Goal: Task Accomplishment & Management: Manage account settings

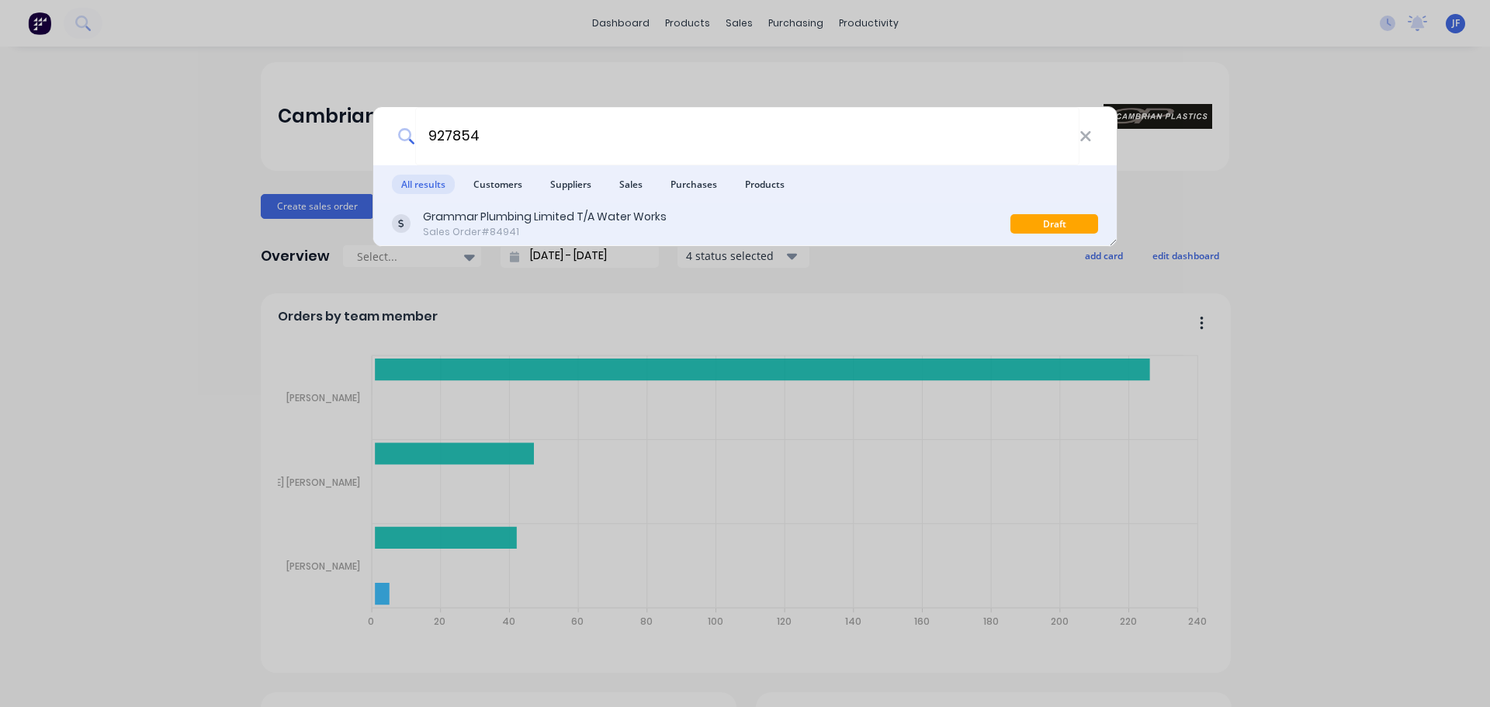
type input "927854"
click at [598, 234] on div "Sales Order #84941" at bounding box center [545, 232] width 244 height 14
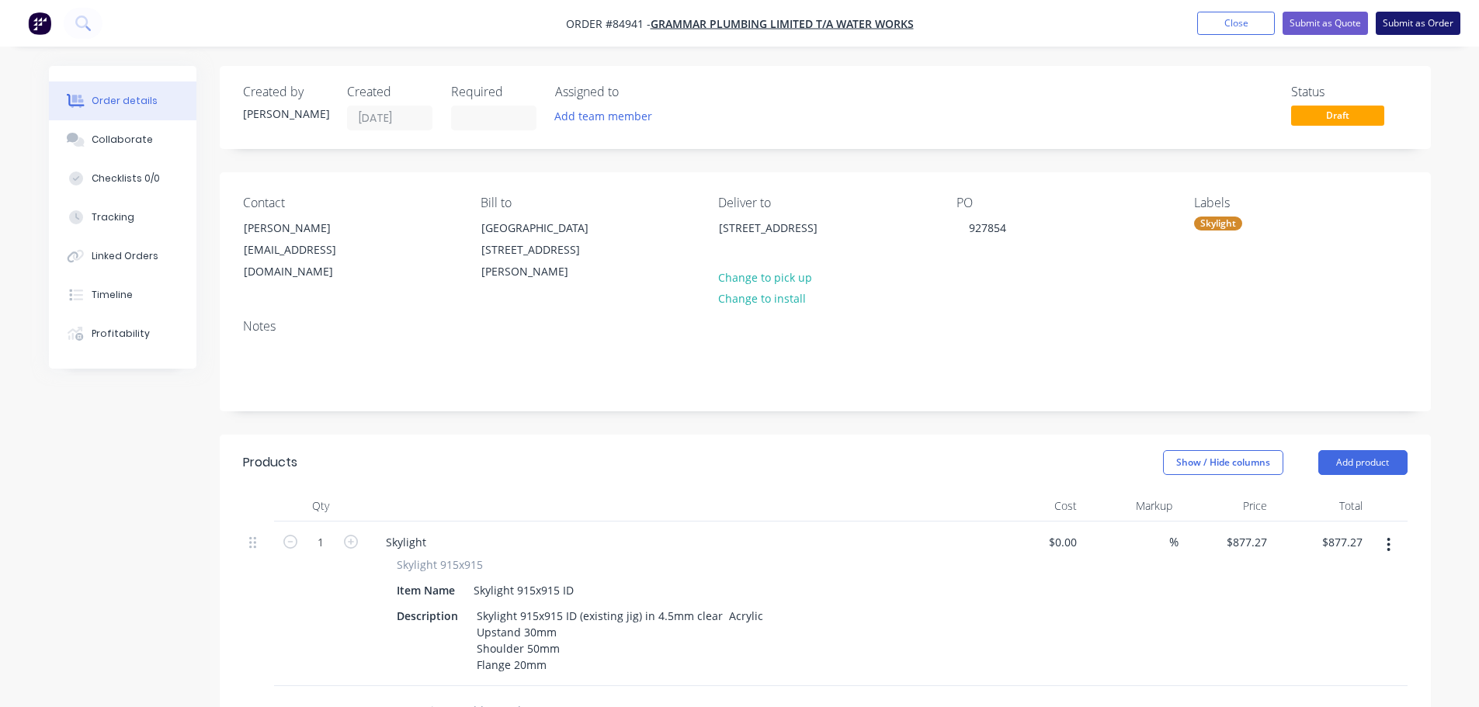
click at [1412, 29] on button "Submit as Order" at bounding box center [1417, 23] width 85 height 23
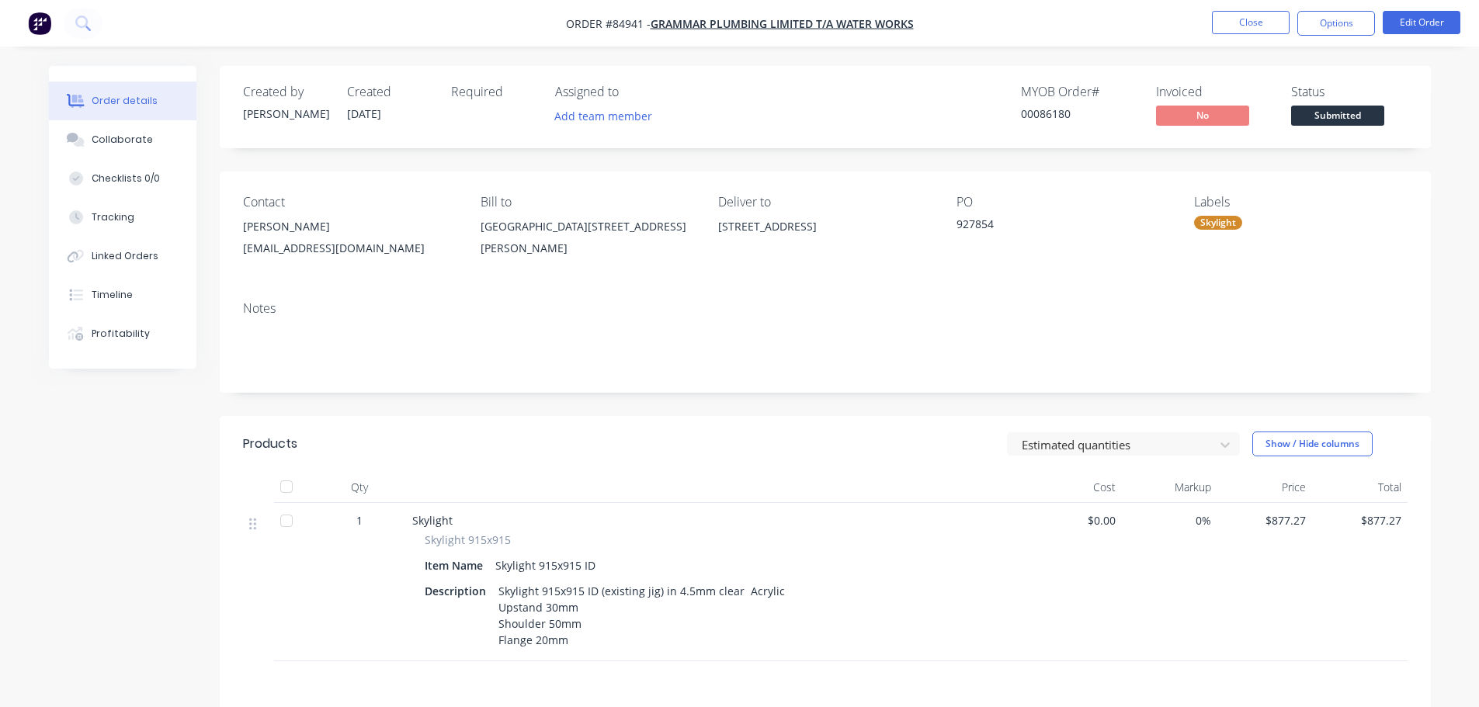
click at [1363, 9] on nav "Order #84941 - Grammar Plumbing Limited T/A Water Works Close Options Edit Order" at bounding box center [739, 23] width 1479 height 47
click at [1351, 21] on button "Options" at bounding box center [1336, 23] width 78 height 25
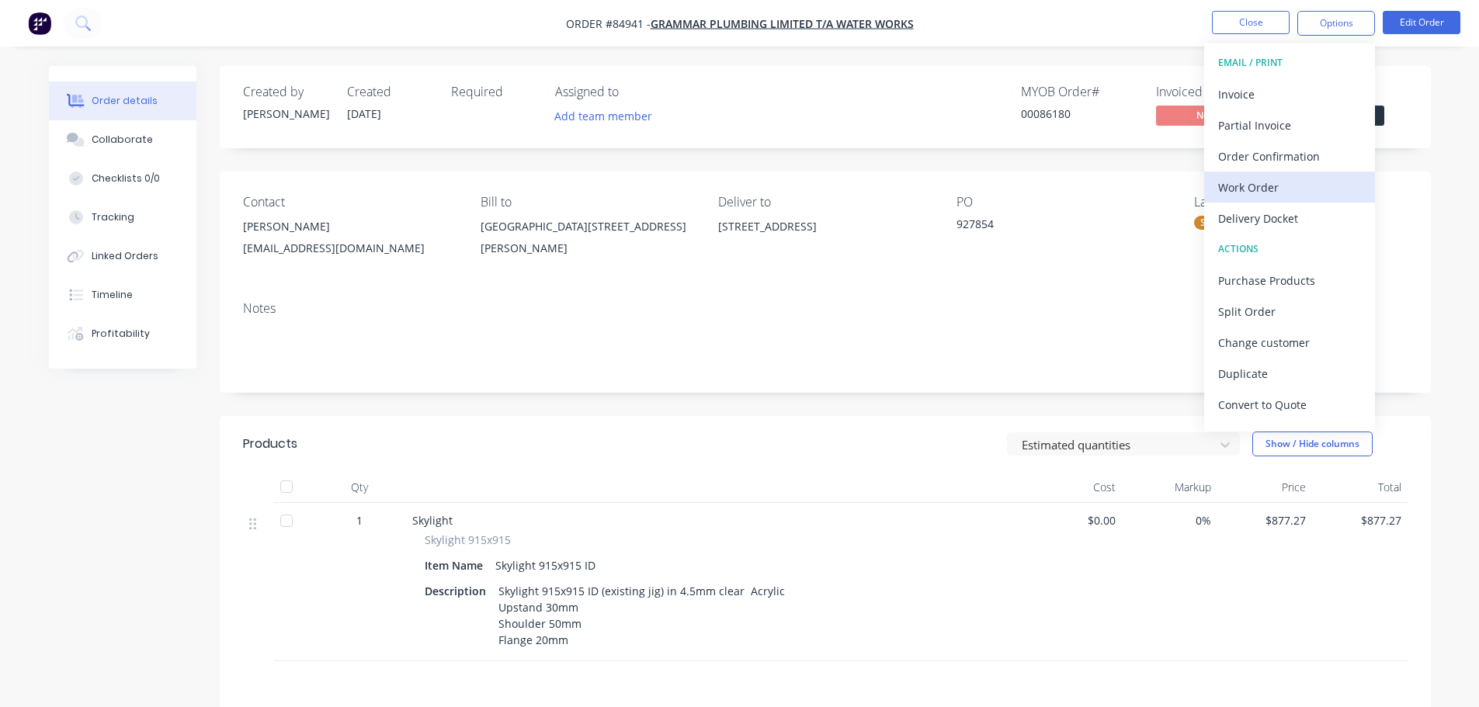
click at [1281, 181] on div "Work Order" at bounding box center [1289, 187] width 143 height 23
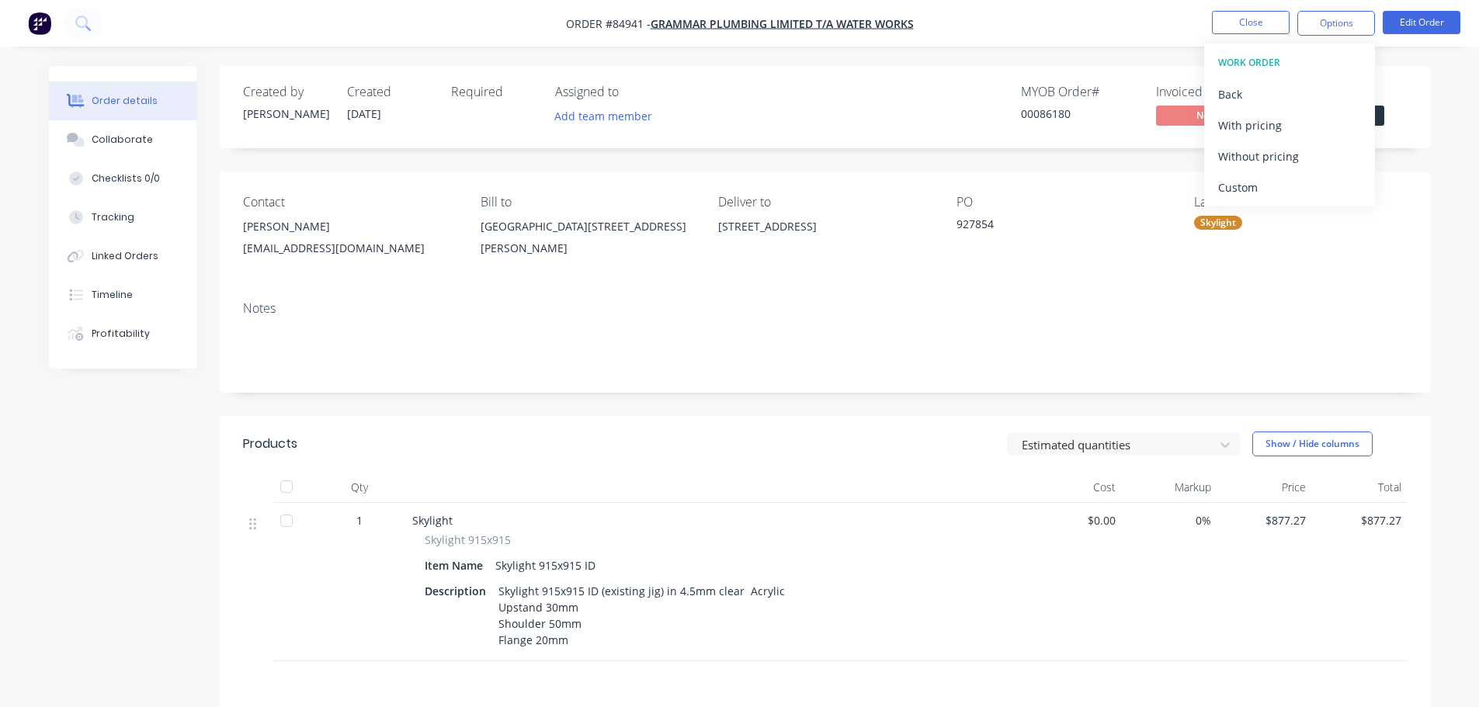
click at [1282, 154] on div "Without pricing" at bounding box center [1289, 156] width 143 height 23
click at [102, 57] on div "Order details Collaborate Checklists 0/0 Tracking Linked Orders Timeline Profit…" at bounding box center [739, 486] width 1479 height 972
click at [85, 24] on icon at bounding box center [82, 23] width 15 height 15
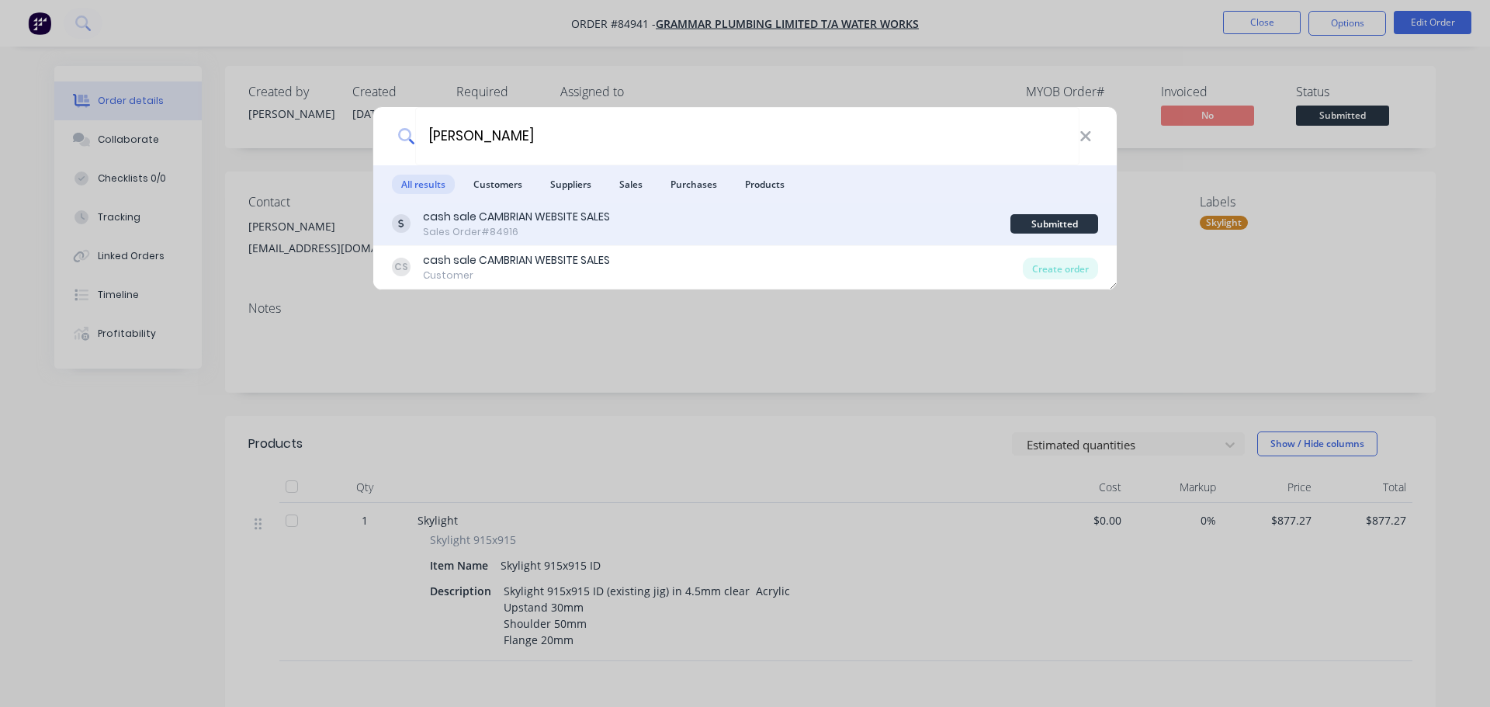
type input "Drew Silby"
click at [818, 222] on div "cash sale CAMBRIAN WEBSITE SALES Sales Order #84916" at bounding box center [701, 224] width 619 height 30
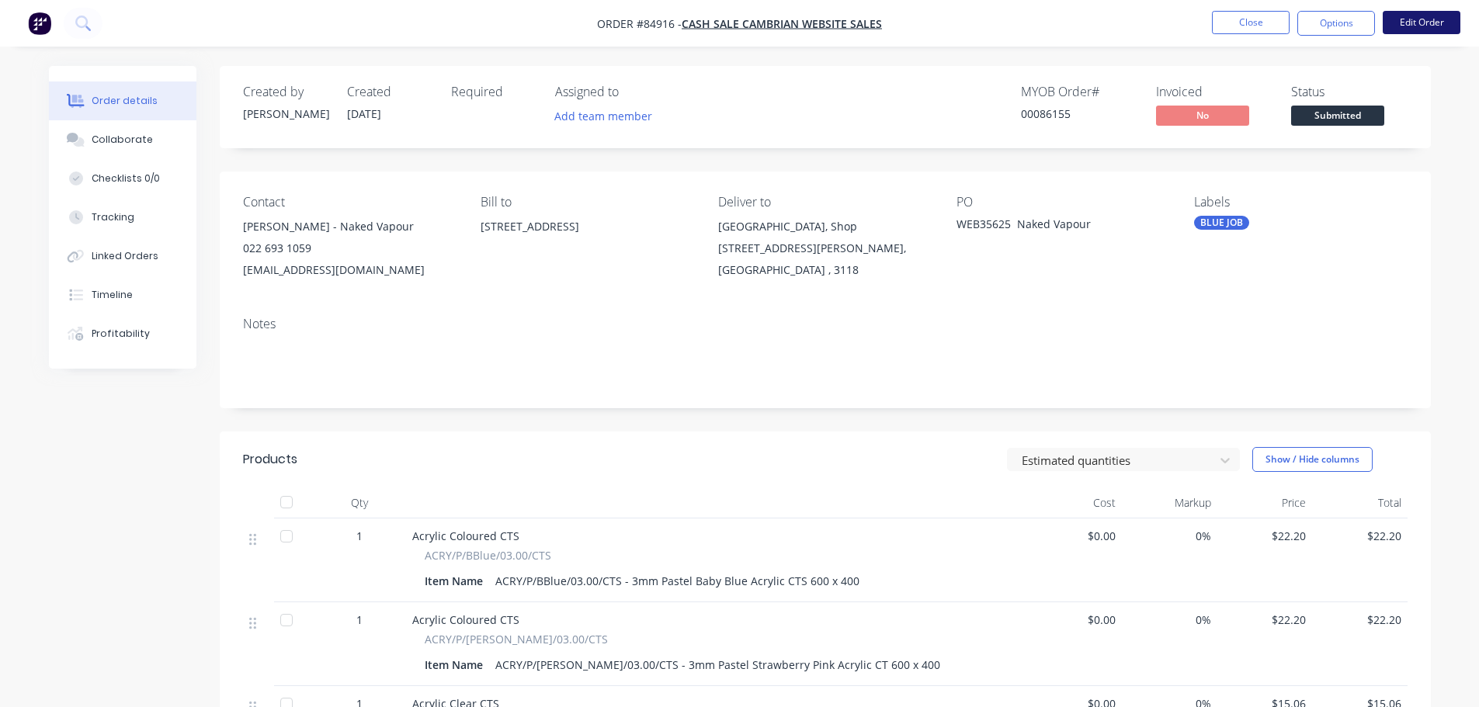
click at [1424, 12] on button "Edit Order" at bounding box center [1421, 22] width 78 height 23
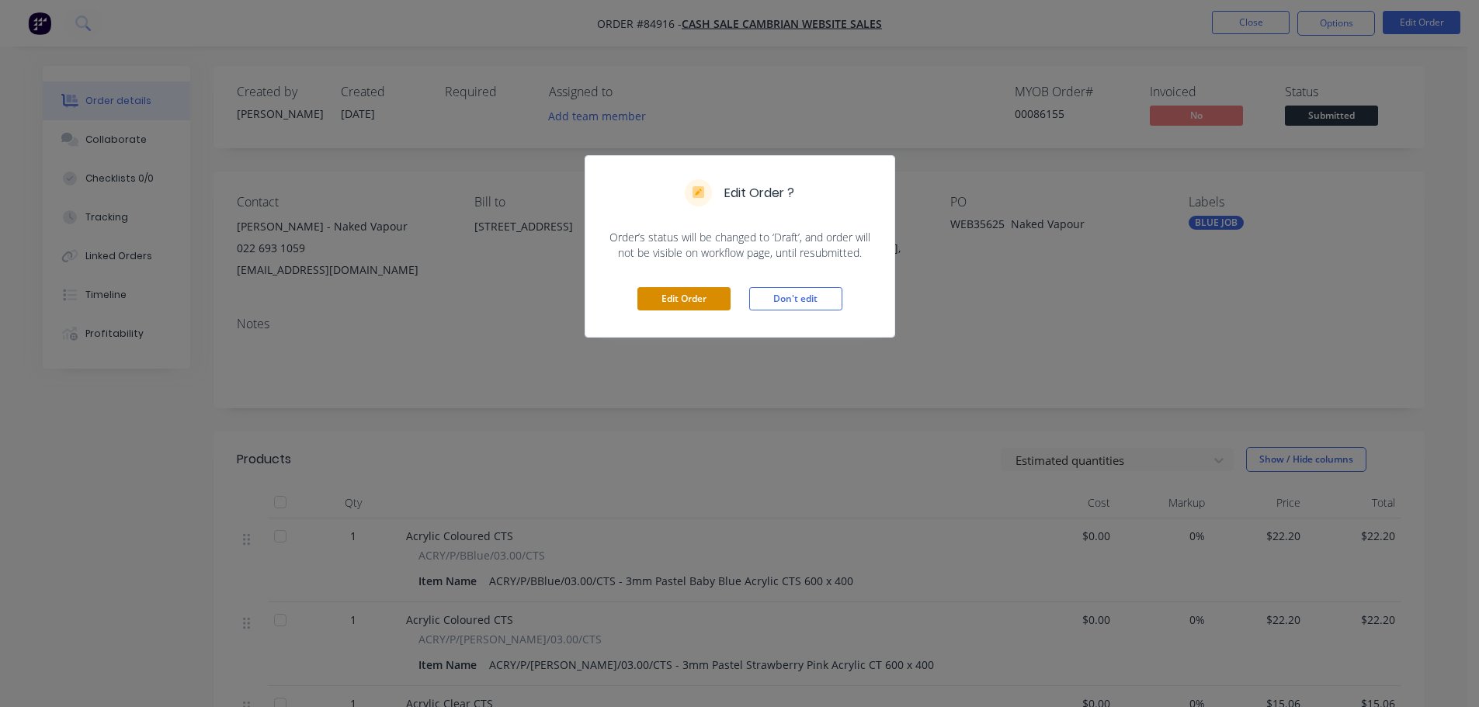
click at [640, 295] on button "Edit Order" at bounding box center [683, 298] width 93 height 23
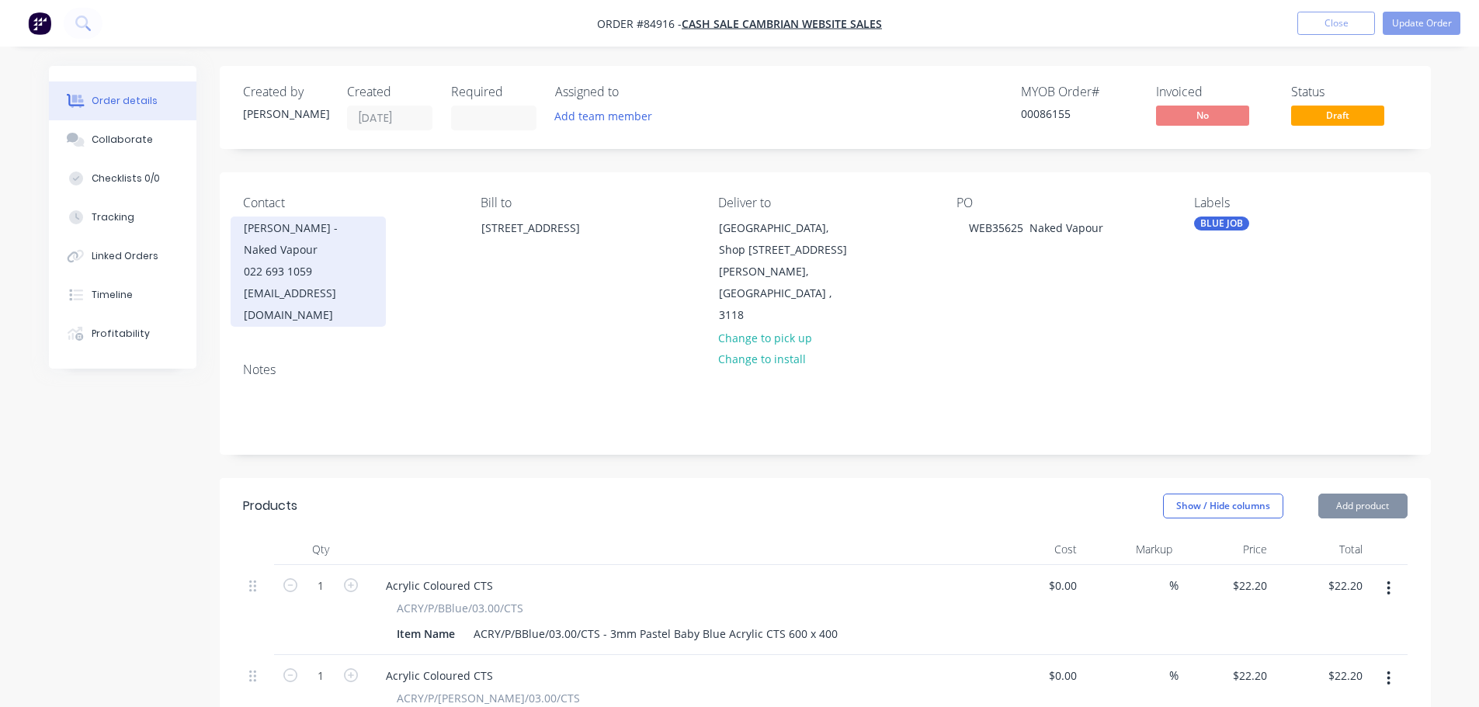
click at [317, 240] on div "Drew Silby - Naked Vapour" at bounding box center [308, 238] width 129 height 43
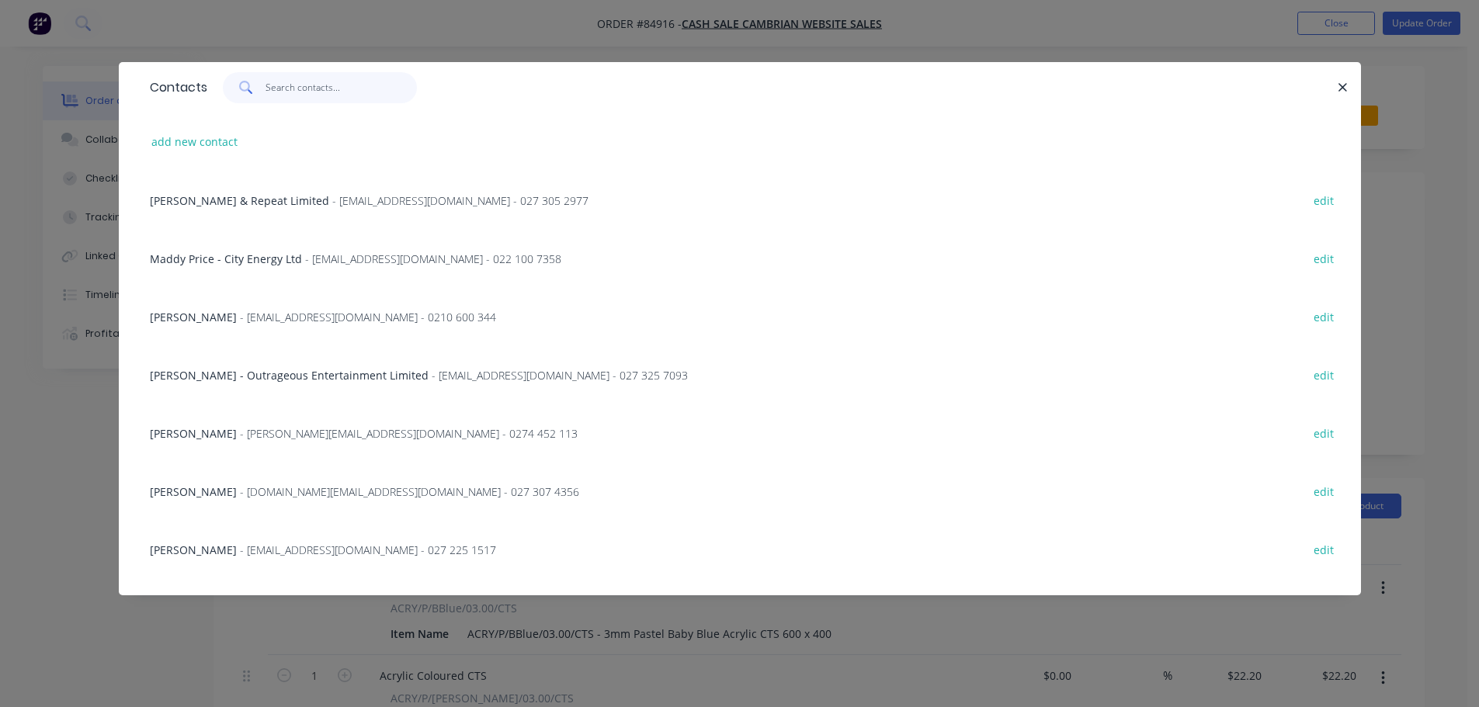
click at [327, 96] on input "text" at bounding box center [340, 87] width 151 height 31
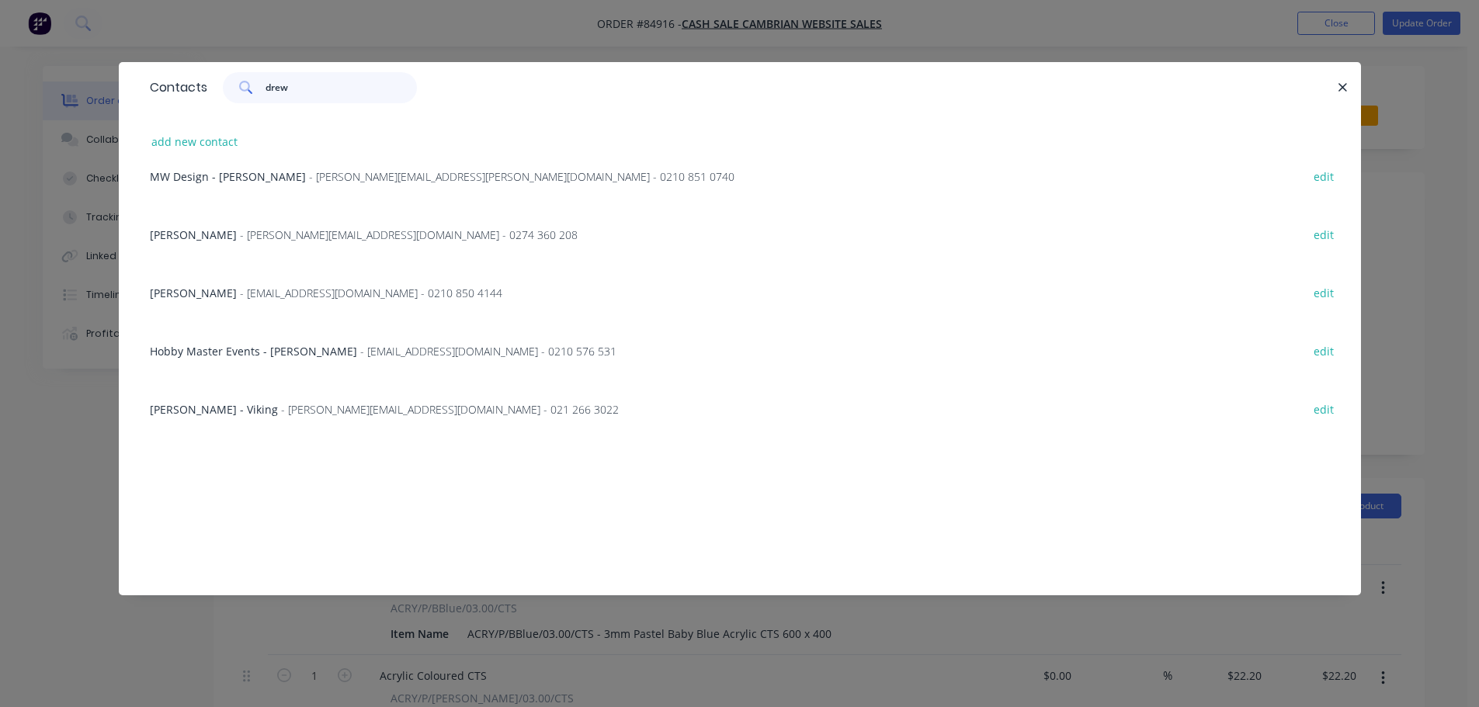
scroll to position [507, 0]
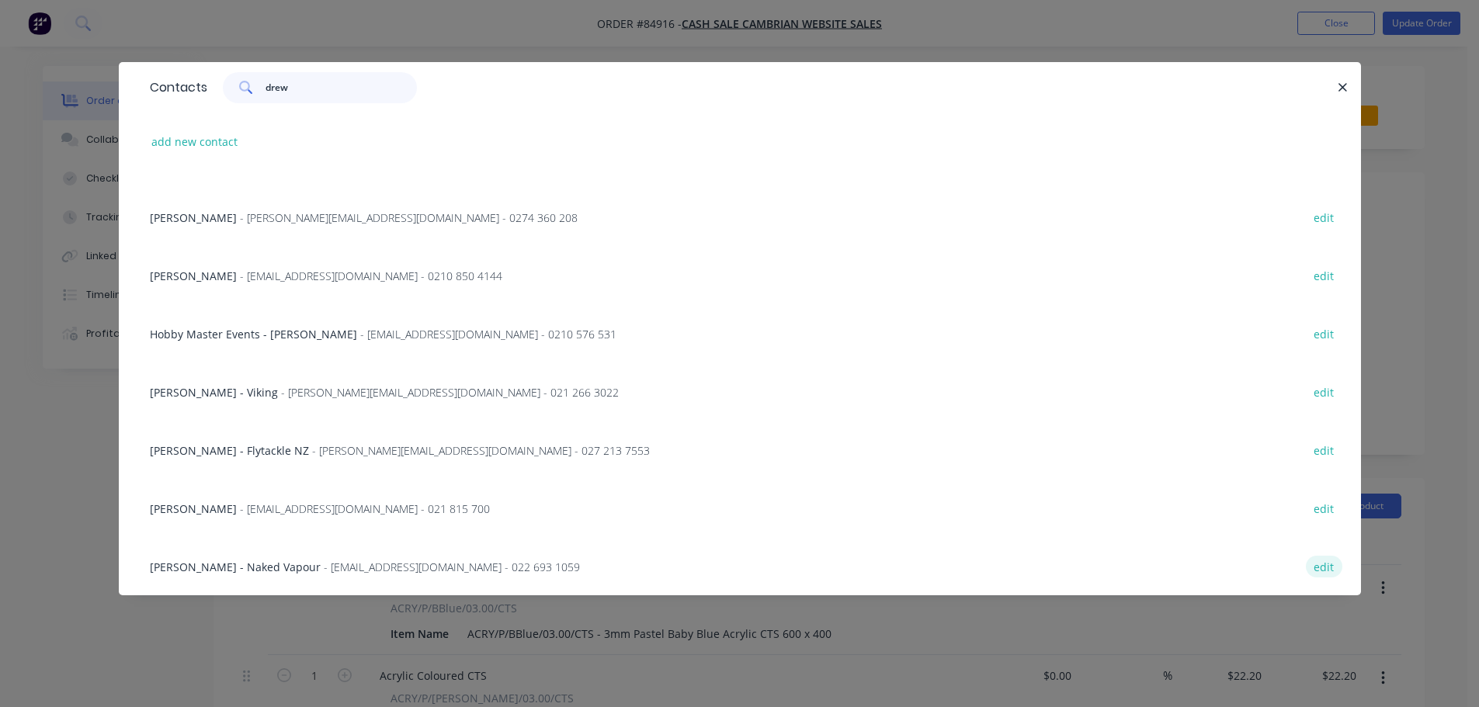
type input "drew"
click at [1312, 567] on button "edit" at bounding box center [1324, 566] width 36 height 21
select select "NZ"
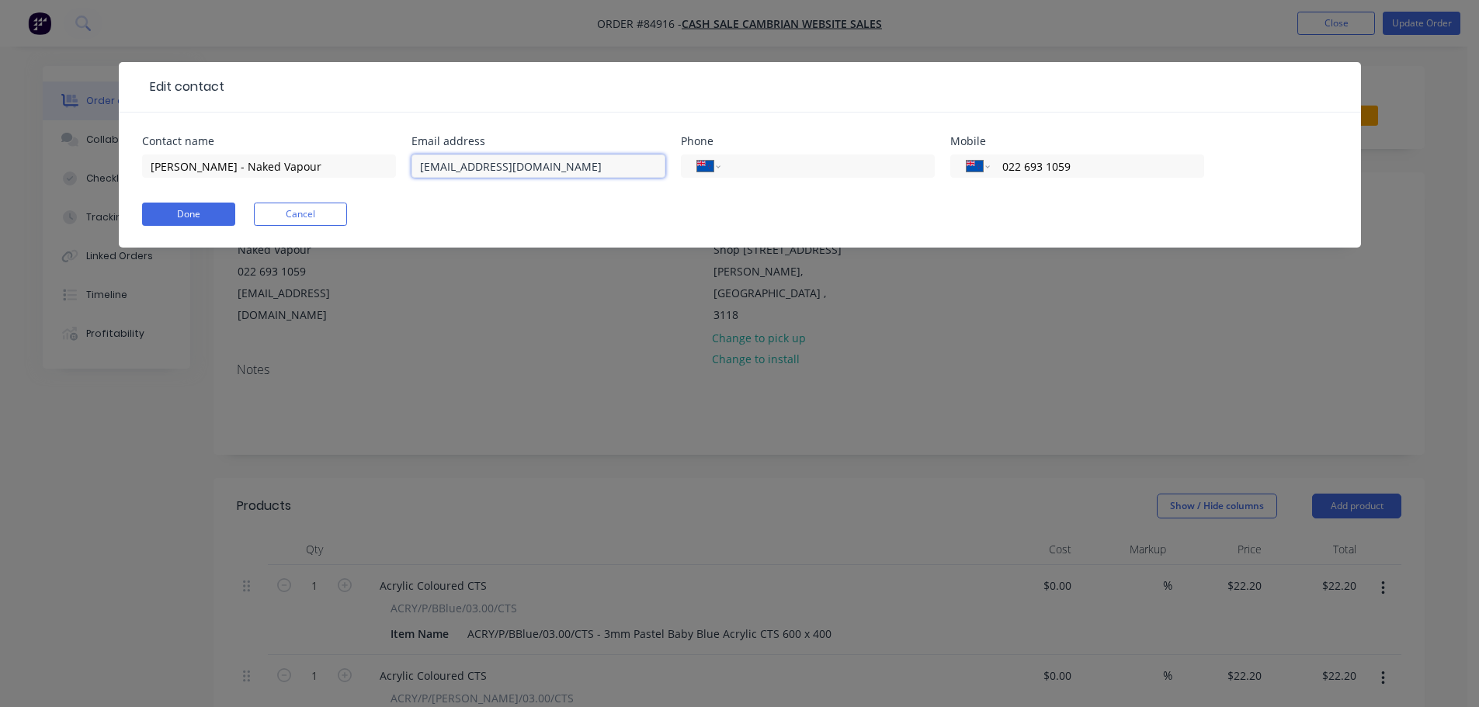
click at [501, 168] on input "drew@lasercove.nz" at bounding box center [538, 165] width 254 height 23
type input "drew@lasercove.co.nz"
click at [196, 214] on button "Done" at bounding box center [188, 214] width 93 height 23
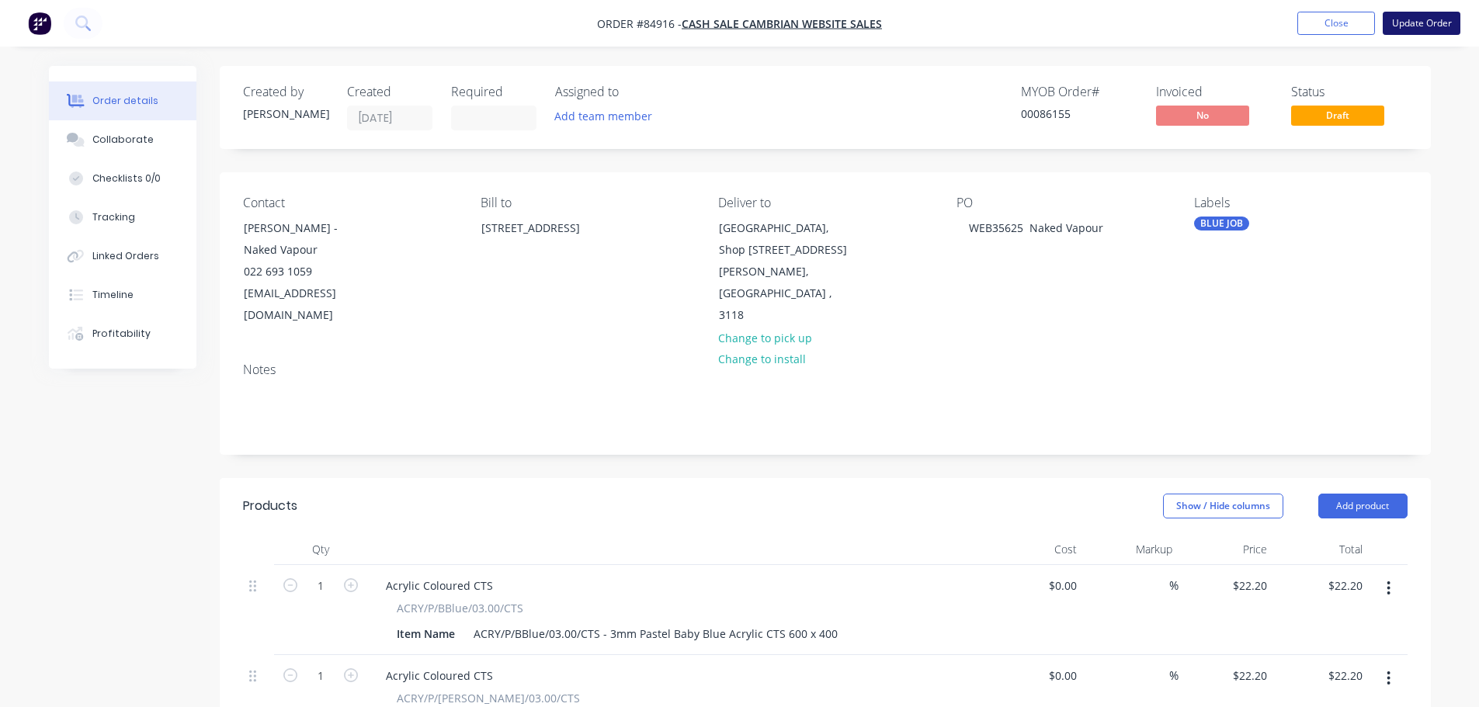
click at [1403, 25] on button "Update Order" at bounding box center [1421, 23] width 78 height 23
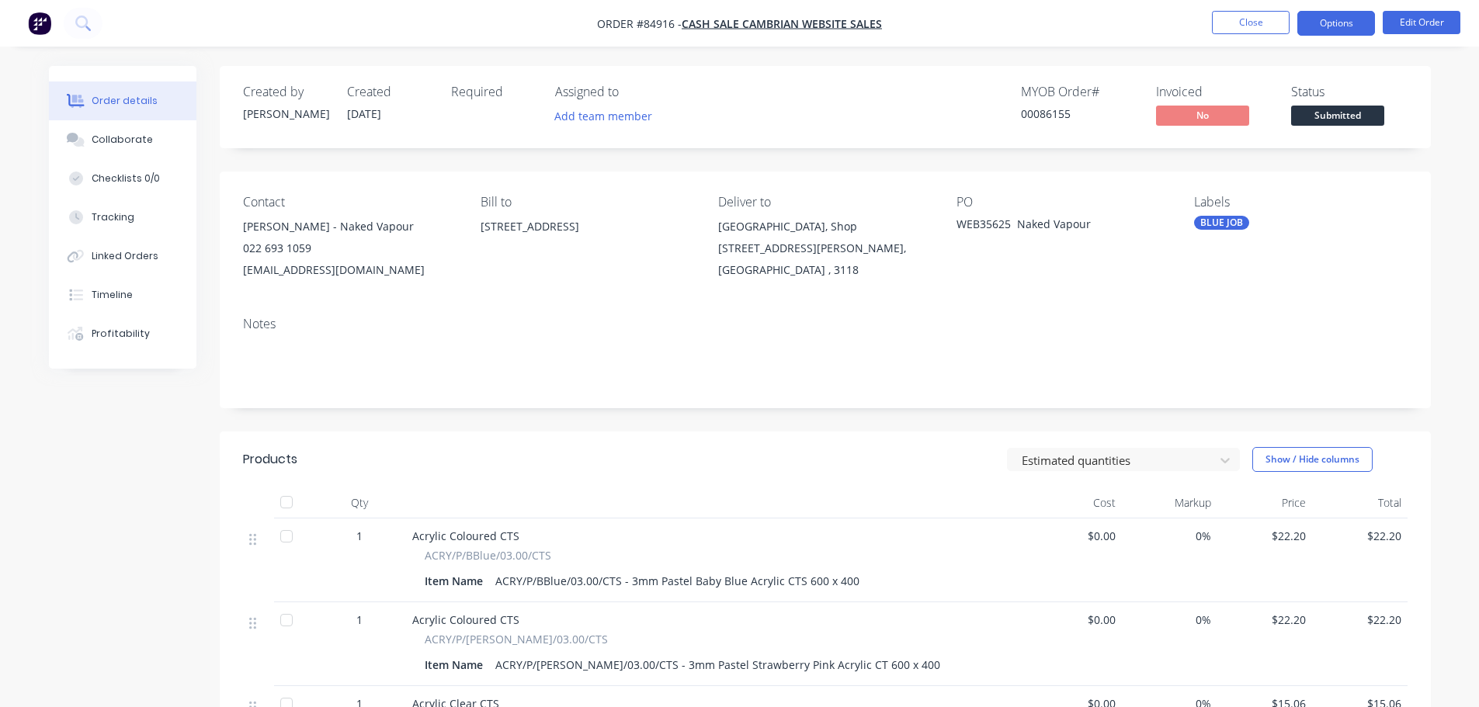
click at [1331, 31] on button "Options" at bounding box center [1336, 23] width 78 height 25
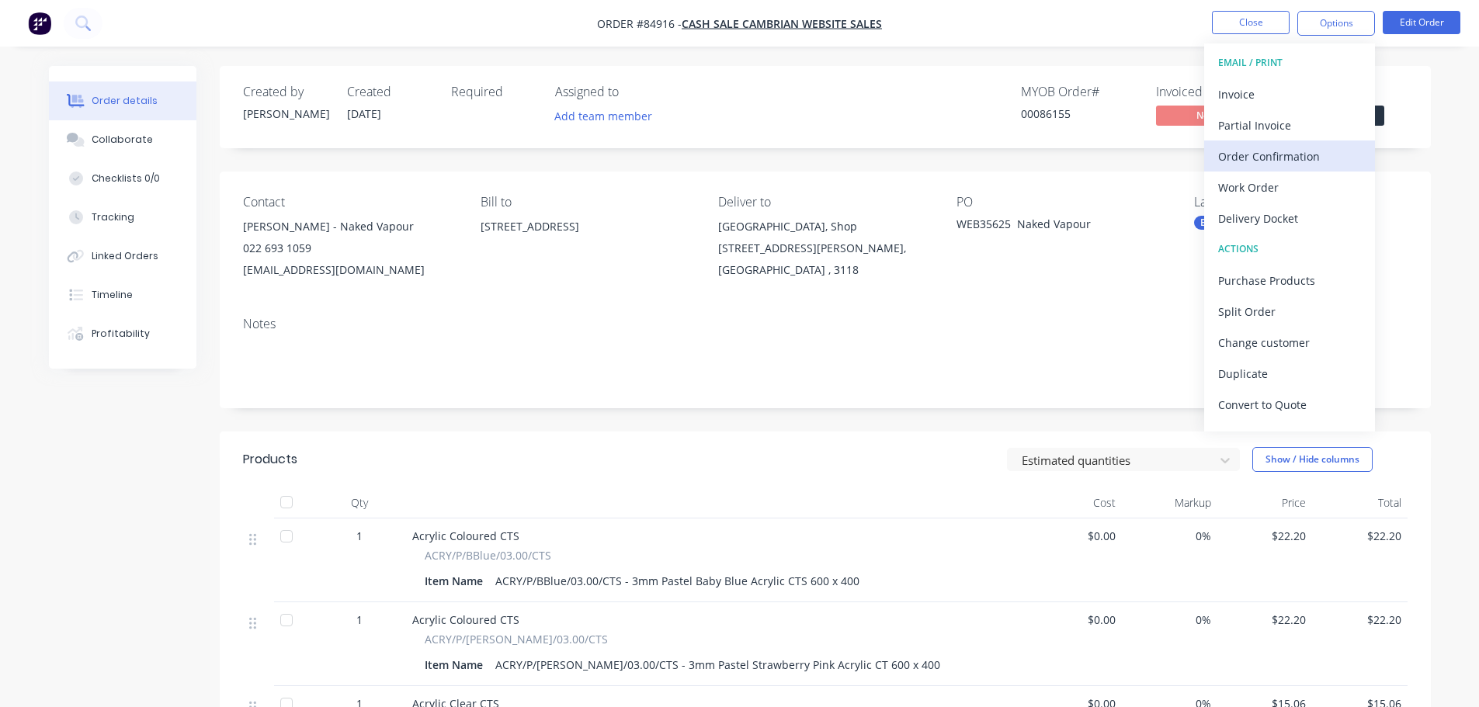
click at [1301, 153] on div "Order Confirmation" at bounding box center [1289, 156] width 143 height 23
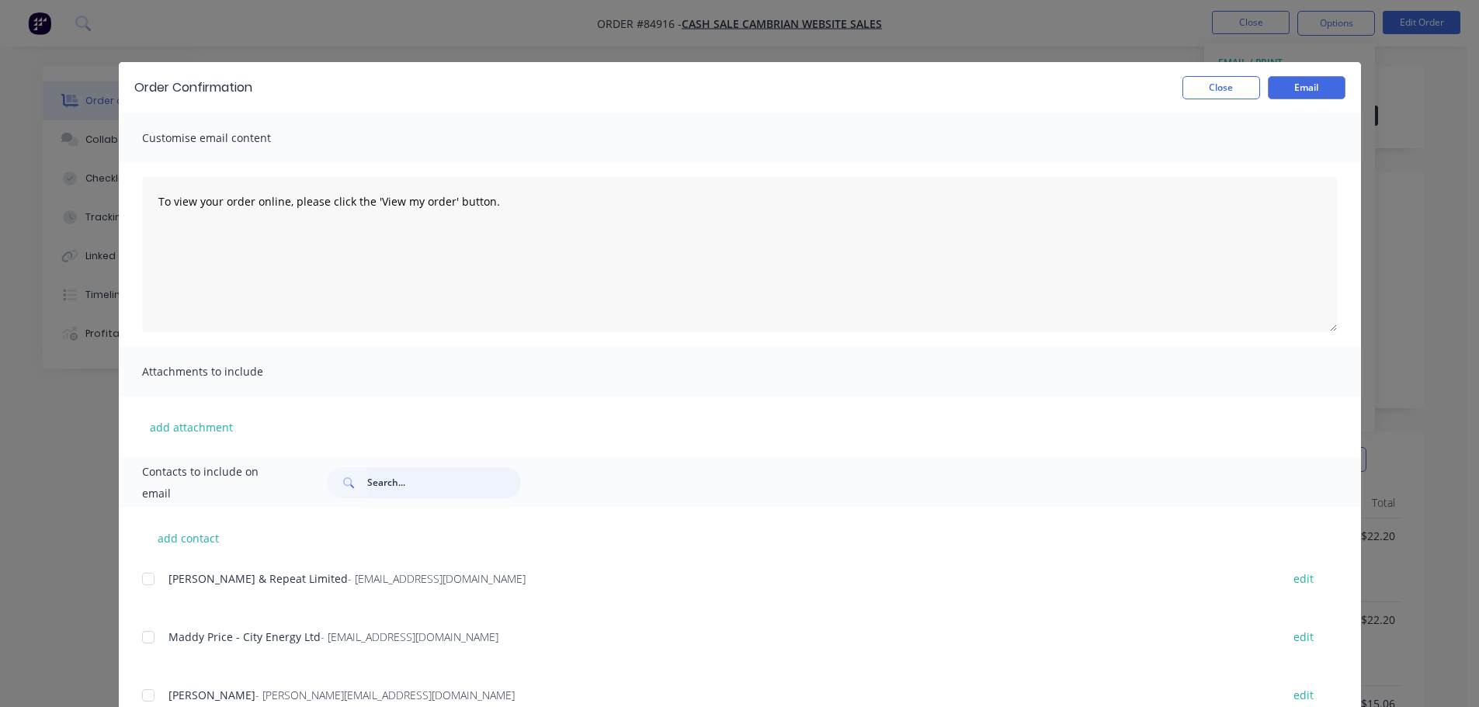
click at [385, 489] on input "text" at bounding box center [444, 482] width 154 height 31
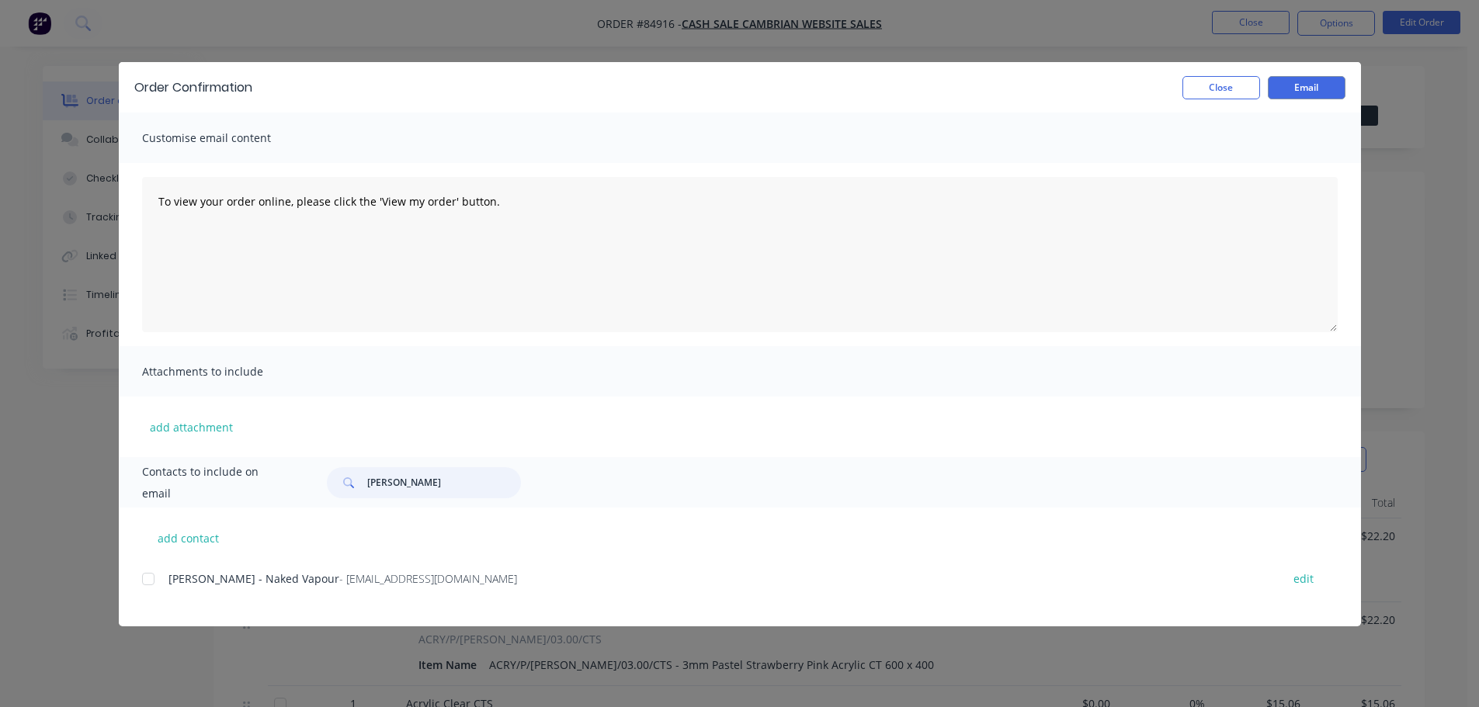
drag, startPoint x: 144, startPoint y: 585, endPoint x: 359, endPoint y: 628, distance: 220.1
click at [144, 584] on div at bounding box center [148, 579] width 31 height 31
type input "drew sil"
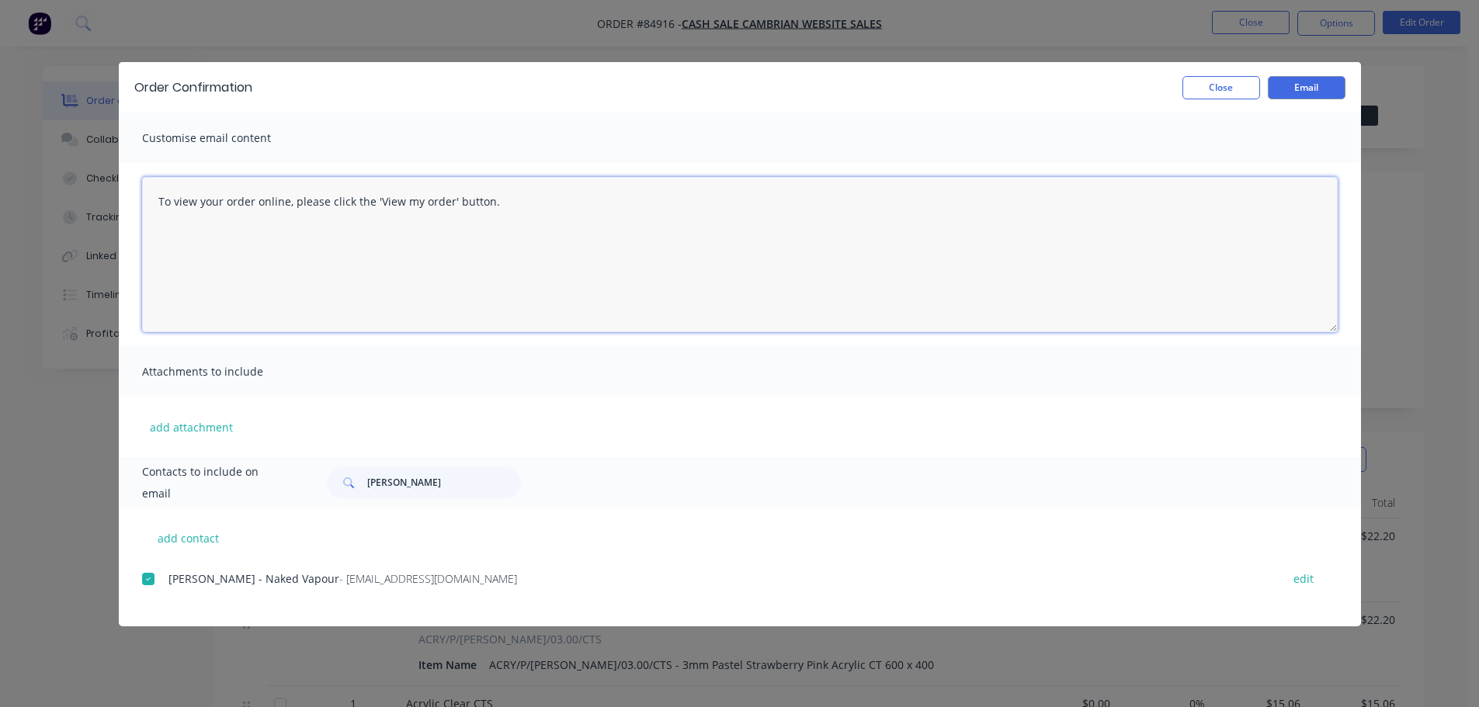
click at [349, 316] on textarea "To view your order online, please click the 'View my order' button." at bounding box center [739, 254] width 1195 height 155
paste textarea "[PERSON_NAME] you for your order, confirmation of your order is attached. Your …"
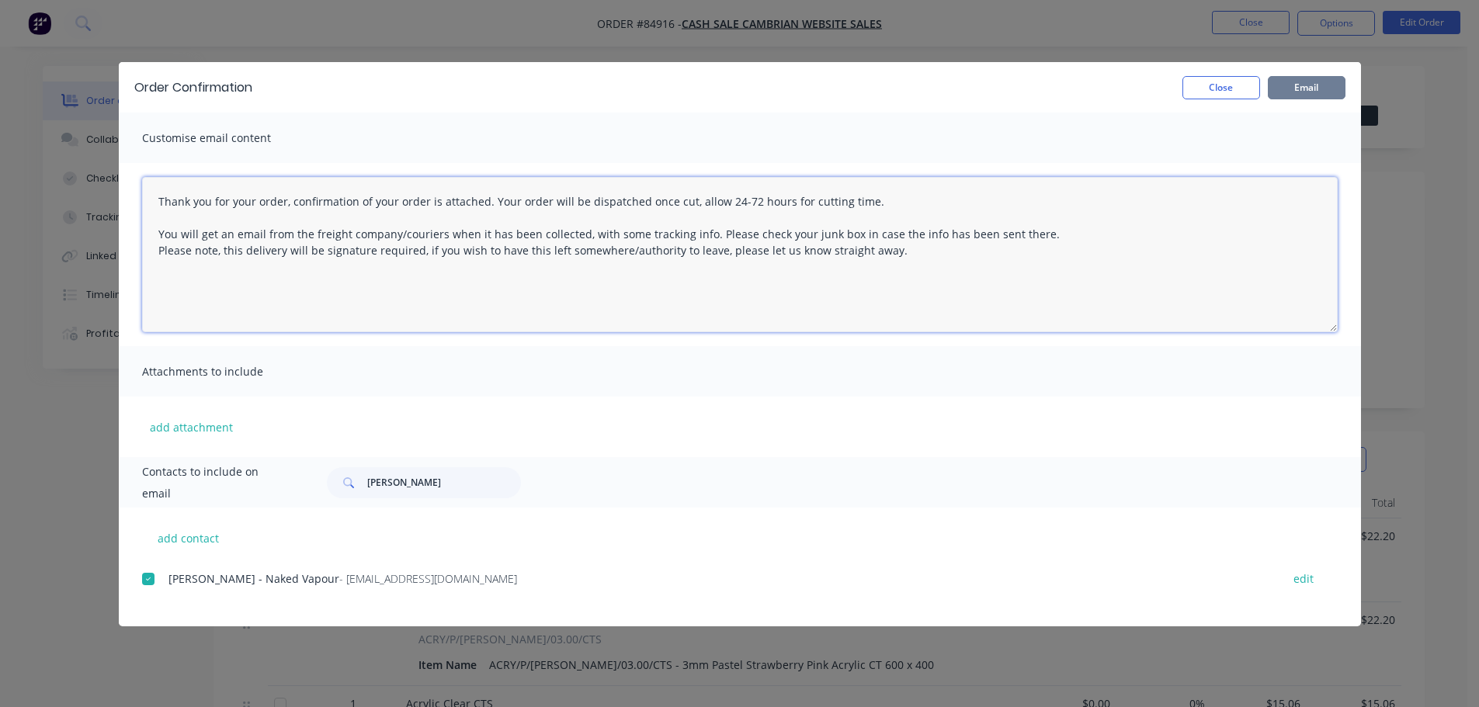
type textarea "Thank you for your order, confirmation of your order is attached. Your order wi…"
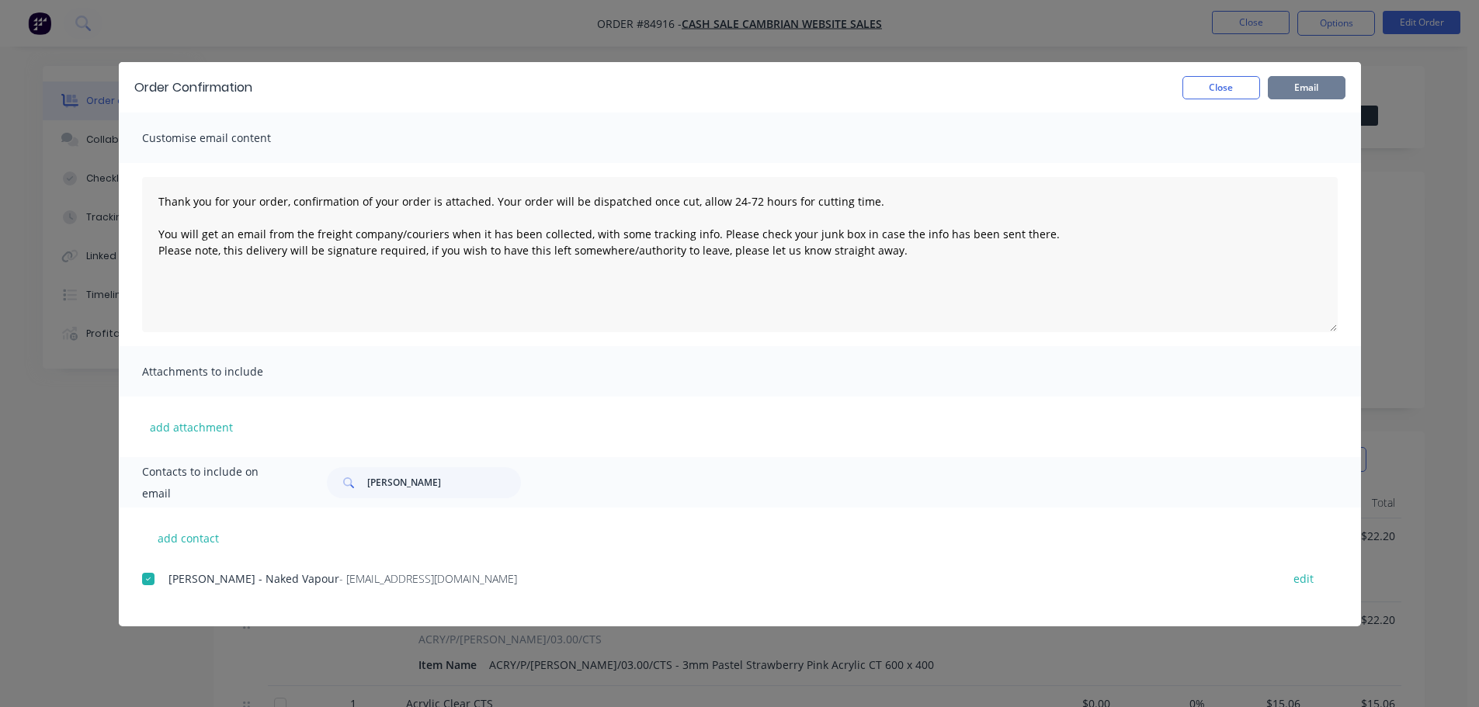
click at [1306, 88] on button "Email" at bounding box center [1307, 87] width 78 height 23
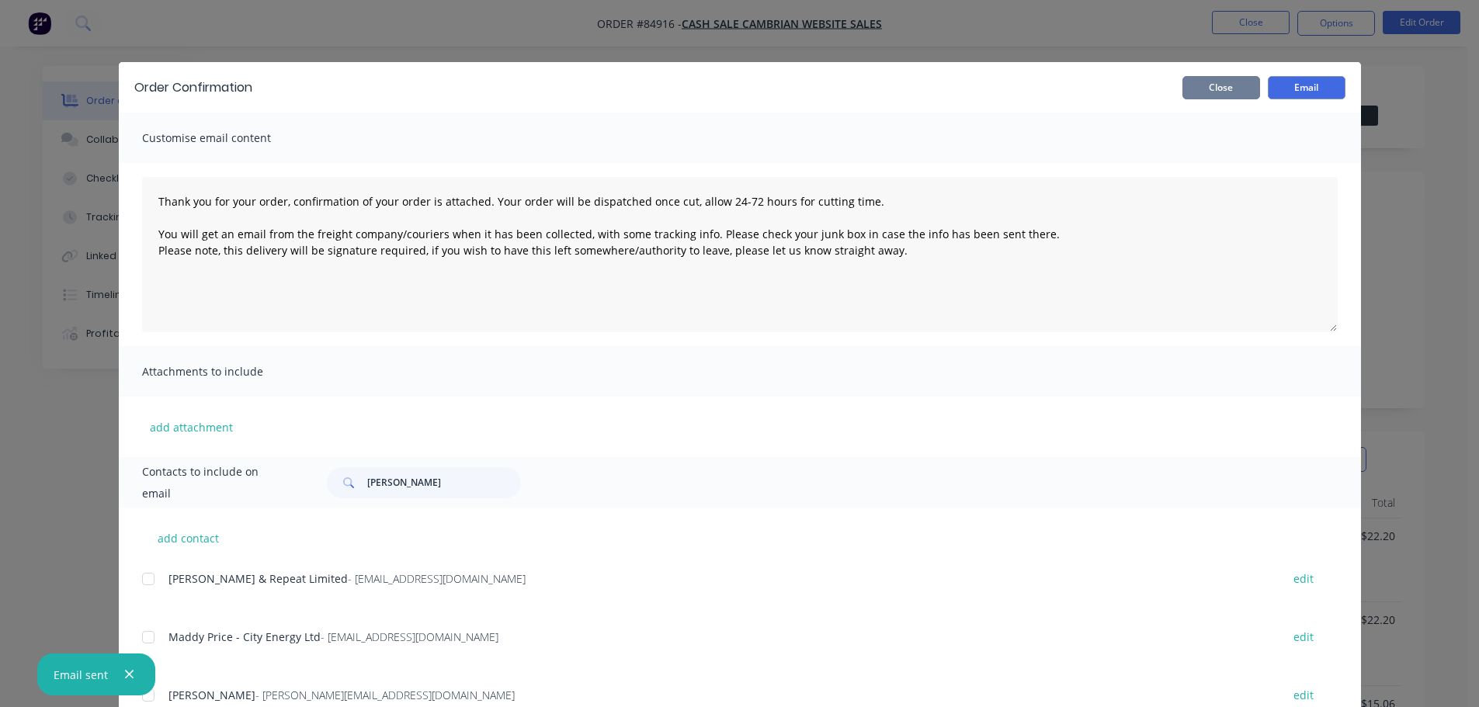
click at [1234, 92] on button "Close" at bounding box center [1221, 87] width 78 height 23
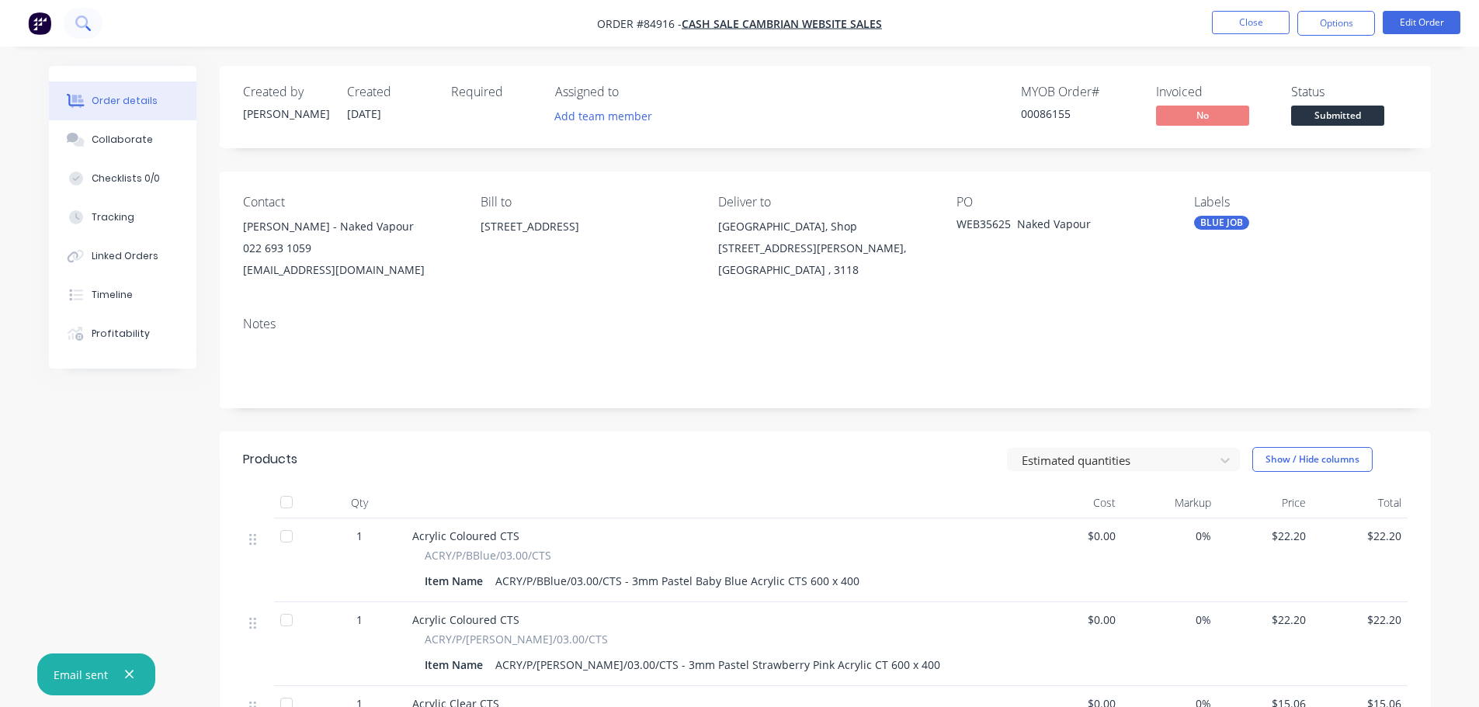
click at [88, 18] on icon at bounding box center [82, 23] width 15 height 15
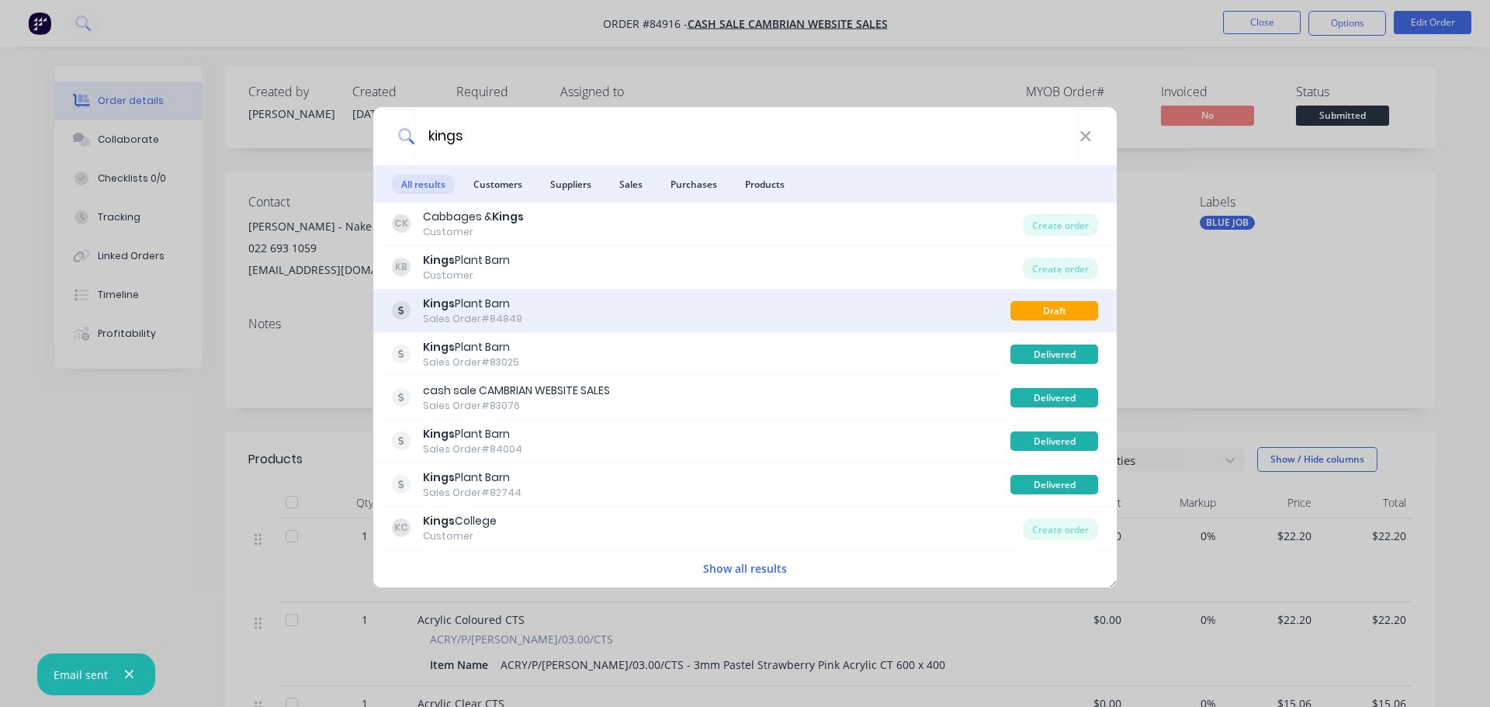
type input "kings"
click at [930, 298] on div "Kings Plant Barn Sales Order #84849" at bounding box center [701, 311] width 619 height 30
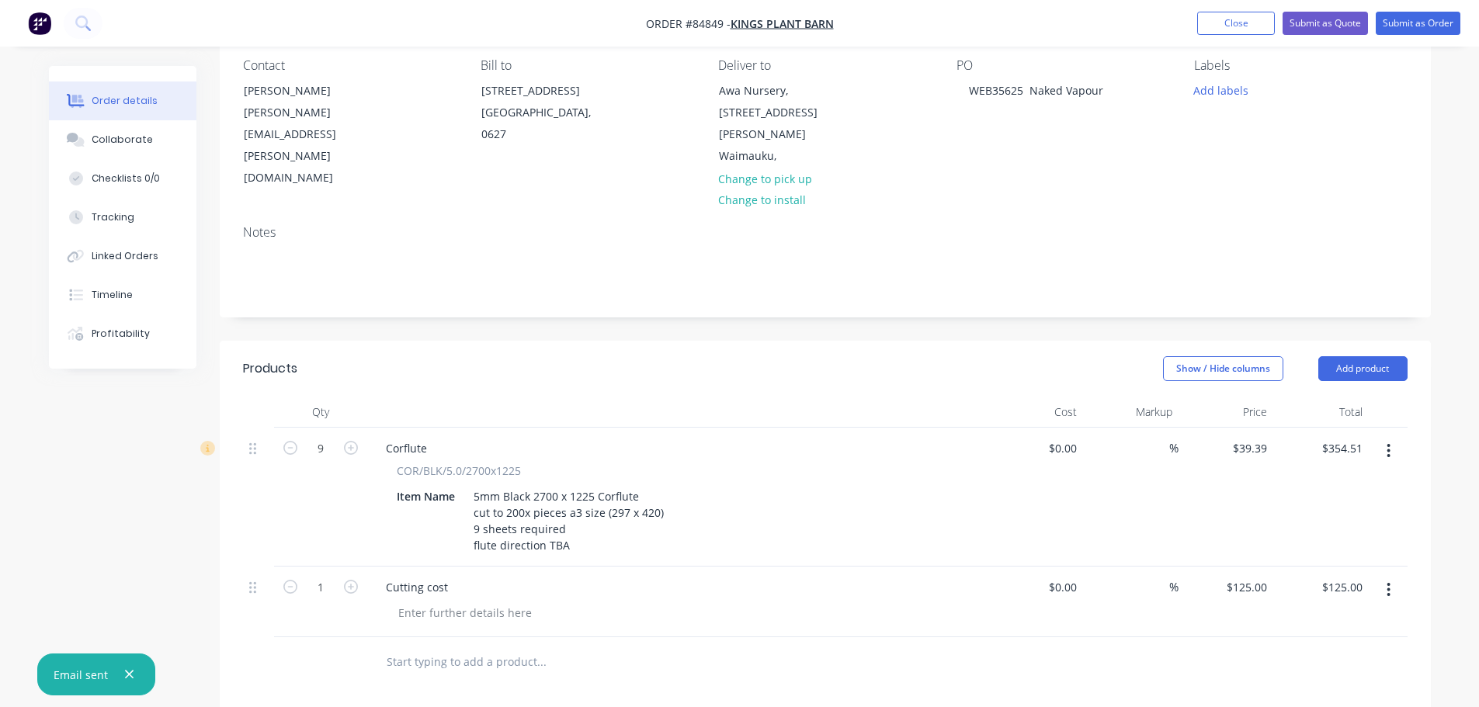
scroll to position [310, 0]
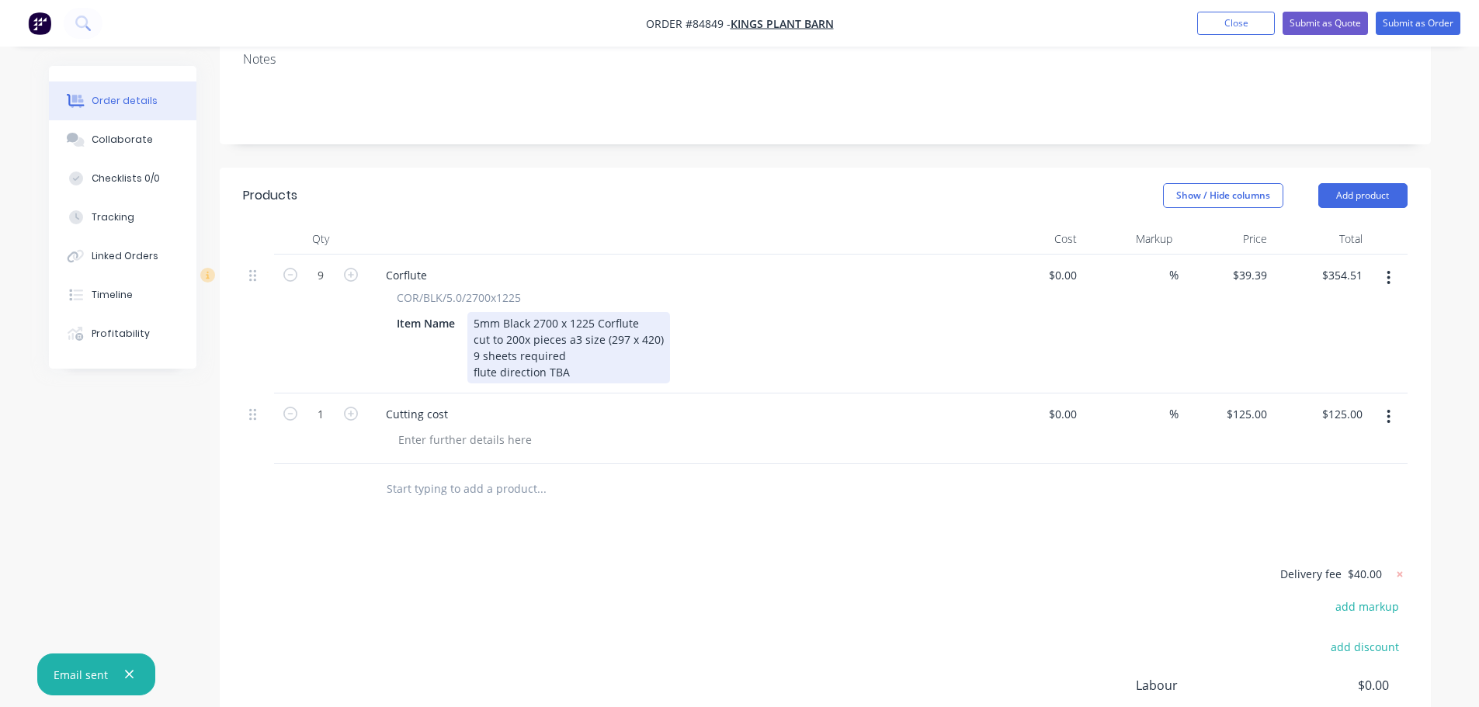
click at [585, 329] on div "5mm Black 2700 x 1225 Corflute cut to 200x pieces a3 size (297 x 420) 9 sheets …" at bounding box center [568, 347] width 203 height 71
click at [560, 334] on div "5mm Black 2700 x 1225 Corflute cut to 200x pieces a3 size (297 x 420) 9 sheets …" at bounding box center [568, 347] width 203 height 71
click at [560, 333] on div "5mm Black 2700 x 1225 Corflute cut to 200x pieces a3 size (297 x 420) 9 sheets …" at bounding box center [568, 347] width 203 height 71
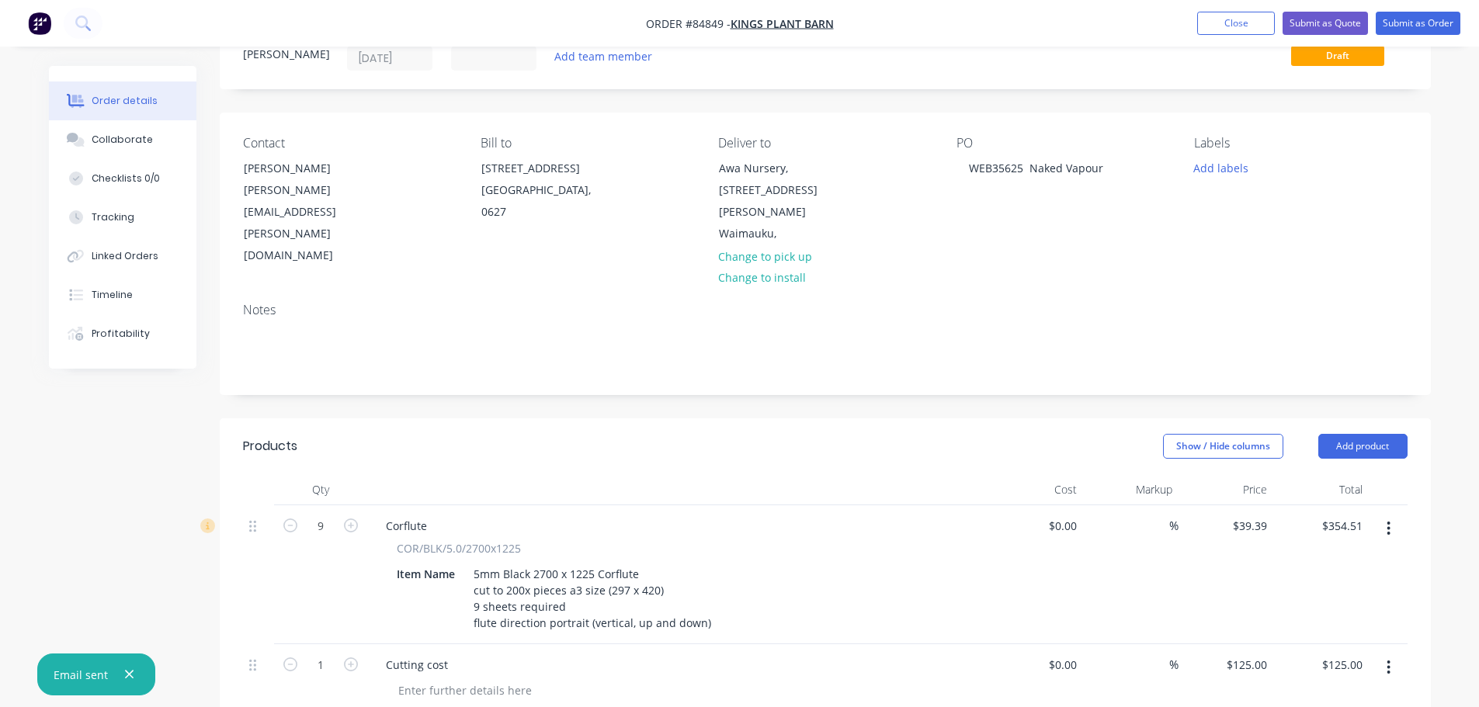
scroll to position [0, 0]
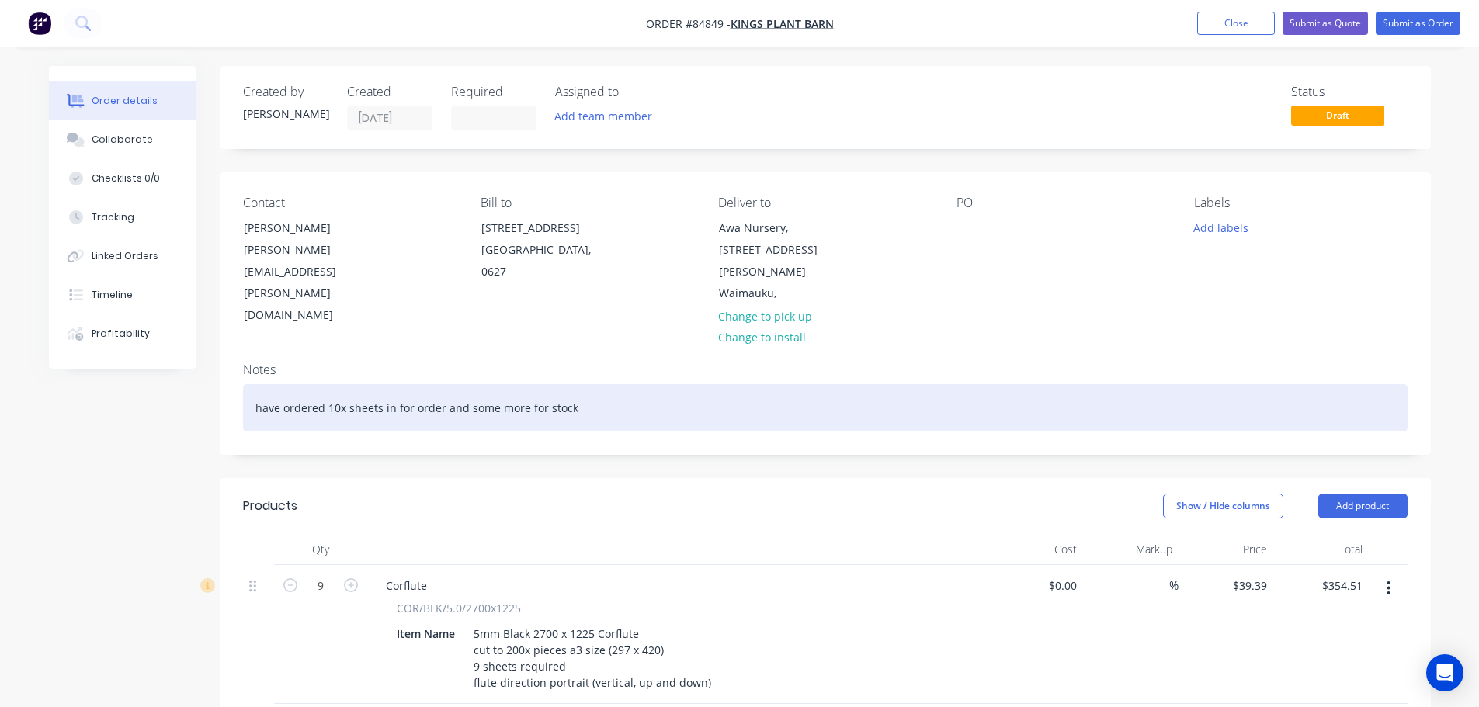
click at [684, 384] on div "have ordered 10x sheets in for order and some more for stock" at bounding box center [825, 407] width 1164 height 47
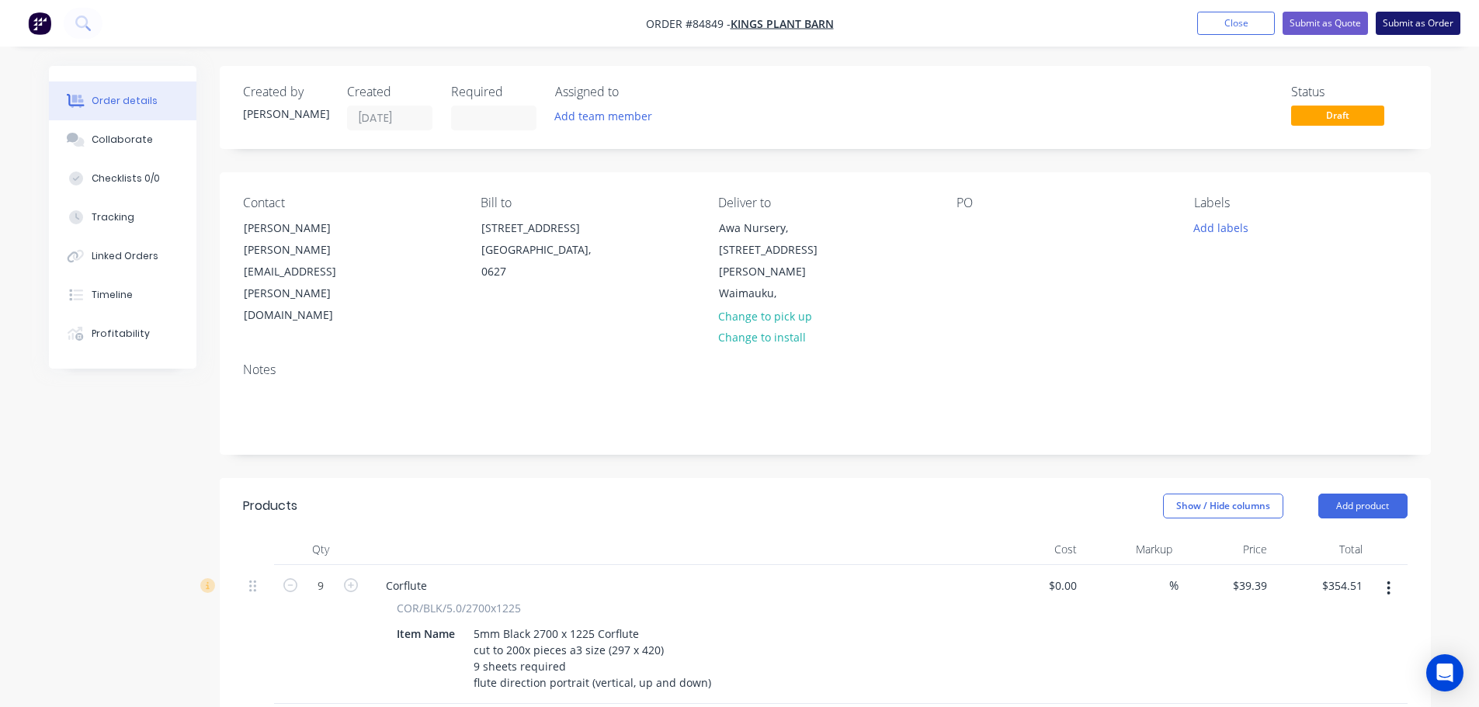
click at [1382, 24] on button "Submit as Order" at bounding box center [1417, 23] width 85 height 23
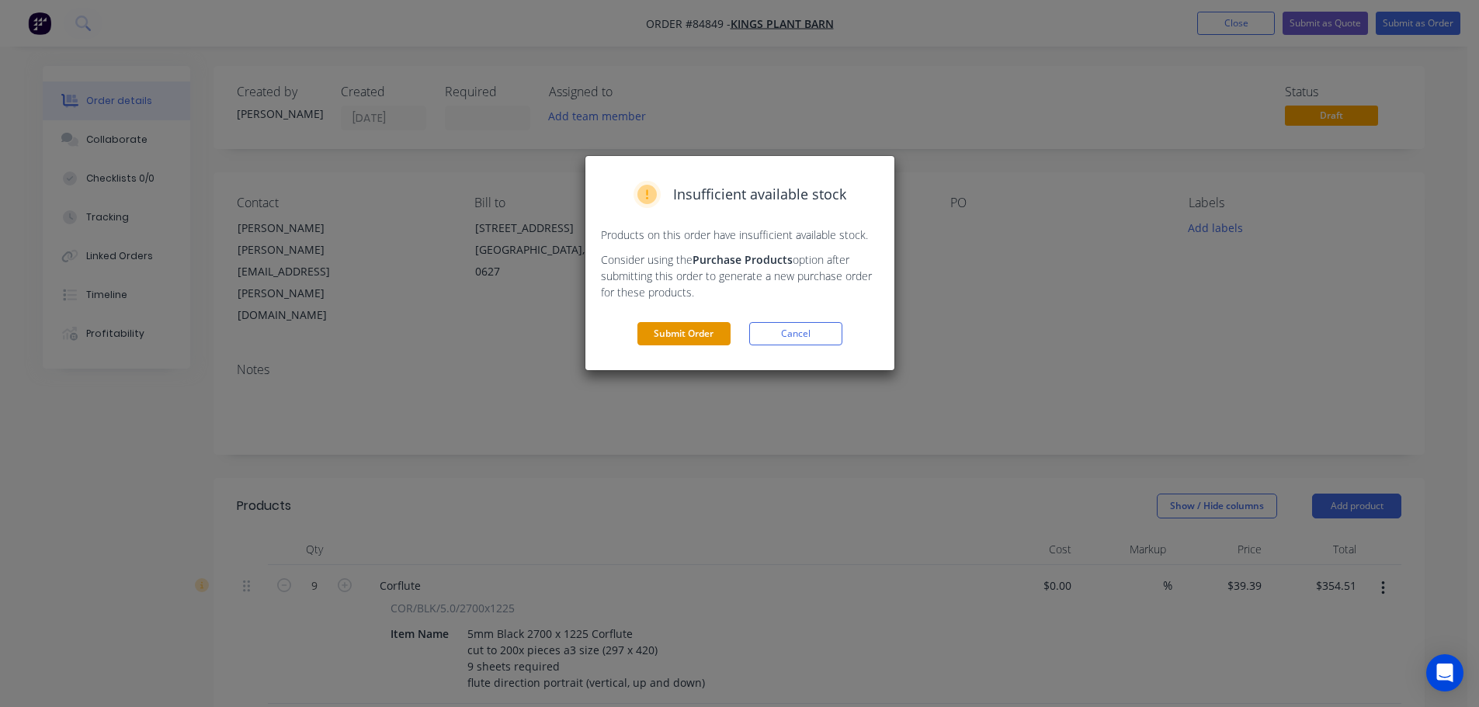
click at [661, 335] on button "Submit Order" at bounding box center [683, 333] width 93 height 23
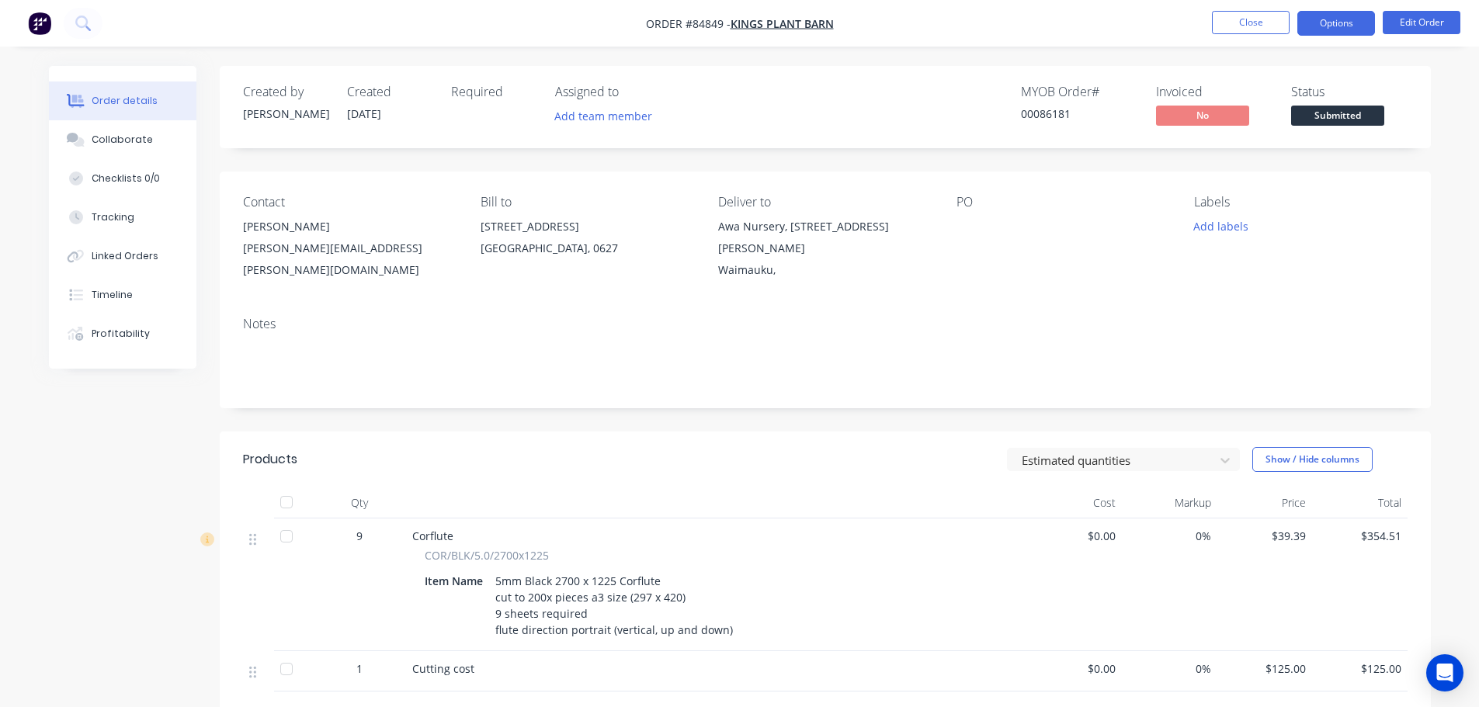
click at [1327, 33] on button "Options" at bounding box center [1336, 23] width 78 height 25
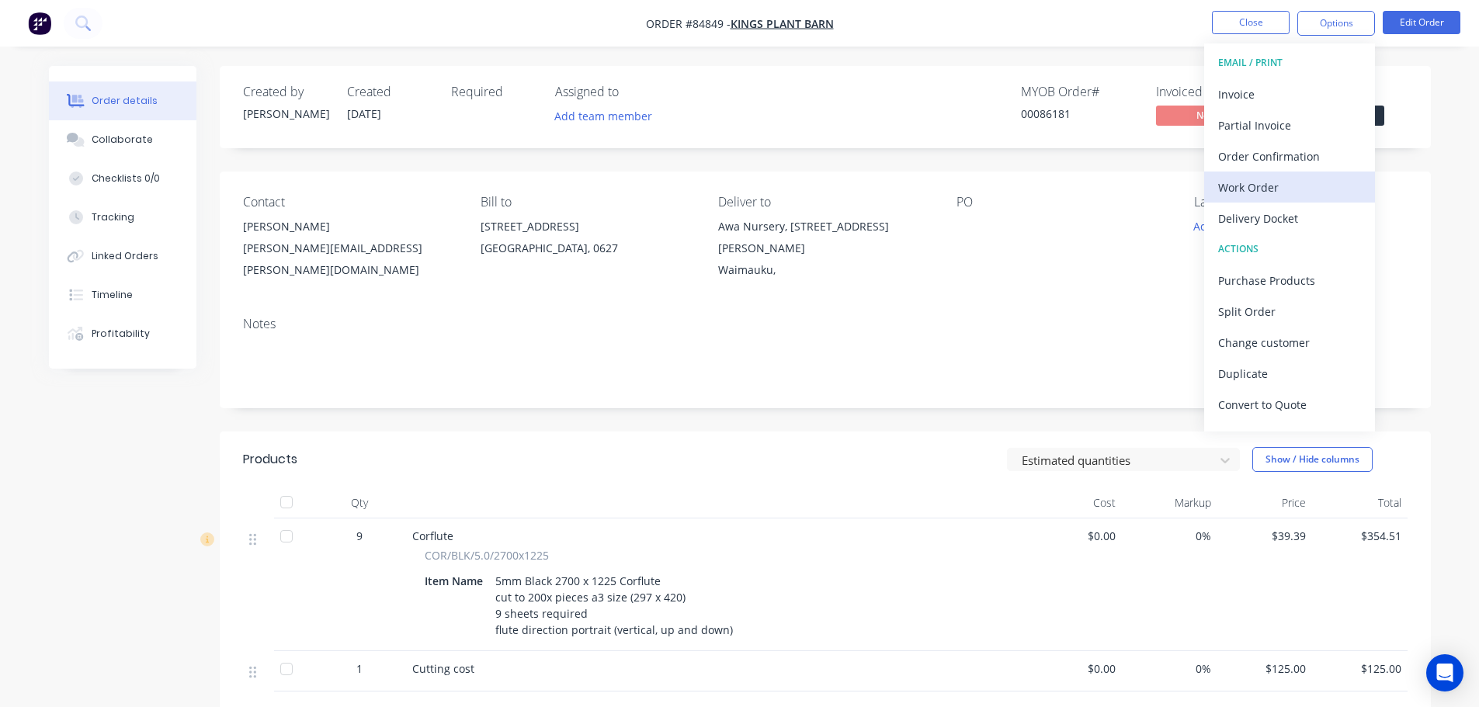
click at [1279, 197] on div "Work Order" at bounding box center [1289, 187] width 143 height 23
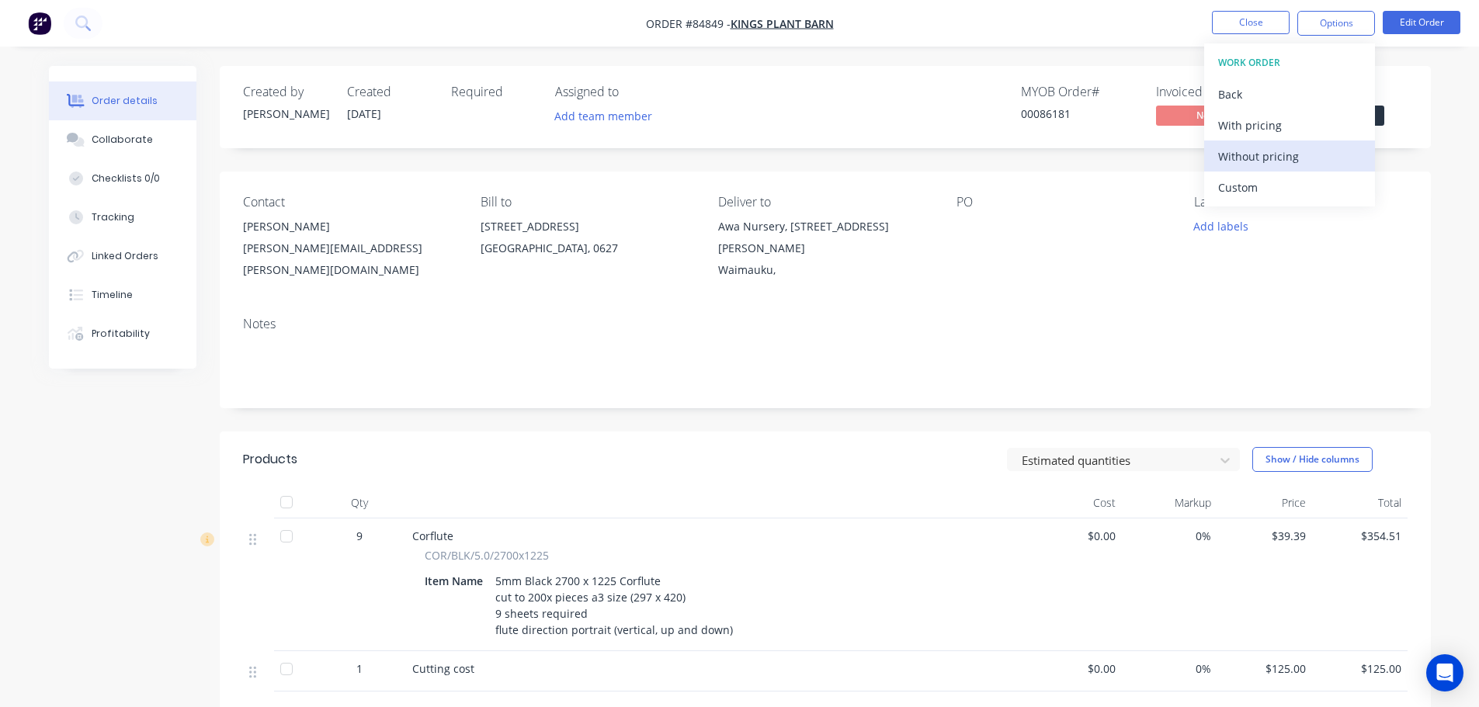
click at [1282, 163] on div "Without pricing" at bounding box center [1289, 156] width 143 height 23
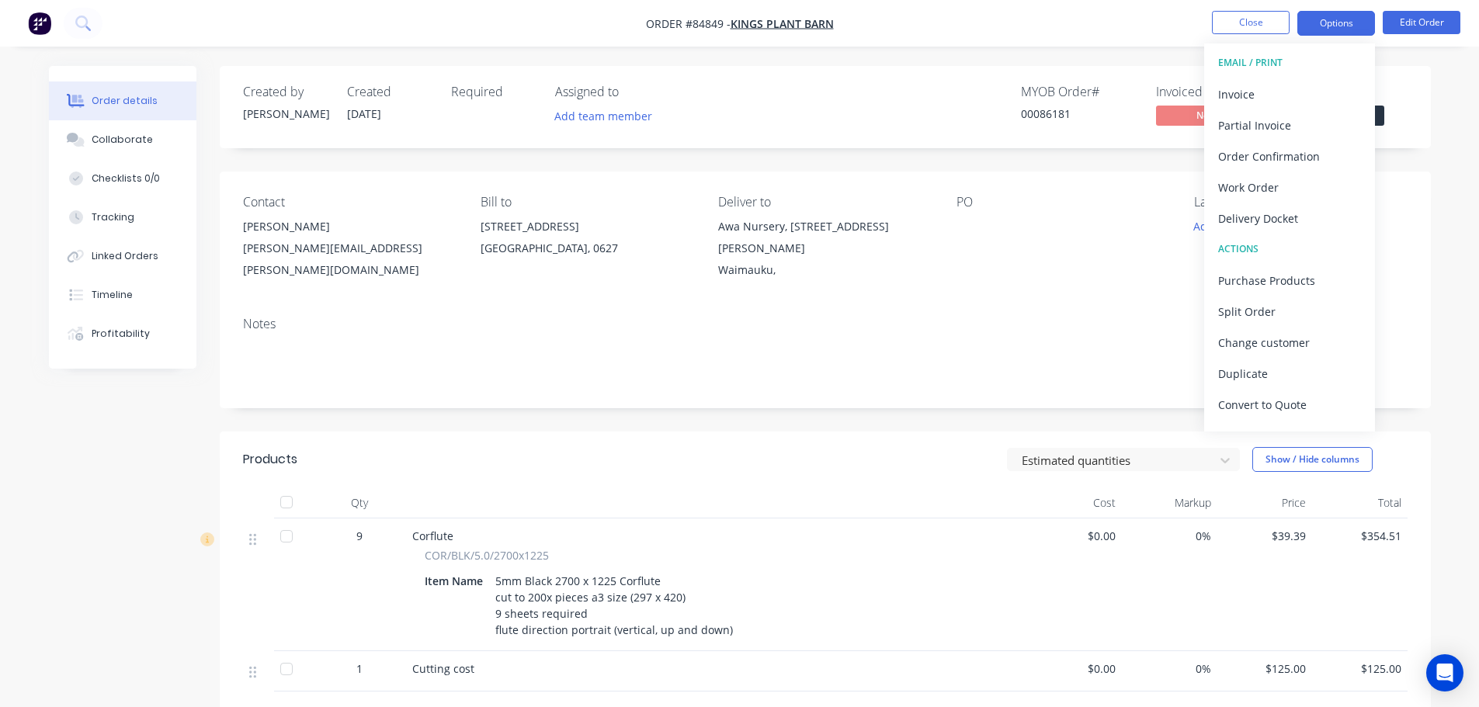
click at [1371, 11] on button "Options" at bounding box center [1336, 23] width 78 height 25
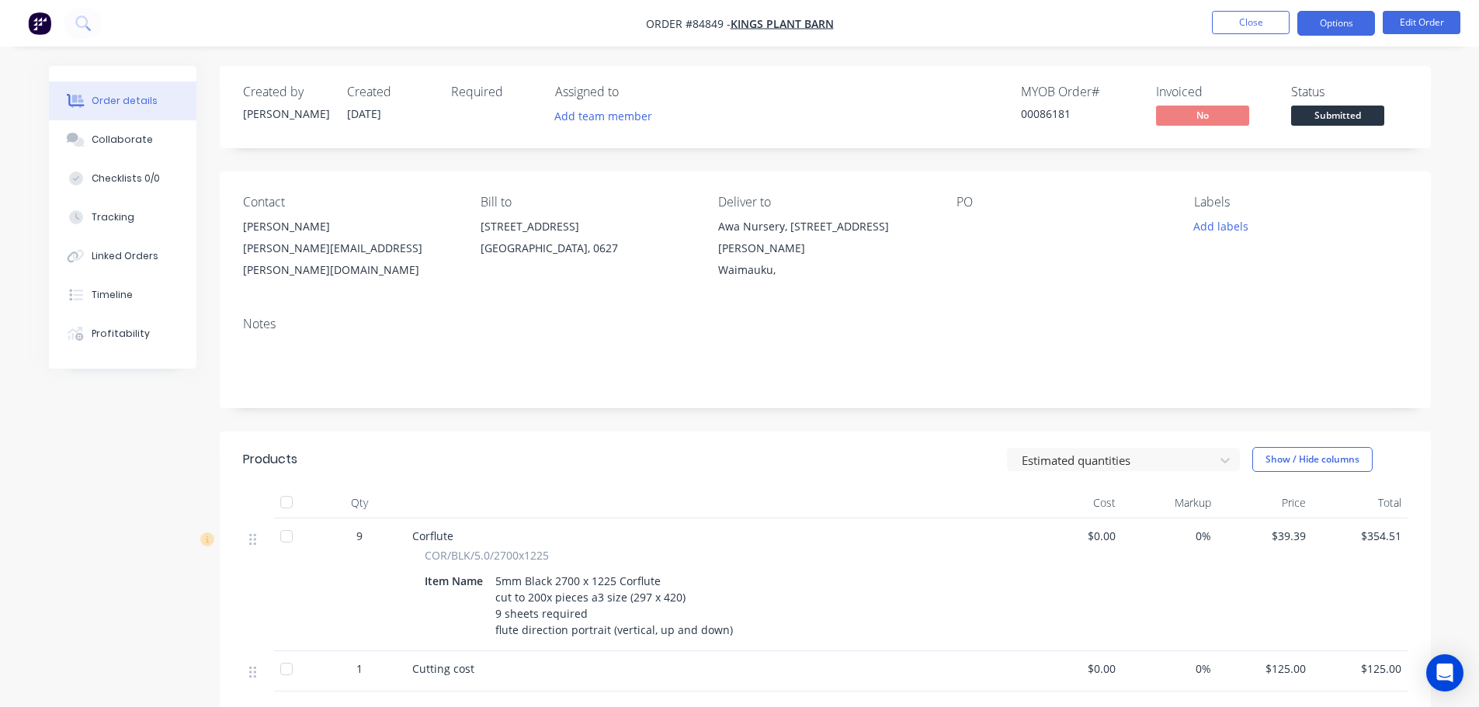
click at [1318, 15] on button "Options" at bounding box center [1336, 23] width 78 height 25
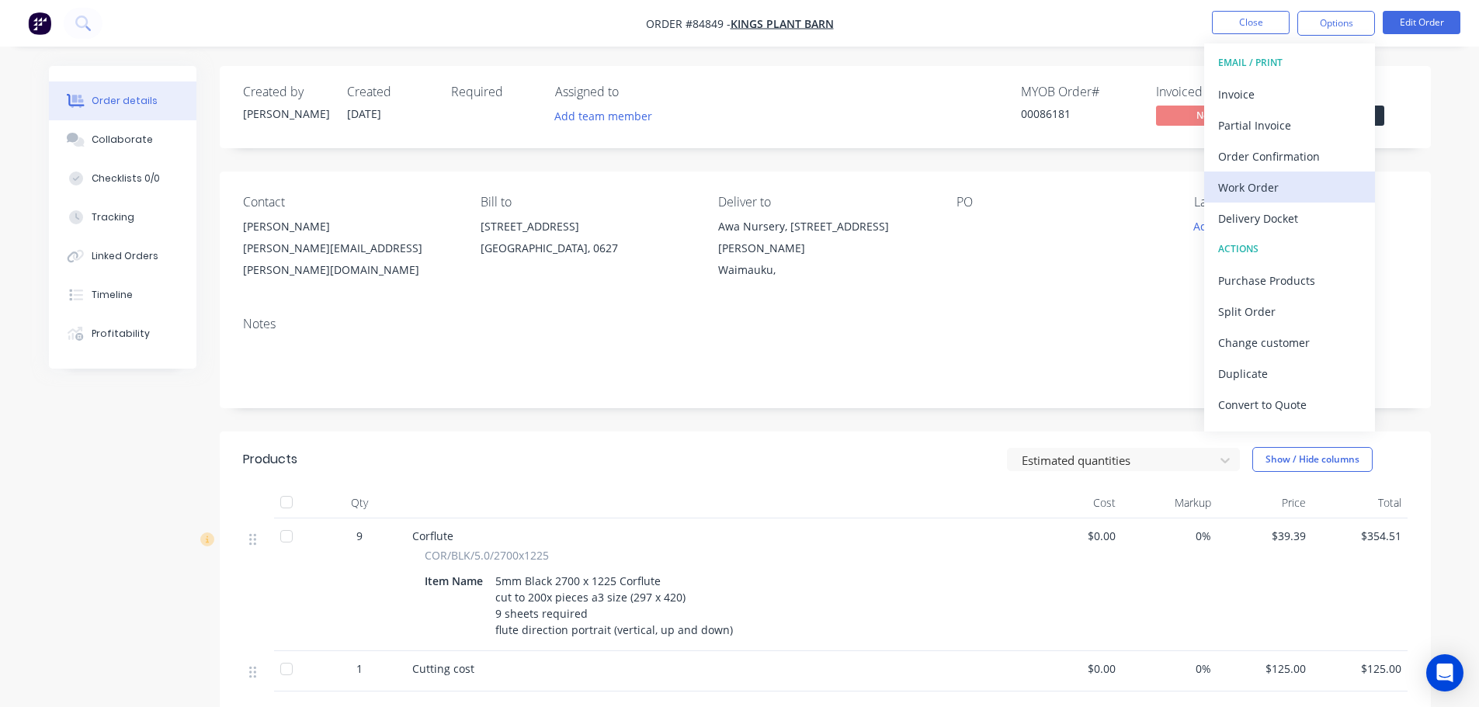
click at [1294, 185] on div "Work Order" at bounding box center [1289, 187] width 143 height 23
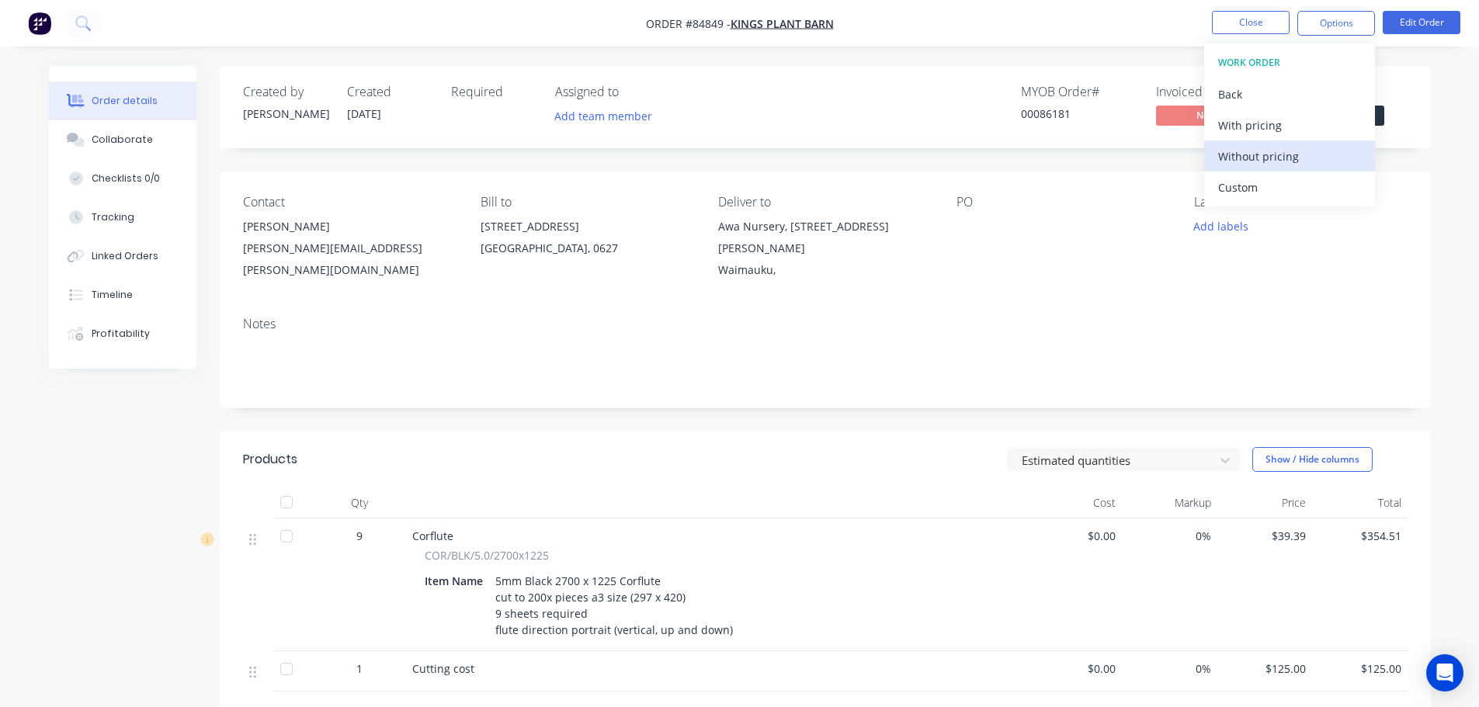
click at [1294, 167] on div "Without pricing" at bounding box center [1289, 156] width 143 height 23
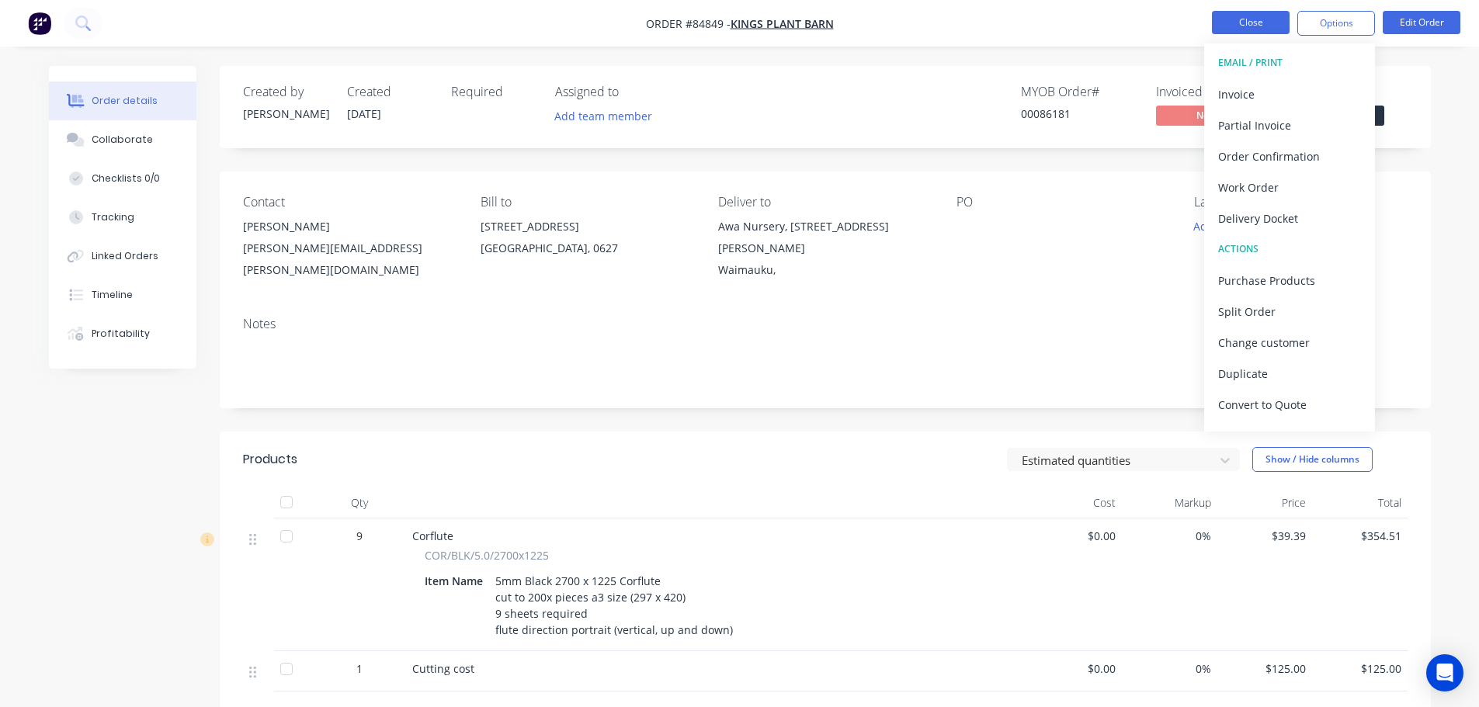
click at [1238, 12] on button "Close" at bounding box center [1251, 22] width 78 height 23
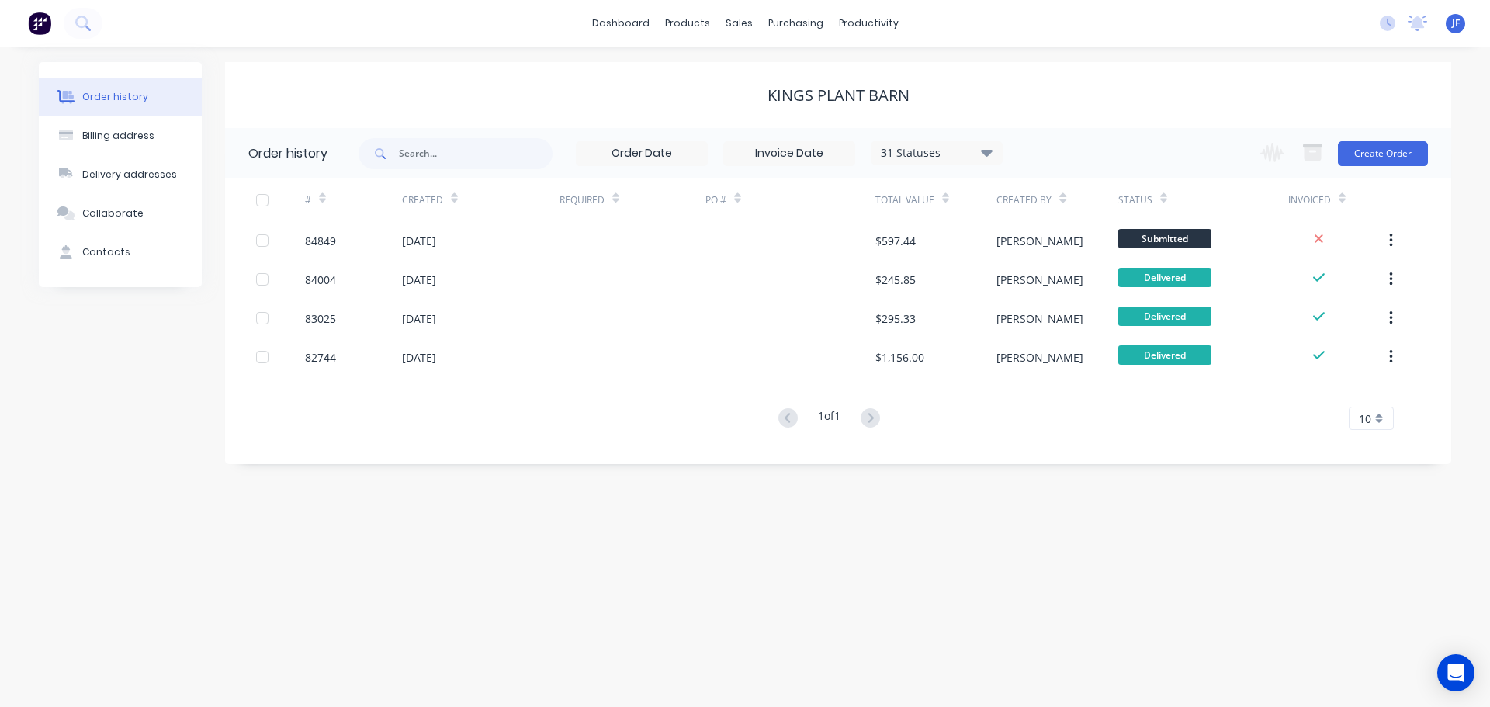
drag, startPoint x: 1010, startPoint y: 67, endPoint x: 865, endPoint y: 36, distance: 148.4
click at [1009, 67] on div "Kings Plant Barn" at bounding box center [838, 95] width 1226 height 66
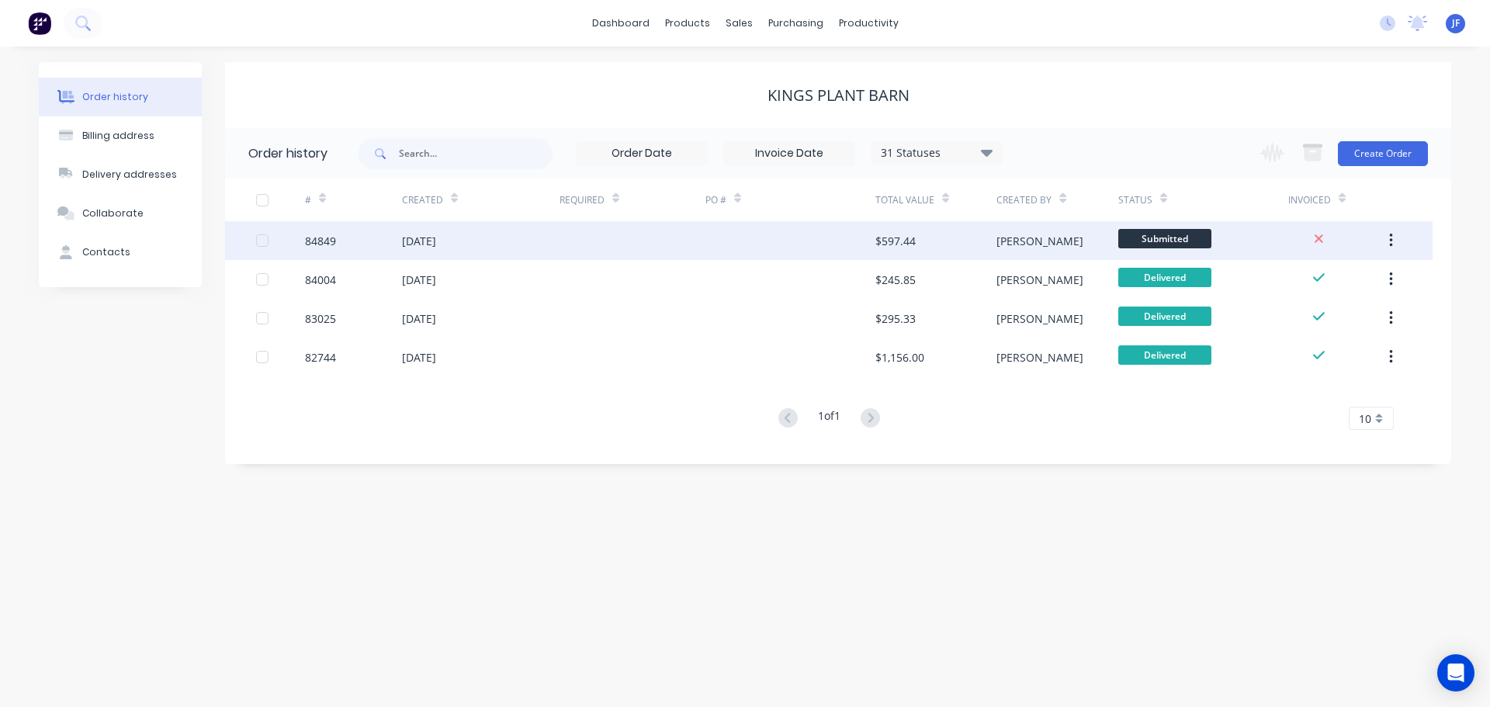
click at [827, 235] on div at bounding box center [791, 240] width 170 height 39
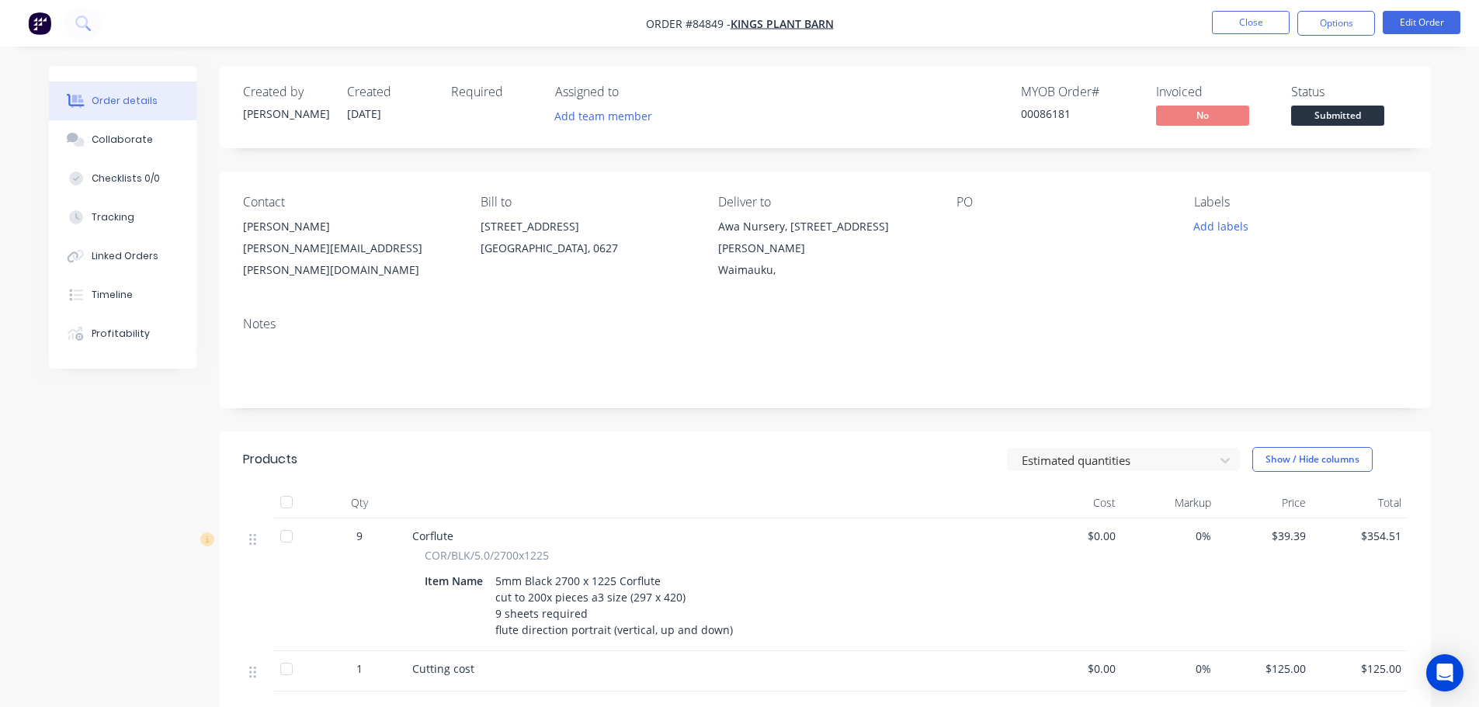
click at [988, 231] on div at bounding box center [1053, 227] width 194 height 22
click at [970, 229] on div at bounding box center [1053, 227] width 194 height 22
click at [1399, 9] on nav "Order #84849 - Kings Plant Barn Close Options Edit Order" at bounding box center [739, 23] width 1479 height 47
click at [1413, 34] on li "Edit Order" at bounding box center [1421, 23] width 78 height 25
click at [1413, 26] on button "Edit Order" at bounding box center [1421, 22] width 78 height 23
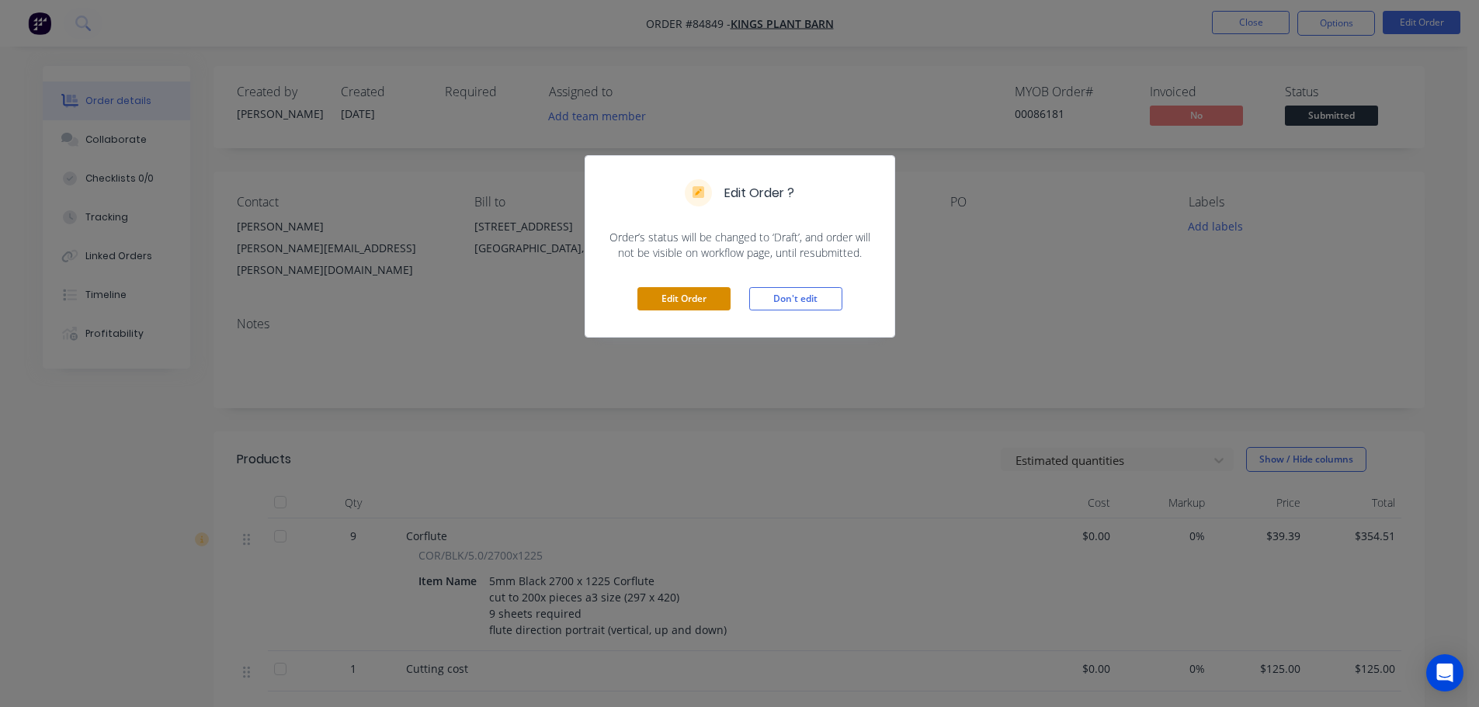
click at [716, 289] on button "Edit Order" at bounding box center [683, 298] width 93 height 23
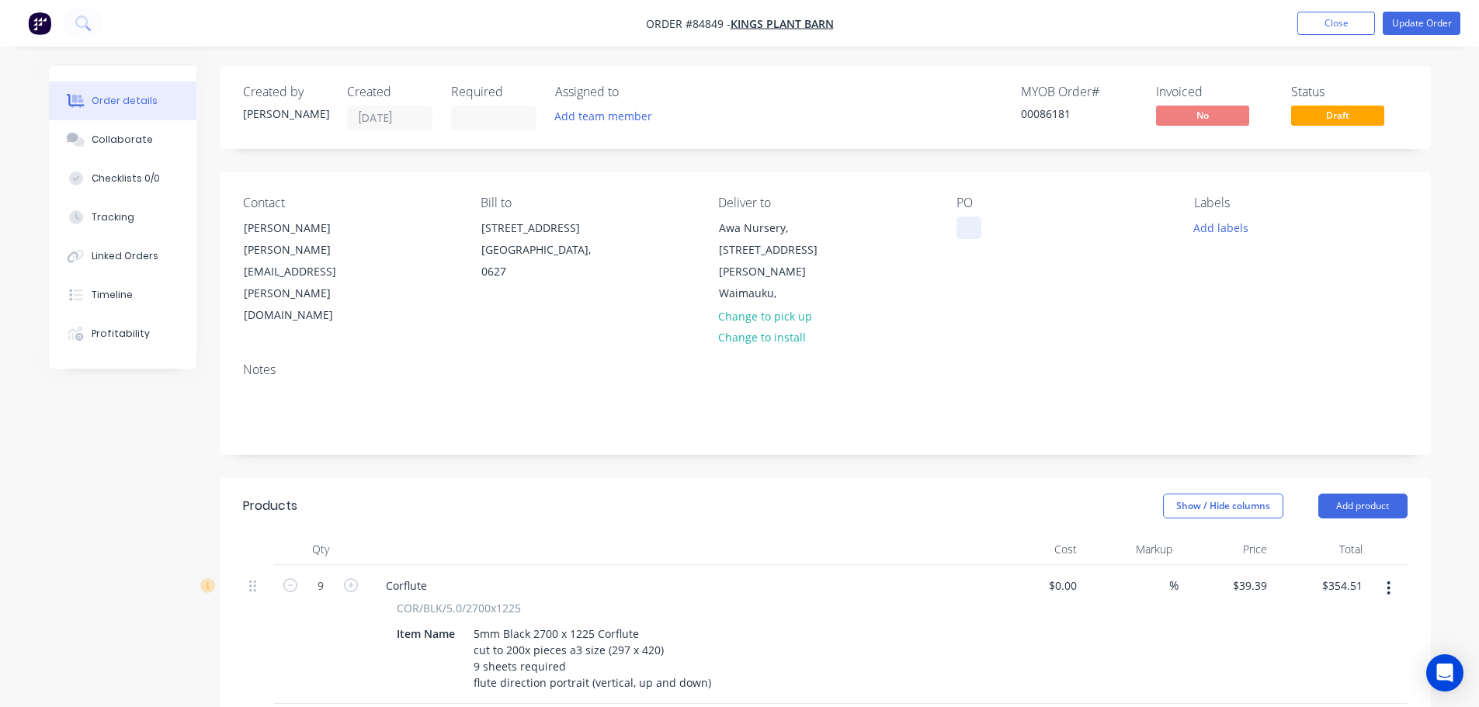
click at [975, 221] on div at bounding box center [968, 228] width 25 height 23
click at [1398, 25] on button "Update Order" at bounding box center [1421, 23] width 78 height 23
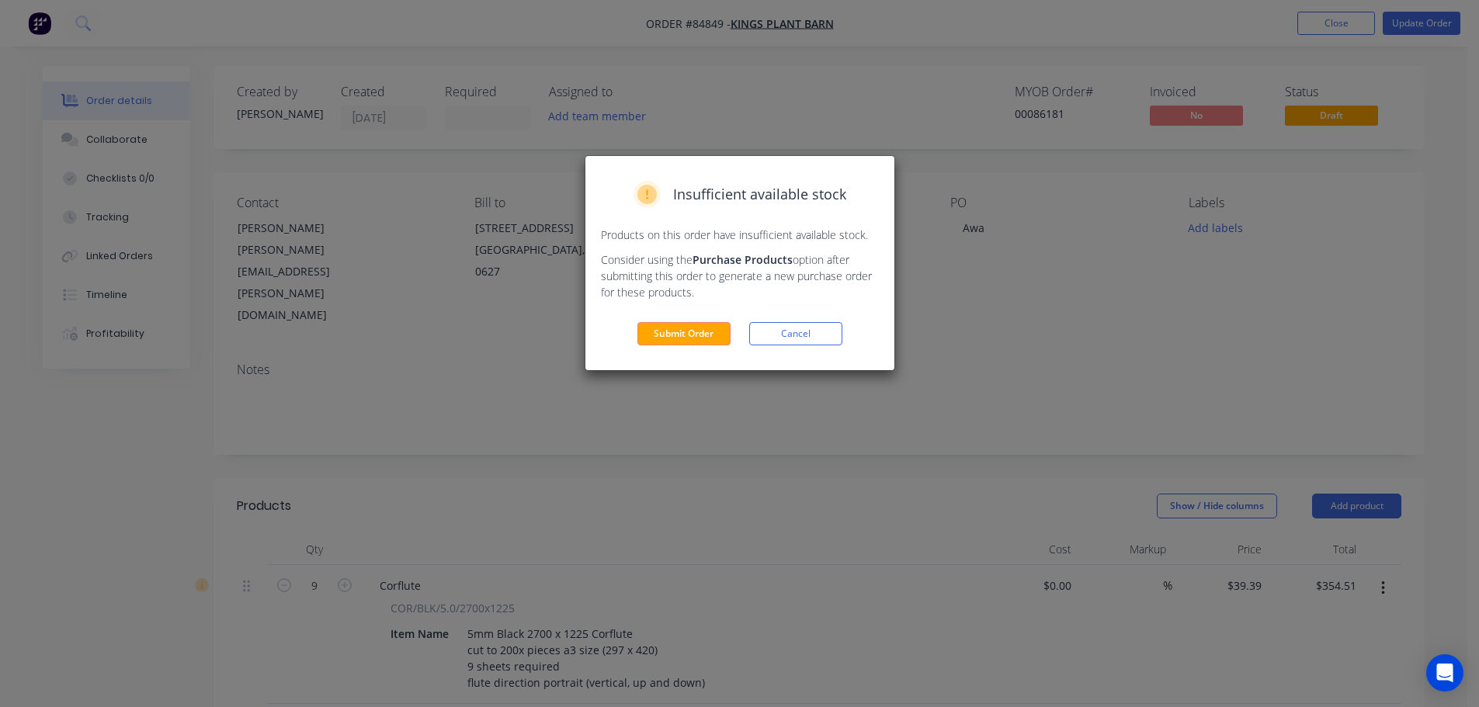
click at [654, 356] on div "Insufficient available stock Products on this order have insufficient available…" at bounding box center [739, 263] width 309 height 214
click at [653, 345] on button "Submit Order" at bounding box center [683, 333] width 93 height 23
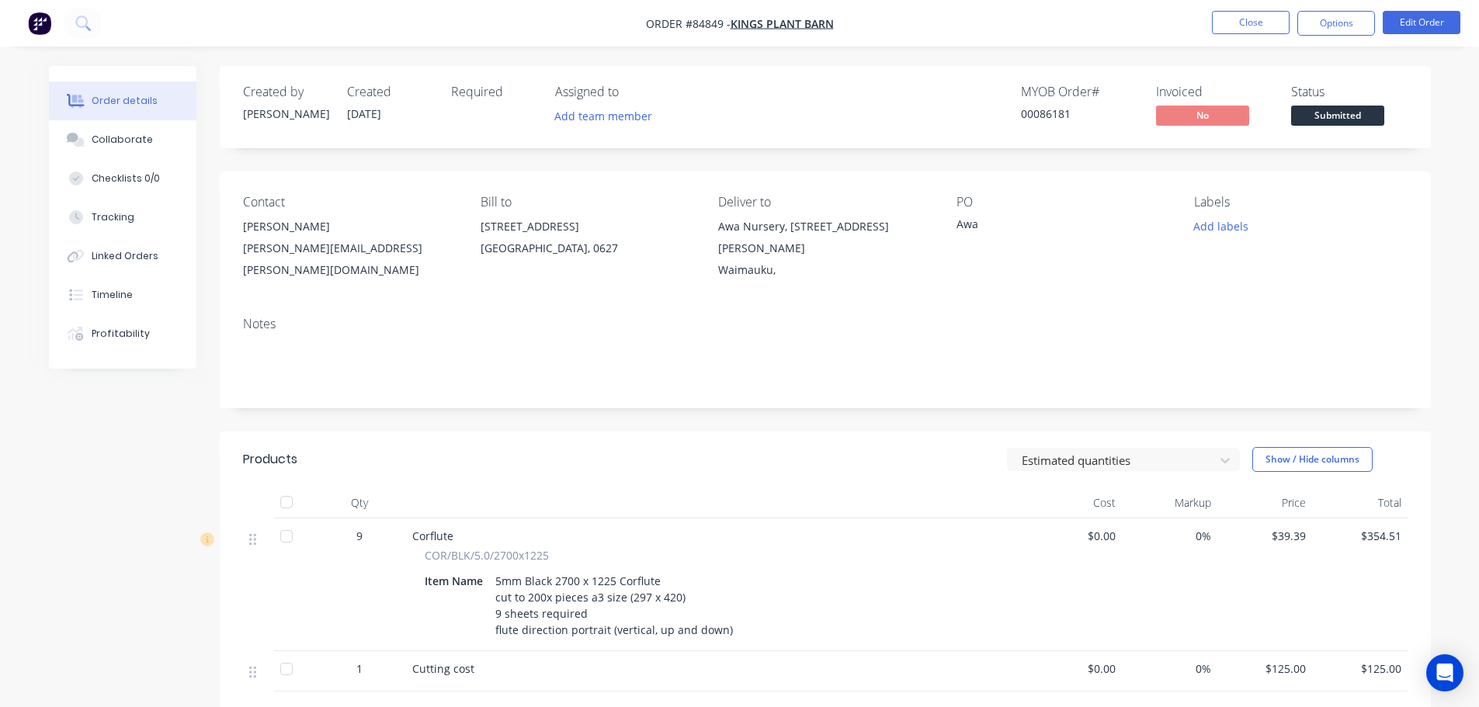
click at [1249, 40] on nav "Order #84849 - Kings Plant Barn Close Options Edit Order" at bounding box center [739, 23] width 1479 height 47
click at [1246, 23] on button "Close" at bounding box center [1251, 22] width 78 height 23
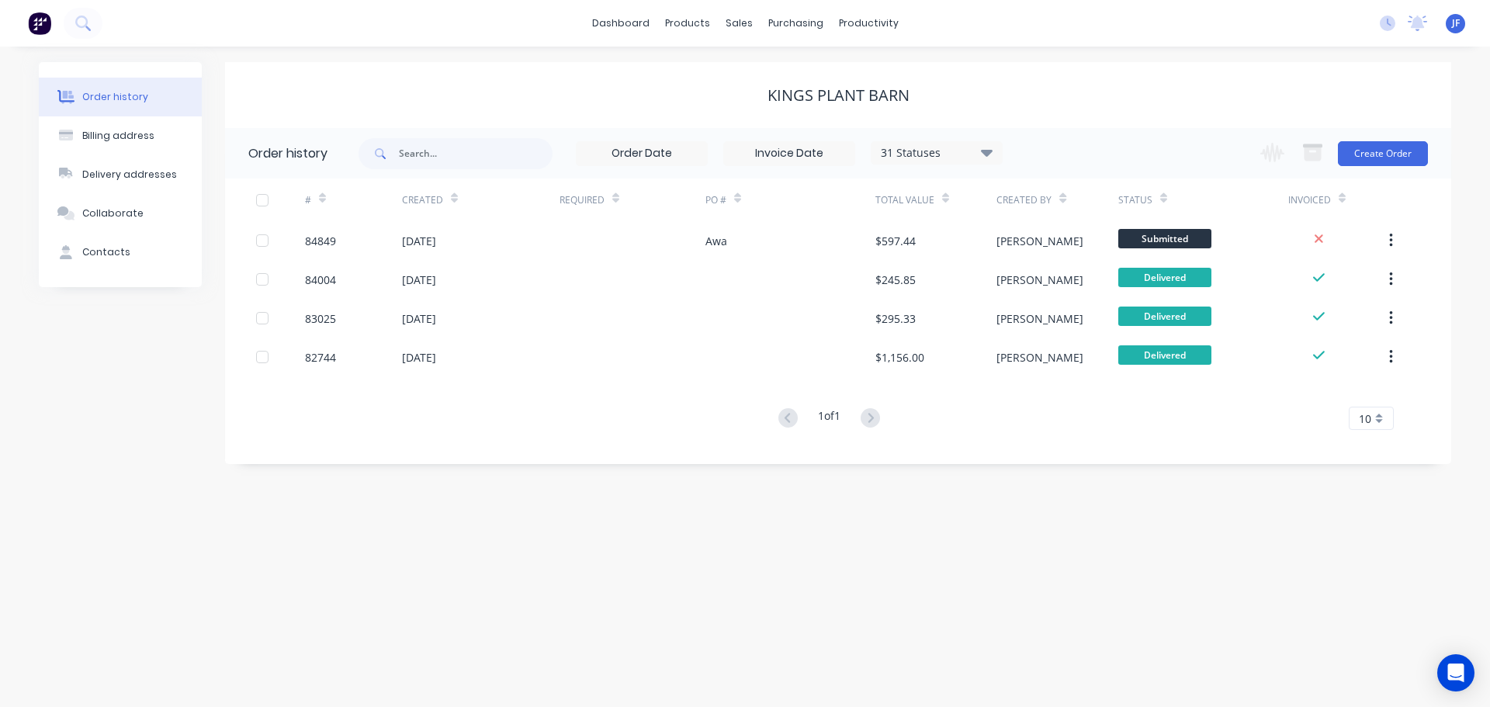
click at [512, 33] on div "dashboard products sales purchasing productivity dashboard products Product Cat…" at bounding box center [745, 23] width 1490 height 47
click at [102, 16] on div "dashboard products sales purchasing productivity dashboard products Product Cat…" at bounding box center [745, 23] width 1490 height 47
click at [100, 16] on div at bounding box center [51, 23] width 102 height 31
click at [100, 16] on button at bounding box center [83, 23] width 39 height 31
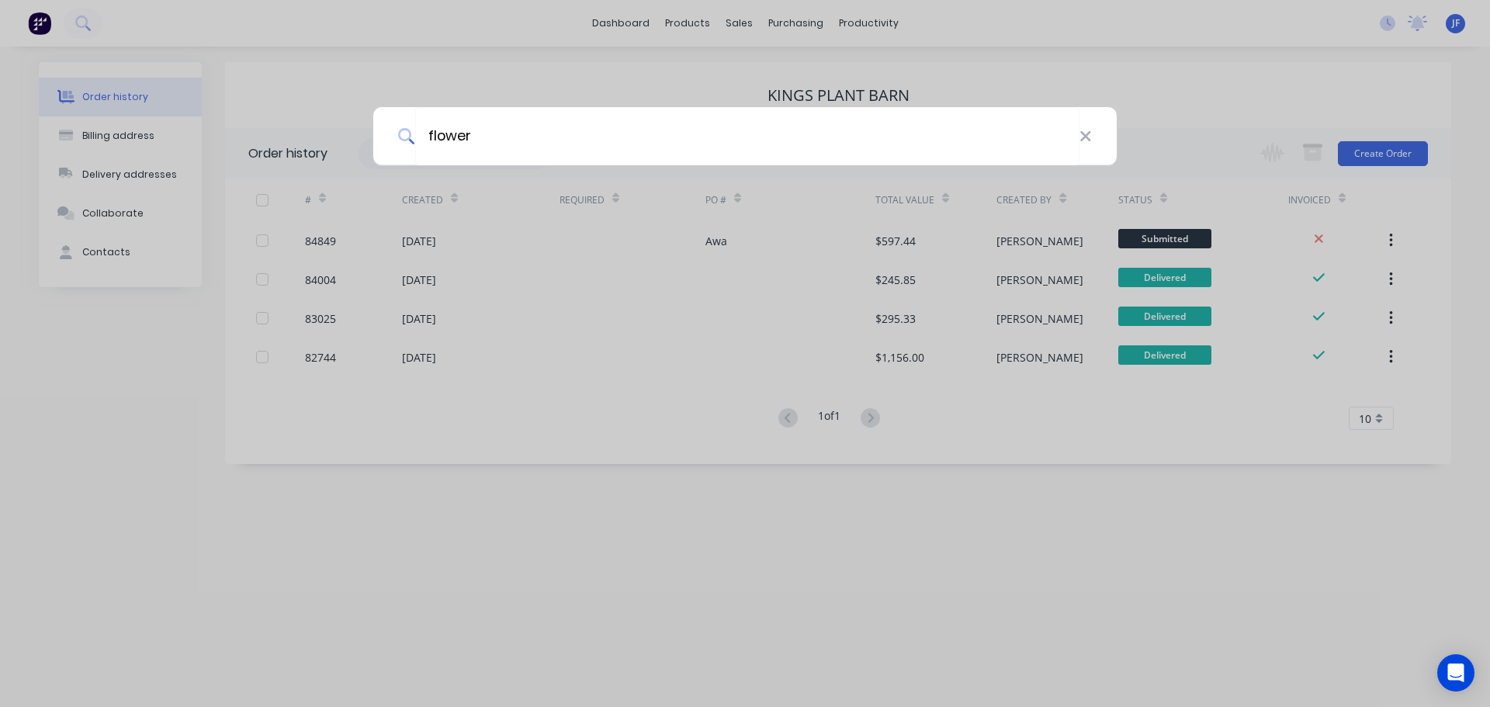
type input "flower"
click at [540, 34] on div "flower" at bounding box center [745, 353] width 1490 height 707
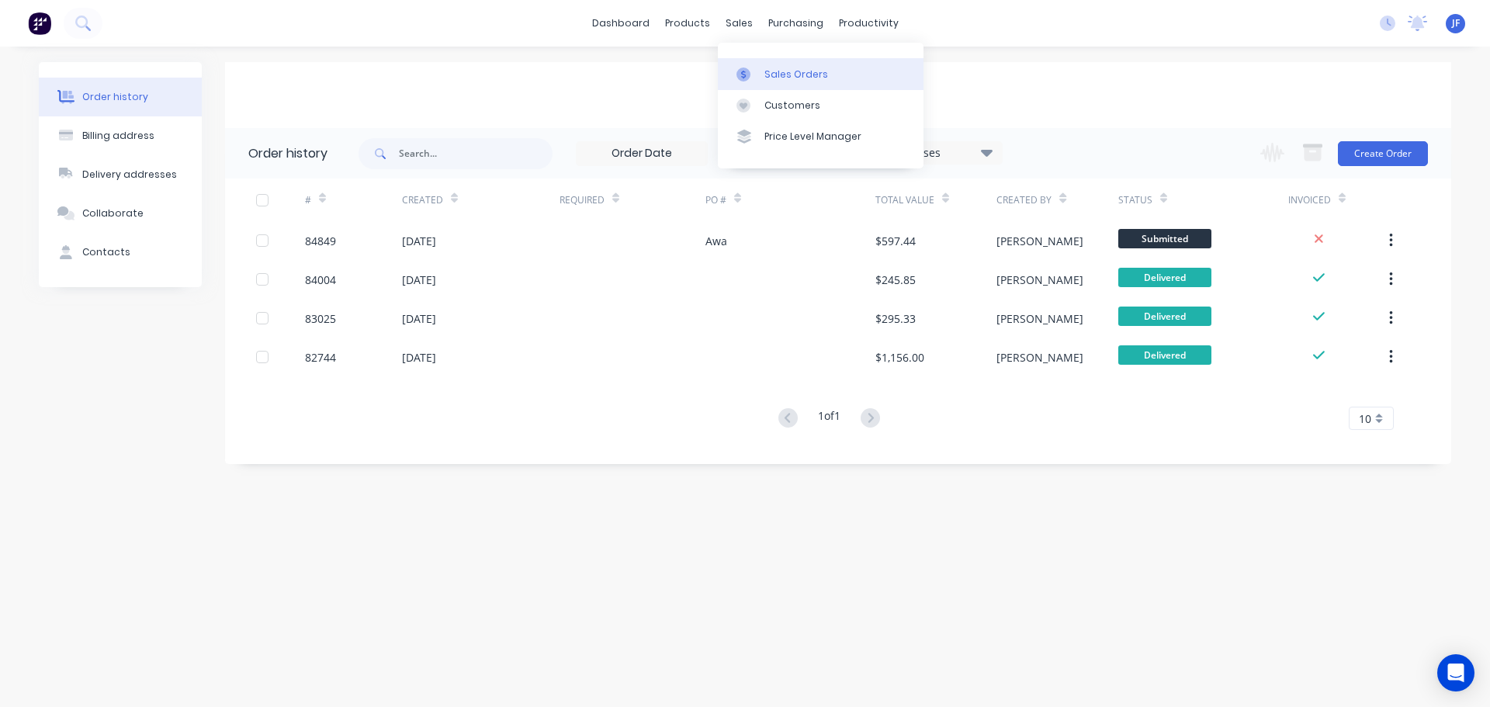
click at [769, 72] on div "Sales Orders" at bounding box center [797, 75] width 64 height 14
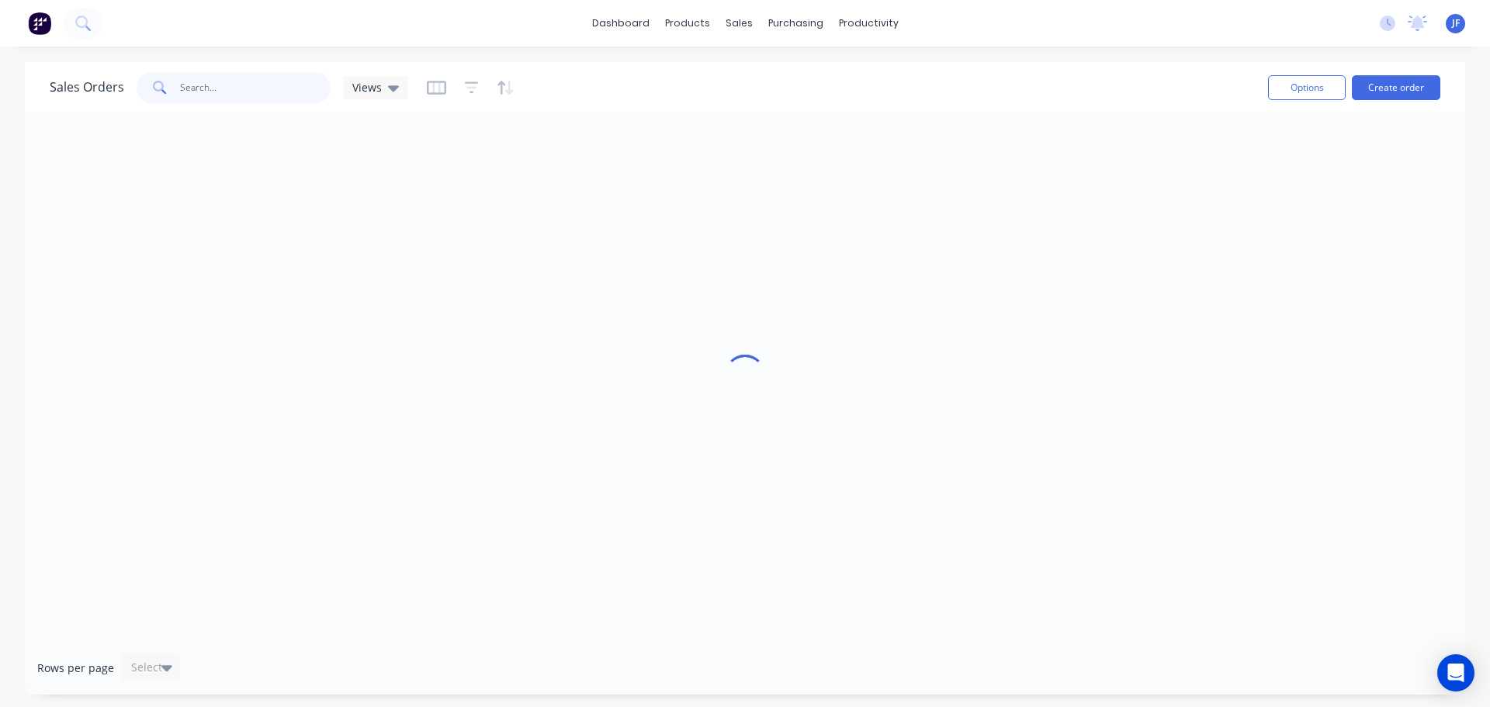
click at [252, 98] on input "text" at bounding box center [255, 87] width 151 height 31
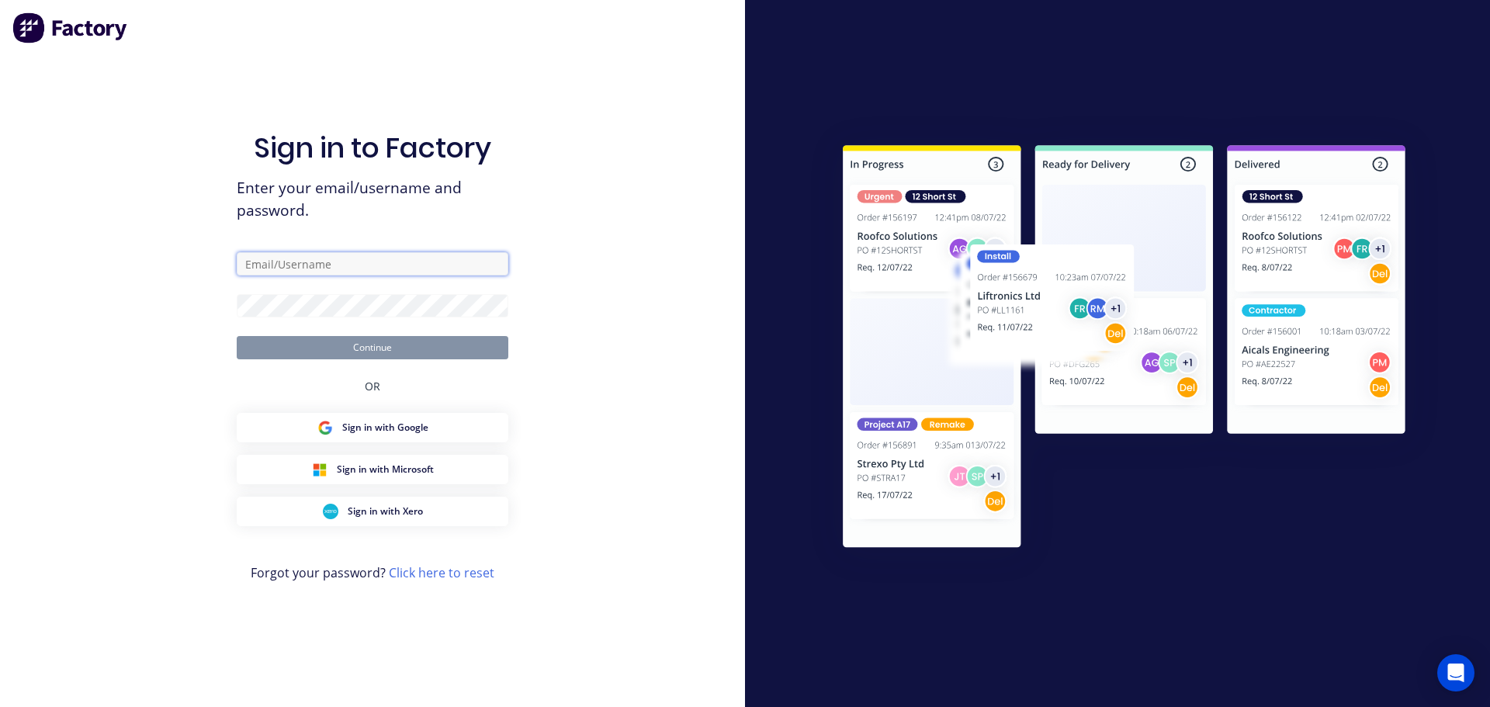
click at [328, 263] on input "text" at bounding box center [373, 263] width 272 height 23
type input "info@cambrianplastics.co.nz"
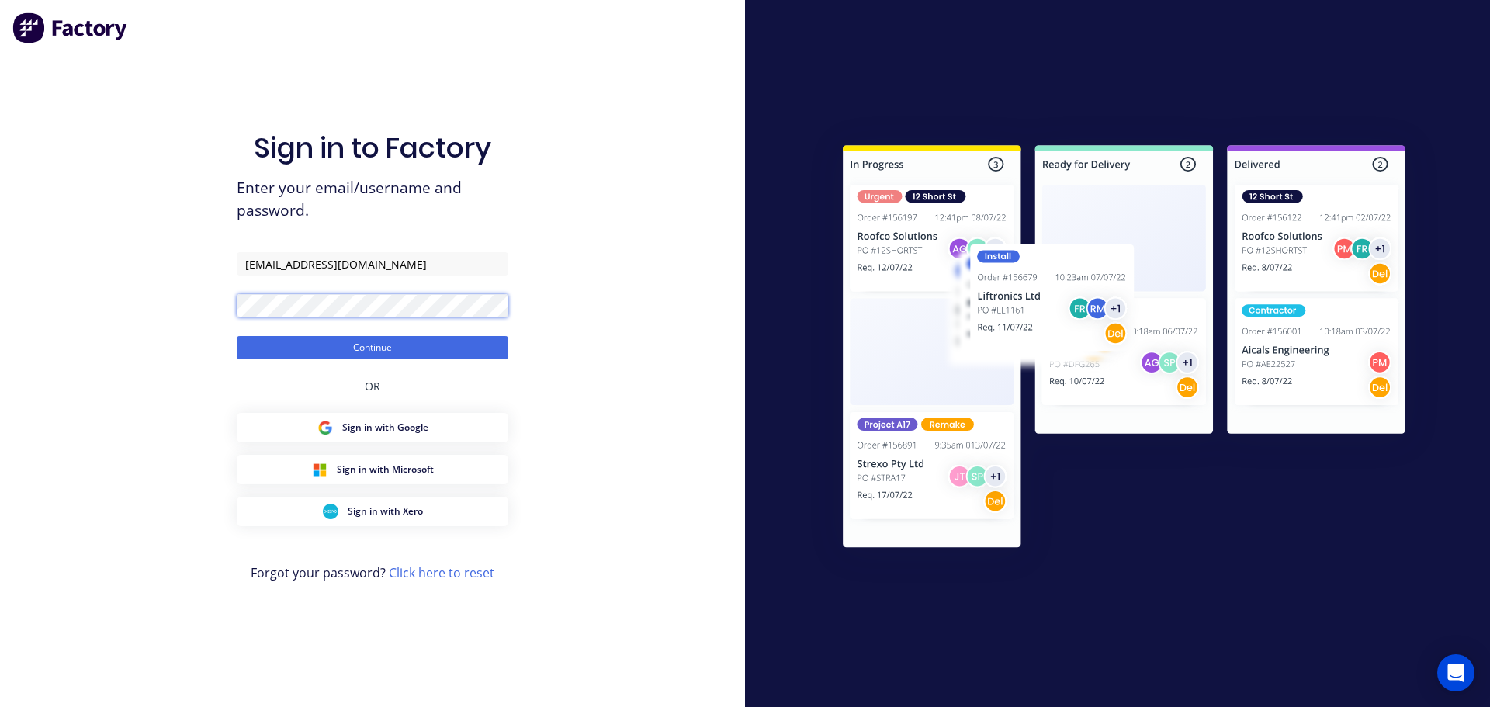
click at [237, 336] on button "Continue" at bounding box center [373, 347] width 272 height 23
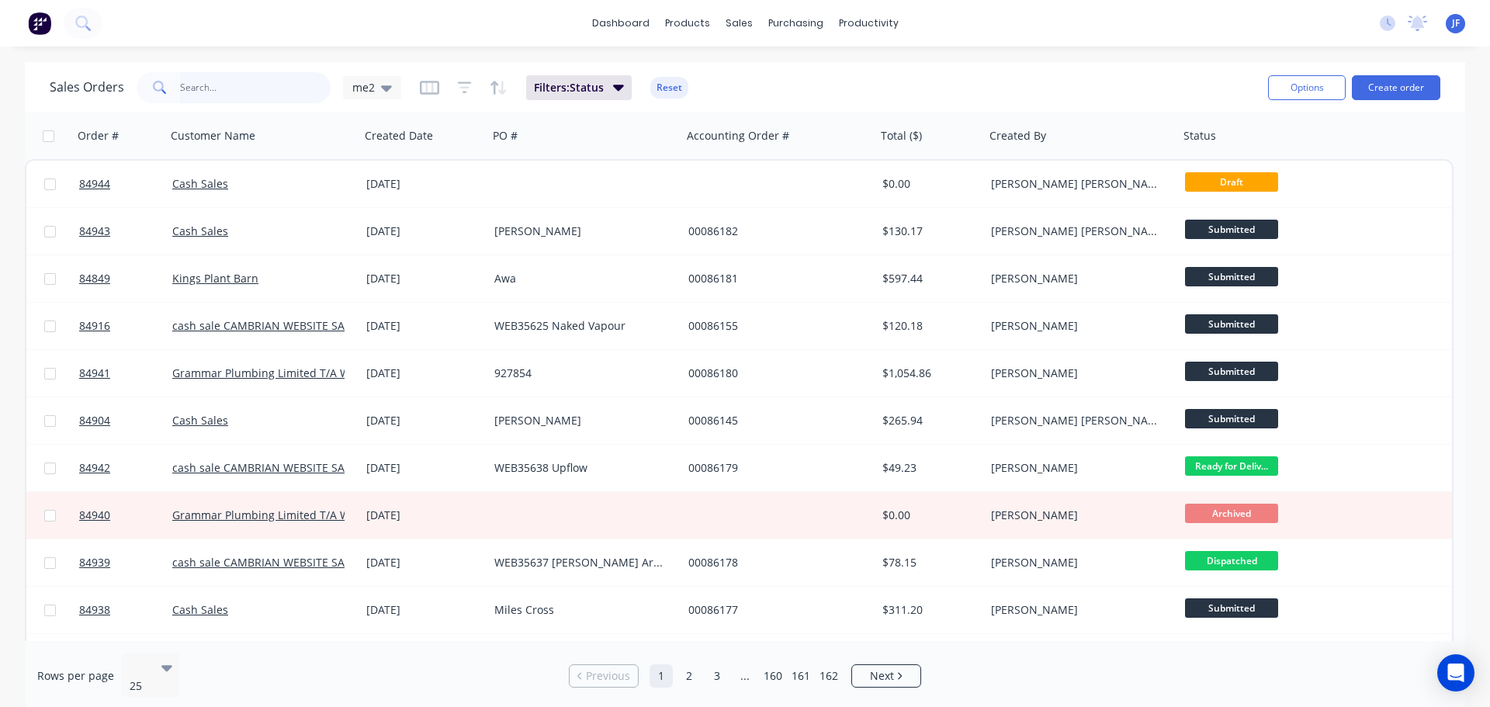
click at [275, 91] on input "text" at bounding box center [255, 87] width 151 height 31
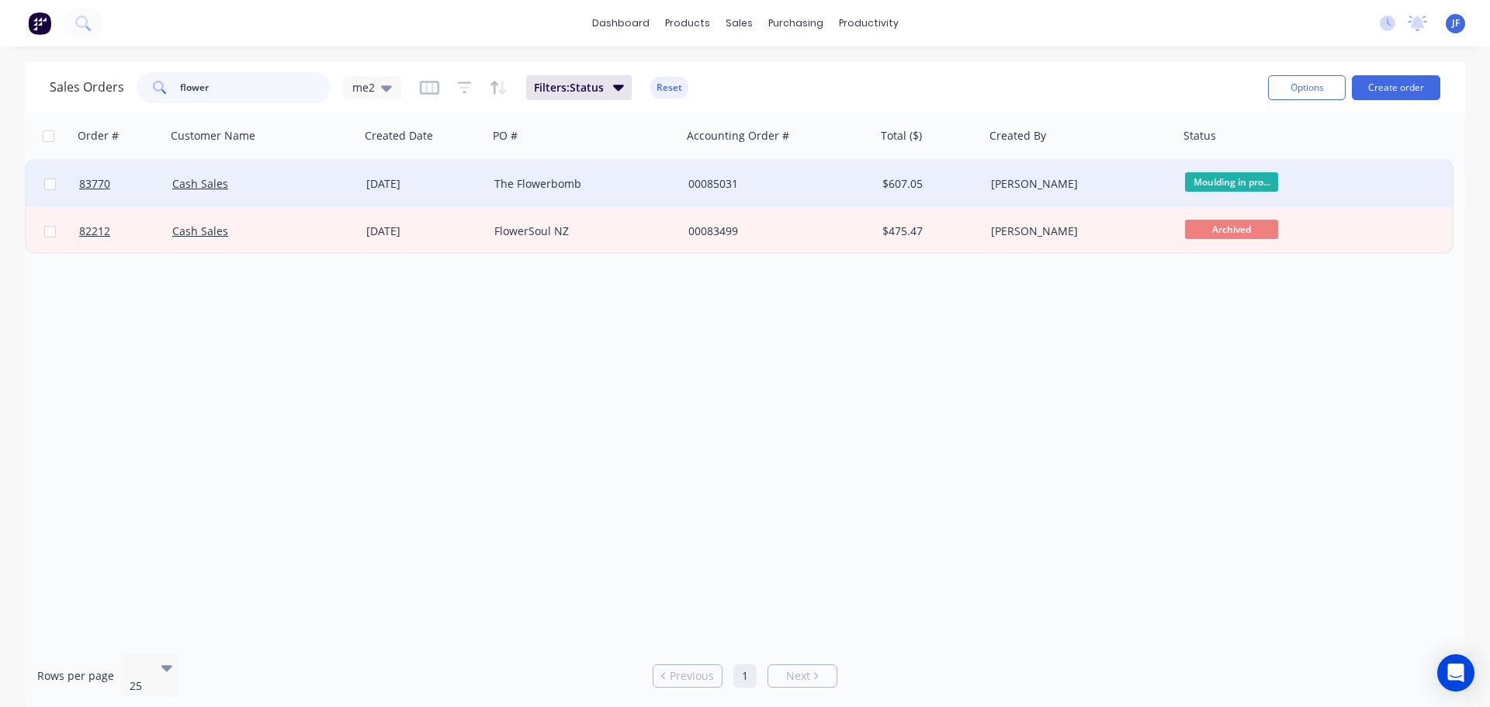
type input "flower"
click at [734, 182] on div "00085031" at bounding box center [775, 184] width 172 height 16
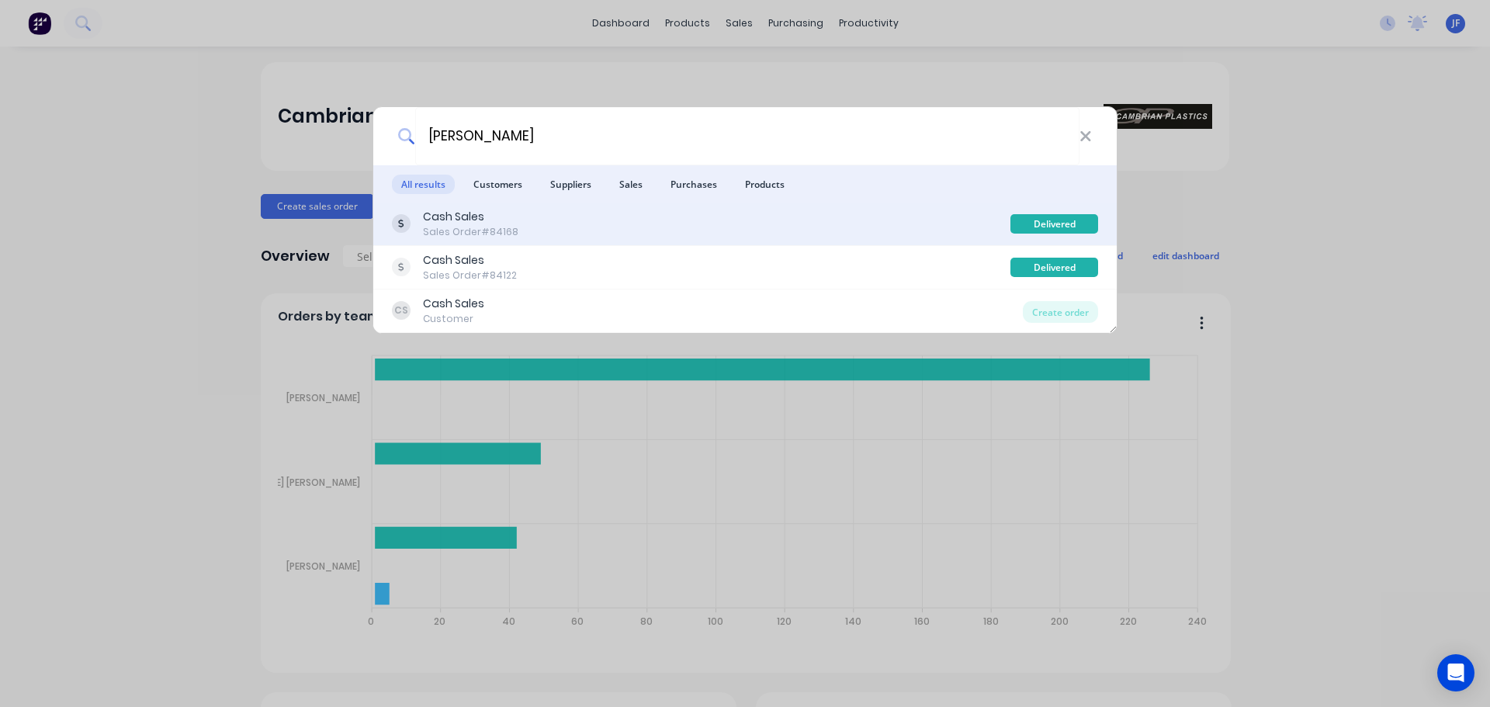
type input "[PERSON_NAME]"
click at [685, 228] on div "Cash Sales Sales Order #84168" at bounding box center [701, 224] width 619 height 30
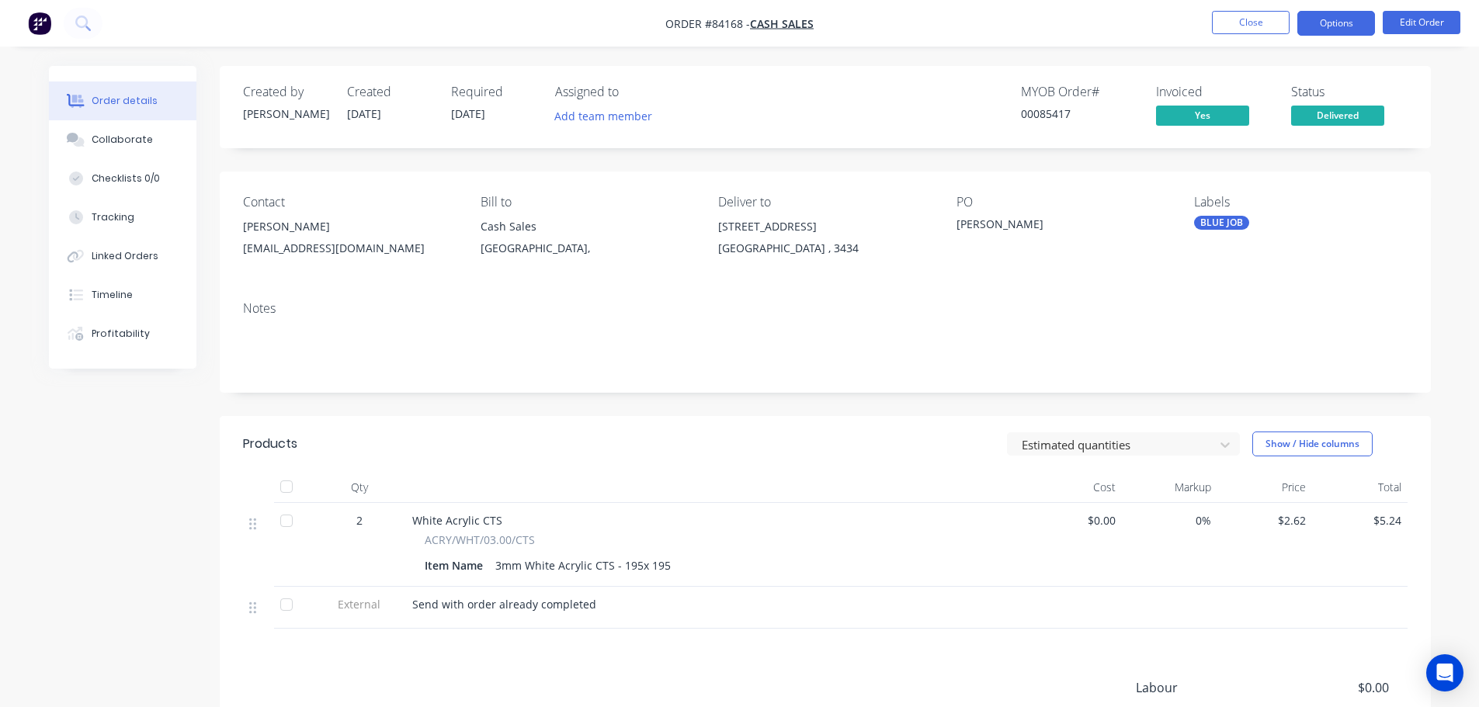
click at [1349, 25] on button "Options" at bounding box center [1336, 23] width 78 height 25
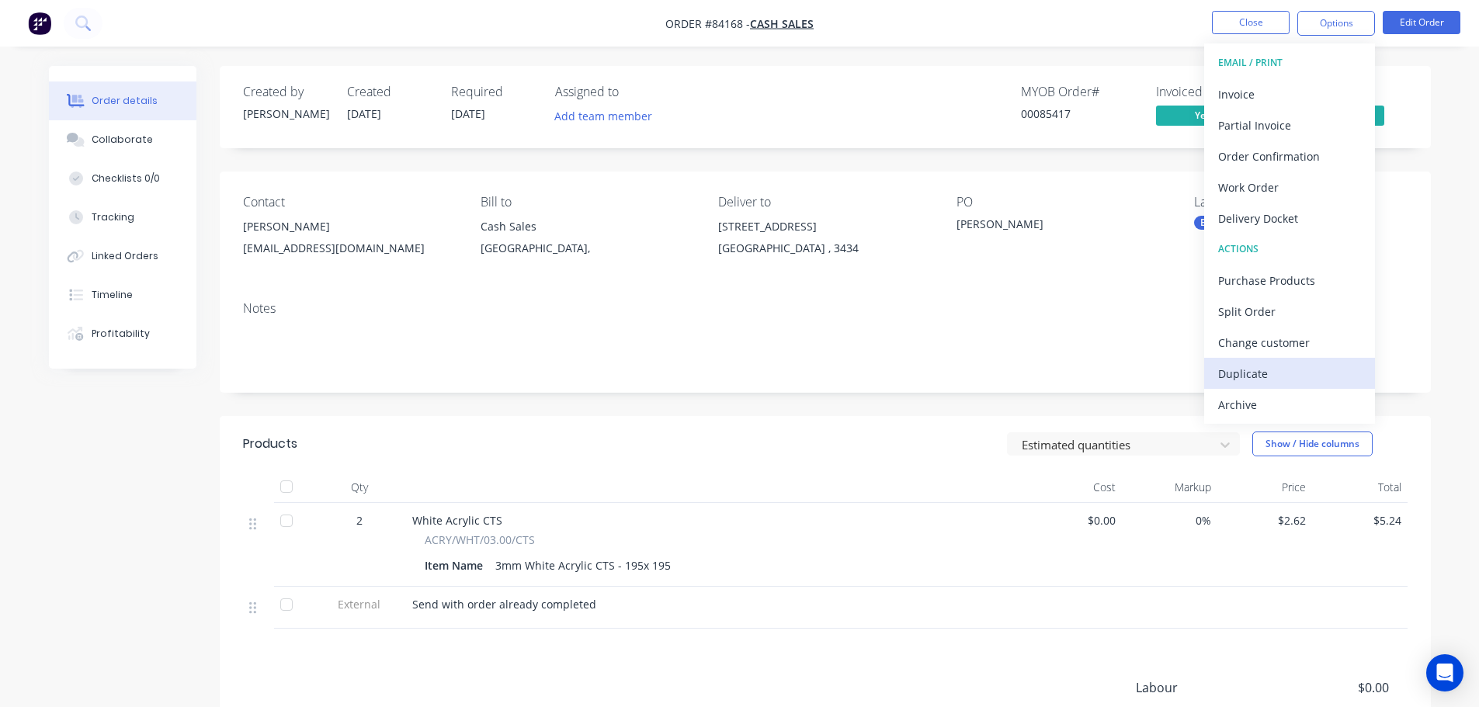
click at [1292, 371] on div "Duplicate" at bounding box center [1289, 374] width 143 height 23
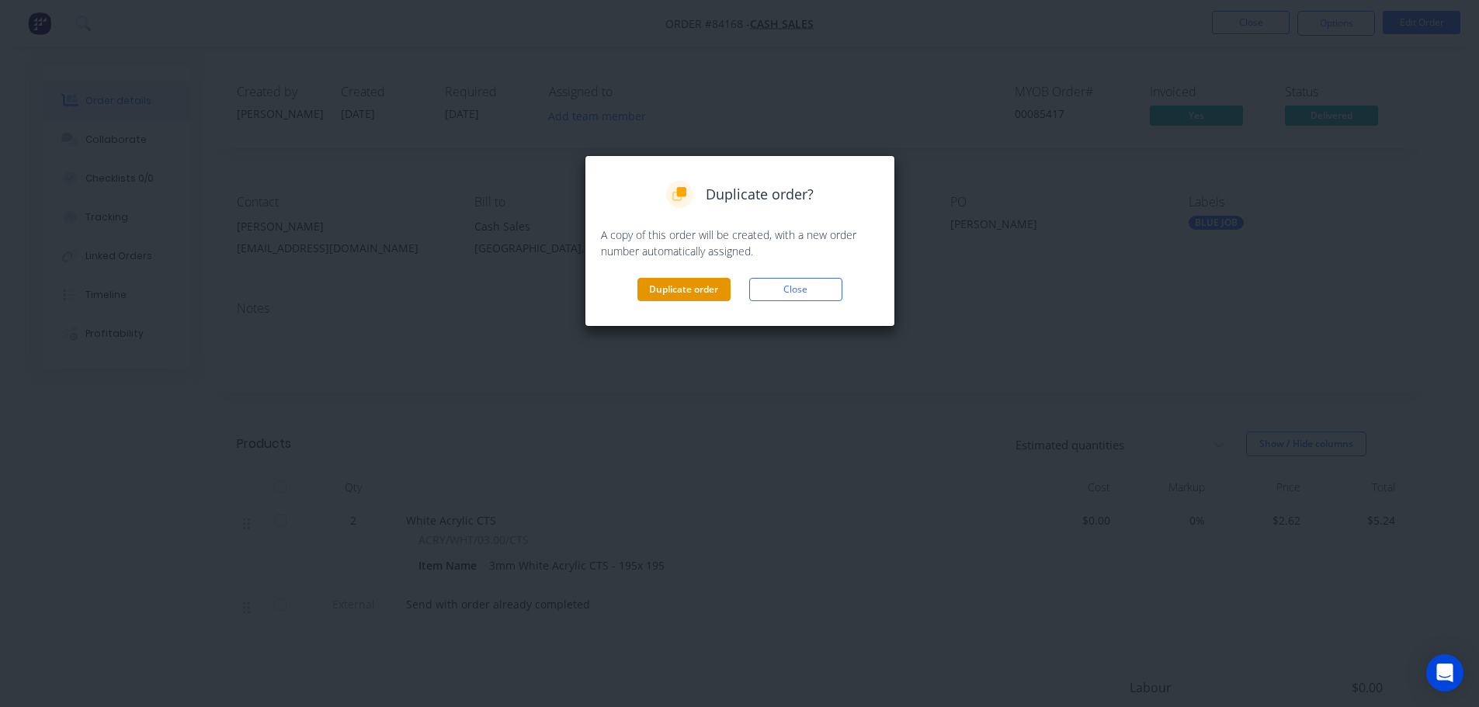
click at [696, 283] on button "Duplicate order" at bounding box center [683, 289] width 93 height 23
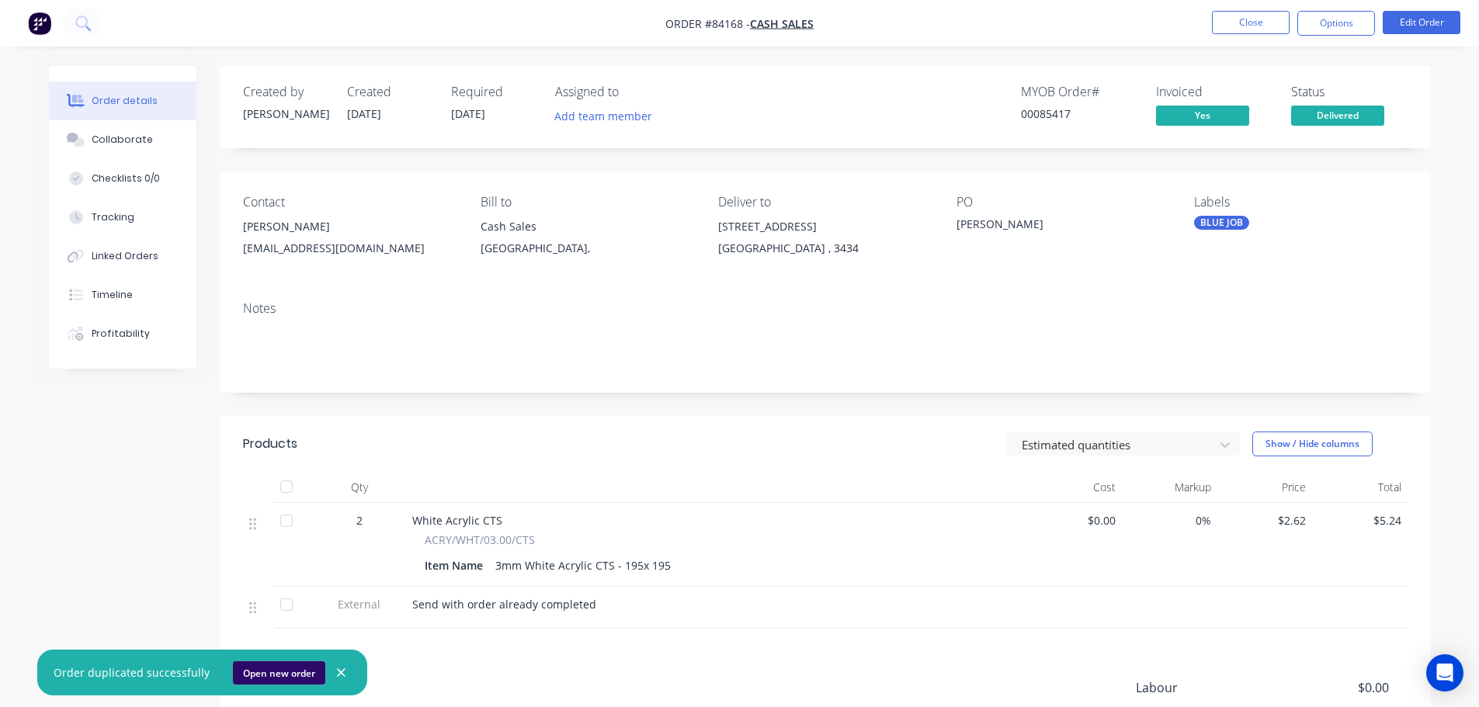
click at [291, 668] on button "Open new order" at bounding box center [279, 672] width 92 height 23
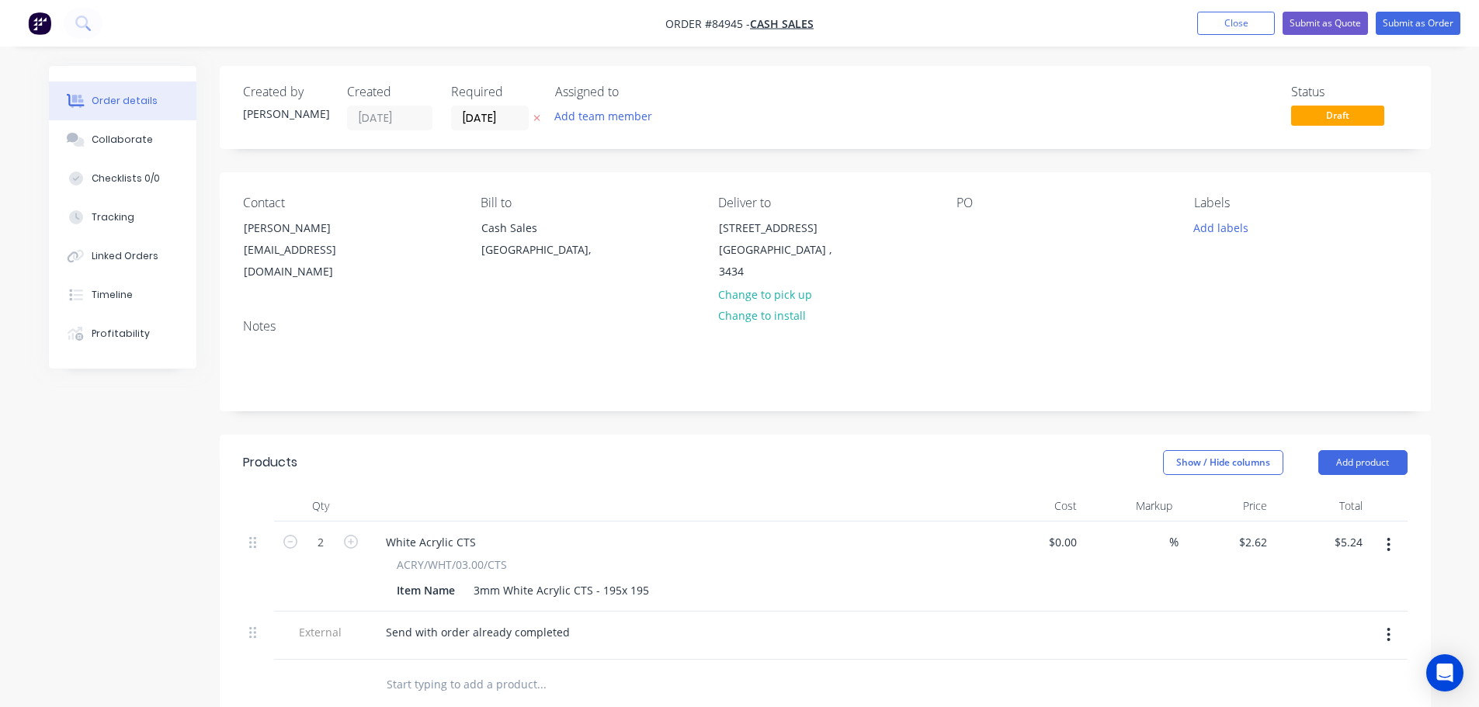
click at [540, 114] on button "button" at bounding box center [537, 118] width 16 height 18
drag, startPoint x: 235, startPoint y: 230, endPoint x: 406, endPoint y: 226, distance: 170.8
click at [406, 226] on div "Contact Ashley Sajben asajben@live.com" at bounding box center [349, 240] width 213 height 88
copy div "[PERSON_NAME]"
click at [970, 216] on div "PO" at bounding box center [1062, 240] width 213 height 88
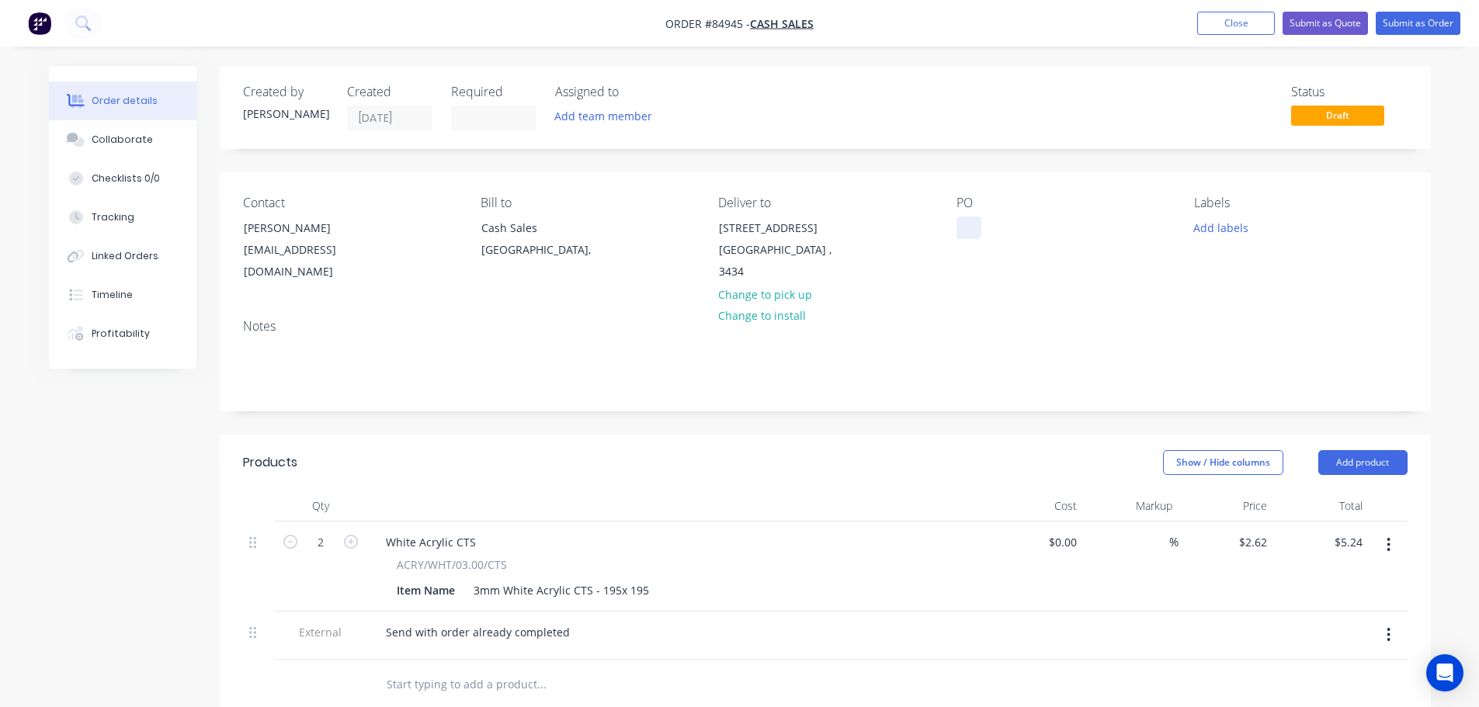
click at [970, 234] on div at bounding box center [968, 228] width 25 height 23
paste div
click at [963, 307] on div "Notes" at bounding box center [825, 359] width 1211 height 104
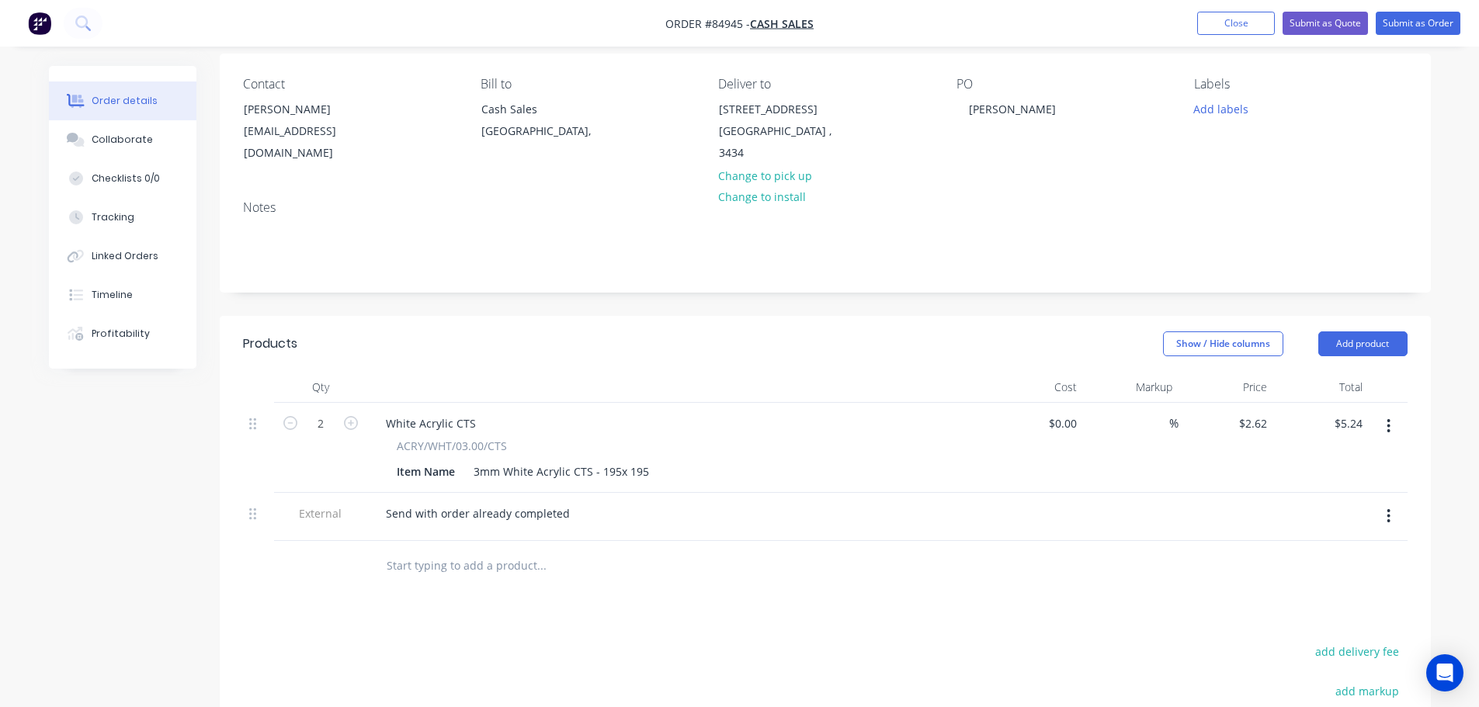
scroll to position [155, 0]
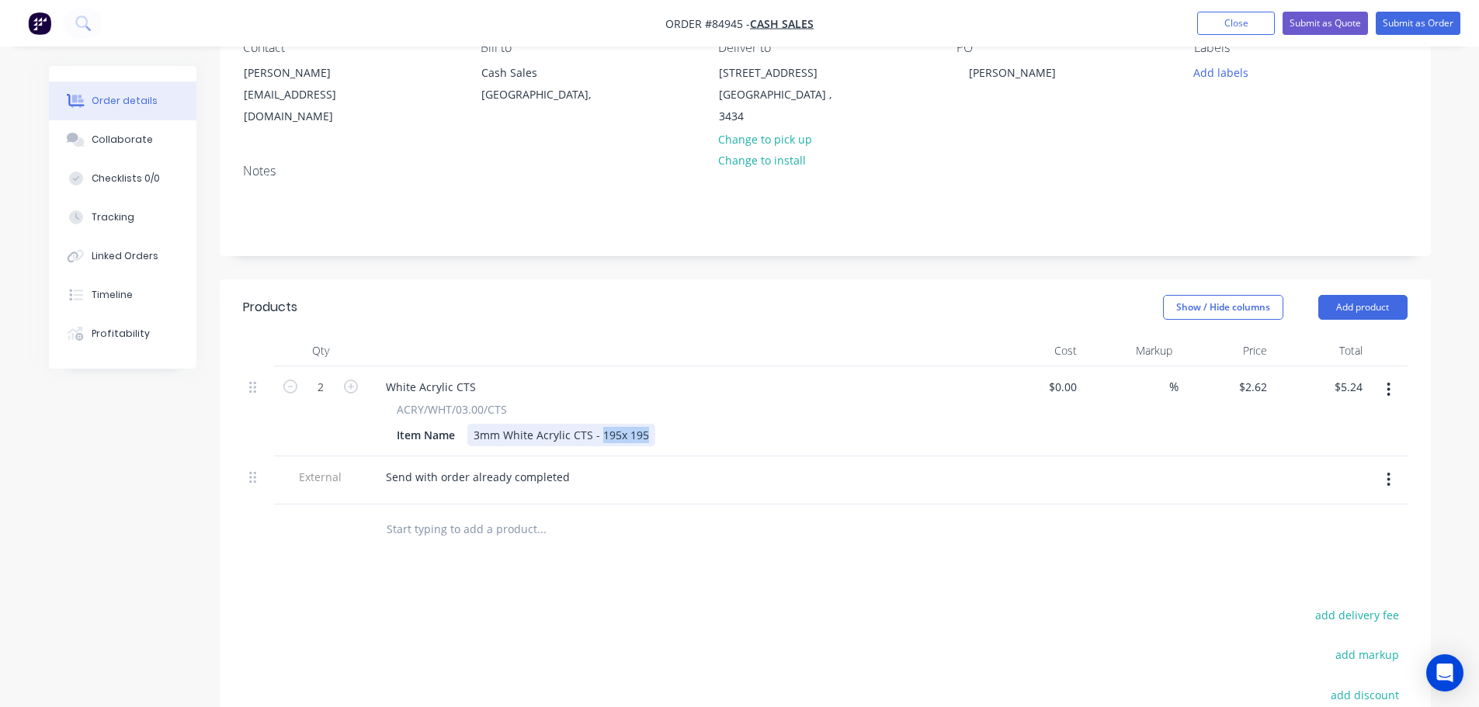
drag, startPoint x: 598, startPoint y: 437, endPoint x: 745, endPoint y: 439, distance: 146.7
click at [745, 439] on div "Item Name 3mm White Acrylic CTS - 195x 195" at bounding box center [674, 435] width 568 height 23
click at [317, 383] on input "2" at bounding box center [320, 387] width 40 height 23
type input "3"
type input "$7.86"
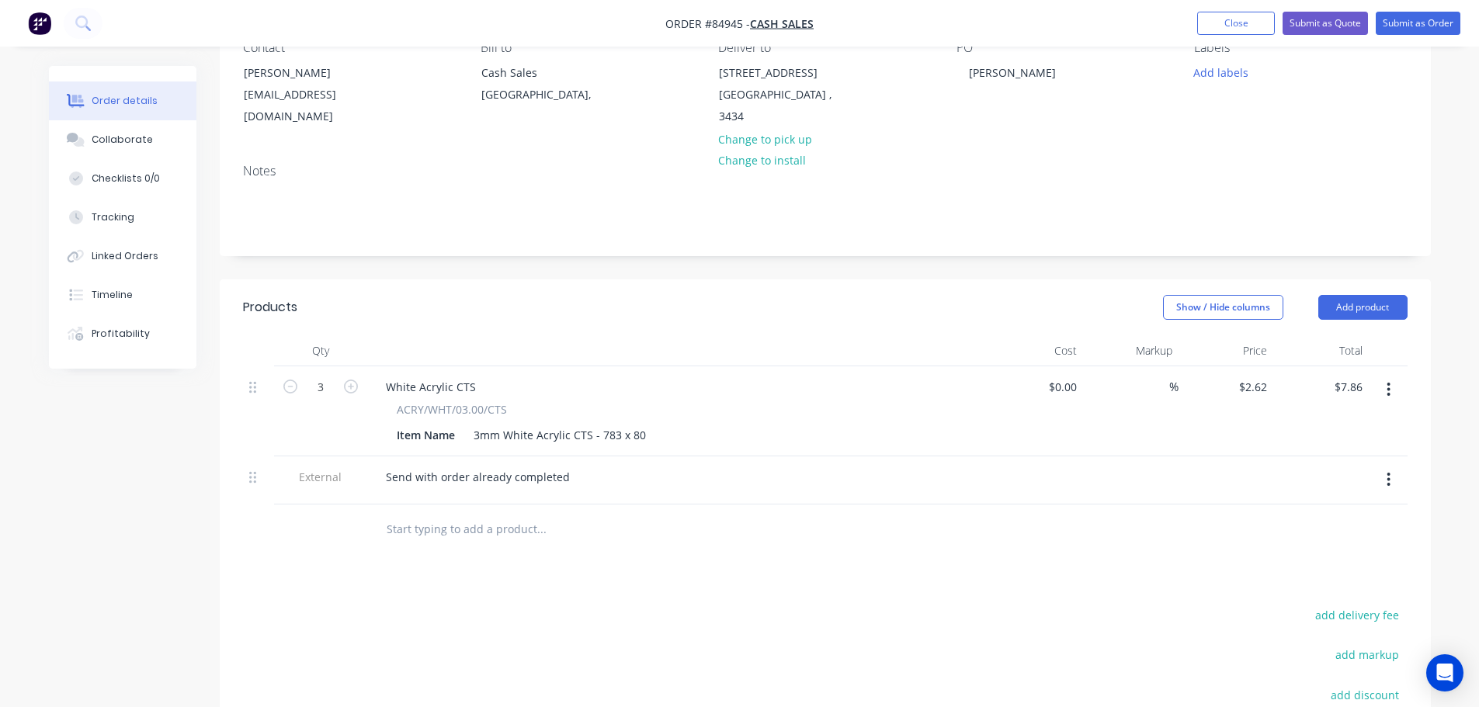
click at [1385, 477] on button "button" at bounding box center [1388, 480] width 36 height 28
click at [1327, 548] on div "Delete" at bounding box center [1334, 551] width 120 height 23
click at [1385, 387] on button "button" at bounding box center [1388, 390] width 36 height 28
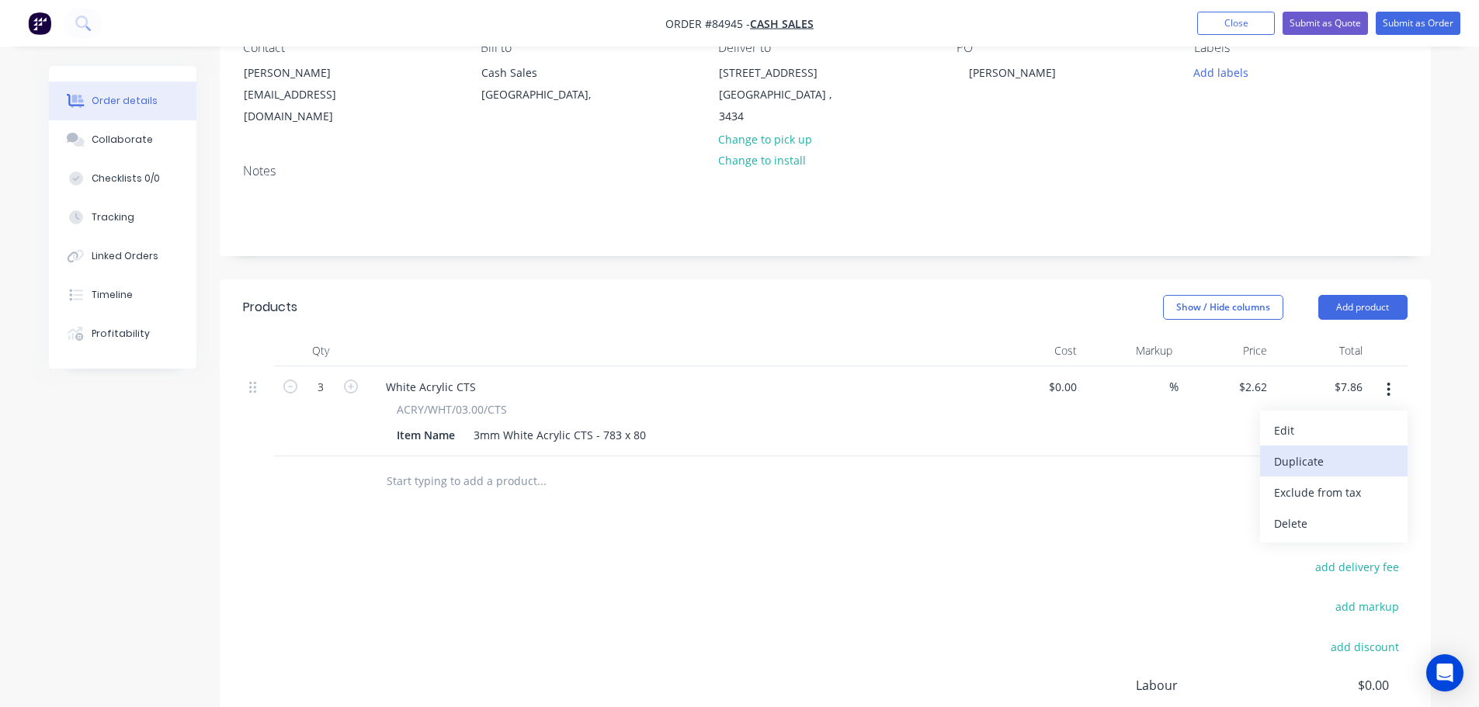
click at [1361, 452] on div "Duplicate" at bounding box center [1334, 461] width 120 height 23
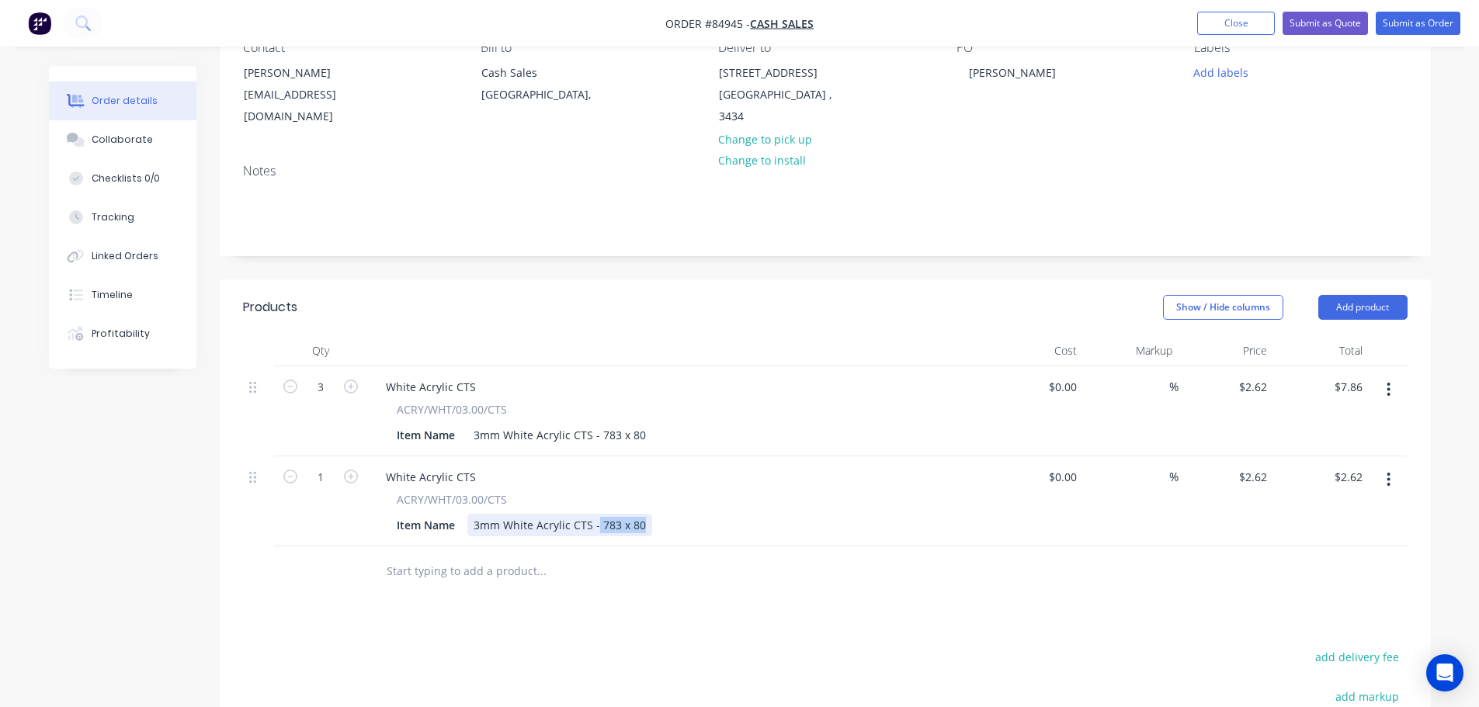
drag, startPoint x: 595, startPoint y: 522, endPoint x: 650, endPoint y: 532, distance: 55.3
click at [656, 532] on div "Item Name 3mm White Acrylic CTS - 783 x 80" at bounding box center [674, 525] width 568 height 23
click at [611, 529] on div "3mm White Acrylic CTS - 783 x 80" at bounding box center [559, 525] width 185 height 23
click at [598, 529] on div "3mm White Acrylic CTS - 783 x 80" at bounding box center [559, 525] width 185 height 23
drag, startPoint x: 598, startPoint y: 526, endPoint x: 693, endPoint y: 538, distance: 96.2
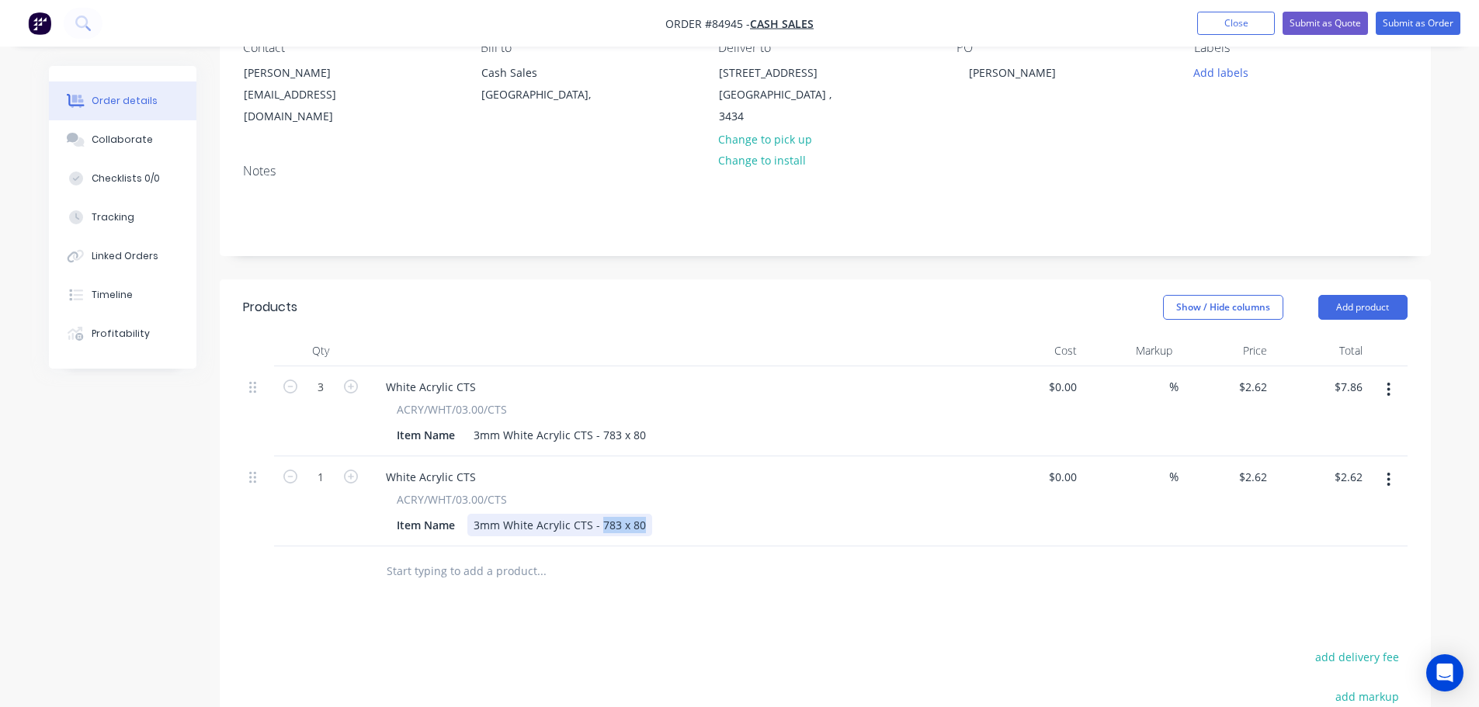
click at [693, 537] on div "White Acrylic CTS ACRY/WHT/03.00/CTS Item Name 3mm White Acrylic CTS - 783 x 80" at bounding box center [677, 501] width 621 height 90
click at [1391, 480] on button "button" at bounding box center [1388, 480] width 36 height 28
click at [1358, 546] on div "Duplicate" at bounding box center [1334, 551] width 120 height 23
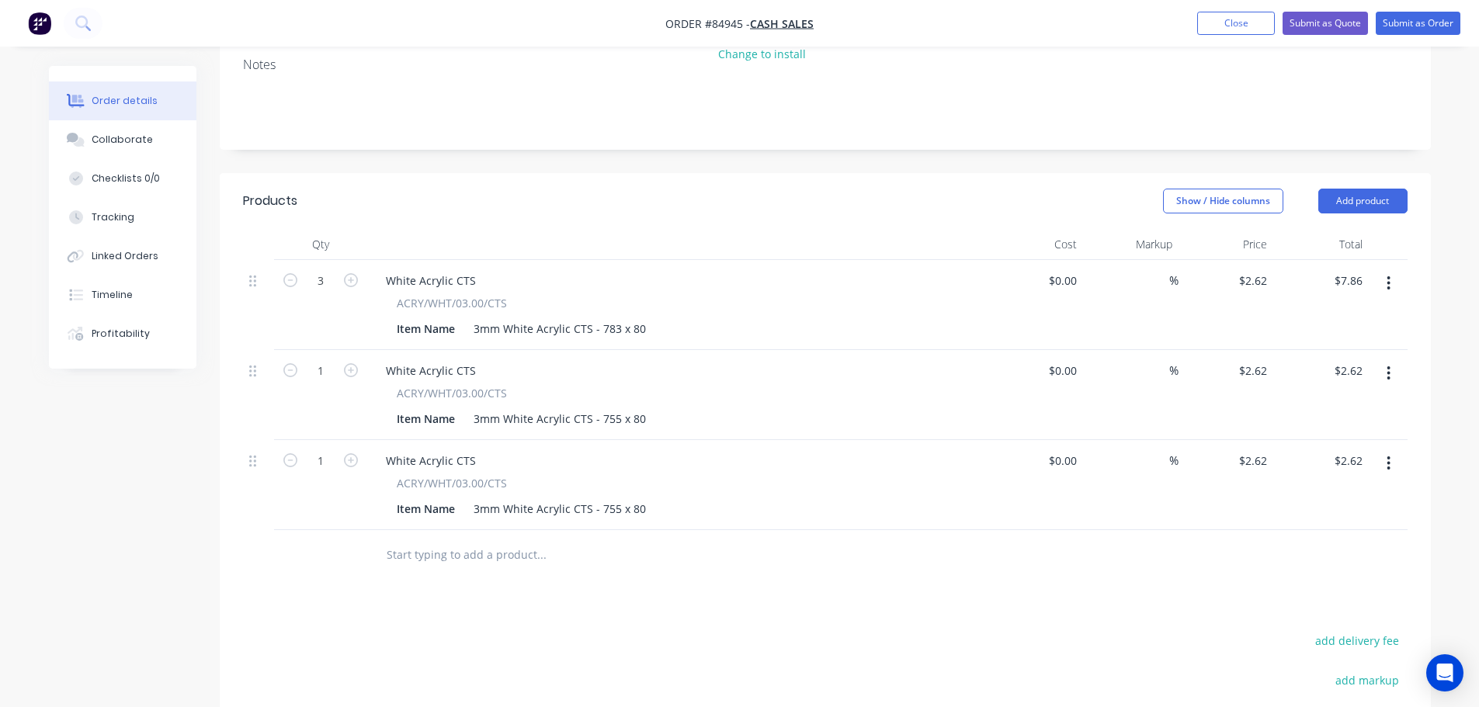
scroll to position [310, 0]
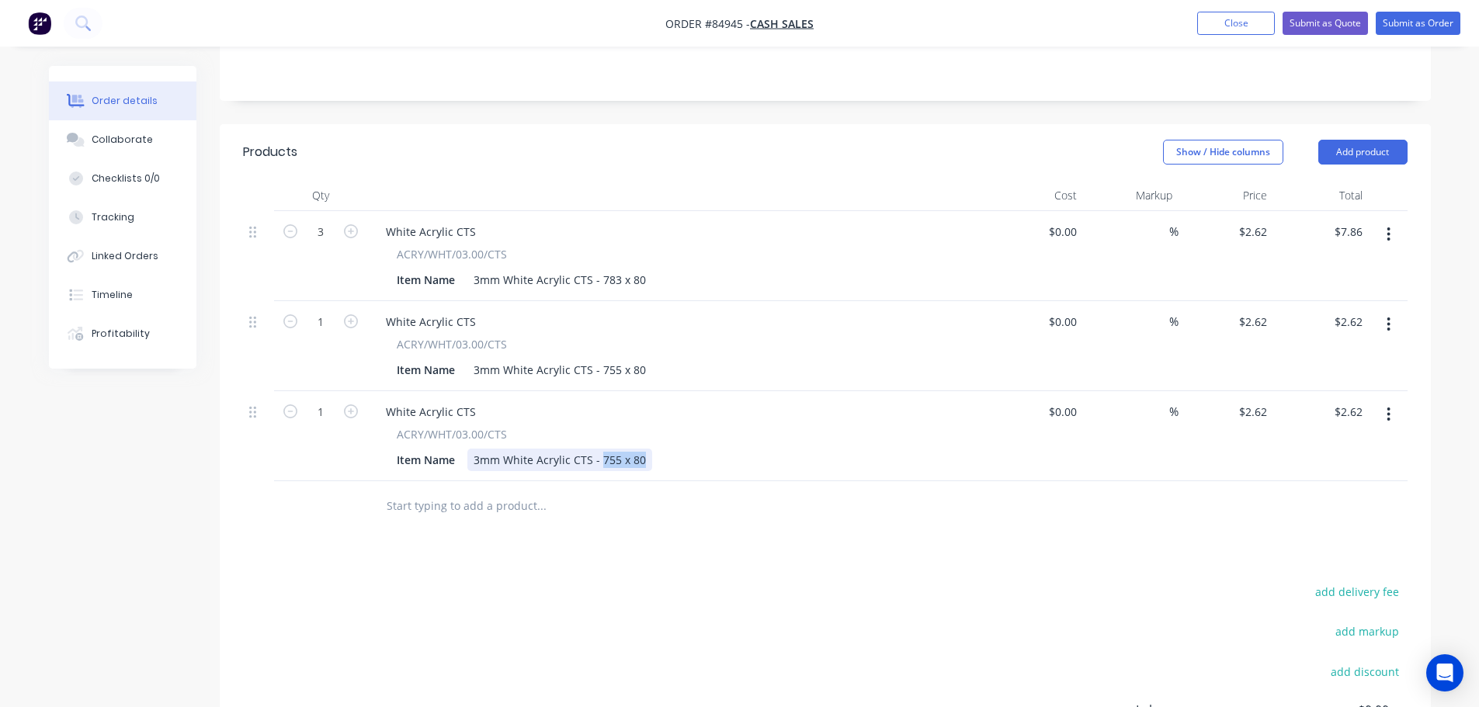
drag, startPoint x: 601, startPoint y: 463, endPoint x: 859, endPoint y: 462, distance: 258.5
click at [845, 462] on div "Item Name 3mm White Acrylic CTS - 755 x 80" at bounding box center [674, 460] width 568 height 23
click at [1257, 322] on input "2.62" at bounding box center [1255, 321] width 36 height 23
type input "$2.62"
click at [1264, 407] on input "2.62" at bounding box center [1258, 412] width 29 height 23
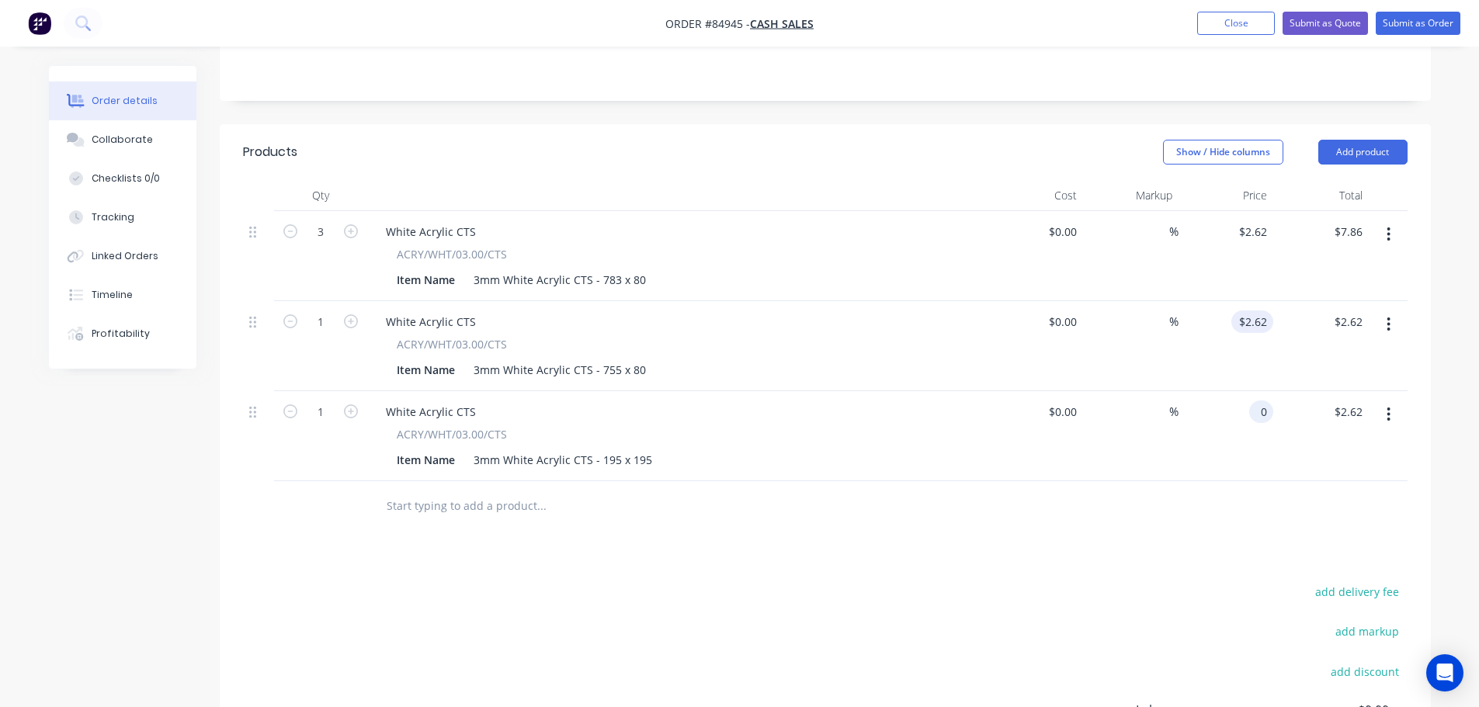
type input "0"
type input "2.62"
type input "$0.00"
click at [1253, 328] on input "2.62" at bounding box center [1255, 321] width 36 height 23
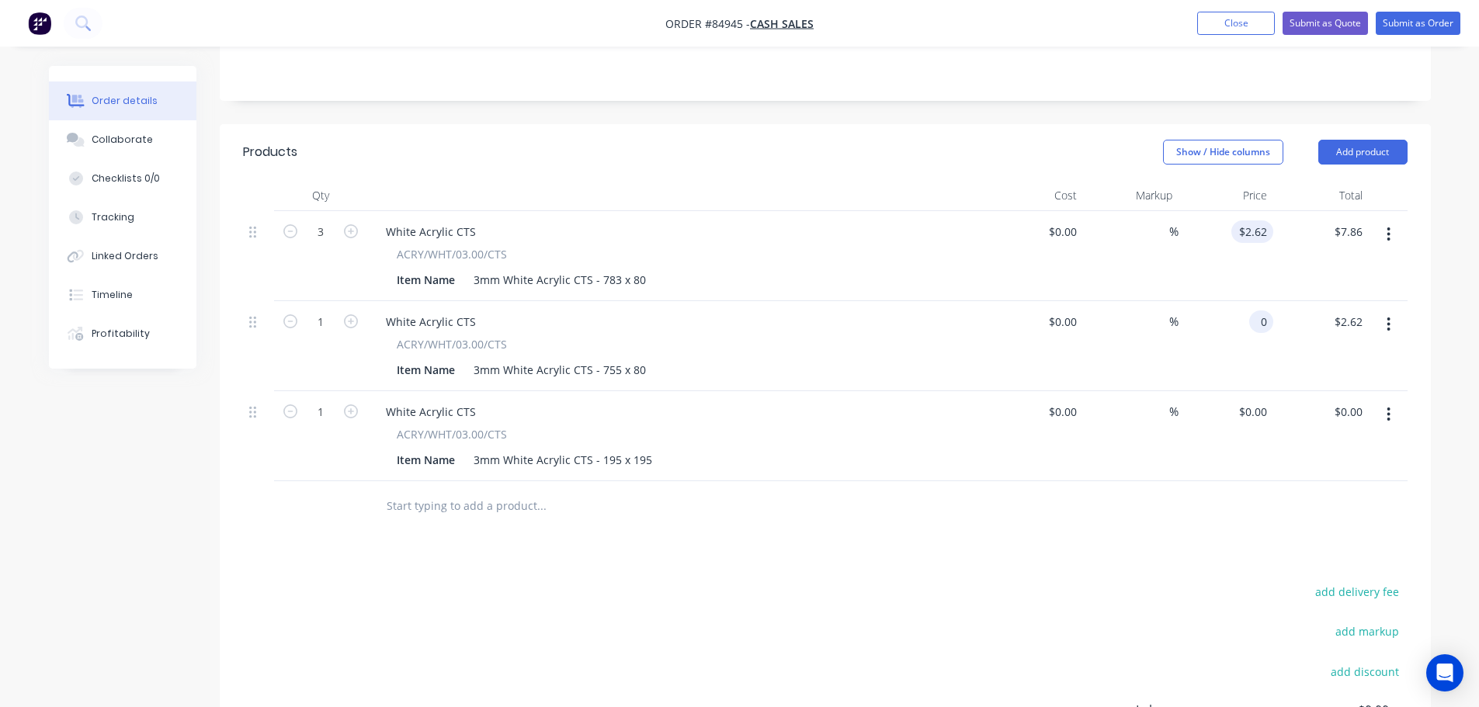
type input "0"
type input "2.62"
type input "$0.00"
click at [1258, 225] on input "2.62" at bounding box center [1255, 231] width 36 height 23
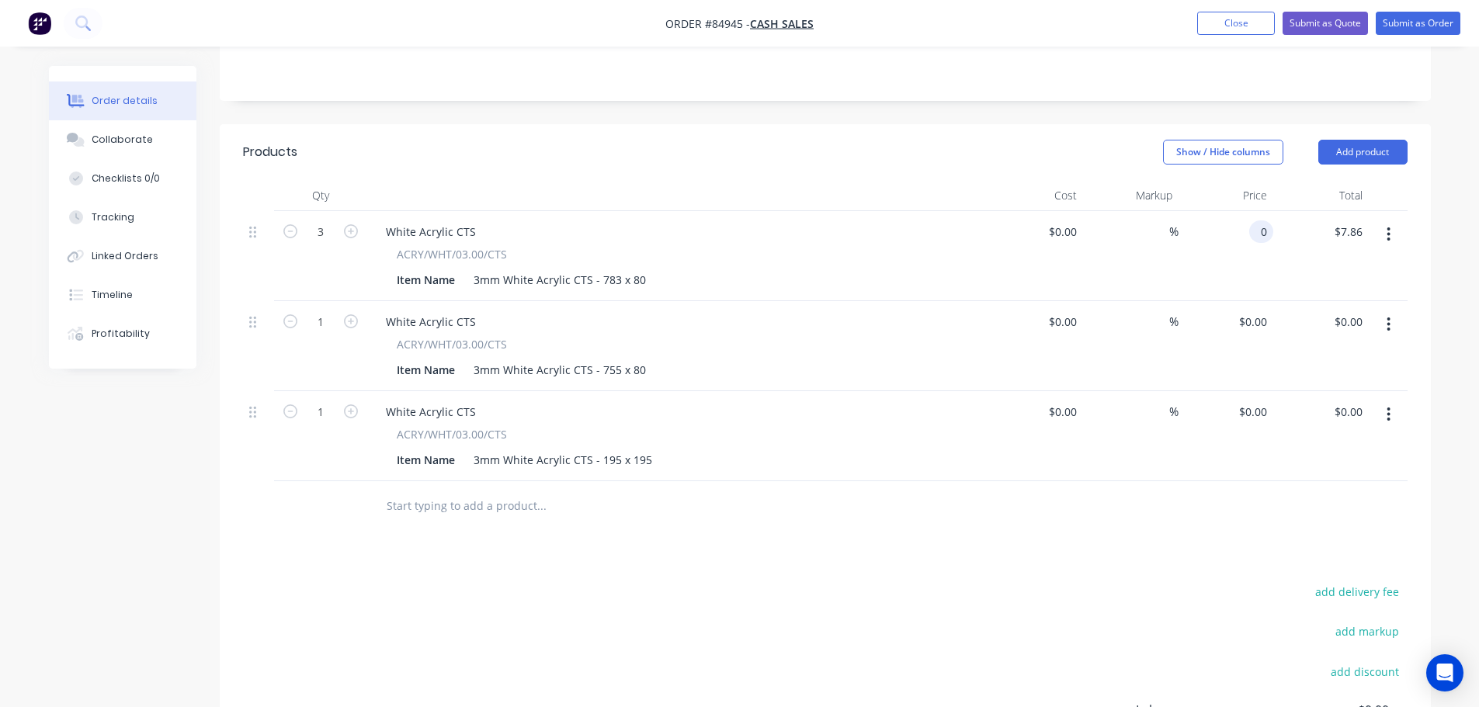
type input "$0.00"
drag, startPoint x: 1190, startPoint y: 489, endPoint x: 1027, endPoint y: 504, distance: 163.7
click at [1189, 489] on div at bounding box center [825, 506] width 1164 height 50
click at [487, 502] on input "text" at bounding box center [541, 506] width 310 height 31
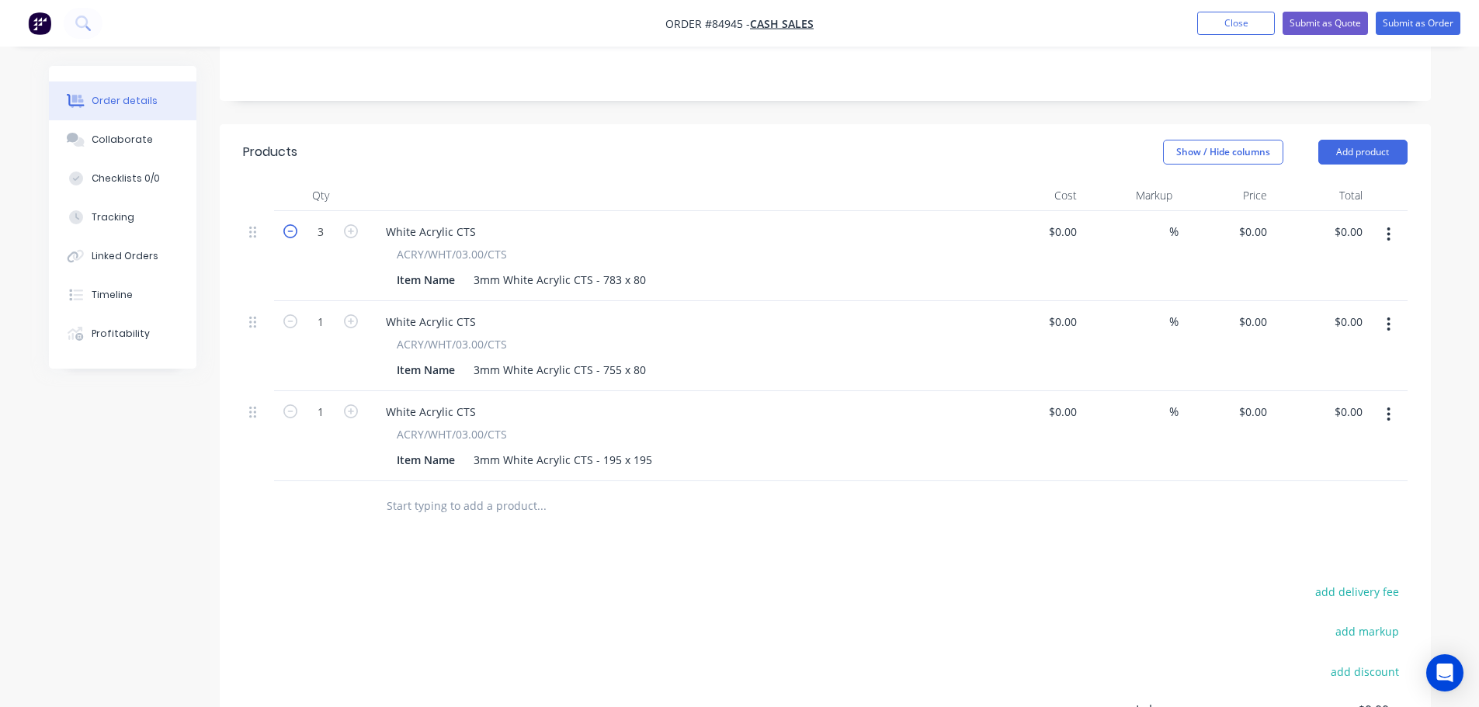
click at [296, 227] on icon "button" at bounding box center [290, 231] width 14 height 14
type input "2"
click at [492, 506] on input "text" at bounding box center [541, 506] width 310 height 31
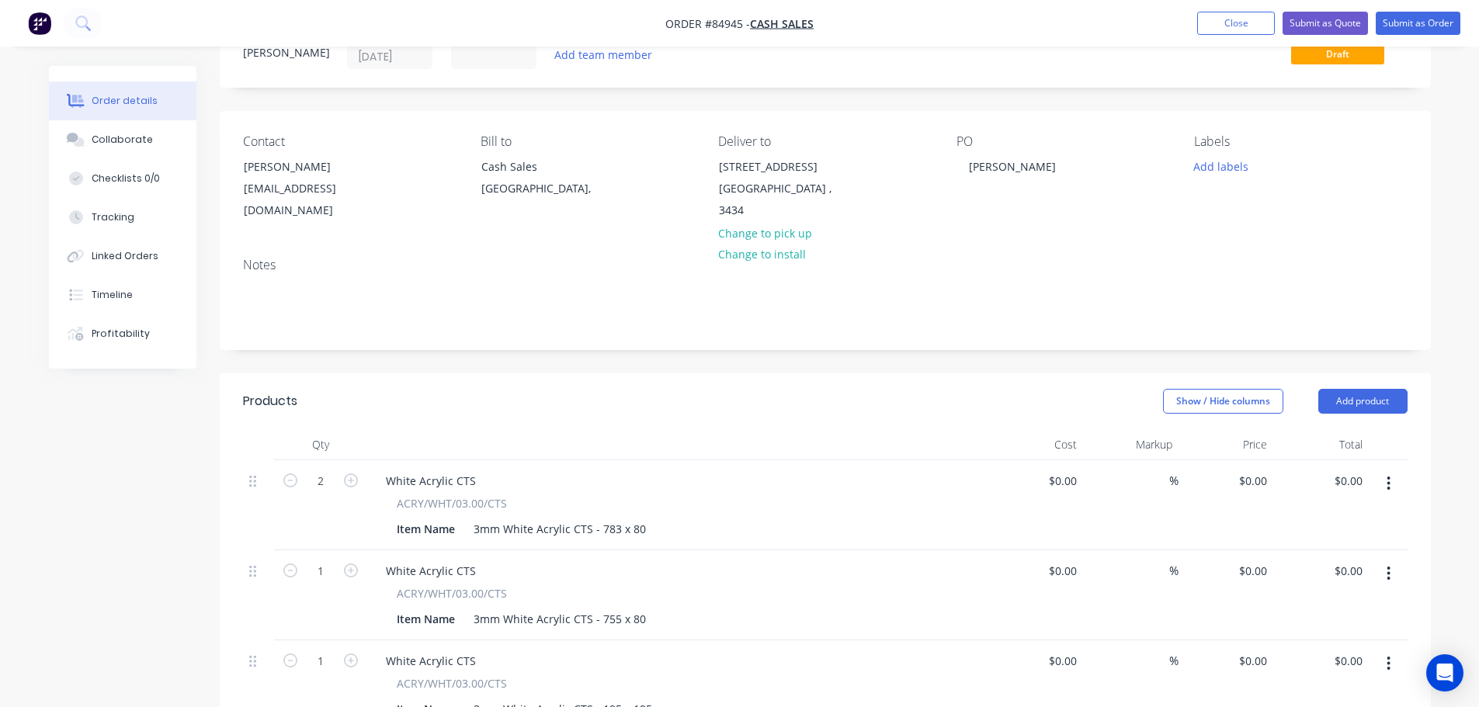
scroll to position [0, 0]
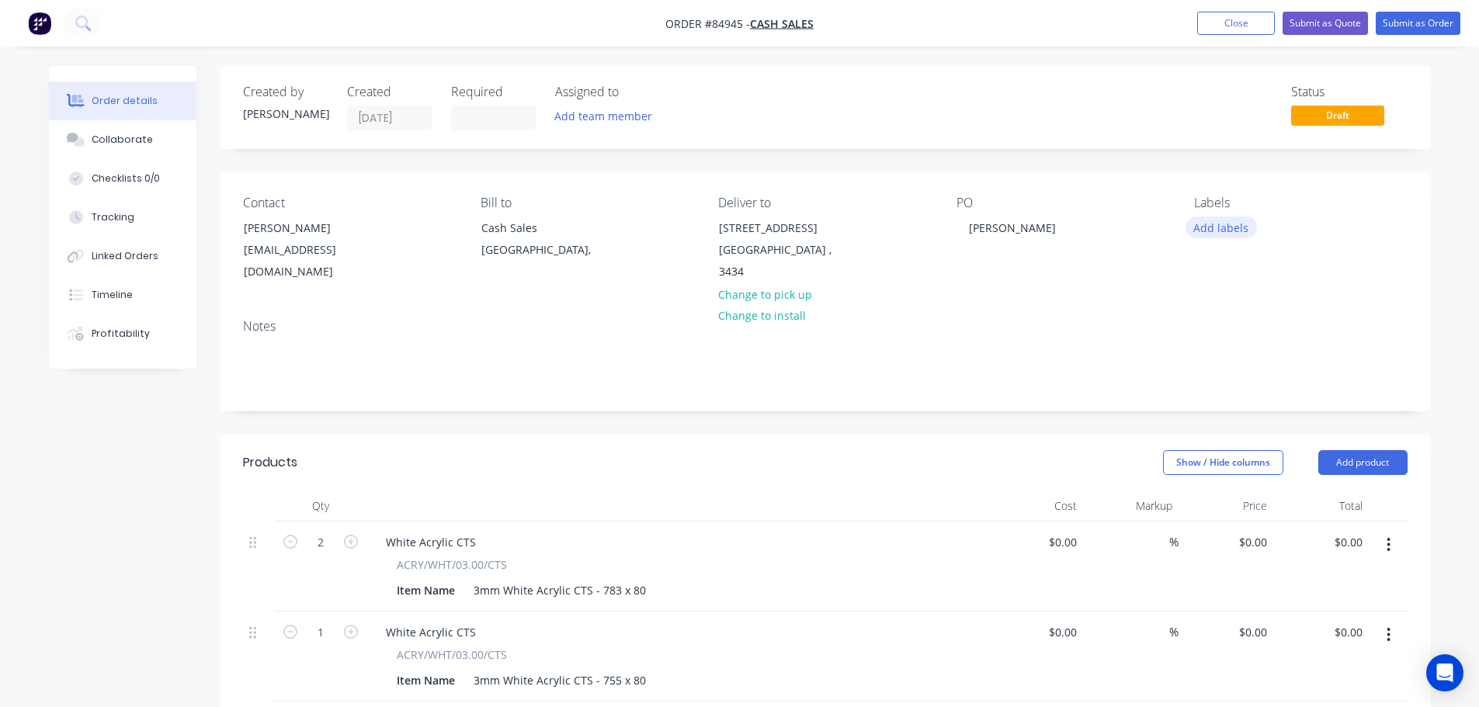
click at [1209, 220] on button "Add labels" at bounding box center [1220, 227] width 71 height 21
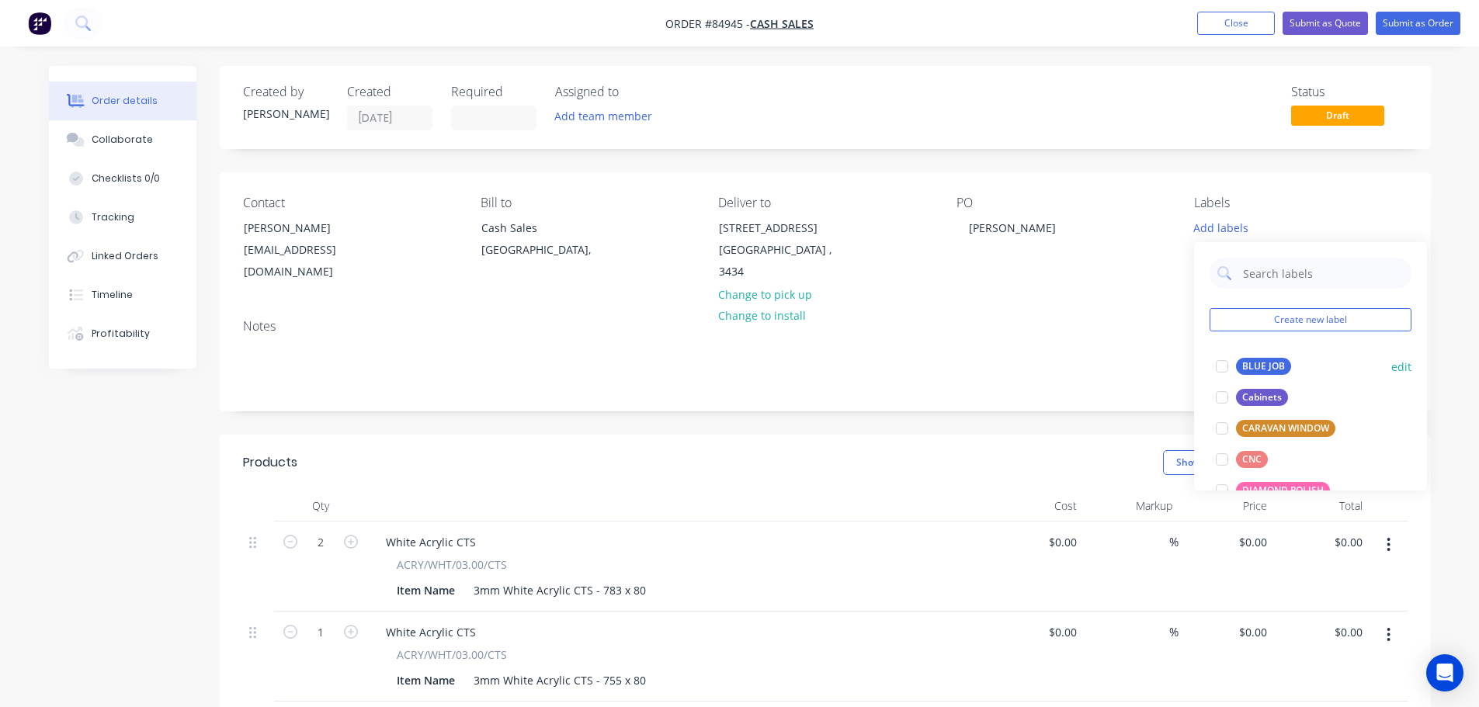
click at [1223, 354] on div at bounding box center [1221, 366] width 31 height 31
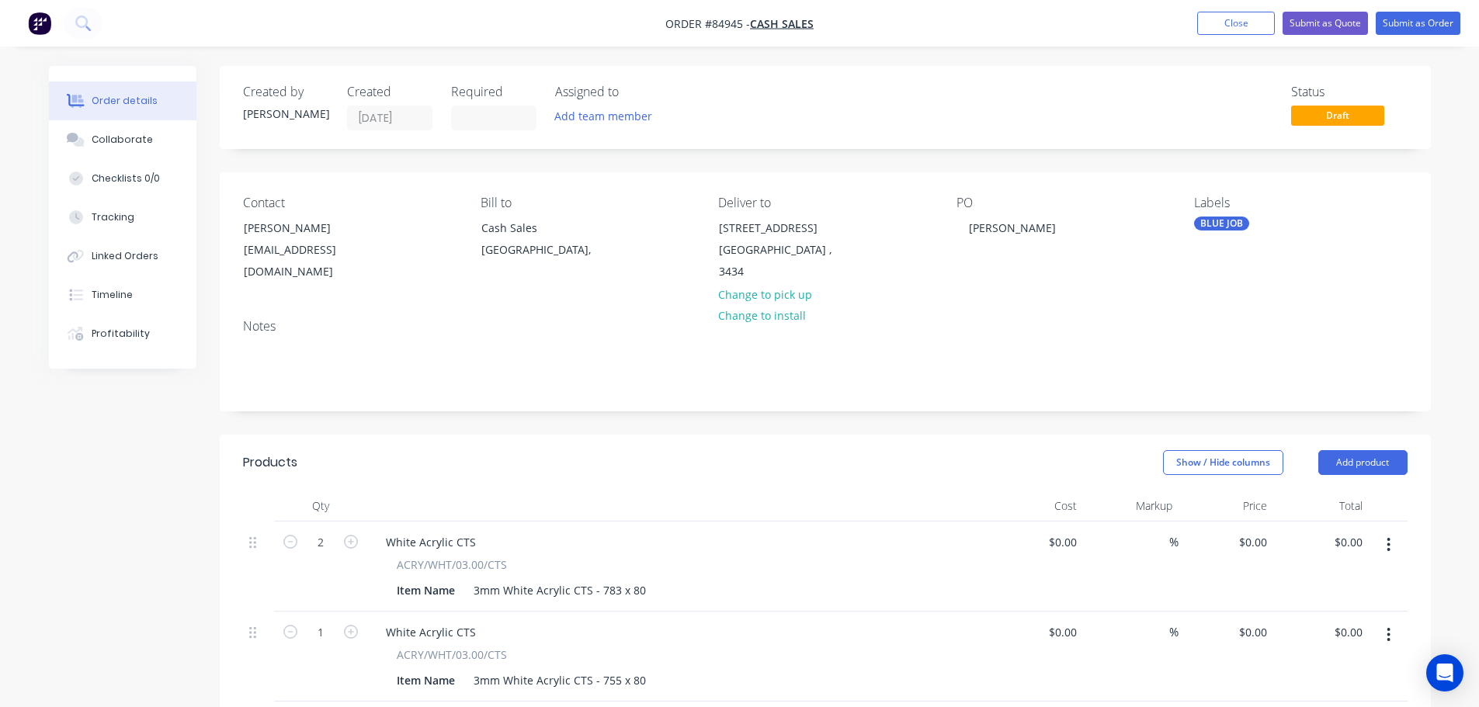
click at [1205, 47] on div "Order details Collaborate Checklists 0/0 Tracking Linked Orders Timeline Profit…" at bounding box center [739, 619] width 1479 height 1238
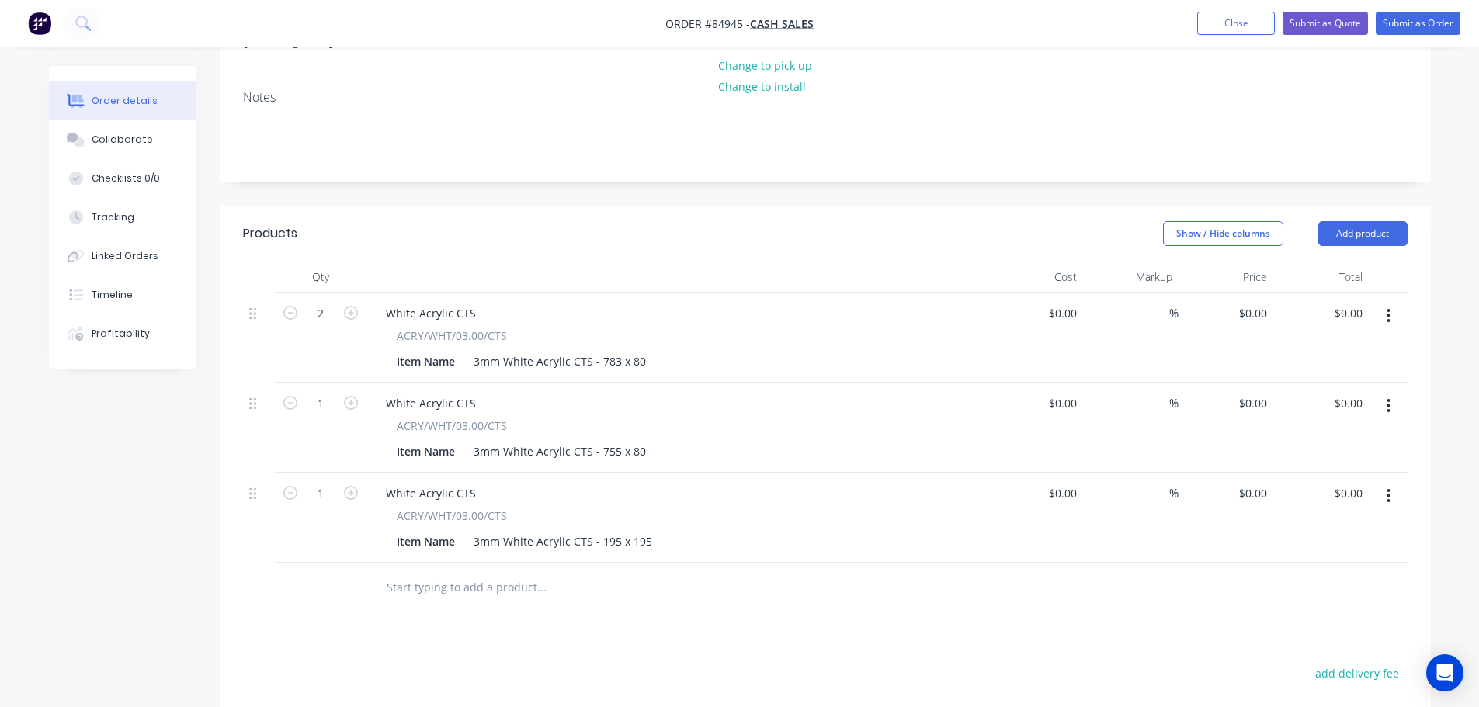
scroll to position [310, 0]
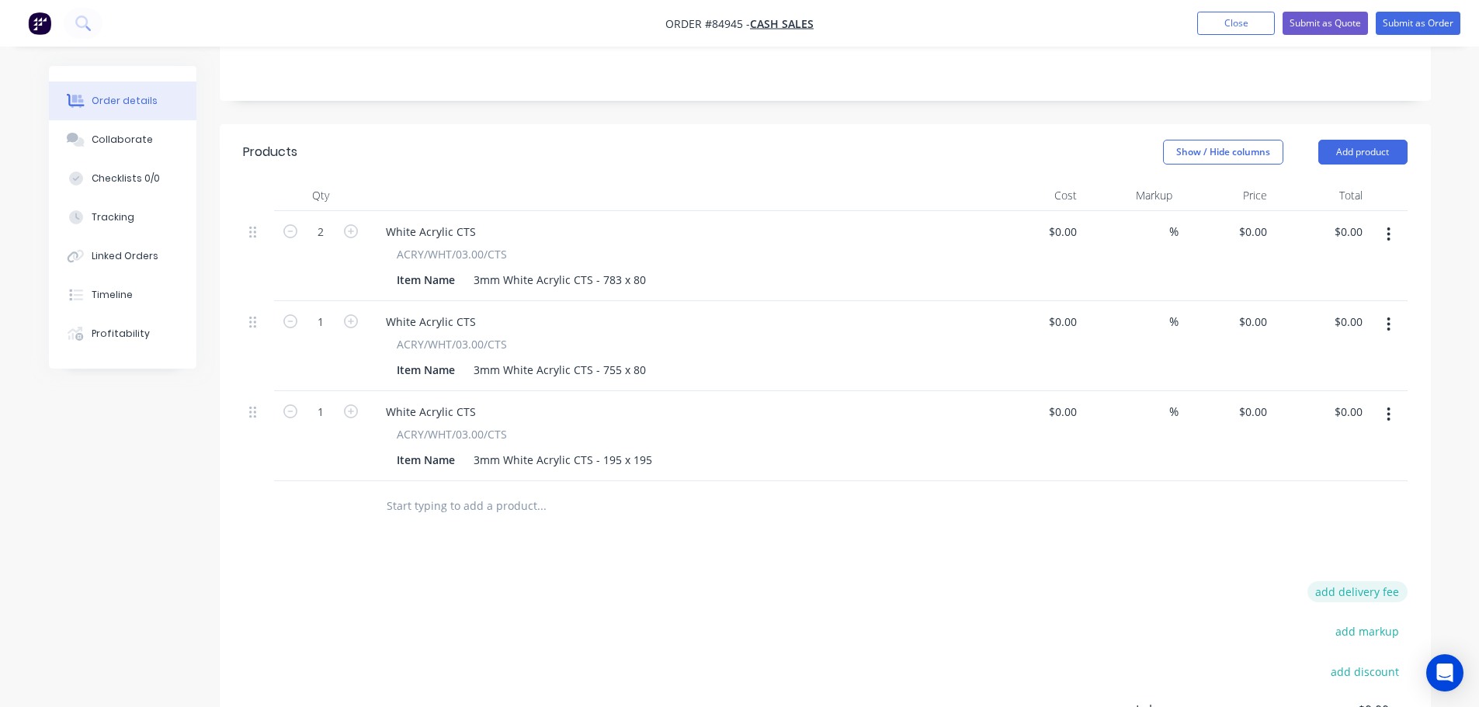
click at [1348, 588] on button "add delivery fee" at bounding box center [1357, 591] width 100 height 21
type input "15"
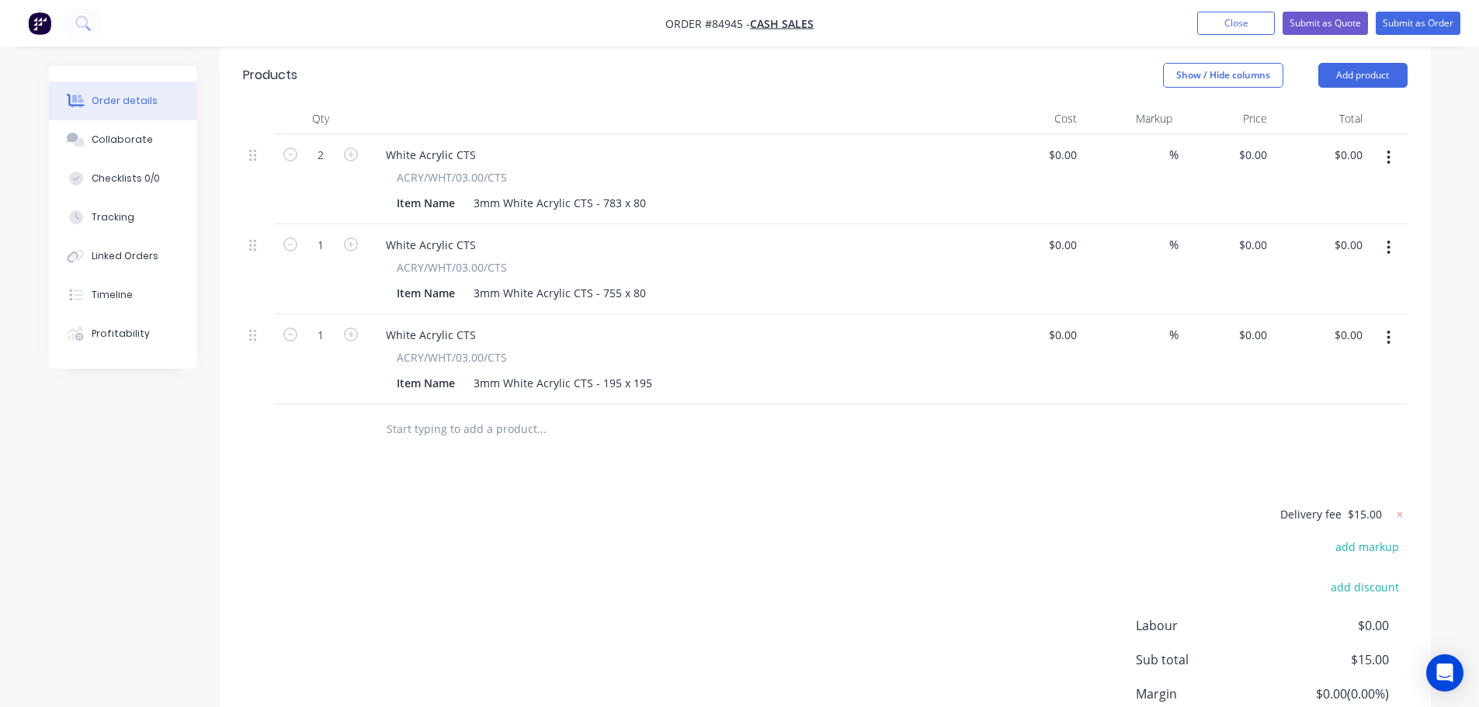
scroll to position [523, 0]
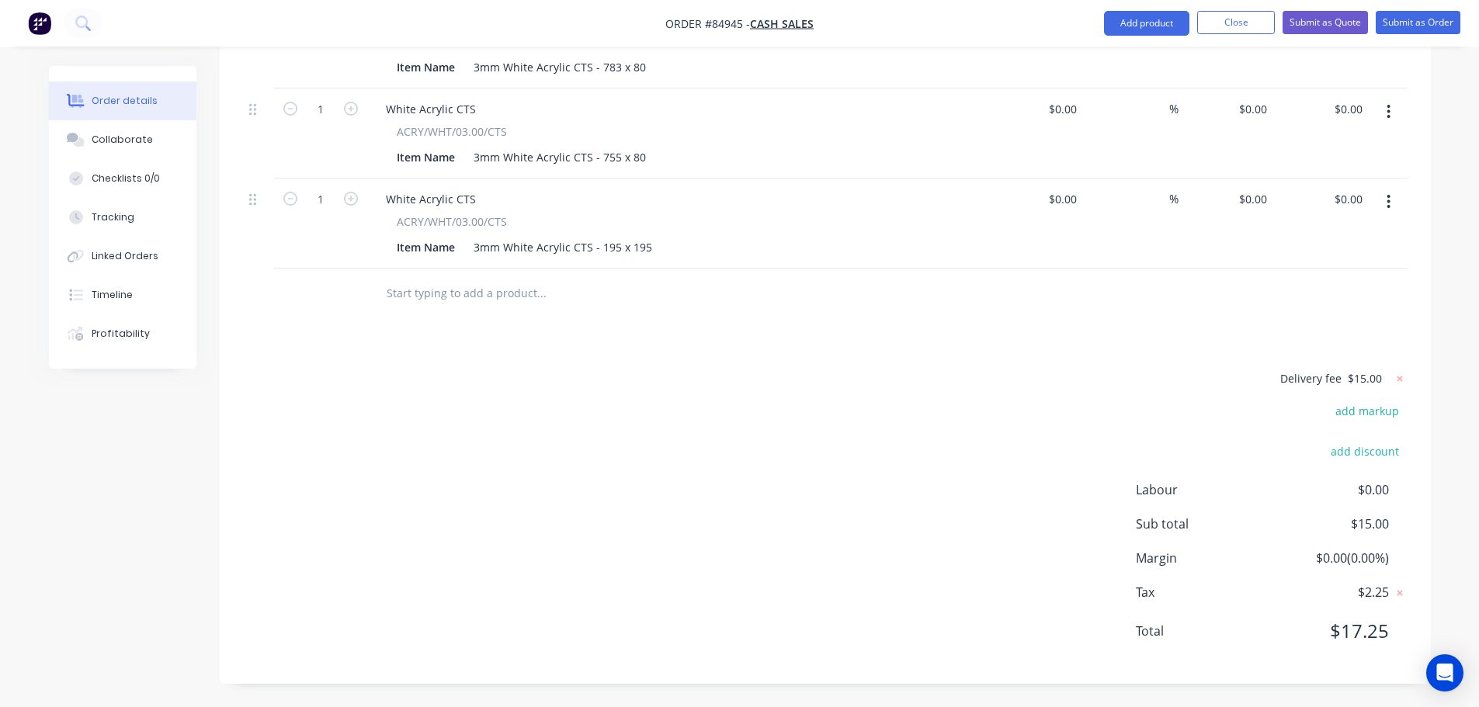
click at [499, 296] on input "text" at bounding box center [541, 293] width 310 height 31
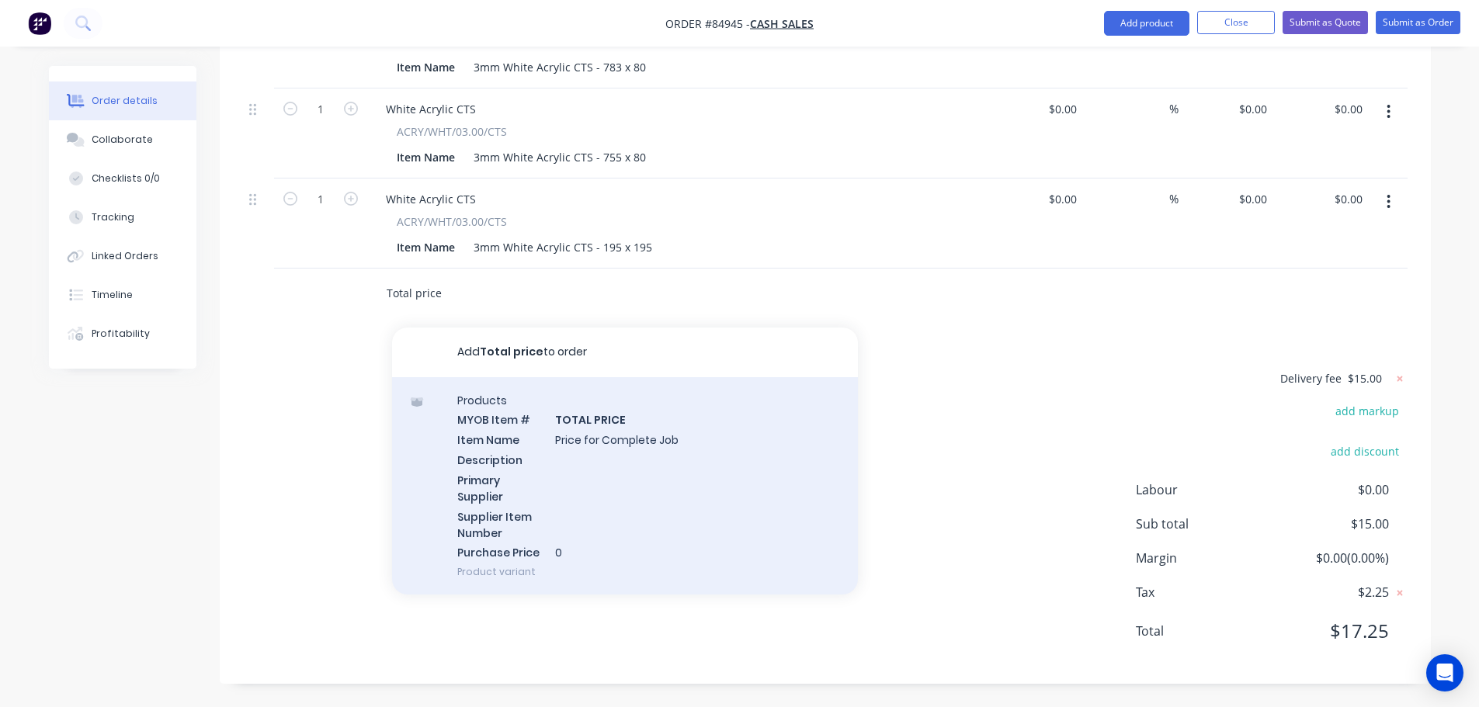
type input "Total price"
click at [523, 460] on div "Products MYOB Item # TOTAL PRICE Item Name Price for Complete Job Description P…" at bounding box center [625, 486] width 466 height 218
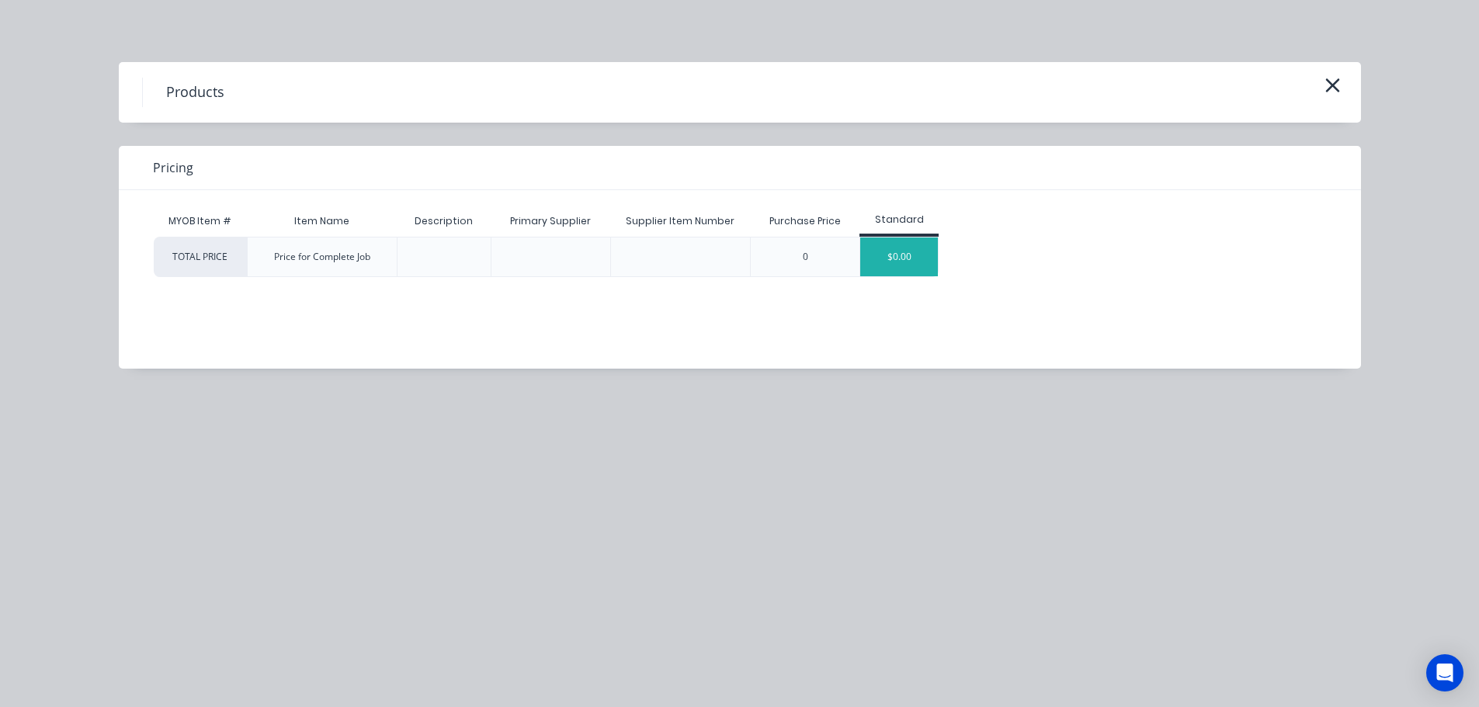
click at [906, 262] on div "$0.00" at bounding box center [899, 257] width 78 height 39
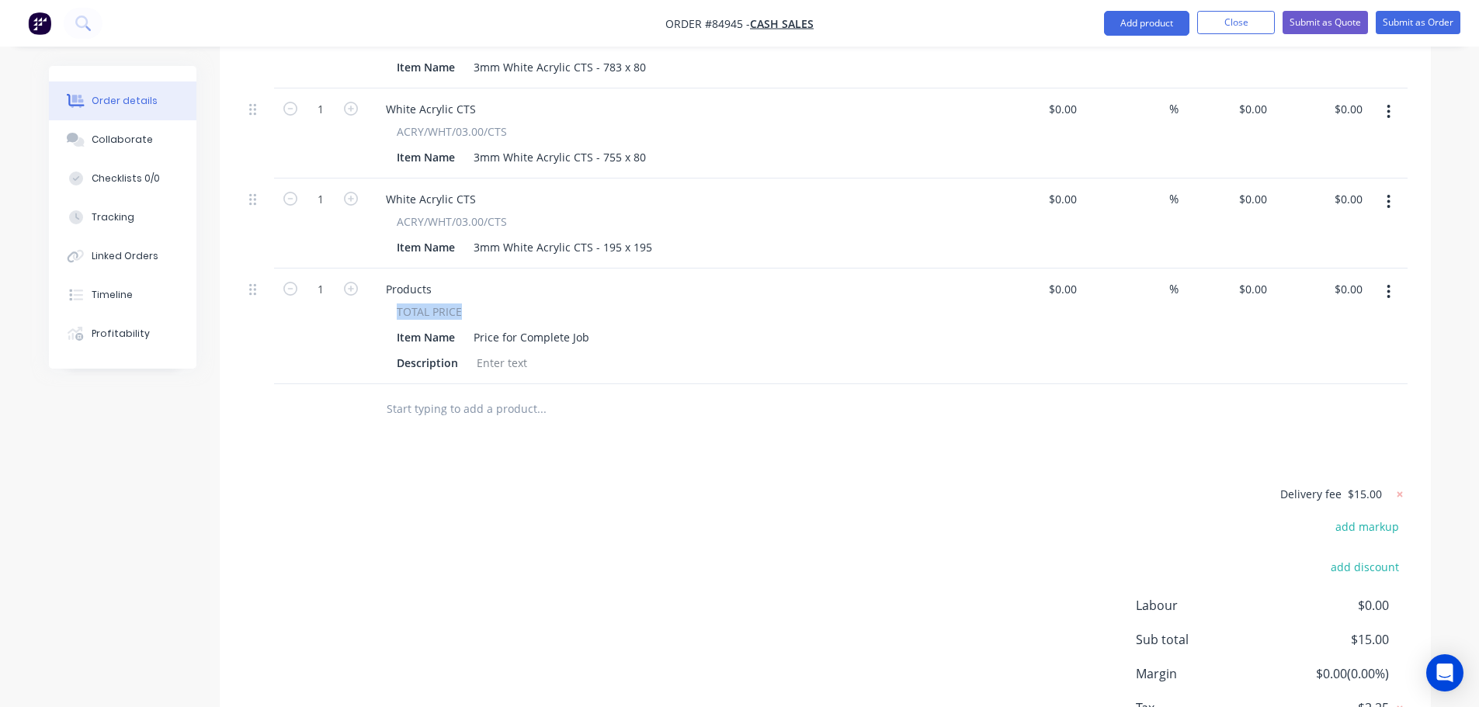
drag, startPoint x: 397, startPoint y: 302, endPoint x: 489, endPoint y: 313, distance: 92.2
click at [489, 313] on div "Products TOTAL PRICE Item Name Price for Complete Job Description" at bounding box center [677, 327] width 621 height 116
copy span "TOTAL PRICE"
click at [432, 297] on div "Products" at bounding box center [408, 289] width 71 height 23
paste div
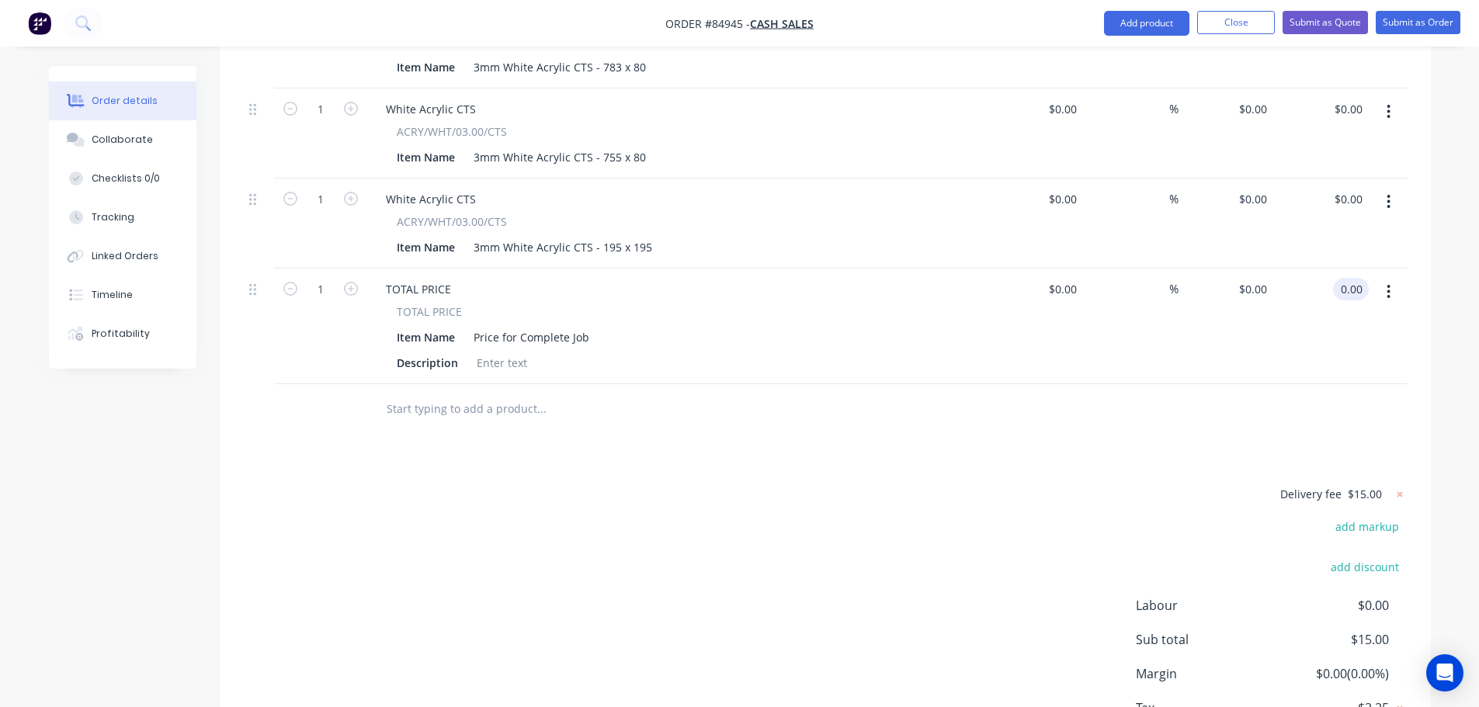
click at [1344, 294] on input "0.00" at bounding box center [1353, 289] width 29 height 23
type input "25"
type input "$25.00"
click at [1356, 397] on div at bounding box center [825, 409] width 1164 height 50
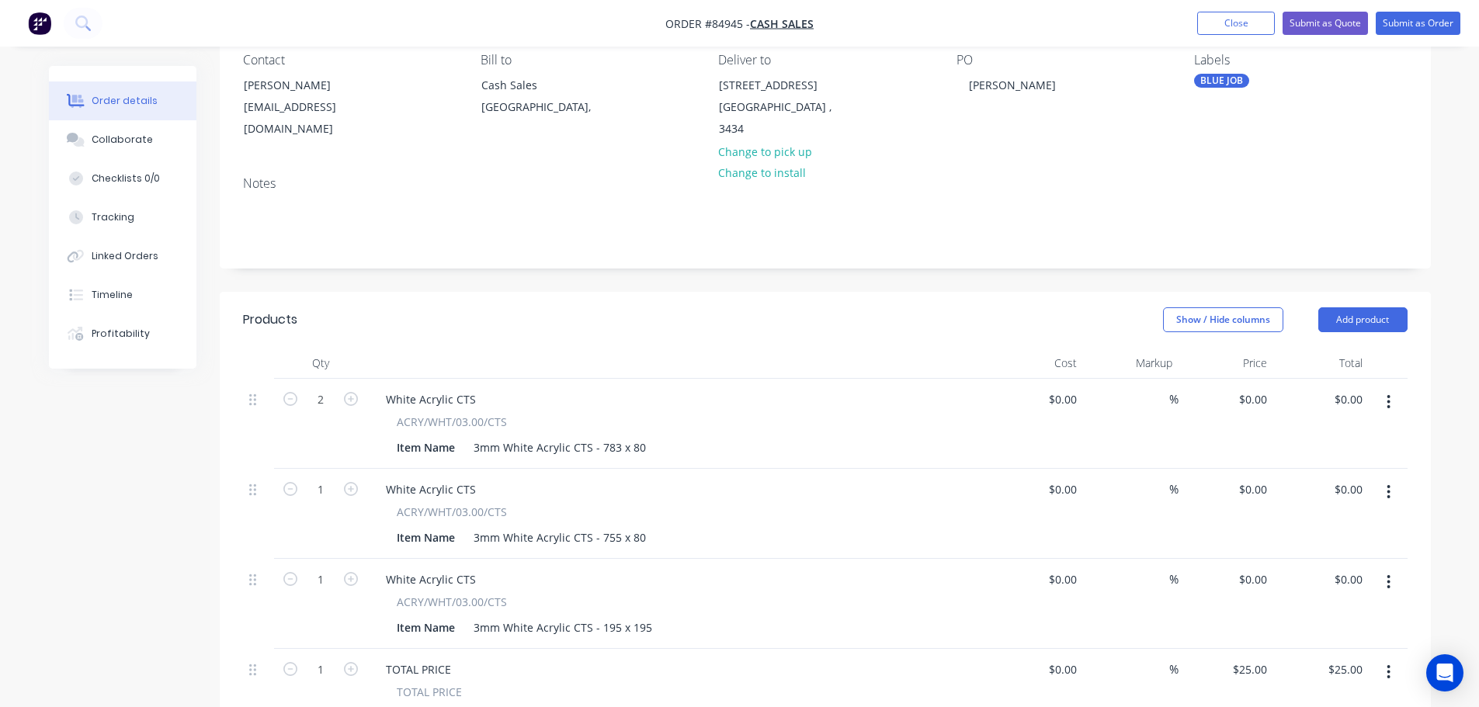
scroll to position [0, 0]
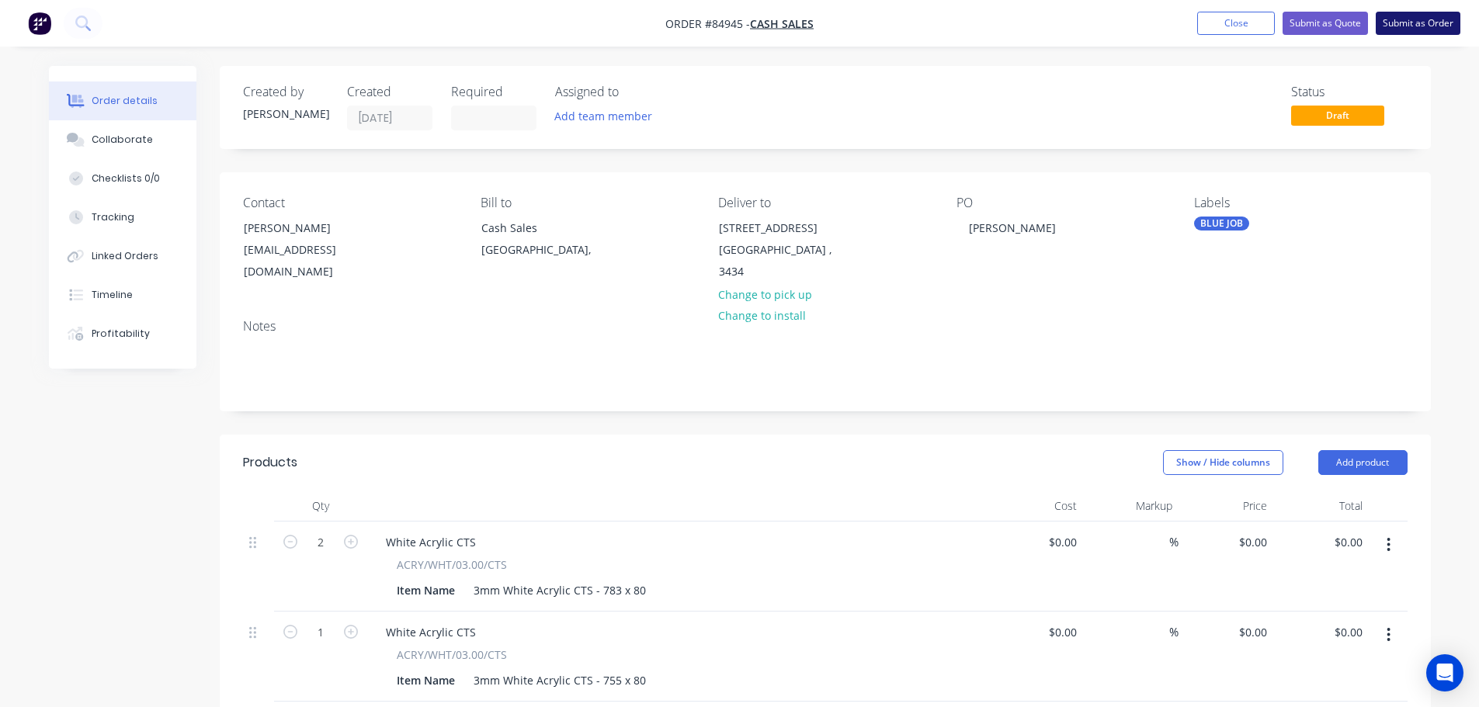
click at [1397, 23] on button "Submit as Order" at bounding box center [1417, 23] width 85 height 23
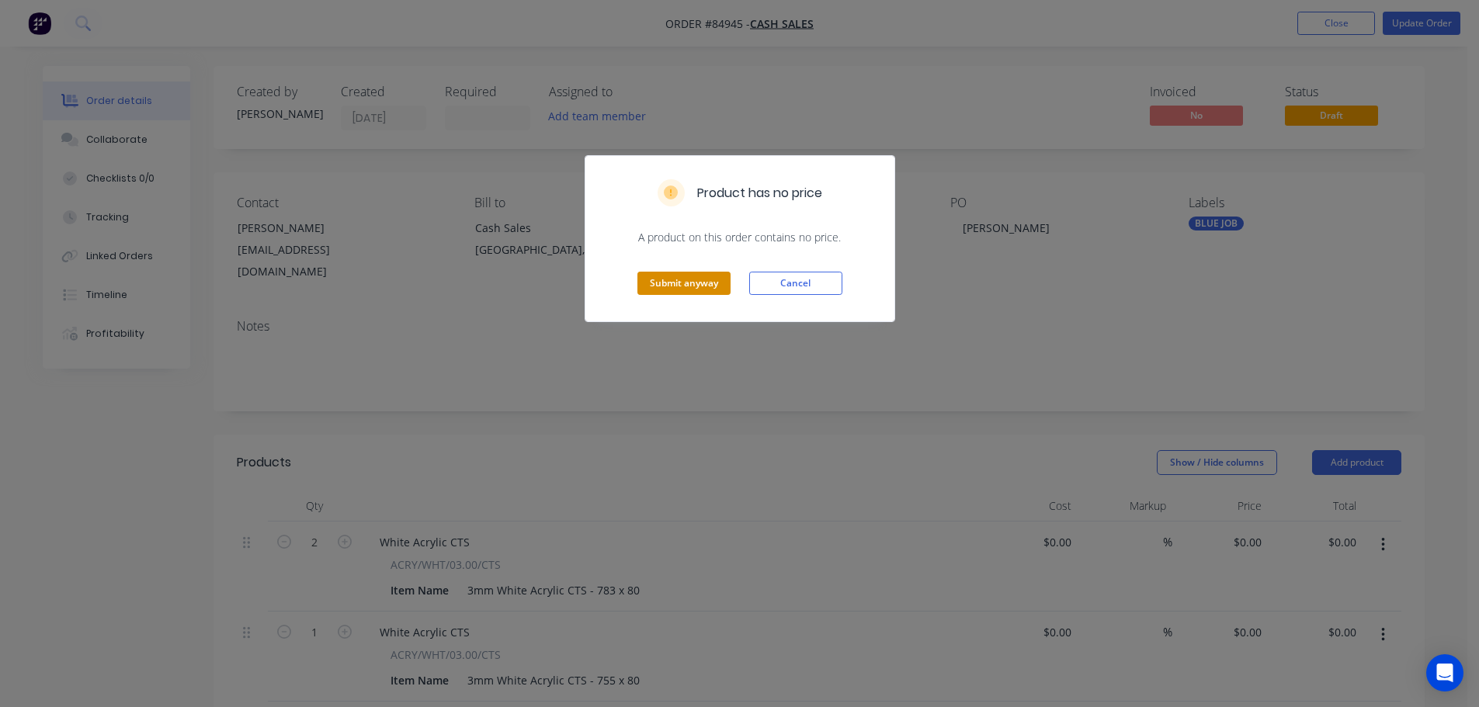
click at [664, 273] on button "Submit anyway" at bounding box center [683, 283] width 93 height 23
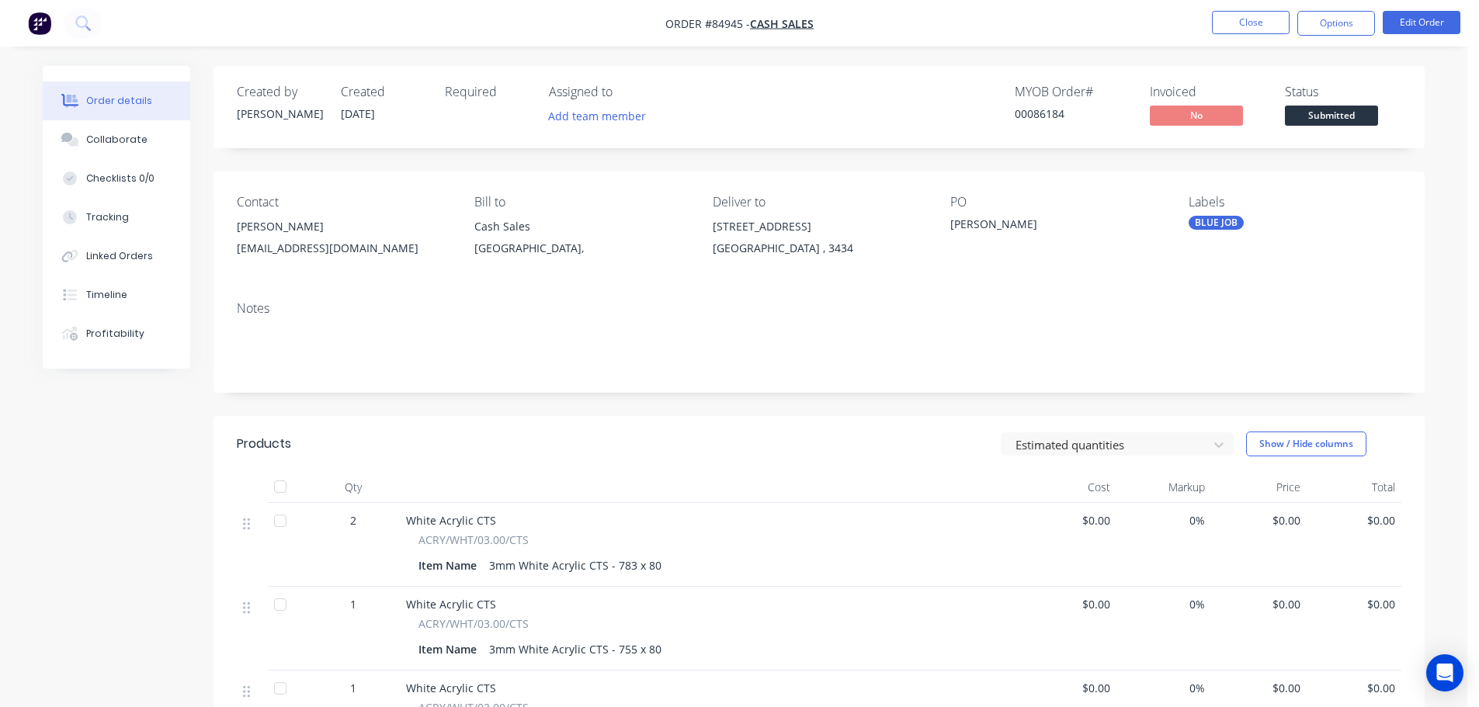
drag, startPoint x: 1315, startPoint y: 19, endPoint x: 1310, endPoint y: 40, distance: 22.2
click at [1315, 19] on button "Options" at bounding box center [1336, 23] width 78 height 25
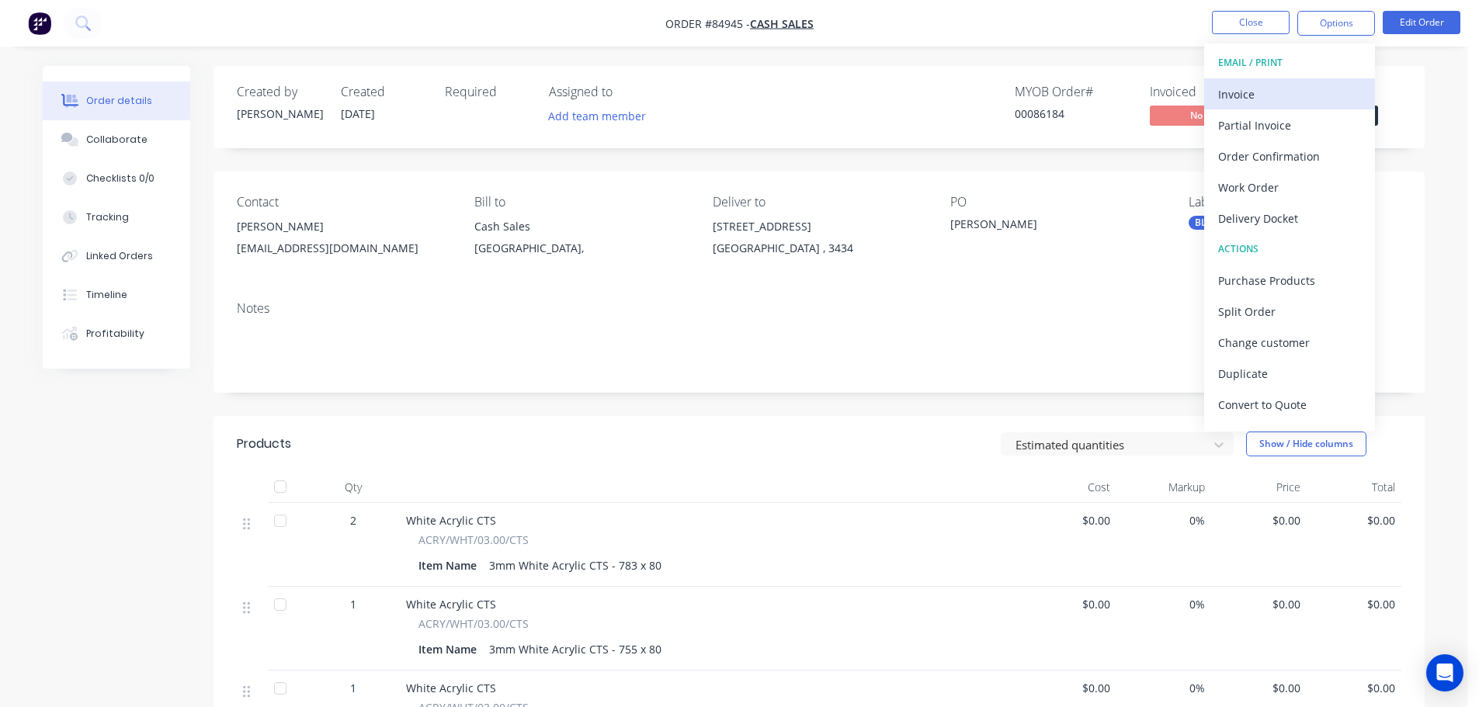
click at [1289, 93] on div "Invoice" at bounding box center [1289, 94] width 143 height 23
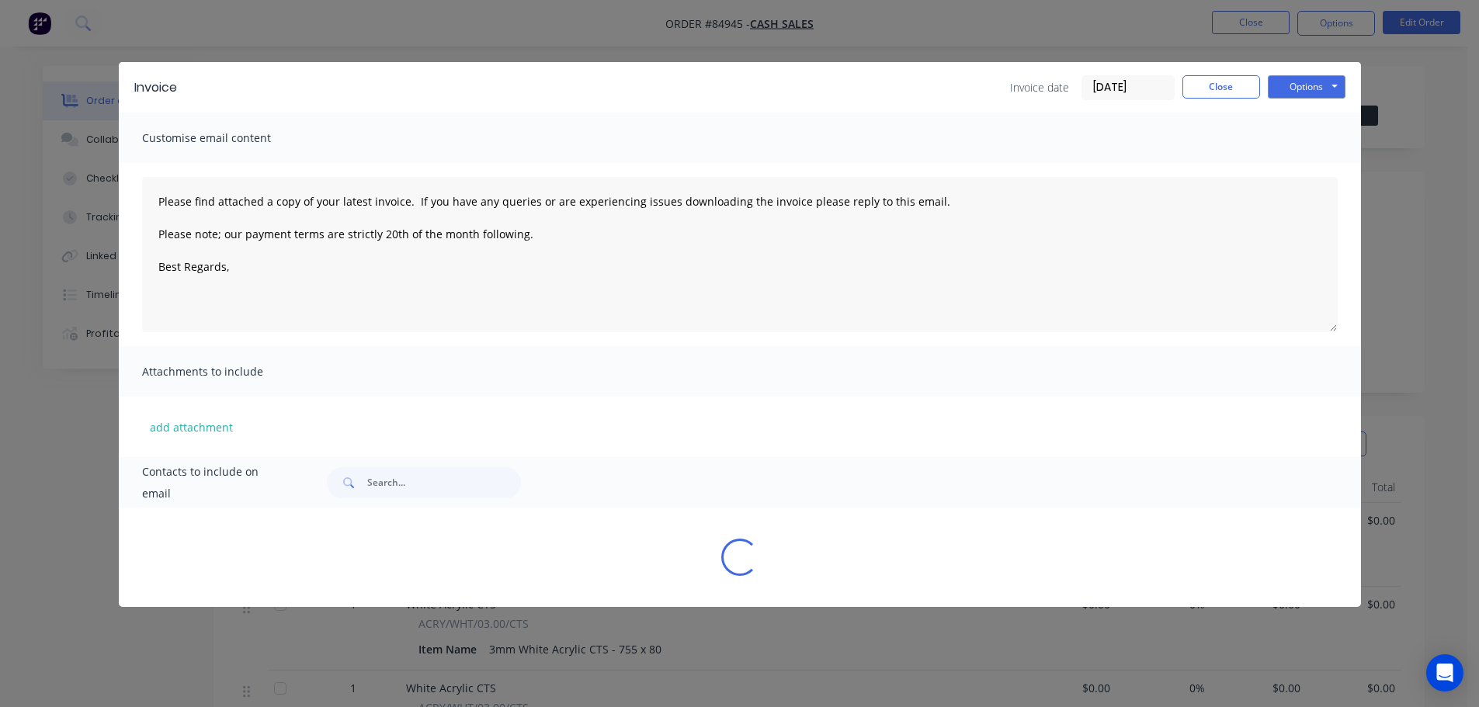
click at [1300, 85] on button "Options" at bounding box center [1307, 86] width 78 height 23
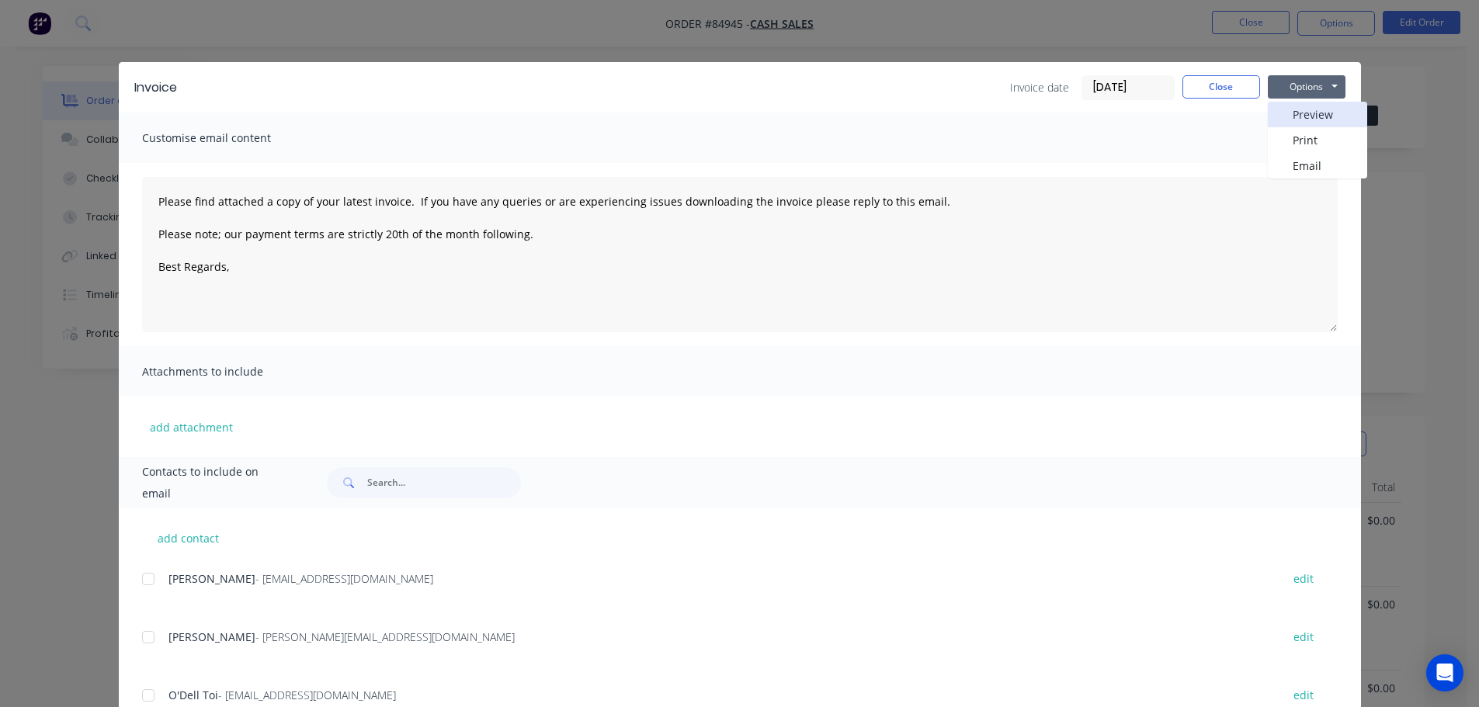
click at [1300, 118] on button "Preview" at bounding box center [1317, 115] width 99 height 26
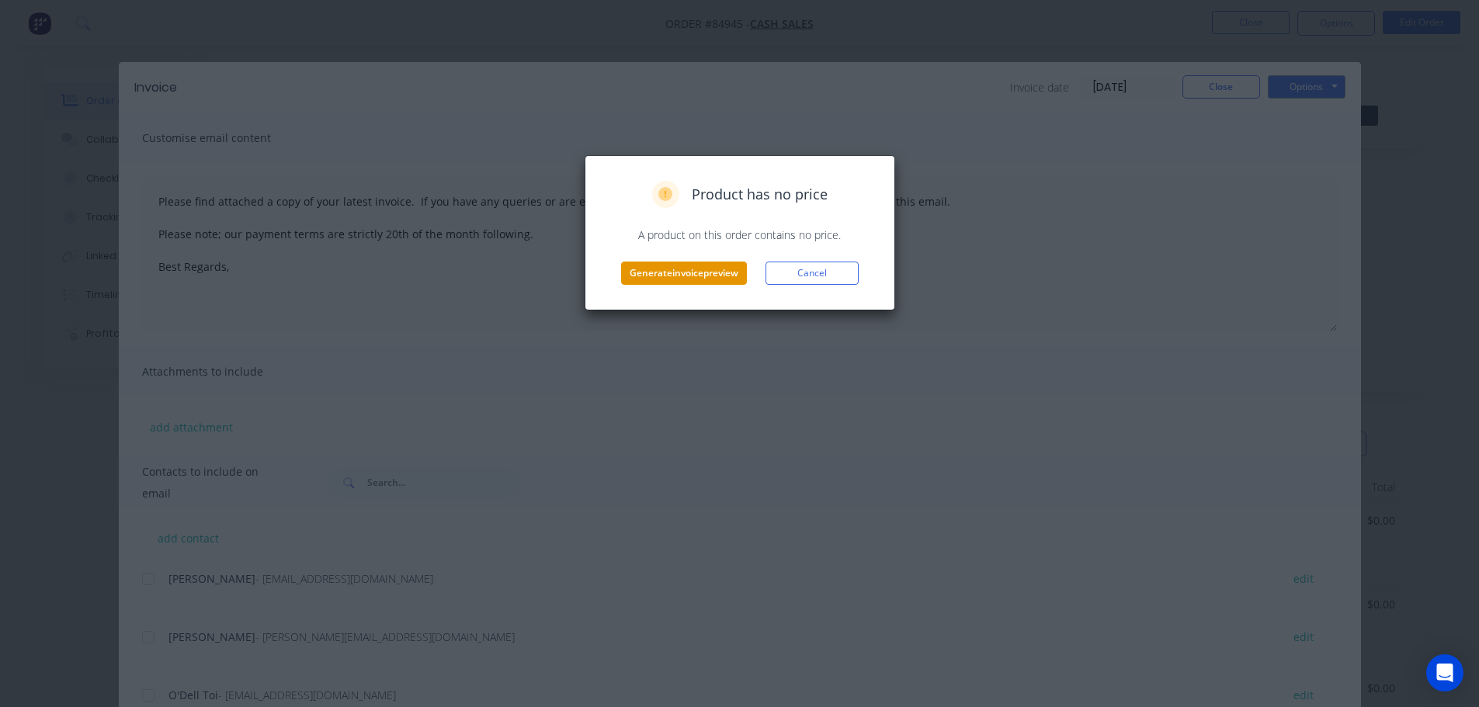
click at [653, 274] on button "Generate invoice preview" at bounding box center [684, 273] width 126 height 23
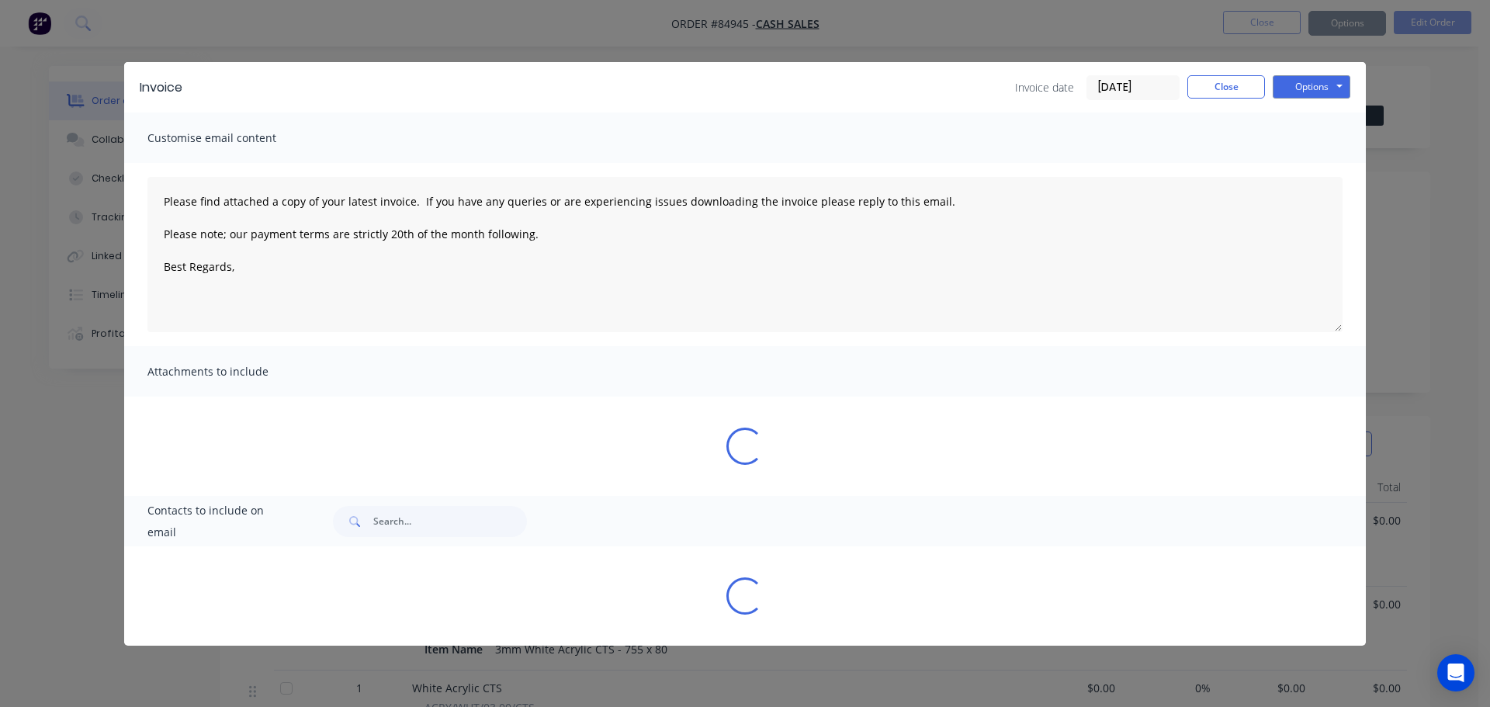
type textarea "Please find attached a copy of your latest invoice. If you have any queries or …"
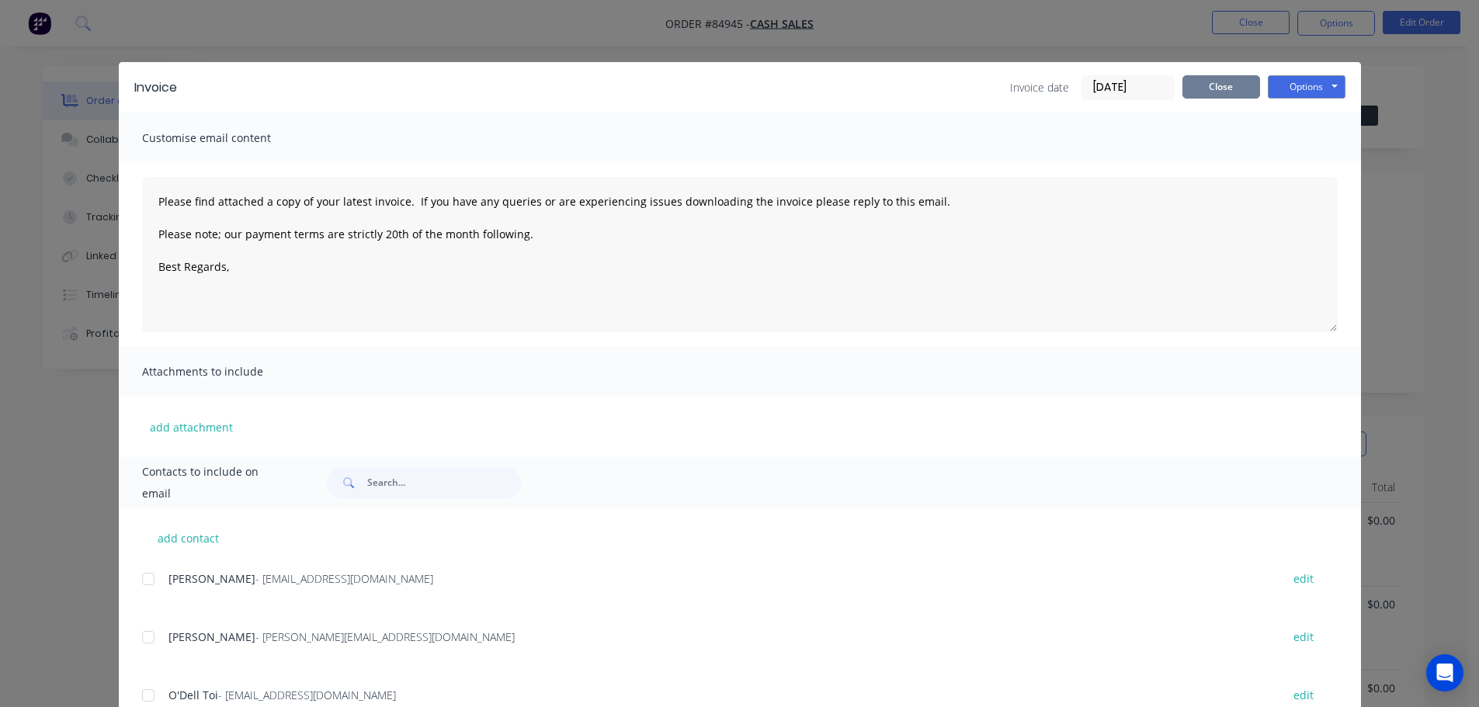
click at [1186, 88] on button "Close" at bounding box center [1221, 86] width 78 height 23
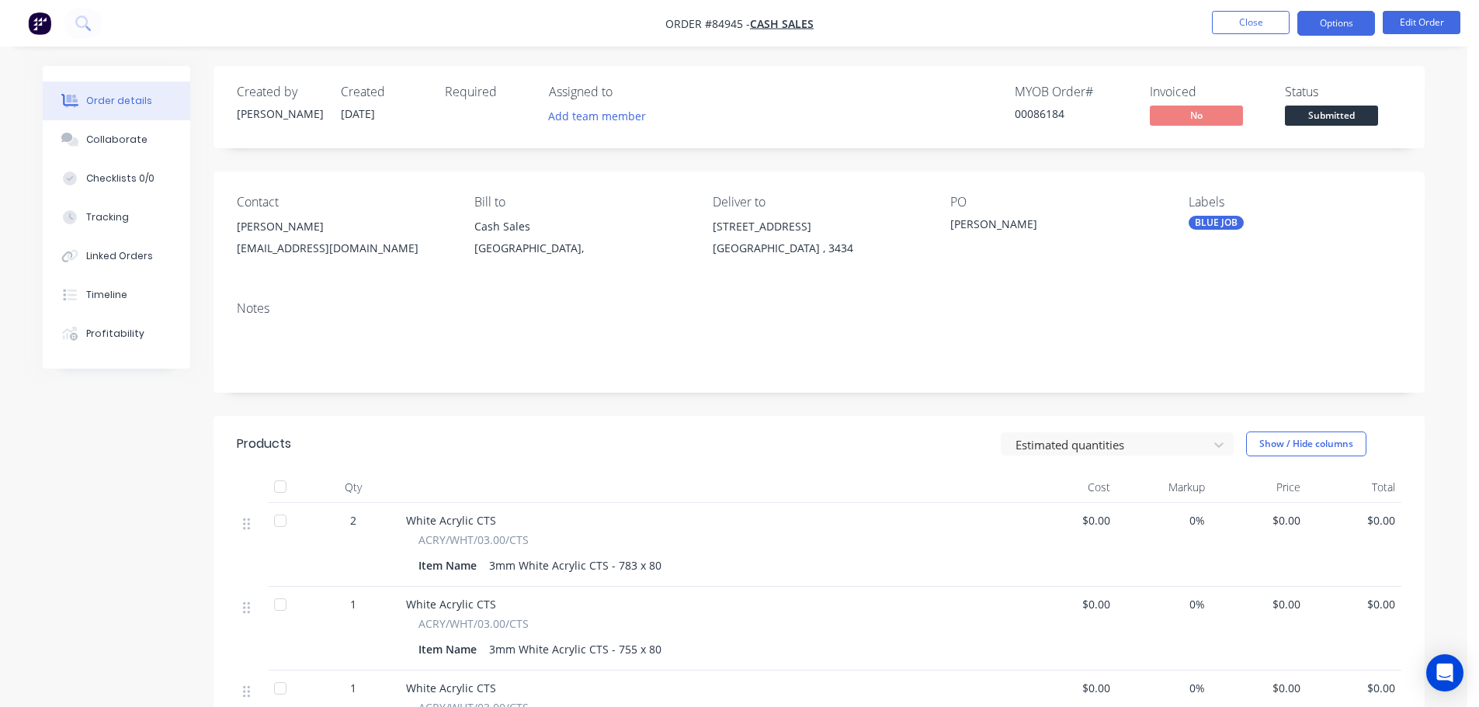
click at [1314, 26] on button "Options" at bounding box center [1336, 23] width 78 height 25
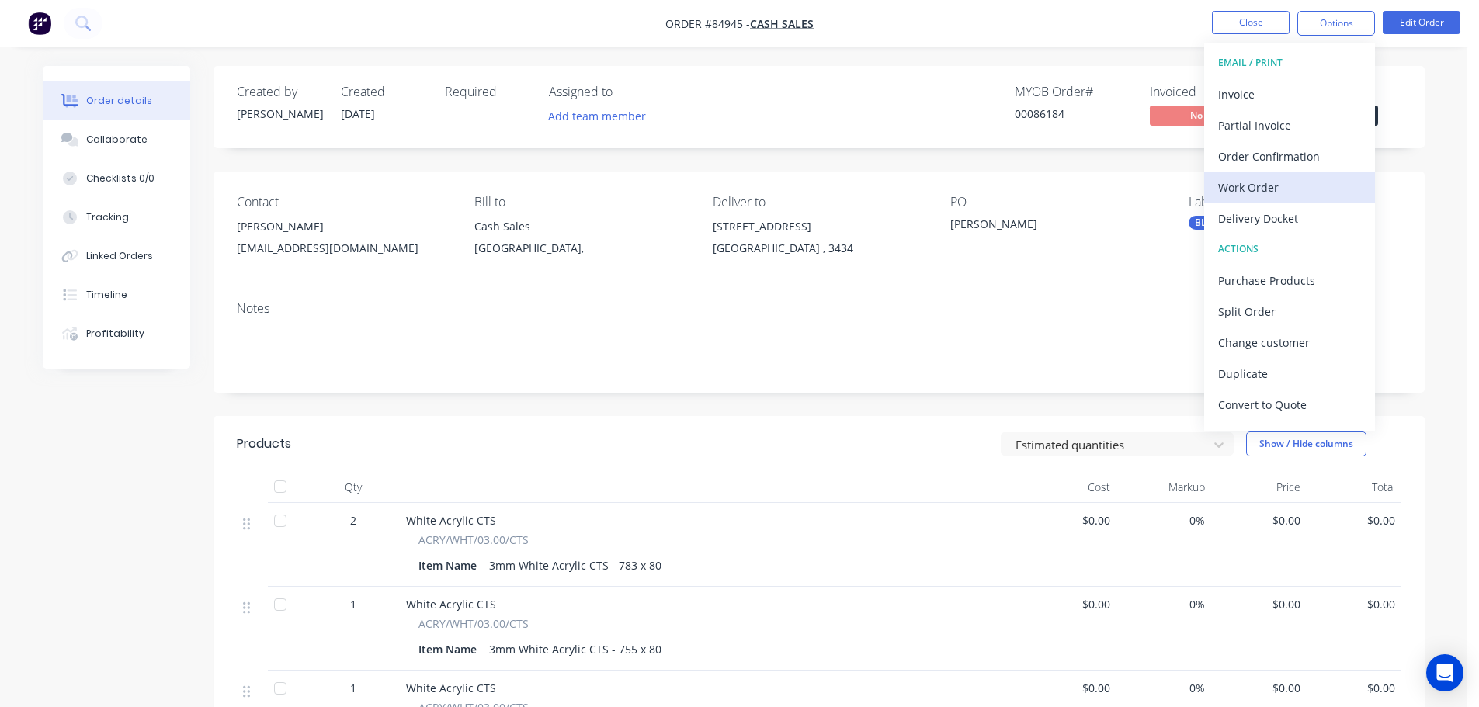
click at [1230, 185] on div "Work Order" at bounding box center [1289, 187] width 143 height 23
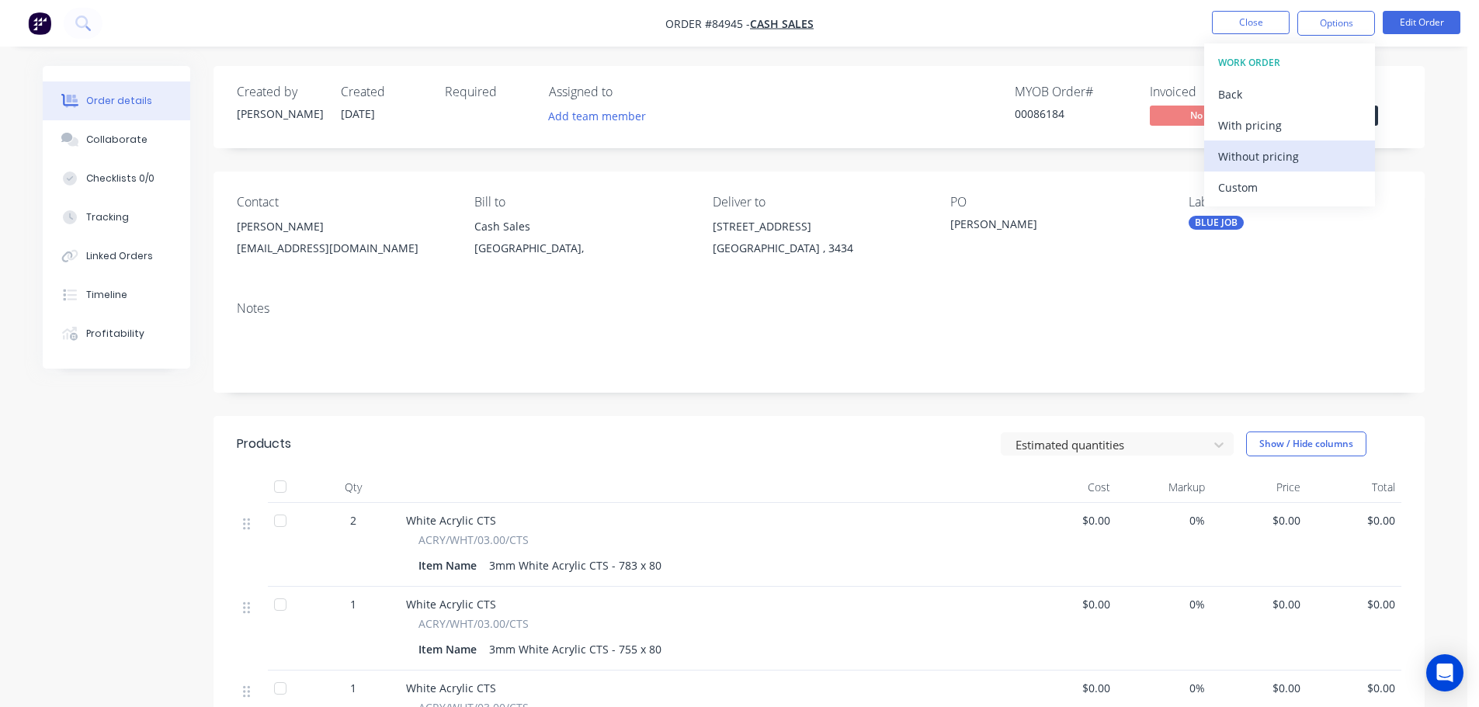
click at [1244, 160] on div "Without pricing" at bounding box center [1289, 156] width 143 height 23
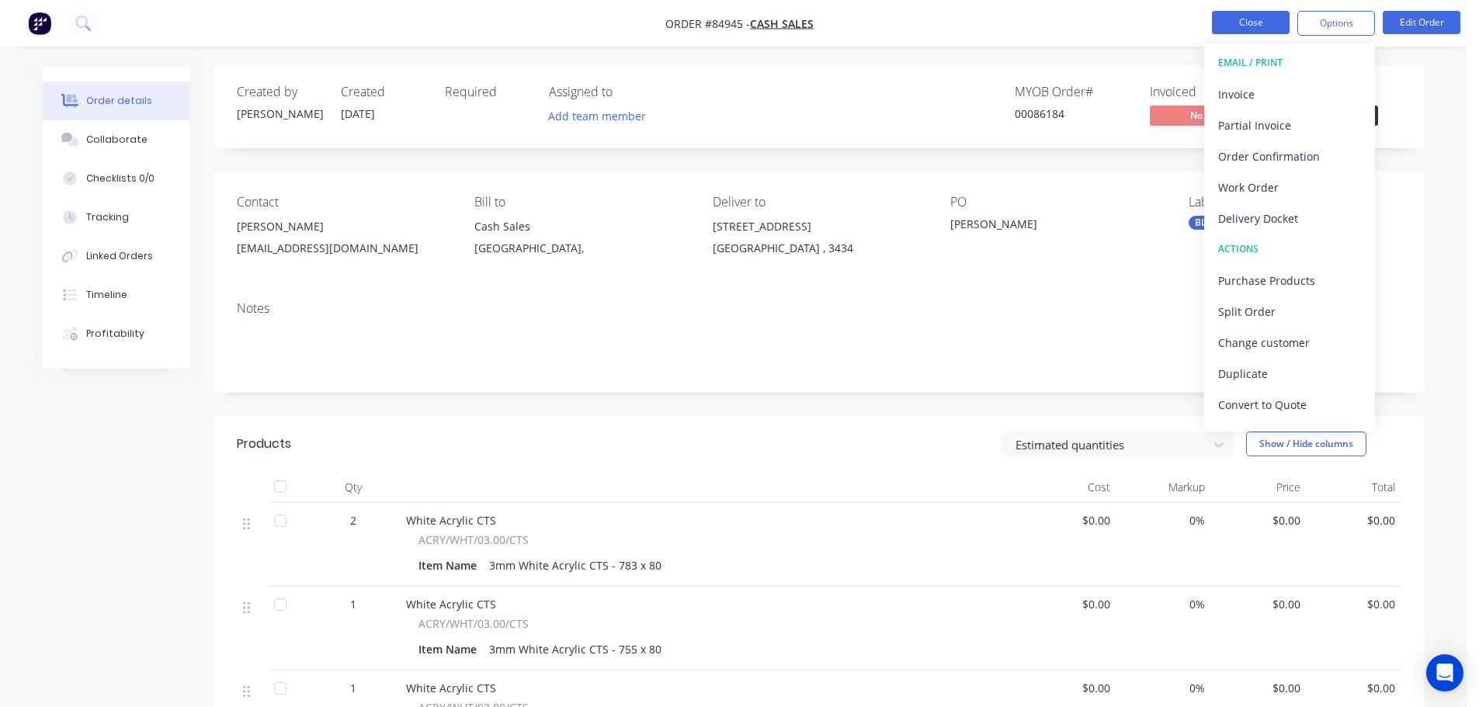
click at [1268, 20] on button "Close" at bounding box center [1251, 22] width 78 height 23
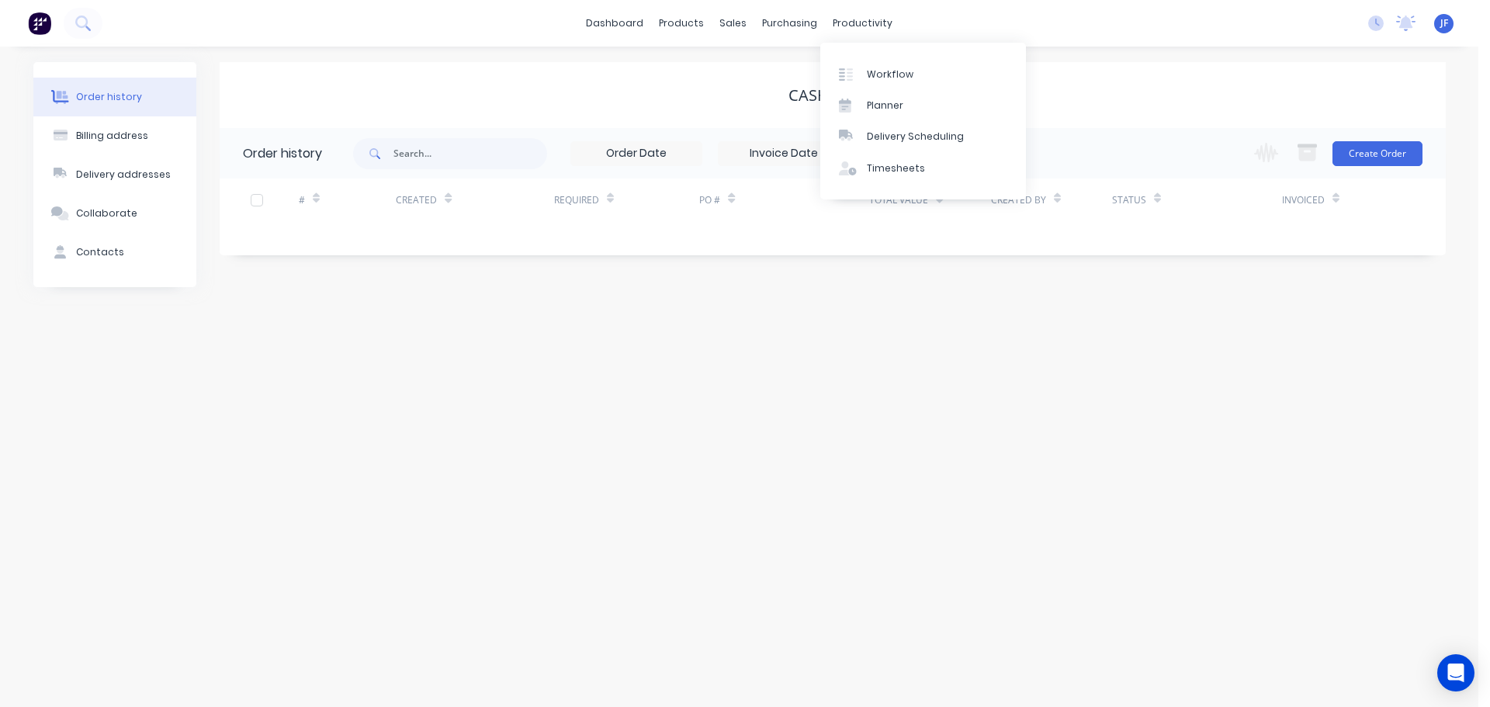
click at [1047, 29] on div "dashboard products sales purchasing productivity dashboard products Product Cat…" at bounding box center [739, 23] width 1479 height 47
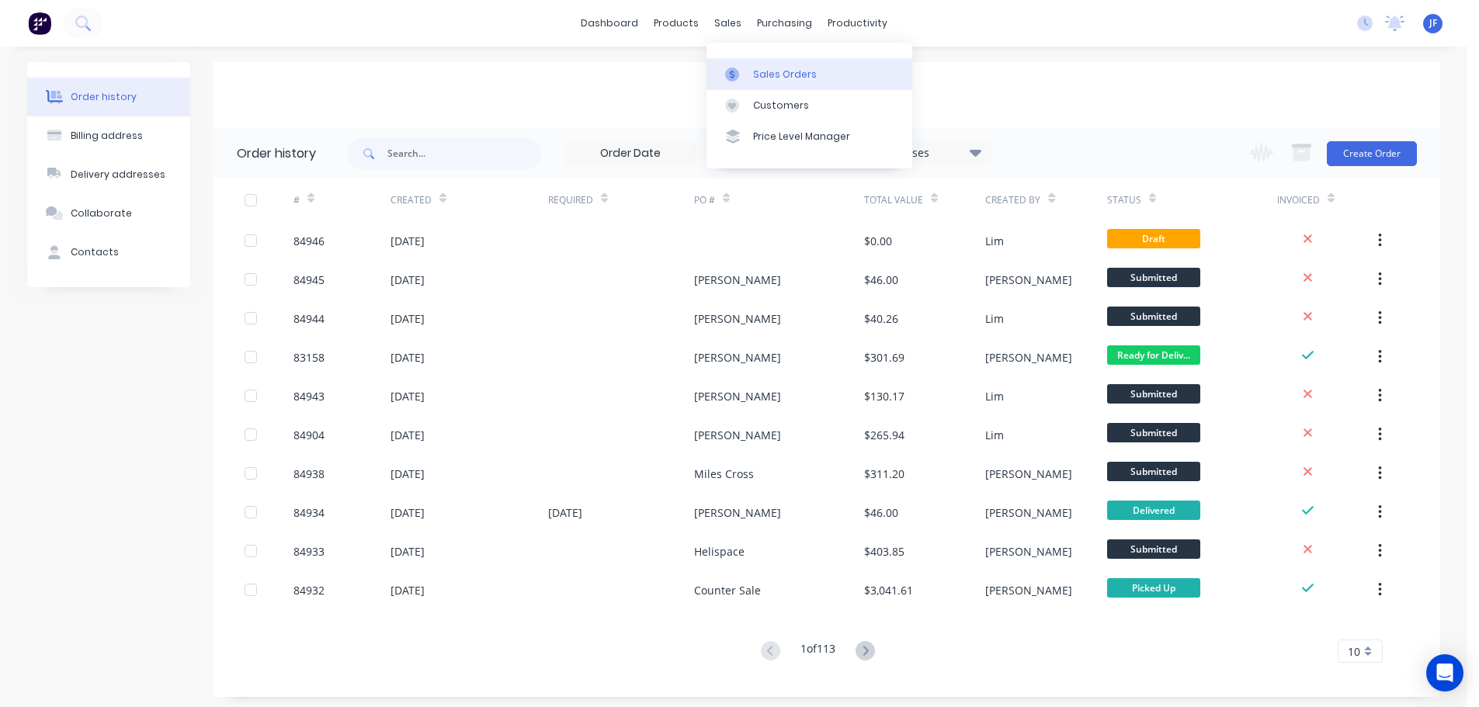
click at [755, 64] on link "Sales Orders" at bounding box center [809, 73] width 206 height 31
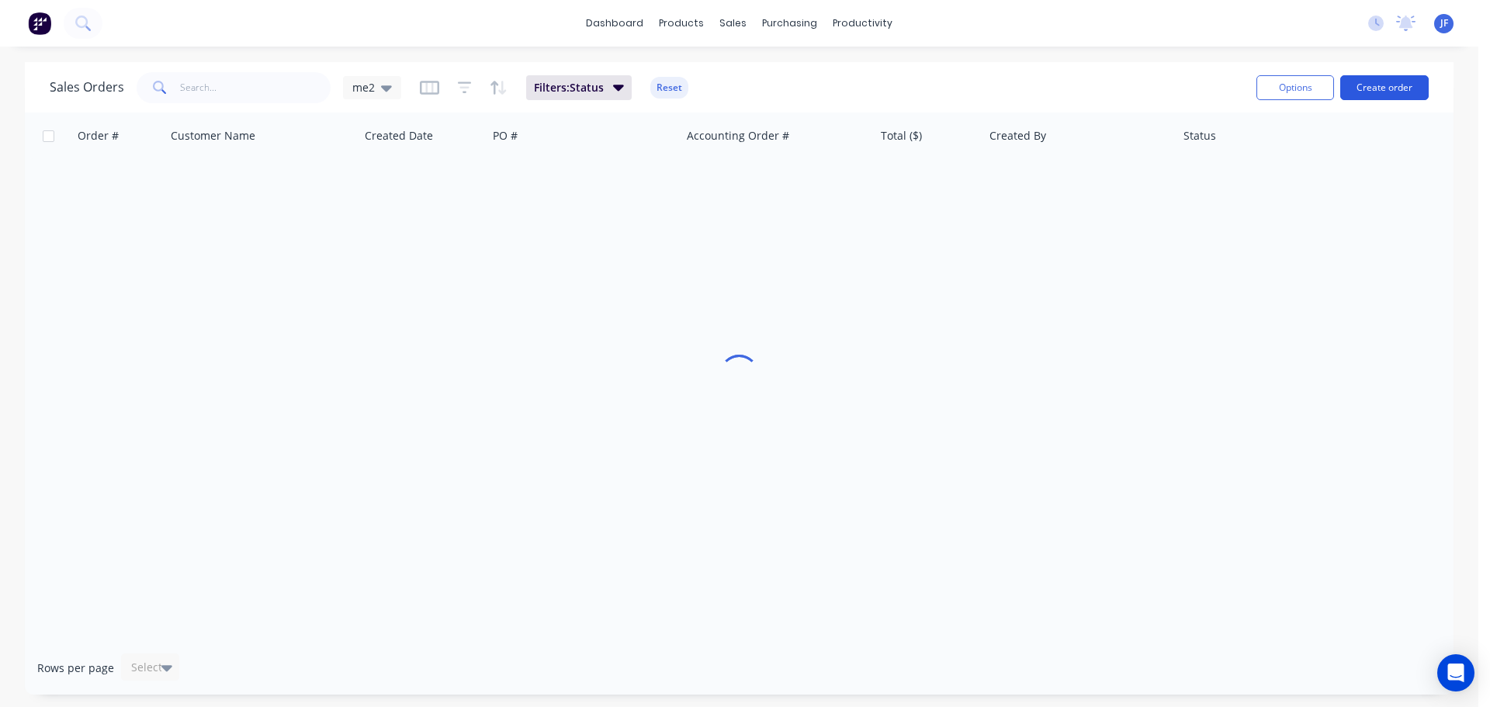
click at [1422, 81] on button "Create order" at bounding box center [1385, 87] width 88 height 25
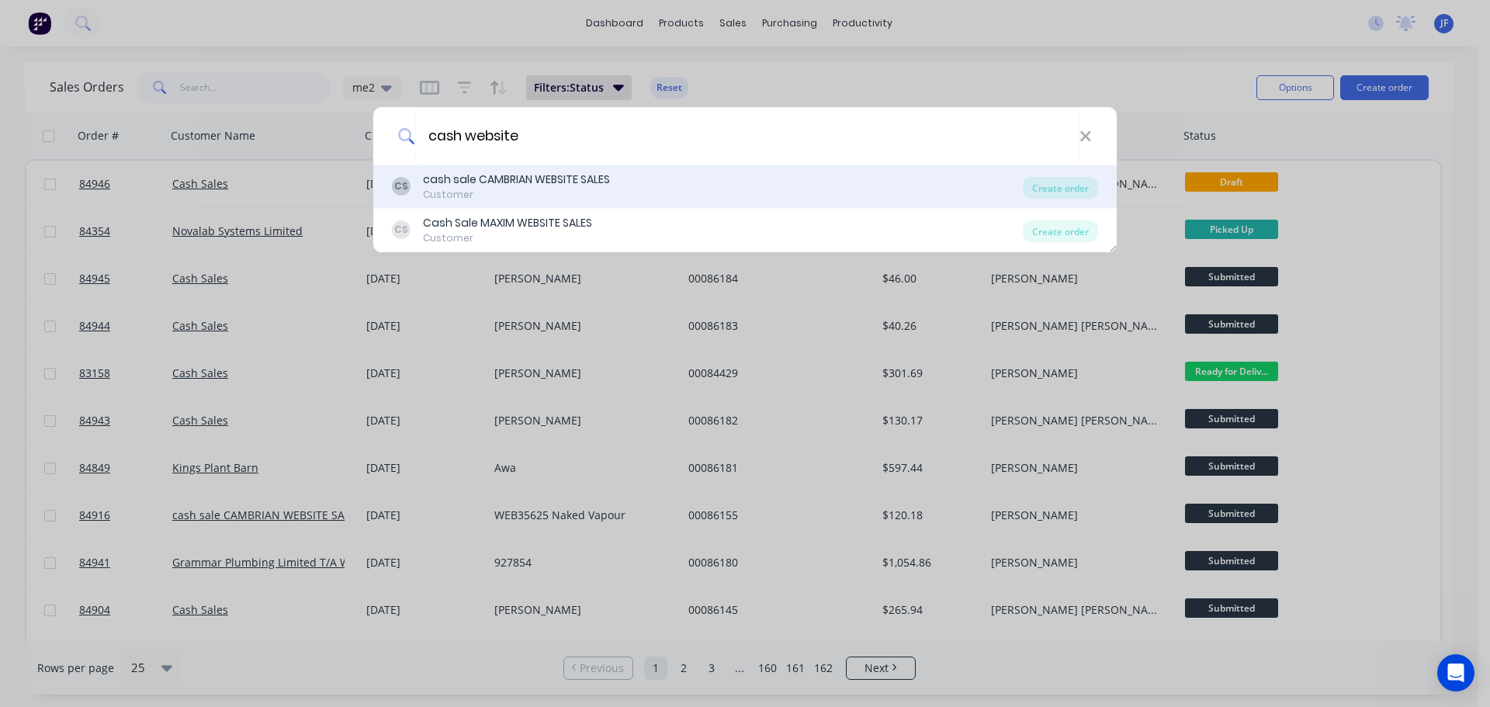
type input "cash website"
click at [620, 184] on div "CS cash sale CAMBRIAN WEBSITE SALES Customer" at bounding box center [707, 187] width 631 height 30
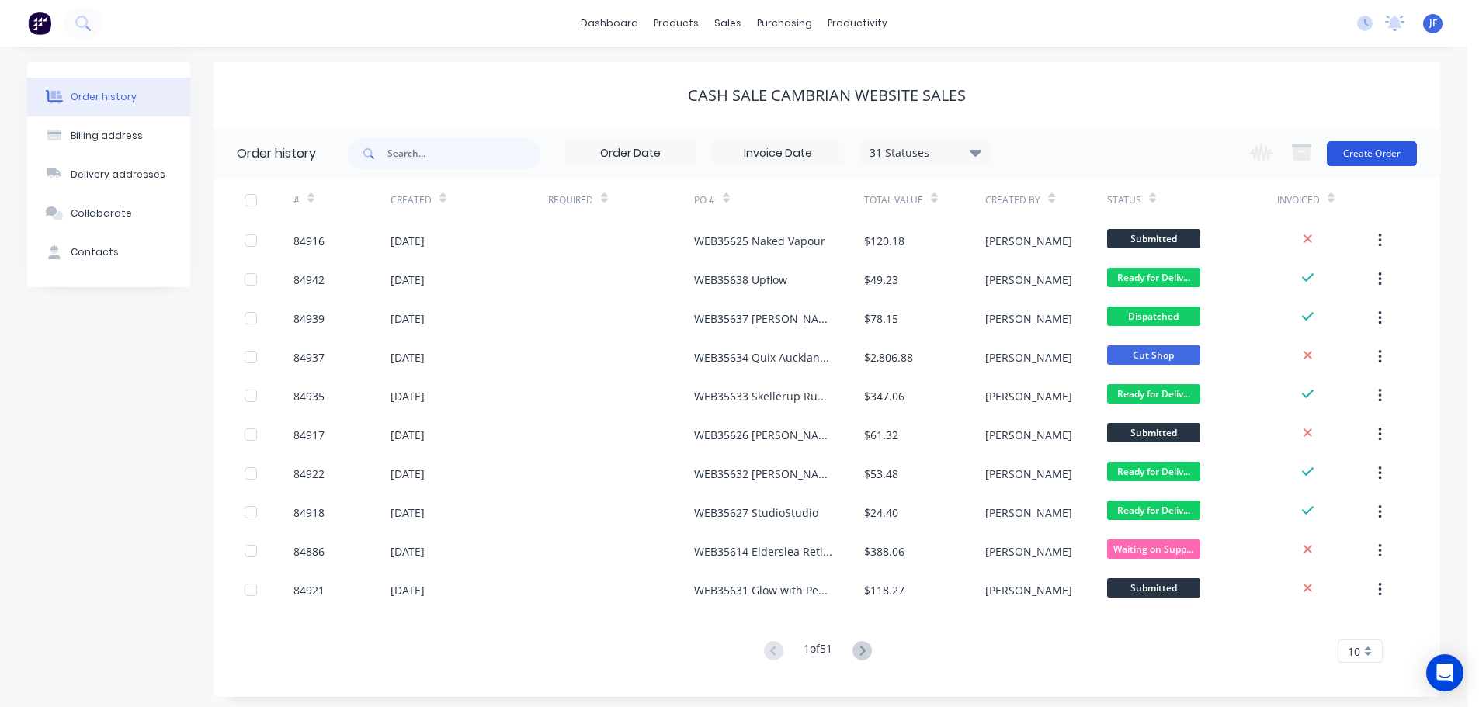
click at [1351, 151] on button "Create Order" at bounding box center [1372, 153] width 90 height 25
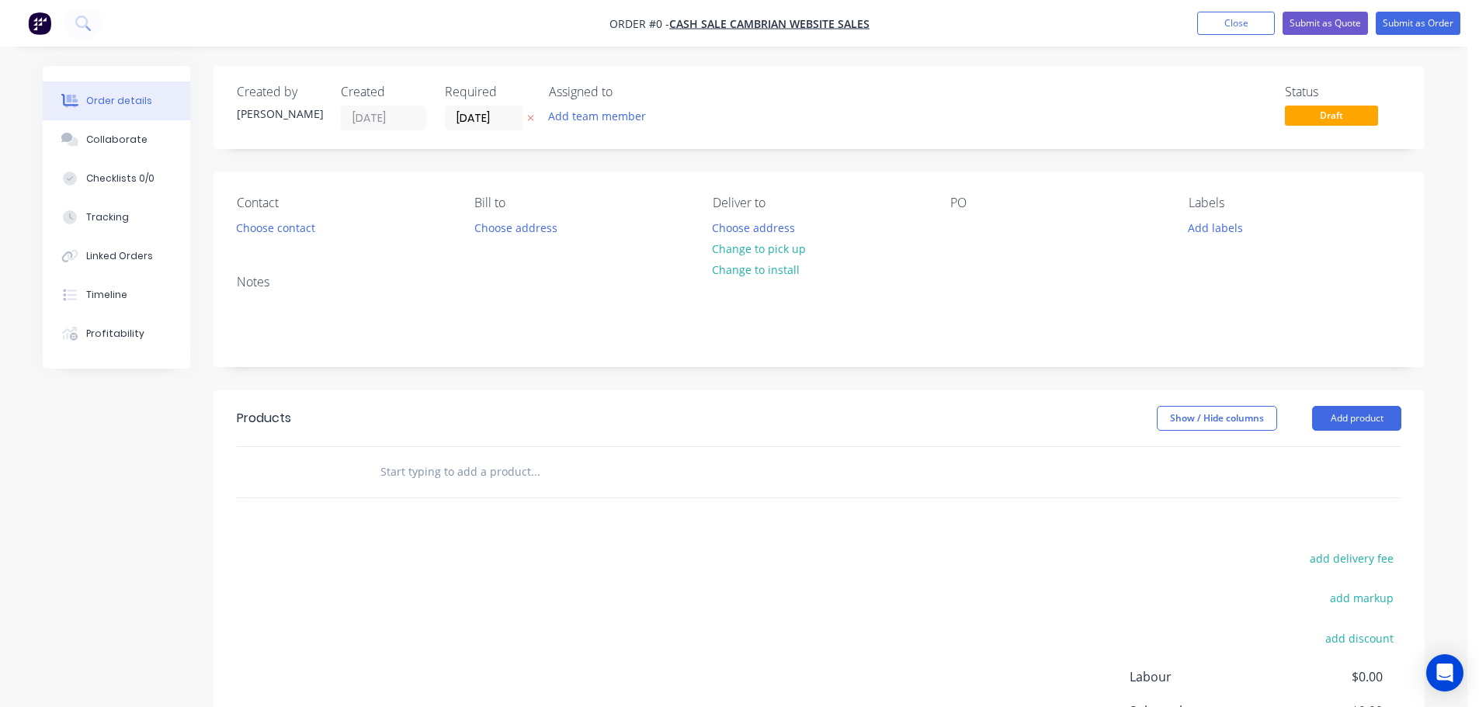
click at [534, 120] on button "button" at bounding box center [530, 118] width 16 height 18
click at [270, 231] on button "Choose contact" at bounding box center [275, 227] width 95 height 21
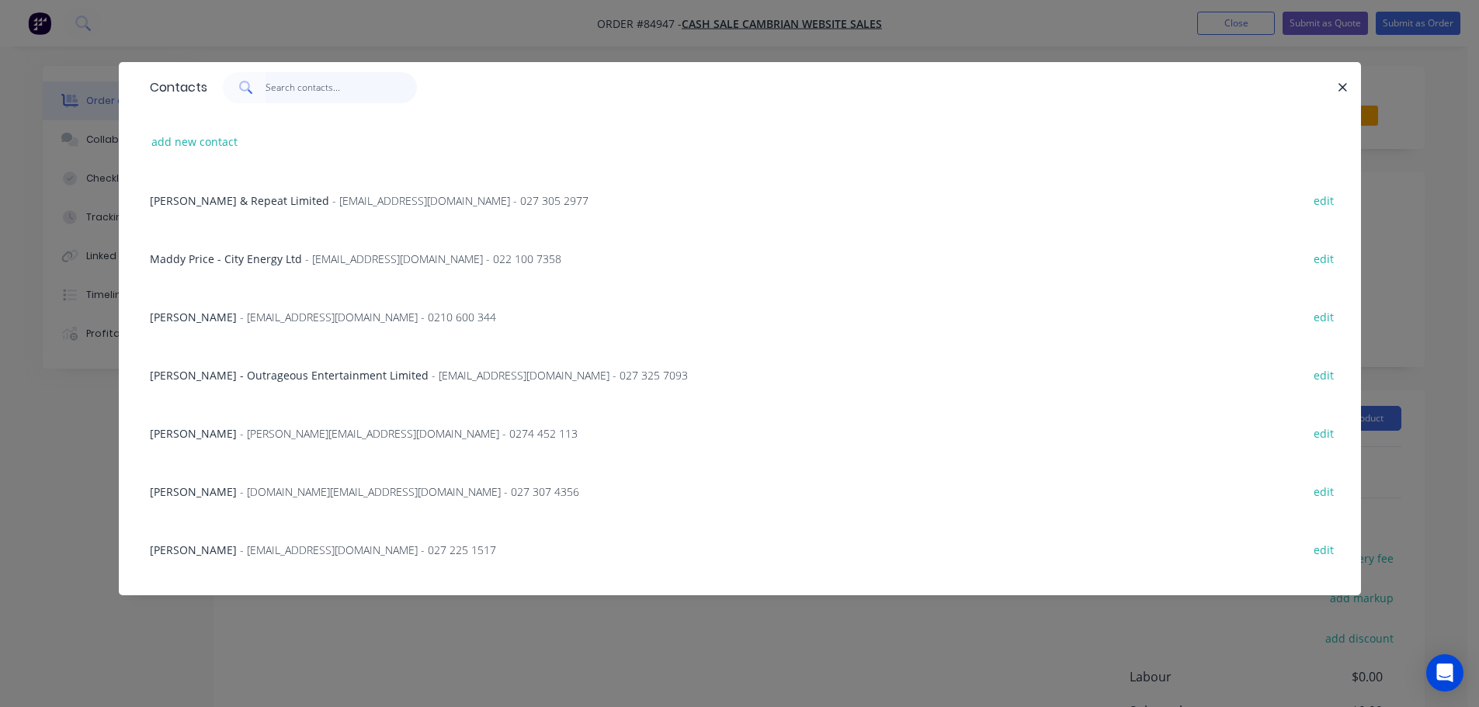
click at [347, 86] on input "text" at bounding box center [340, 87] width 151 height 31
paste input "David McGrath"
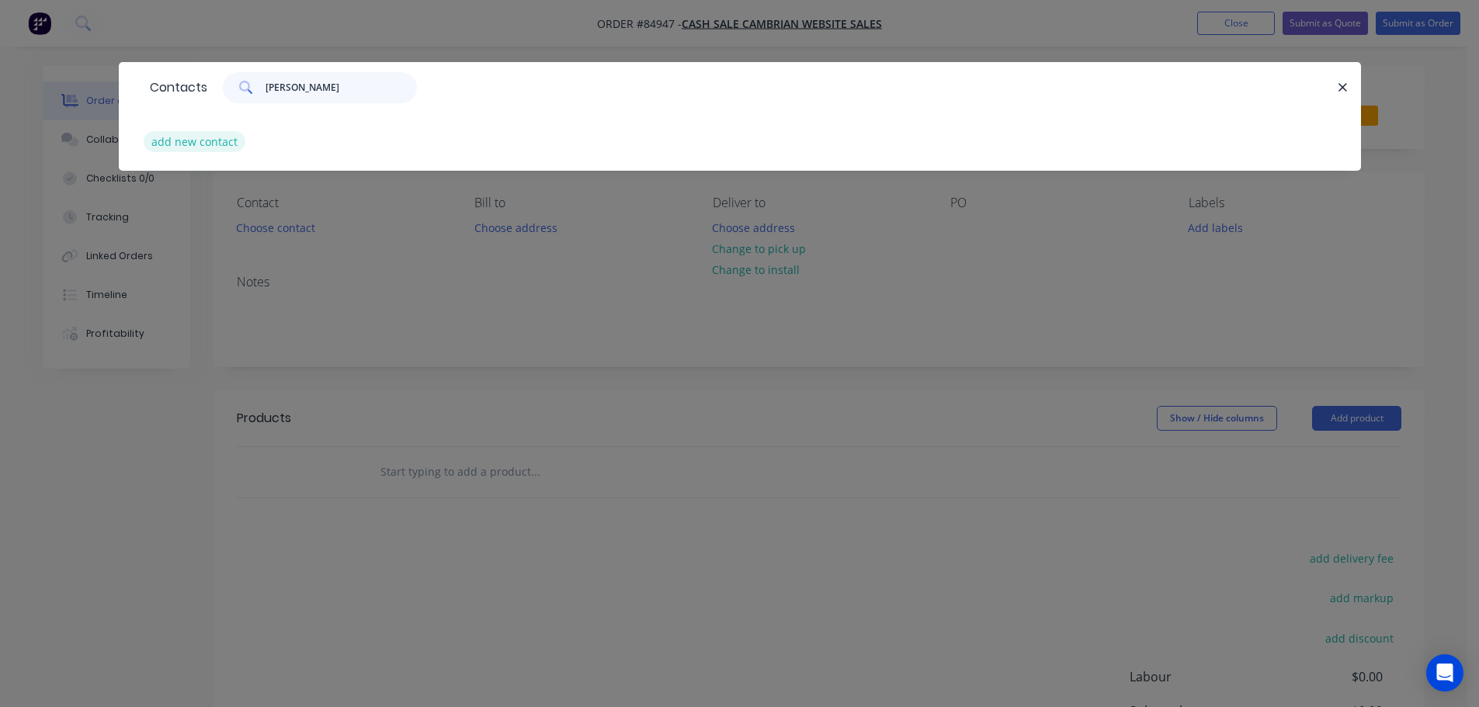
type input "David McGrath"
click at [175, 145] on button "add new contact" at bounding box center [195, 141] width 102 height 21
select select "NZ"
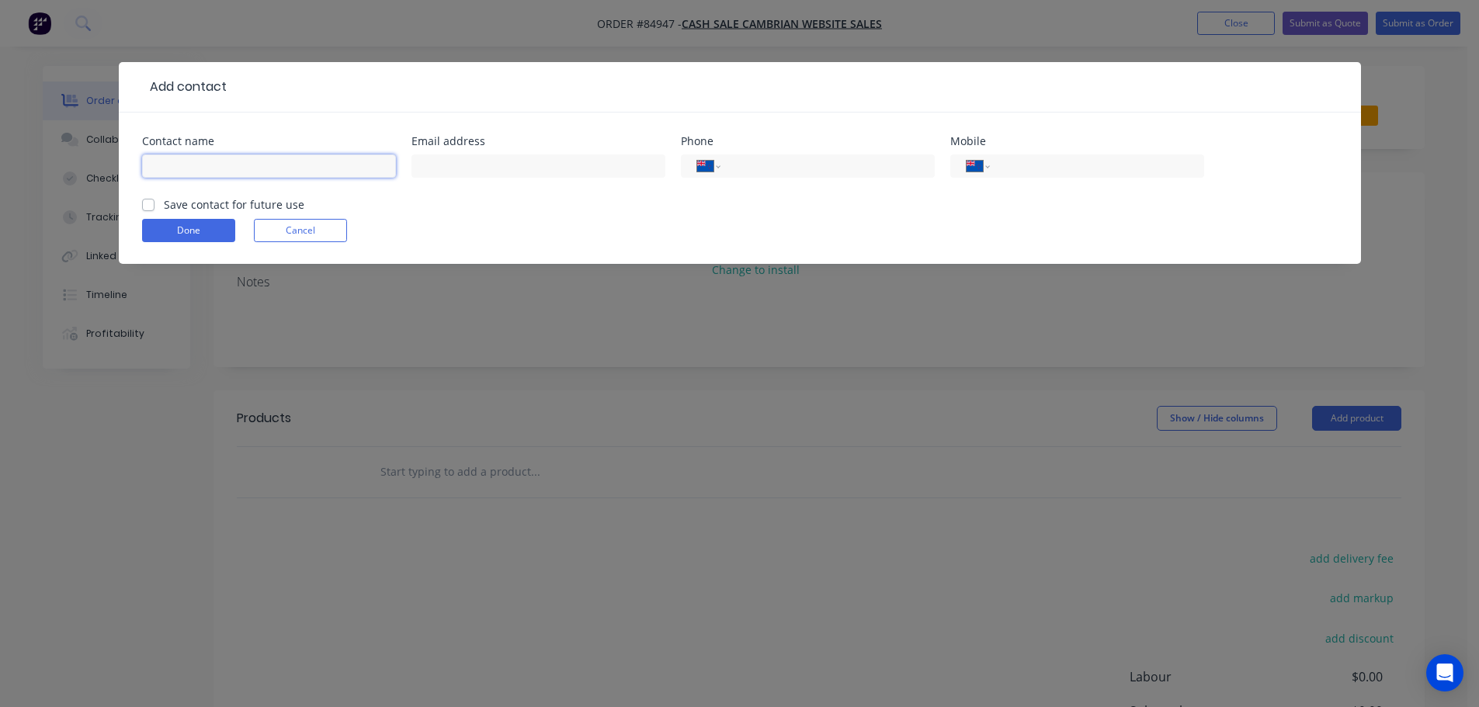
click at [187, 175] on input "text" at bounding box center [269, 165] width 254 height 23
paste input "David McGrath"
type input "David McGrath"
drag, startPoint x: 189, startPoint y: 205, endPoint x: 168, endPoint y: 217, distance: 24.7
click at [189, 205] on label "Save contact for future use" at bounding box center [234, 204] width 140 height 16
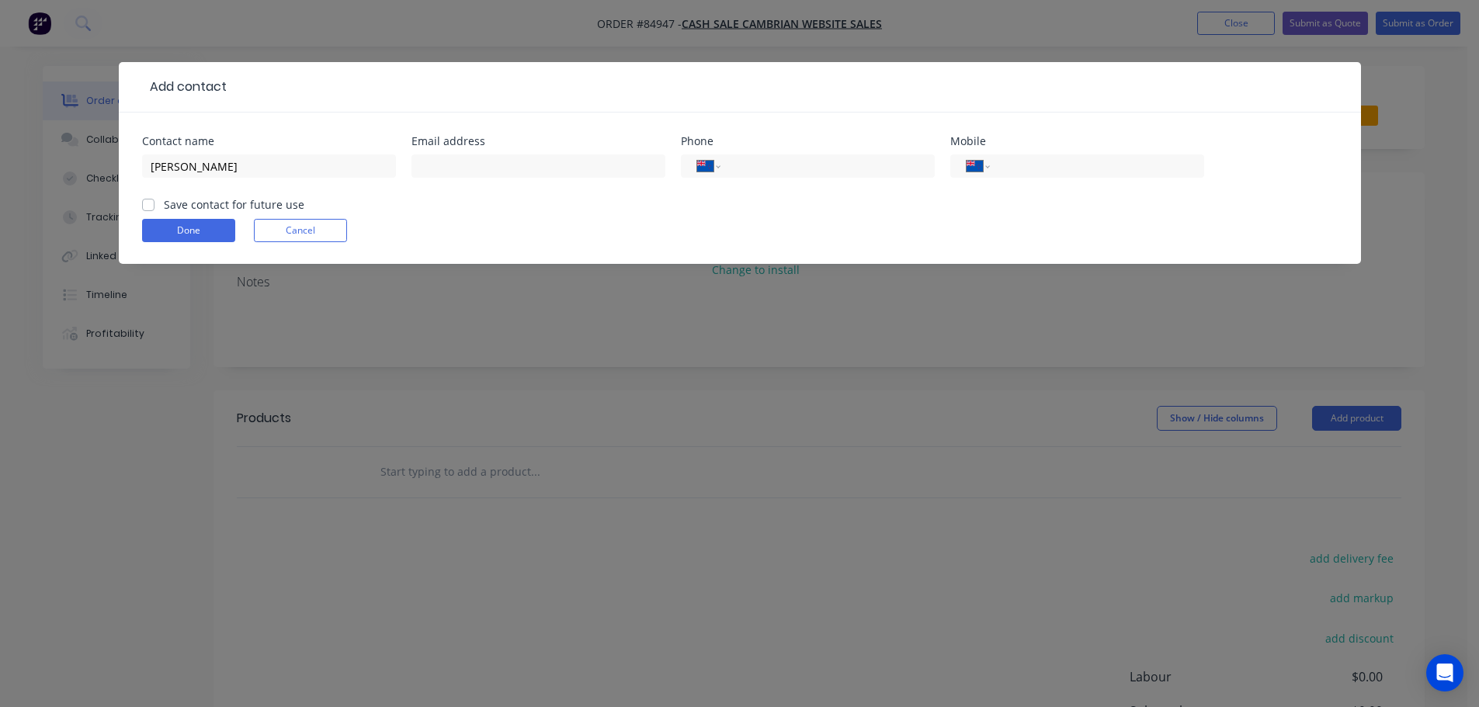
click at [154, 205] on input "Save contact for future use" at bounding box center [148, 203] width 12 height 15
checkbox input "true"
click at [1118, 160] on input "tel" at bounding box center [1094, 167] width 186 height 18
paste input "027 271 6572"
type input "027 271 6572"
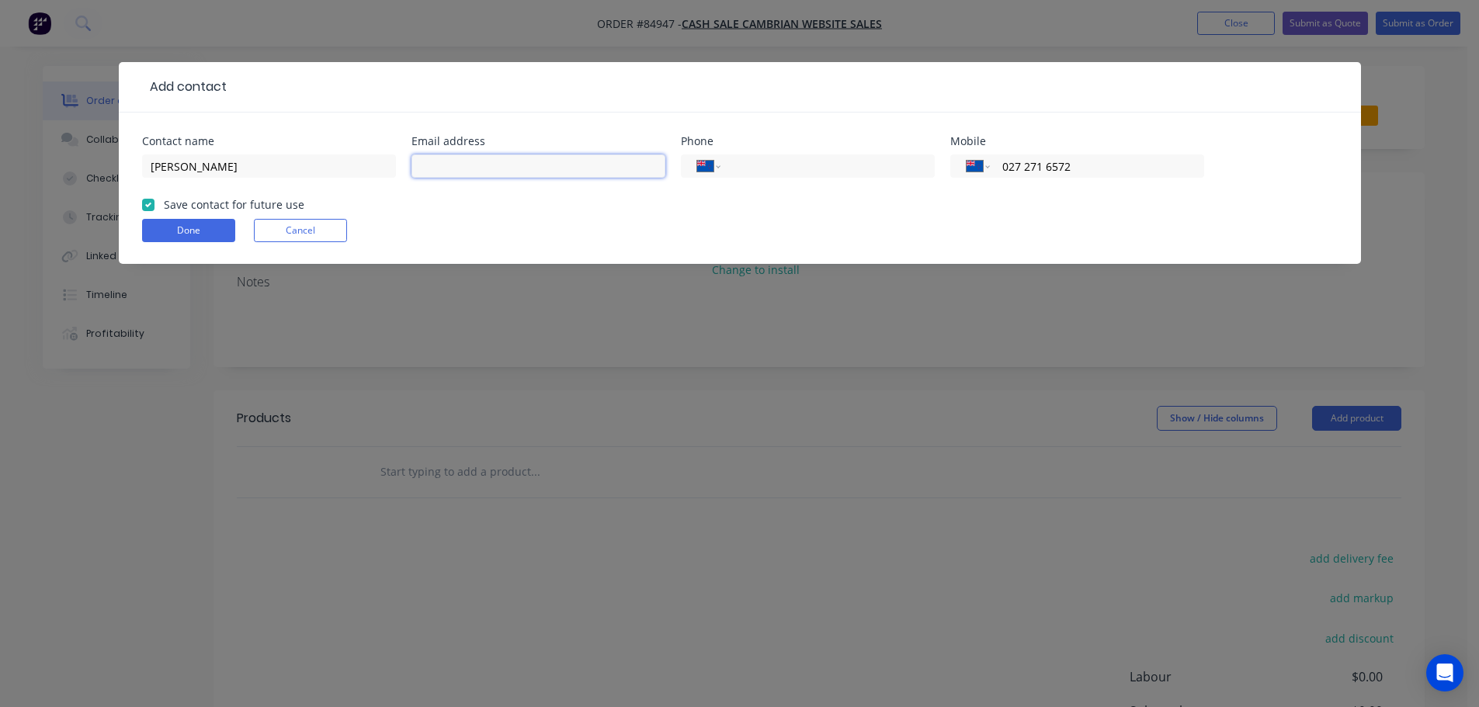
click at [446, 174] on input "text" at bounding box center [538, 165] width 254 height 23
paste input "david@cleancollective.co"
type input "david@cleancollective.co"
click at [180, 225] on button "Done" at bounding box center [188, 230] width 93 height 23
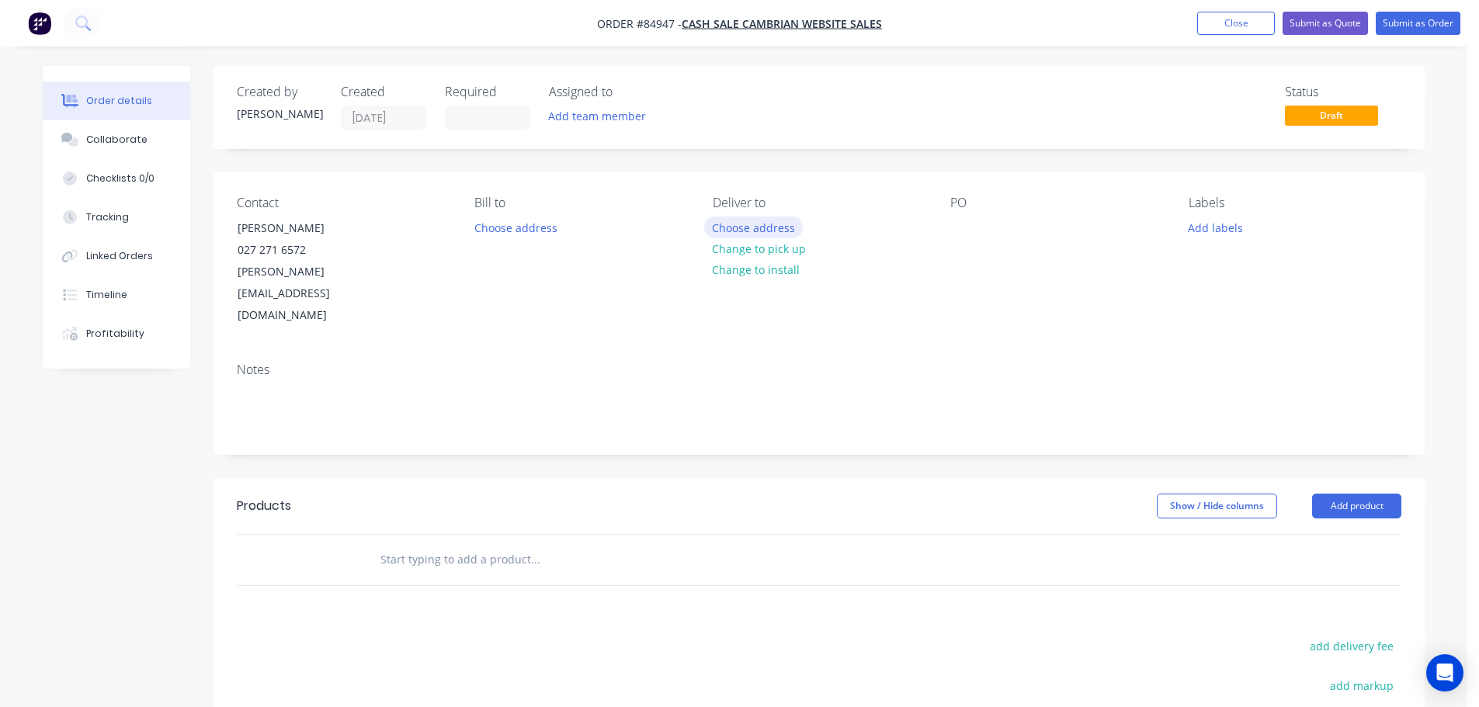
click at [775, 228] on button "Choose address" at bounding box center [753, 227] width 99 height 21
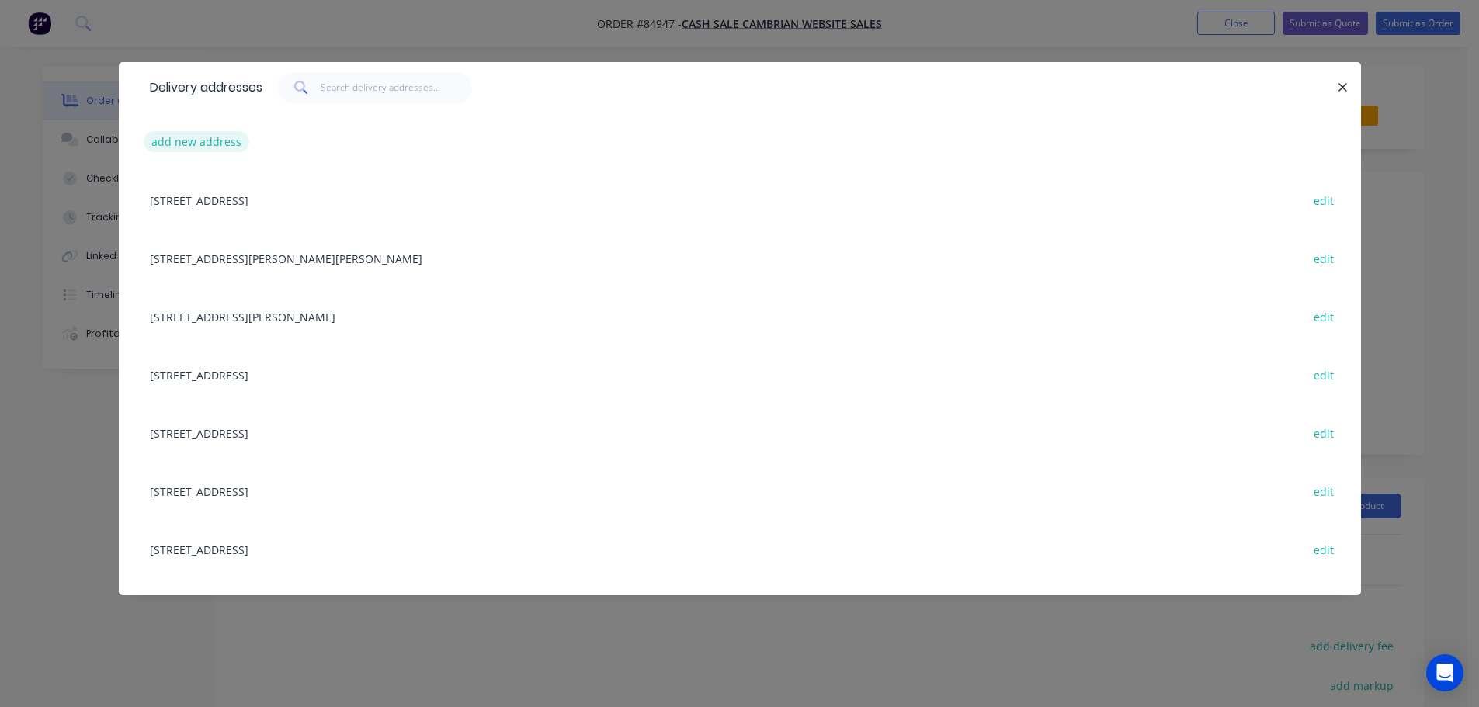
click at [227, 149] on button "add new address" at bounding box center [197, 141] width 106 height 21
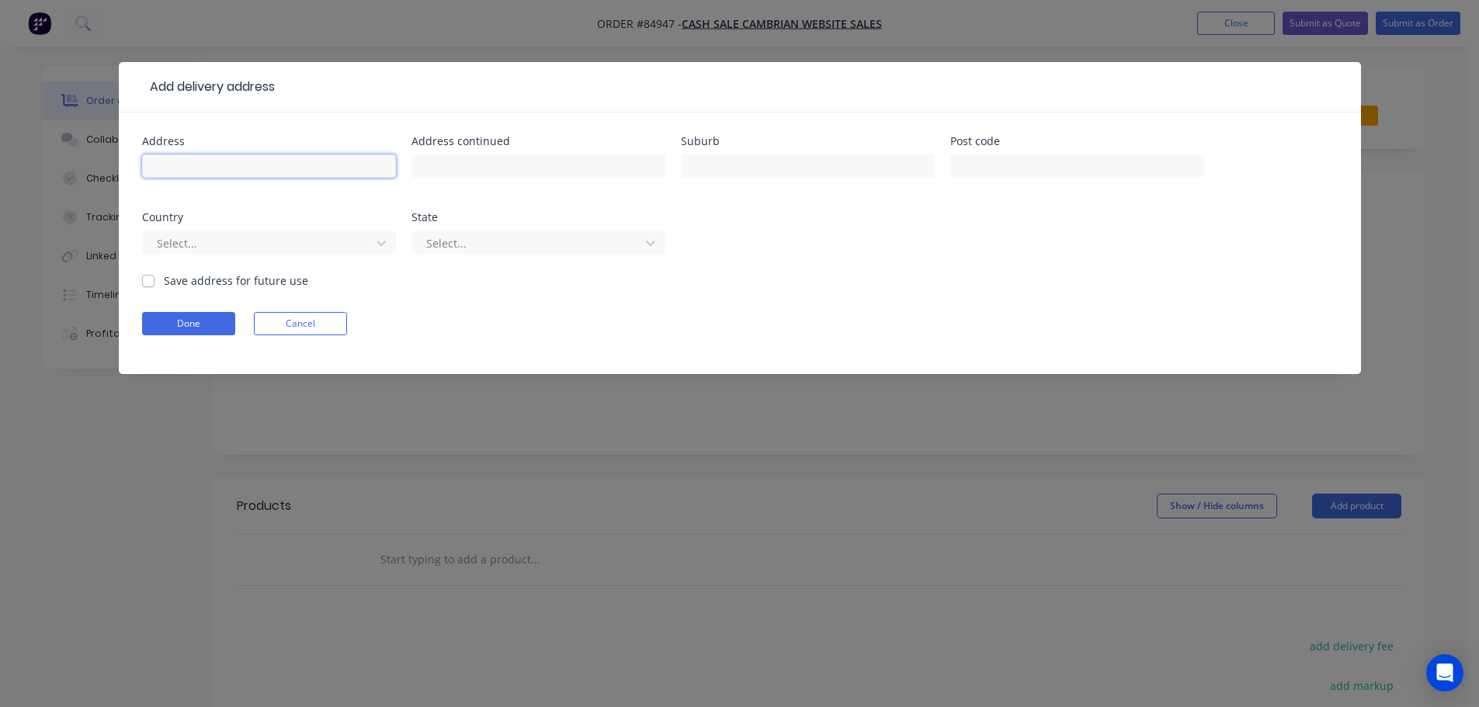
click at [235, 164] on input "text" at bounding box center [269, 165] width 254 height 23
paste input "55b Beresford St Bayswater"
click at [290, 169] on input "55b Beresford St Bayswater" at bounding box center [269, 165] width 254 height 23
click at [269, 165] on input "55b Beresford St Bayswater" at bounding box center [269, 165] width 254 height 23
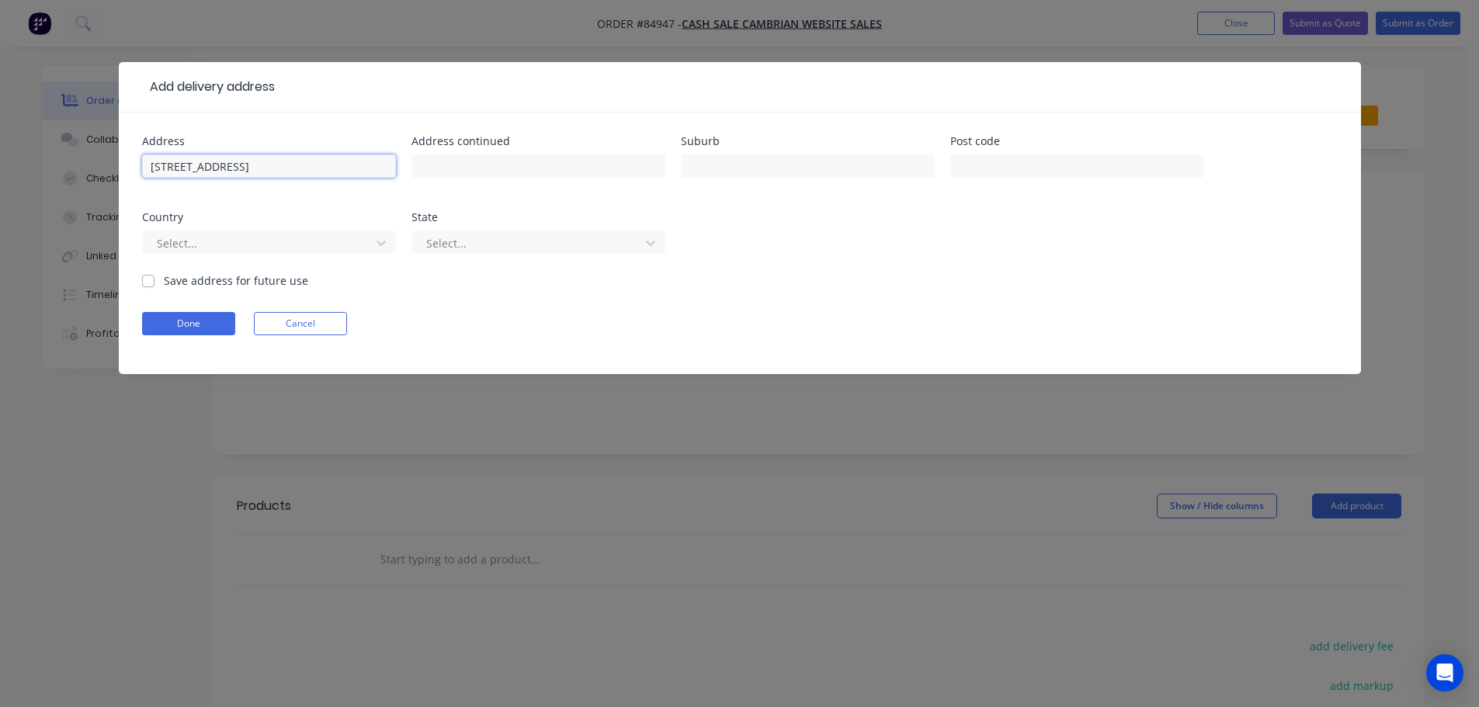
type input "55b Beresford St"
type input "Bayswater"
click at [1153, 171] on input "text" at bounding box center [1077, 165] width 254 height 23
type input "0622"
click at [723, 174] on input "text" at bounding box center [808, 165] width 254 height 23
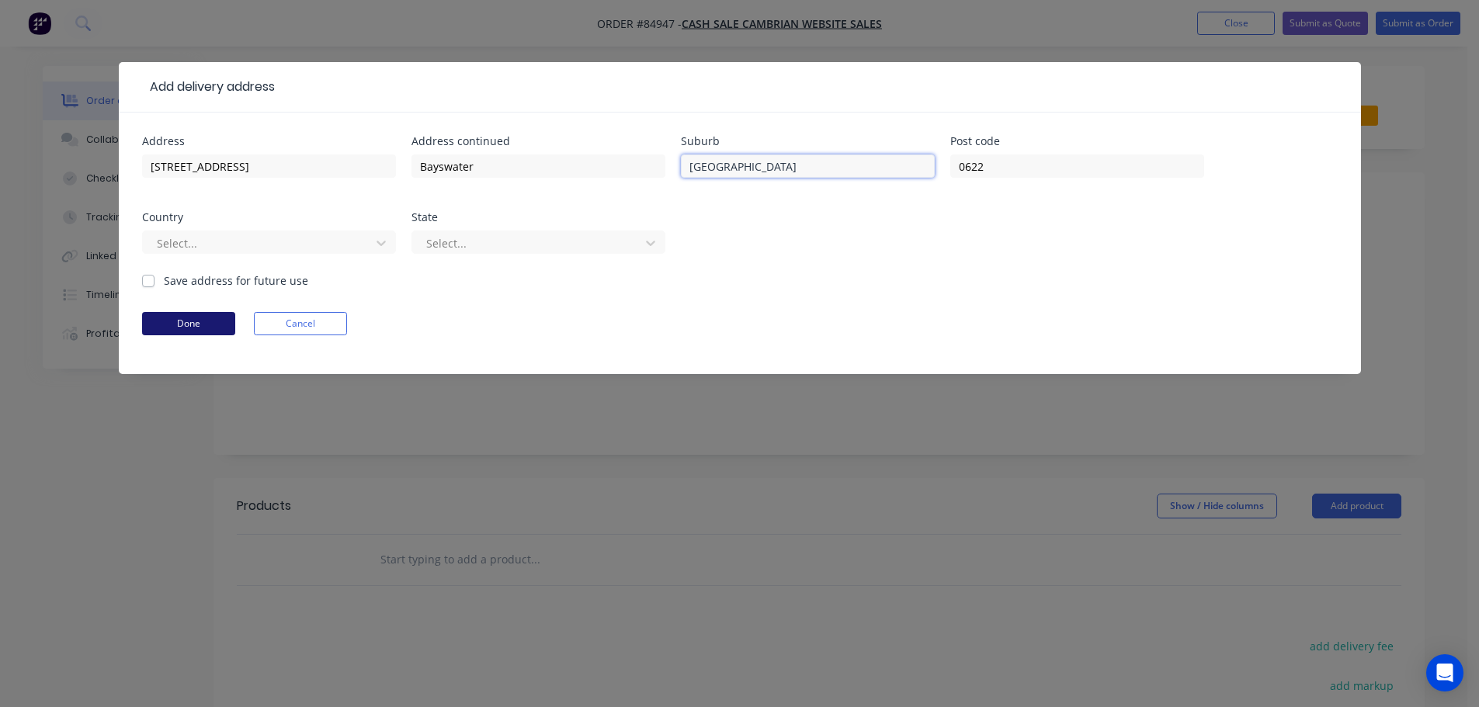
type input "Auckland"
click at [203, 321] on button "Done" at bounding box center [188, 323] width 93 height 23
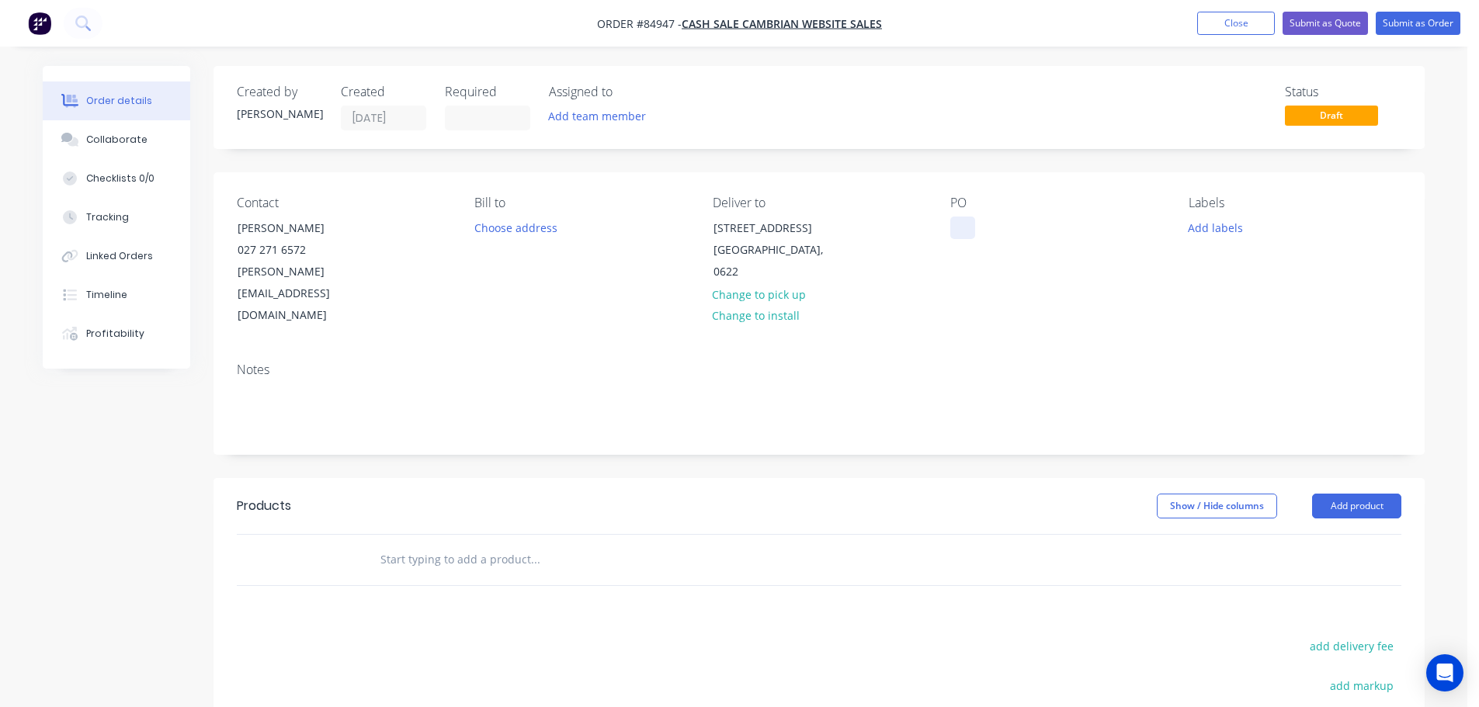
click at [962, 217] on div at bounding box center [962, 228] width 25 height 23
drag, startPoint x: 233, startPoint y: 229, endPoint x: 449, endPoint y: 228, distance: 215.8
click at [446, 229] on div "Contact David McGrath 027 271 6572 david@cleancollective.co" at bounding box center [343, 261] width 213 height 131
copy div "David McGrath"
click at [1026, 222] on div "WEB35639" at bounding box center [989, 228] width 79 height 23
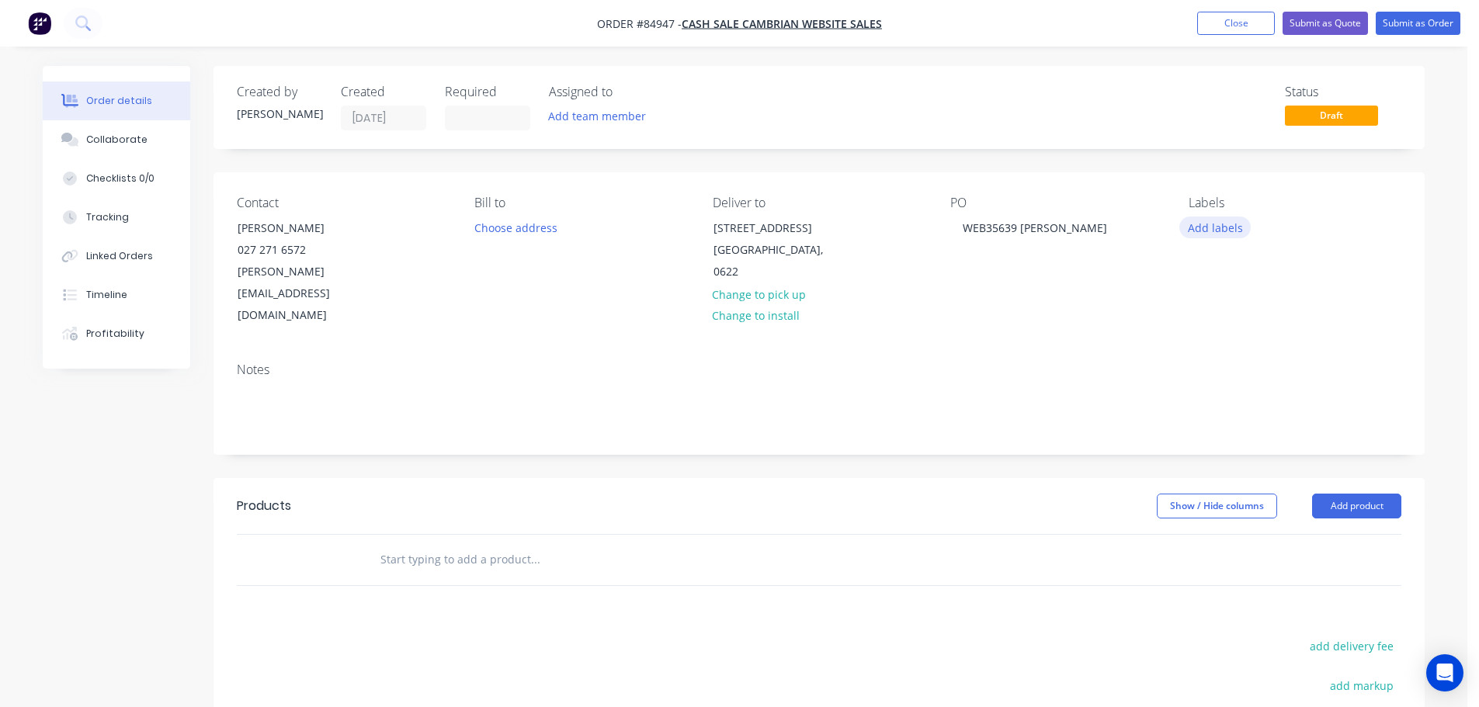
click at [1237, 222] on button "Add labels" at bounding box center [1214, 227] width 71 height 21
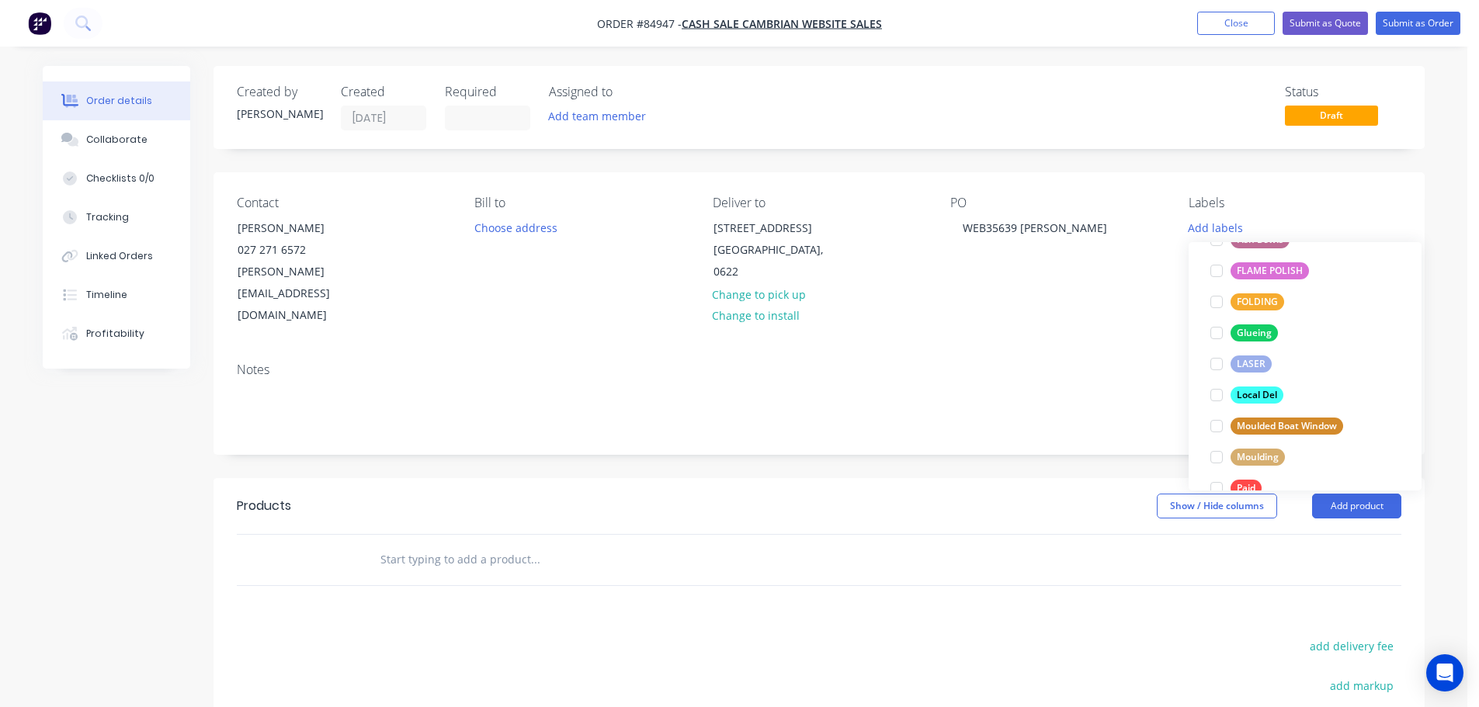
scroll to position [652, 0]
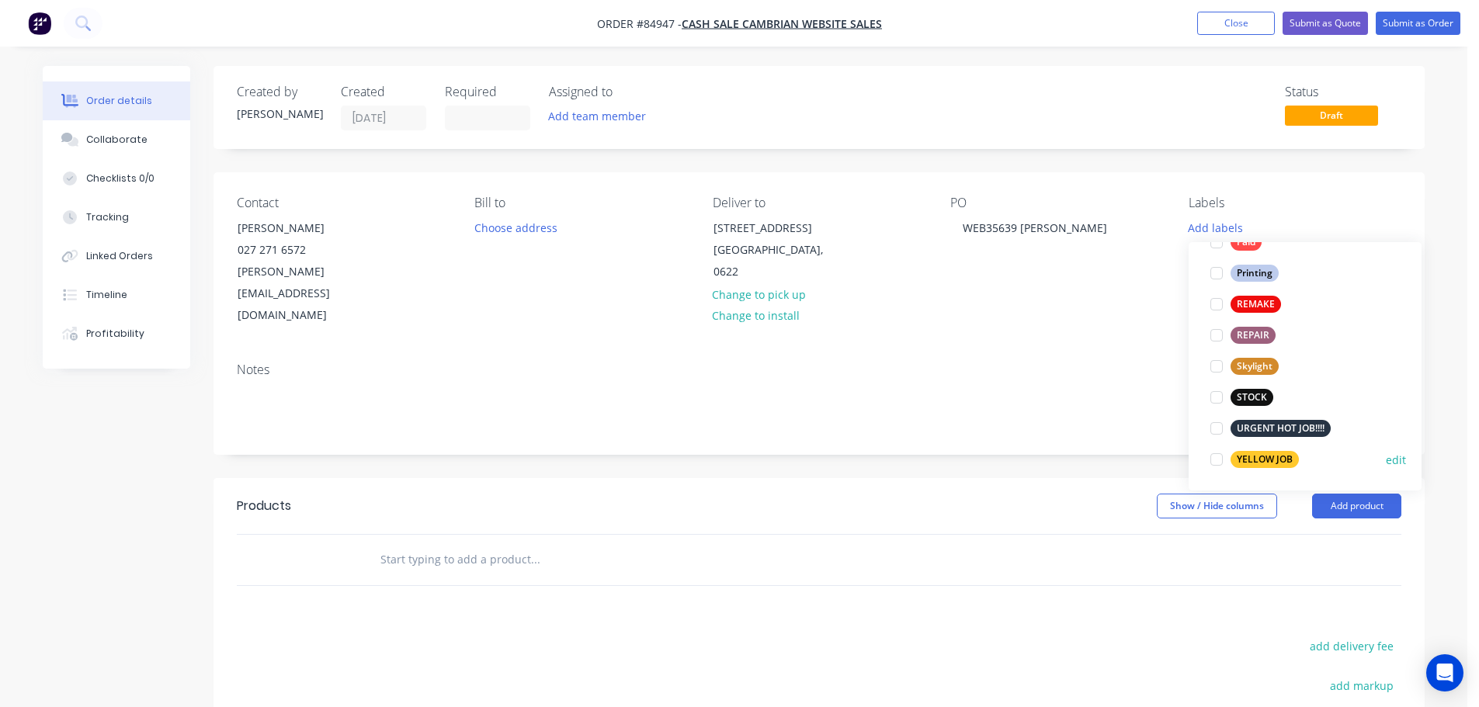
click at [1271, 462] on div "YELLOW JOB" at bounding box center [1264, 459] width 68 height 17
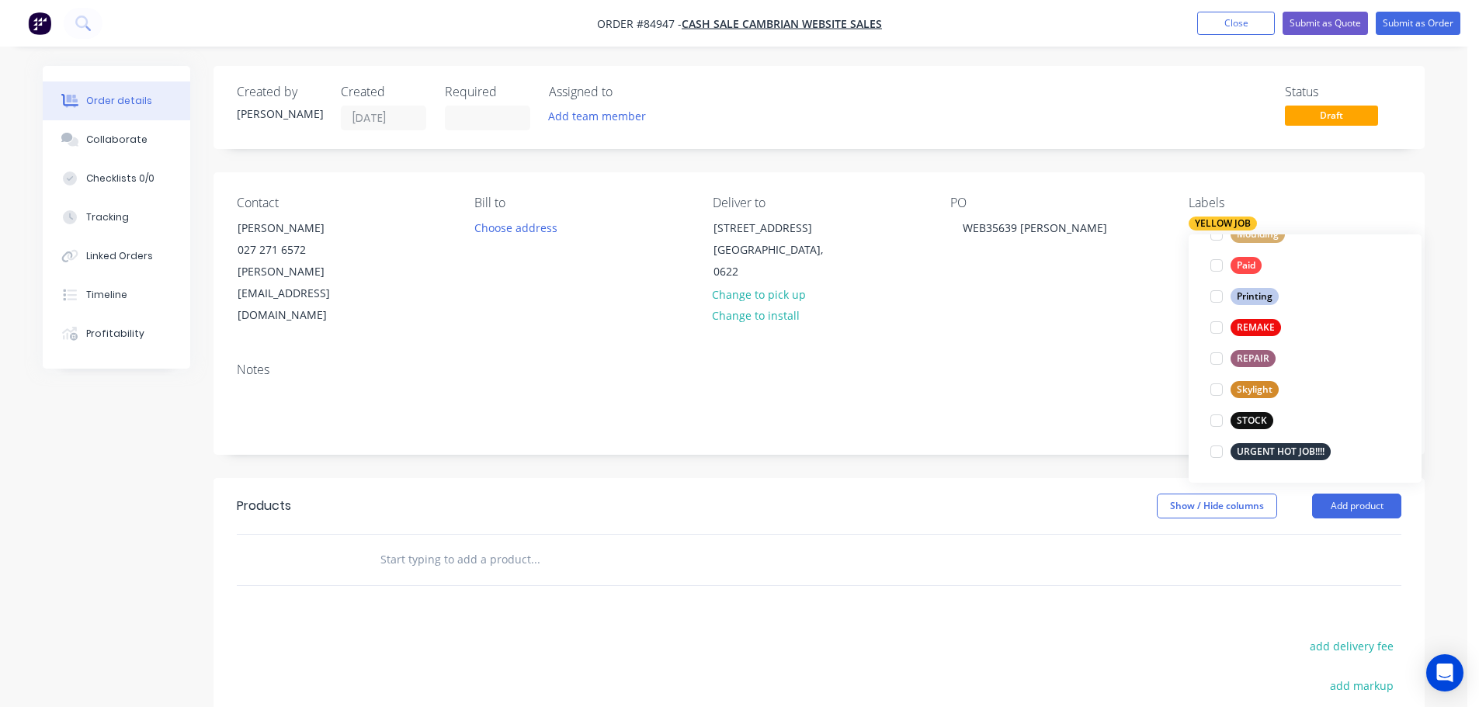
scroll to position [0, 0]
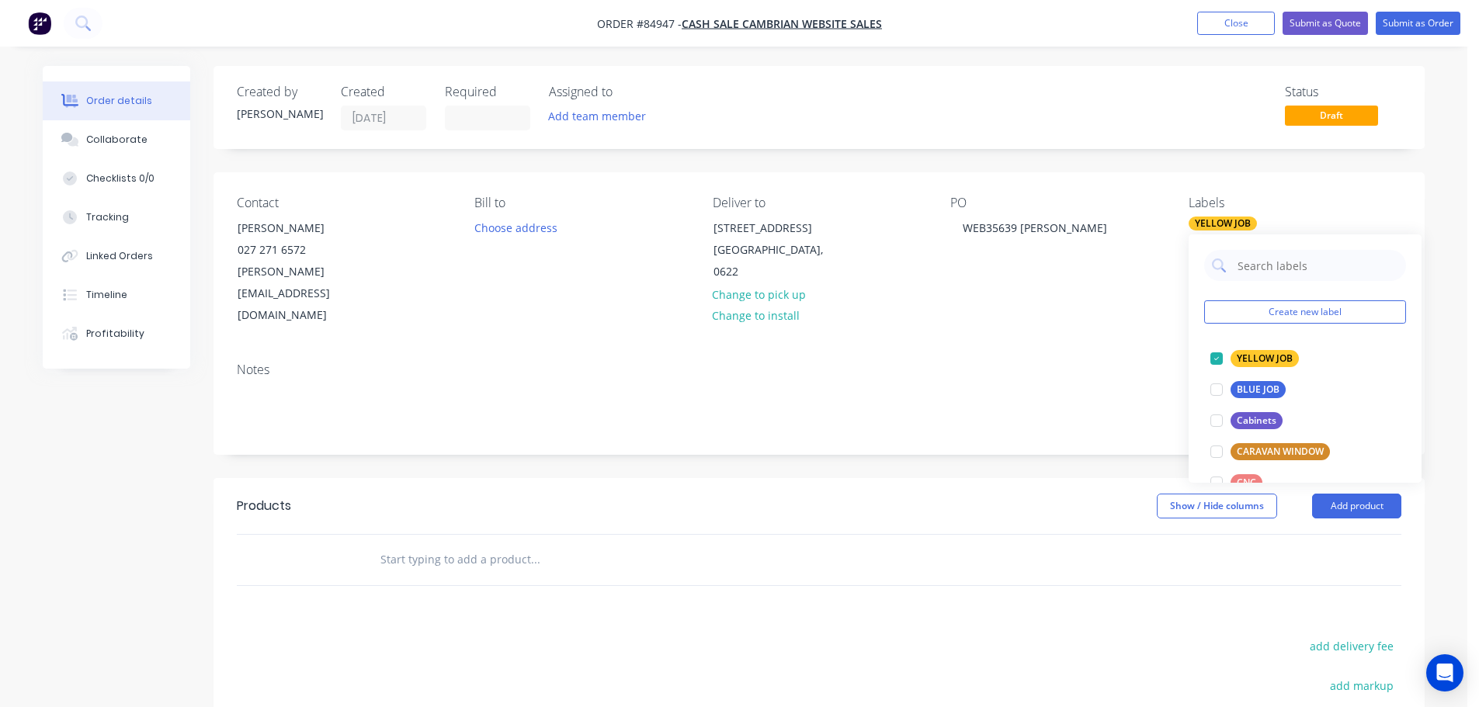
click at [602, 537] on div at bounding box center [818, 560] width 1211 height 52
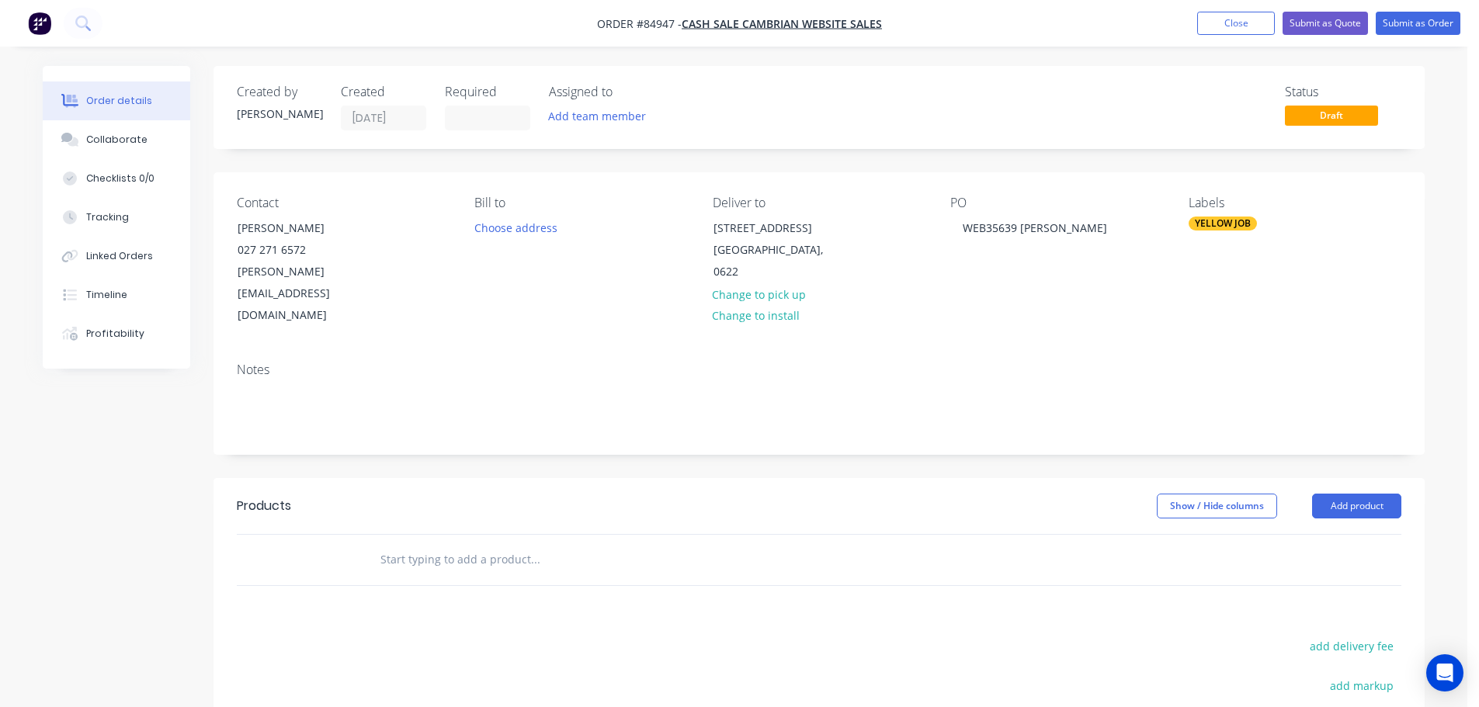
click at [586, 544] on input "text" at bounding box center [535, 559] width 310 height 31
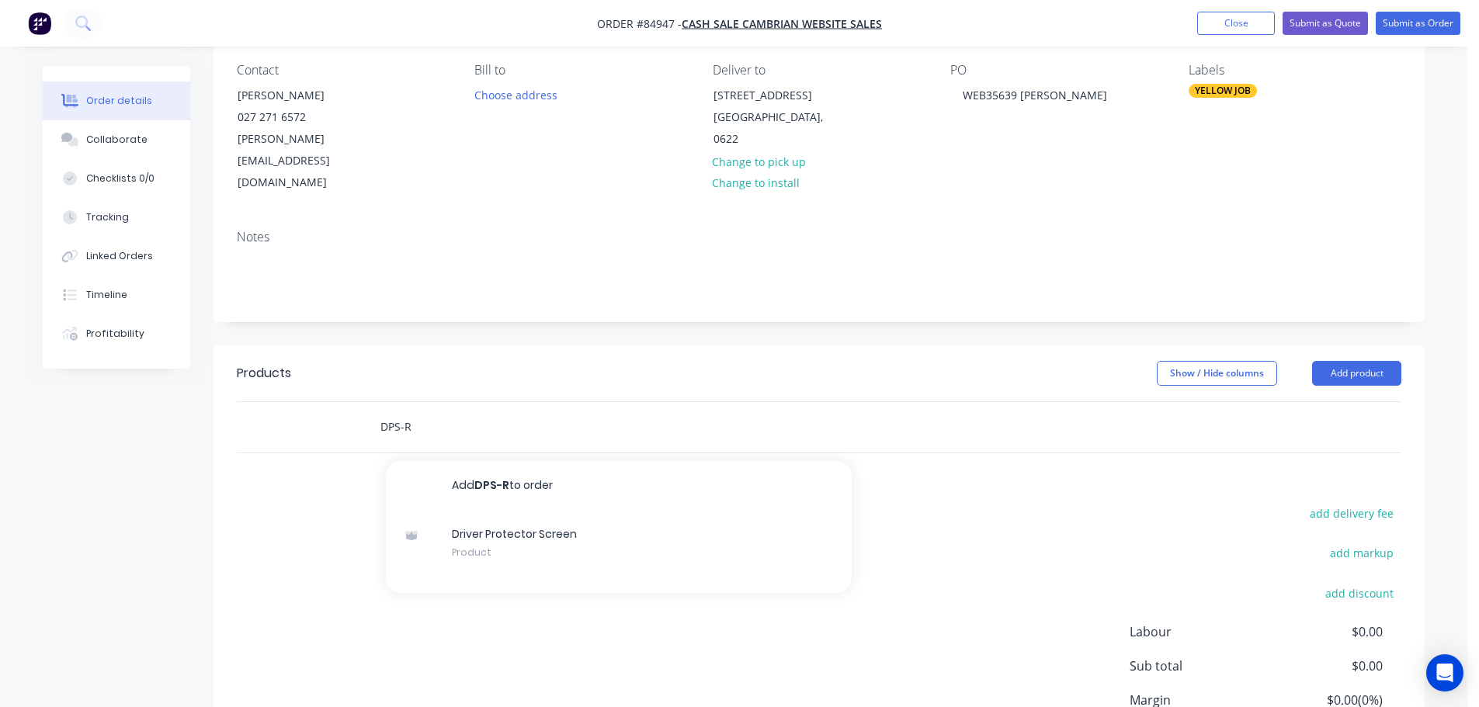
scroll to position [231, 0]
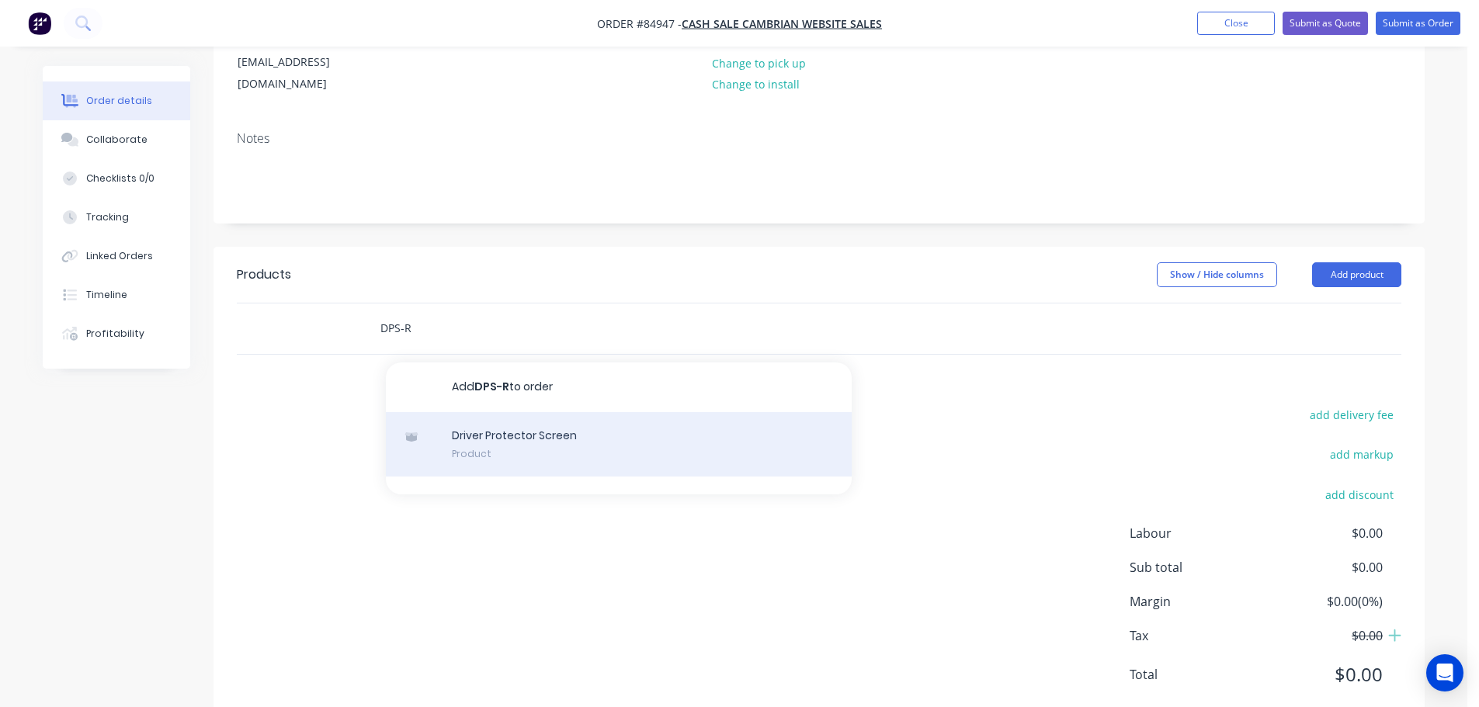
type input "DPS-R"
click at [532, 415] on div "Driver Protector Screen Product" at bounding box center [619, 444] width 466 height 65
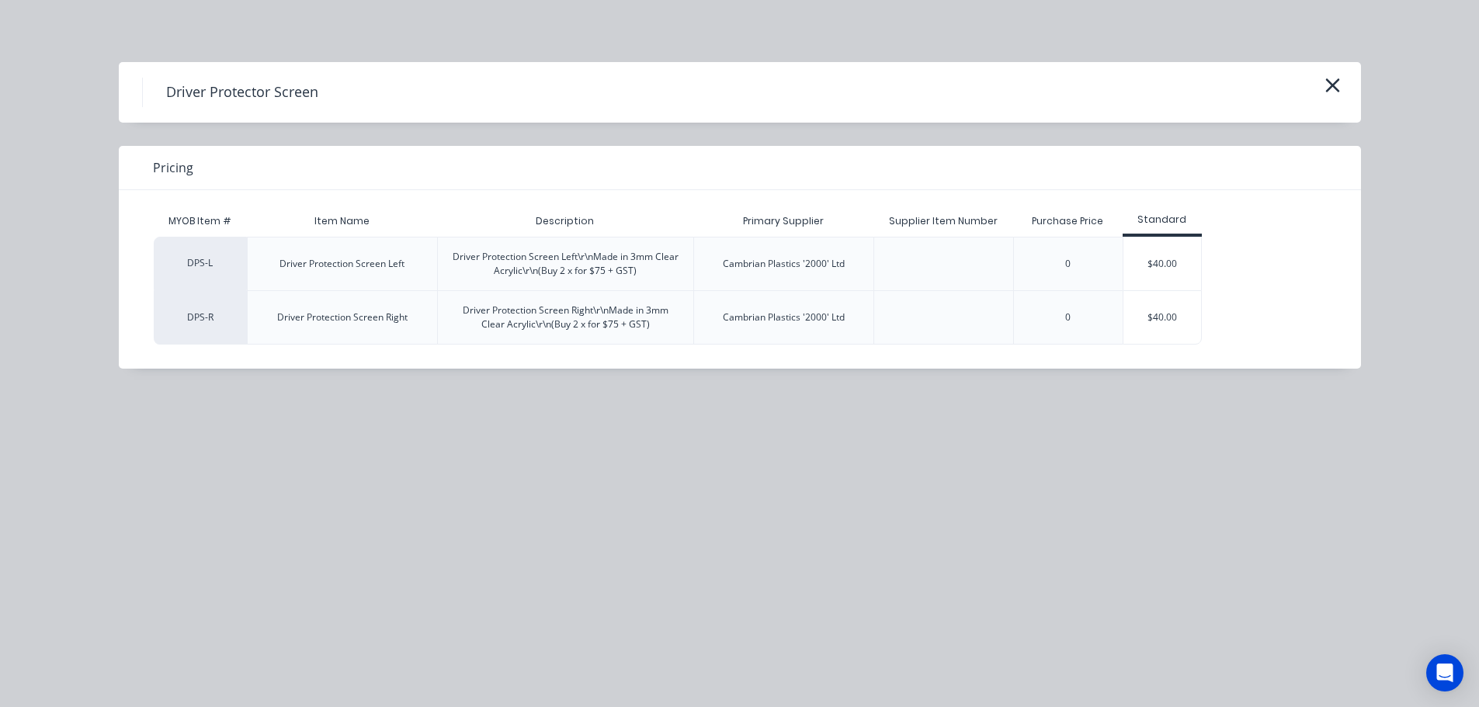
click at [1153, 304] on div "$40.00" at bounding box center [1162, 317] width 78 height 53
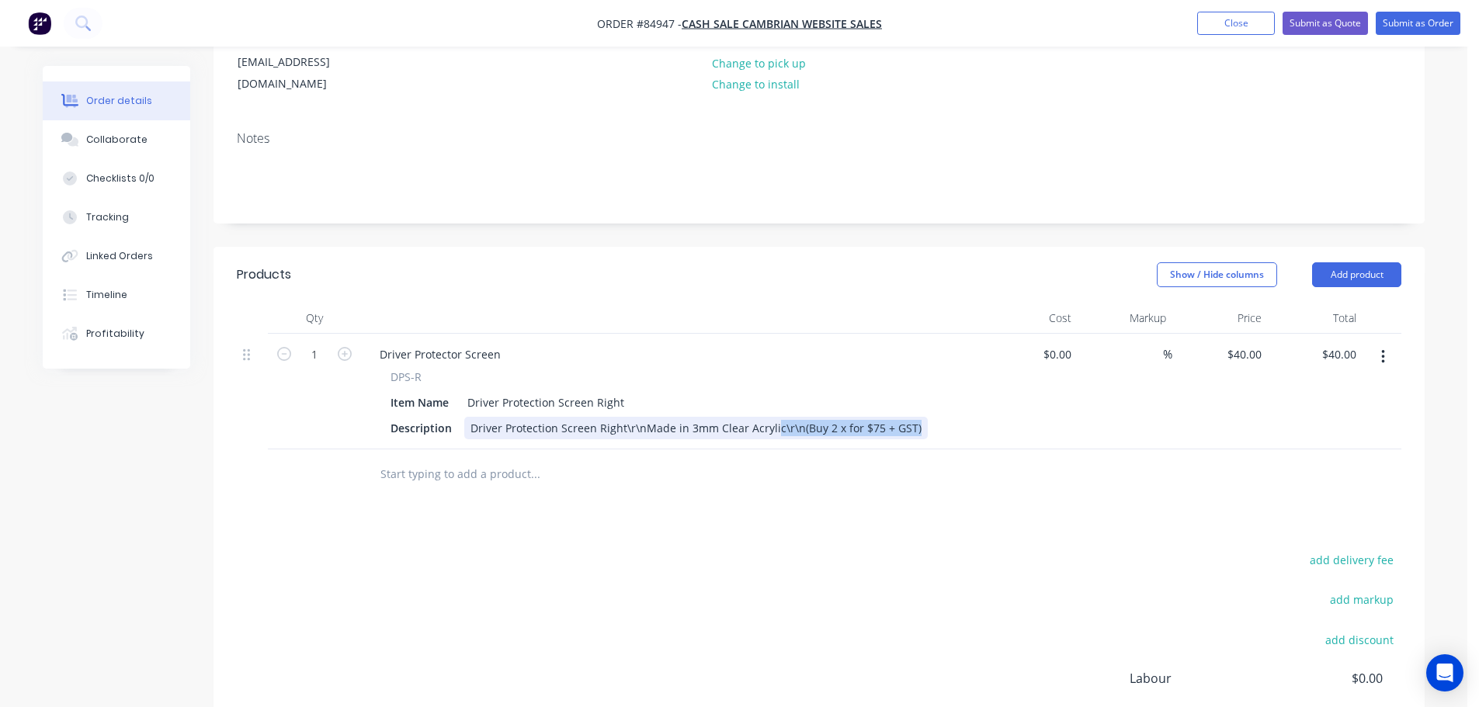
drag, startPoint x: 772, startPoint y: 386, endPoint x: 1068, endPoint y: 408, distance: 297.4
click at [1068, 408] on div "Qty Cost Markup Price Total 1 Driver Protector Screen DPS-R Item Name Driver Pr…" at bounding box center [818, 401] width 1211 height 197
click at [1262, 343] on input "40" at bounding box center [1247, 354] width 42 height 23
type input "$50.60"
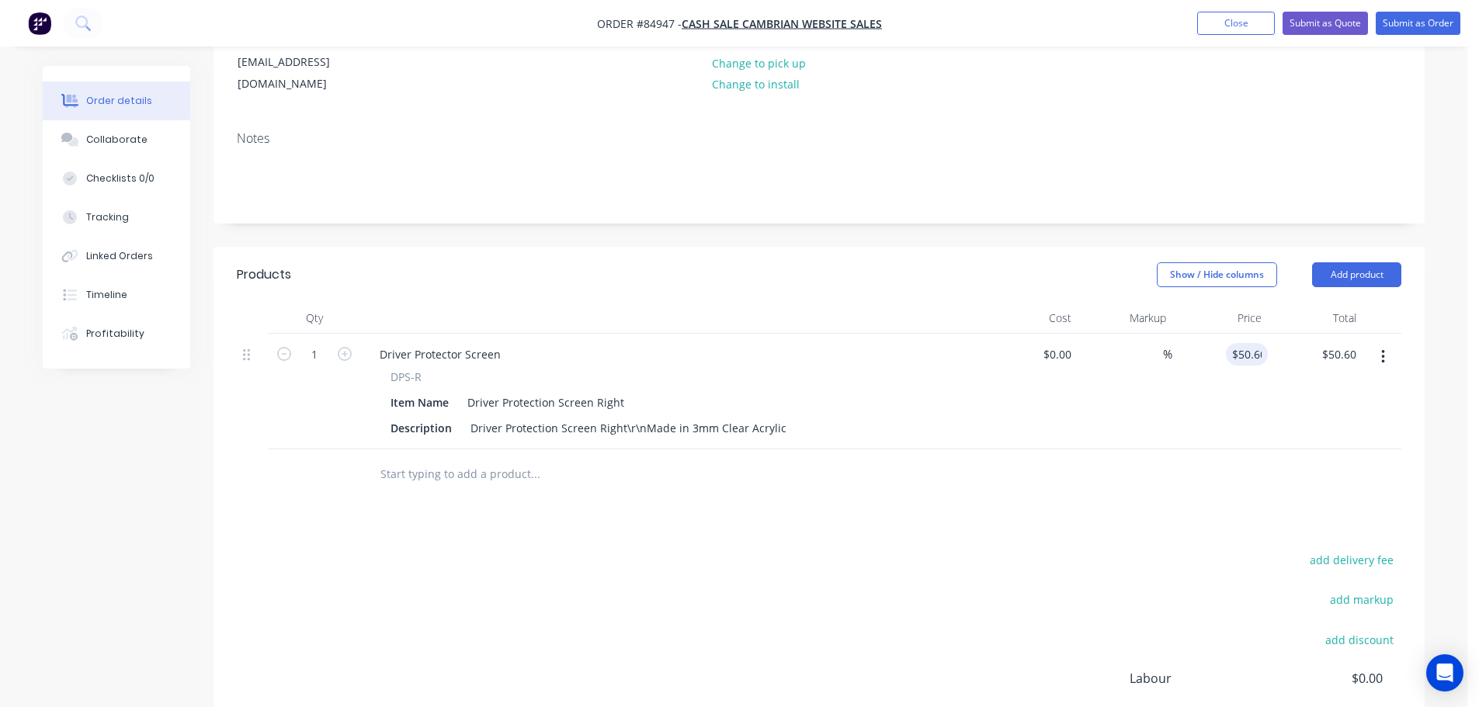
drag, startPoint x: 1236, startPoint y: 416, endPoint x: 1333, endPoint y: 512, distance: 136.7
click at [1240, 449] on div at bounding box center [819, 474] width 1164 height 50
click at [1338, 550] on button "add delivery fee" at bounding box center [1351, 560] width 100 height 21
type input "12.38"
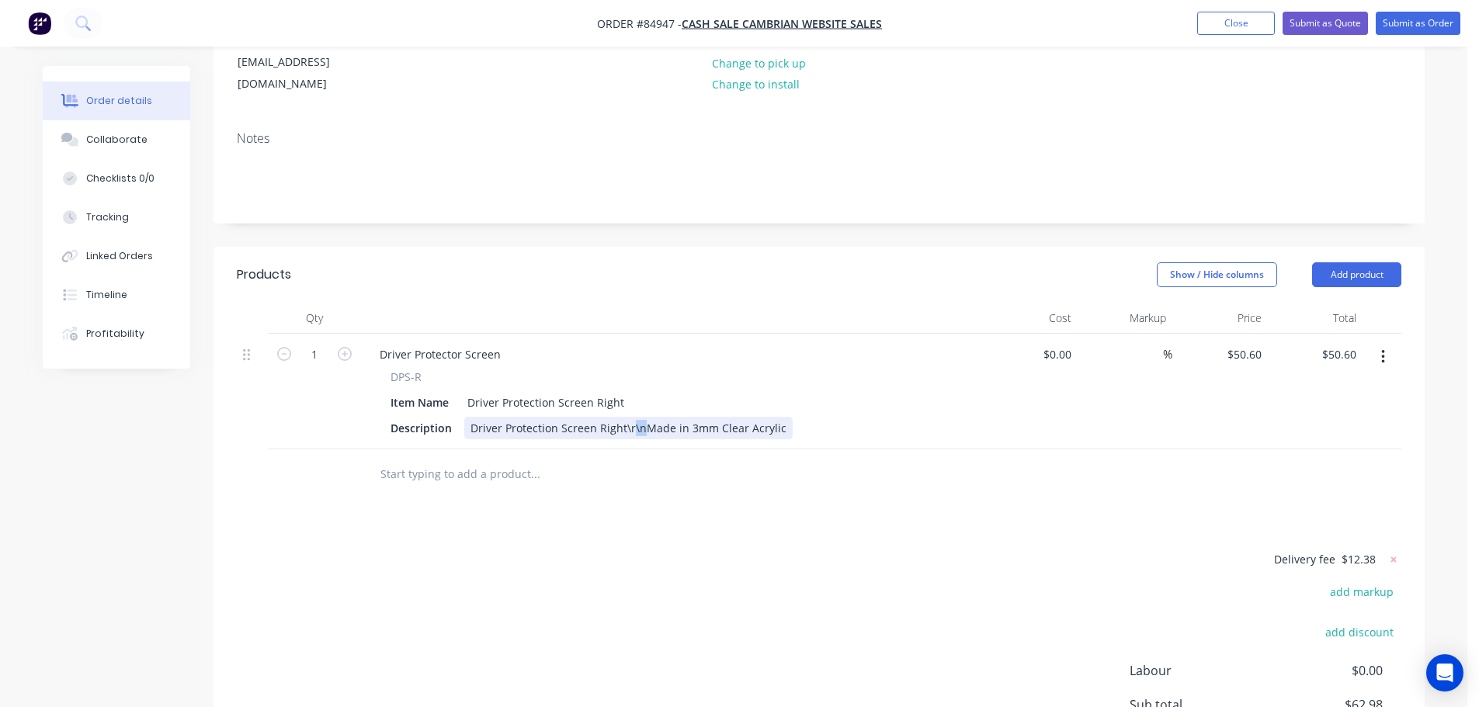
drag, startPoint x: 640, startPoint y: 385, endPoint x: 623, endPoint y: 385, distance: 17.9
click at [623, 417] on div "Driver Protection Screen Right\r\nMade in 3mm Clear Acrylic" at bounding box center [628, 428] width 328 height 23
drag, startPoint x: 623, startPoint y: 385, endPoint x: 637, endPoint y: 386, distance: 14.8
click at [637, 417] on div "Driver Protection Screen Right\r\nMade in 3mm Clear Acrylic" at bounding box center [628, 428] width 328 height 23
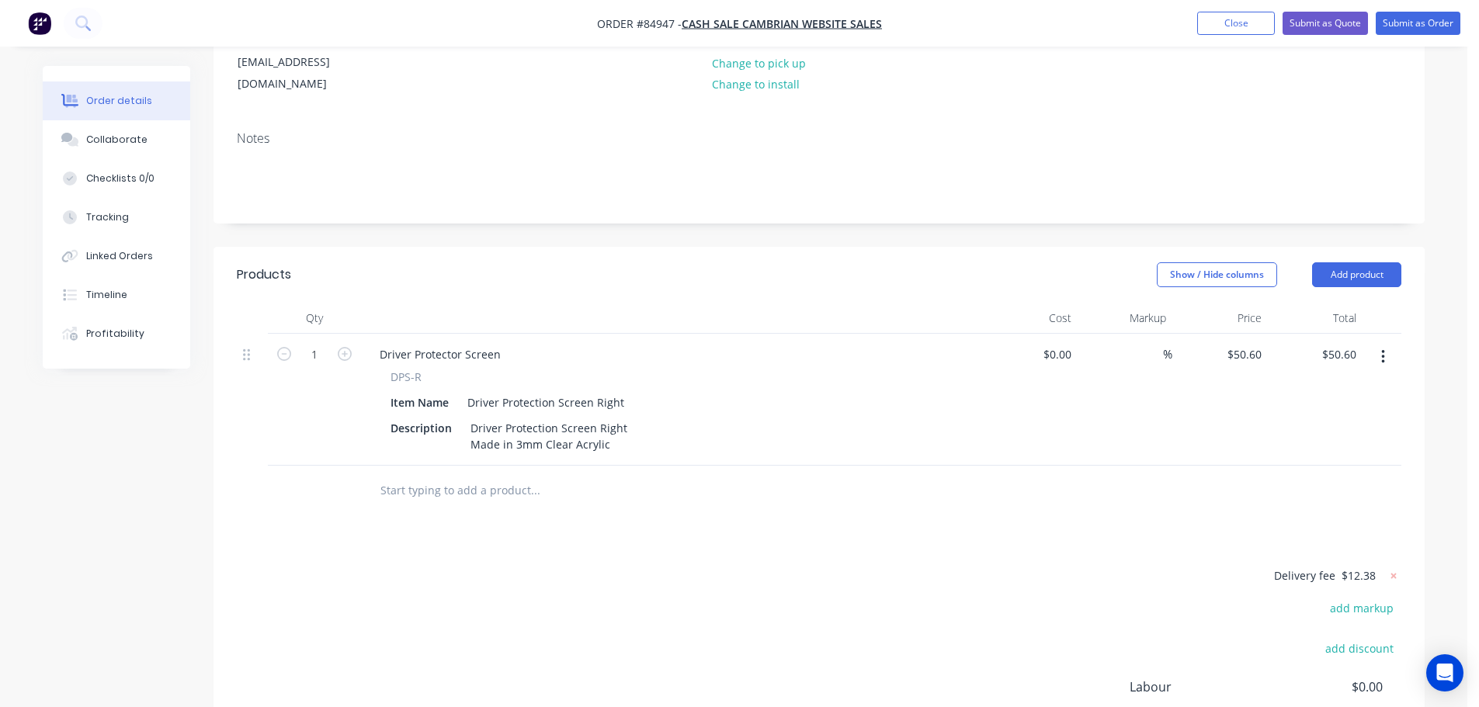
click at [768, 501] on div "Products Show / Hide columns Add product Qty Cost Markup Price Total 1 Driver P…" at bounding box center [818, 564] width 1211 height 634
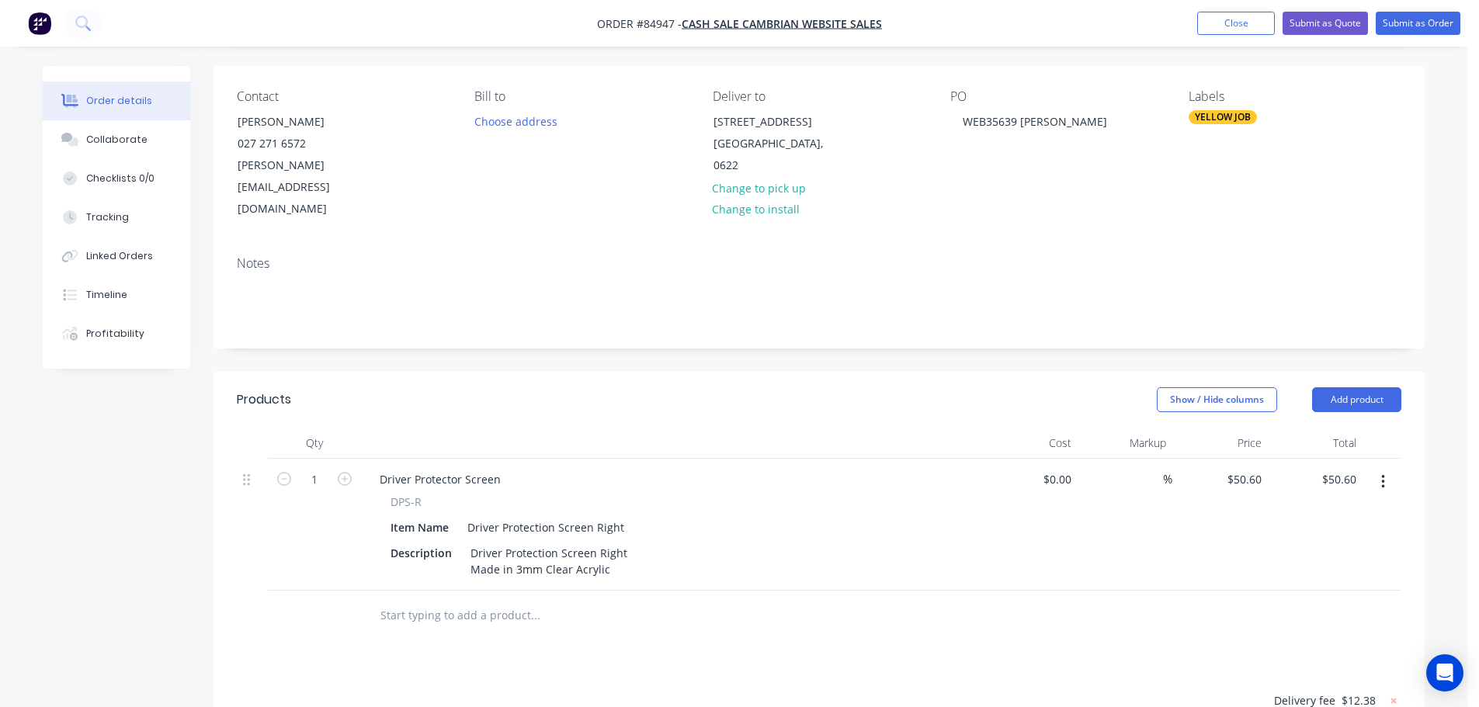
scroll to position [0, 0]
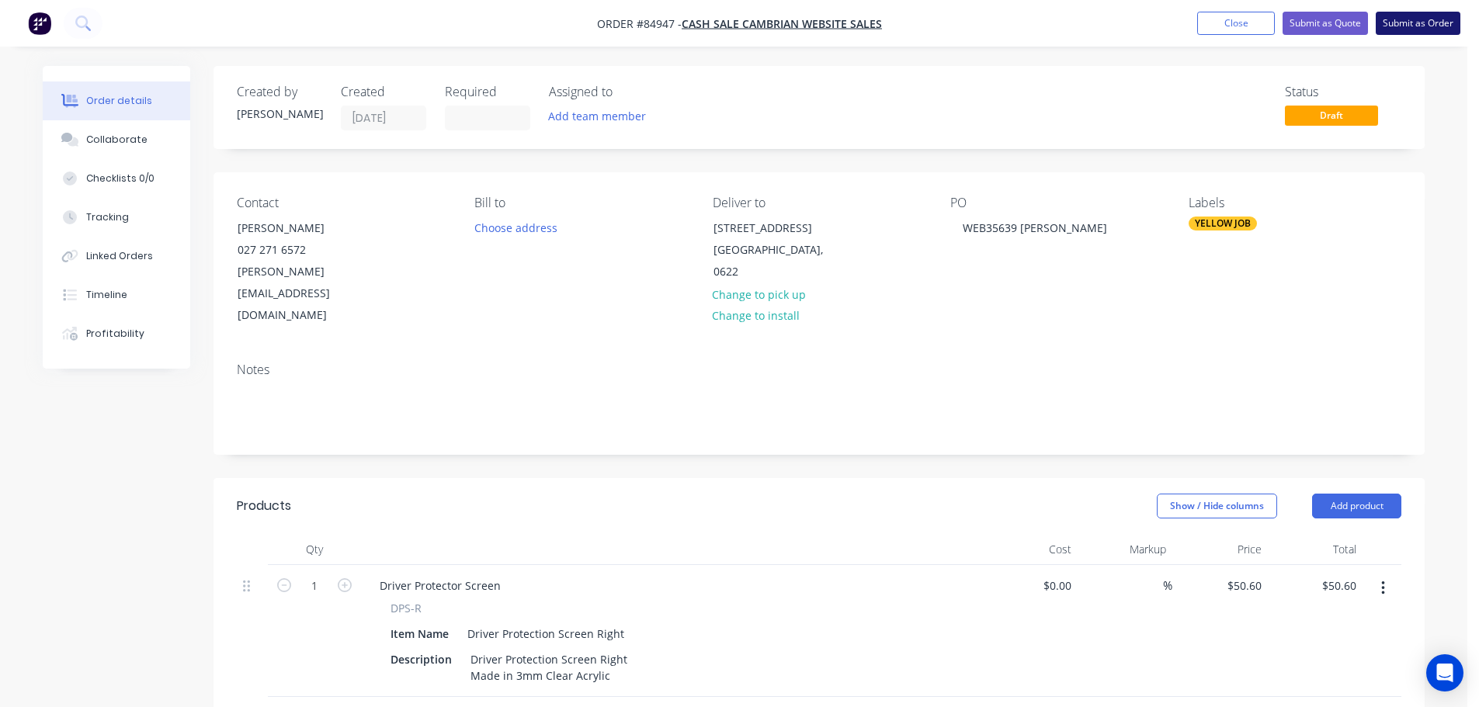
click at [1424, 28] on button "Submit as Order" at bounding box center [1417, 23] width 85 height 23
click at [1427, 16] on button "Submit as Order" at bounding box center [1417, 23] width 85 height 23
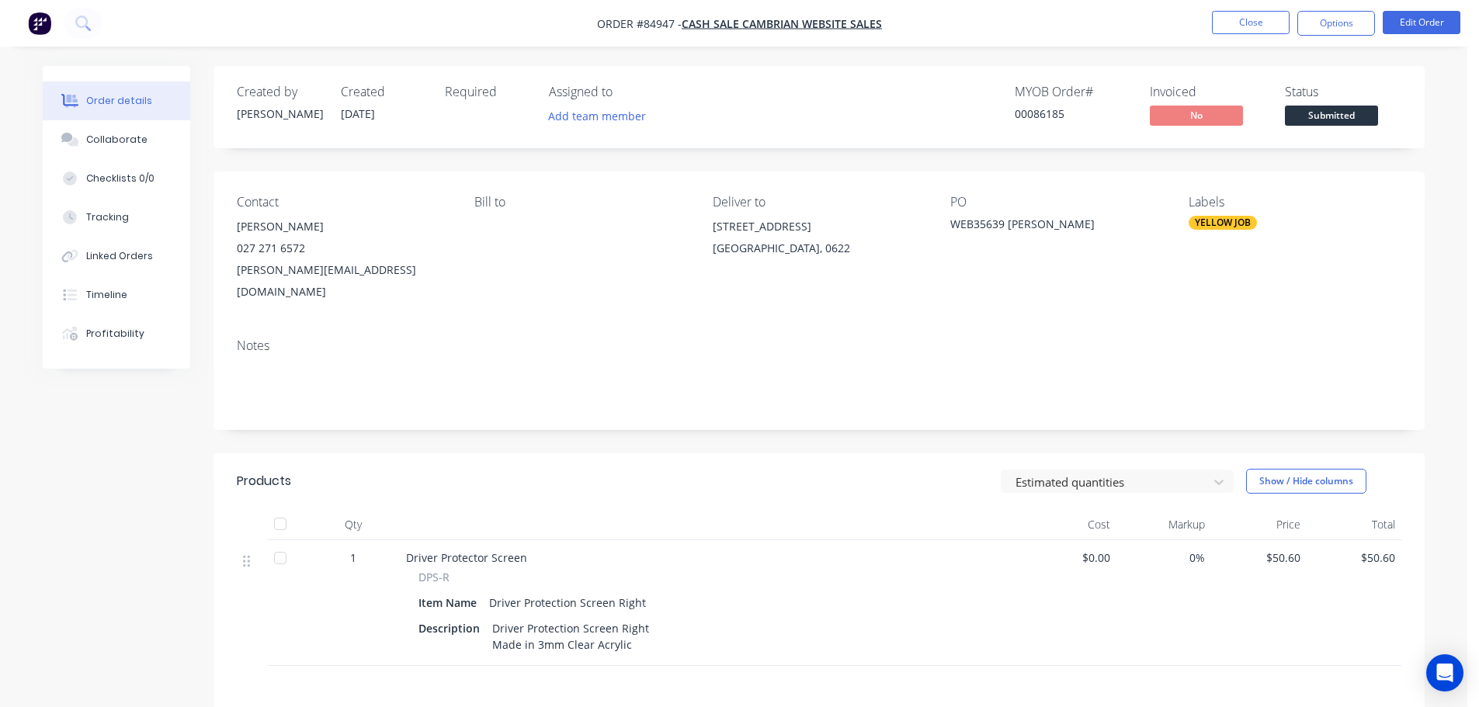
click at [1047, 118] on div "00086185" at bounding box center [1073, 114] width 116 height 16
copy div "00086185"
click at [1332, 26] on button "Options" at bounding box center [1336, 23] width 78 height 25
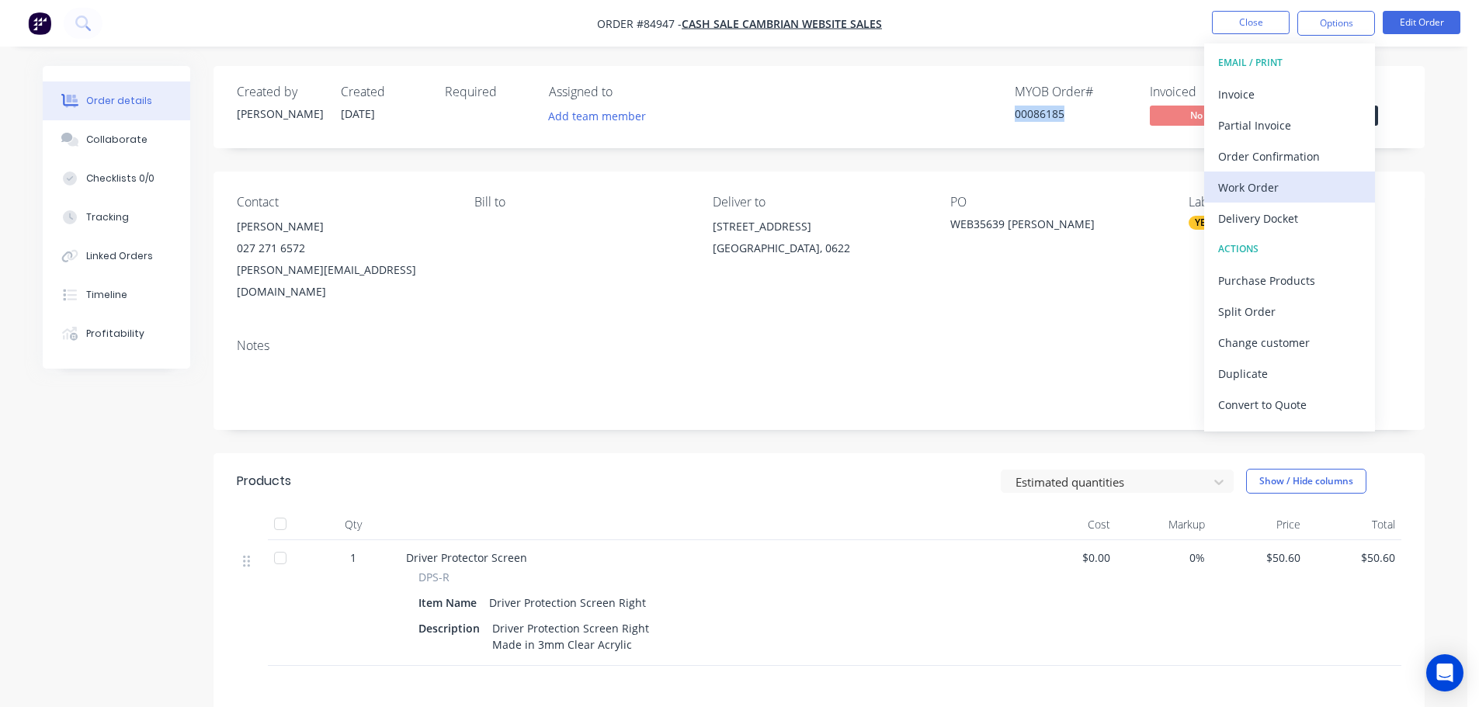
click at [1276, 182] on div "Work Order" at bounding box center [1289, 187] width 143 height 23
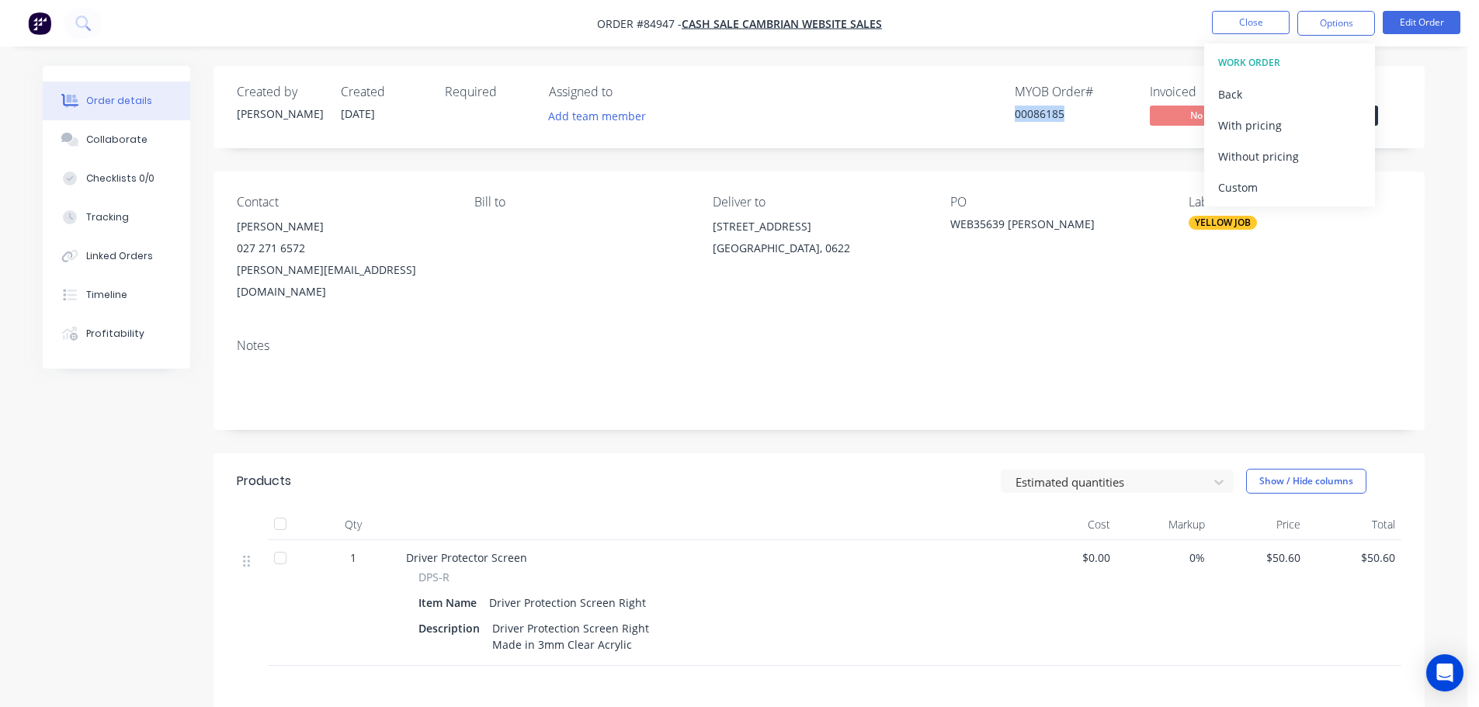
click at [1280, 154] on div "Without pricing" at bounding box center [1289, 156] width 143 height 23
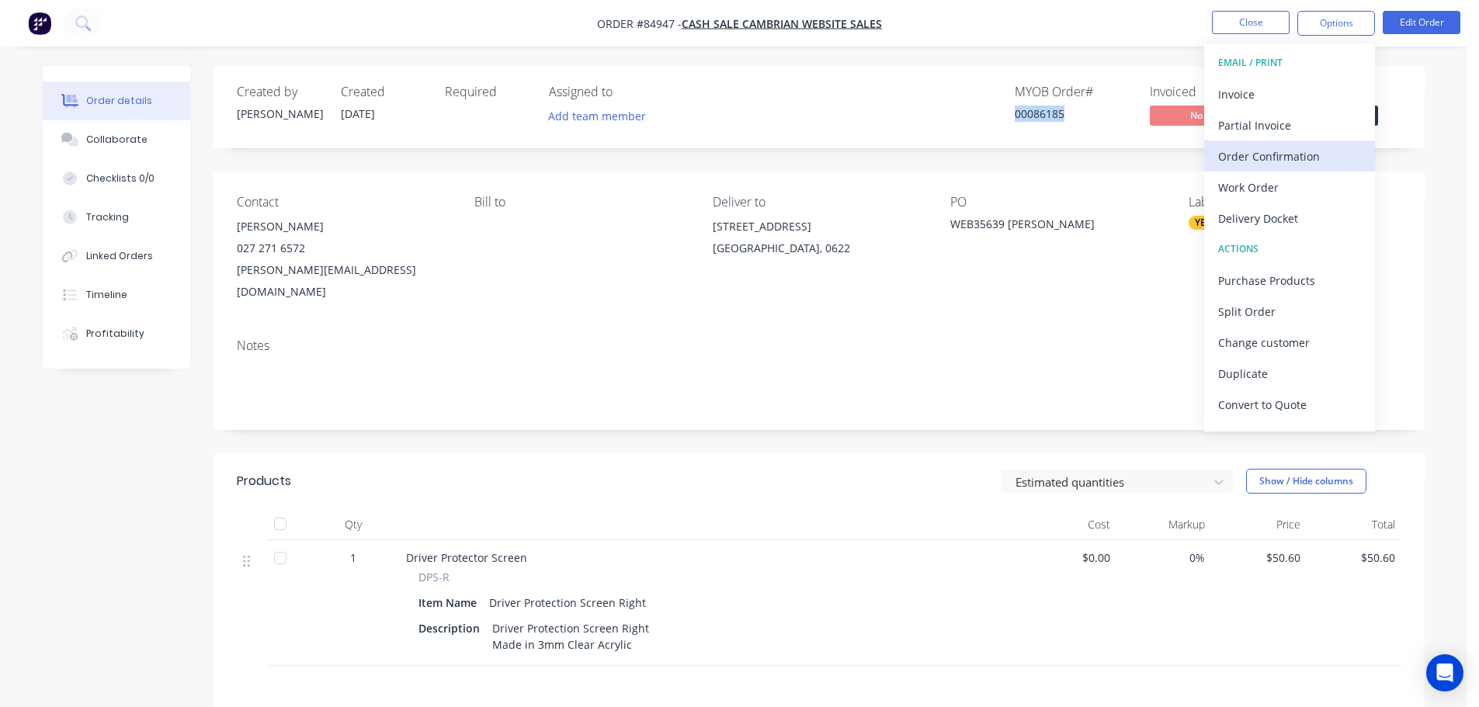
click at [1258, 156] on div "Order Confirmation" at bounding box center [1289, 156] width 143 height 23
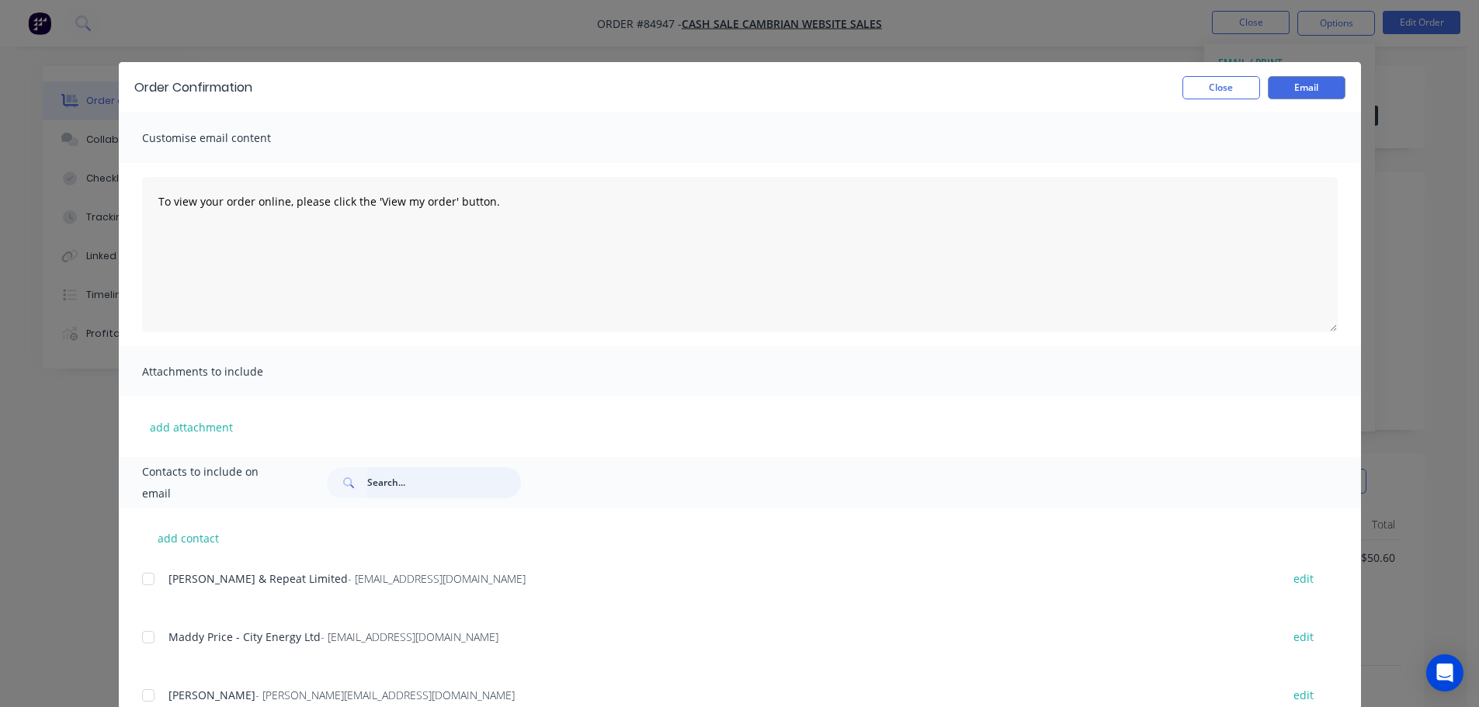
click at [446, 469] on input "text" at bounding box center [444, 482] width 154 height 31
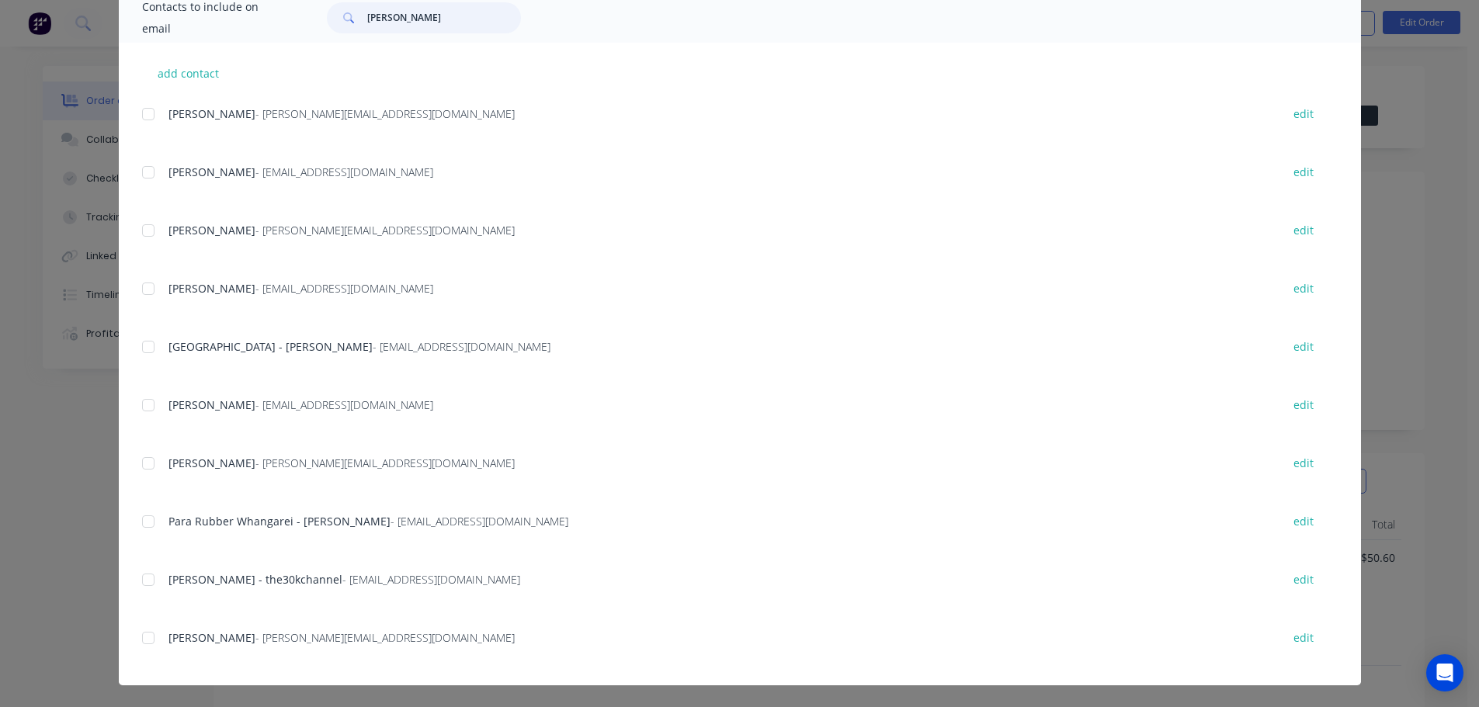
click at [152, 645] on div at bounding box center [148, 638] width 31 height 31
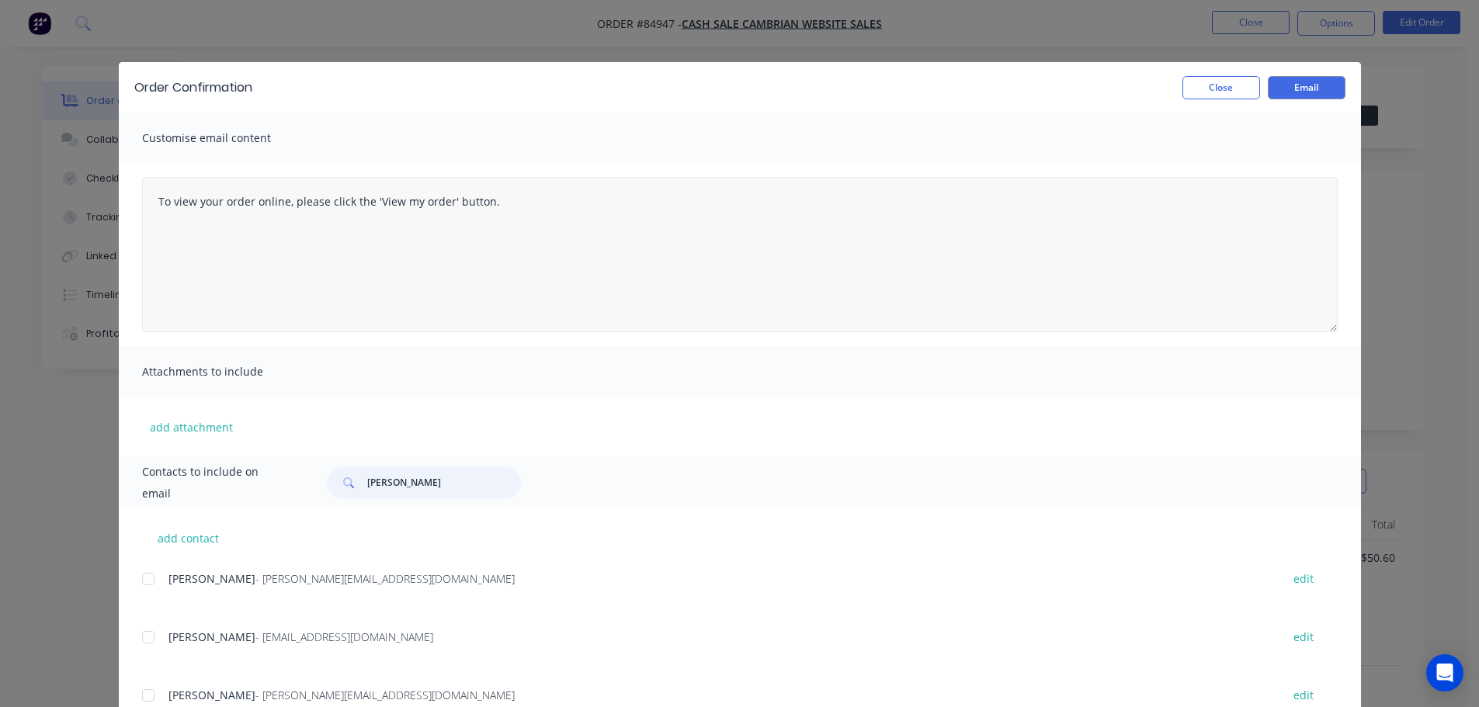
type input "david"
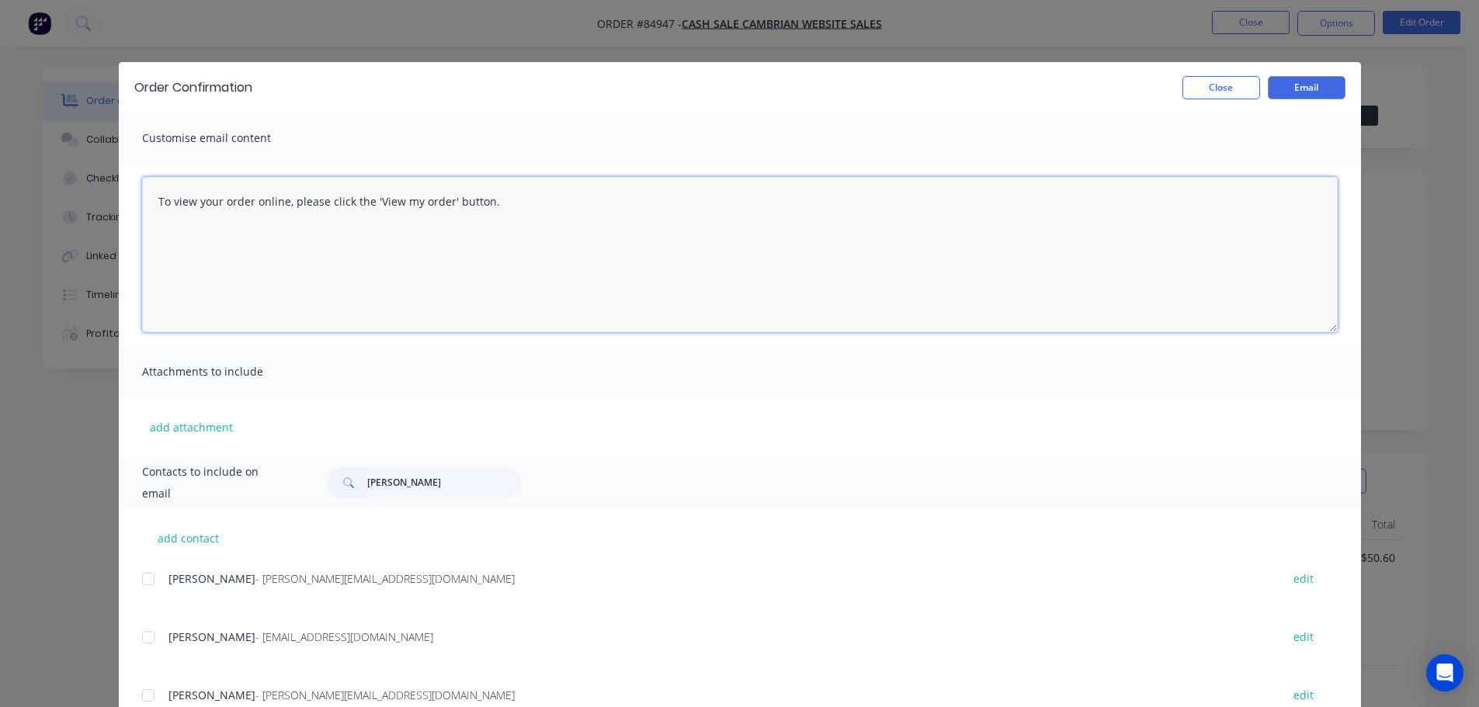
click at [405, 209] on textarea "To view your order online, please click the 'View my order' button." at bounding box center [739, 254] width 1195 height 155
click at [520, 215] on textarea "To view your order online, please click the 'View my order' button." at bounding box center [739, 254] width 1195 height 155
paste textarea "hank you for your order, confirmation of your order is attached. This will be d…"
drag, startPoint x: 763, startPoint y: 199, endPoint x: 779, endPoint y: 199, distance: 16.3
click at [779, 199] on textarea "Thank you for your order, confirmation of your order is attached. This will be …" at bounding box center [739, 254] width 1195 height 155
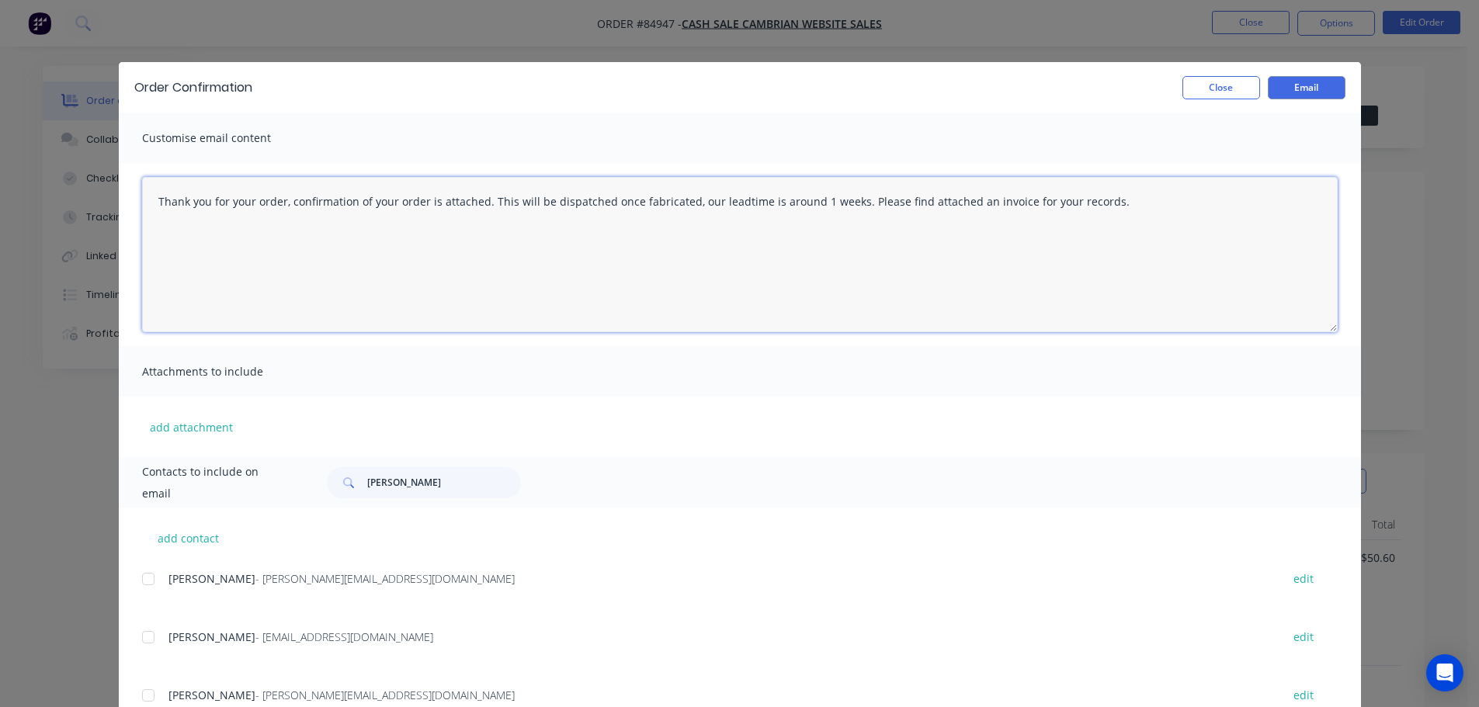
click at [841, 203] on textarea "Thank you for your order, confirmation of your order is attached. This will be …" at bounding box center [739, 254] width 1195 height 155
click at [1140, 238] on textarea "Thank you for your order, confirmation of your order is attached. This will be …" at bounding box center [739, 254] width 1195 height 155
click at [1199, 228] on textarea "Thank you for your order, confirmation of your order is attached. This will be …" at bounding box center [739, 254] width 1195 height 155
paste textarea "You will get an email from the freight company/couriers when it has been collec…"
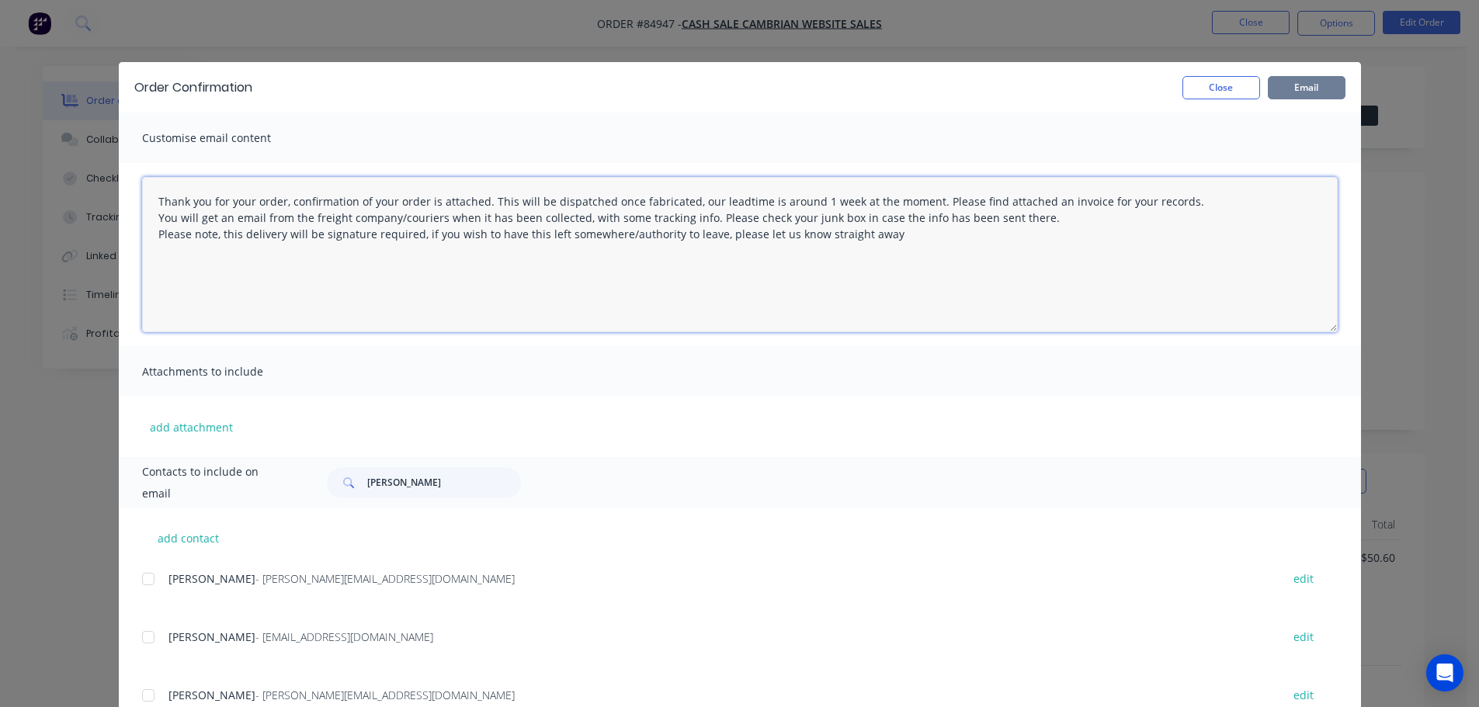
type textarea "Thank you for your order, confirmation of your order is attached. This will be …"
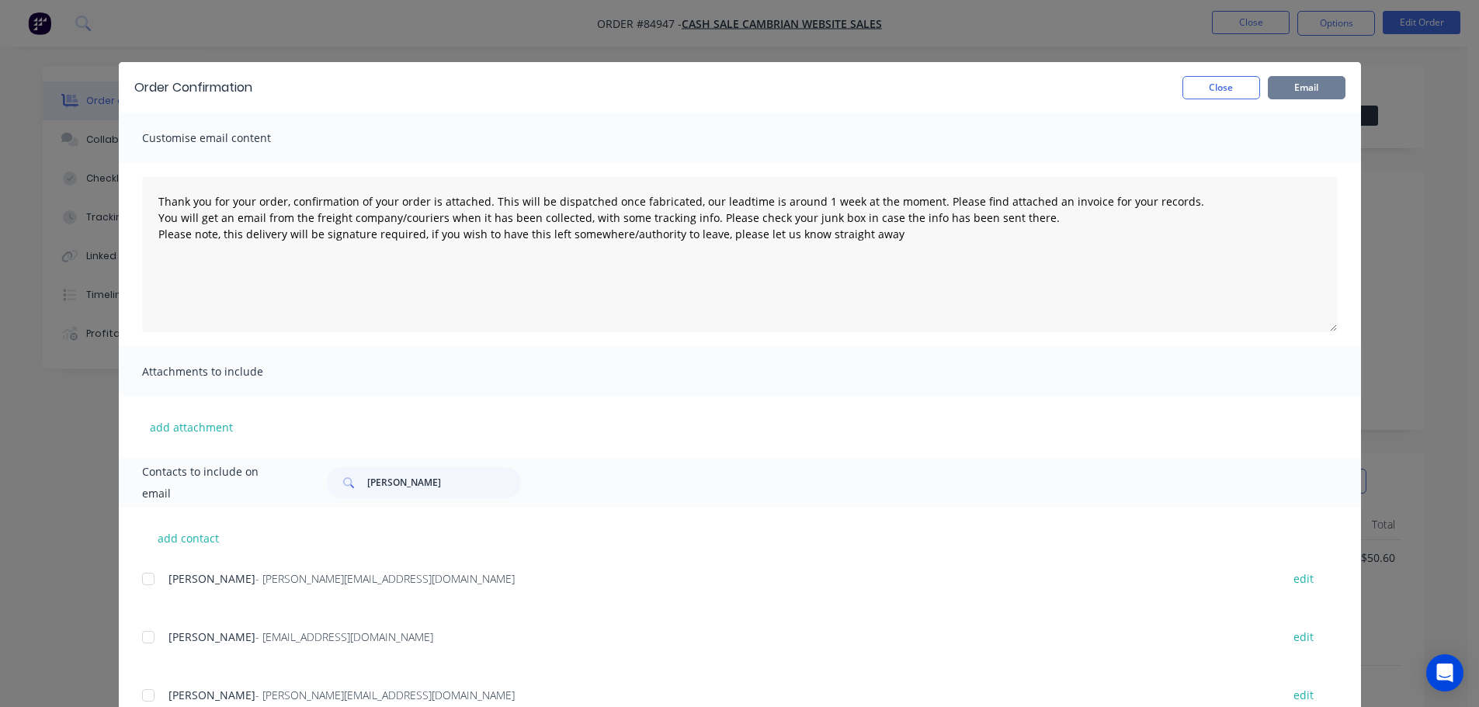
click at [1290, 93] on button "Email" at bounding box center [1307, 87] width 78 height 23
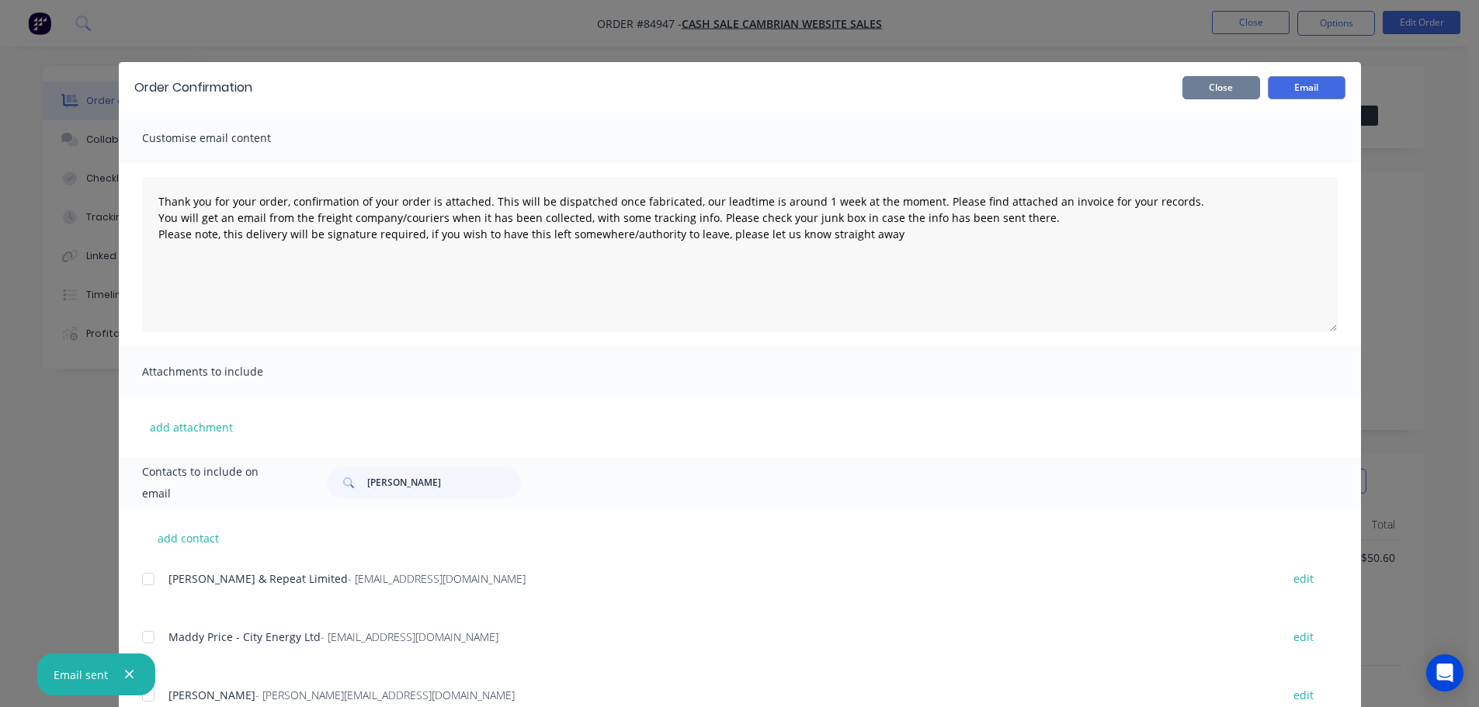
click at [1233, 79] on button "Close" at bounding box center [1221, 87] width 78 height 23
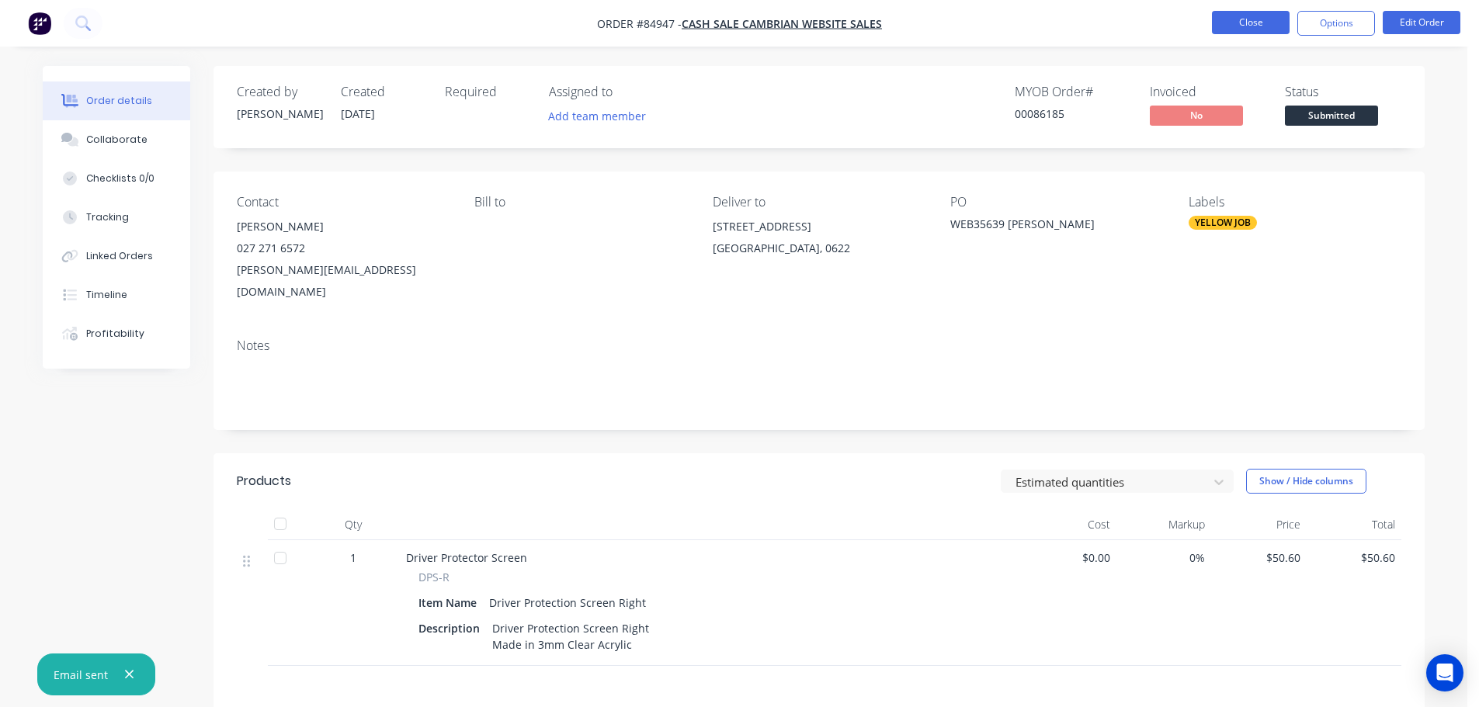
click at [1245, 31] on button "Close" at bounding box center [1251, 22] width 78 height 23
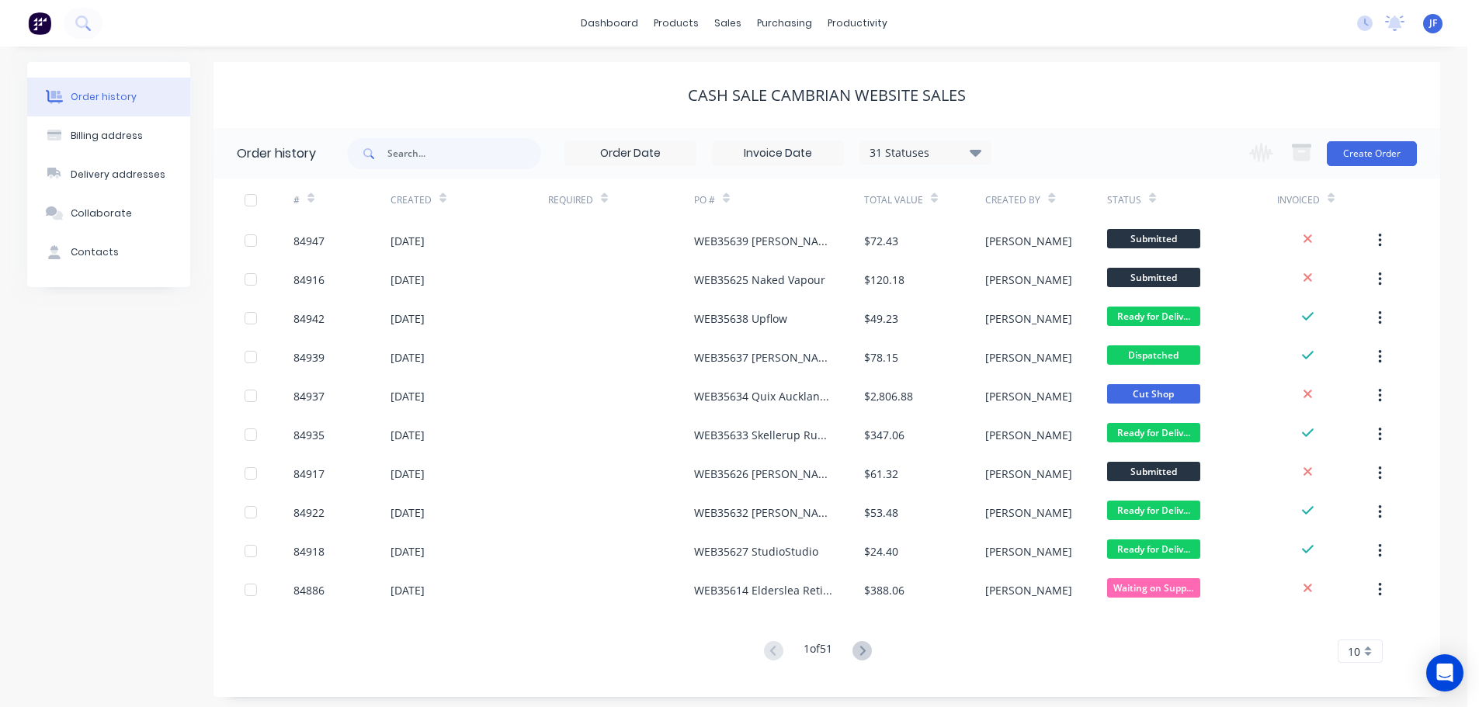
click at [1364, 168] on div "Change order status Submitted Waiting on Supplier Waiting on Payment CNC Cut Sh…" at bounding box center [1328, 153] width 177 height 50
click at [1378, 151] on button "Create Order" at bounding box center [1372, 153] width 90 height 25
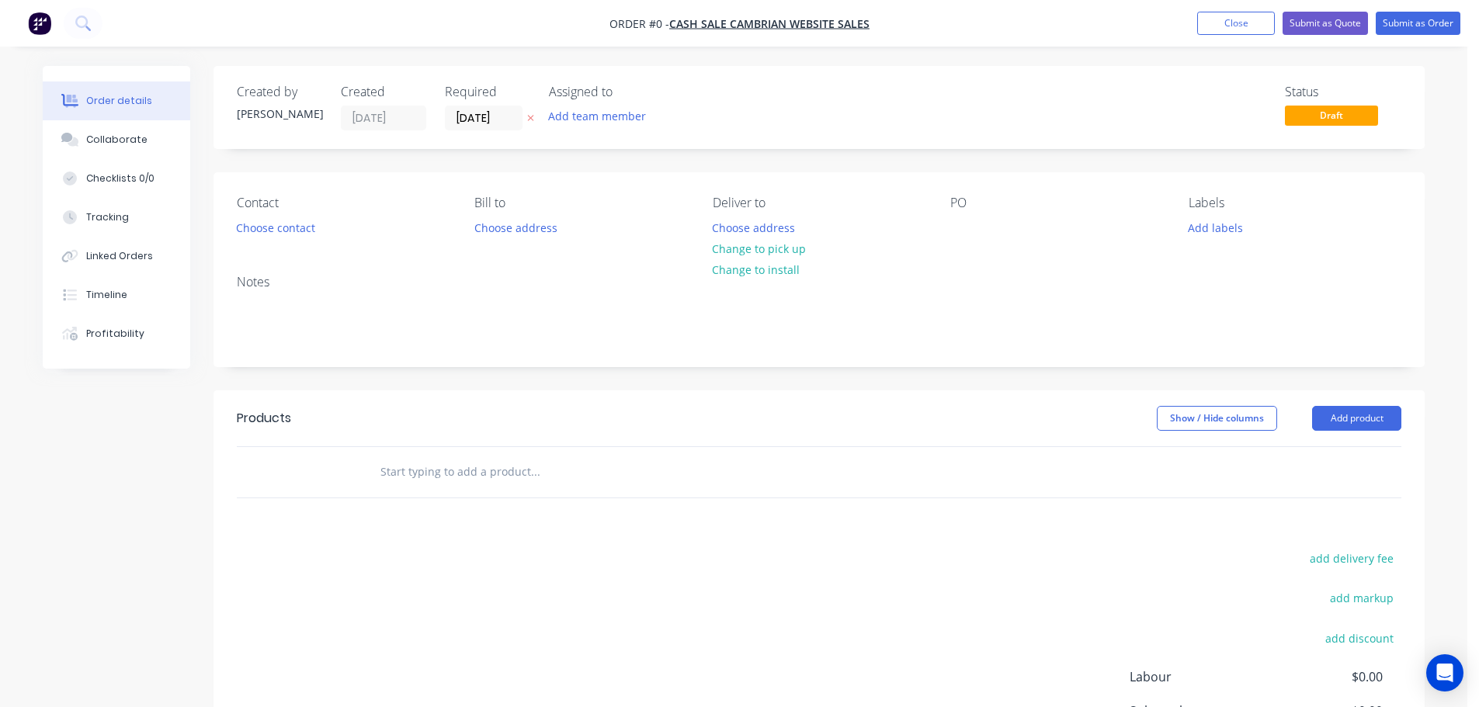
click at [526, 116] on button "button" at bounding box center [530, 118] width 16 height 18
click at [288, 233] on button "Choose contact" at bounding box center [275, 227] width 95 height 21
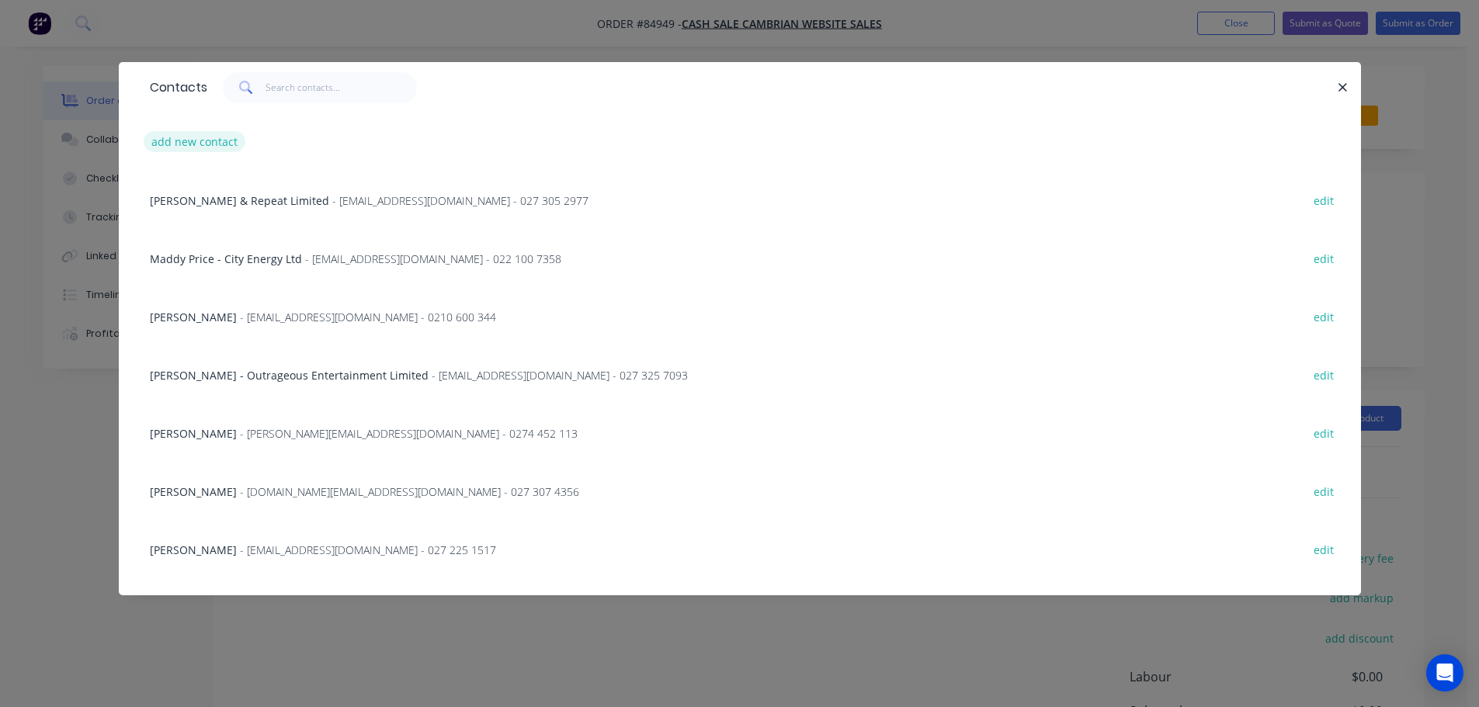
click at [217, 147] on button "add new contact" at bounding box center [195, 141] width 102 height 21
select select "NZ"
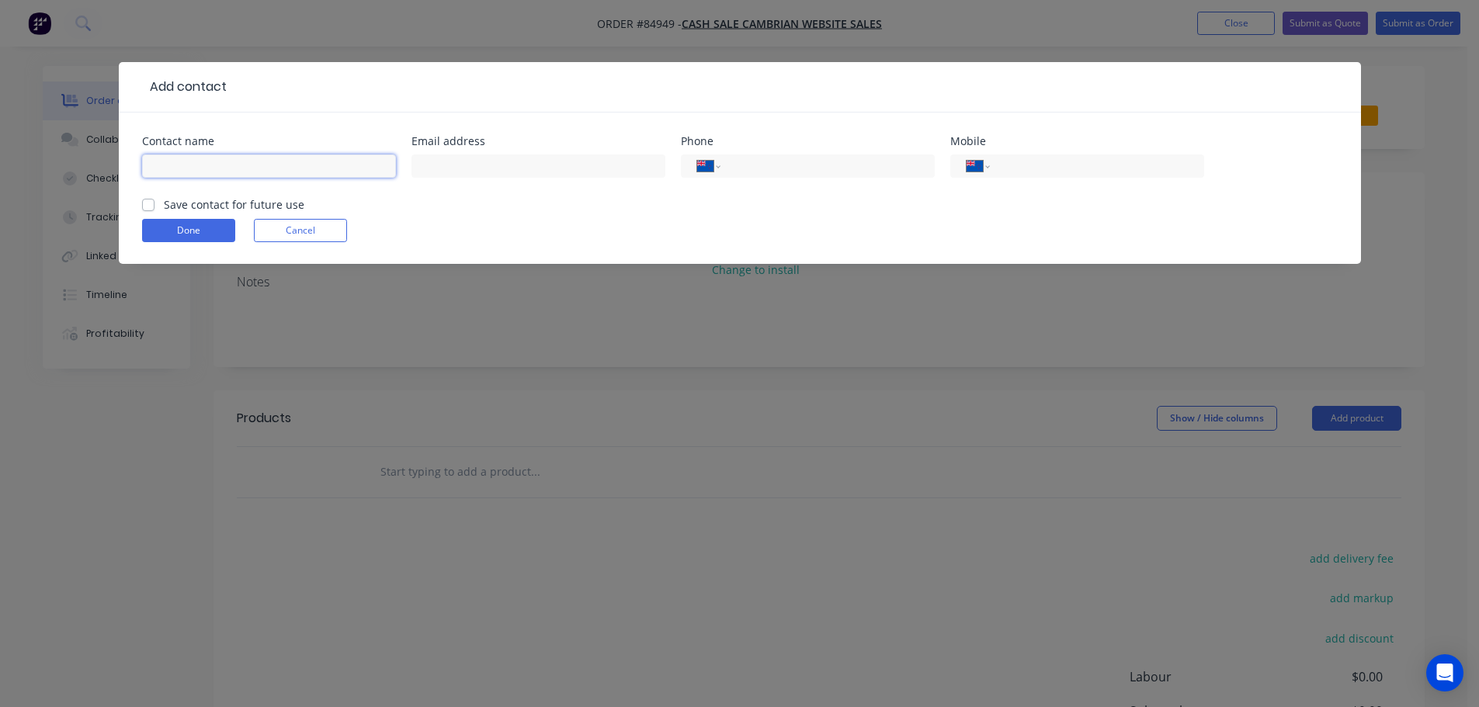
click at [219, 161] on input "text" at bounding box center [269, 165] width 254 height 23
paste input "Ronny Wo"
type input "Ronny Wo"
click at [219, 204] on label "Save contact for future use" at bounding box center [234, 204] width 140 height 16
click at [154, 204] on input "Save contact for future use" at bounding box center [148, 203] width 12 height 15
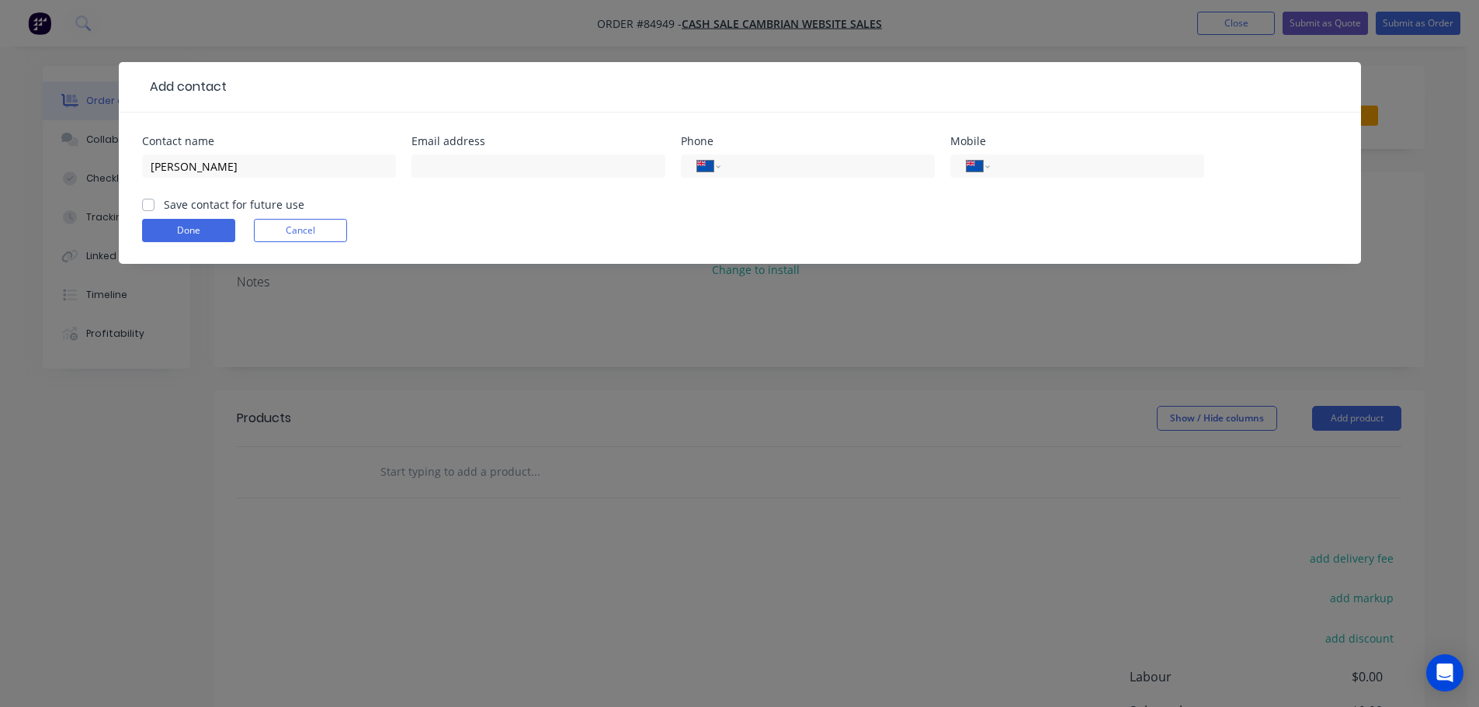
checkbox input "true"
click at [332, 164] on input "Ronny Wo" at bounding box center [269, 165] width 254 height 23
drag, startPoint x: 1058, startPoint y: 166, endPoint x: 960, endPoint y: 189, distance: 100.5
click at [1053, 166] on input "tel" at bounding box center [1094, 167] width 186 height 18
paste input "022 647 4850"
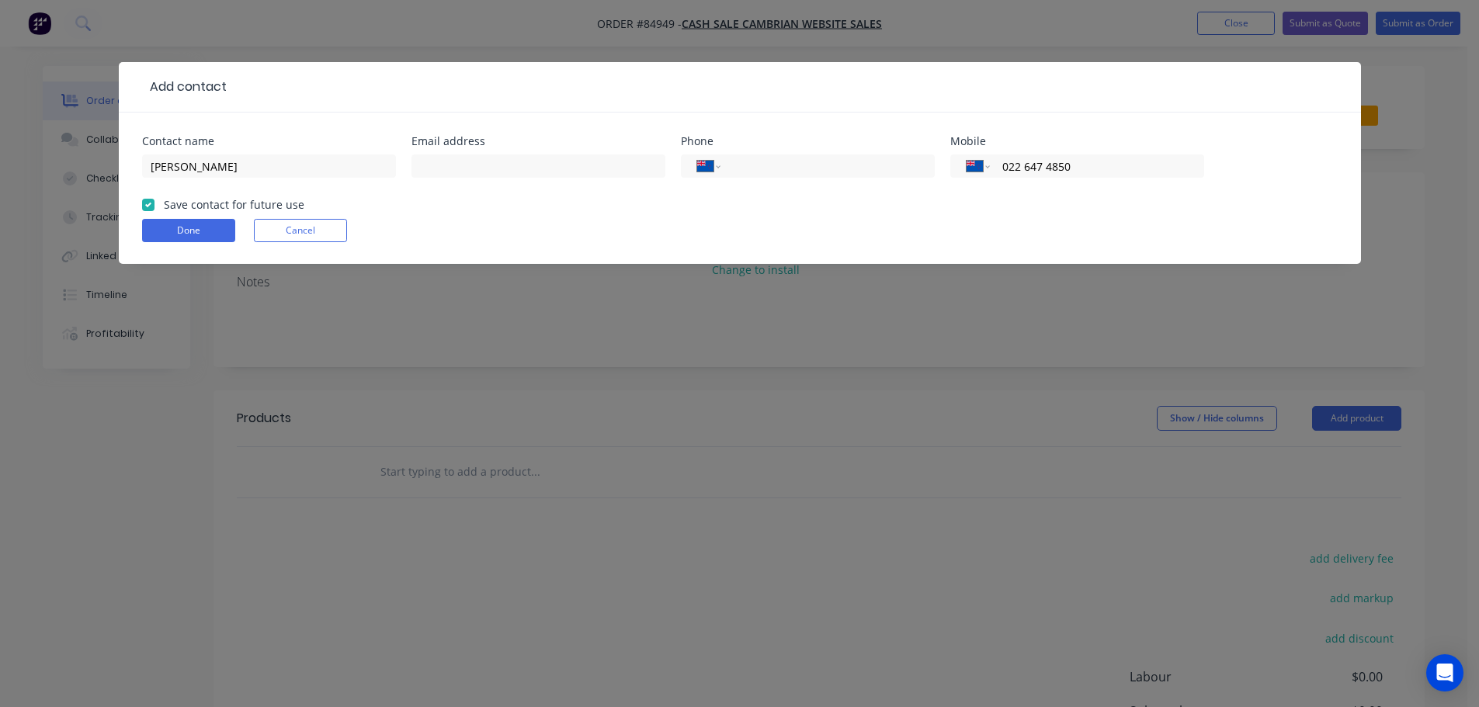
type input "022 647 4850"
click at [470, 156] on input "text" at bounding box center [538, 165] width 254 height 23
paste input "jmr2025.ronny@gmail.com"
type input "jmr2025.ronny@gmail.com"
click at [203, 227] on button "Done" at bounding box center [188, 230] width 93 height 23
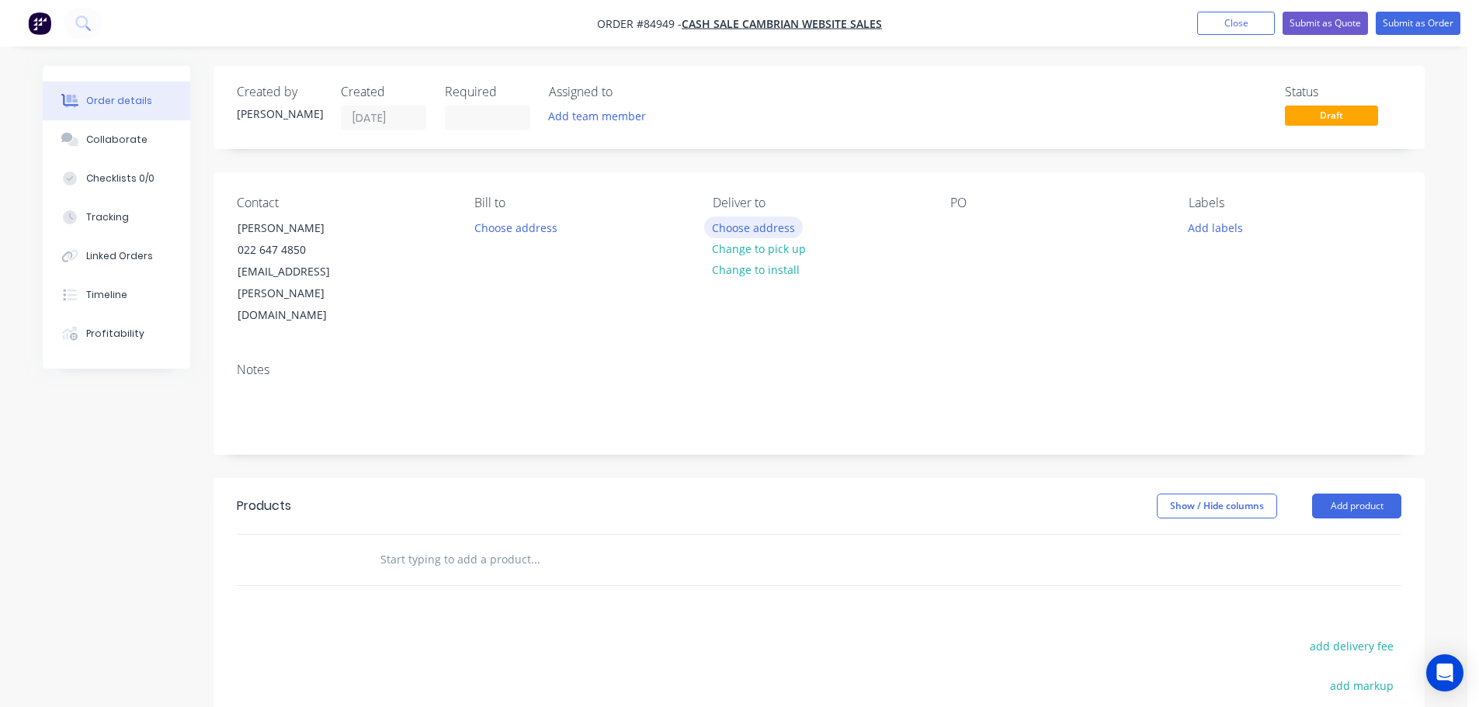
click at [744, 226] on button "Choose address" at bounding box center [753, 227] width 99 height 21
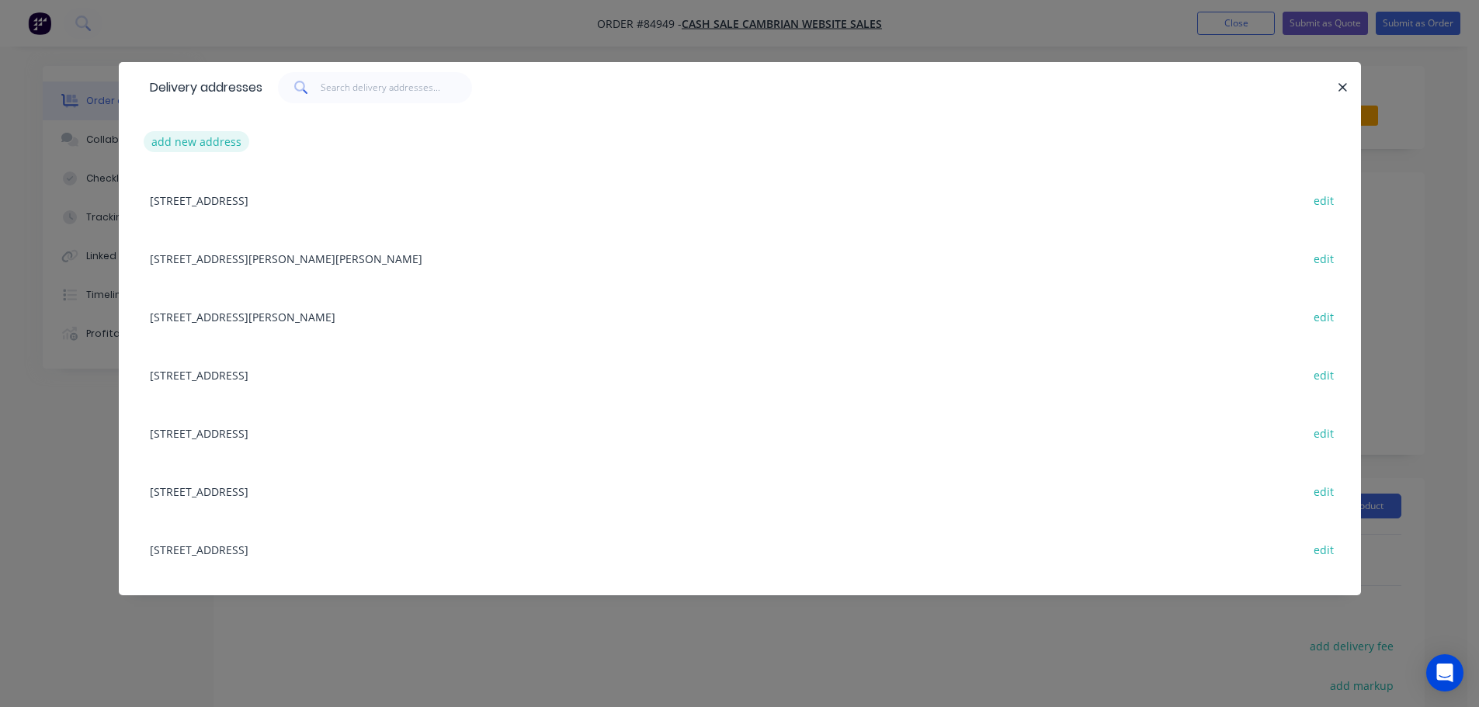
click at [175, 134] on button "add new address" at bounding box center [197, 141] width 106 height 21
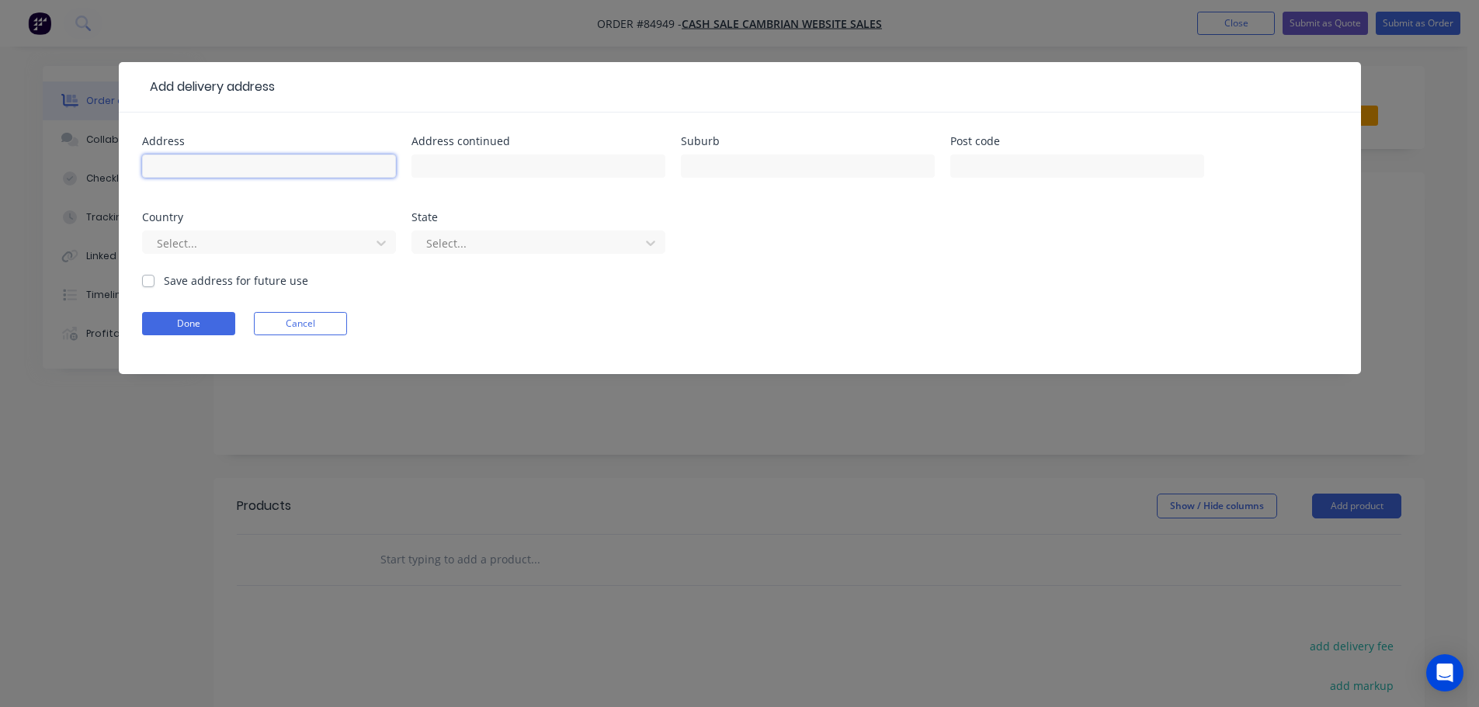
click at [192, 162] on input "text" at bounding box center [269, 165] width 254 height 23
paste input "13 Para Close Fairview Heights 0632"
click at [314, 165] on input "13 Para Close Fairview Heights 0632" at bounding box center [269, 165] width 254 height 23
type input "13 Para Close Fairview Heights"
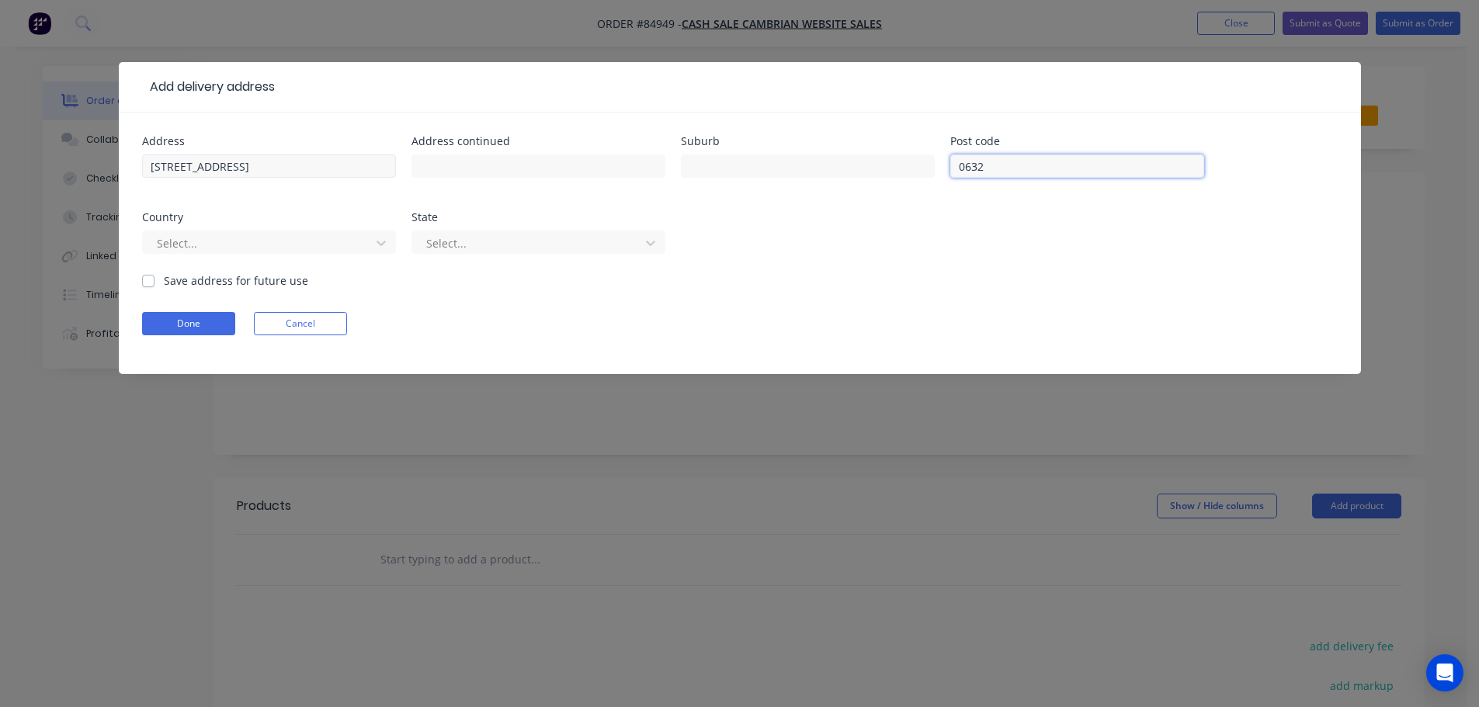
type input "0632"
drag, startPoint x: 220, startPoint y: 159, endPoint x: 325, endPoint y: 161, distance: 104.8
click at [354, 161] on input "13 Para Close Fairview Heights" at bounding box center [269, 165] width 254 height 23
type input "13 Para Close"
type input "Fairview Heights"
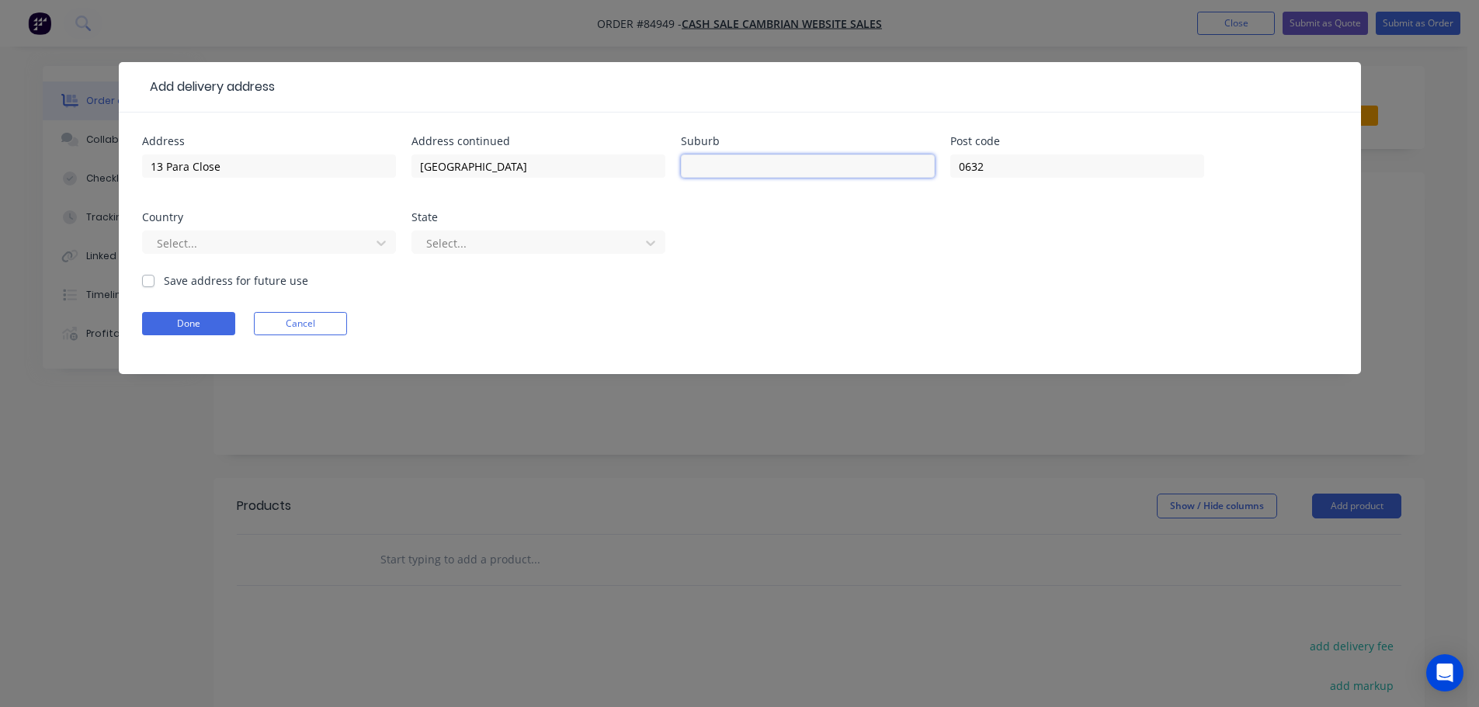
click at [727, 172] on input "text" at bounding box center [808, 165] width 254 height 23
type input "Auckland"
click at [219, 315] on button "Done" at bounding box center [188, 323] width 93 height 23
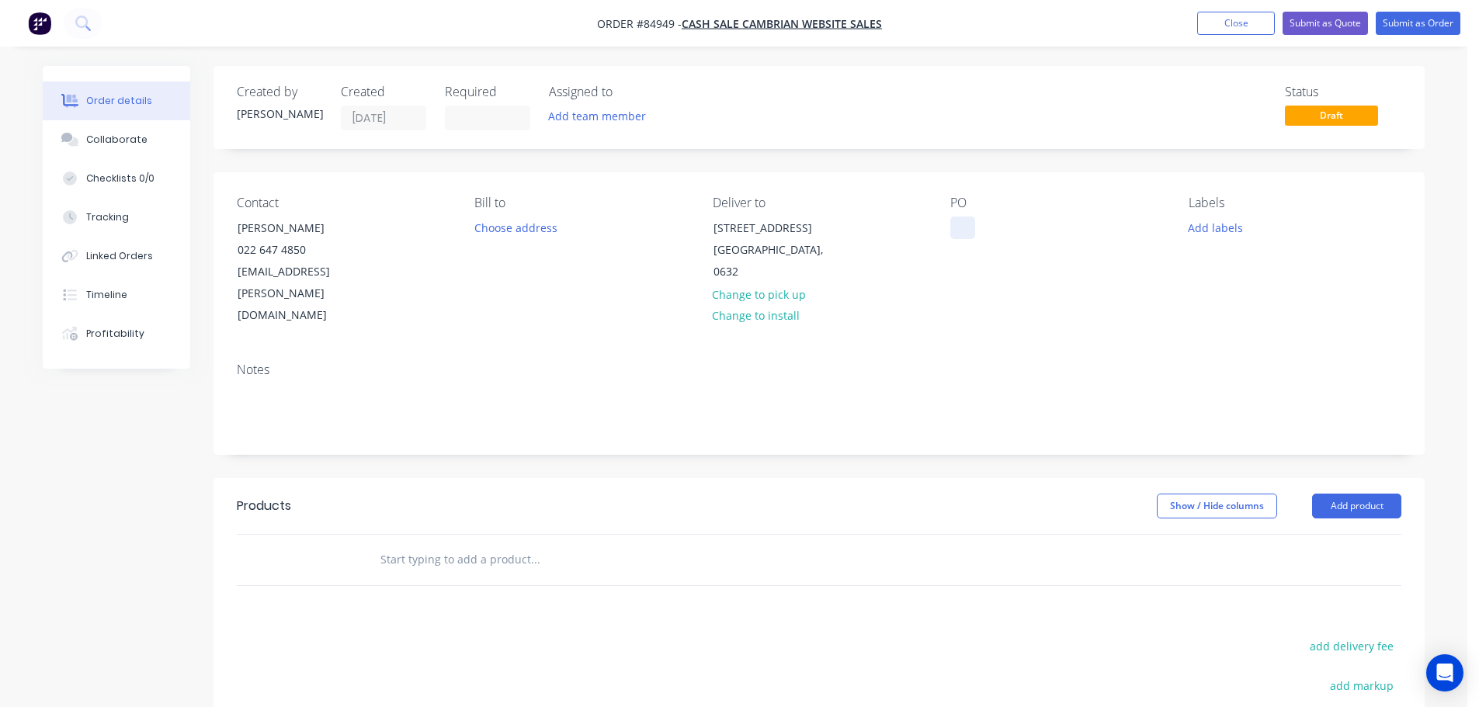
click at [956, 227] on div at bounding box center [962, 228] width 25 height 23
drag, startPoint x: 227, startPoint y: 229, endPoint x: 609, endPoint y: 224, distance: 381.2
click at [531, 229] on div "Contact Ronny Wo 022 647 4850 jmr2025.ronny@gmail.com Bill to Choose address De…" at bounding box center [818, 261] width 1211 height 178
copy div "Ronny Wo 022 647 4850 jmr2025.ronny@gmail.com Bill to Choose address"
click at [396, 205] on div "Contact" at bounding box center [343, 203] width 213 height 15
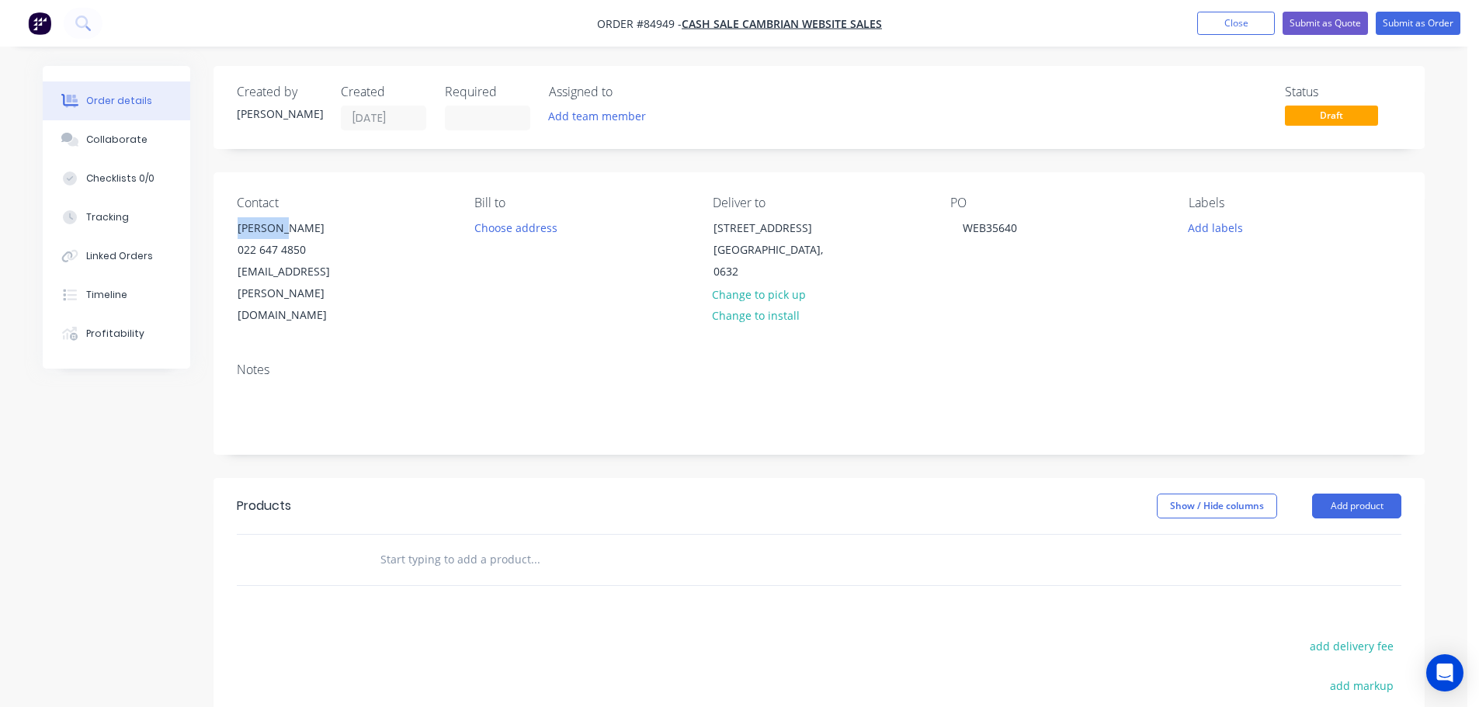
drag, startPoint x: 304, startPoint y: 232, endPoint x: 217, endPoint y: 226, distance: 87.2
click at [217, 226] on div "Contact Ronny Wo 022 647 4850 jmr2025.ronny@gmail.com Bill to Choose address De…" at bounding box center [818, 261] width 1211 height 178
copy div "Ronny Wo"
click at [1014, 230] on div "WEB35640" at bounding box center [989, 228] width 79 height 23
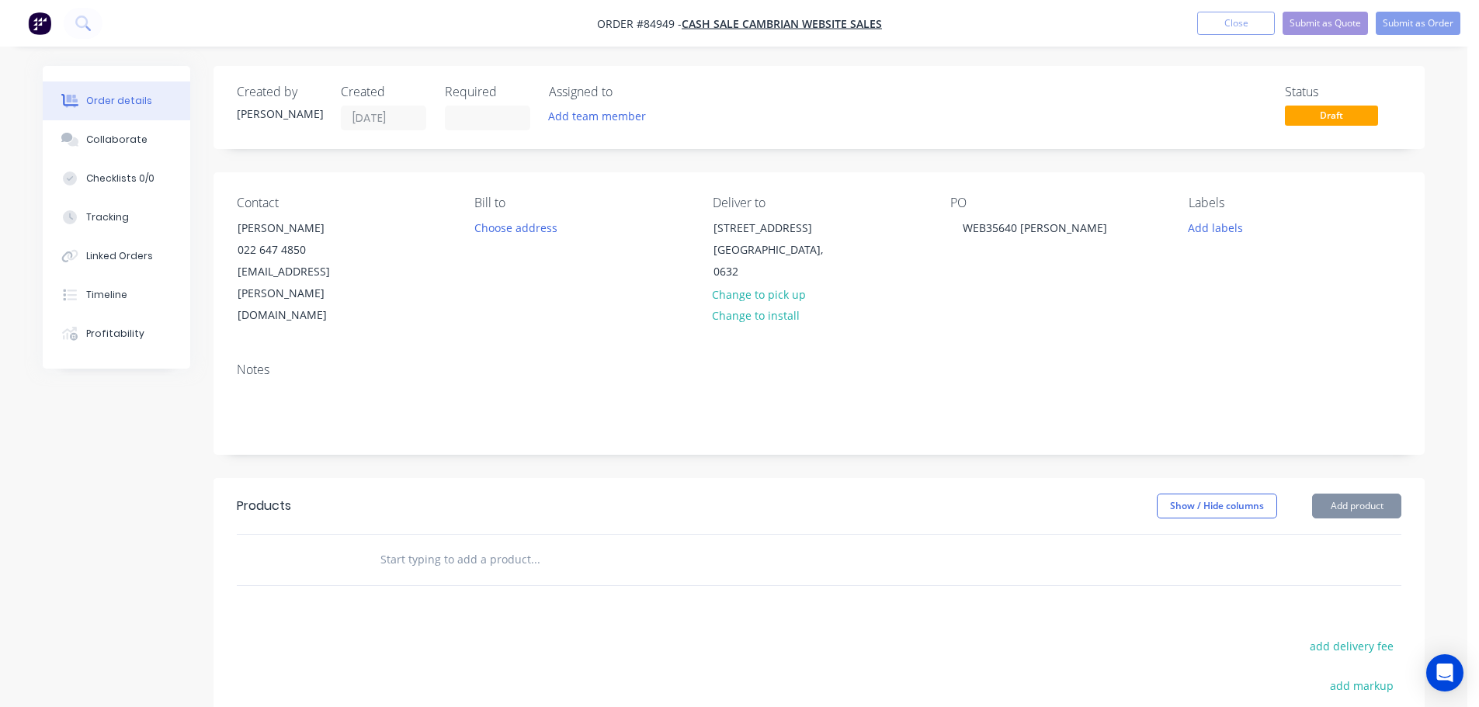
click at [480, 544] on input "text" at bounding box center [535, 559] width 310 height 31
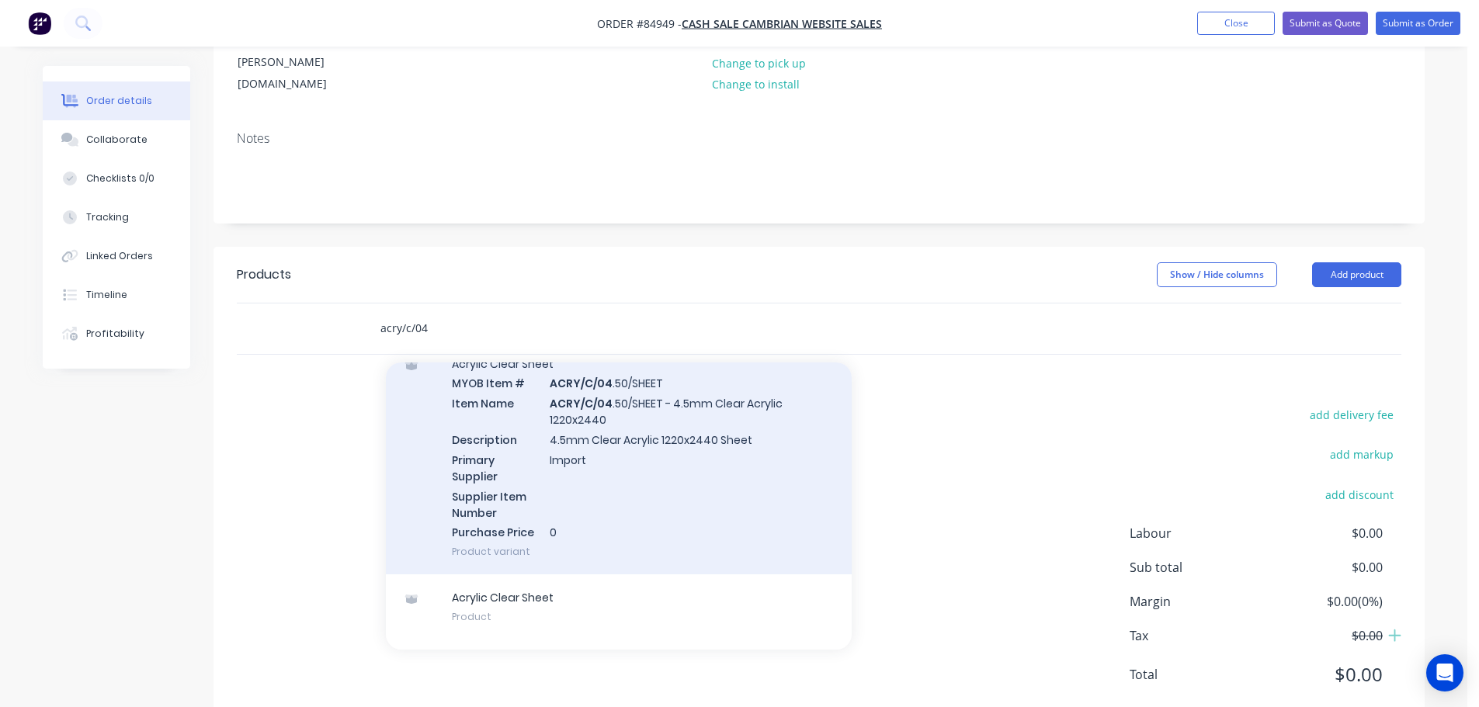
scroll to position [127, 0]
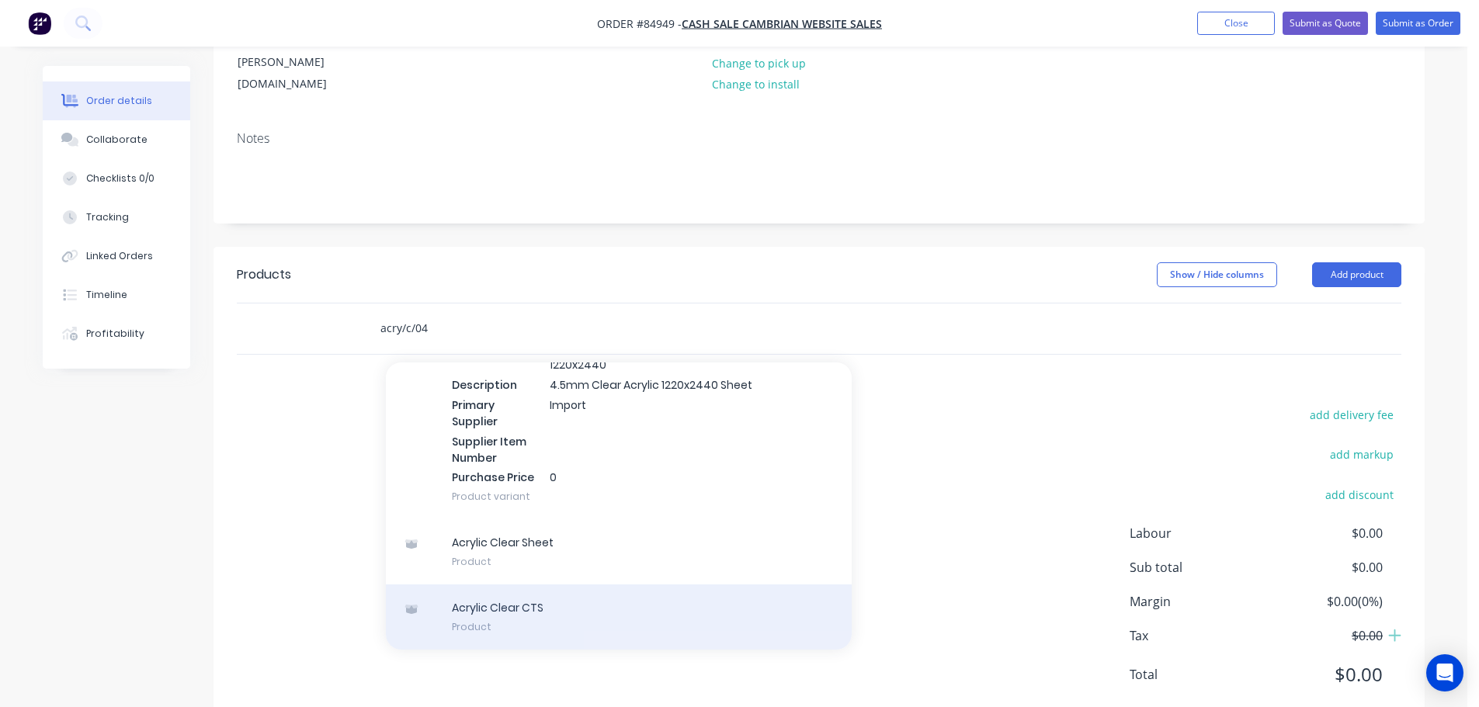
type input "acry/c/04"
click at [614, 585] on div "Acrylic Clear CTS Product" at bounding box center [619, 617] width 466 height 65
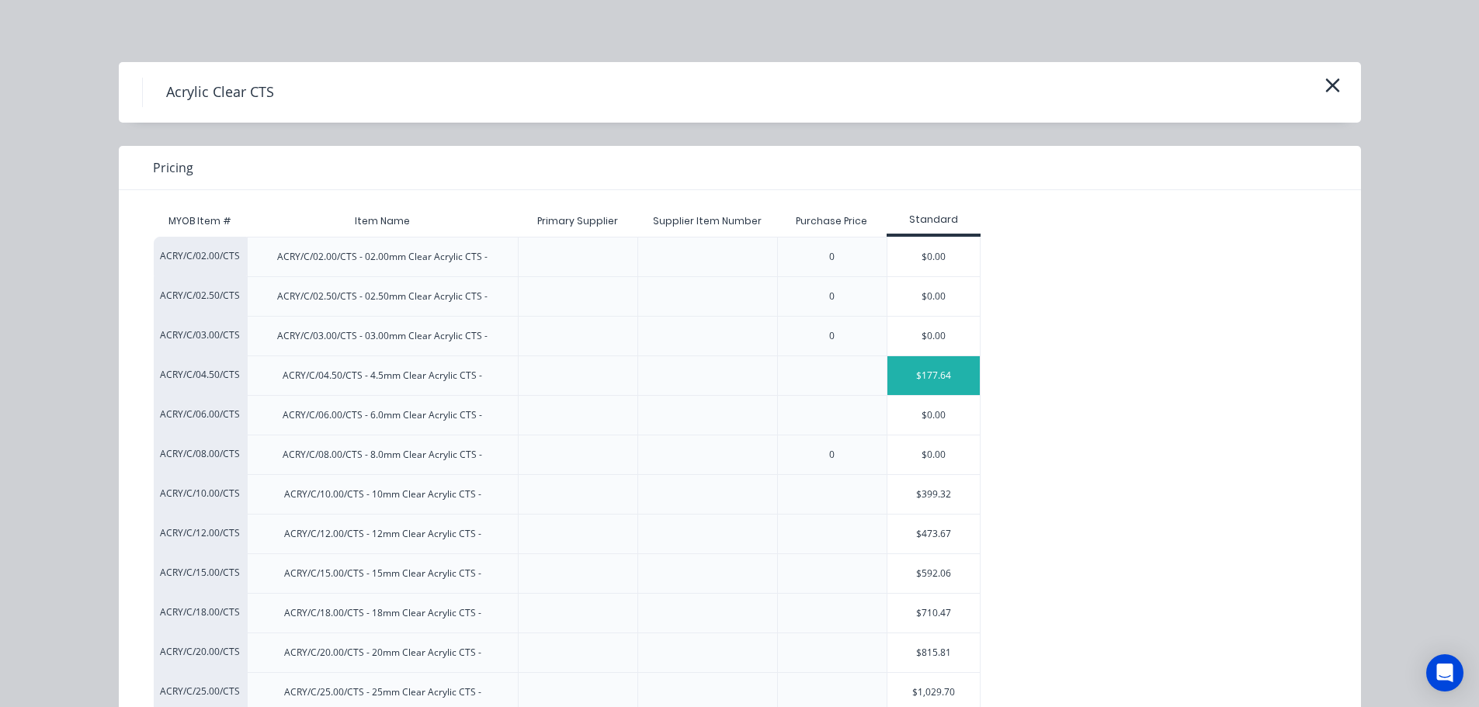
click at [909, 374] on div "$177.64" at bounding box center [933, 375] width 93 height 39
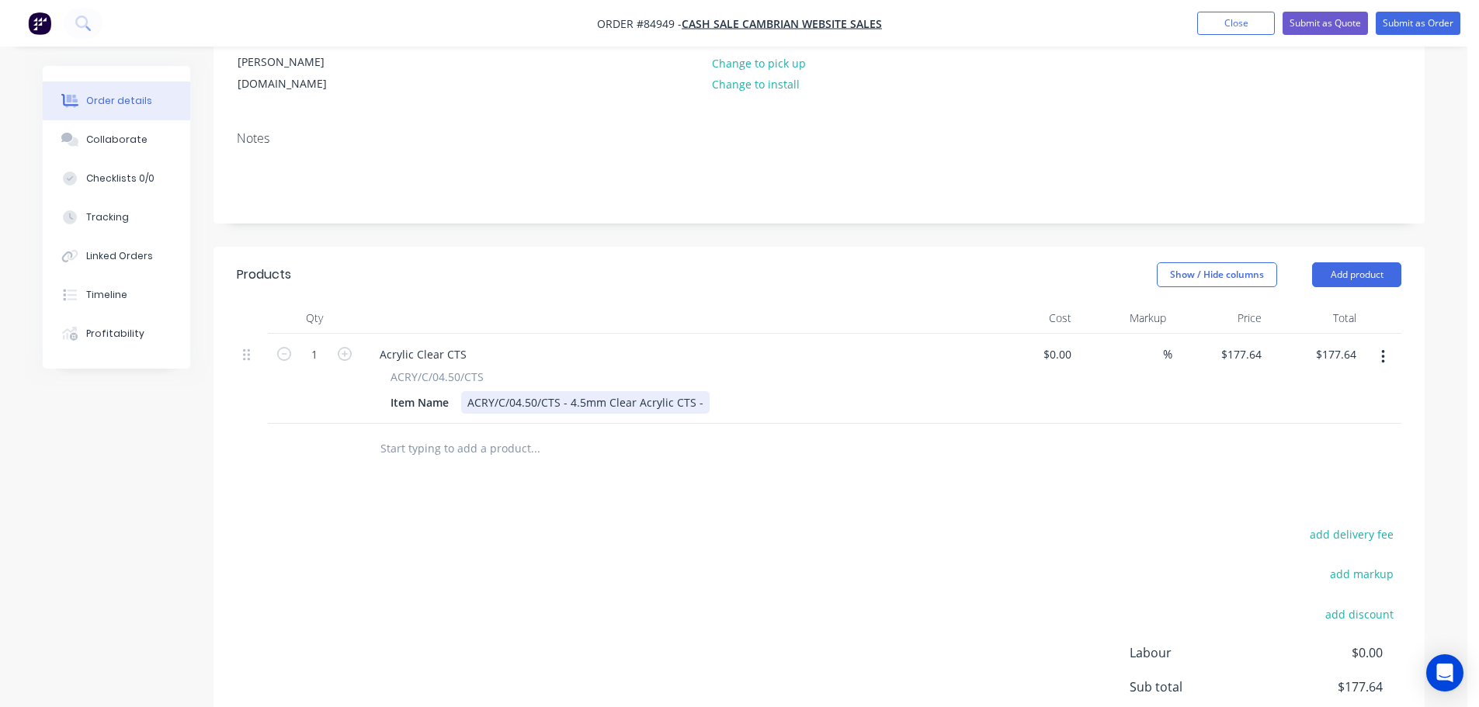
click at [699, 391] on div "ACRY/C/04.50/CTS - 4.5mm Clear Acrylic CTS -" at bounding box center [585, 402] width 248 height 23
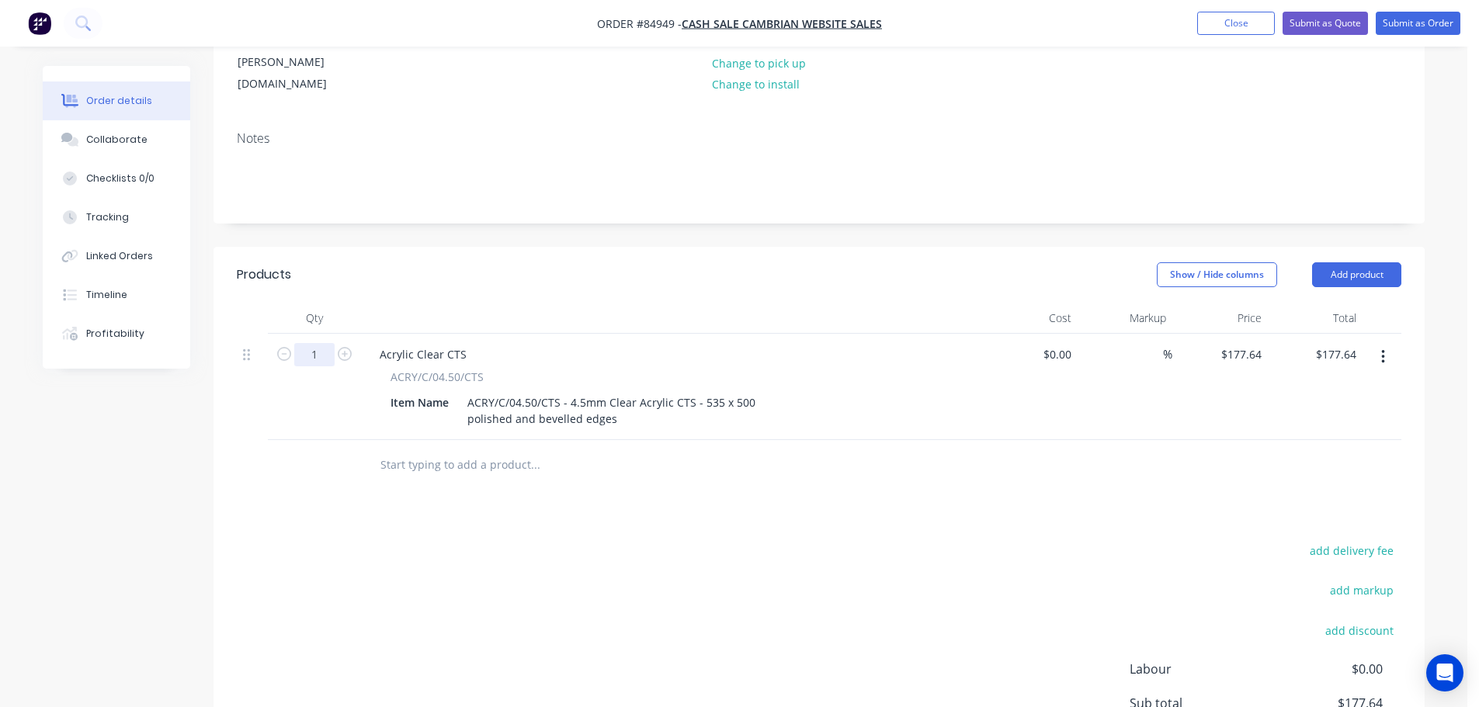
click at [310, 343] on input "1" at bounding box center [314, 354] width 40 height 23
type input "3"
click at [1330, 343] on input "532.92" at bounding box center [1338, 354] width 48 height 23
type input "144.31"
type input "$48.1033"
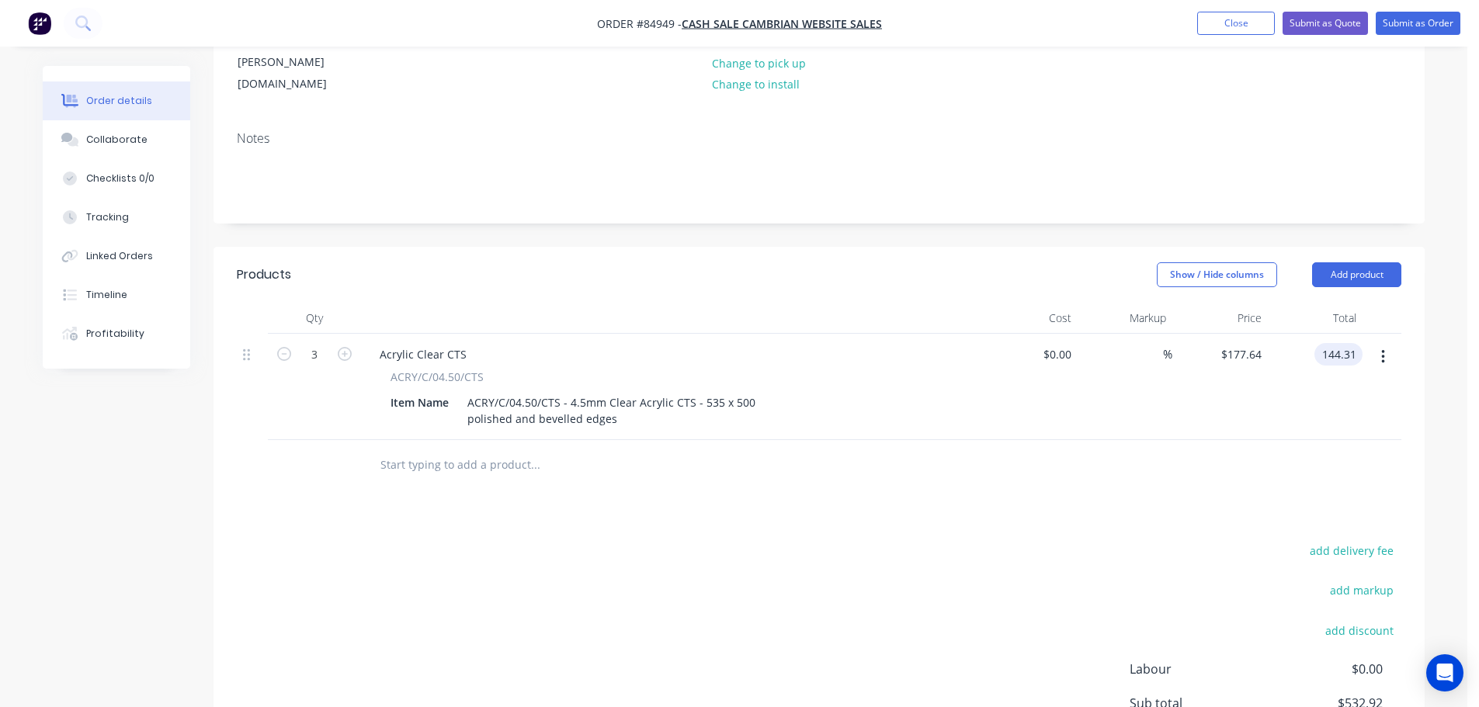
type input "$144.31"
click at [1246, 440] on div at bounding box center [819, 465] width 1164 height 50
click at [691, 449] on div at bounding box center [600, 464] width 466 height 31
click at [1351, 540] on button "add delivery fee" at bounding box center [1351, 550] width 100 height 21
type input "12"
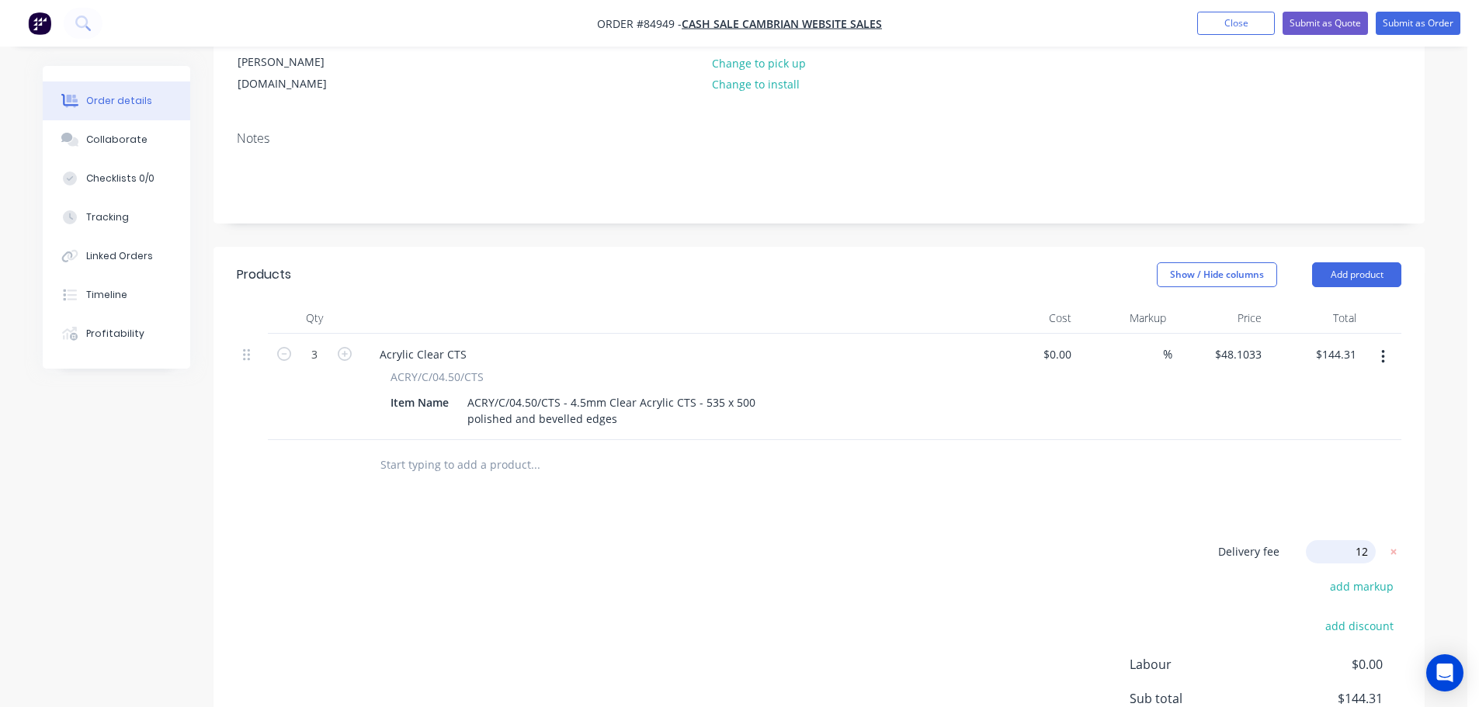
click at [1105, 540] on div "Delivery fee Delivery fee Delivery fee name (Optional) 12 12 $0 add markup add …" at bounding box center [819, 688] width 1164 height 296
click at [1100, 458] on div "Products Show / Hide columns Add product Qty Cost Markup Price Total 3 Acrylic …" at bounding box center [818, 551] width 1211 height 609
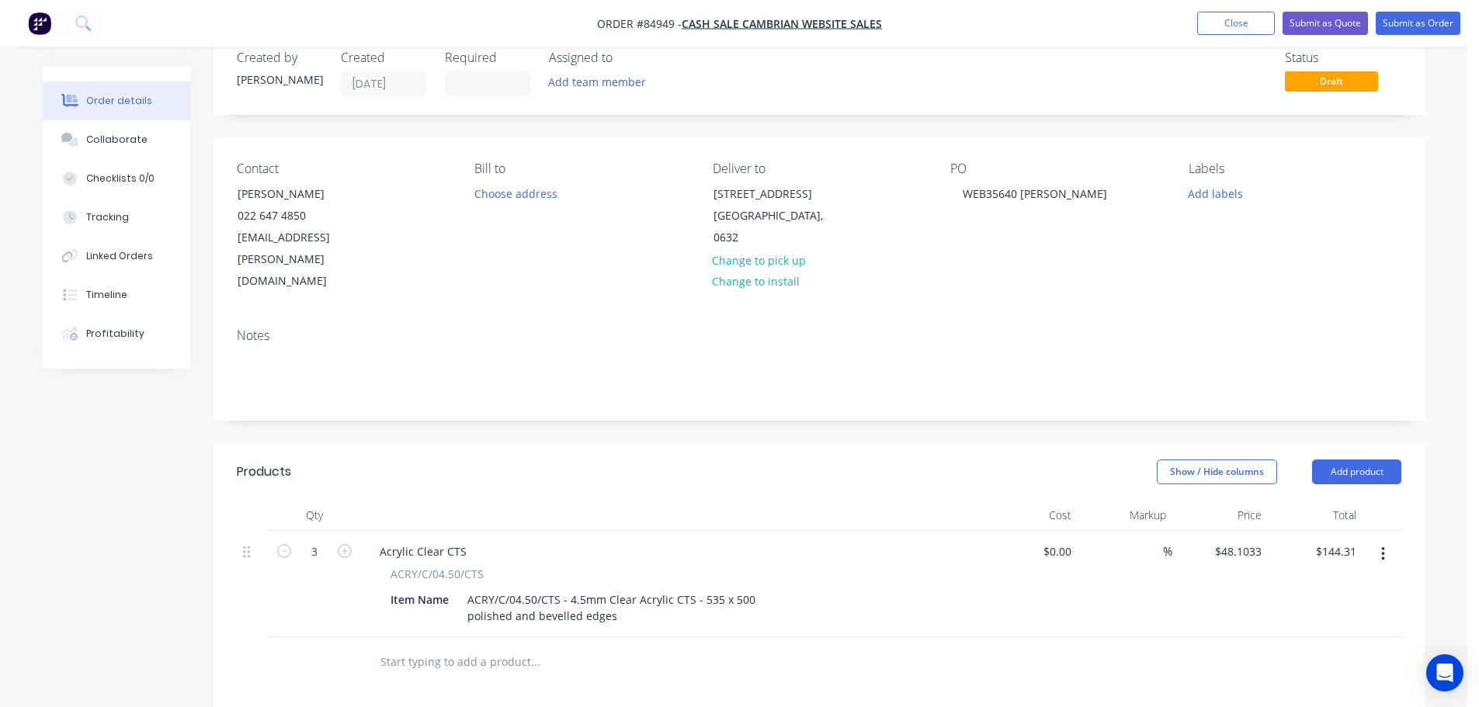
scroll to position [0, 0]
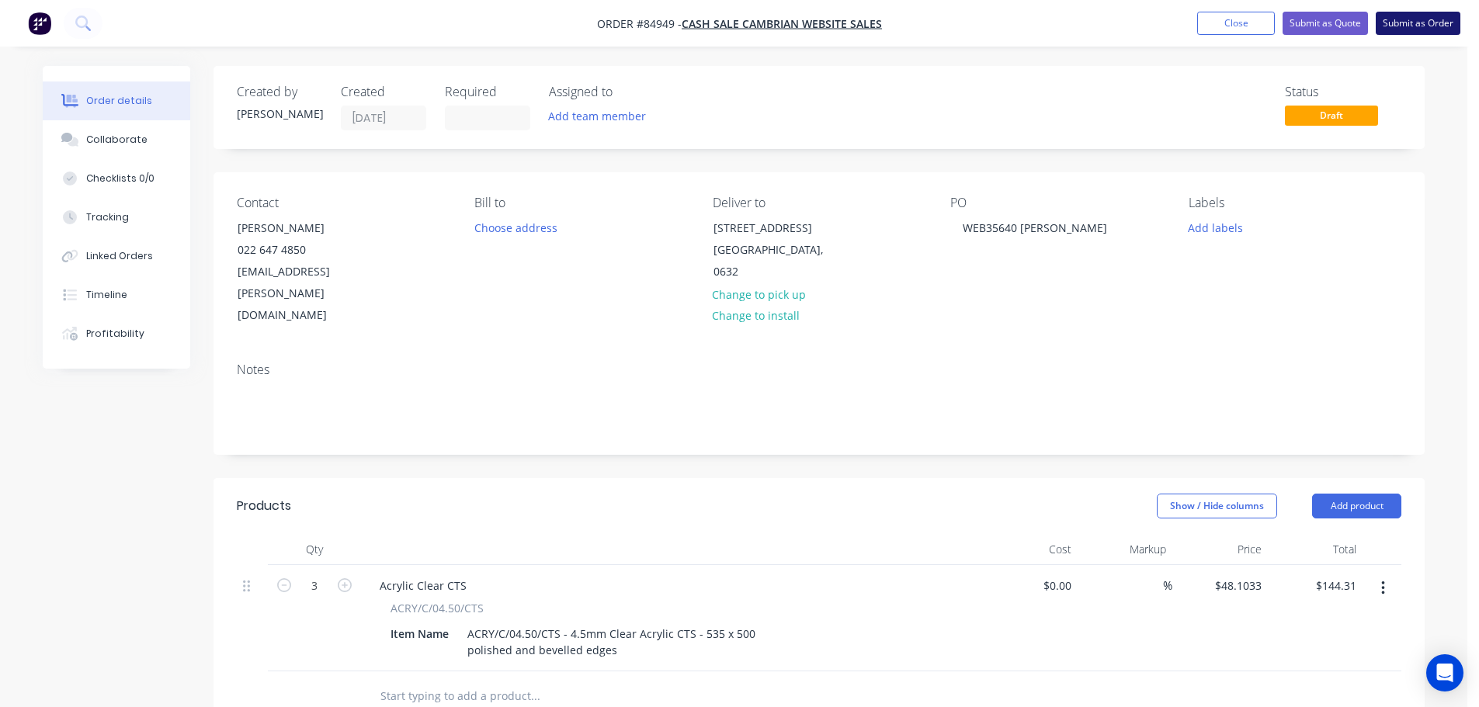
click at [1391, 27] on button "Submit as Order" at bounding box center [1417, 23] width 85 height 23
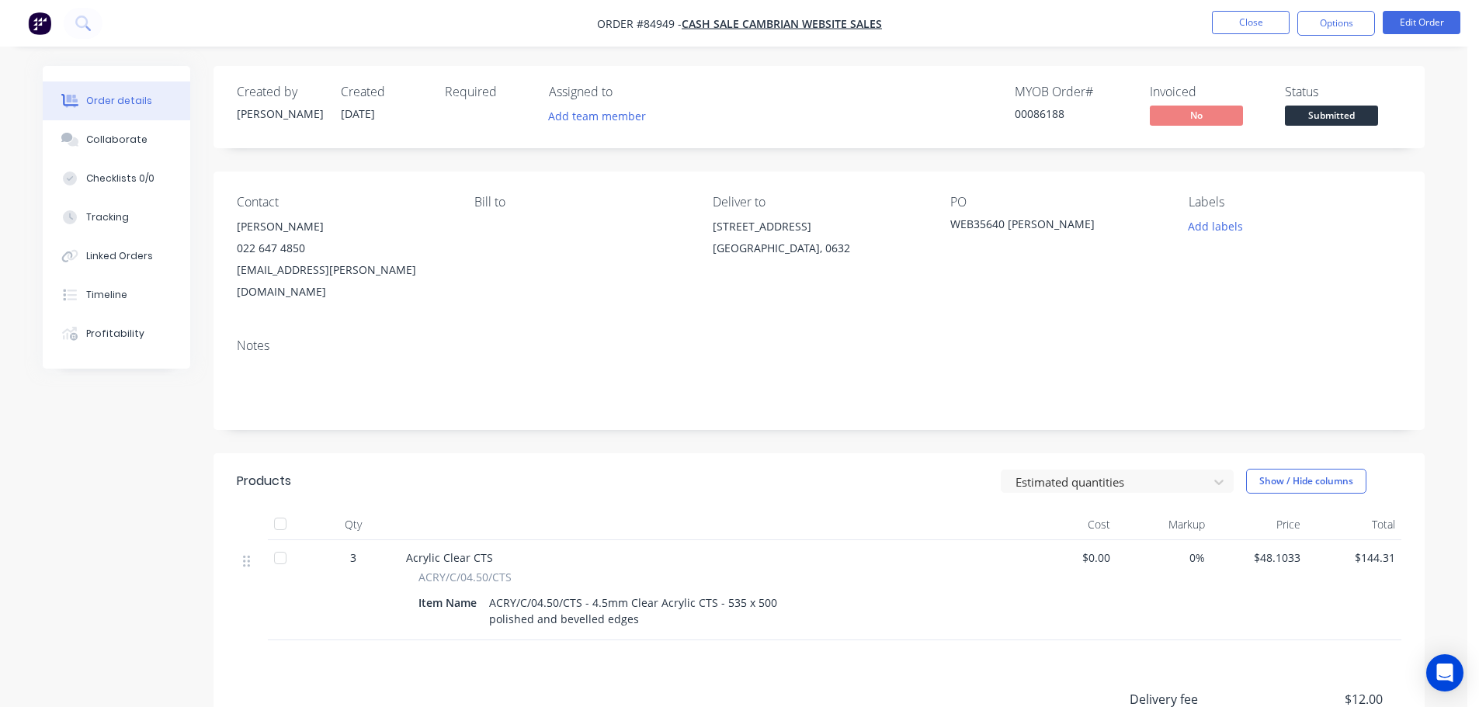
click at [1046, 113] on div "00086188" at bounding box center [1073, 114] width 116 height 16
copy div "00086188"
click at [1337, 14] on button "Options" at bounding box center [1336, 23] width 78 height 25
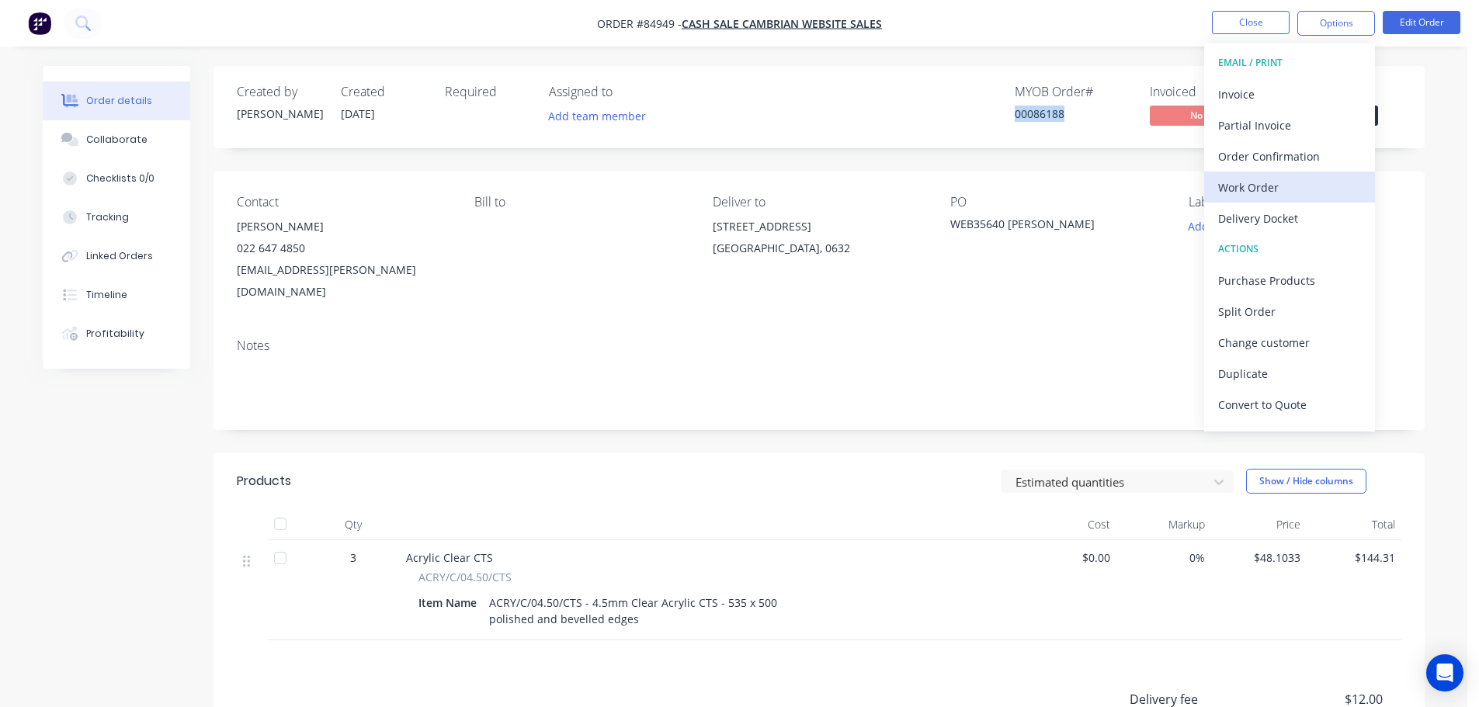
click at [1320, 182] on div "Work Order" at bounding box center [1289, 187] width 143 height 23
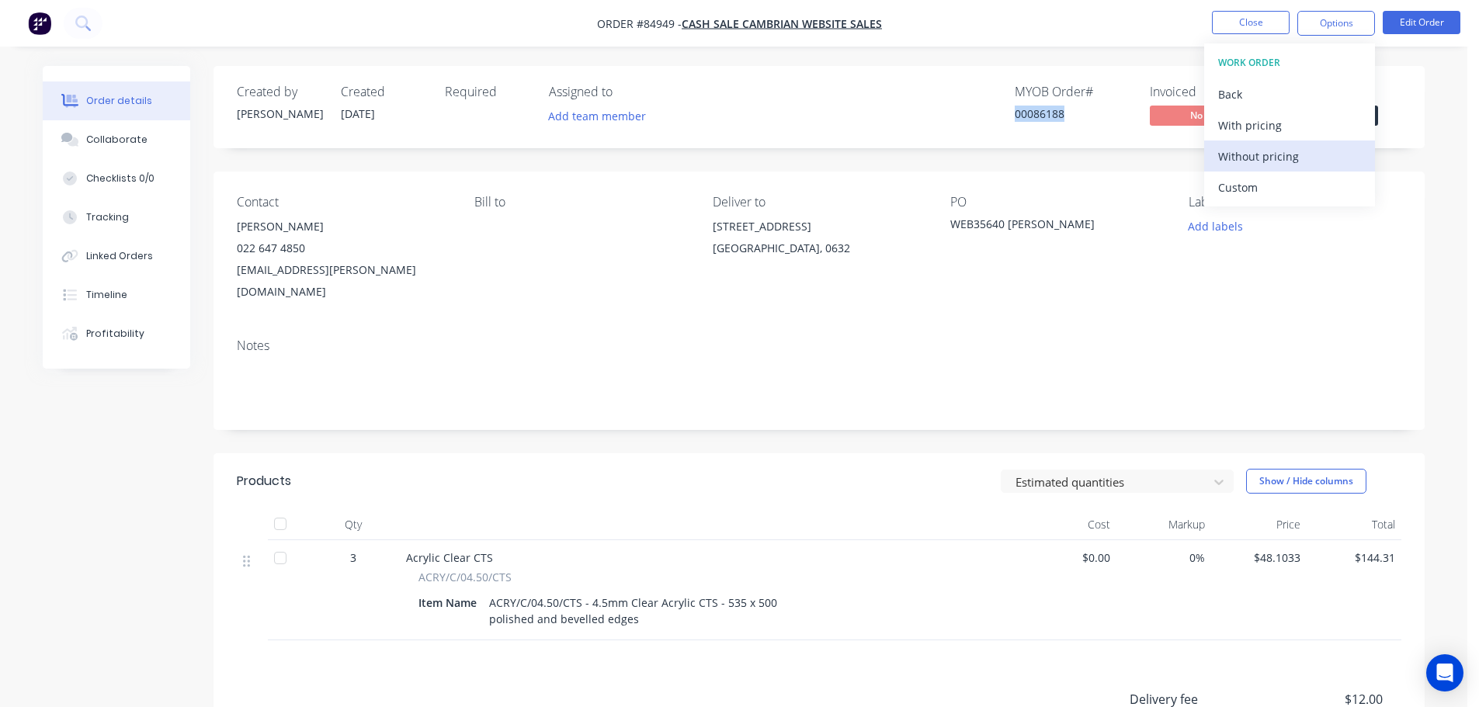
click at [1315, 157] on div "Without pricing" at bounding box center [1289, 156] width 143 height 23
click at [142, 307] on button "Timeline" at bounding box center [116, 295] width 147 height 39
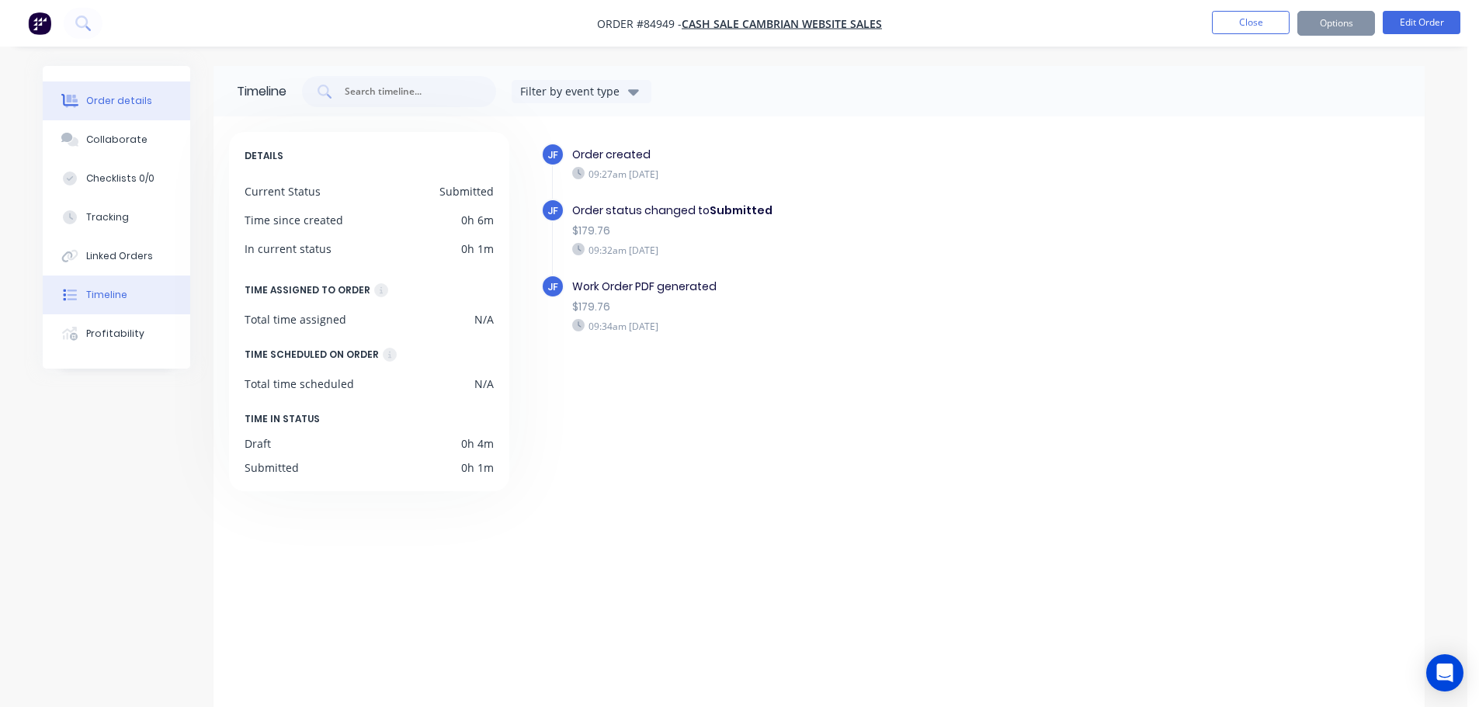
click at [130, 113] on button "Order details" at bounding box center [116, 101] width 147 height 39
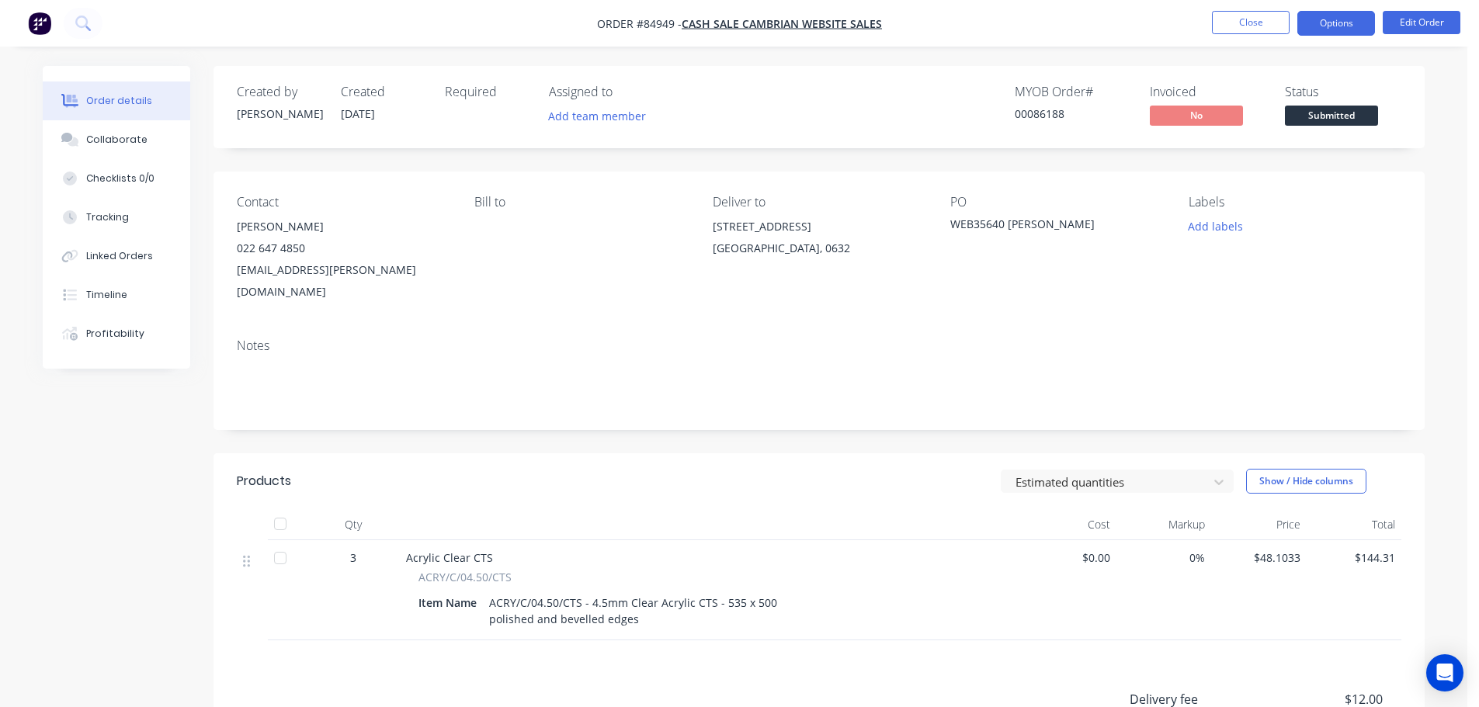
click at [1323, 23] on button "Options" at bounding box center [1336, 23] width 78 height 25
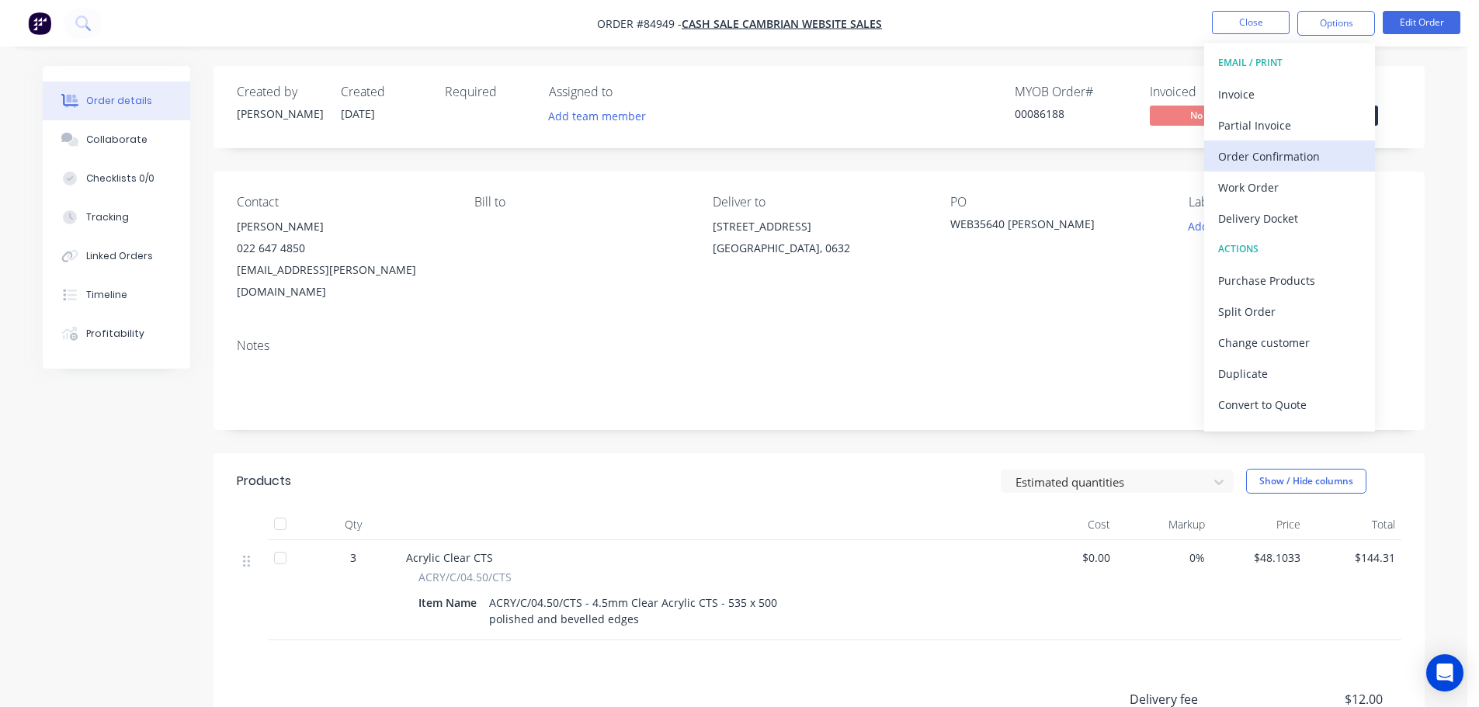
click at [1268, 159] on div "Order Confirmation" at bounding box center [1289, 156] width 143 height 23
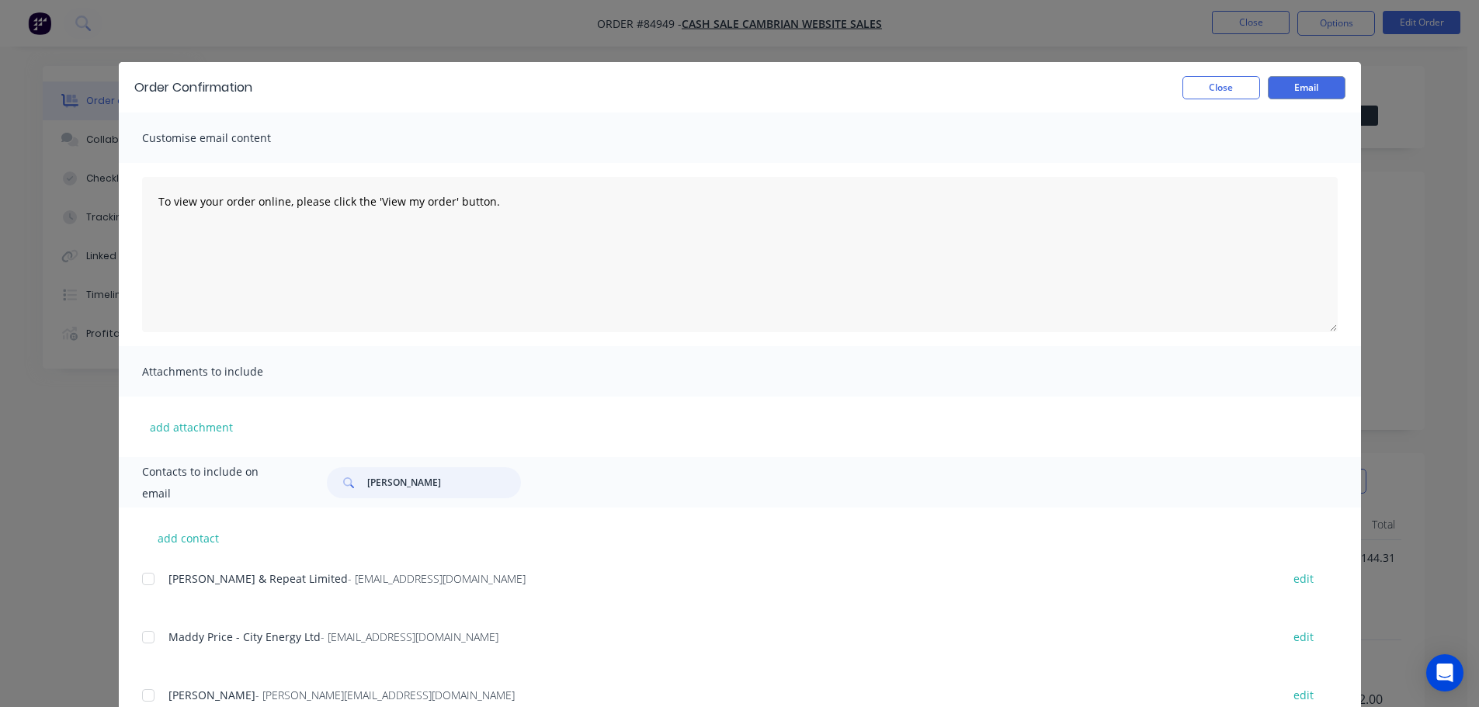
click at [439, 480] on input "david" at bounding box center [444, 482] width 154 height 31
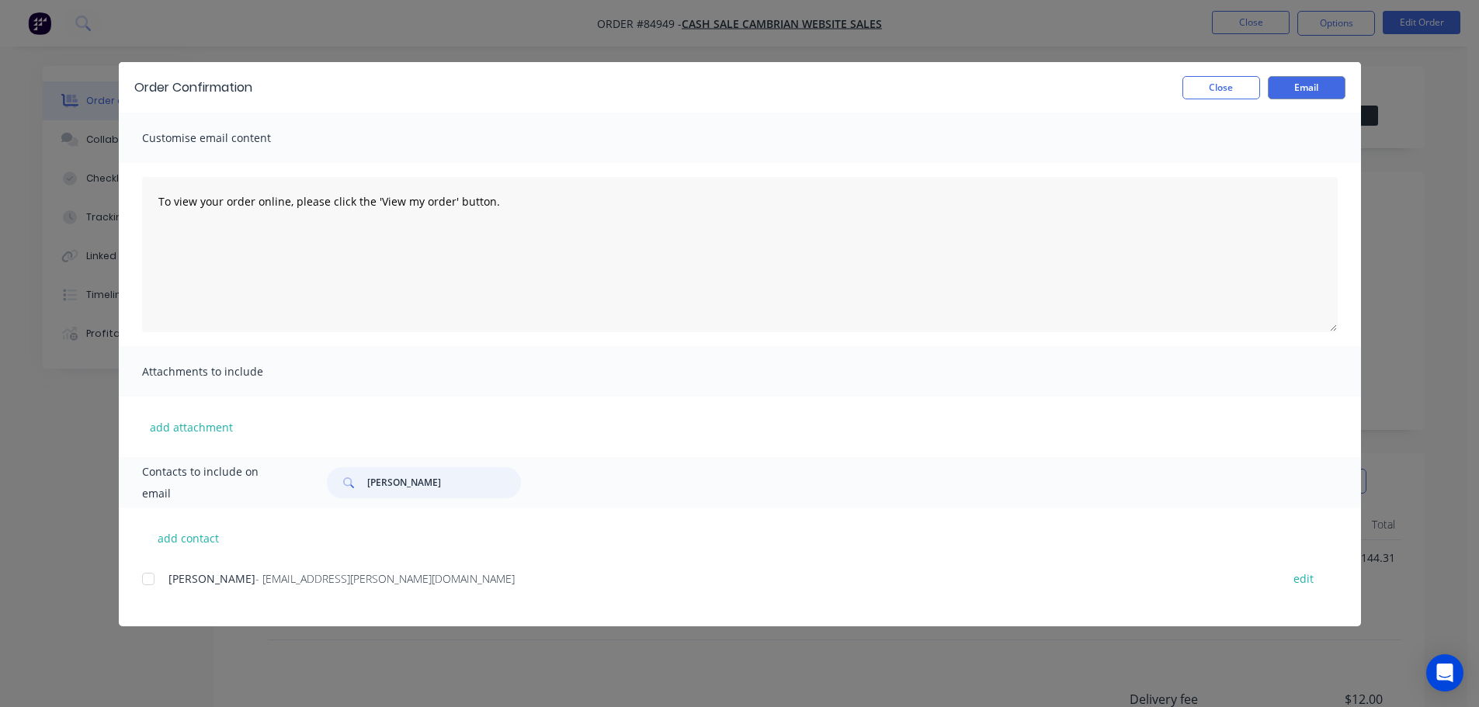
click at [156, 582] on div at bounding box center [148, 579] width 31 height 31
type input "ronny"
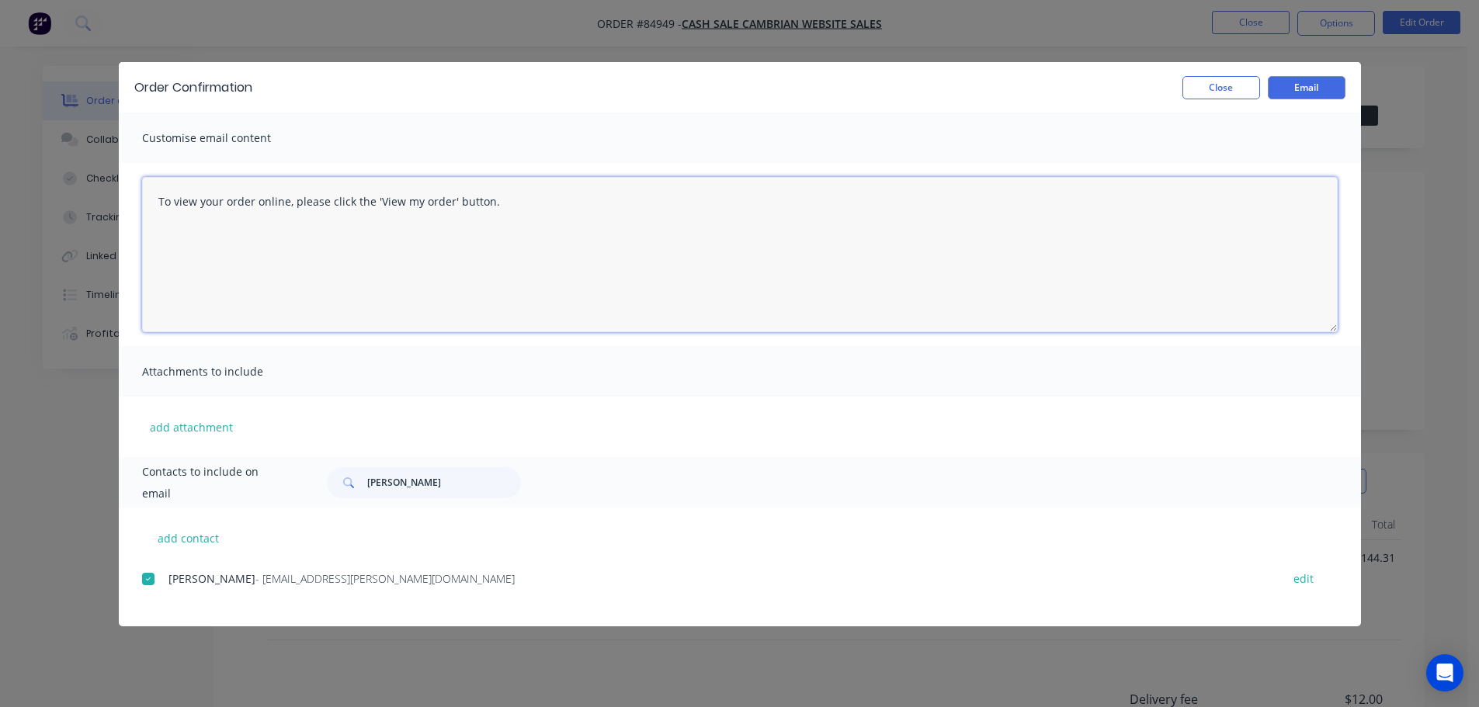
click at [519, 207] on textarea "To view your order online, please click the 'View my order' button." at bounding box center [739, 254] width 1195 height 155
paste textarea "hank you for your order, confirmation of your order is attached. Your order wil…"
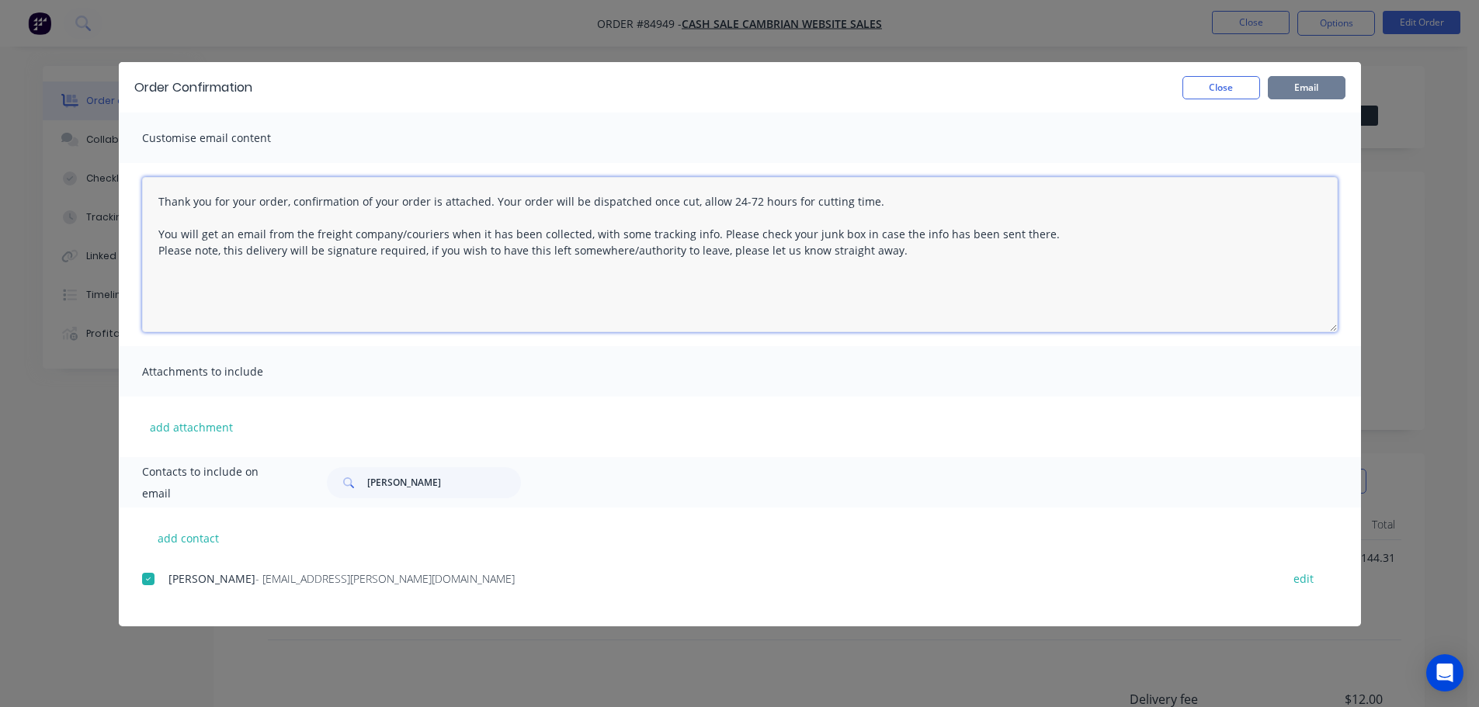
type textarea "Thank you for your order, confirmation of your order is attached. Your order wi…"
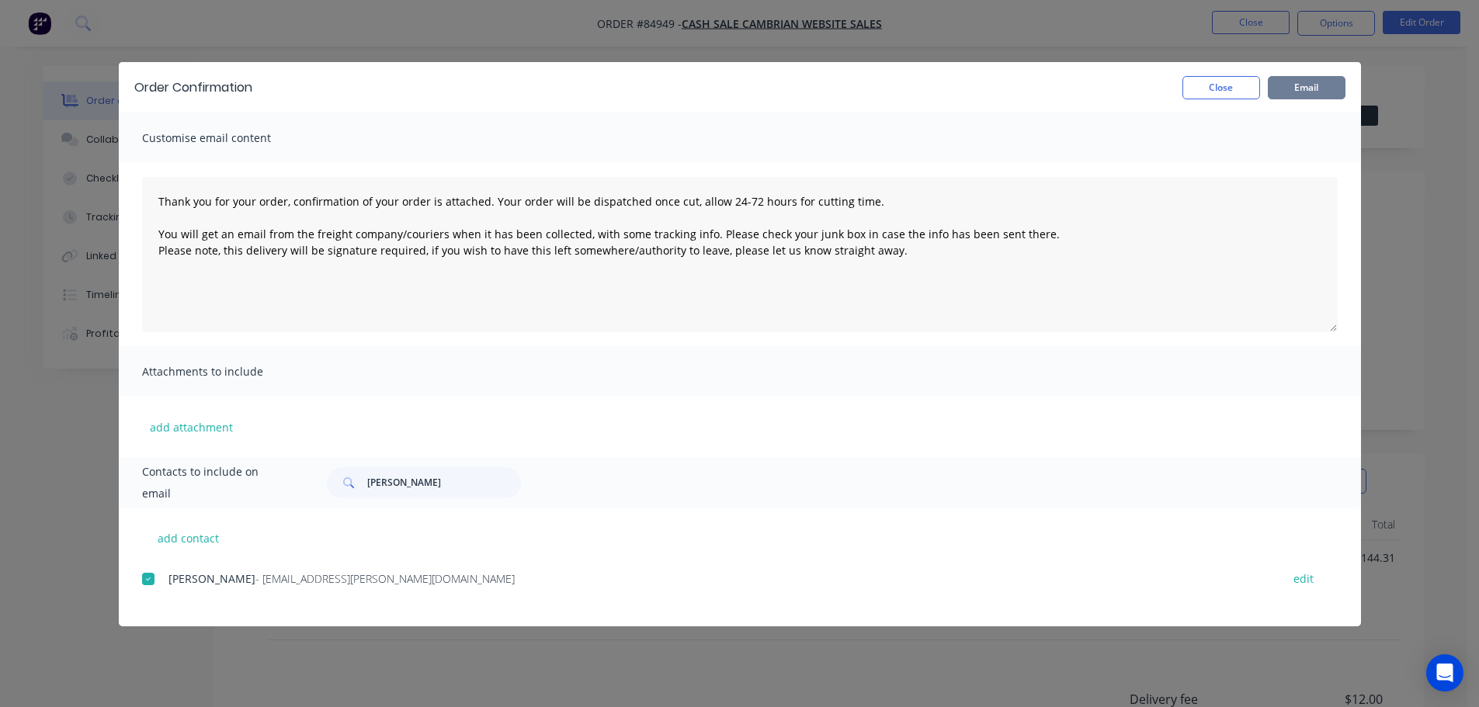
click at [1336, 82] on button "Email" at bounding box center [1307, 87] width 78 height 23
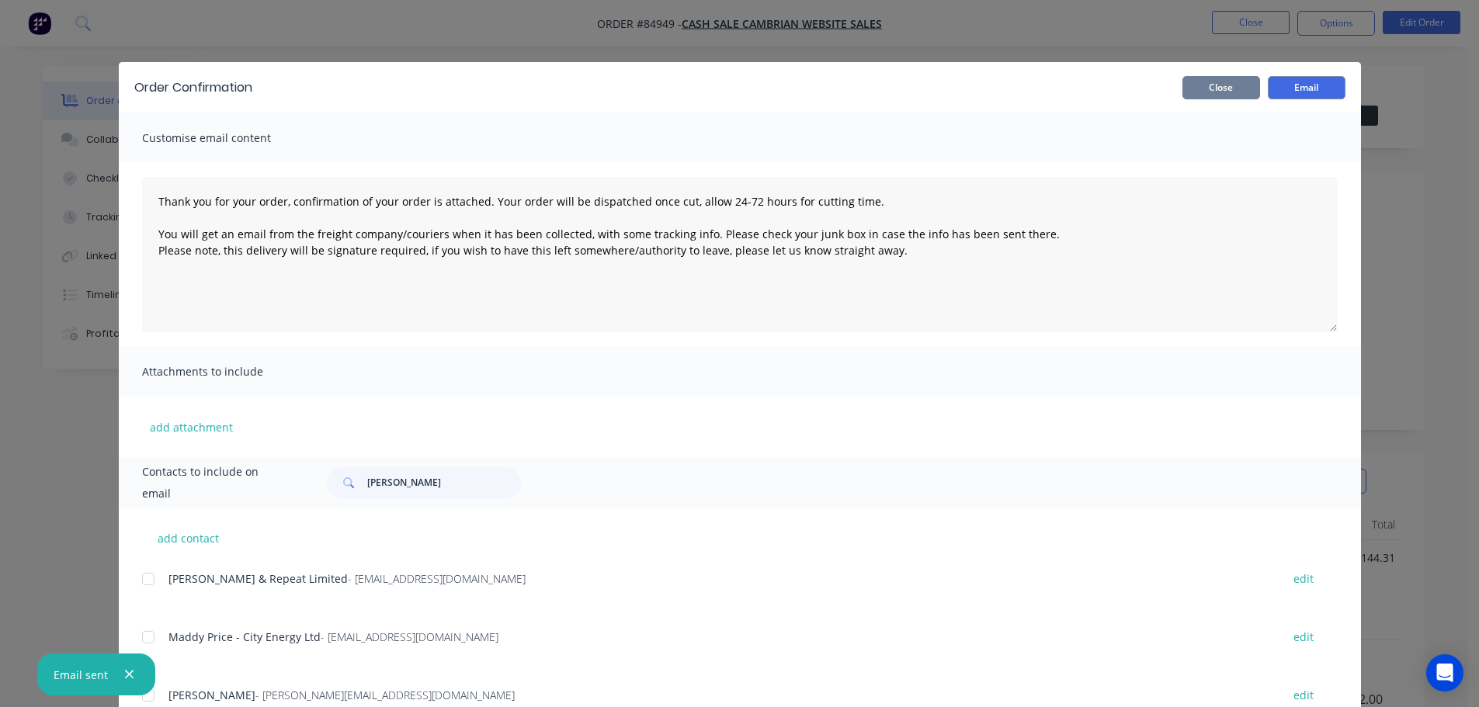
click at [1216, 93] on button "Close" at bounding box center [1221, 87] width 78 height 23
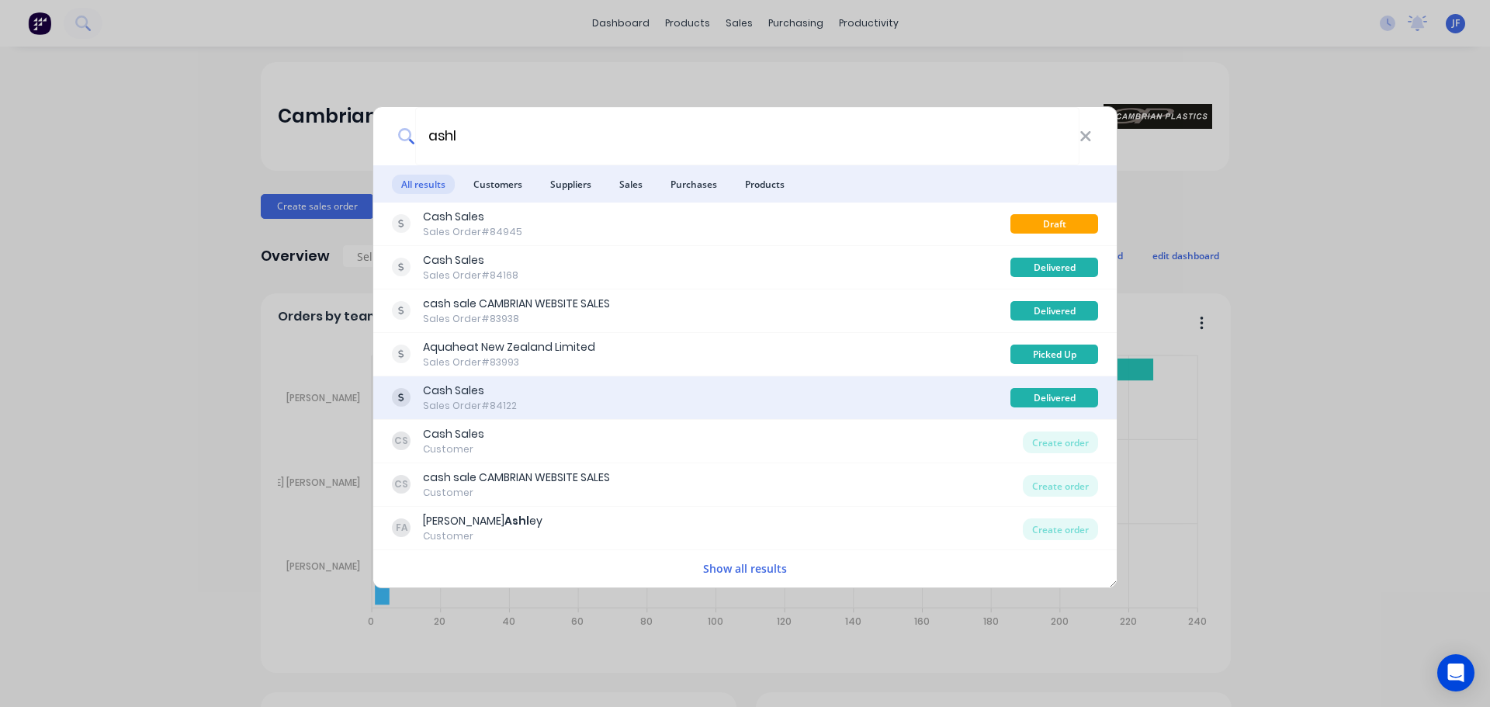
type input "ashl"
click at [676, 387] on div "Cash Sales Sales Order #84122" at bounding box center [701, 398] width 619 height 30
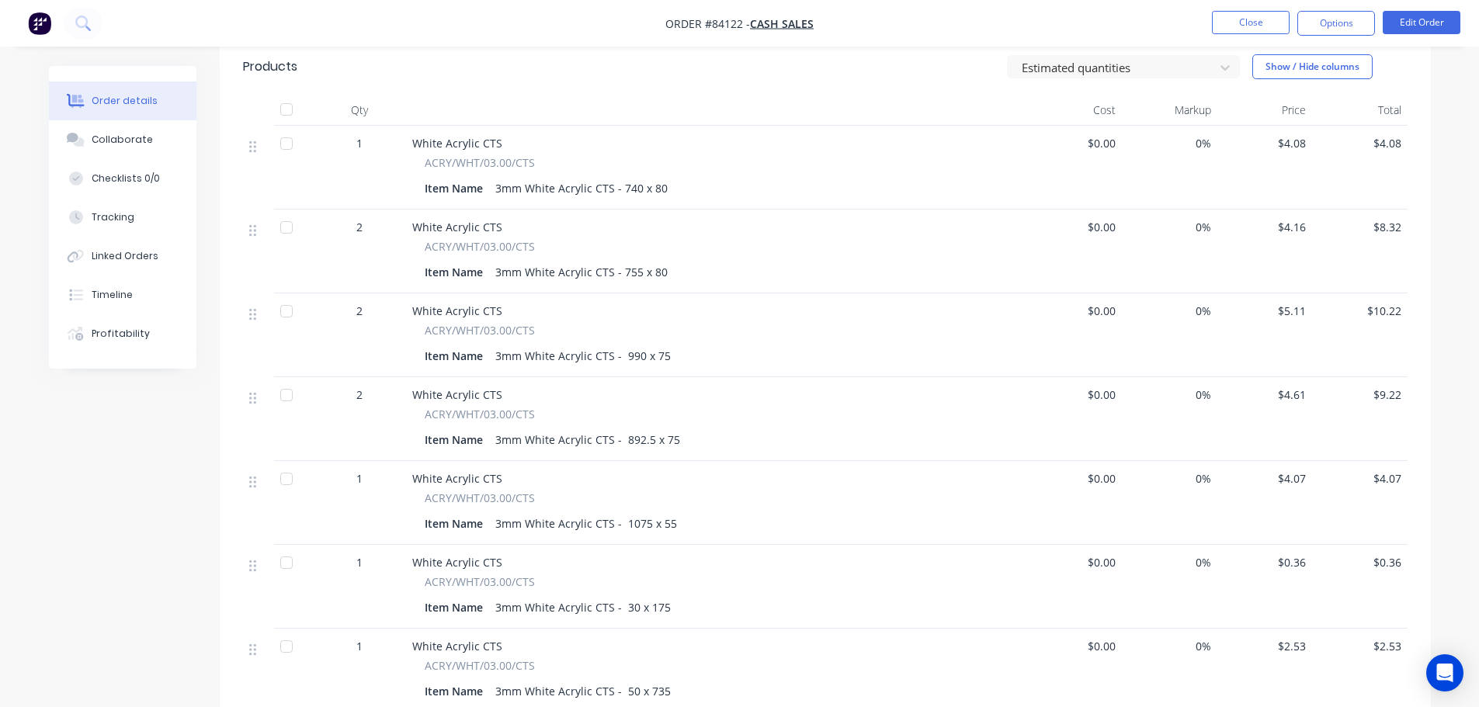
scroll to position [621, 0]
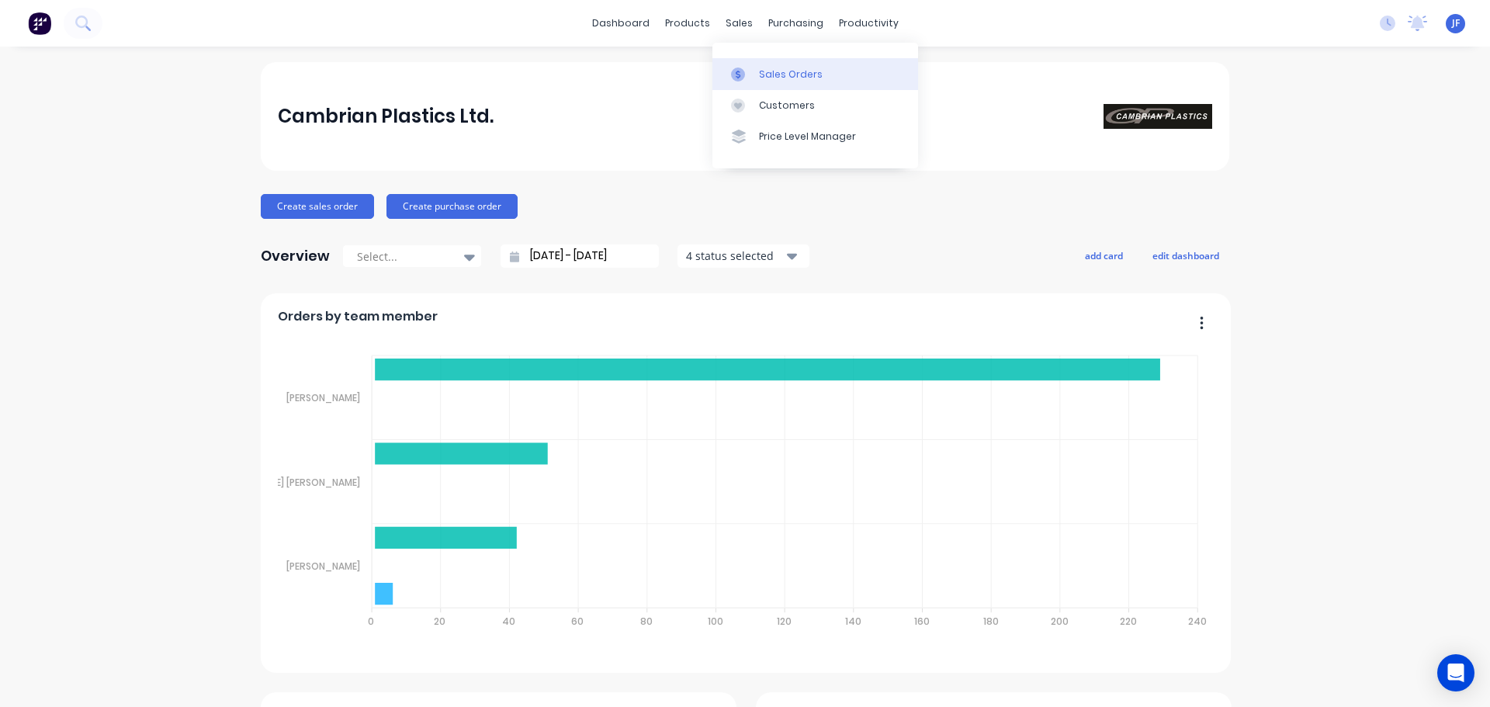
click at [764, 85] on link "Sales Orders" at bounding box center [816, 73] width 206 height 31
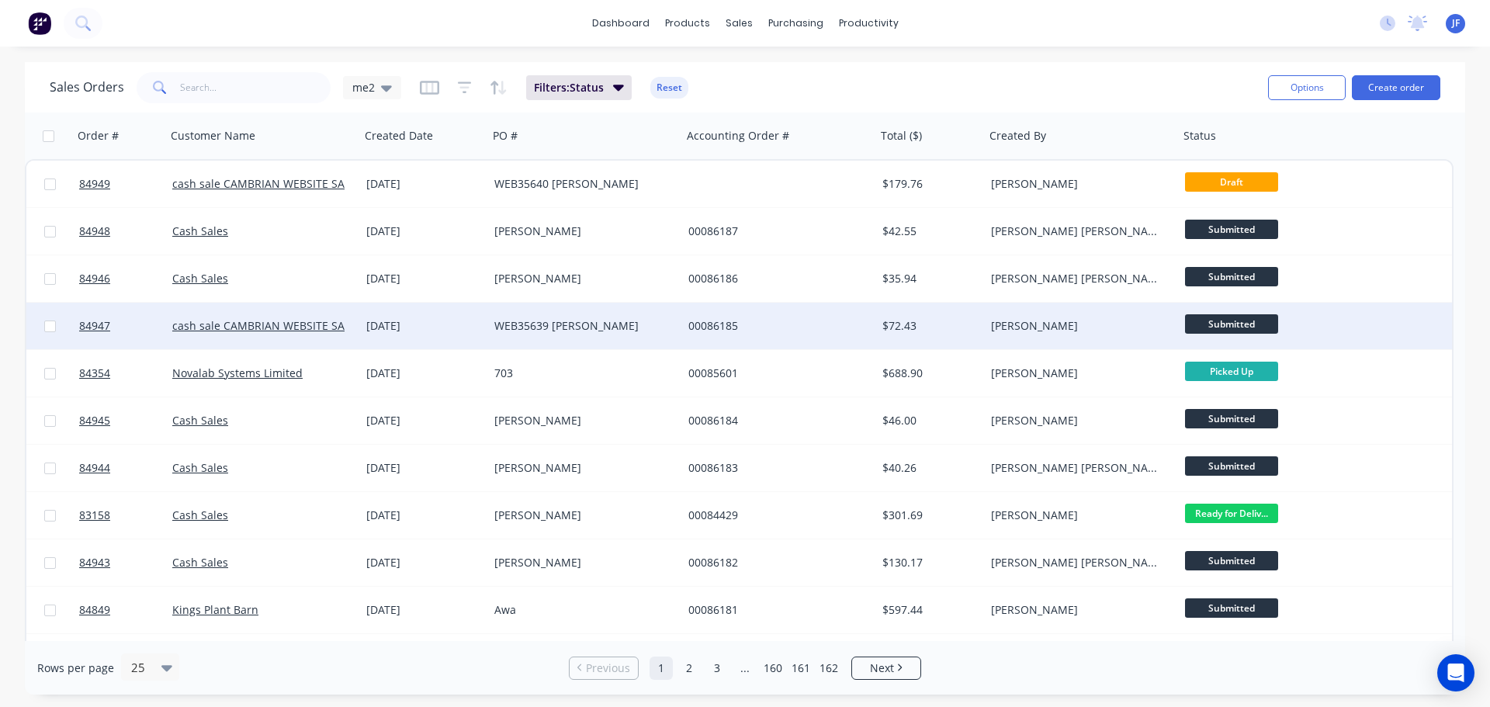
click at [426, 318] on div "[DATE]" at bounding box center [424, 326] width 116 height 16
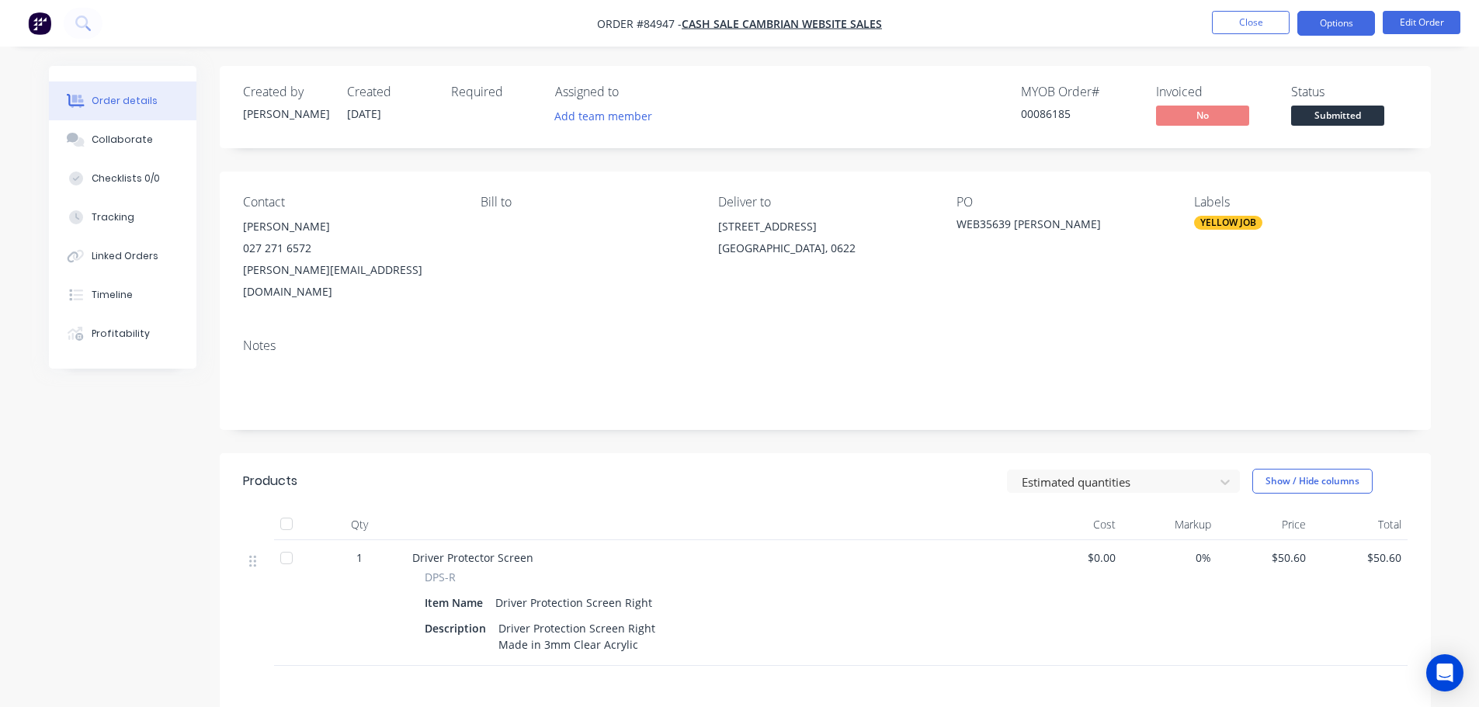
click at [1330, 18] on button "Options" at bounding box center [1336, 23] width 78 height 25
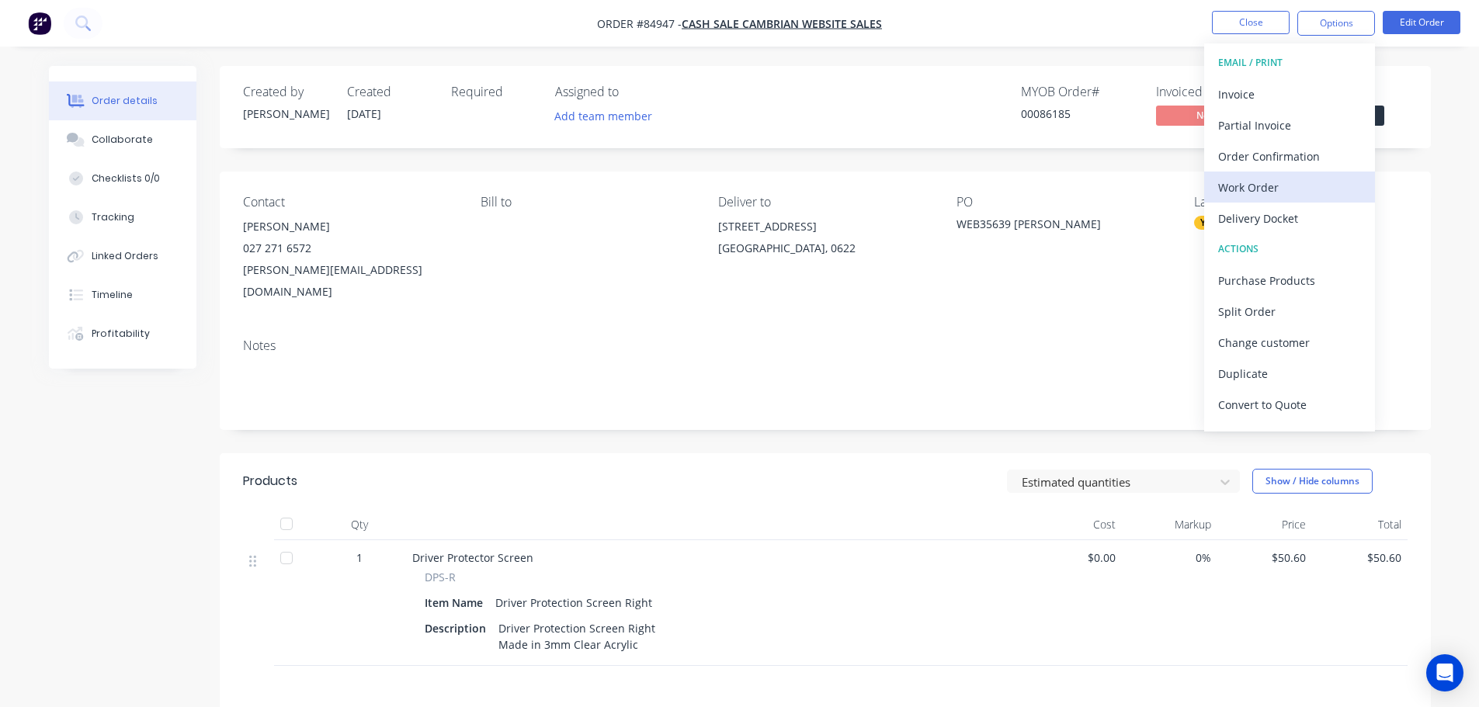
click at [1295, 182] on div "Work Order" at bounding box center [1289, 187] width 143 height 23
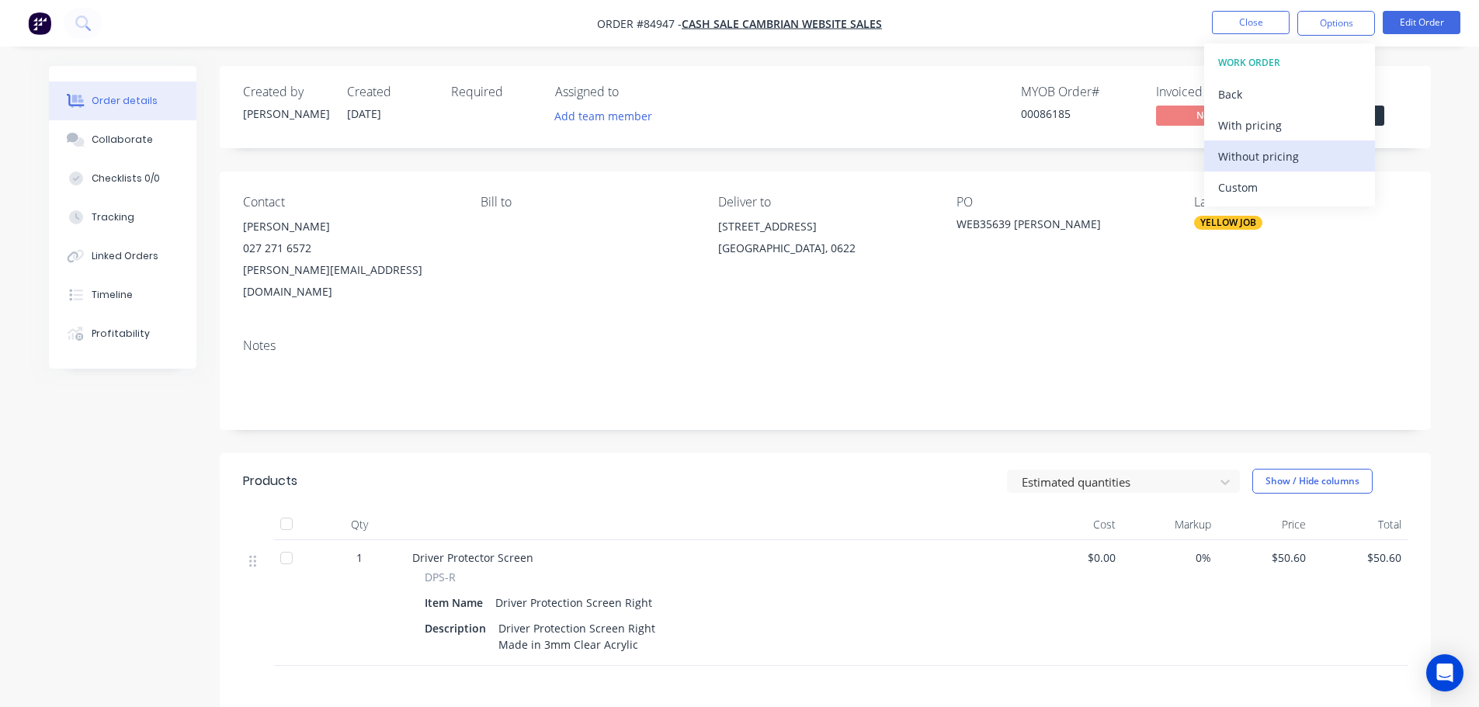
click at [1316, 147] on div "Without pricing" at bounding box center [1289, 156] width 143 height 23
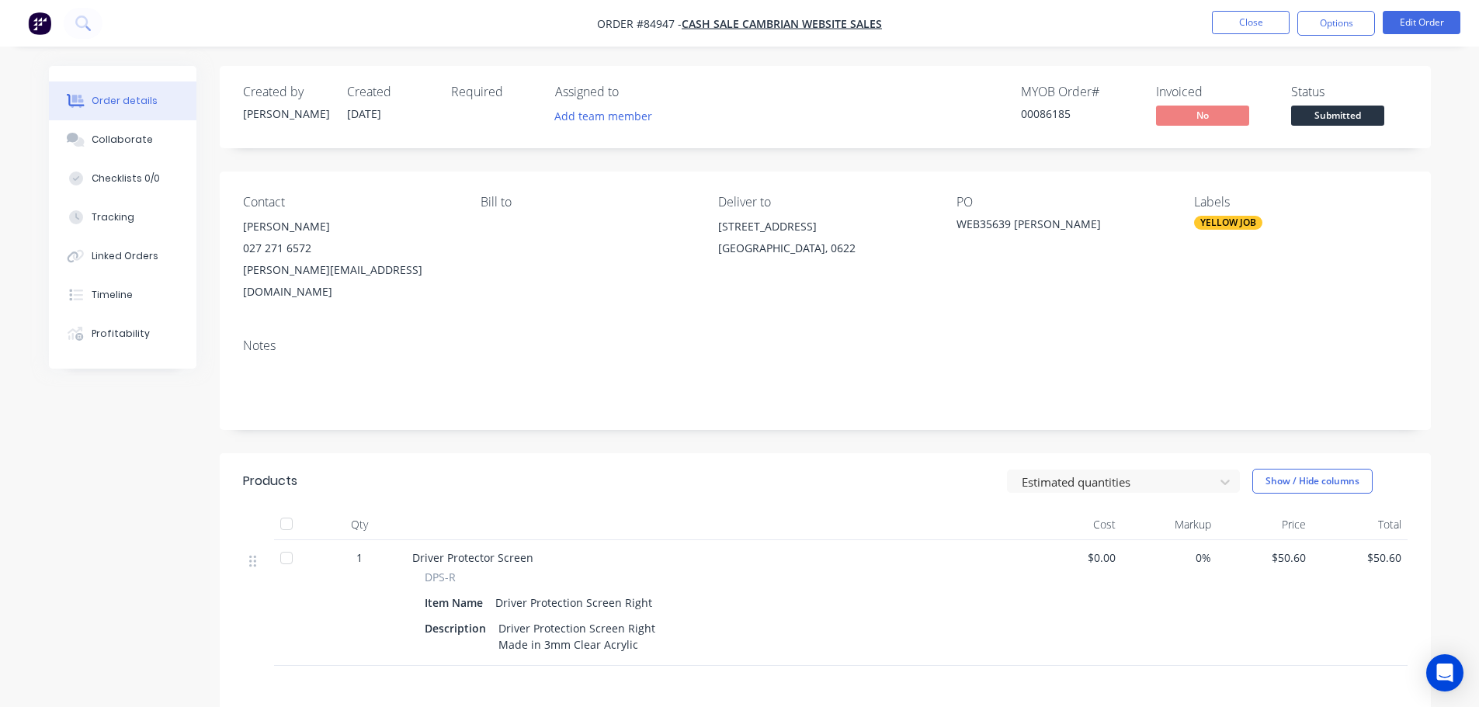
click at [621, 195] on div "Bill to" at bounding box center [586, 202] width 213 height 15
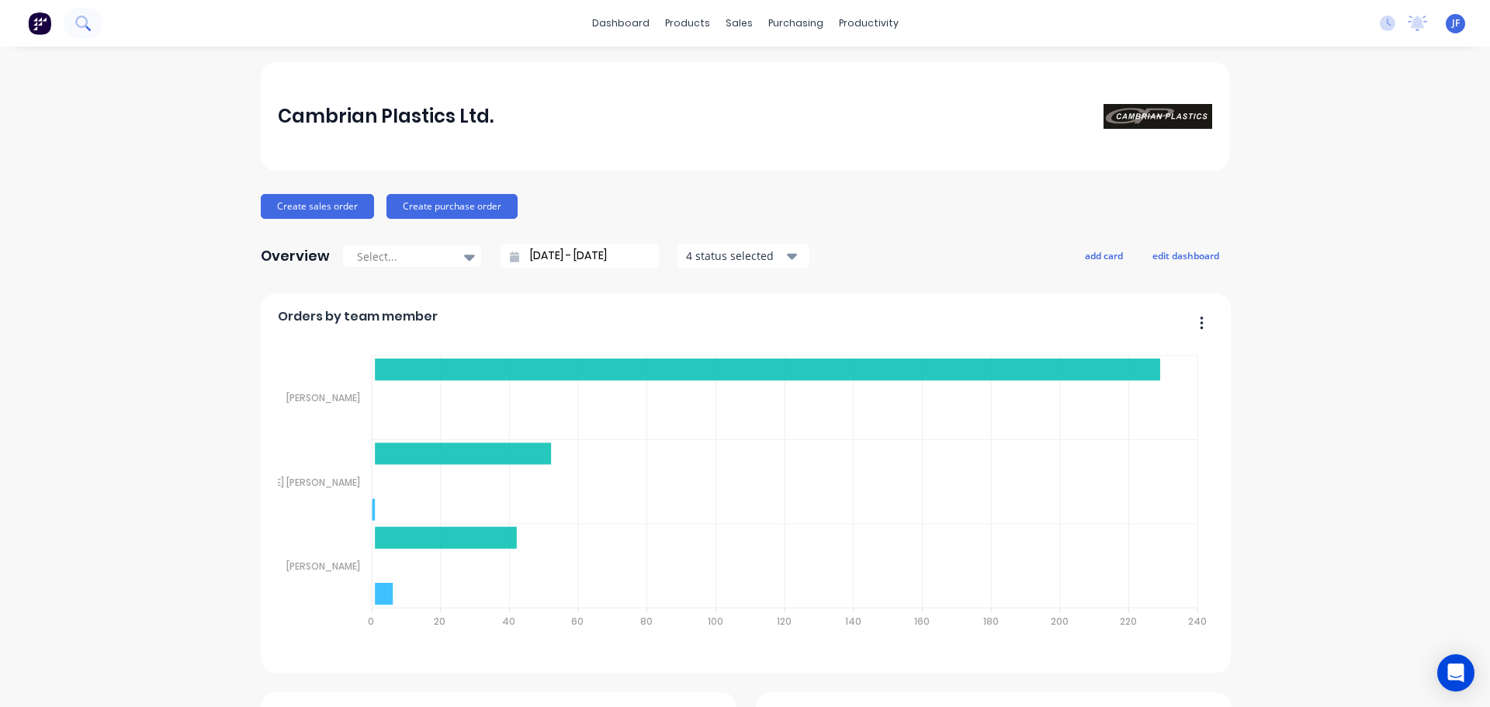
click at [81, 25] on icon at bounding box center [82, 23] width 15 height 15
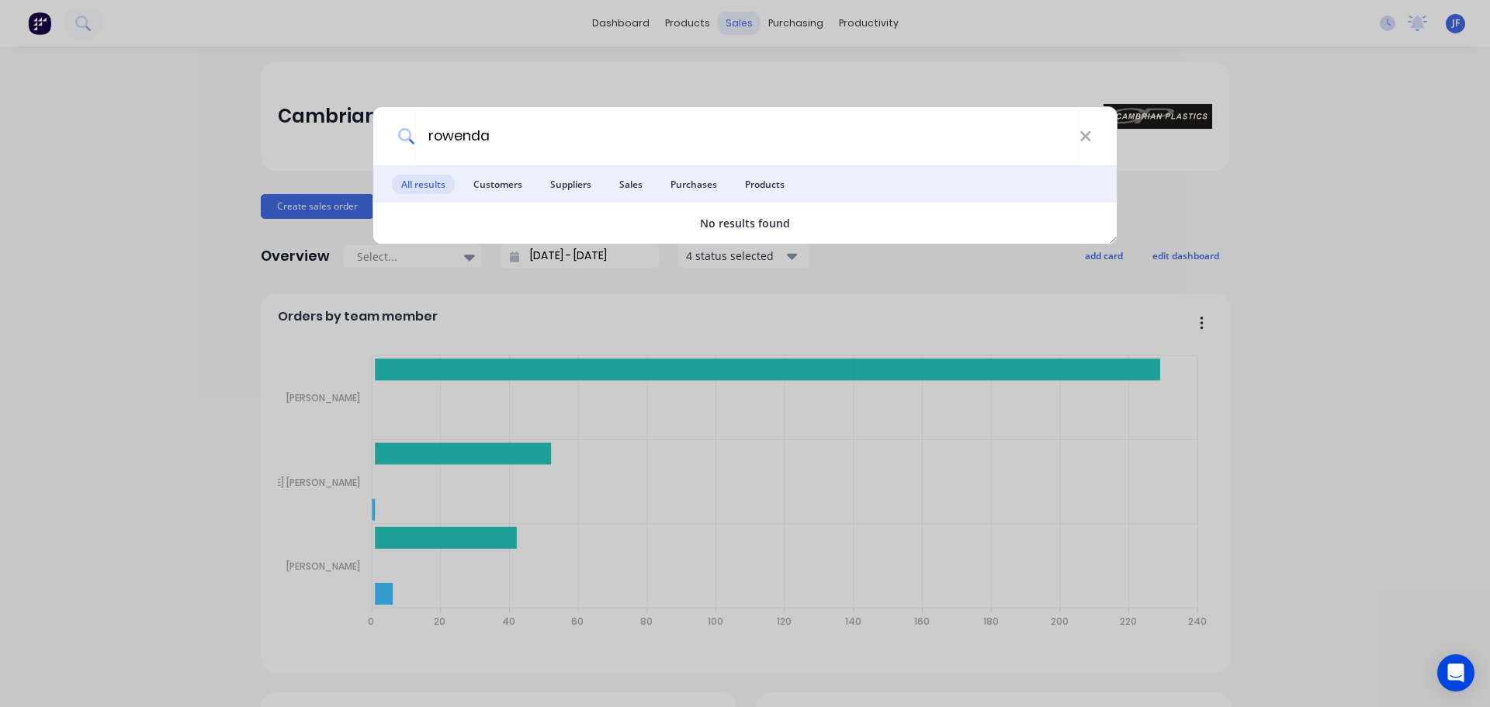
type input "rowenda"
click at [725, 88] on div "rowenda All results Customers Suppliers Sales Purchases Products No results fou…" at bounding box center [745, 353] width 1490 height 707
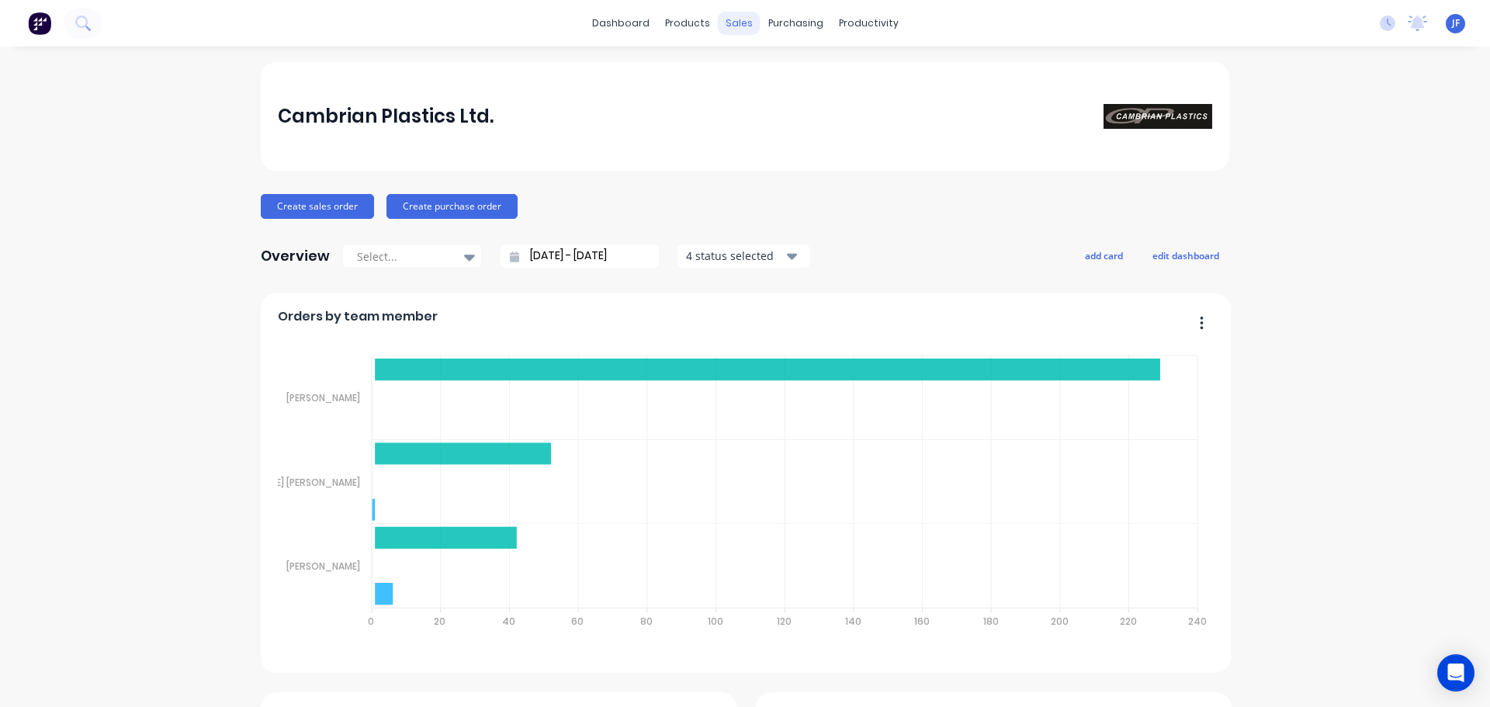
click at [724, 18] on div "sales" at bounding box center [739, 23] width 43 height 23
click at [752, 75] on div at bounding box center [742, 75] width 23 height 14
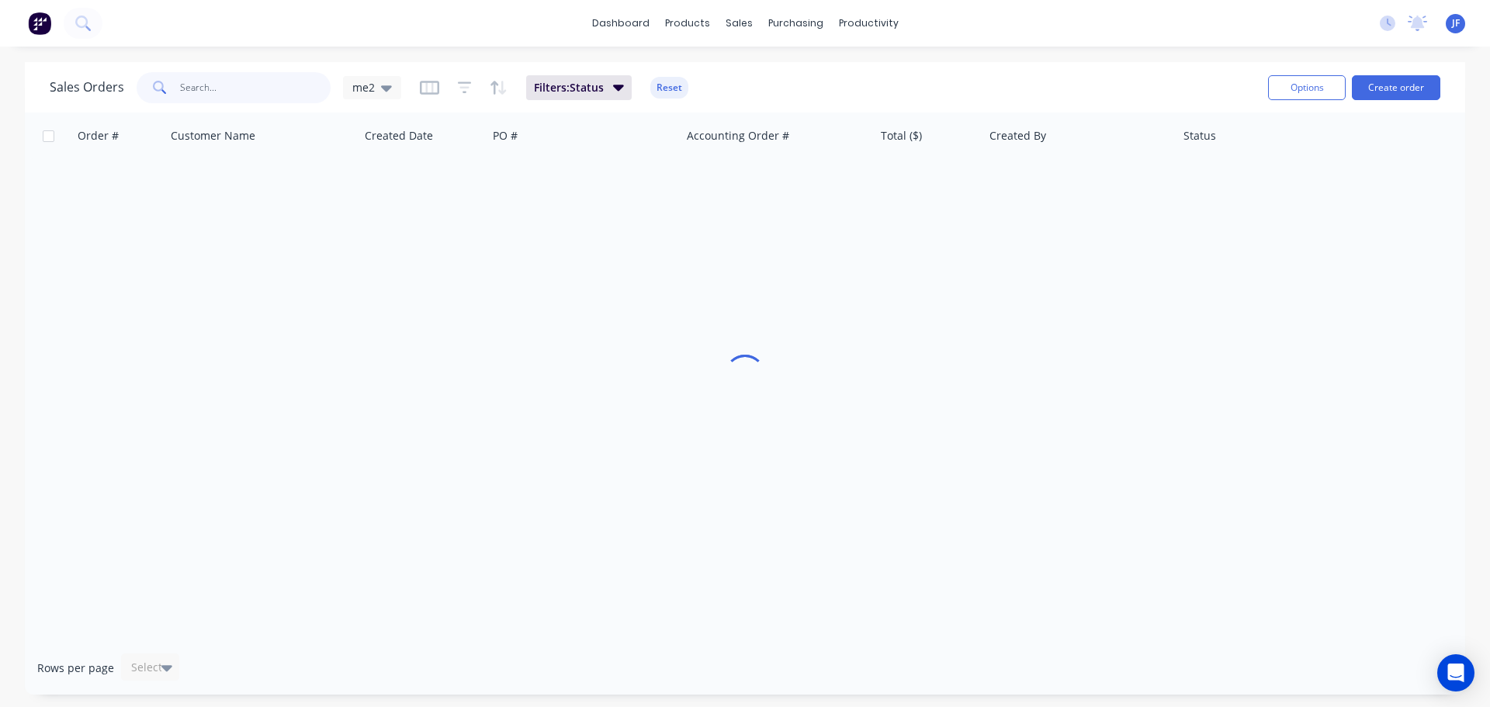
click at [269, 81] on input "text" at bounding box center [255, 87] width 151 height 31
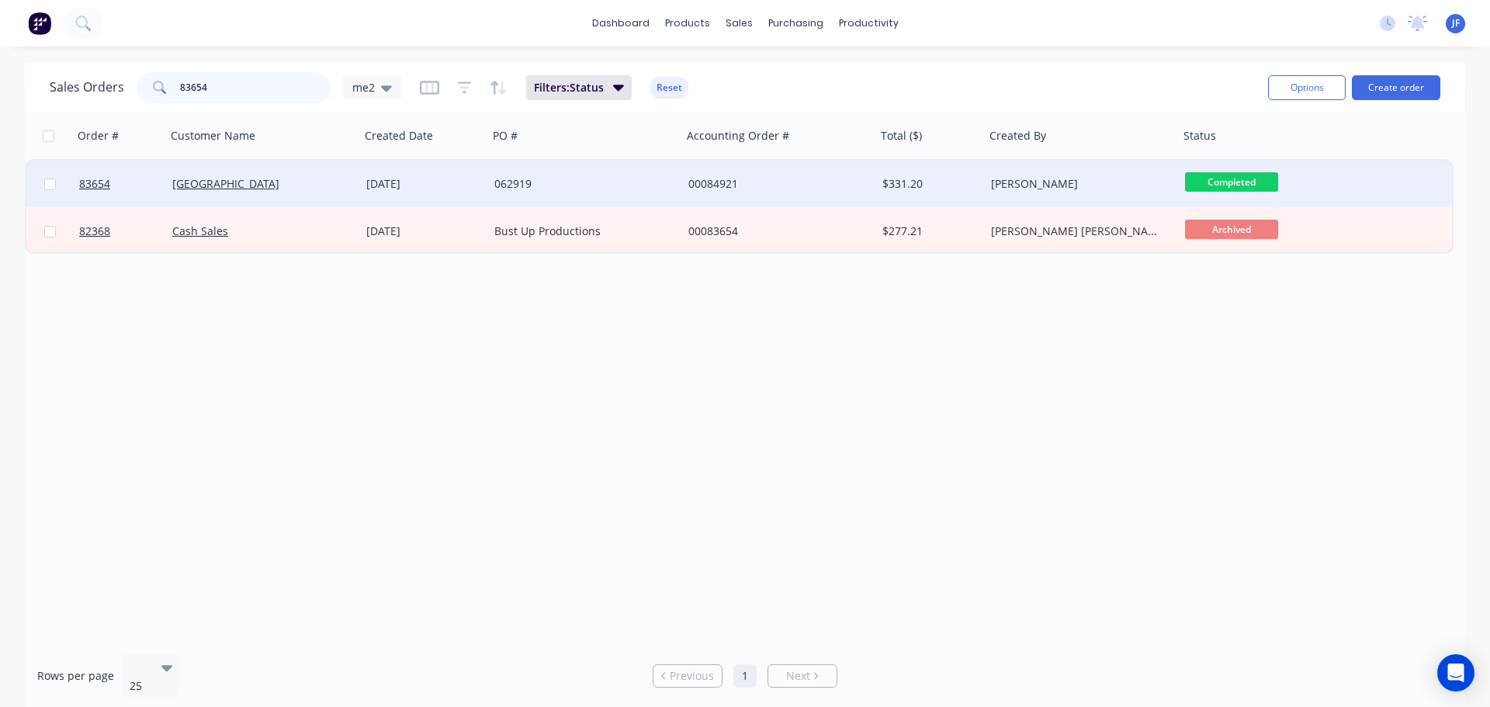
type input "83654"
click at [539, 195] on div "062919" at bounding box center [585, 184] width 194 height 47
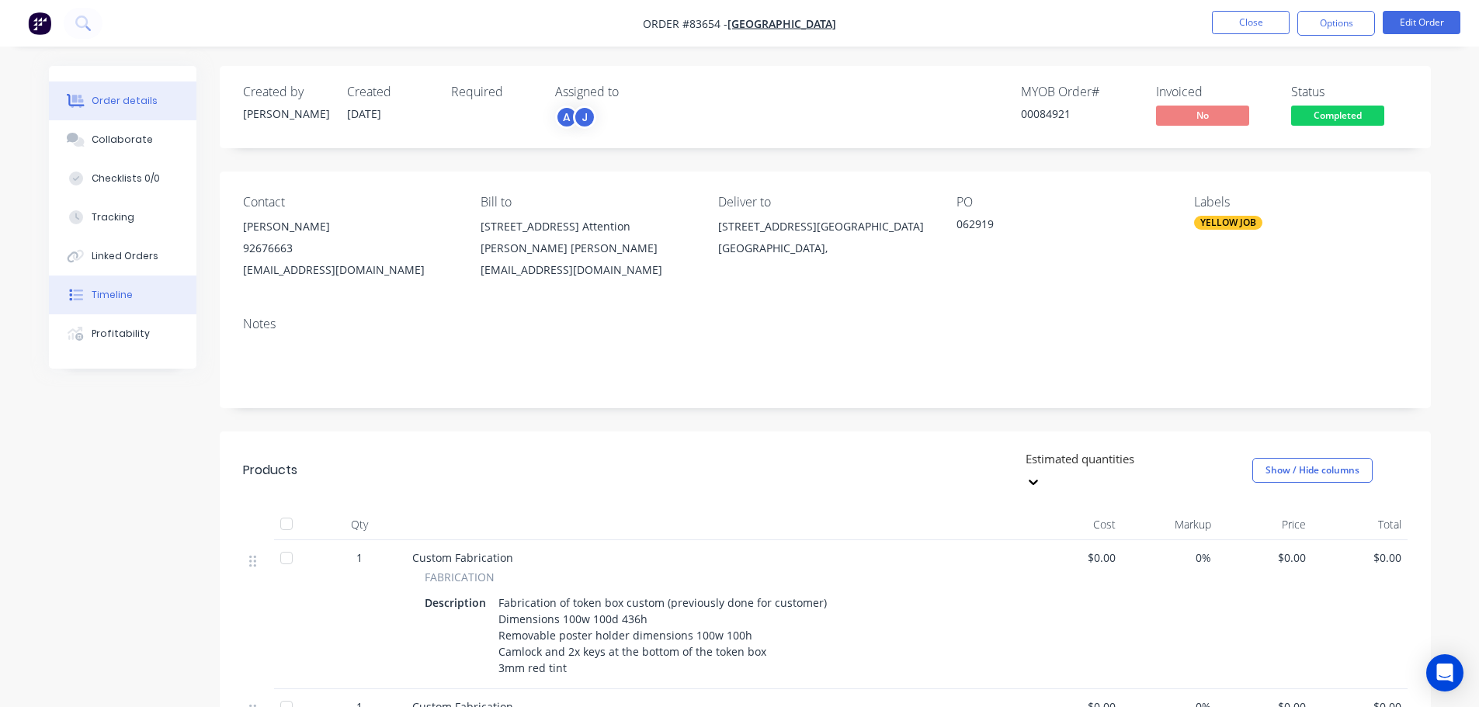
click at [97, 293] on div "Timeline" at bounding box center [112, 295] width 41 height 14
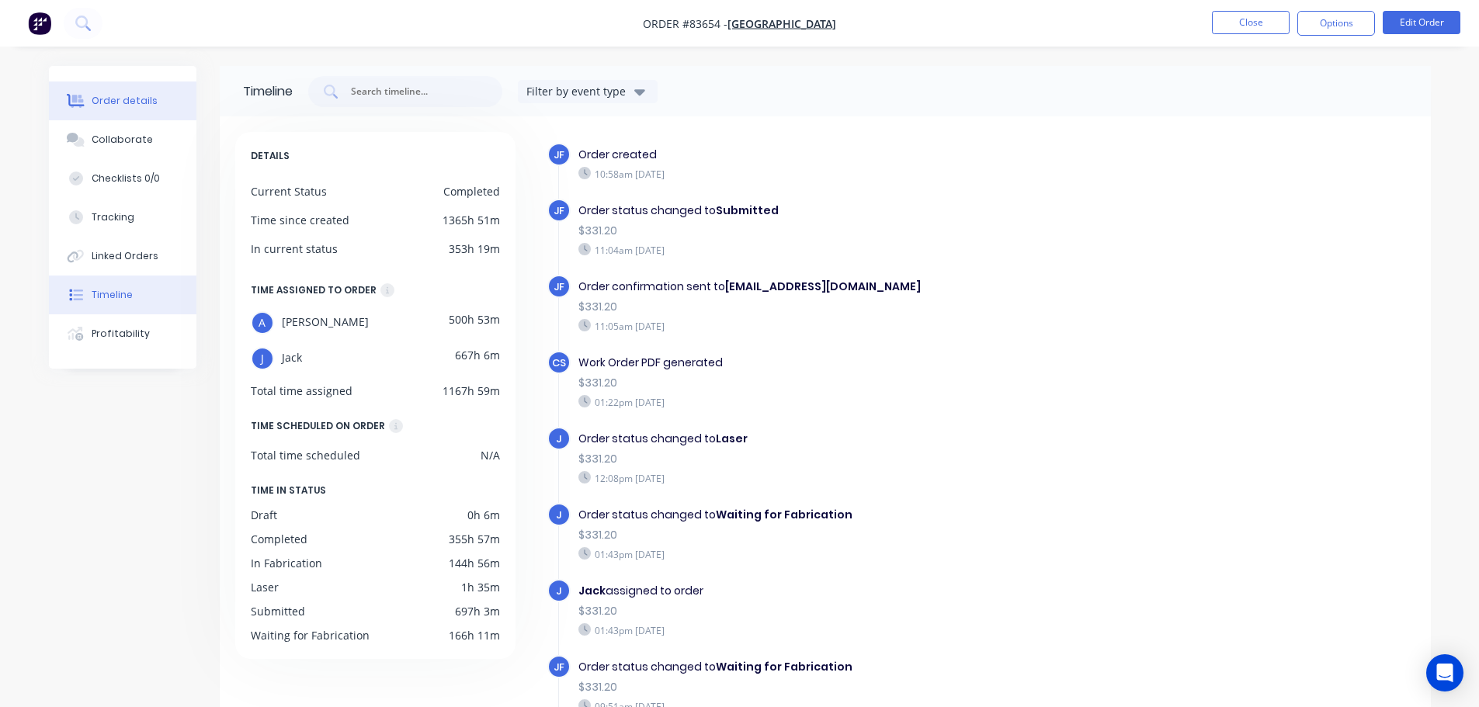
click at [151, 96] on button "Order details" at bounding box center [122, 101] width 147 height 39
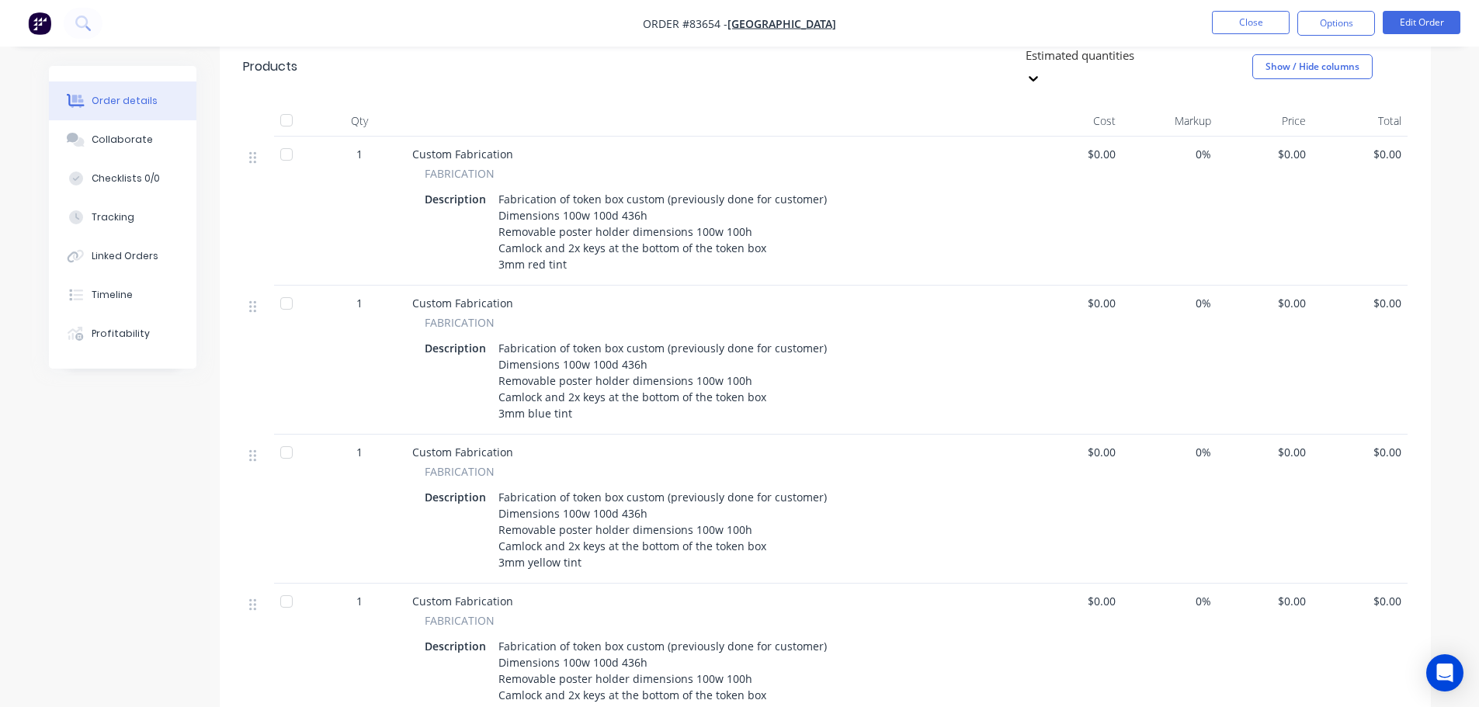
scroll to position [621, 0]
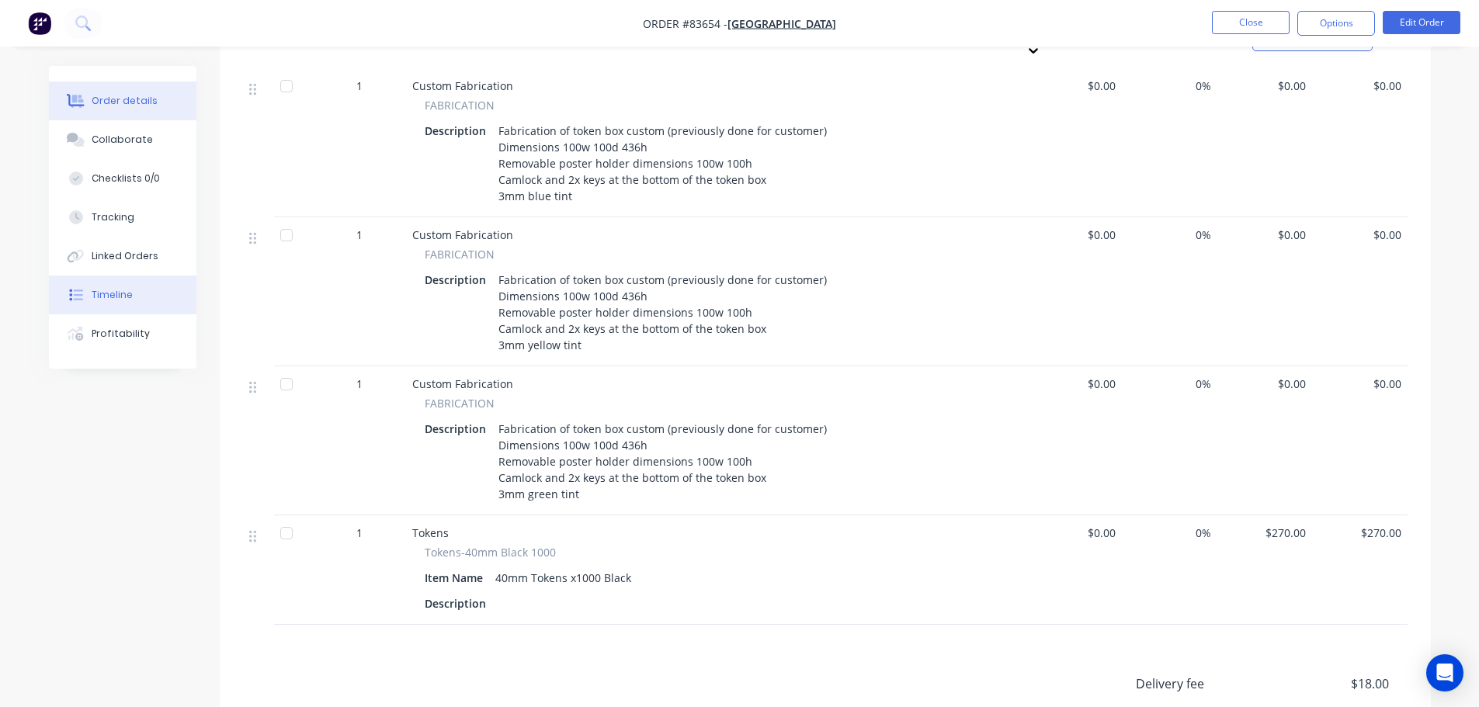
click at [127, 297] on div "Timeline" at bounding box center [112, 295] width 41 height 14
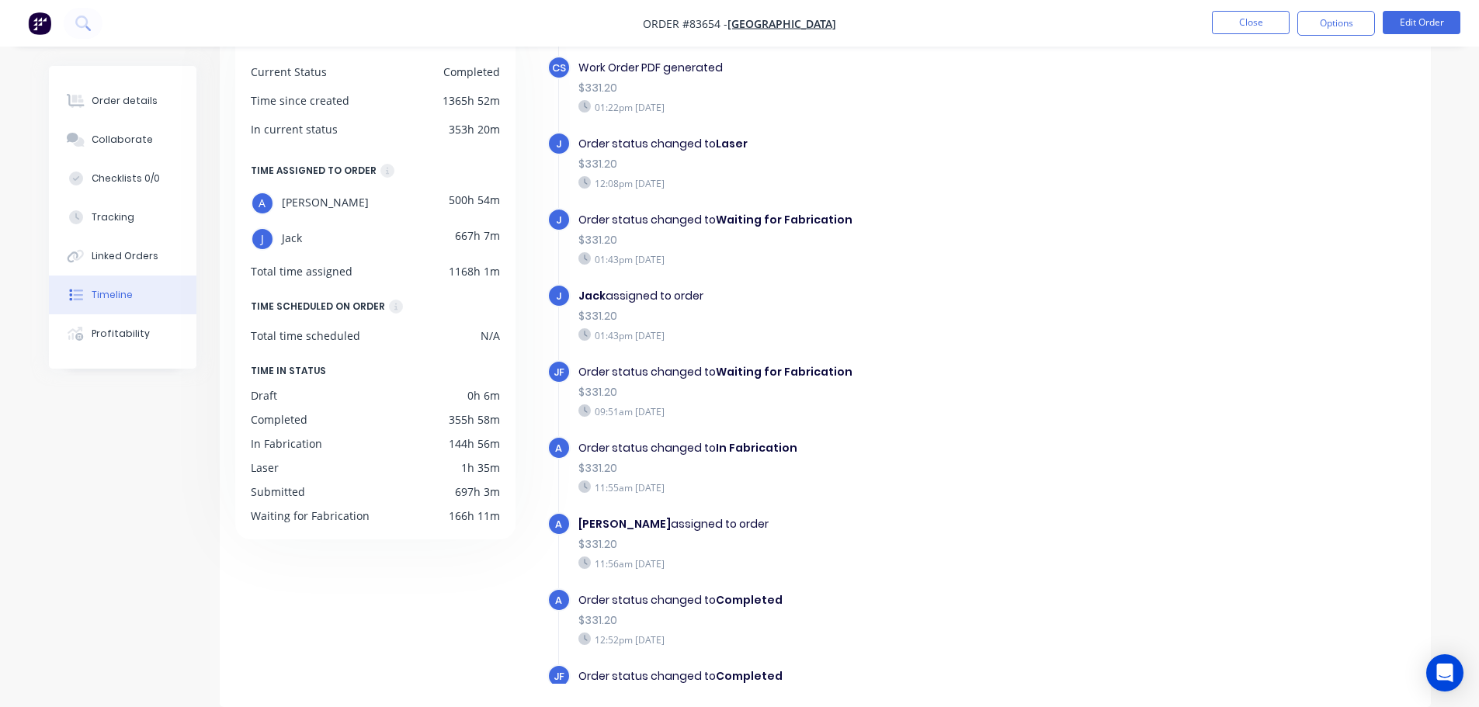
scroll to position [276, 0]
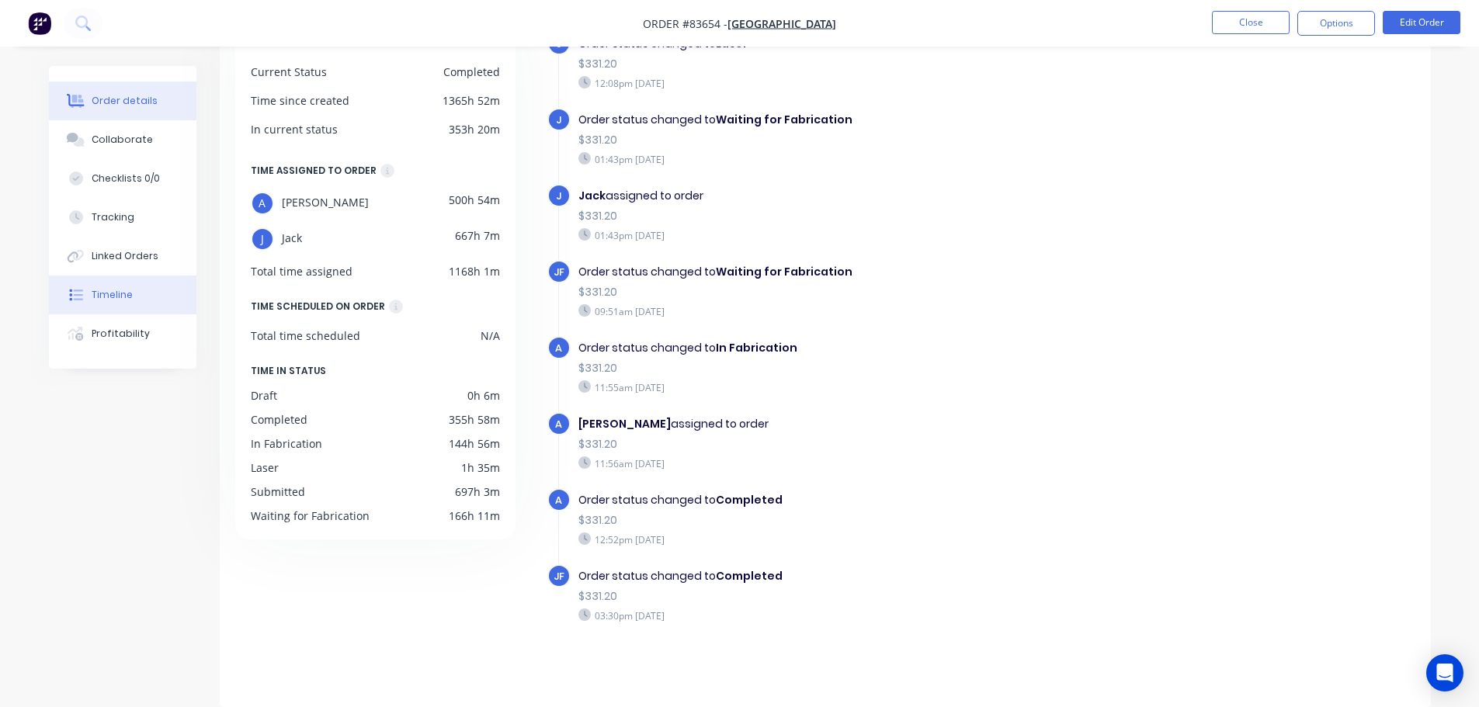
click at [122, 106] on div "Order details" at bounding box center [125, 101] width 66 height 14
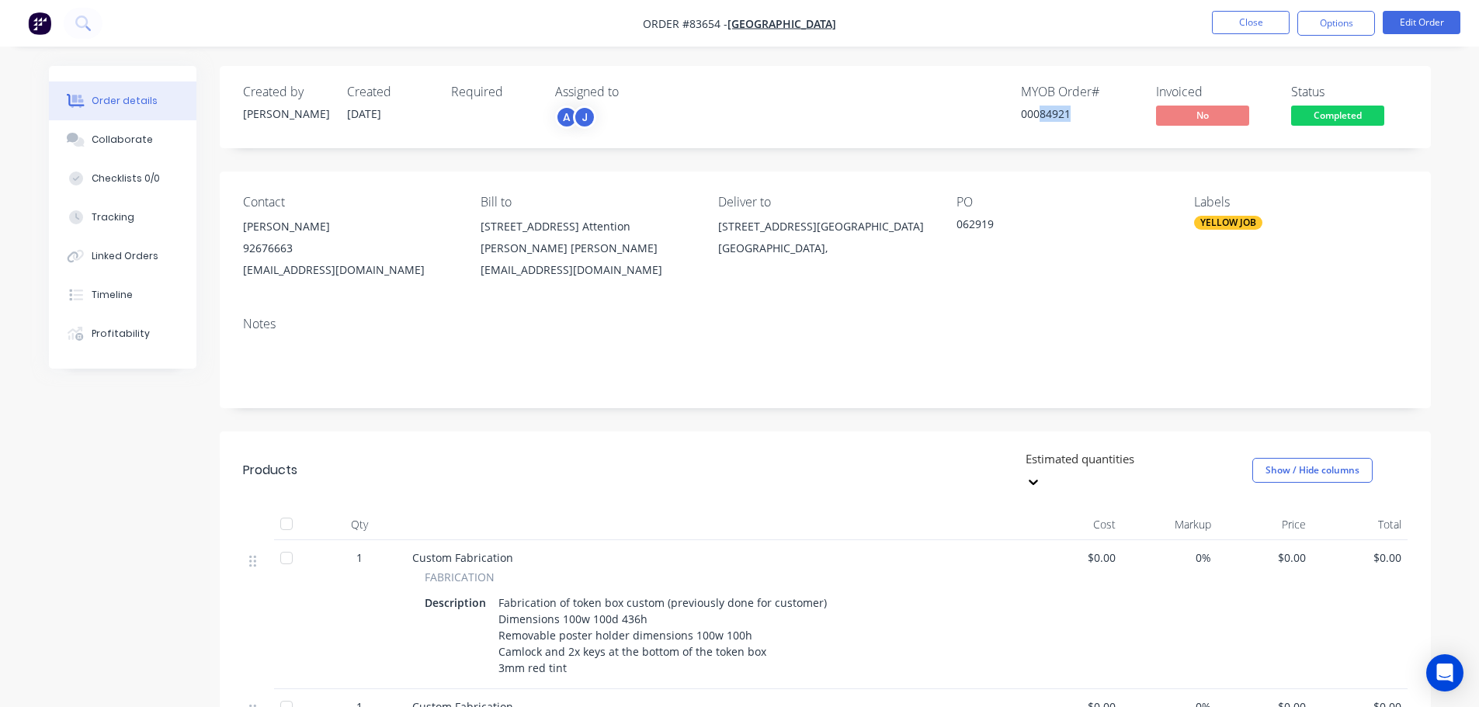
drag, startPoint x: 1067, startPoint y: 117, endPoint x: 1088, endPoint y: 116, distance: 21.0
click at [1088, 116] on div "00084921" at bounding box center [1079, 114] width 116 height 16
copy div "84921"
click at [90, 310] on button "Timeline" at bounding box center [122, 295] width 147 height 39
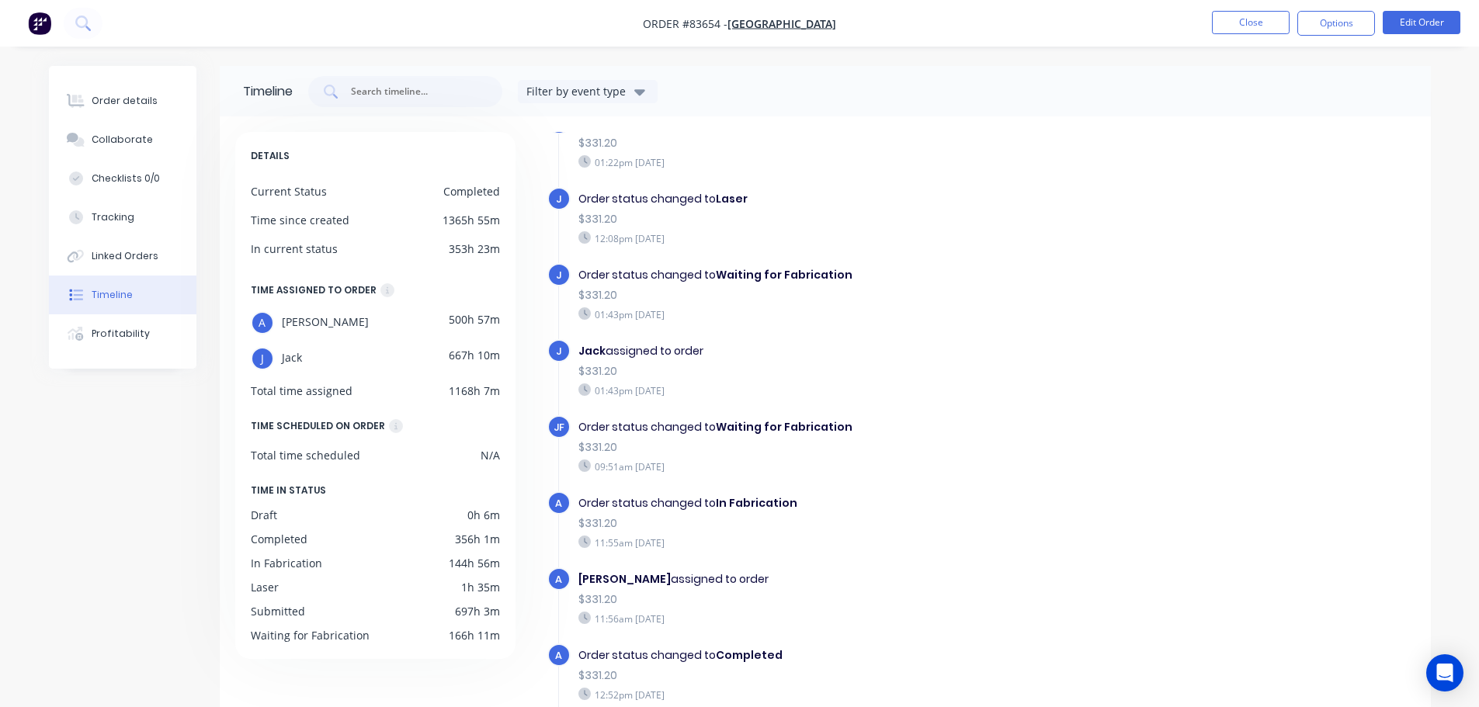
scroll to position [276, 0]
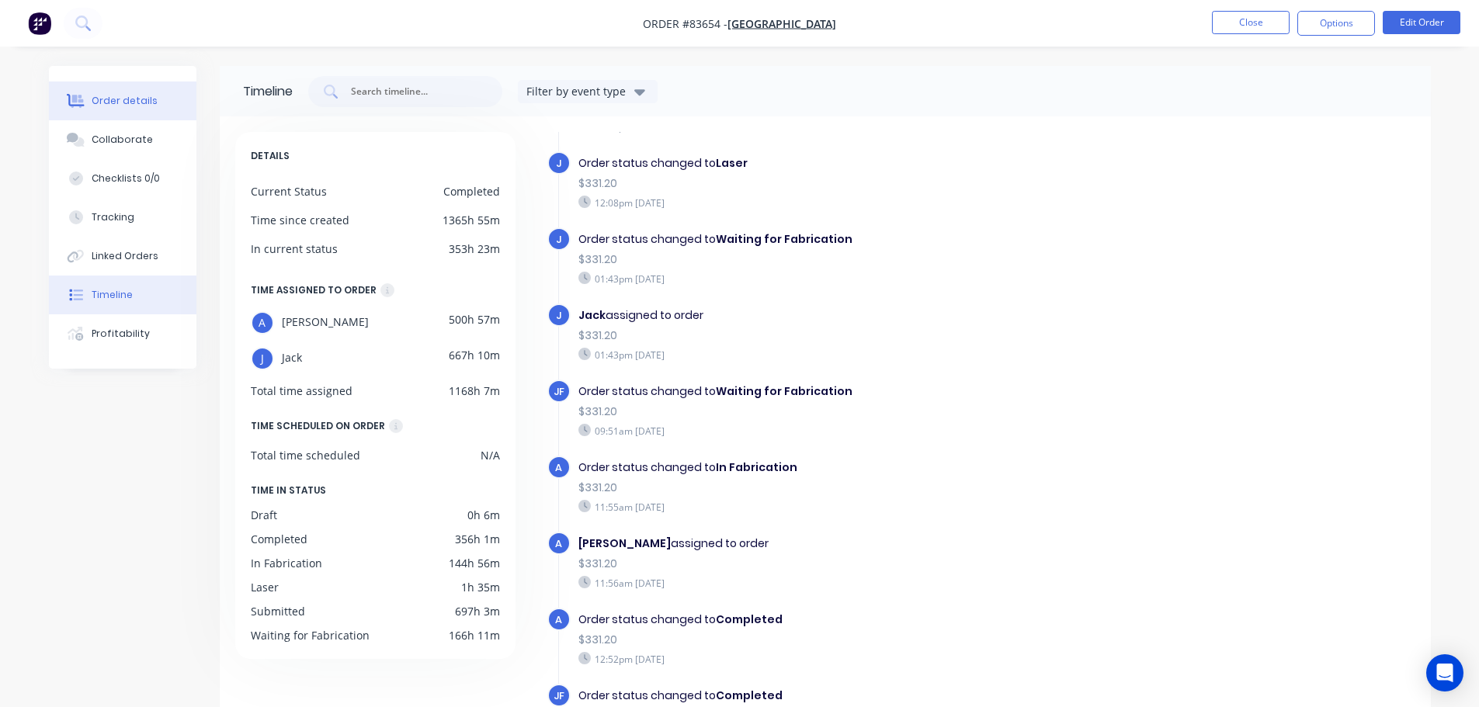
click at [137, 112] on button "Order details" at bounding box center [122, 101] width 147 height 39
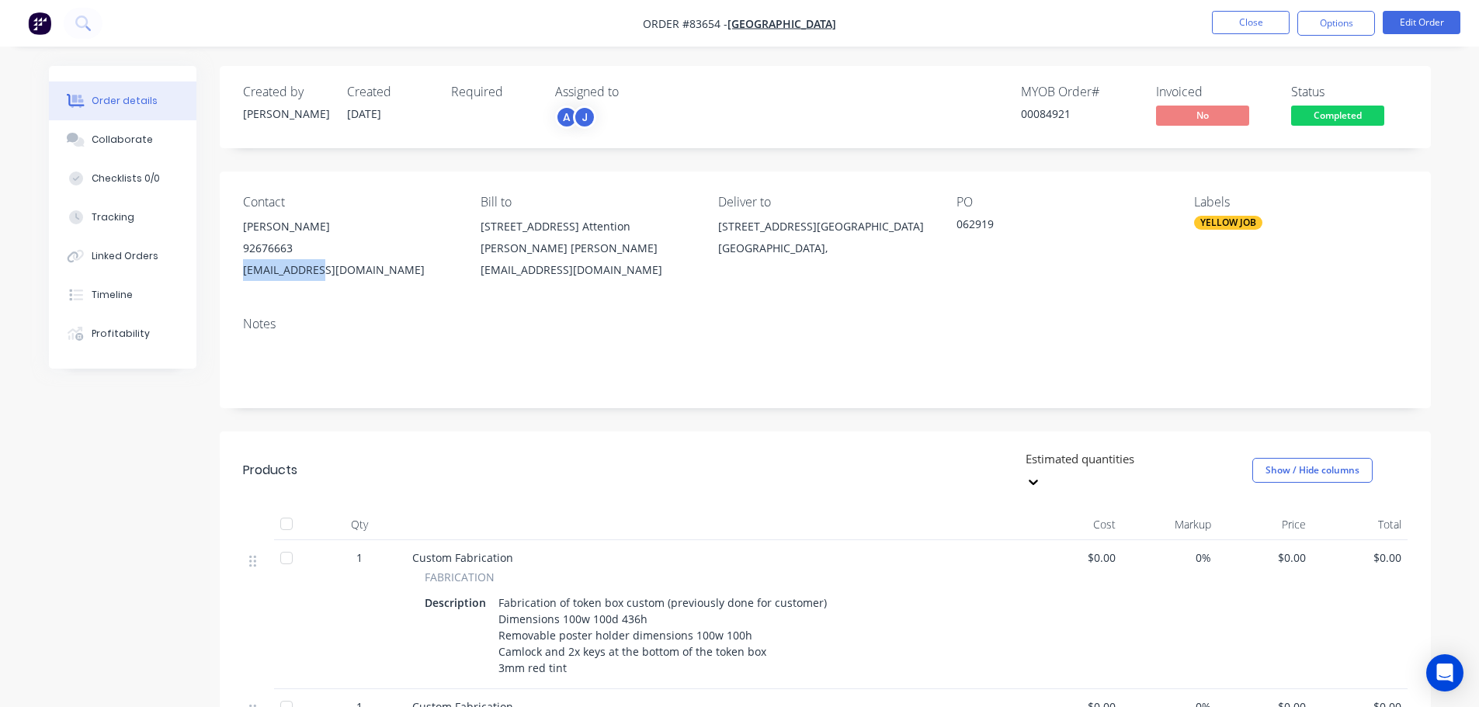
drag, startPoint x: 265, startPoint y: 270, endPoint x: 326, endPoint y: 268, distance: 61.4
click at [326, 268] on div "Contact [PERSON_NAME][GEOGRAPHIC_DATA][PHONE_NUMBER] [EMAIL_ADDRESS][DOMAIN_NAM…" at bounding box center [825, 238] width 1211 height 133
click at [86, 15] on button at bounding box center [83, 23] width 39 height 31
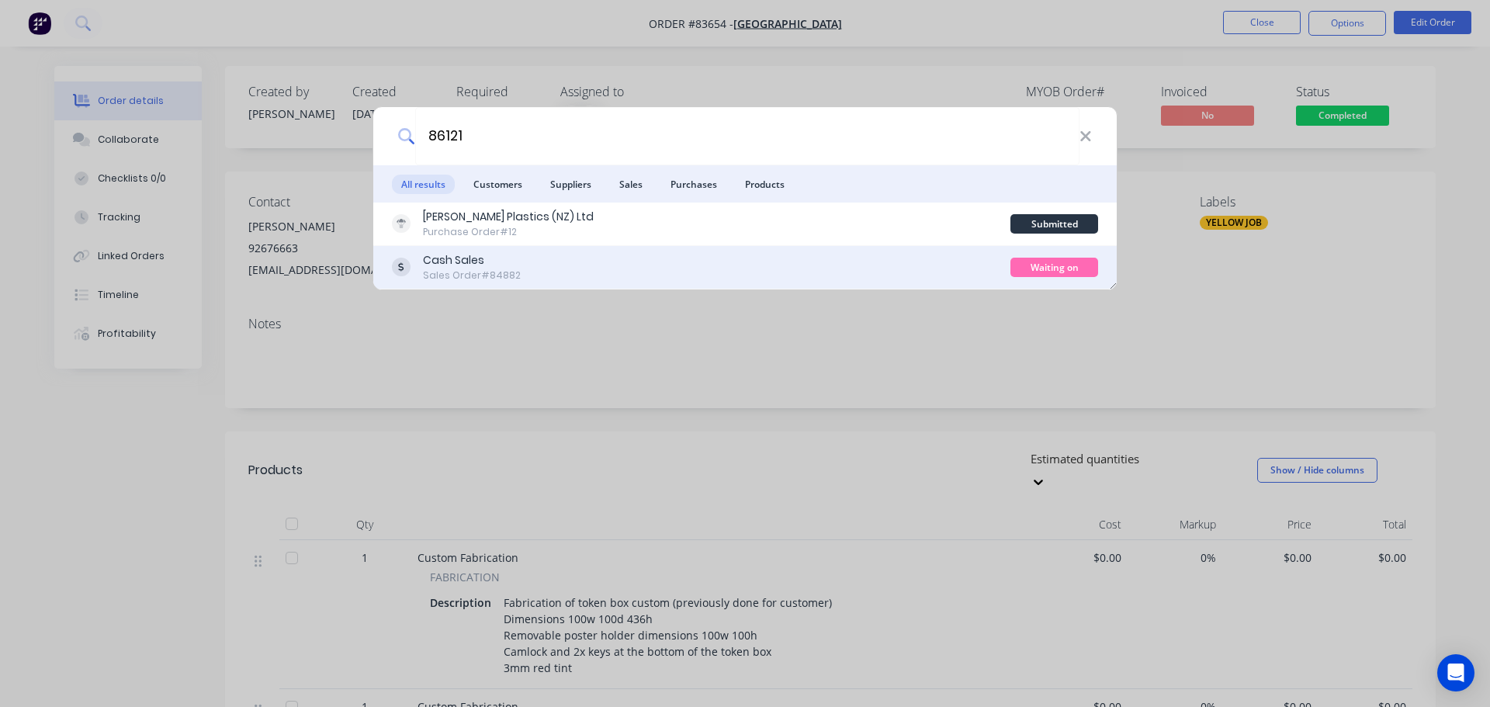
type input "86121"
click at [507, 262] on div "Cash Sales" at bounding box center [472, 260] width 98 height 16
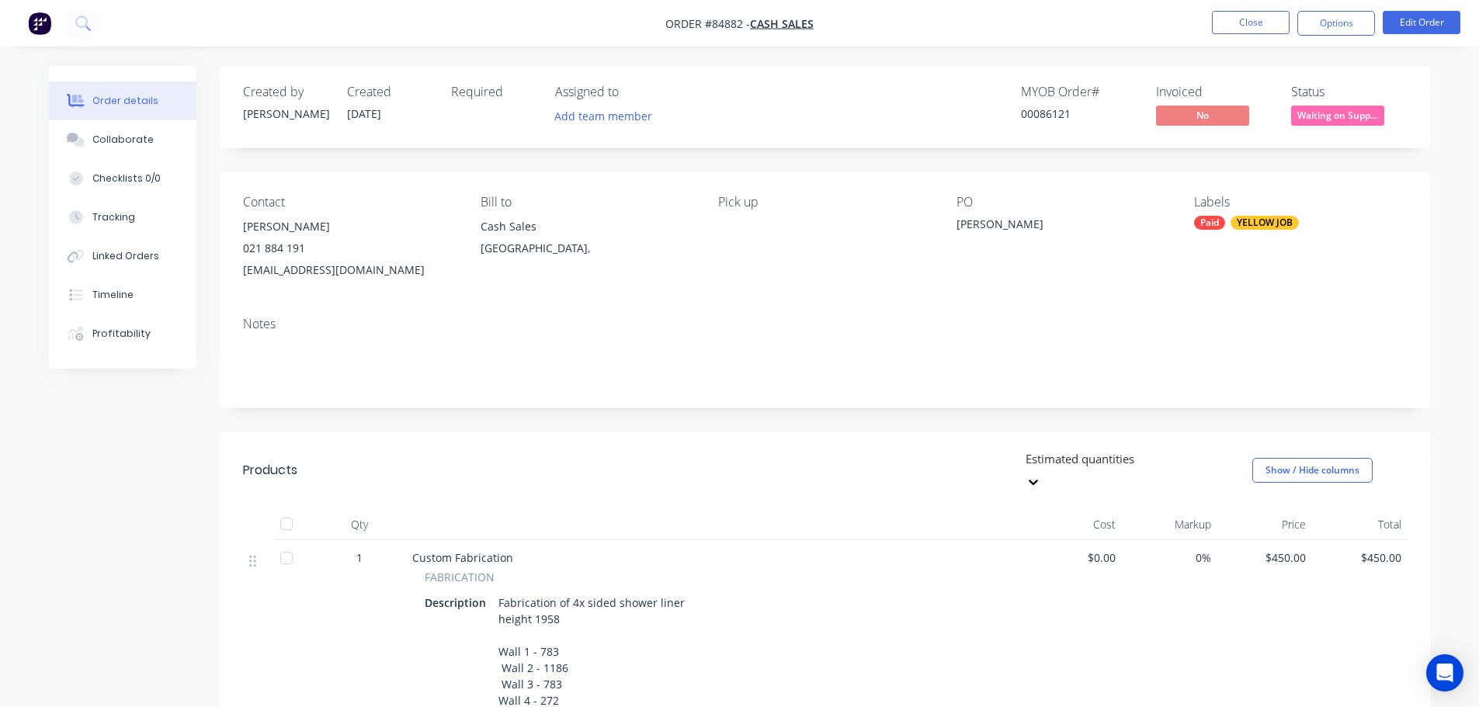
click at [1368, 113] on span "Waiting on Supp..." at bounding box center [1337, 115] width 93 height 19
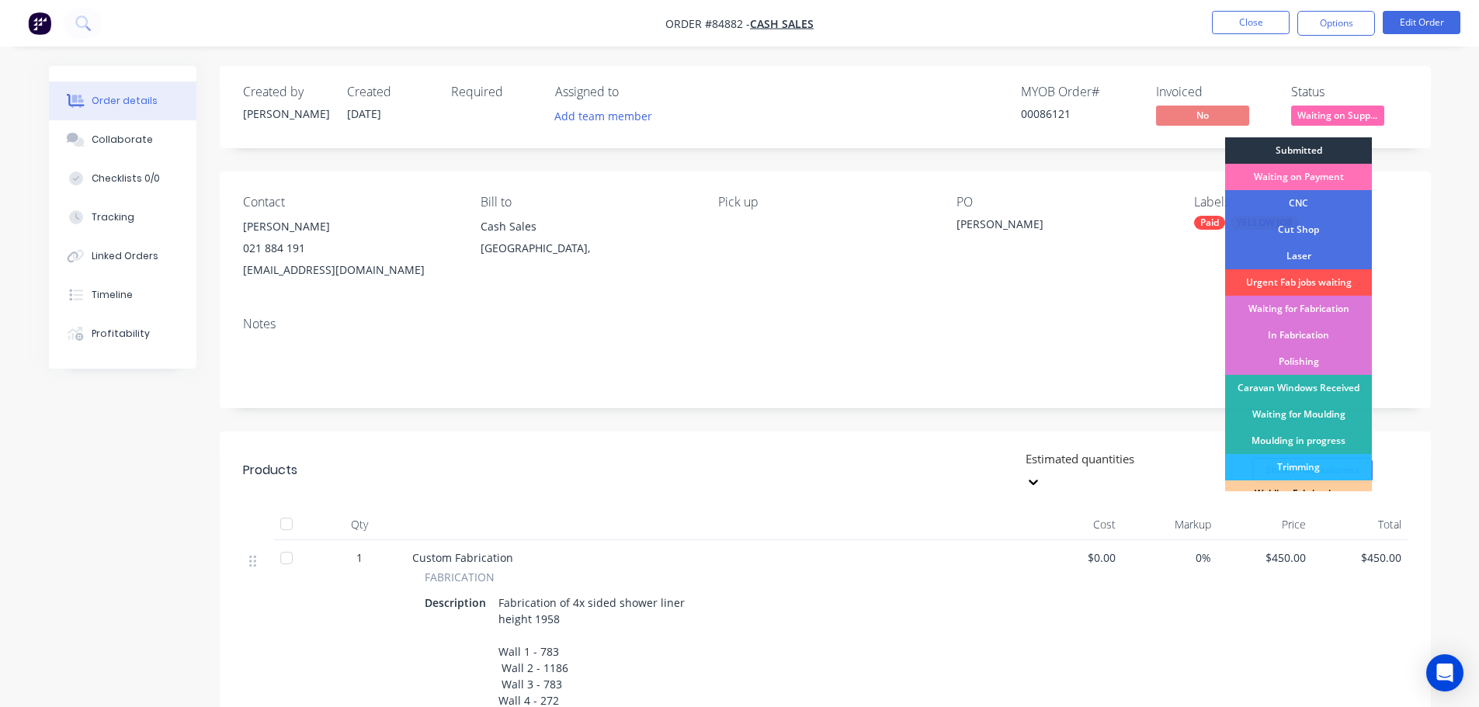
click at [1306, 152] on div "Submitted" at bounding box center [1298, 150] width 147 height 26
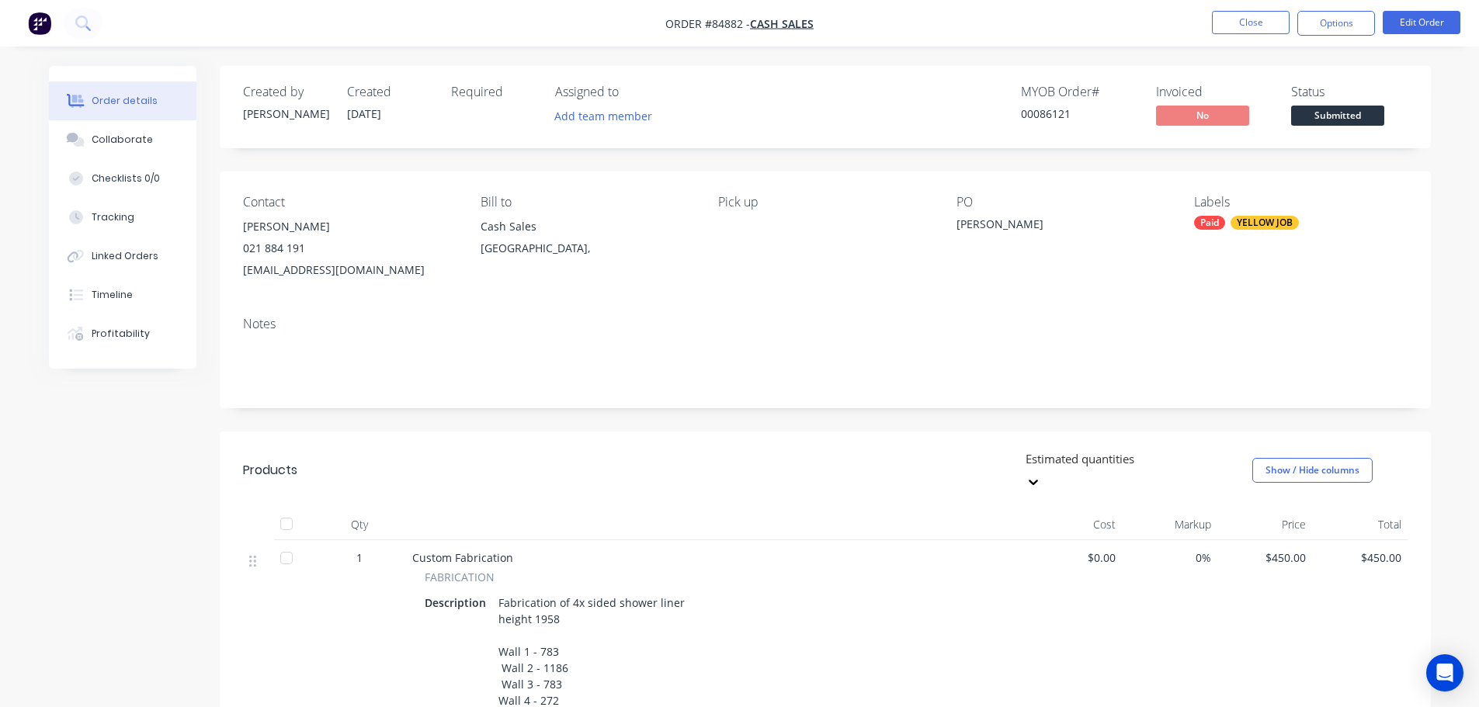
click at [1278, 67] on div "Created by [PERSON_NAME] Created [DATE] Required Assigned to Add team member MY…" at bounding box center [825, 107] width 1211 height 82
click at [77, 31] on button at bounding box center [83, 23] width 39 height 31
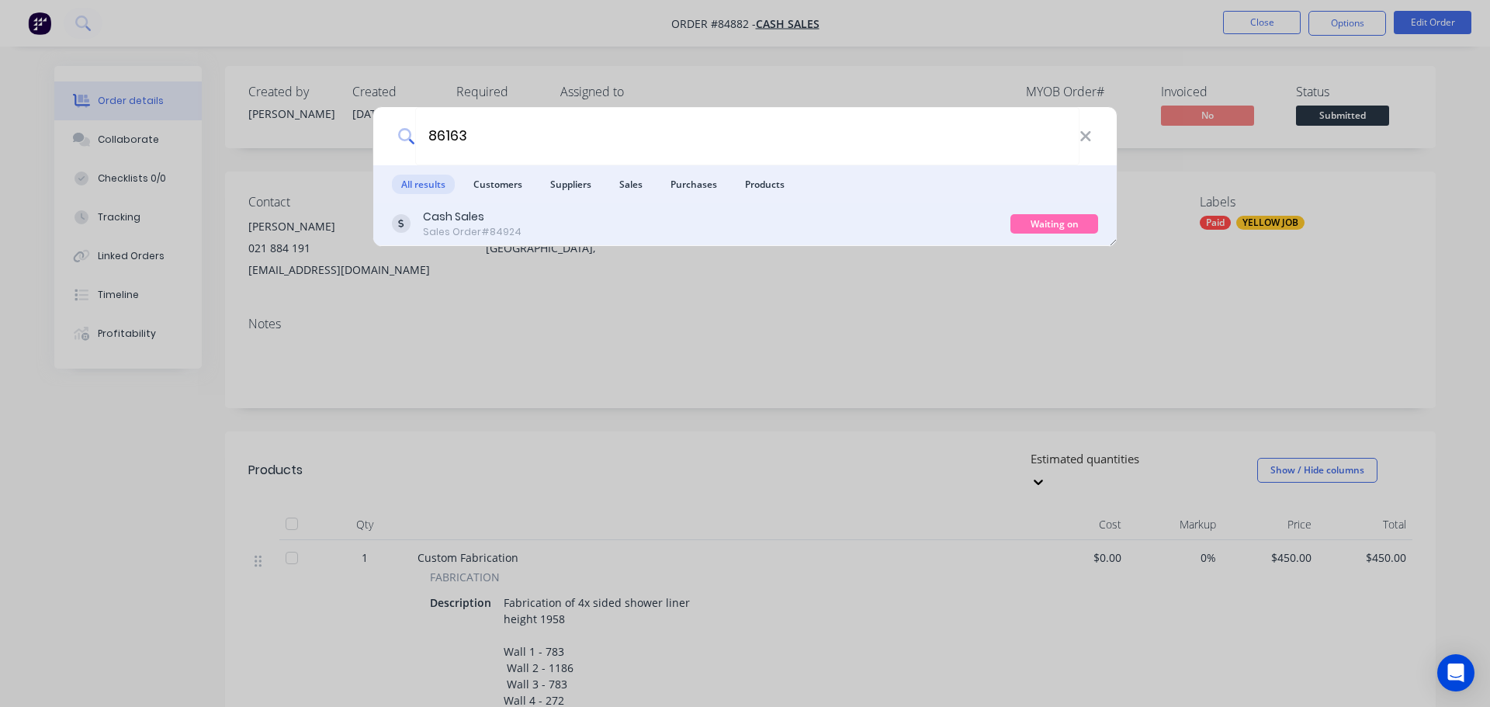
type input "86163"
click at [845, 218] on div "Cash Sales Sales Order #84924" at bounding box center [701, 224] width 619 height 30
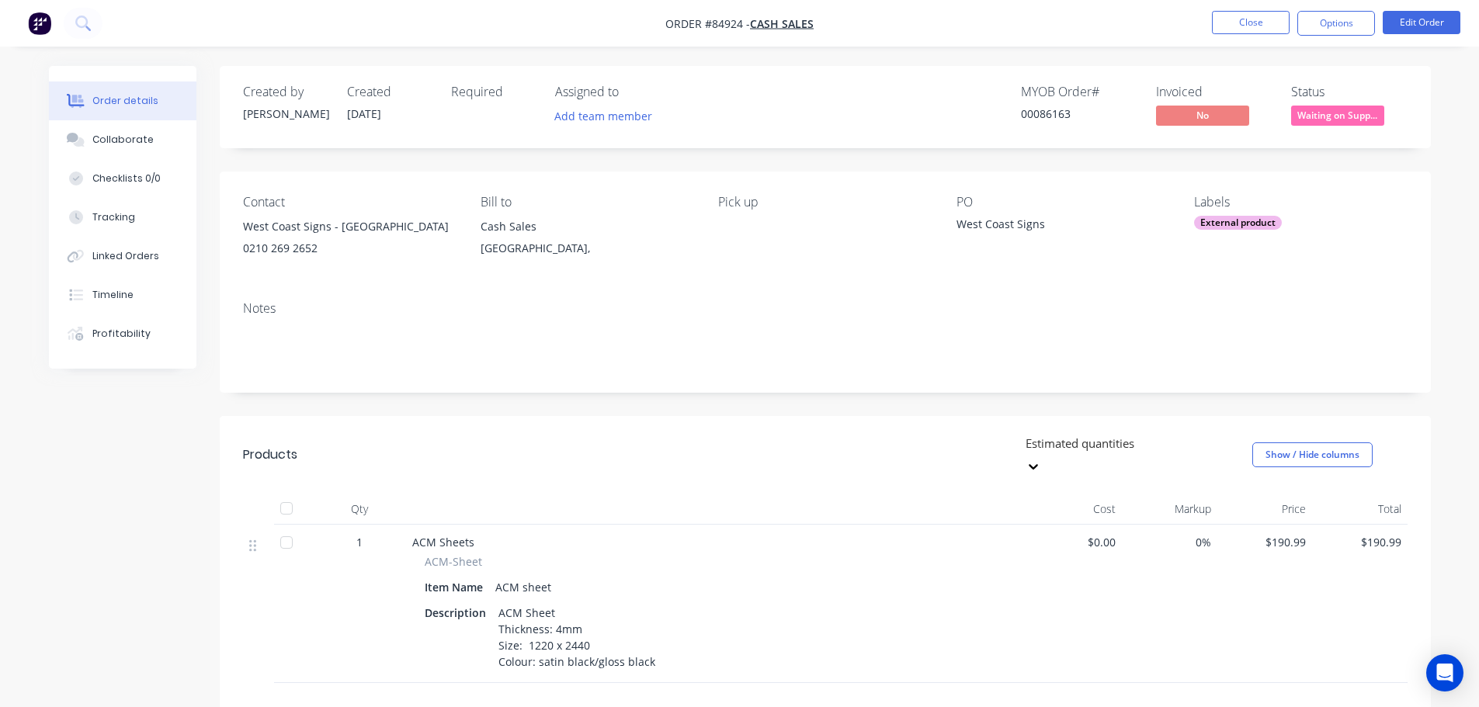
click at [1317, 116] on span "Waiting on Supp..." at bounding box center [1337, 115] width 93 height 19
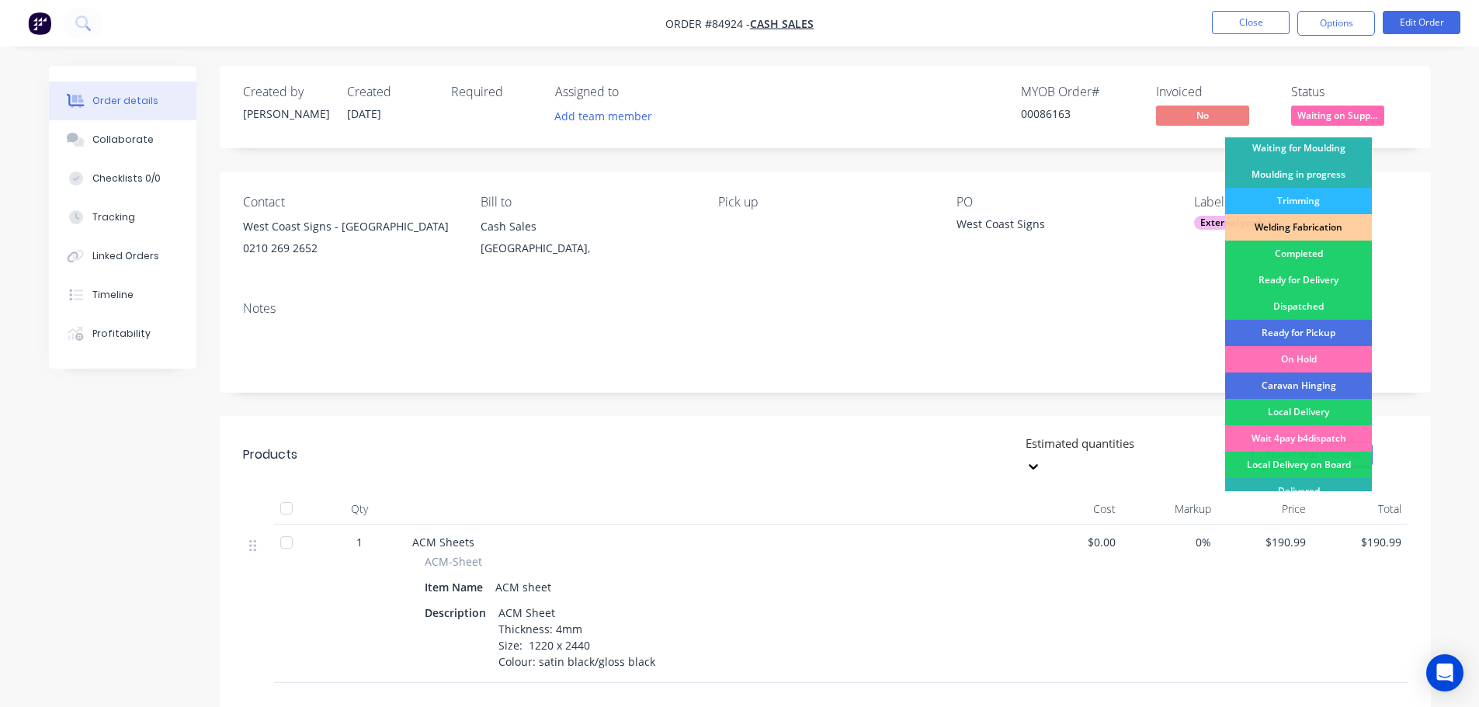
scroll to position [306, 0]
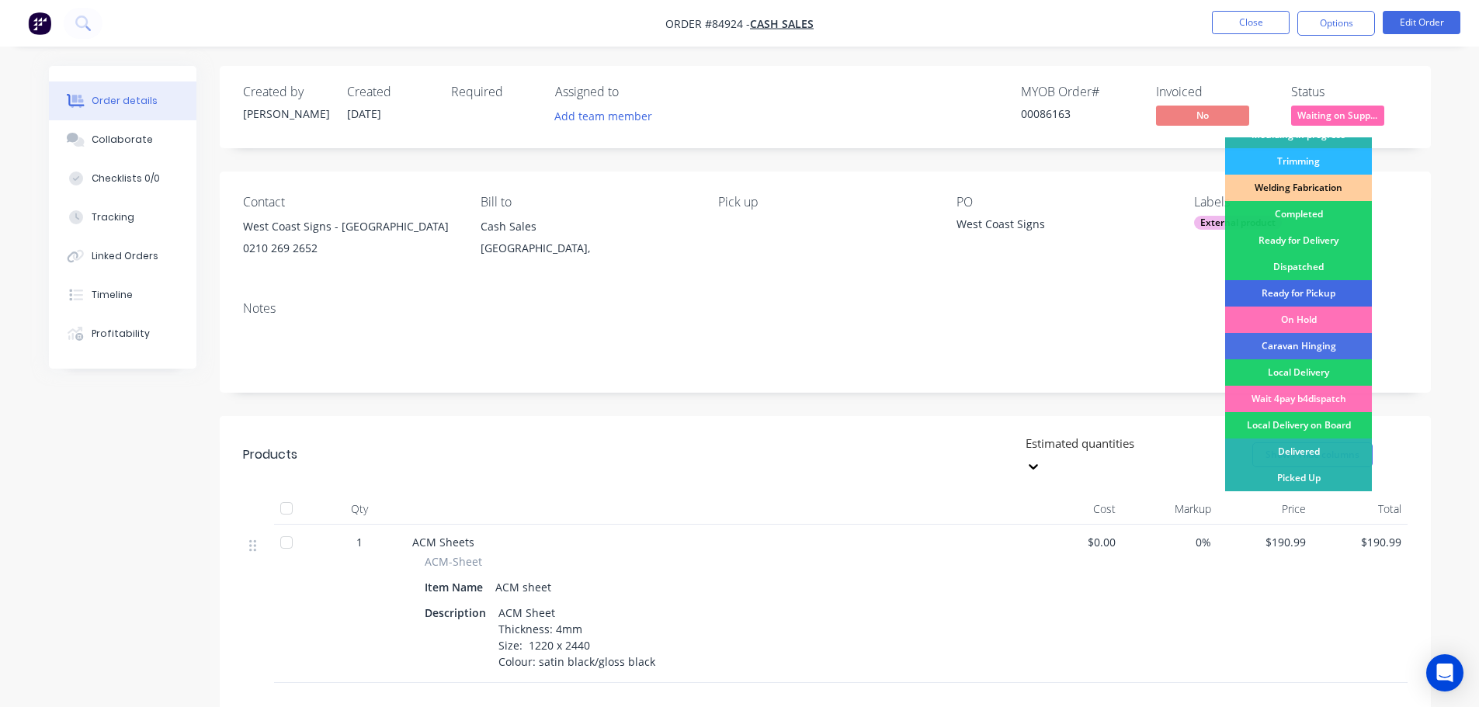
click at [1310, 292] on div "Ready for Pickup" at bounding box center [1298, 293] width 147 height 26
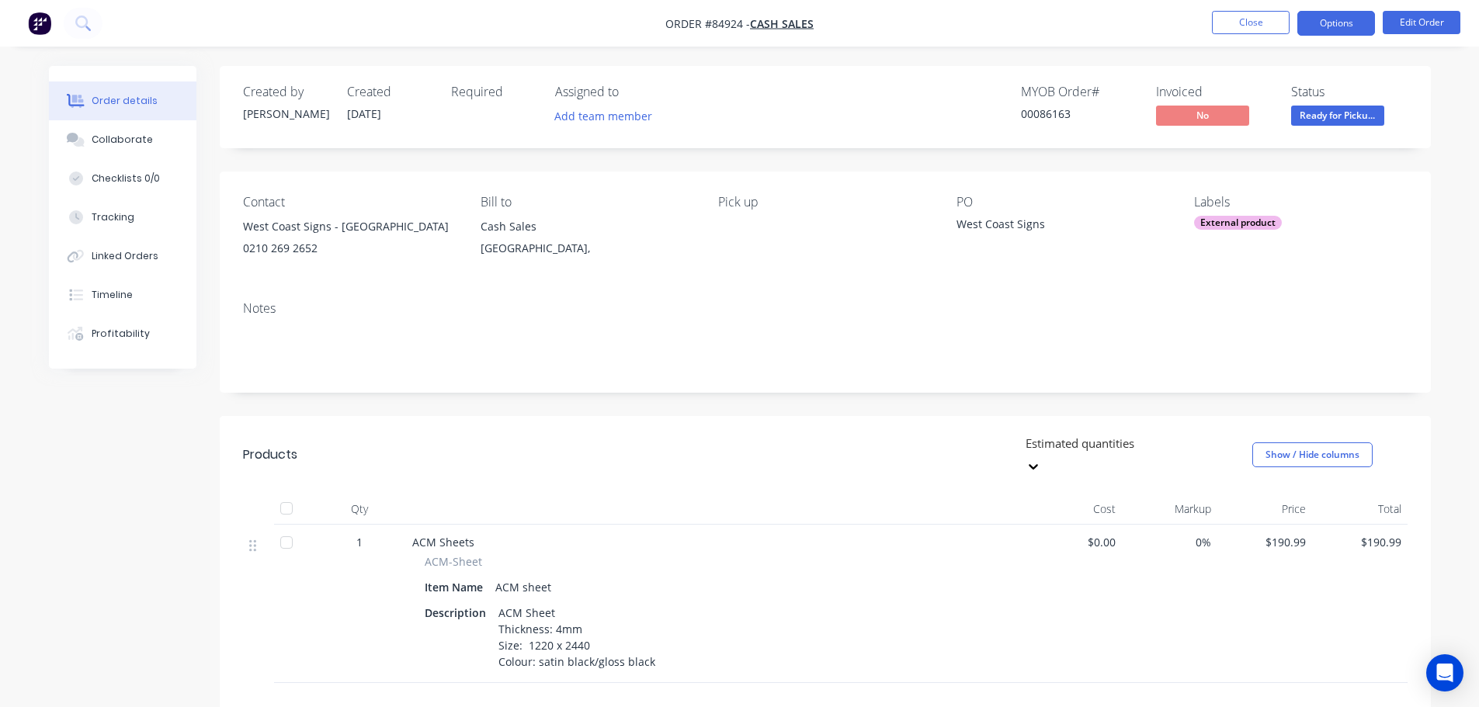
click at [1330, 23] on button "Options" at bounding box center [1336, 23] width 78 height 25
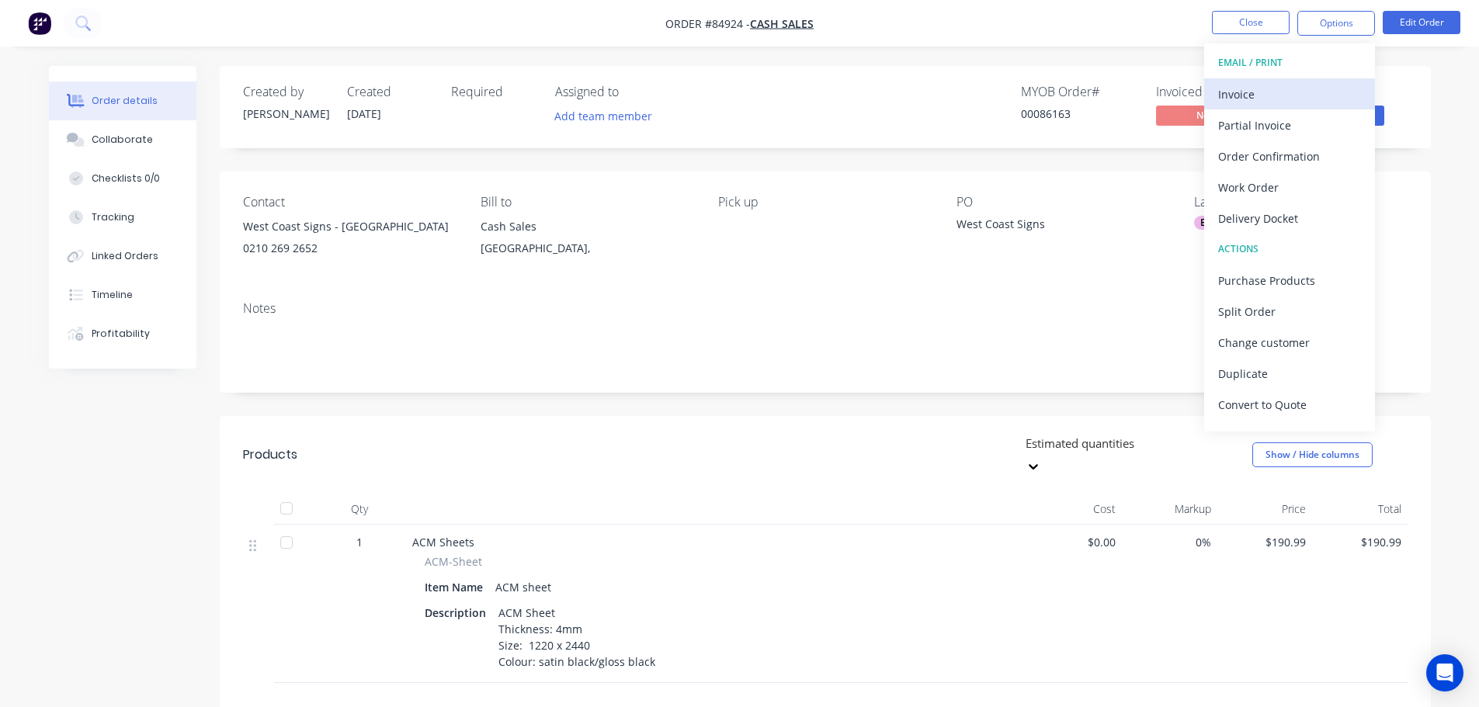
click at [1282, 92] on div "Invoice" at bounding box center [1289, 94] width 143 height 23
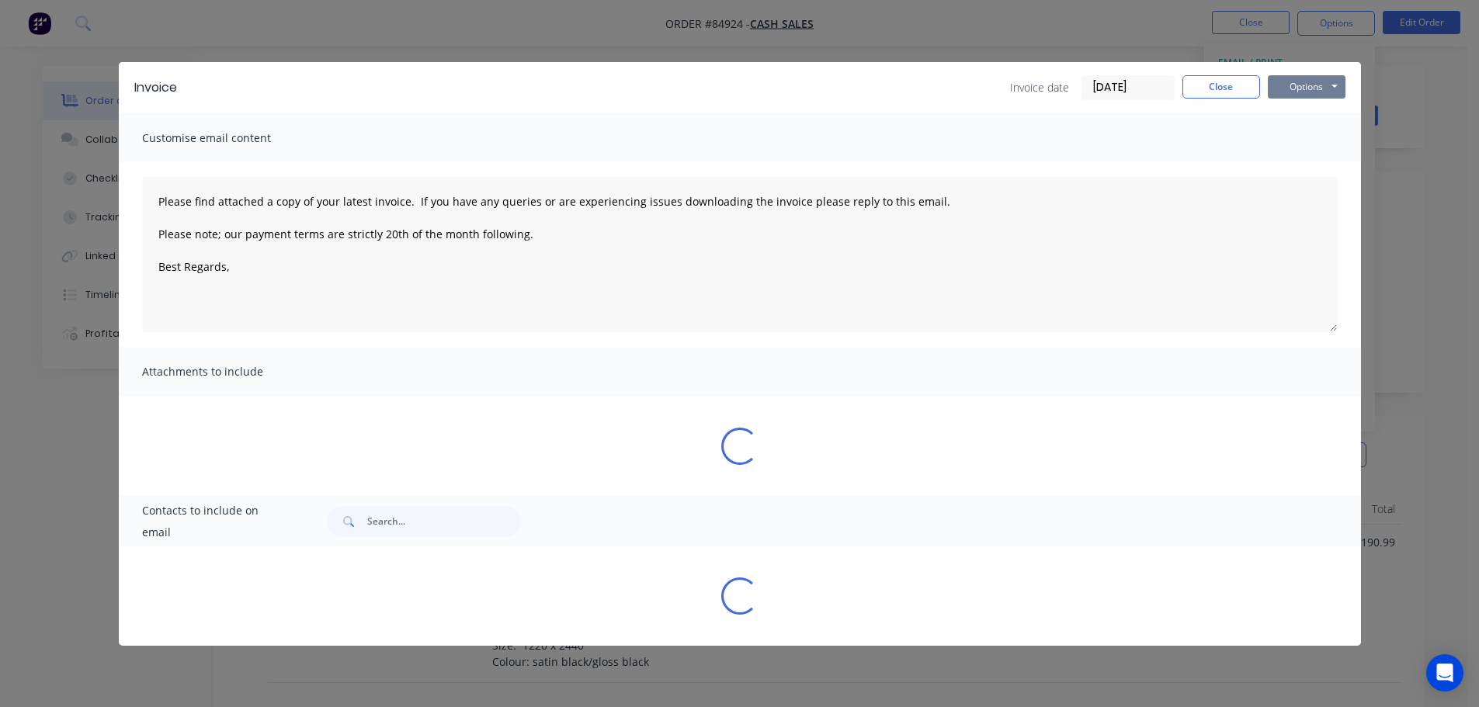
click at [1303, 89] on button "Options" at bounding box center [1307, 86] width 78 height 23
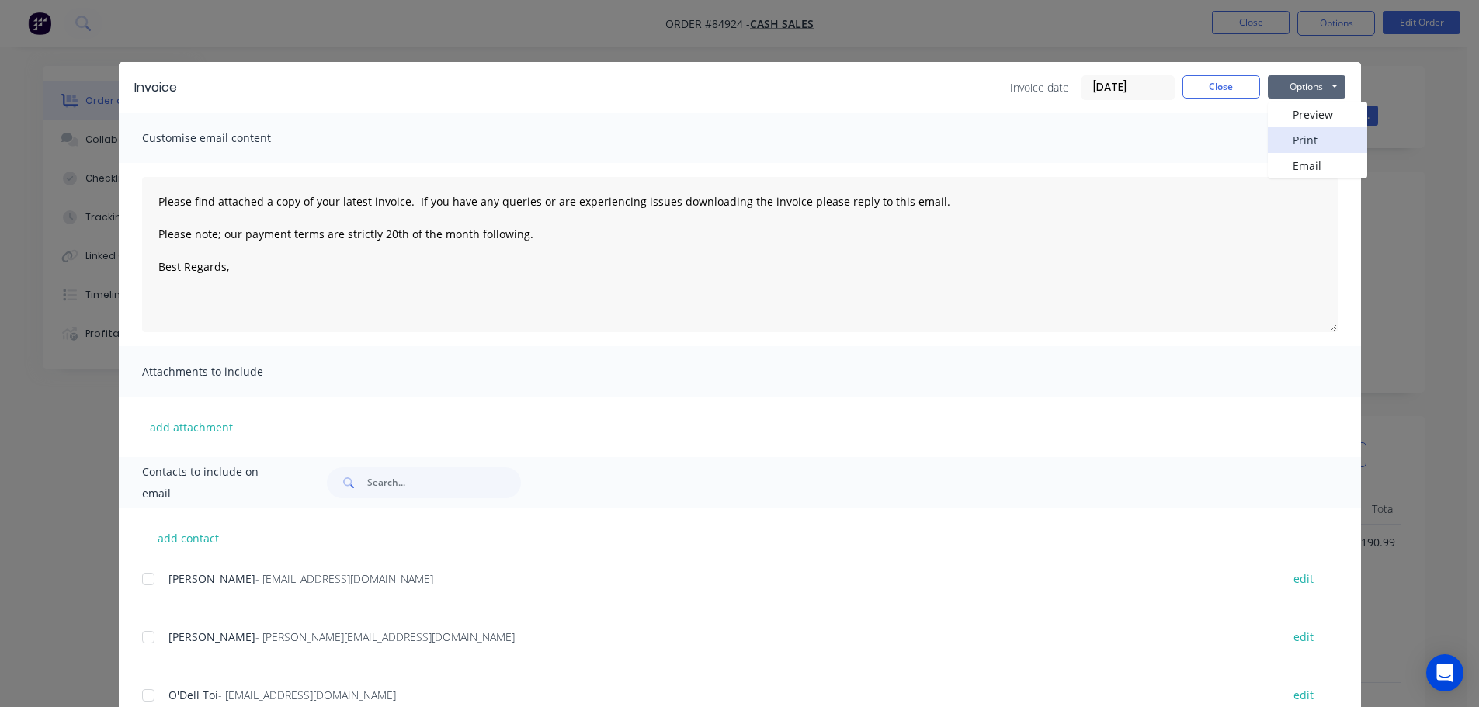
click at [1305, 138] on button "Print" at bounding box center [1317, 140] width 99 height 26
click at [1214, 81] on button "Close" at bounding box center [1221, 86] width 78 height 23
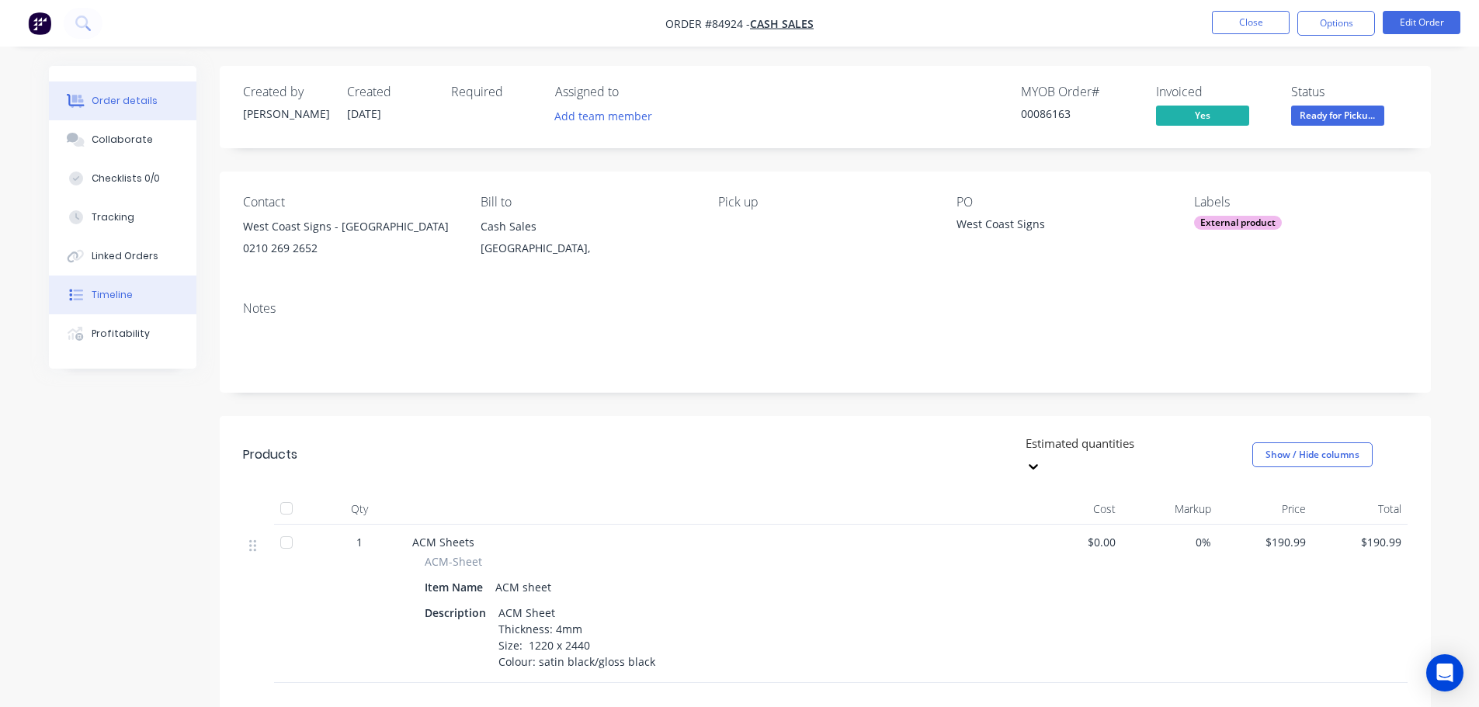
click at [99, 293] on div "Timeline" at bounding box center [112, 295] width 41 height 14
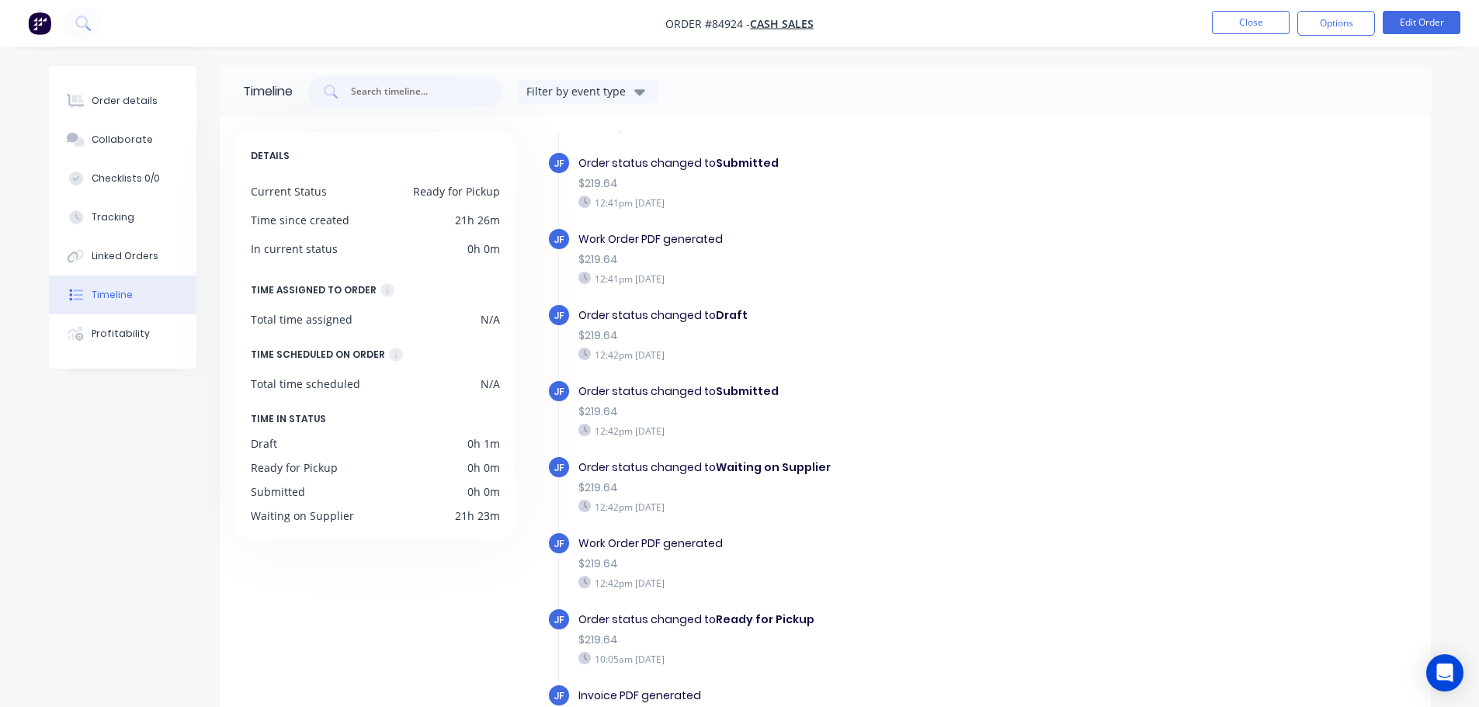
scroll to position [120, 0]
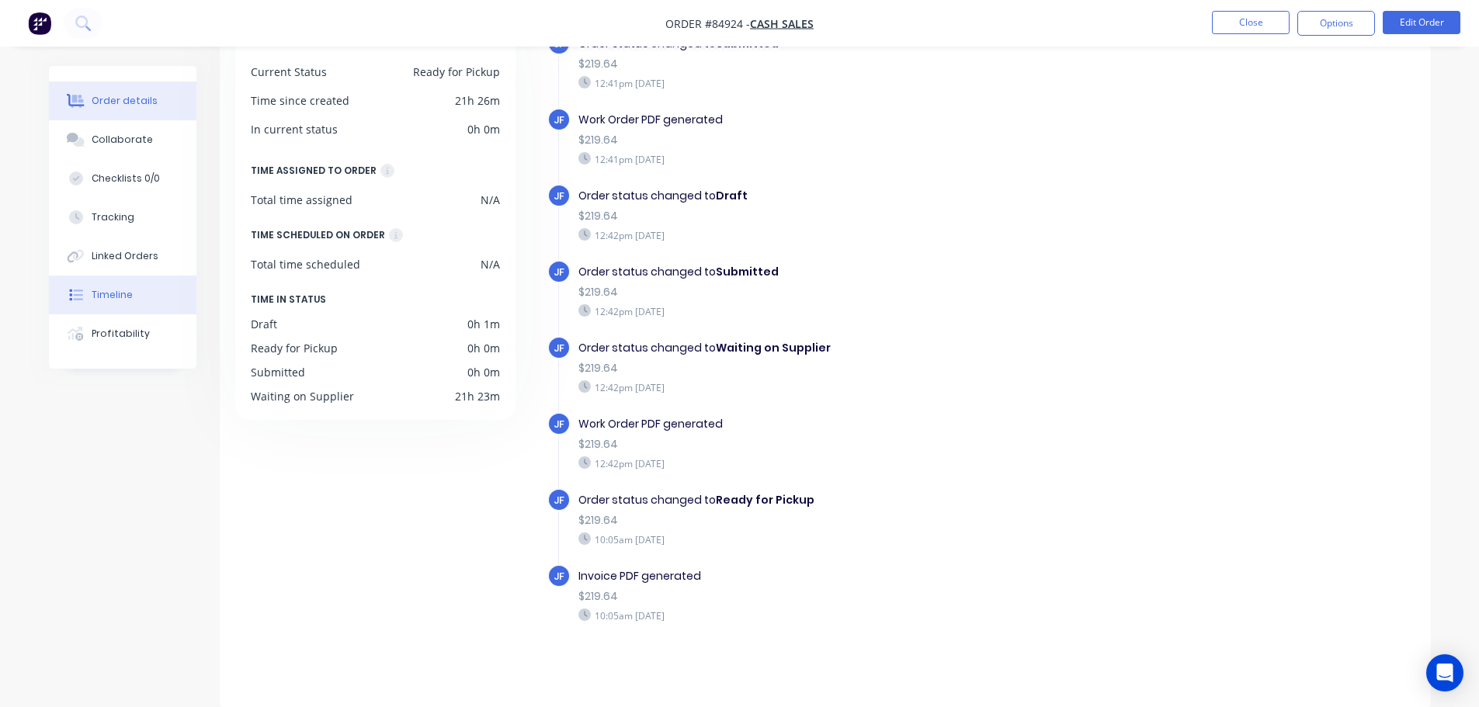
click at [137, 99] on div "Order details" at bounding box center [125, 101] width 66 height 14
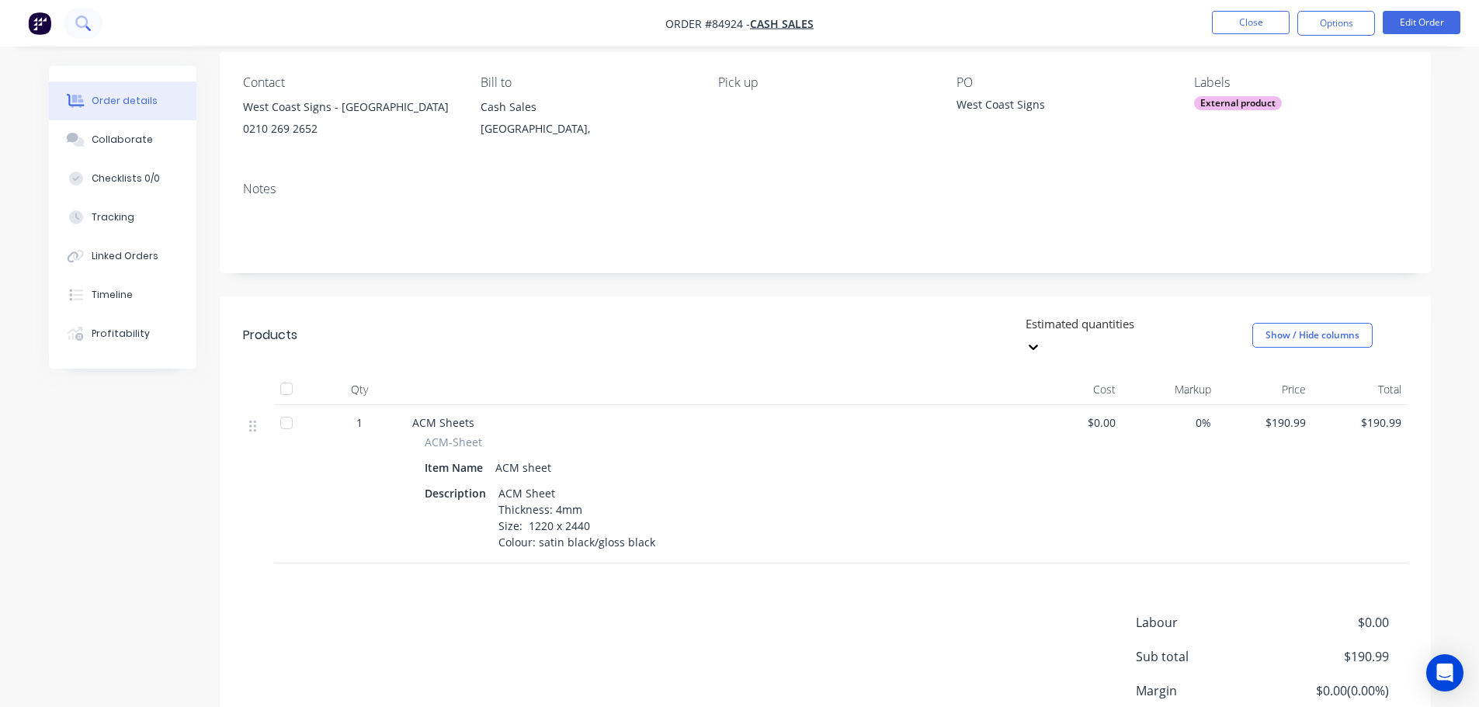
click at [102, 18] on button at bounding box center [83, 23] width 39 height 31
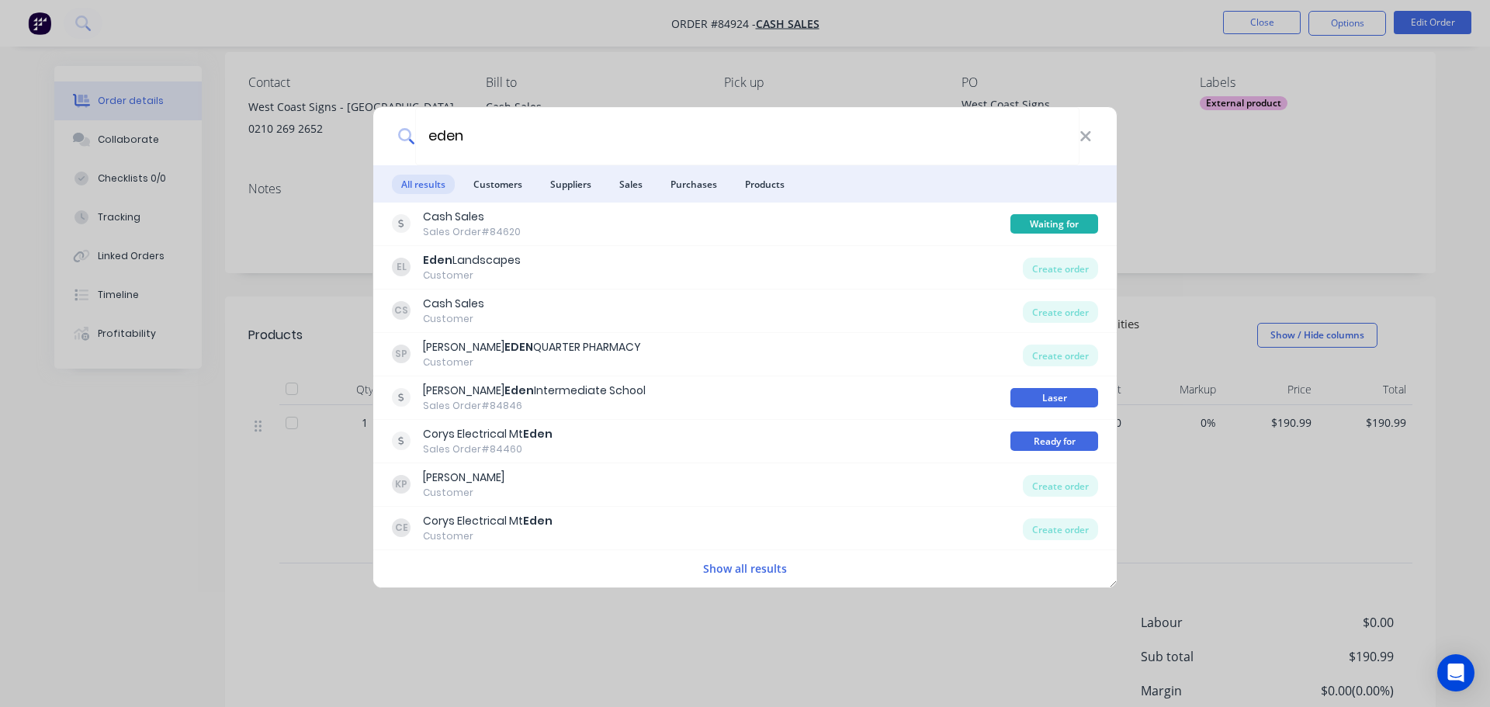
type input "eden"
click at [633, 98] on div "eden All results Customers Suppliers Sales Purchases Products Cash Sales Sales …" at bounding box center [745, 353] width 1490 height 707
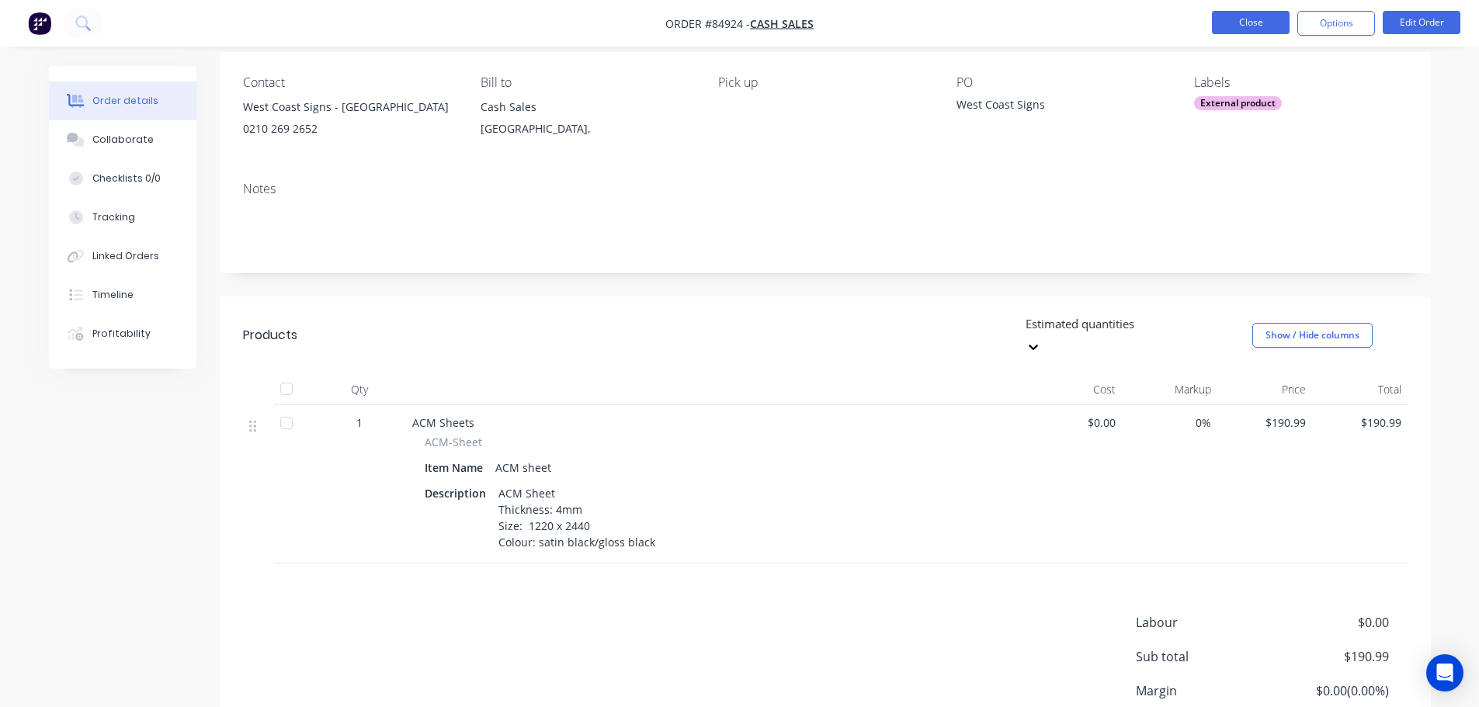
click at [1234, 20] on button "Close" at bounding box center [1251, 22] width 78 height 23
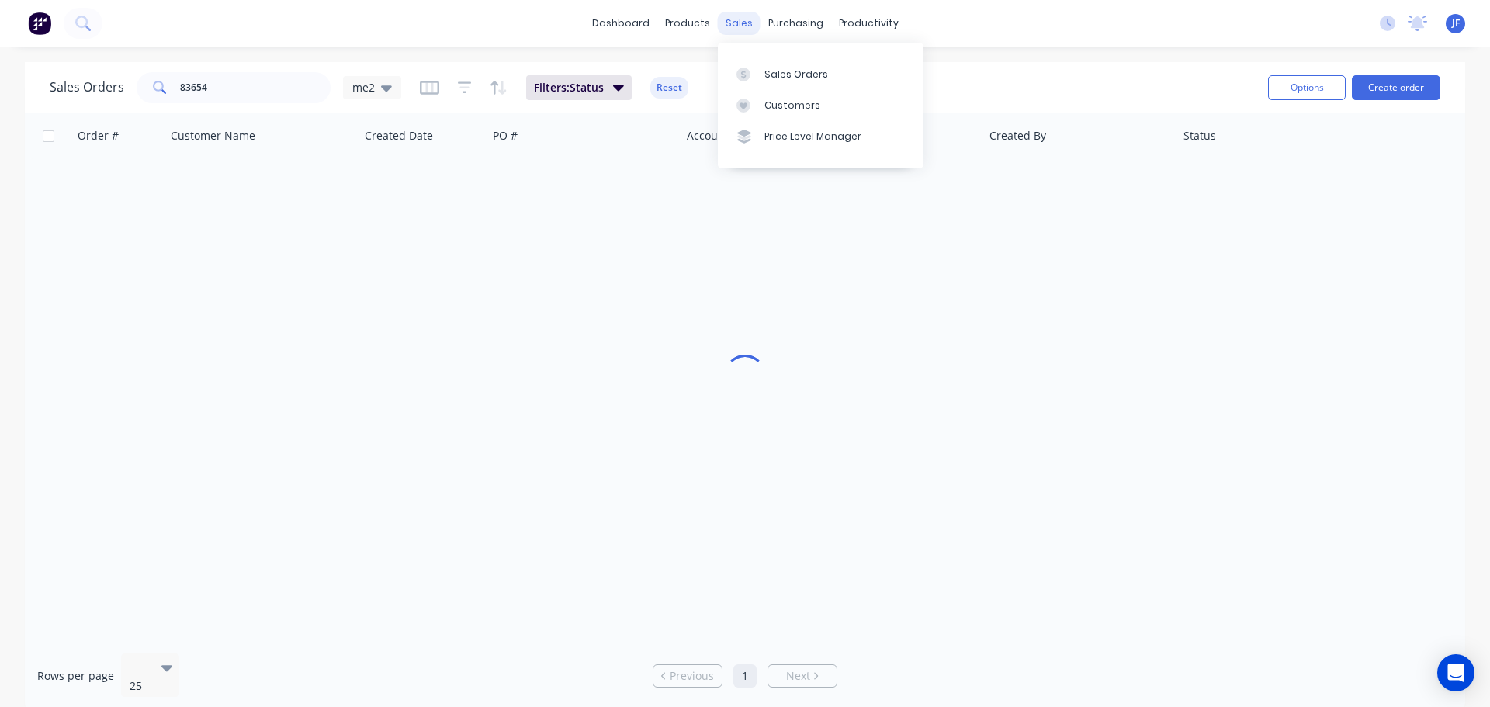
click at [737, 21] on div "sales" at bounding box center [739, 23] width 43 height 23
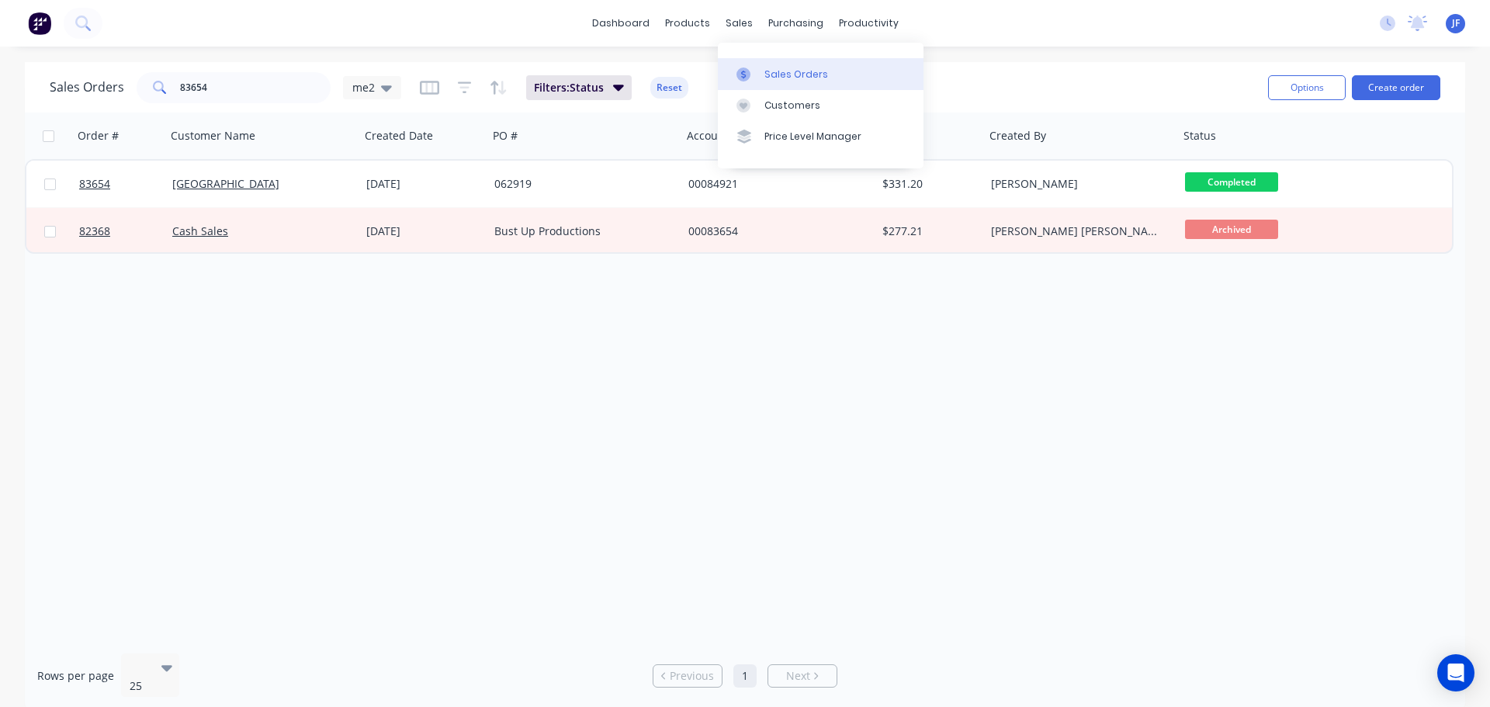
click at [784, 71] on div "Sales Orders" at bounding box center [797, 75] width 64 height 14
click at [245, 96] on input "83654" at bounding box center [255, 87] width 151 height 31
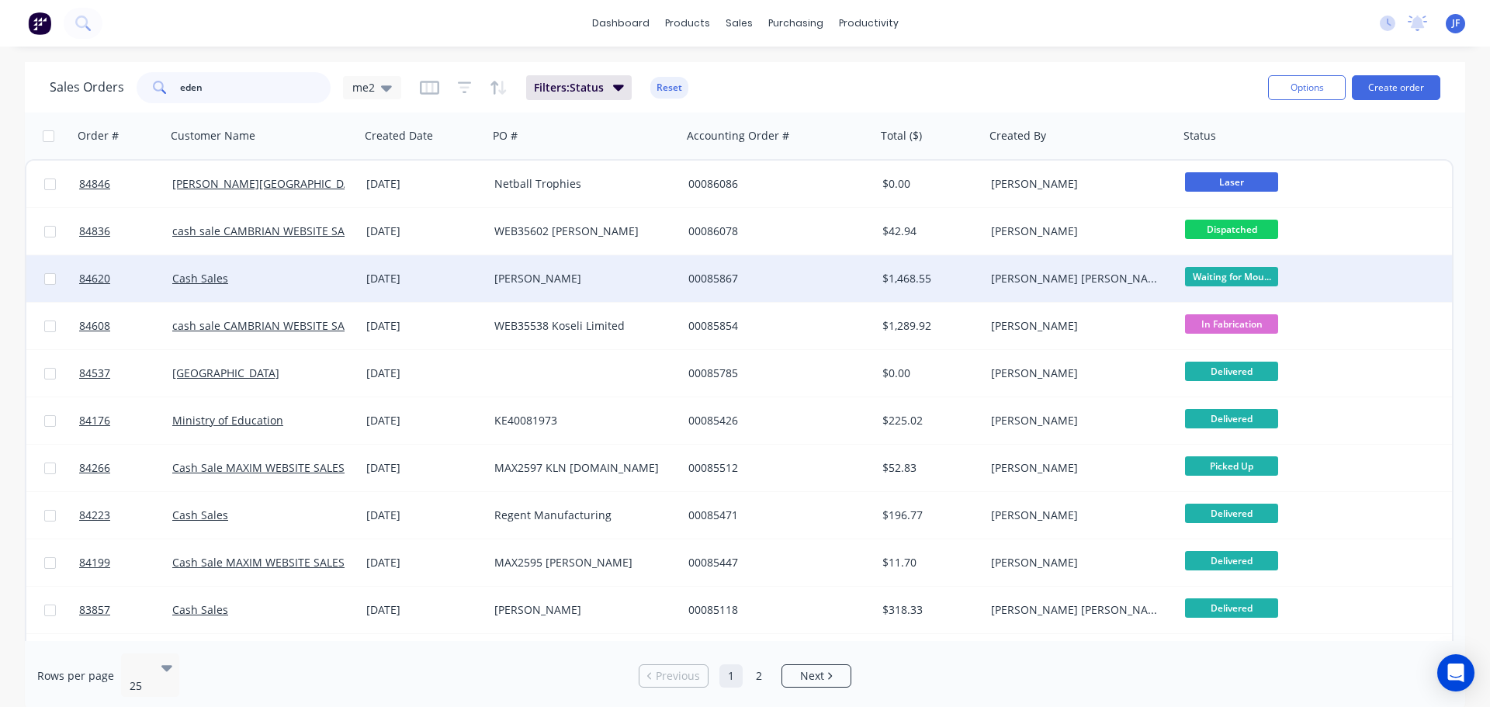
type input "eden"
click at [571, 268] on div "[PERSON_NAME]" at bounding box center [585, 278] width 194 height 47
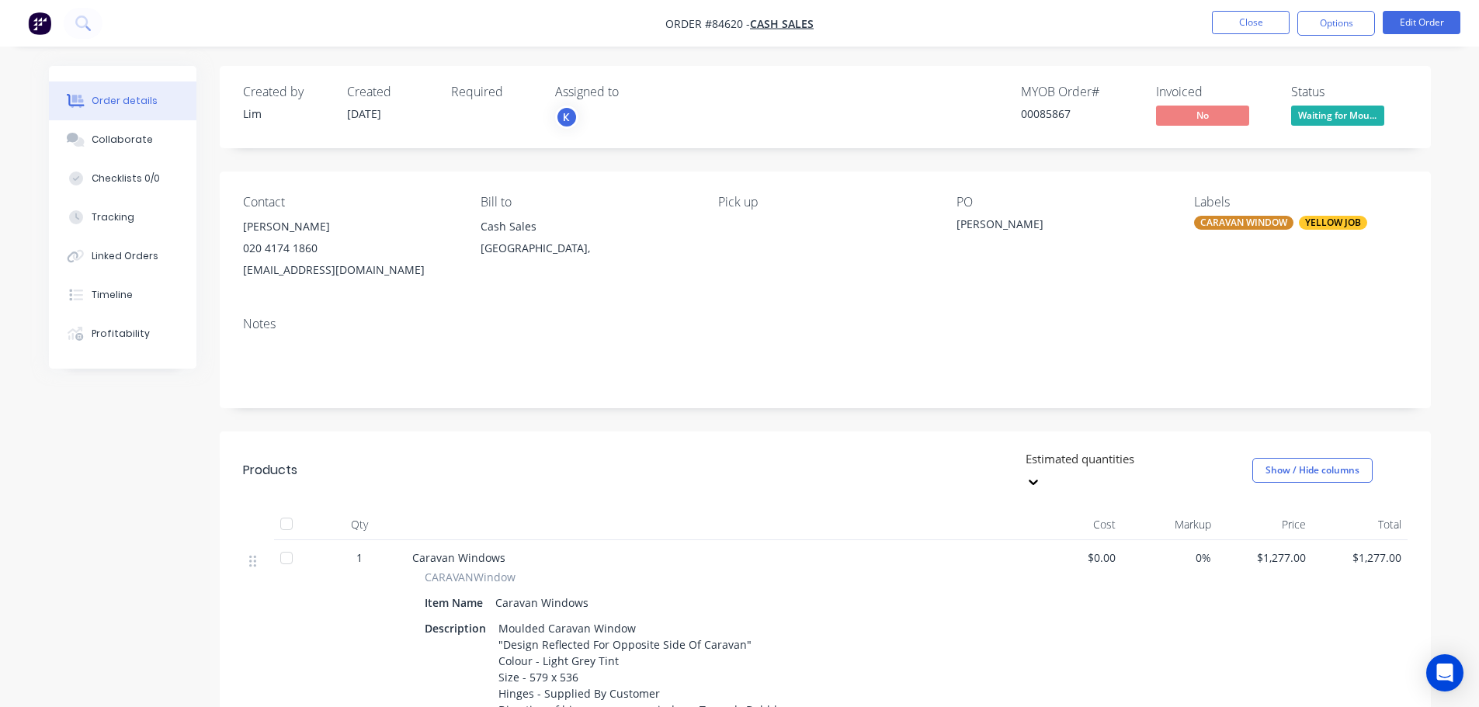
click at [42, 23] on img "button" at bounding box center [39, 23] width 23 height 23
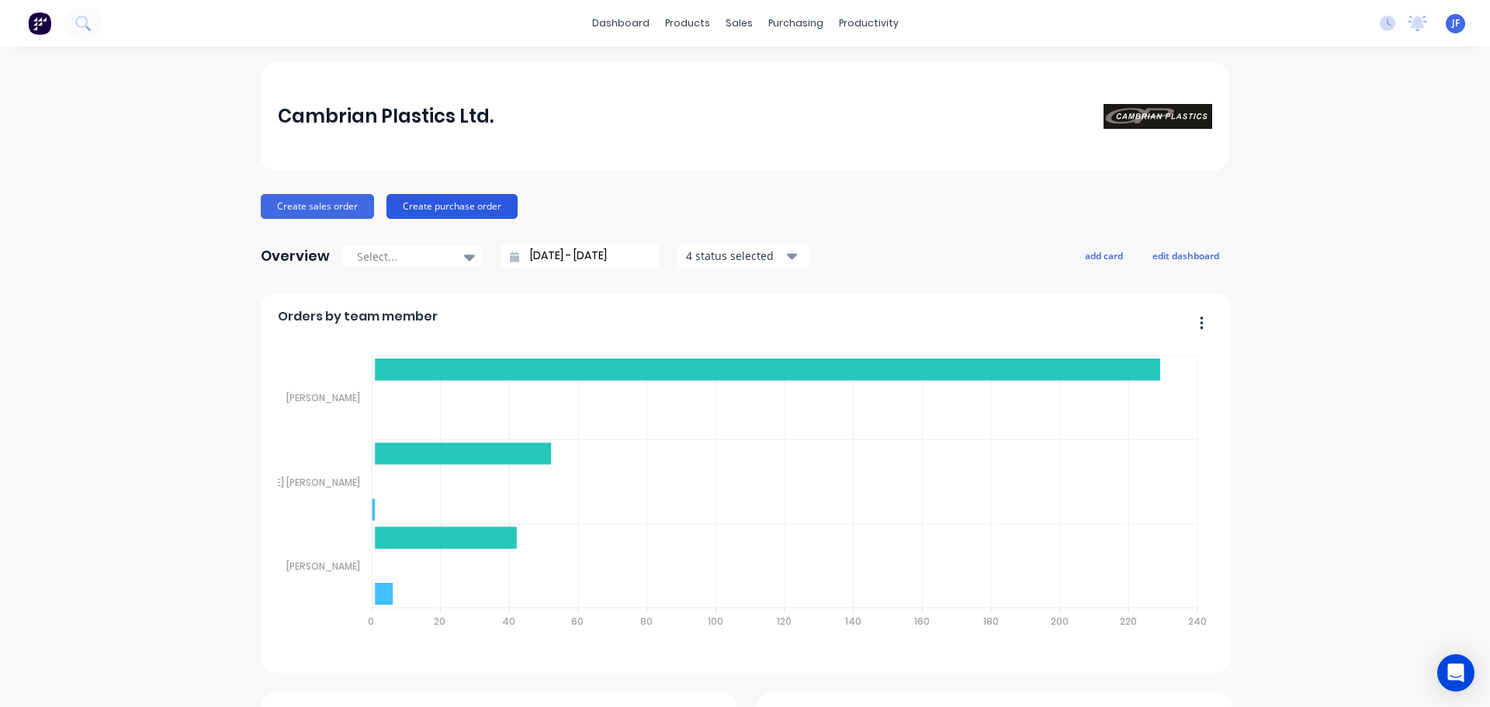
click at [475, 205] on button "Create purchase order" at bounding box center [452, 206] width 131 height 25
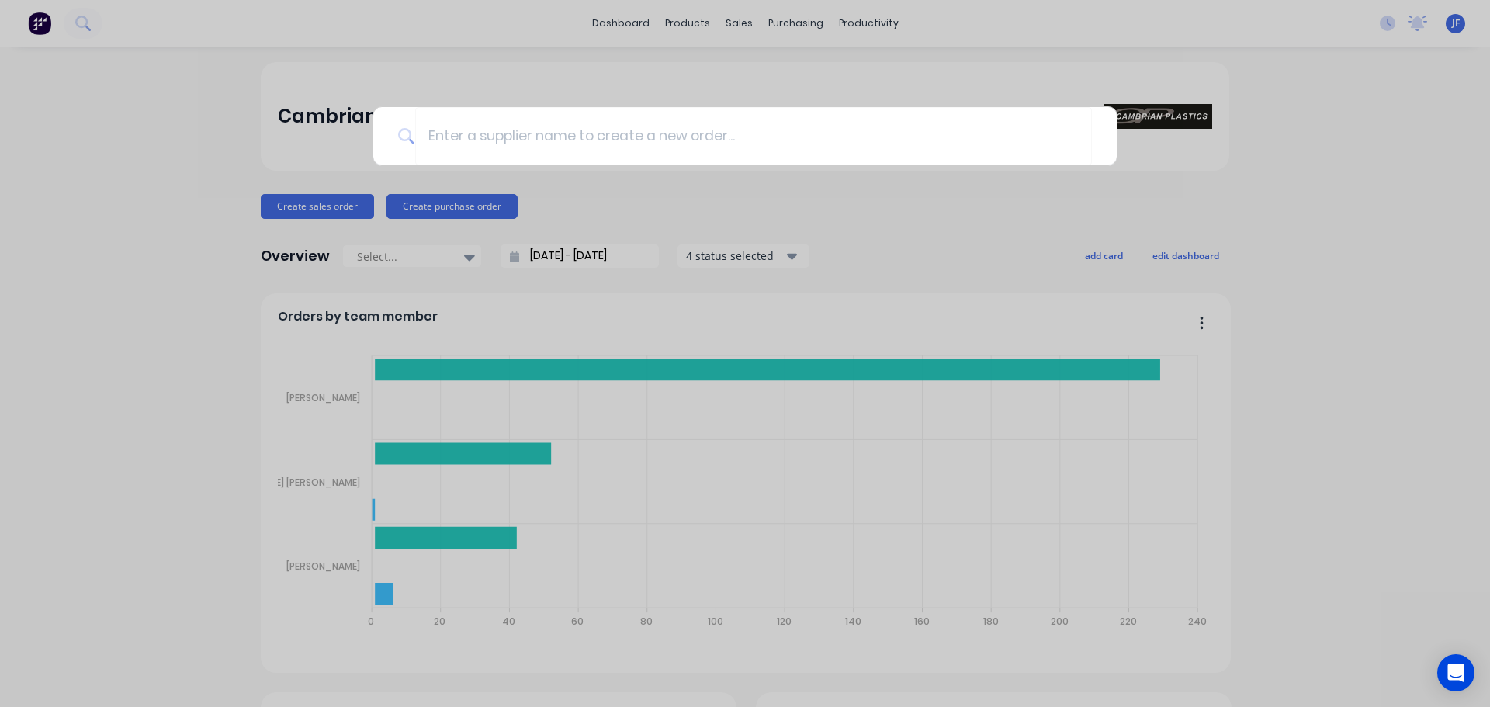
click at [265, 136] on div at bounding box center [745, 353] width 1490 height 707
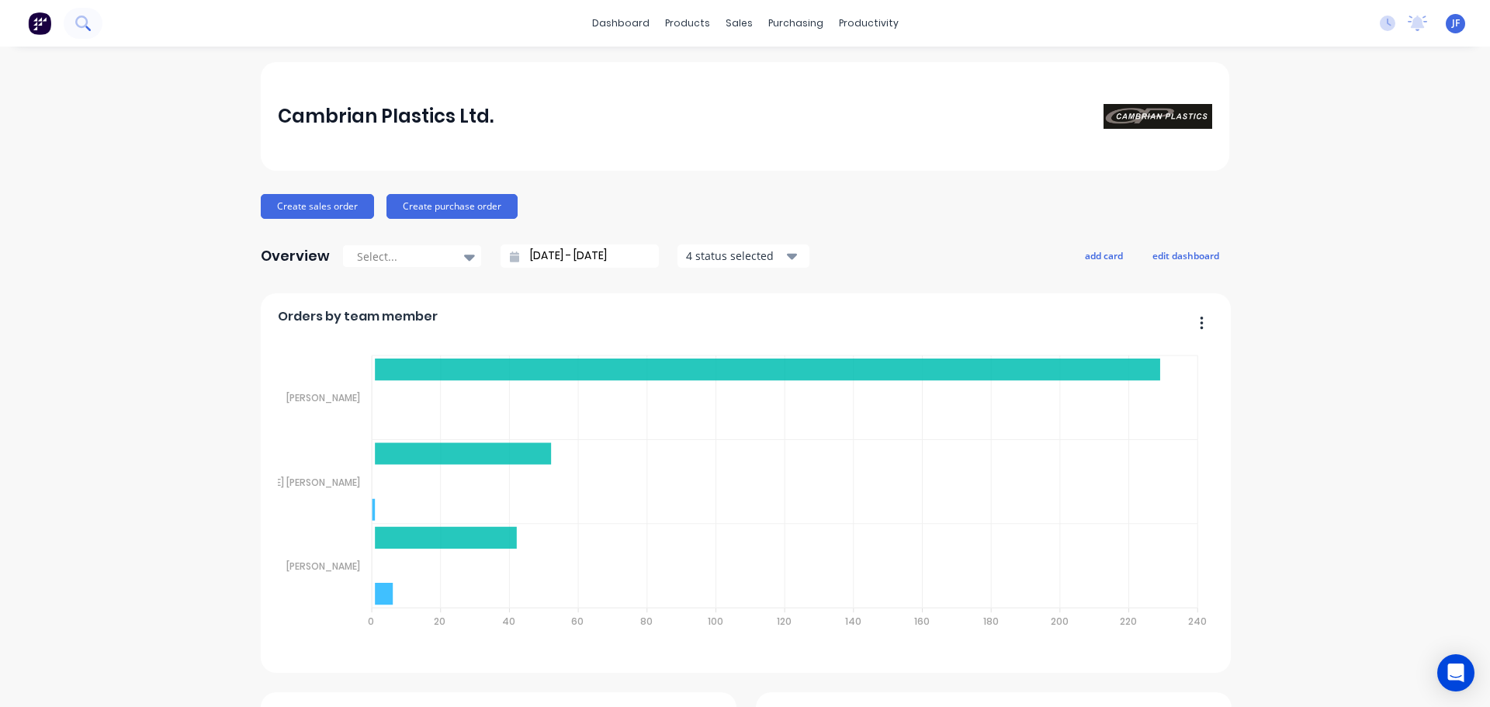
click at [75, 29] on icon at bounding box center [82, 23] width 15 height 15
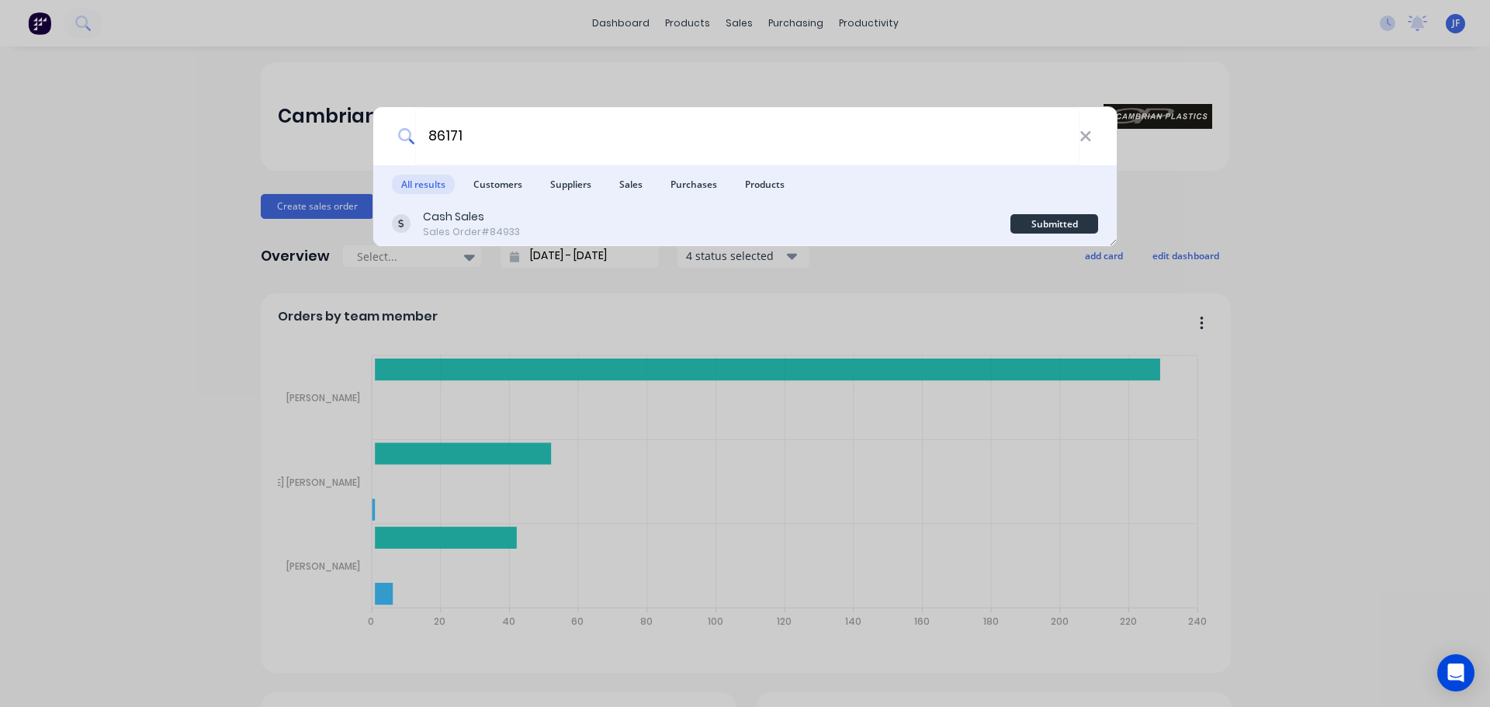
type input "86171"
click at [582, 231] on div "Cash Sales Sales Order #84933" at bounding box center [701, 224] width 619 height 30
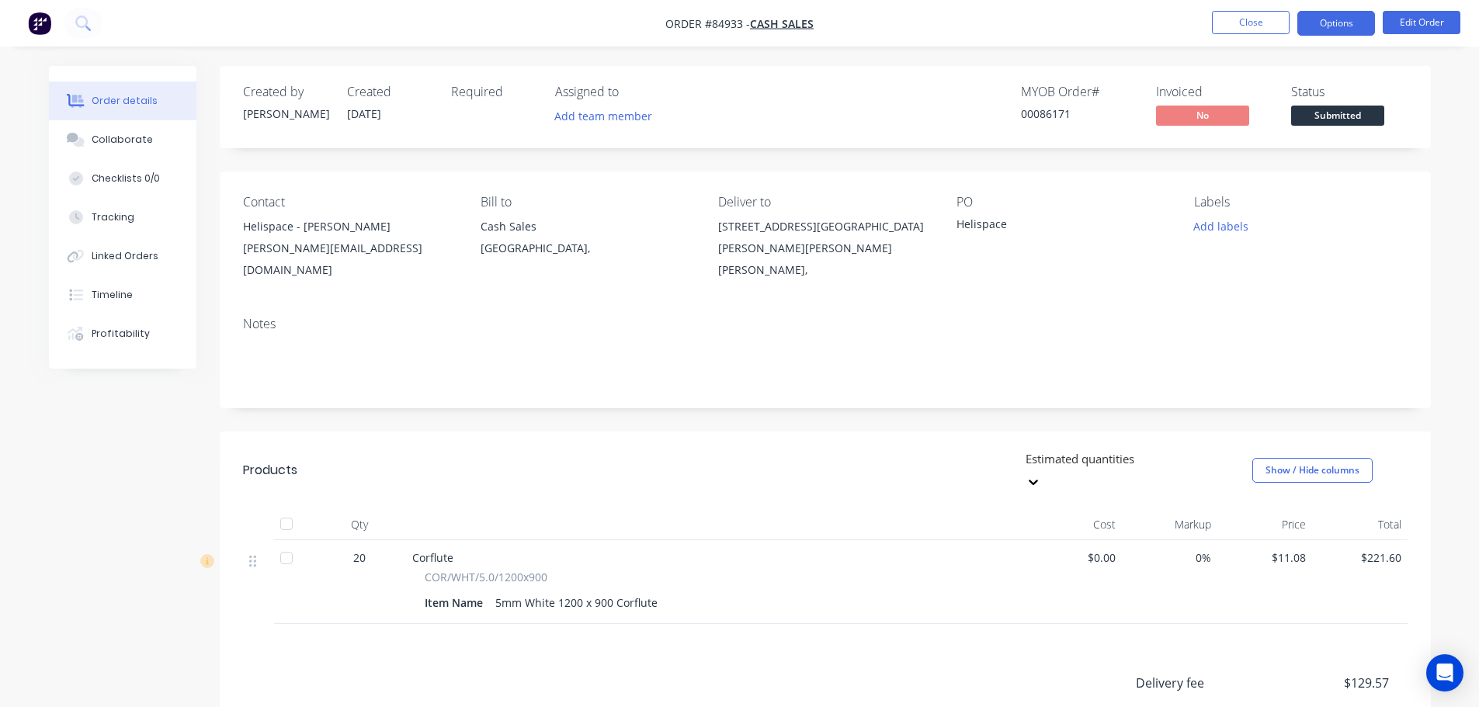
click at [1329, 26] on button "Options" at bounding box center [1336, 23] width 78 height 25
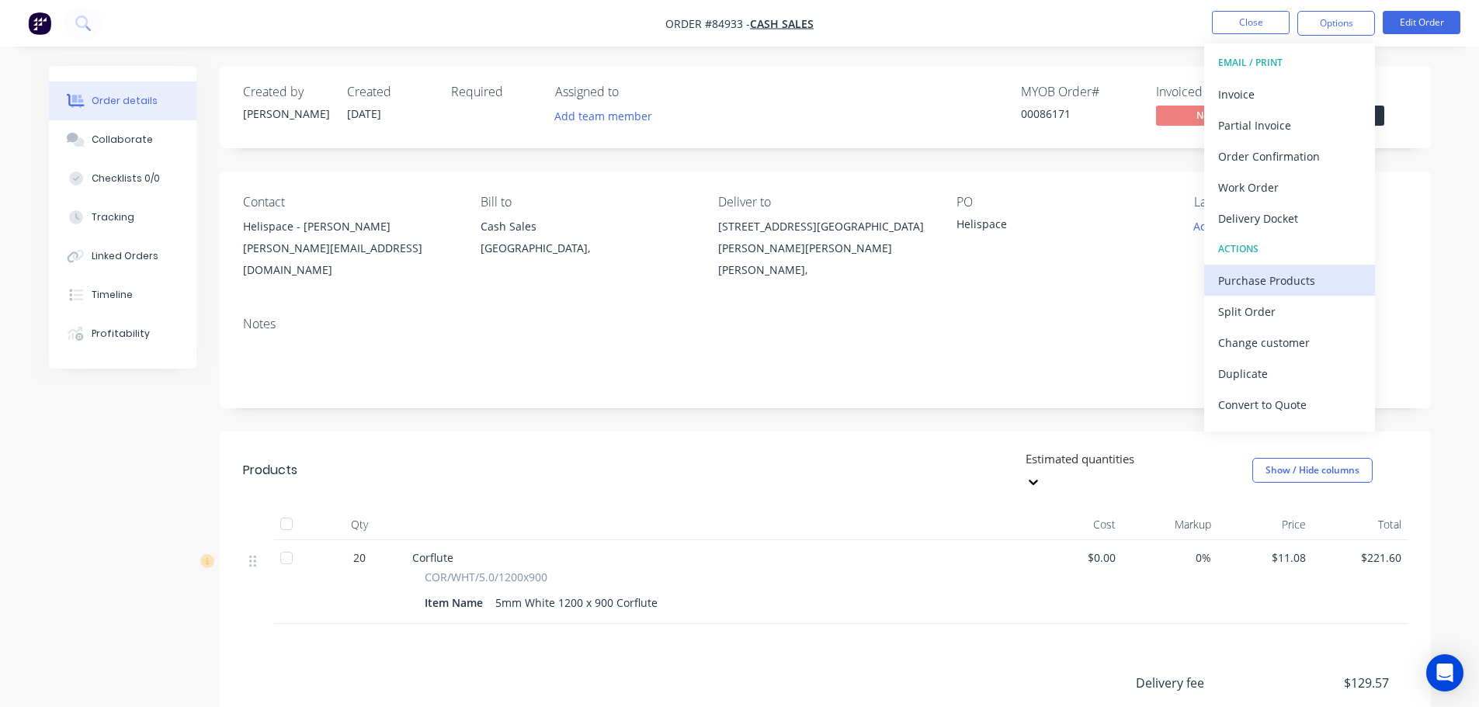
click at [1293, 276] on div "Purchase Products" at bounding box center [1289, 280] width 143 height 23
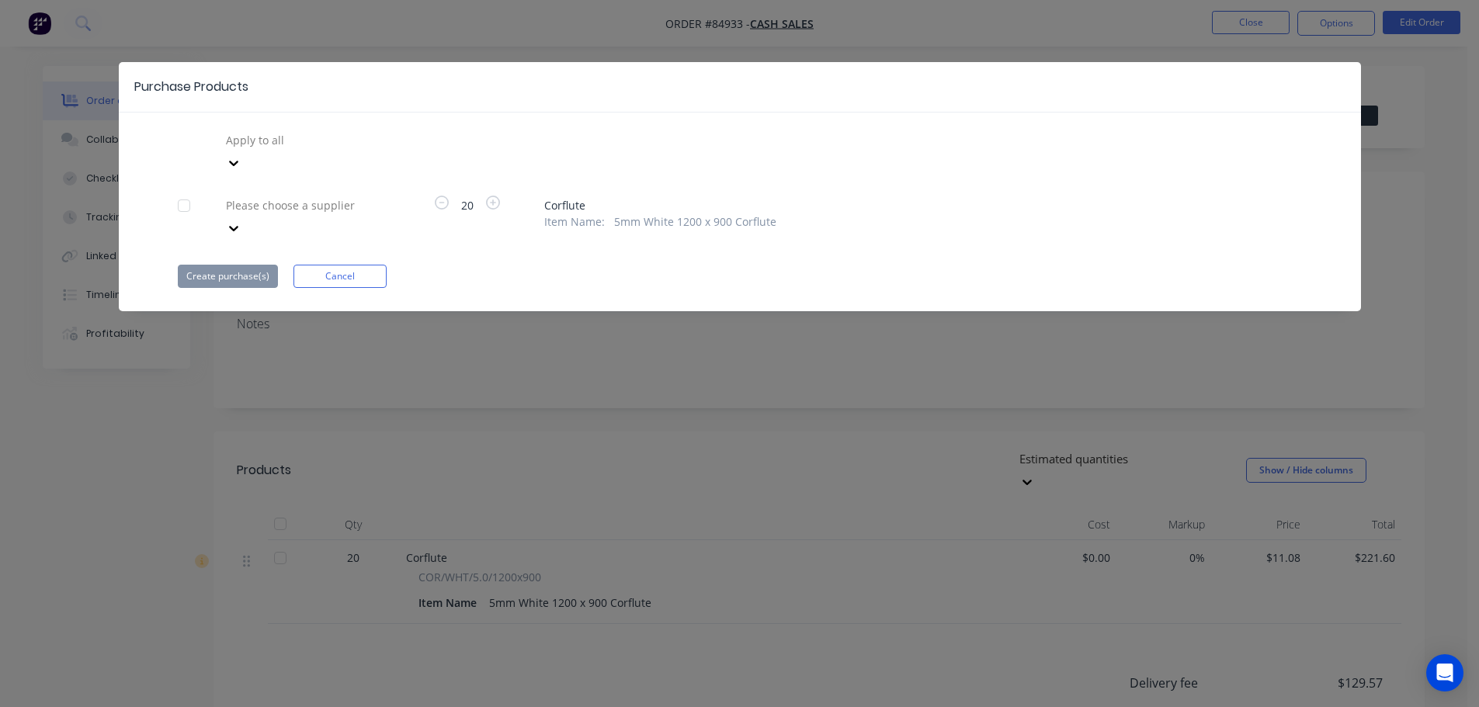
click at [182, 190] on div at bounding box center [183, 205] width 31 height 31
click at [274, 196] on div at bounding box center [336, 205] width 224 height 19
click at [317, 196] on div at bounding box center [336, 205] width 224 height 19
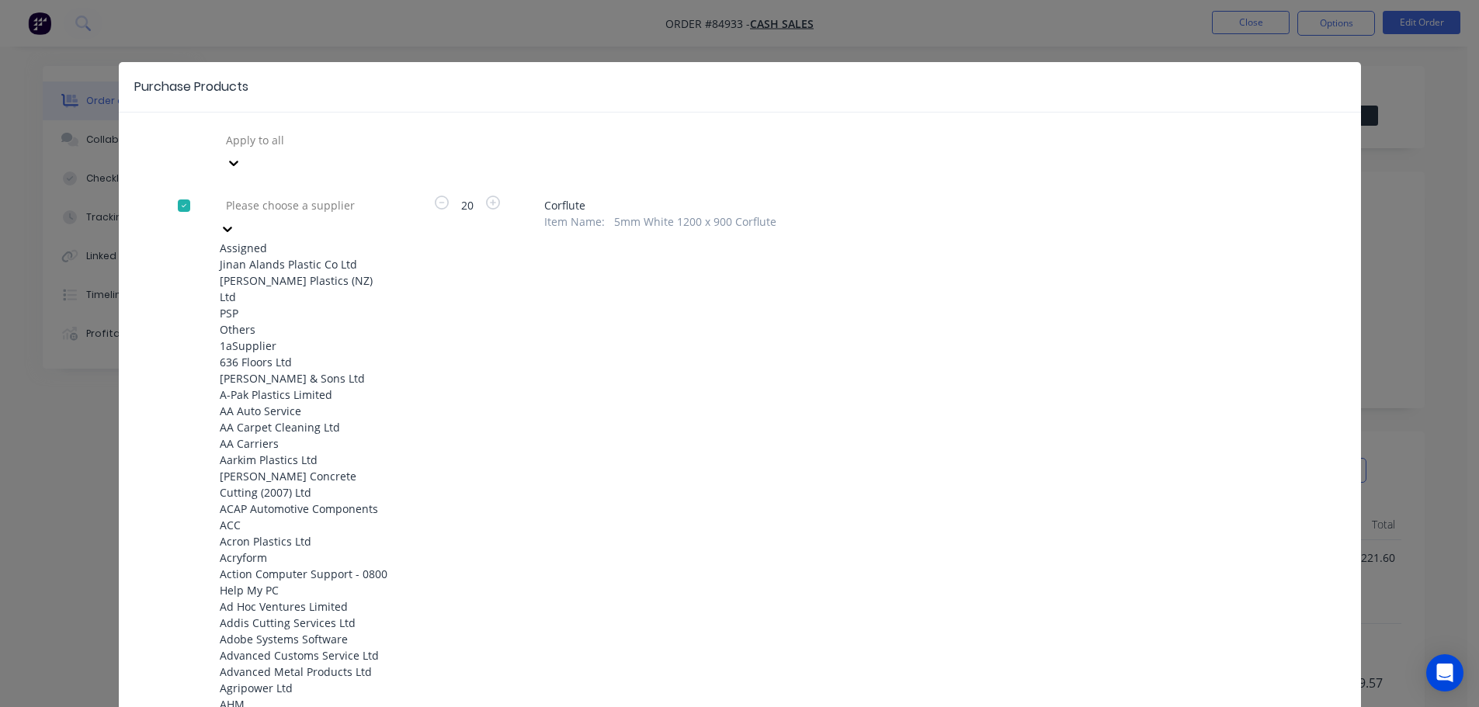
click at [272, 305] on div "PSP" at bounding box center [305, 313] width 171 height 16
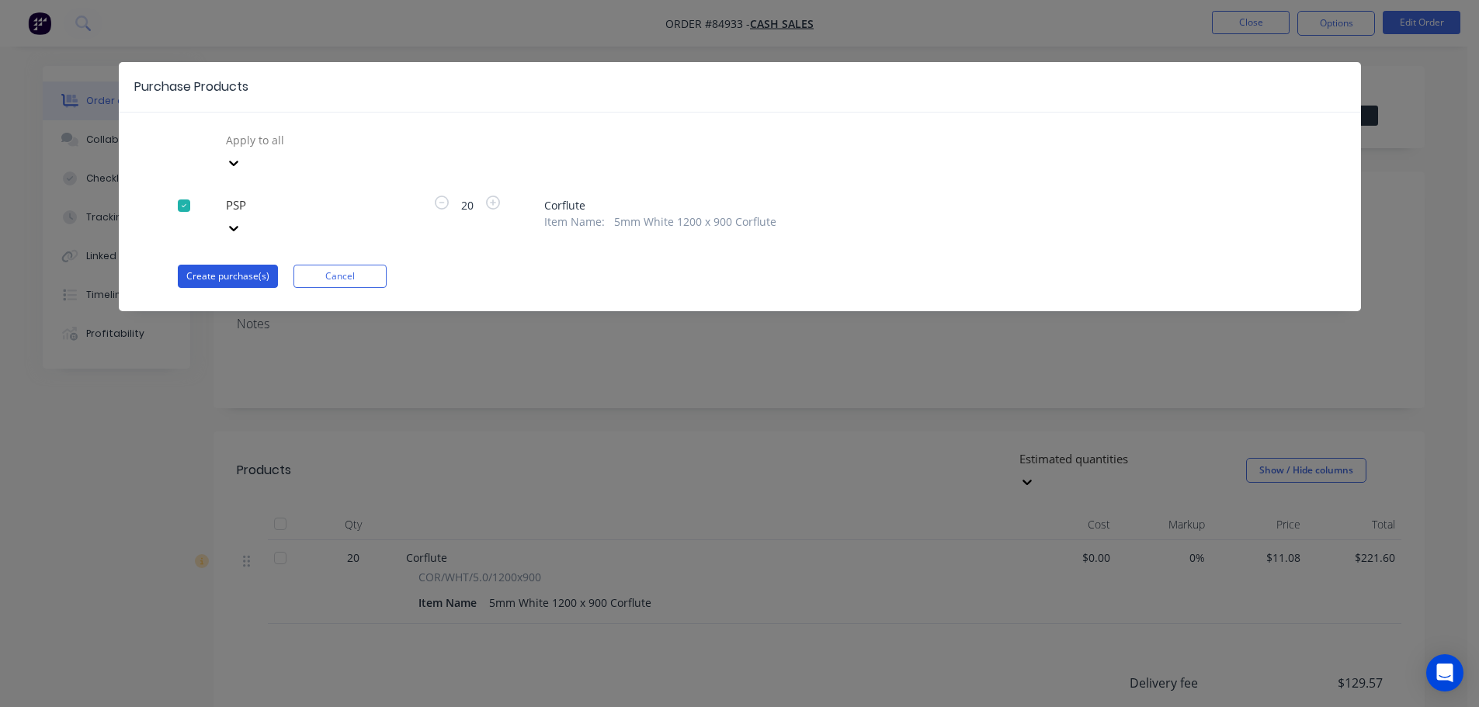
click at [231, 265] on button "Create purchase(s)" at bounding box center [228, 276] width 100 height 23
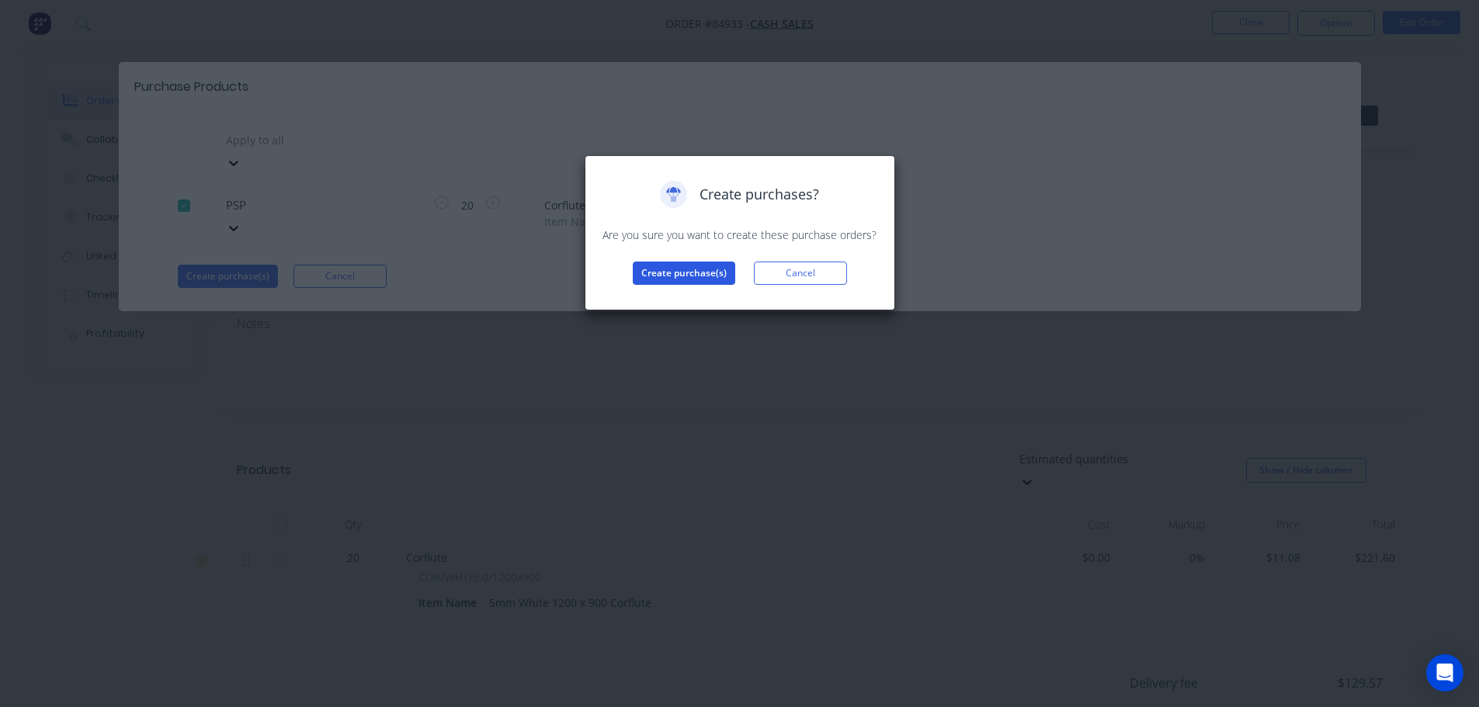
click at [659, 275] on button "Create purchase(s)" at bounding box center [684, 273] width 102 height 23
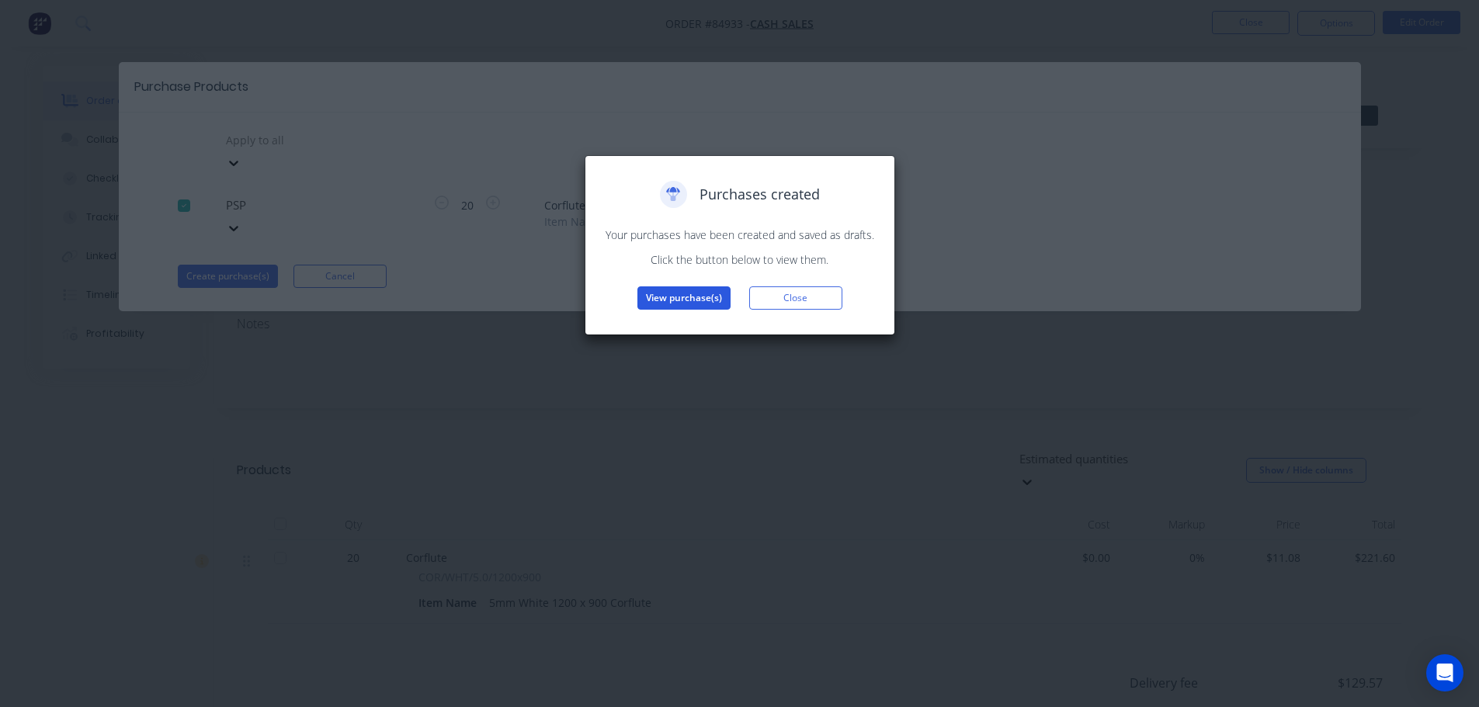
click at [666, 294] on button "View purchase(s)" at bounding box center [683, 297] width 93 height 23
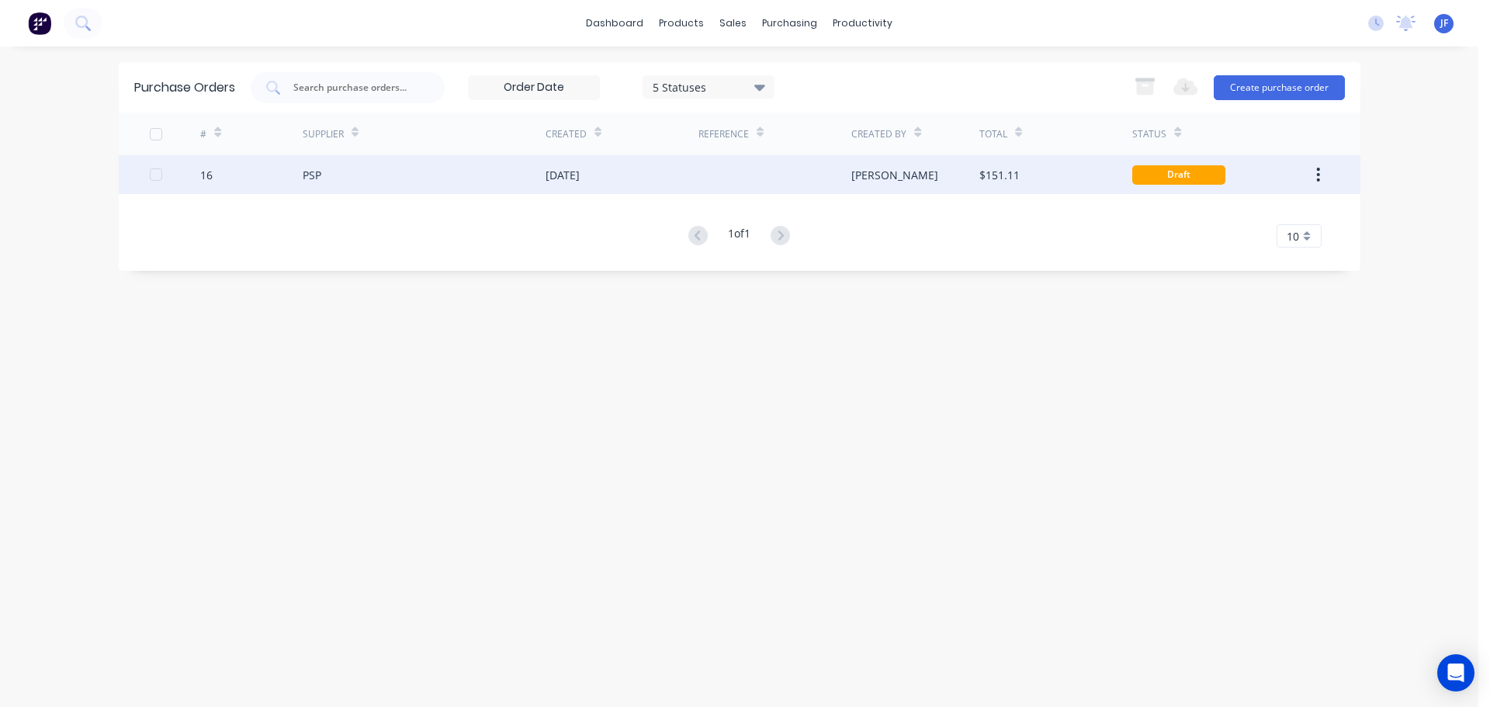
click at [626, 179] on div "[DATE]" at bounding box center [622, 174] width 153 height 39
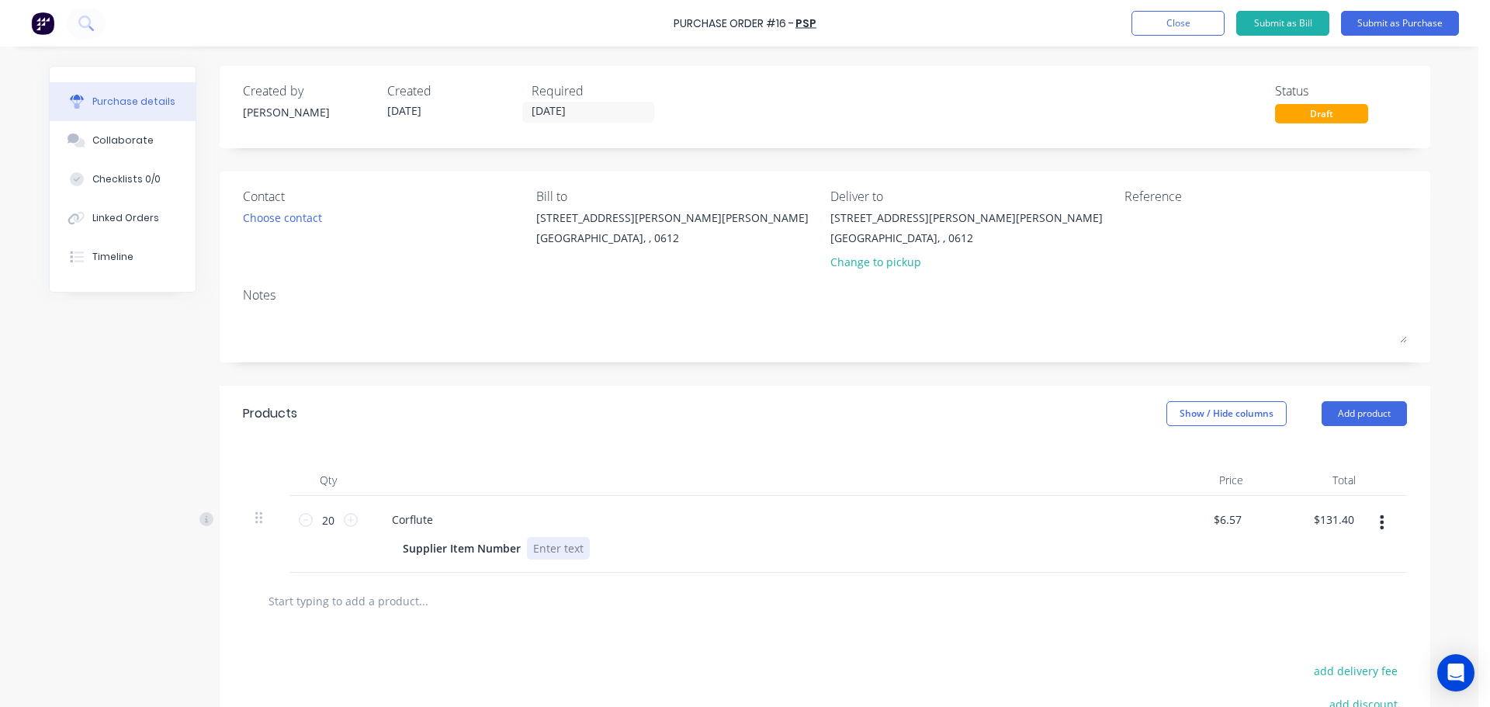
click at [530, 552] on div at bounding box center [558, 548] width 63 height 23
click at [484, 498] on div "Corflute Supplier Item Number 5mm white corflute 1200 x 900" at bounding box center [755, 534] width 776 height 77
click at [1153, 234] on textarea at bounding box center [1222, 227] width 194 height 35
type textarea "86171"
click at [1146, 300] on div "Notes" at bounding box center [825, 295] width 1164 height 19
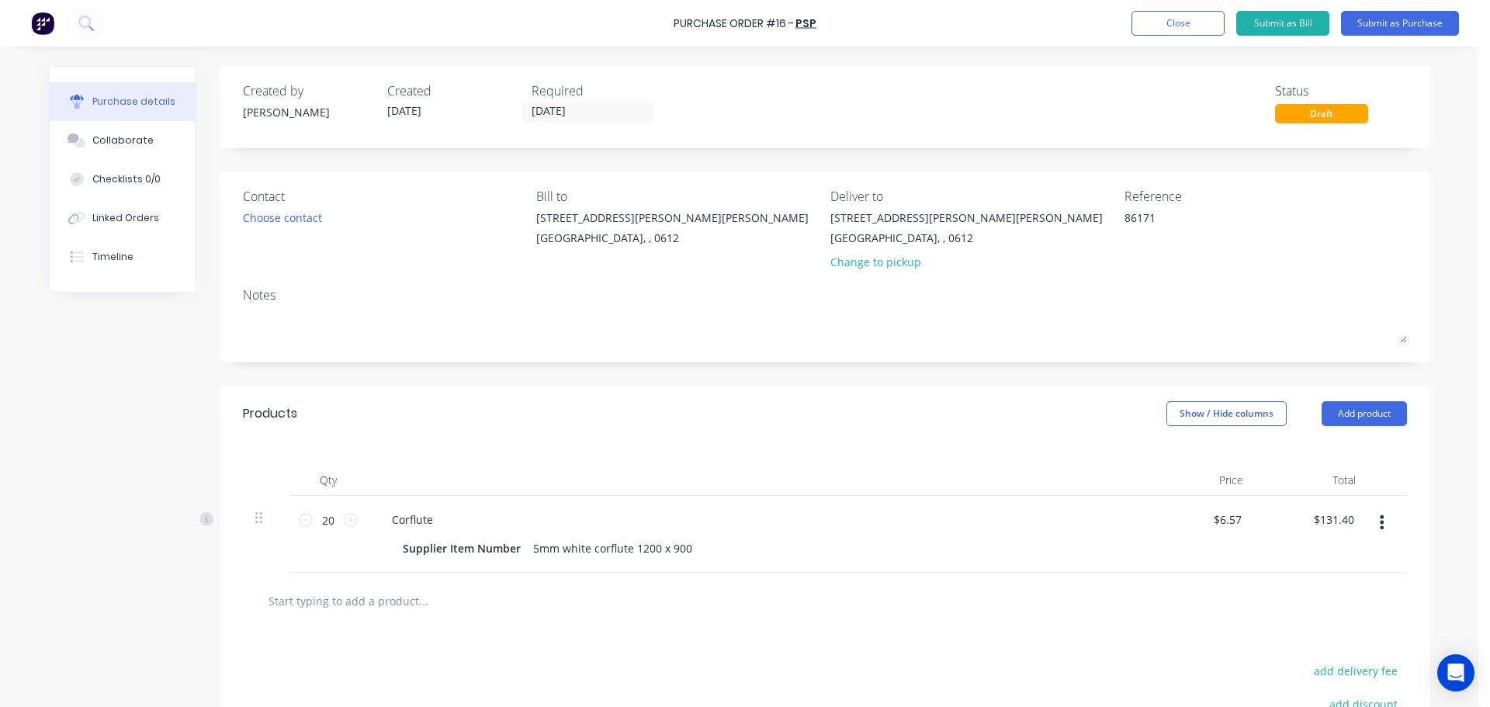
drag, startPoint x: 611, startPoint y: 108, endPoint x: 270, endPoint y: 130, distance: 341.5
click at [270, 130] on div "Created by Jess Created 30/09/25 Required 29/09/25 Status Draft" at bounding box center [825, 107] width 1211 height 82
type input "30/09/25"
click at [1046, 406] on div "Products Show / Hide columns Add product" at bounding box center [825, 414] width 1211 height 56
click at [1222, 524] on input "6.57" at bounding box center [1227, 519] width 36 height 23
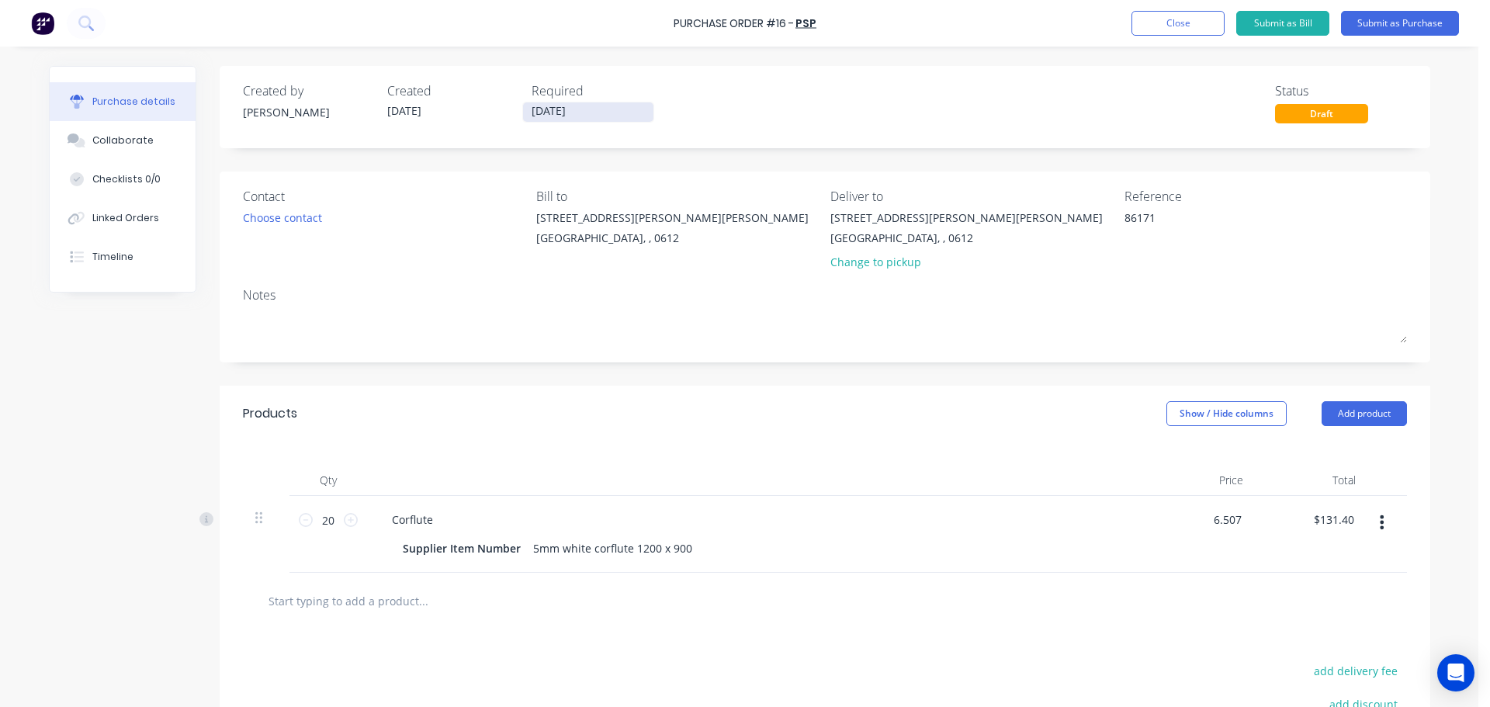
type input "$6.51"
type input "$130.20"
drag, startPoint x: 587, startPoint y: 109, endPoint x: -53, endPoint y: 176, distance: 643.2
click at [0, 176] on html "Purchase Order #16 - PSP Add product Close Submit as Bill Submit as Purchase Pu…" at bounding box center [745, 353] width 1490 height 707
type input "[DATE]"
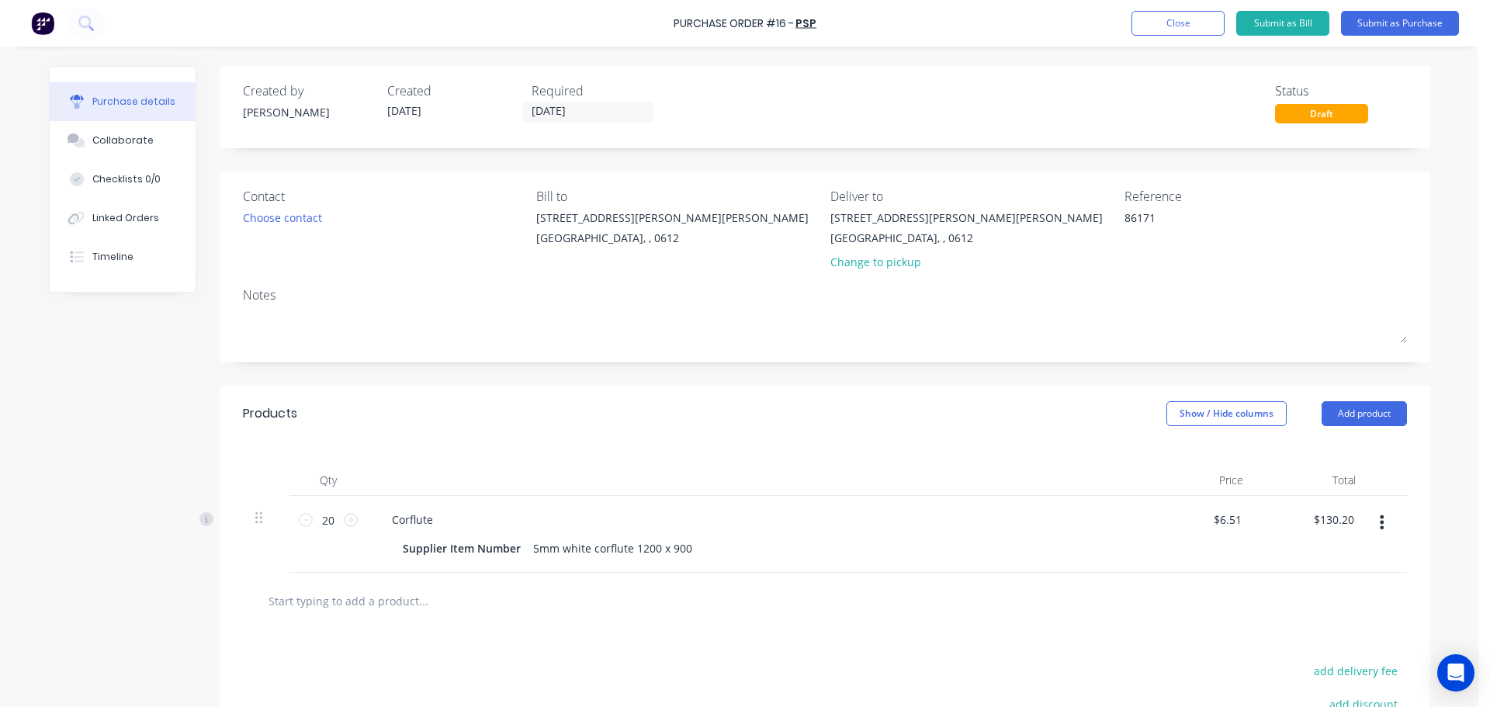
click at [631, 418] on div "Products Show / Hide columns Add product" at bounding box center [825, 414] width 1211 height 56
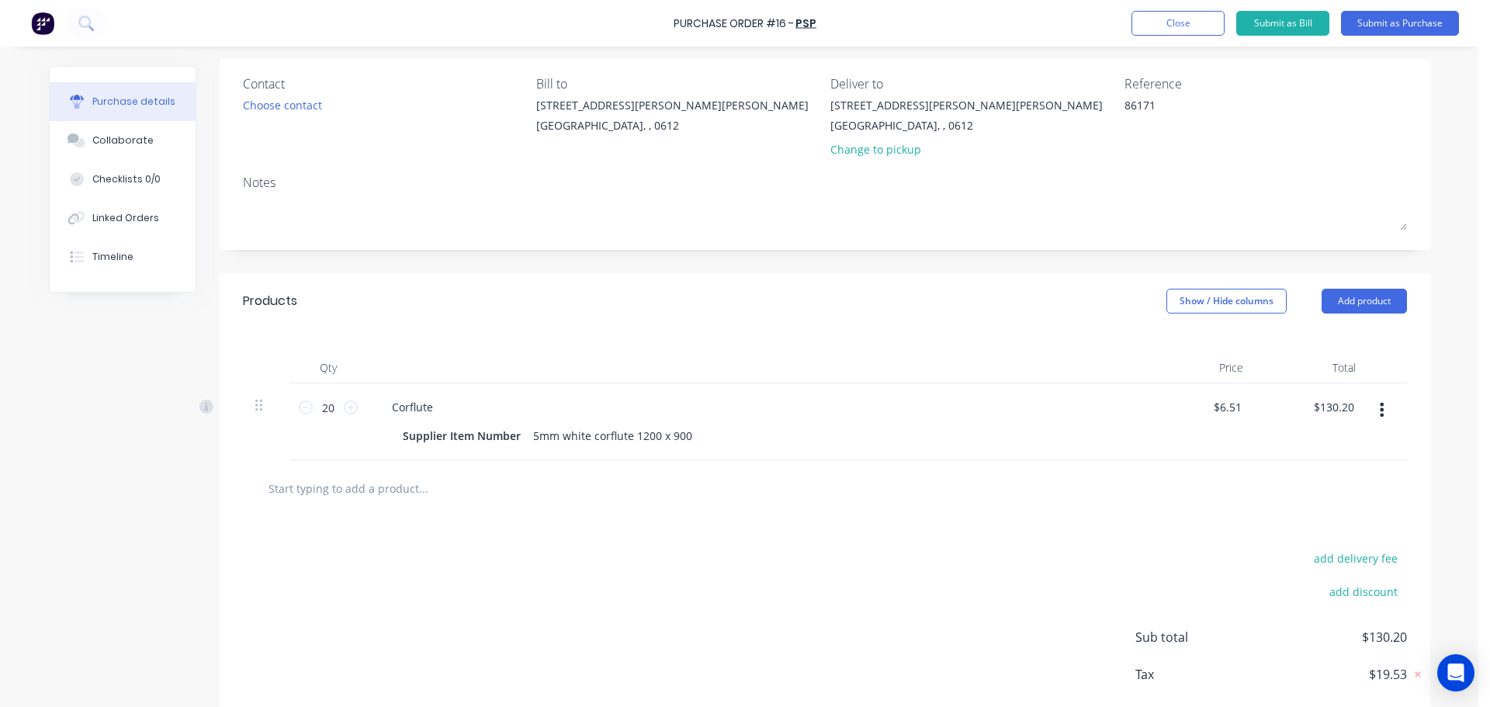
scroll to position [193, 0]
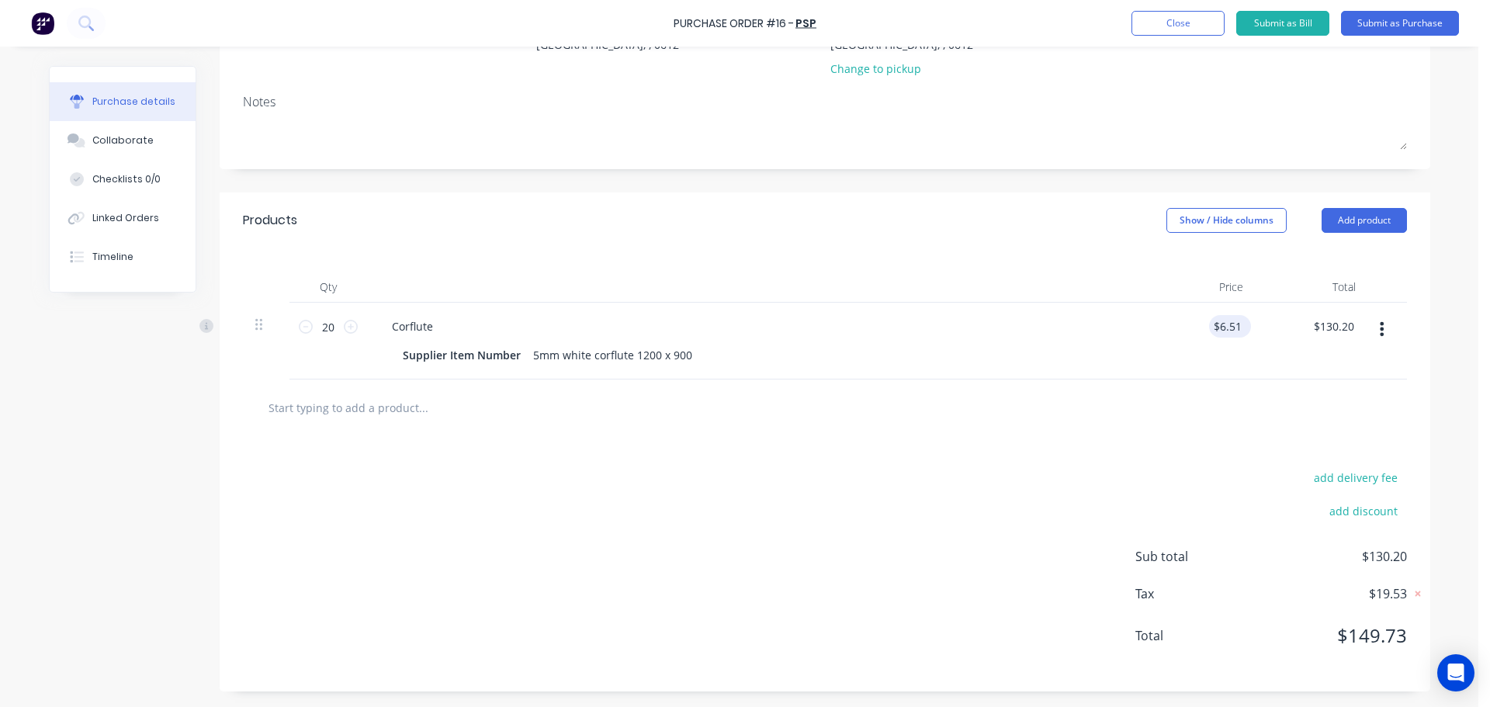
click at [1237, 318] on div "$6.51 $6.51" at bounding box center [1227, 326] width 36 height 23
click at [1219, 324] on input "6.51" at bounding box center [1230, 326] width 29 height 23
type input "$0.00"
click at [1146, 413] on div at bounding box center [825, 407] width 1140 height 31
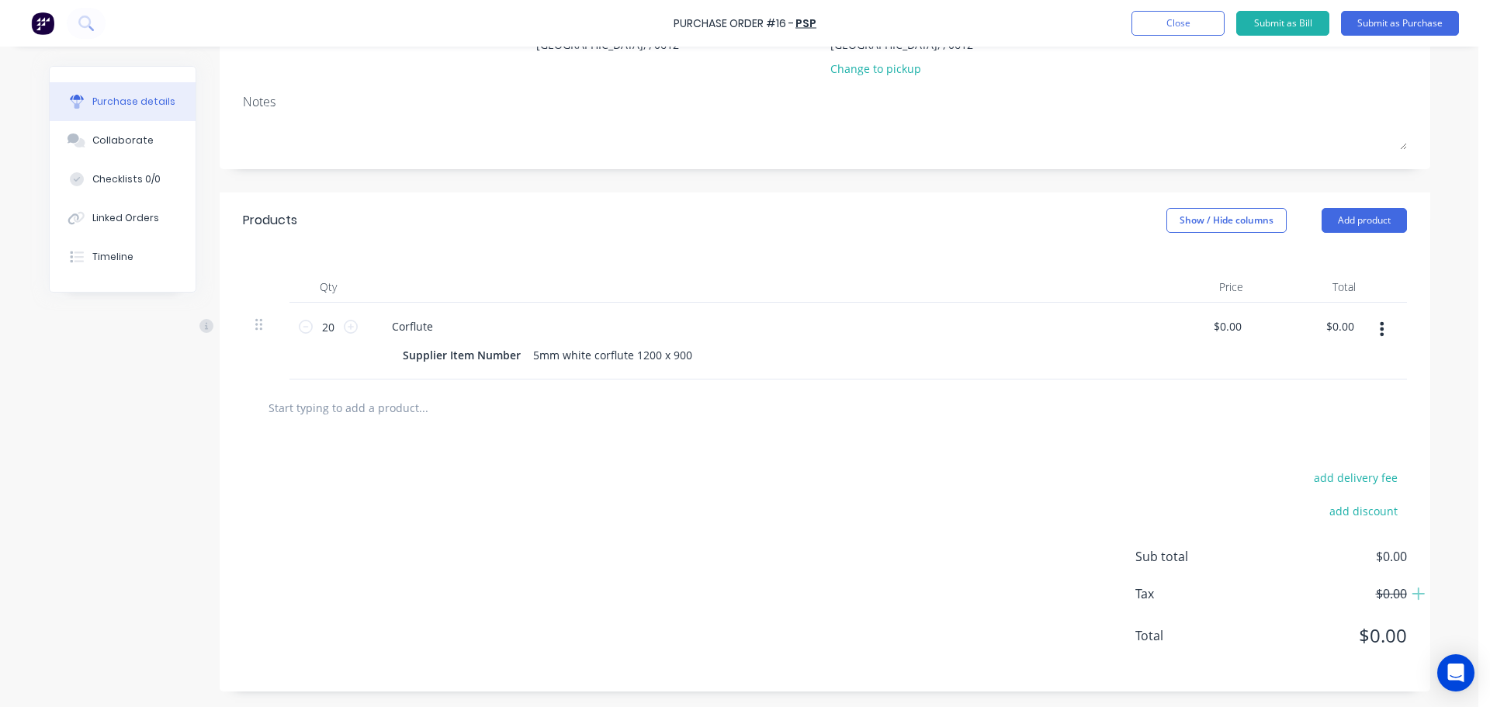
click at [415, 450] on div "add delivery fee add discount Sub total $0.00 Tax $0.00 Total $0.00" at bounding box center [825, 563] width 1211 height 255
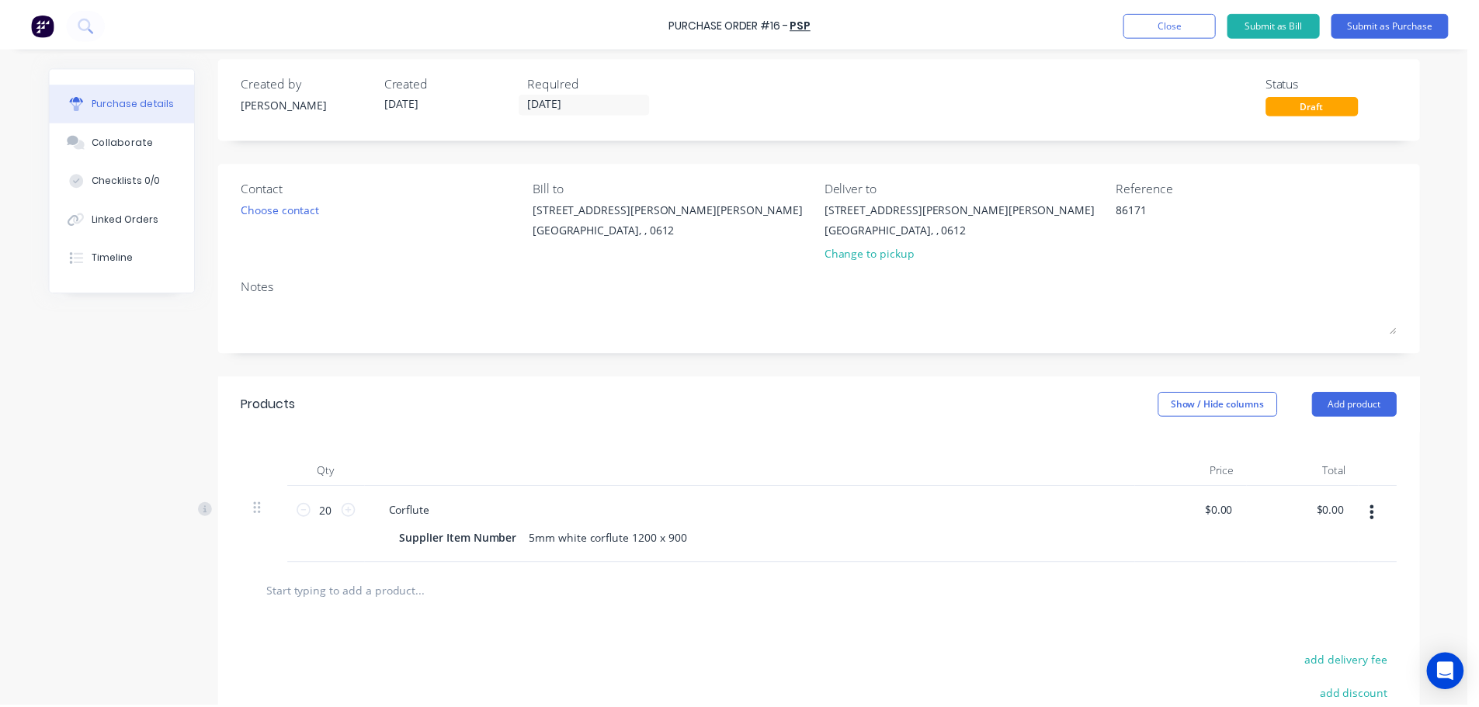
scroll to position [0, 0]
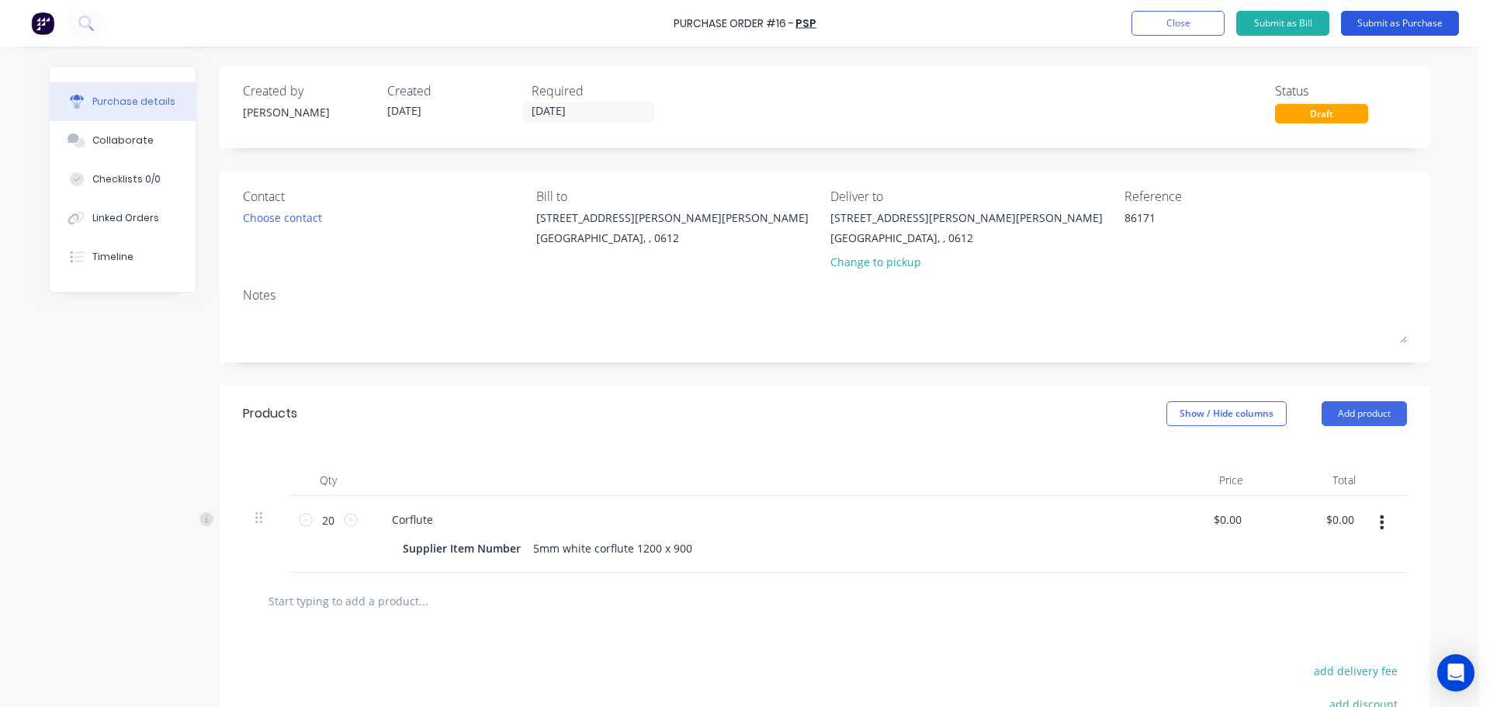
click at [1409, 26] on button "Submit as Purchase" at bounding box center [1400, 23] width 118 height 25
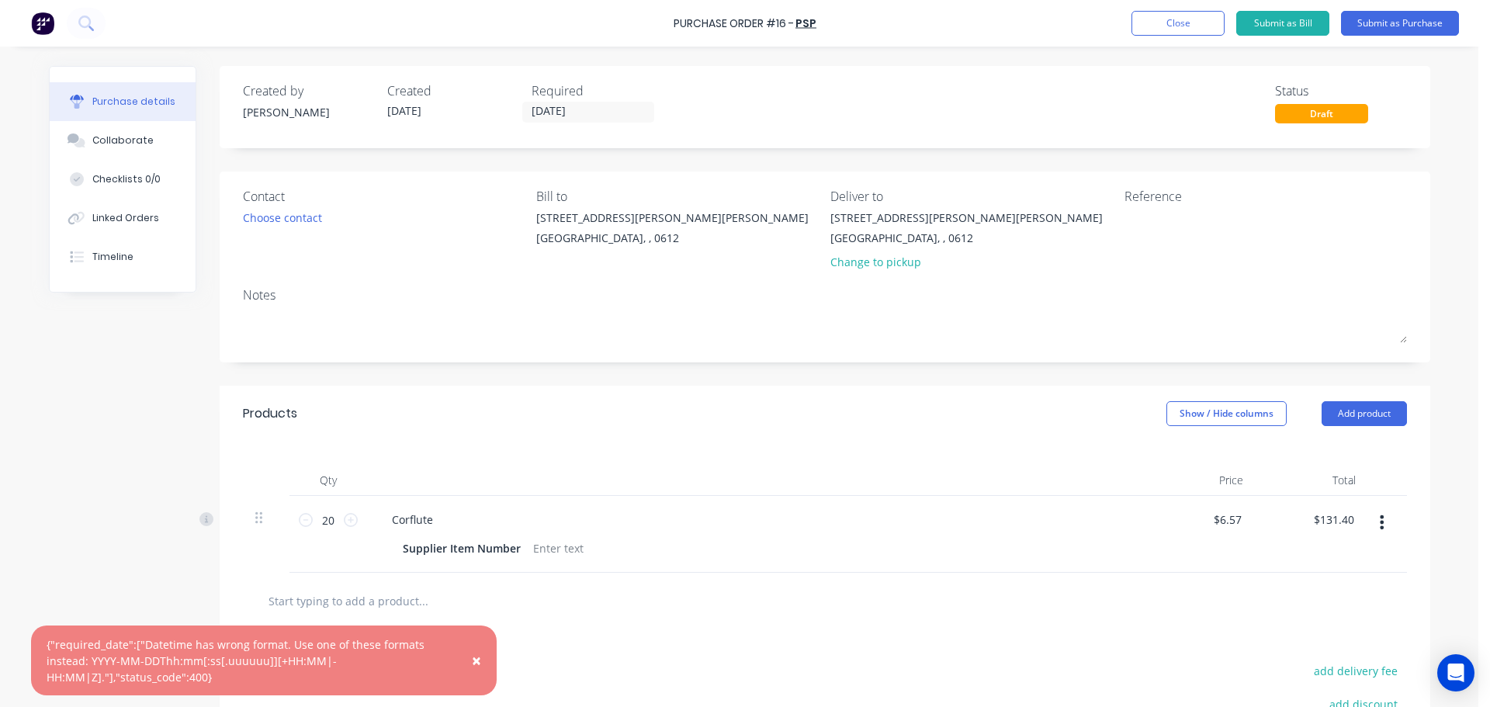
drag, startPoint x: 608, startPoint y: 120, endPoint x: 272, endPoint y: 171, distance: 339.2
click at [272, 171] on div "Created by Jess Created 30/09/25 Required 29/09/25 Status Draft Contact Choose …" at bounding box center [825, 475] width 1211 height 819
click at [591, 174] on div "Contact Choose contact Bill to 71 Henderson Valley Rd Henderson Auckland, , 061…" at bounding box center [825, 267] width 1211 height 191
click at [556, 115] on input "[DATE]" at bounding box center [588, 111] width 130 height 19
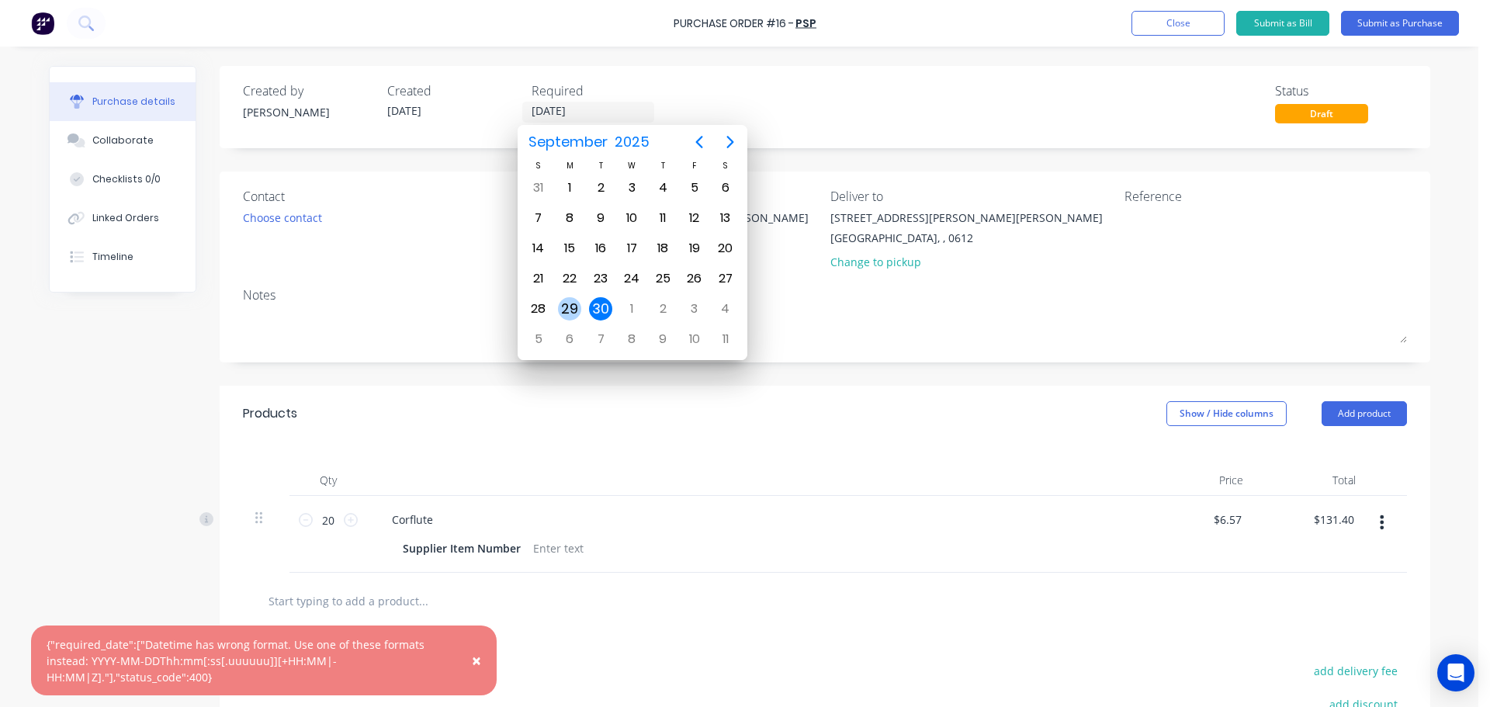
click at [584, 308] on div "29" at bounding box center [569, 308] width 31 height 29
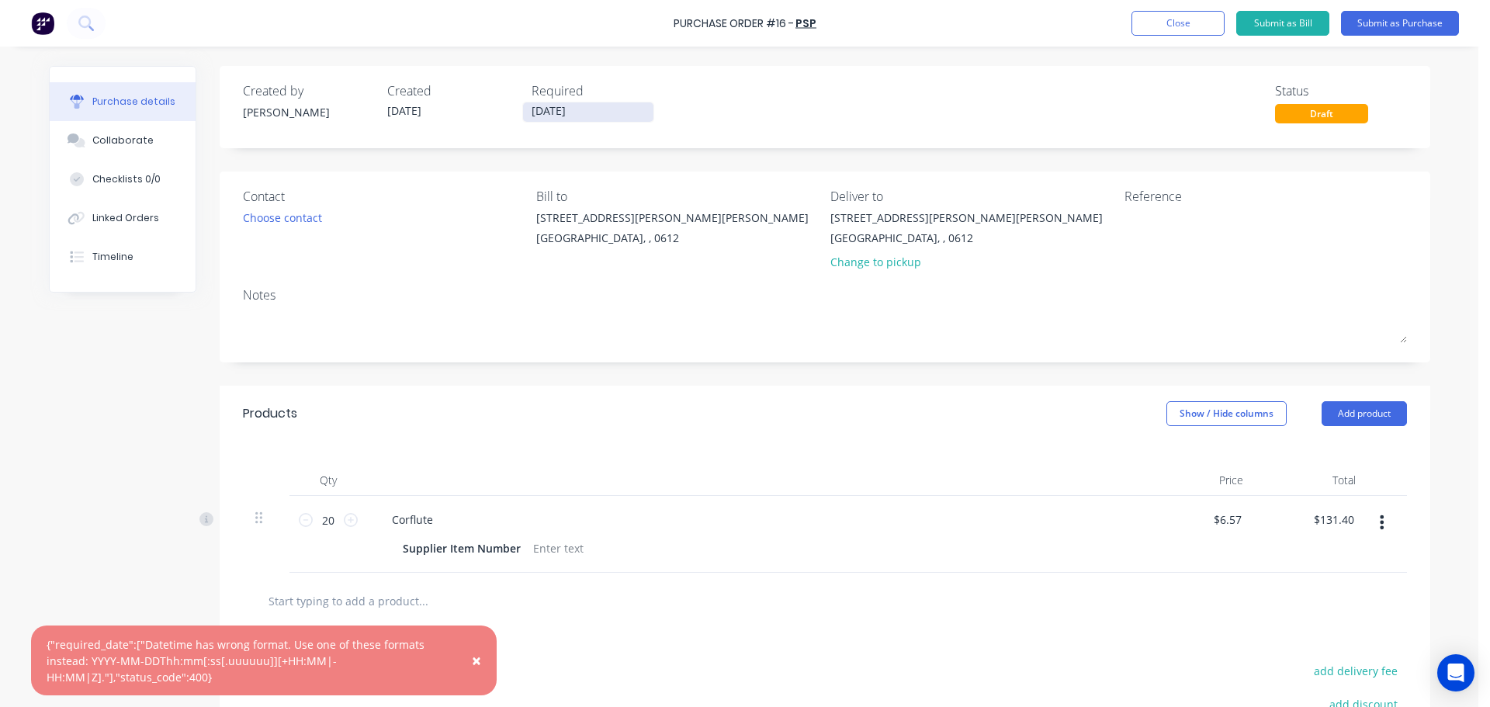
click at [575, 113] on input "29/09/25" at bounding box center [588, 111] width 130 height 19
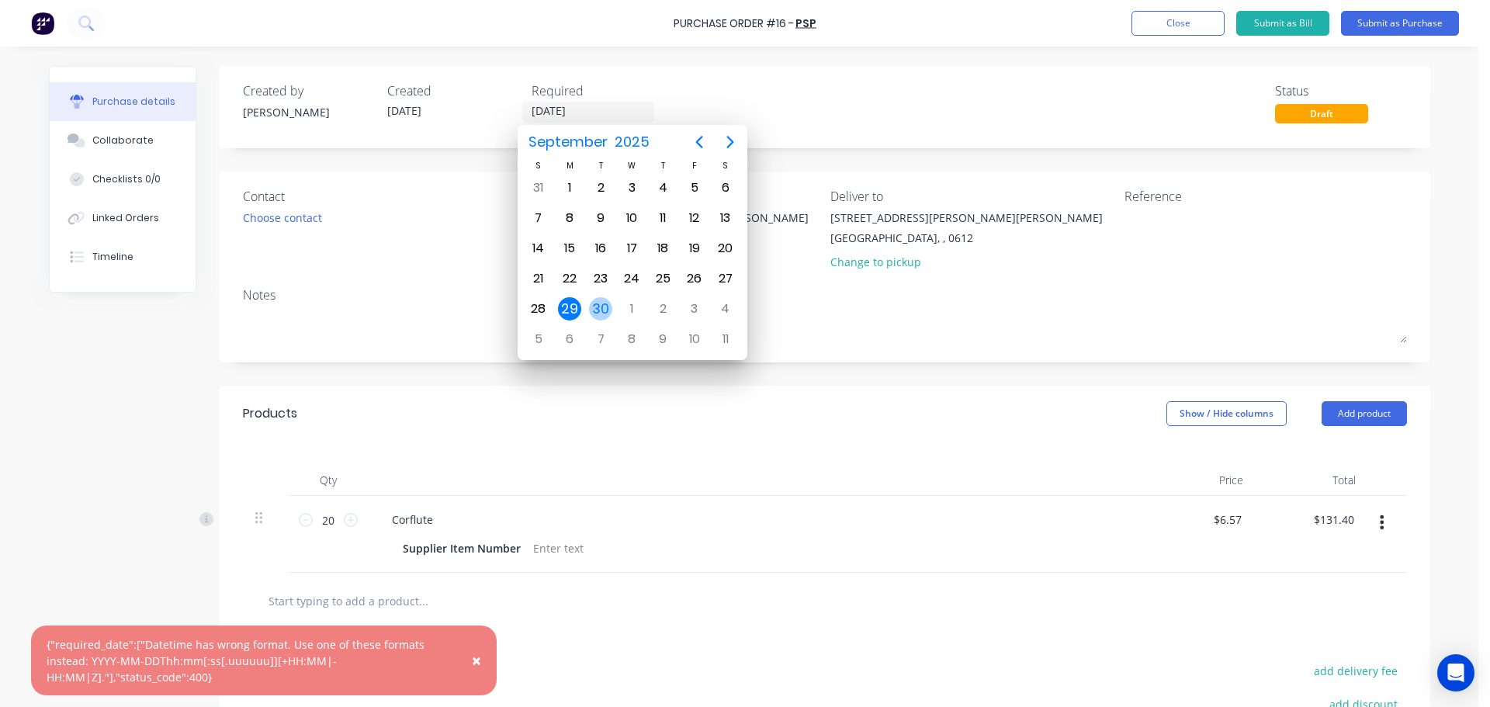
click at [606, 311] on div "30" at bounding box center [600, 308] width 23 height 23
type input "[DATE]"
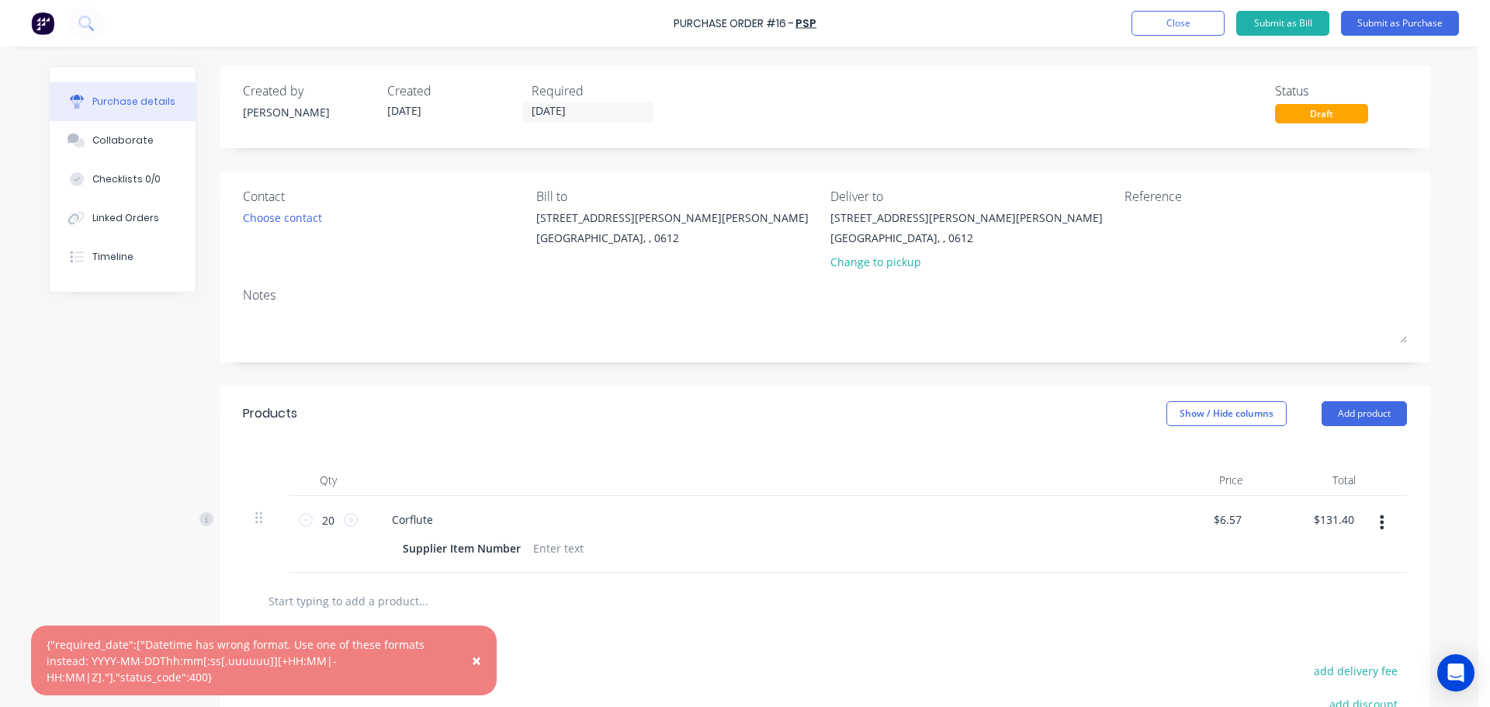
click at [890, 110] on div "Created by Jess Created 30/09/25 Required 30/09/25 Status Draft" at bounding box center [825, 103] width 1164 height 42
click at [1399, 25] on button "Submit as Purchase" at bounding box center [1400, 23] width 118 height 25
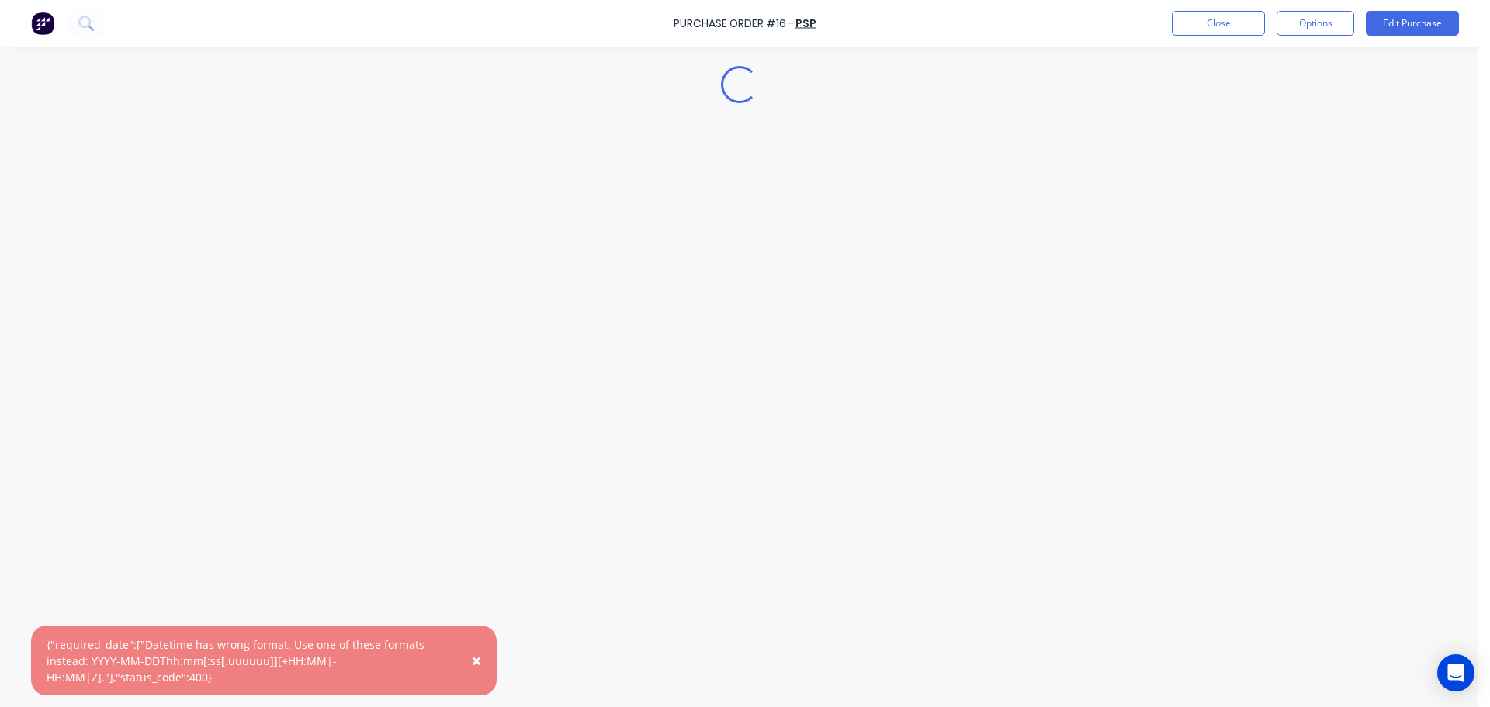
click at [482, 658] on button "×" at bounding box center [476, 660] width 40 height 37
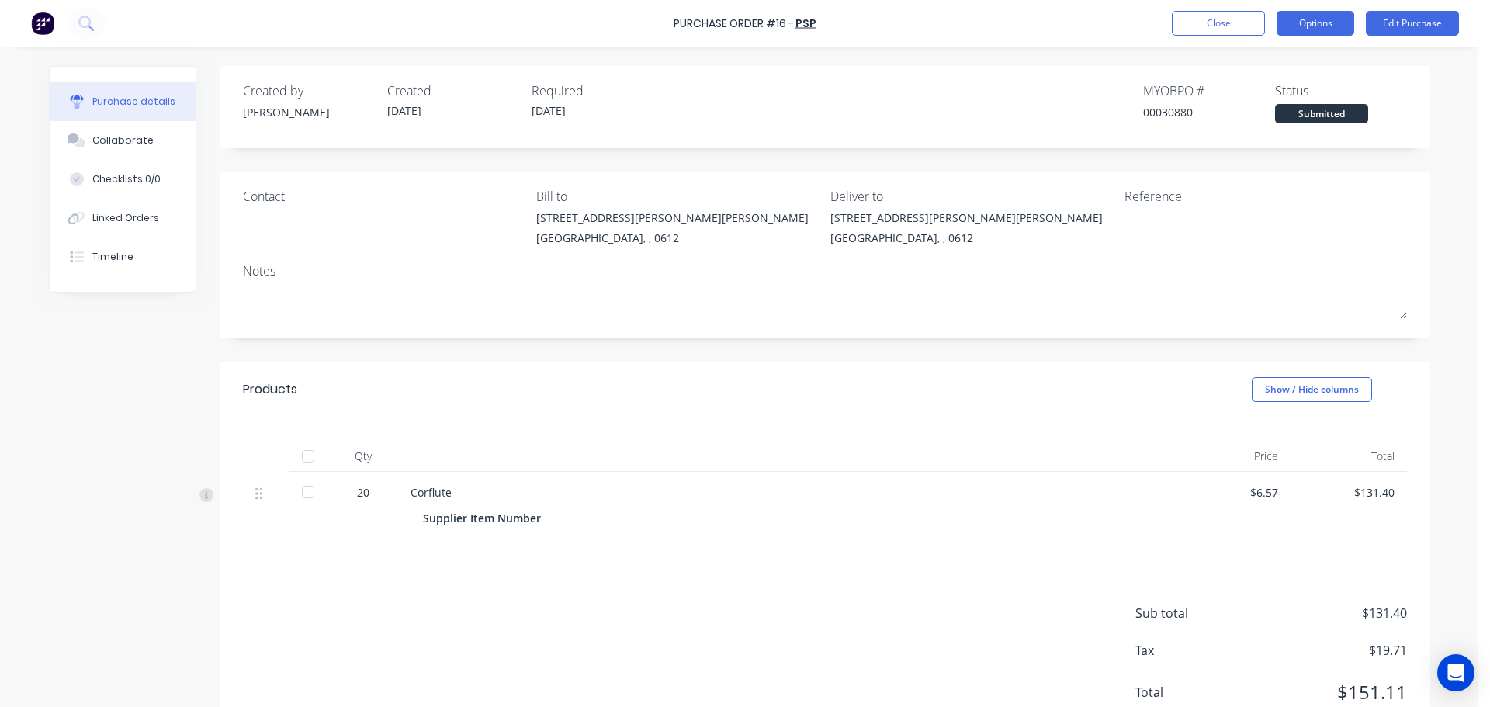
click at [1306, 32] on button "Options" at bounding box center [1316, 23] width 78 height 25
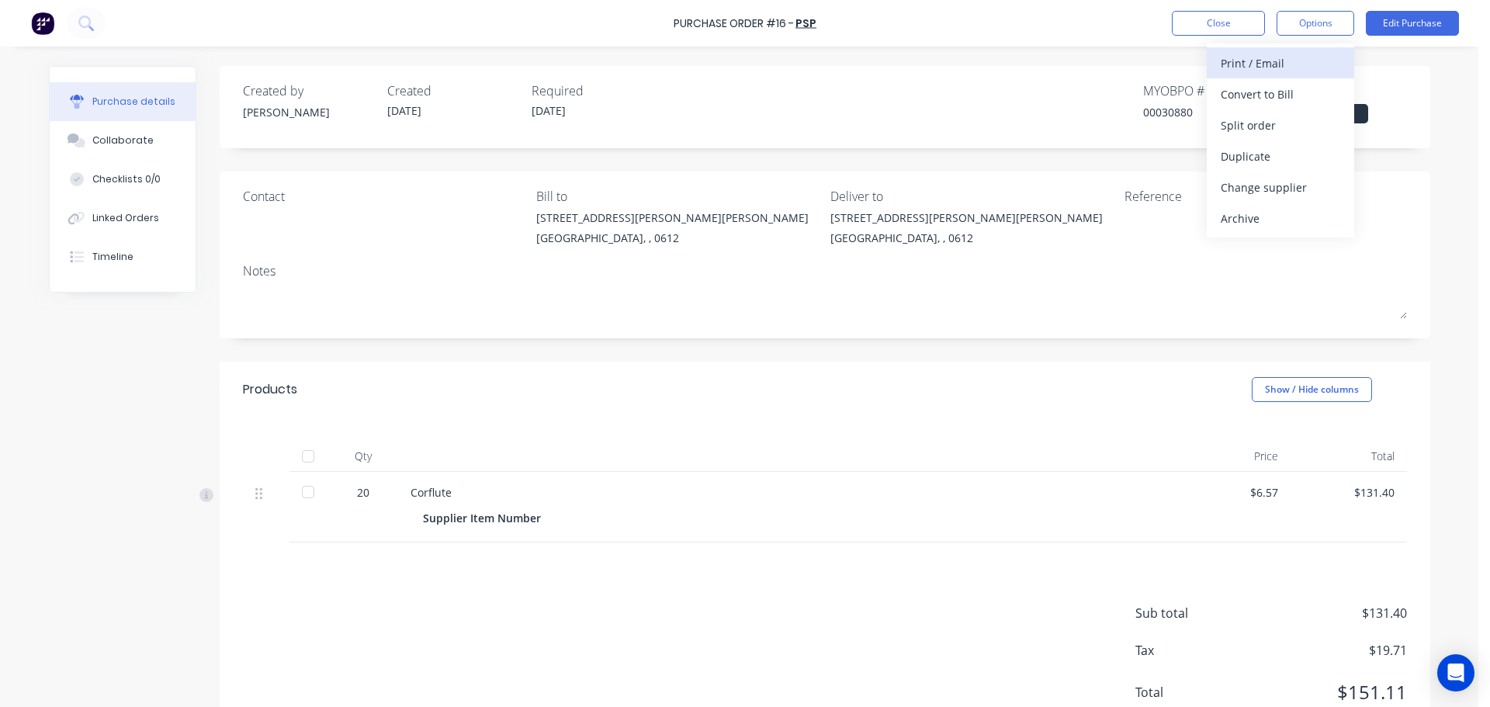
click at [1298, 64] on div "Print / Email" at bounding box center [1281, 63] width 120 height 23
click at [1282, 114] on div "Without pricing" at bounding box center [1281, 125] width 120 height 23
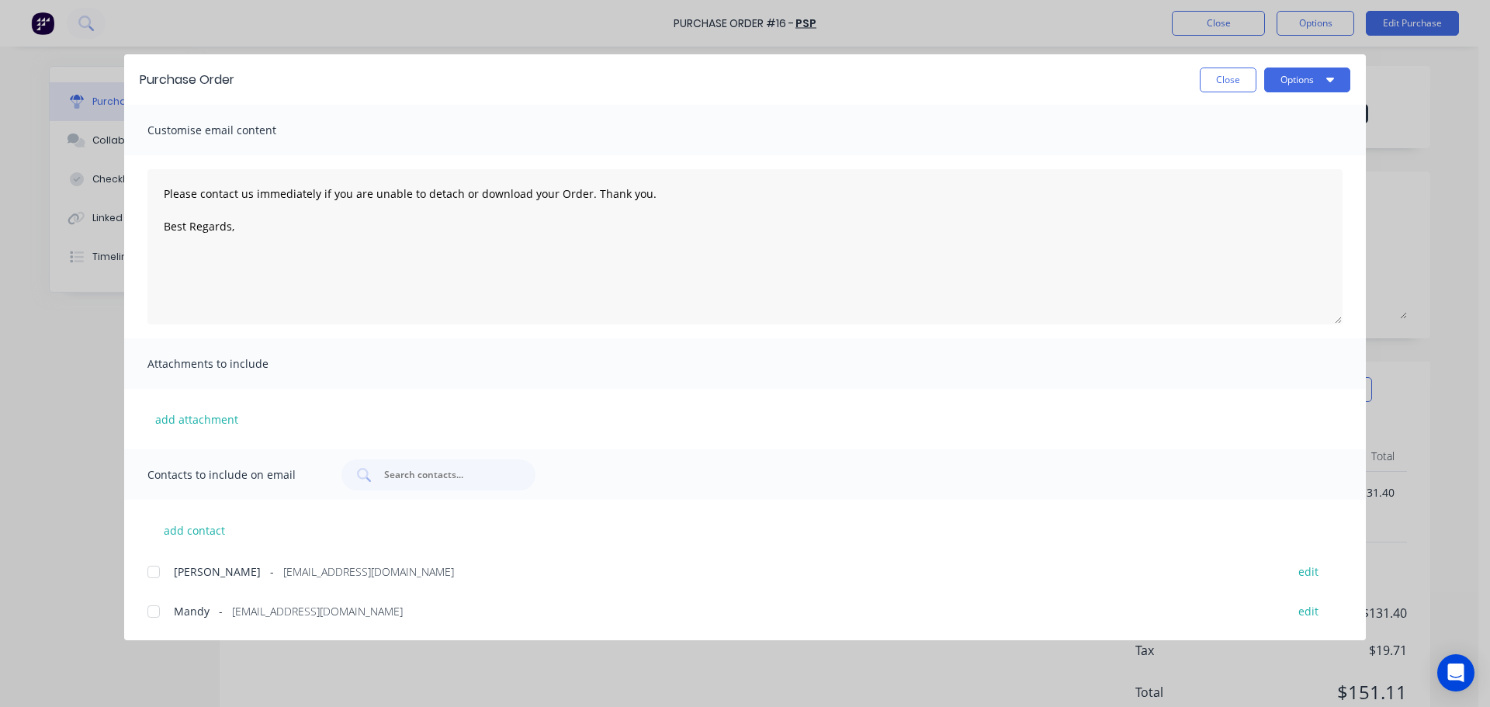
click at [144, 616] on div at bounding box center [153, 611] width 31 height 31
click at [1308, 88] on button "Options" at bounding box center [1307, 80] width 86 height 25
click at [1291, 181] on div "Email" at bounding box center [1277, 181] width 120 height 23
click at [1230, 78] on button "Close" at bounding box center [1228, 80] width 57 height 25
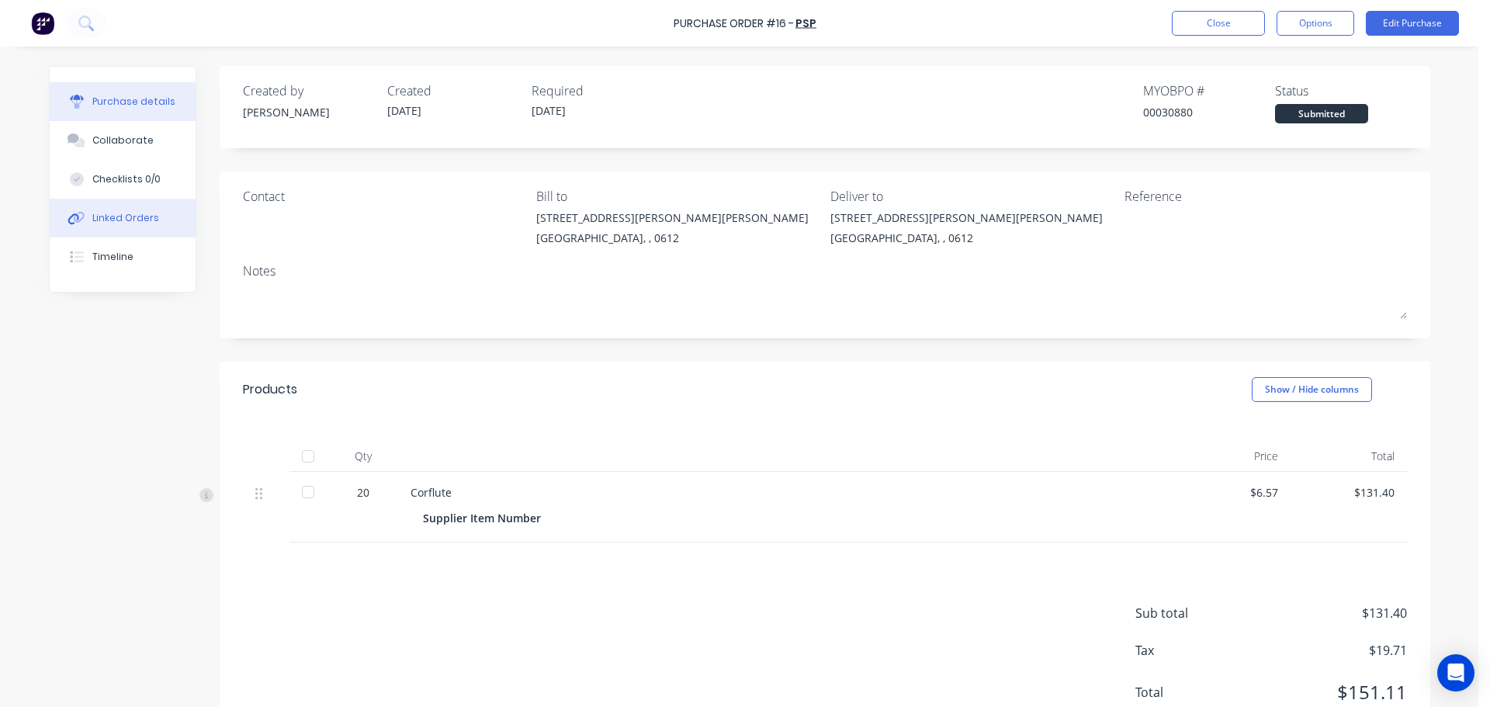
click at [162, 217] on button "Linked Orders" at bounding box center [123, 218] width 146 height 39
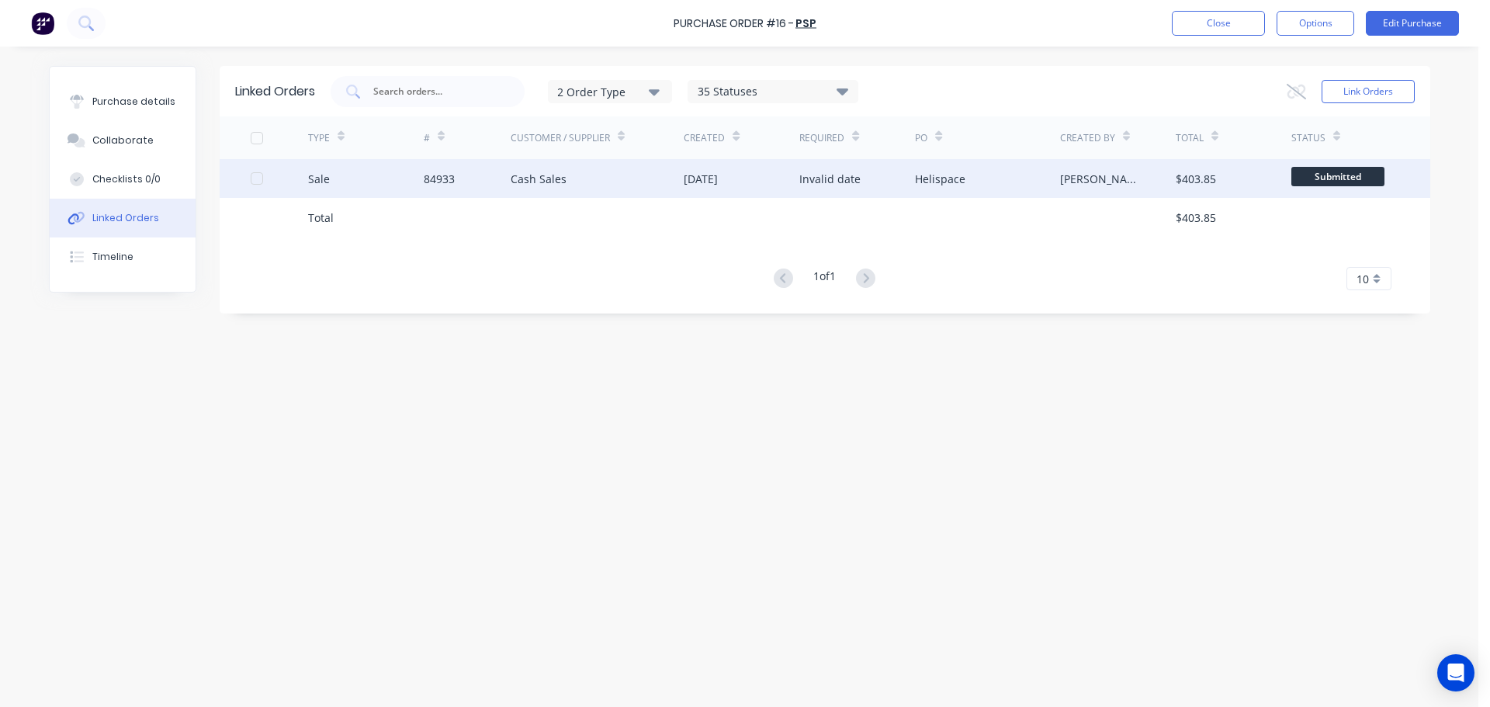
click at [457, 175] on div "84933" at bounding box center [467, 178] width 87 height 39
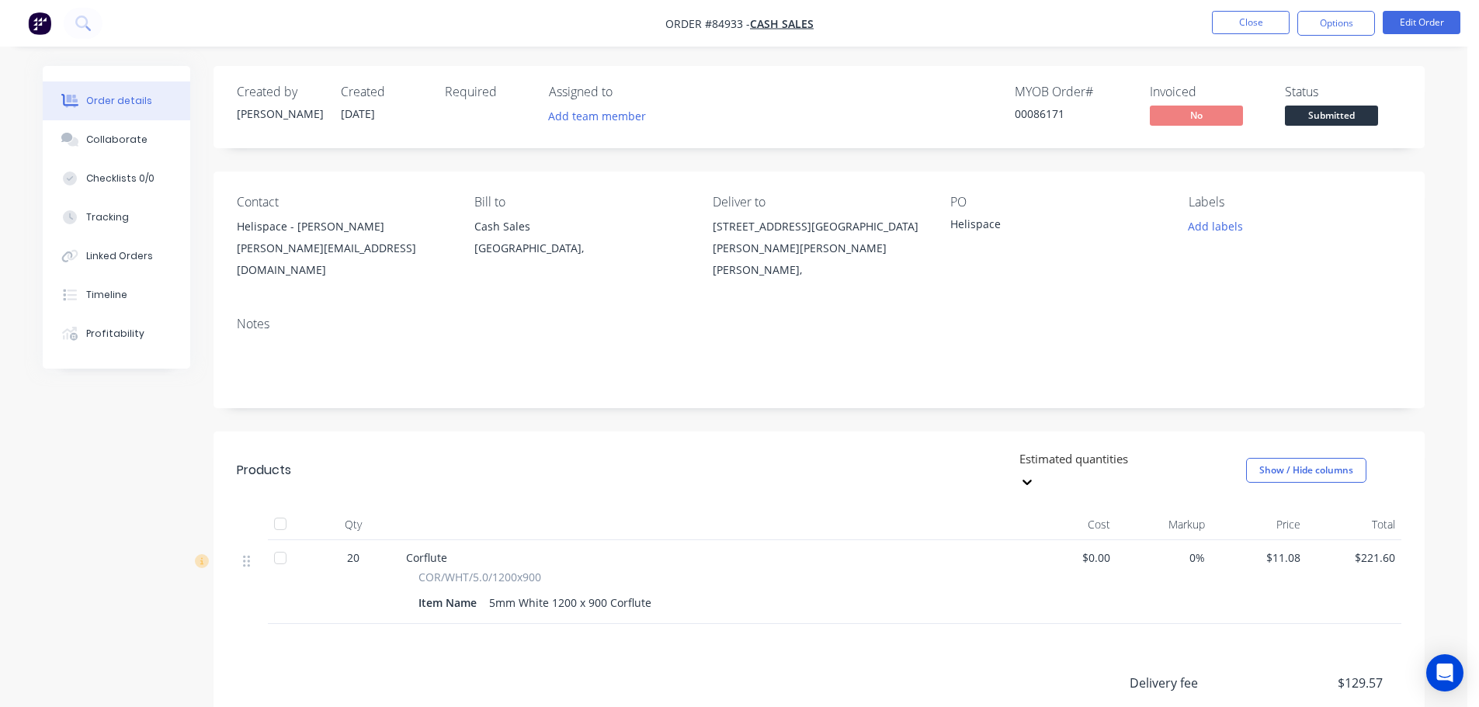
click at [1317, 112] on span "Submitted" at bounding box center [1331, 115] width 93 height 19
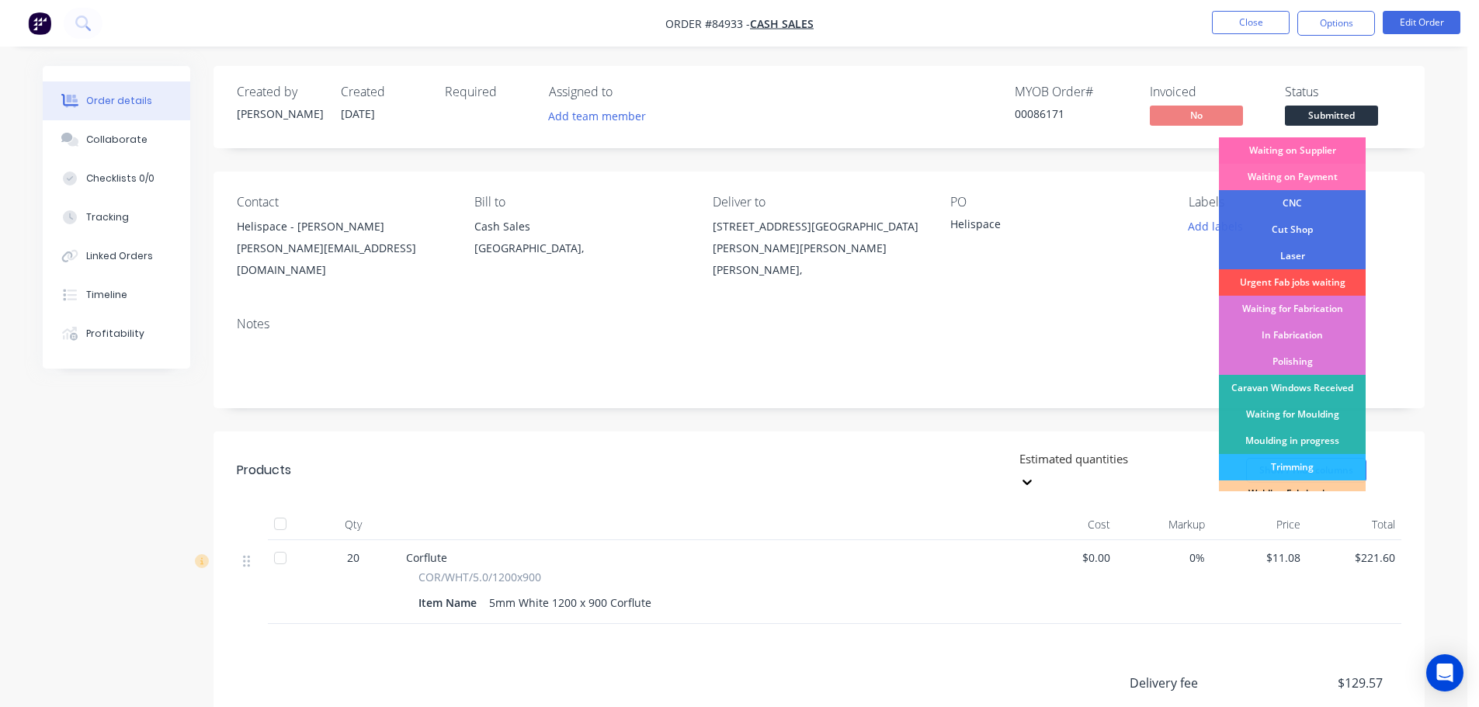
click at [1319, 148] on div "Waiting on Supplier" at bounding box center [1292, 150] width 147 height 26
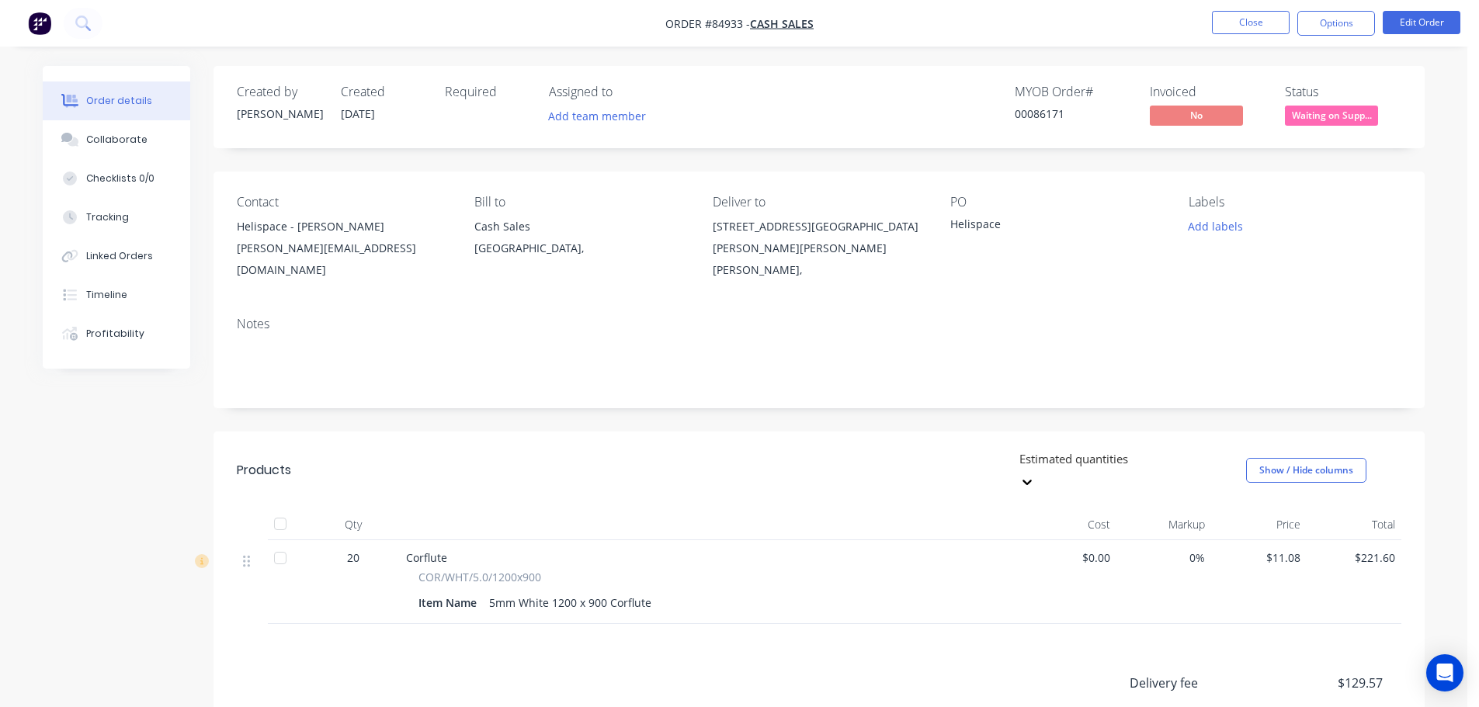
click at [1263, 88] on div "Invoiced" at bounding box center [1208, 92] width 116 height 15
click at [120, 262] on div "Linked Orders" at bounding box center [119, 256] width 67 height 14
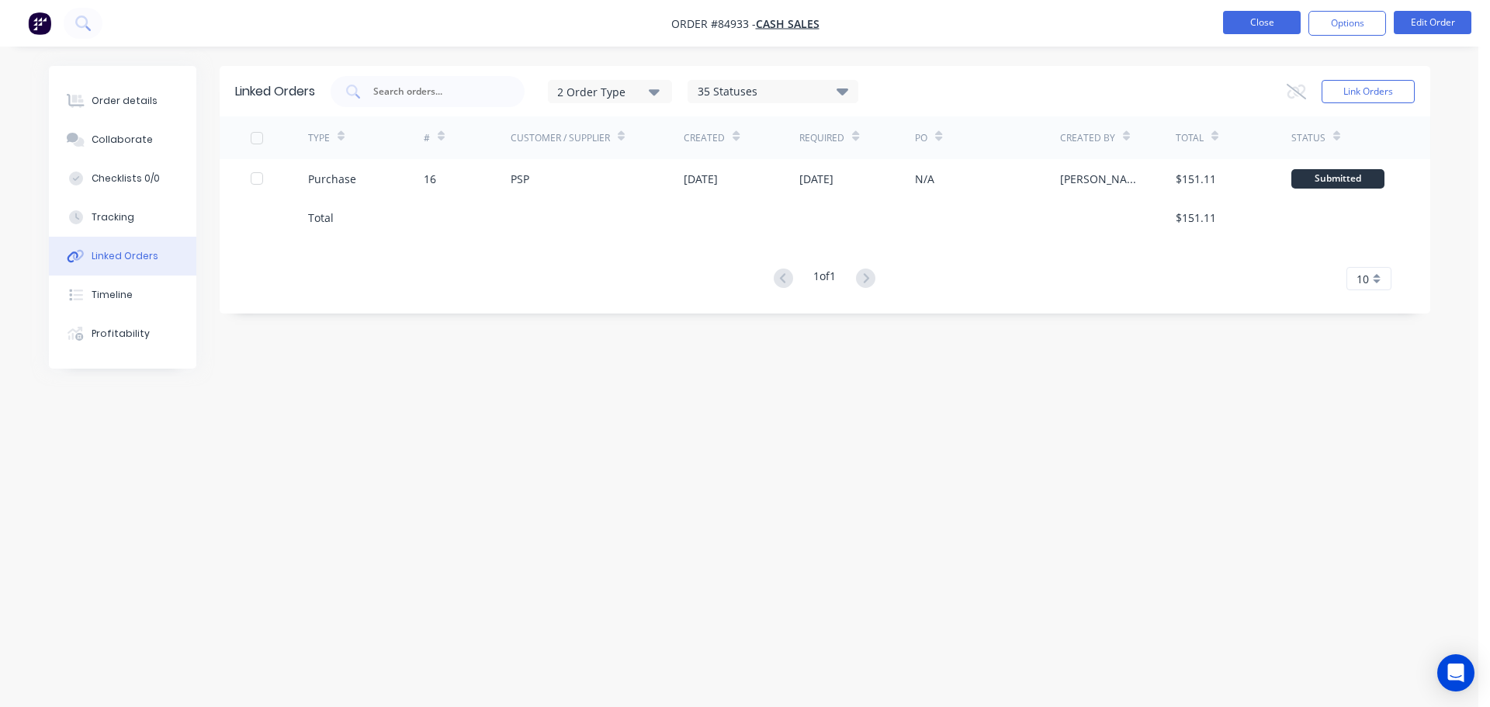
click at [1251, 26] on button "Close" at bounding box center [1262, 22] width 78 height 23
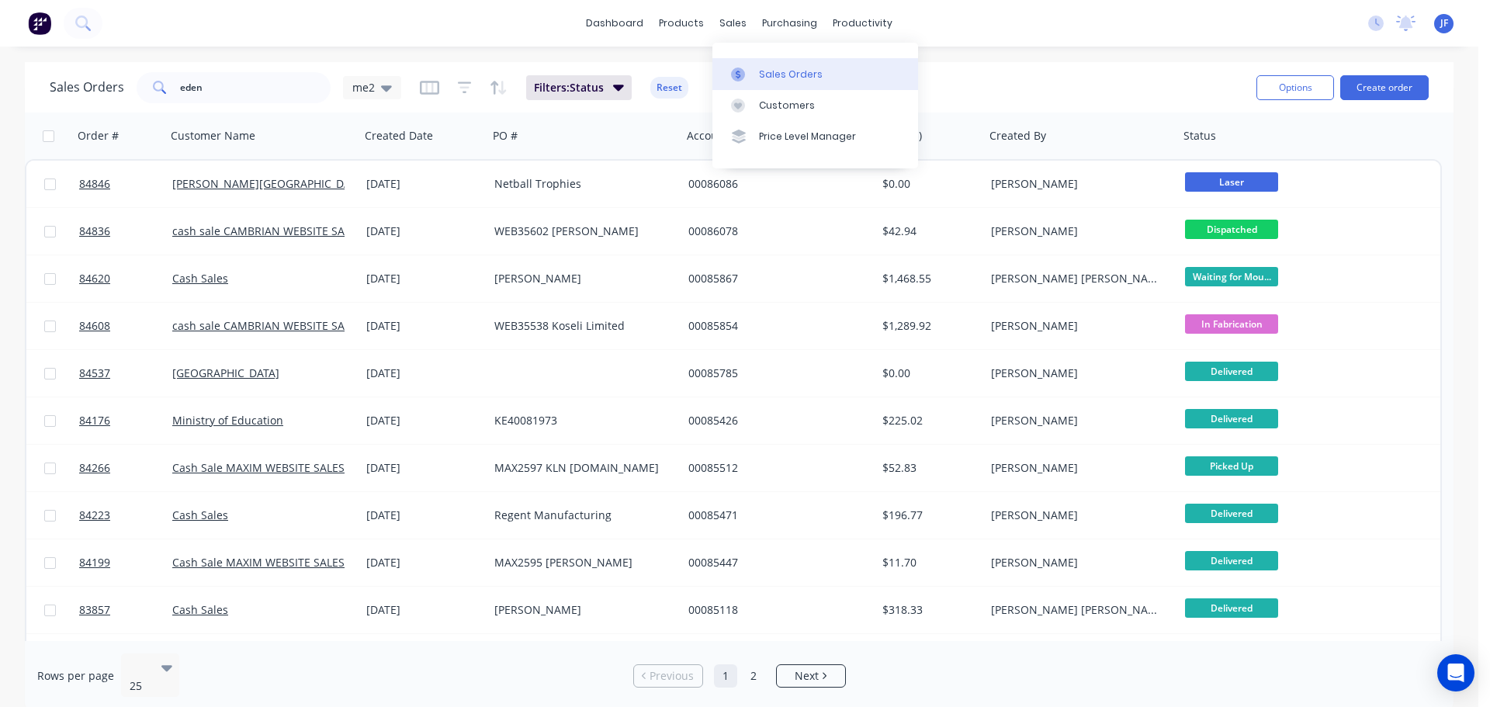
click at [752, 65] on link "Sales Orders" at bounding box center [816, 73] width 206 height 31
click at [1359, 87] on button "Create order" at bounding box center [1385, 87] width 88 height 25
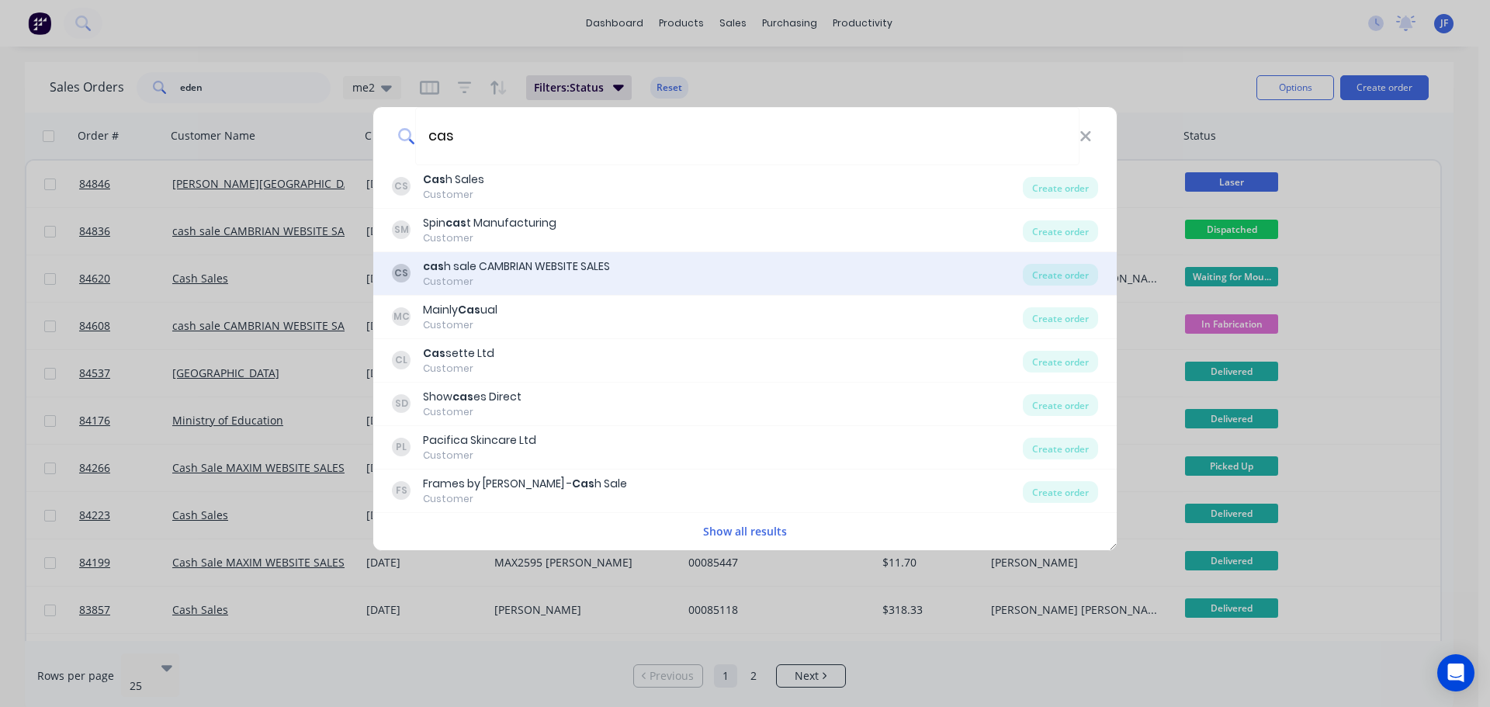
type input "cas"
click at [581, 283] on div "Customer" at bounding box center [516, 282] width 187 height 14
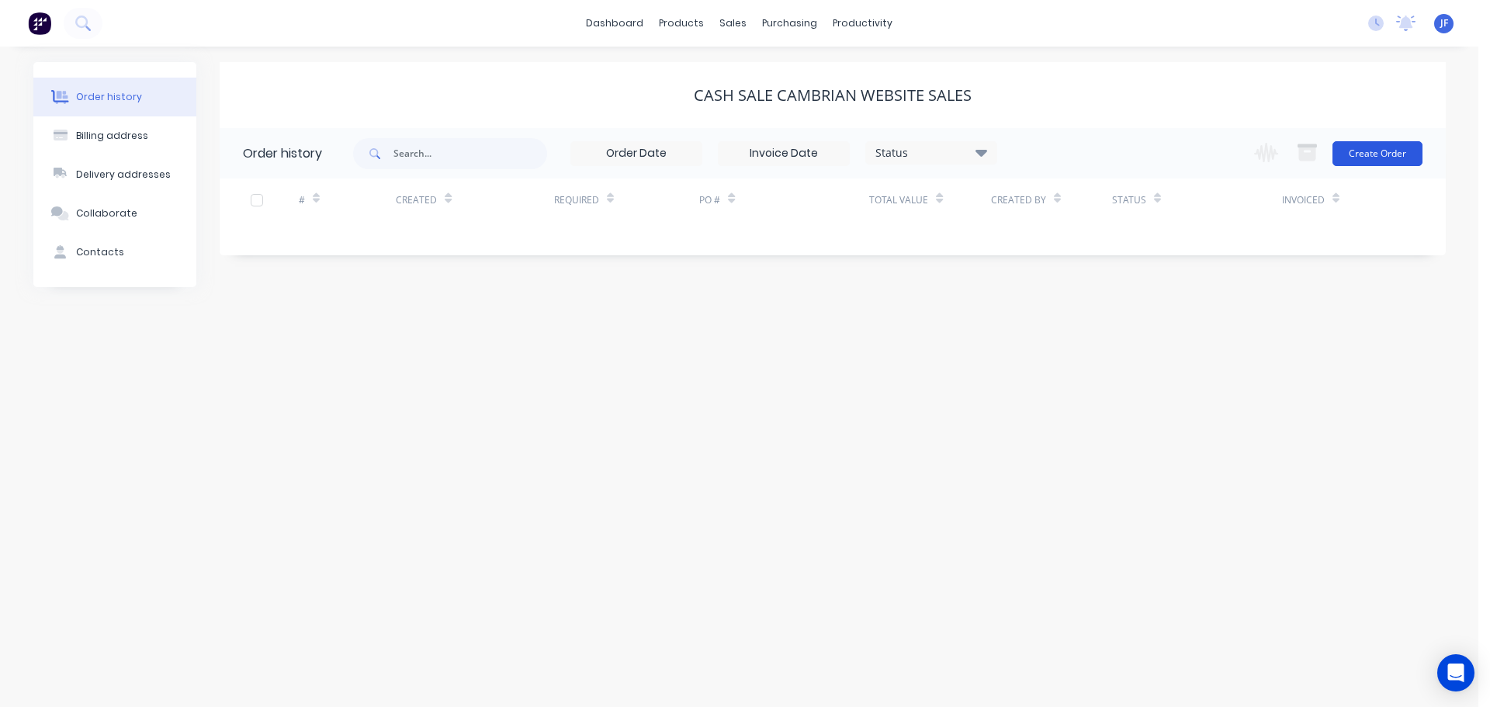
click at [1372, 152] on button "Create Order" at bounding box center [1378, 153] width 90 height 25
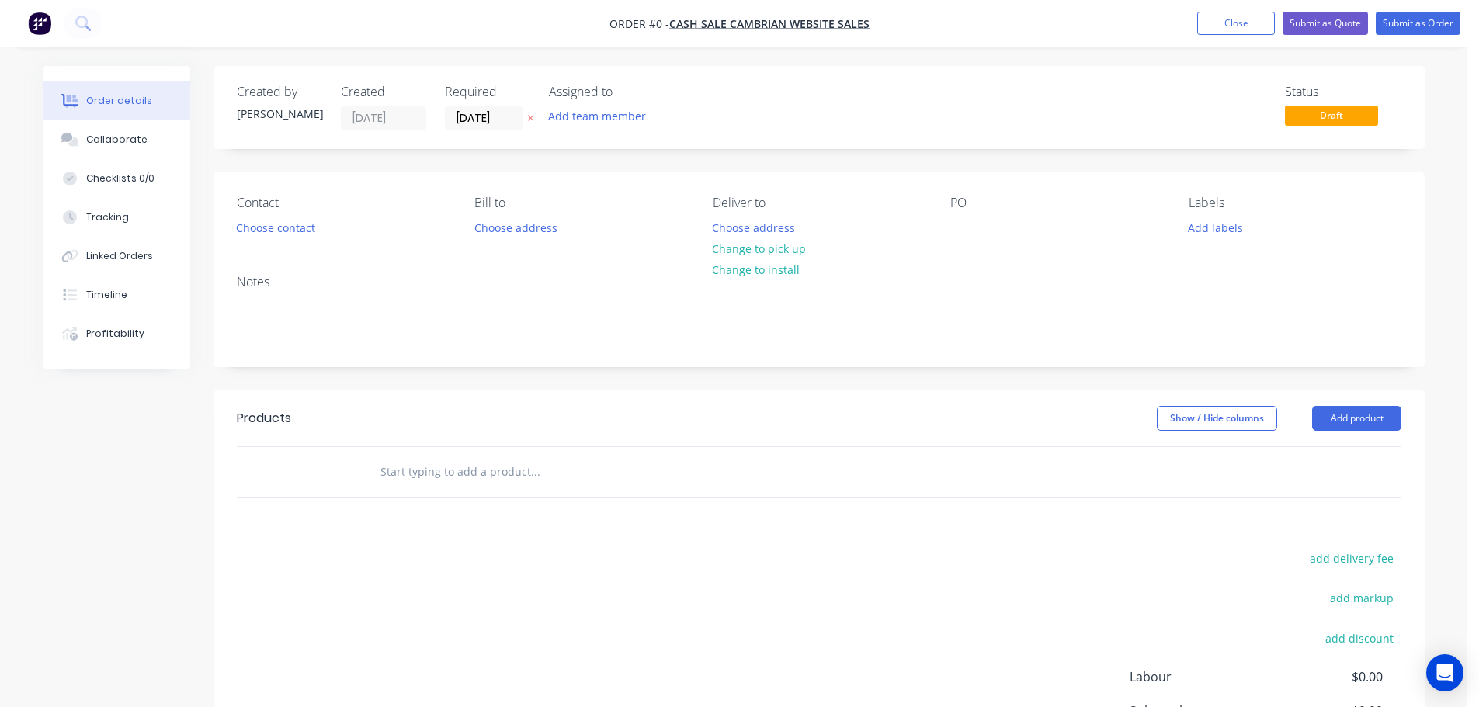
click at [526, 116] on button "button" at bounding box center [530, 118] width 16 height 18
click at [284, 228] on button "Choose contact" at bounding box center [275, 227] width 95 height 21
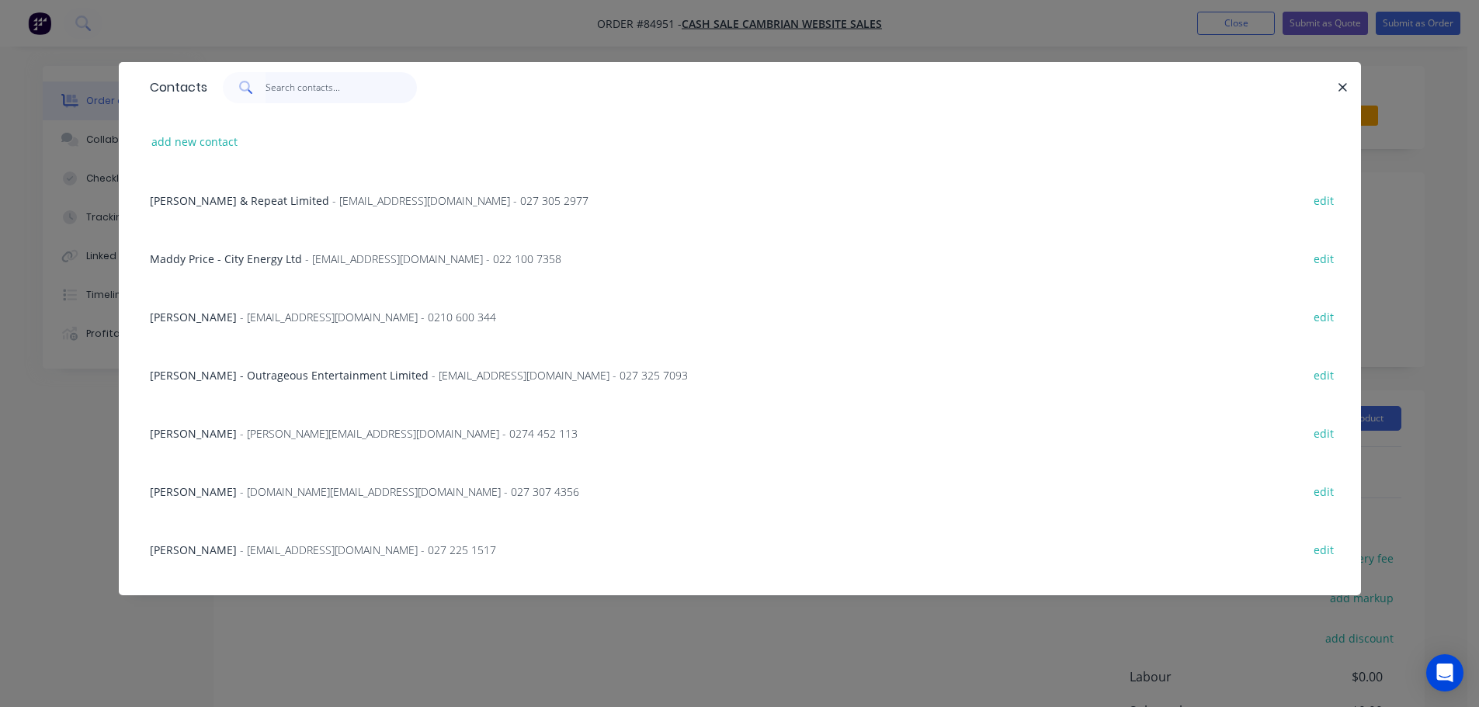
drag, startPoint x: 291, startPoint y: 92, endPoint x: 278, endPoint y: 98, distance: 14.6
click at [292, 91] on input "text" at bounding box center [340, 87] width 151 height 31
paste input "[PERSON_NAME]"
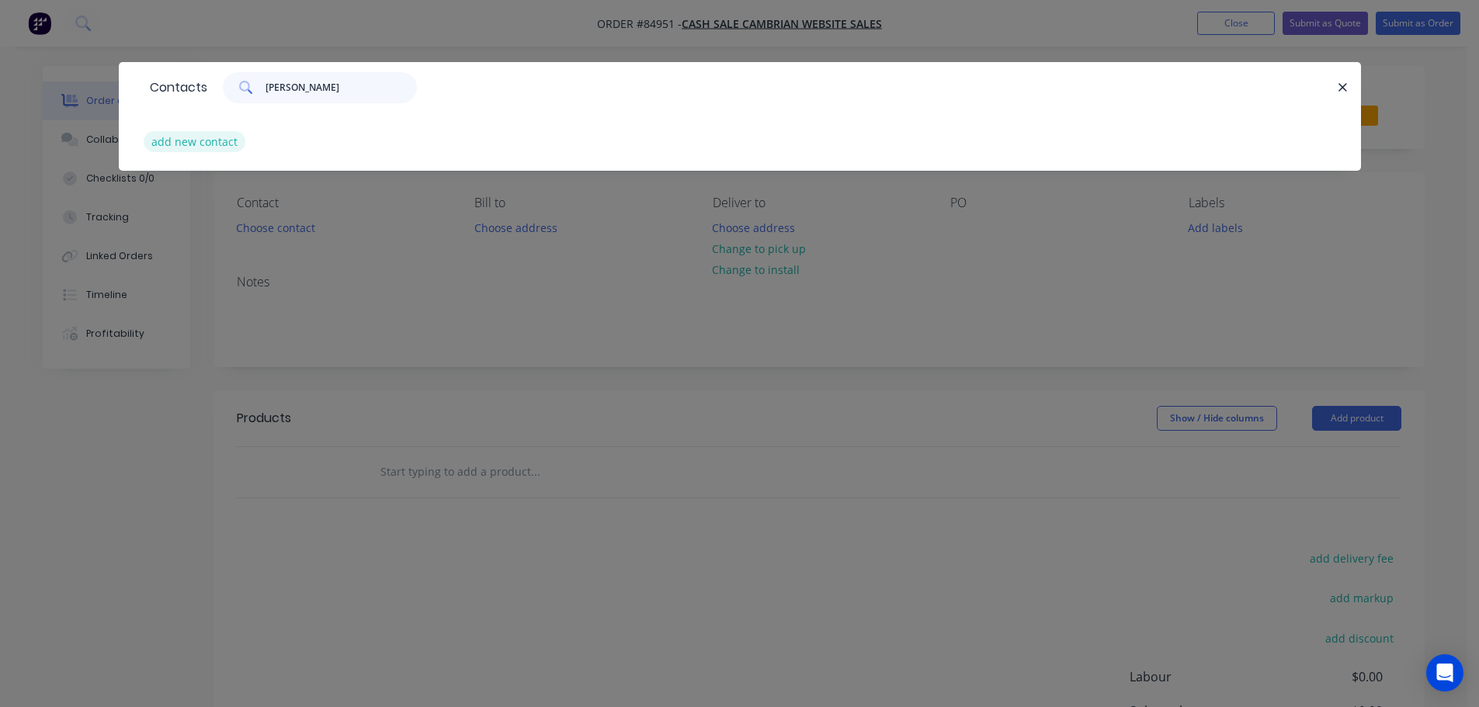
type input "[PERSON_NAME]"
click at [213, 144] on button "add new contact" at bounding box center [195, 141] width 102 height 21
select select "NZ"
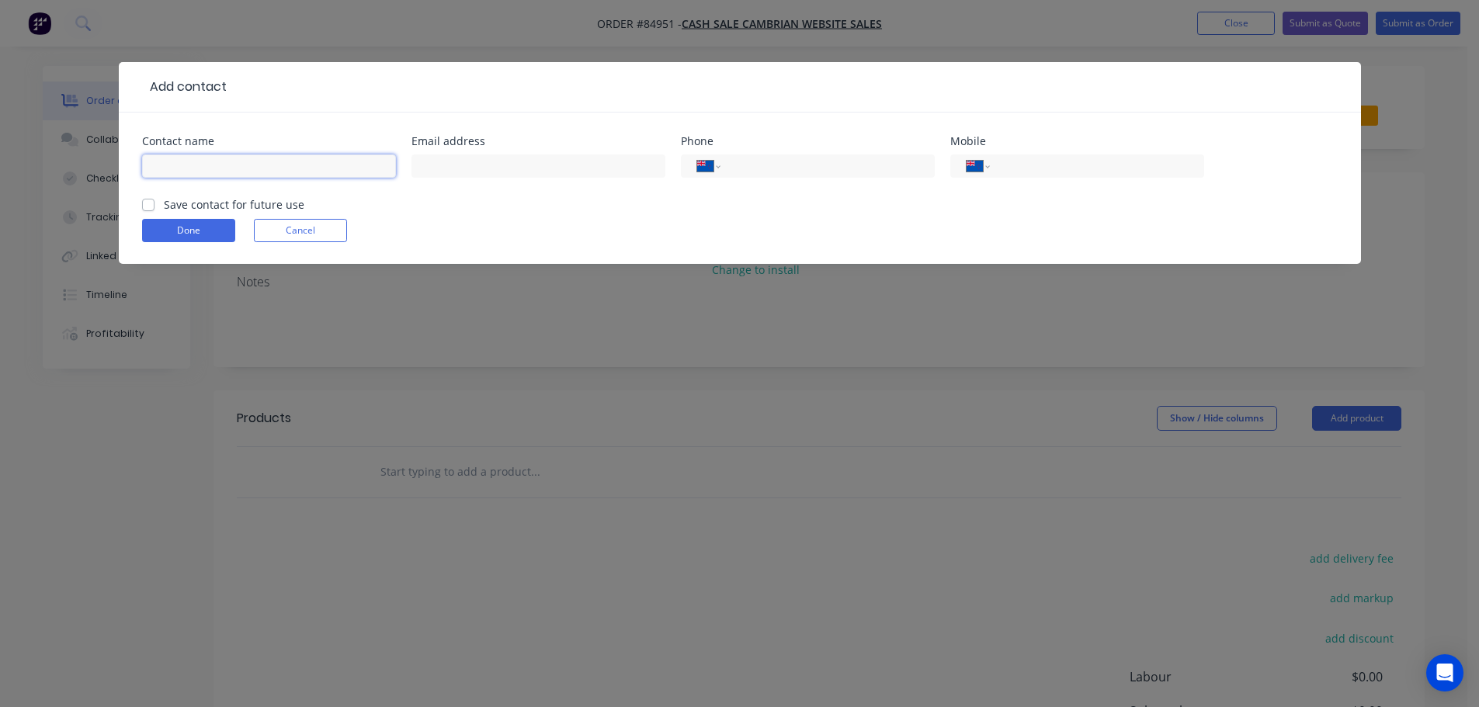
click at [228, 168] on input "text" at bounding box center [269, 165] width 254 height 23
paste input "[PERSON_NAME]"
type input "[PERSON_NAME]"
click at [213, 210] on label "Save contact for future use" at bounding box center [234, 204] width 140 height 16
click at [154, 210] on input "Save contact for future use" at bounding box center [148, 203] width 12 height 15
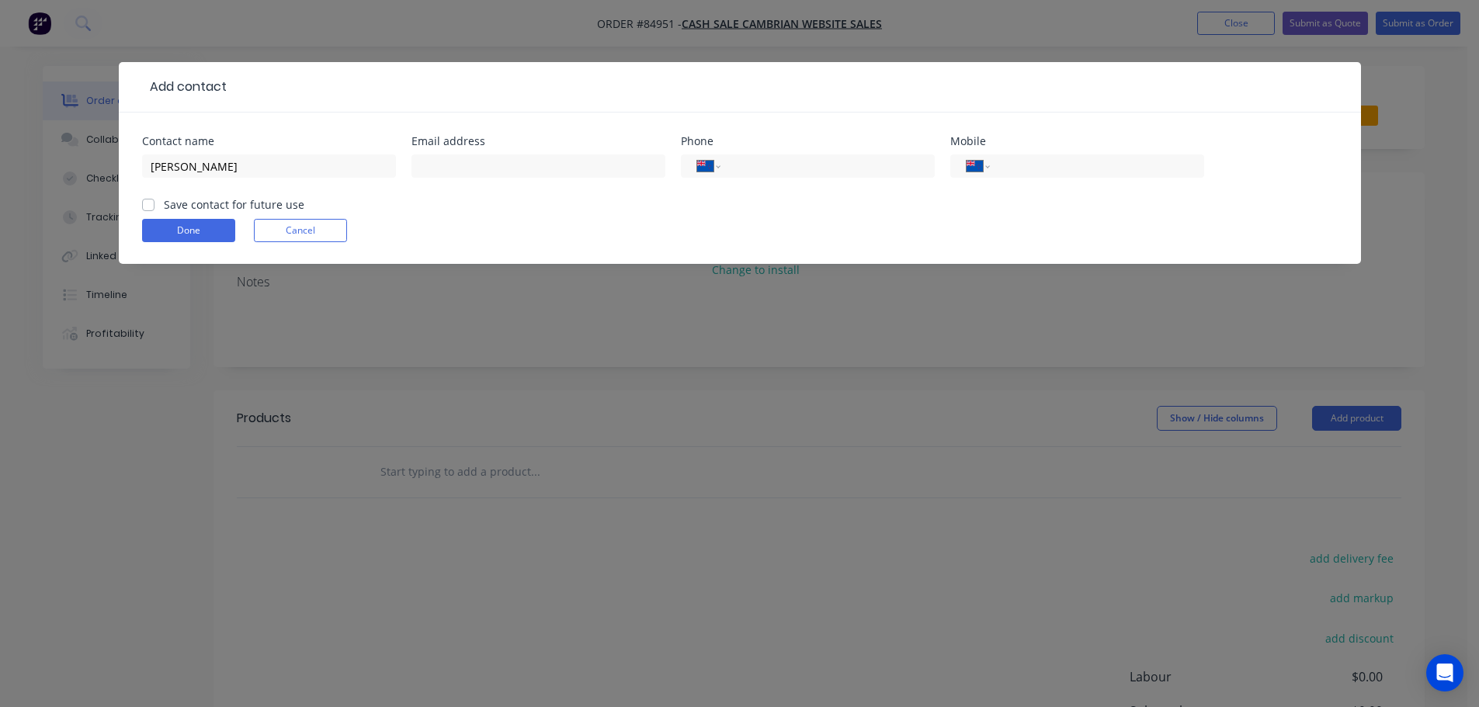
checkbox input "true"
click at [1055, 165] on input "tel" at bounding box center [1094, 167] width 186 height 18
paste input "021 618 366"
type input "021 618 366"
click at [472, 173] on input "text" at bounding box center [538, 165] width 254 height 23
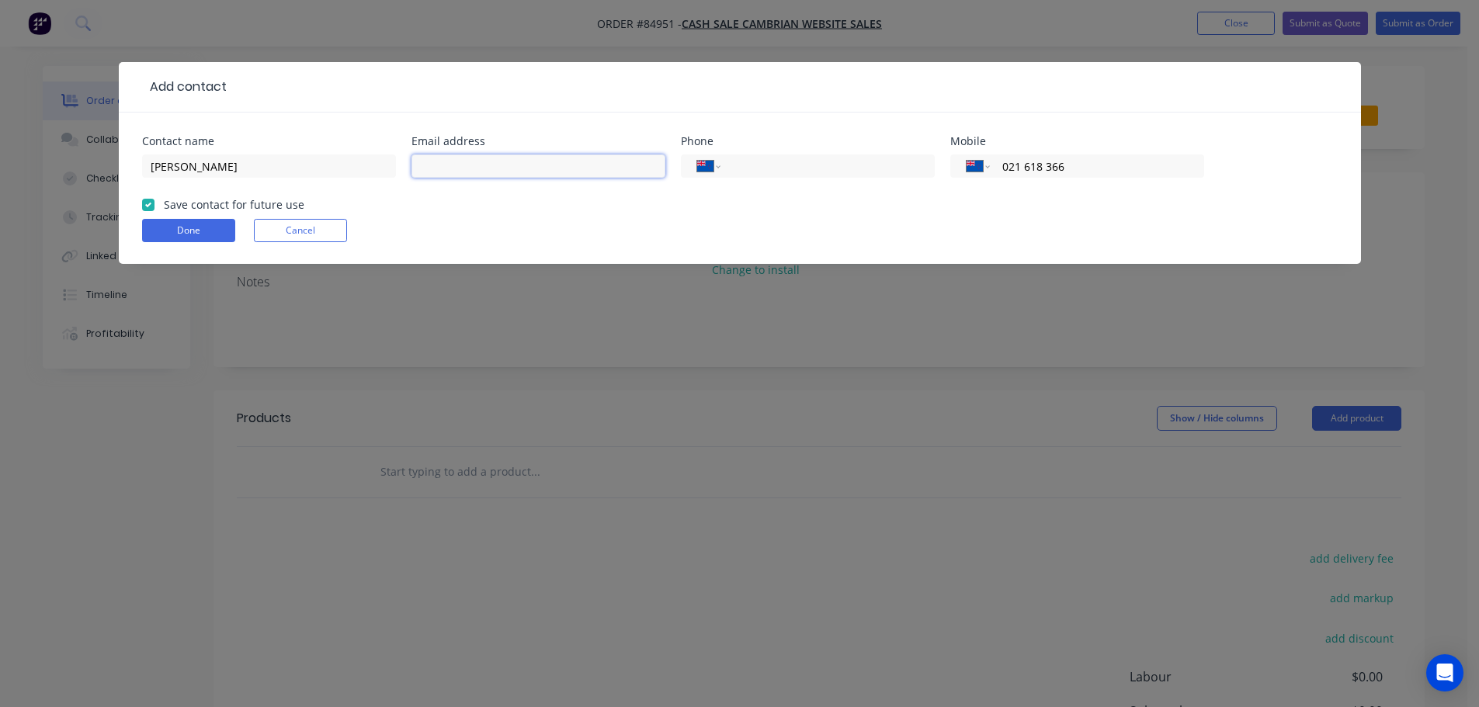
paste input "davidlesley@xtra.co.nz"
type input "davidlesley@xtra.co.nz"
click at [191, 234] on button "Done" at bounding box center [188, 230] width 93 height 23
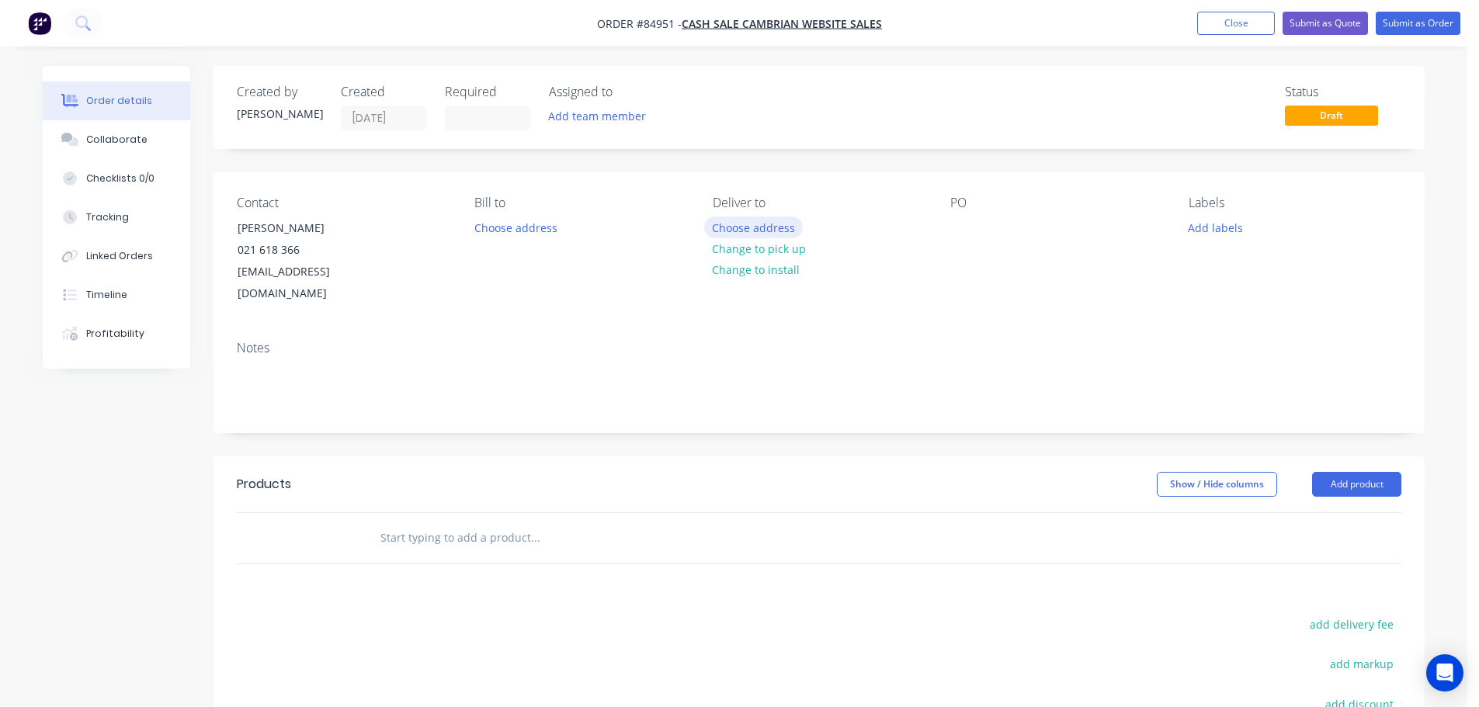
click at [761, 227] on button "Choose address" at bounding box center [753, 227] width 99 height 21
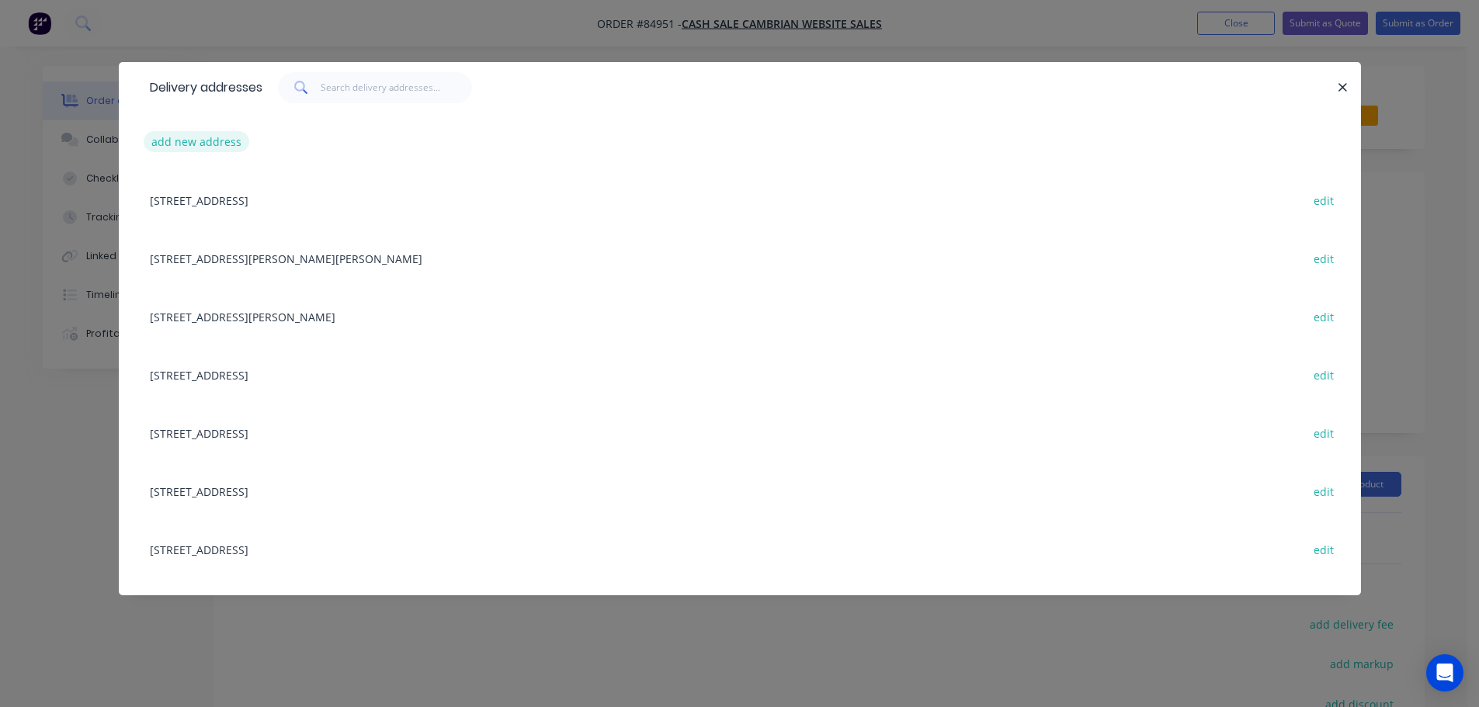
click at [207, 151] on button "add new address" at bounding box center [197, 141] width 106 height 21
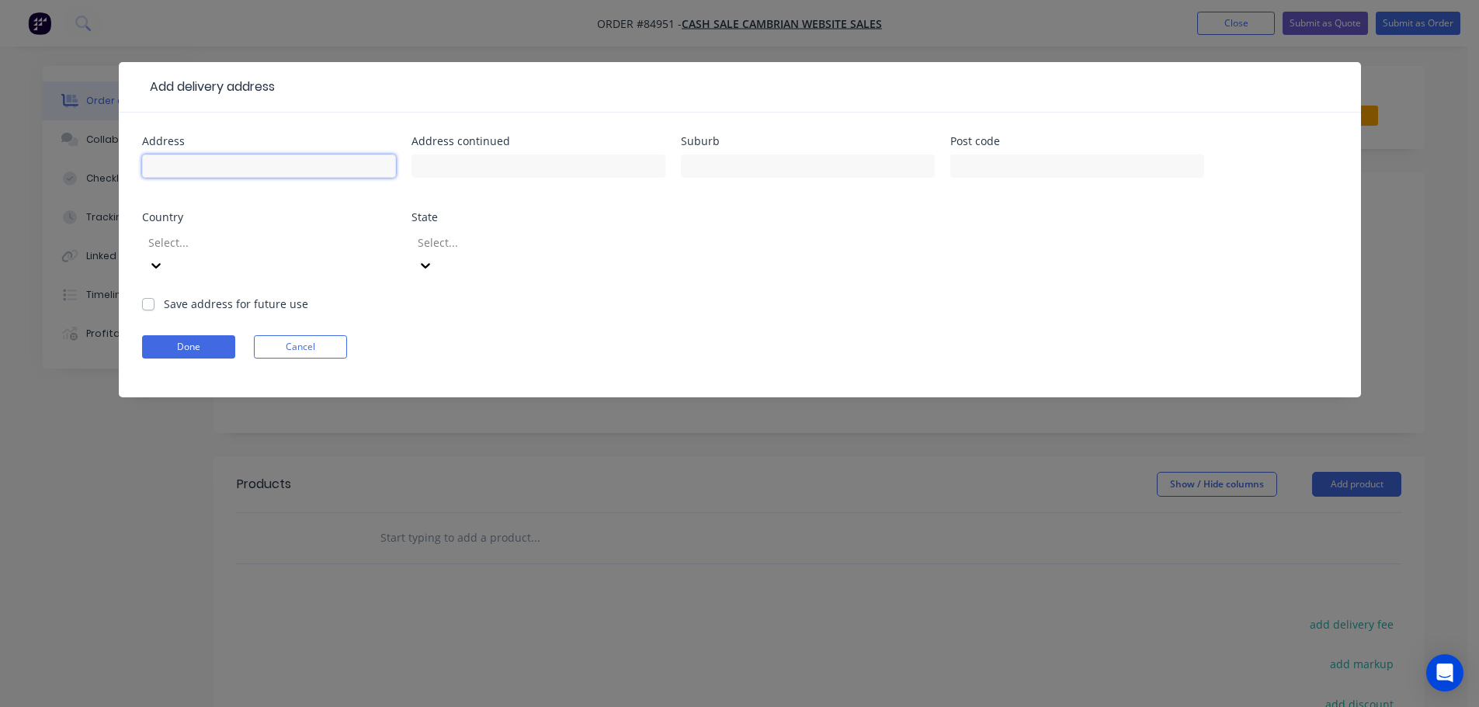
click at [217, 170] on input "text" at bounding box center [269, 165] width 254 height 23
paste input "95 Scott Road Auckland 0932"
click at [278, 172] on input "95 Scott Road Auckland 0932" at bounding box center [269, 165] width 254 height 23
type input "95 Scott Road Auckland"
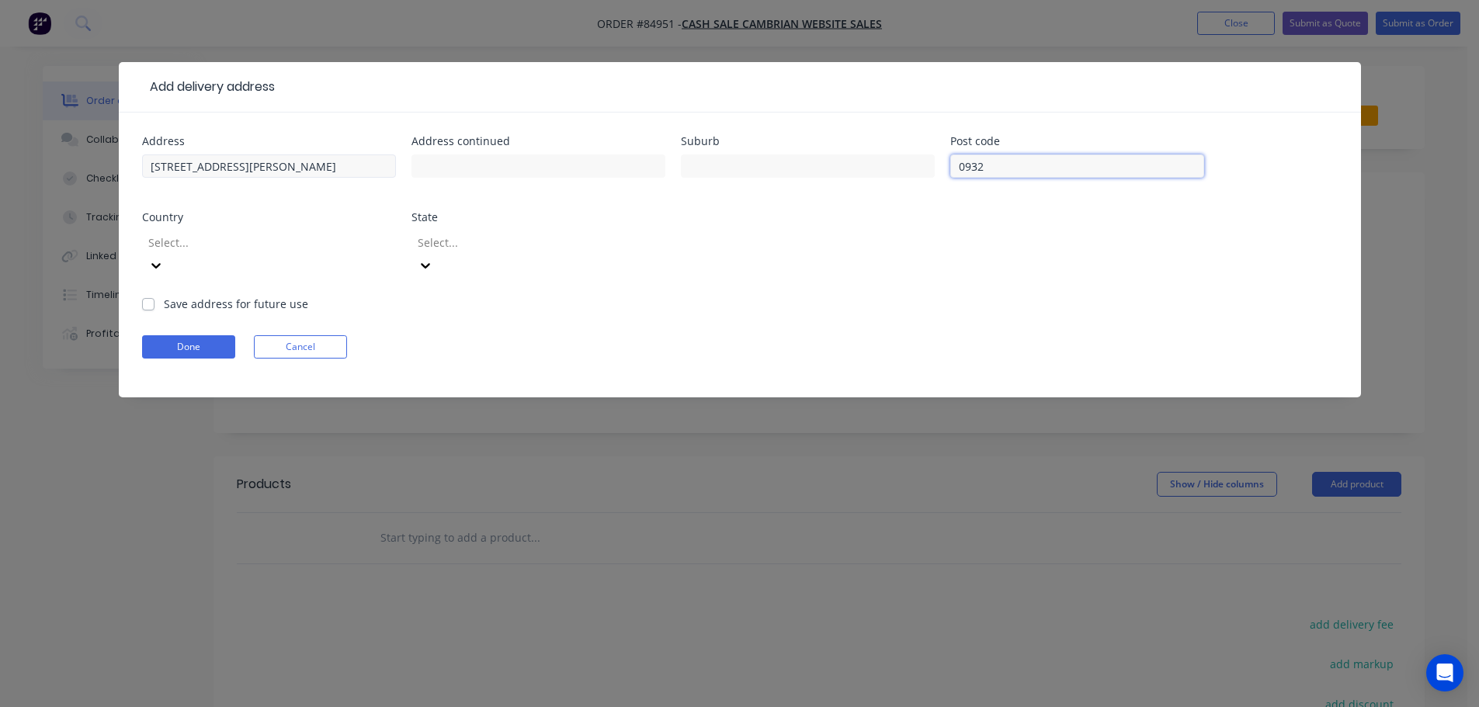
type input "0932"
click at [237, 170] on input "95 Scott Road Auckland" at bounding box center [269, 165] width 254 height 23
type input "95 Scott Road"
type input "Auckland"
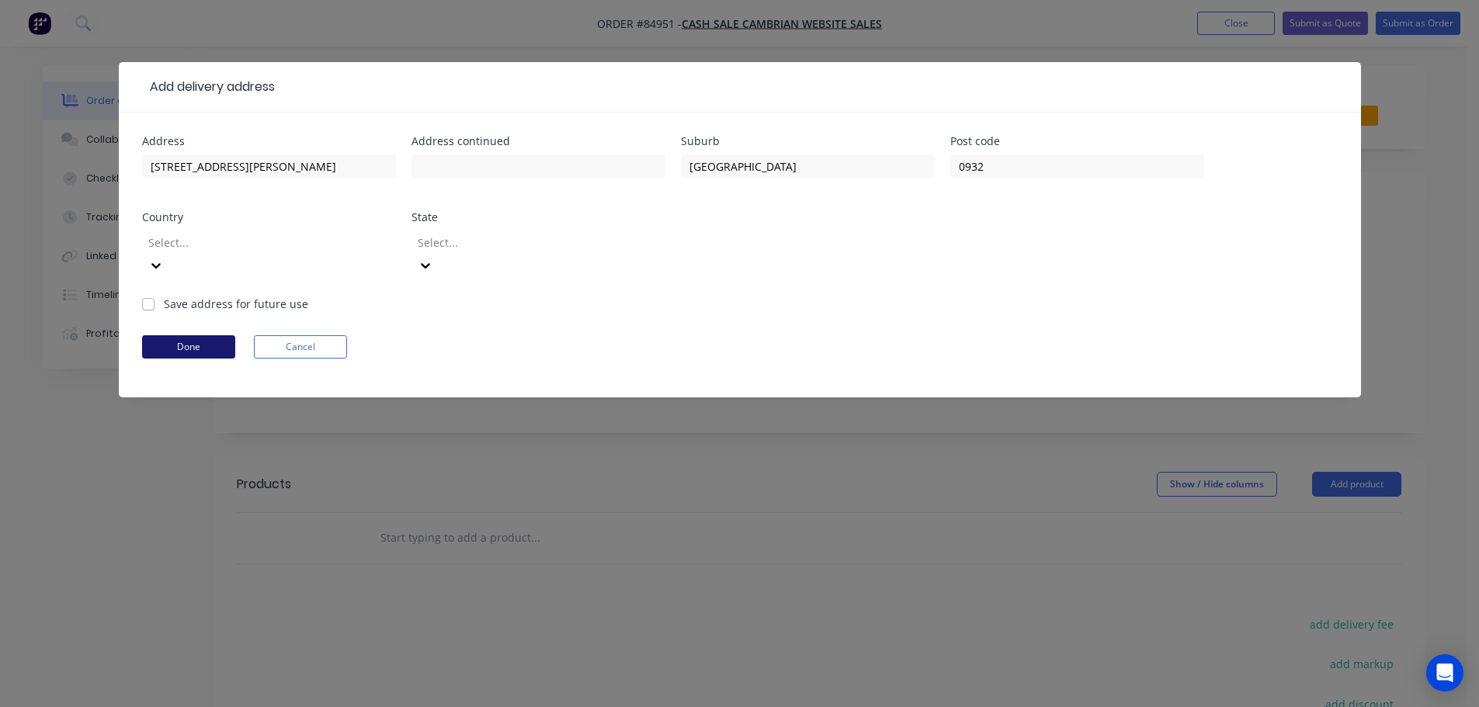
click at [230, 335] on button "Done" at bounding box center [188, 346] width 93 height 23
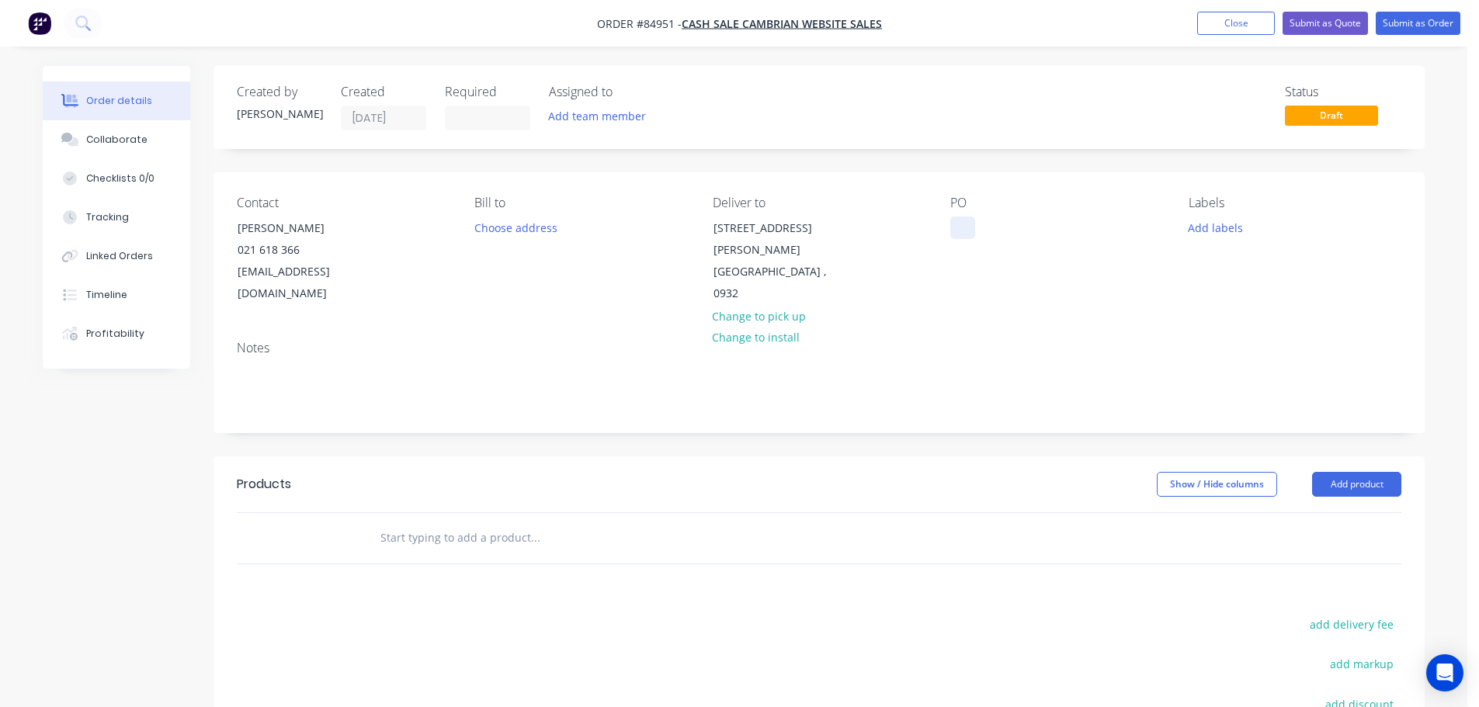
click at [954, 231] on div at bounding box center [962, 228] width 25 height 23
drag, startPoint x: 229, startPoint y: 224, endPoint x: 440, endPoint y: 219, distance: 211.2
click at [440, 219] on div "Contact David Harris 021 618 366 davidlesley@xtra.co.nz" at bounding box center [343, 250] width 213 height 109
copy div "David Harris"
click at [1023, 224] on div "WEB35641" at bounding box center [989, 228] width 79 height 23
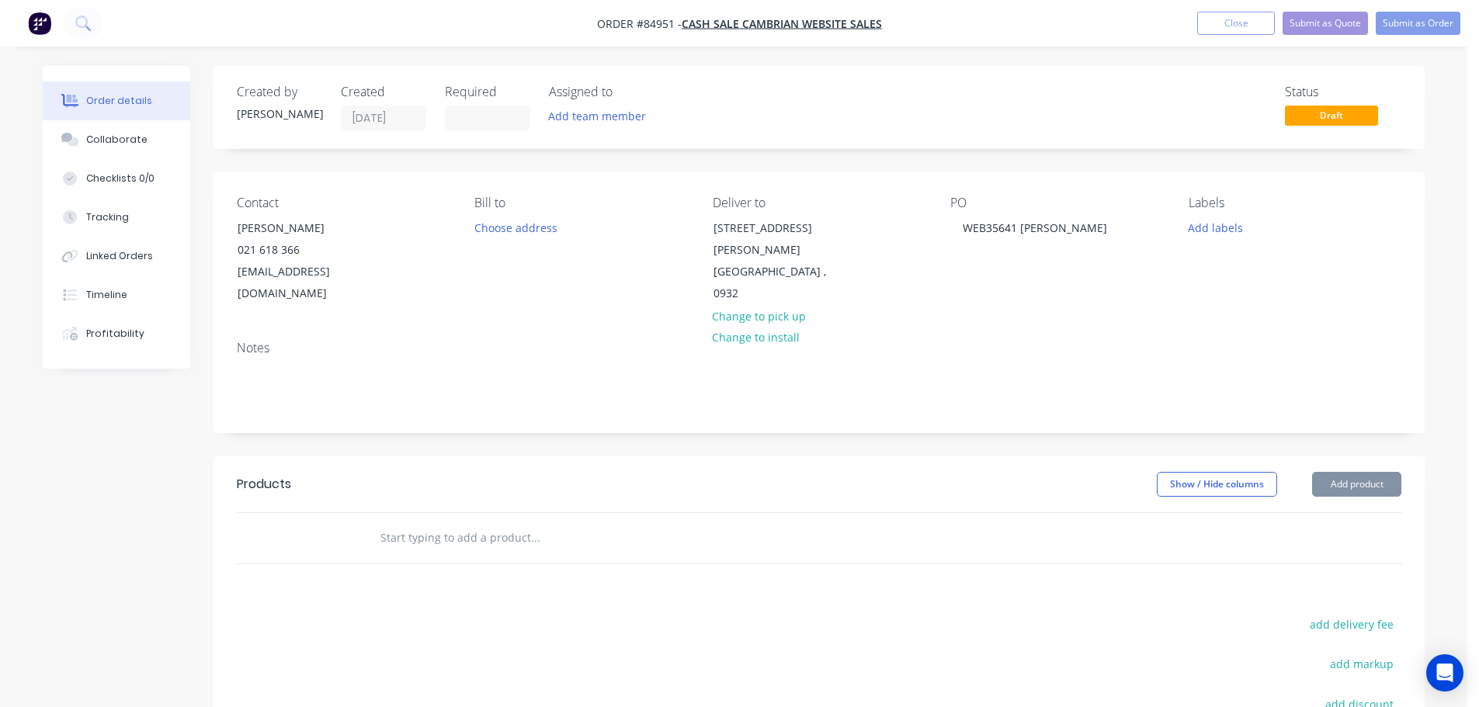
drag, startPoint x: 610, startPoint y: 494, endPoint x: 508, endPoint y: 508, distance: 103.5
click at [609, 513] on div at bounding box center [640, 538] width 559 height 50
click at [398, 522] on input "text" at bounding box center [535, 537] width 310 height 31
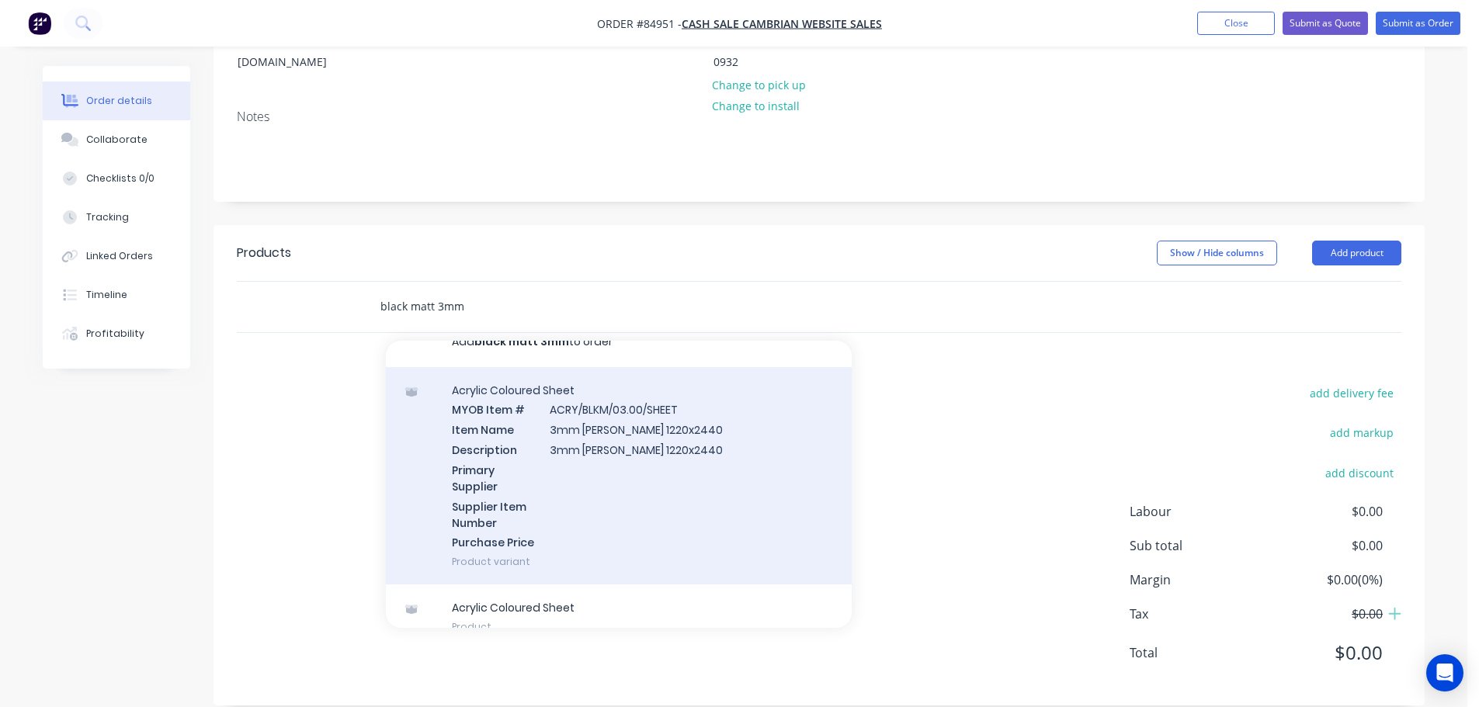
scroll to position [45, 0]
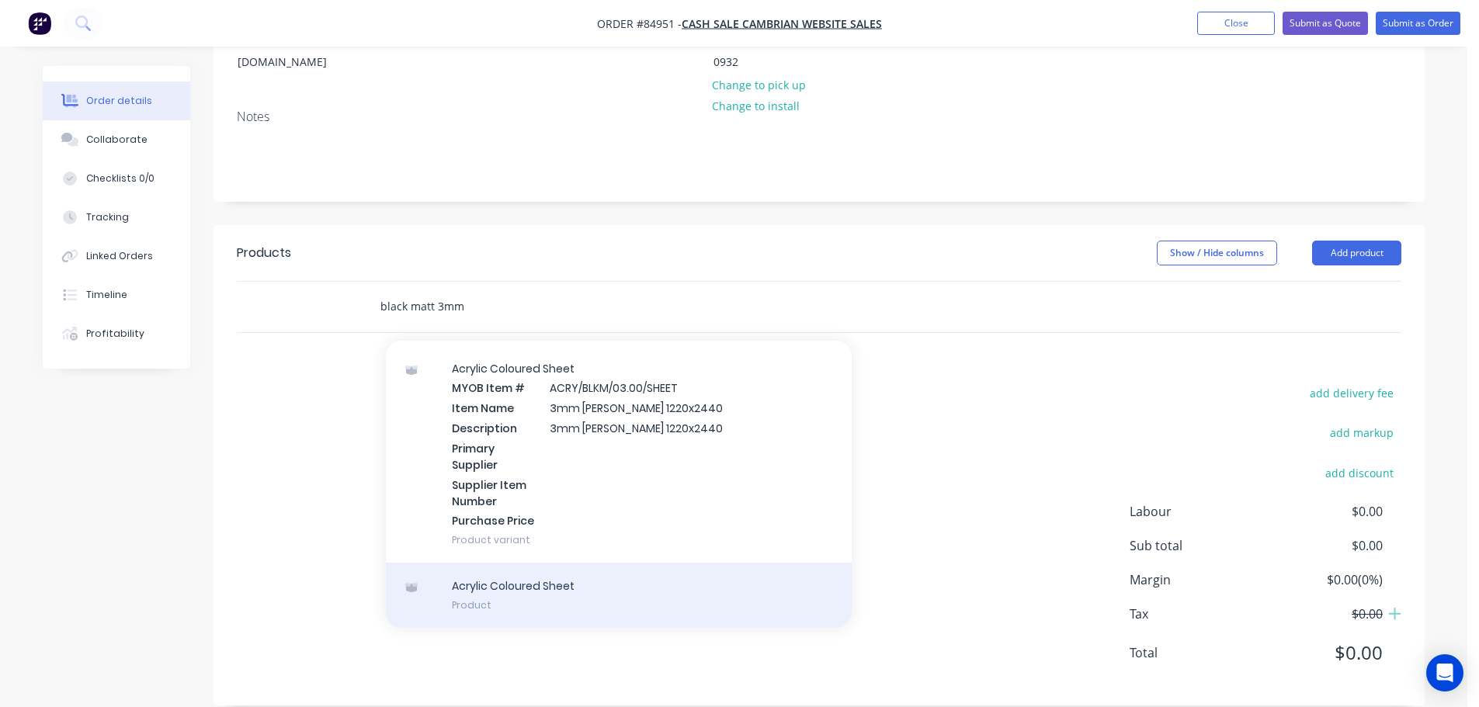
type input "black matt 3mm"
click at [635, 563] on div "Acrylic Coloured Sheet Product" at bounding box center [619, 595] width 466 height 65
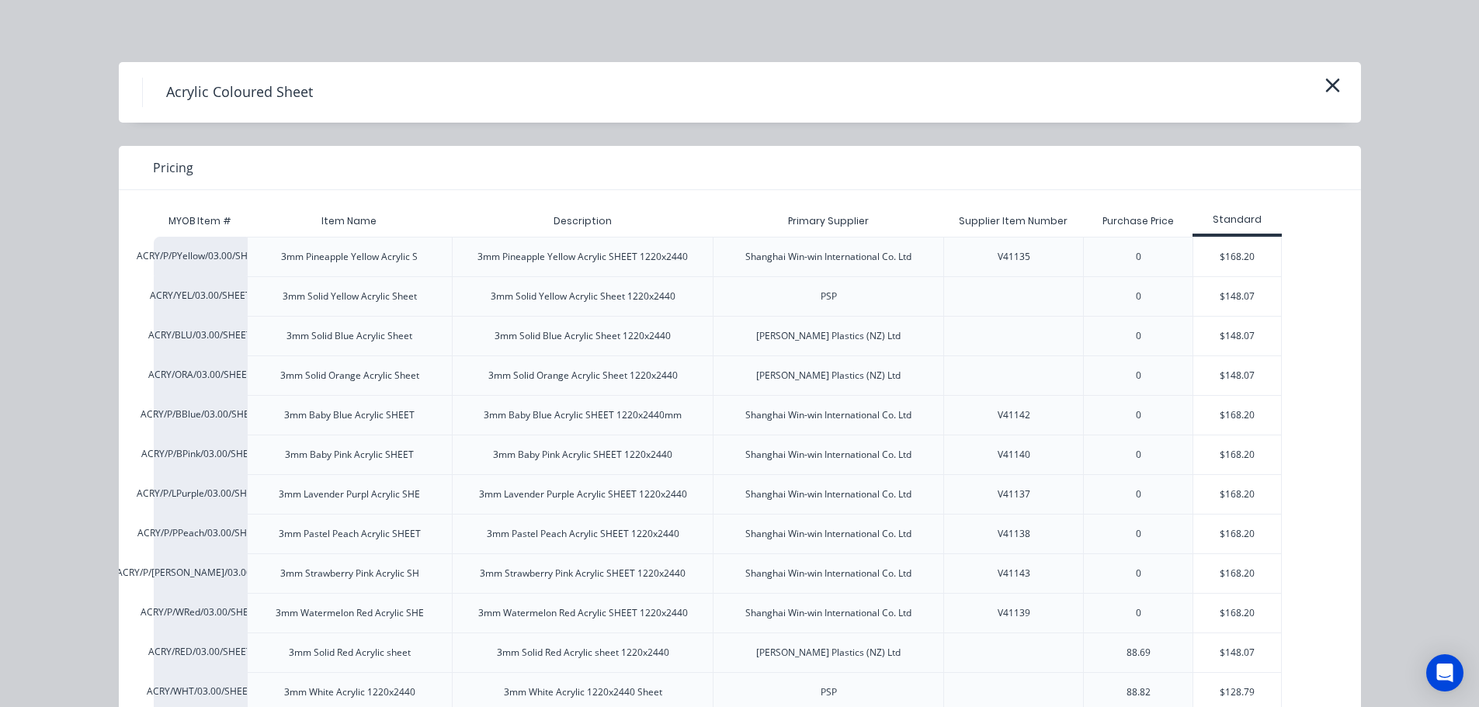
click at [65, 311] on div "Acrylic Coloured Sheet Pricing MYOB Item # Item Name Description Primary Suppli…" at bounding box center [739, 353] width 1479 height 707
click at [69, 113] on div "Acrylic Coloured Sheet Pricing MYOB Item # Item Name Description Primary Suppli…" at bounding box center [739, 353] width 1479 height 707
drag, startPoint x: 78, startPoint y: 40, endPoint x: 1268, endPoint y: 23, distance: 1190.9
click at [80, 40] on div "Acrylic Coloured Sheet Pricing MYOB Item # Item Name Description Primary Suppli…" at bounding box center [739, 353] width 1479 height 707
click at [1320, 89] on button "button" at bounding box center [1333, 86] width 26 height 25
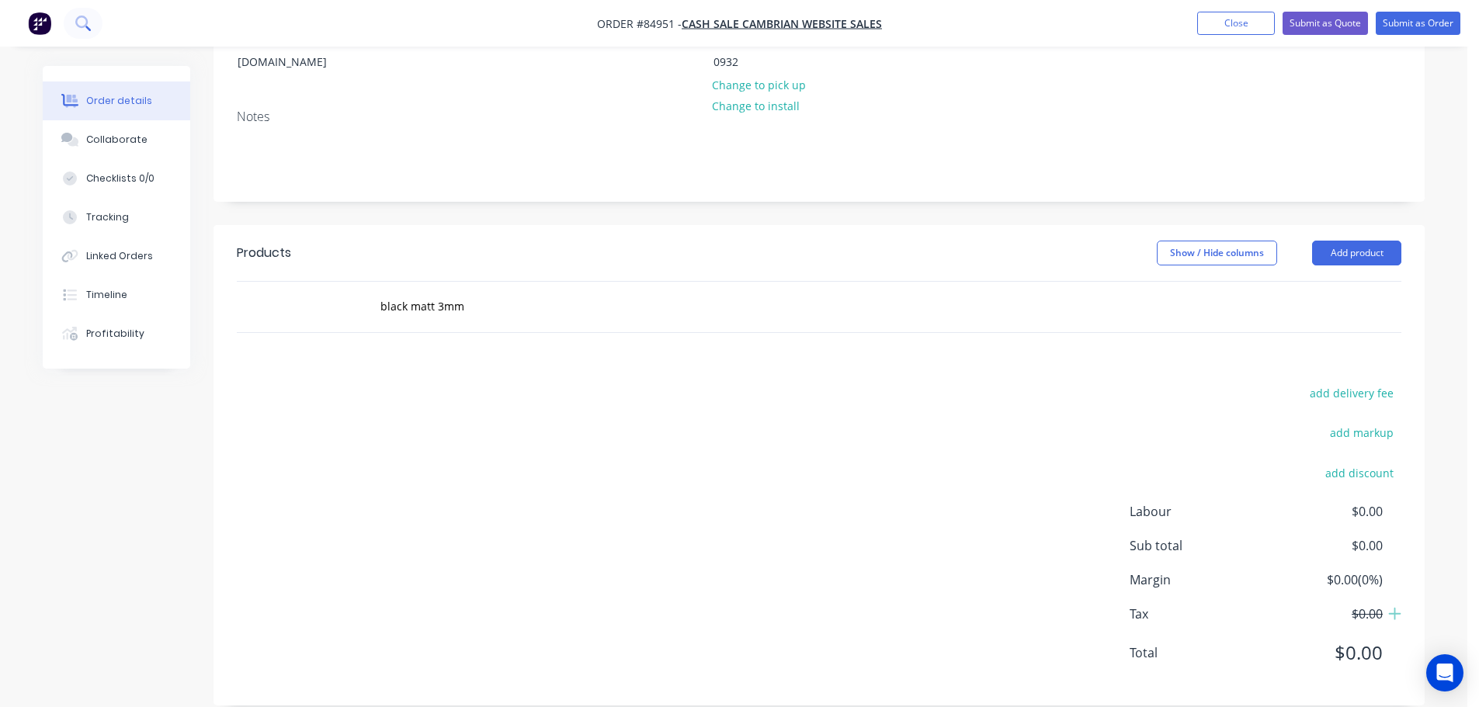
click at [82, 16] on icon at bounding box center [82, 23] width 15 height 15
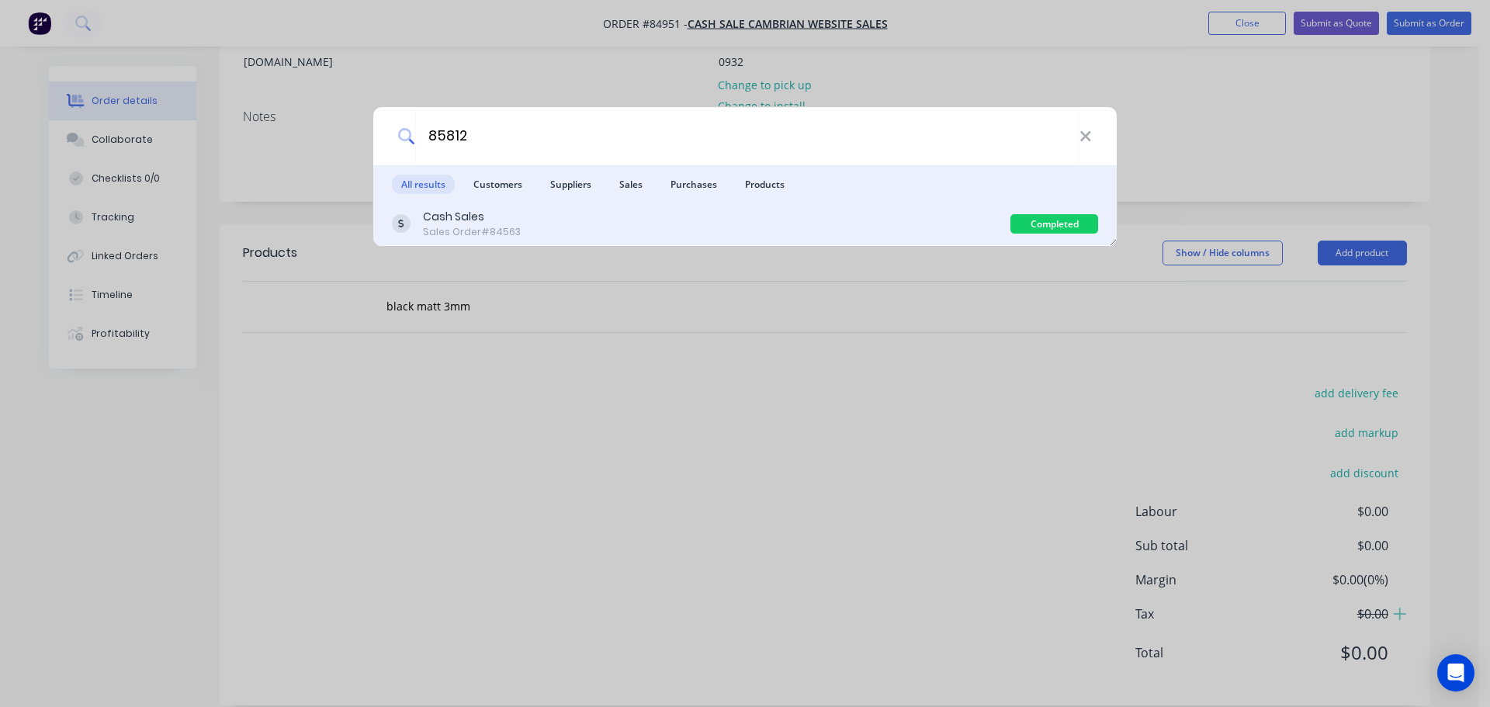
type input "85812"
click at [847, 217] on div "Cash Sales Sales Order #84563" at bounding box center [701, 224] width 619 height 30
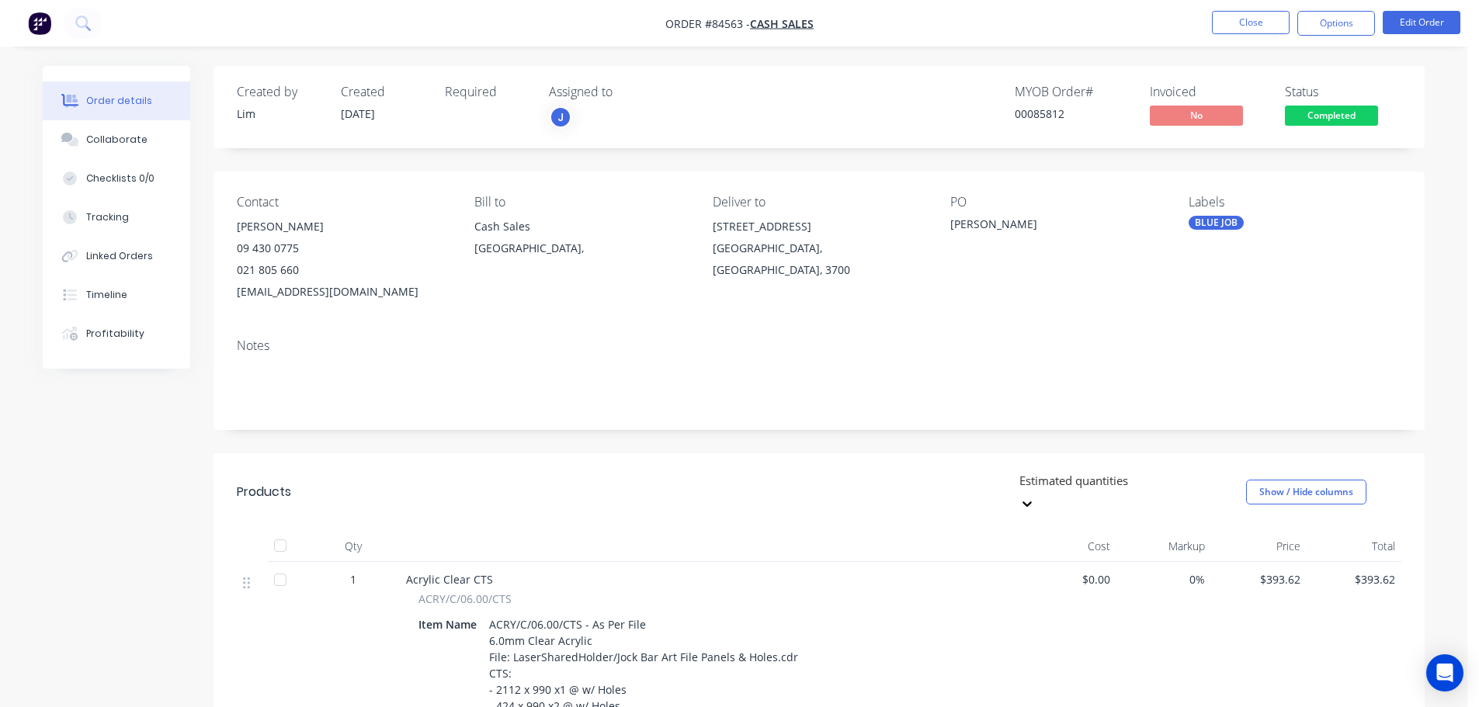
click at [1321, 116] on span "Completed" at bounding box center [1331, 115] width 93 height 19
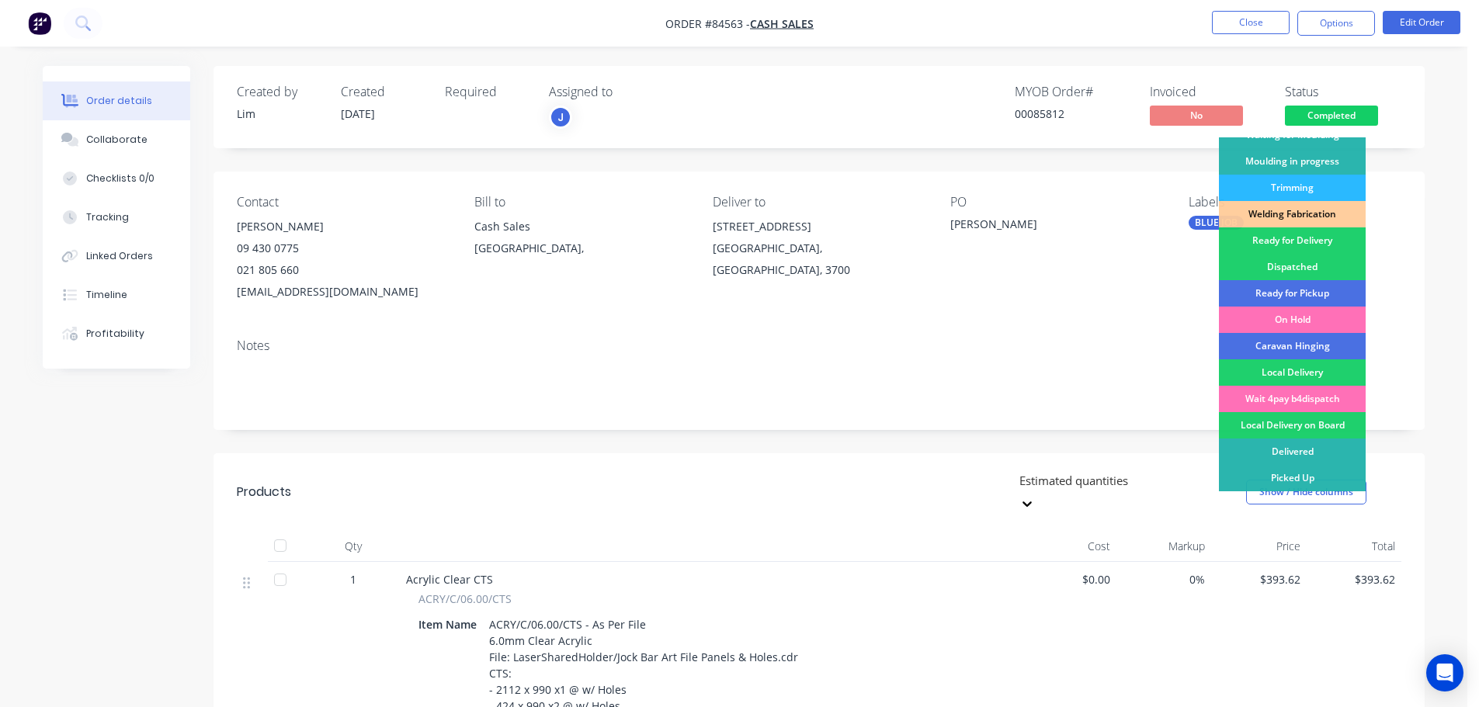
click at [1043, 120] on div "00085812" at bounding box center [1073, 114] width 116 height 16
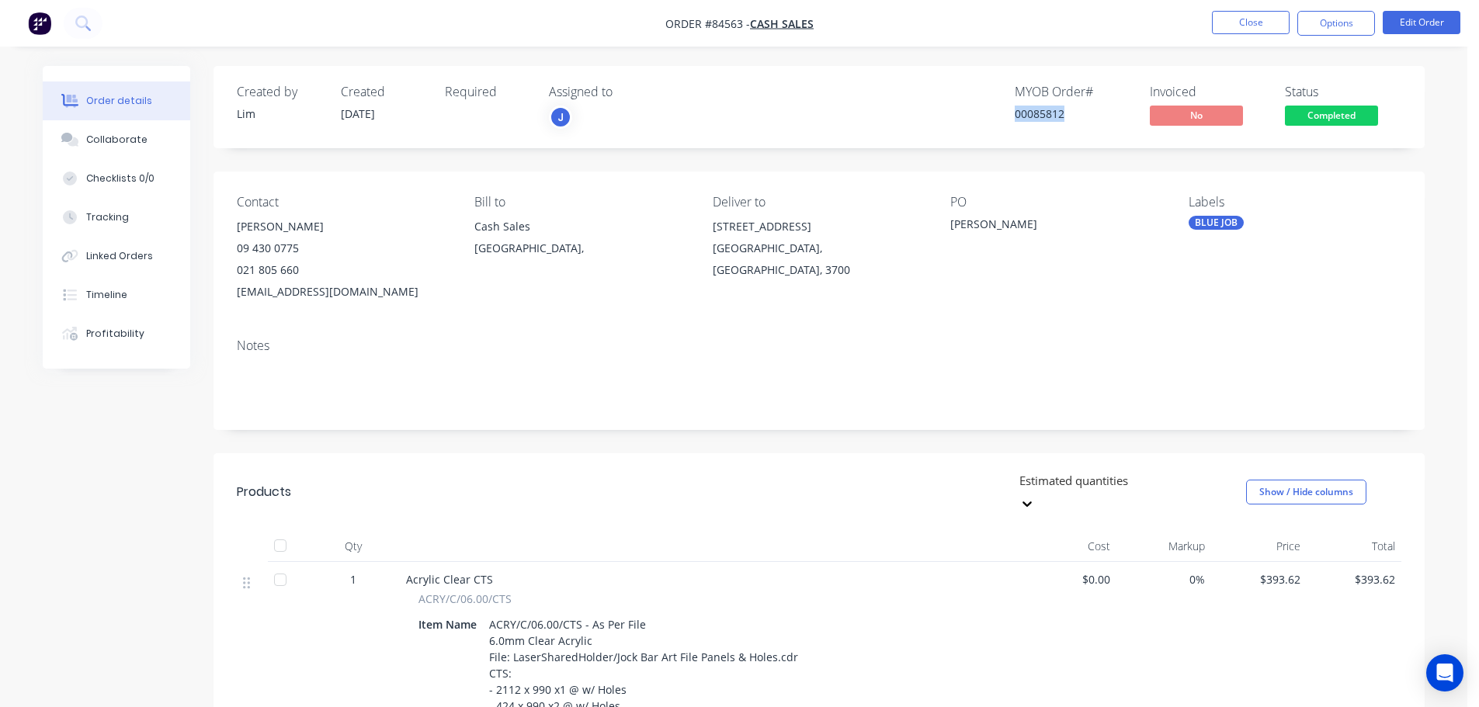
click at [1043, 120] on div "00085812" at bounding box center [1073, 114] width 116 height 16
copy div "00085812"
click at [1355, 97] on div "Status" at bounding box center [1343, 92] width 116 height 15
click at [1354, 113] on span "Completed" at bounding box center [1331, 115] width 93 height 19
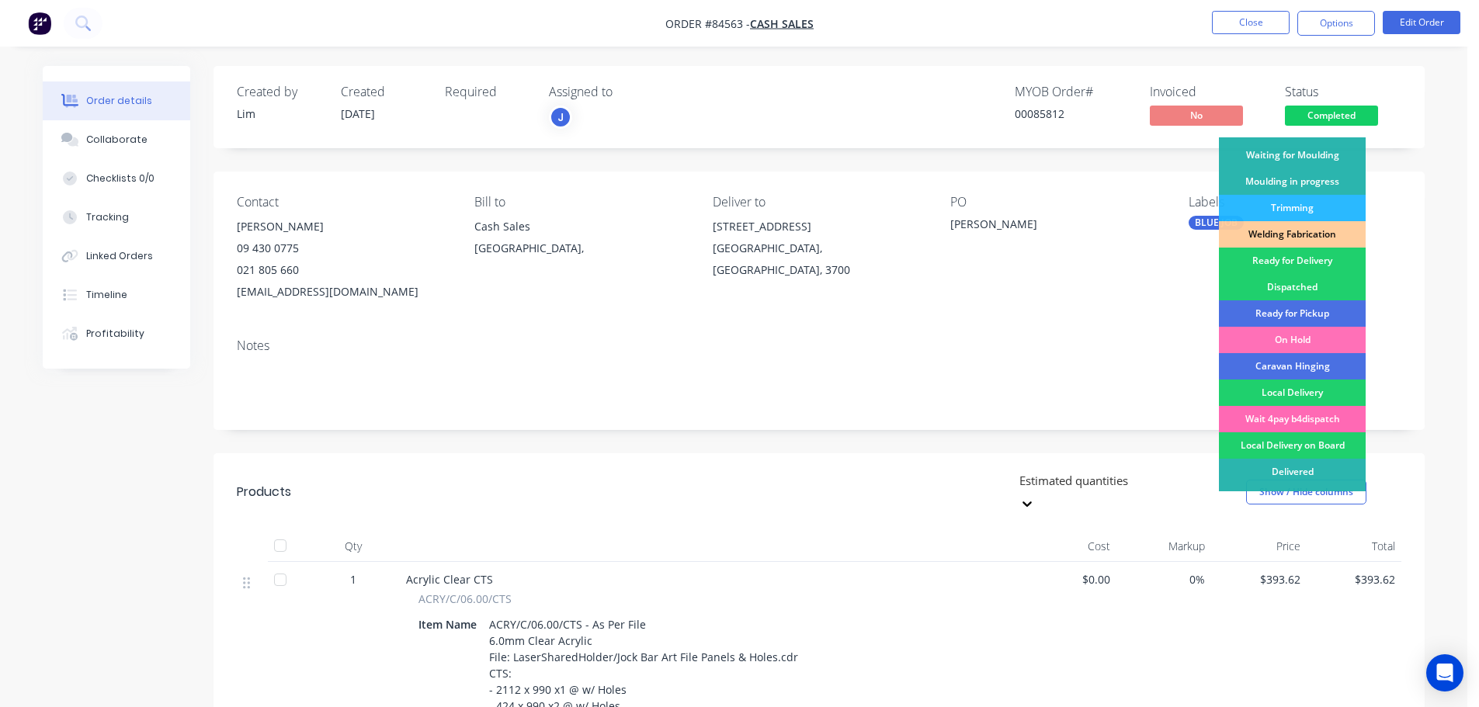
scroll to position [306, 0]
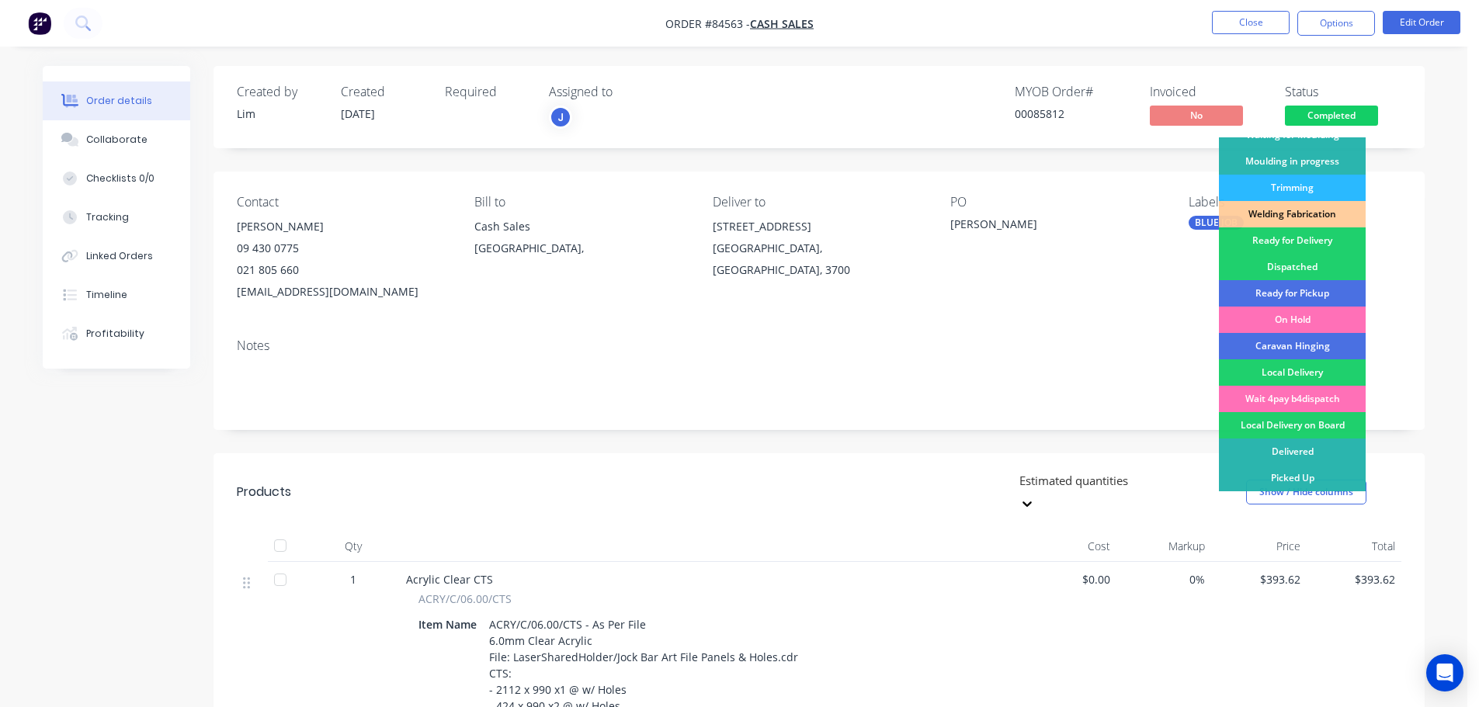
drag, startPoint x: 1309, startPoint y: 480, endPoint x: 1309, endPoint y: 147, distance: 333.0
click at [1309, 479] on div "Picked Up" at bounding box center [1292, 478] width 147 height 26
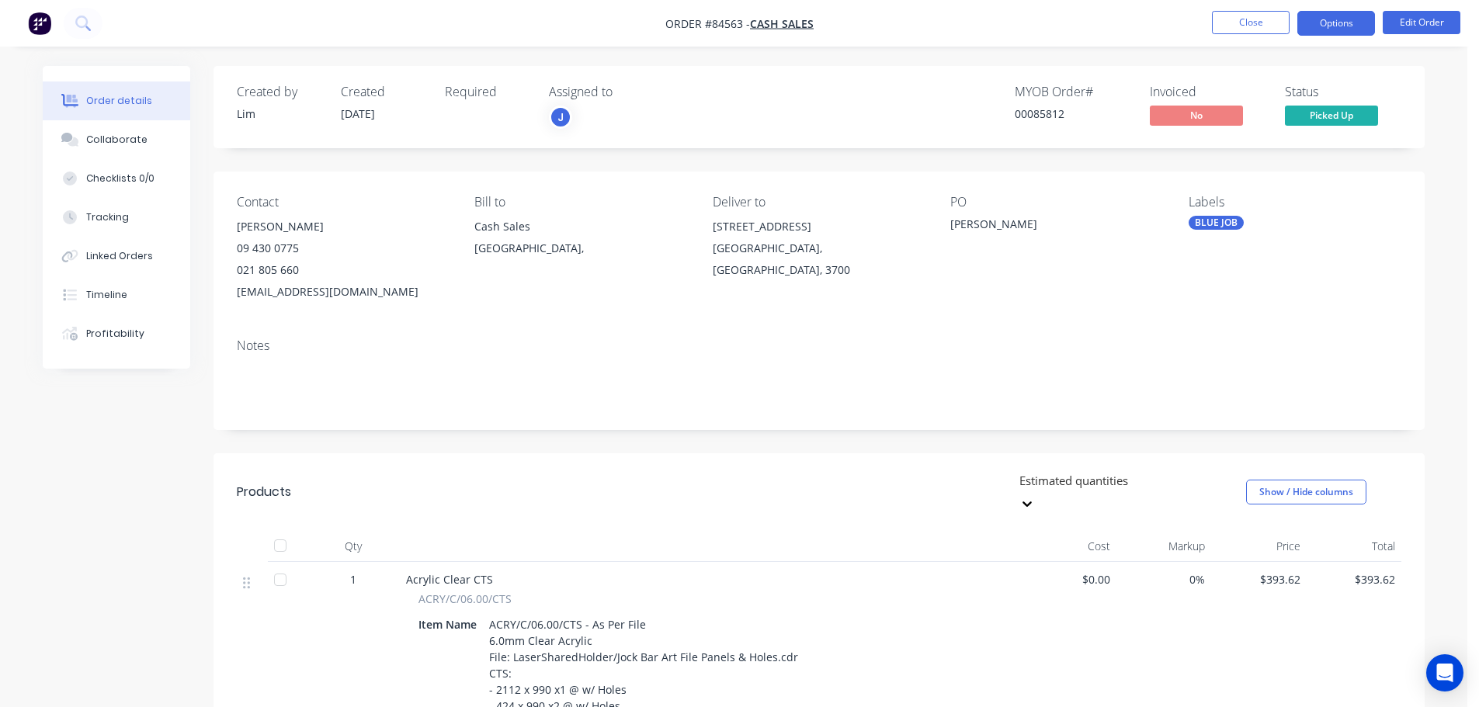
click at [1342, 24] on button "Options" at bounding box center [1336, 23] width 78 height 25
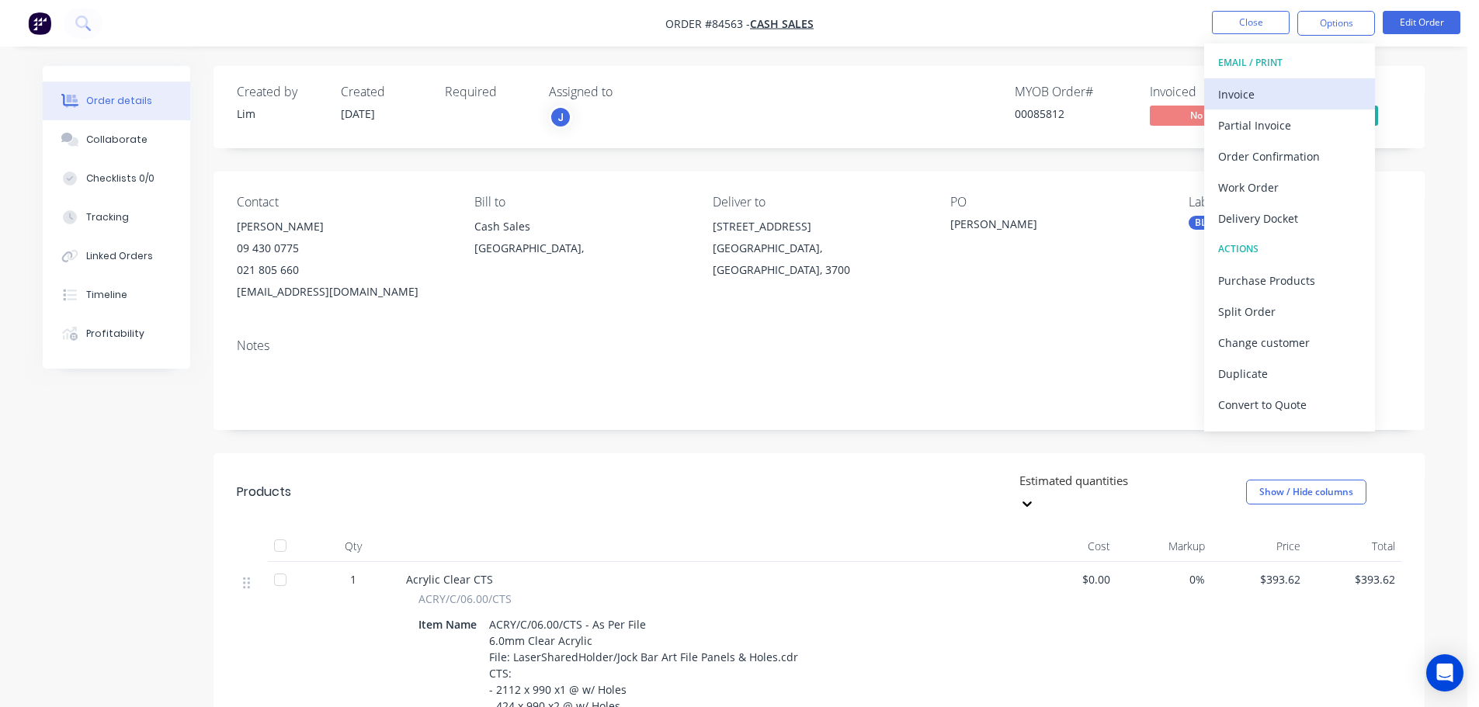
click at [1281, 96] on div "Invoice" at bounding box center [1289, 94] width 143 height 23
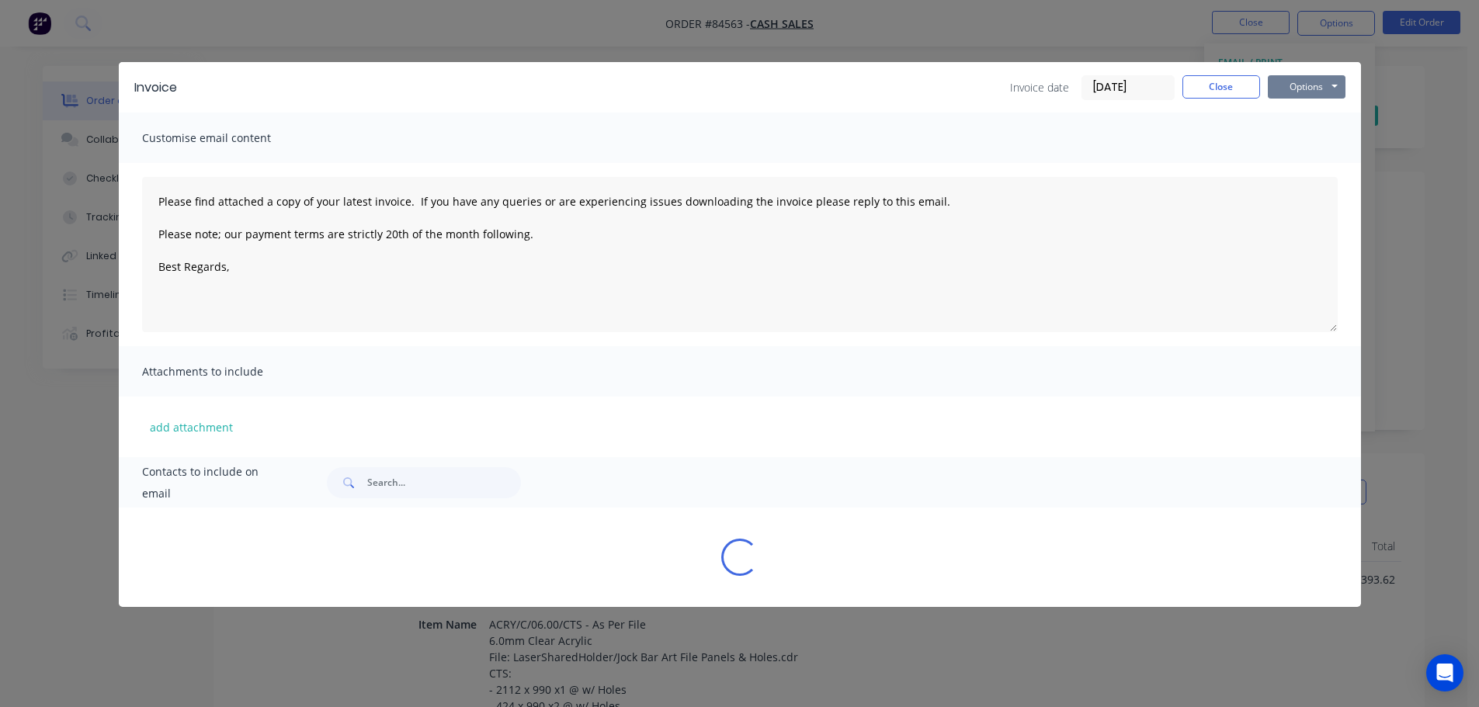
click at [1313, 78] on button "Options" at bounding box center [1307, 86] width 78 height 23
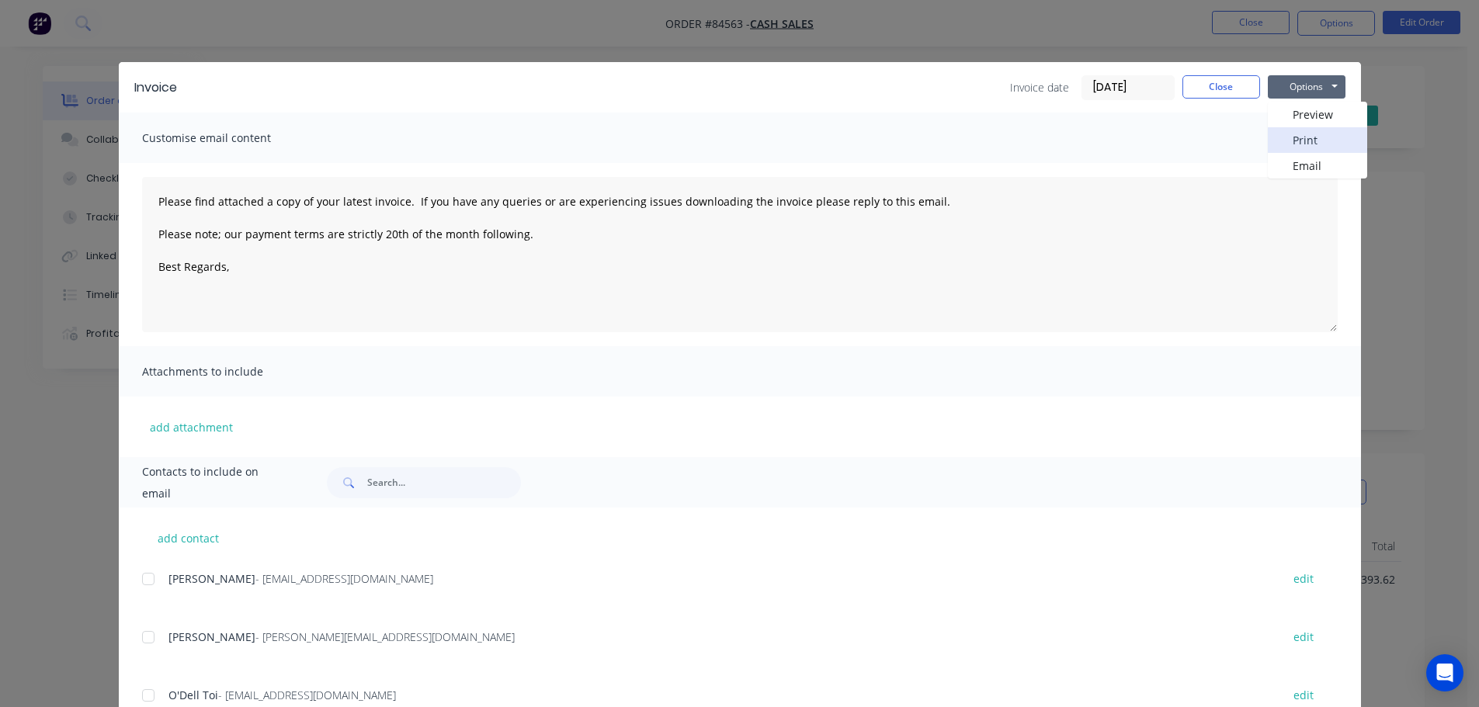
click at [1315, 135] on button "Print" at bounding box center [1317, 140] width 99 height 26
click at [1221, 90] on button "Close" at bounding box center [1221, 86] width 78 height 23
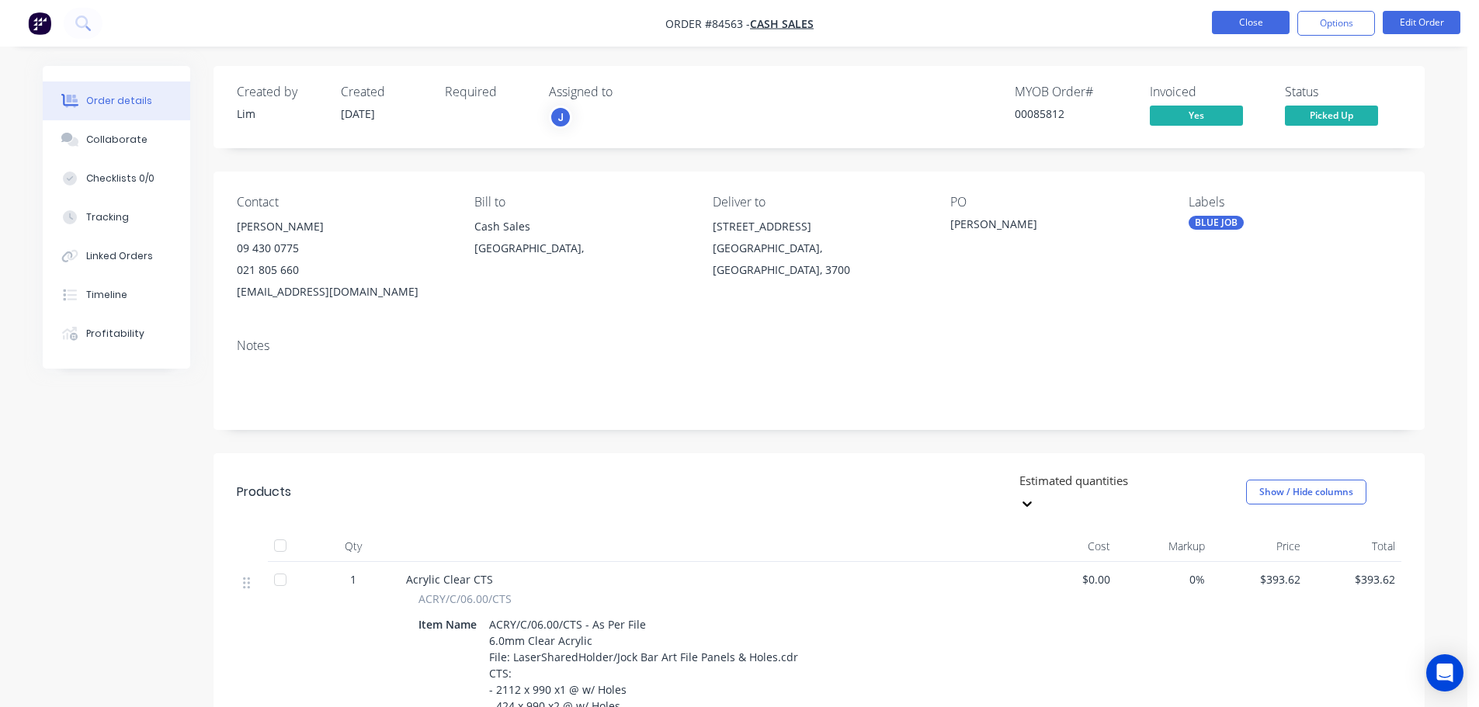
drag, startPoint x: 1216, startPoint y: 26, endPoint x: 1236, endPoint y: 27, distance: 19.4
click at [1235, 27] on ul "Close Options Edit Order" at bounding box center [1336, 23] width 286 height 25
click at [1237, 26] on button "Close" at bounding box center [1251, 22] width 78 height 23
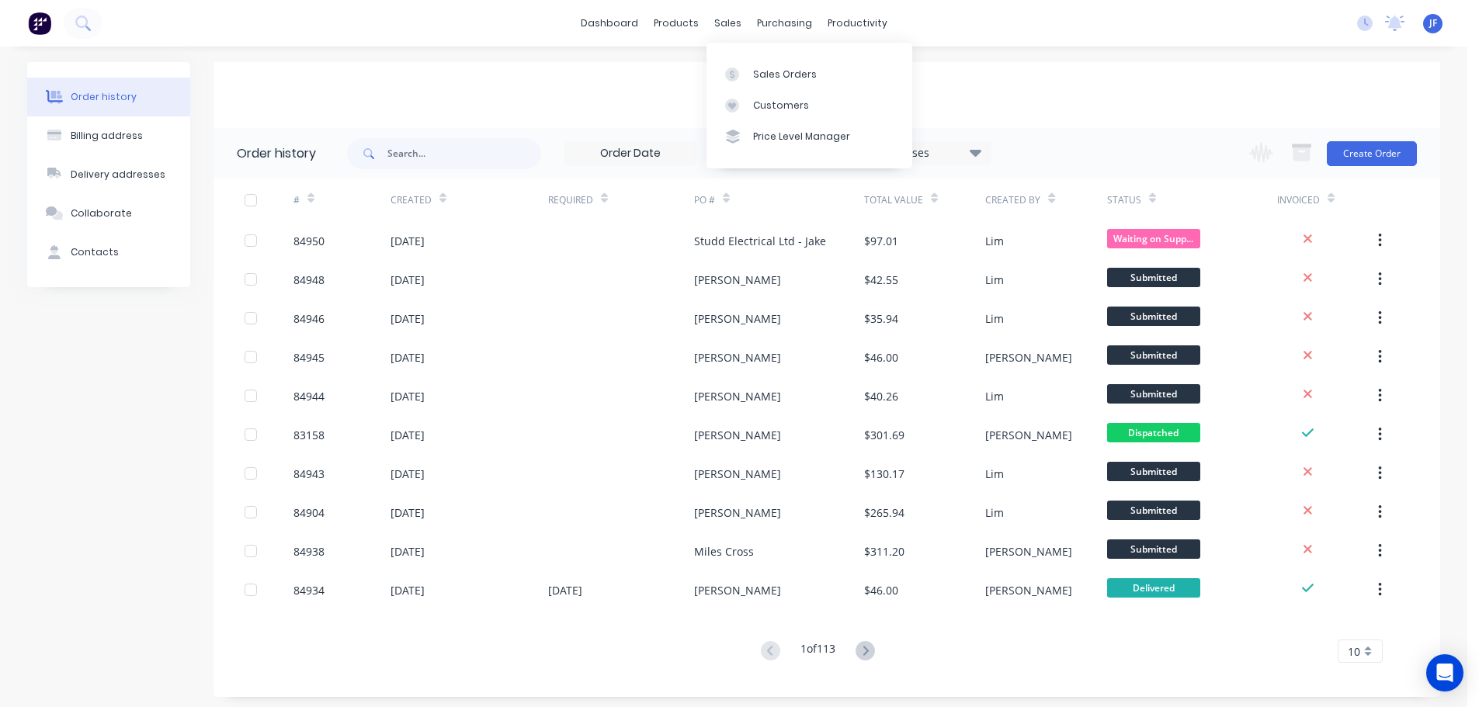
drag, startPoint x: 723, startPoint y: 25, endPoint x: 741, endPoint y: 53, distance: 33.2
click at [723, 25] on div "sales" at bounding box center [727, 23] width 43 height 23
click at [763, 78] on div "Sales Orders" at bounding box center [785, 75] width 64 height 14
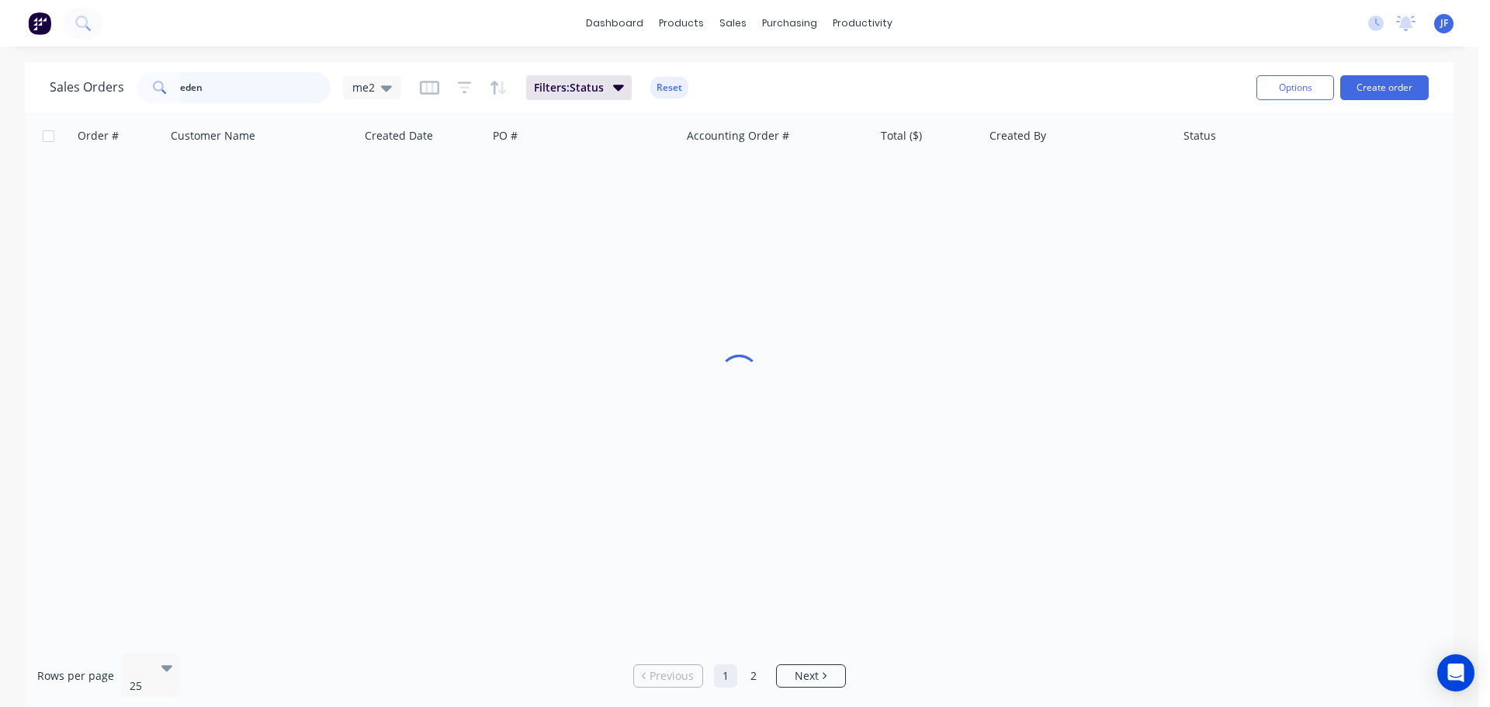
click at [238, 88] on input "eden" at bounding box center [255, 87] width 151 height 31
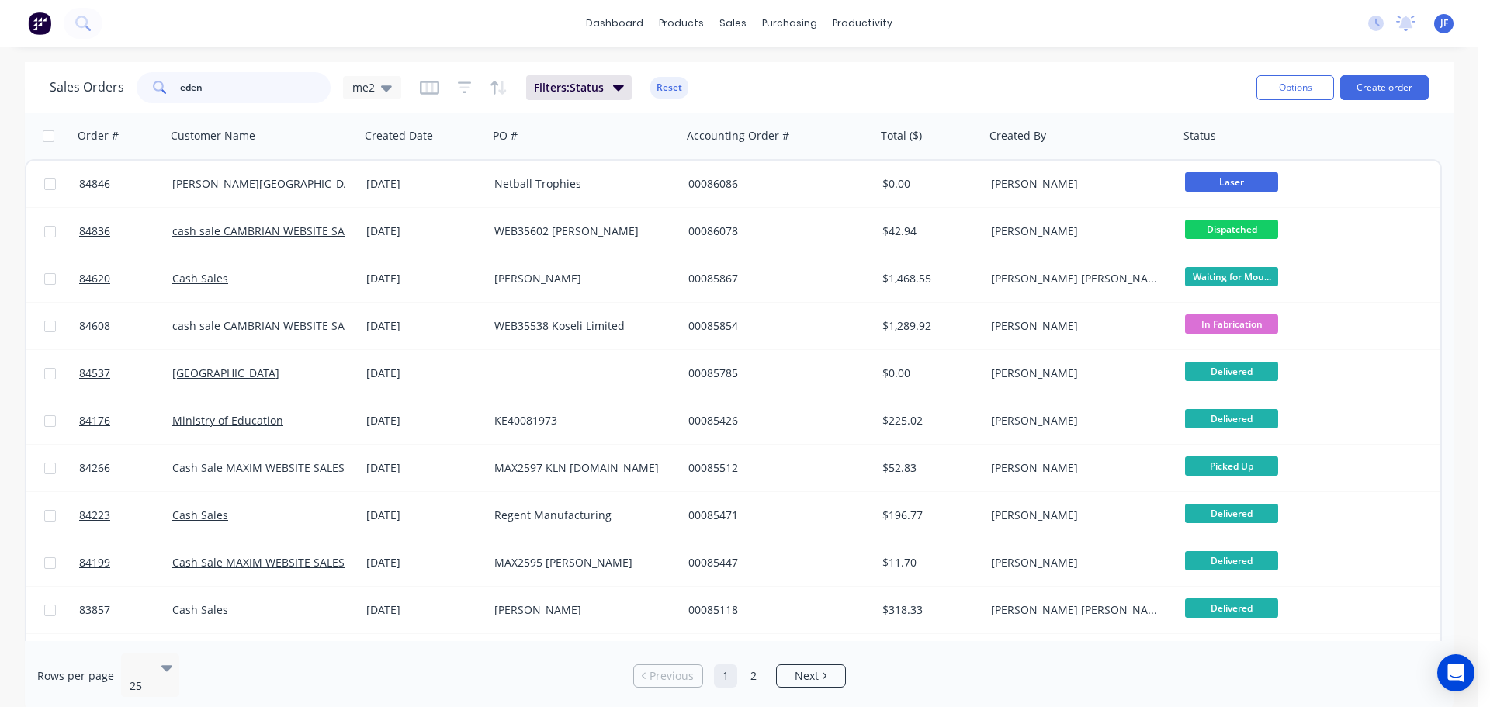
paste input "35641"
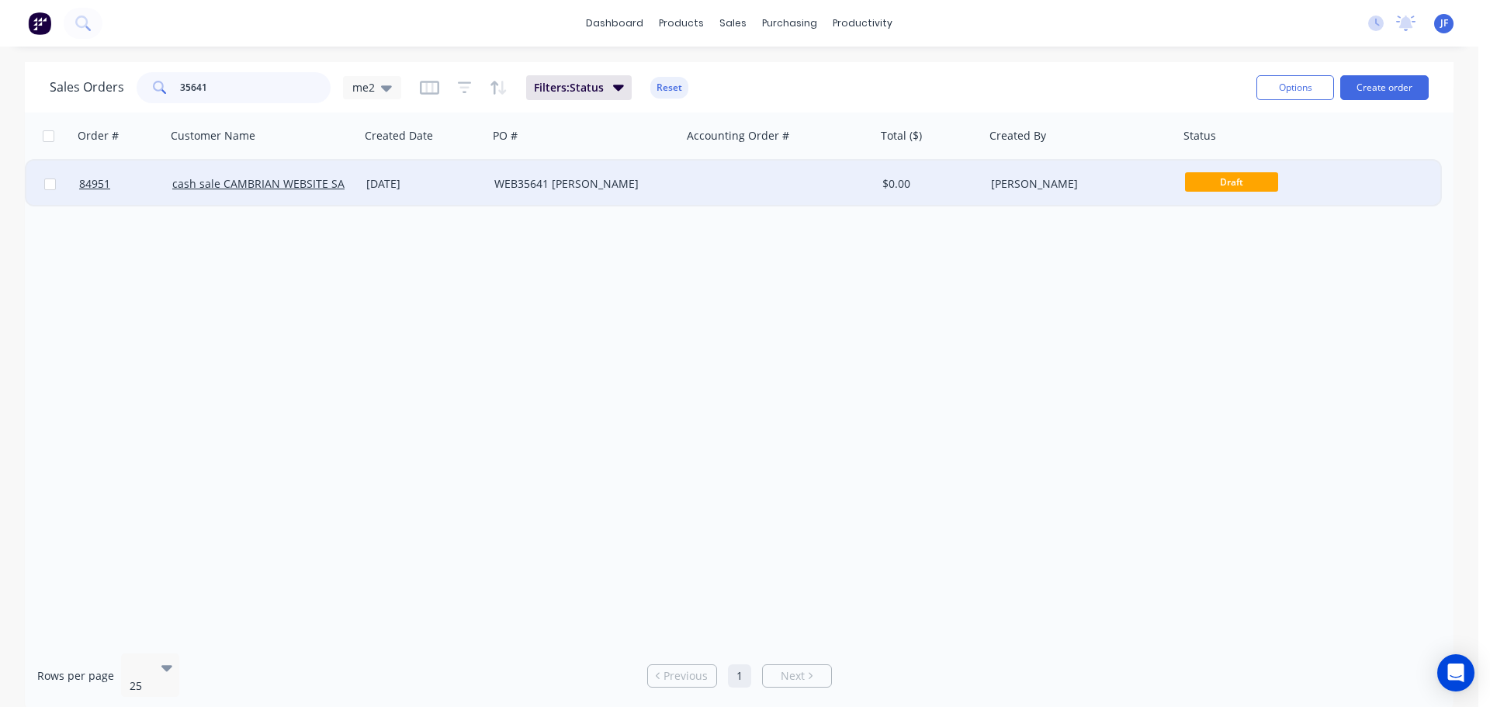
type input "35641"
click at [655, 186] on div "WEB35641 [PERSON_NAME]" at bounding box center [580, 184] width 172 height 16
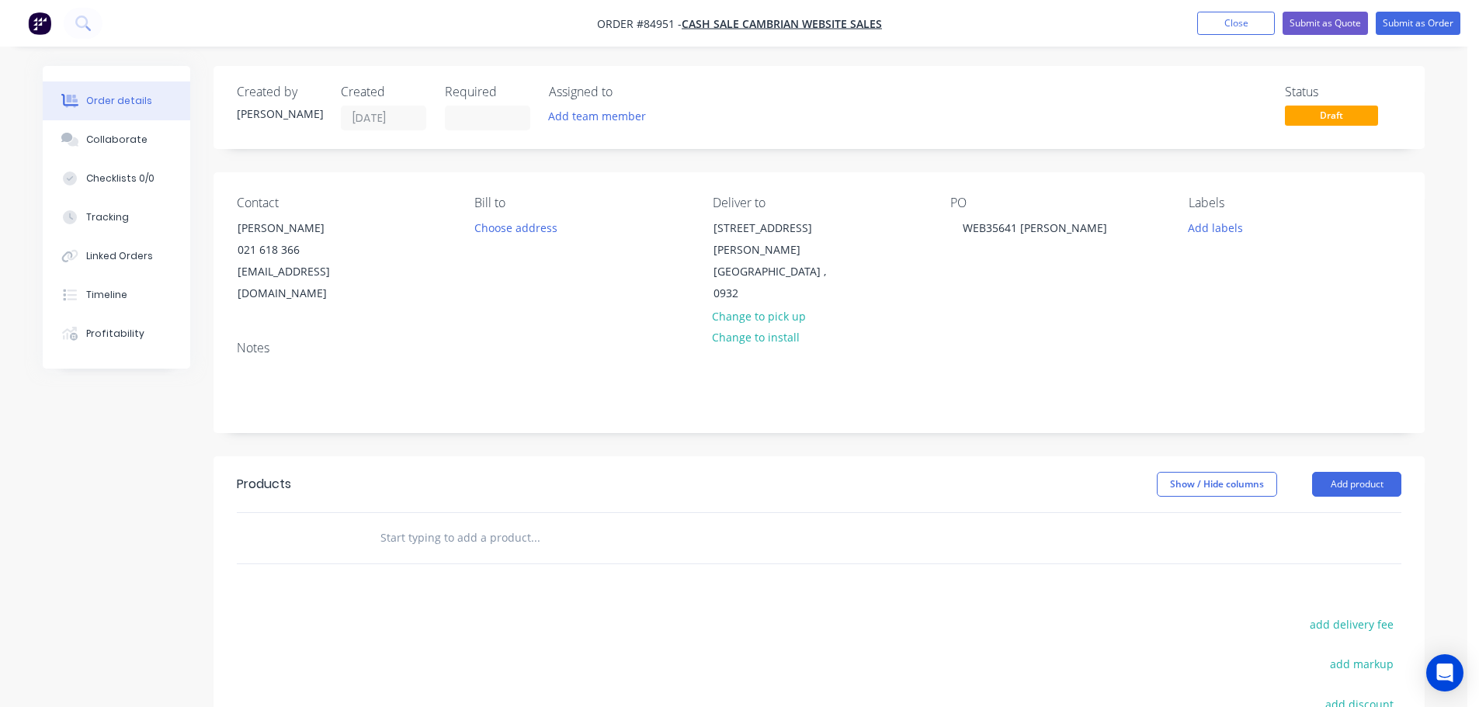
click at [433, 522] on input "text" at bounding box center [535, 537] width 310 height 31
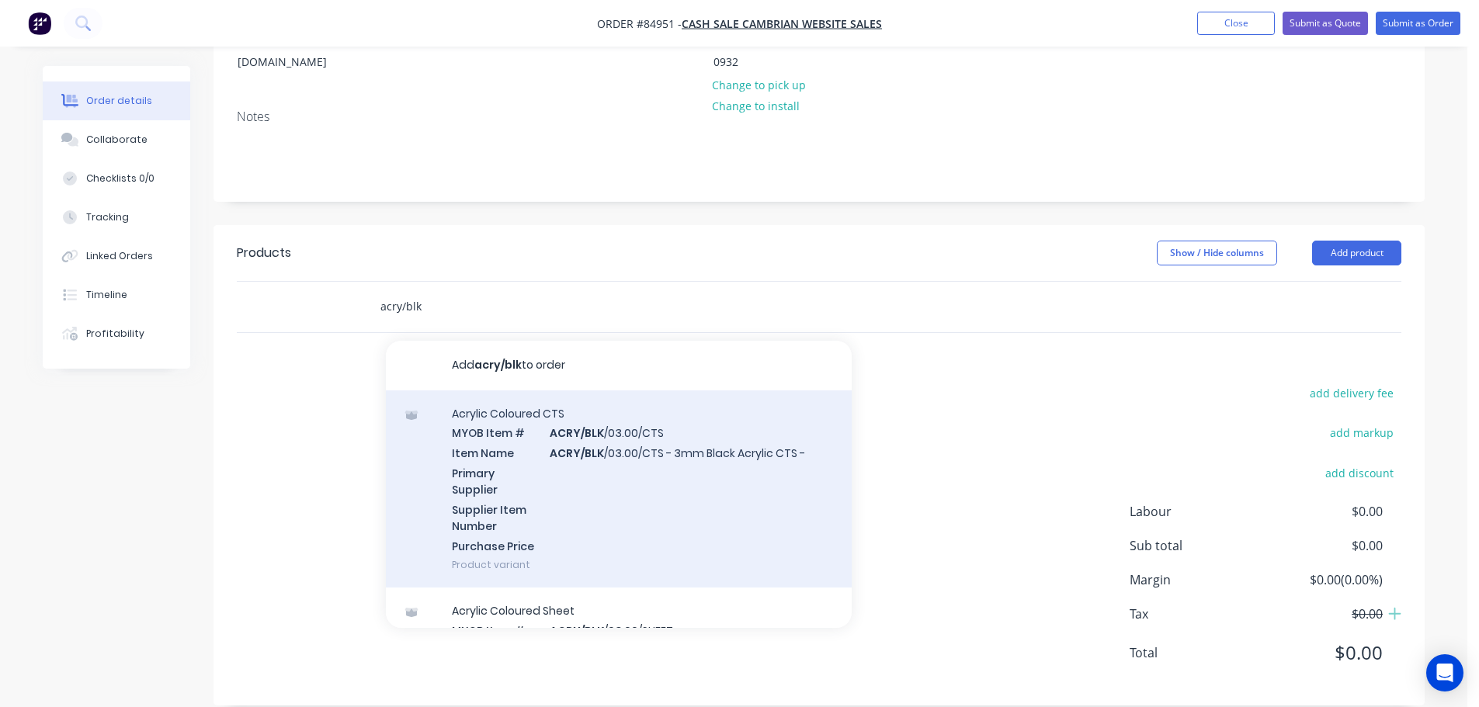
type input "acry/blk"
click at [654, 468] on div "Acrylic Coloured CTS MYOB Item # ACRY/BLK /03.00/CTS Item Name ACRY/BLK /03.00/…" at bounding box center [619, 489] width 466 height 198
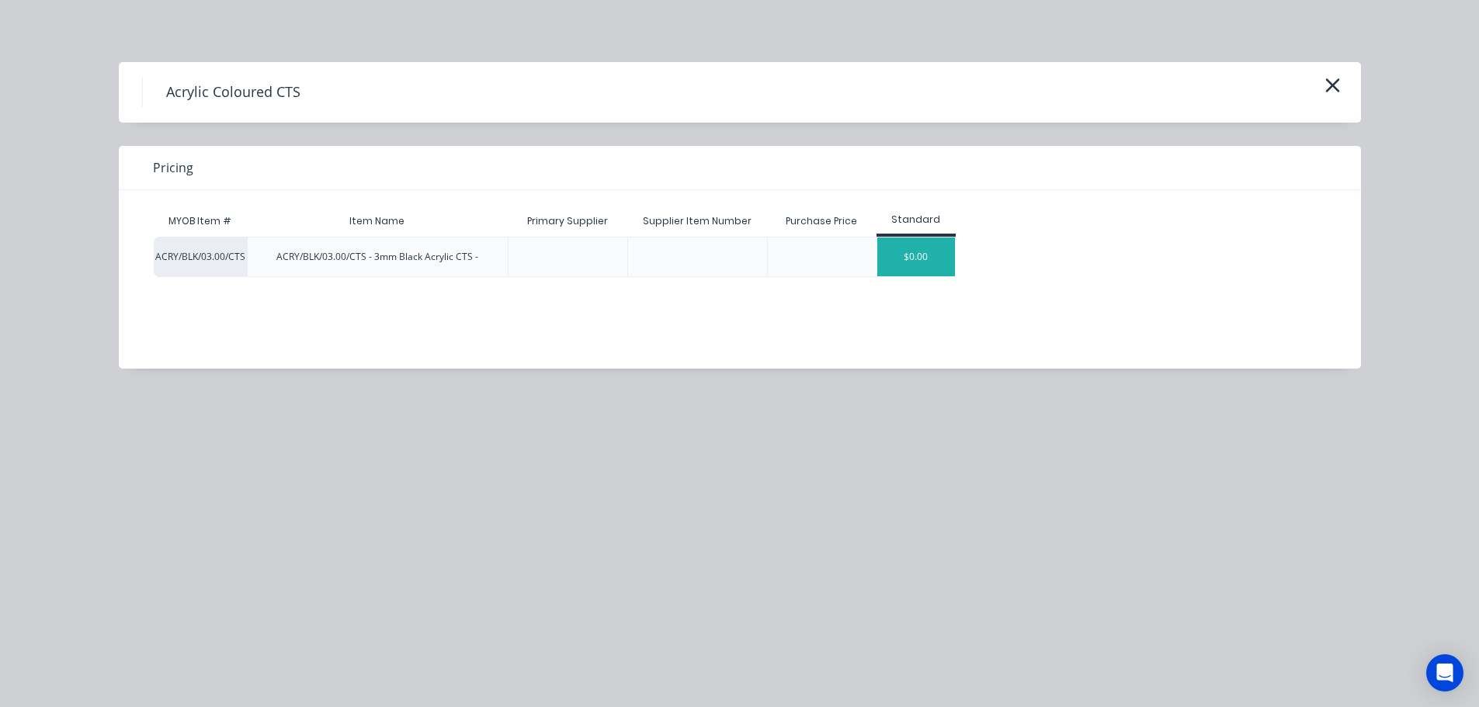
click at [886, 241] on div "$0.00" at bounding box center [916, 257] width 78 height 39
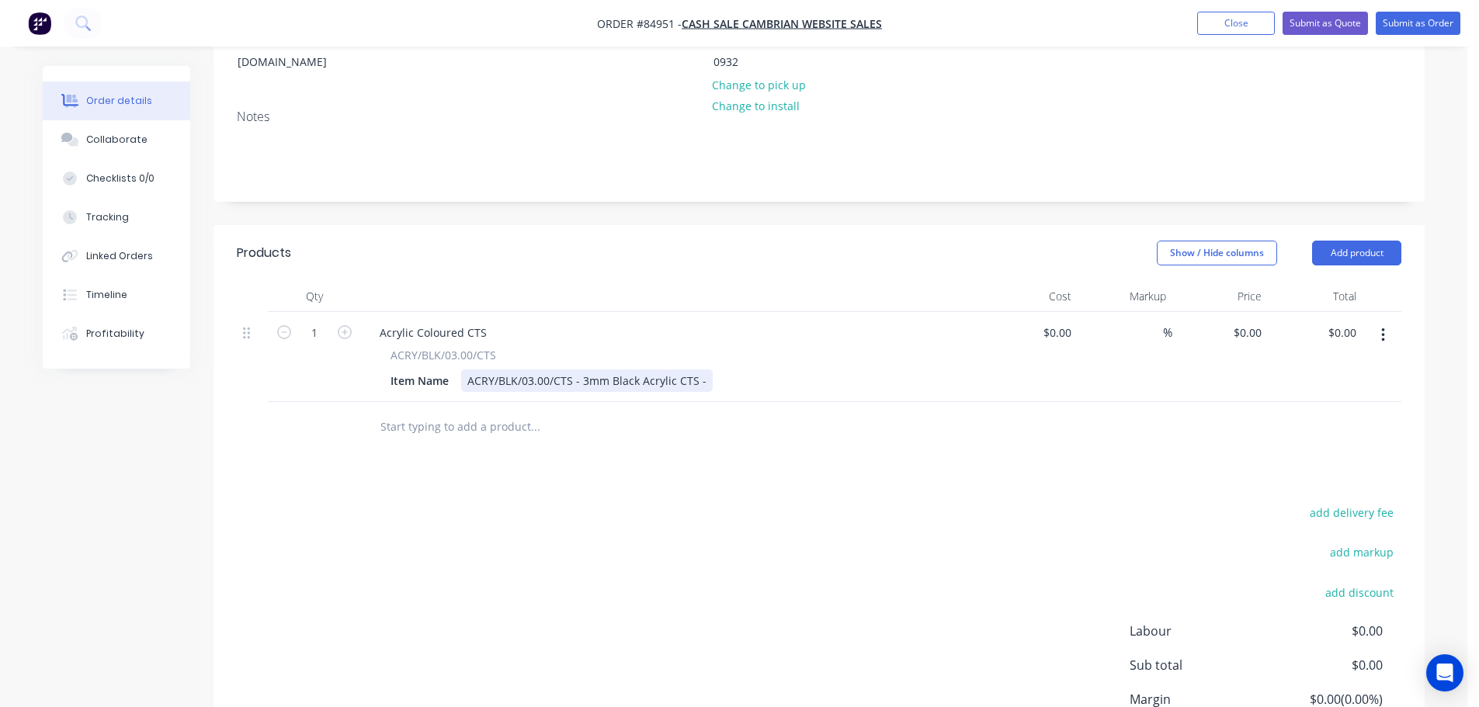
click at [700, 369] on div "ACRY/BLK/03.00/CTS - 3mm Black Acrylic CTS -" at bounding box center [587, 380] width 252 height 23
click at [301, 321] on input "1" at bounding box center [314, 332] width 40 height 23
type input "20"
drag, startPoint x: 1082, startPoint y: 499, endPoint x: 1108, endPoint y: 458, distance: 48.9
click at [1084, 502] on div "add delivery fee add markup add discount Labour $0.00 Sub total $0.00 Margin $0…" at bounding box center [819, 652] width 1164 height 300
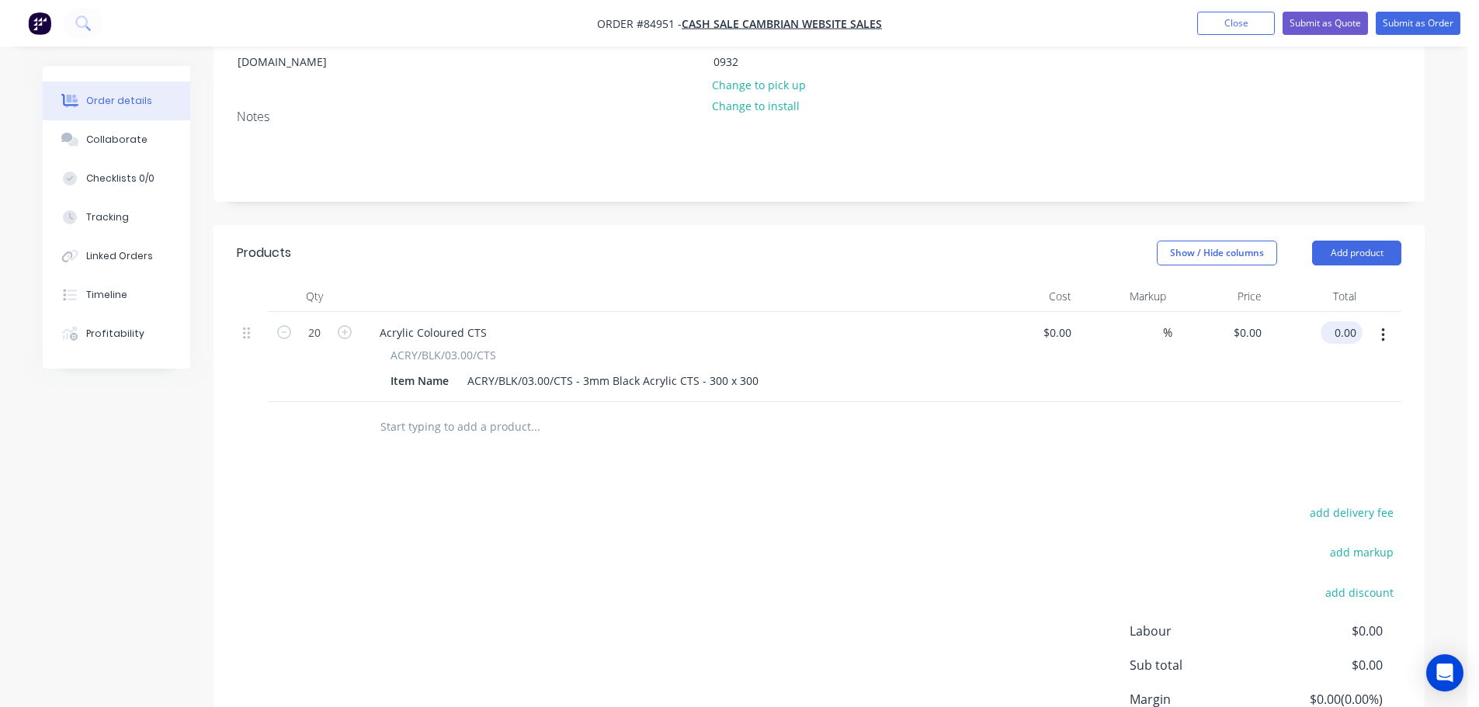
click at [1346, 321] on input "0.00" at bounding box center [1345, 332] width 36 height 23
type input "148.57"
type input "$7.4285"
type input "$148.57"
drag, startPoint x: 1327, startPoint y: 381, endPoint x: 1337, endPoint y: 469, distance: 88.3
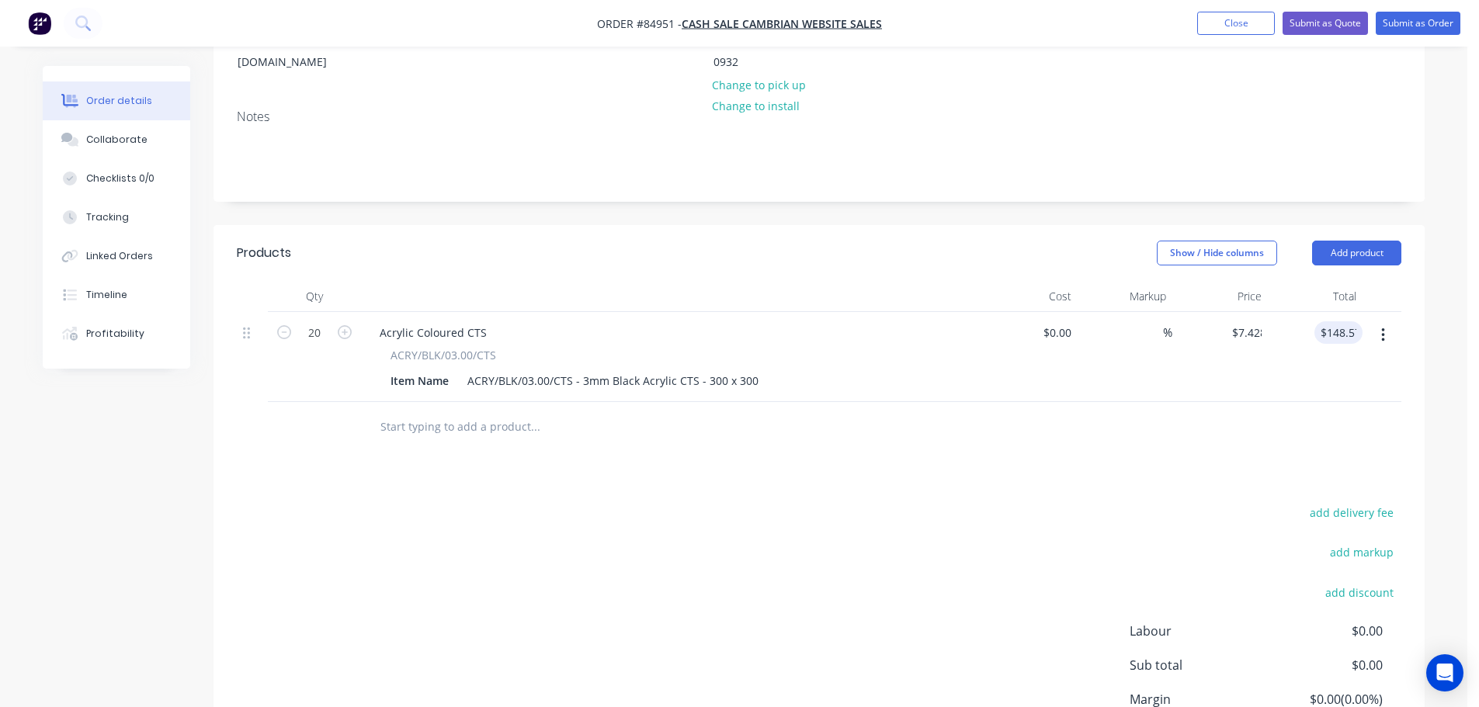
click at [1327, 402] on div at bounding box center [819, 427] width 1164 height 50
click at [1341, 502] on button "add delivery fee" at bounding box center [1351, 512] width 100 height 21
type input "12"
click at [1242, 477] on div "Products Show / Hide columns Add product Qty Cost Markup Price Total 20 Acrylic…" at bounding box center [818, 523] width 1211 height 596
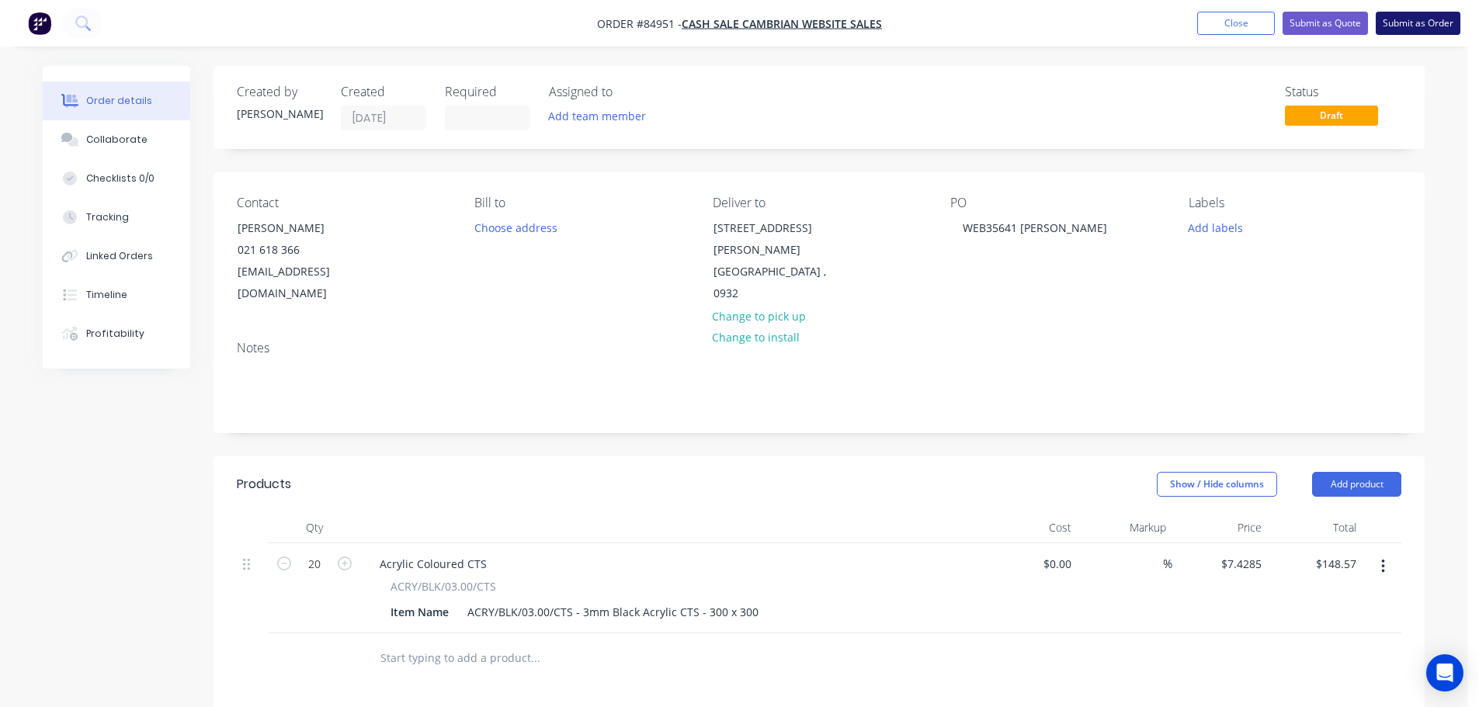
click at [1403, 29] on button "Submit as Order" at bounding box center [1417, 23] width 85 height 23
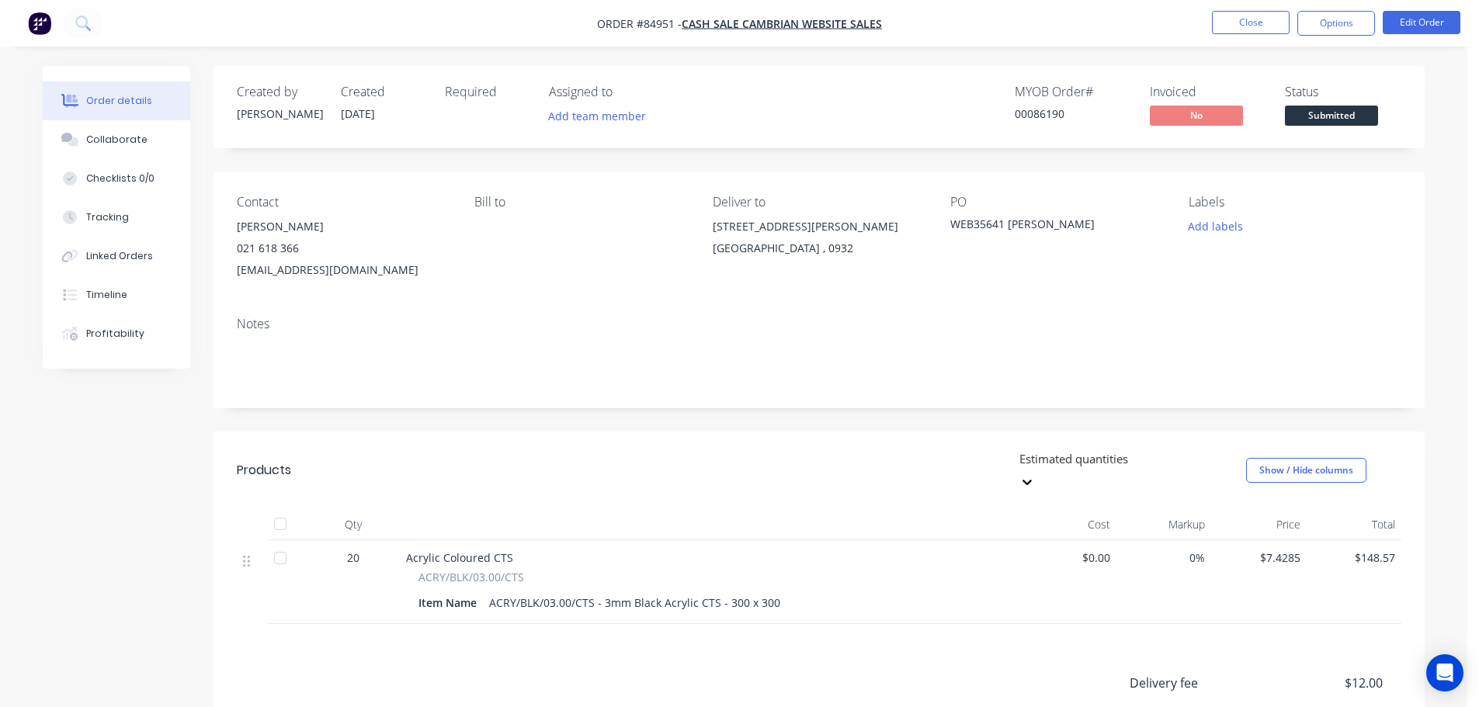
click at [1059, 114] on div "00086190" at bounding box center [1073, 114] width 116 height 16
copy div "00086190"
click at [1344, 19] on button "Options" at bounding box center [1336, 23] width 78 height 25
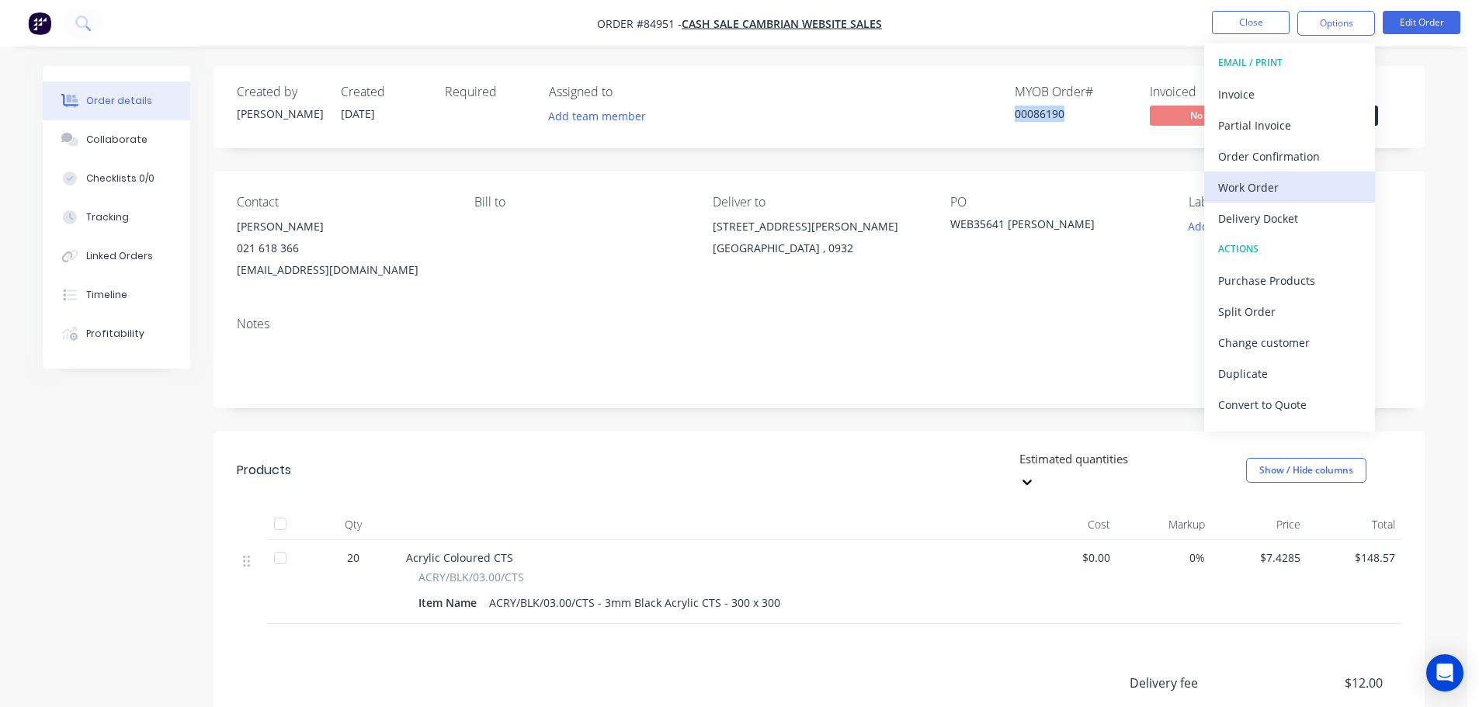
click at [1301, 179] on div "Work Order" at bounding box center [1289, 187] width 143 height 23
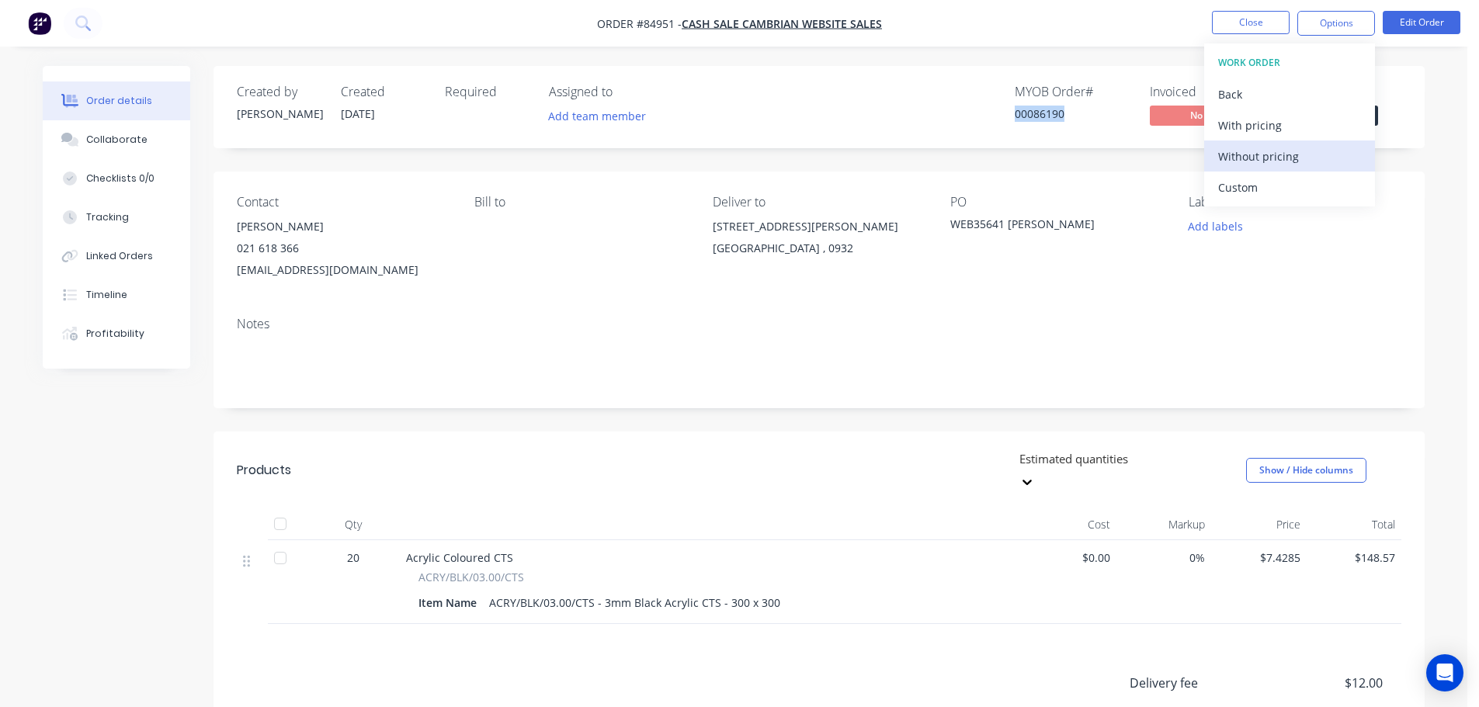
click at [1301, 160] on div "Without pricing" at bounding box center [1289, 156] width 143 height 23
click at [954, 109] on div "MYOB Order # 00086190 Invoiced No Status Submitted" at bounding box center [1052, 107] width 697 height 45
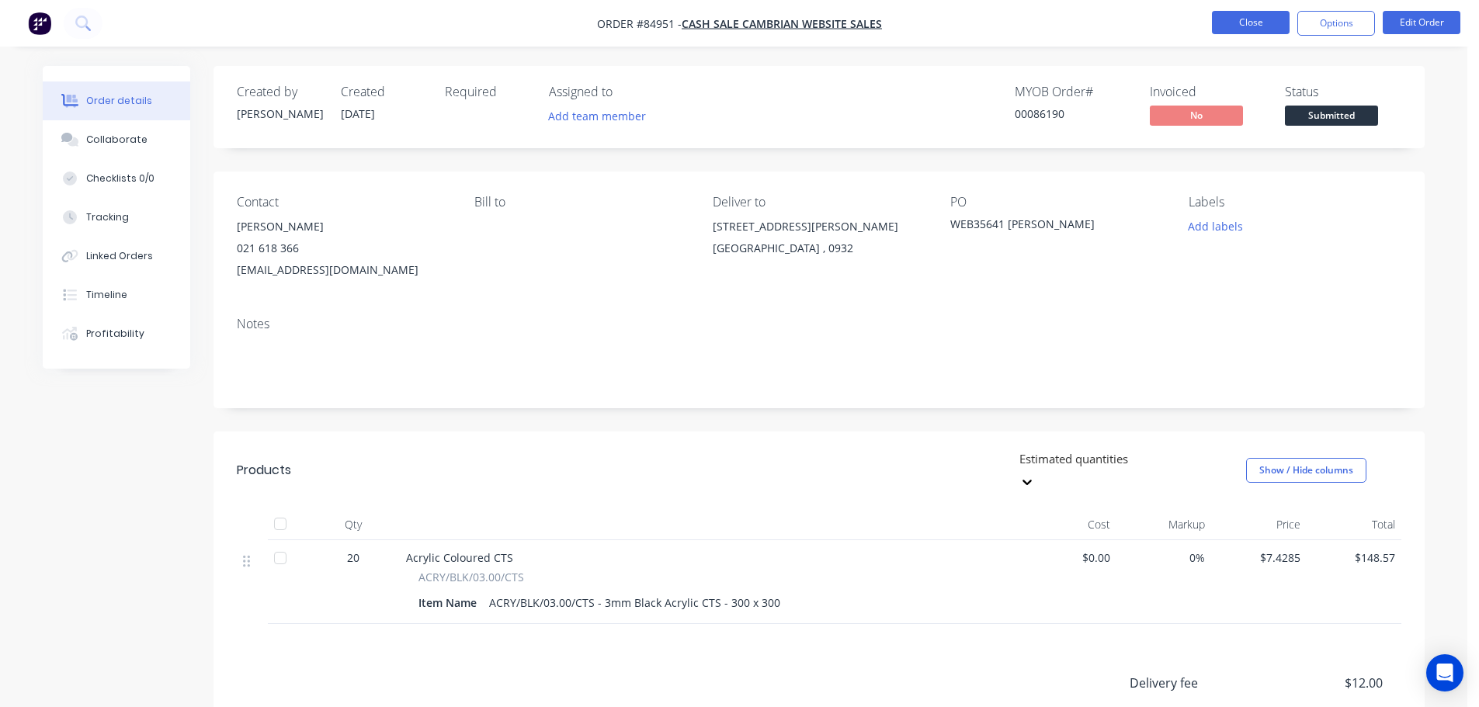
click at [1249, 23] on button "Close" at bounding box center [1251, 22] width 78 height 23
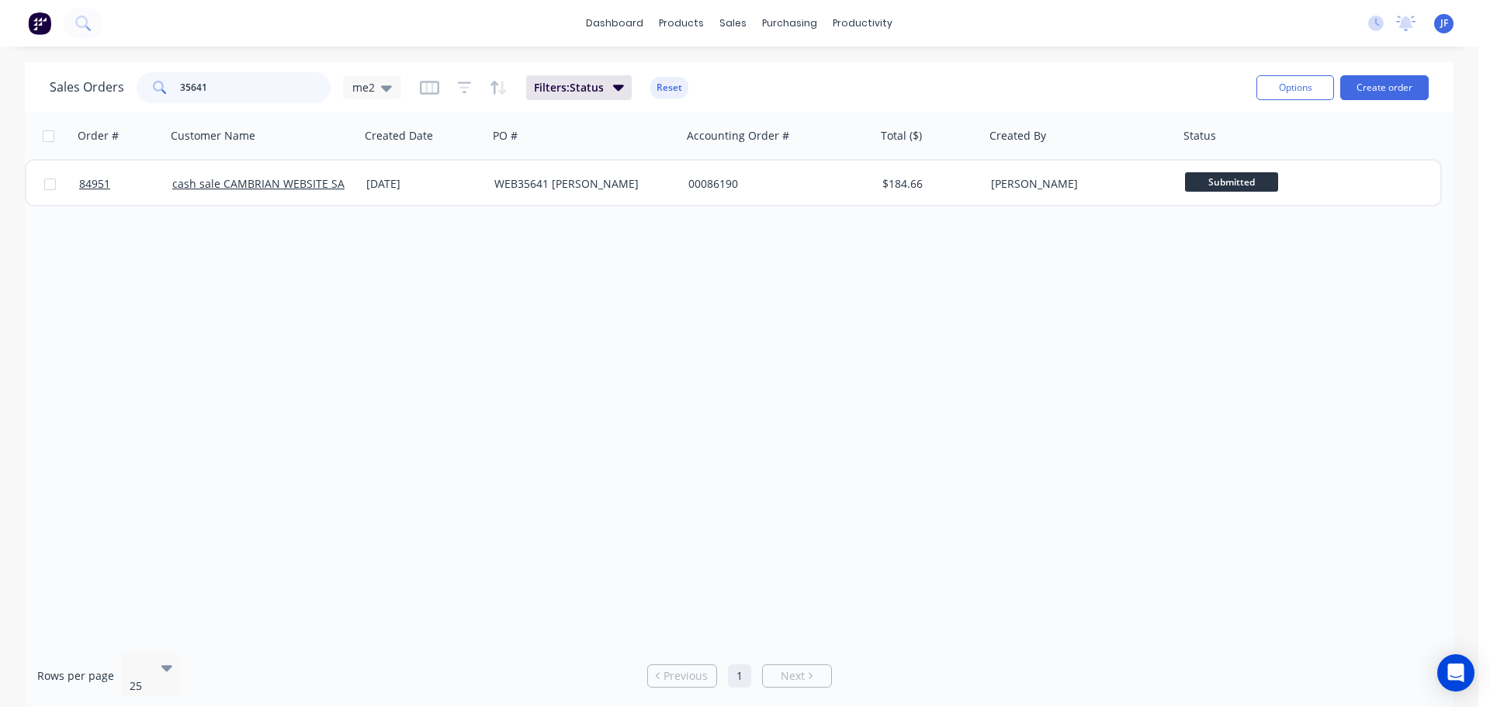
click at [269, 81] on input "35641" at bounding box center [255, 87] width 151 height 31
type input "letitia"
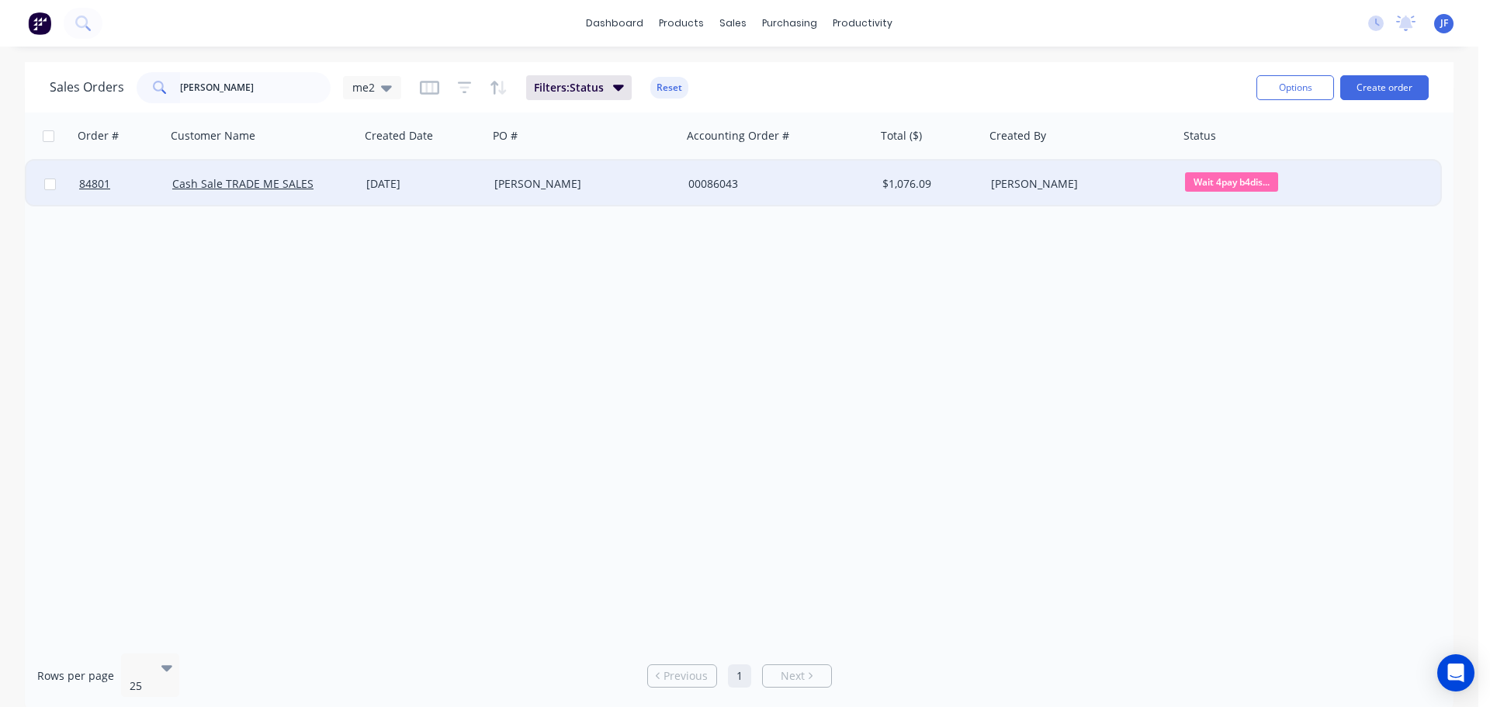
click at [742, 164] on div "00086043" at bounding box center [779, 184] width 194 height 47
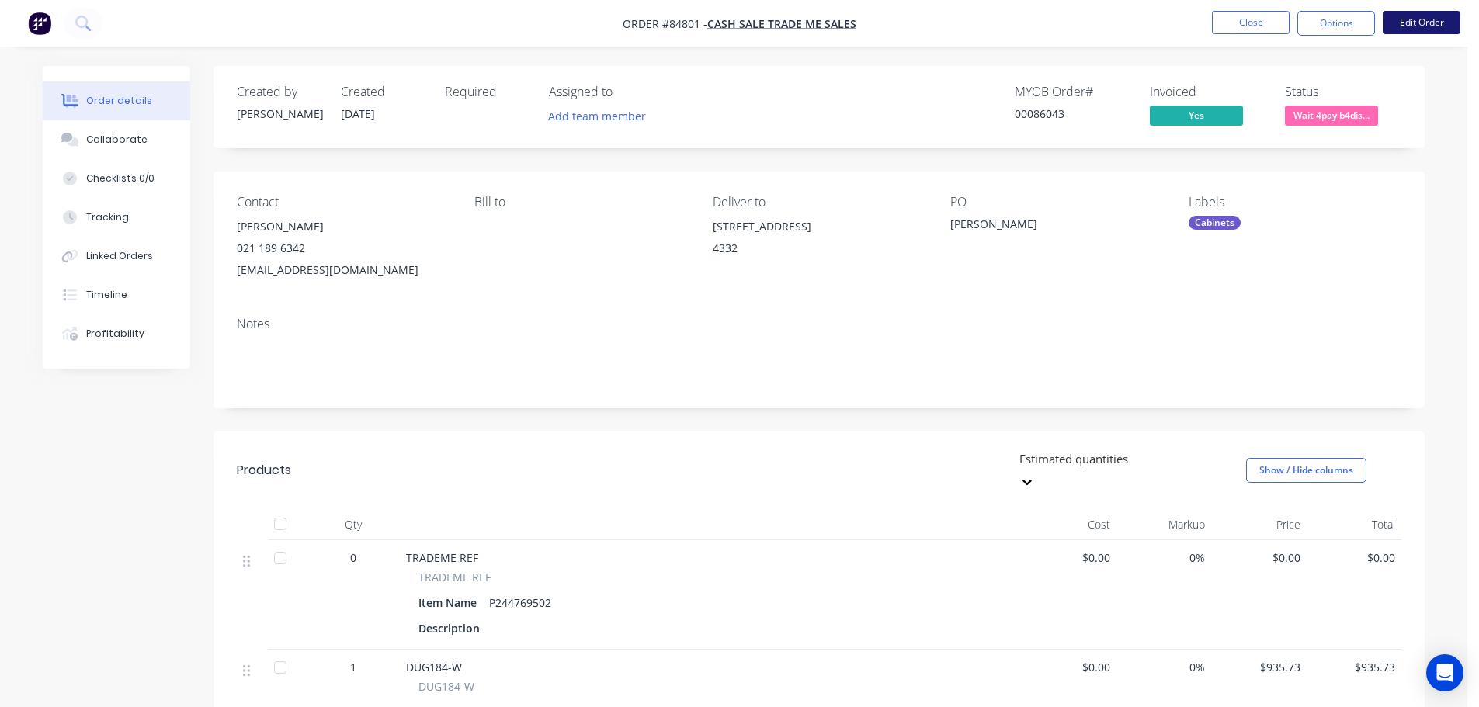
click at [1414, 23] on button "Edit Order" at bounding box center [1421, 22] width 78 height 23
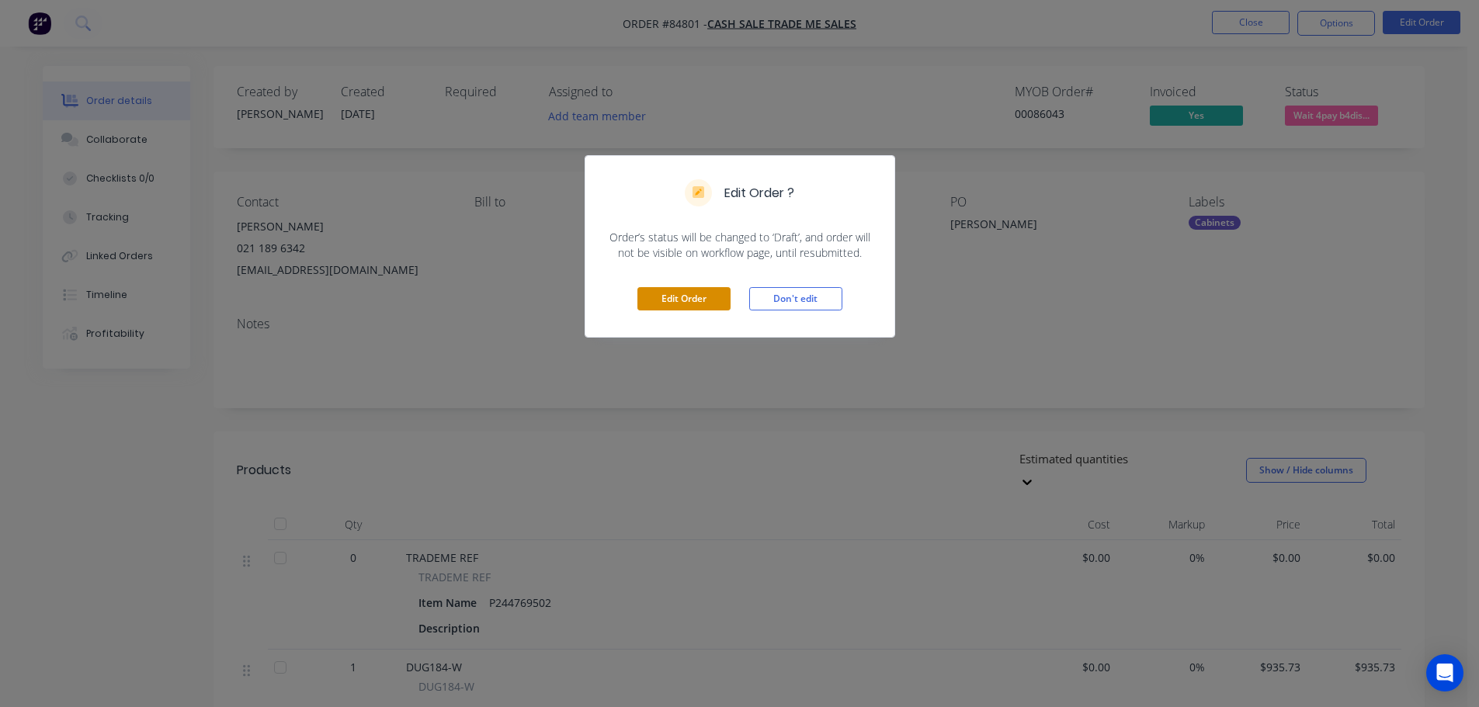
click at [720, 293] on button "Edit Order" at bounding box center [683, 298] width 93 height 23
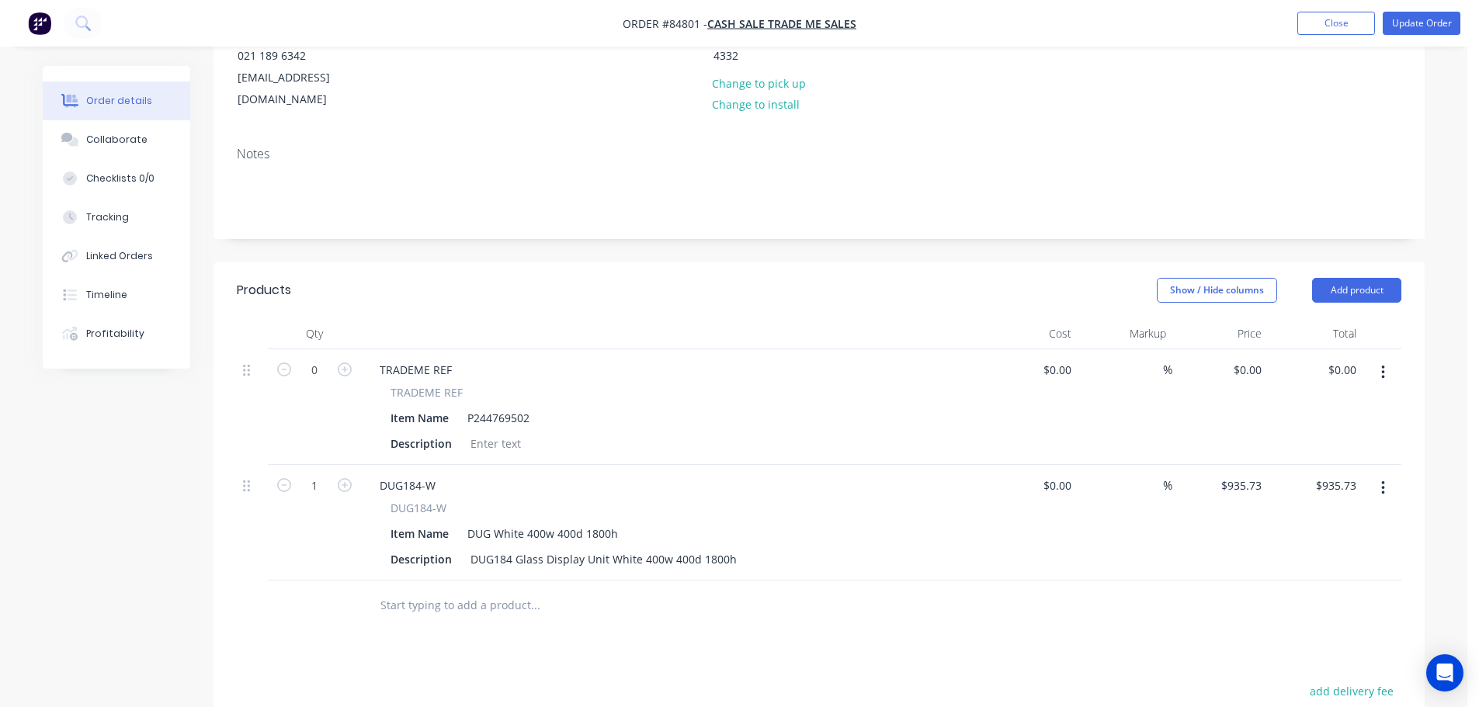
scroll to position [310, 0]
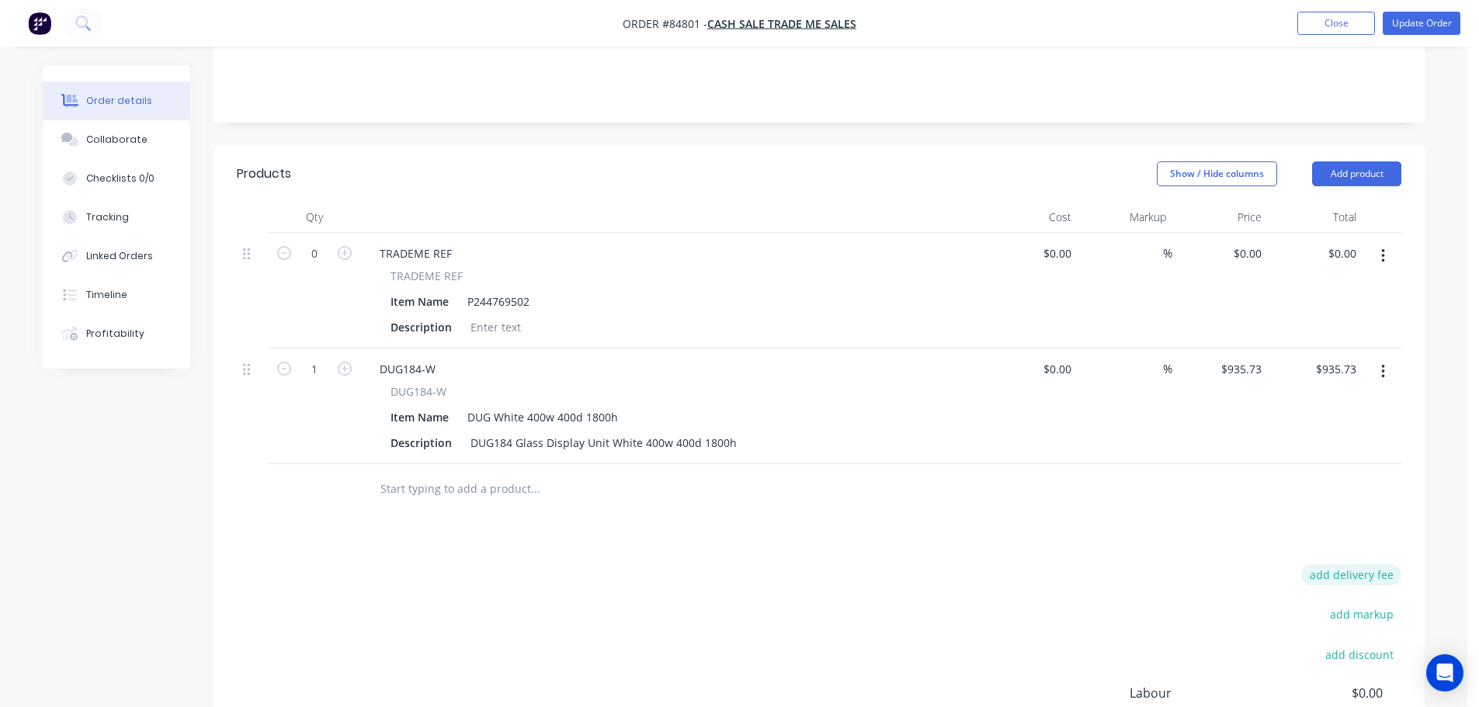
click at [1379, 564] on button "add delivery fee" at bounding box center [1351, 574] width 100 height 21
type input "226"
click at [1344, 494] on div "Products Show / Hide columns Add product Qty Cost Markup Price Total 0 TRADEME …" at bounding box center [818, 514] width 1211 height 737
click at [1405, 23] on button "Update Order" at bounding box center [1421, 23] width 78 height 23
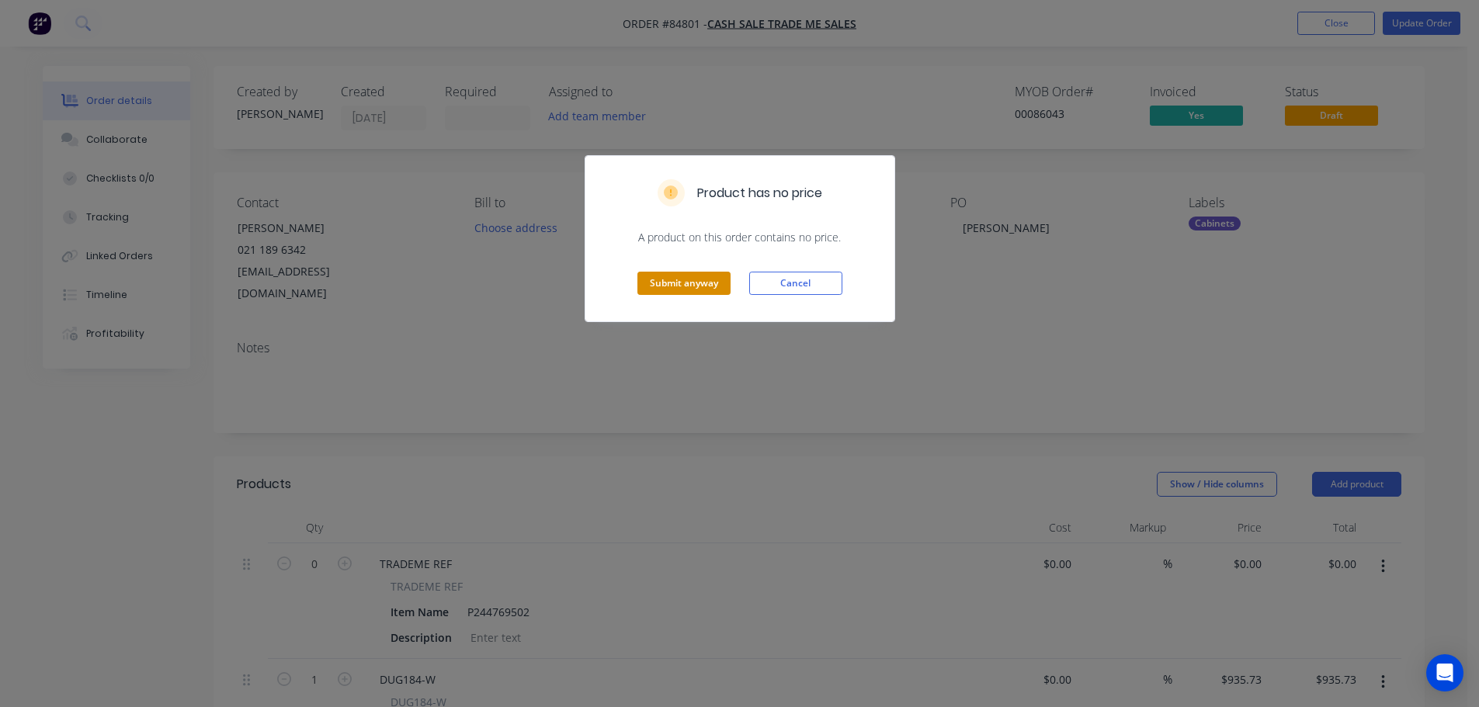
click at [682, 279] on button "Submit anyway" at bounding box center [683, 283] width 93 height 23
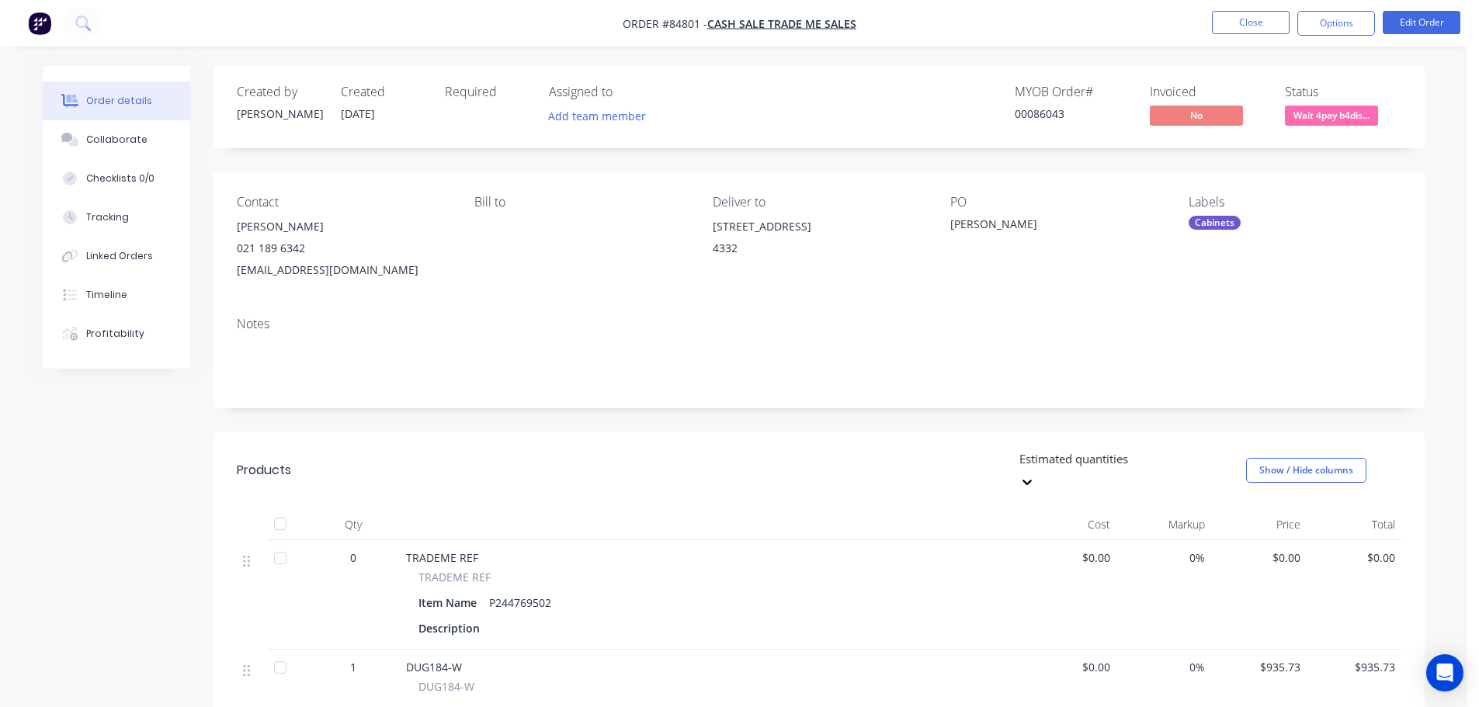
click at [1040, 115] on div "00086043" at bounding box center [1073, 114] width 116 height 16
copy div "00086043"
click at [1341, 16] on button "Options" at bounding box center [1336, 23] width 78 height 25
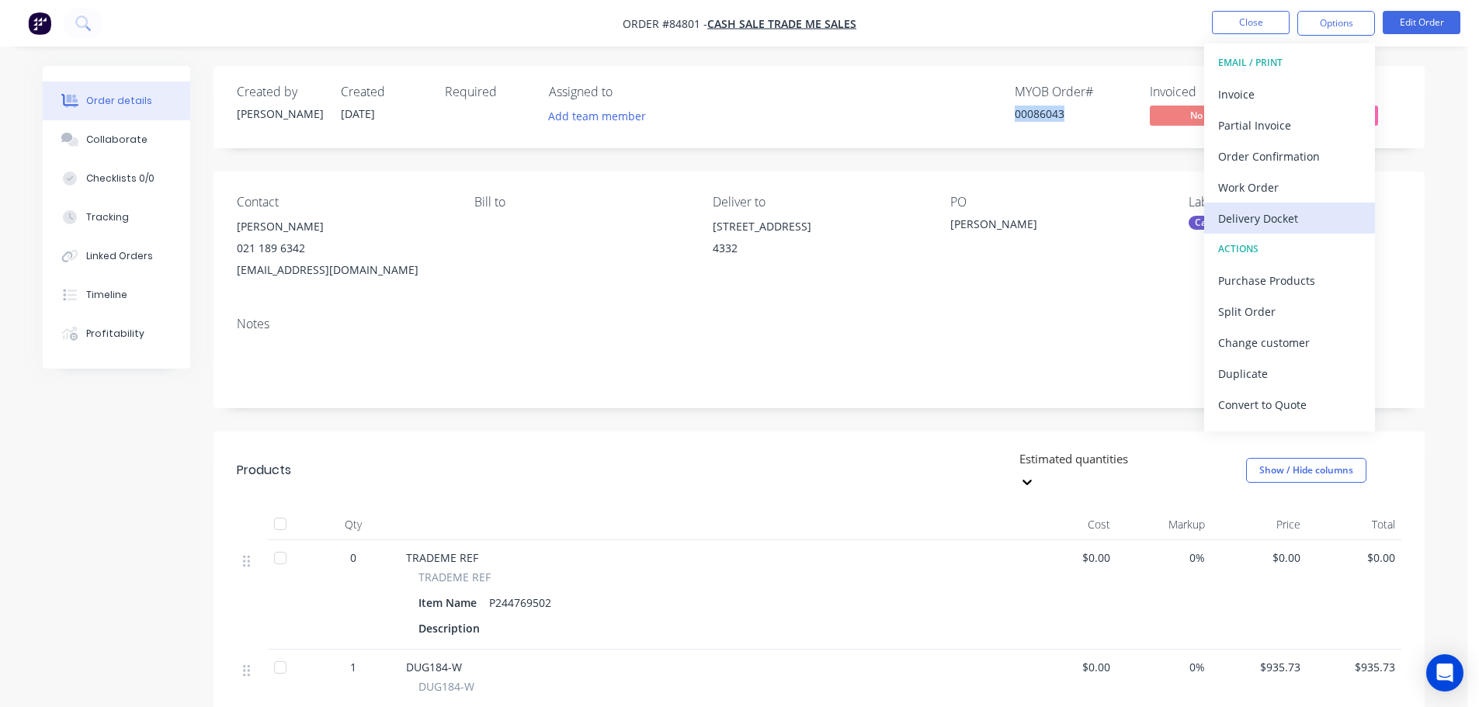
click at [1287, 203] on button "Delivery Docket" at bounding box center [1289, 218] width 171 height 31
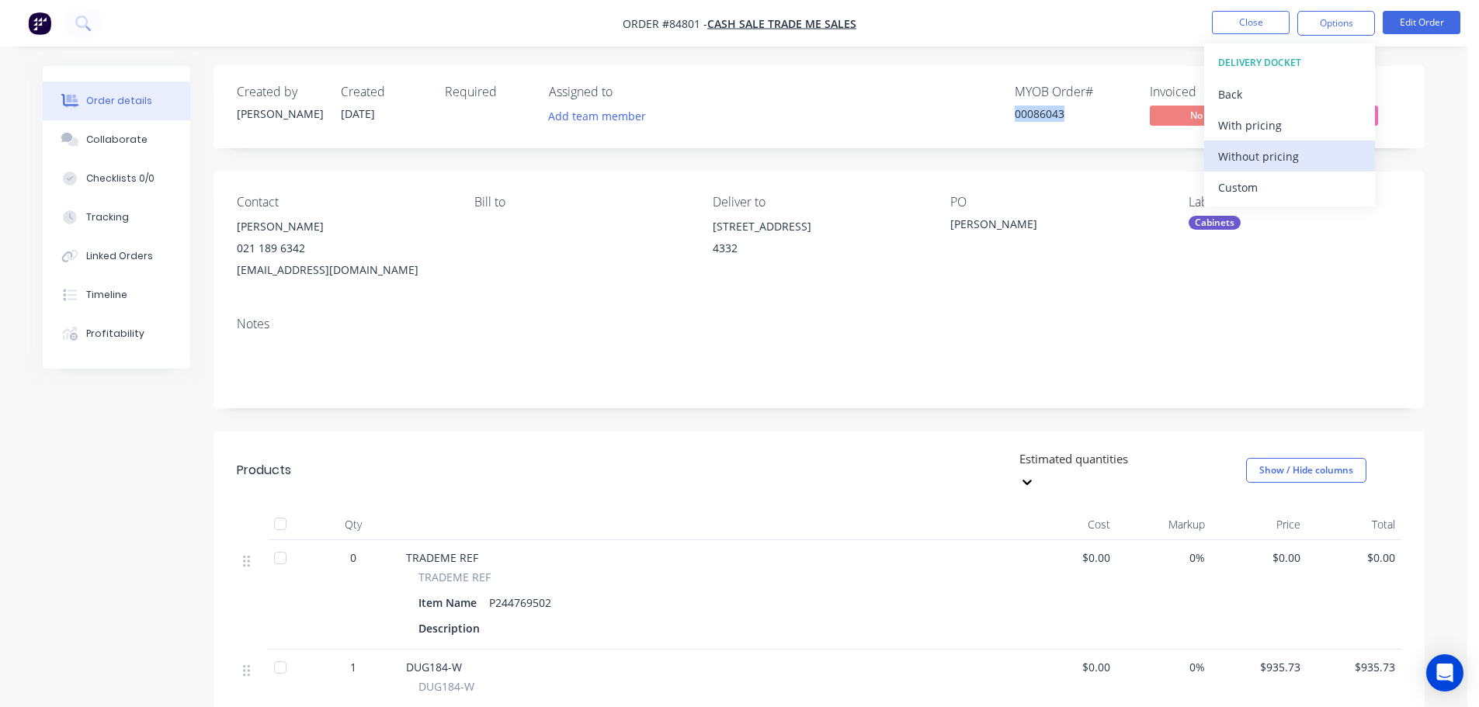
click at [1292, 165] on div "Without pricing" at bounding box center [1289, 156] width 143 height 23
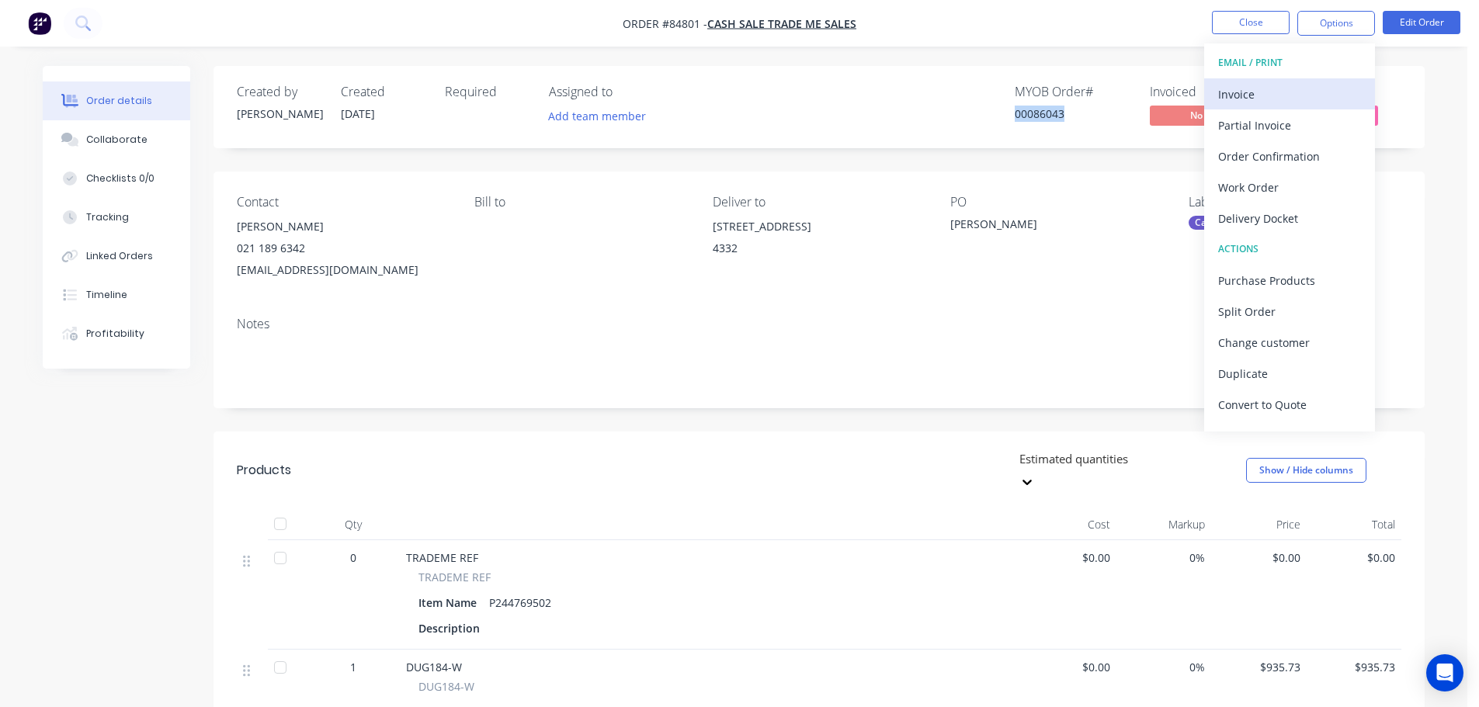
click at [1258, 92] on div "Invoice" at bounding box center [1289, 94] width 143 height 23
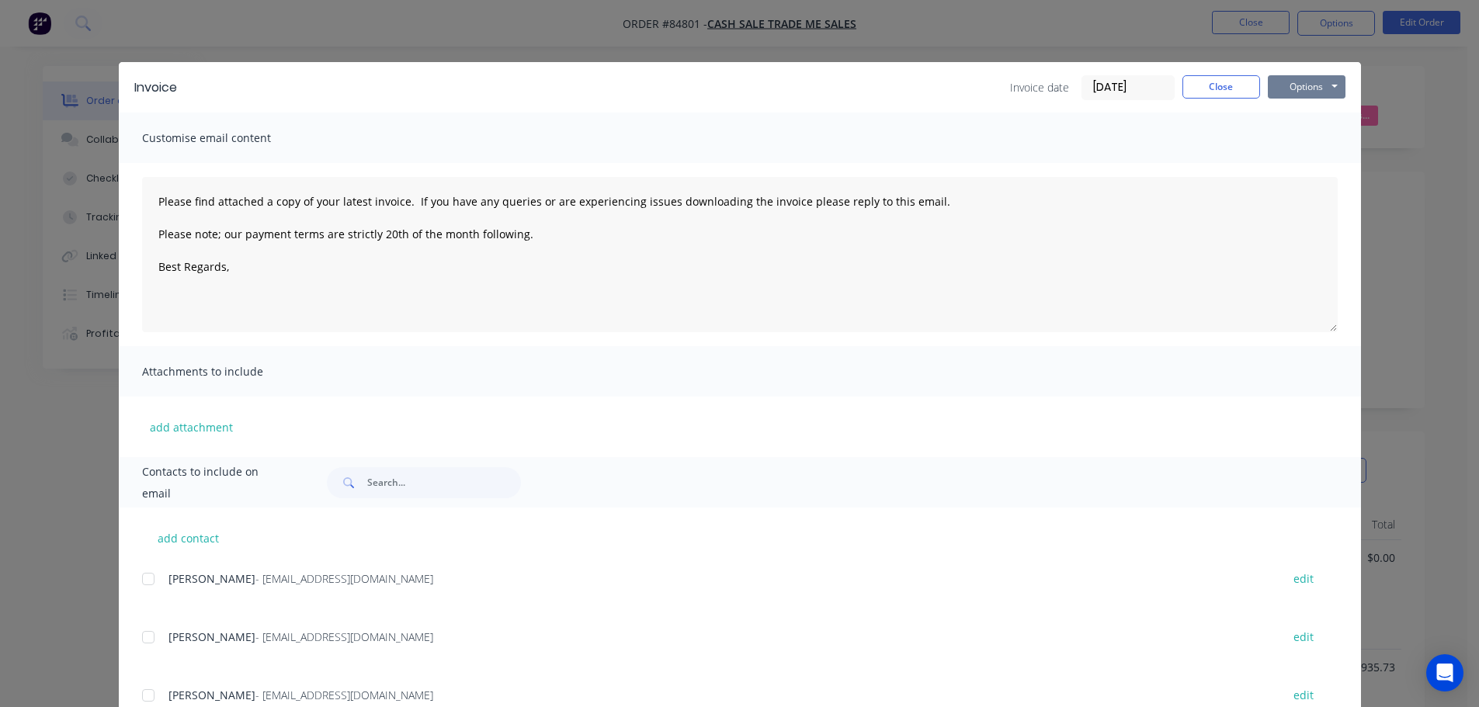
click at [1310, 92] on button "Options" at bounding box center [1307, 86] width 78 height 23
click at [1310, 140] on button "Print" at bounding box center [1317, 140] width 99 height 26
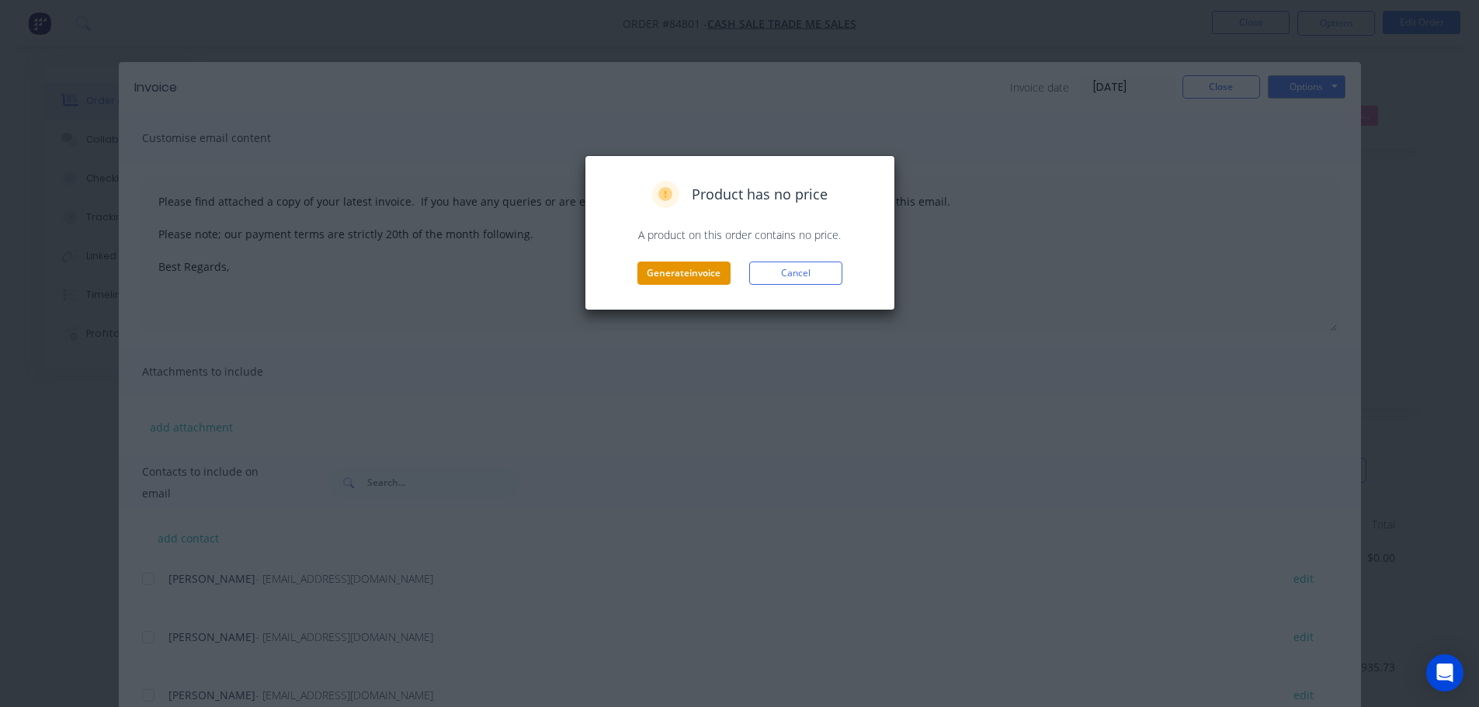
click at [679, 272] on button "Generate invoice" at bounding box center [683, 273] width 93 height 23
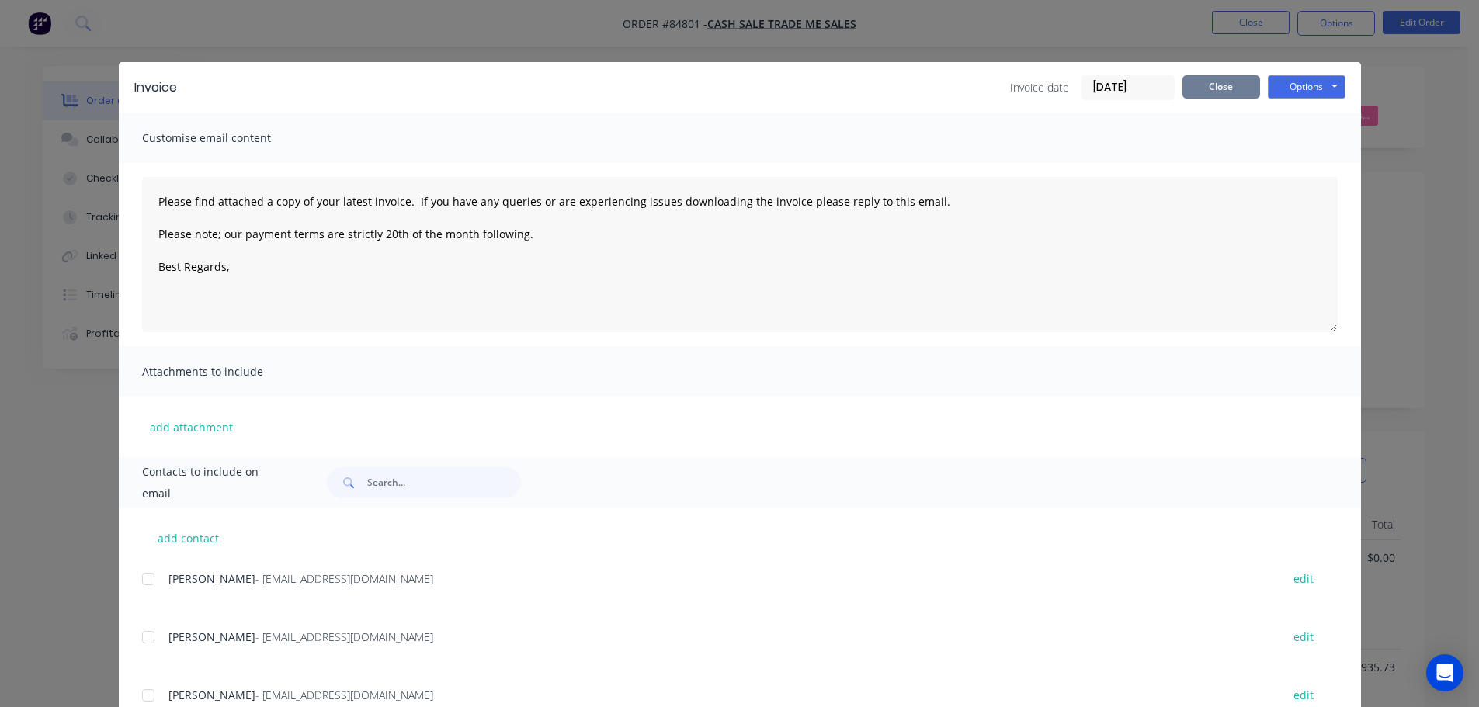
click at [1230, 98] on div "Invoice date 30/09/25 Close Options Preview Print Email" at bounding box center [1177, 87] width 335 height 25
click at [1237, 92] on button "Close" at bounding box center [1221, 86] width 78 height 23
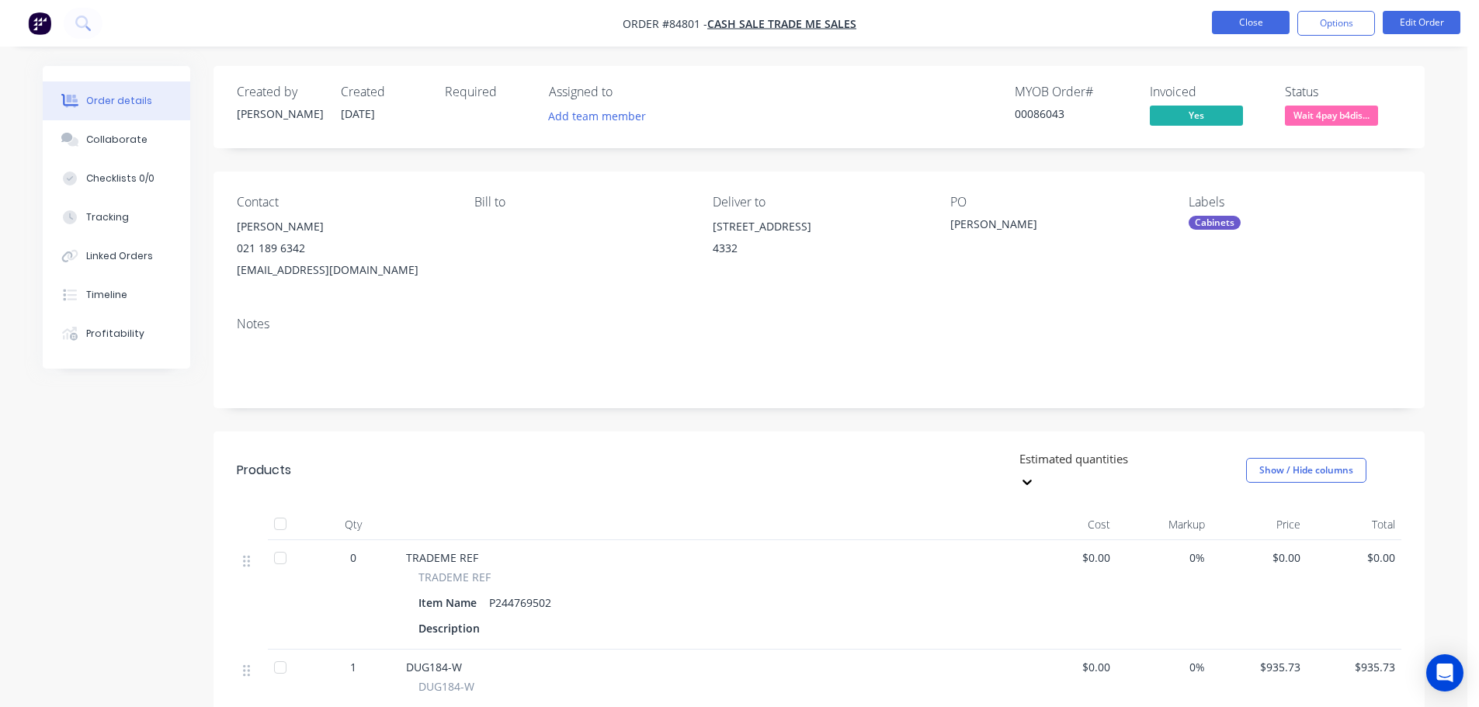
click at [1246, 16] on button "Close" at bounding box center [1251, 22] width 78 height 23
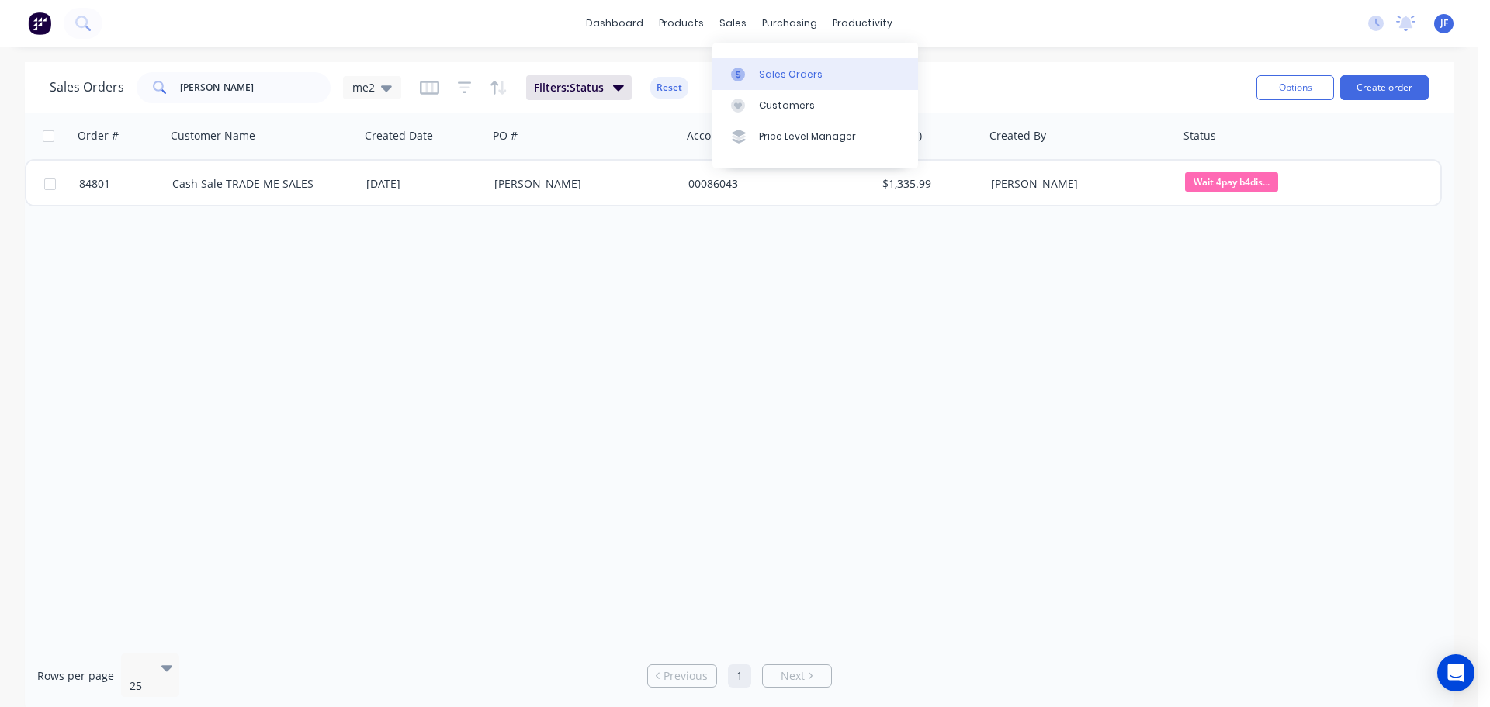
click at [744, 78] on icon at bounding box center [738, 75] width 14 height 14
click at [189, 82] on input "letitia" at bounding box center [255, 87] width 151 height 31
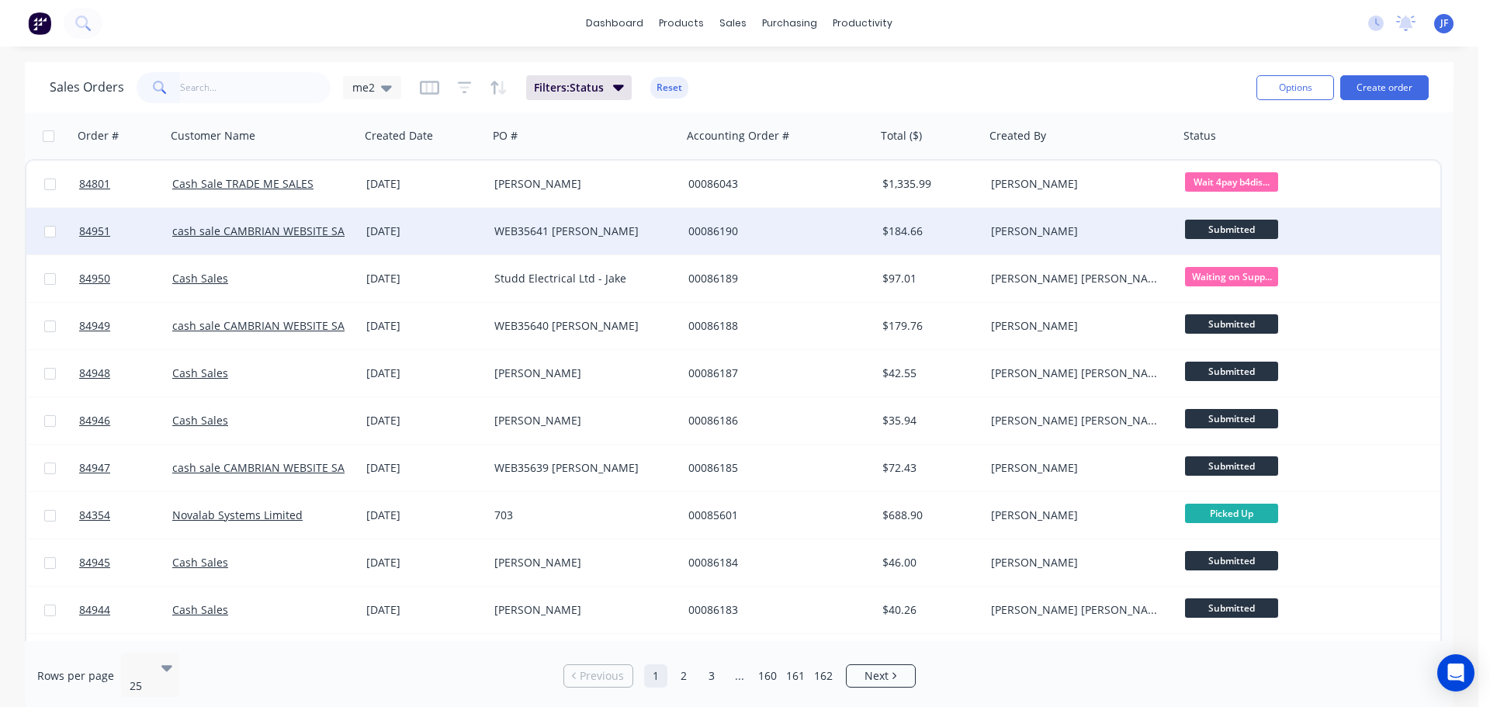
click at [548, 217] on div "WEB35641 [PERSON_NAME]" at bounding box center [585, 231] width 194 height 47
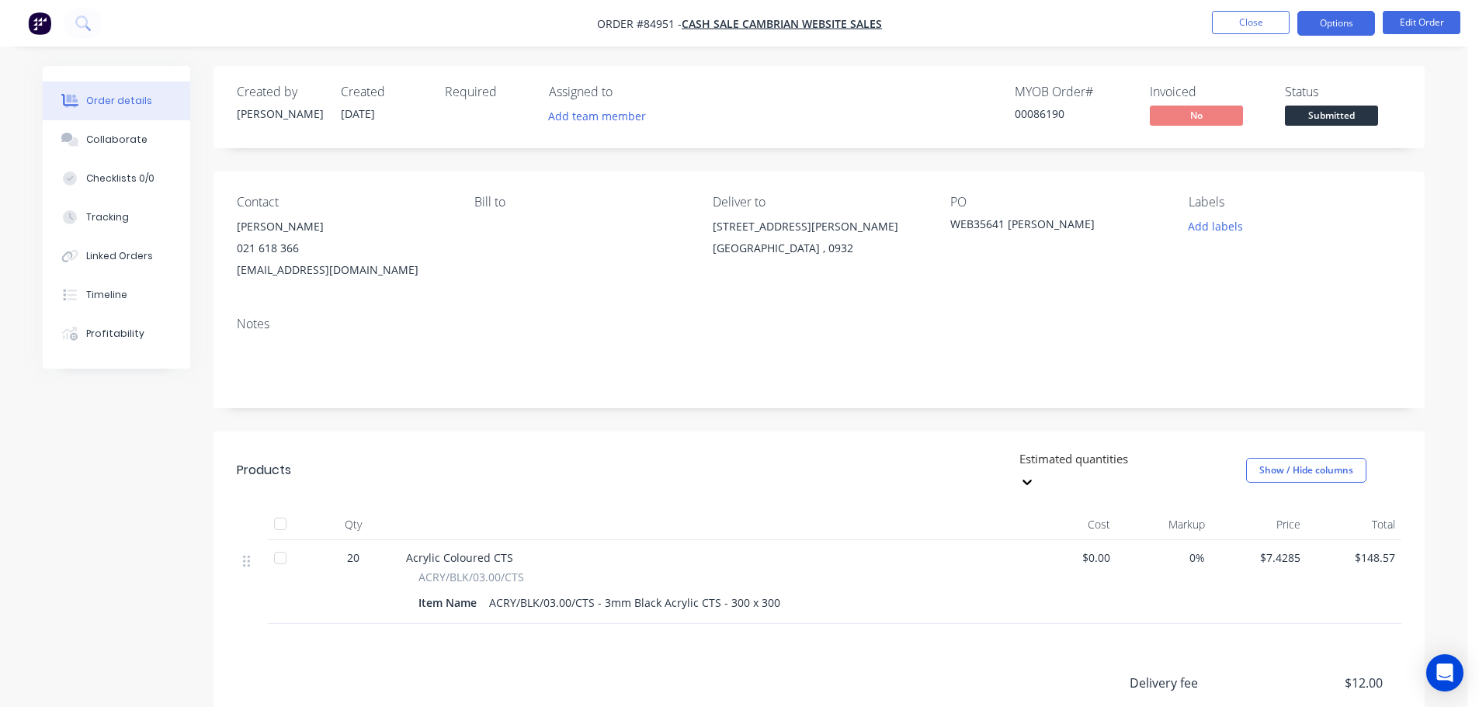
click at [1353, 19] on button "Options" at bounding box center [1336, 23] width 78 height 25
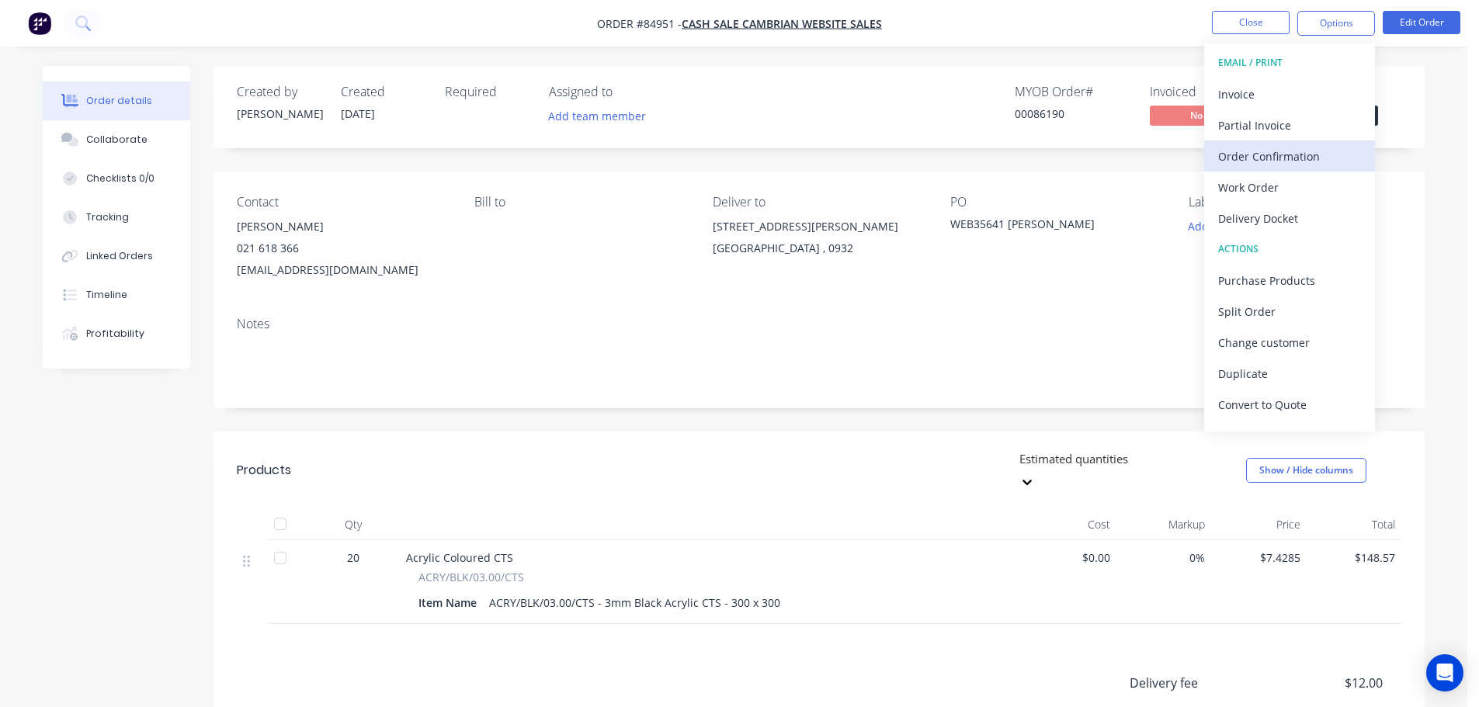
click at [1317, 165] on div "Order Confirmation" at bounding box center [1289, 156] width 143 height 23
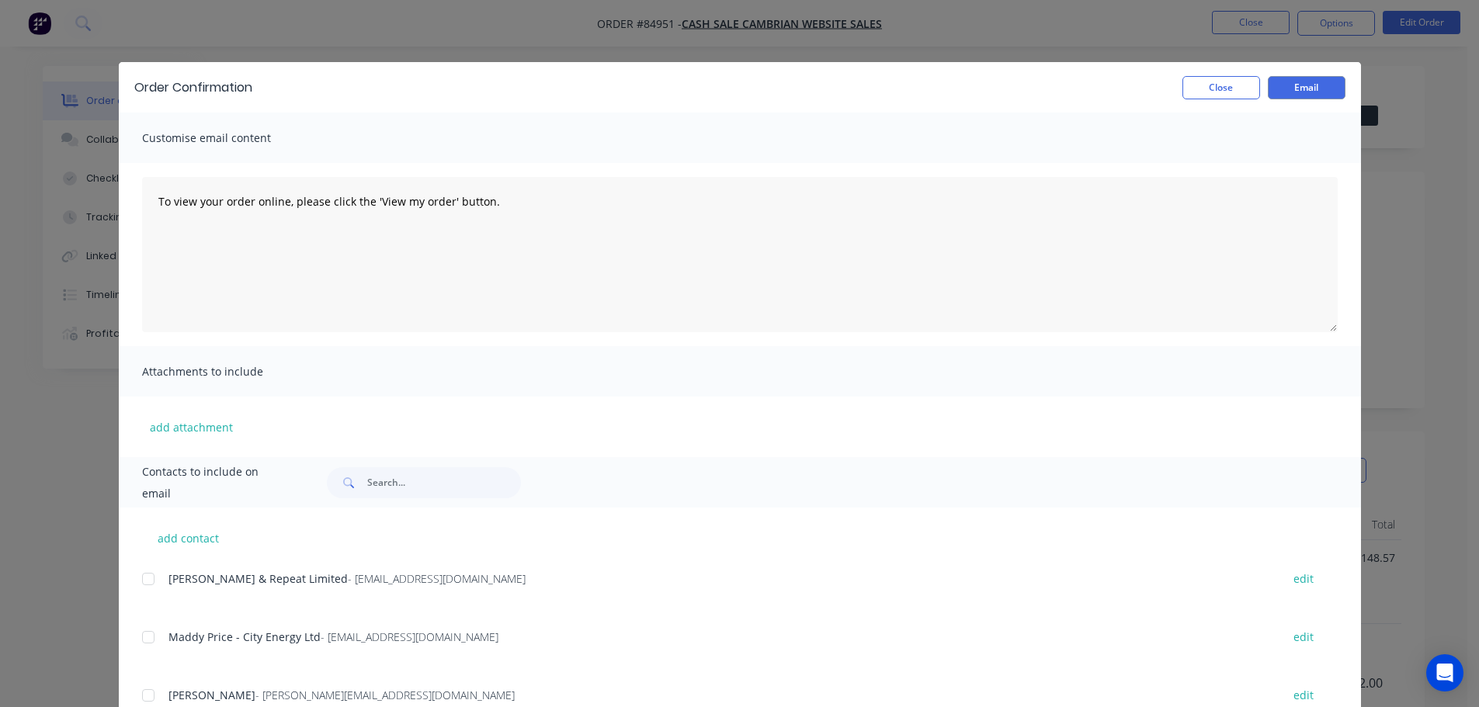
click at [373, 461] on div "Contacts to include on email" at bounding box center [740, 482] width 1242 height 50
click at [379, 480] on input "text" at bounding box center [444, 482] width 154 height 31
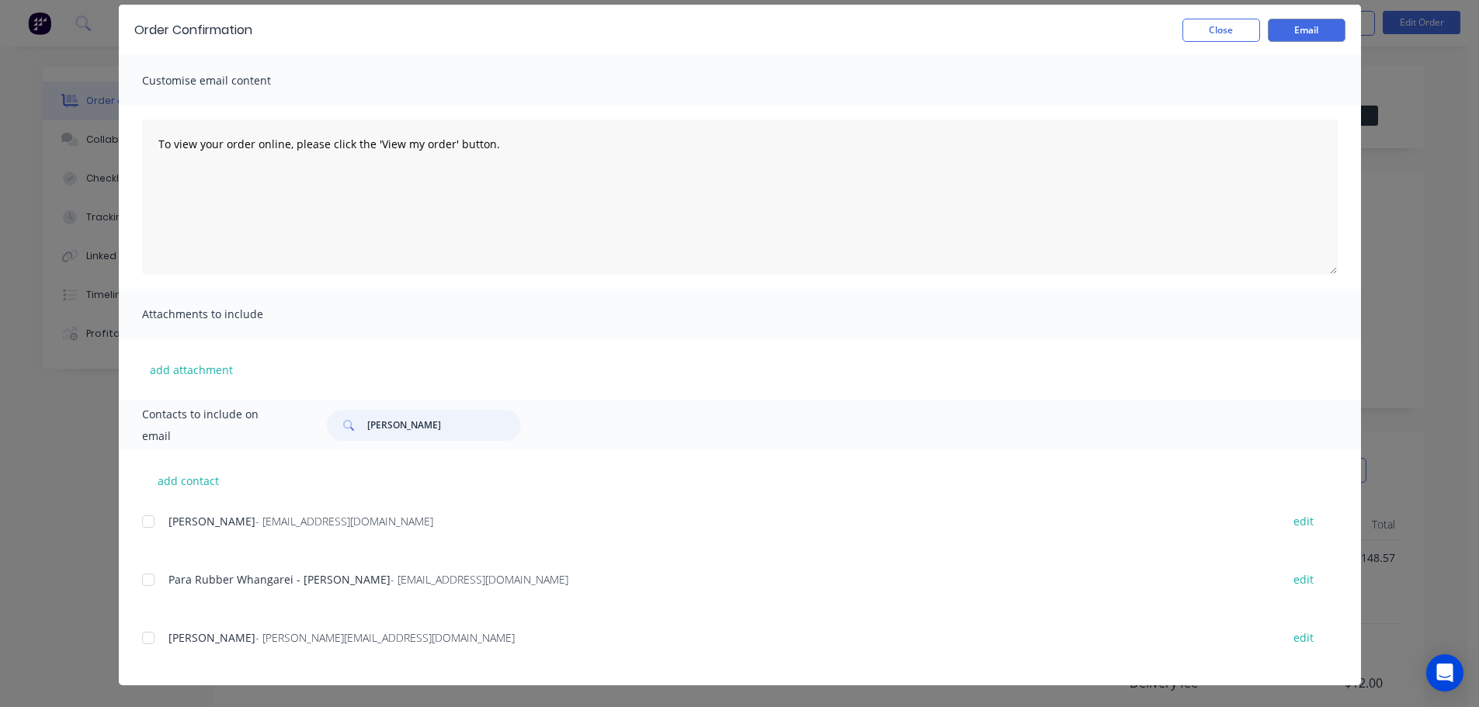
click at [154, 631] on div at bounding box center [148, 638] width 31 height 31
type input "david h"
drag, startPoint x: 569, startPoint y: 189, endPoint x: 741, endPoint y: 138, distance: 178.8
click at [571, 189] on textarea "To view your order online, please click the 'View my order' button." at bounding box center [739, 197] width 1195 height 155
paste textarea "hank you for your order, confirmation of your order is attached. Your order wil…"
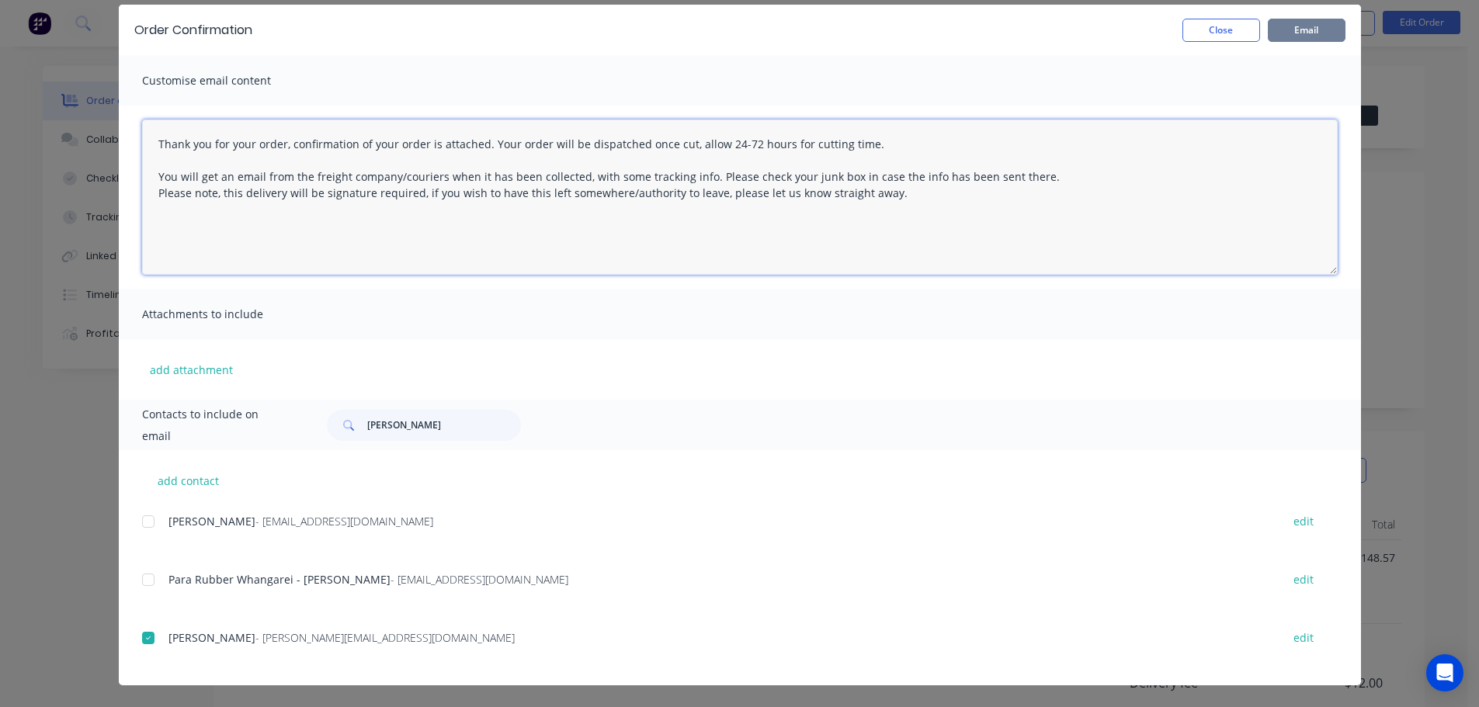
type textarea "Thank you for your order, confirmation of your order is attached. Your order wi…"
click at [1314, 23] on button "Email" at bounding box center [1307, 30] width 78 height 23
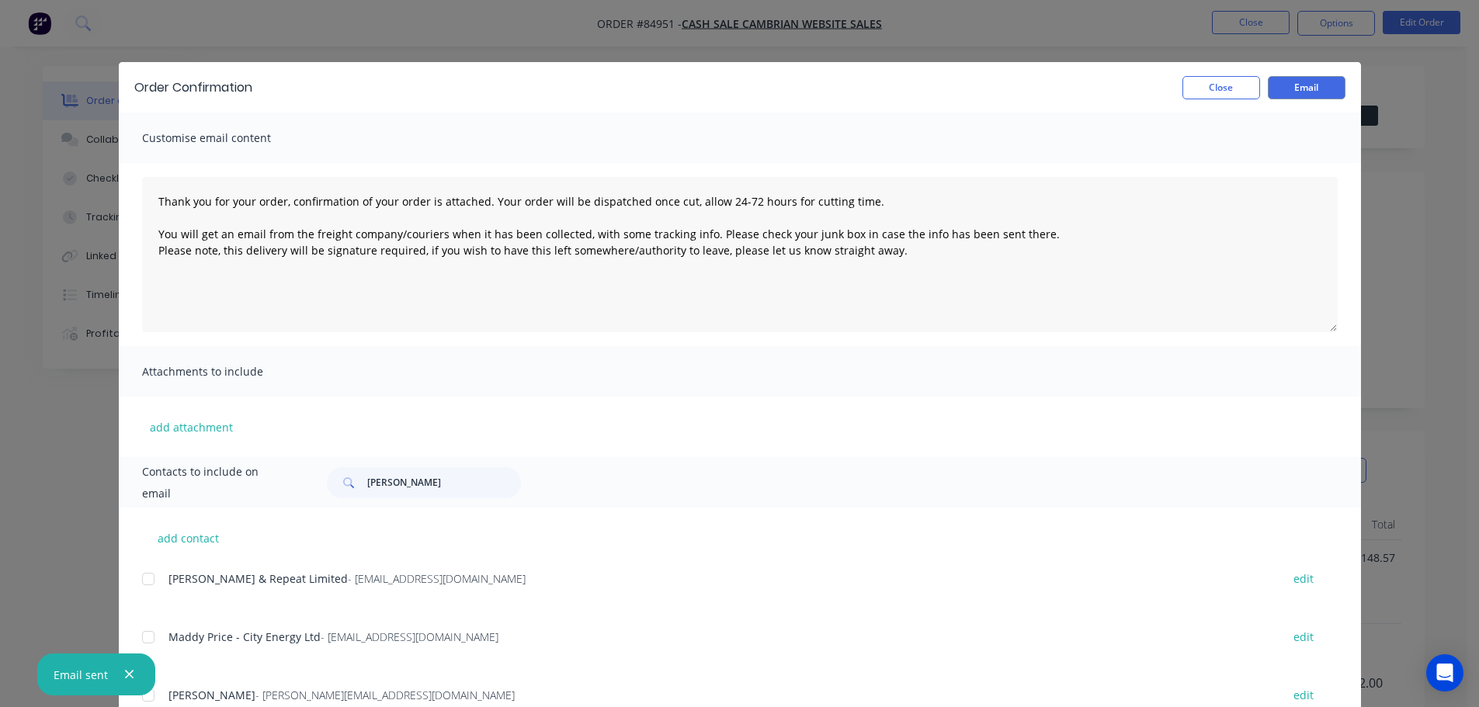
click at [52, 262] on div "Order Confirmation Close Email Customise email content Thank you for your order…" at bounding box center [739, 353] width 1479 height 707
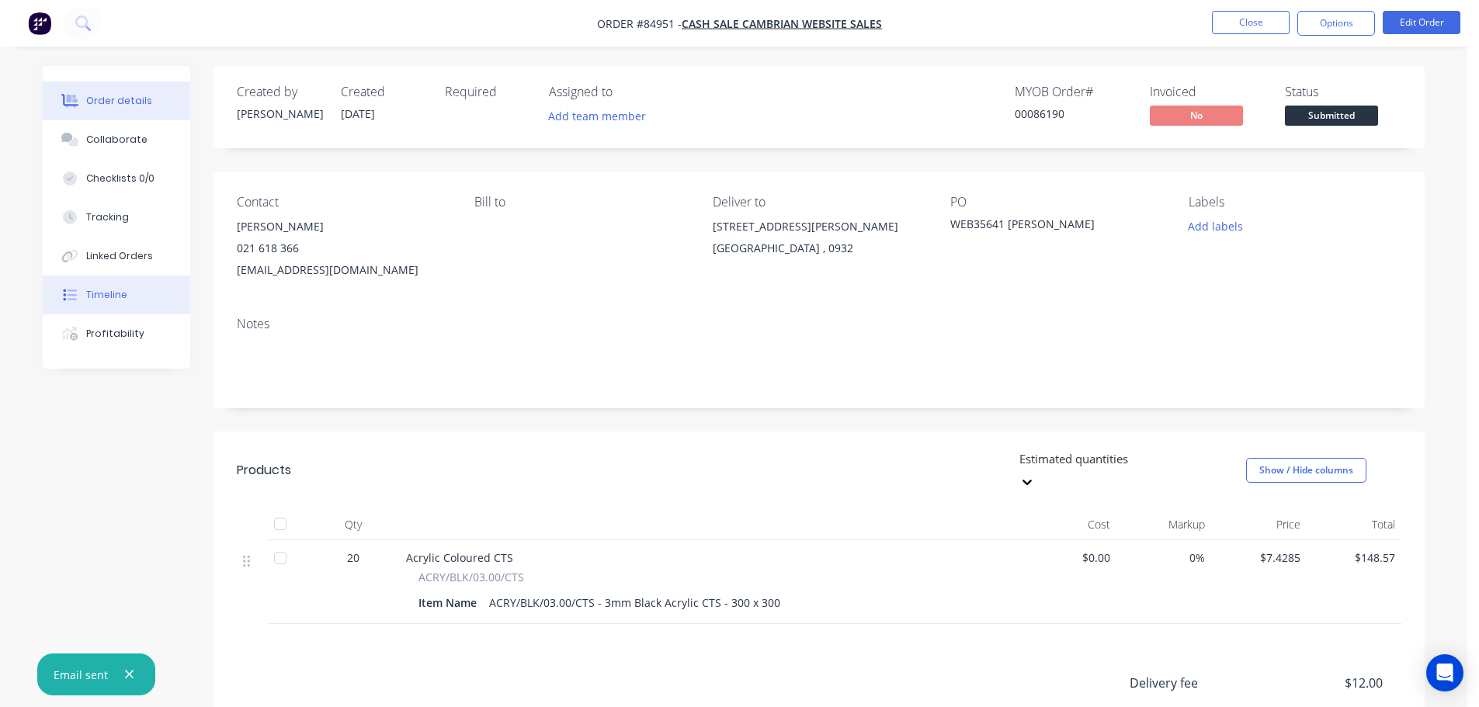
click at [68, 299] on icon at bounding box center [72, 295] width 9 height 11
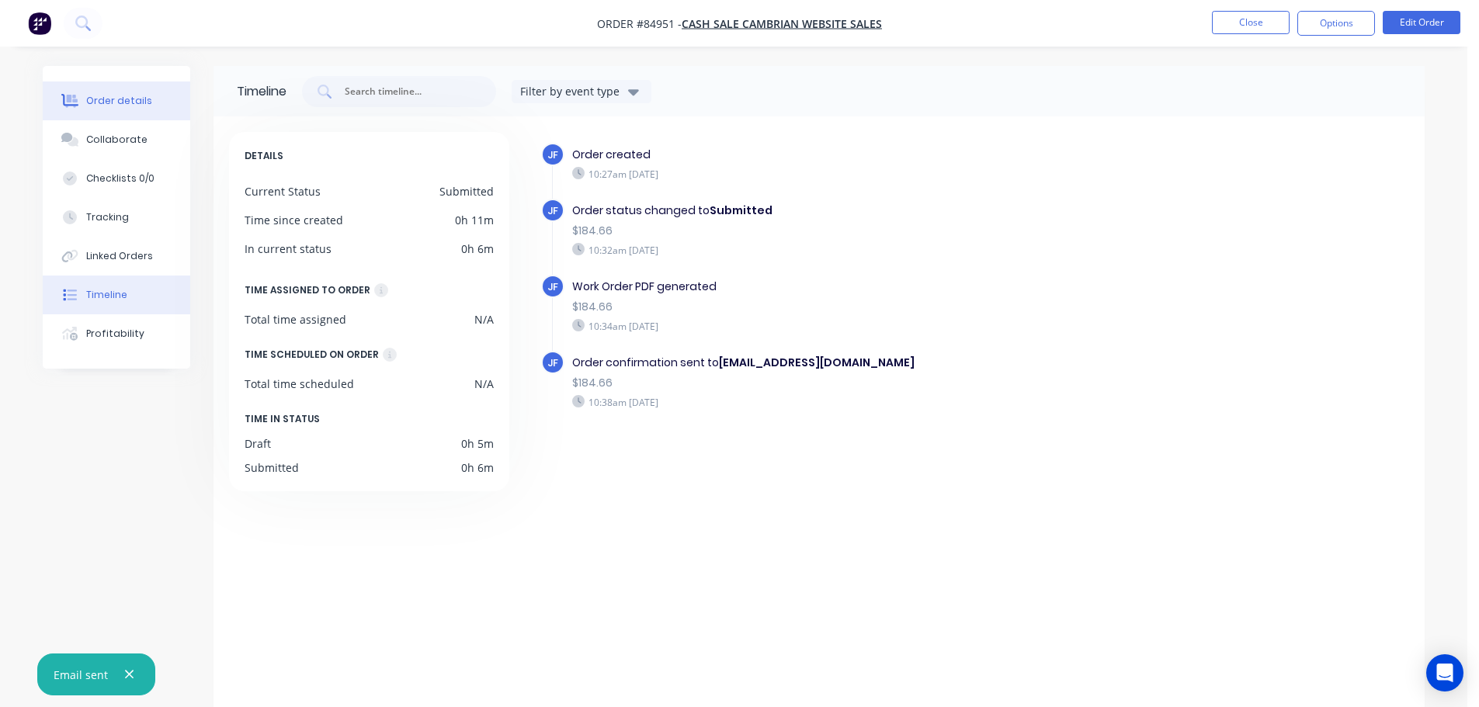
click at [108, 82] on button "Order details" at bounding box center [116, 101] width 147 height 39
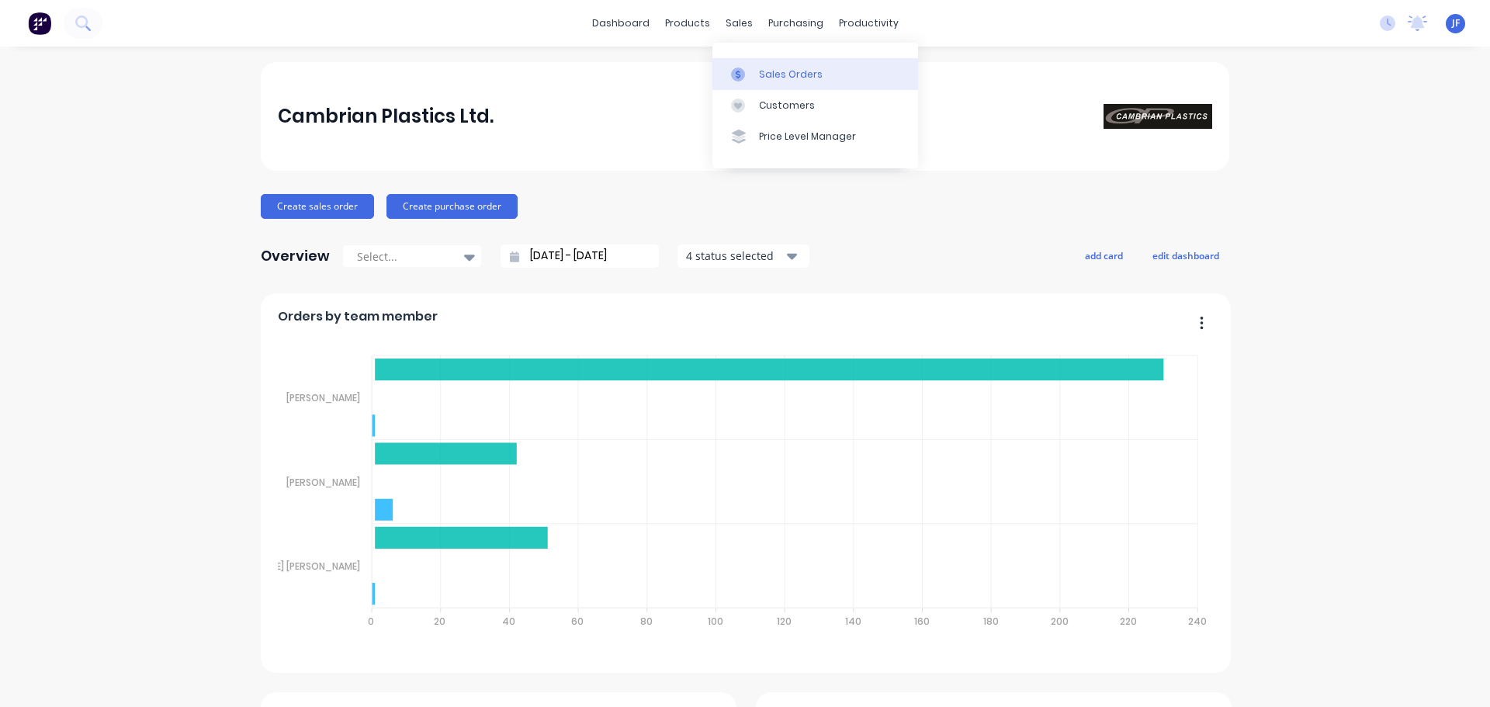
click at [744, 65] on link "Sales Orders" at bounding box center [816, 73] width 206 height 31
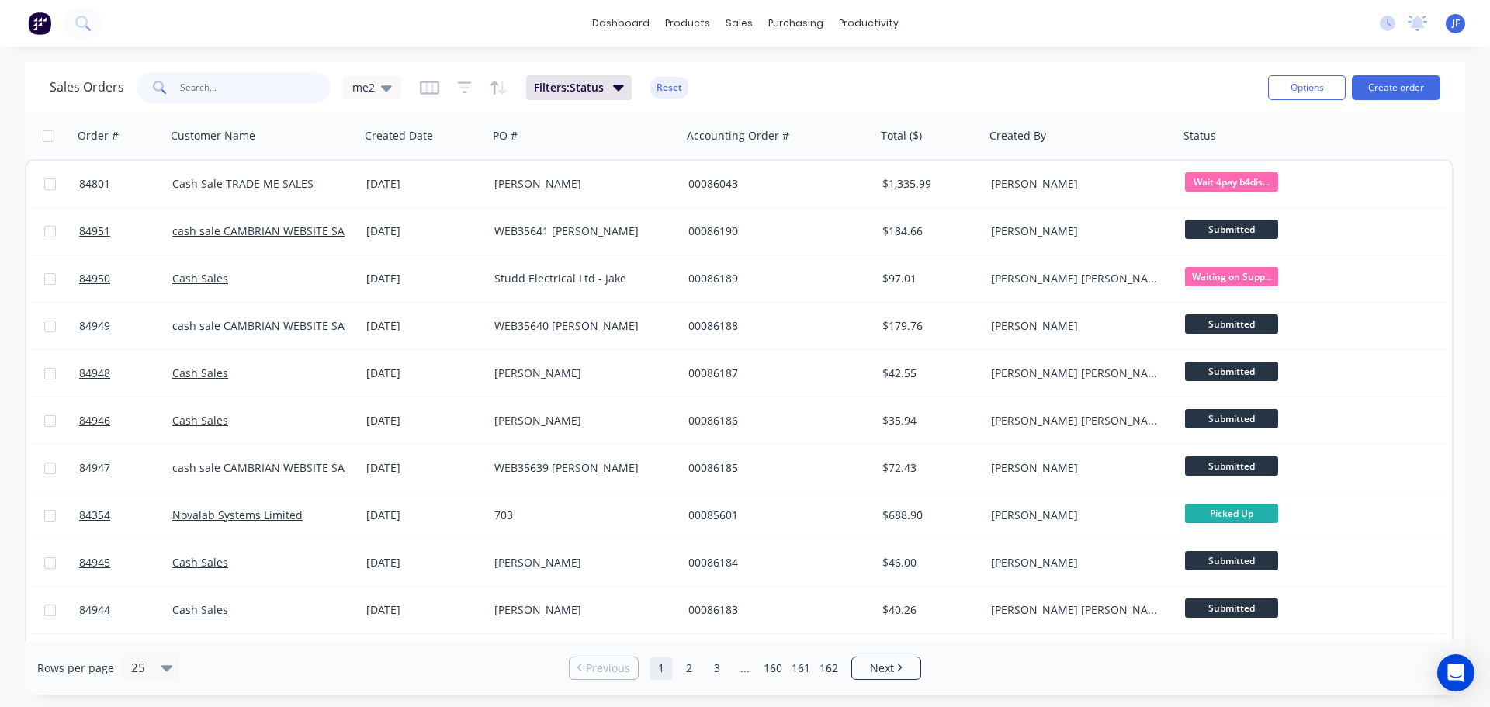
click at [222, 92] on input "text" at bounding box center [255, 87] width 151 height 31
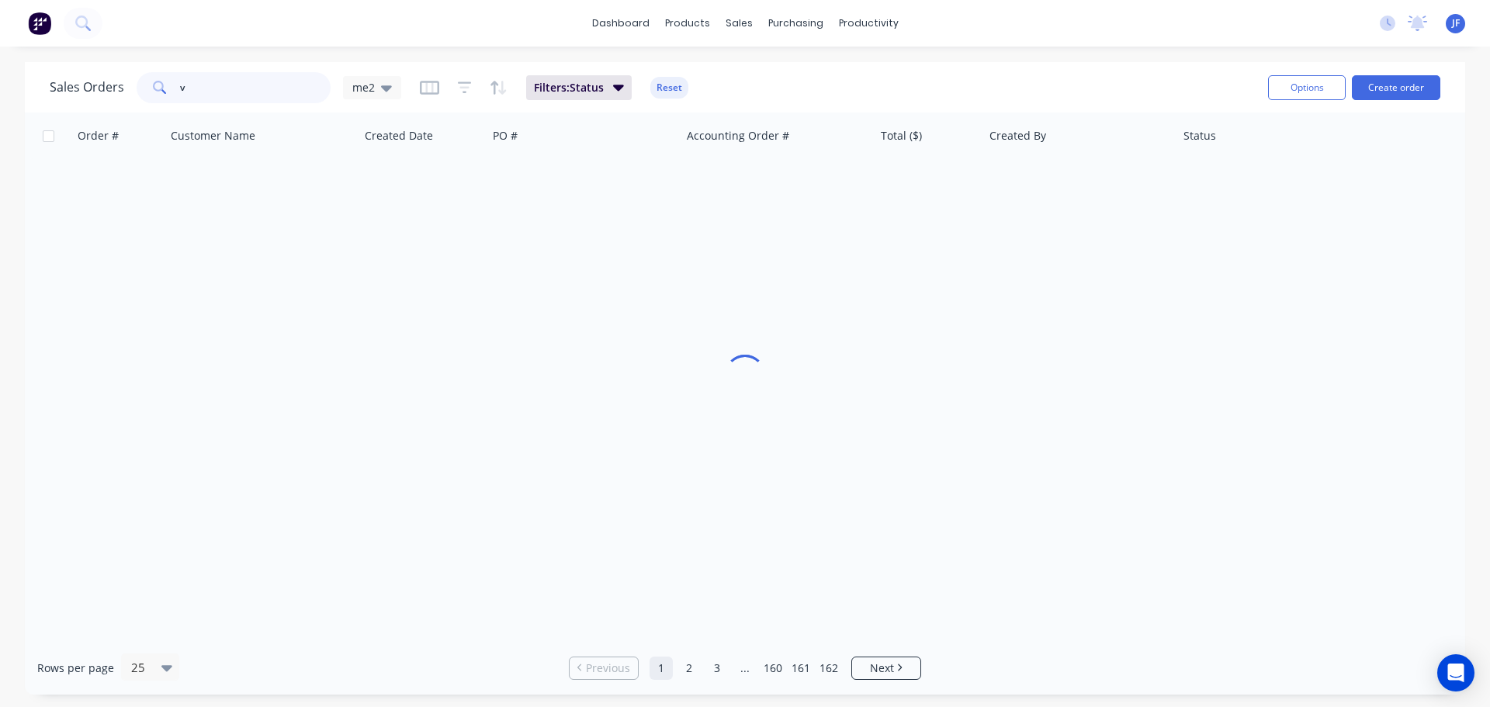
drag, startPoint x: 216, startPoint y: 89, endPoint x: 155, endPoint y: 87, distance: 60.6
click at [155, 87] on div "v" at bounding box center [234, 87] width 194 height 31
paste input "85739"
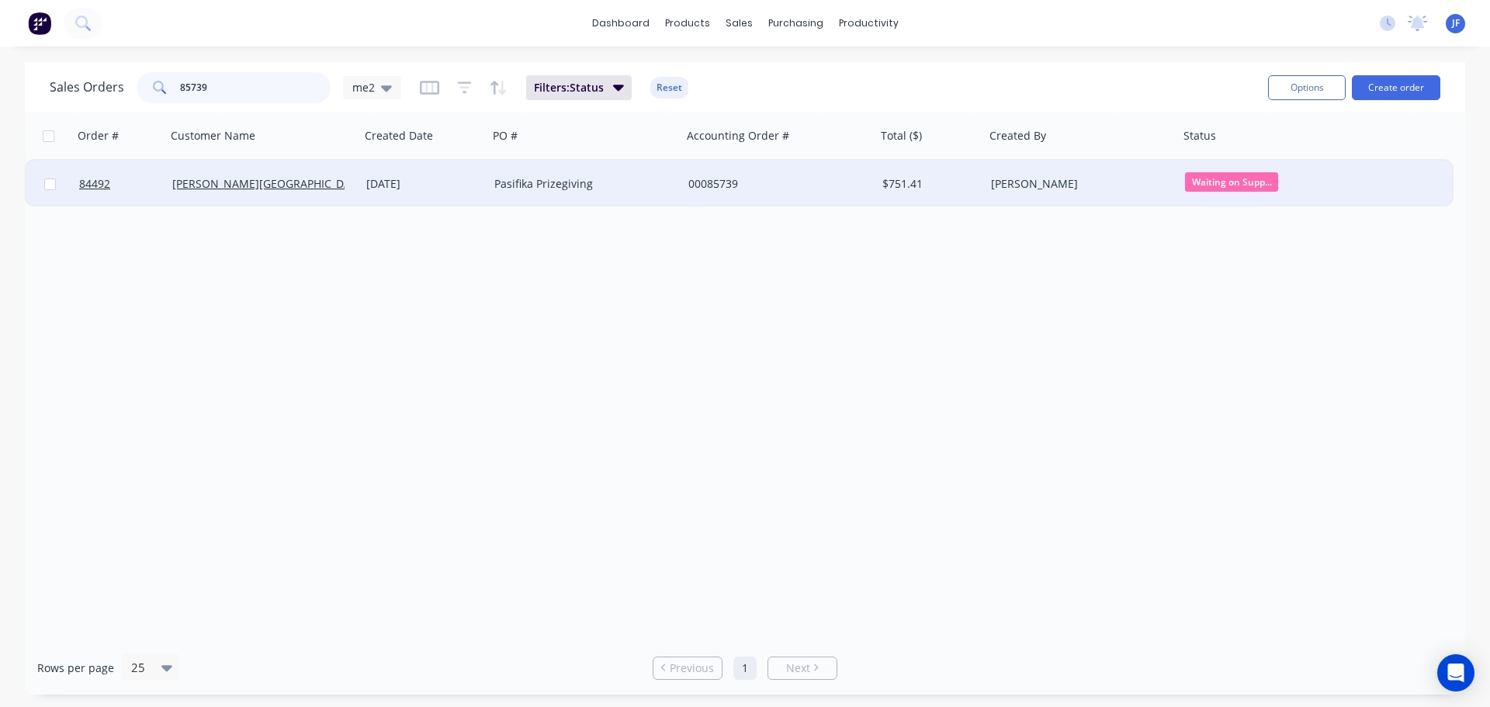
type input "85739"
click at [556, 186] on div "Pasifika Prizegiving" at bounding box center [580, 184] width 172 height 16
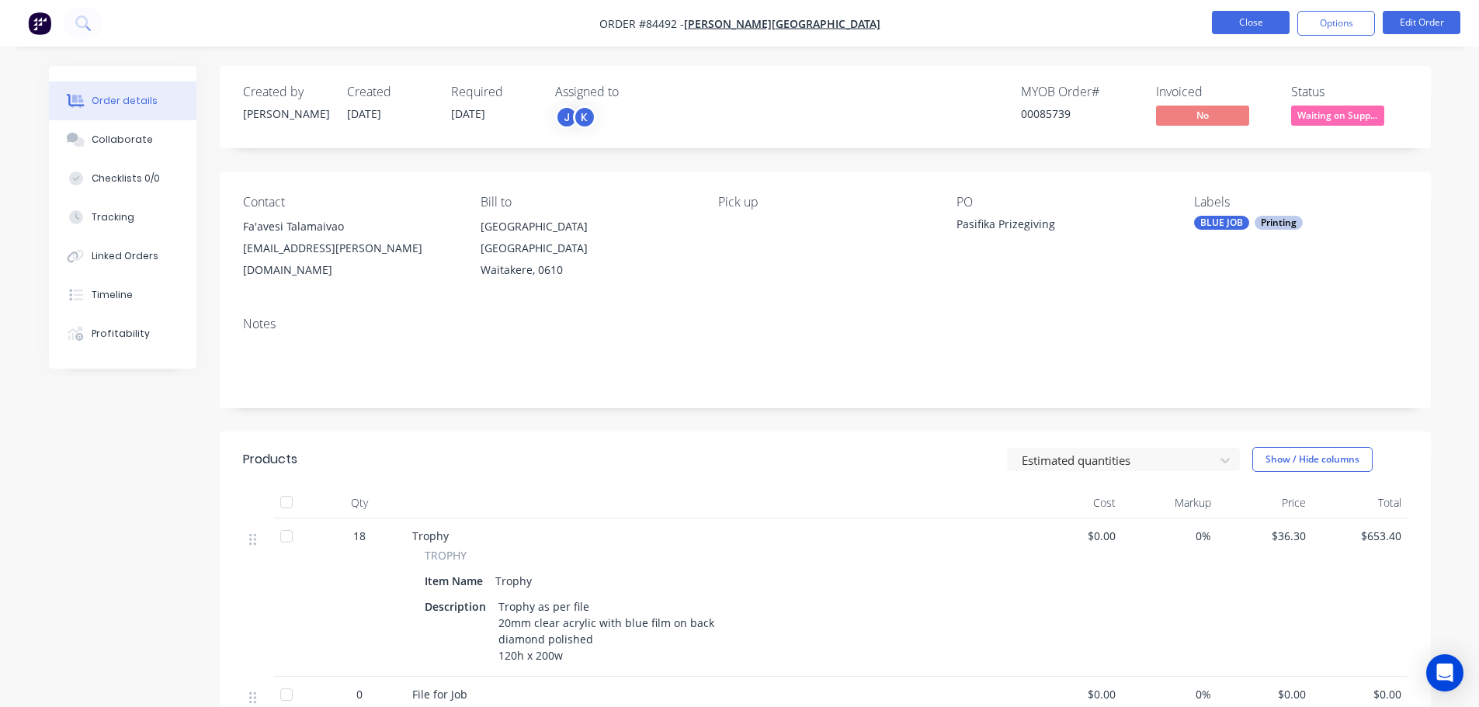
click at [1228, 21] on button "Close" at bounding box center [1251, 22] width 78 height 23
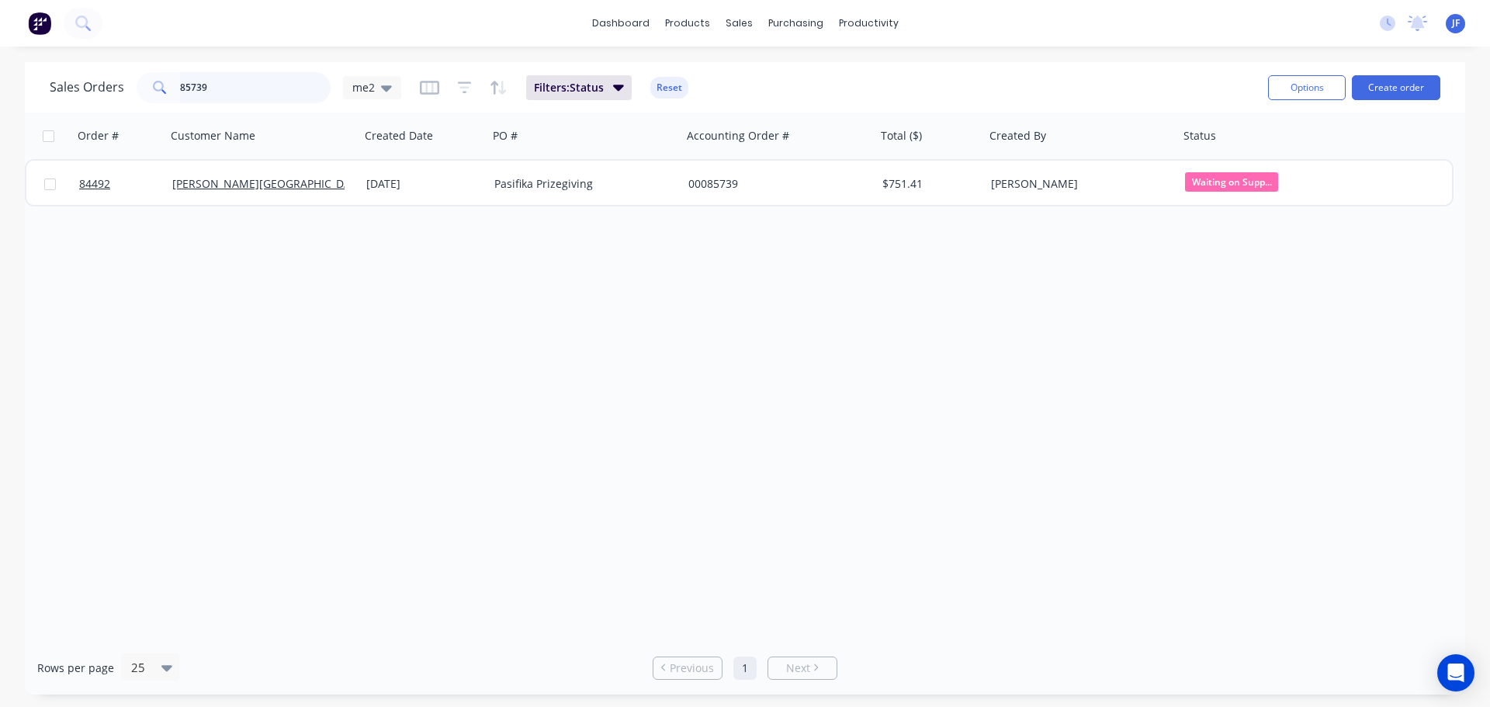
click at [213, 88] on input "85739" at bounding box center [255, 87] width 151 height 31
paste input "436"
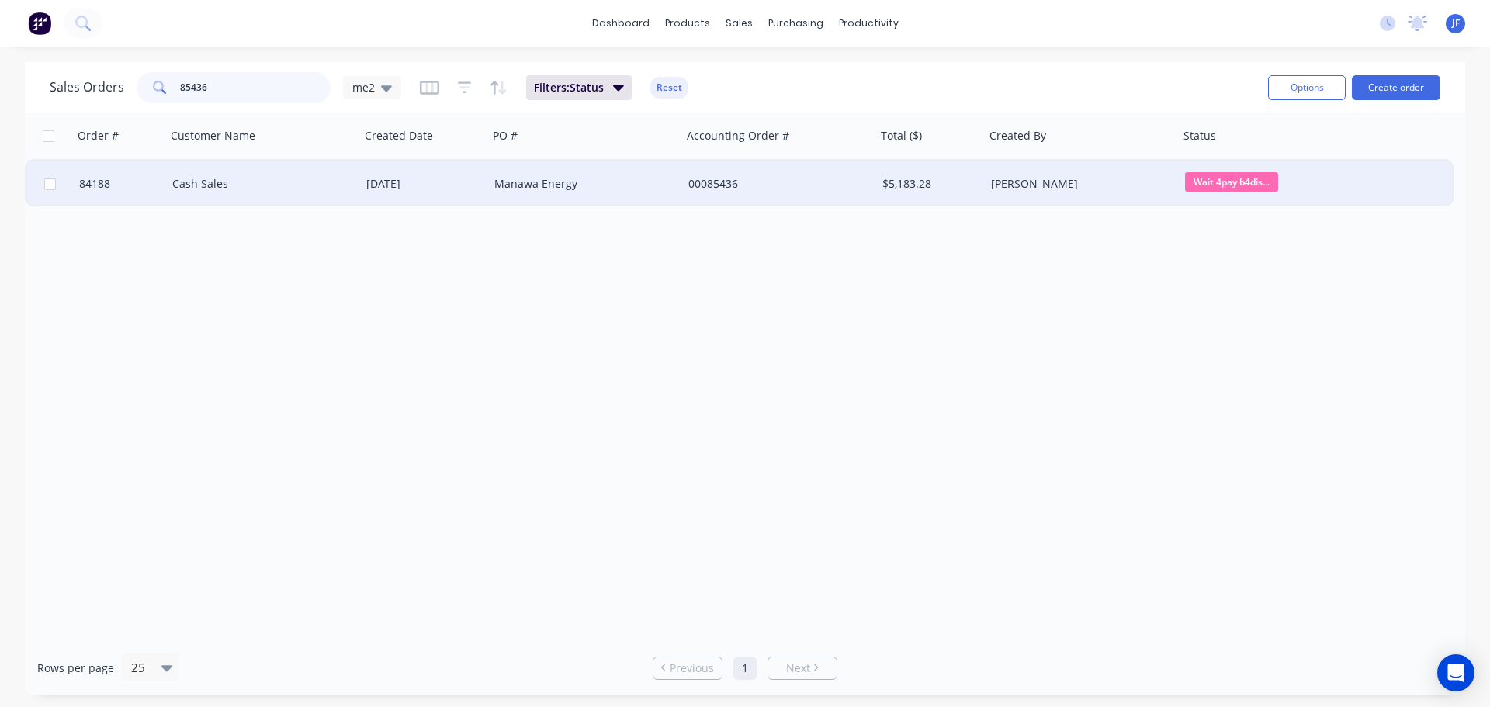
type input "85436"
click at [567, 189] on div "Manawa Energy" at bounding box center [580, 184] width 172 height 16
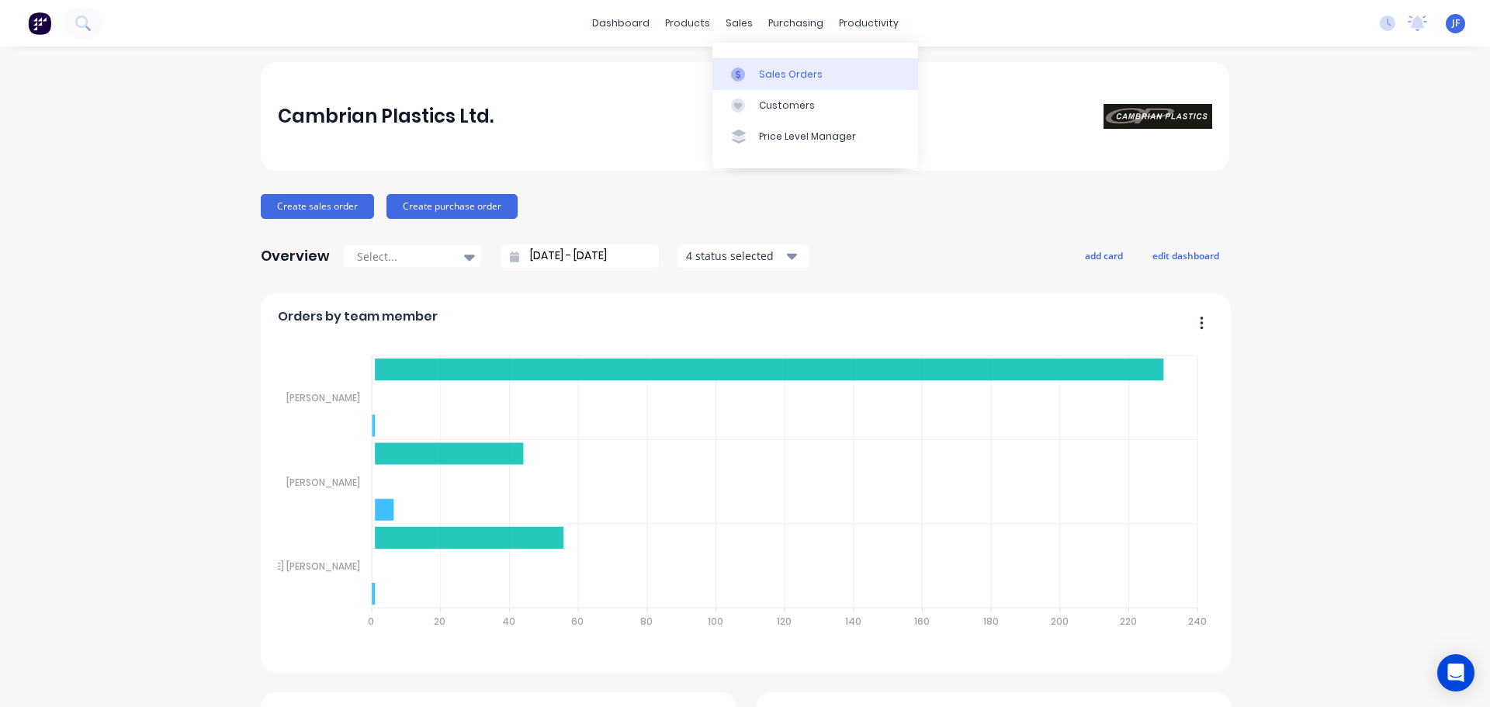
click at [747, 68] on div at bounding box center [742, 75] width 23 height 14
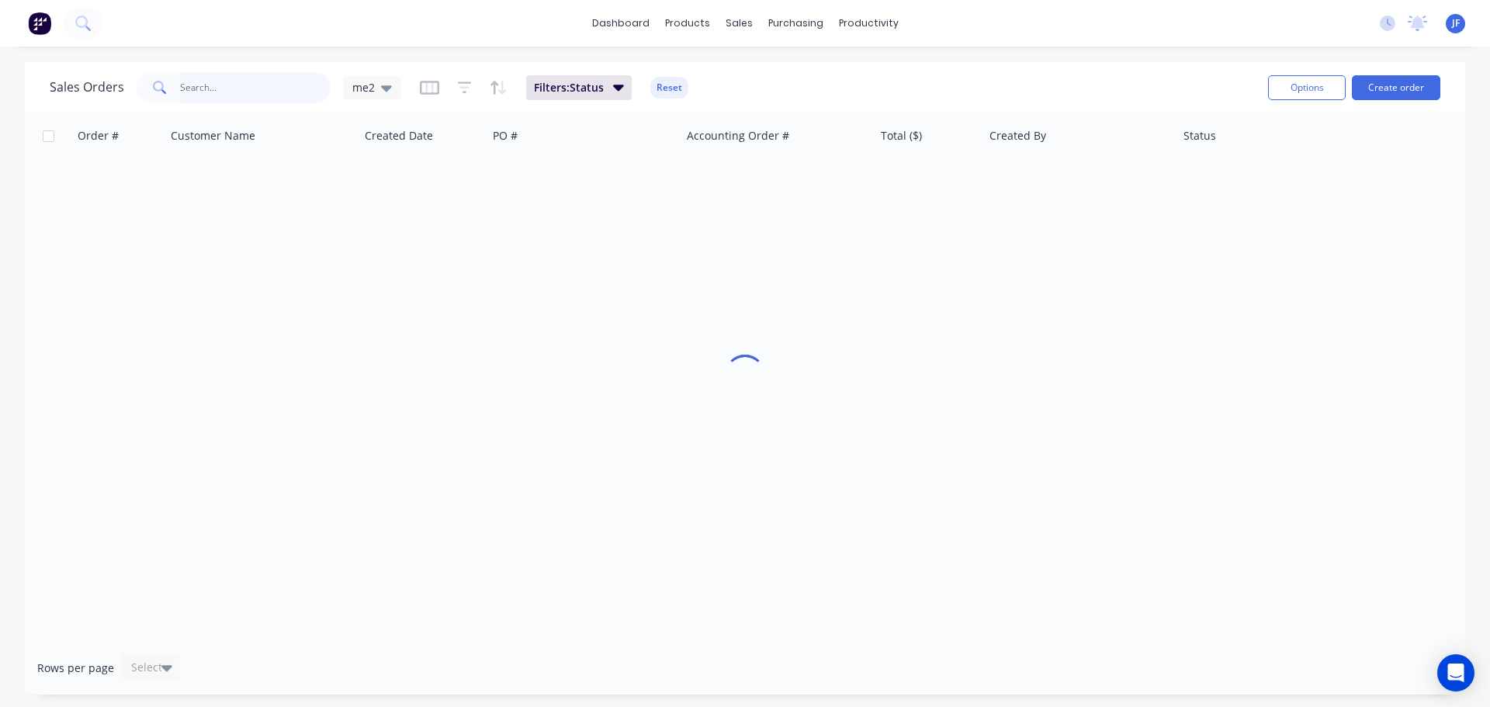
click at [221, 88] on input "text" at bounding box center [255, 87] width 151 height 31
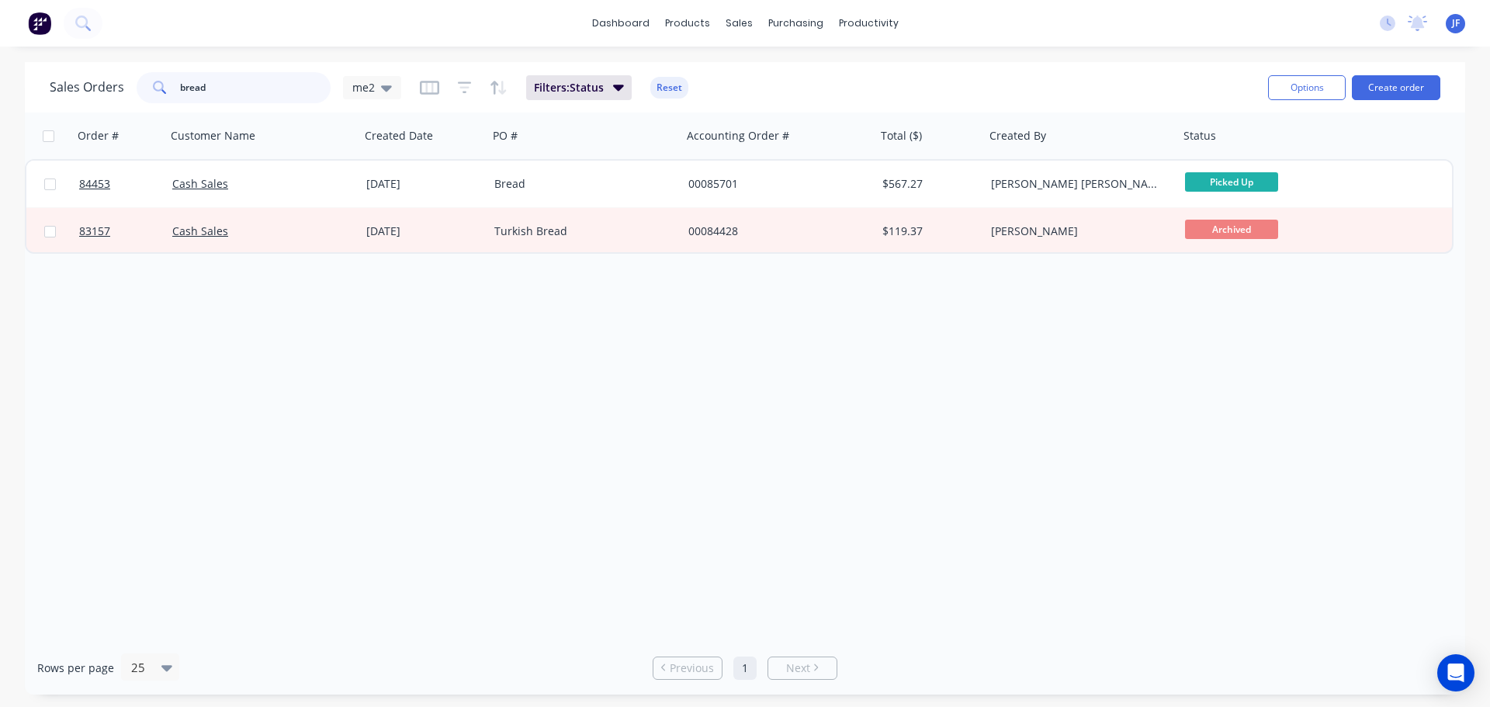
click at [233, 86] on input "bread" at bounding box center [255, 87] width 151 height 31
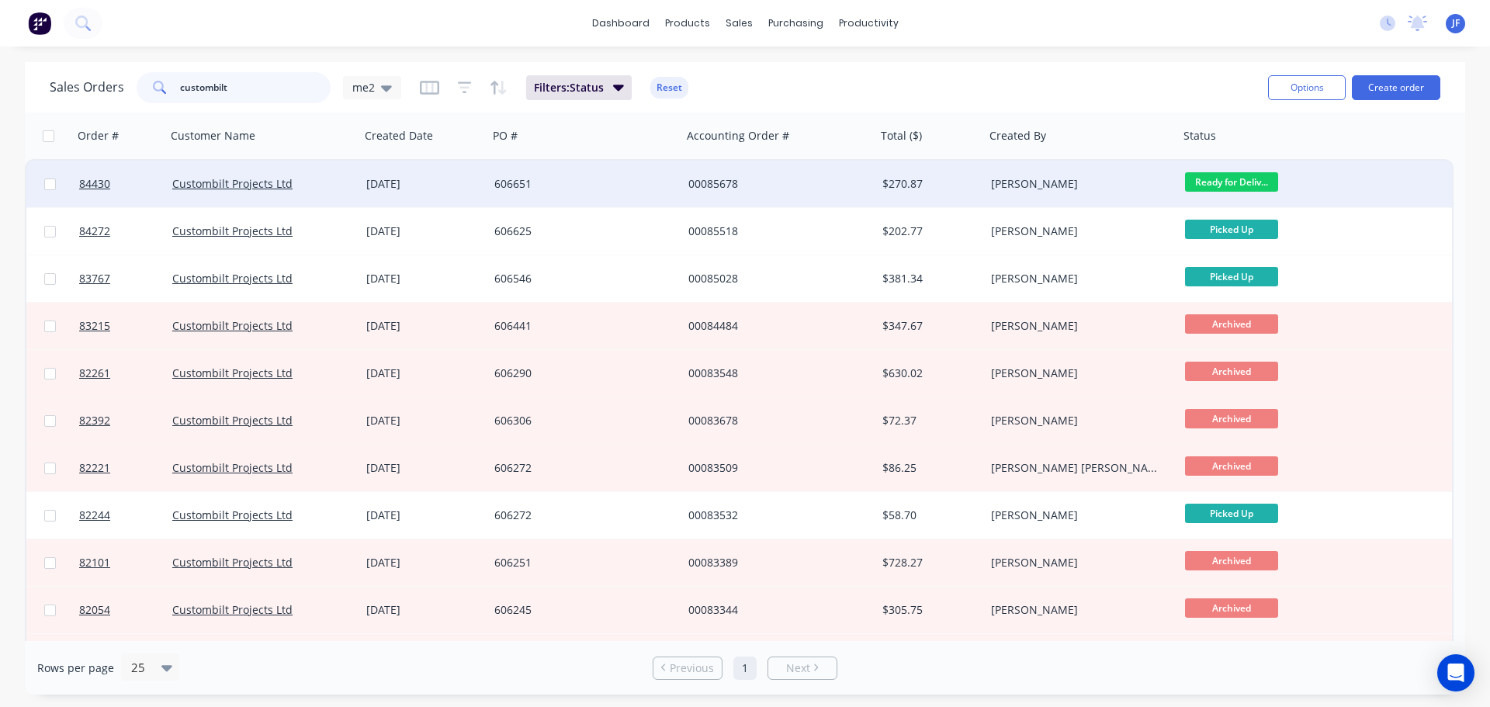
type input "custombilt"
click at [706, 186] on div "00085678" at bounding box center [775, 184] width 172 height 16
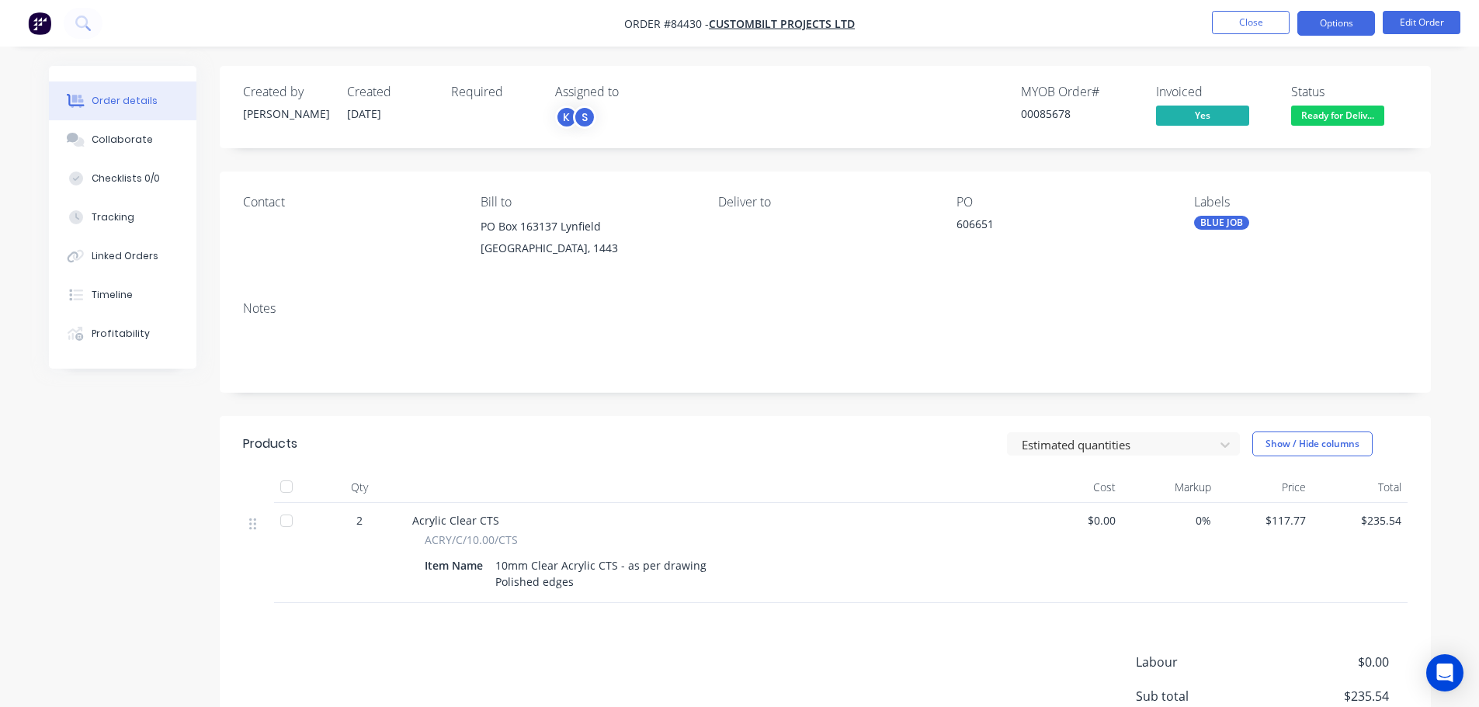
click at [1344, 27] on button "Options" at bounding box center [1336, 23] width 78 height 25
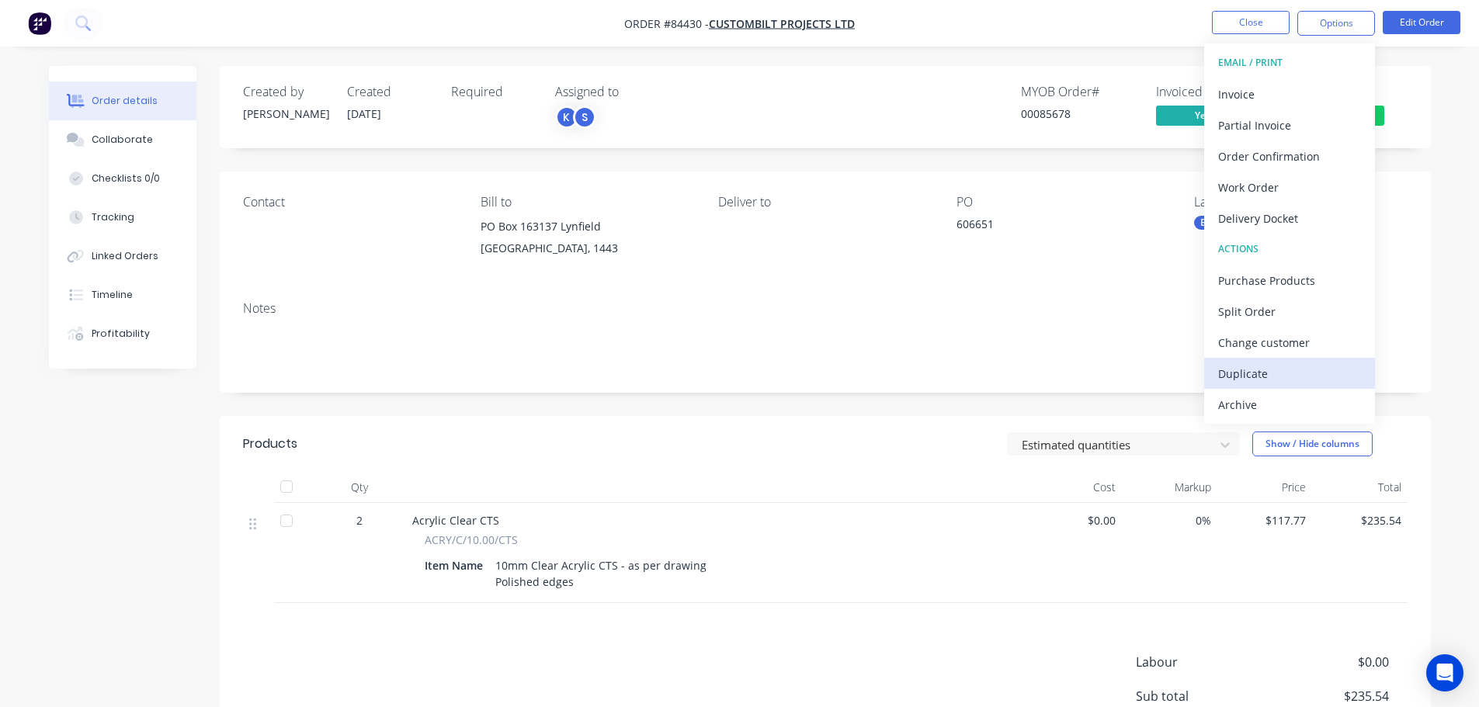
click at [1245, 363] on div "Duplicate" at bounding box center [1289, 374] width 143 height 23
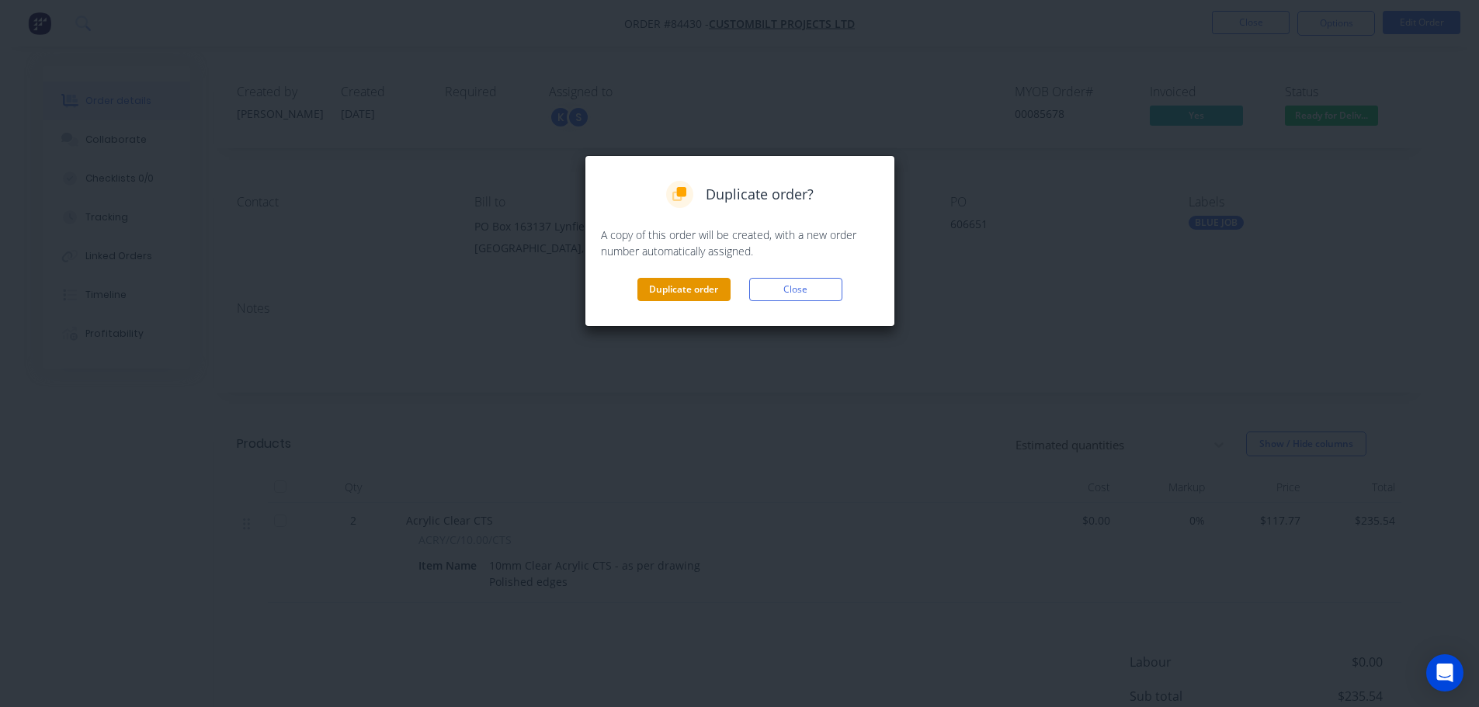
click at [678, 291] on button "Duplicate order" at bounding box center [683, 289] width 93 height 23
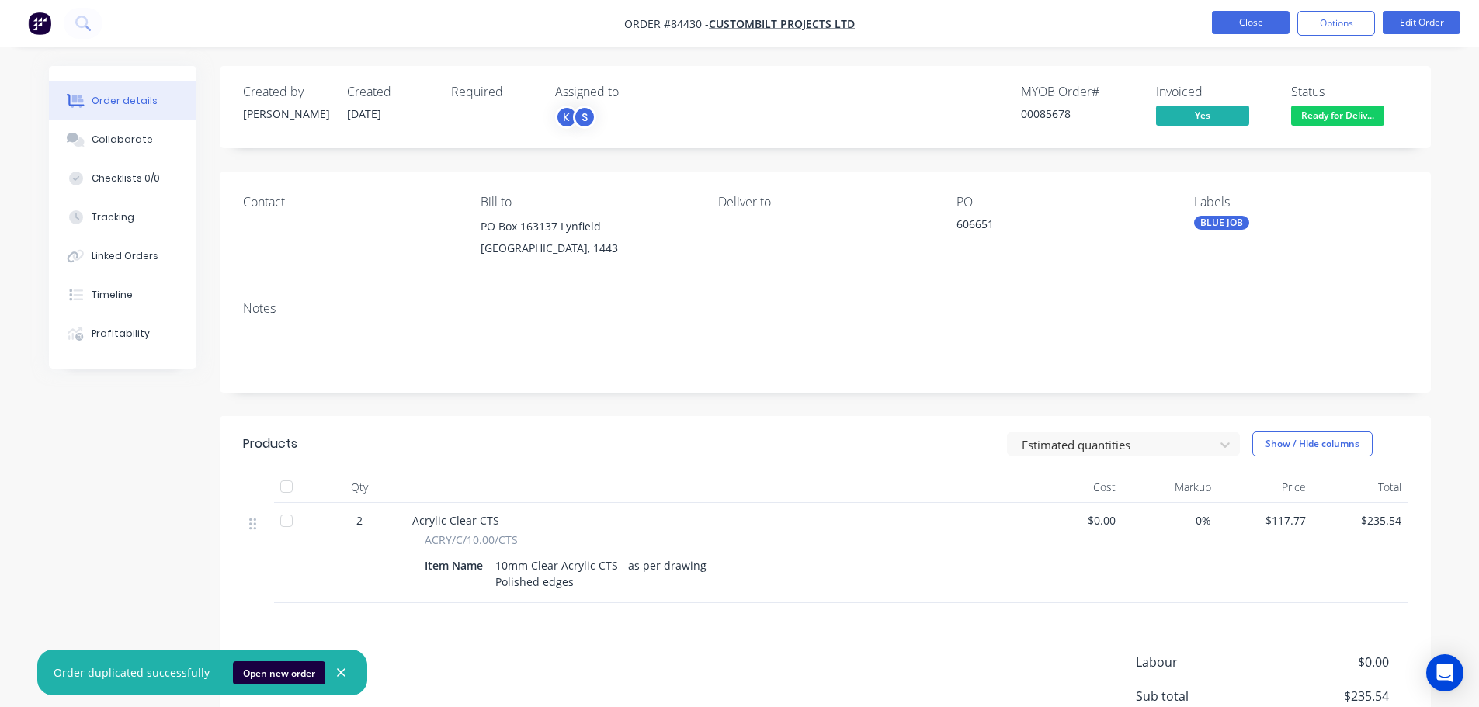
click at [1258, 26] on button "Close" at bounding box center [1251, 22] width 78 height 23
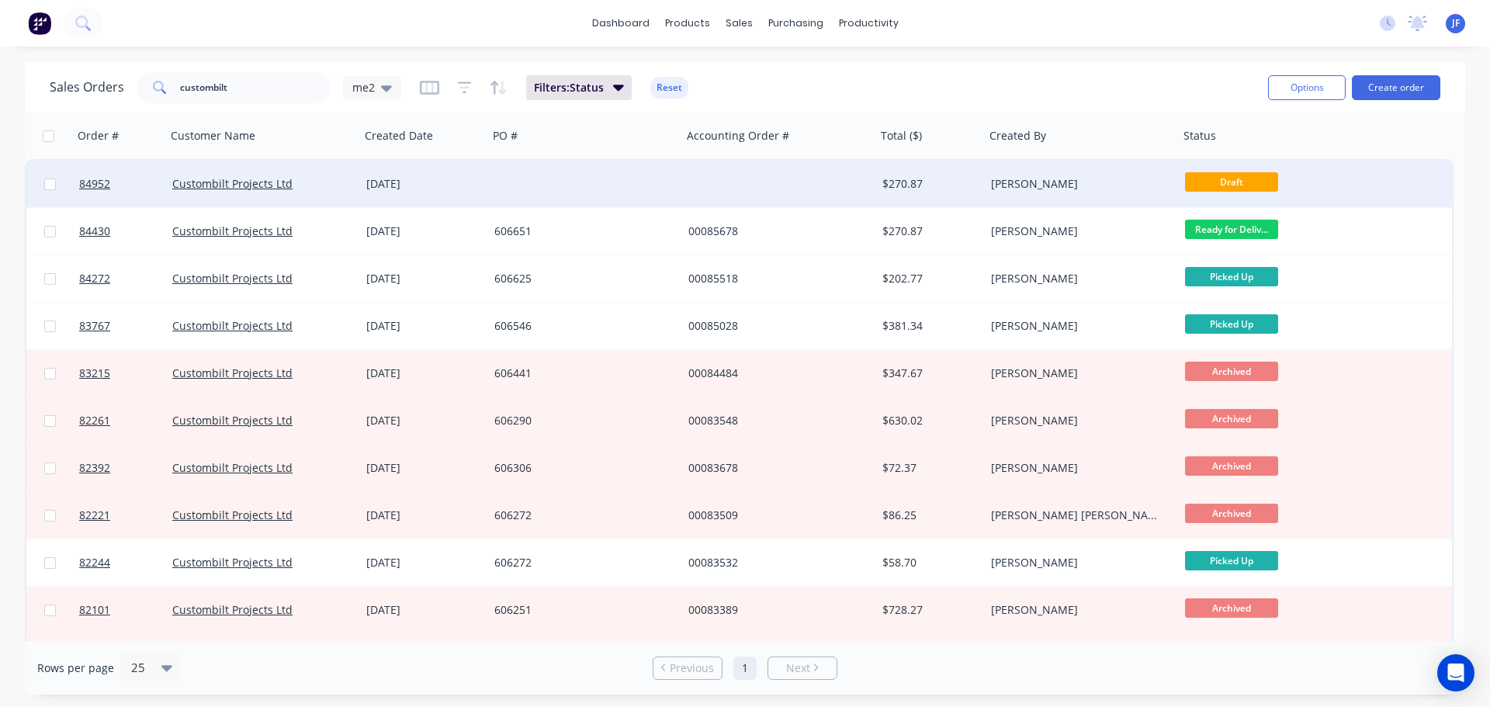
click at [550, 194] on div at bounding box center [585, 184] width 194 height 47
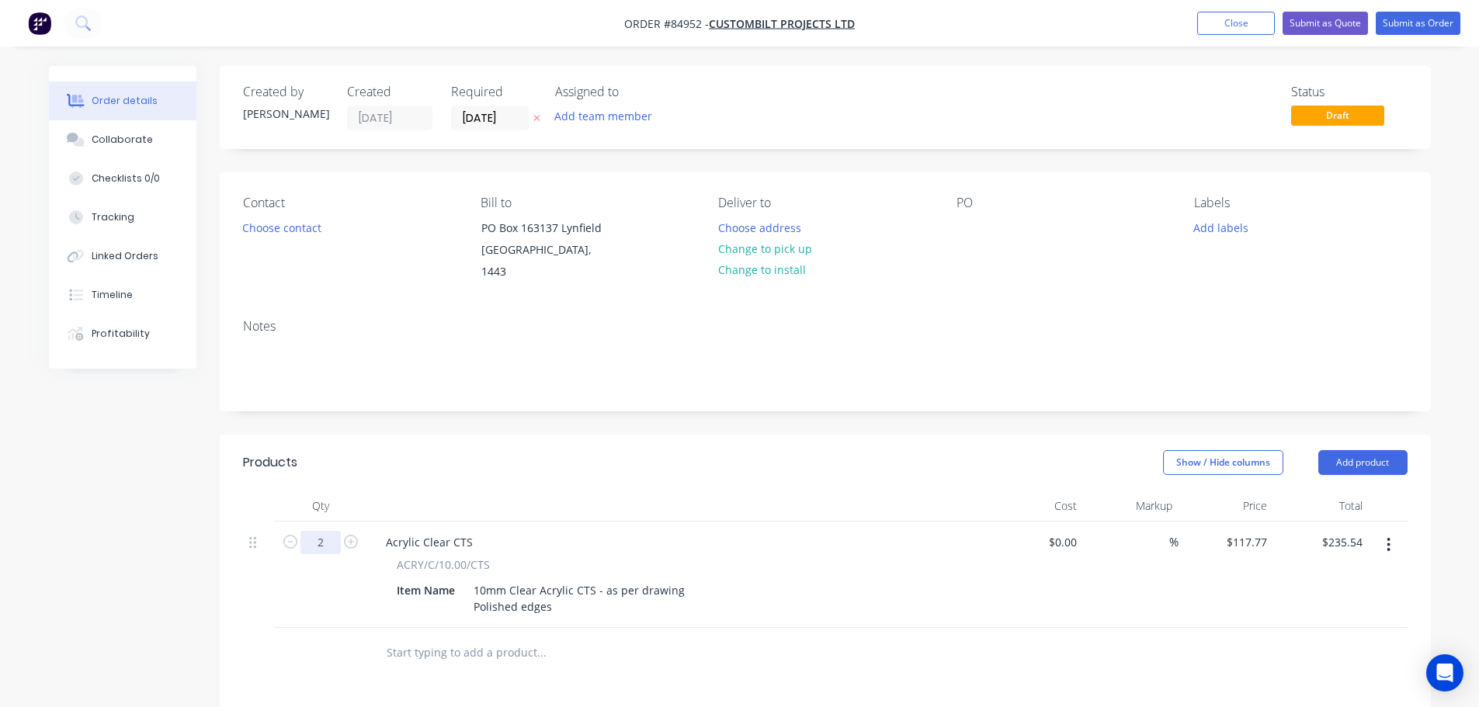
click at [324, 531] on input "2" at bounding box center [320, 542] width 40 height 23
type input "1"
type input "$117.77"
click at [592, 579] on div "10mm Clear Acrylic CTS - as per drawing Polished edges" at bounding box center [579, 598] width 224 height 39
click at [676, 579] on div "10mm Clear Acrylic CTS - as per drawing Polished edges" at bounding box center [579, 598] width 224 height 39
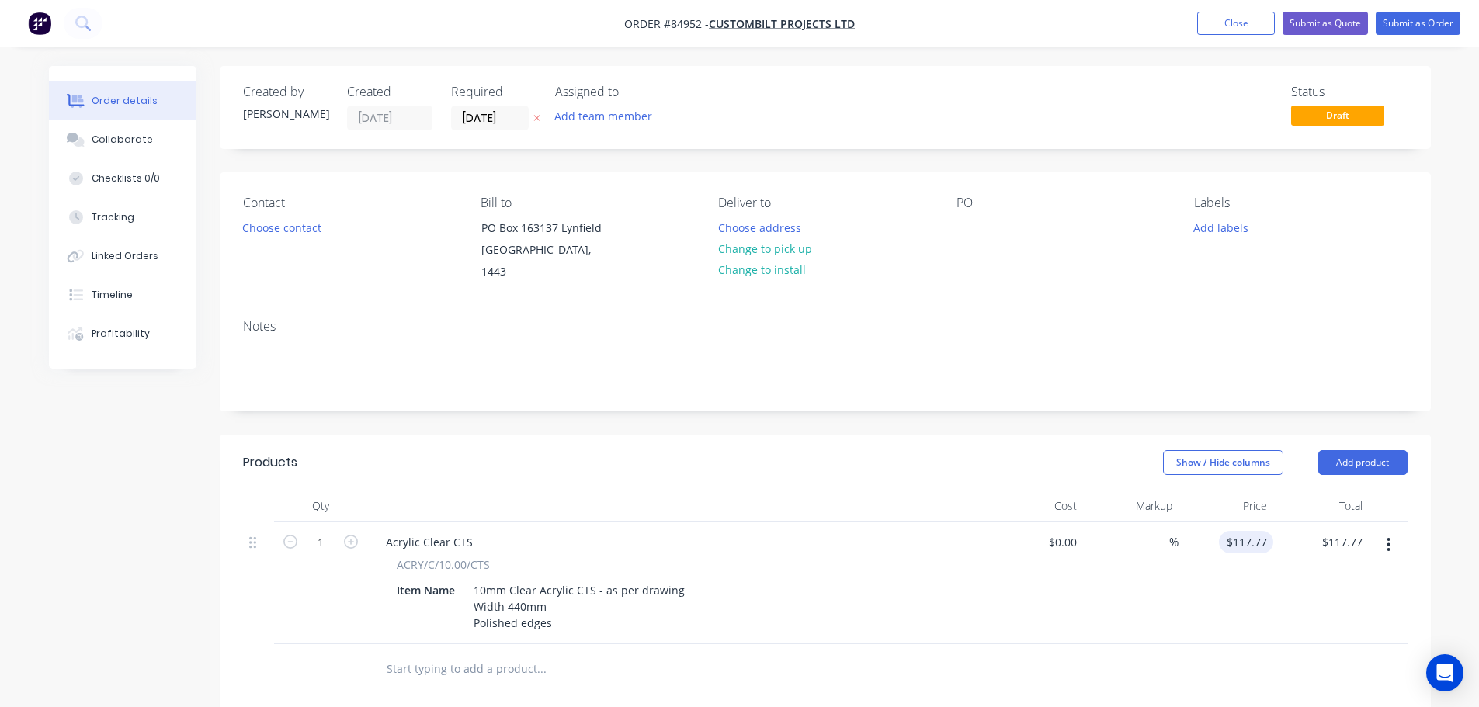
type input "117.77"
click at [1251, 531] on input "117.77" at bounding box center [1249, 542] width 48 height 23
type input "$0.00"
click at [1446, 515] on div "Order details Collaborate Checklists 0/0 Tracking Linked Orders Timeline Profit…" at bounding box center [739, 545] width 1479 height 1091
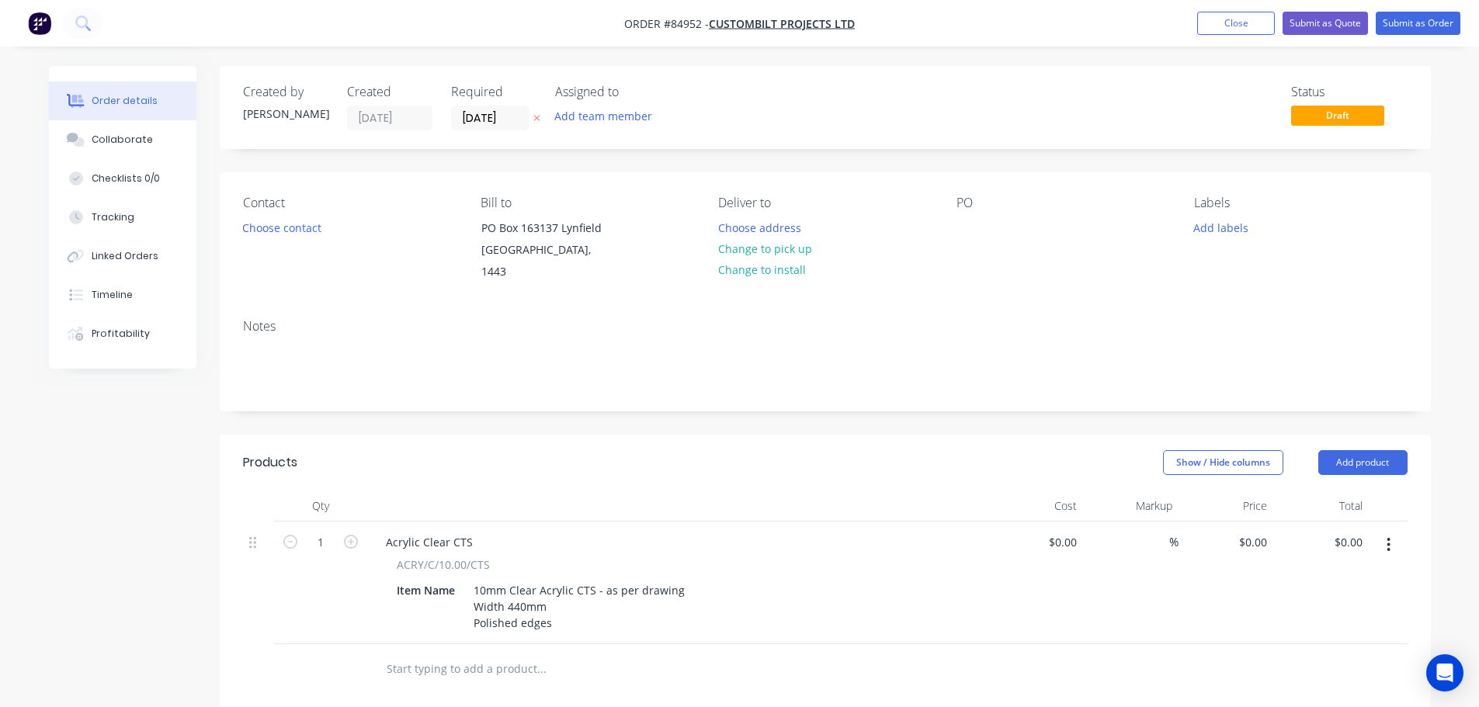
click at [538, 116] on icon "button" at bounding box center [536, 119] width 6 height 6
click at [784, 248] on button "Change to pick up" at bounding box center [764, 248] width 110 height 21
click at [1240, 225] on button "Add labels" at bounding box center [1220, 227] width 71 height 21
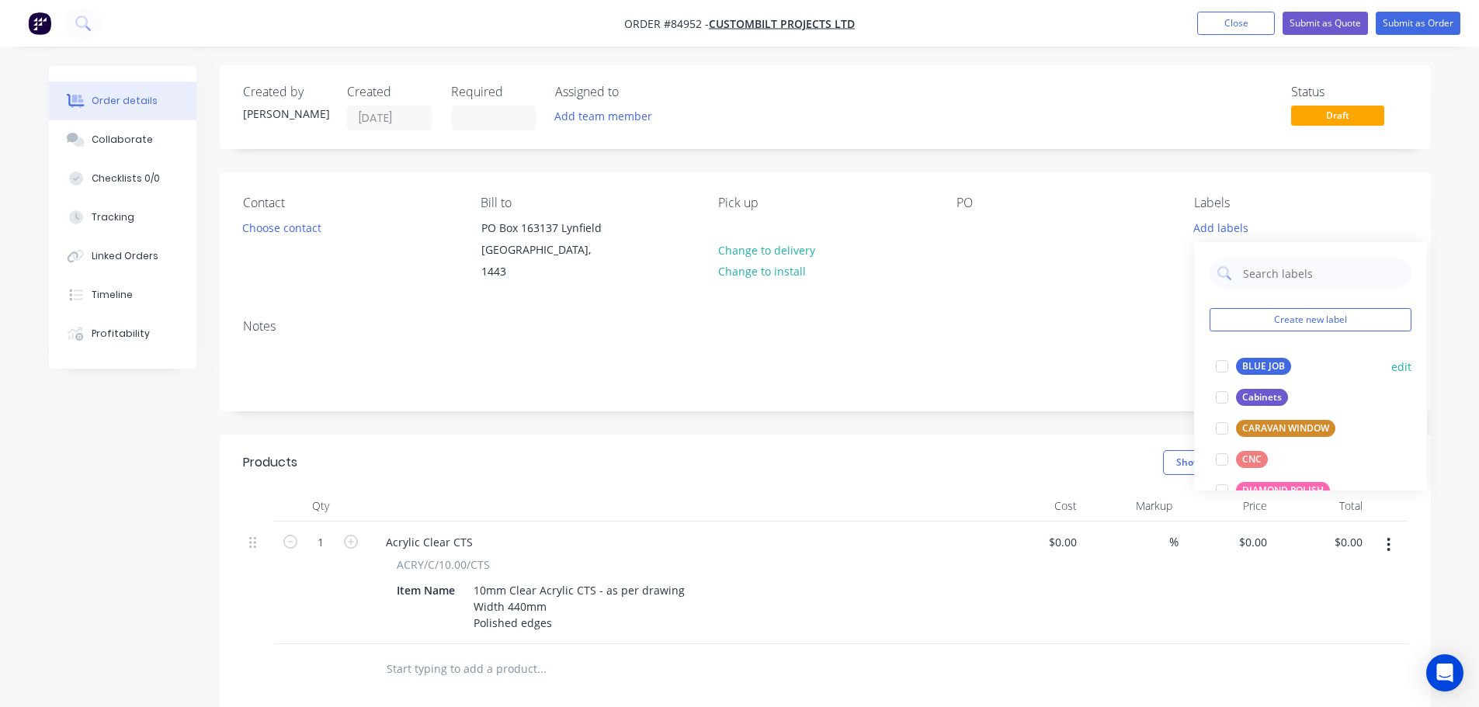
click at [1248, 359] on div "BLUE JOB" at bounding box center [1263, 366] width 55 height 17
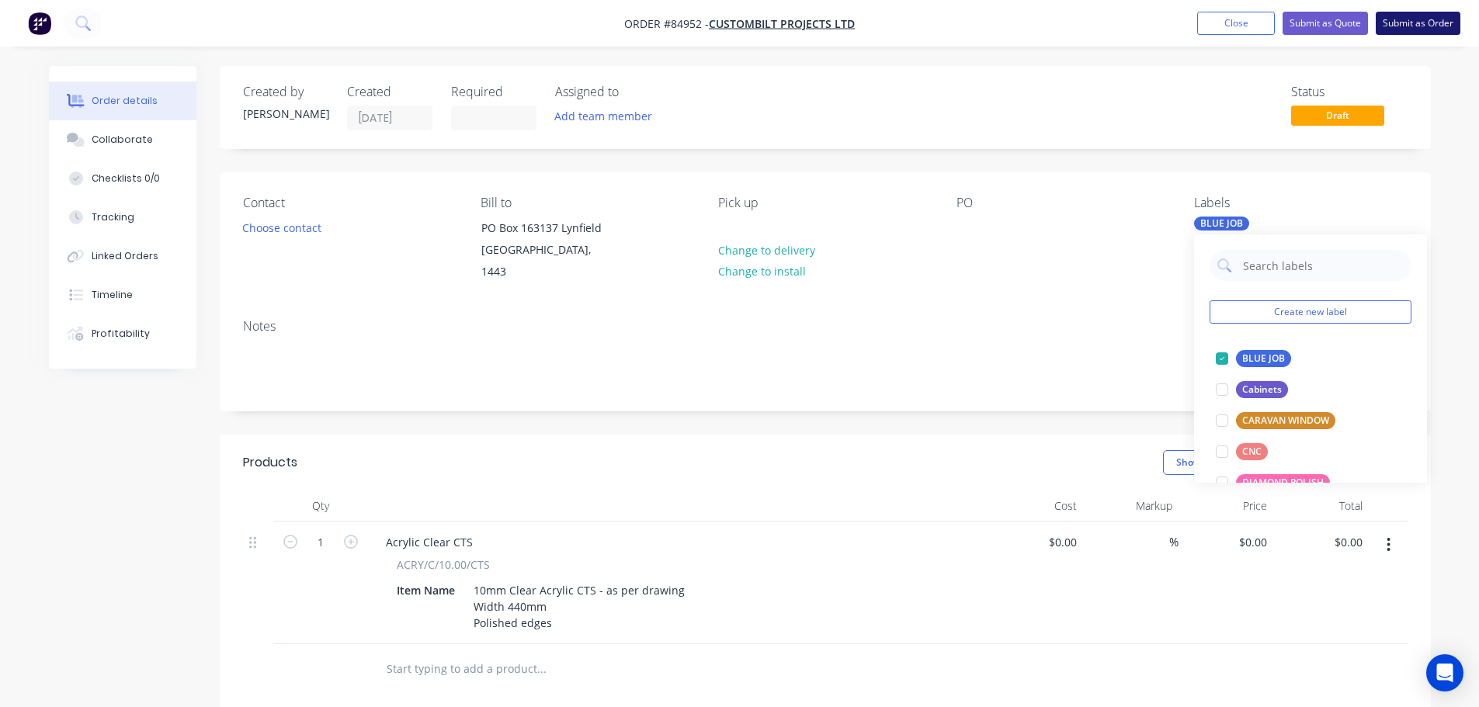
click at [1413, 25] on button "Submit as Order" at bounding box center [1417, 23] width 85 height 23
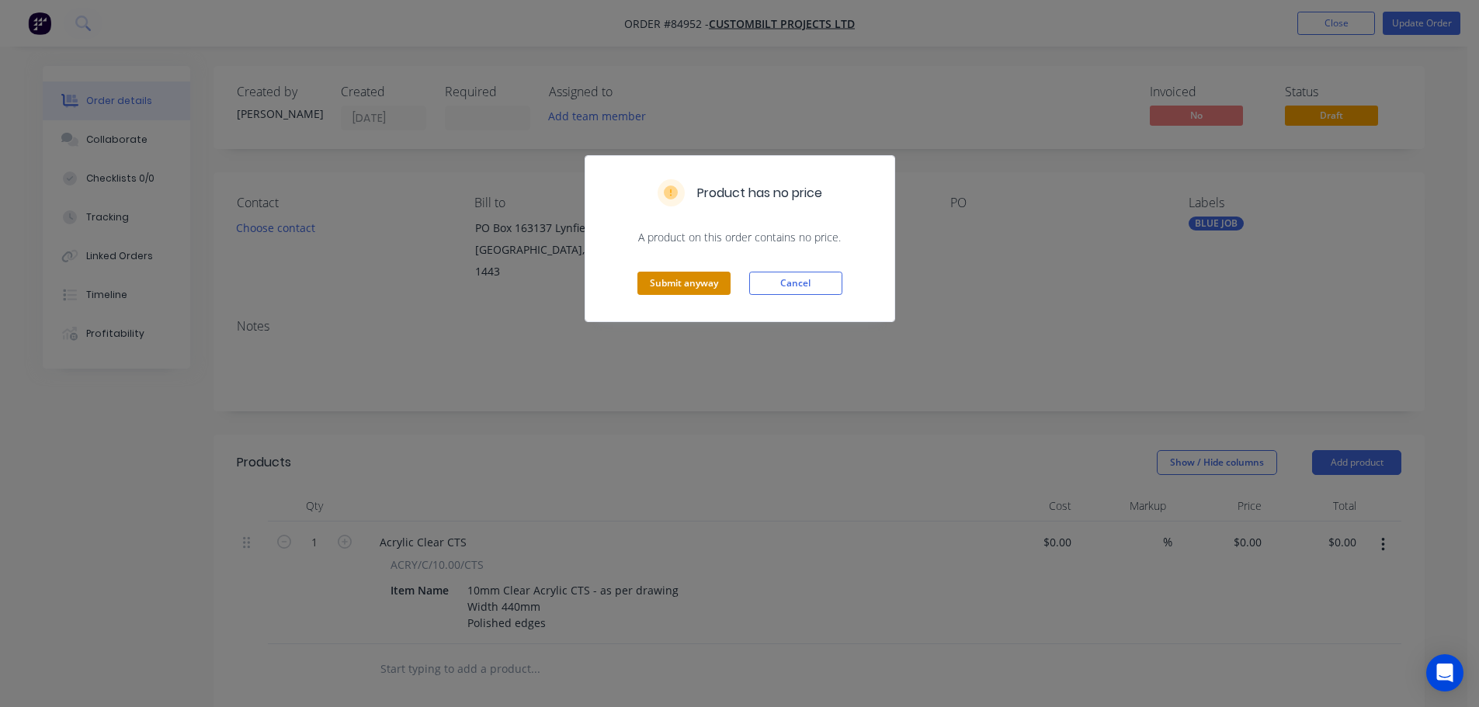
click at [661, 281] on button "Submit anyway" at bounding box center [683, 283] width 93 height 23
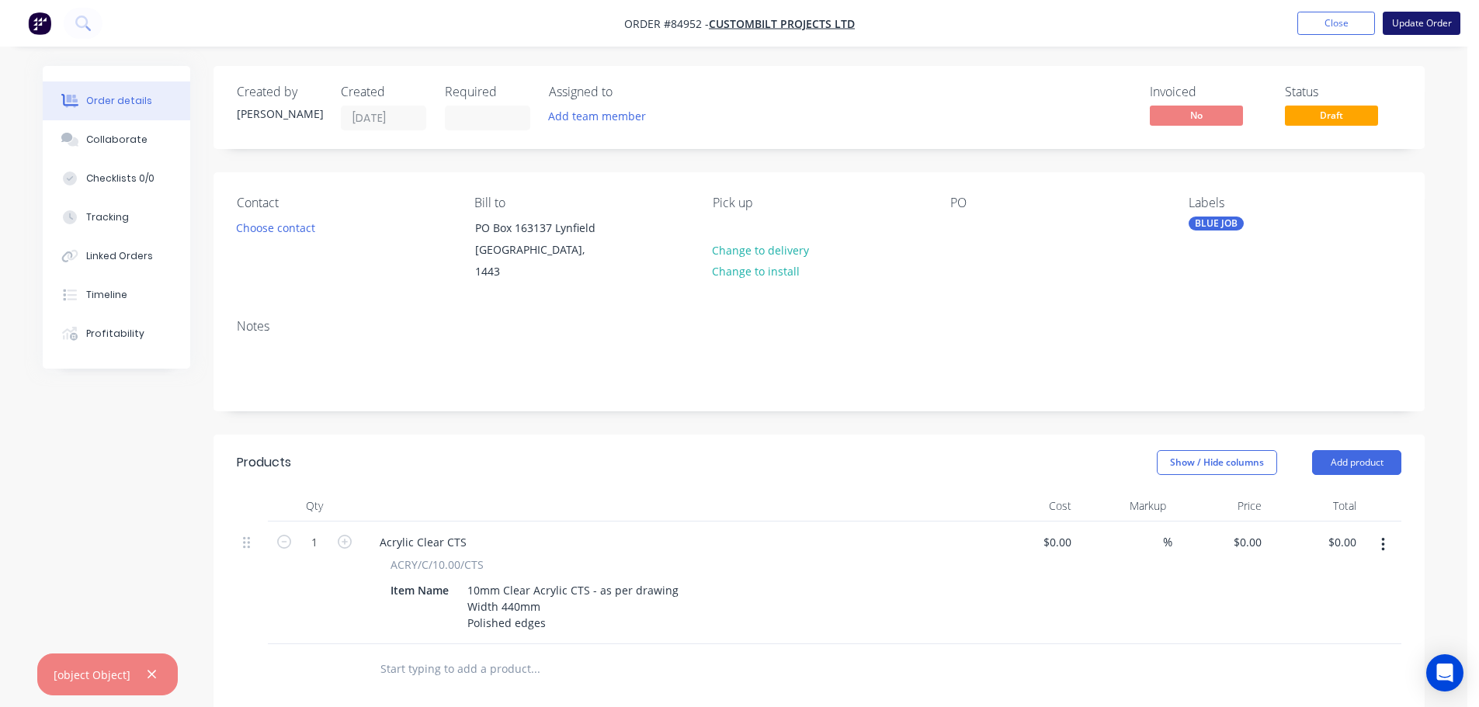
click at [1422, 29] on button "Update Order" at bounding box center [1421, 23] width 78 height 23
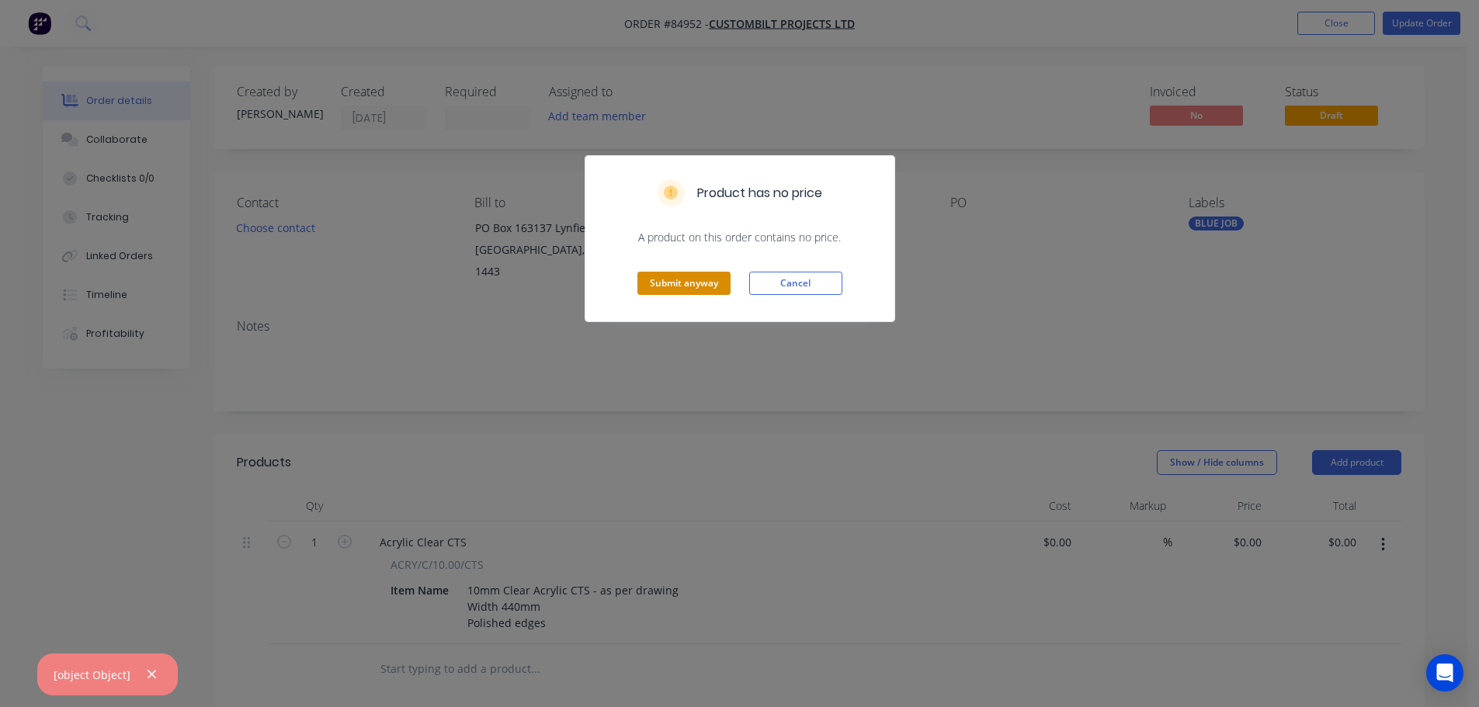
click at [704, 285] on button "Submit anyway" at bounding box center [683, 283] width 93 height 23
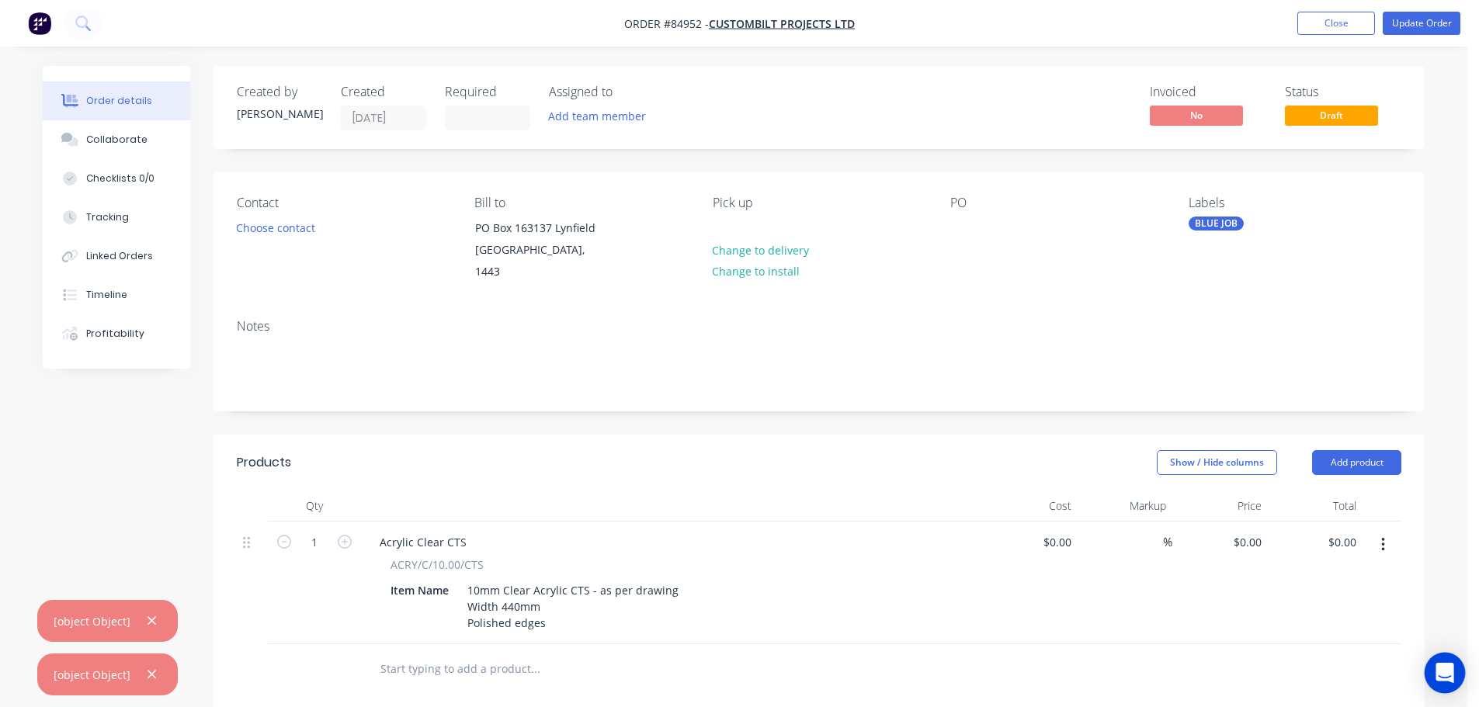
click at [1439, 671] on icon "Open Intercom Messenger" at bounding box center [1444, 673] width 18 height 20
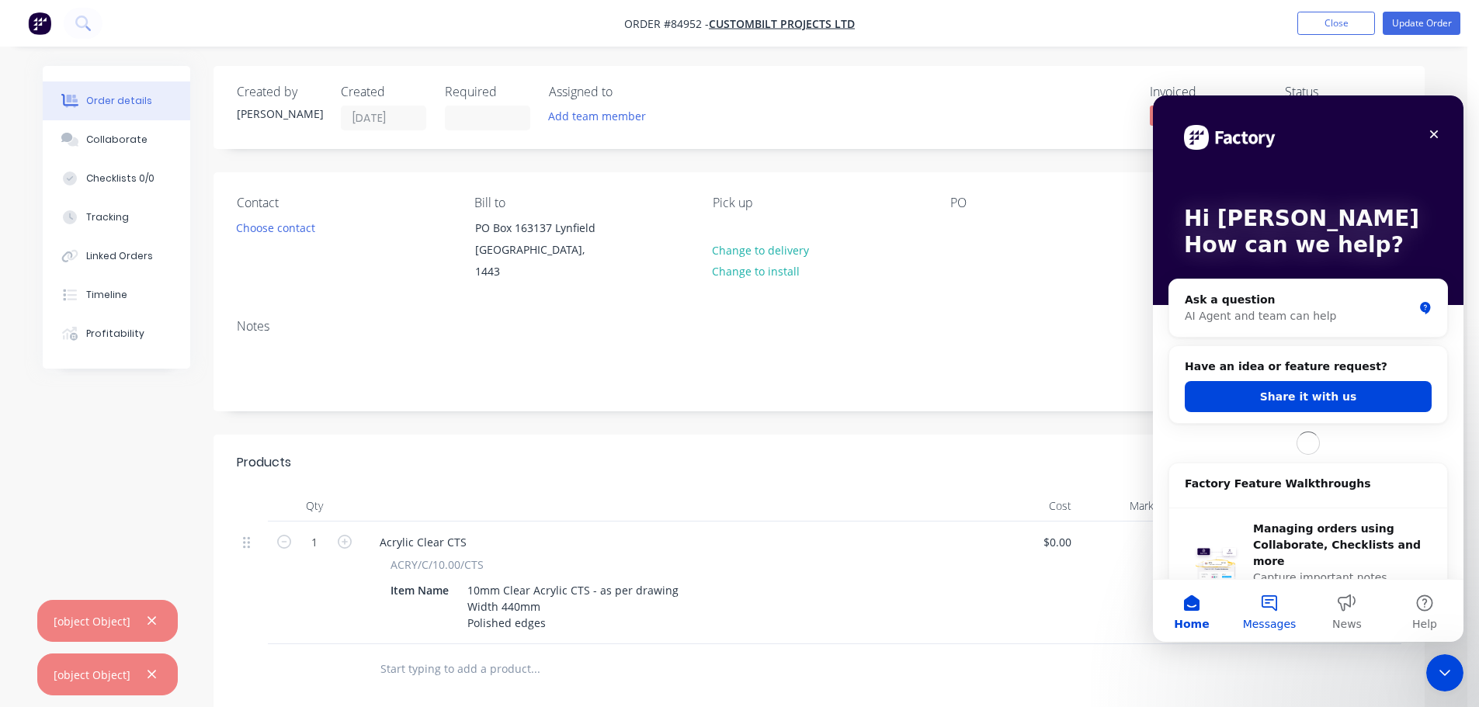
click at [1270, 609] on button "Messages" at bounding box center [1269, 611] width 78 height 62
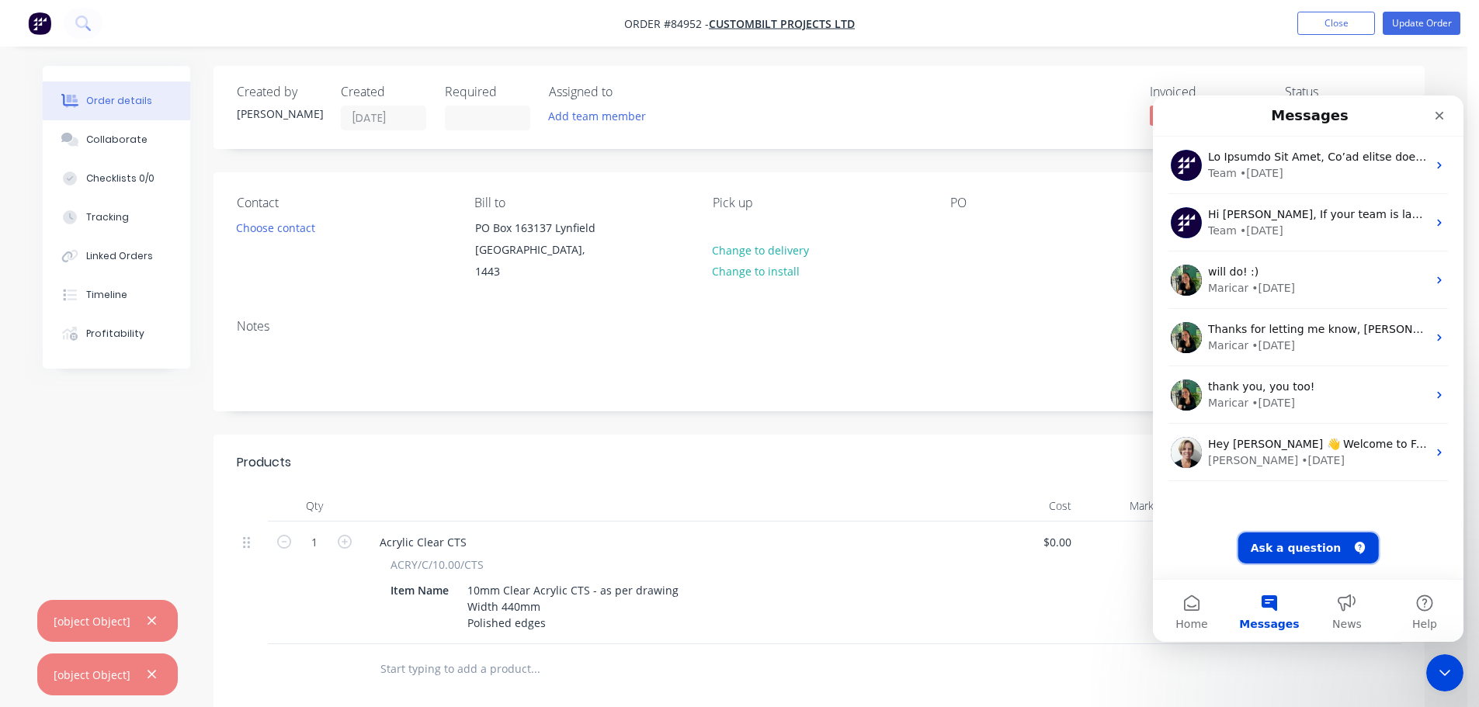
click at [1301, 551] on button "Ask a question" at bounding box center [1308, 548] width 140 height 31
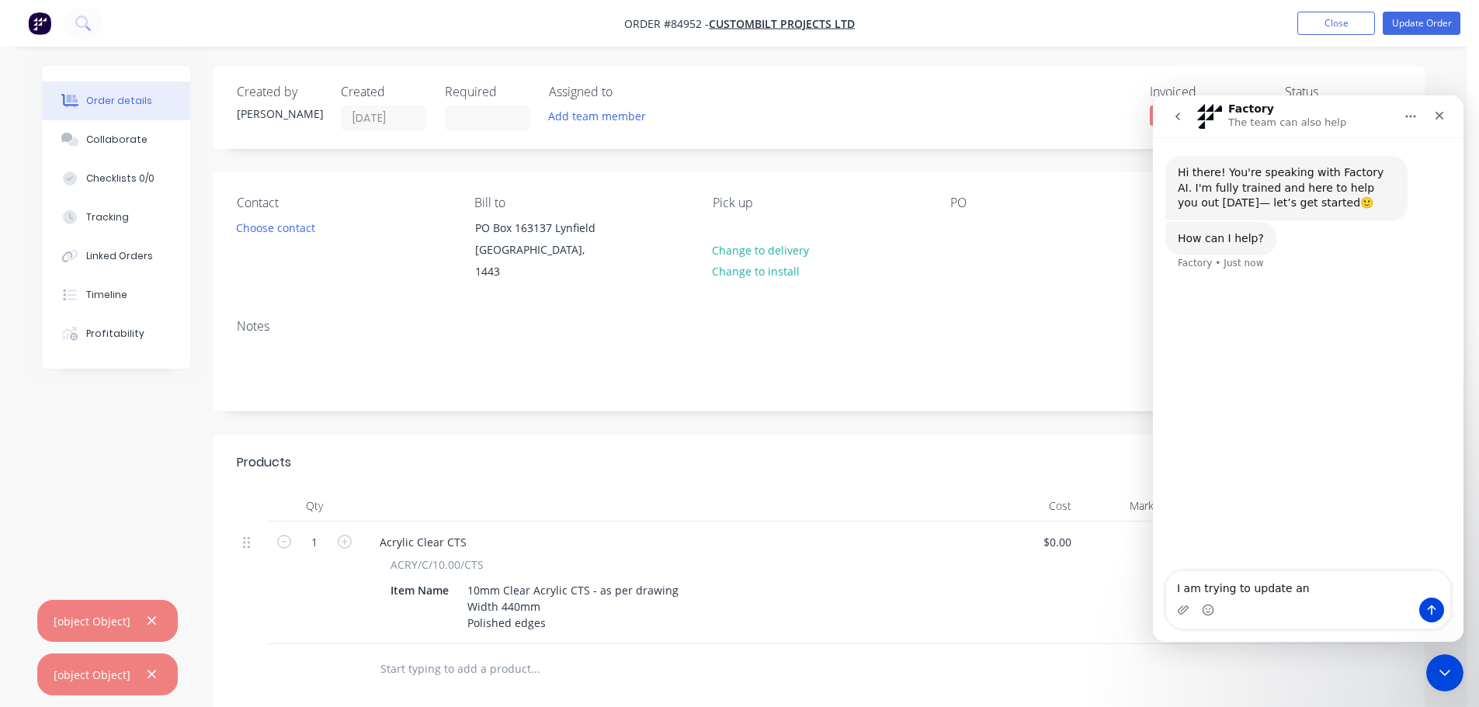
type textarea "I am trying to update an"
click at [963, 80] on div "Created by [PERSON_NAME] Created [DATE] Required Assigned to Add team member In…" at bounding box center [818, 107] width 1211 height 83
click at [1310, 26] on button "Close" at bounding box center [1336, 23] width 78 height 23
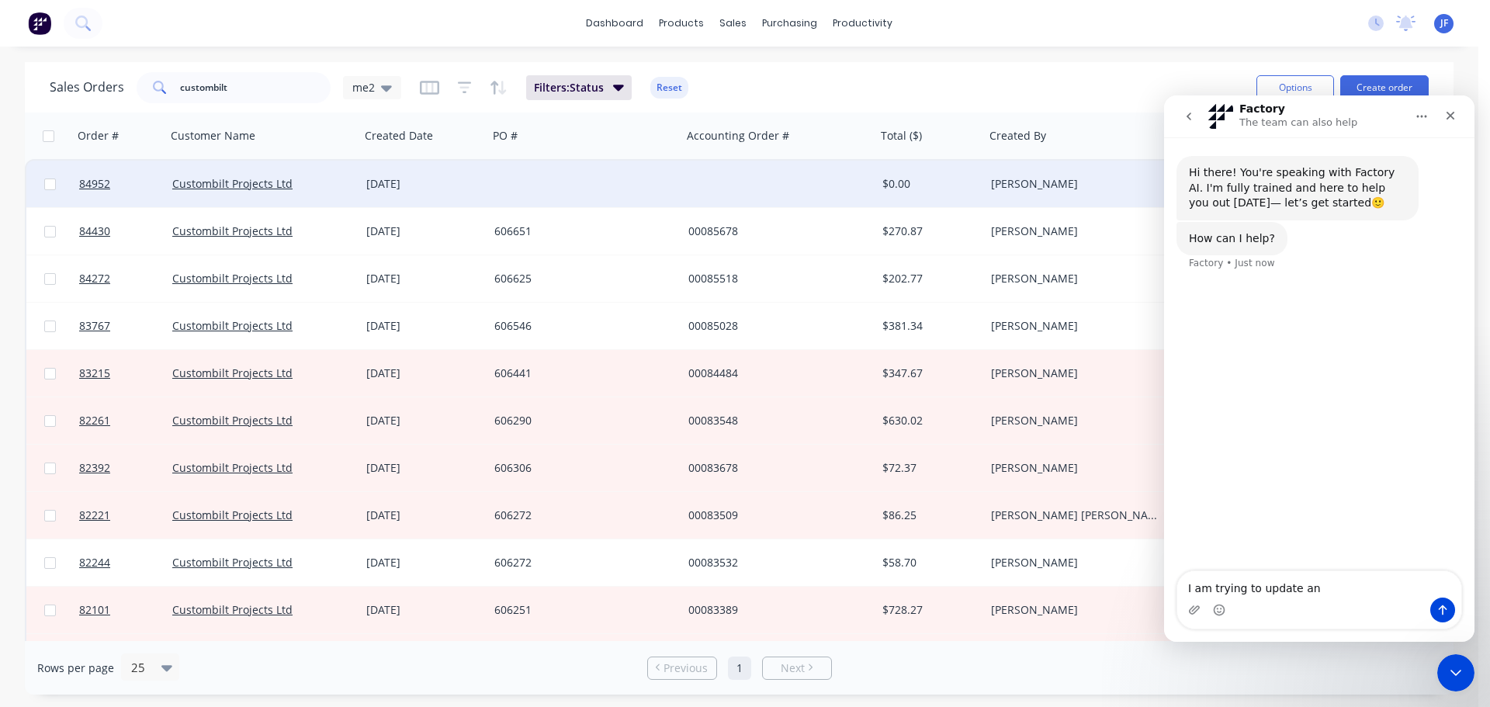
click at [540, 190] on div at bounding box center [585, 184] width 194 height 47
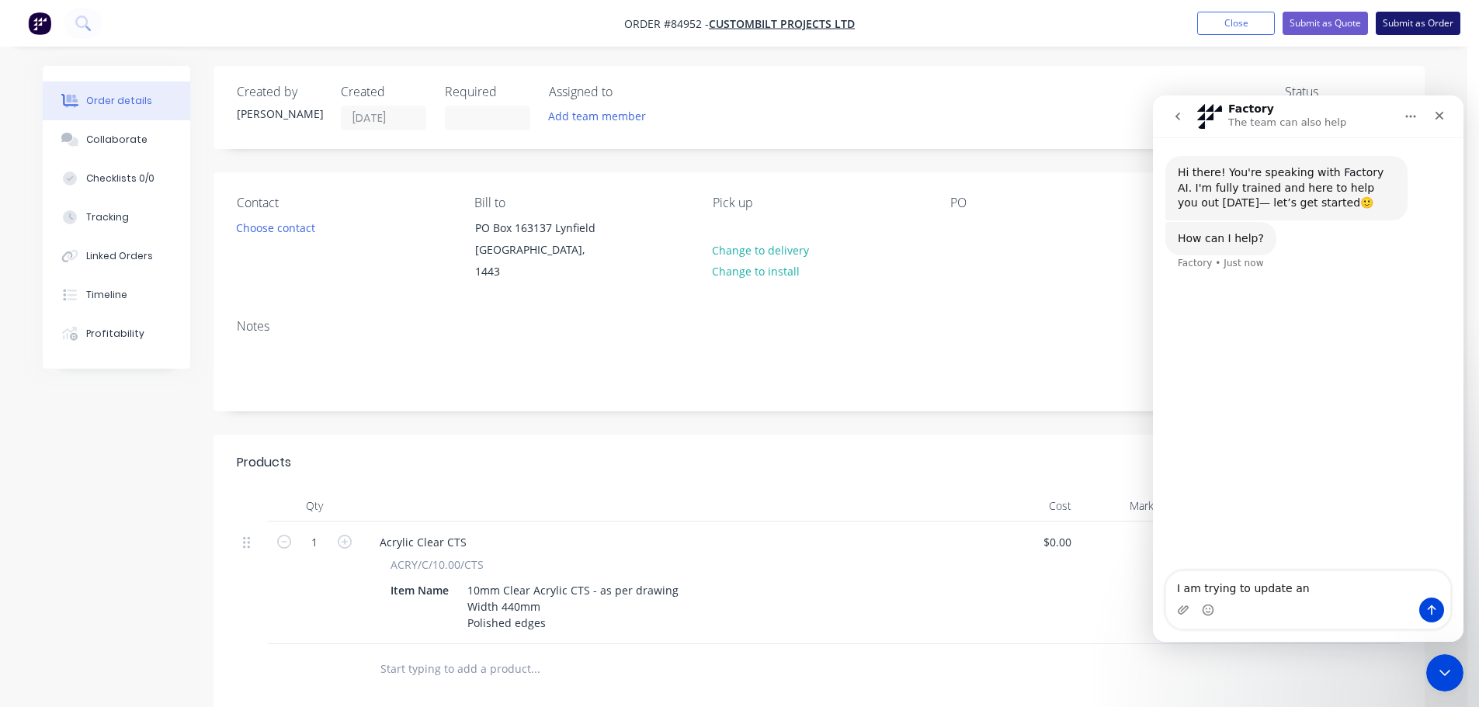
click at [1410, 18] on button "Submit as Order" at bounding box center [1417, 23] width 85 height 23
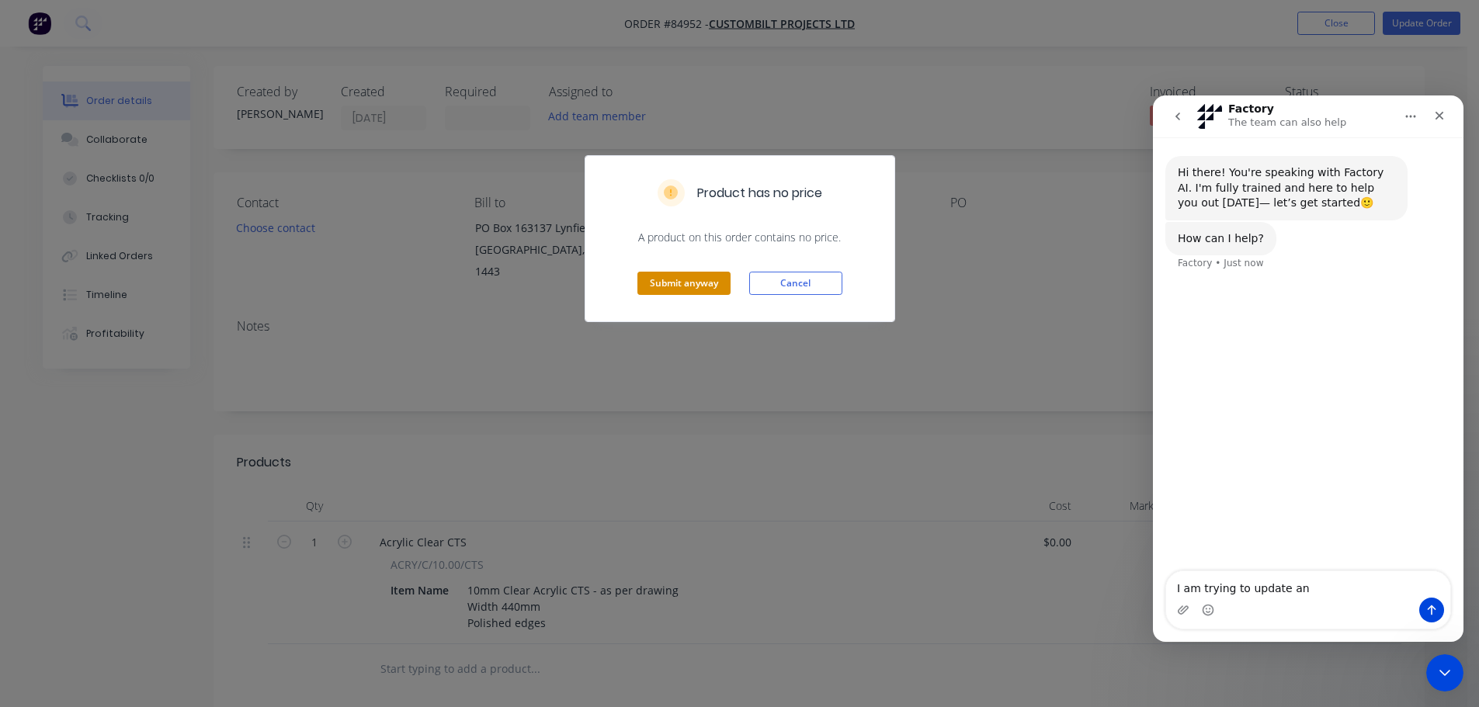
click at [680, 283] on button "Submit anyway" at bounding box center [683, 283] width 93 height 23
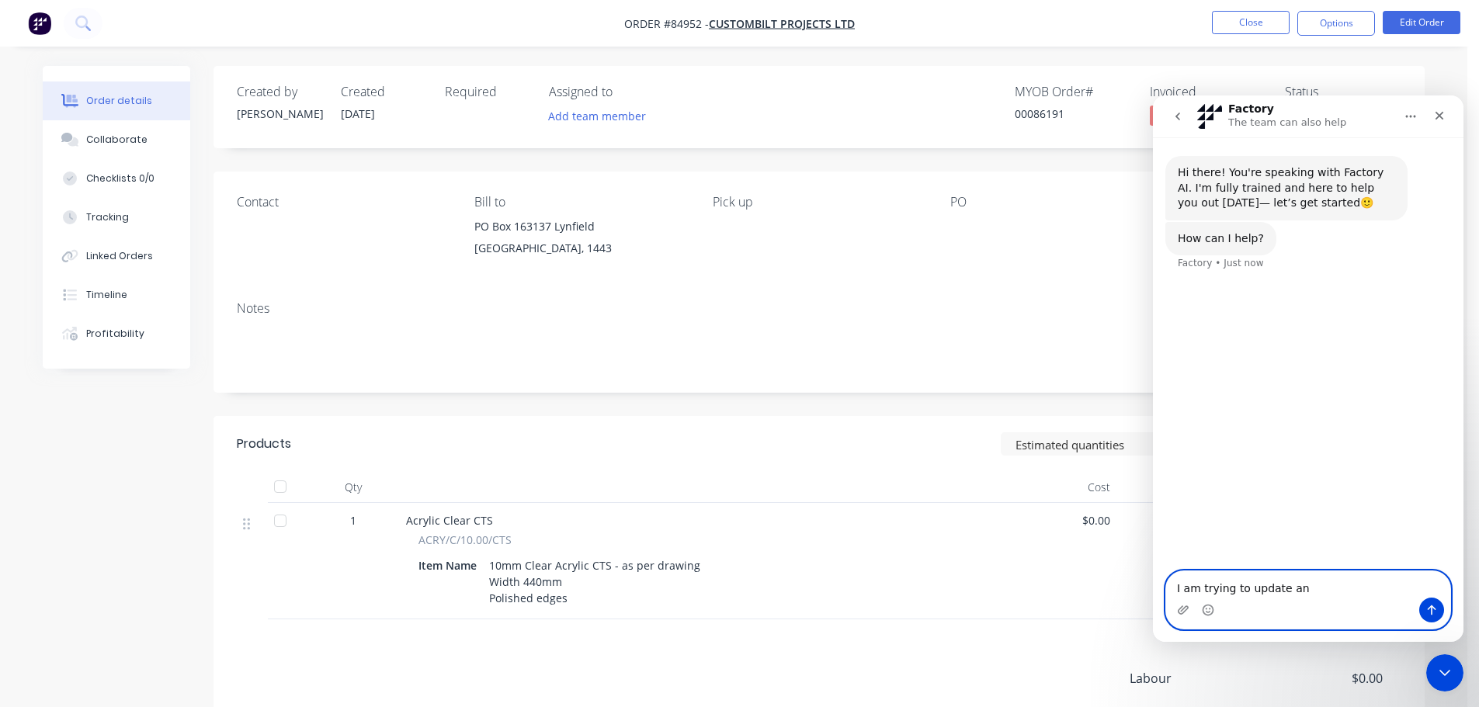
drag, startPoint x: 1324, startPoint y: 587, endPoint x: 1164, endPoint y: 594, distance: 160.1
click at [1164, 594] on div "I am trying to update an I am trying to update an" at bounding box center [1308, 600] width 310 height 59
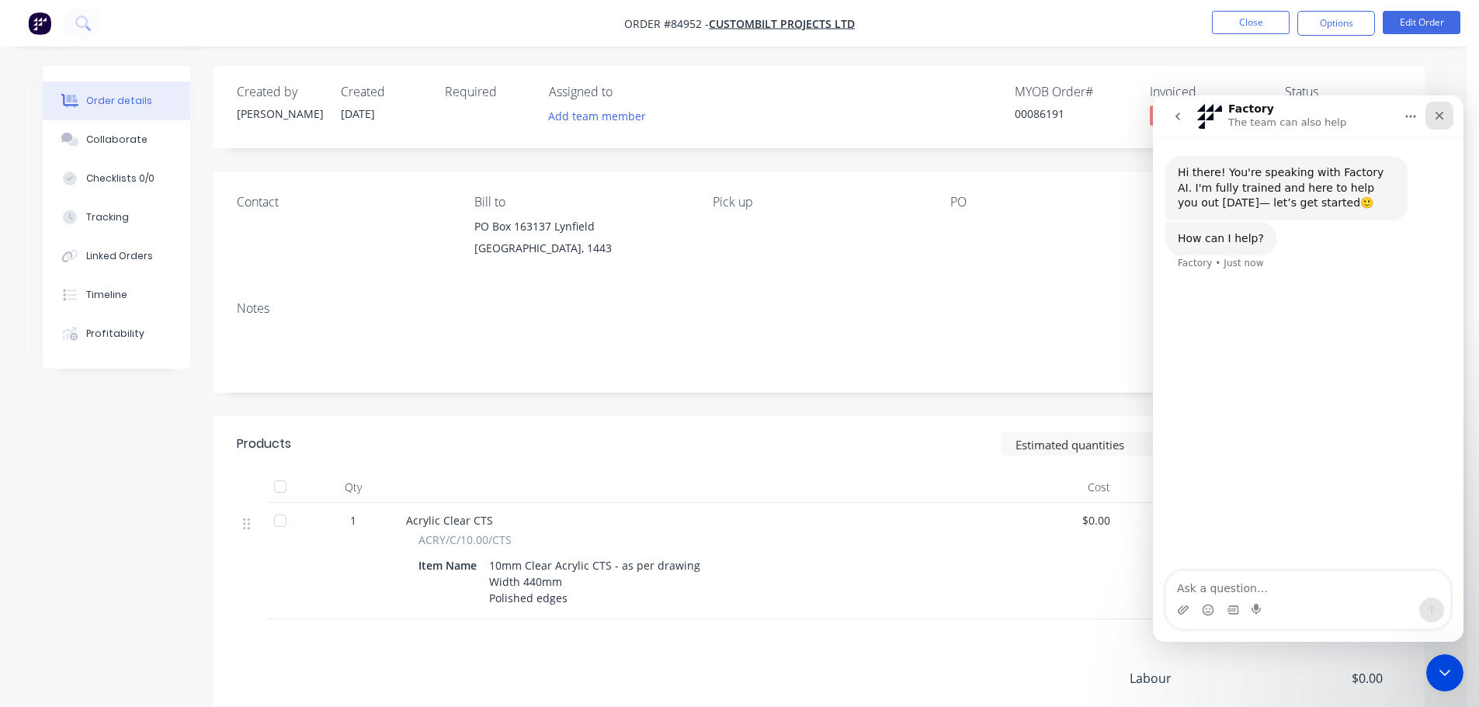
click at [1437, 114] on icon "Close" at bounding box center [1439, 116] width 9 height 9
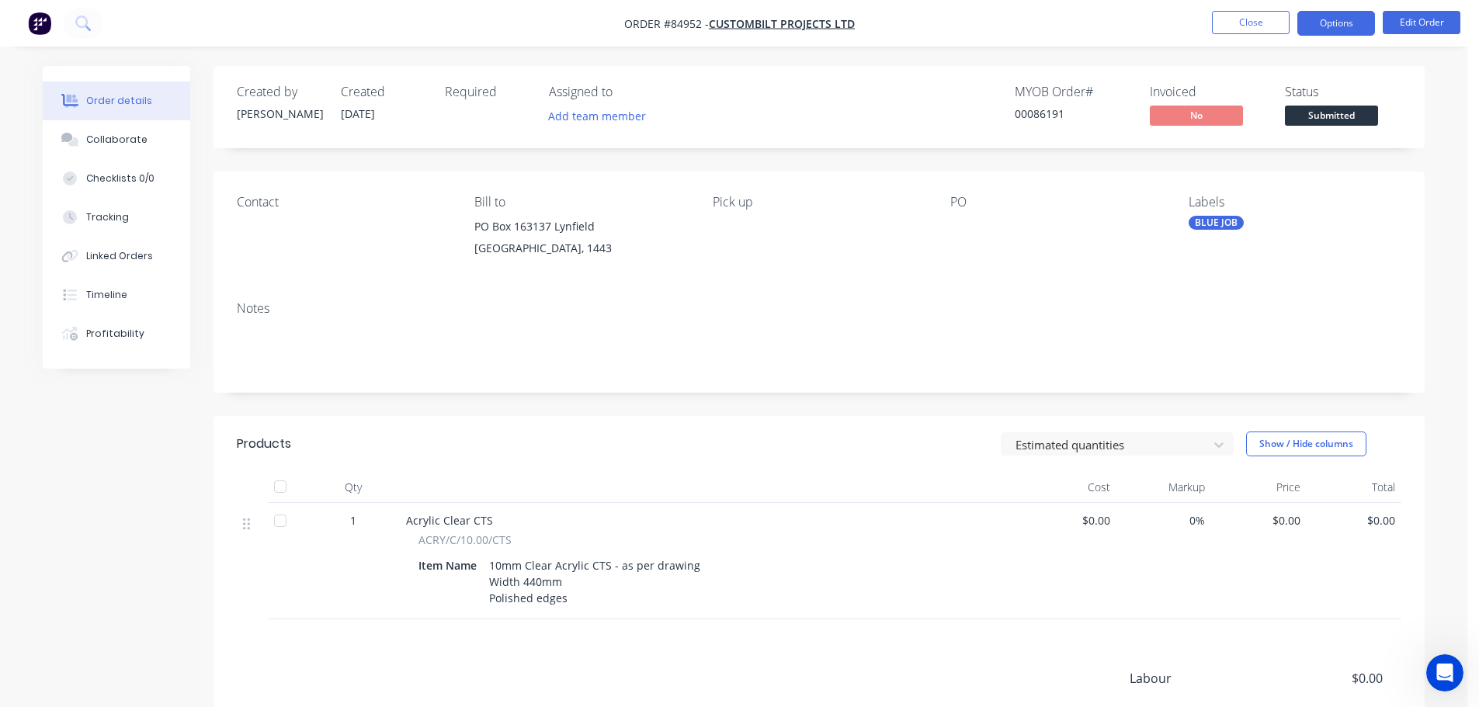
click at [1337, 23] on button "Options" at bounding box center [1336, 23] width 78 height 25
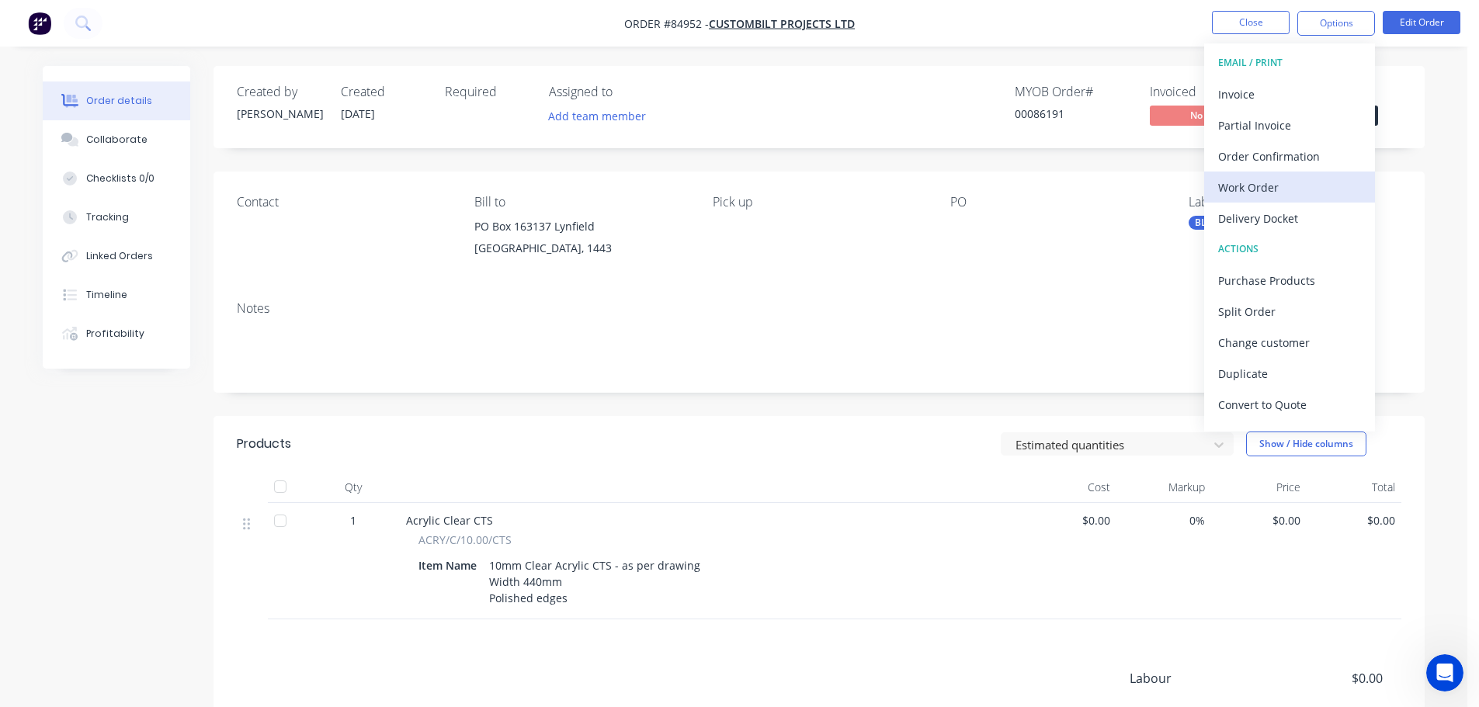
click at [1263, 180] on div "Work Order" at bounding box center [1289, 187] width 143 height 23
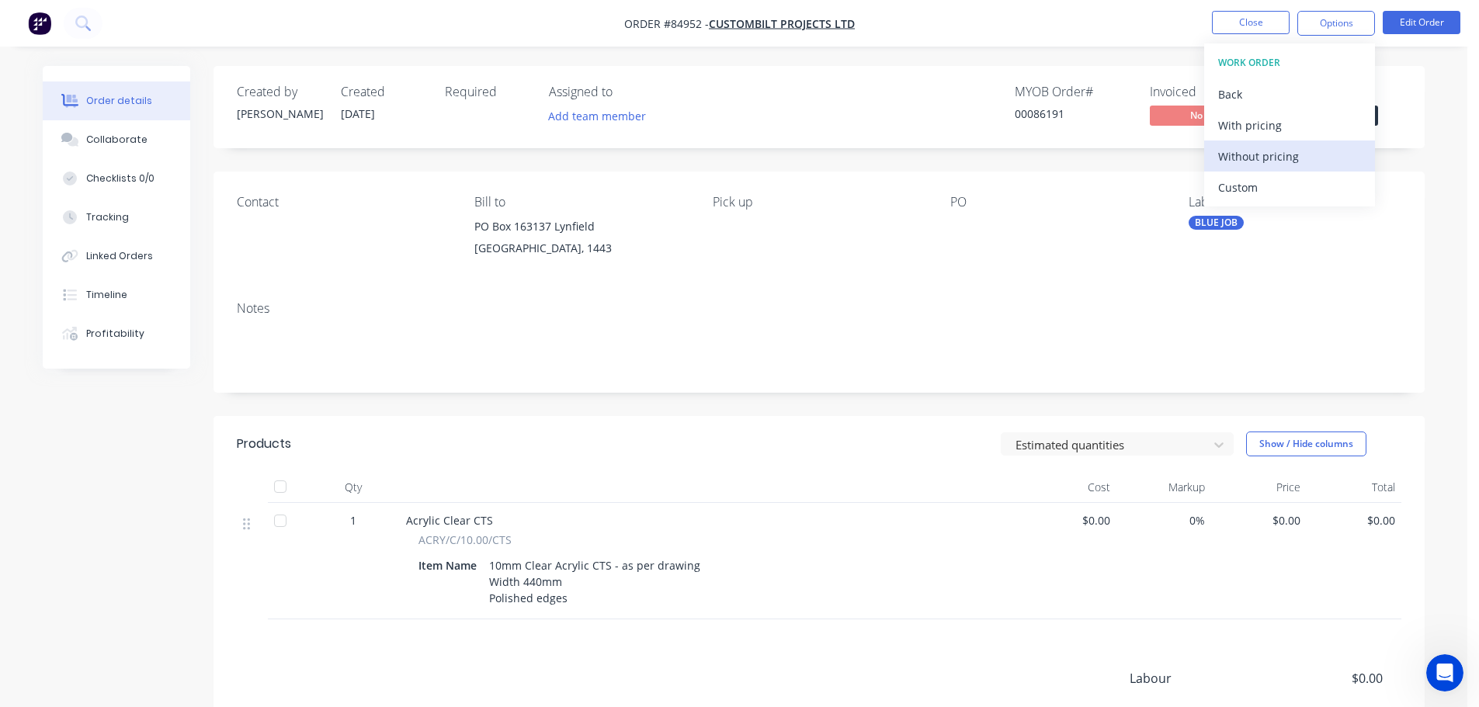
click at [1267, 155] on div "Without pricing" at bounding box center [1289, 156] width 143 height 23
click at [1100, 59] on div "Order details Collaborate Checklists 0/0 Tracking Linked Orders Timeline Profit…" at bounding box center [733, 448] width 1467 height 896
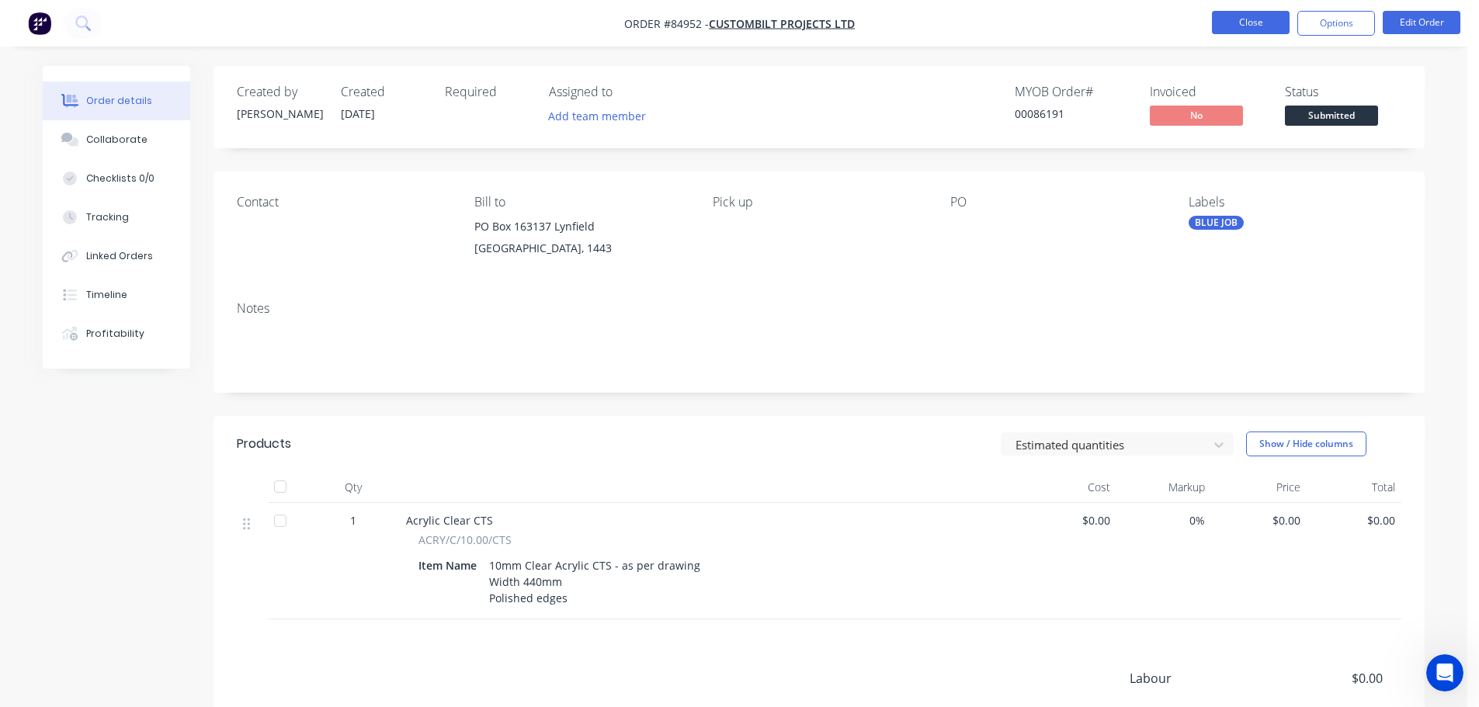
click at [1258, 26] on button "Close" at bounding box center [1251, 22] width 78 height 23
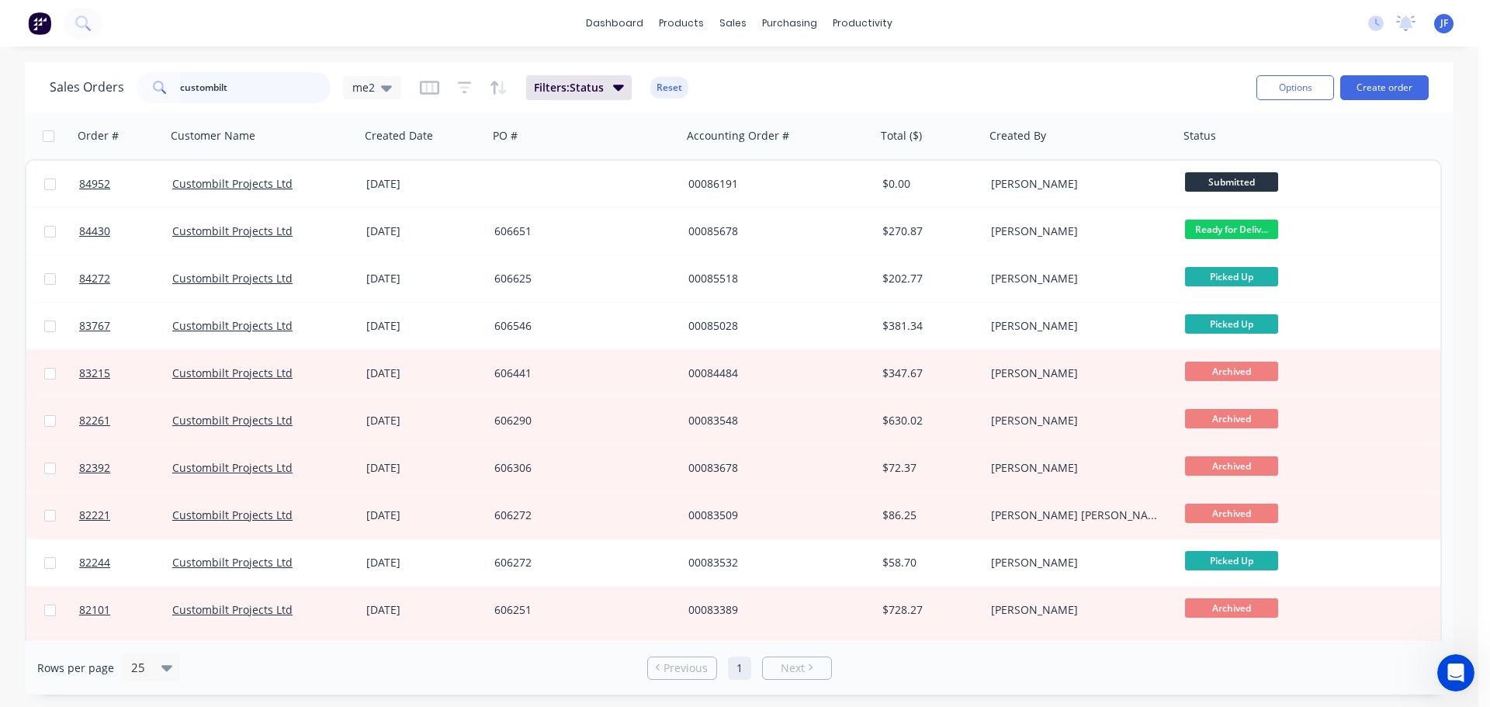
click at [292, 82] on input "custombilt" at bounding box center [255, 87] width 151 height 31
type input "a"
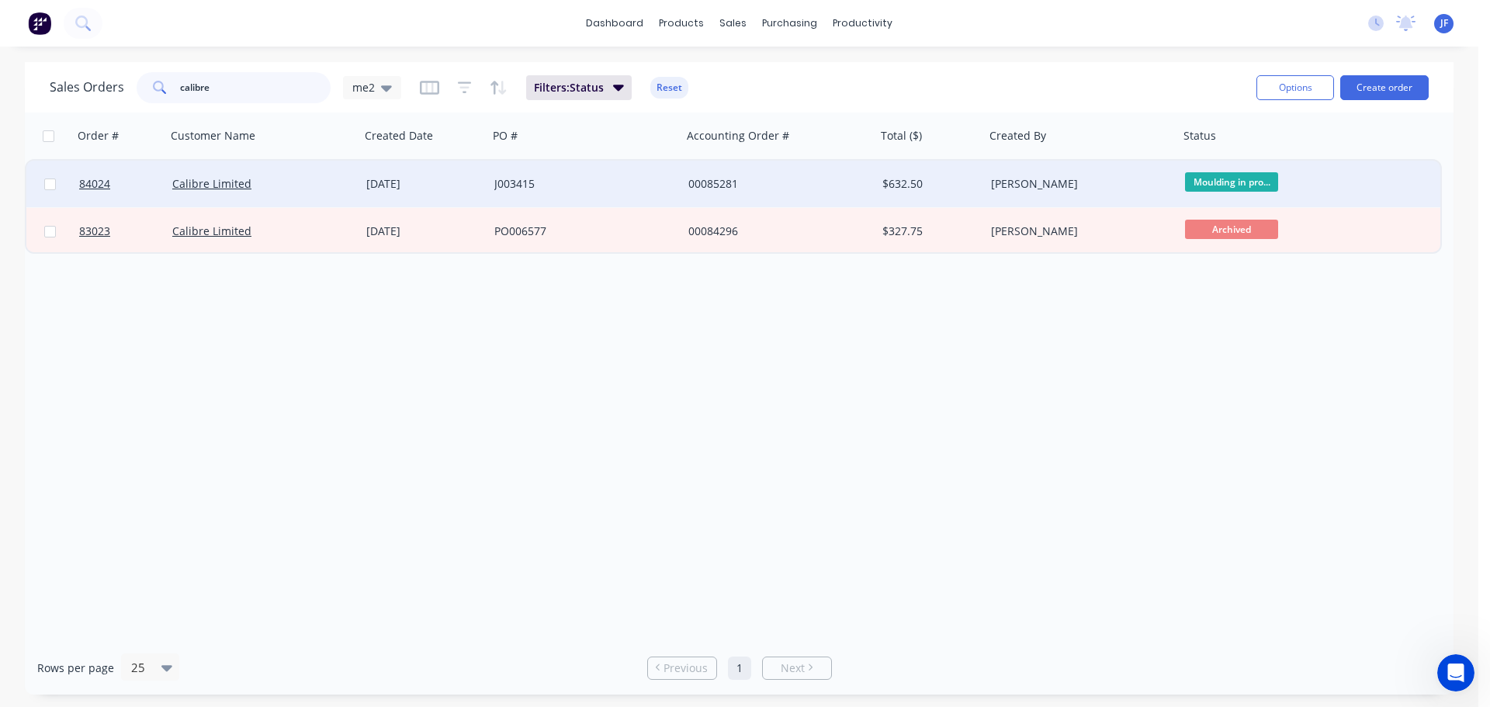
type input "calibre"
click at [772, 177] on div "00085281" at bounding box center [775, 184] width 172 height 16
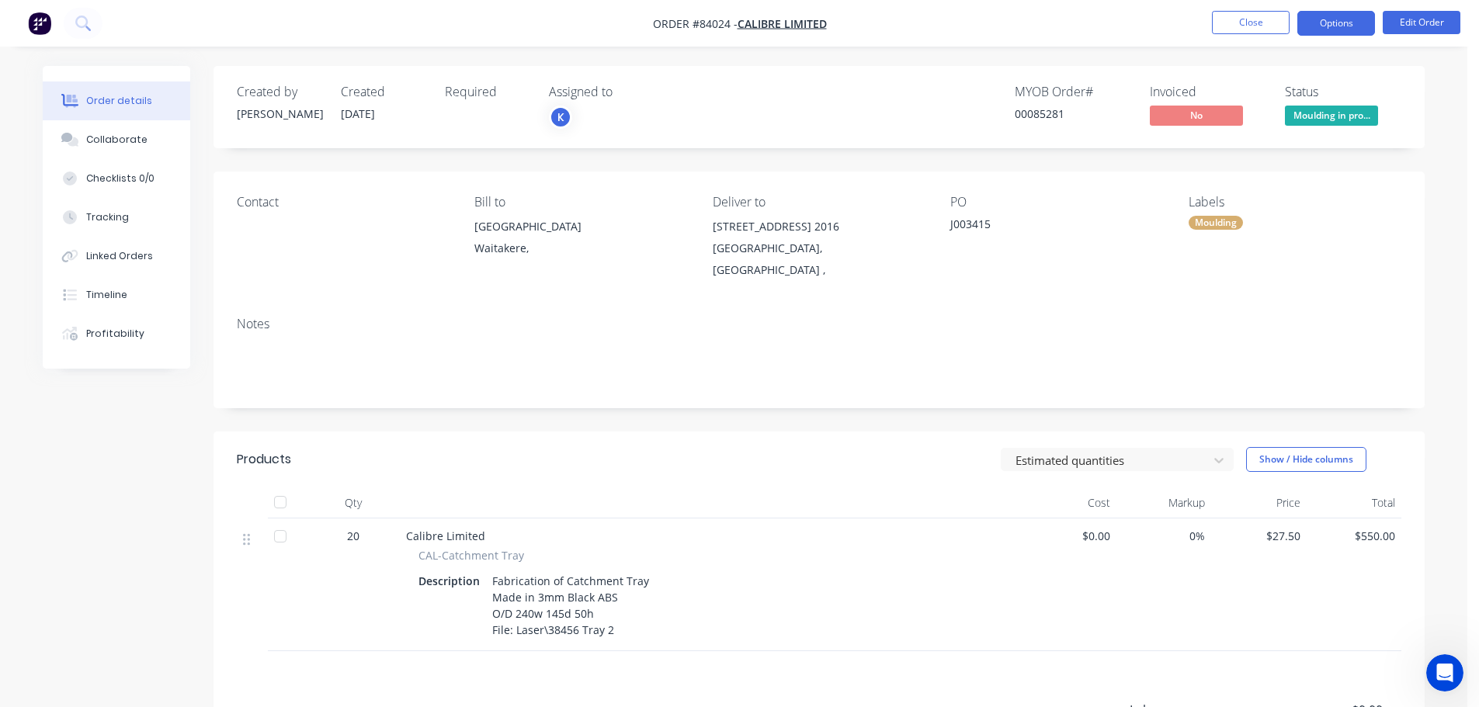
click at [1351, 29] on button "Options" at bounding box center [1336, 23] width 78 height 25
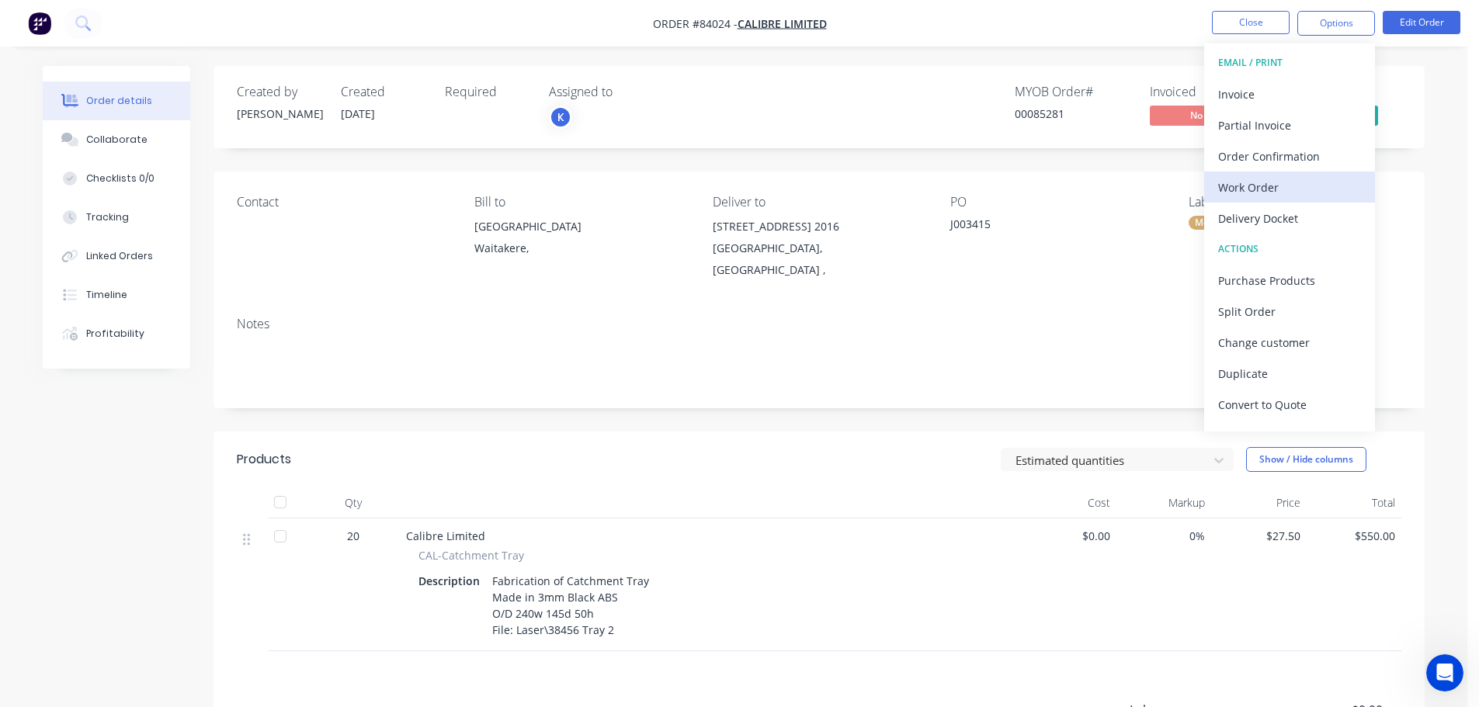
click at [1276, 188] on div "Work Order" at bounding box center [1289, 187] width 143 height 23
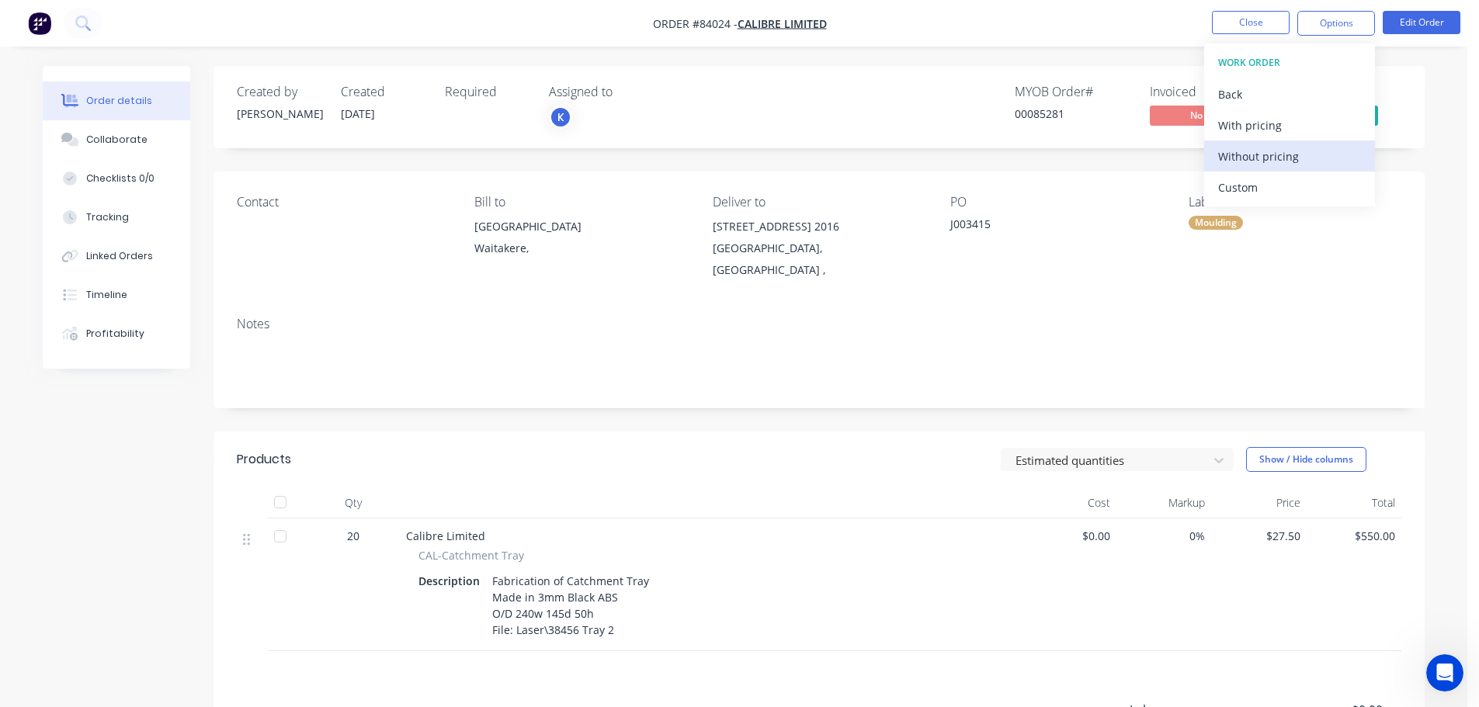
click at [1267, 155] on div "Without pricing" at bounding box center [1289, 156] width 143 height 23
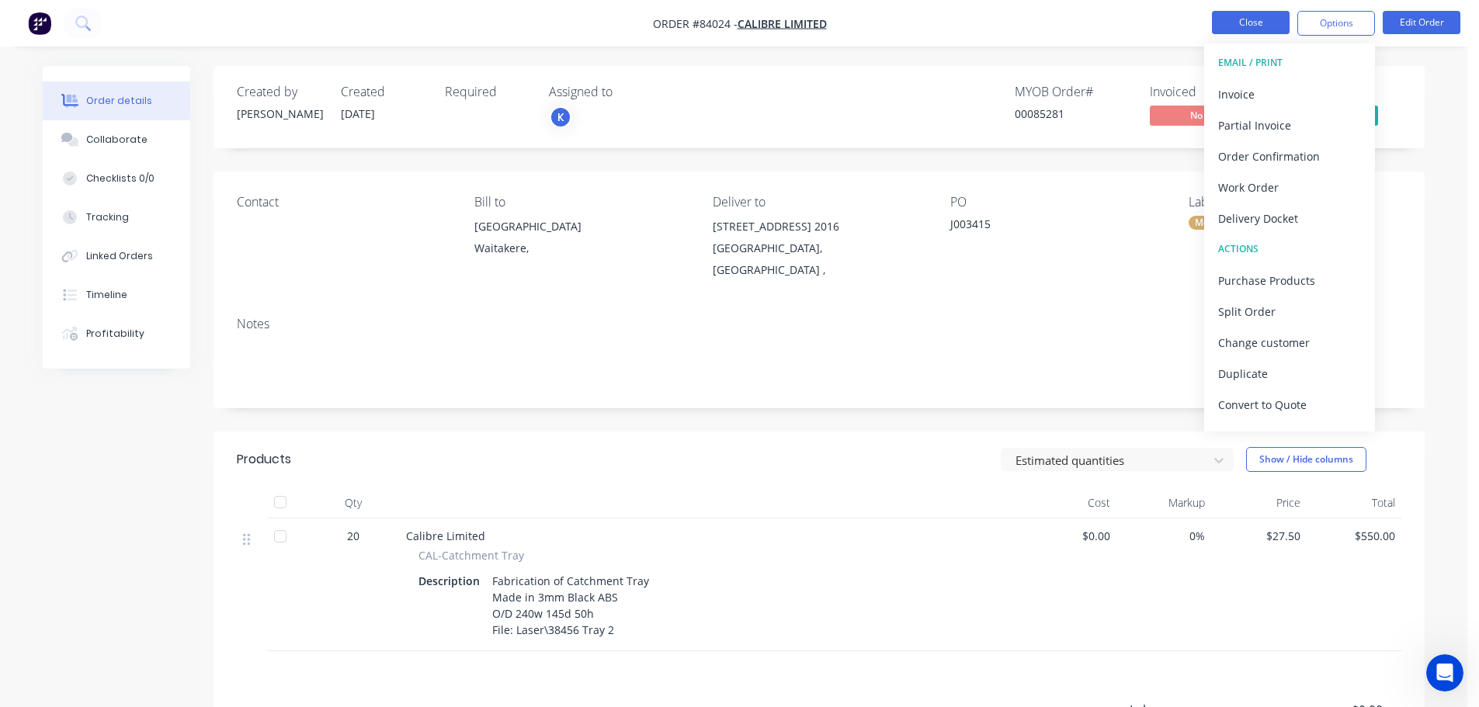
click at [1230, 27] on button "Close" at bounding box center [1251, 22] width 78 height 23
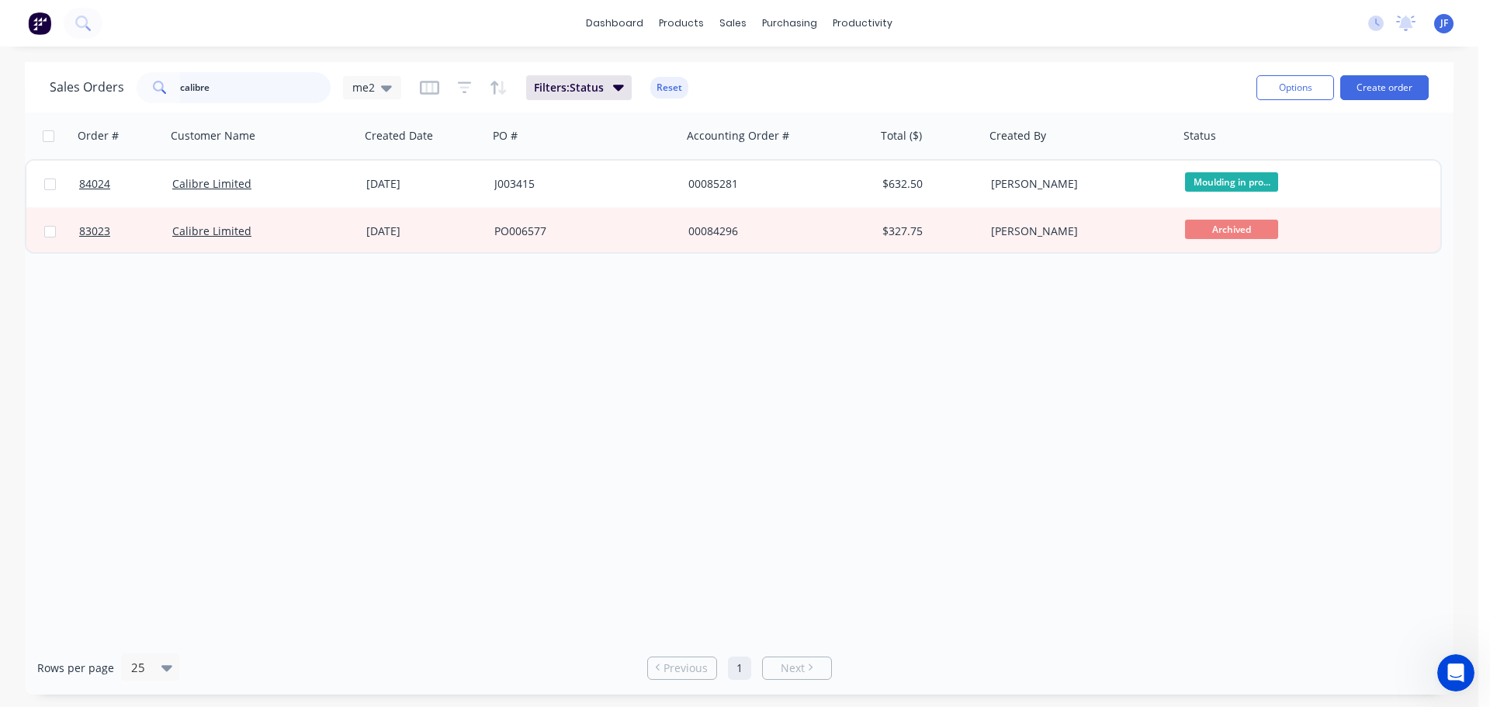
click at [233, 77] on input "calibre" at bounding box center [255, 87] width 151 height 31
click at [232, 82] on input "calibre" at bounding box center [255, 87] width 151 height 31
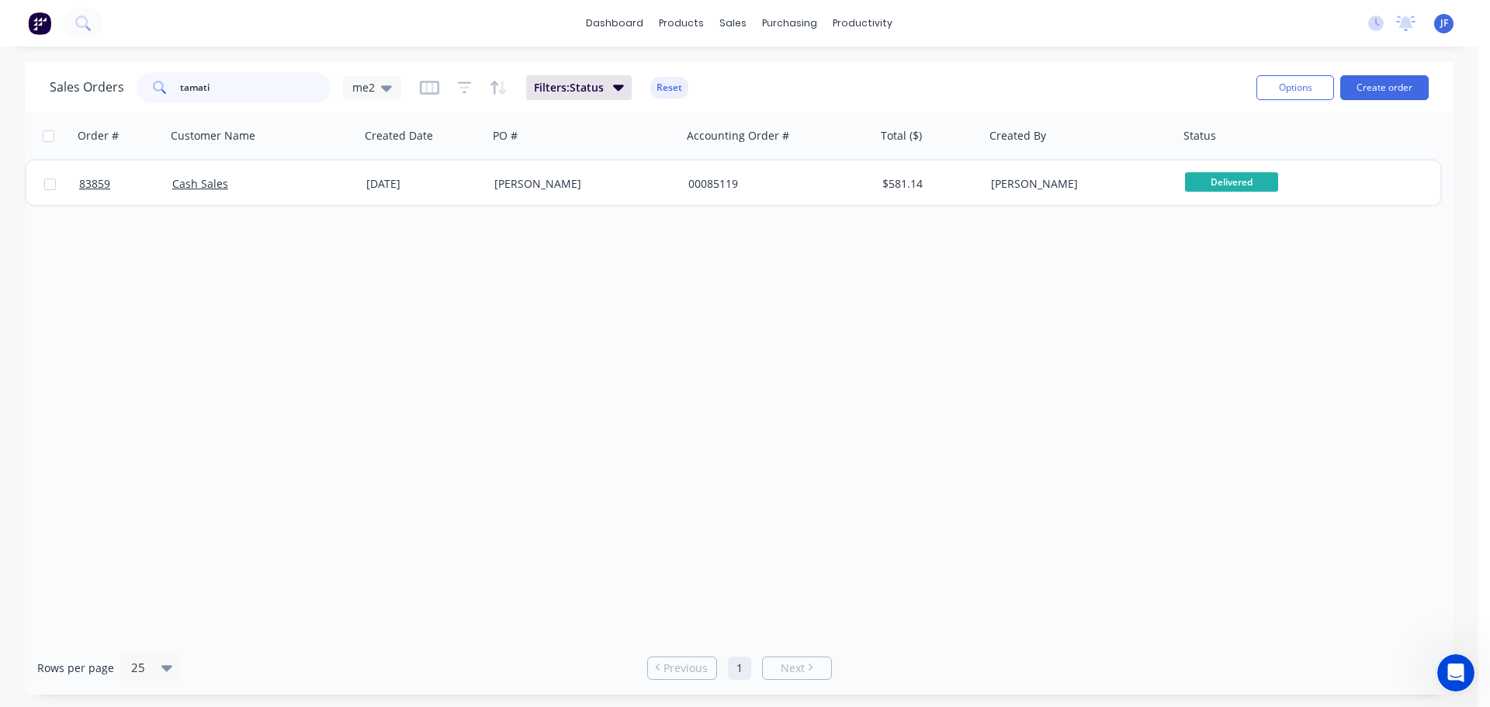
click at [193, 85] on input "tamati" at bounding box center [255, 87] width 151 height 31
type input "henriata"
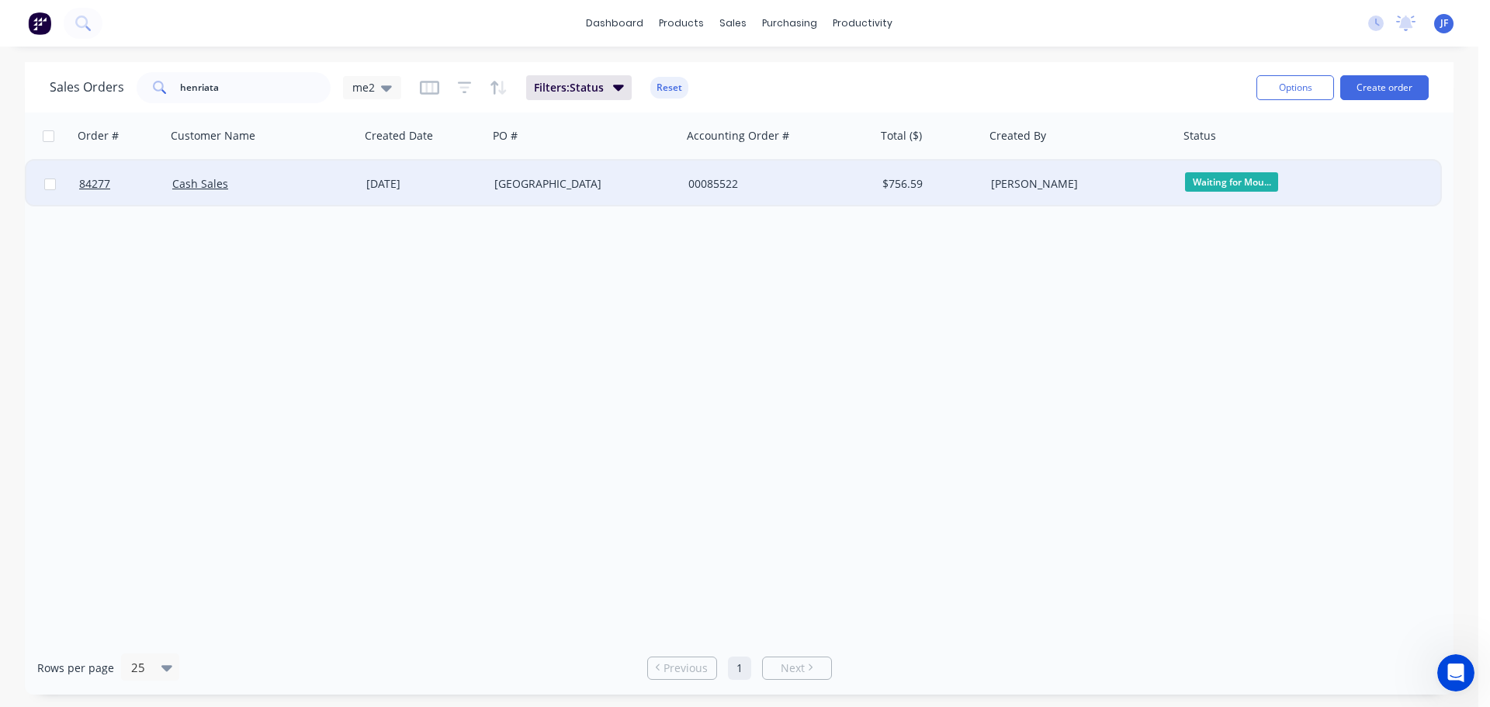
click at [637, 180] on div "Te Awamutu Museum" at bounding box center [580, 184] width 172 height 16
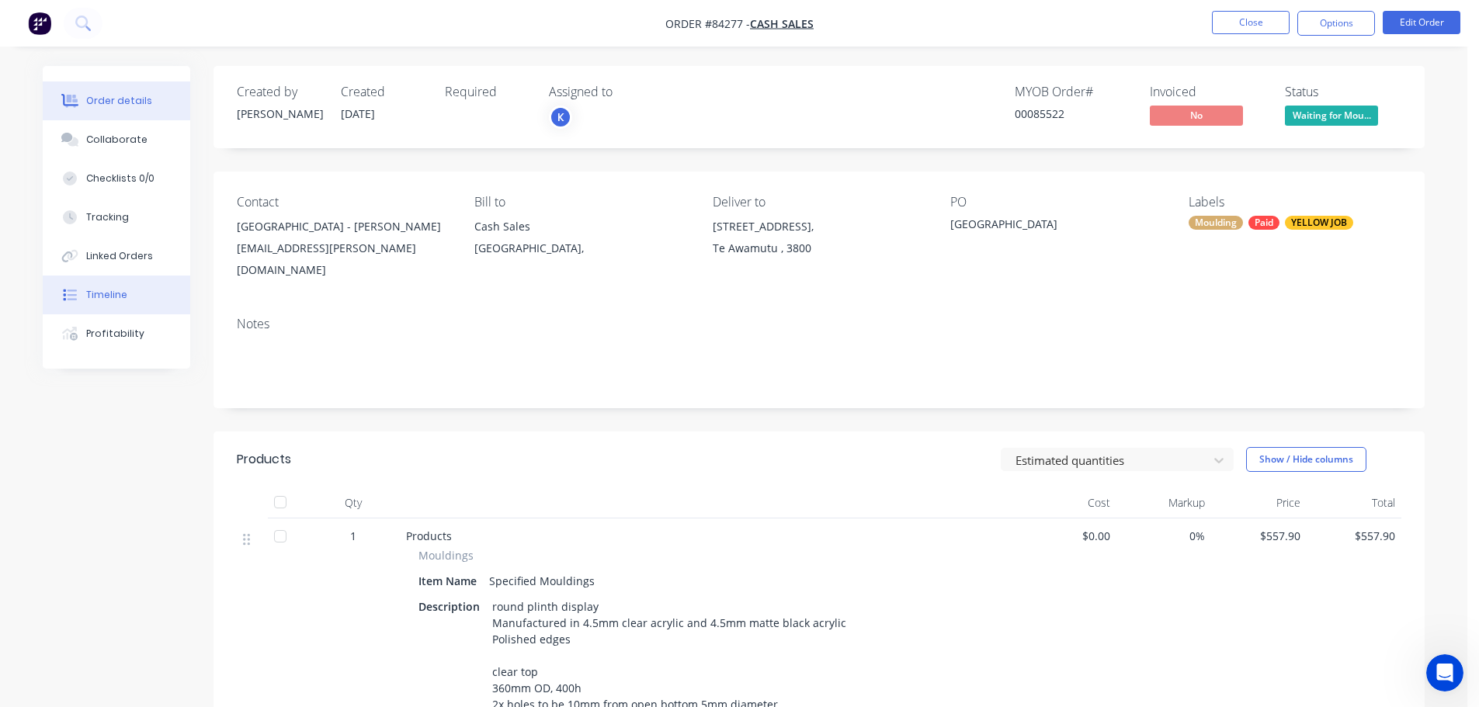
click at [133, 284] on button "Timeline" at bounding box center [116, 295] width 147 height 39
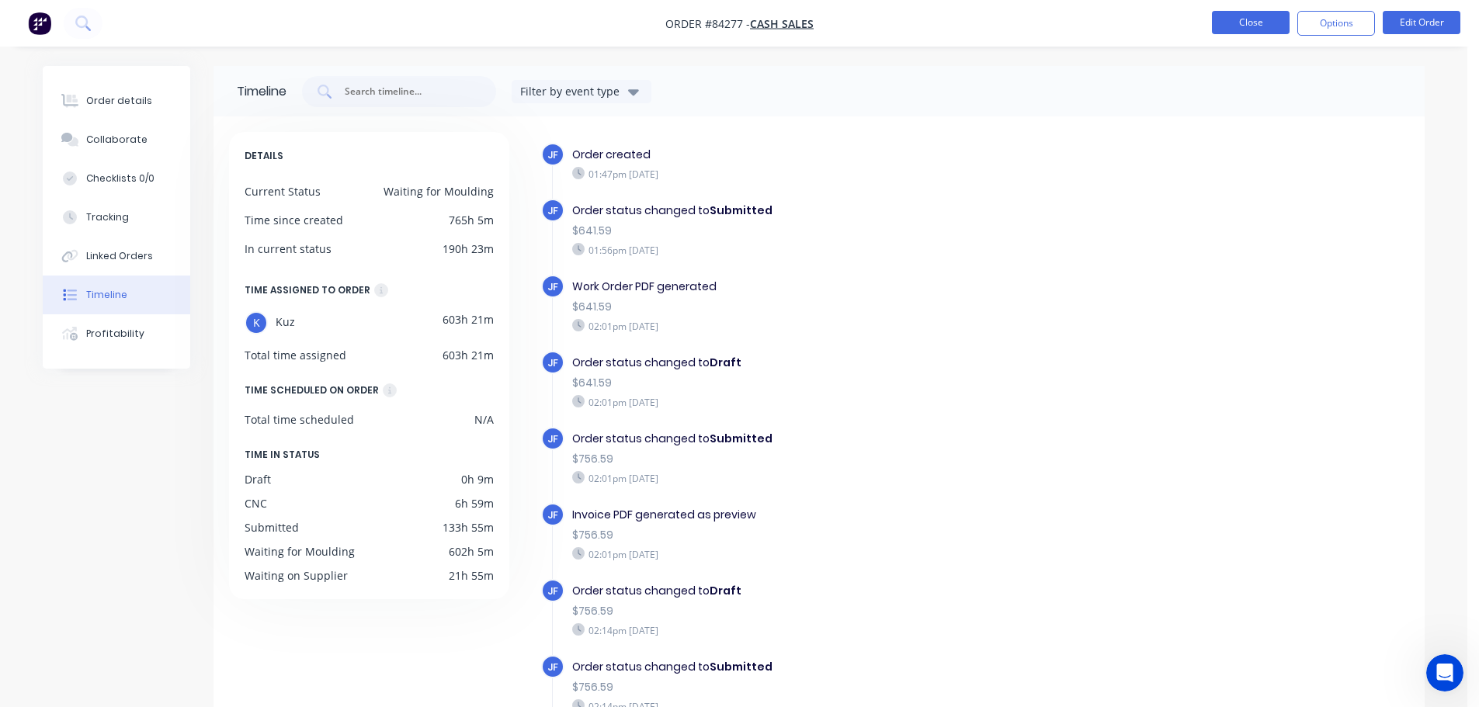
click at [1230, 29] on button "Close" at bounding box center [1251, 22] width 78 height 23
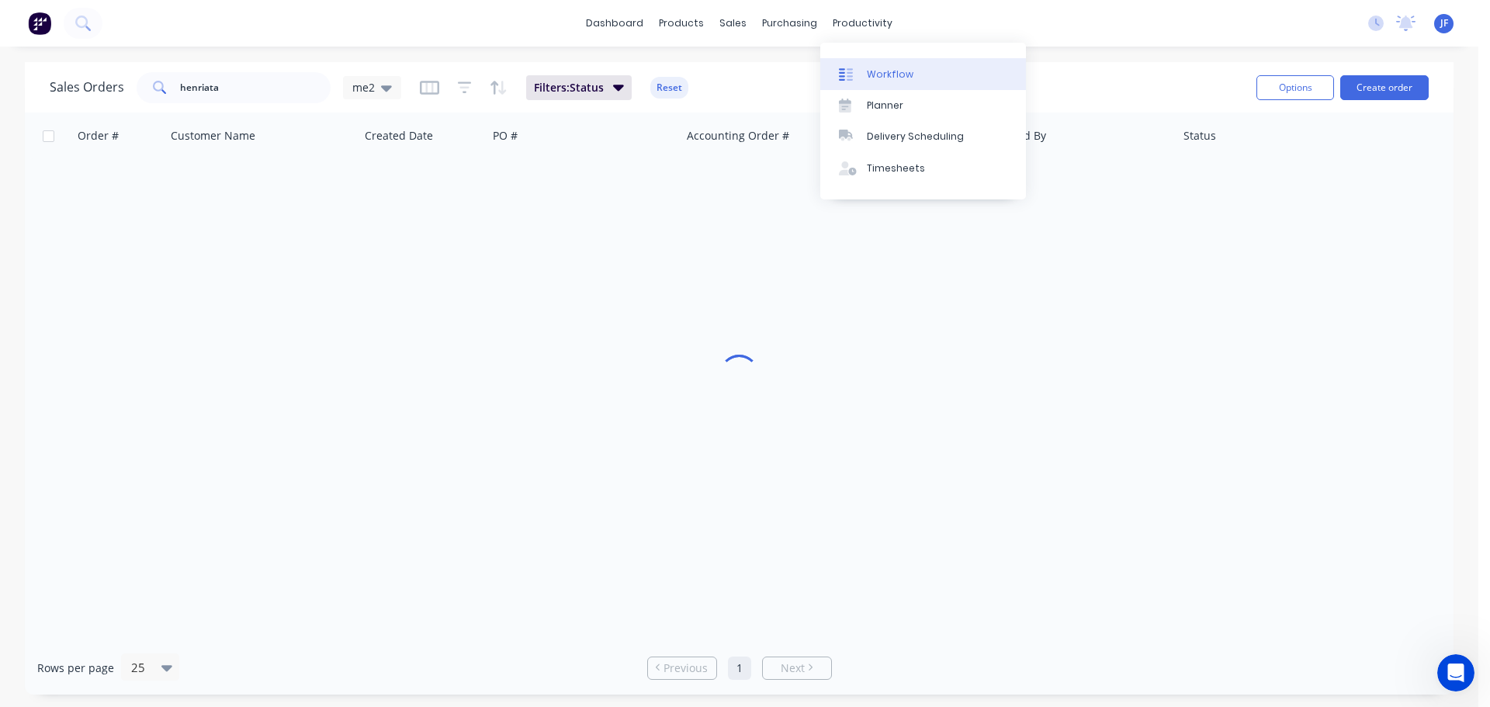
click at [874, 77] on div "Workflow" at bounding box center [890, 75] width 47 height 14
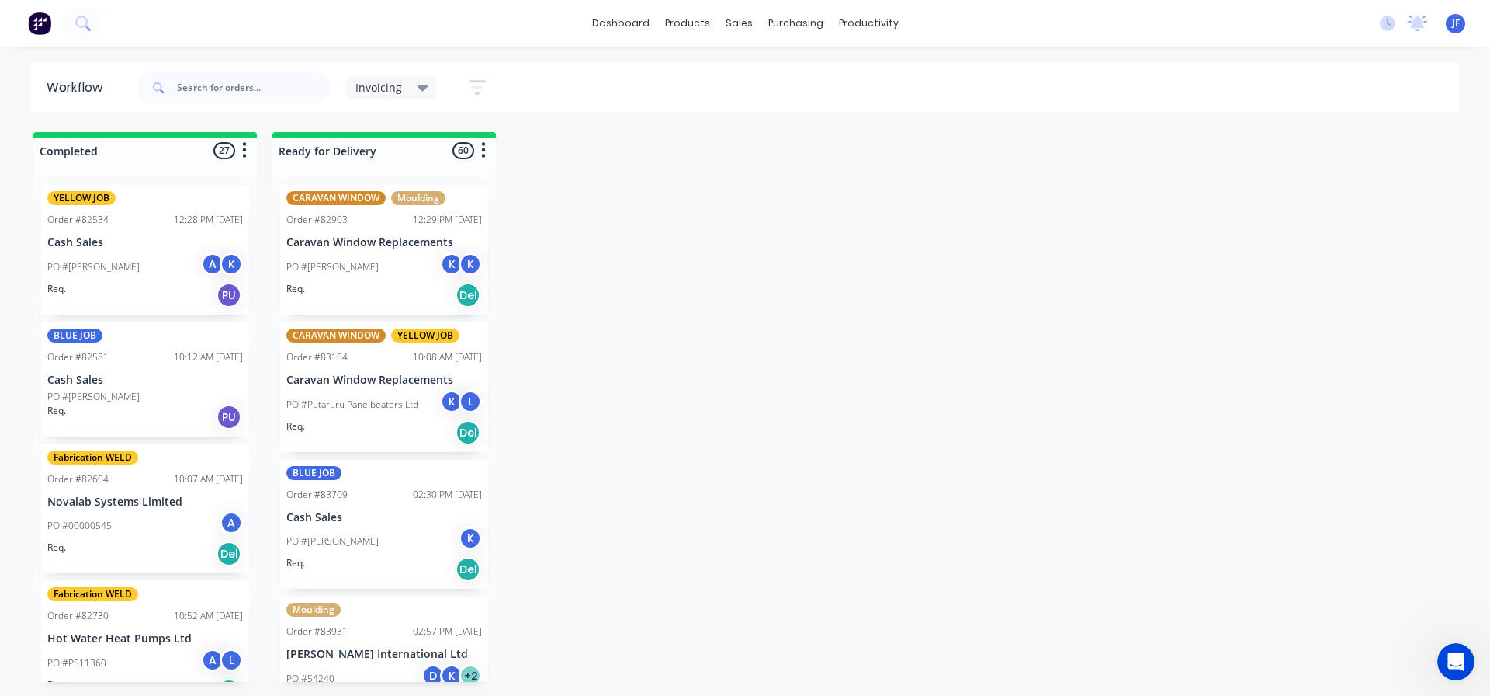
click at [404, 86] on div "Invoicing" at bounding box center [392, 88] width 73 height 14
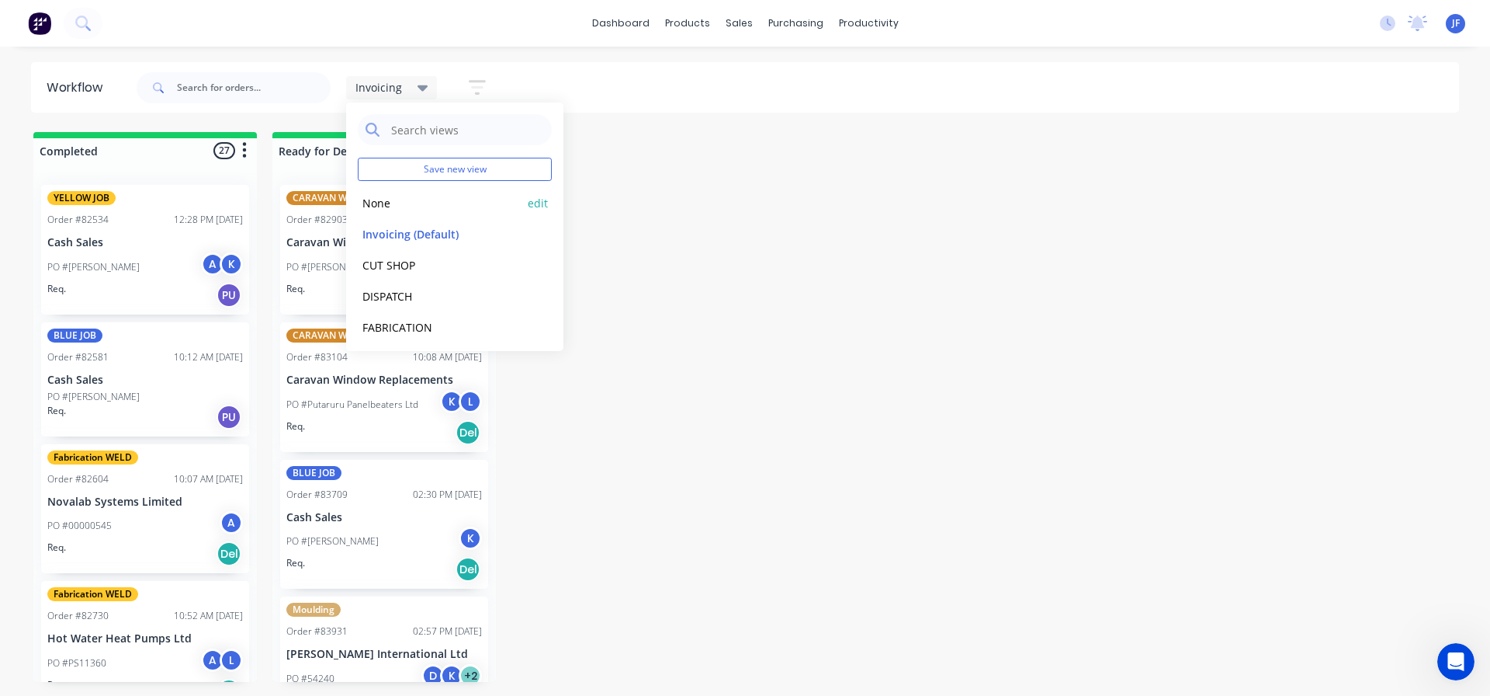
click at [394, 196] on button "None" at bounding box center [440, 203] width 165 height 18
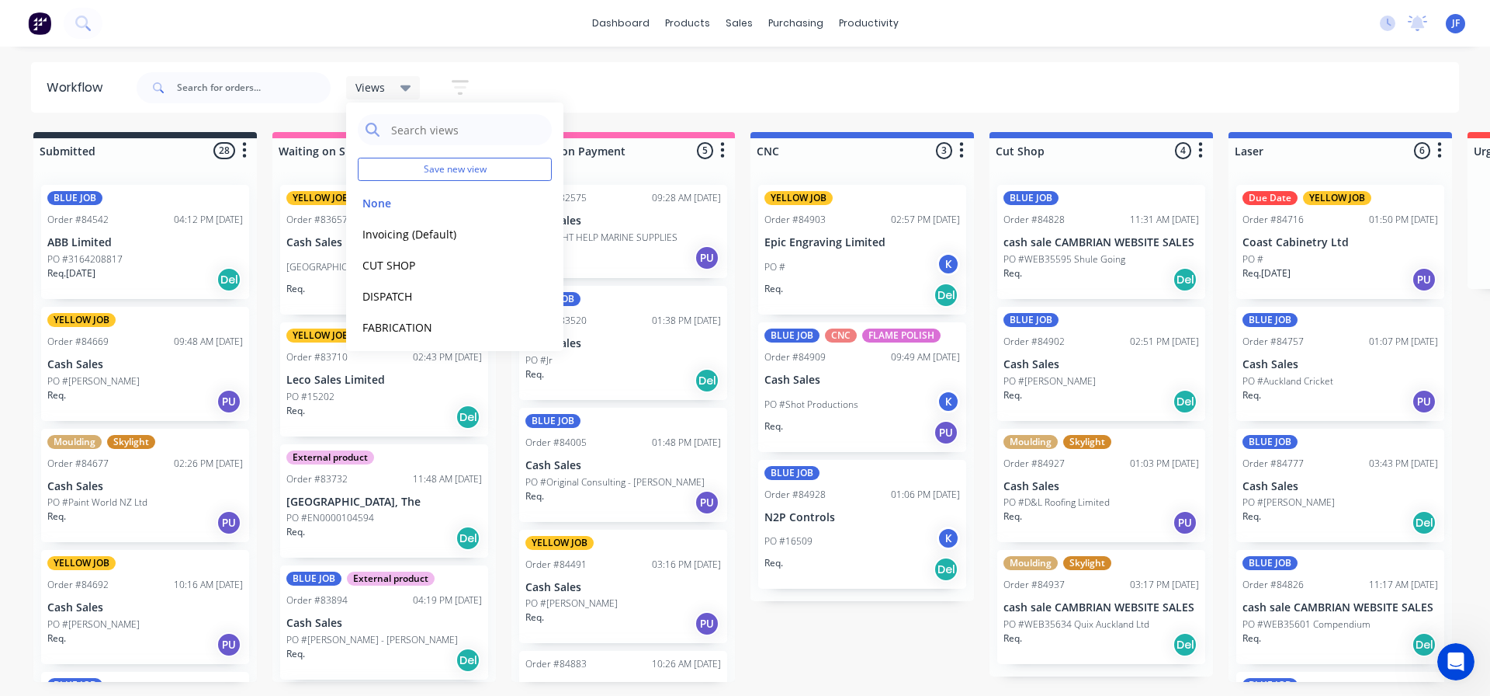
click at [692, 87] on div "Views Save new view None edit Invoicing (Default) edit CUT SHOP edit DISPATCH e…" at bounding box center [797, 87] width 1327 height 47
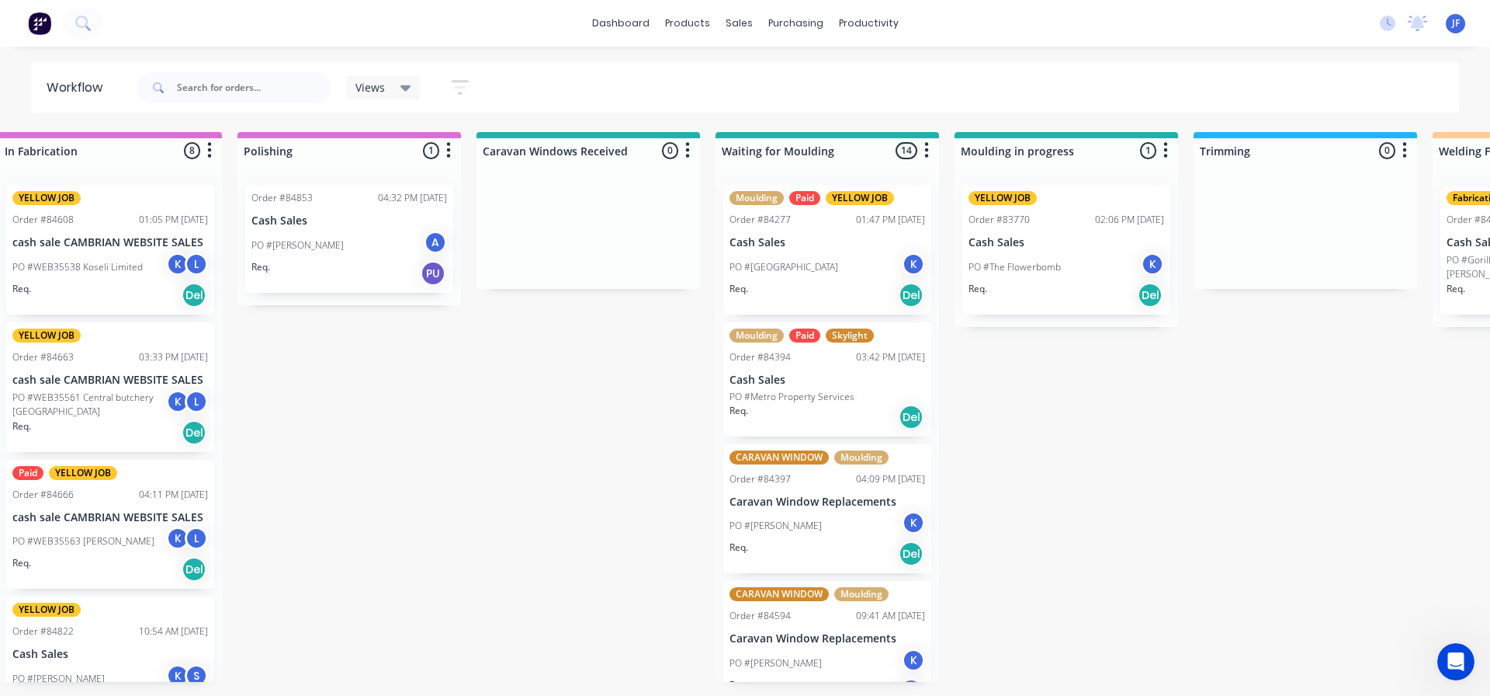
scroll to position [0, 1954]
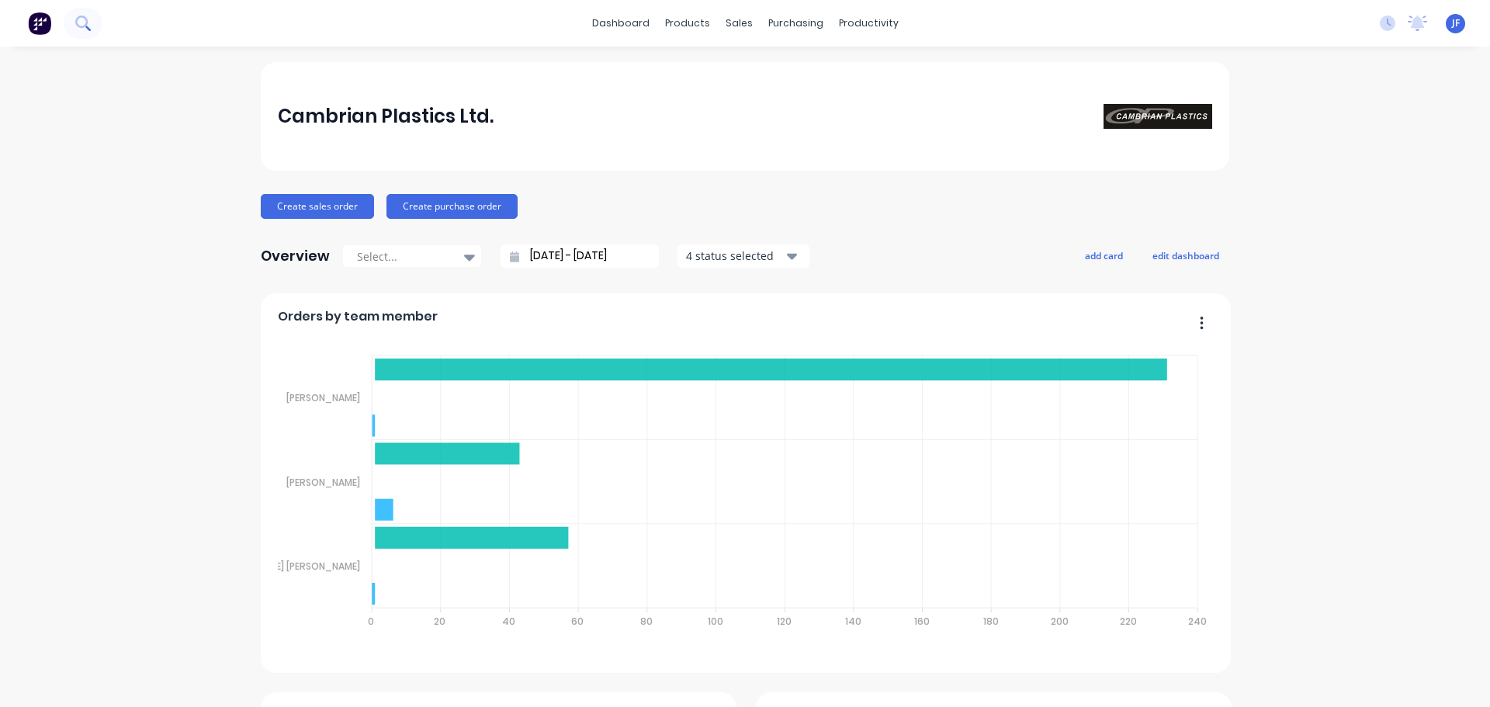
click at [97, 23] on button at bounding box center [83, 23] width 39 height 31
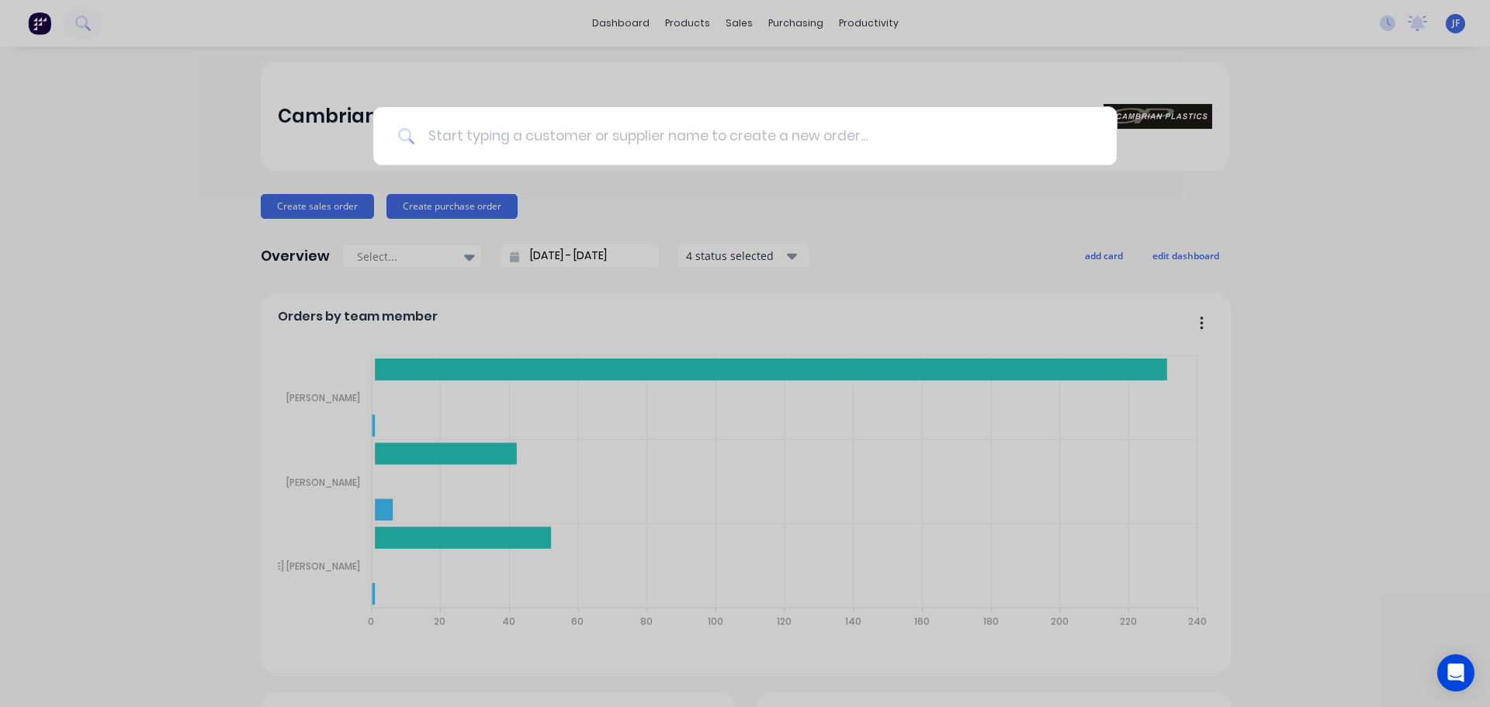
click at [548, 133] on input at bounding box center [753, 136] width 677 height 58
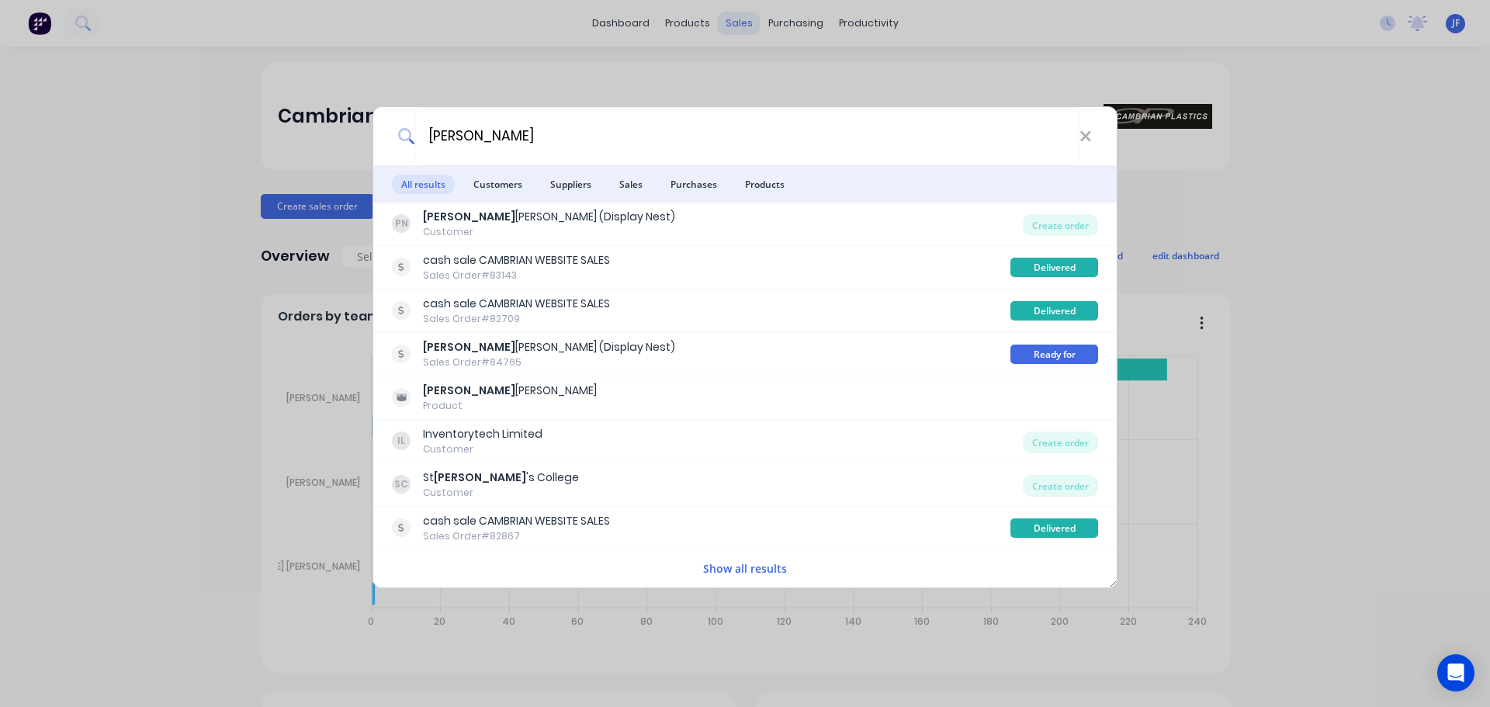
type input "[PERSON_NAME]"
click at [758, 62] on div "[PERSON_NAME] All results Customers Suppliers Sales Purchases Products PN [PERS…" at bounding box center [745, 353] width 1490 height 707
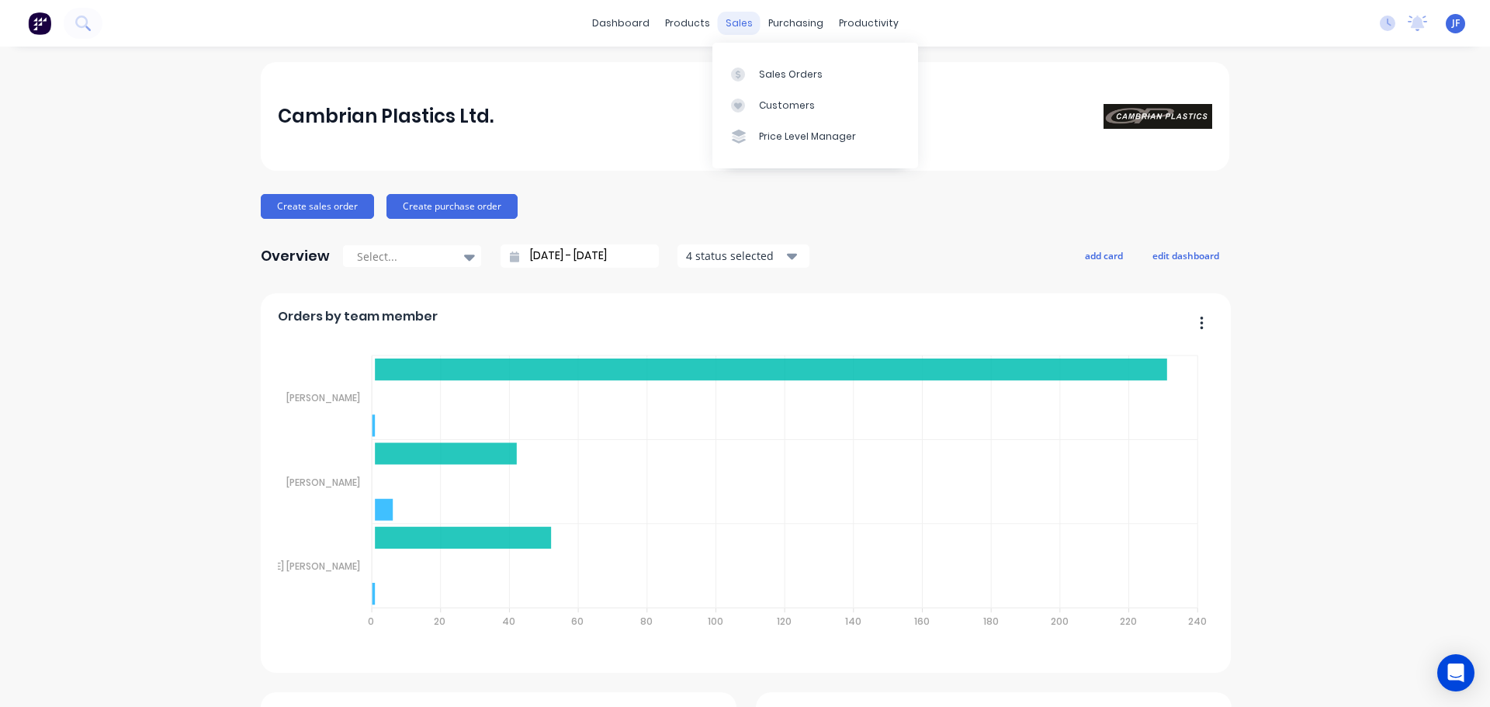
click at [718, 30] on div "sales" at bounding box center [739, 23] width 43 height 23
click at [752, 72] on div at bounding box center [742, 75] width 23 height 14
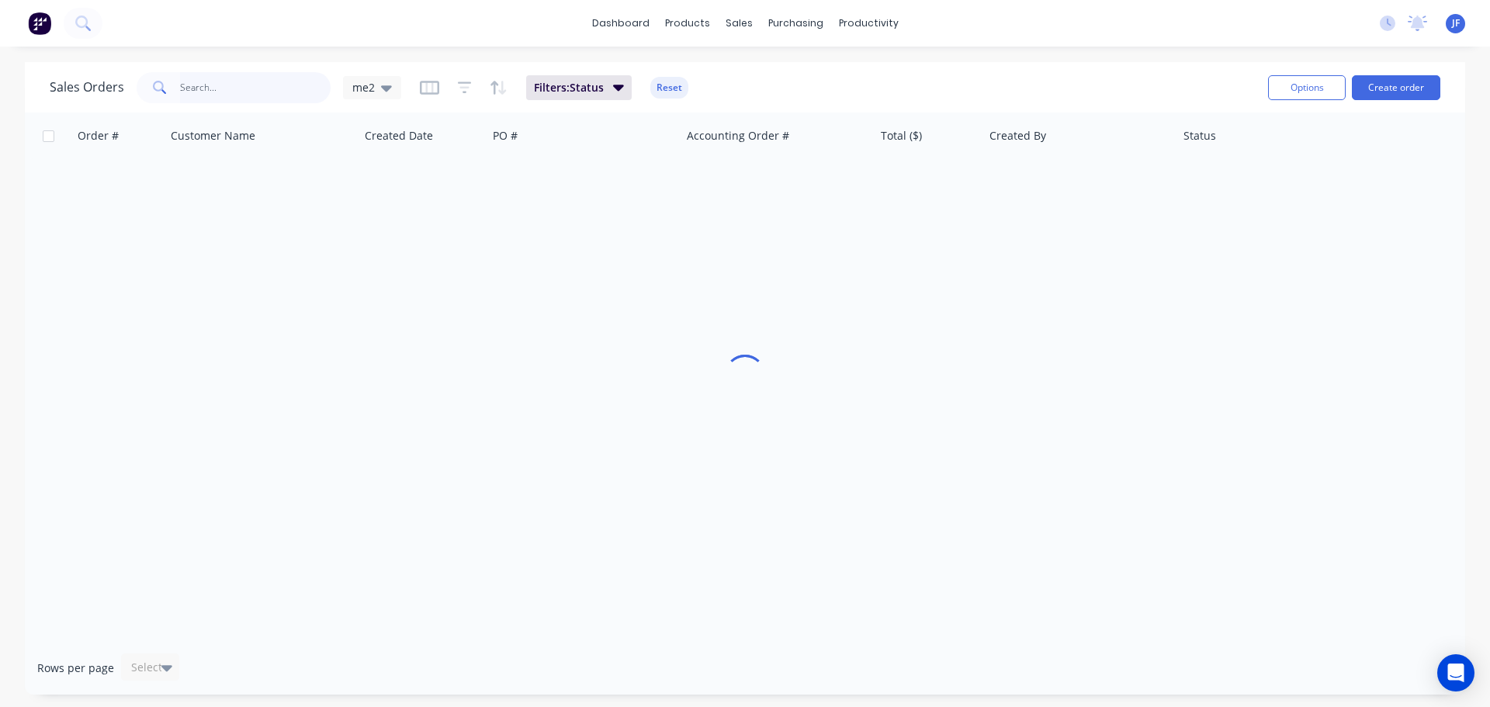
click at [307, 89] on input "text" at bounding box center [255, 87] width 151 height 31
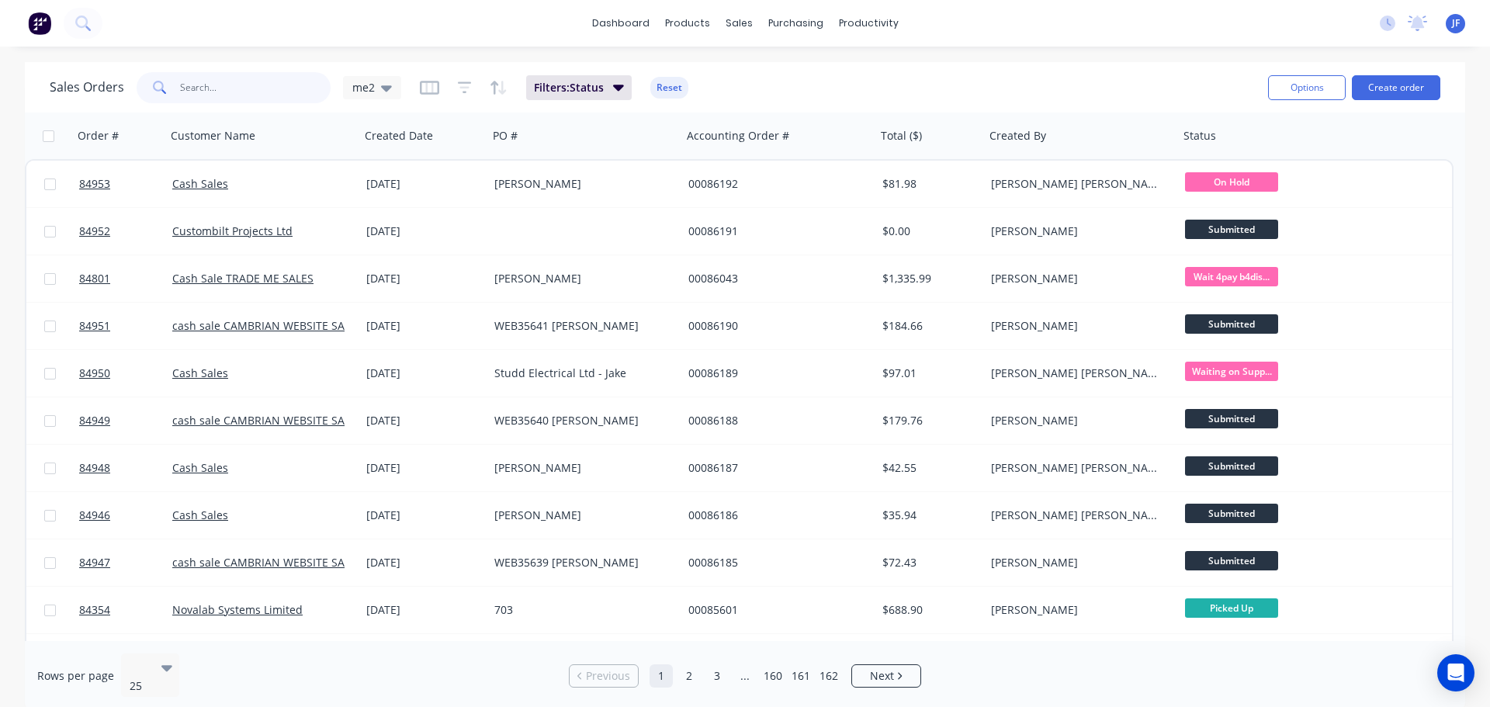
click at [306, 88] on input "text" at bounding box center [255, 87] width 151 height 31
click at [590, 94] on span "Filters: Status" at bounding box center [569, 88] width 70 height 16
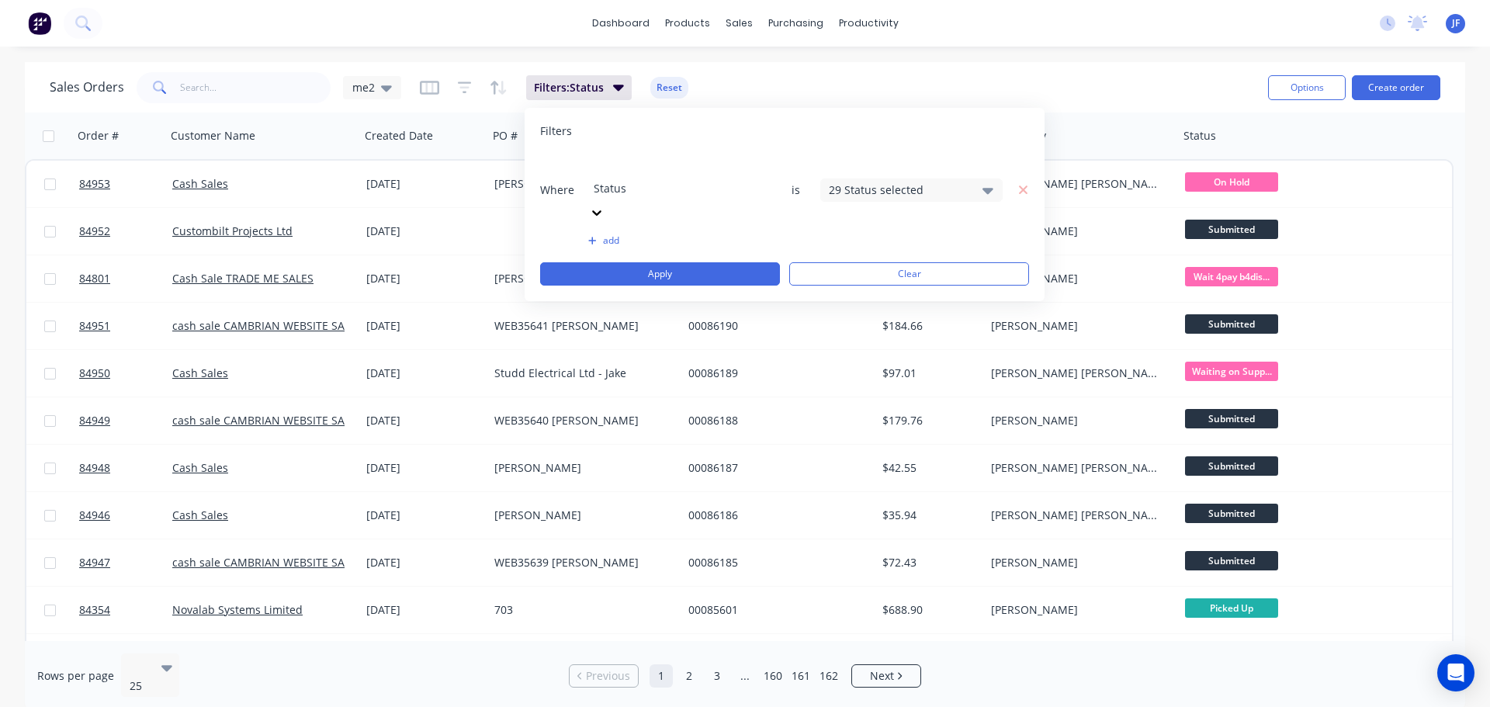
click at [849, 179] on div "29 Status selected" at bounding box center [911, 190] width 182 height 23
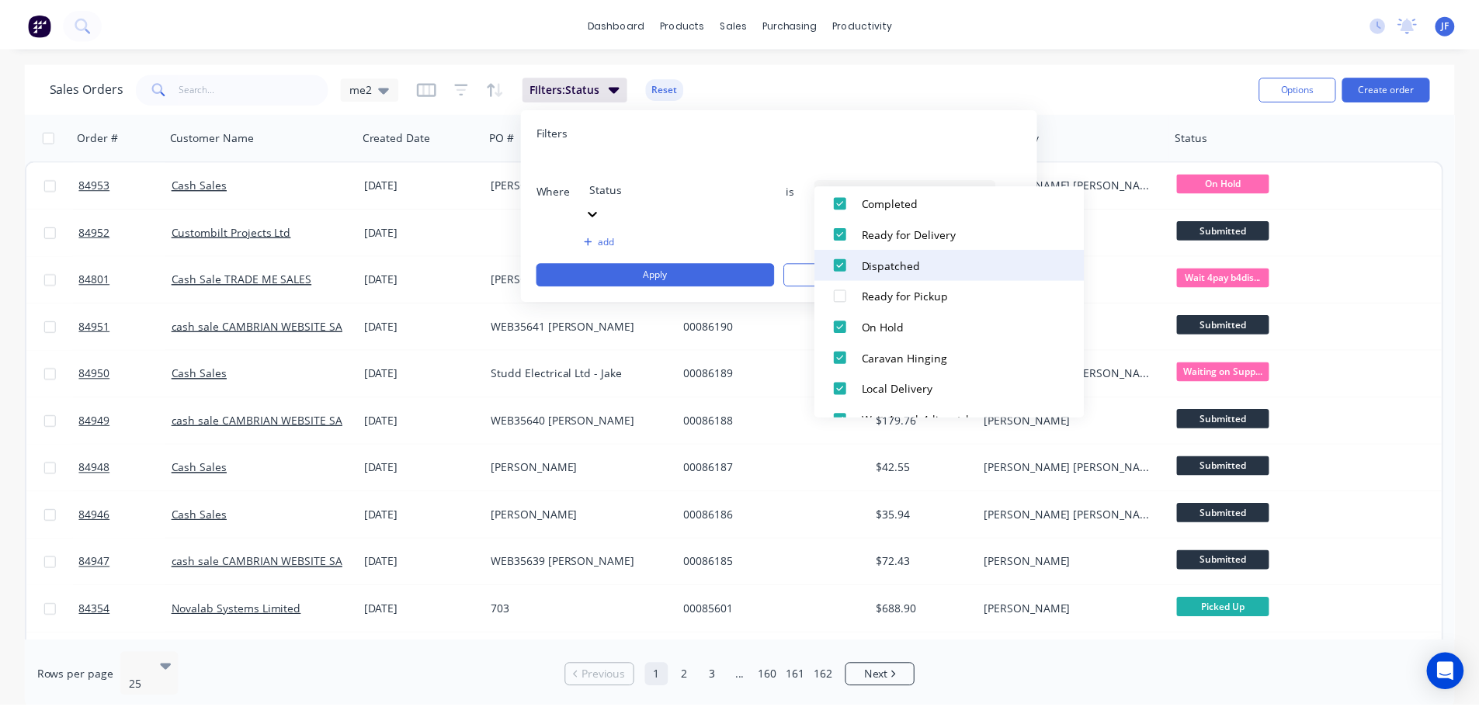
scroll to position [605, 0]
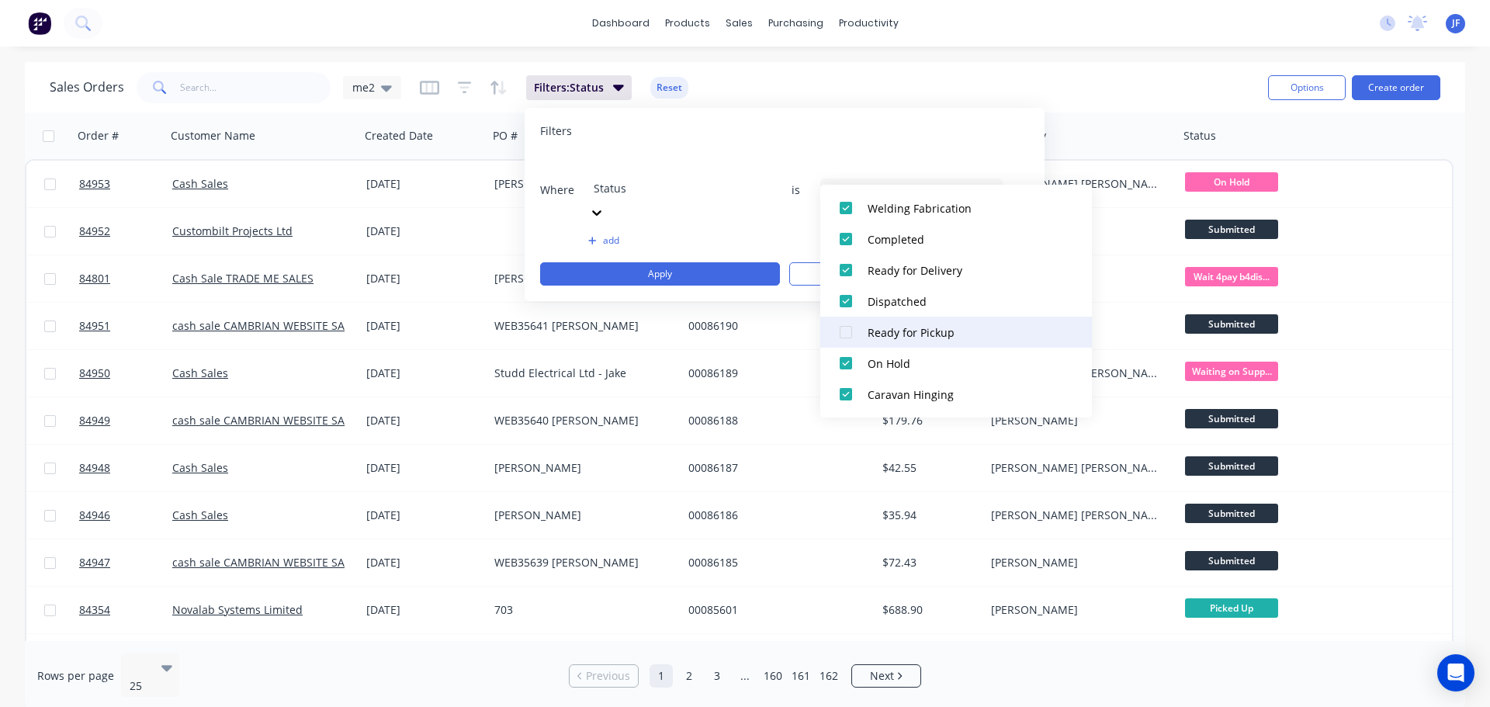
click at [977, 334] on div "Ready for Pickup" at bounding box center [961, 332] width 186 height 16
click at [711, 262] on button "Apply" at bounding box center [660, 273] width 240 height 23
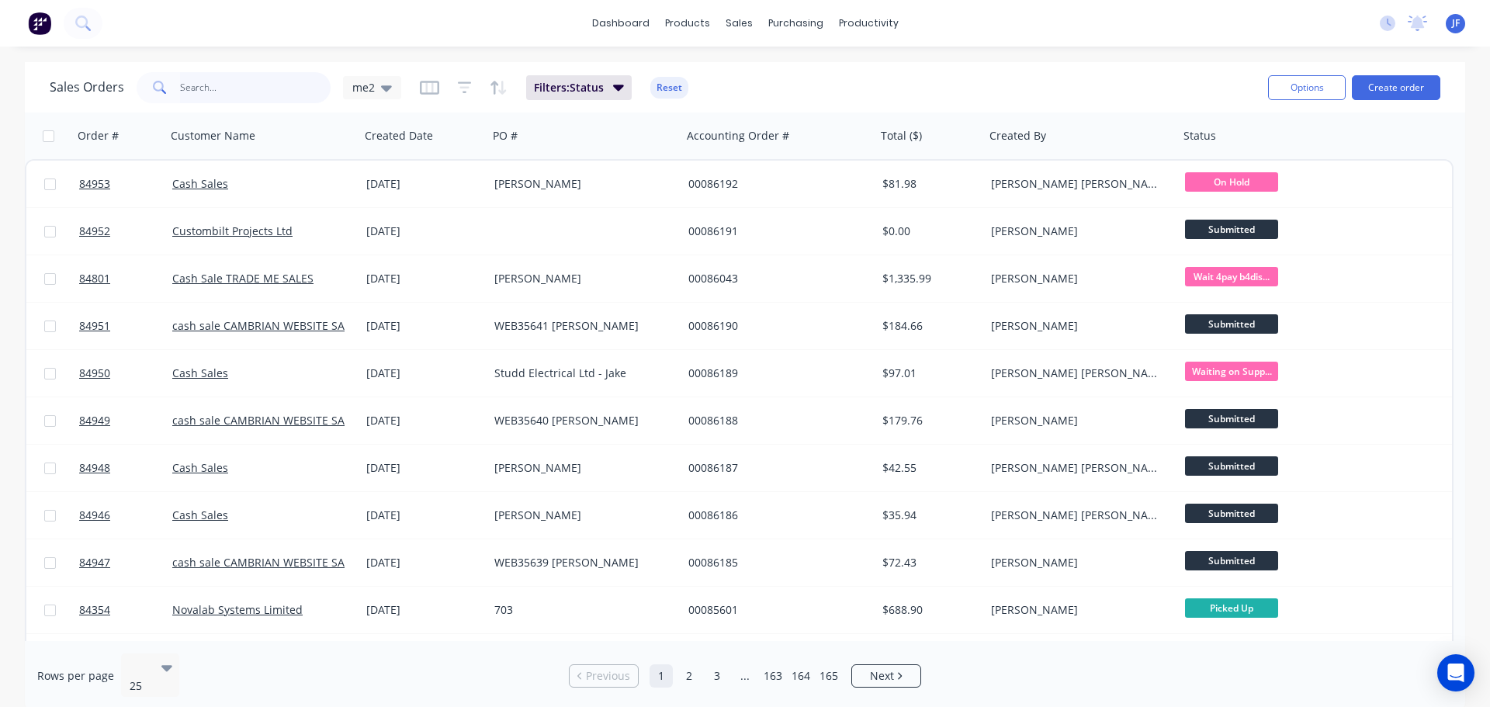
click at [290, 89] on input "text" at bounding box center [255, 87] width 151 height 31
click at [277, 95] on input "text" at bounding box center [255, 87] width 151 height 31
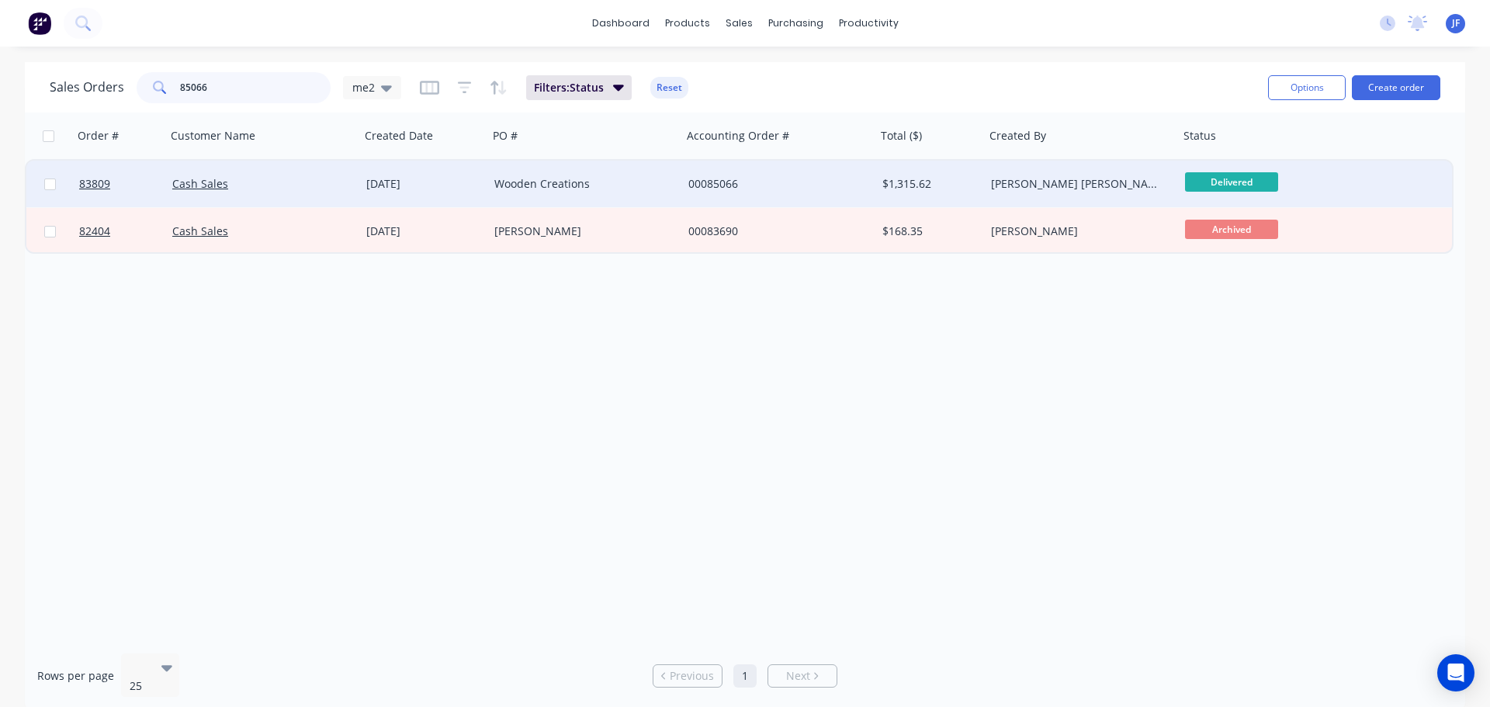
type input "85066"
click at [572, 189] on div "Wooden Creations" at bounding box center [580, 184] width 172 height 16
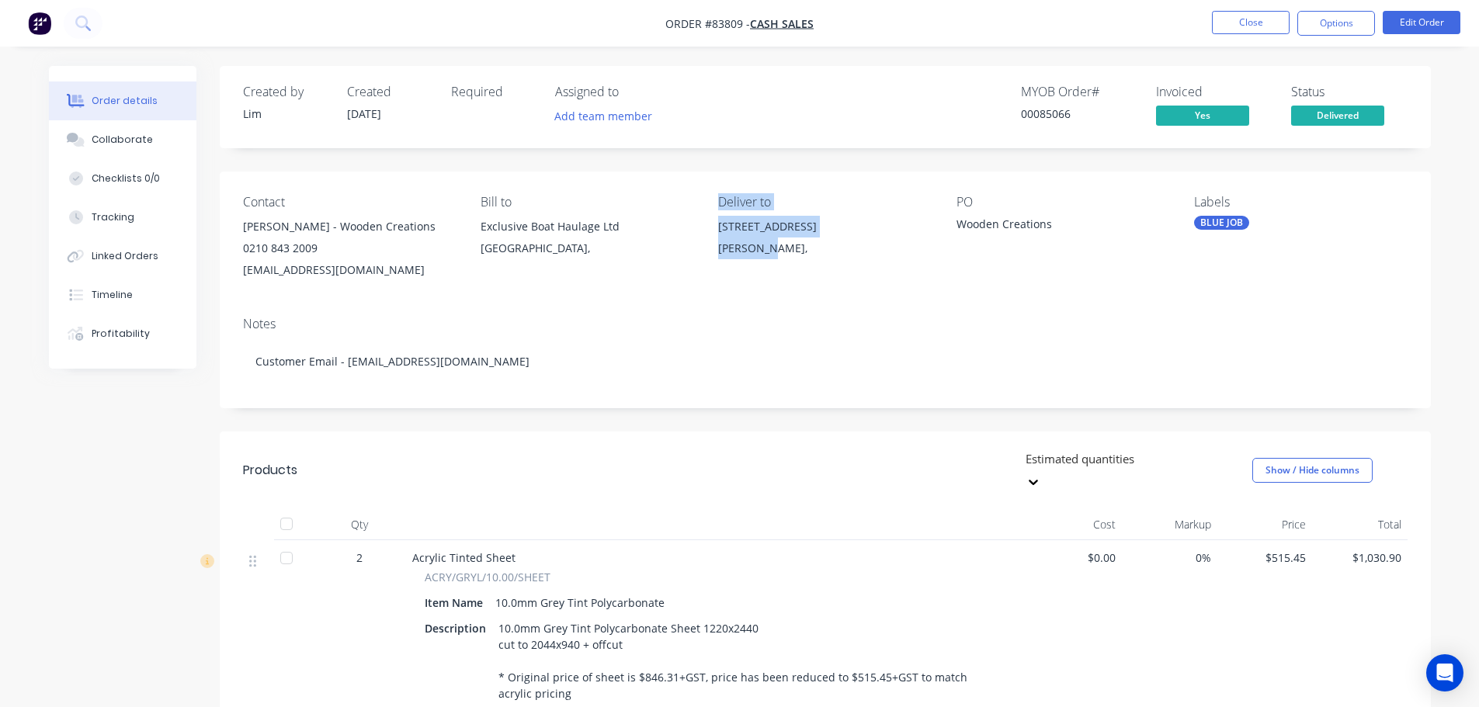
drag, startPoint x: 725, startPoint y: 202, endPoint x: 761, endPoint y: 248, distance: 58.7
click at [761, 248] on div "Deliver to 537H Kerikeri Road Kerikeri," at bounding box center [824, 238] width 213 height 86
click at [761, 248] on div "[PERSON_NAME]," at bounding box center [824, 249] width 213 height 22
drag, startPoint x: 764, startPoint y: 261, endPoint x: 709, endPoint y: 191, distance: 89.0
click at [709, 191] on div "Contact Petr Lebl - Wooden Creations 0210 843 2009 woodencreations16@gmail.com …" at bounding box center [825, 238] width 1211 height 133
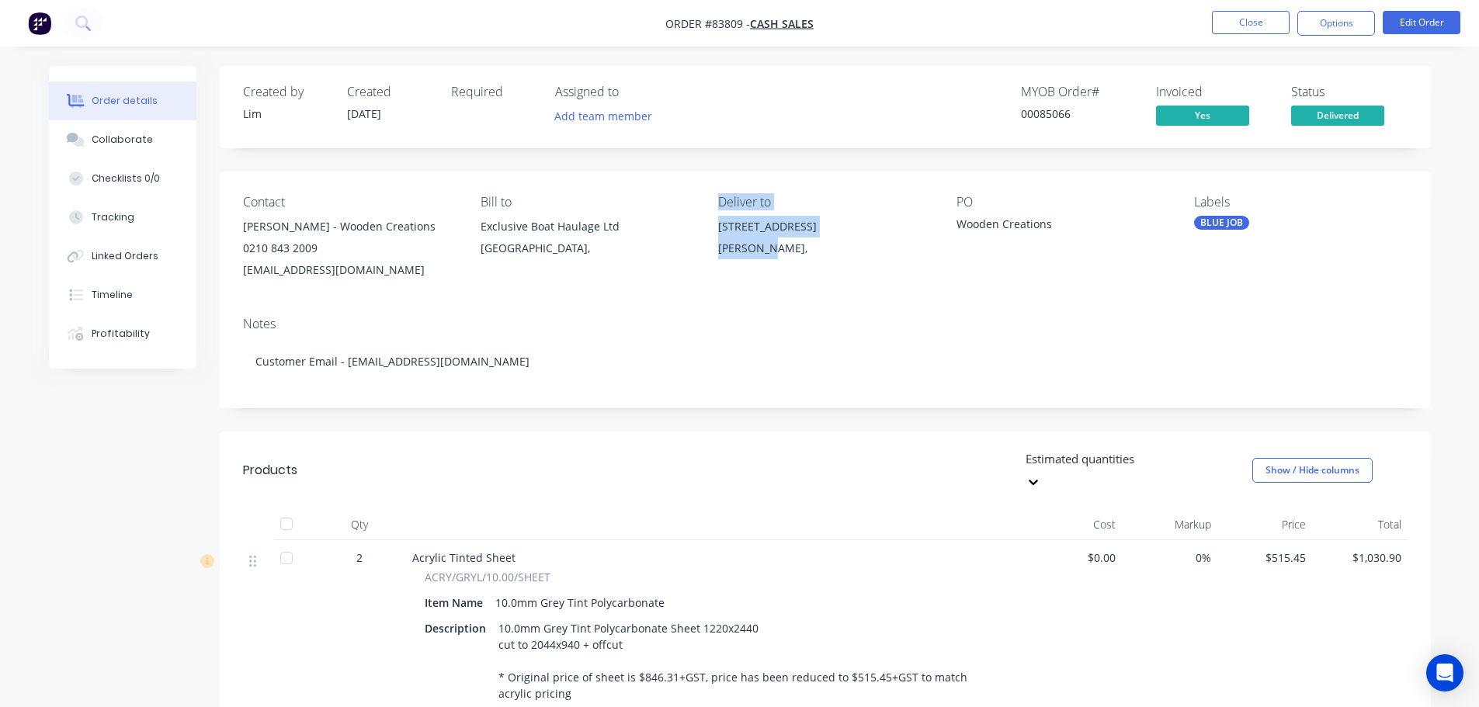
click at [728, 209] on div "Deliver to" at bounding box center [824, 202] width 213 height 15
click at [715, 231] on div "Contact Petr Lebl - Wooden Creations 0210 843 2009 woodencreations16@gmail.com …" at bounding box center [825, 238] width 1211 height 133
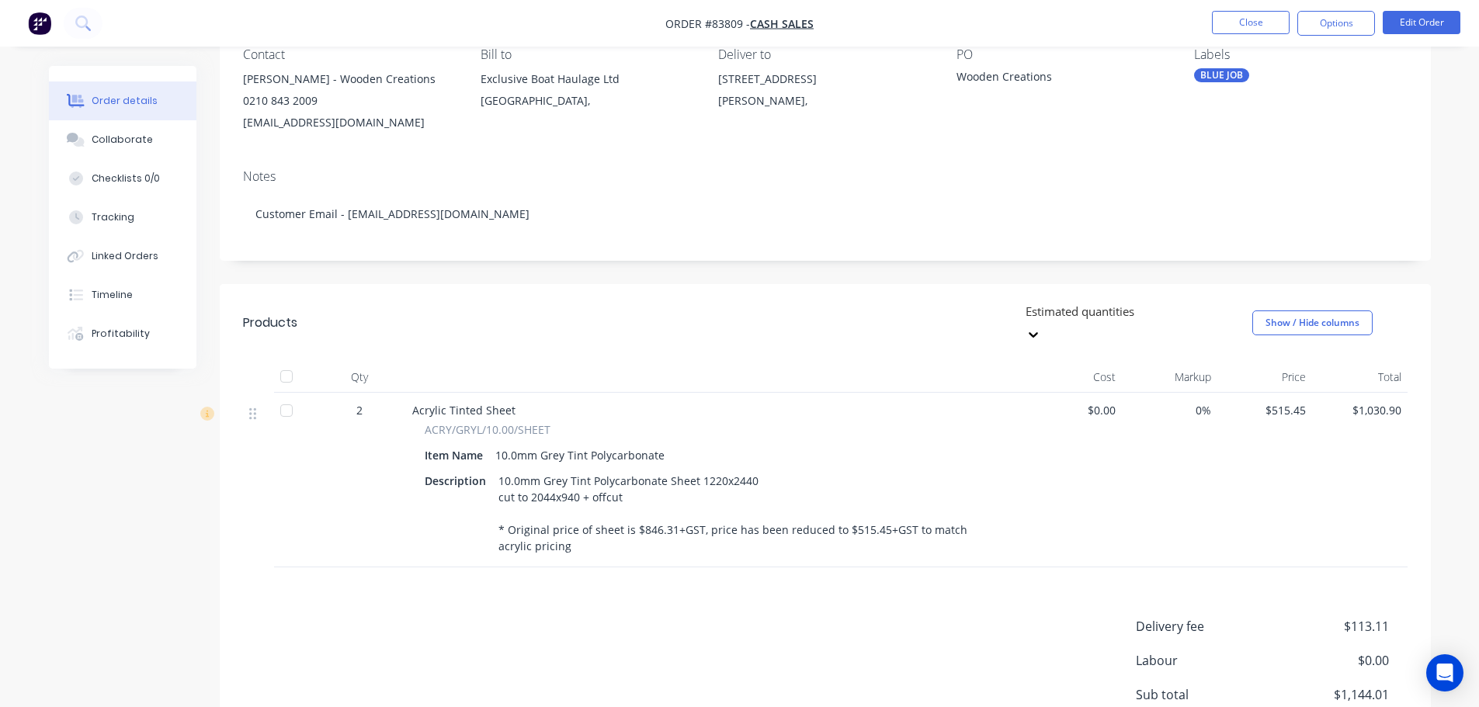
scroll to position [297, 0]
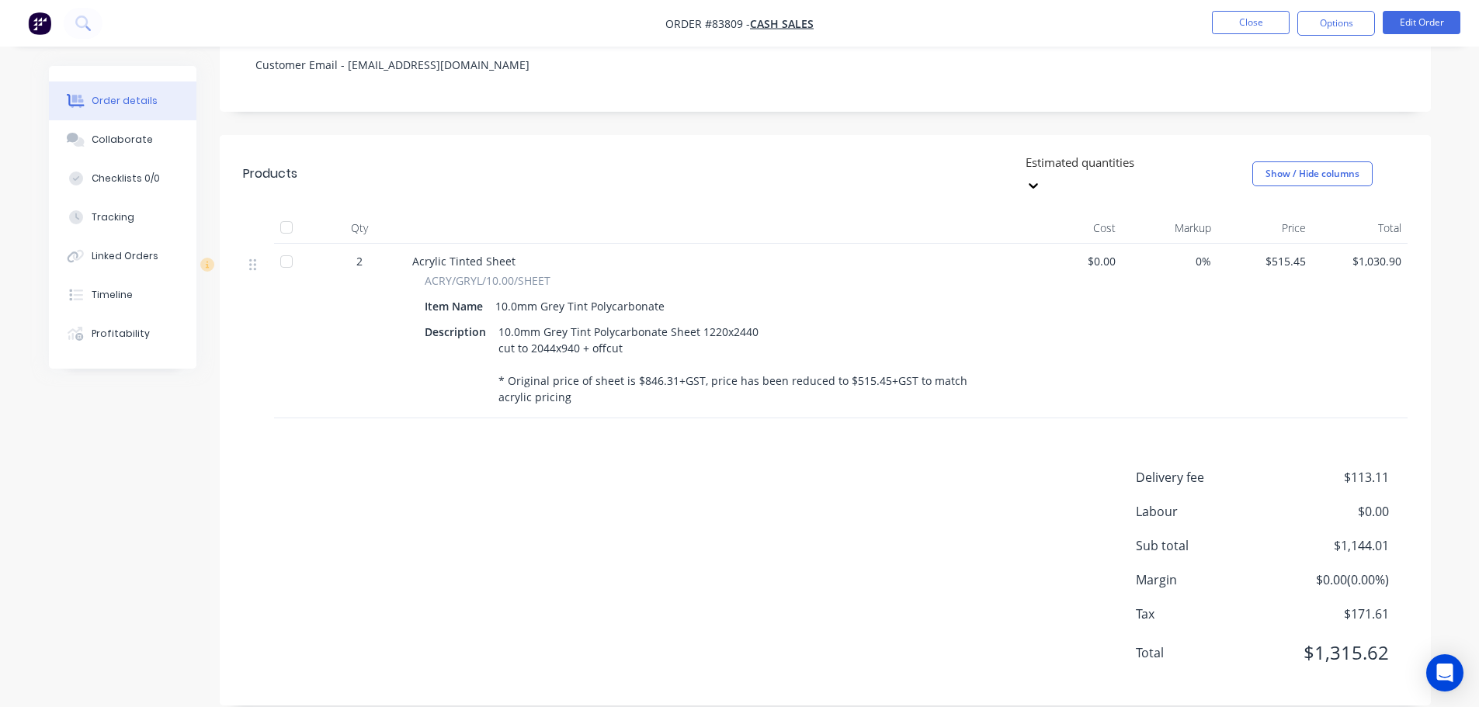
click at [678, 468] on div "Delivery fee $113.11 Labour $0.00 Sub total $1,144.01 Margin $0.00 ( 0.00 %) Ta…" at bounding box center [825, 575] width 1164 height 214
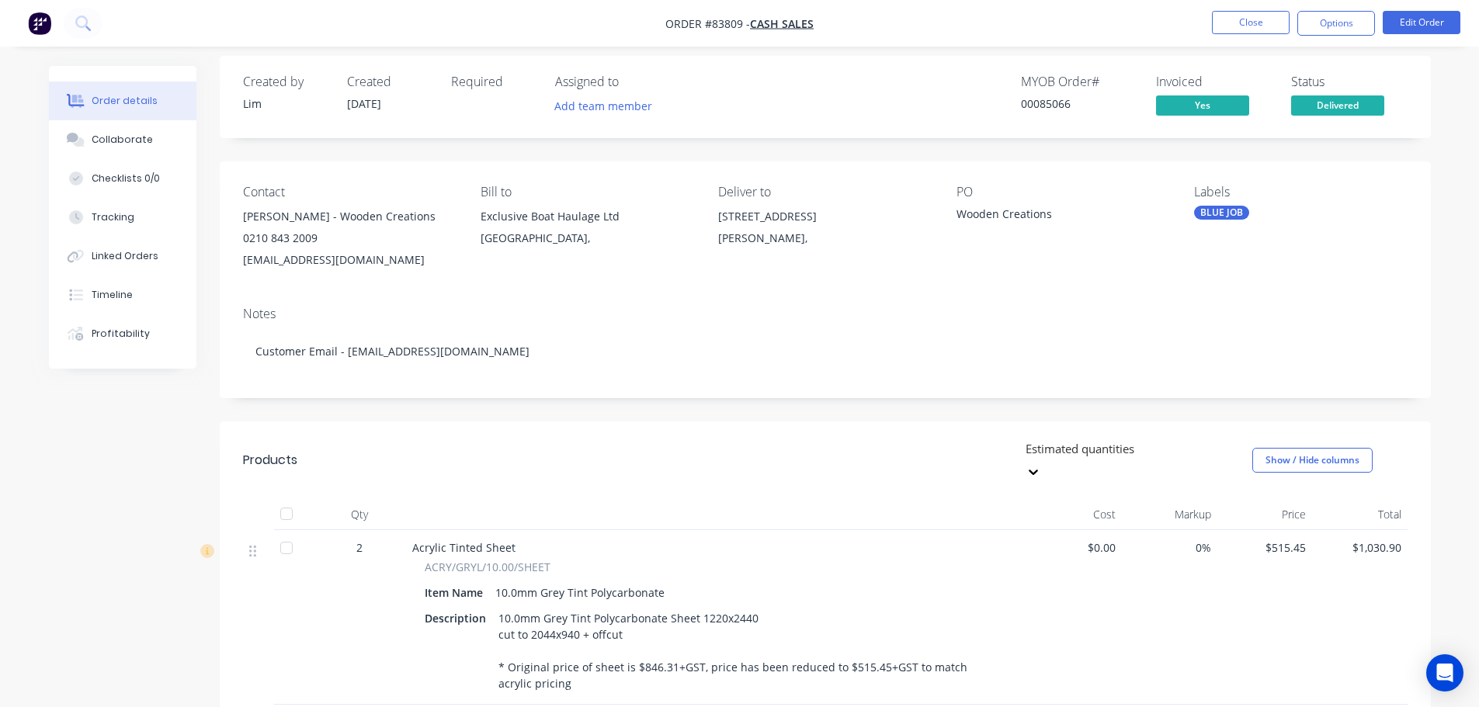
scroll to position [0, 0]
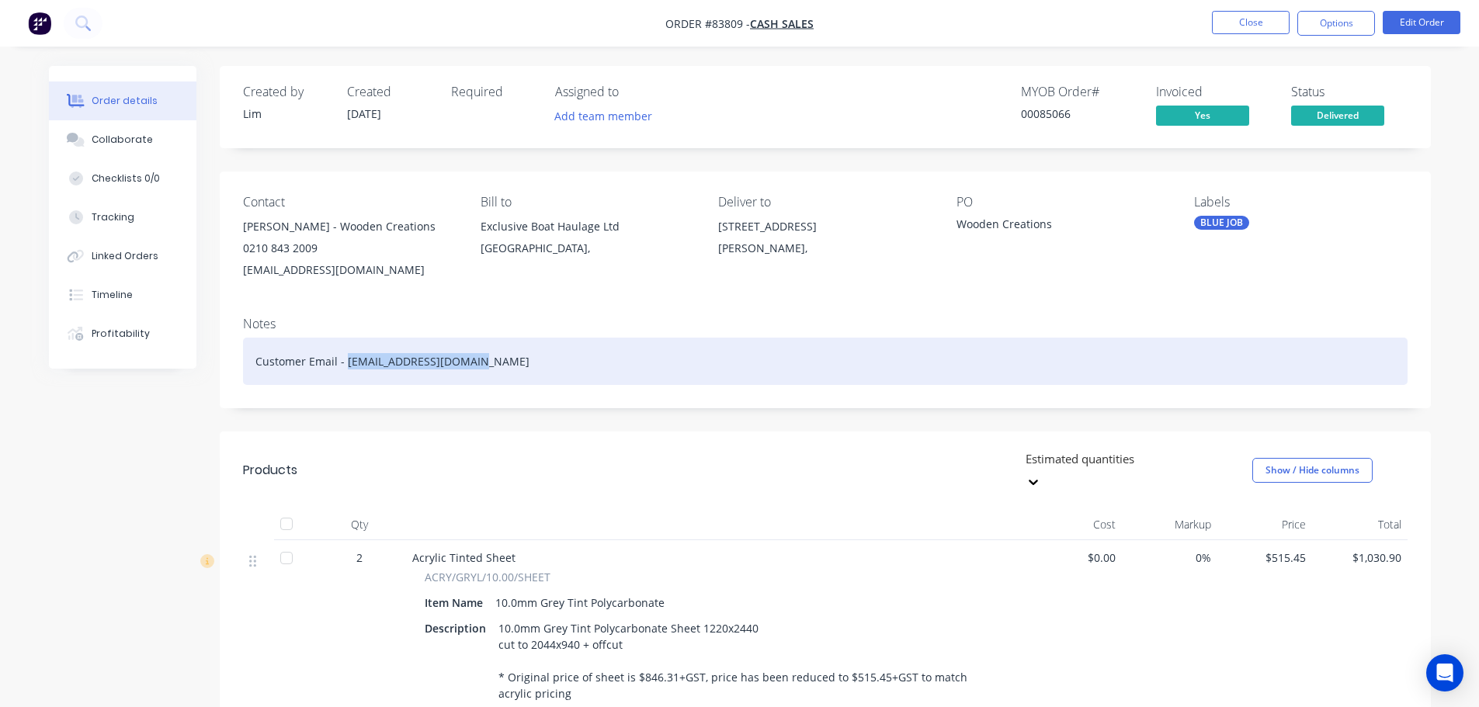
drag, startPoint x: 484, startPoint y: 369, endPoint x: 345, endPoint y: 369, distance: 139.7
click at [345, 369] on div "Customer Email - [EMAIL_ADDRESS][DOMAIN_NAME]" at bounding box center [825, 361] width 1164 height 47
copy div "[EMAIL_ADDRESS][DOMAIN_NAME]"
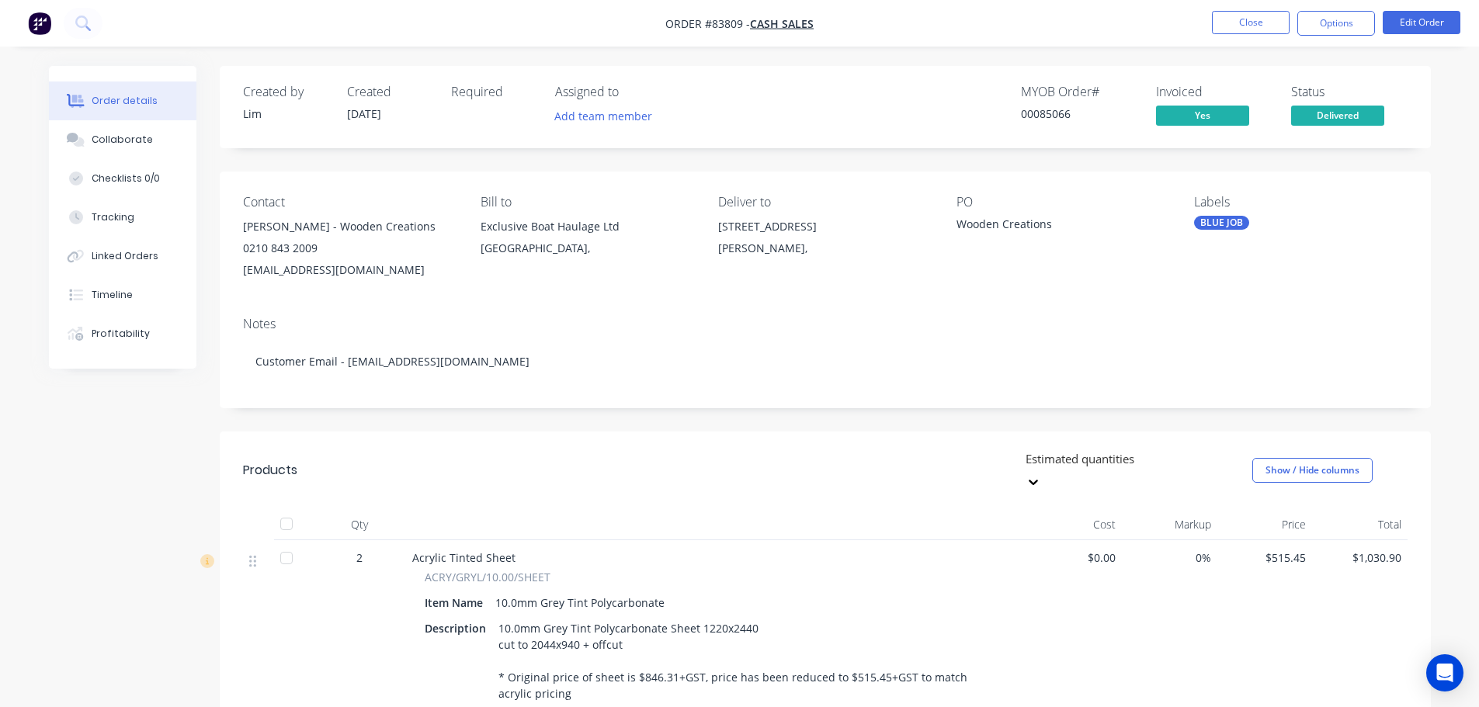
click at [1096, 44] on nav "Order #83809 - Cash Sales Close Options Edit Order" at bounding box center [739, 23] width 1479 height 47
click at [1324, 26] on button "Options" at bounding box center [1336, 23] width 78 height 25
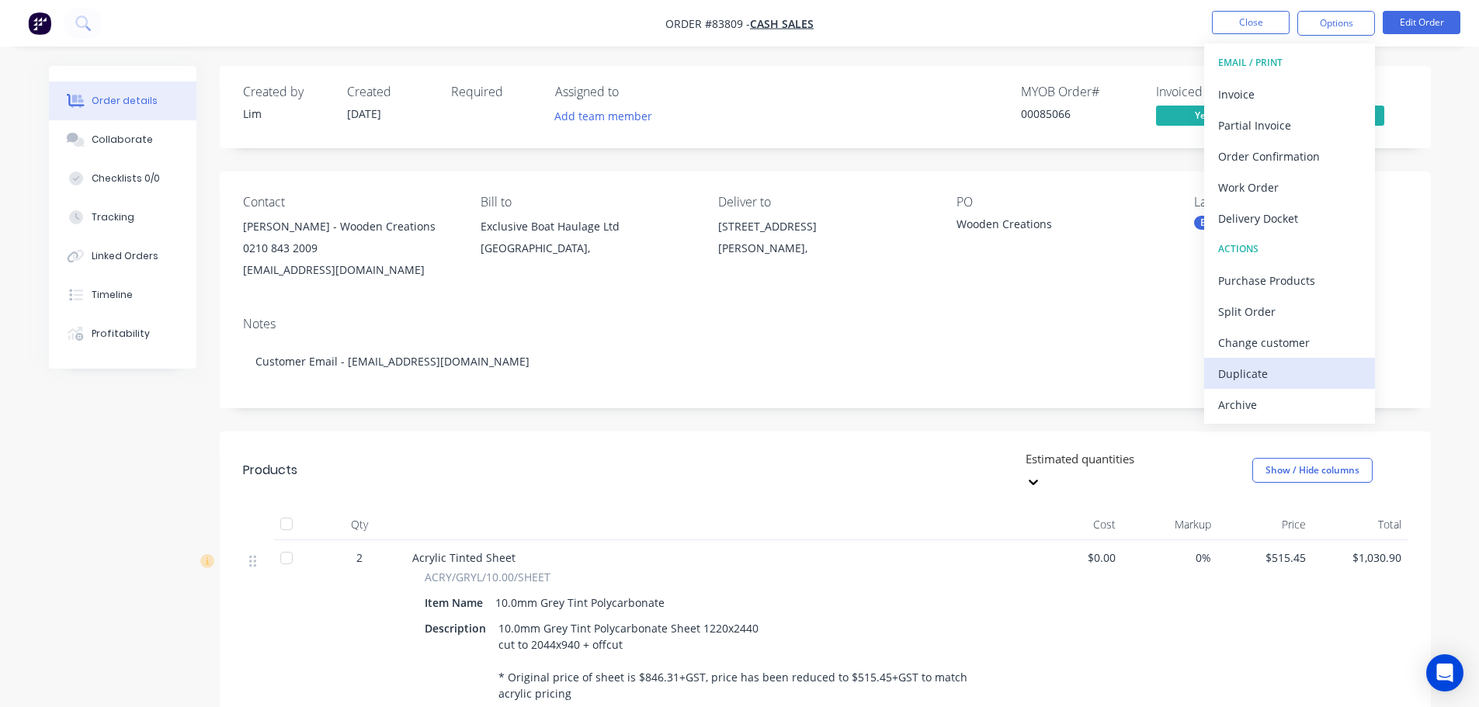
click at [1264, 375] on div "Duplicate" at bounding box center [1289, 374] width 143 height 23
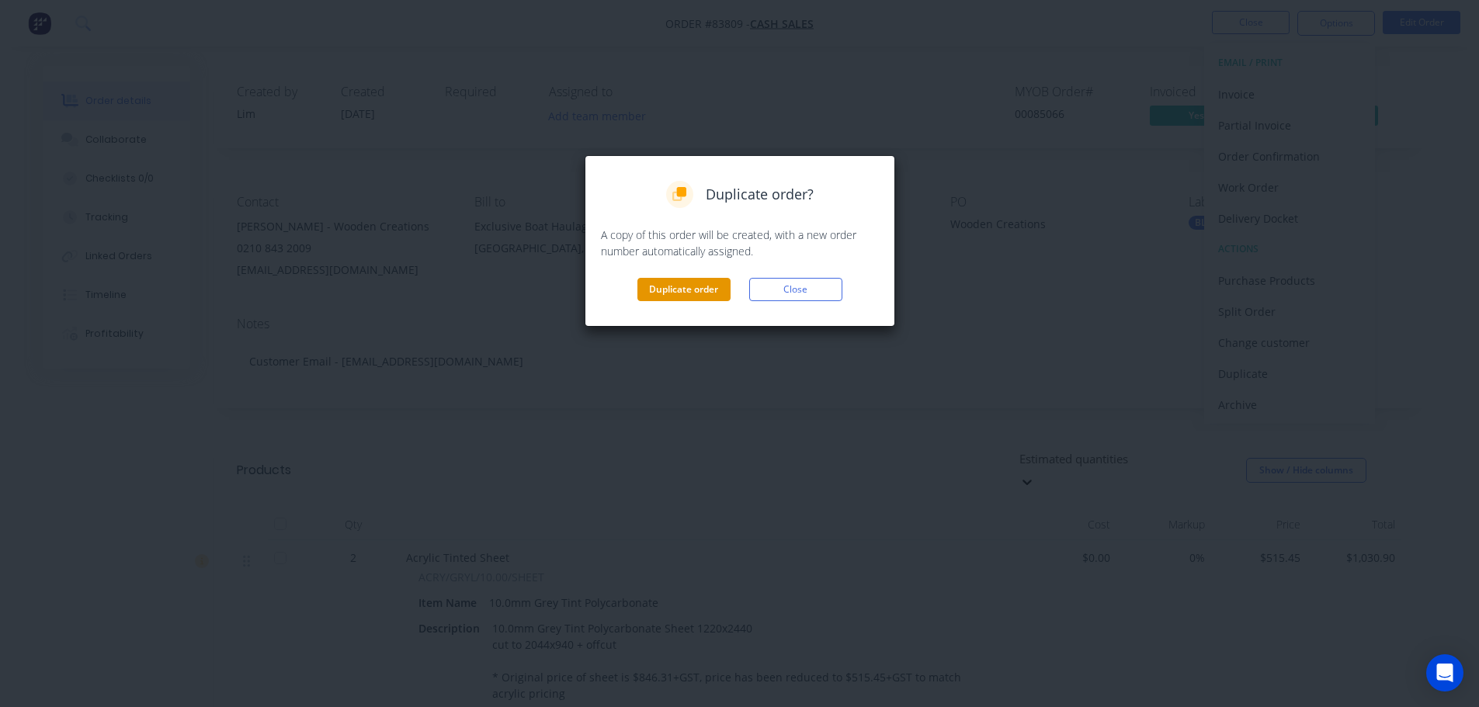
click at [686, 283] on button "Duplicate order" at bounding box center [683, 289] width 93 height 23
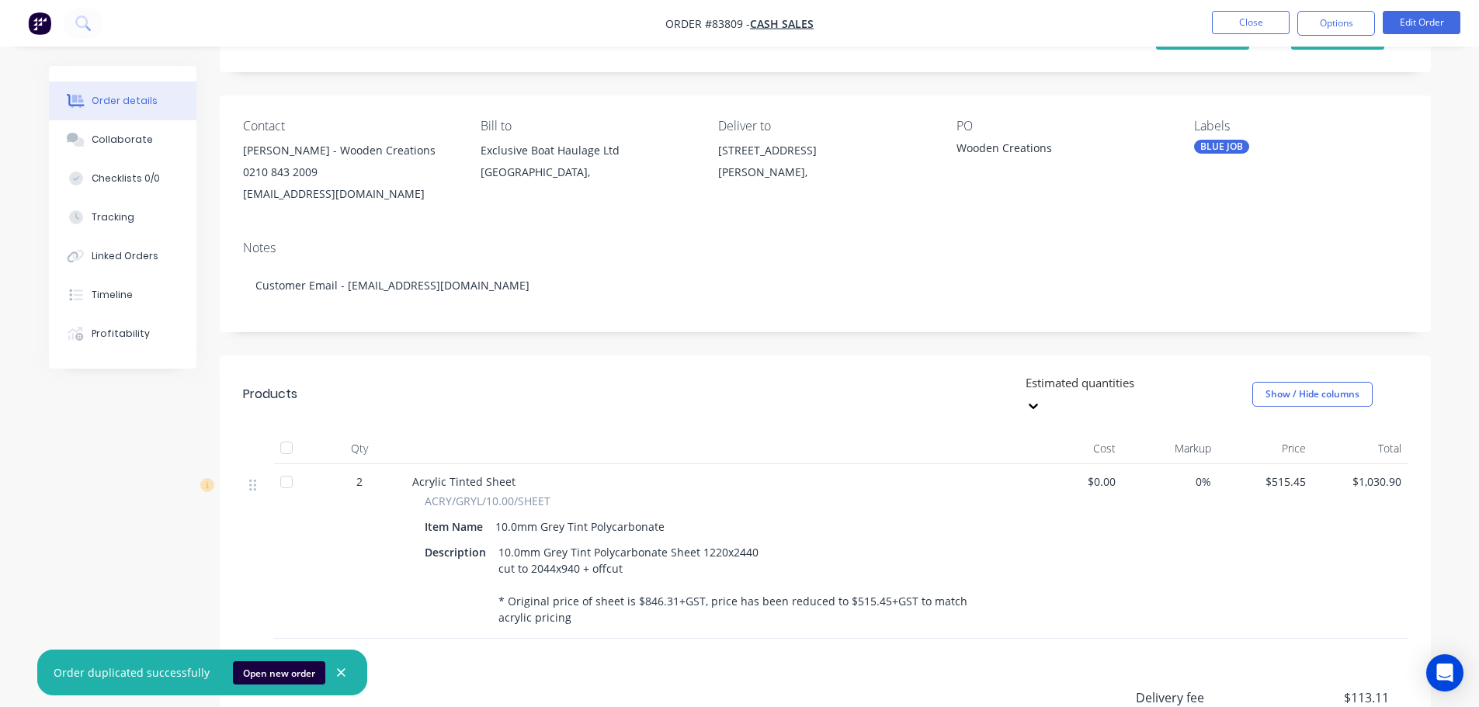
scroll to position [155, 0]
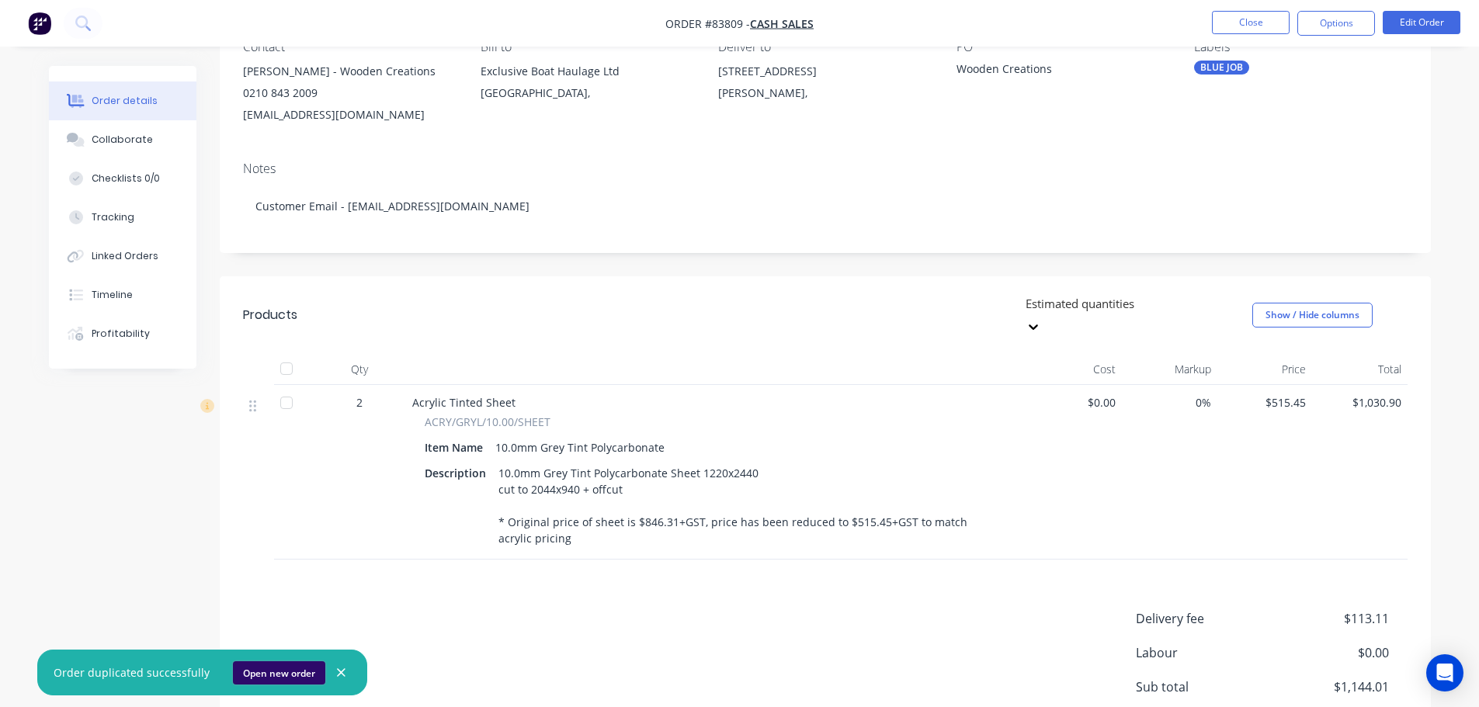
click at [282, 664] on button "Open new order" at bounding box center [279, 672] width 92 height 23
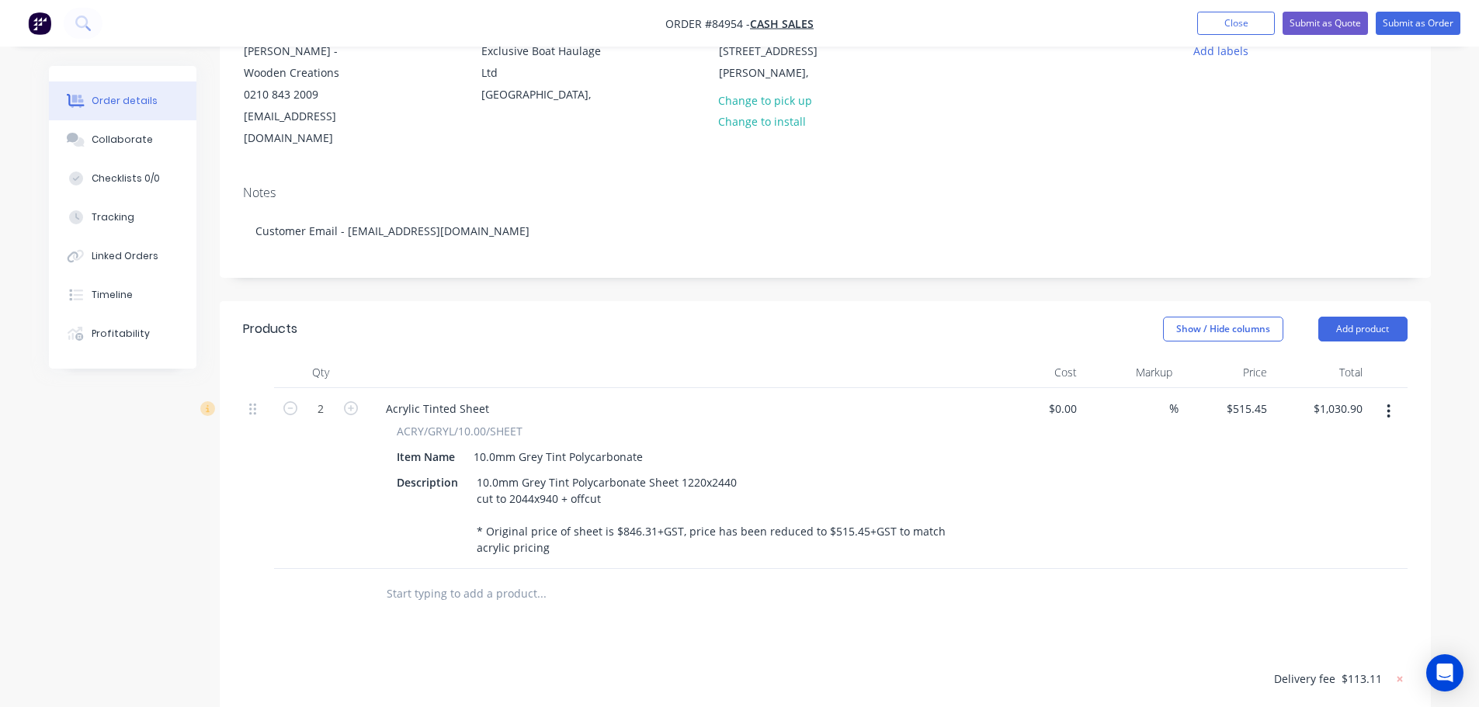
scroll to position [456, 0]
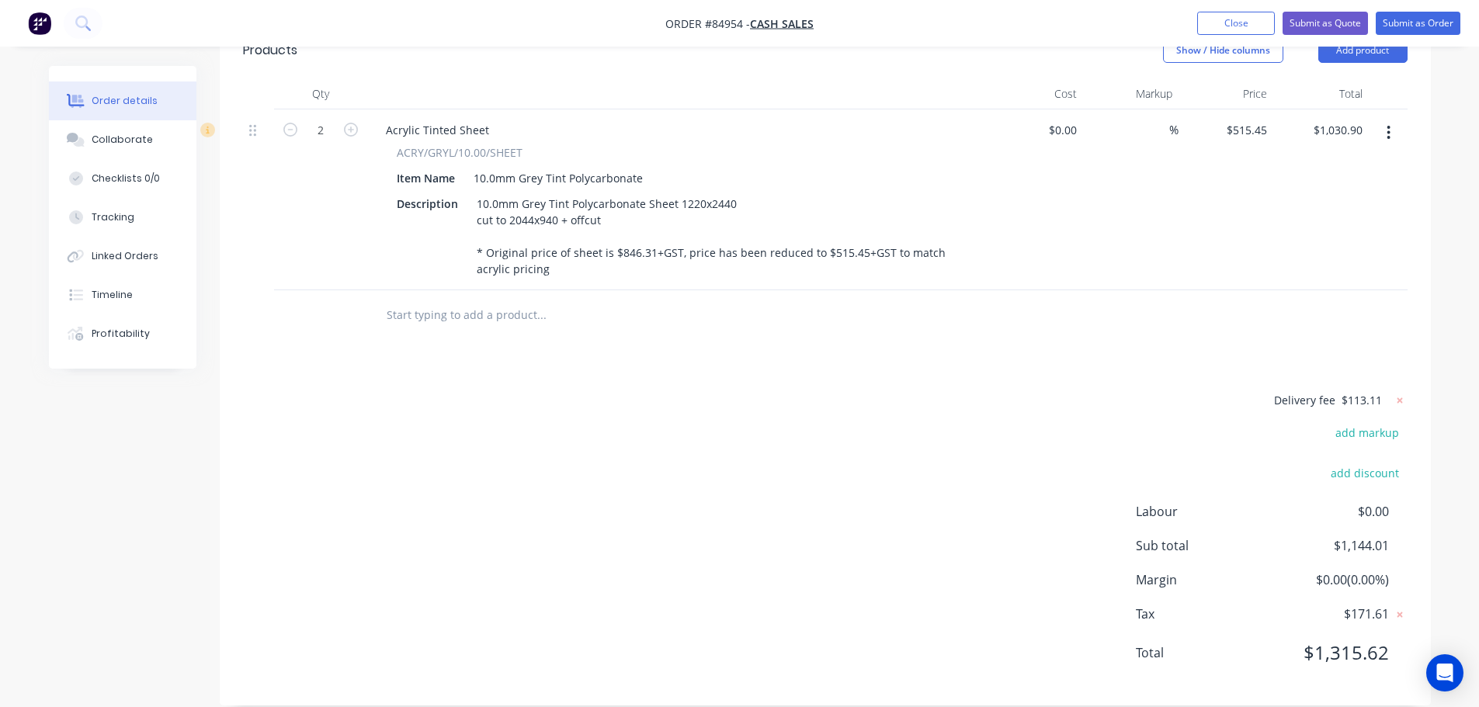
click at [293, 119] on div "2" at bounding box center [320, 199] width 93 height 181
click at [288, 123] on icon "button" at bounding box center [290, 130] width 14 height 14
type input "1"
type input "$515.45"
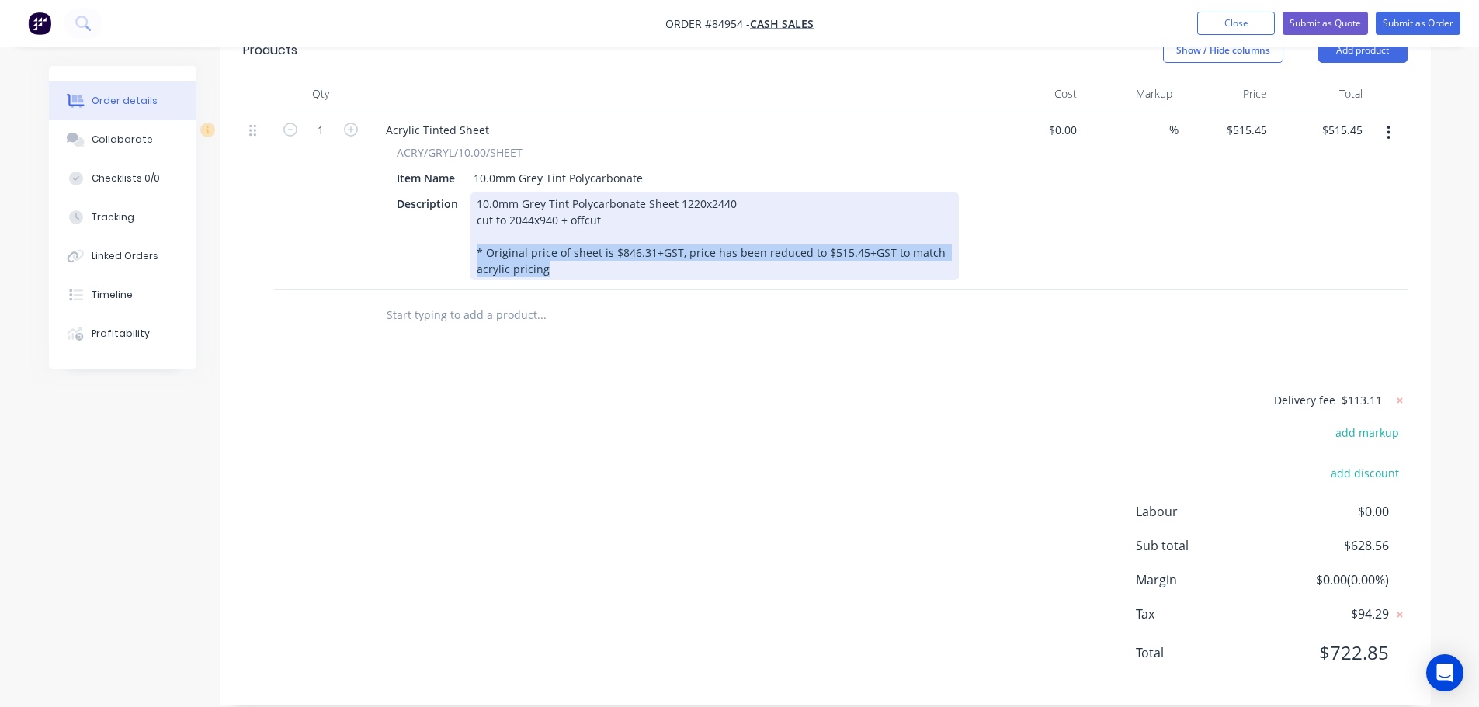
drag, startPoint x: 574, startPoint y: 252, endPoint x: 464, endPoint y: 229, distance: 111.7
click at [464, 229] on div "Description 10.0mm Grey Tint Polycarbonate Sheet 1220x2440 cut to 2044x940 + of…" at bounding box center [674, 237] width 568 height 88
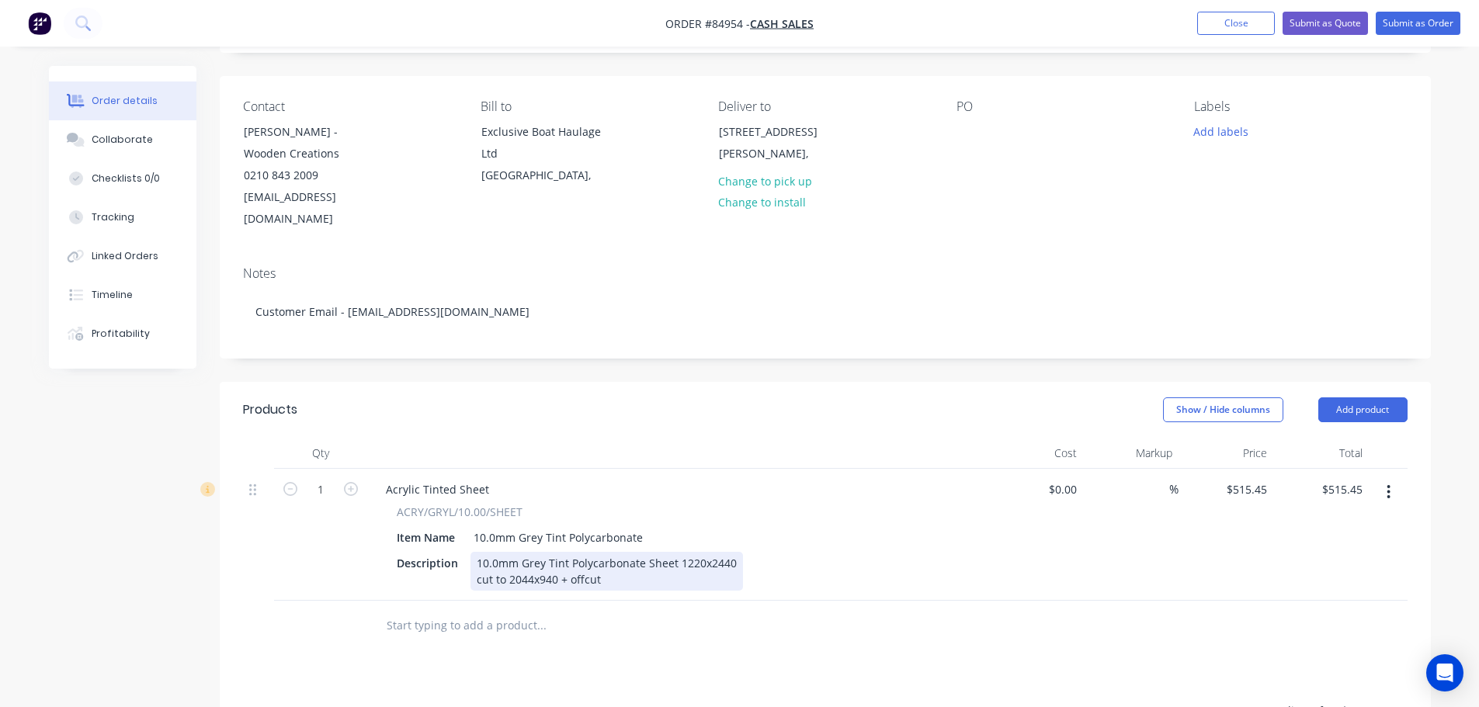
scroll to position [252, 0]
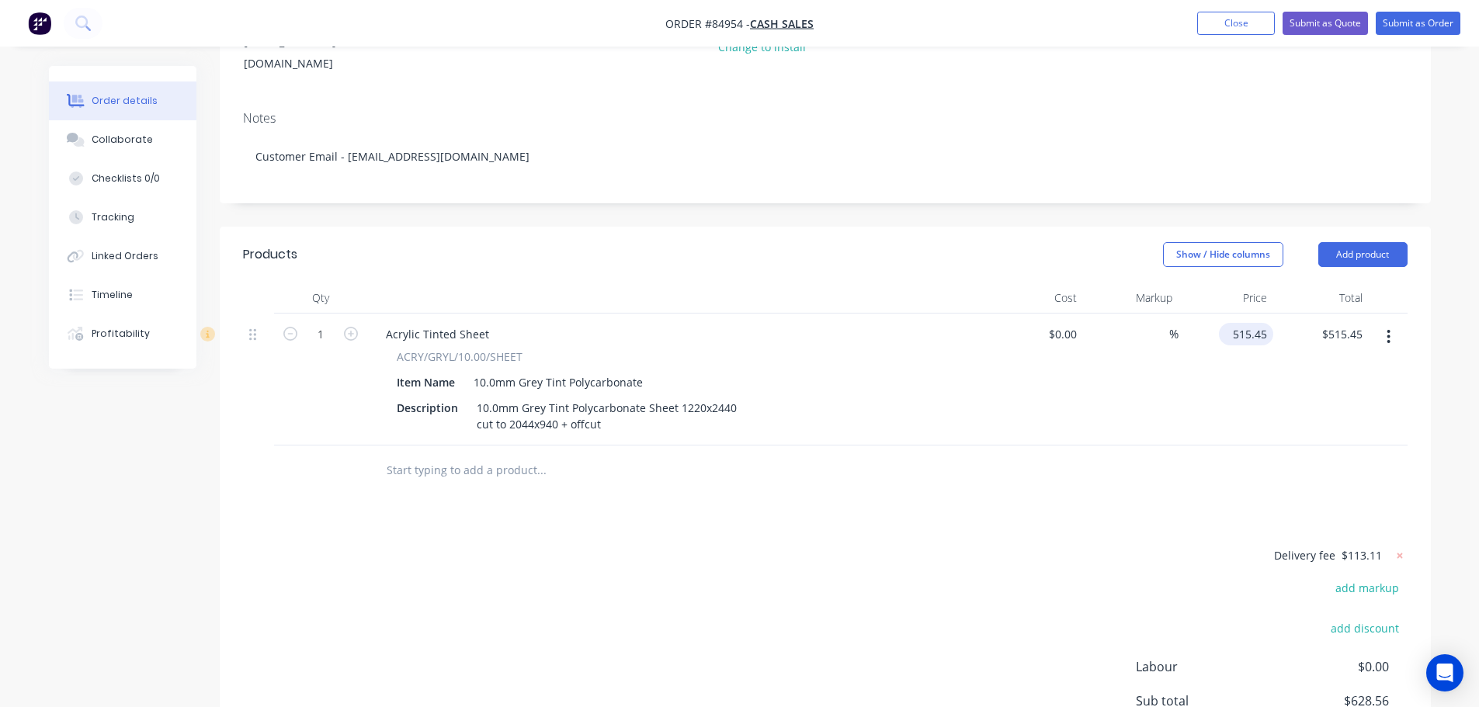
click at [1244, 323] on input "515.45" at bounding box center [1249, 334] width 48 height 23
paste input "846.31"
type input "$846.31"
click at [1191, 450] on div at bounding box center [825, 471] width 1164 height 50
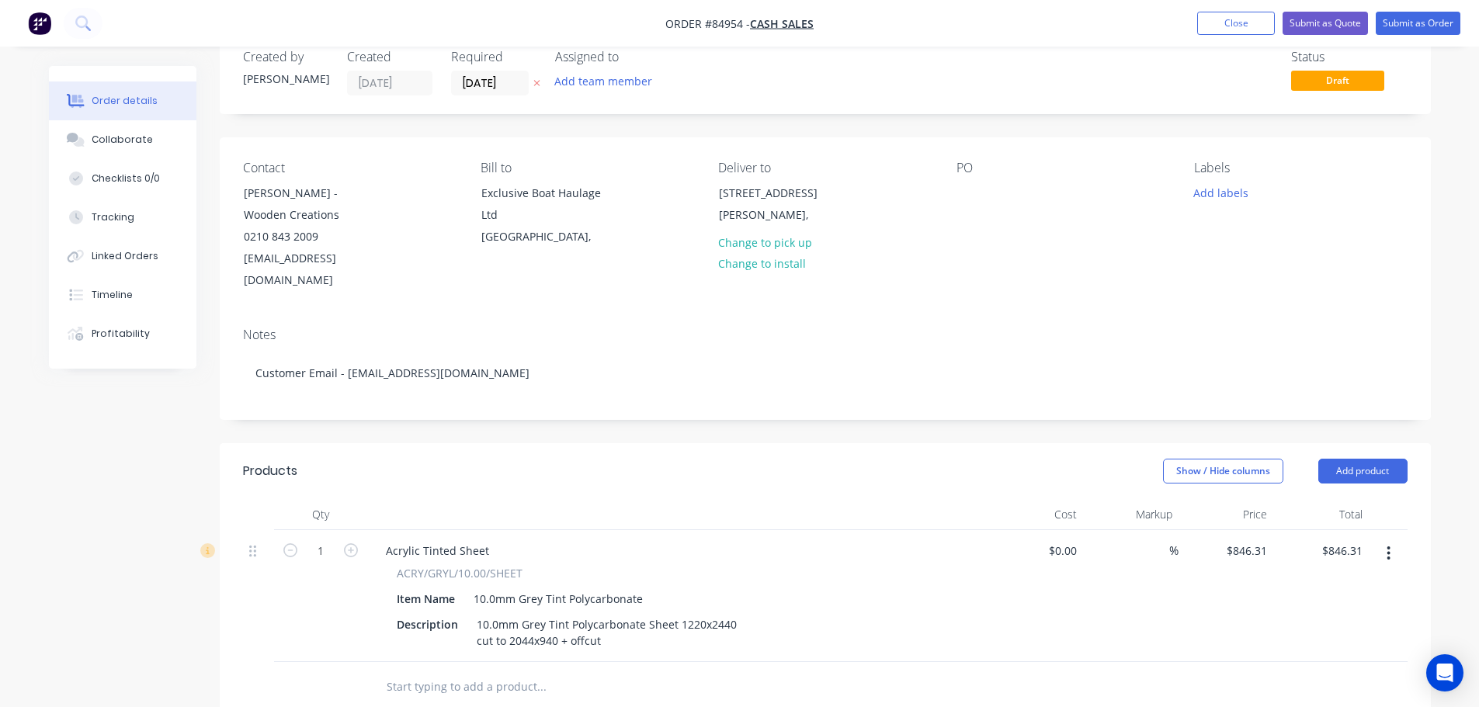
scroll to position [0, 0]
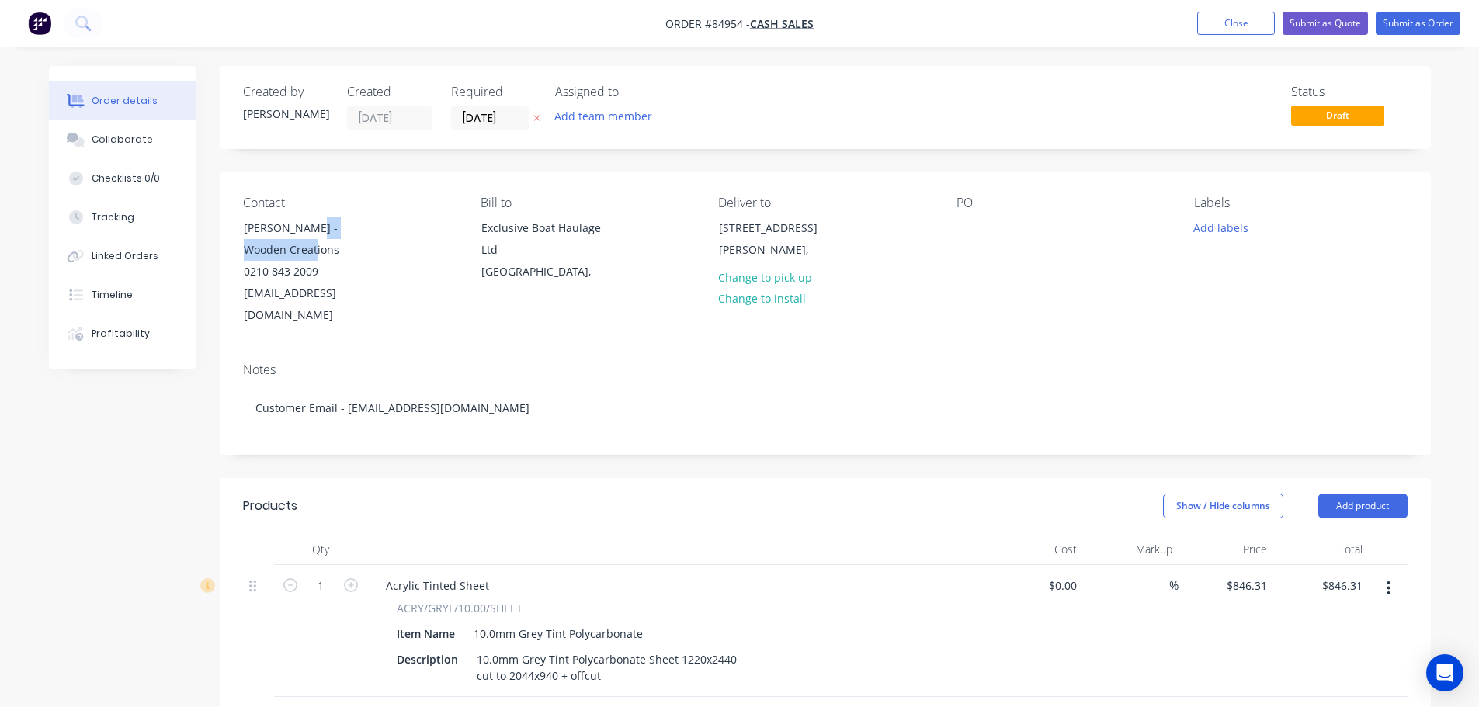
drag, startPoint x: 298, startPoint y: 227, endPoint x: 387, endPoint y: 250, distance: 92.1
click at [387, 250] on div "Contact Petr Lebl - Wooden Creations 0210 843 2009 woodencreations16@gmail.com" at bounding box center [349, 261] width 213 height 131
copy div "Wooden Creations"
click at [960, 225] on div at bounding box center [968, 228] width 25 height 23
paste div
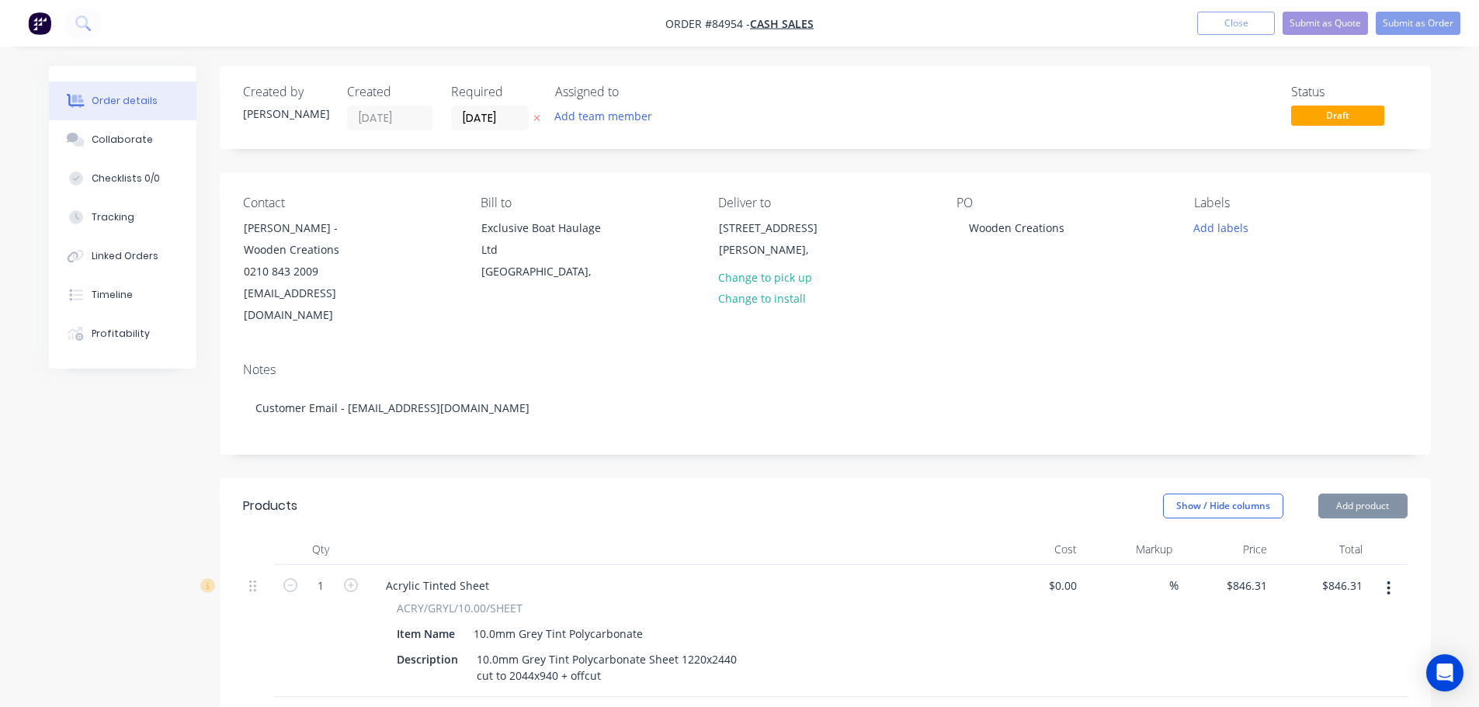
click at [1004, 286] on div "PO Wooden Creations" at bounding box center [1062, 261] width 213 height 131
click at [538, 118] on icon "button" at bounding box center [536, 117] width 7 height 9
click at [1414, 8] on nav "Order #84954 - Cash Sales Add product Close Submit as Quote Submit as Order" at bounding box center [739, 23] width 1479 height 47
click at [1415, 32] on button "Submit as Order" at bounding box center [1417, 23] width 85 height 23
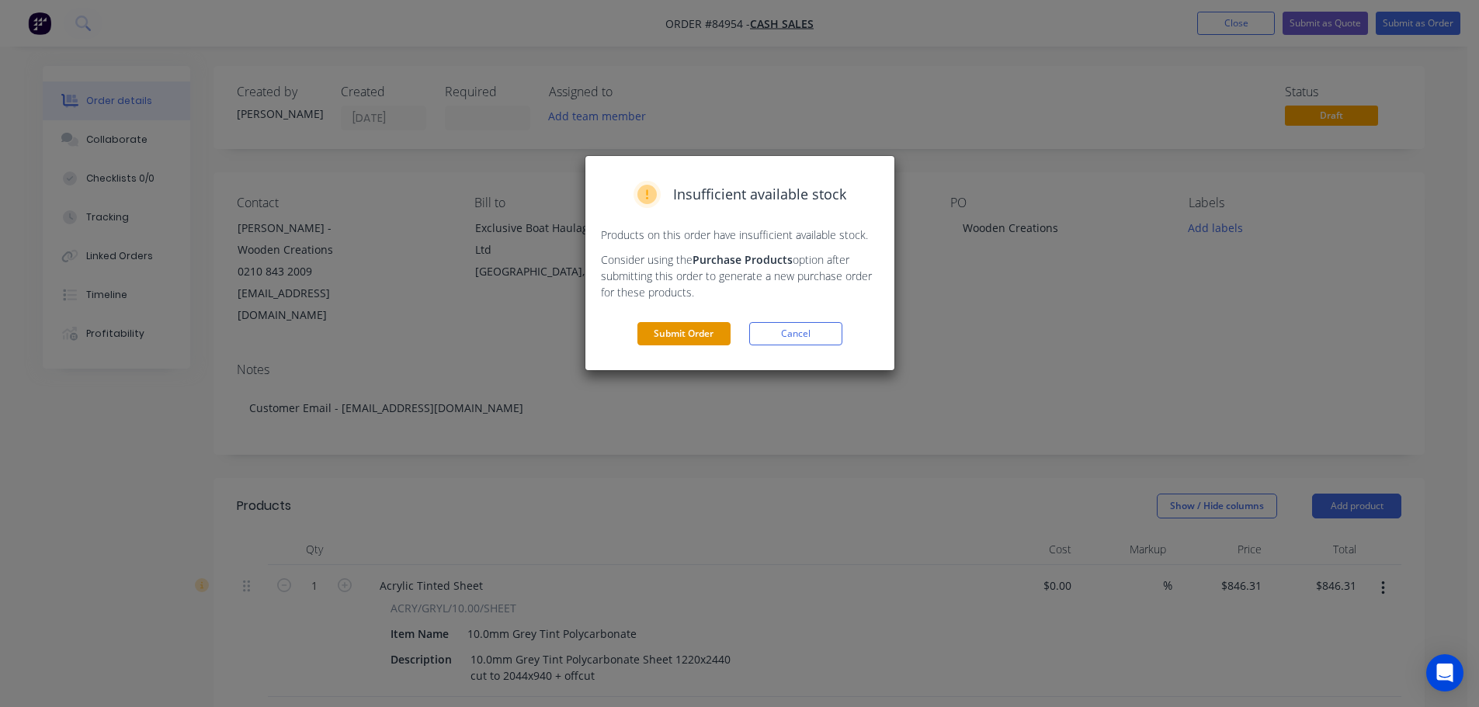
click at [717, 339] on button "Submit Order" at bounding box center [683, 333] width 93 height 23
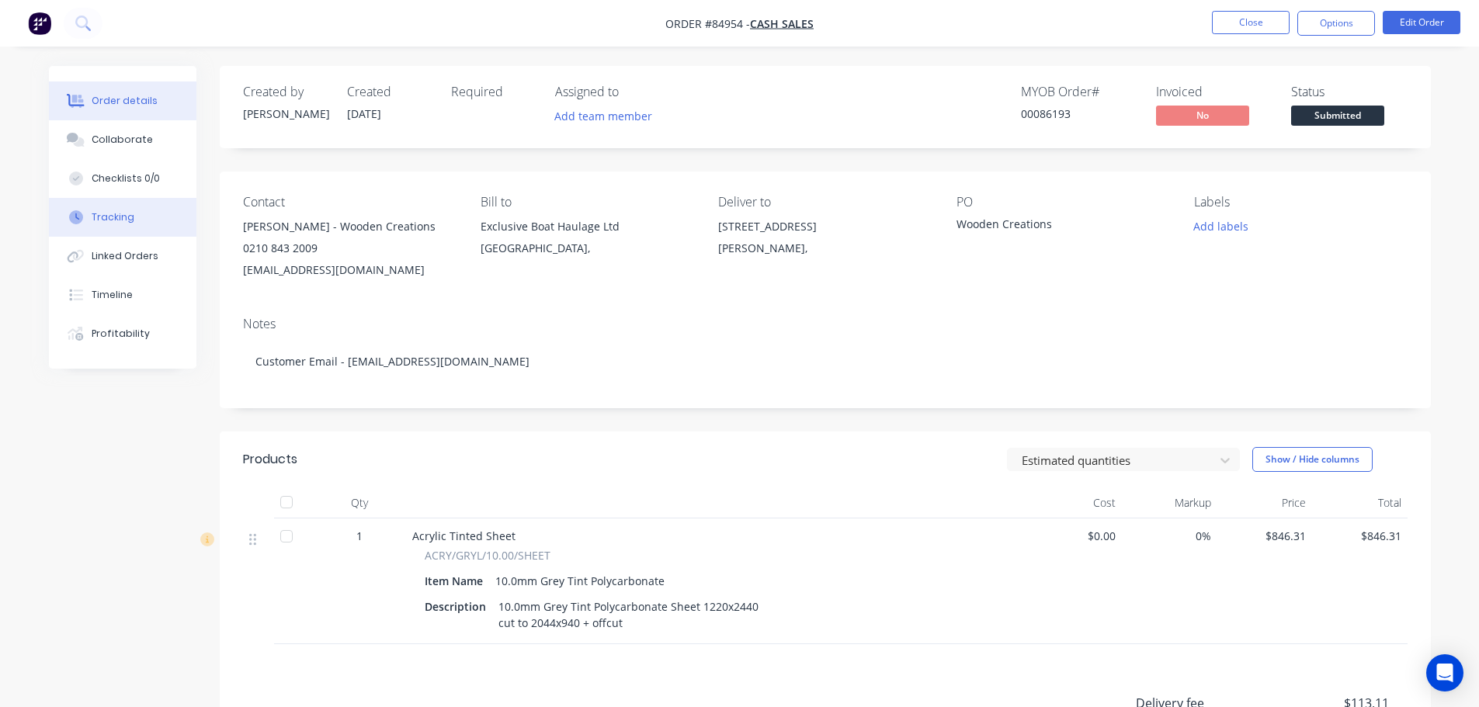
drag, startPoint x: 123, startPoint y: 304, endPoint x: 119, endPoint y: 203, distance: 101.0
click at [123, 304] on button "Timeline" at bounding box center [122, 295] width 147 height 39
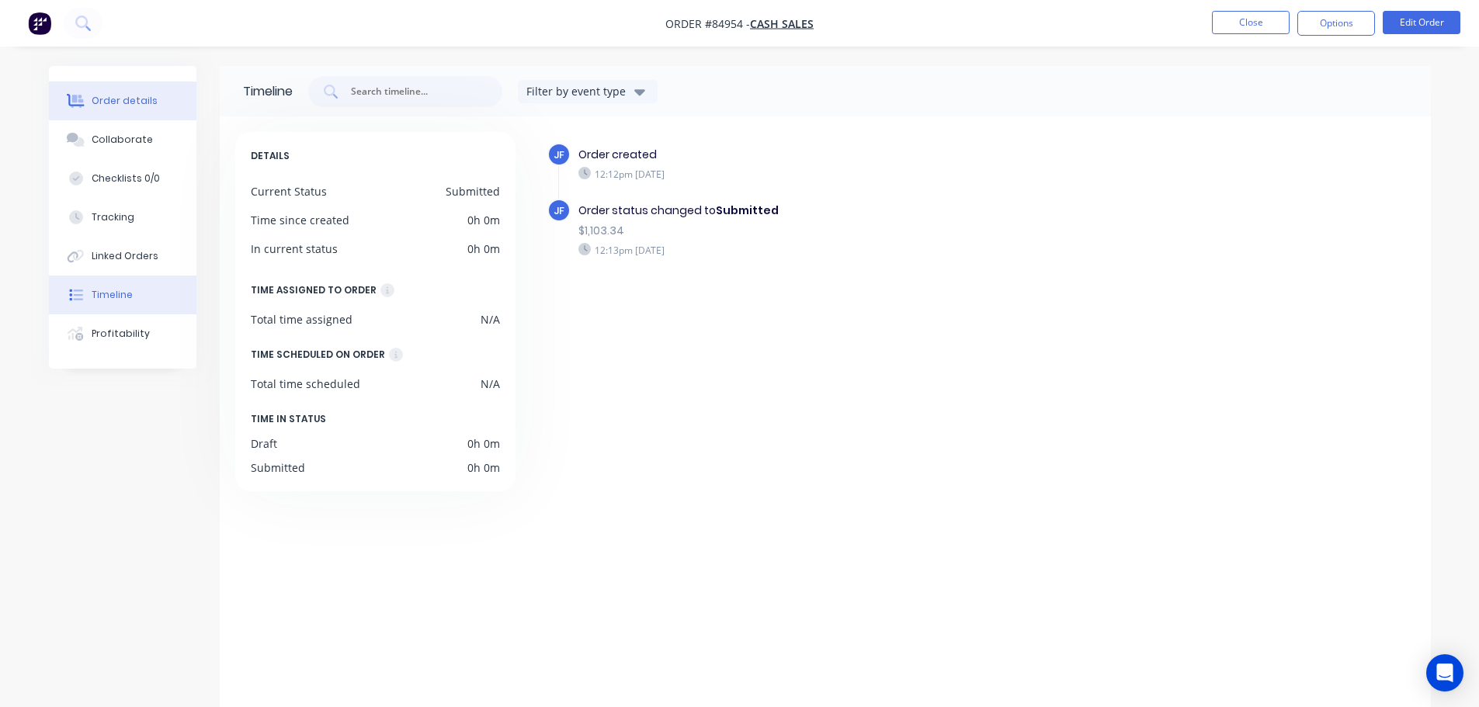
click at [119, 108] on button "Order details" at bounding box center [122, 101] width 147 height 39
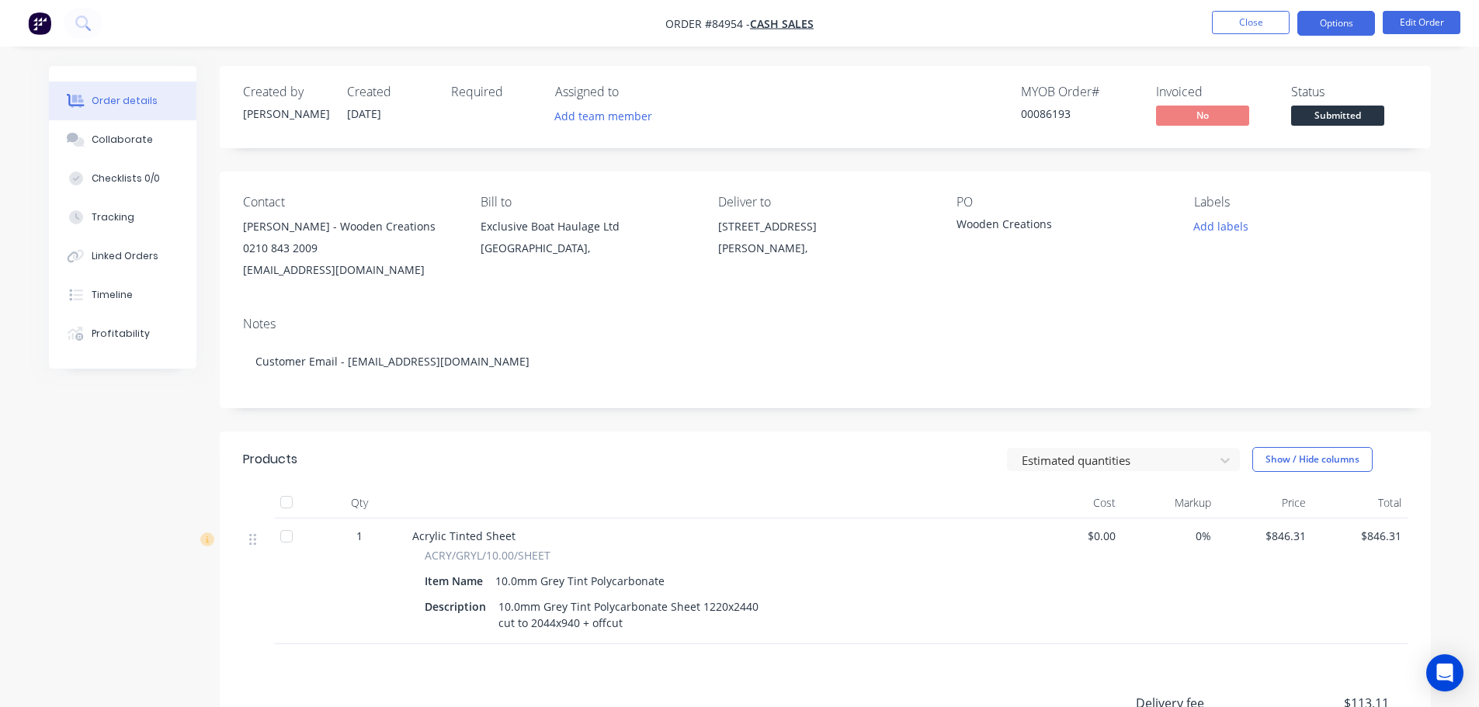
click at [1336, 19] on button "Options" at bounding box center [1336, 23] width 78 height 25
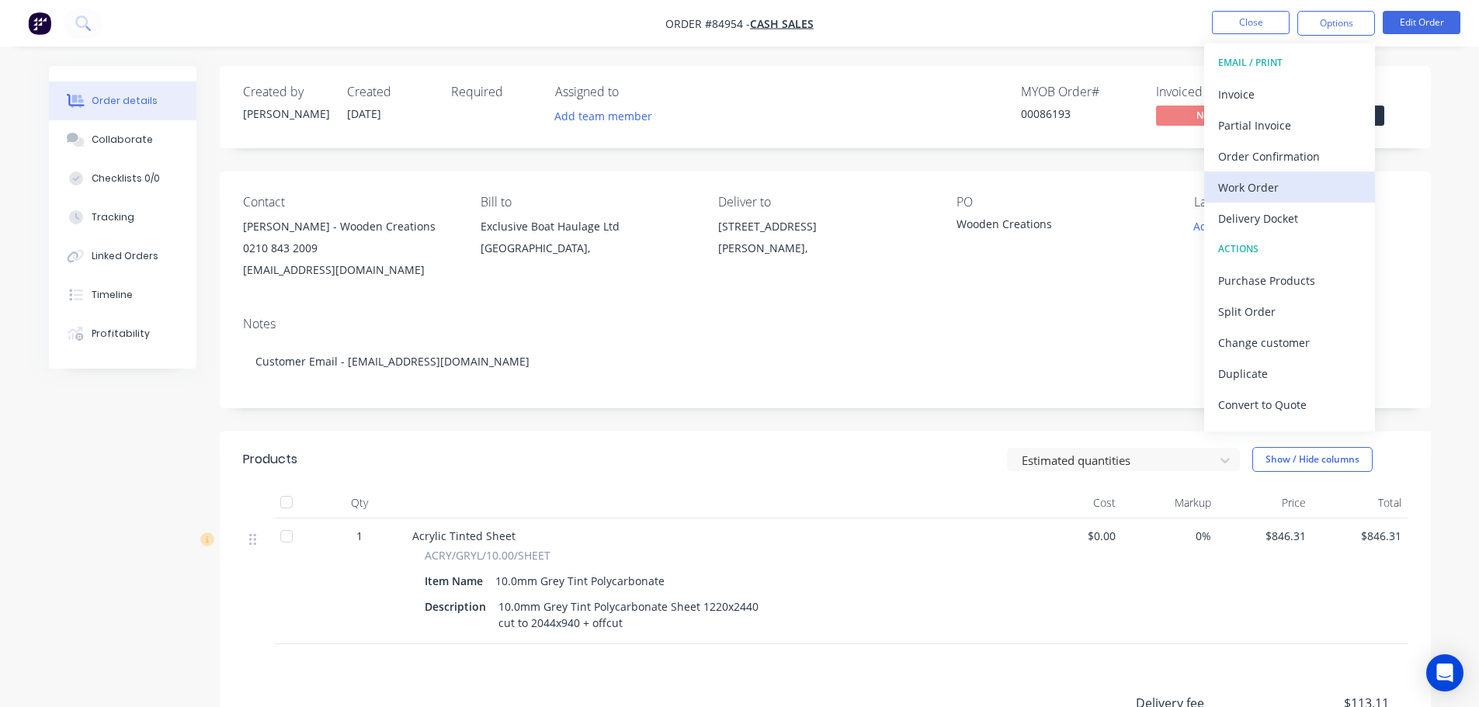
click at [1313, 178] on div "Work Order" at bounding box center [1289, 187] width 143 height 23
click at [1314, 150] on div "Without pricing" at bounding box center [1289, 156] width 143 height 23
click at [1245, 23] on button "Close" at bounding box center [1251, 22] width 78 height 23
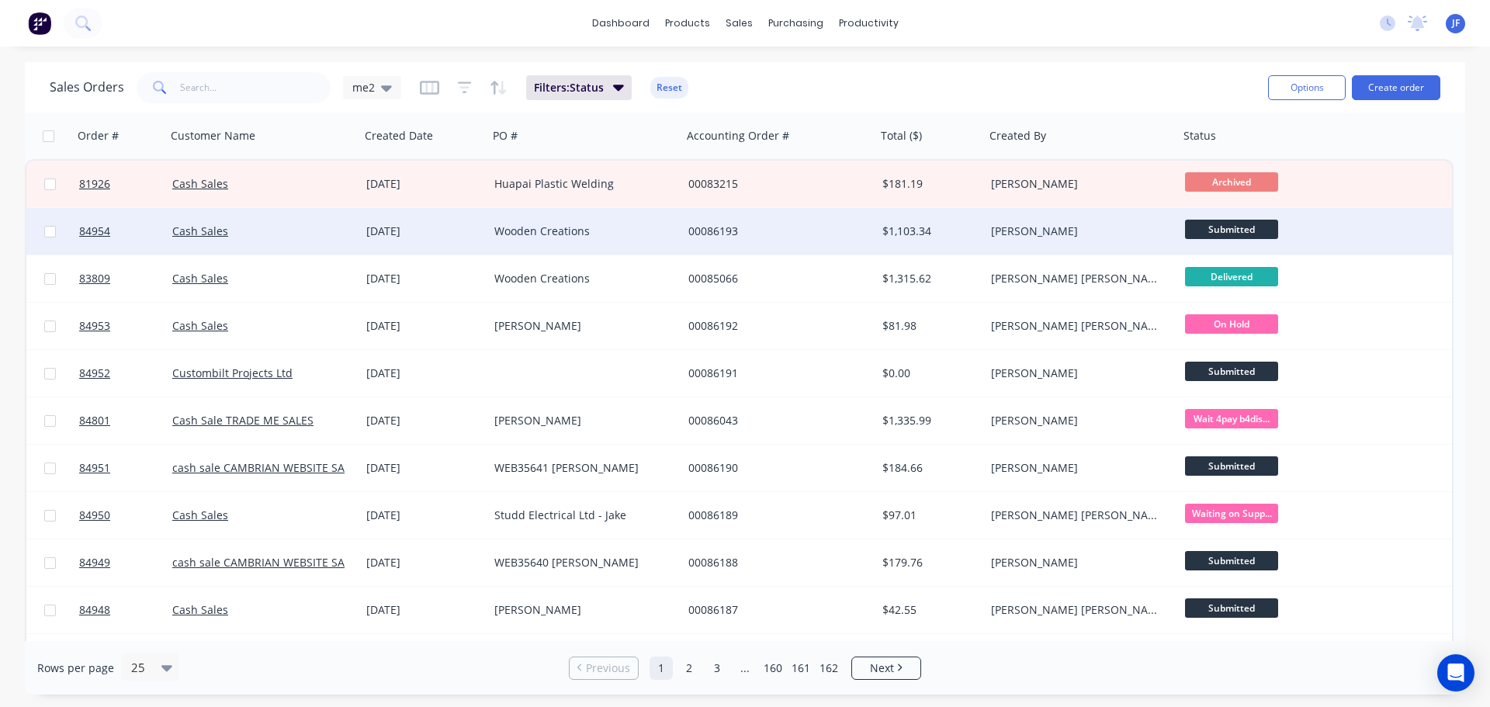
click at [464, 231] on div "[DATE]" at bounding box center [424, 232] width 116 height 16
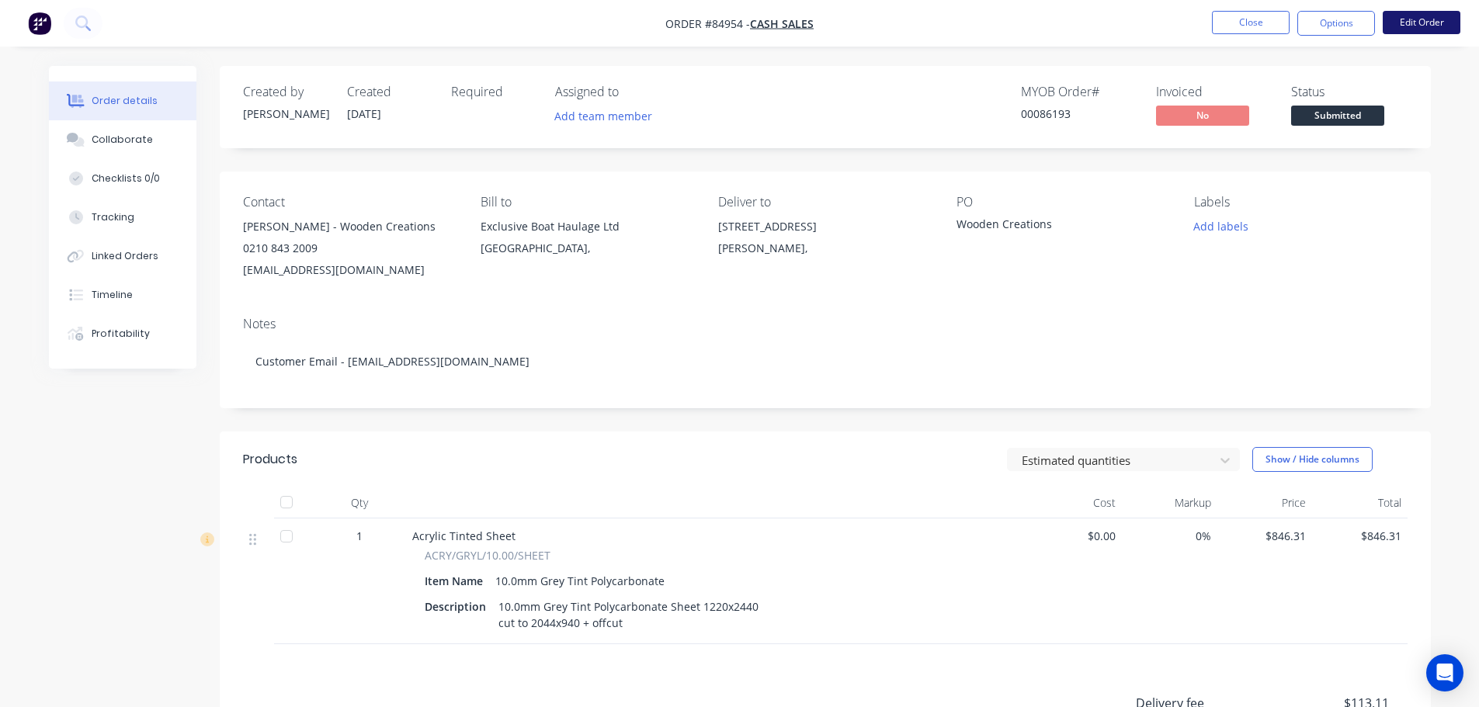
click at [1400, 21] on button "Edit Order" at bounding box center [1421, 22] width 78 height 23
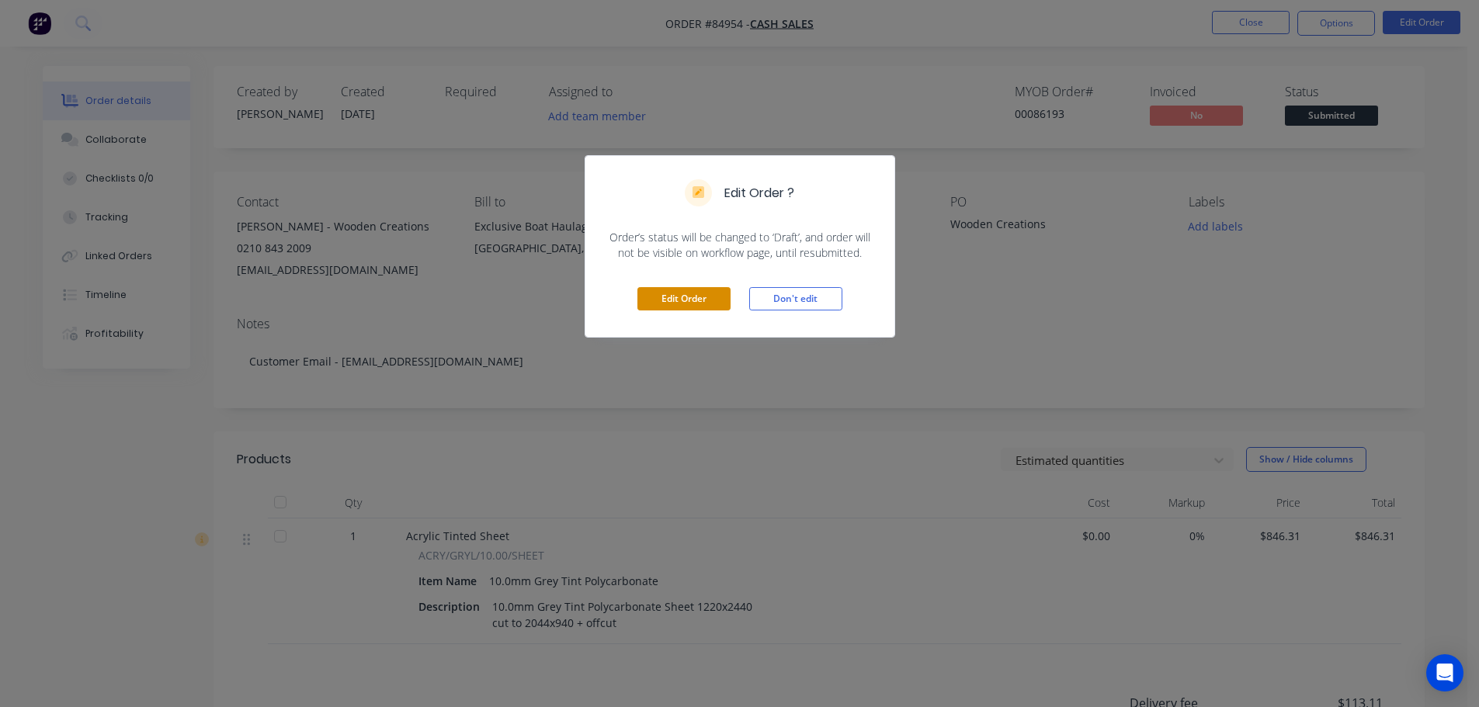
click at [707, 299] on button "Edit Order" at bounding box center [683, 298] width 93 height 23
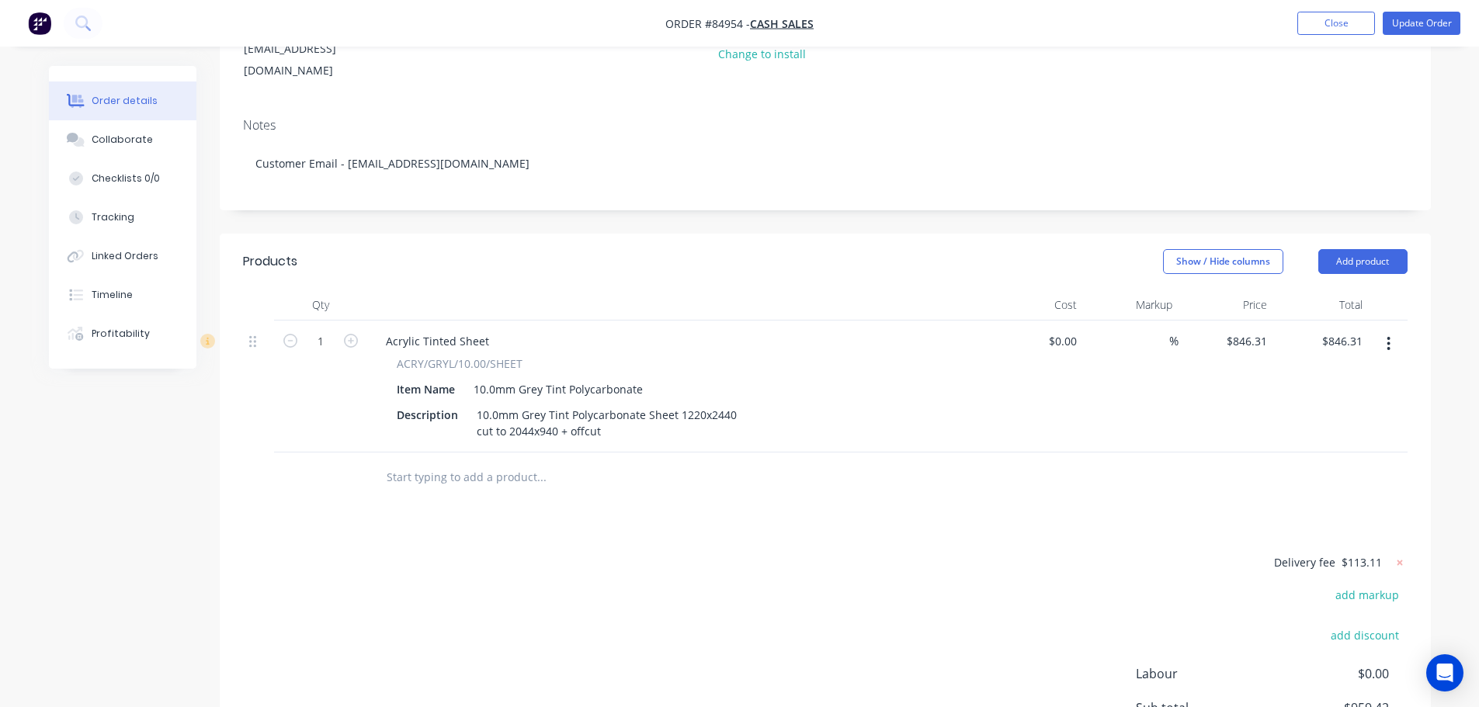
scroll to position [96, 0]
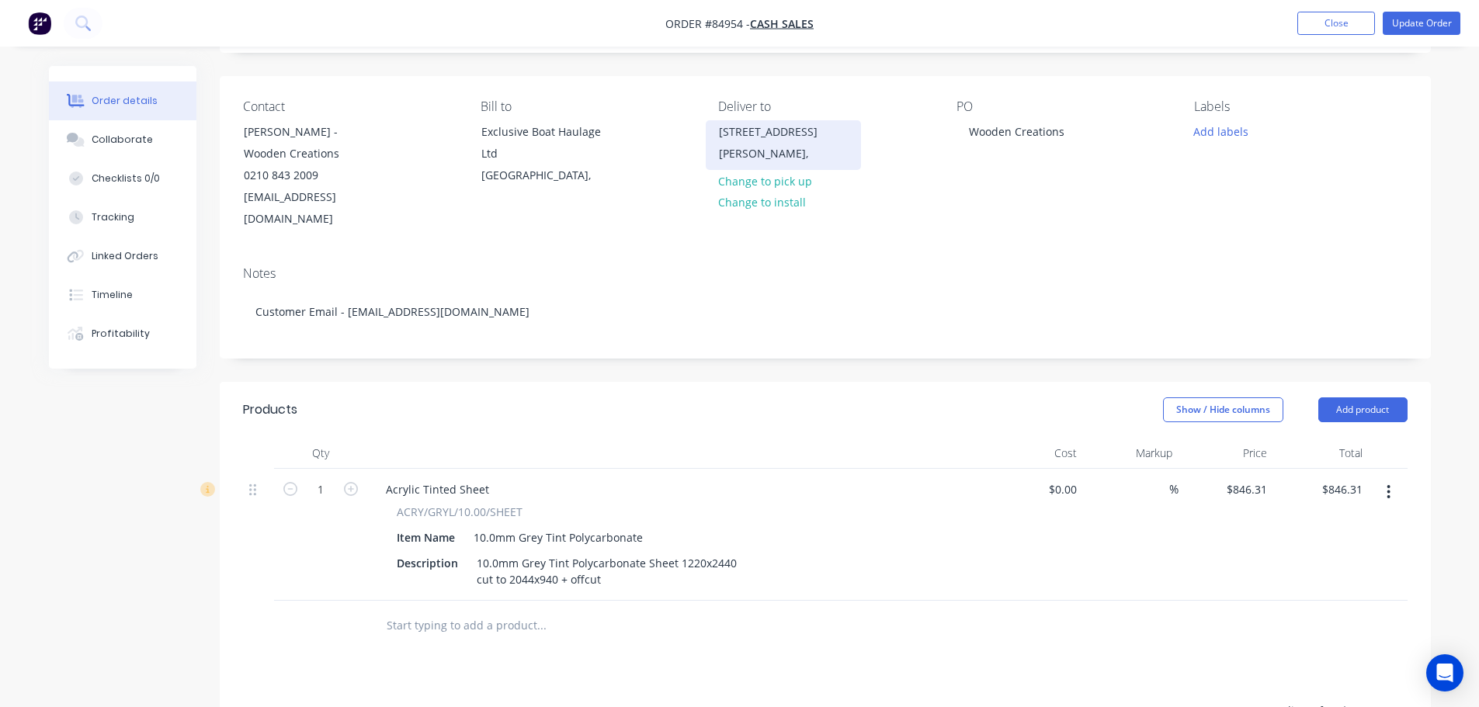
click at [772, 149] on div "Kerikeri," at bounding box center [783, 154] width 129 height 22
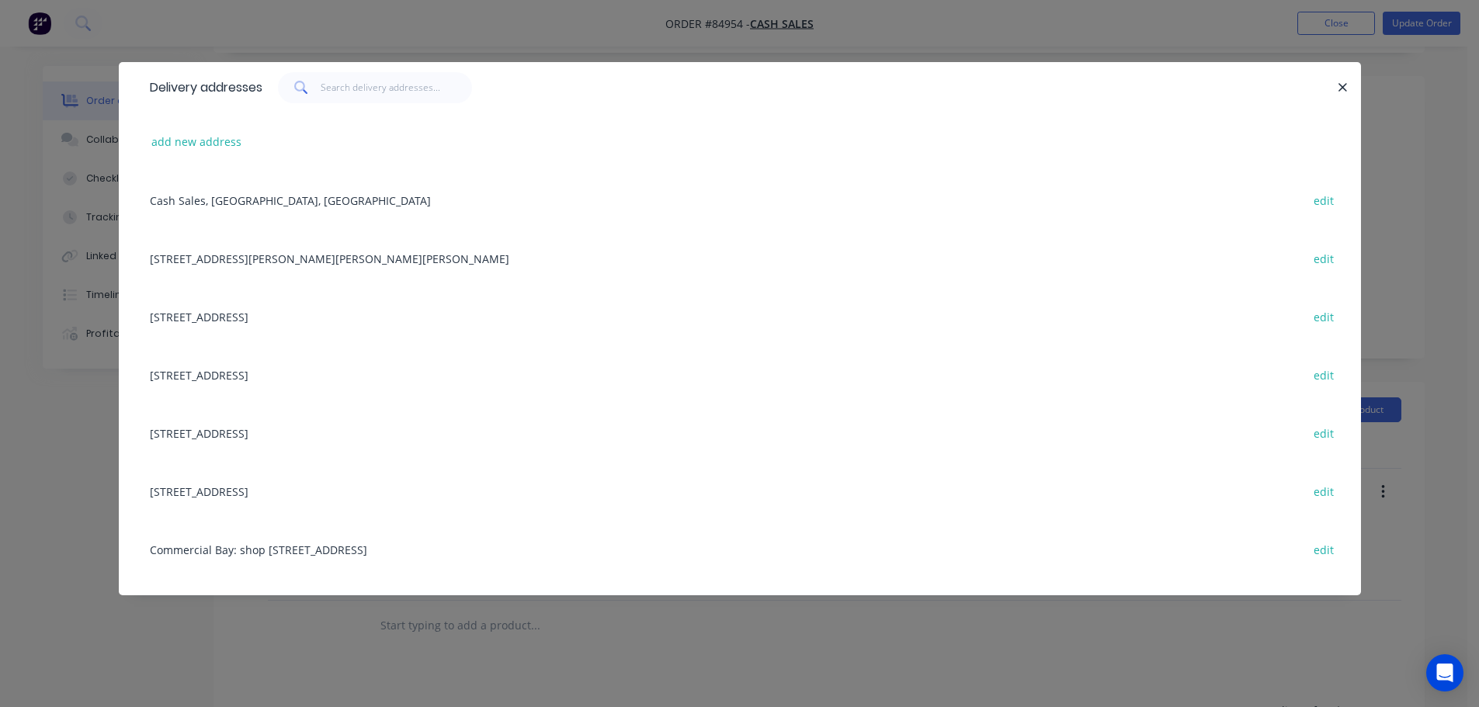
click at [297, 32] on div "Delivery addresses add new address Cash Sales, Auckland, New Zealand edit 81 Be…" at bounding box center [739, 353] width 1479 height 707
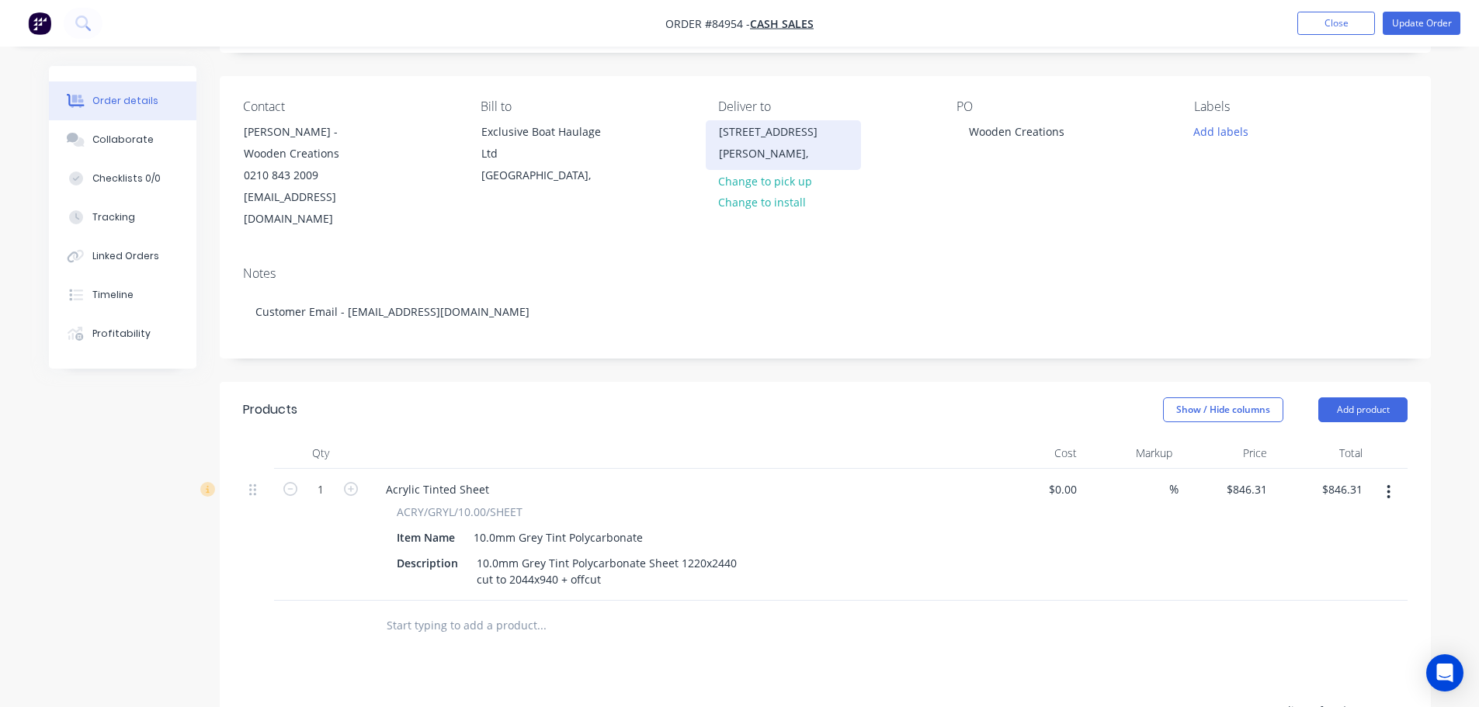
click at [723, 140] on div "537H Kerikeri Road" at bounding box center [783, 132] width 129 height 22
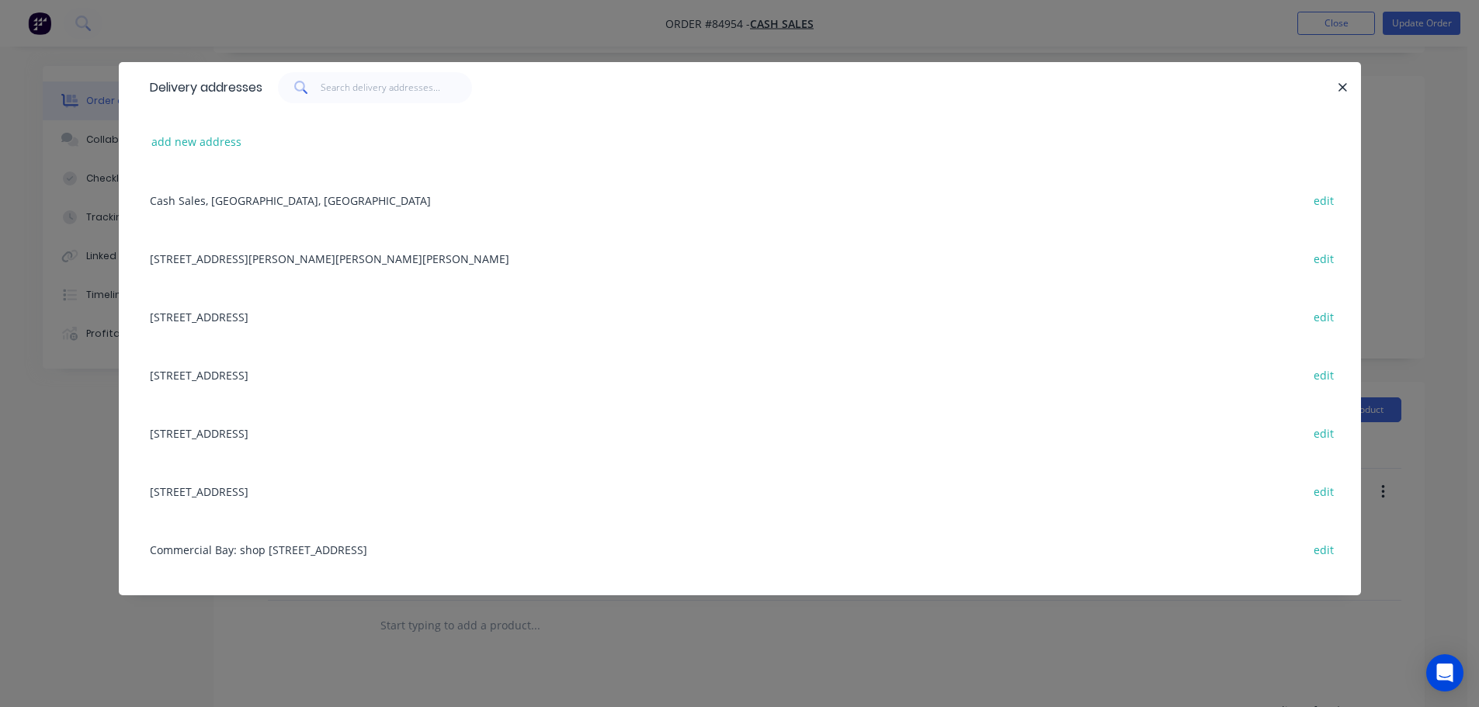
click at [234, 190] on div "Cash Sales, Auckland, New Zealand edit" at bounding box center [739, 200] width 1195 height 58
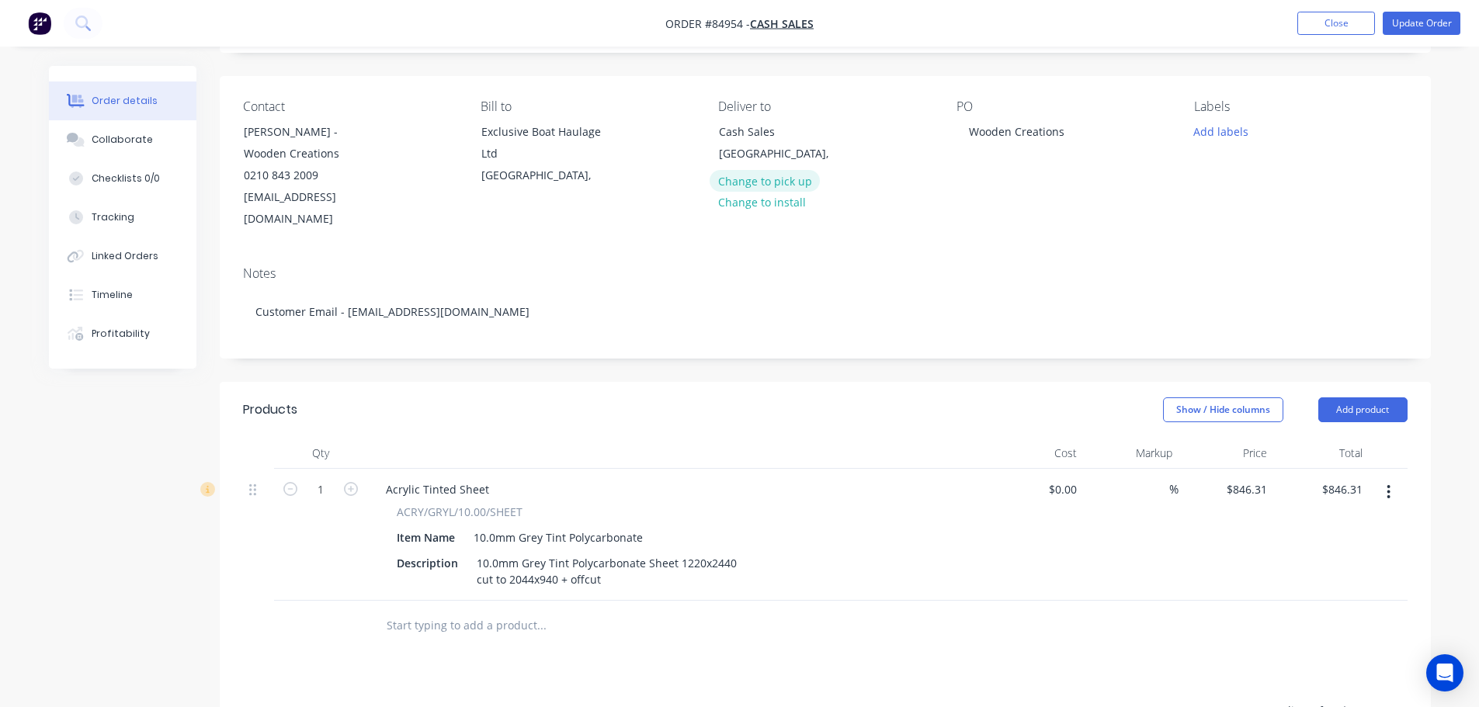
click at [772, 184] on button "Change to pick up" at bounding box center [764, 180] width 110 height 21
click at [734, 130] on div at bounding box center [730, 131] width 25 height 23
click at [853, 90] on div "Contact Petr Lebl - Wooden Creations 0210 843 2009 woodencreations16@gmail.com …" at bounding box center [825, 165] width 1211 height 178
click at [1428, 29] on button "Update Order" at bounding box center [1421, 23] width 78 height 23
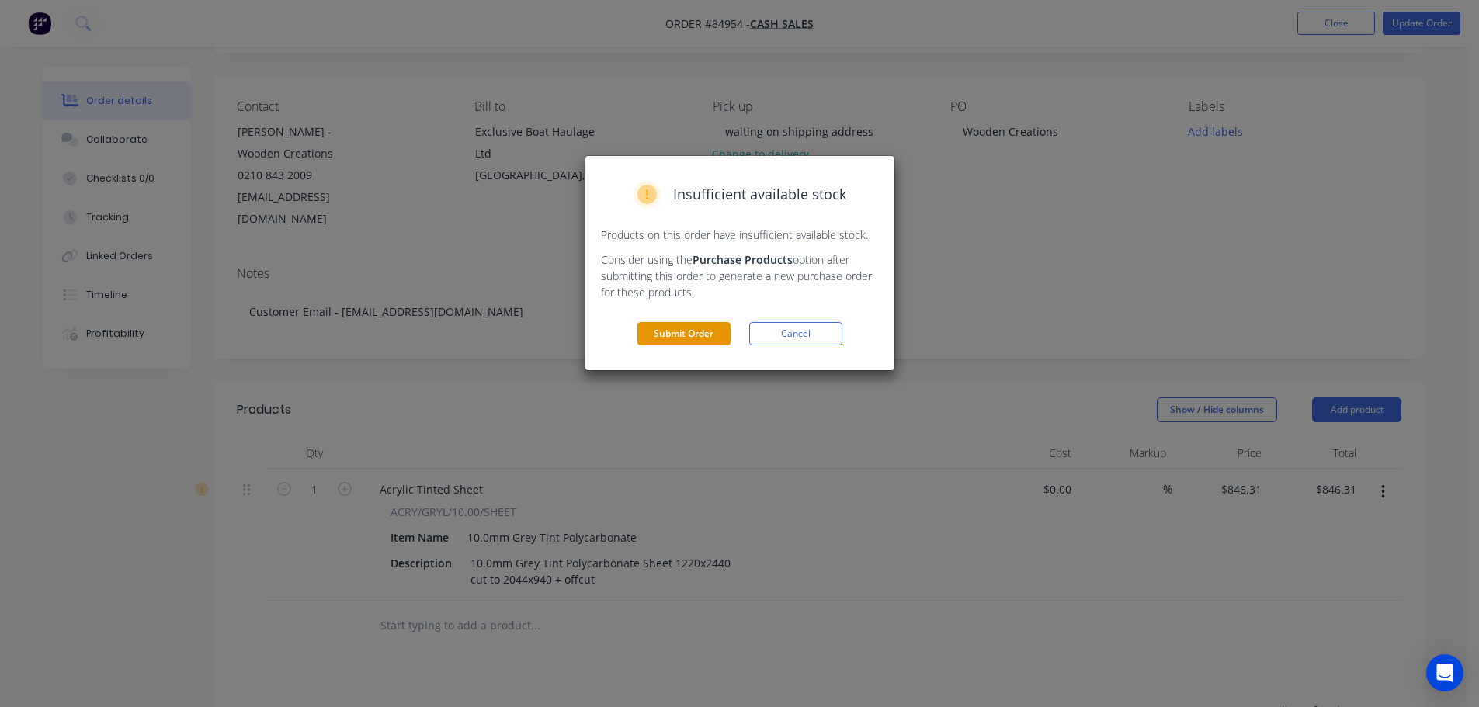
click at [690, 336] on button "Submit Order" at bounding box center [683, 333] width 93 height 23
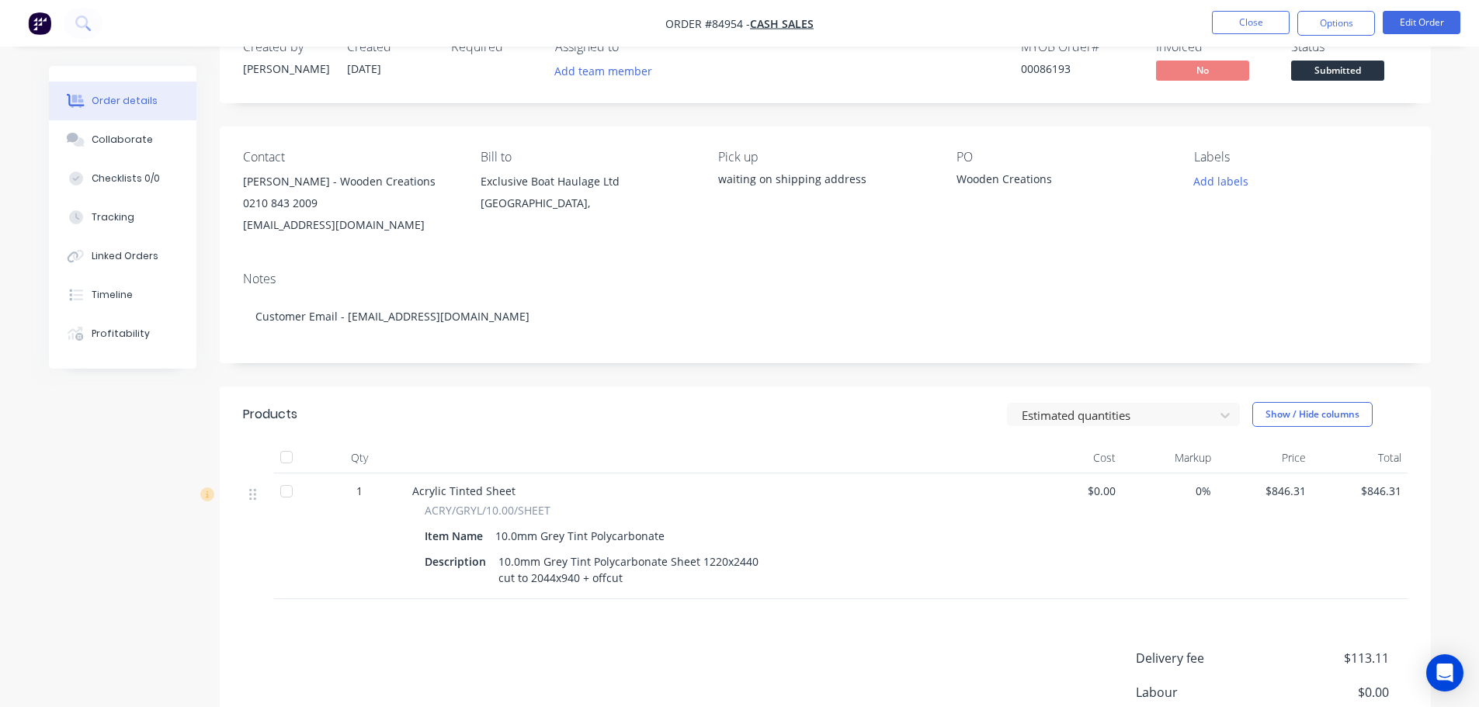
scroll to position [0, 0]
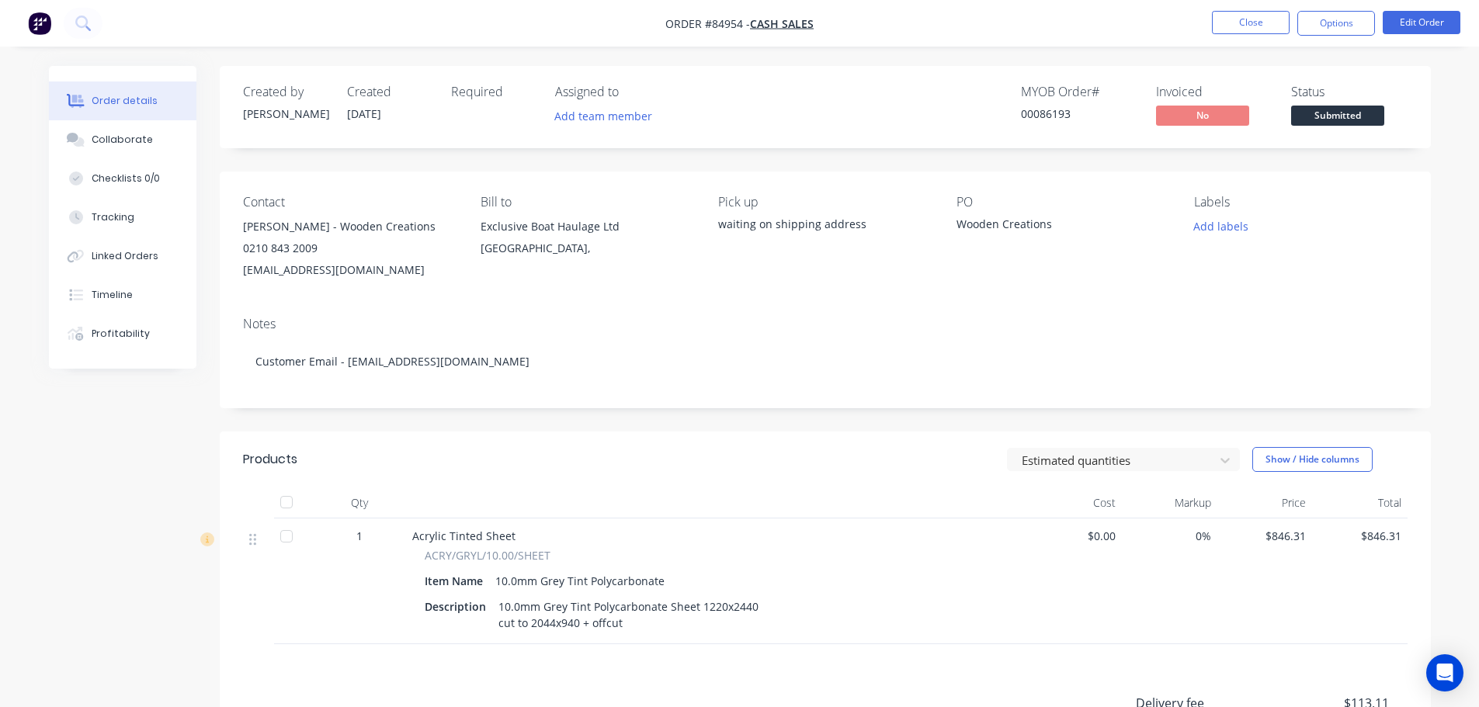
click at [427, 158] on div "Created by Jess Created 30/09/25 Required Assigned to Add team member MYOB Orde…" at bounding box center [825, 499] width 1211 height 866
click at [1338, 9] on nav "Order #84954 - Cash Sales Close Options Edit Order" at bounding box center [739, 23] width 1479 height 47
click at [1338, 19] on button "Options" at bounding box center [1336, 23] width 78 height 25
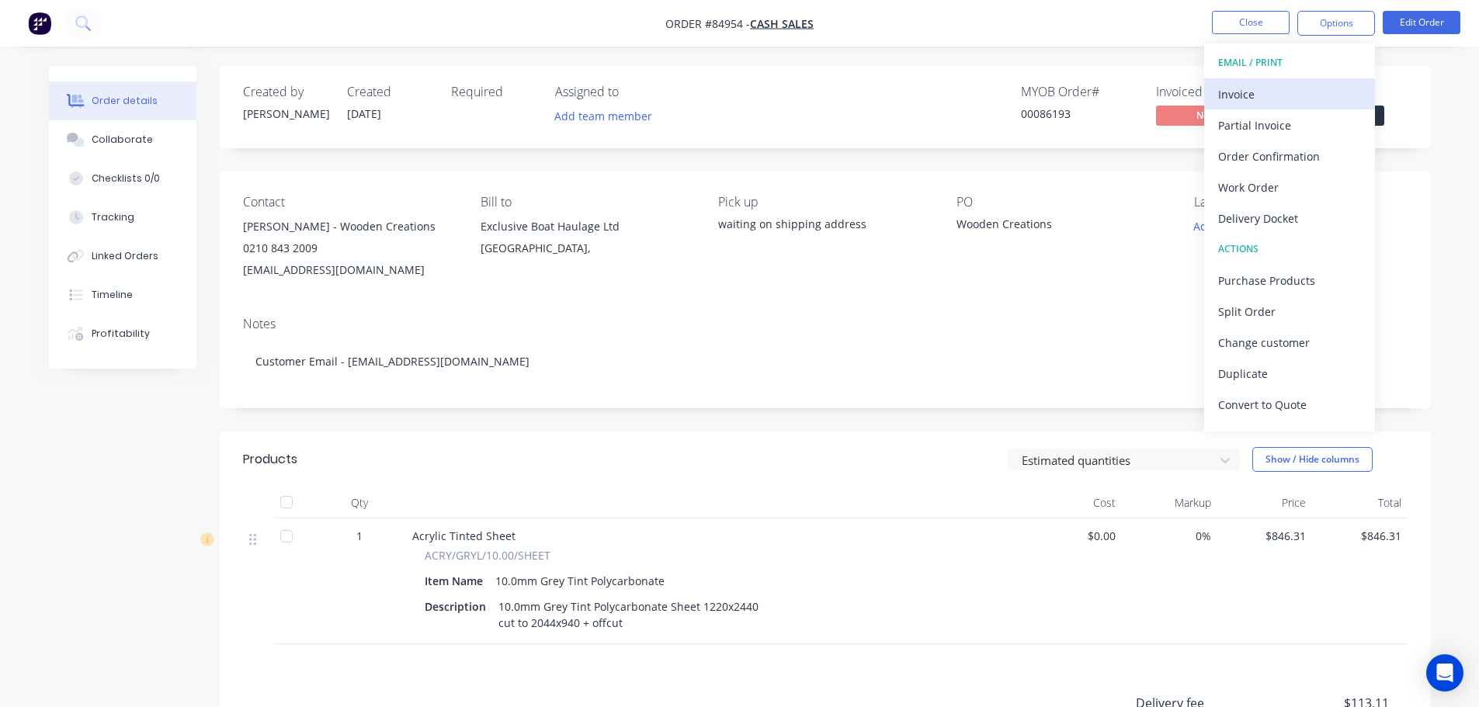
click at [1286, 82] on button "Invoice" at bounding box center [1289, 93] width 171 height 31
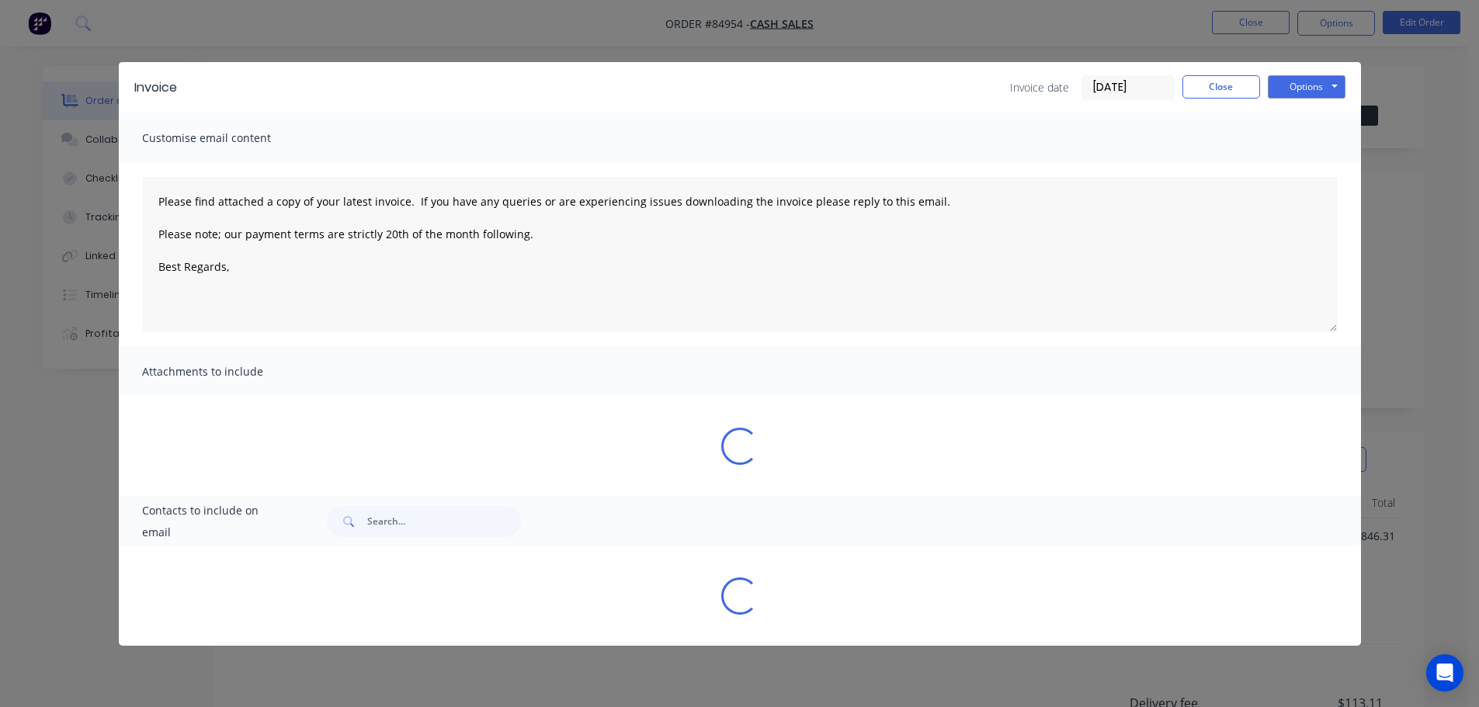
click at [1317, 81] on button "Options" at bounding box center [1307, 86] width 78 height 23
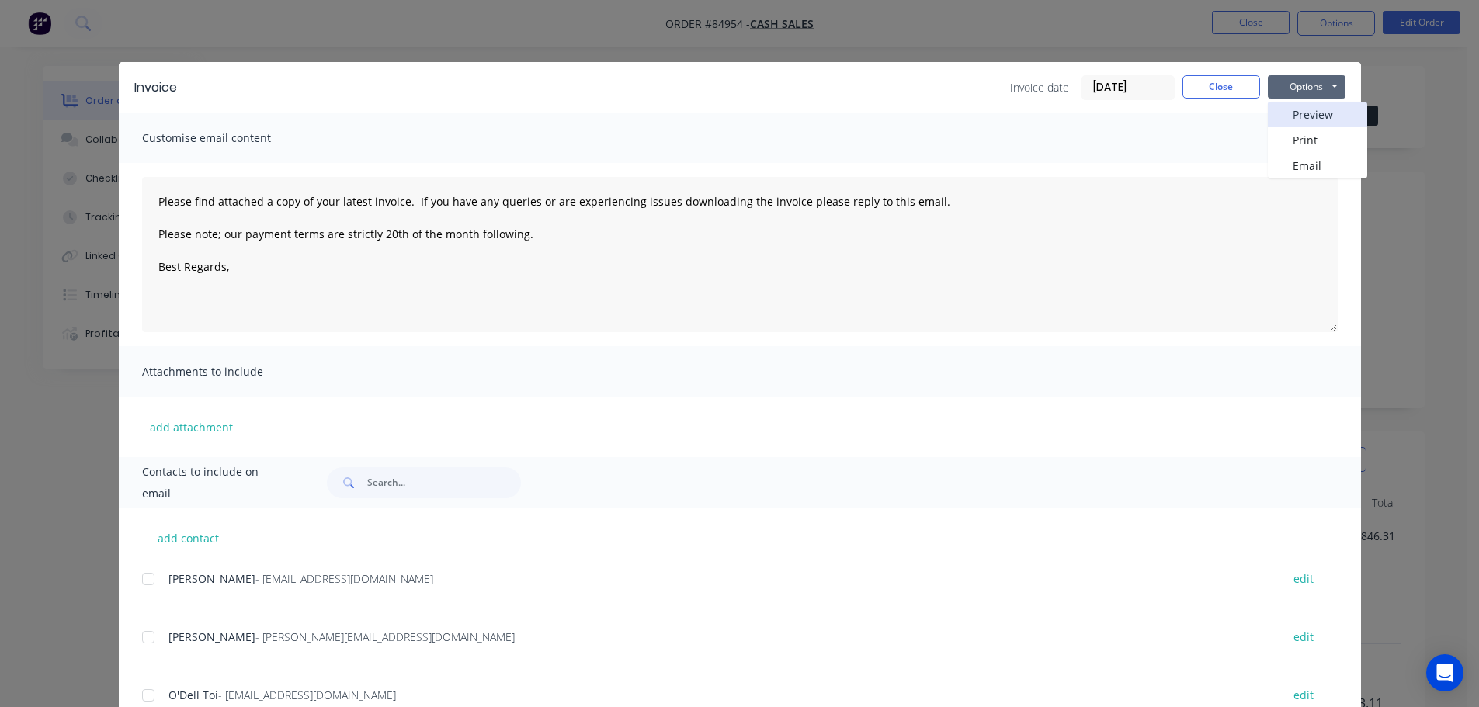
click at [1317, 110] on button "Preview" at bounding box center [1317, 115] width 99 height 26
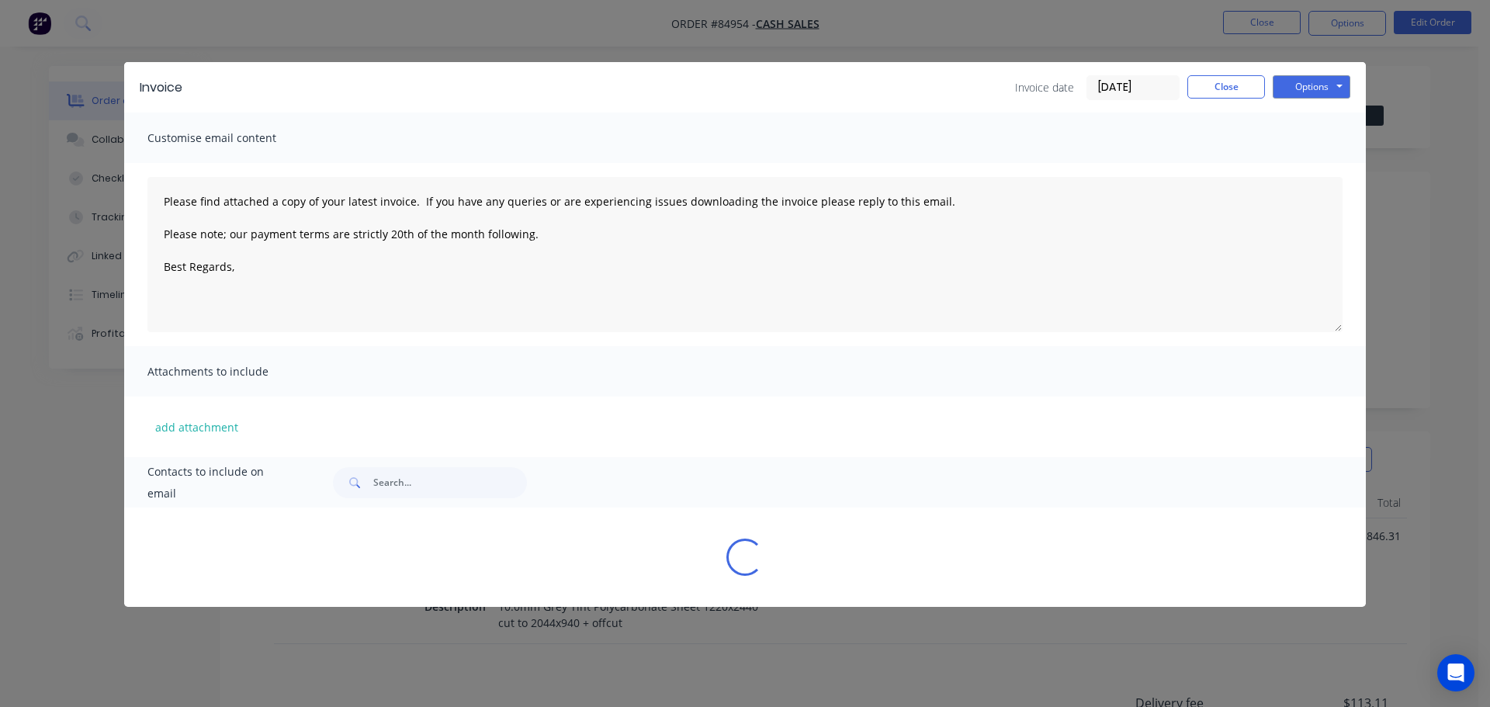
type textarea "Please find attached a copy of your latest invoice. If you have any queries or …"
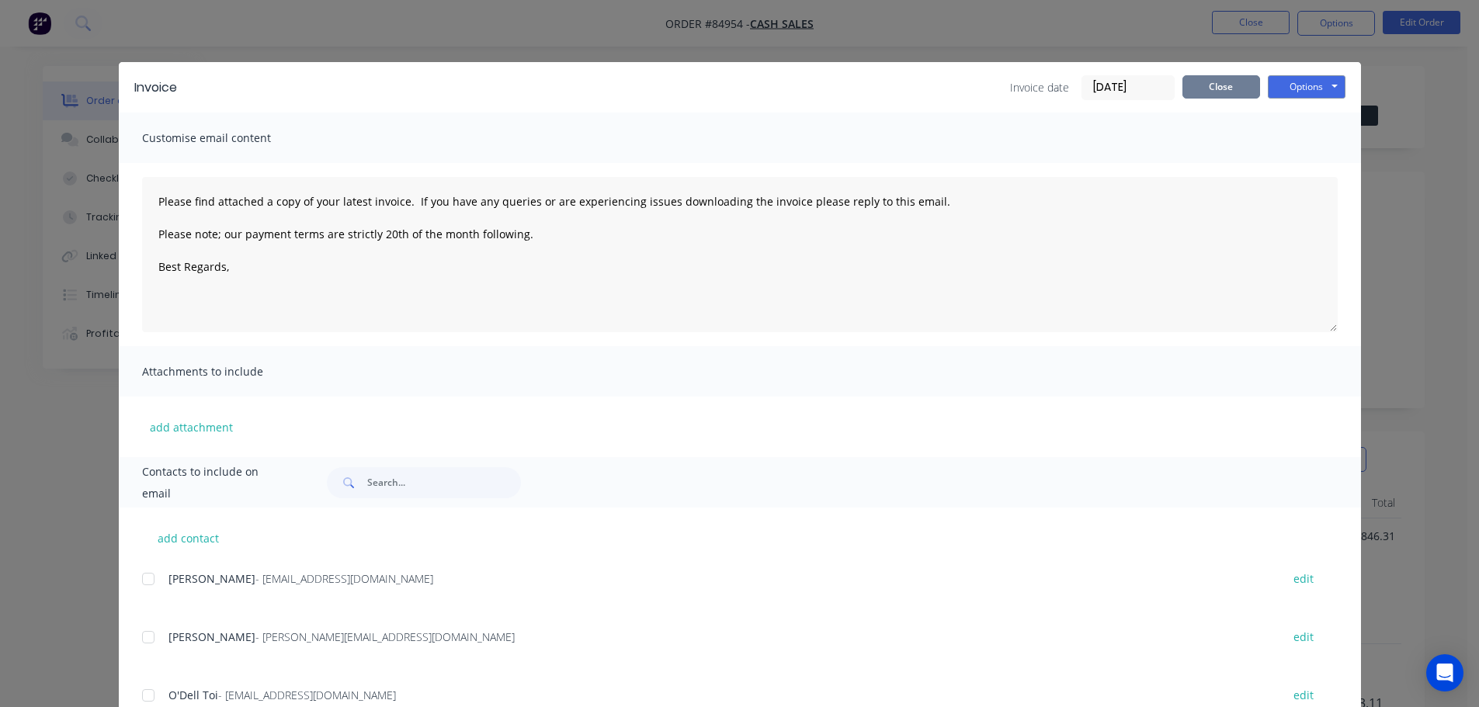
click at [1217, 84] on button "Close" at bounding box center [1221, 86] width 78 height 23
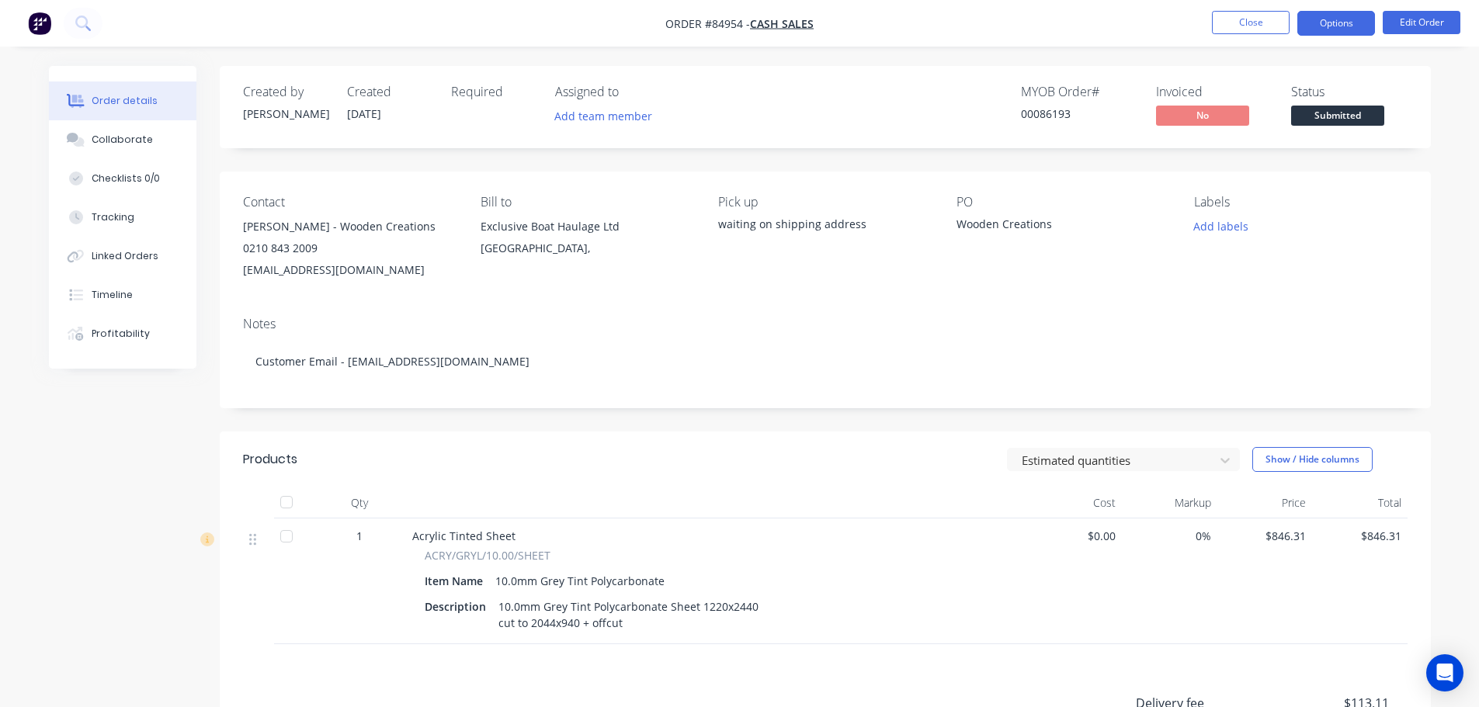
click at [1312, 33] on button "Options" at bounding box center [1336, 23] width 78 height 25
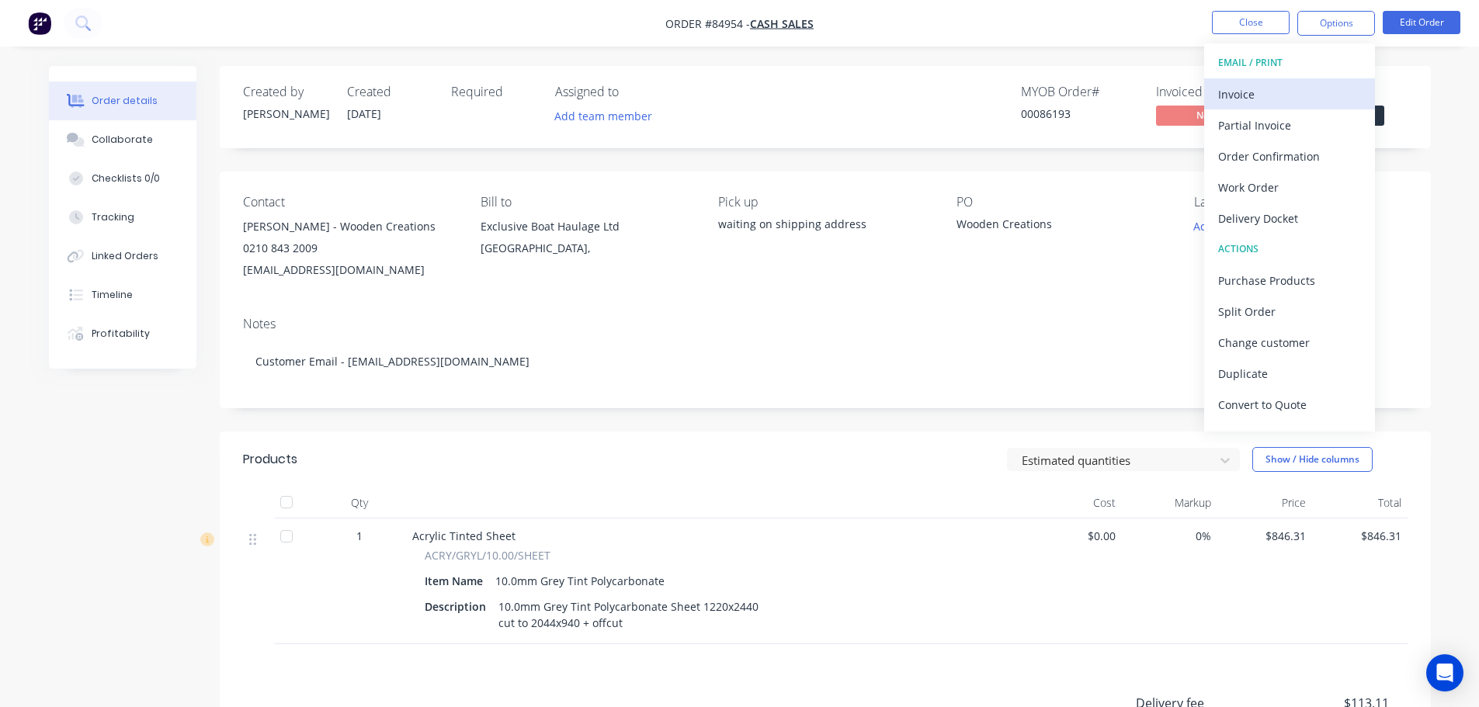
click at [1285, 91] on div "Invoice" at bounding box center [1289, 94] width 143 height 23
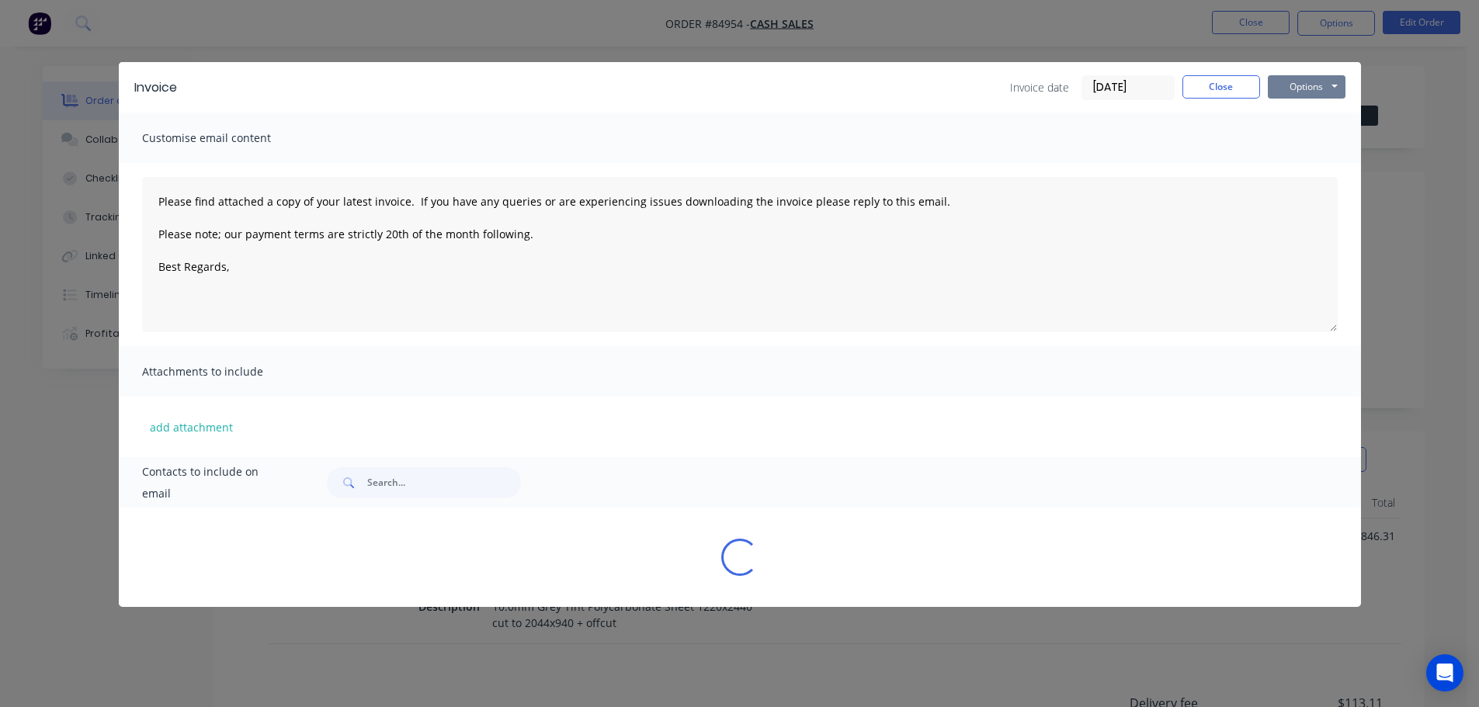
click at [1299, 91] on button "Options" at bounding box center [1307, 86] width 78 height 23
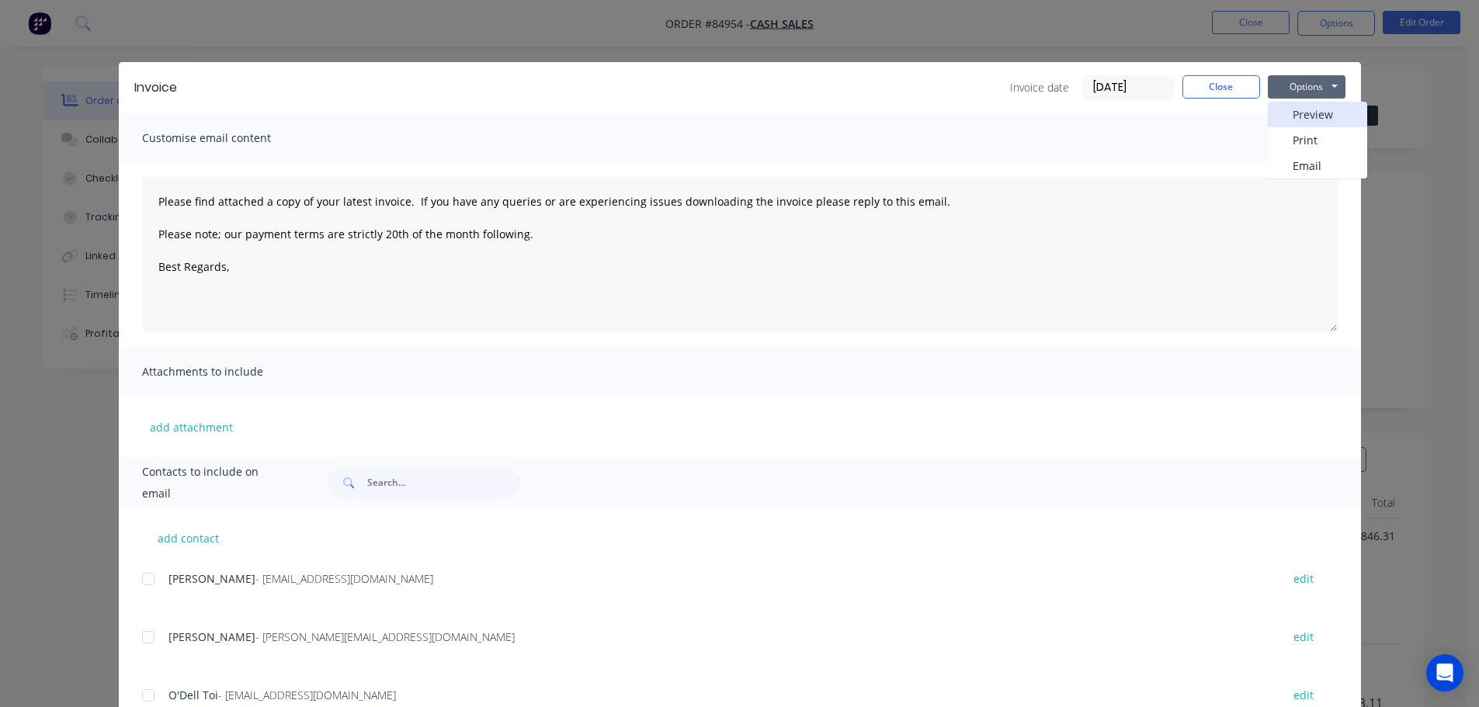
click at [1298, 123] on button "Preview" at bounding box center [1317, 115] width 99 height 26
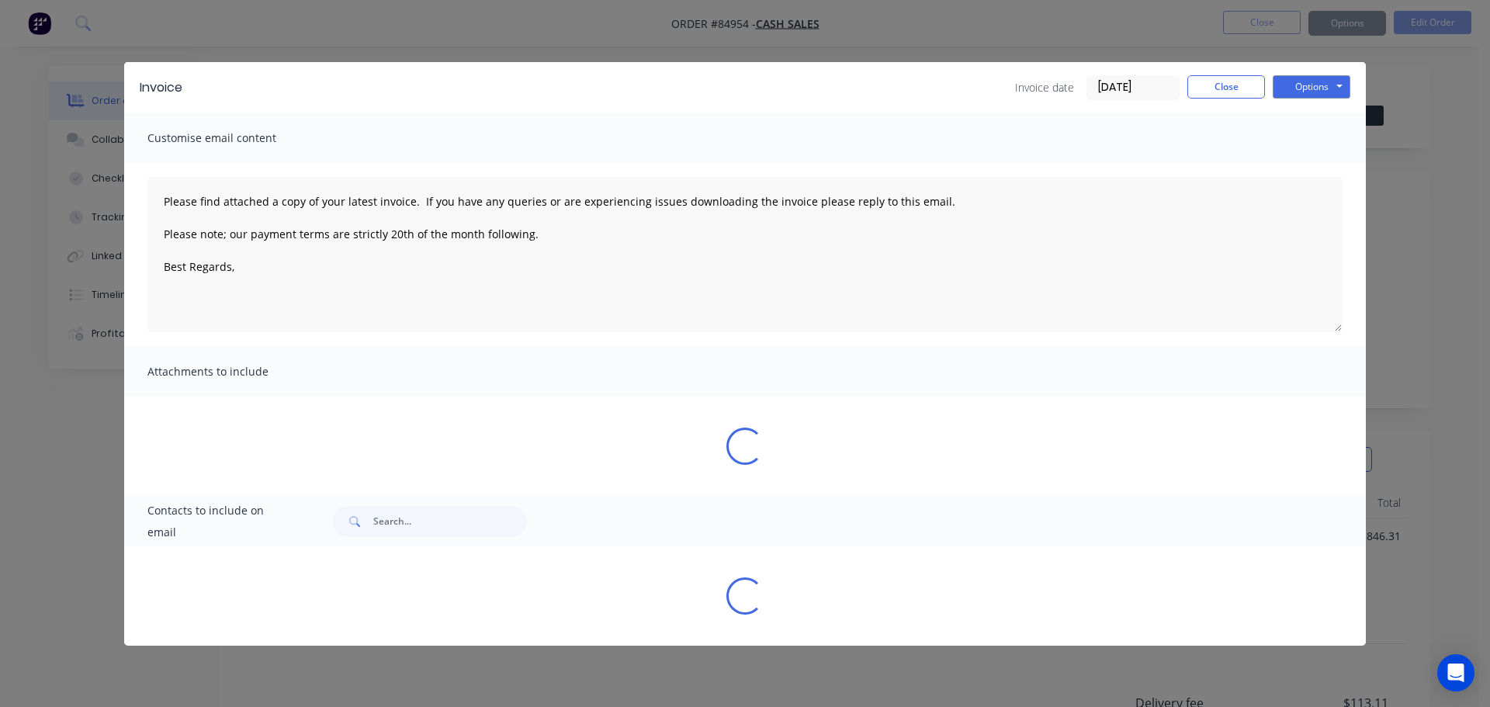
type textarea "Please find attached a copy of your latest invoice. If you have any queries or …"
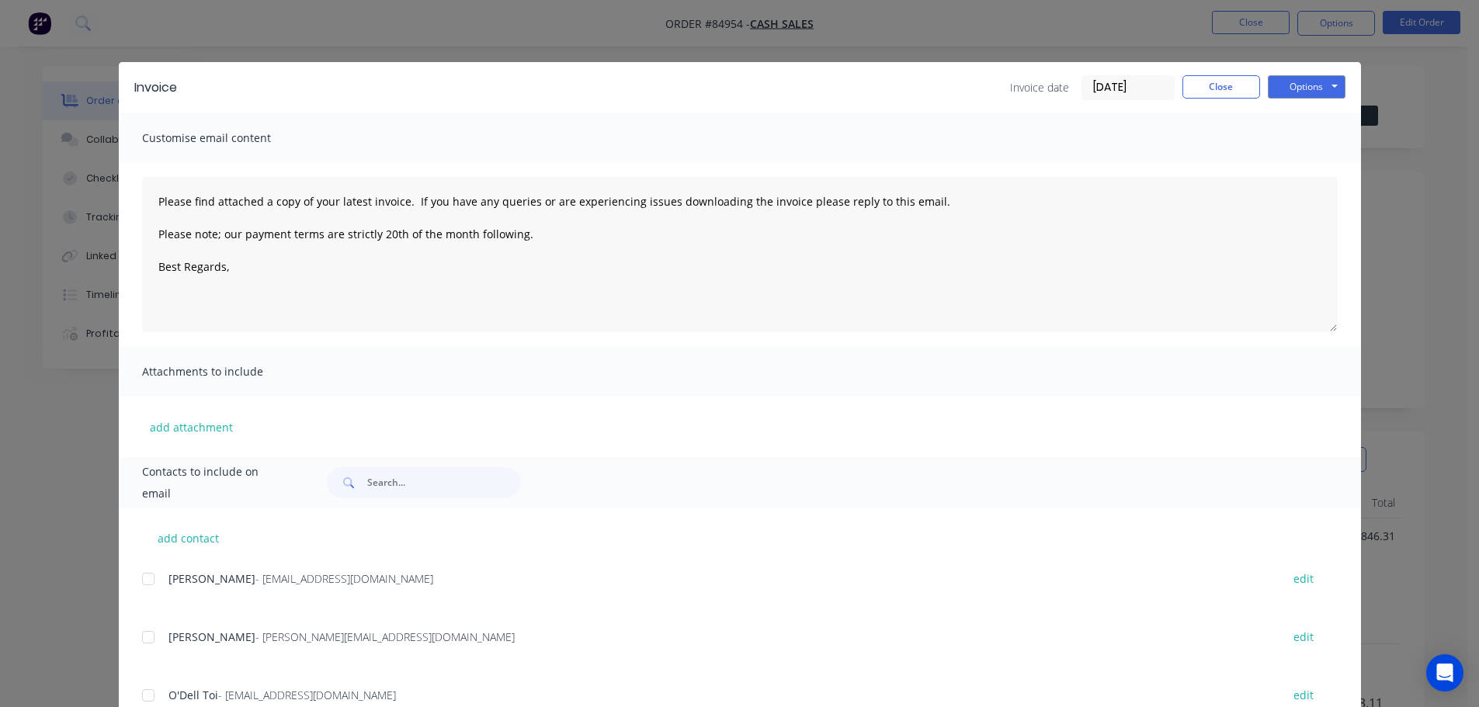
click at [71, 21] on div "Invoice Invoice date 30/09/25 Close Options Preview Print Email Customise email…" at bounding box center [739, 353] width 1479 height 707
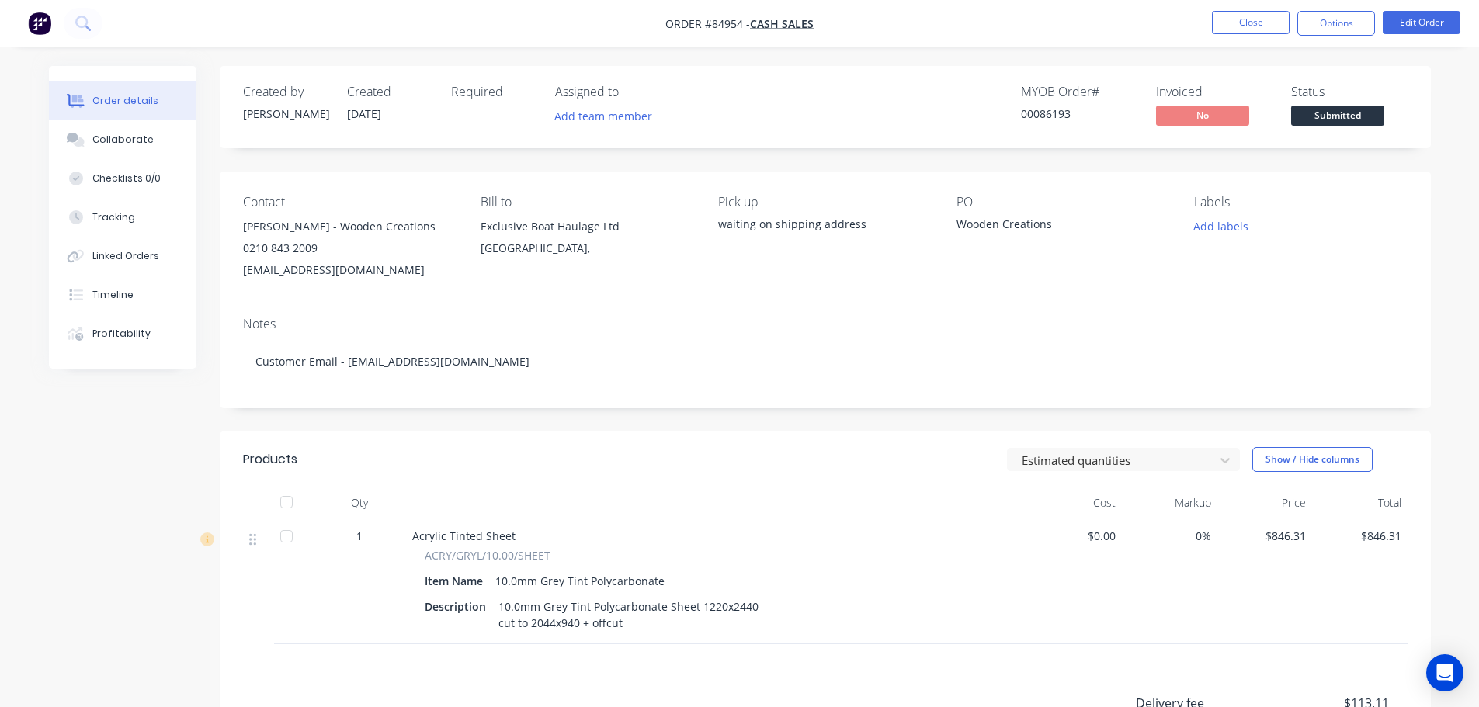
click at [50, 25] on img "button" at bounding box center [39, 23] width 23 height 23
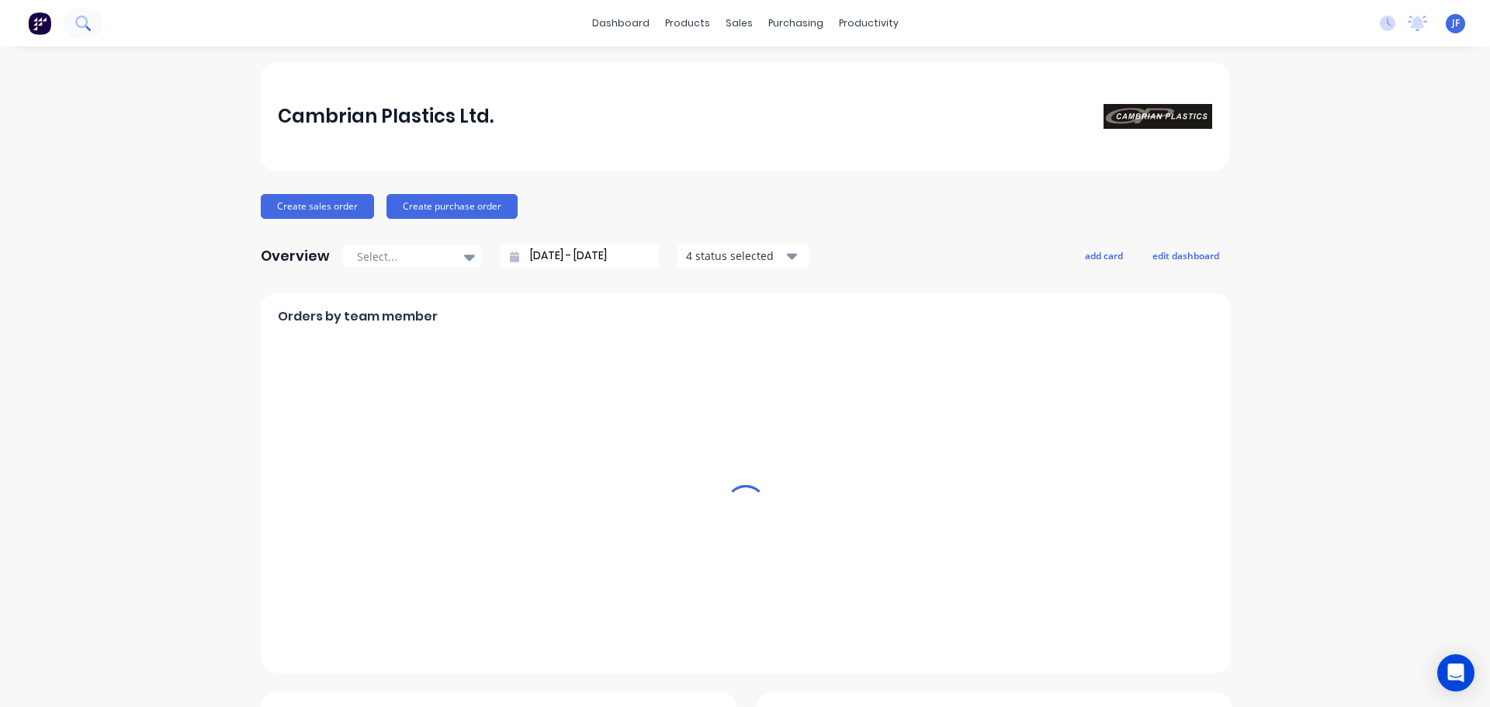
click at [83, 33] on button at bounding box center [83, 23] width 39 height 31
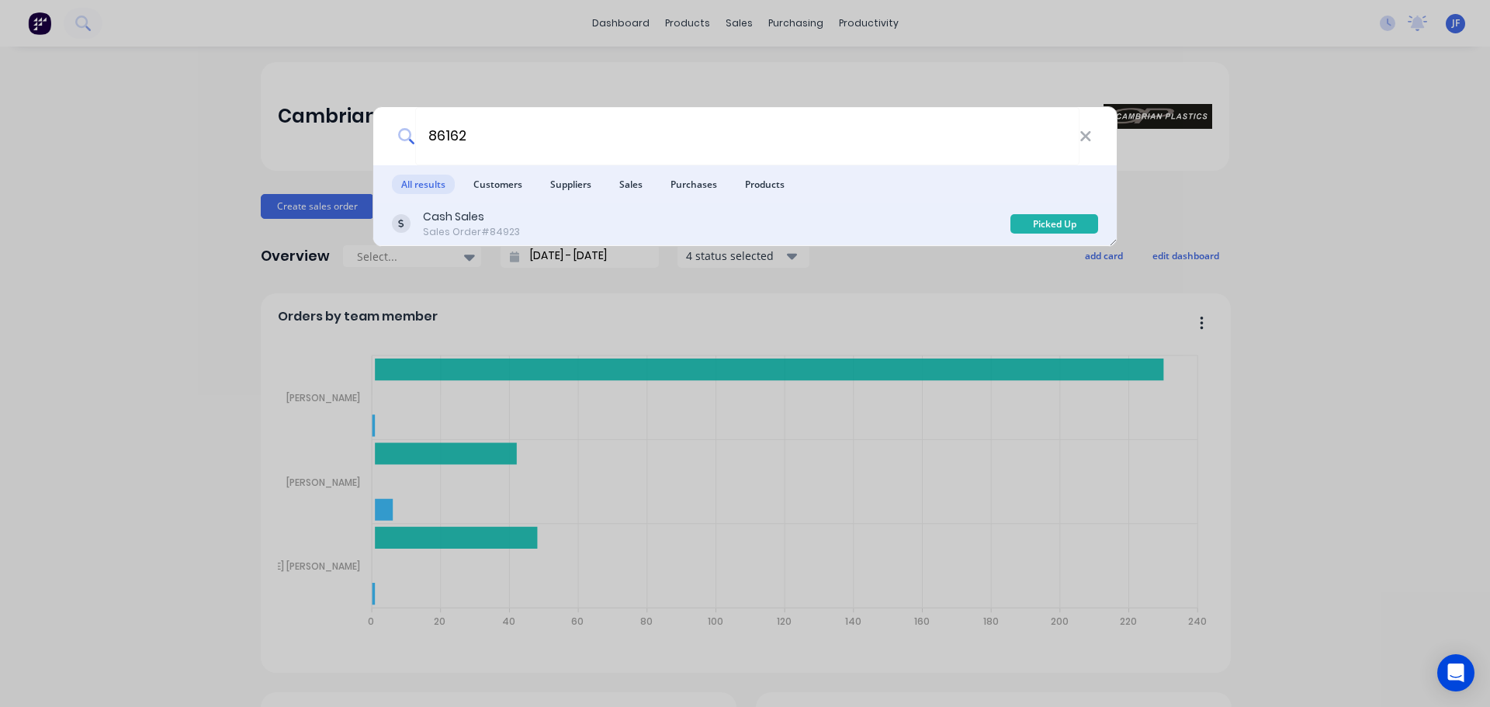
type input "86162"
click at [954, 231] on div "Cash Sales Sales Order #84923" at bounding box center [701, 224] width 619 height 30
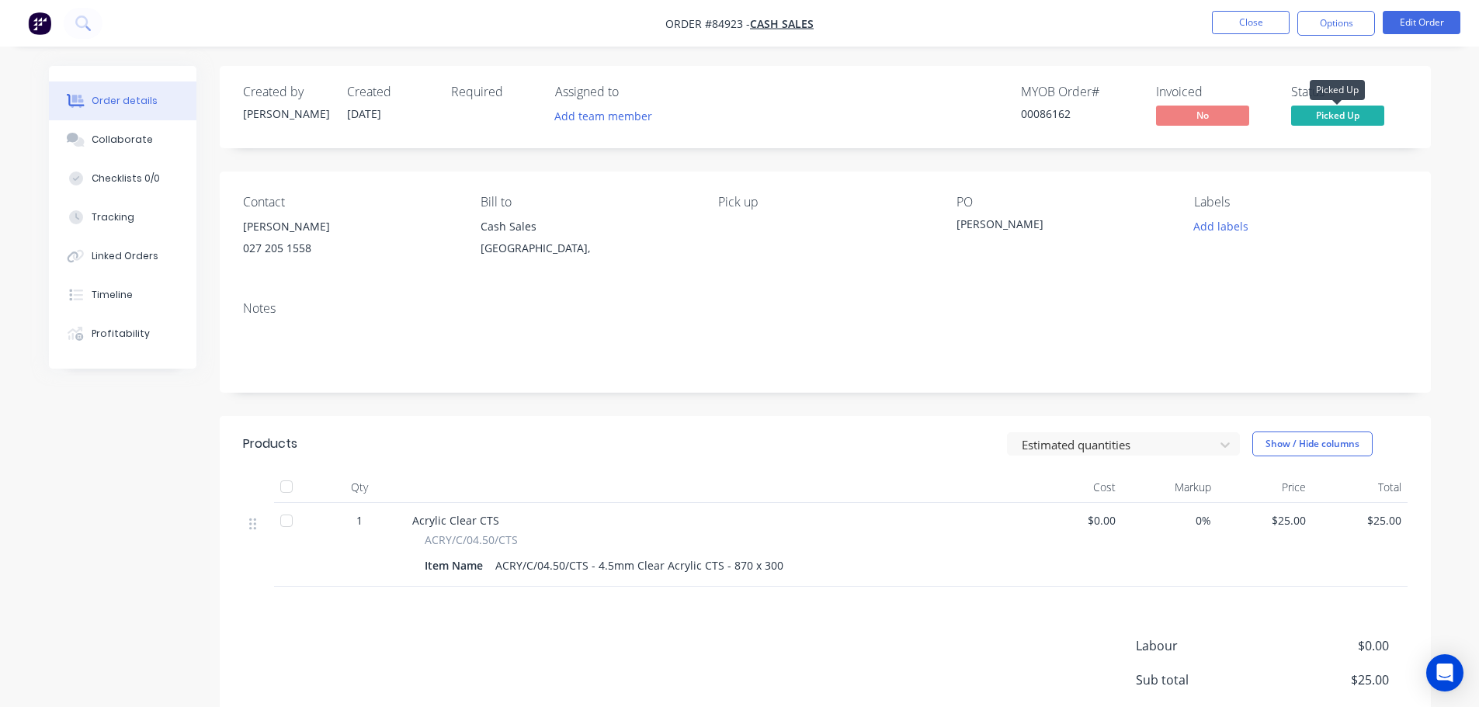
click at [1360, 116] on span "Picked Up" at bounding box center [1337, 115] width 93 height 19
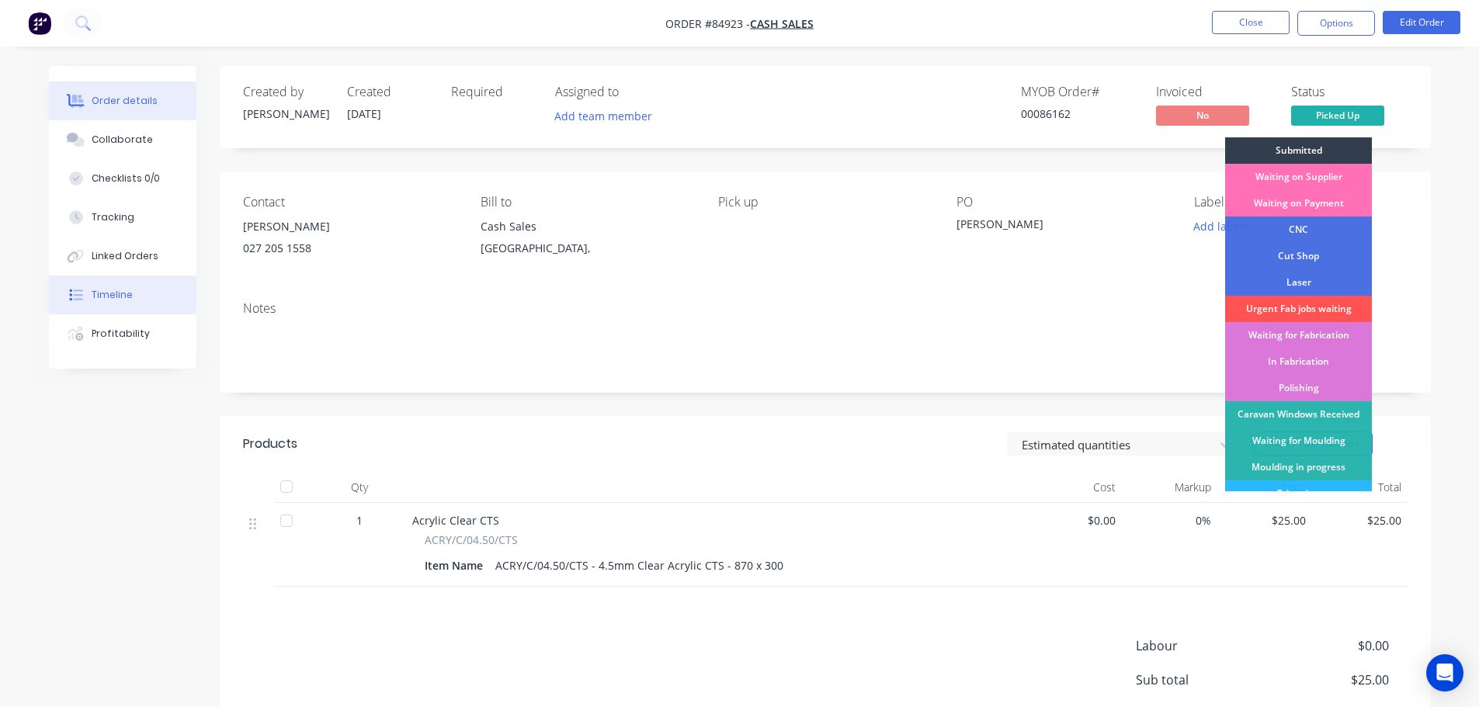
click at [102, 306] on button "Timeline" at bounding box center [122, 295] width 147 height 39
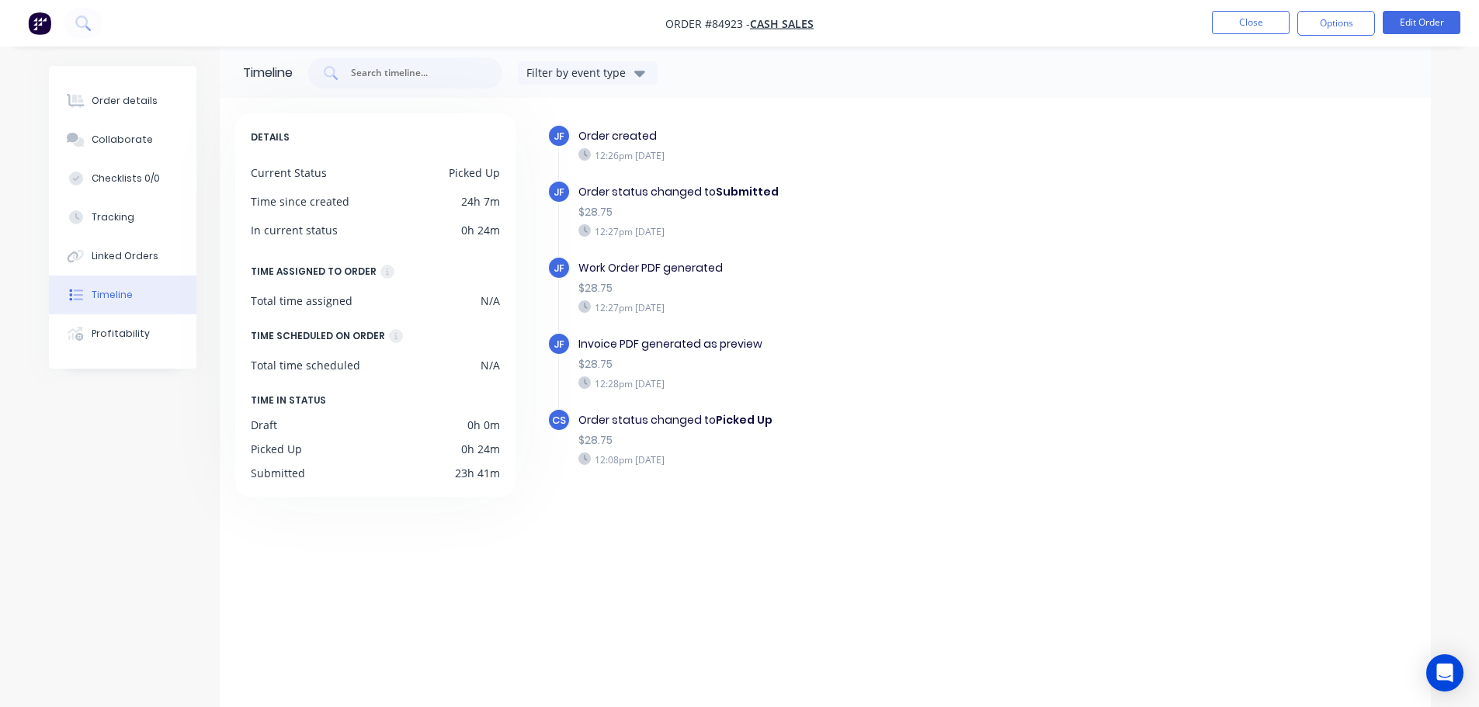
scroll to position [28, 0]
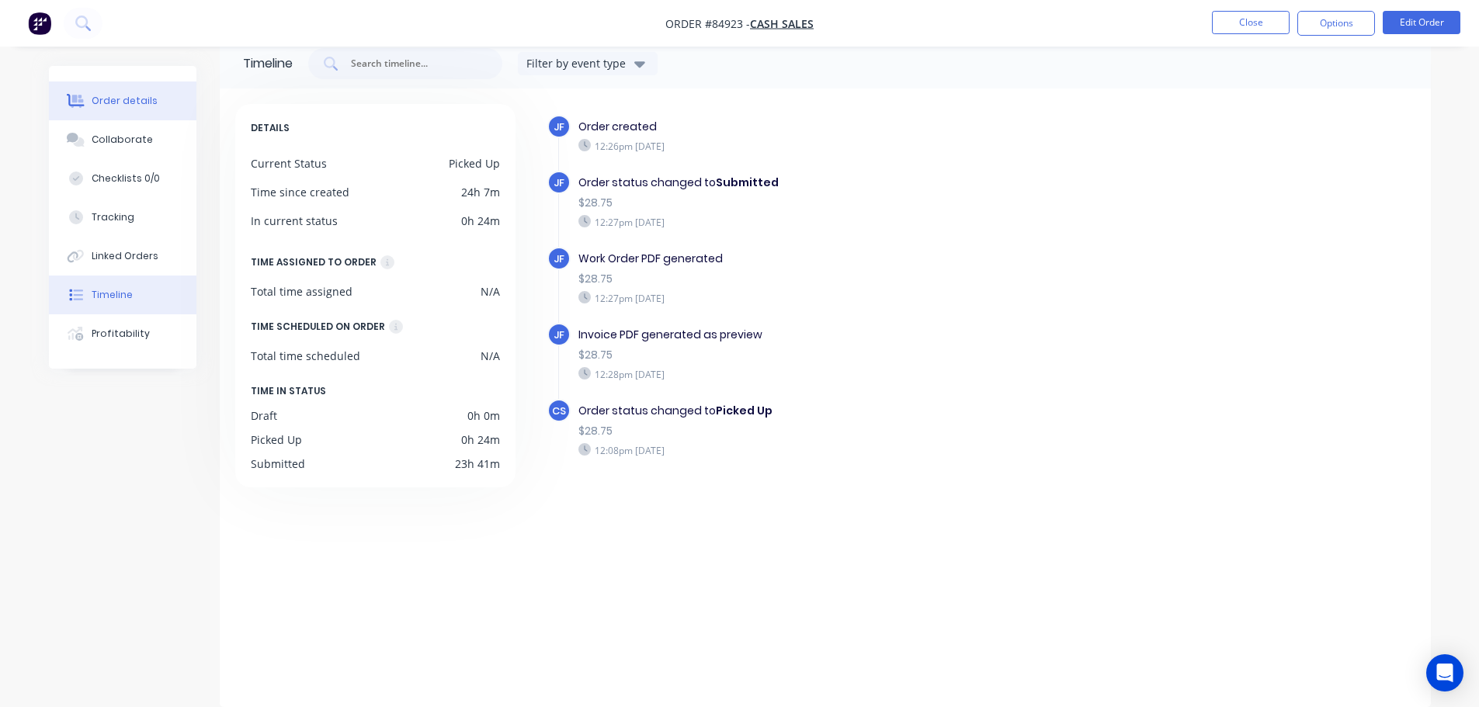
click at [125, 99] on div "Order details" at bounding box center [125, 101] width 66 height 14
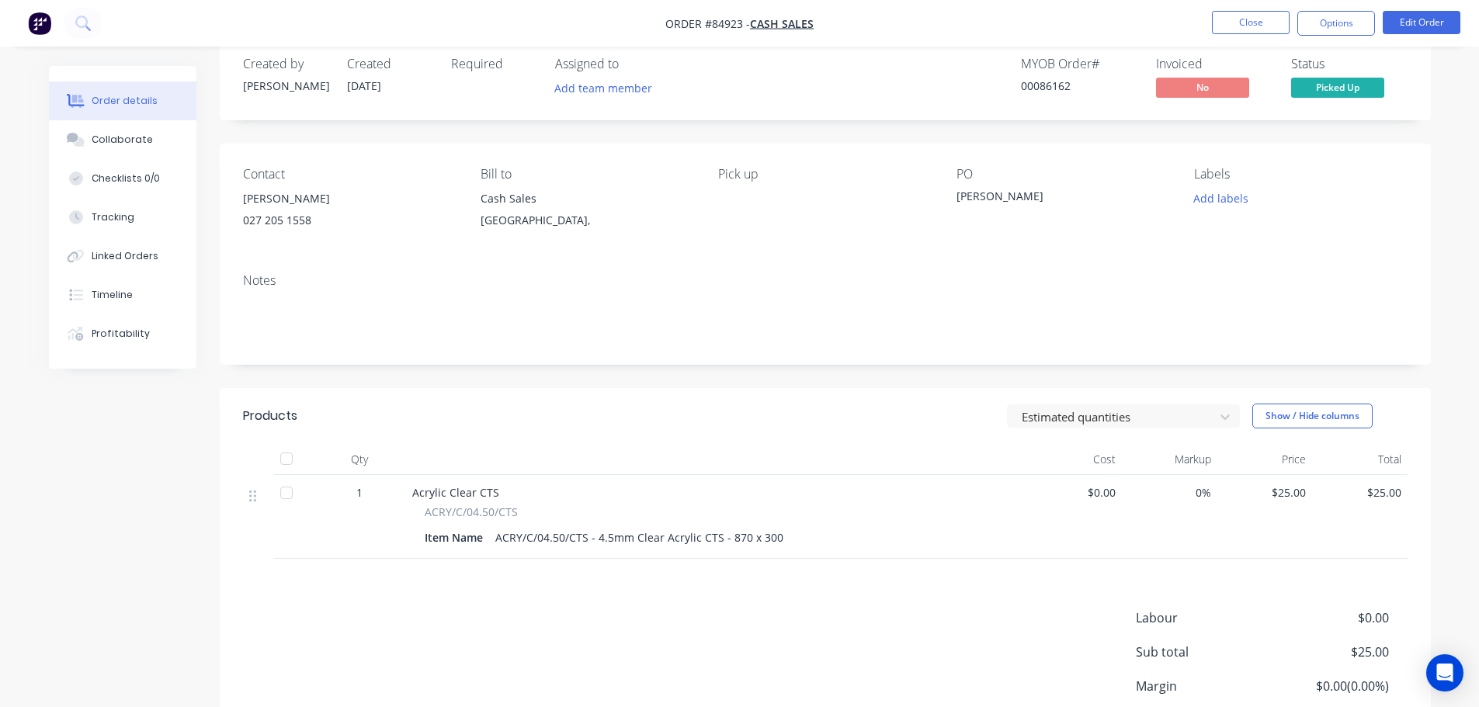
click at [1319, 92] on span "Picked Up" at bounding box center [1337, 87] width 93 height 19
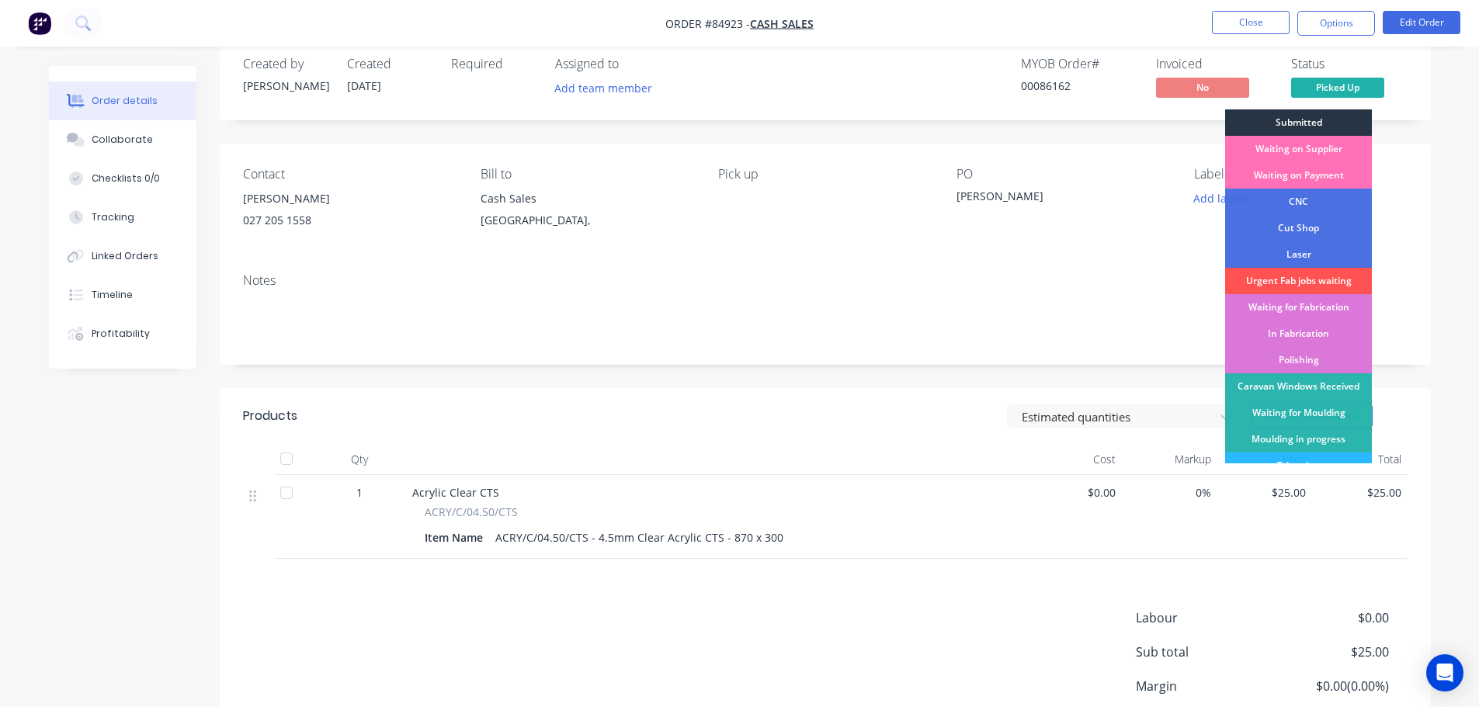
click at [1317, 127] on div "Submitted" at bounding box center [1298, 122] width 147 height 26
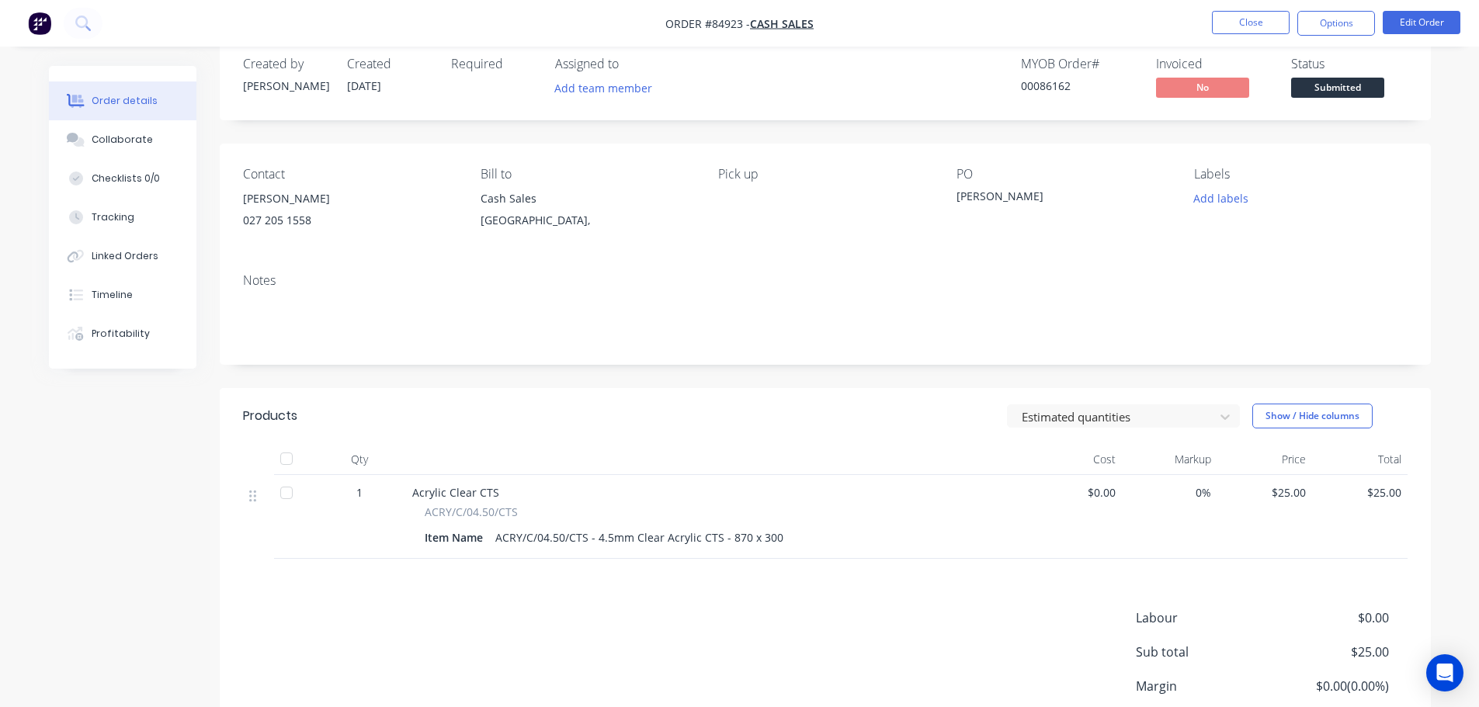
click at [1316, 91] on span "Submitted" at bounding box center [1337, 87] width 93 height 19
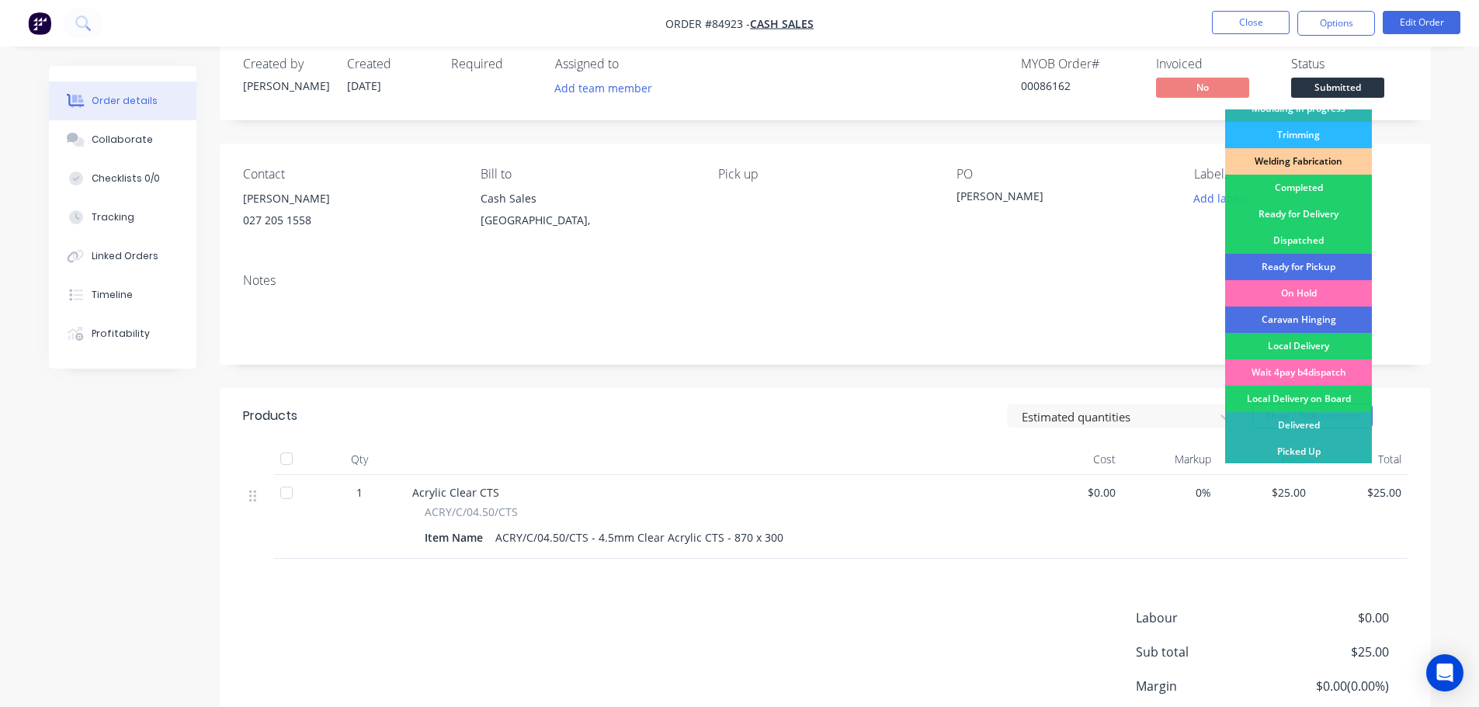
scroll to position [306, 0]
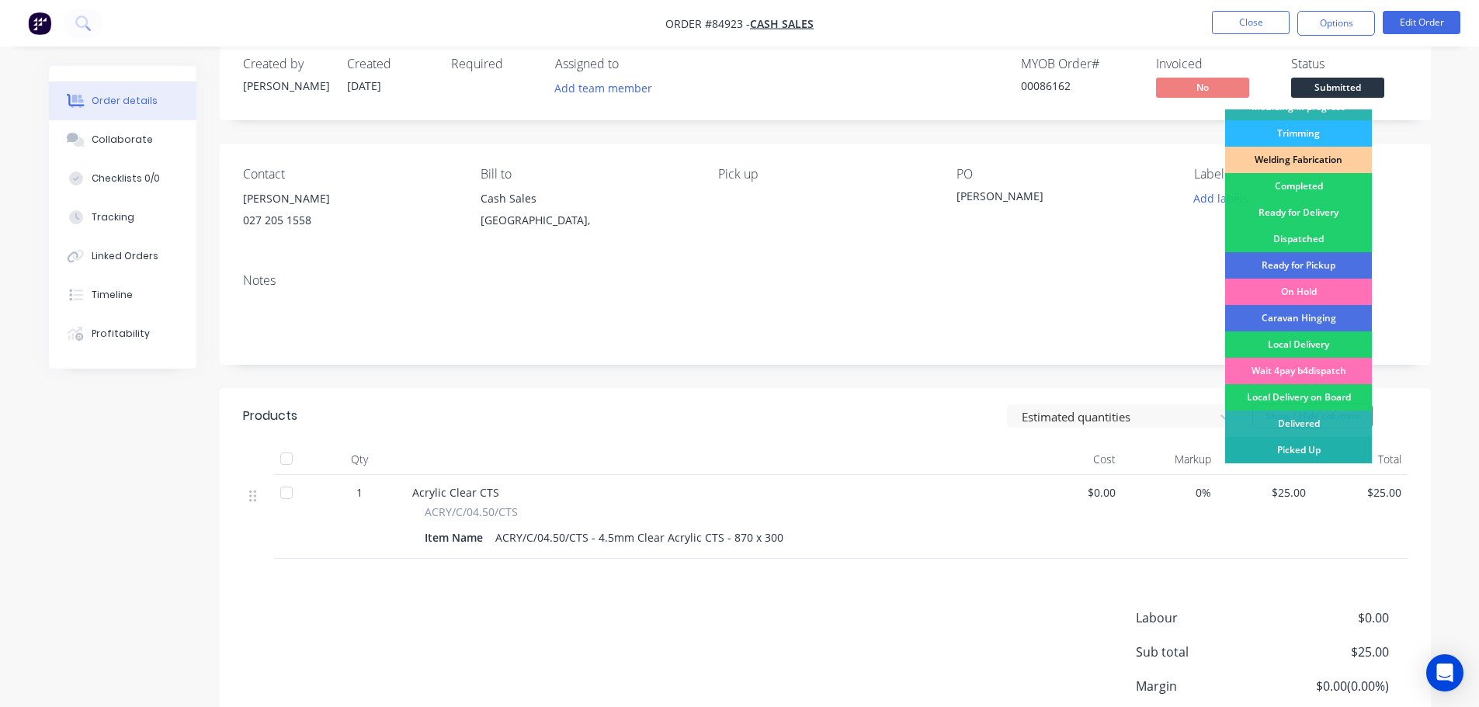
click at [1303, 456] on div "Picked Up" at bounding box center [1298, 450] width 147 height 26
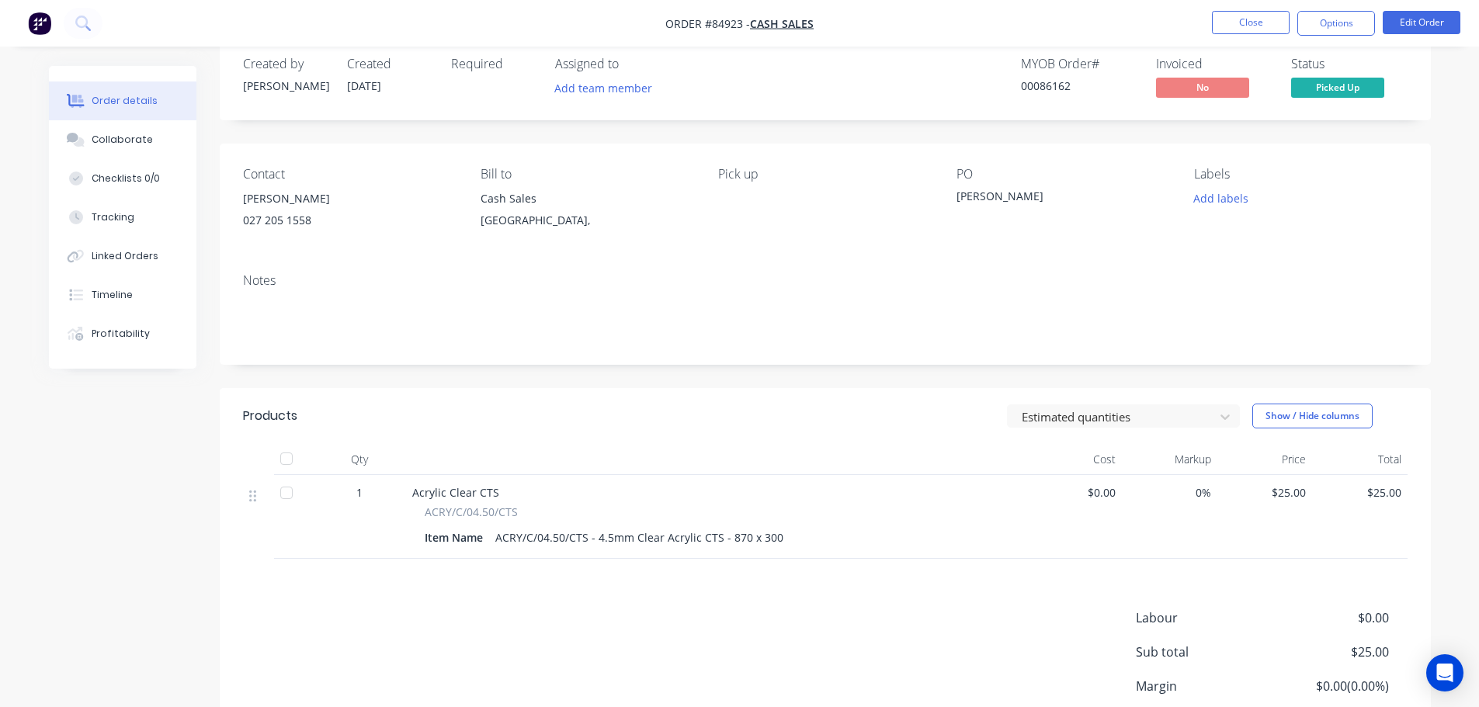
click at [1342, 82] on span "Picked Up" at bounding box center [1337, 87] width 93 height 19
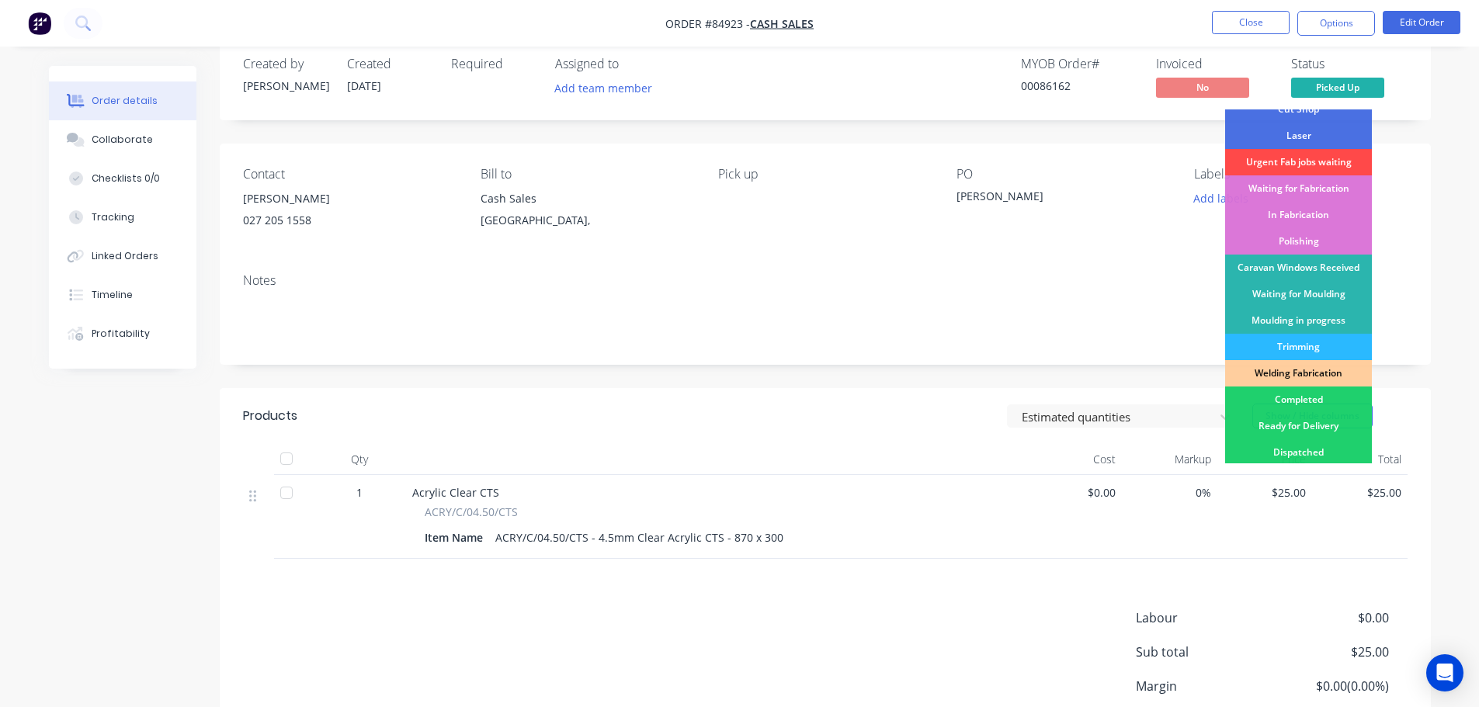
scroll to position [155, 0]
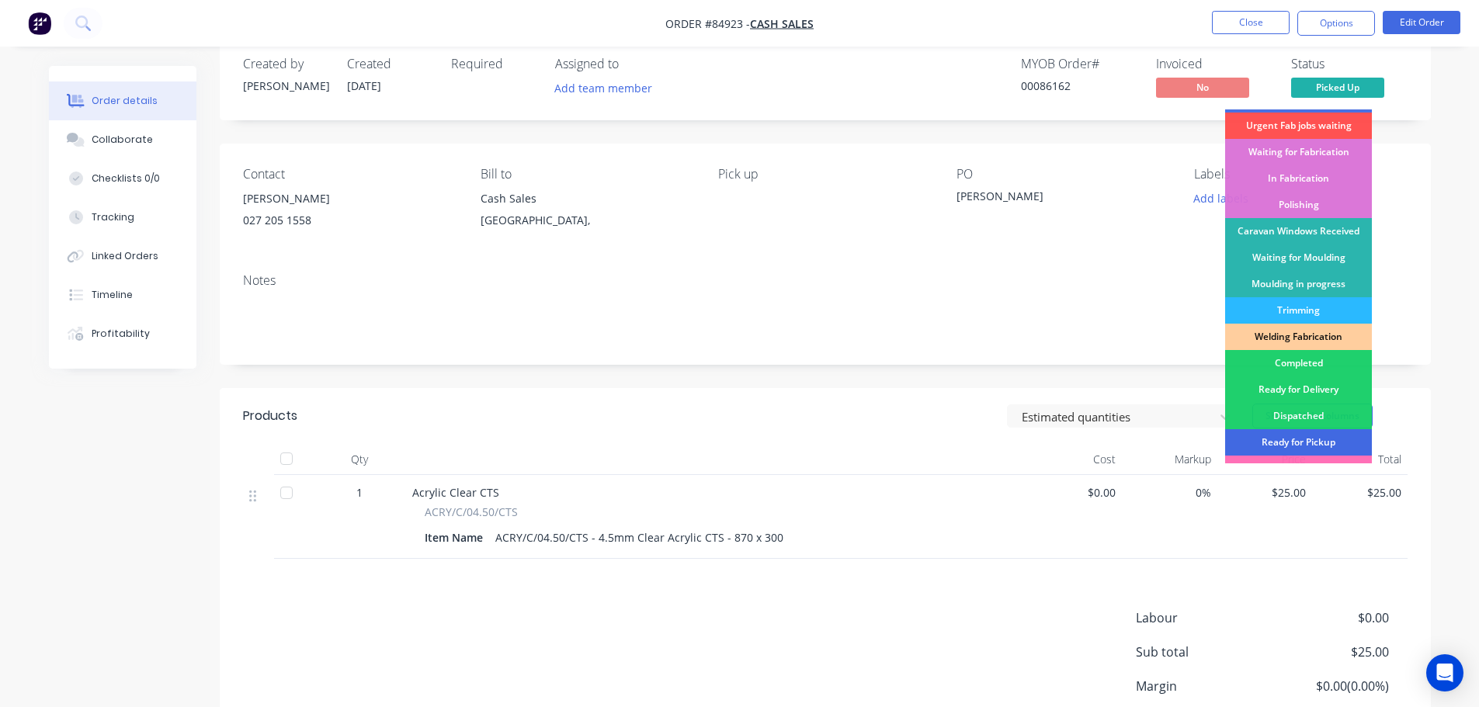
click at [1325, 436] on div "Ready for Pickup" at bounding box center [1298, 442] width 147 height 26
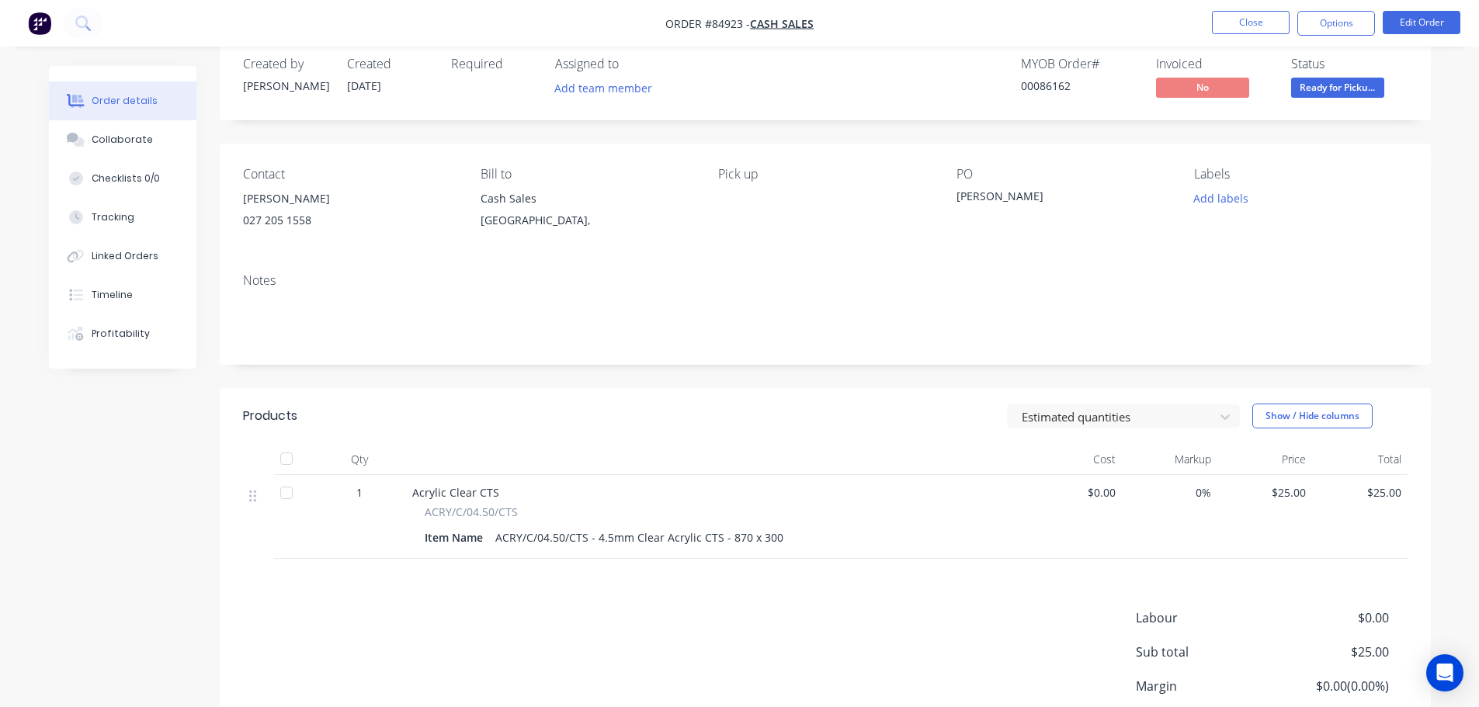
click at [1157, 187] on div "PO Paul Clark" at bounding box center [1062, 202] width 213 height 71
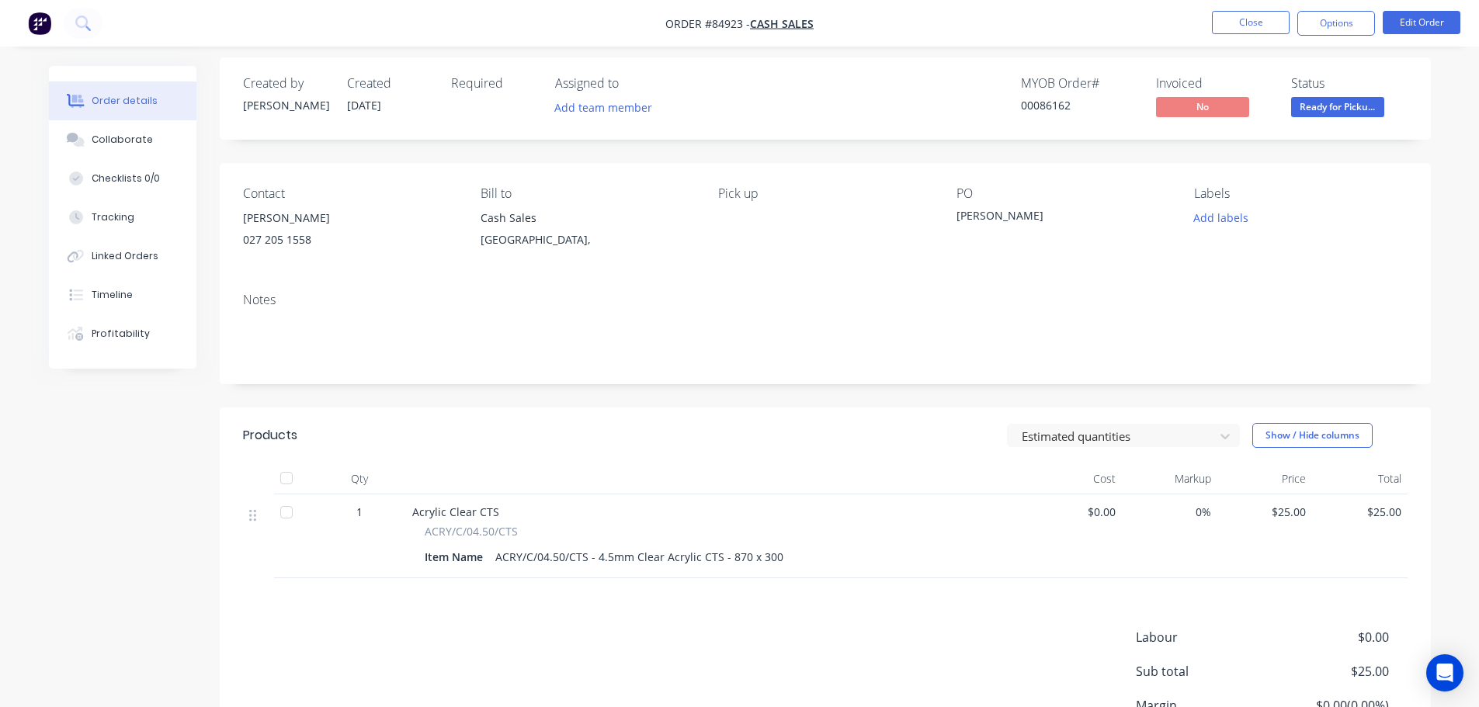
scroll to position [0, 0]
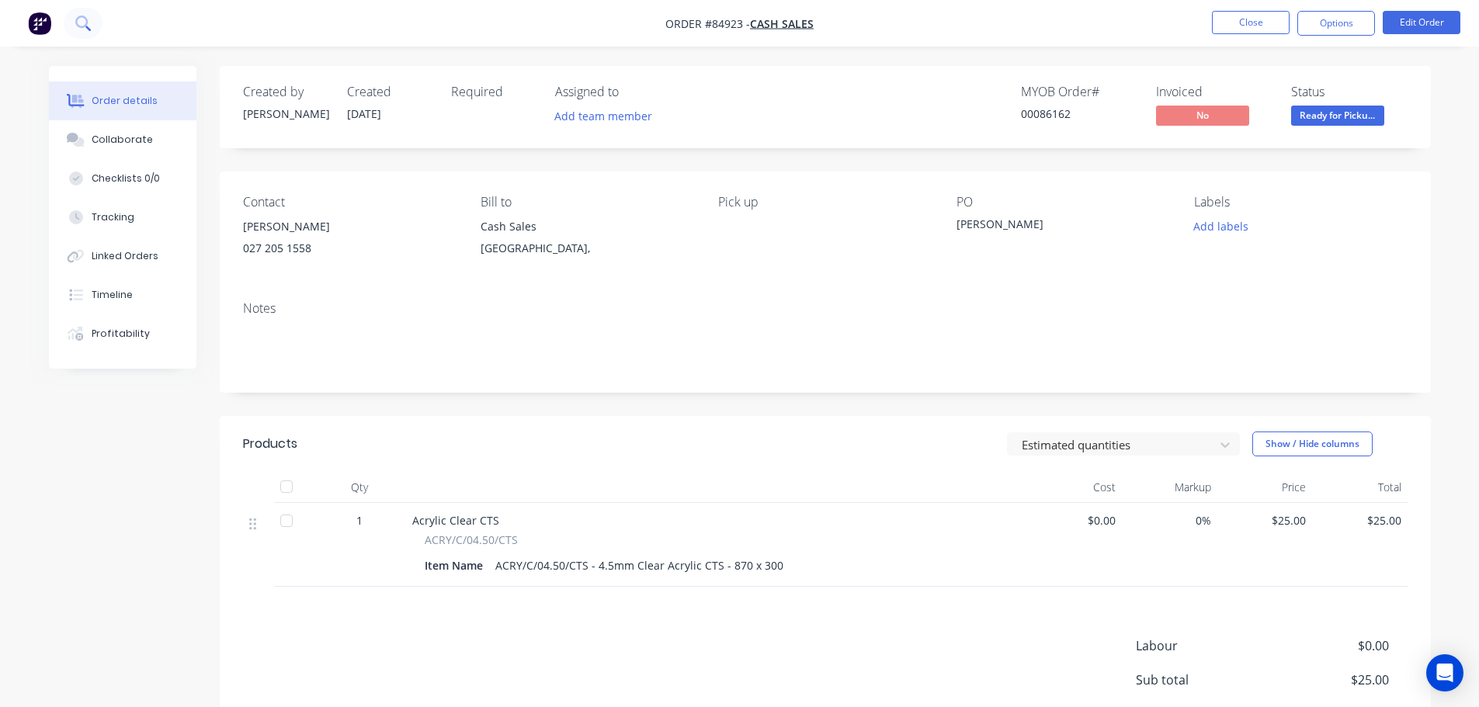
click at [98, 13] on button at bounding box center [83, 23] width 39 height 31
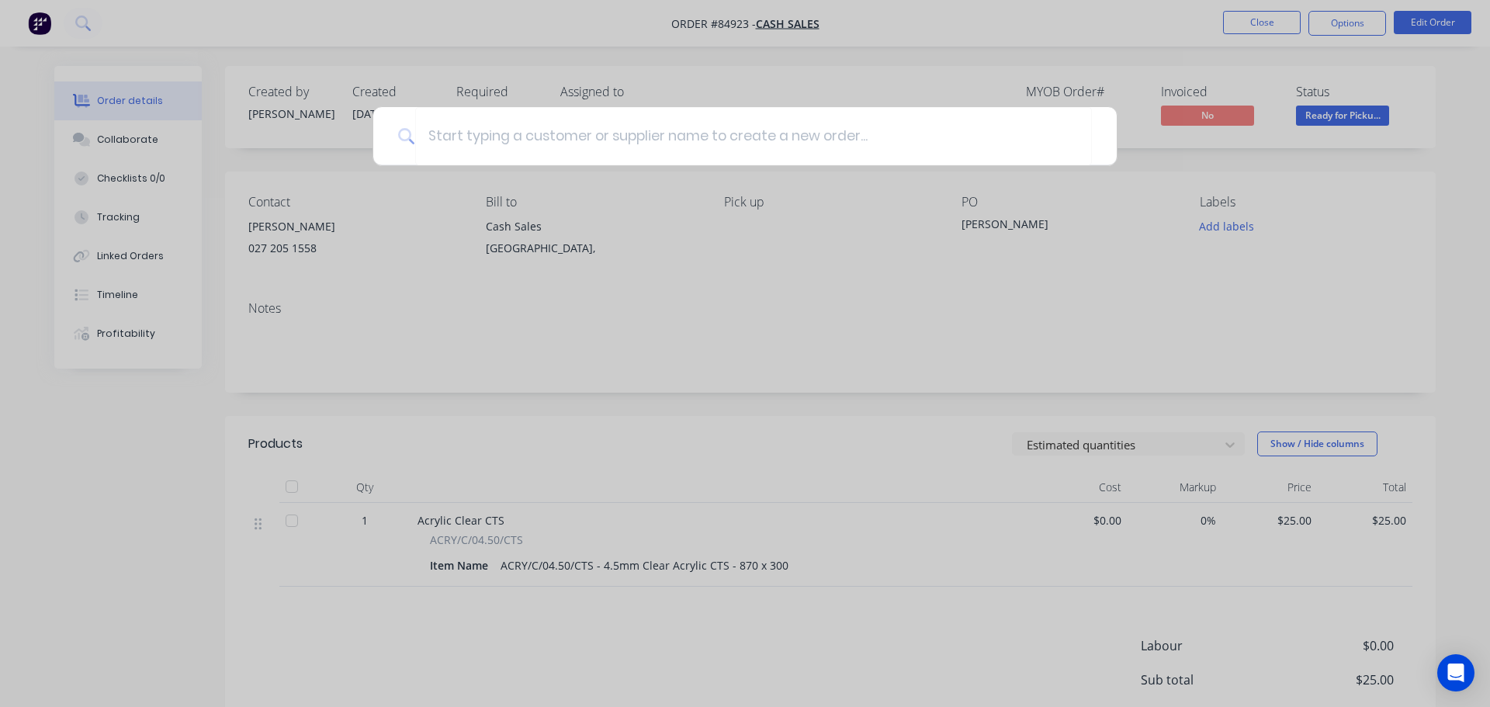
drag, startPoint x: 929, startPoint y: 61, endPoint x: 963, endPoint y: 54, distance: 34.7
click at [930, 61] on div at bounding box center [745, 353] width 1490 height 707
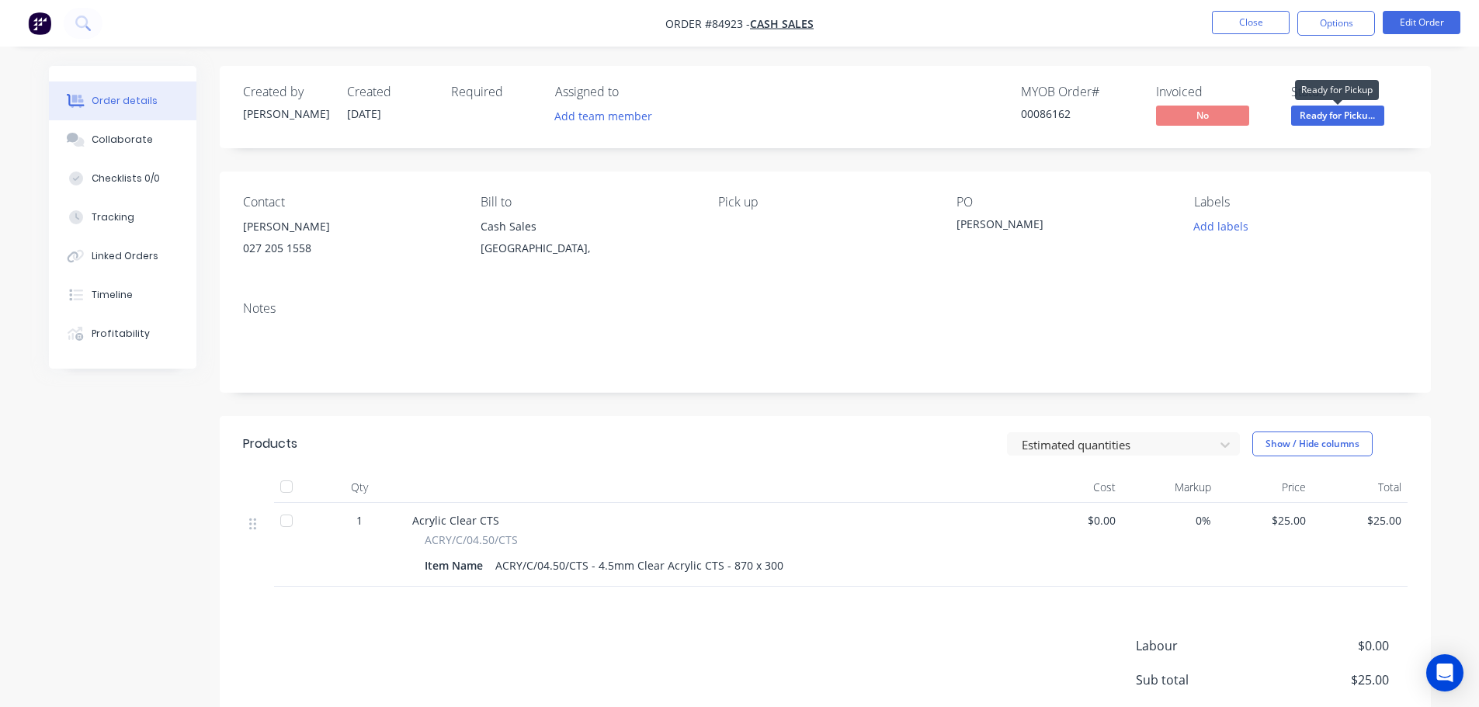
click at [1362, 116] on span "Ready for Picku..." at bounding box center [1337, 115] width 93 height 19
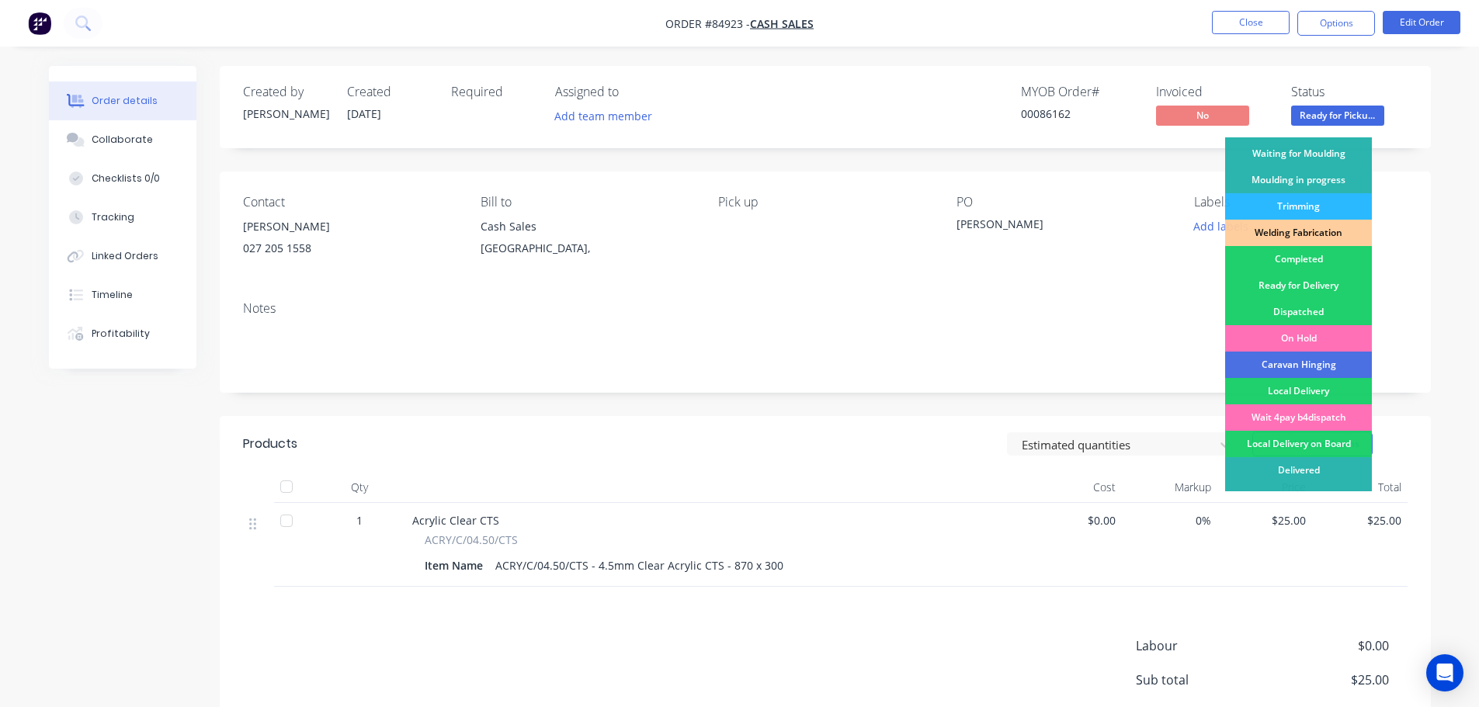
scroll to position [306, 0]
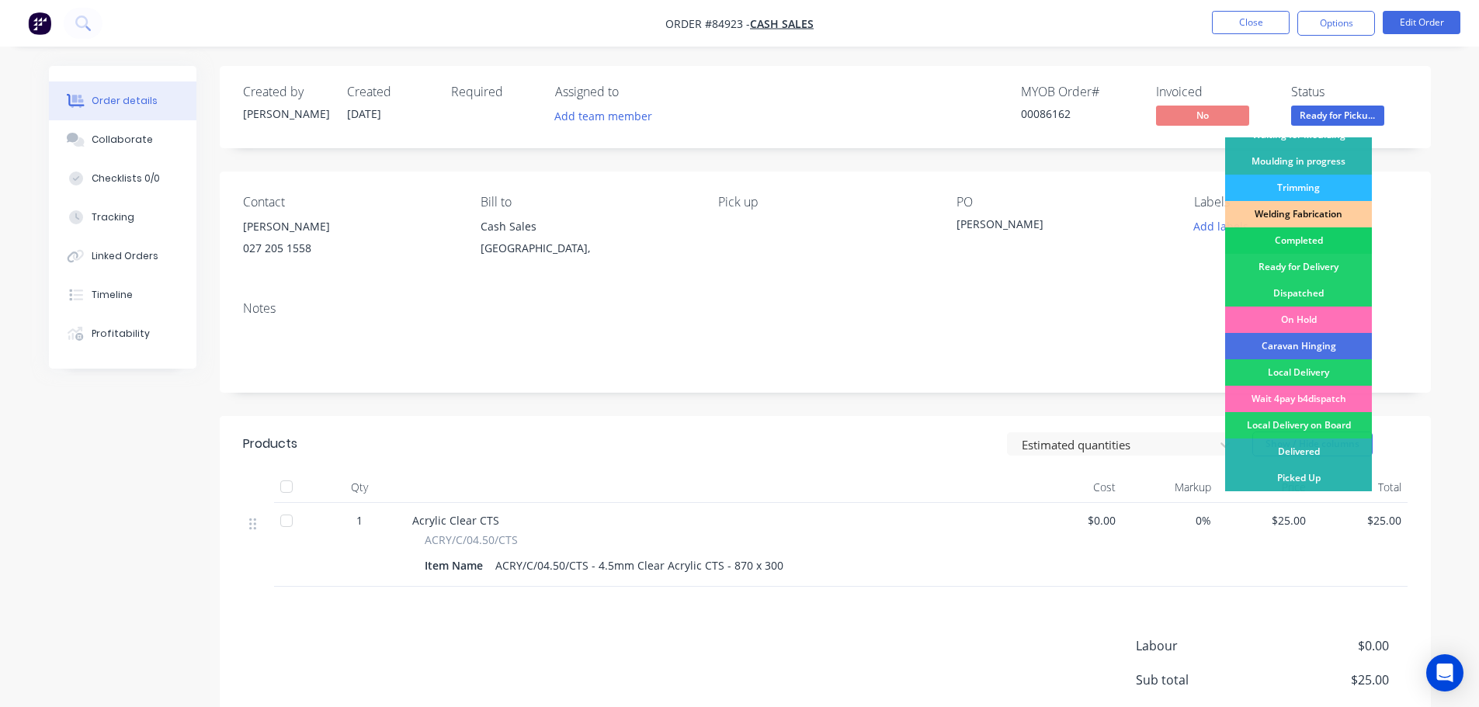
click at [1325, 242] on div "Completed" at bounding box center [1298, 240] width 147 height 26
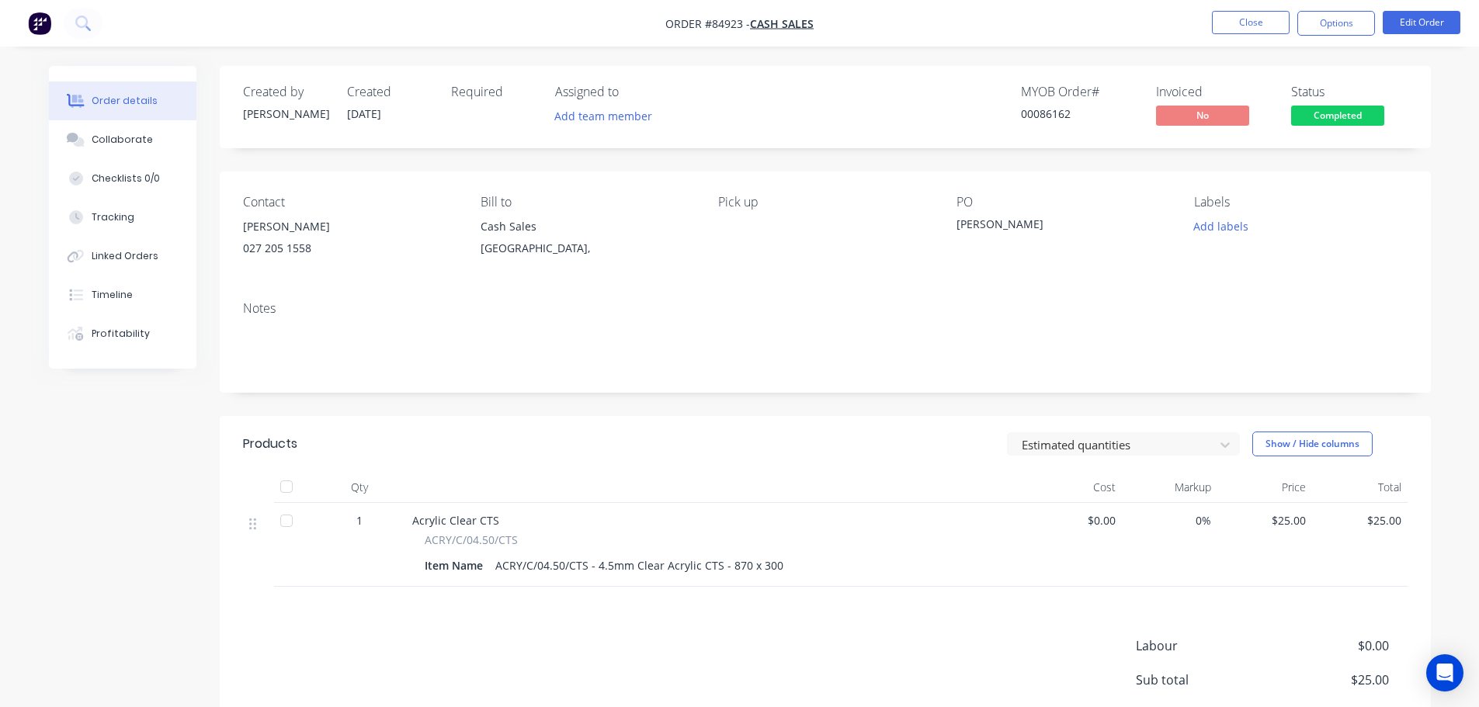
click at [1272, 5] on nav "Order #84923 - Cash Sales Close Options Edit Order" at bounding box center [739, 23] width 1479 height 47
click at [1272, 19] on button "Close" at bounding box center [1251, 22] width 78 height 23
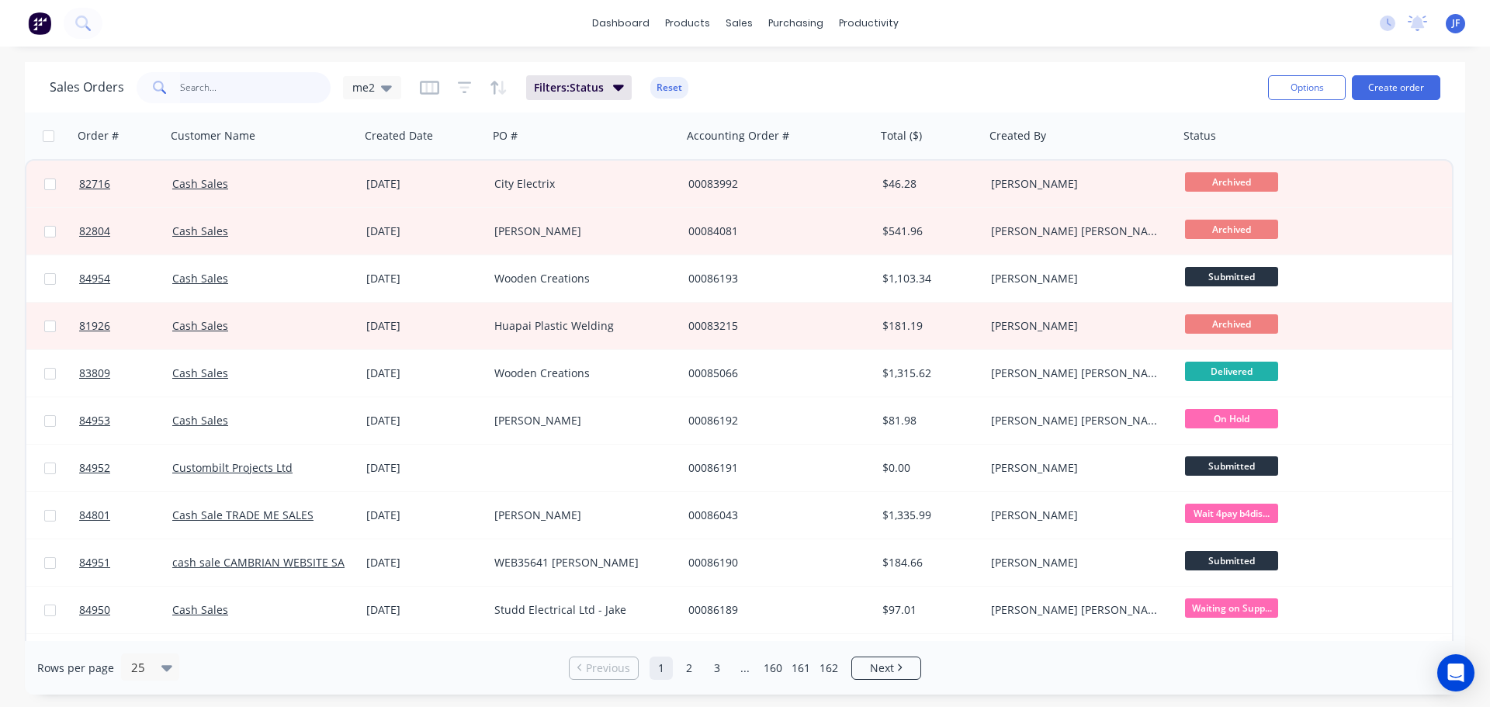
click at [254, 82] on input "text" at bounding box center [255, 87] width 151 height 31
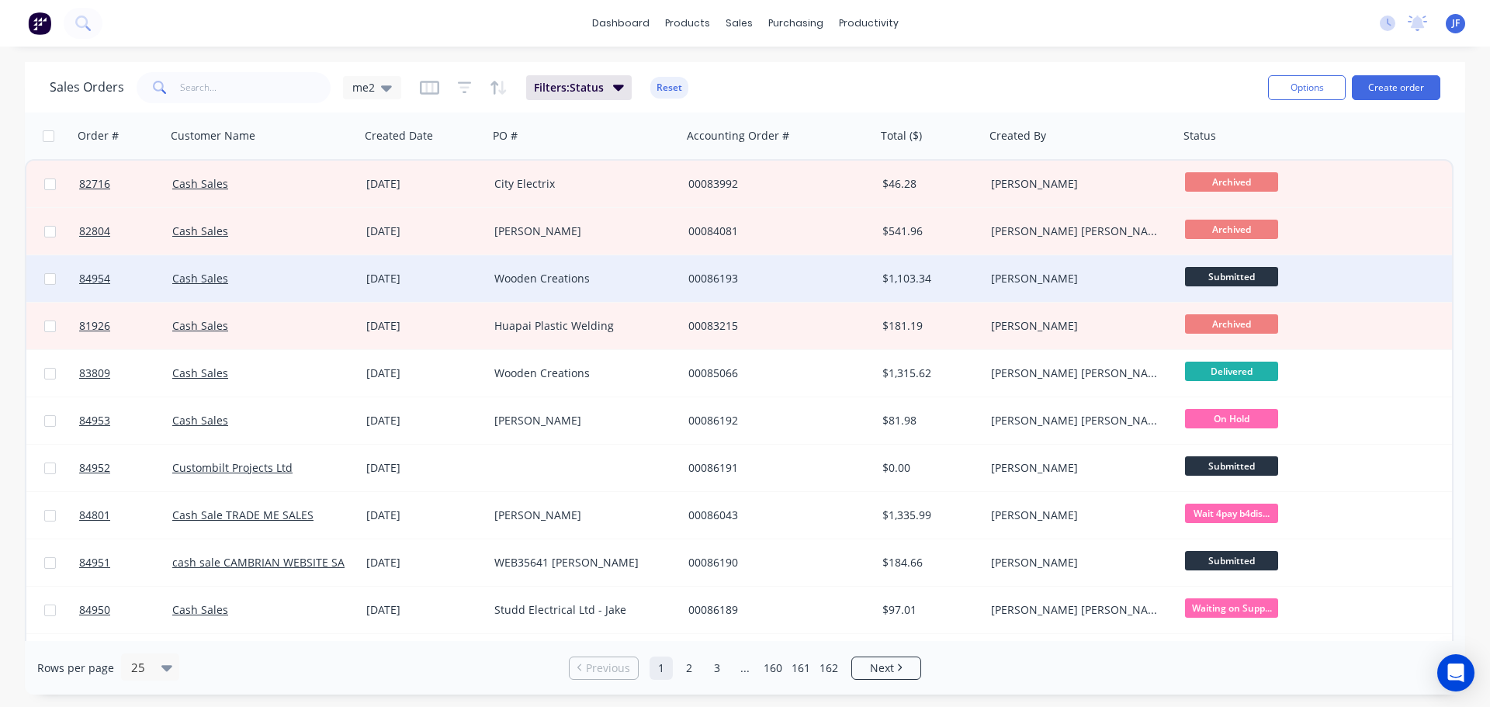
click at [661, 272] on div "Wooden Creations" at bounding box center [580, 279] width 172 height 16
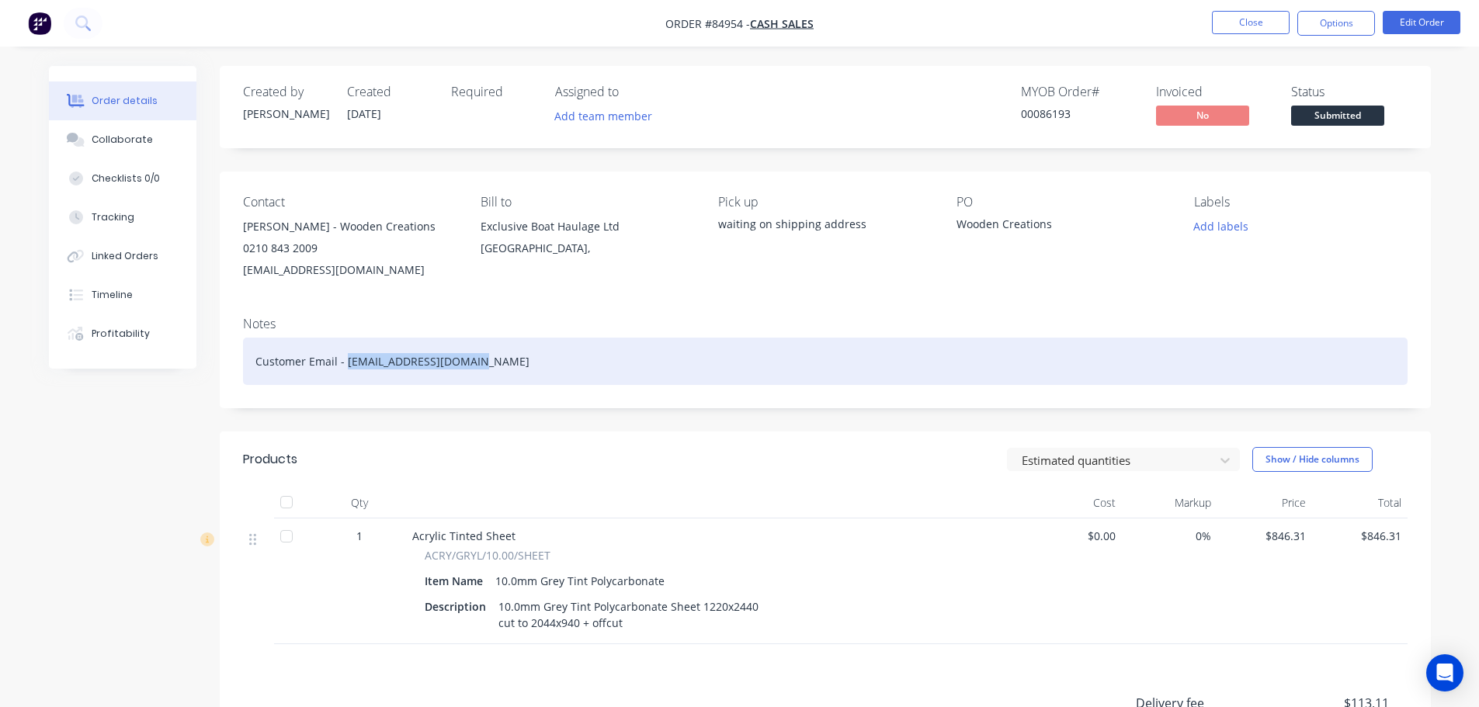
drag, startPoint x: 344, startPoint y: 360, endPoint x: 520, endPoint y: 373, distance: 176.6
click at [520, 373] on div "Customer Email - shellmack2@outlook.com" at bounding box center [825, 361] width 1164 height 47
copy div "shellmack2@outlook.com"
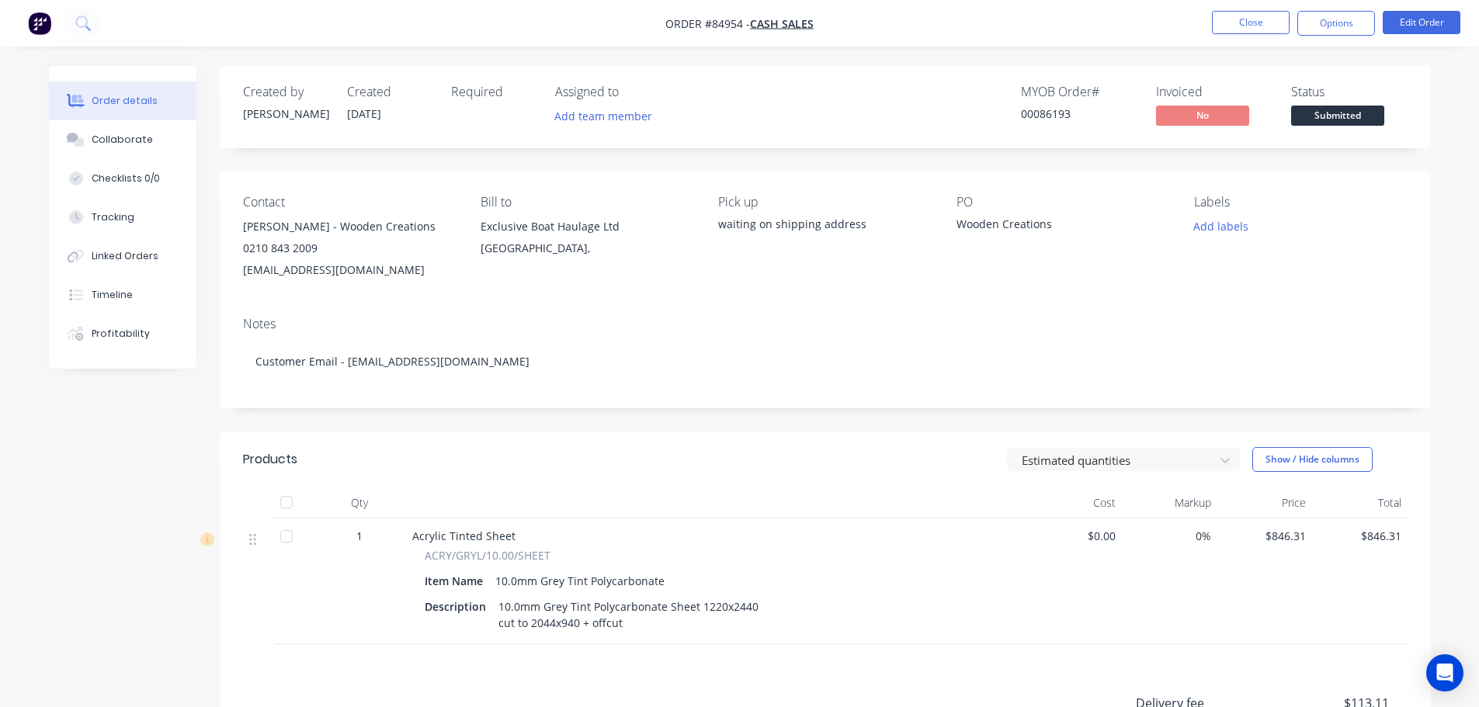
click at [504, 170] on div "Created by Jess Created 30/09/25 Required Assigned to Add team member MYOB Orde…" at bounding box center [825, 499] width 1211 height 866
click at [300, 228] on div "Petr Lebl - Wooden Creations" at bounding box center [349, 227] width 213 height 22
click at [1271, 23] on button "Close" at bounding box center [1251, 22] width 78 height 23
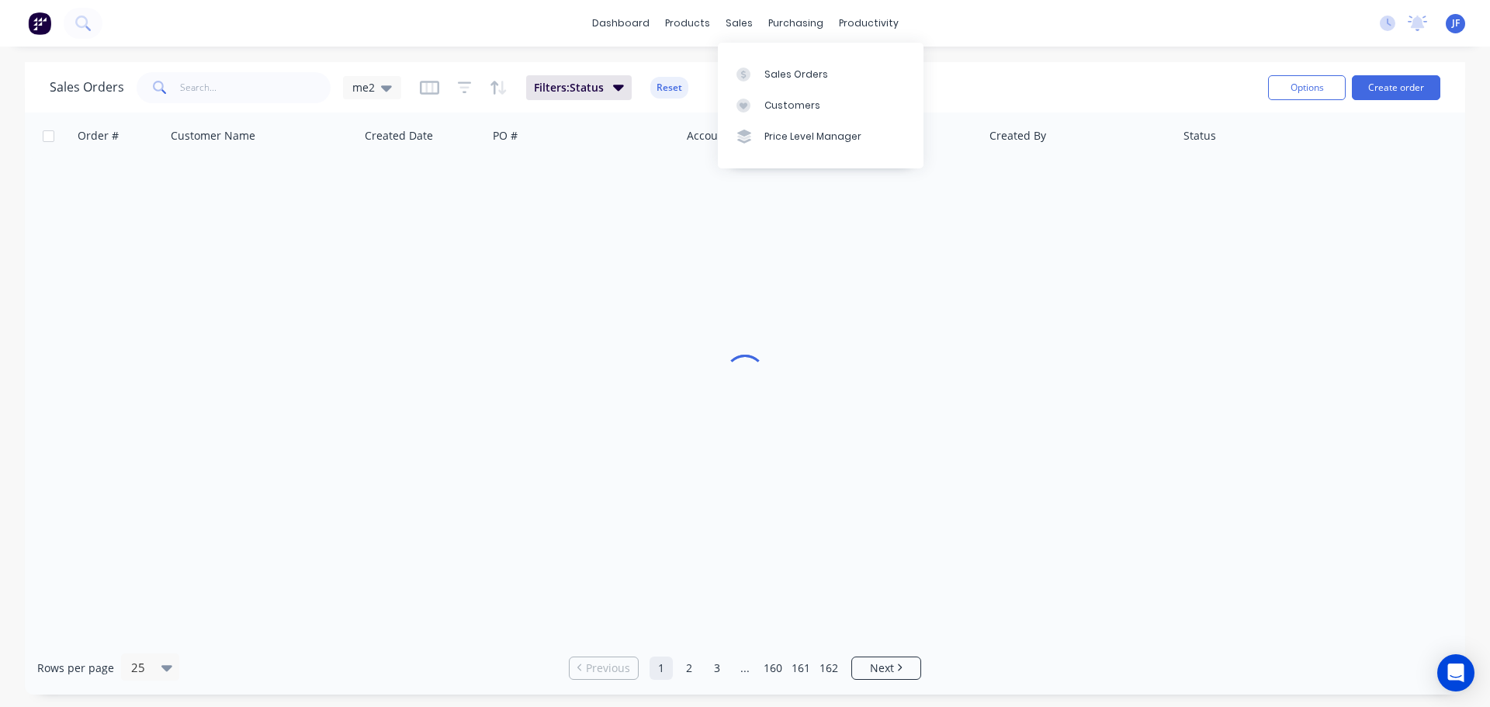
click at [735, 26] on div "sales" at bounding box center [739, 23] width 43 height 23
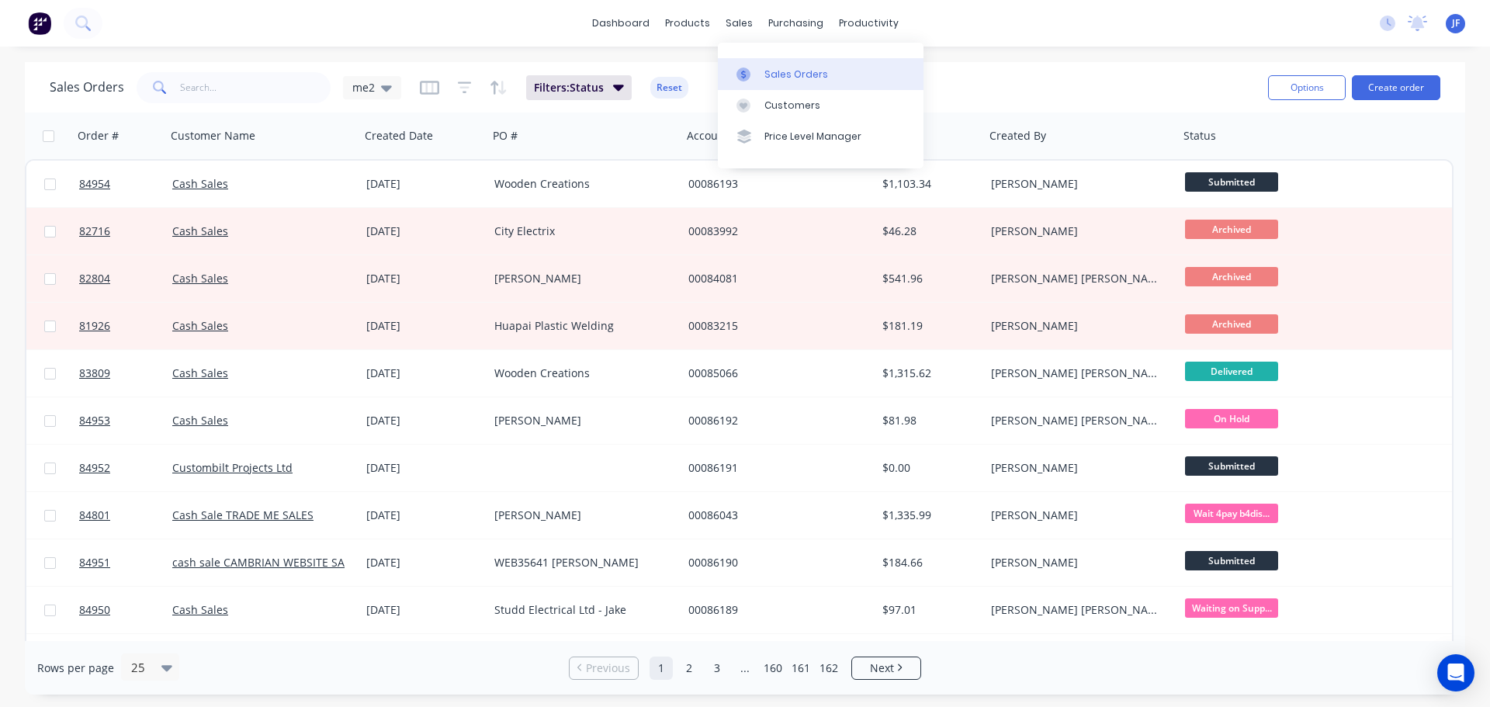
click at [777, 65] on link "Sales Orders" at bounding box center [821, 73] width 206 height 31
click at [1391, 100] on div "Options Create order" at bounding box center [1351, 87] width 179 height 38
click at [1390, 88] on button "Create order" at bounding box center [1396, 87] width 88 height 25
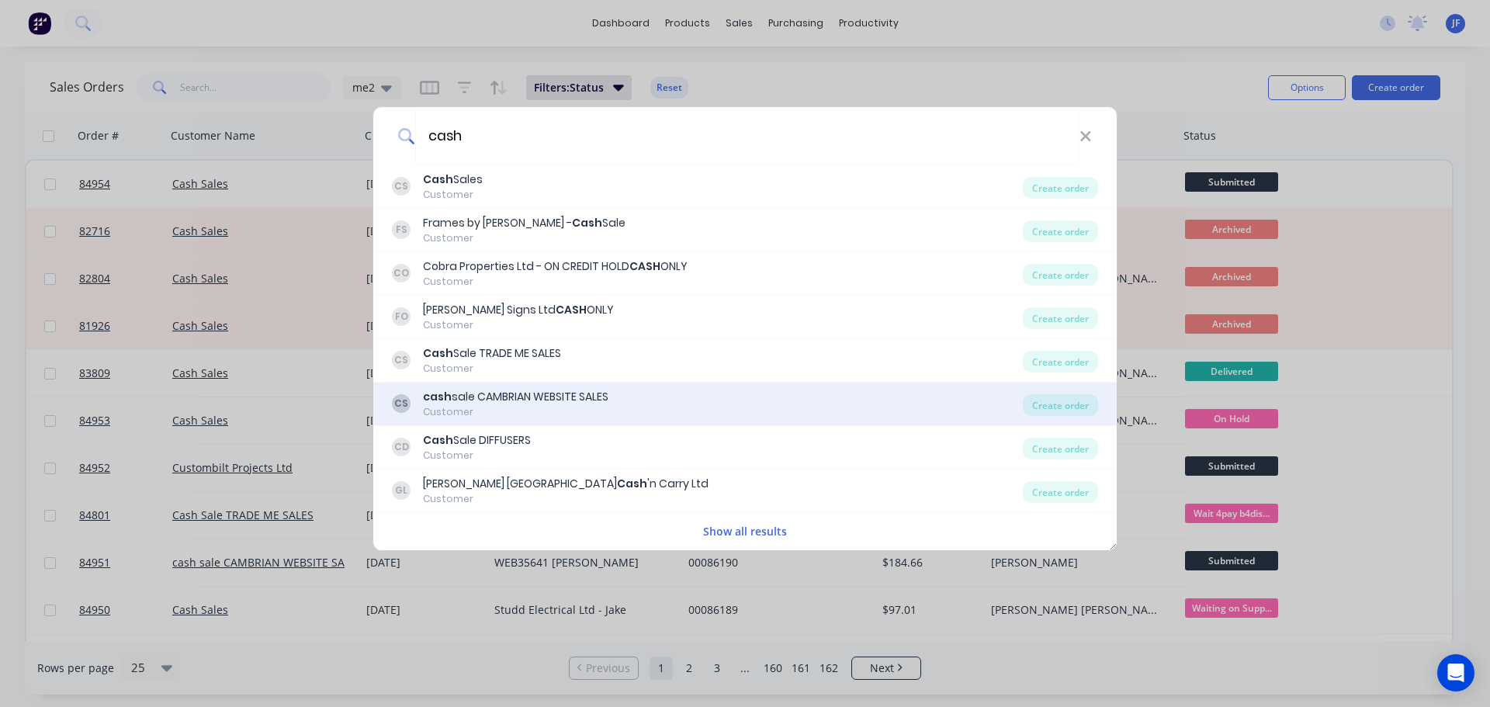
type input "cash"
click at [545, 405] on div "Customer" at bounding box center [516, 412] width 186 height 14
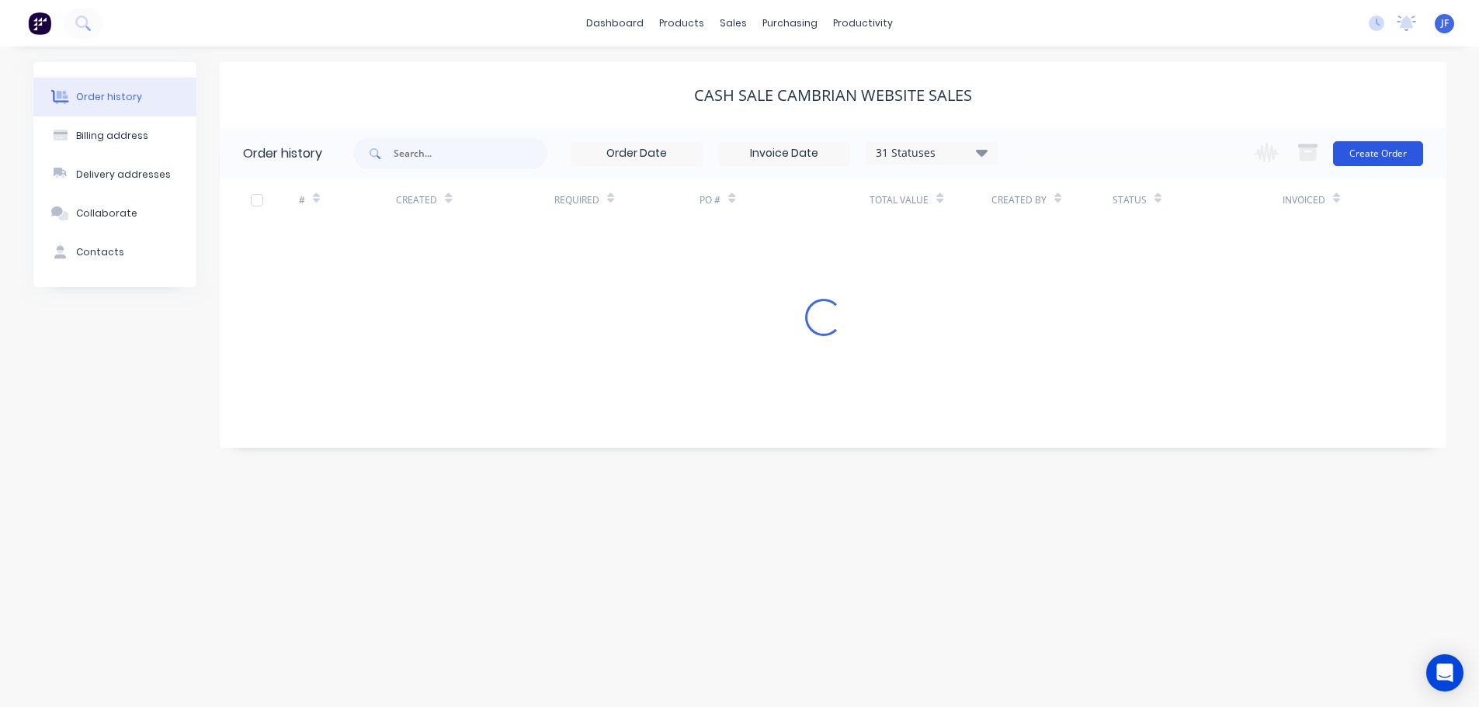
click at [1412, 142] on button "Create Order" at bounding box center [1378, 153] width 90 height 25
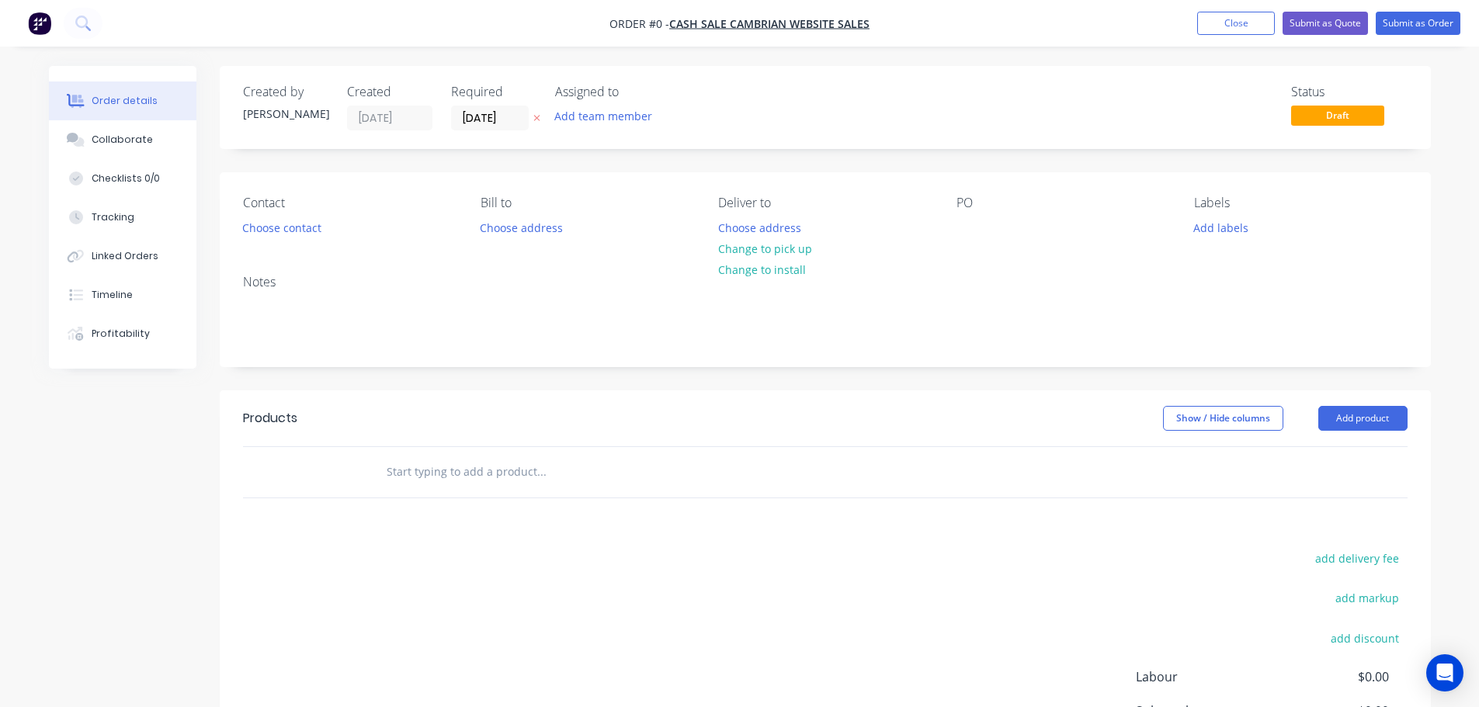
click at [533, 114] on icon "button" at bounding box center [536, 117] width 7 height 9
click at [290, 228] on button "Choose contact" at bounding box center [281, 227] width 95 height 21
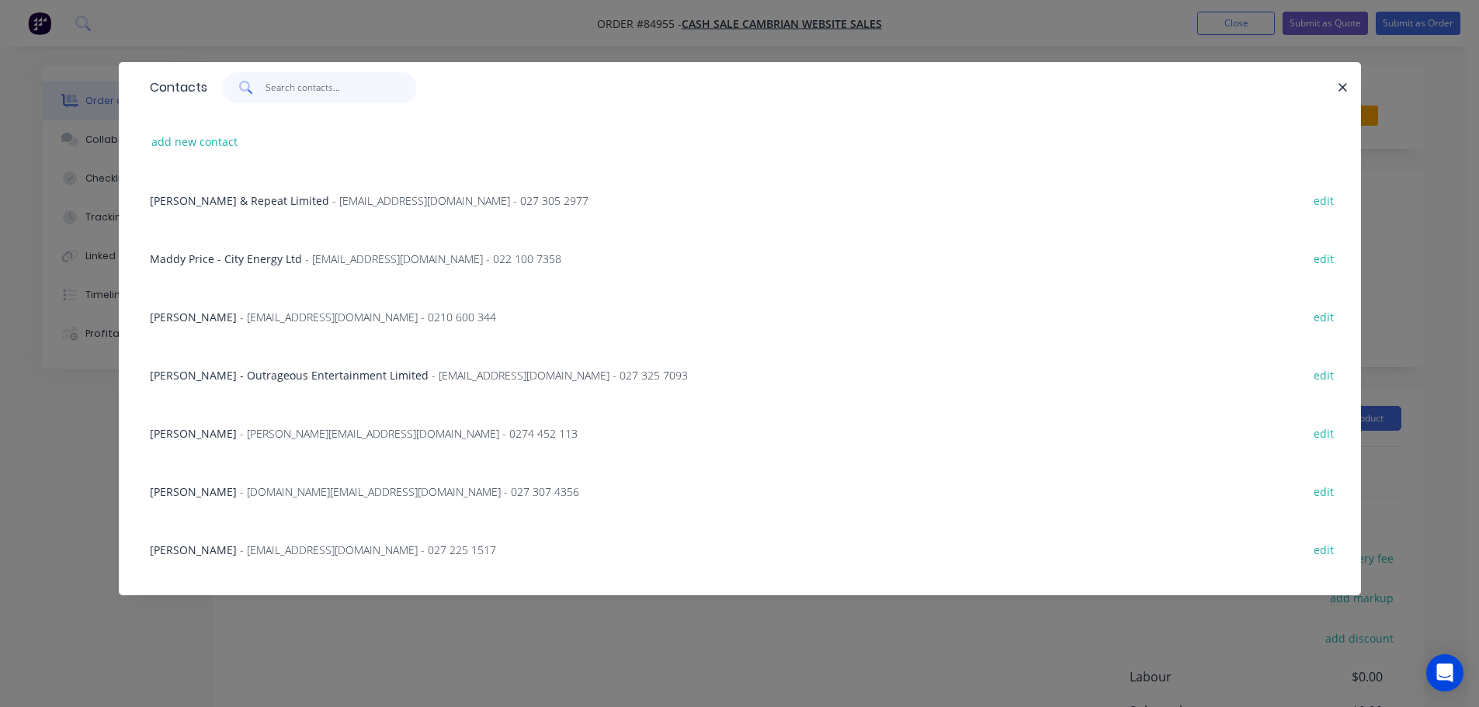
click at [318, 79] on input "text" at bounding box center [340, 87] width 151 height 31
paste input "Rhys Mellor"
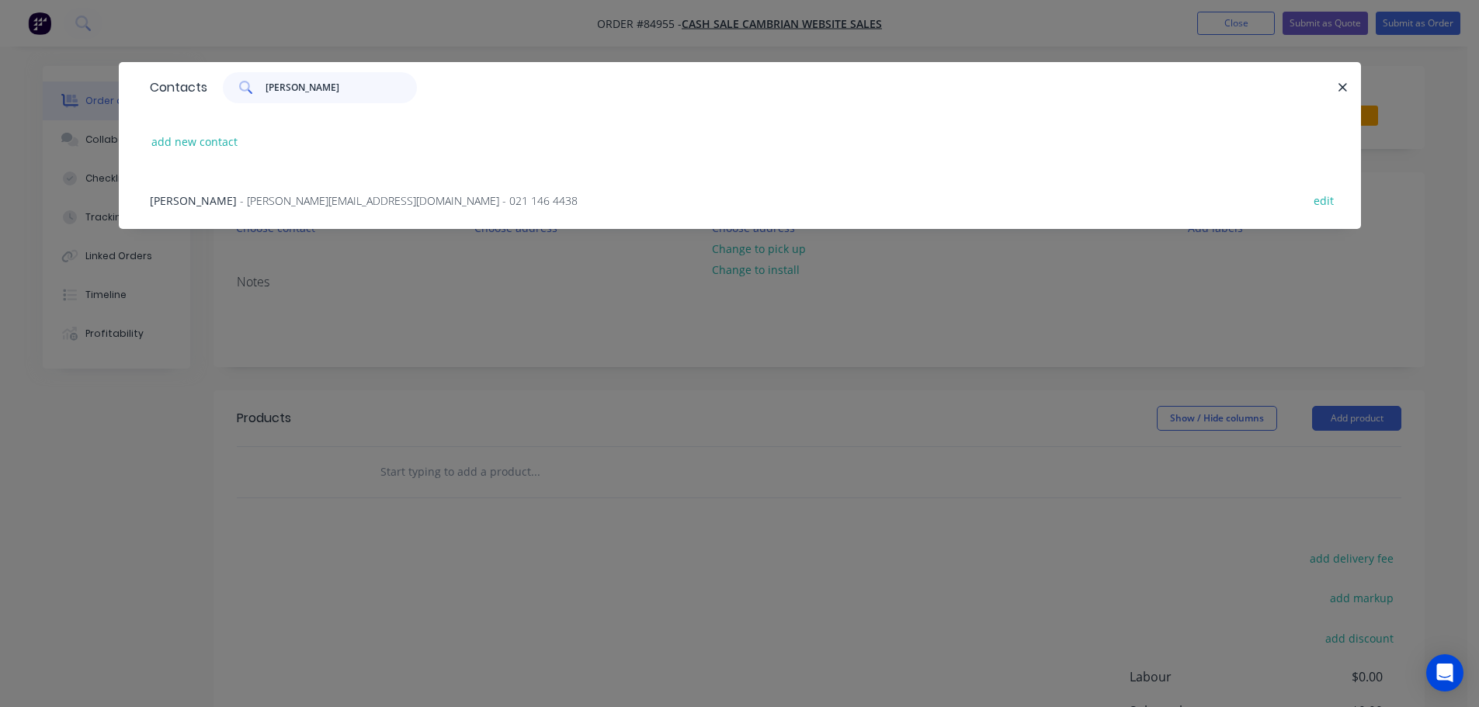
type input "Rhys Mellor"
click at [187, 213] on div "Rhys Mellor - rhys@lovekitchens.co.nz - 021 146 4438 edit" at bounding box center [739, 200] width 1195 height 58
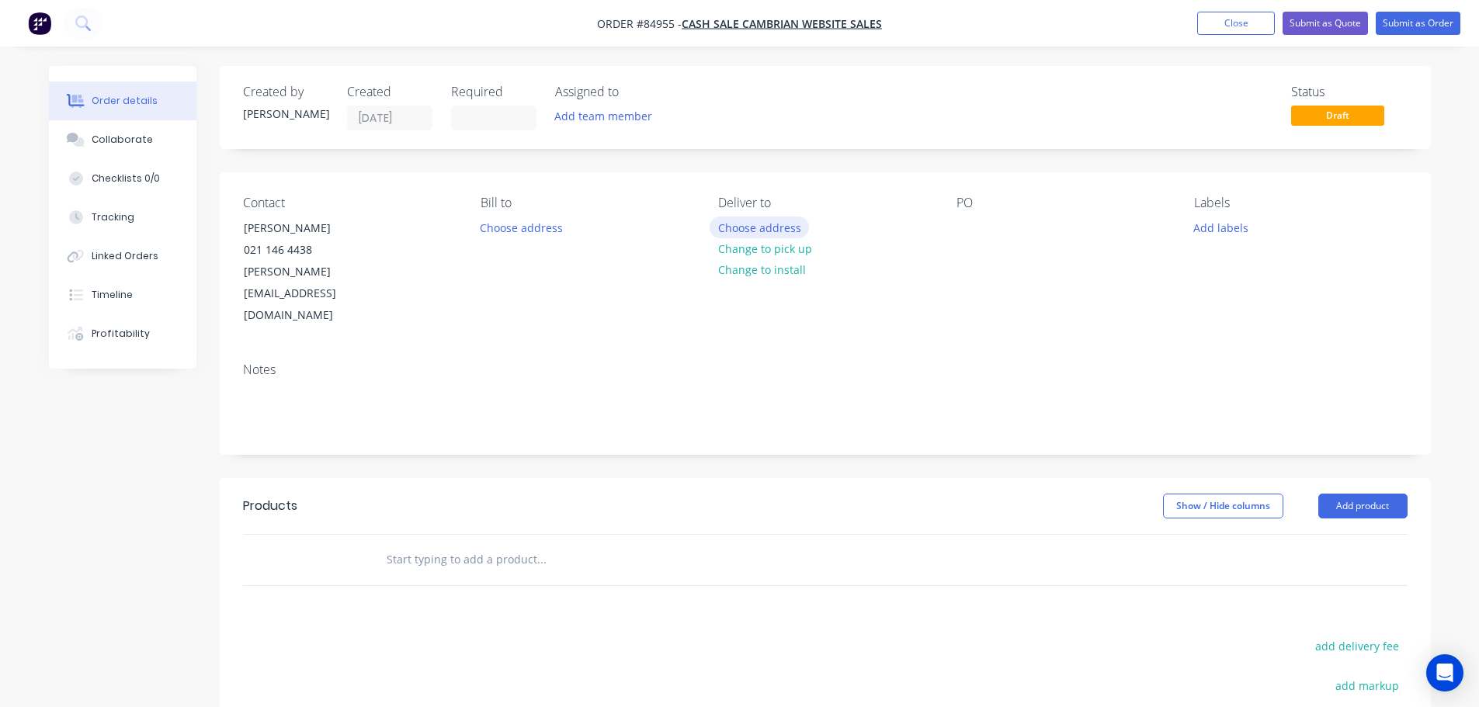
click at [776, 231] on button "Choose address" at bounding box center [758, 227] width 99 height 21
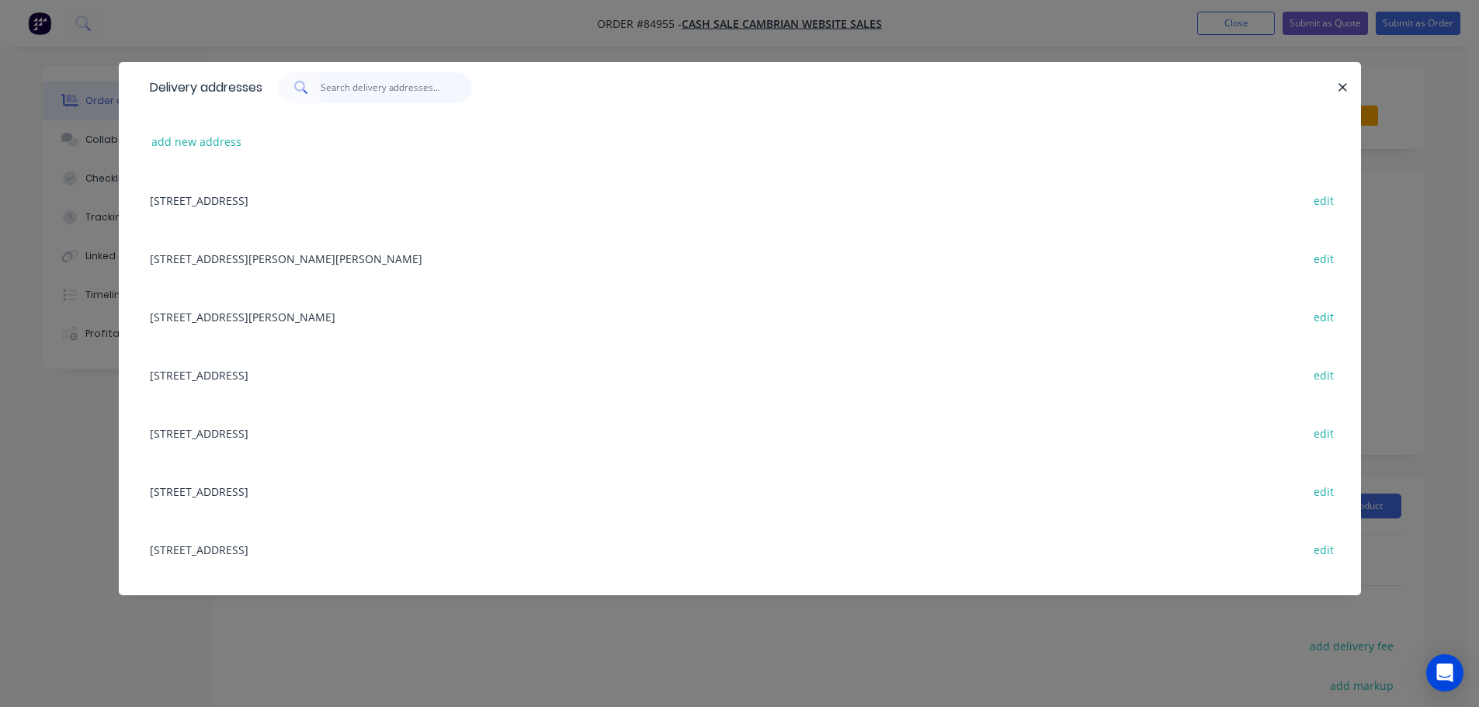
click at [352, 92] on input "text" at bounding box center [396, 87] width 151 height 31
click at [140, 150] on div "add new address 668 hinemoa valley road, Tararua RD1, Pahiatua, New Zealand, 49…" at bounding box center [740, 354] width 1242 height 483
click at [182, 153] on div "add new address" at bounding box center [739, 142] width 1195 height 58
click at [186, 144] on button "add new address" at bounding box center [197, 141] width 106 height 21
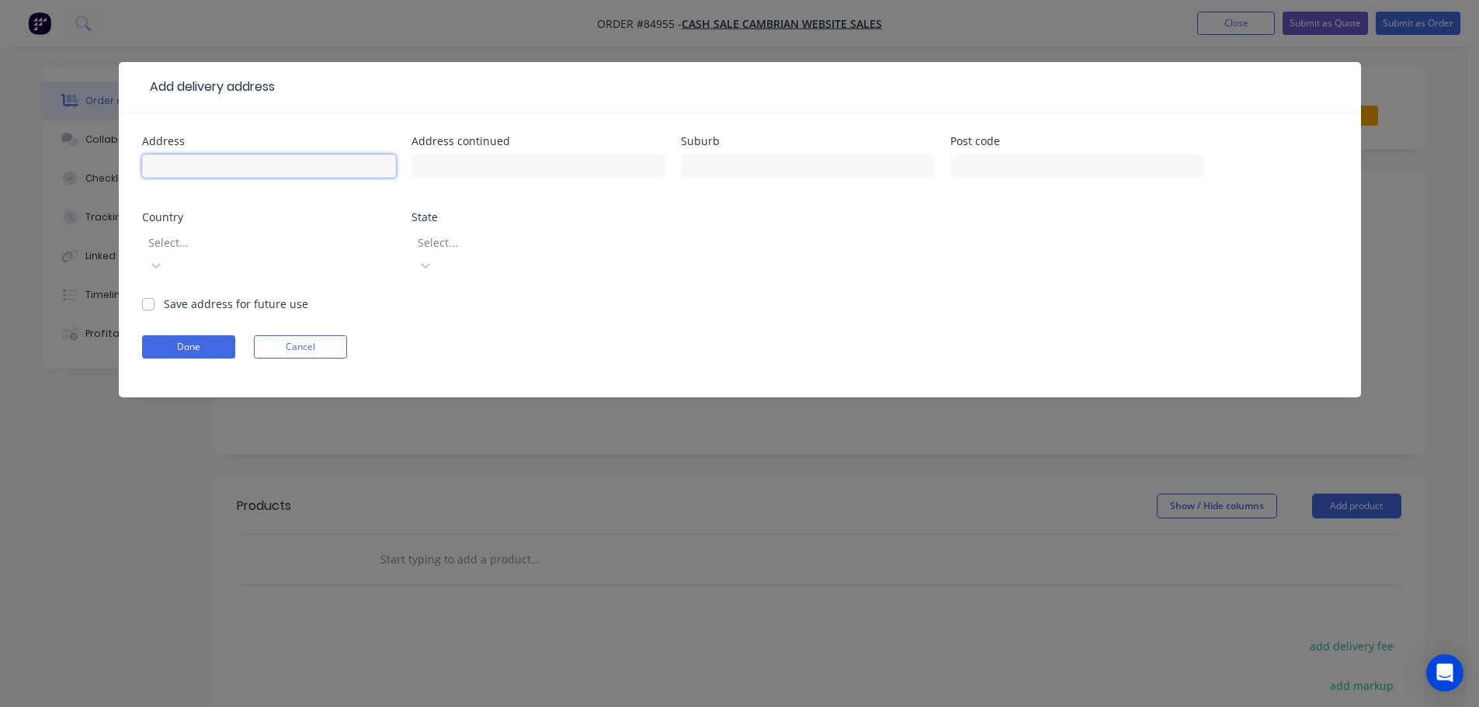
click at [195, 162] on input "text" at bounding box center [269, 165] width 254 height 23
paste input "79 b Mill Road Helensville 0800"
click at [247, 164] on input "79 b Mill Road Helensville 0800" at bounding box center [269, 165] width 254 height 23
type input "79 b Mill Road 0800"
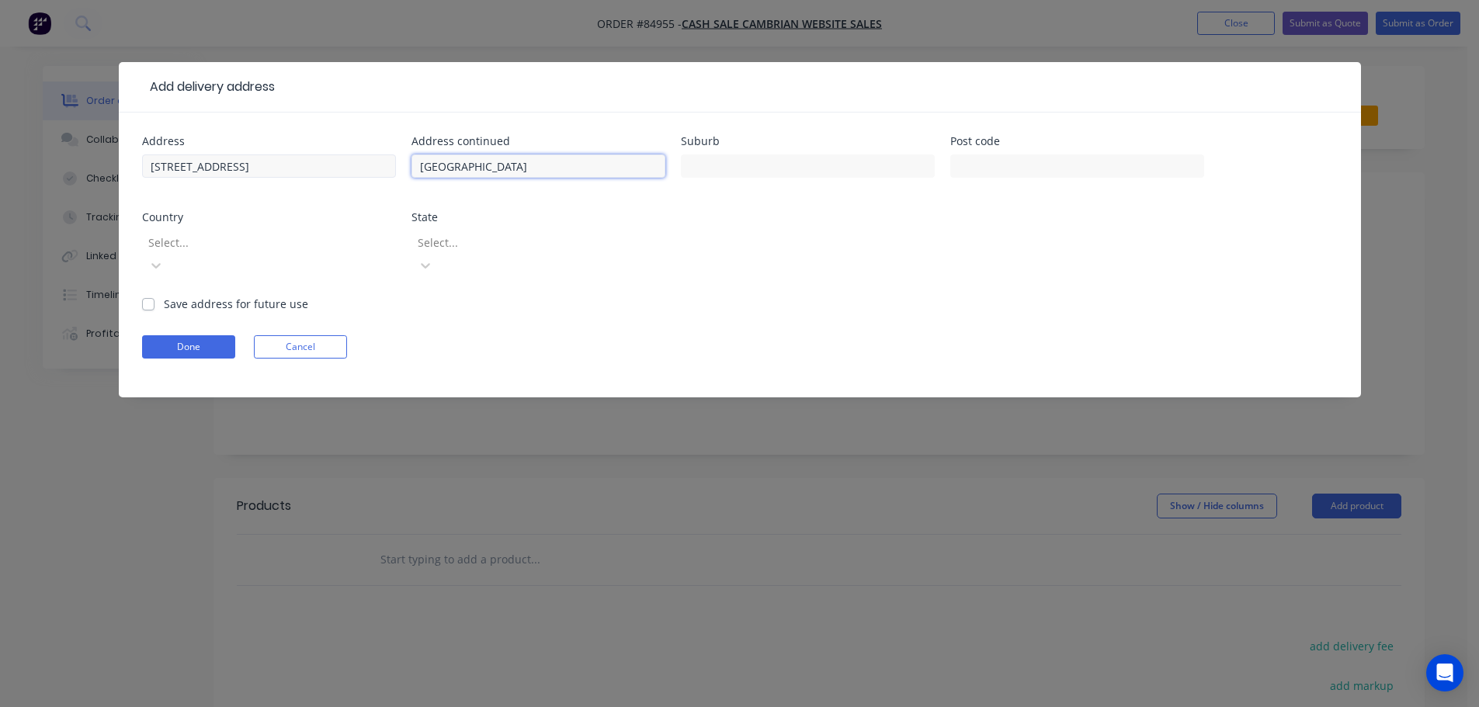
type input "Helensville"
click at [237, 160] on input "79 b Mill Road 0800" at bounding box center [269, 165] width 254 height 23
type input "79 b Mill Road"
type input "0800"
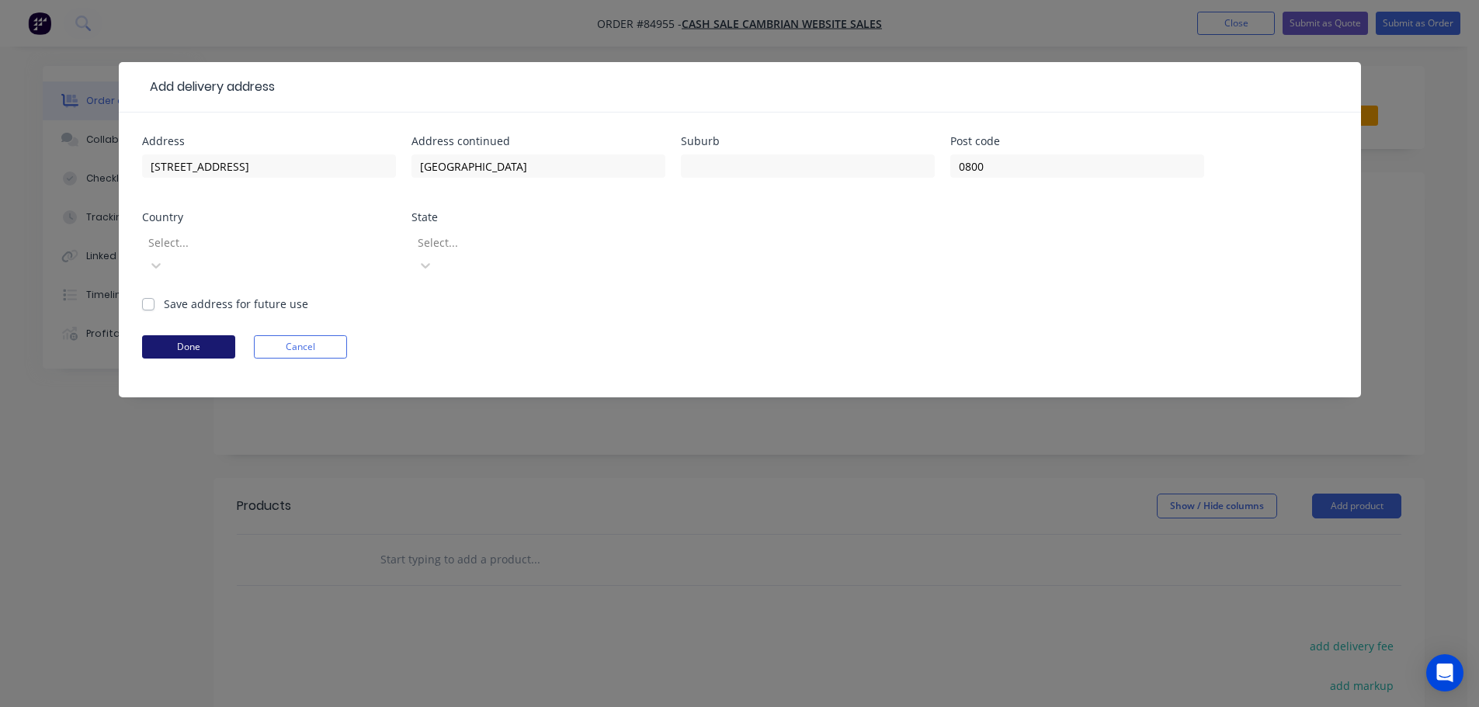
click at [165, 335] on button "Done" at bounding box center [188, 346] width 93 height 23
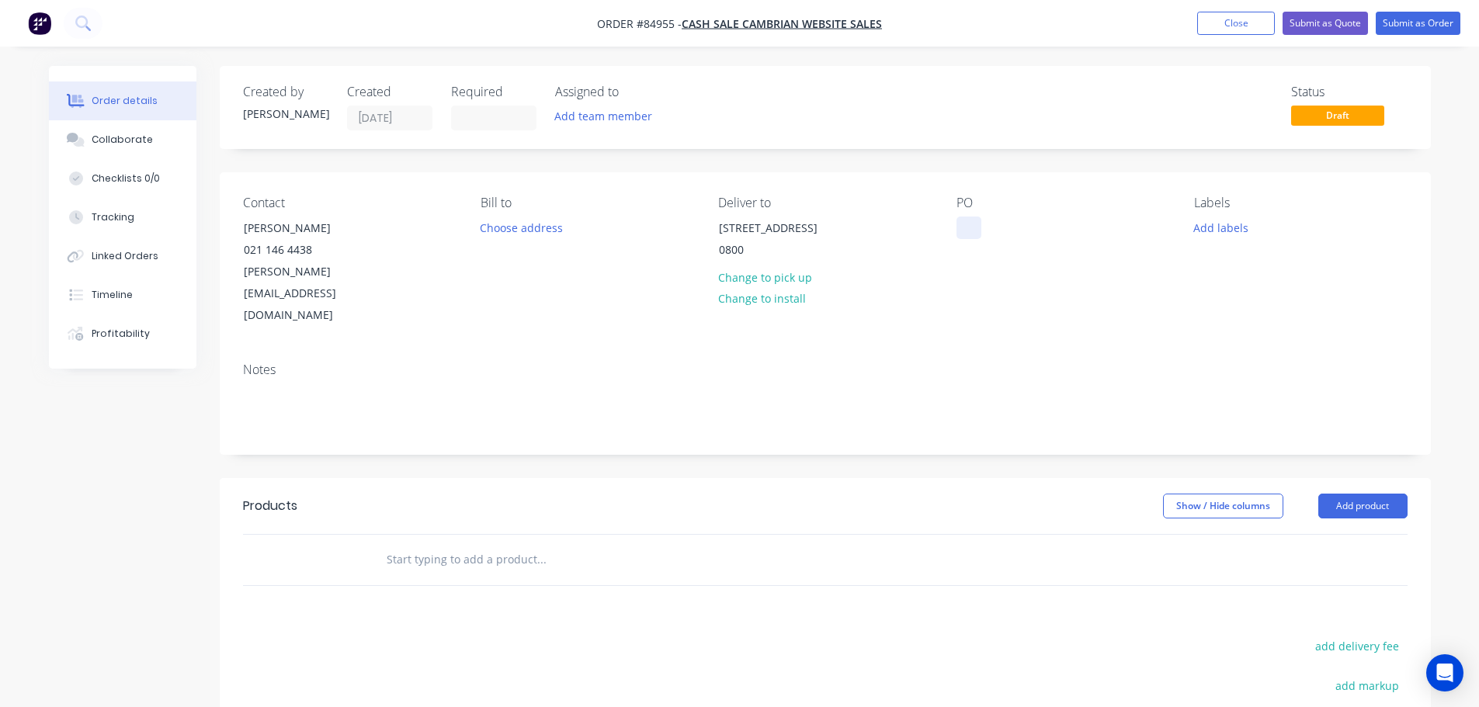
click at [956, 225] on div at bounding box center [968, 228] width 25 height 23
drag, startPoint x: 235, startPoint y: 224, endPoint x: 390, endPoint y: 226, distance: 155.3
click at [390, 226] on div "Contact Rhys Mellor 021 146 4438 rhys@lovekitchens.co.nz" at bounding box center [349, 261] width 213 height 131
copy div "Rhys Mellor"
click at [1030, 224] on div "WEB35642" at bounding box center [995, 228] width 79 height 23
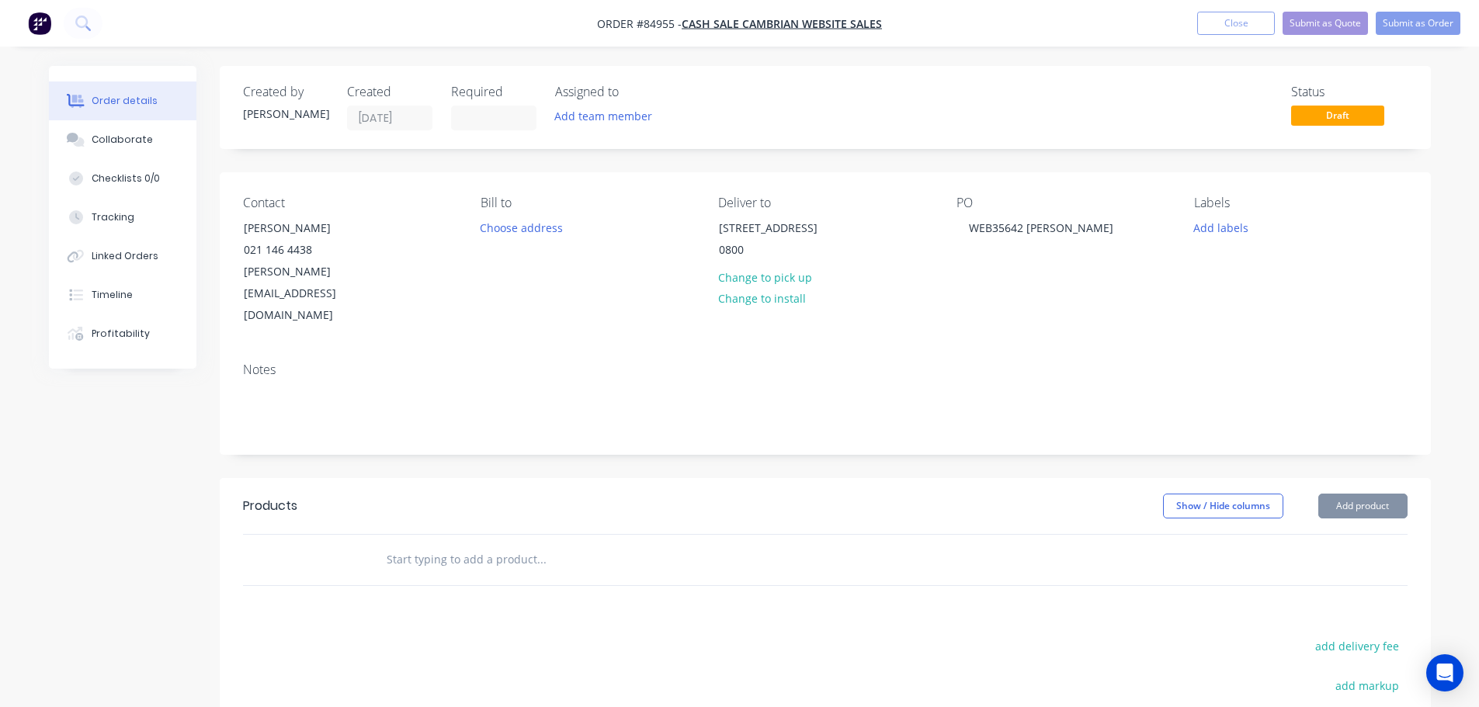
click at [1033, 276] on div "PO WEB35642 Rhys Mellor" at bounding box center [1062, 261] width 213 height 131
click at [406, 544] on input "text" at bounding box center [541, 559] width 310 height 31
click at [478, 544] on input "text" at bounding box center [541, 559] width 310 height 31
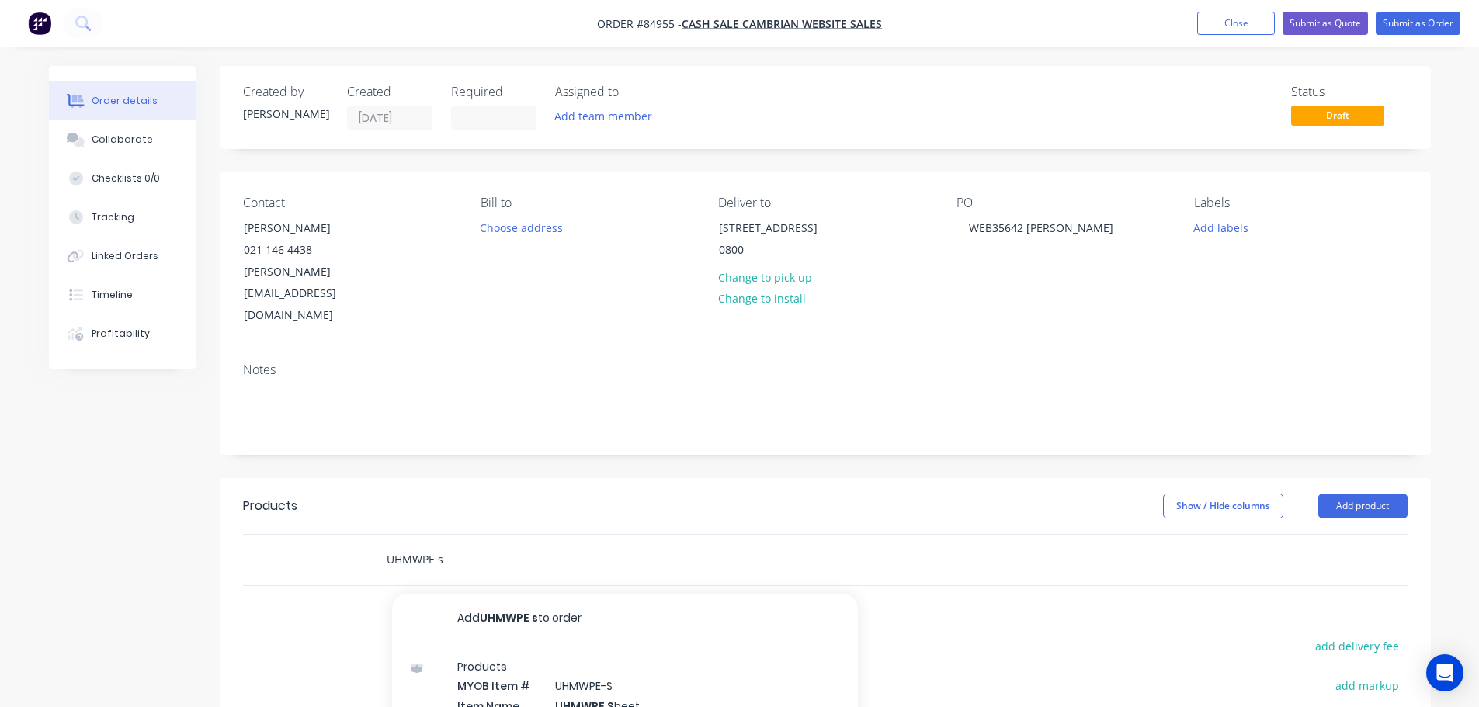
scroll to position [155, 0]
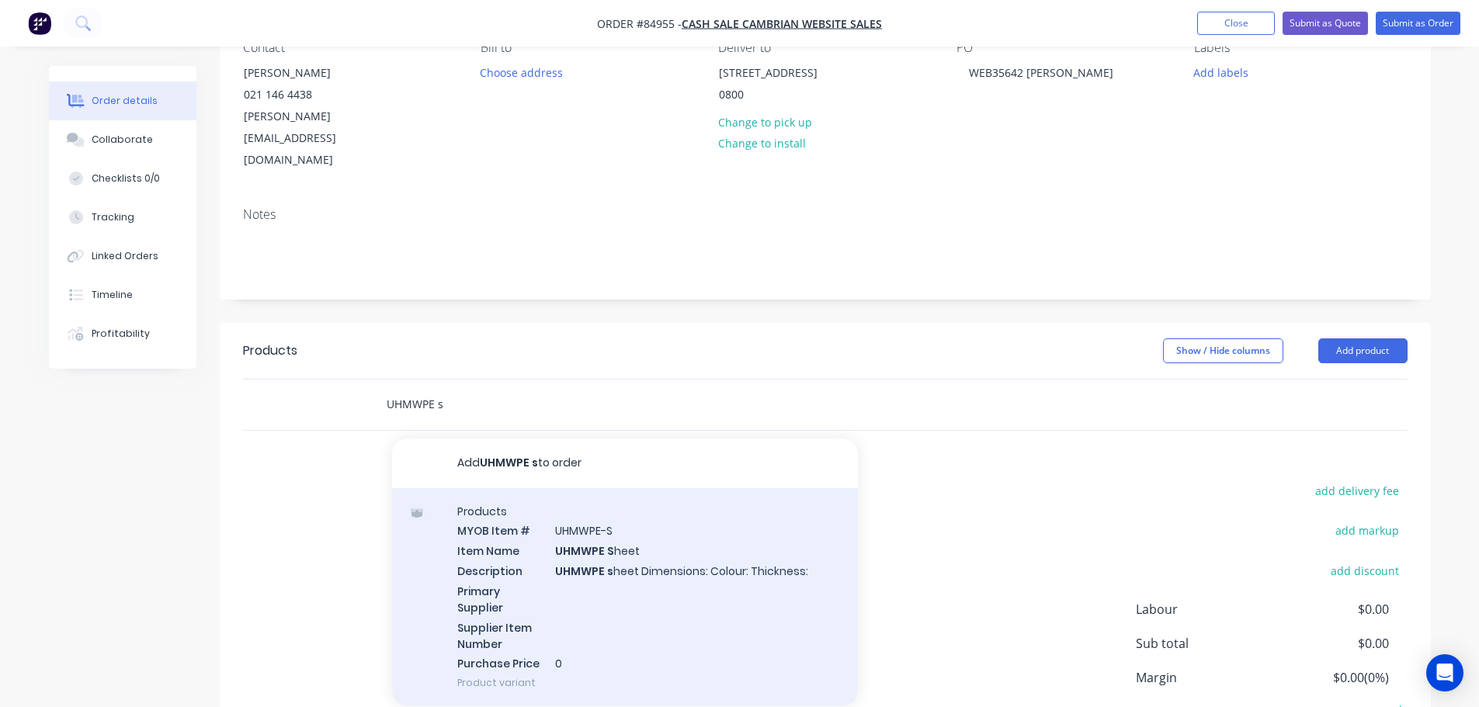
type input "UHMWPE s"
click at [526, 499] on div "Products MYOB Item # UHMWPE-S Item Name UHMWPE S heet Description UHMWPE s heet…" at bounding box center [625, 597] width 466 height 218
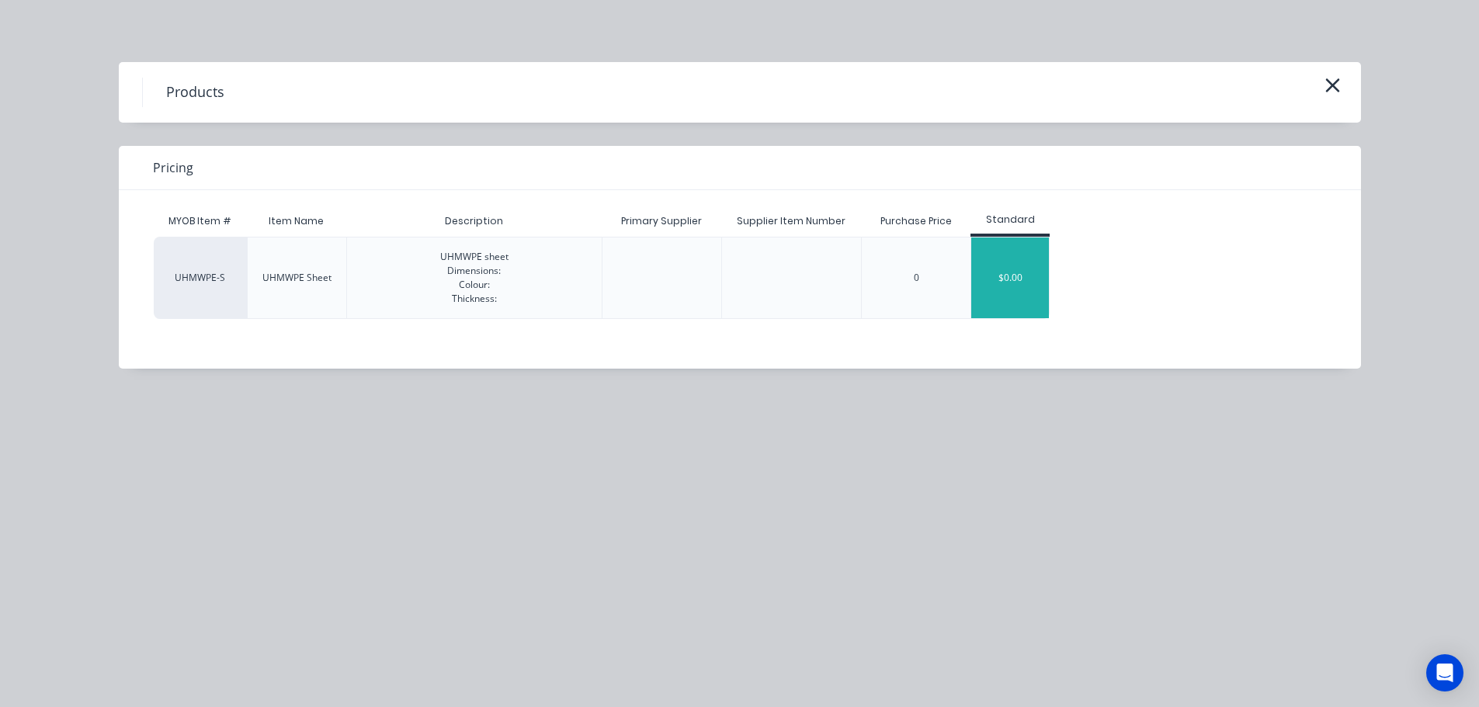
click at [990, 276] on div "$0.00" at bounding box center [1010, 278] width 78 height 81
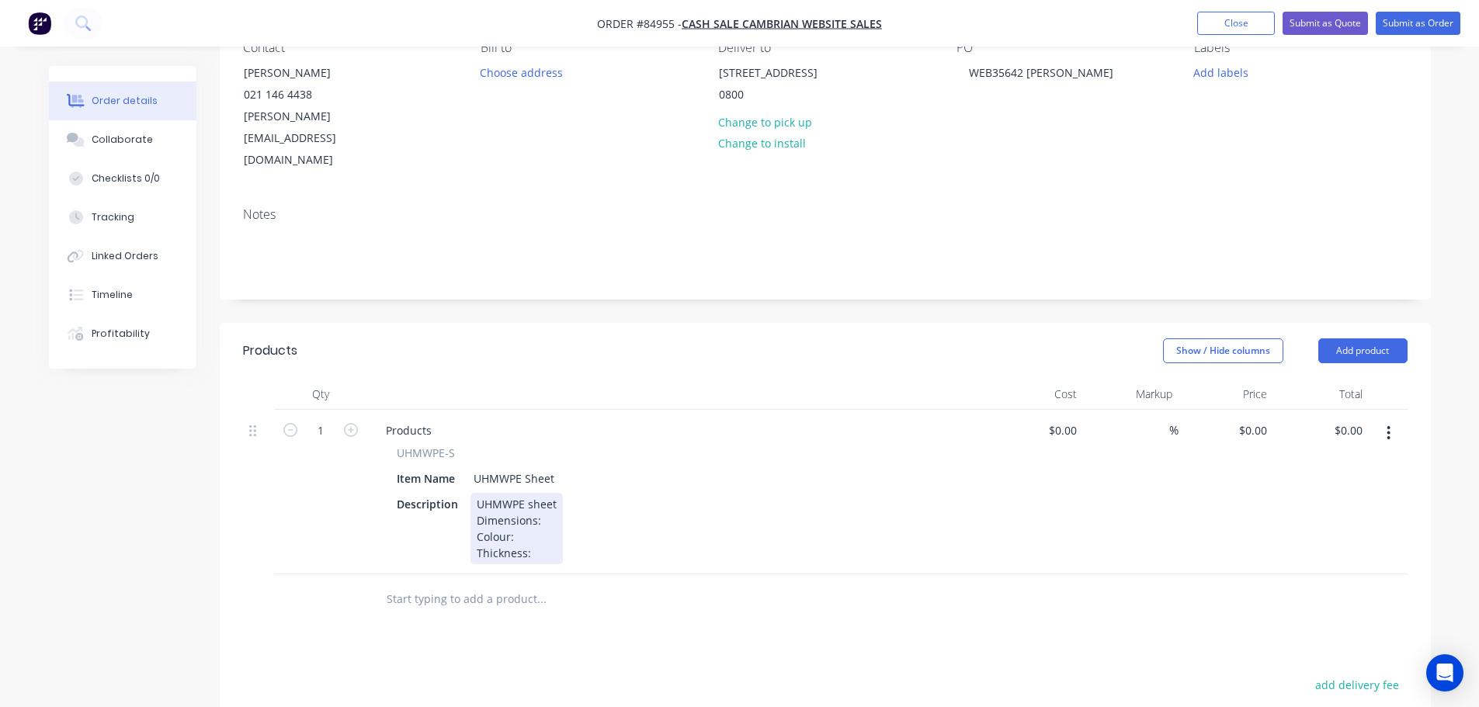
click at [557, 493] on div "UHMWPE sheet Dimensions: Colour: Thickness:" at bounding box center [516, 528] width 92 height 71
click at [544, 495] on div "UHMWPE sheet Dimensions: 500 x 500 Colour: Thickness:" at bounding box center [534, 528] width 129 height 71
click at [1244, 410] on div "0 0" at bounding box center [1225, 492] width 95 height 165
type input "$83.25"
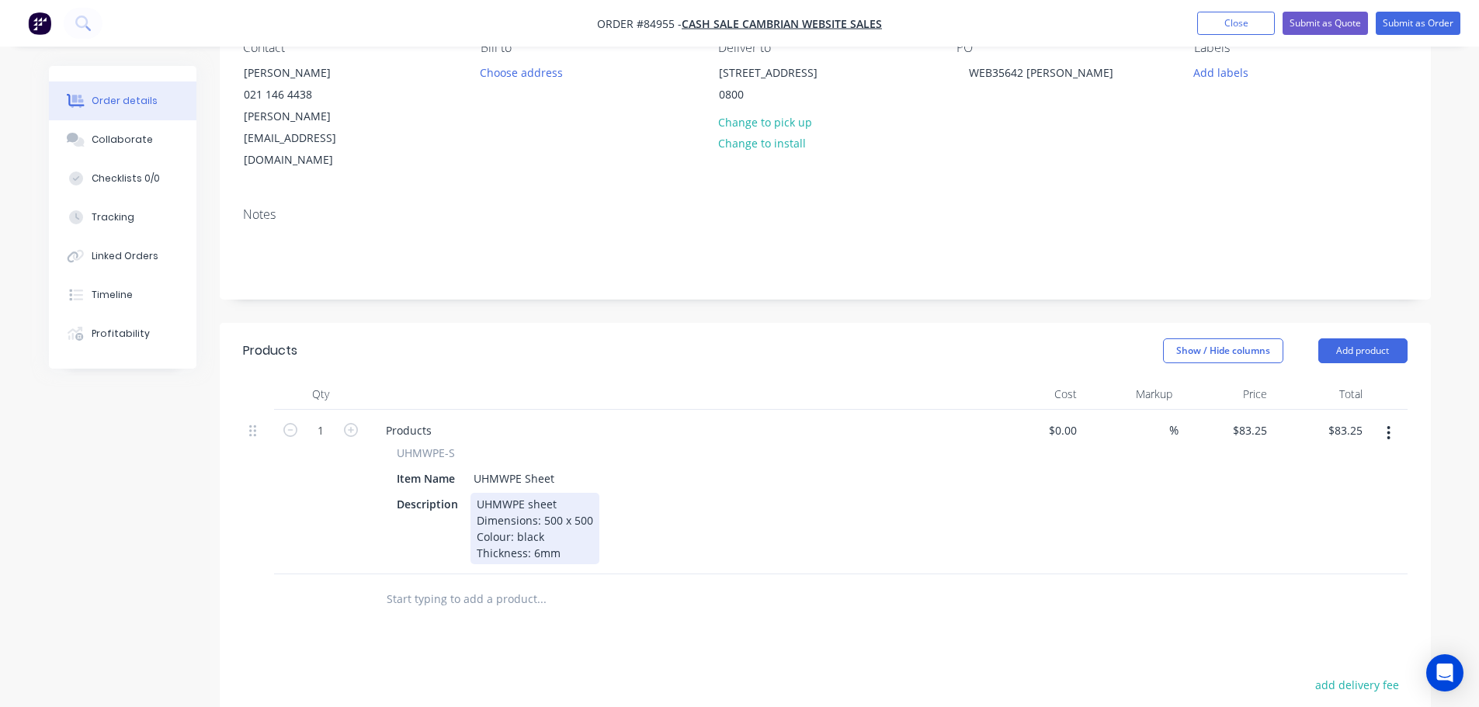
click at [814, 493] on div "Description UHMWPE sheet Dimensions: 500 x 500 Colour: black Thickness: 6mm" at bounding box center [674, 528] width 568 height 71
drag, startPoint x: 411, startPoint y: 404, endPoint x: 520, endPoint y: 401, distance: 108.7
click at [520, 445] on div "UHMWPE-S" at bounding box center [678, 453] width 562 height 16
copy span "UHMWPE-S"
click at [411, 419] on div "Products" at bounding box center [408, 430] width 71 height 23
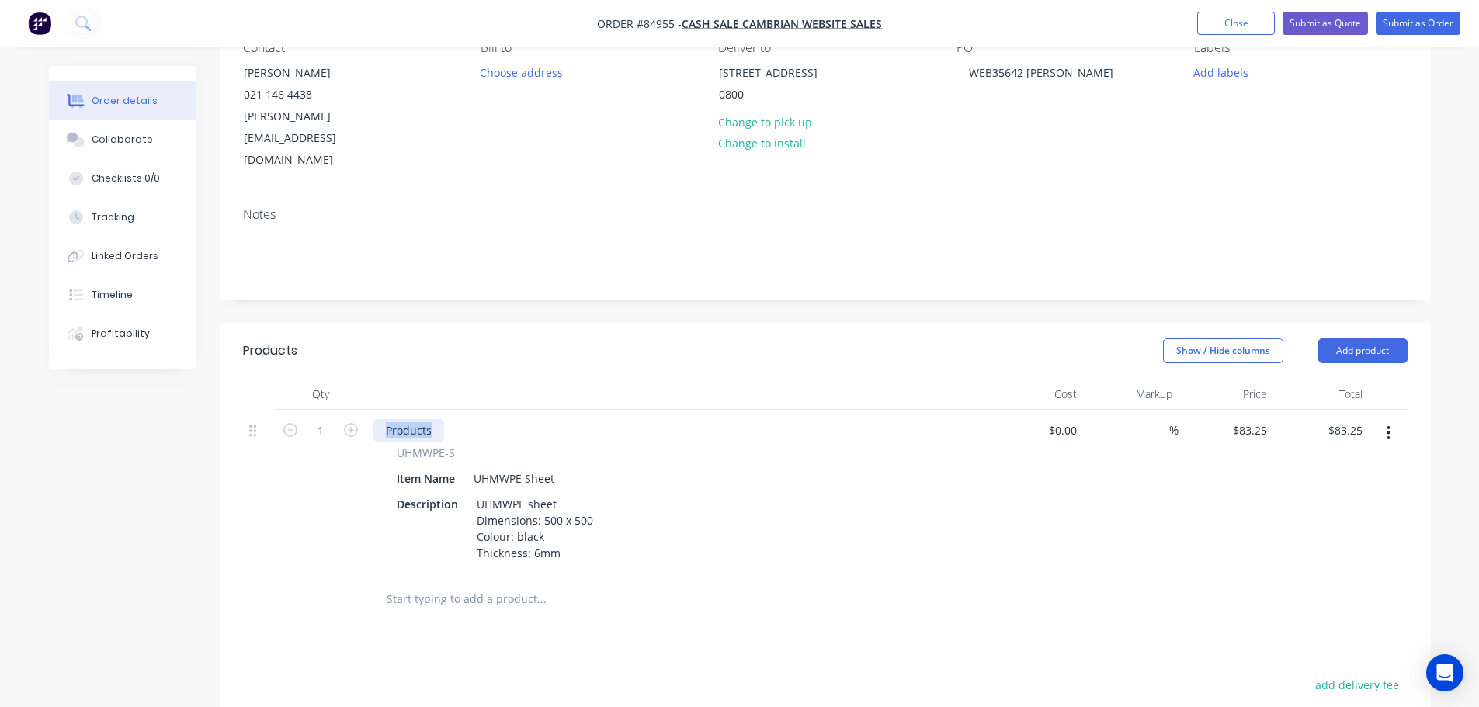
paste div
click at [972, 410] on div "UHMWPE-S UHMWPE-S Item Name UHMWPE Sheet Description UHMWPE sheet Dimensions: 5…" at bounding box center [677, 492] width 621 height 165
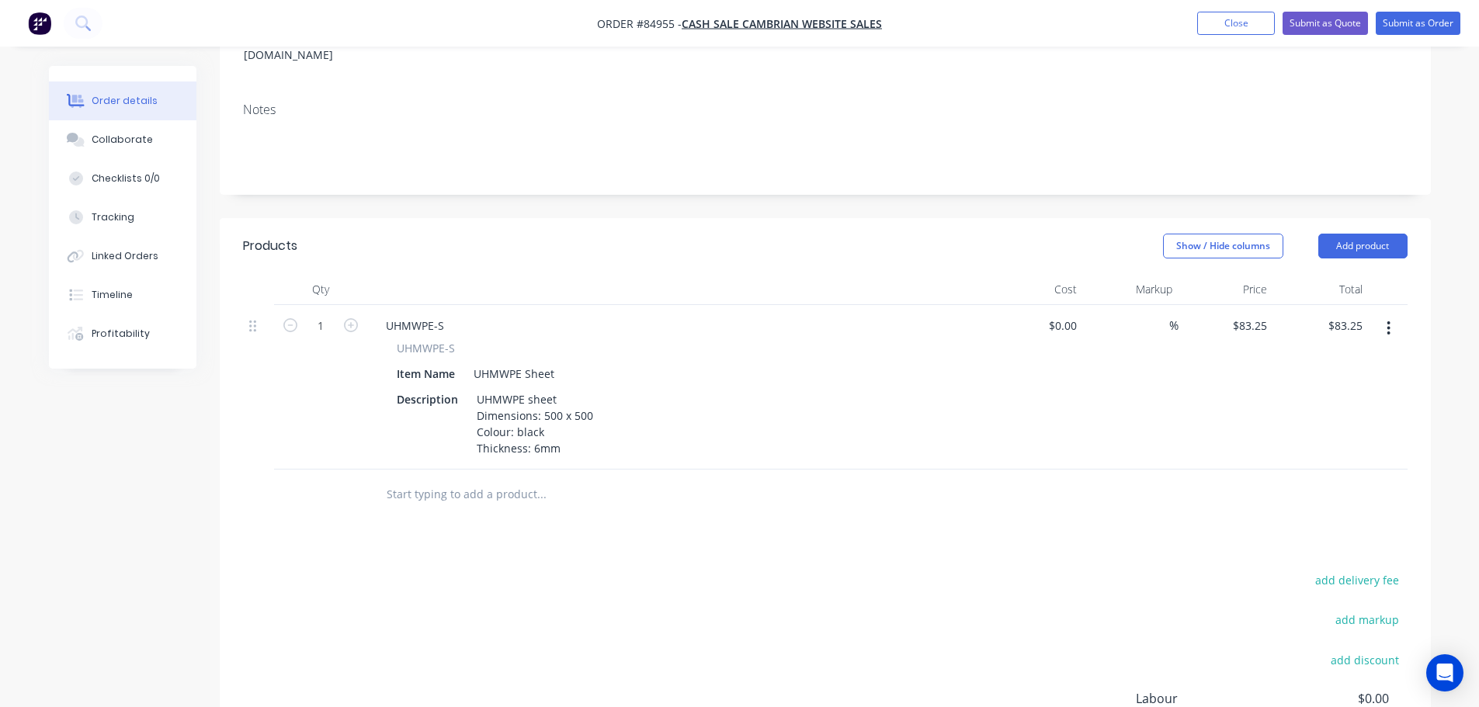
scroll to position [310, 0]
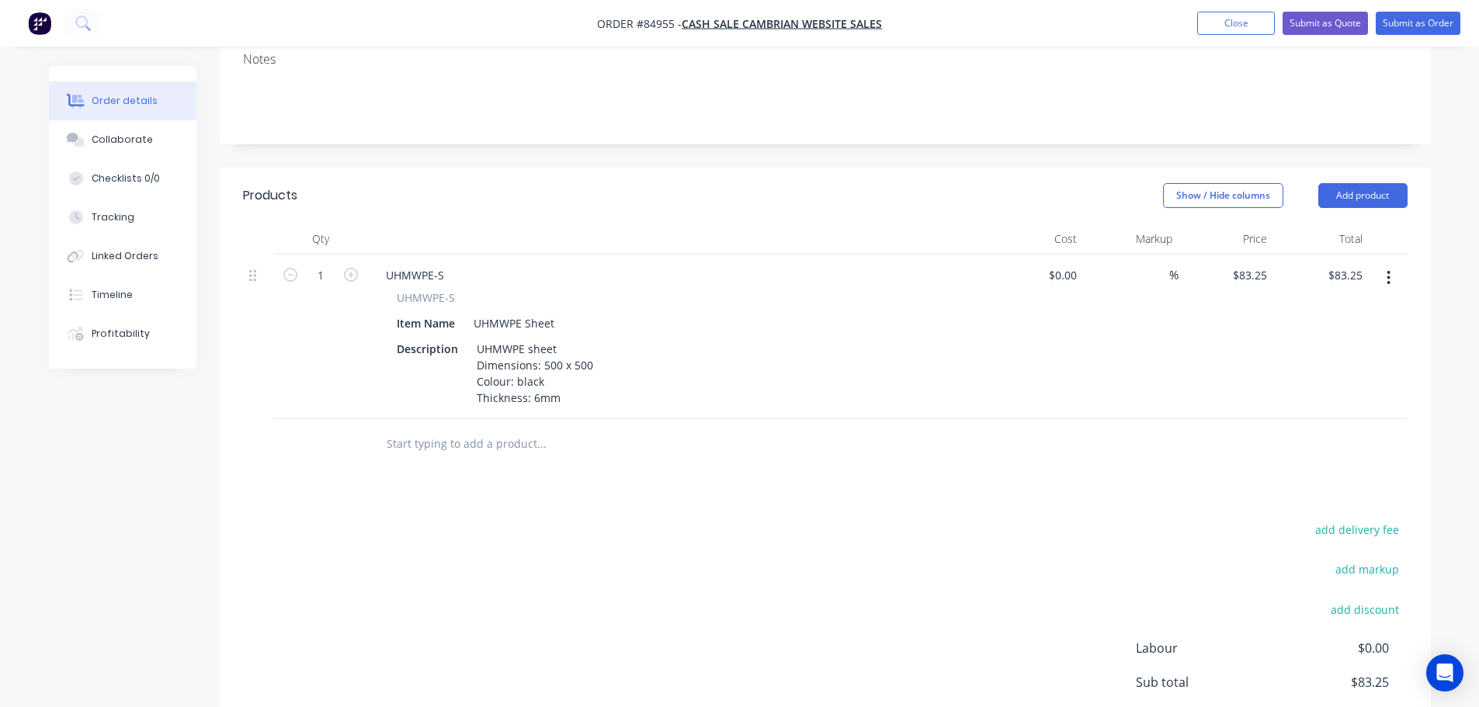
click at [1384, 463] on div "Products Show / Hide columns Add product Qty Cost Markup Price Total 1 UHMWPE-S…" at bounding box center [825, 505] width 1211 height 675
click at [1384, 519] on button "add delivery fee" at bounding box center [1357, 529] width 100 height 21
type input "12"
click at [1063, 519] on div "Delivery fee Delivery fee Delivery fee name (Optional) 12 12 $0 add markup add …" at bounding box center [825, 667] width 1164 height 296
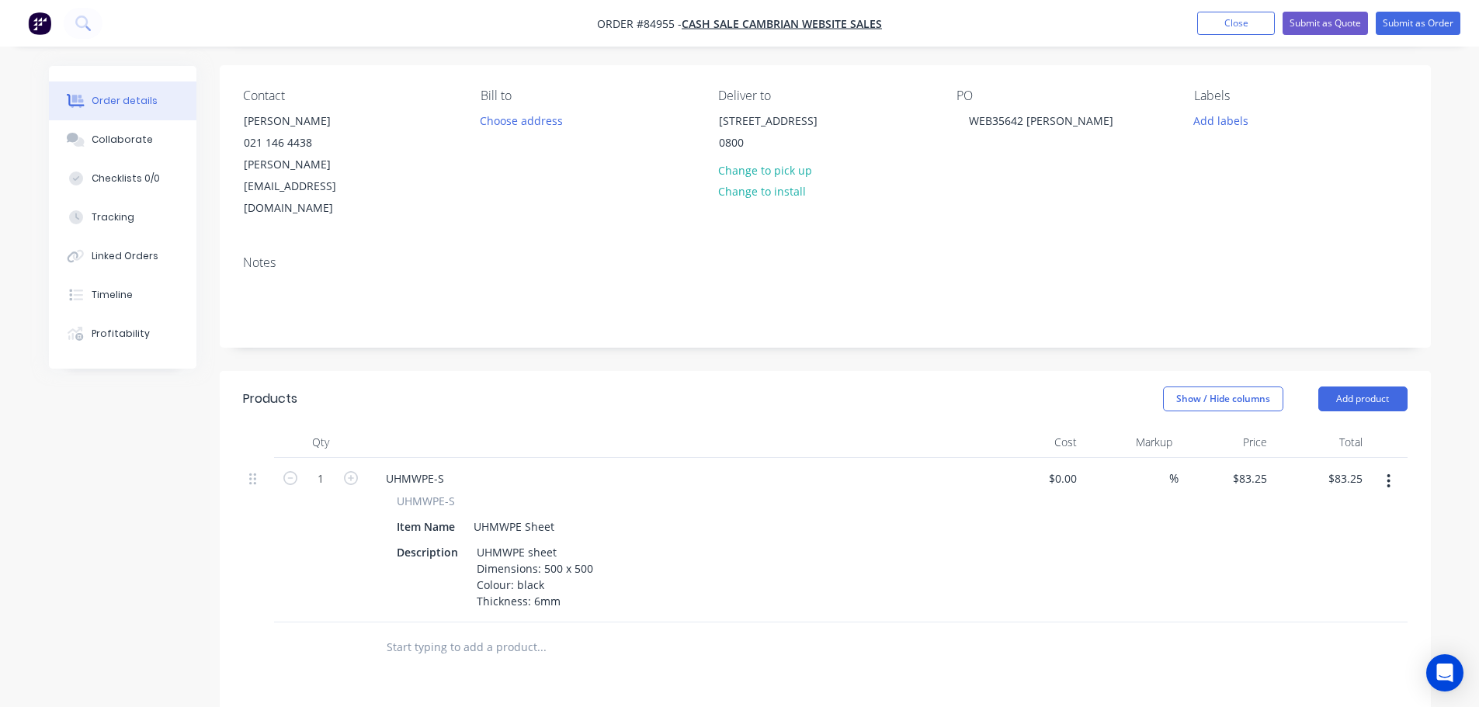
scroll to position [0, 0]
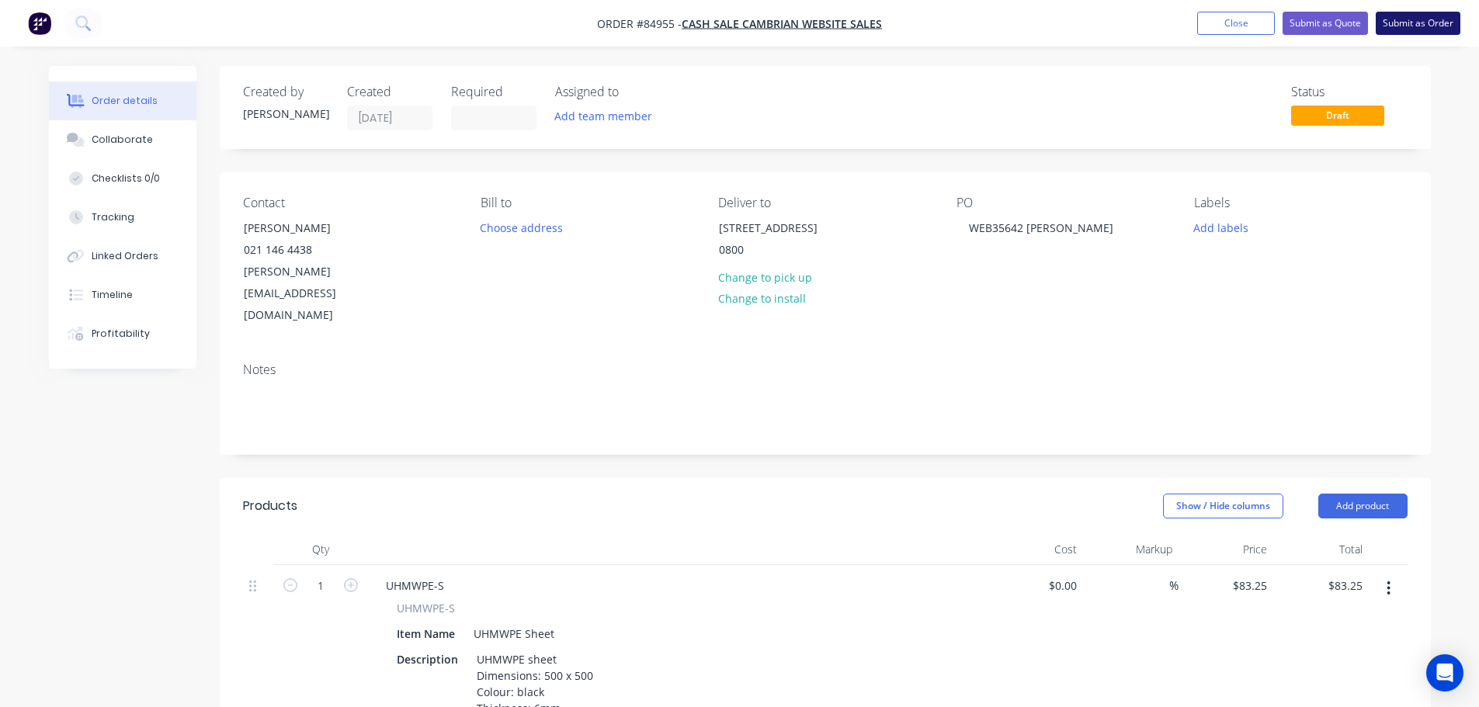
click at [1405, 29] on button "Submit as Order" at bounding box center [1417, 23] width 85 height 23
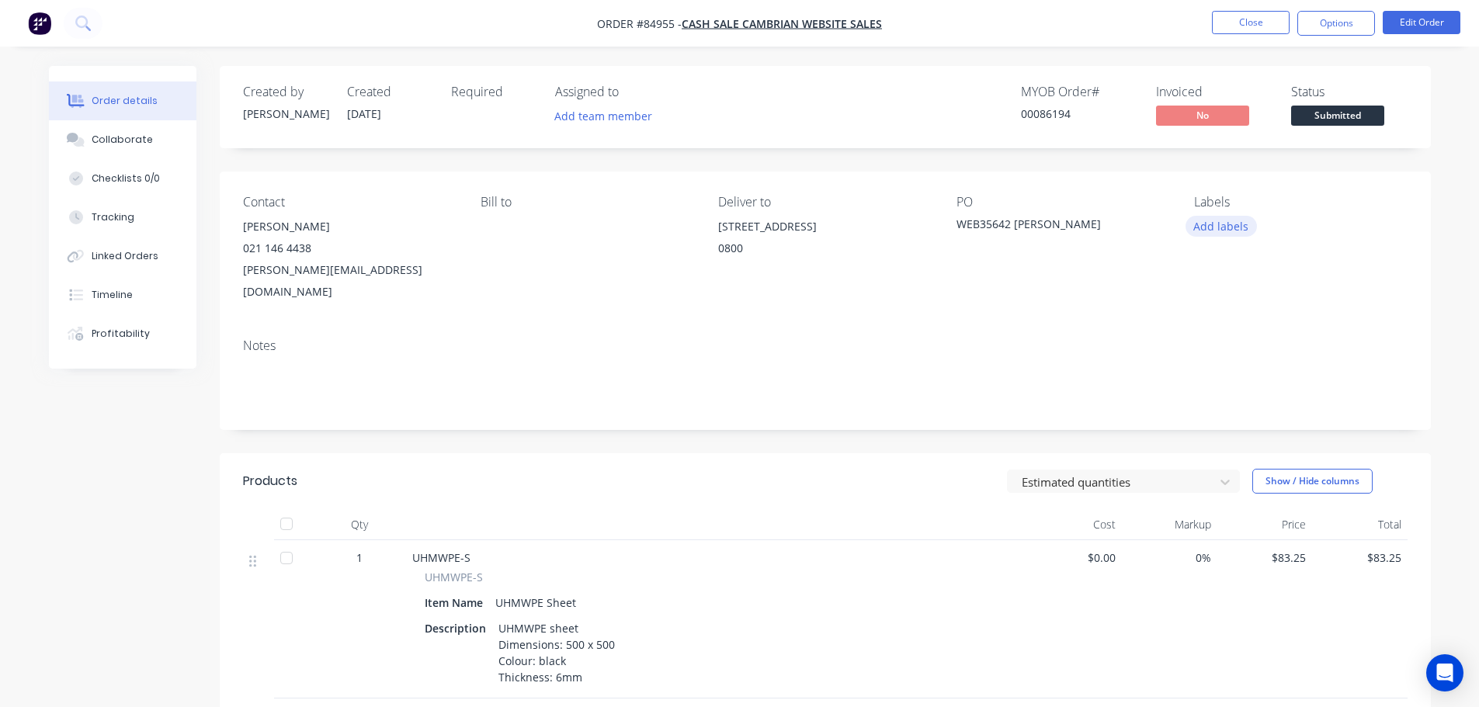
click at [1212, 223] on button "Add labels" at bounding box center [1220, 226] width 71 height 21
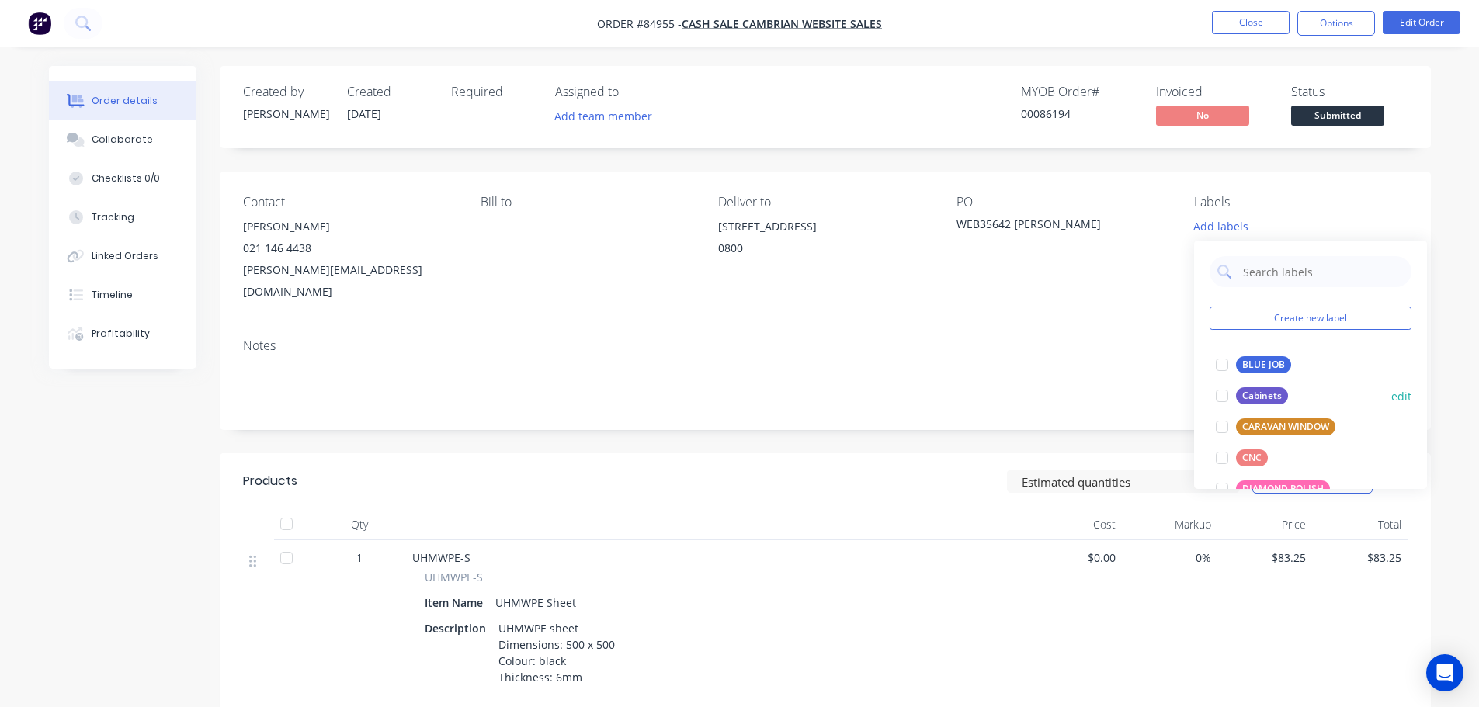
scroll to position [155, 0]
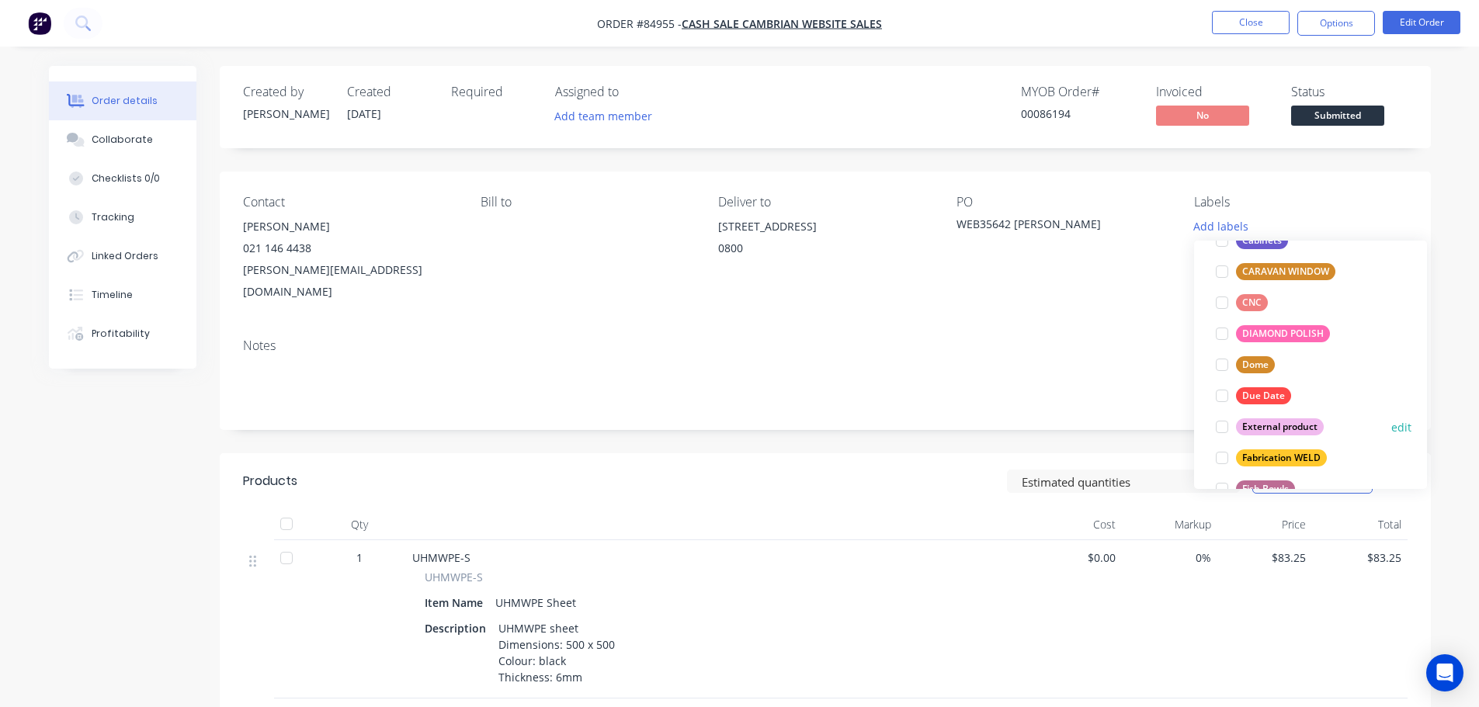
click at [1271, 421] on div "External product" at bounding box center [1280, 426] width 88 height 17
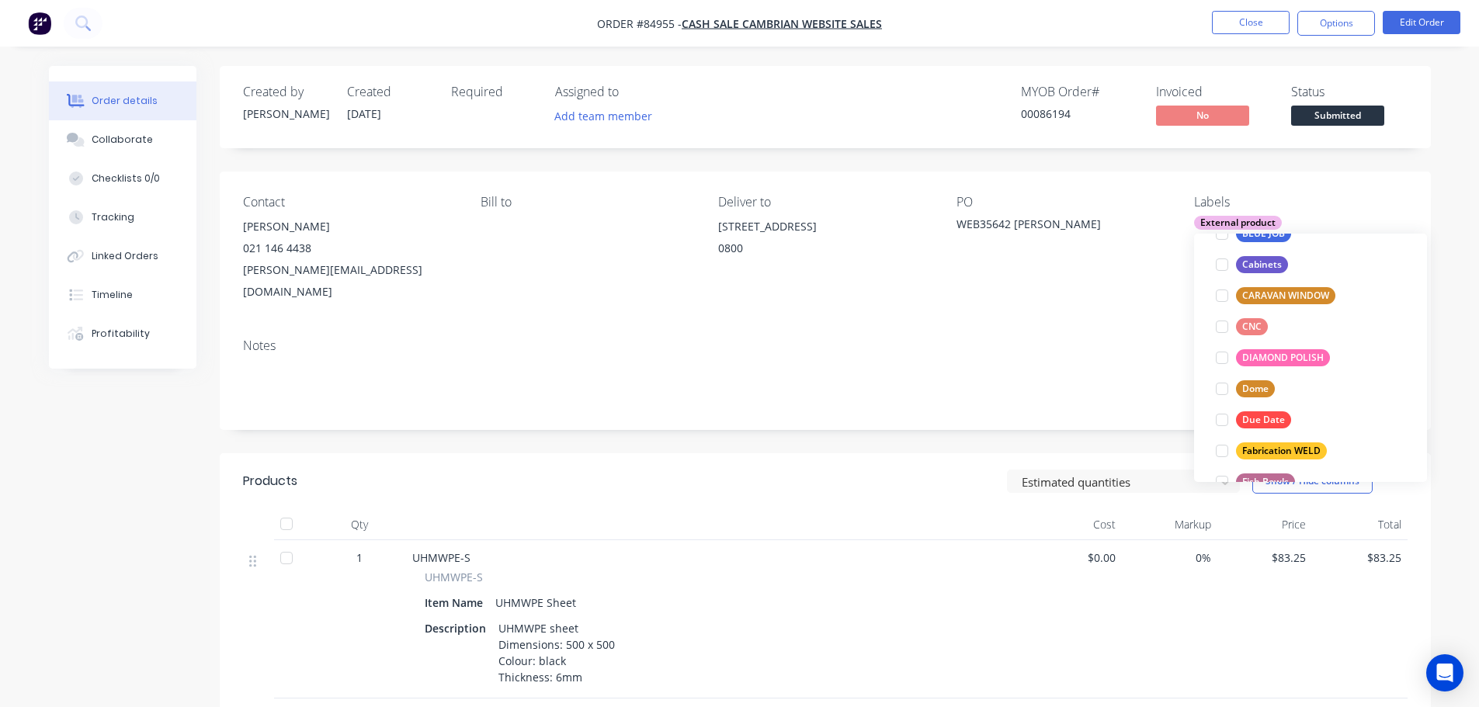
scroll to position [0, 0]
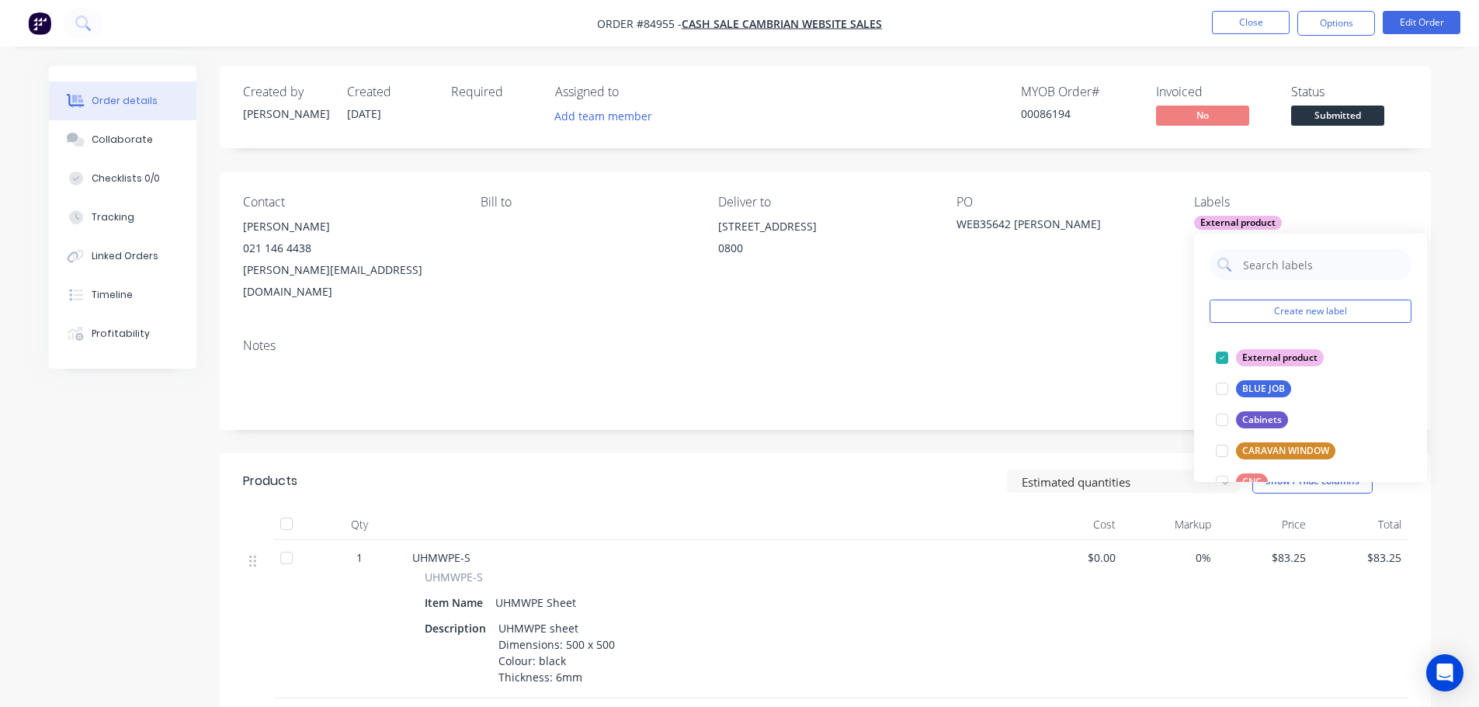
click at [1032, 110] on div "00086194" at bounding box center [1079, 114] width 116 height 16
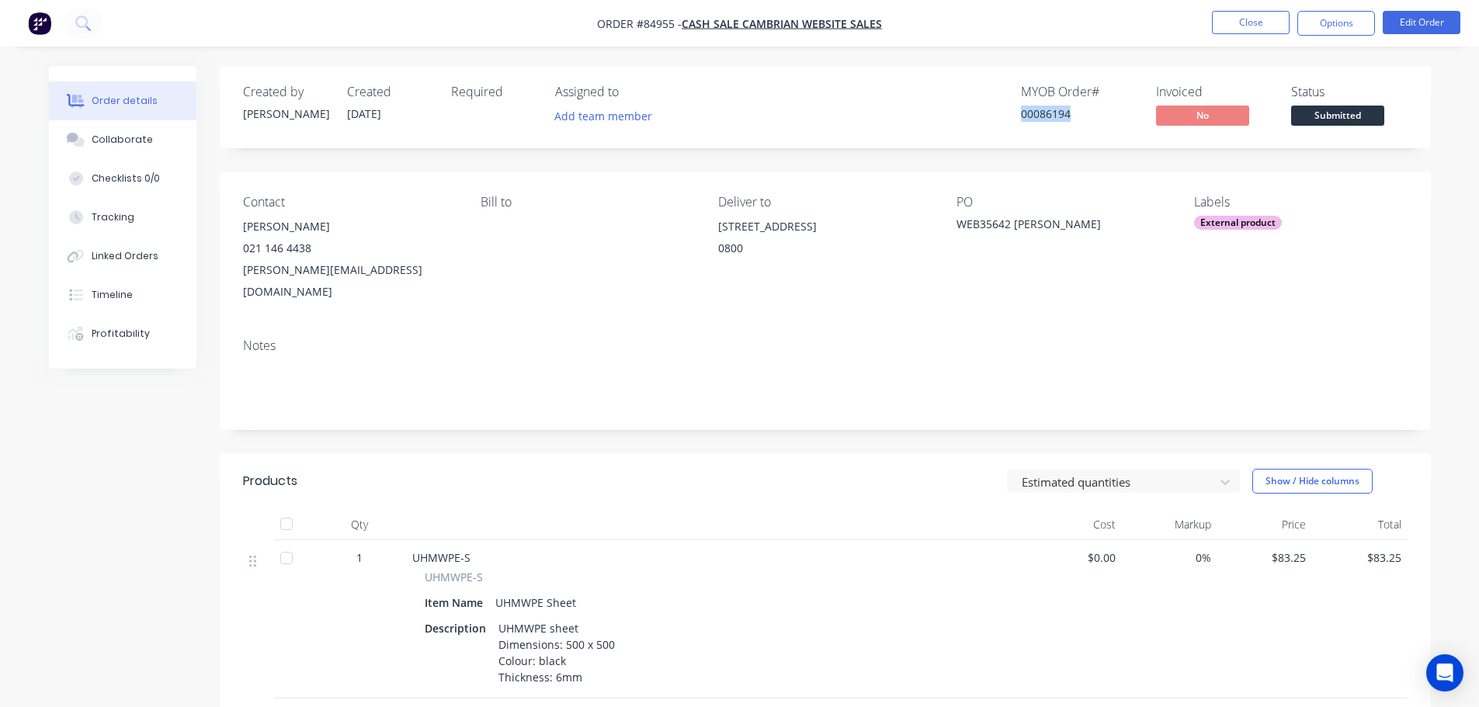
click at [1032, 110] on div "00086194" at bounding box center [1079, 114] width 116 height 16
copy div "00086194"
click at [1308, 29] on button "Options" at bounding box center [1336, 23] width 78 height 25
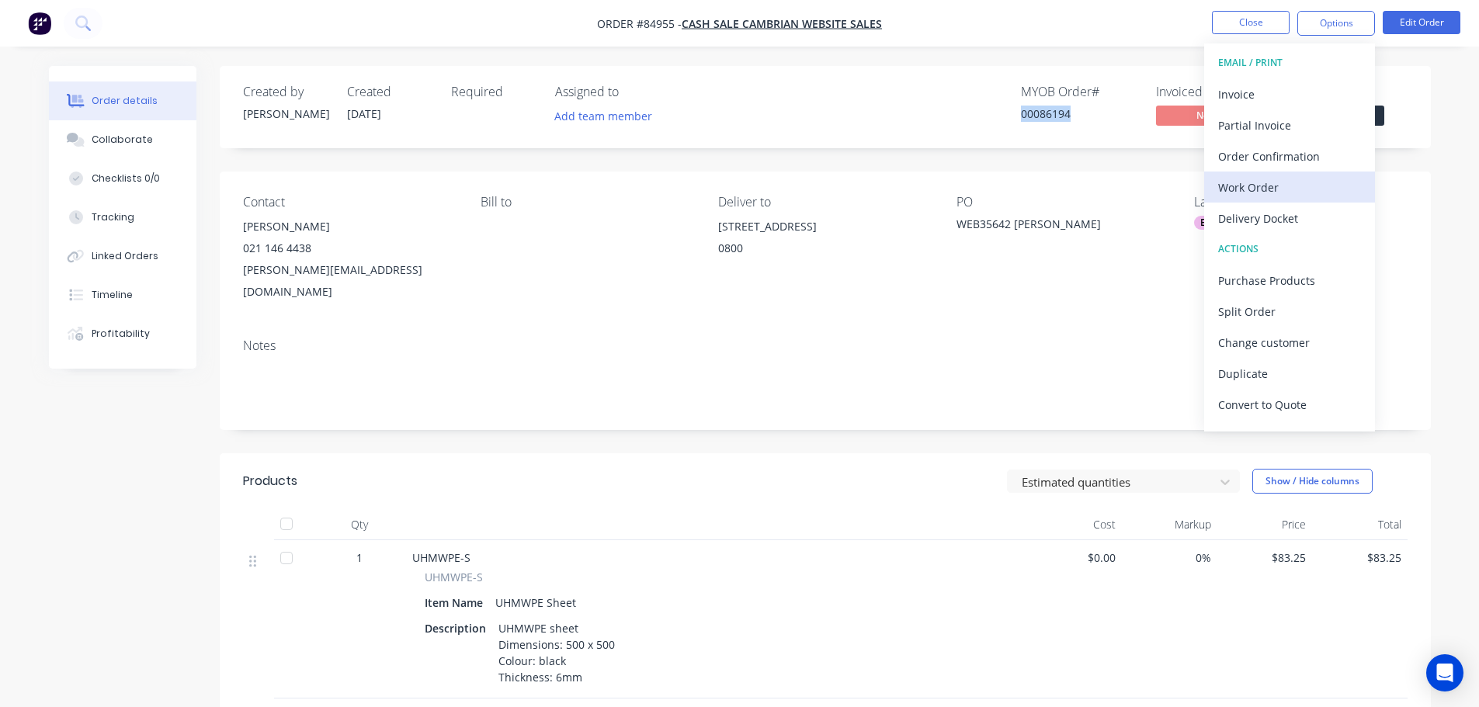
click at [1276, 194] on div "Work Order" at bounding box center [1289, 187] width 143 height 23
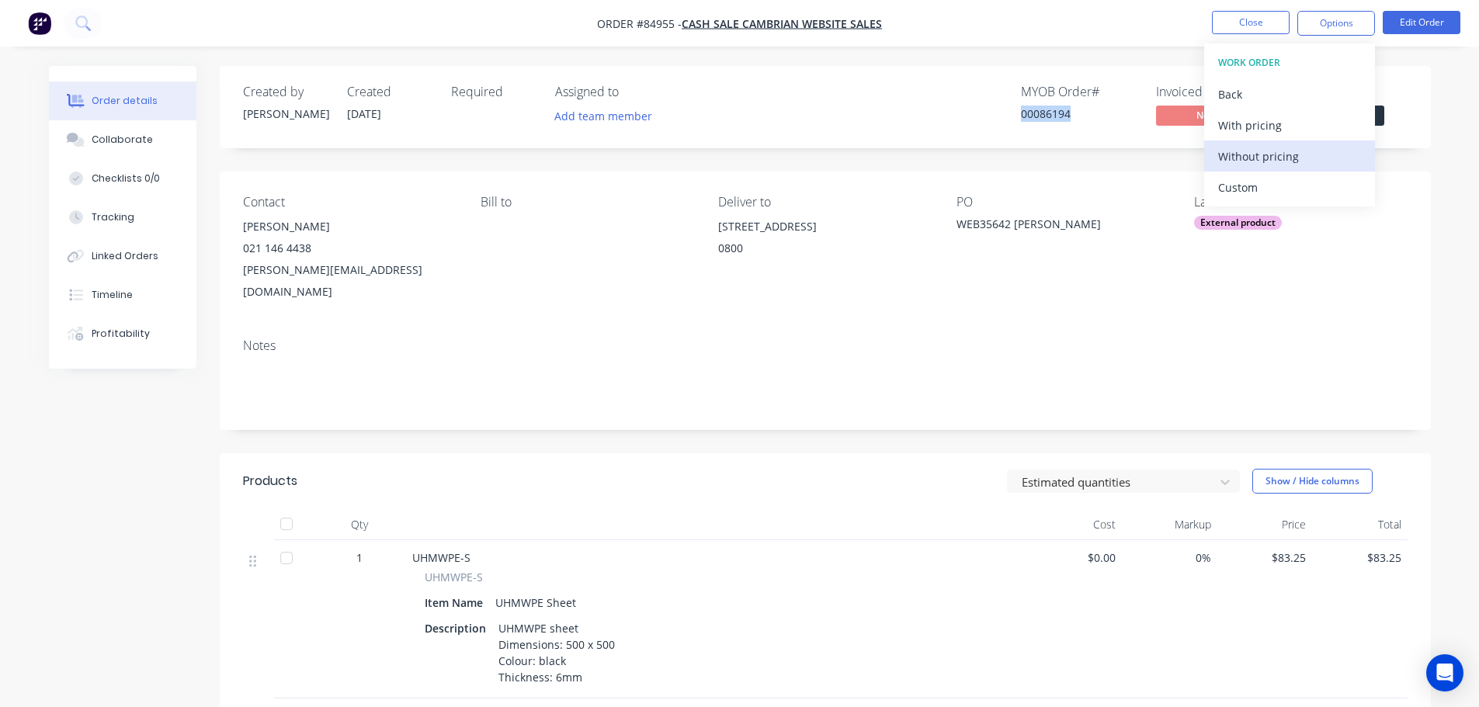
click at [1276, 167] on div "Without pricing" at bounding box center [1289, 156] width 143 height 23
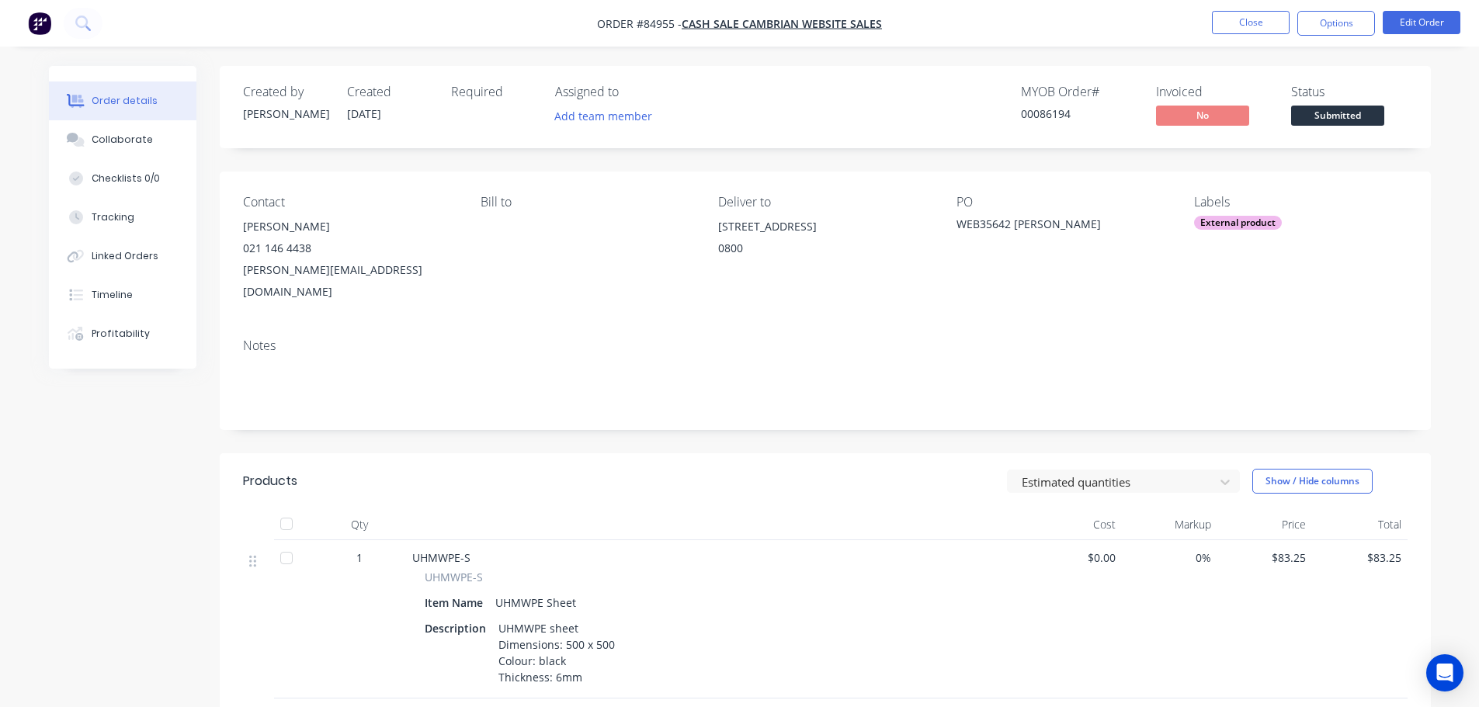
click at [557, 164] on div "Created by Jess Created 30/09/25 Required Assigned to Add team member MYOB Orde…" at bounding box center [825, 526] width 1211 height 920
click at [1047, 117] on div "00086194" at bounding box center [1079, 114] width 116 height 16
copy div "00086194"
click at [1316, 23] on button "Options" at bounding box center [1336, 23] width 78 height 25
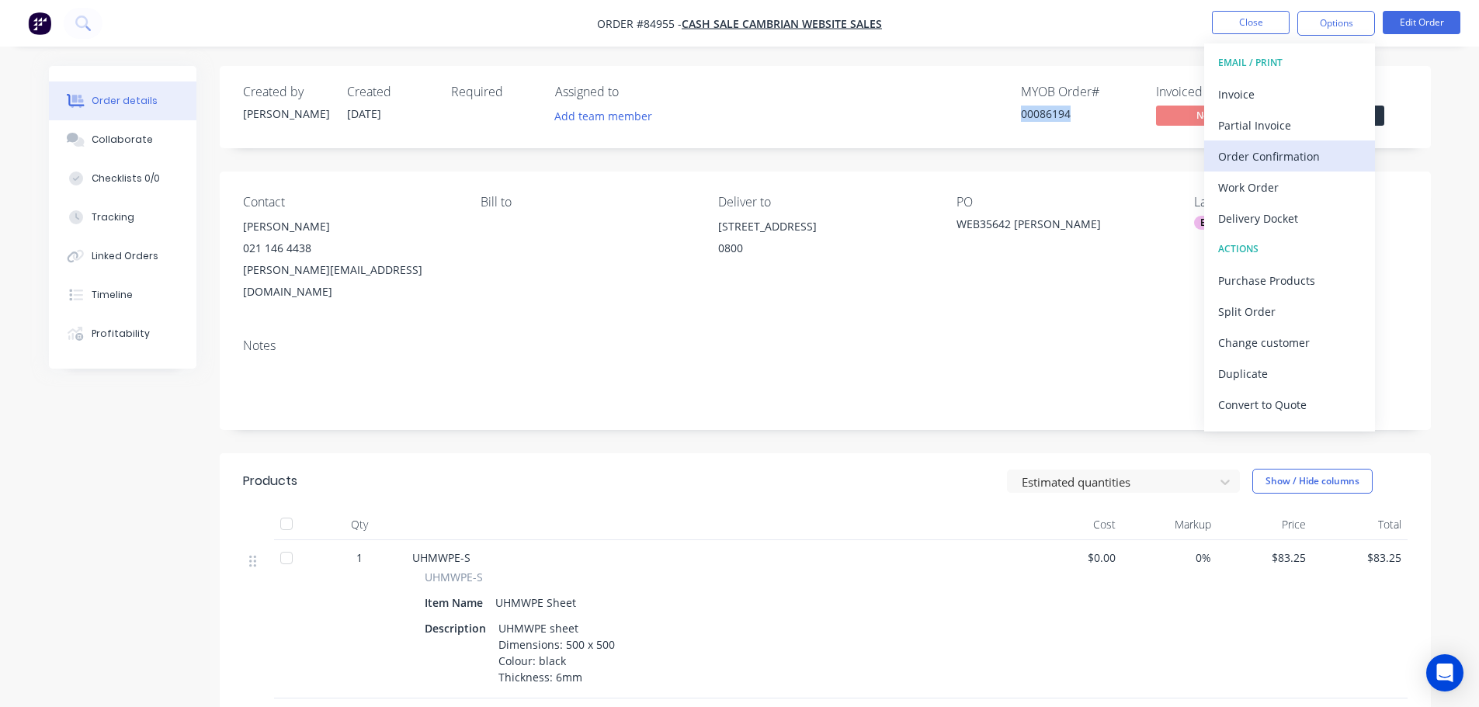
click at [1282, 151] on div "Order Confirmation" at bounding box center [1289, 156] width 143 height 23
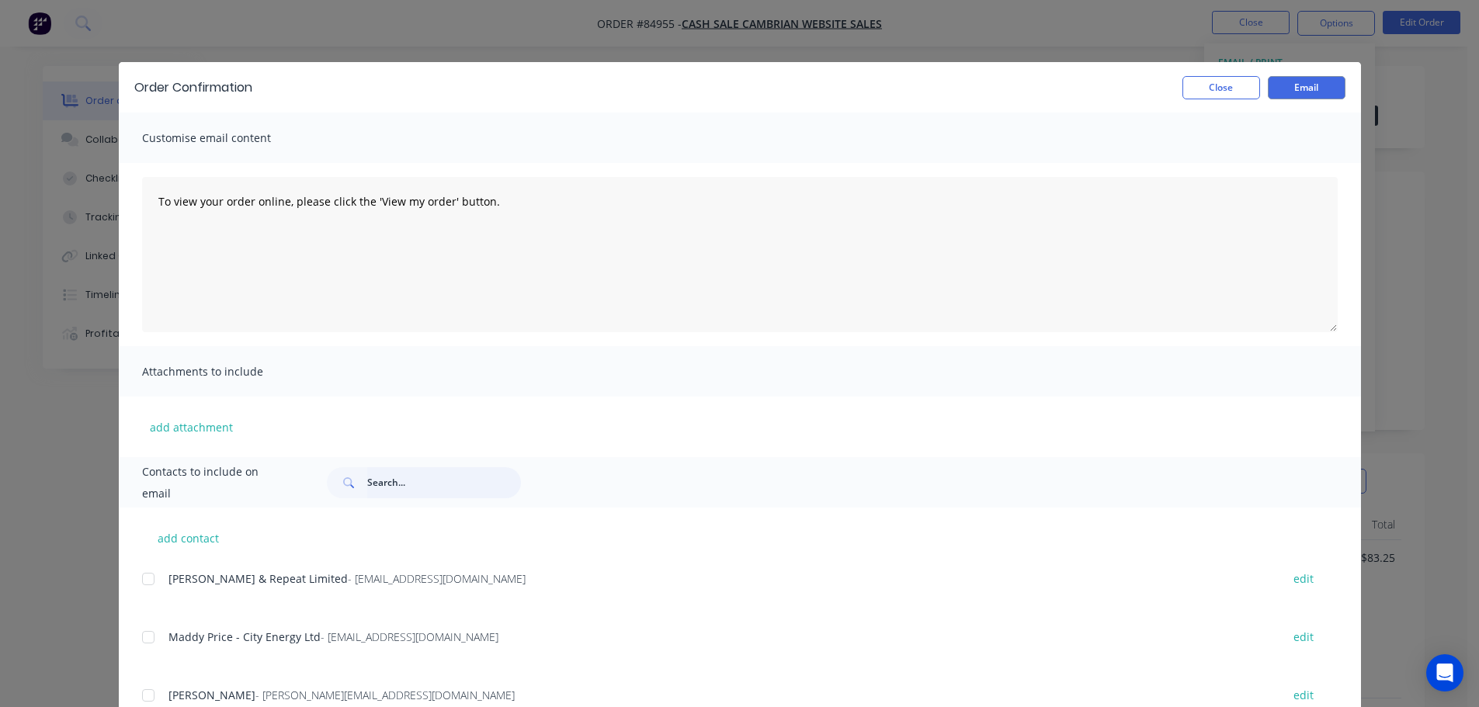
click at [426, 481] on input "text" at bounding box center [444, 482] width 154 height 31
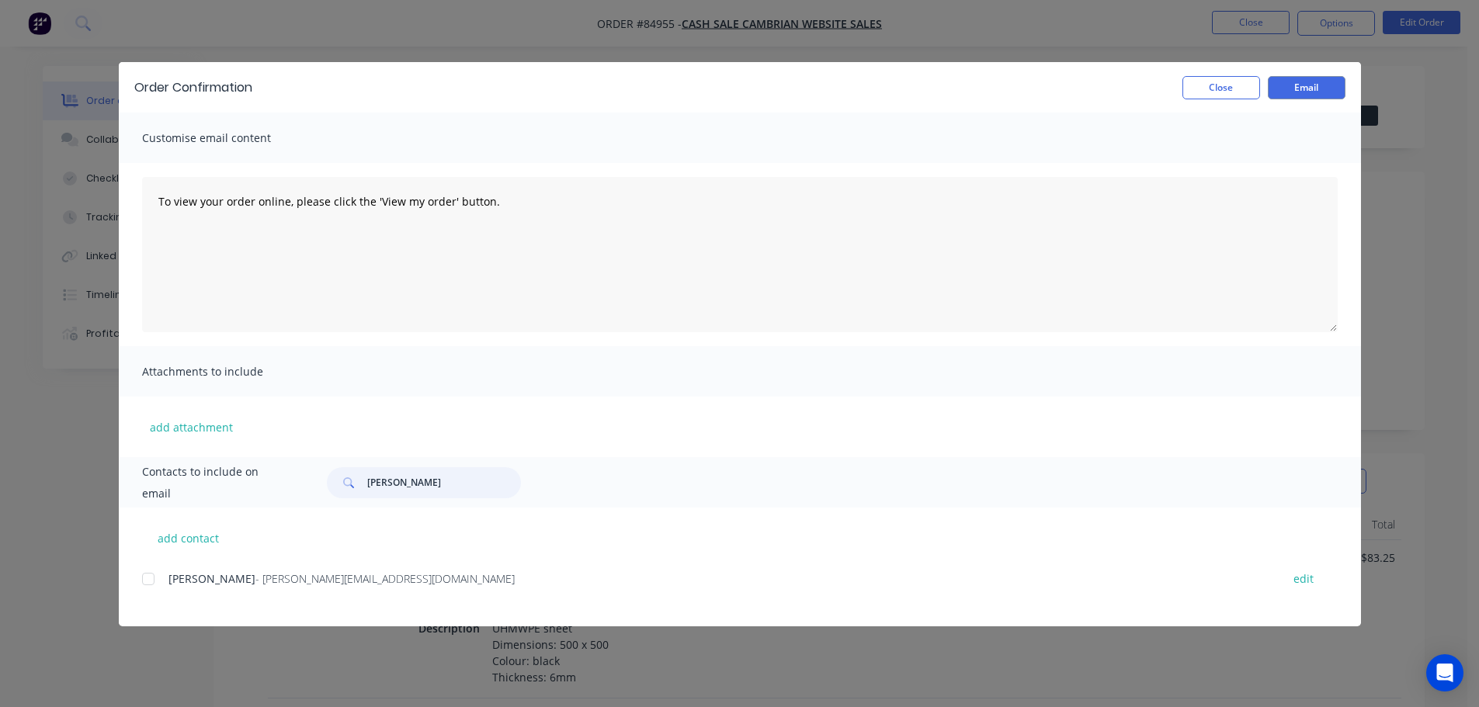
click at [147, 583] on div at bounding box center [148, 579] width 31 height 31
type input "rhys"
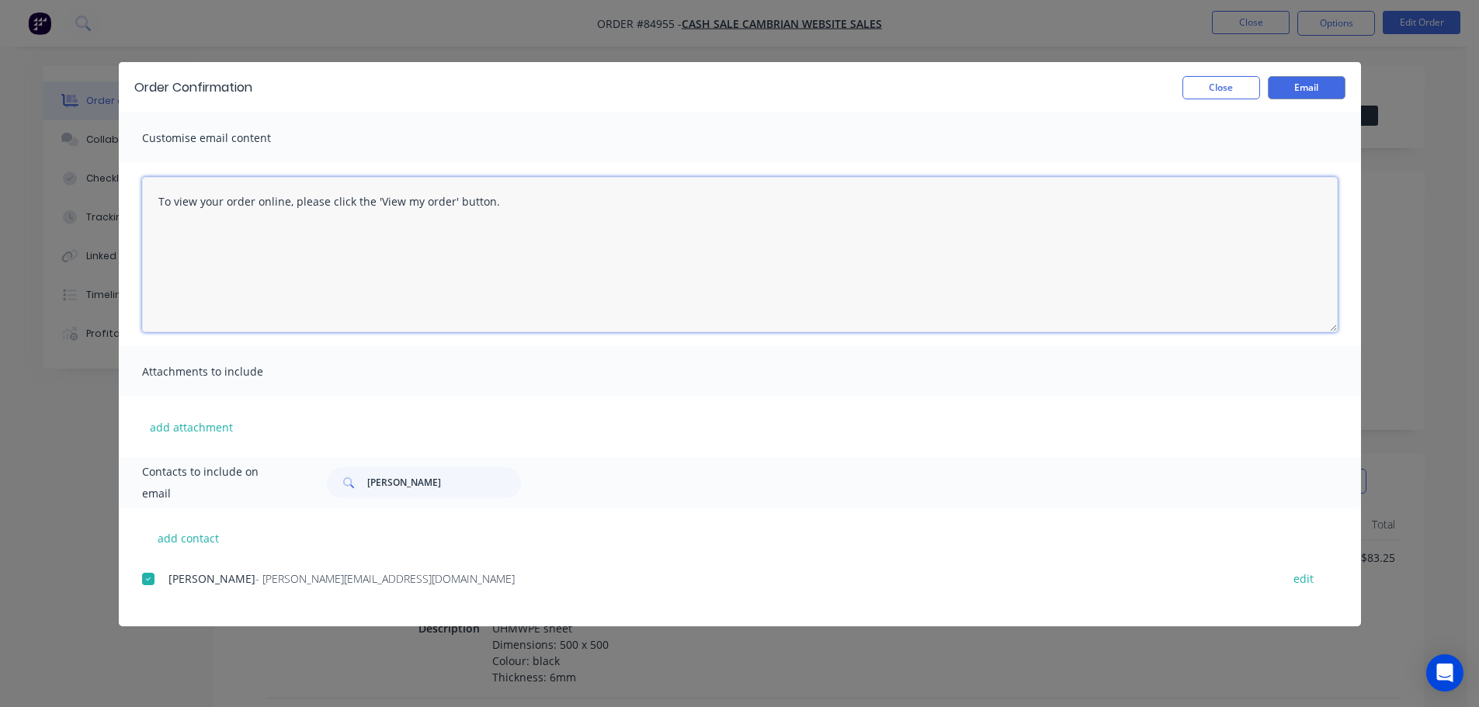
click at [268, 330] on textarea "To view your order online, please click the 'View my order' button." at bounding box center [739, 254] width 1195 height 155
paste textarea "hank you for your order, confirmation of your order is attached. Your order wil…"
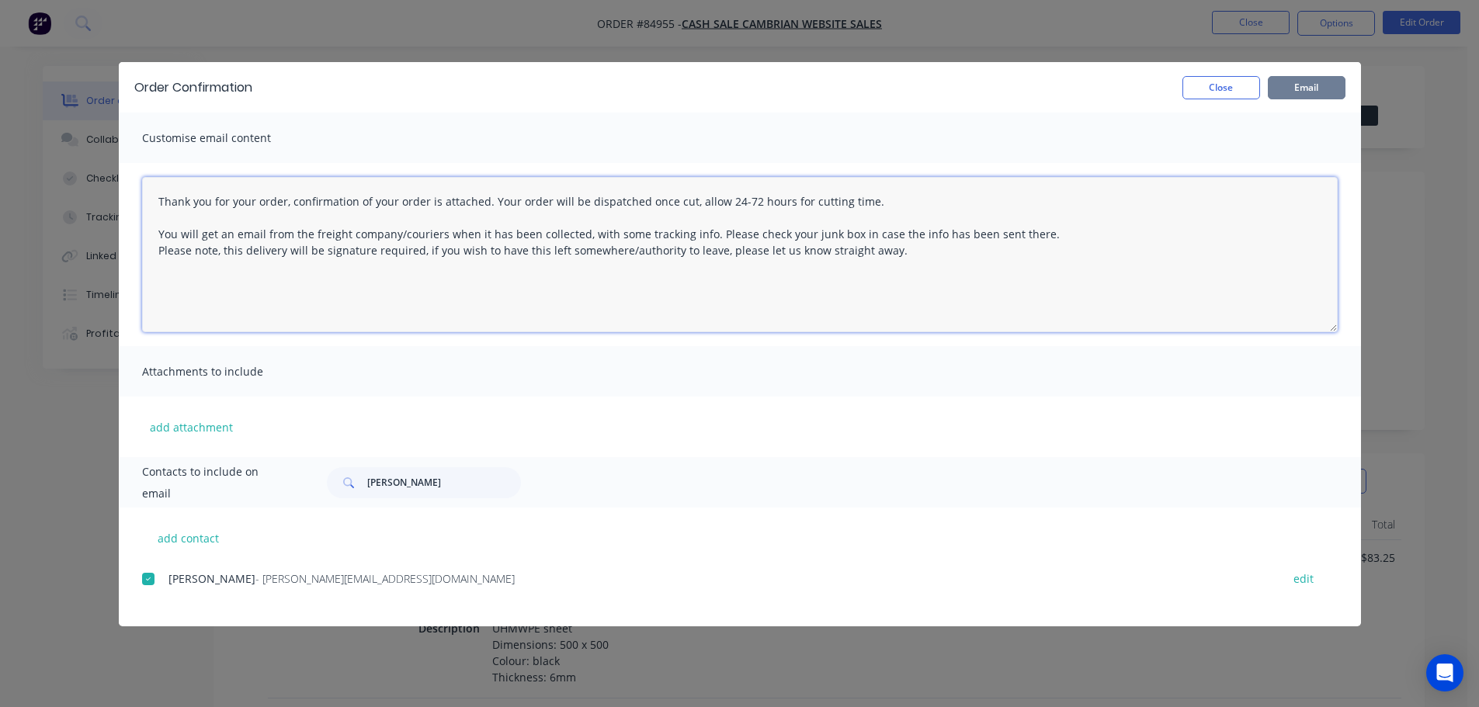
type textarea "Thank you for your order, confirmation of your order is attached. Your order wi…"
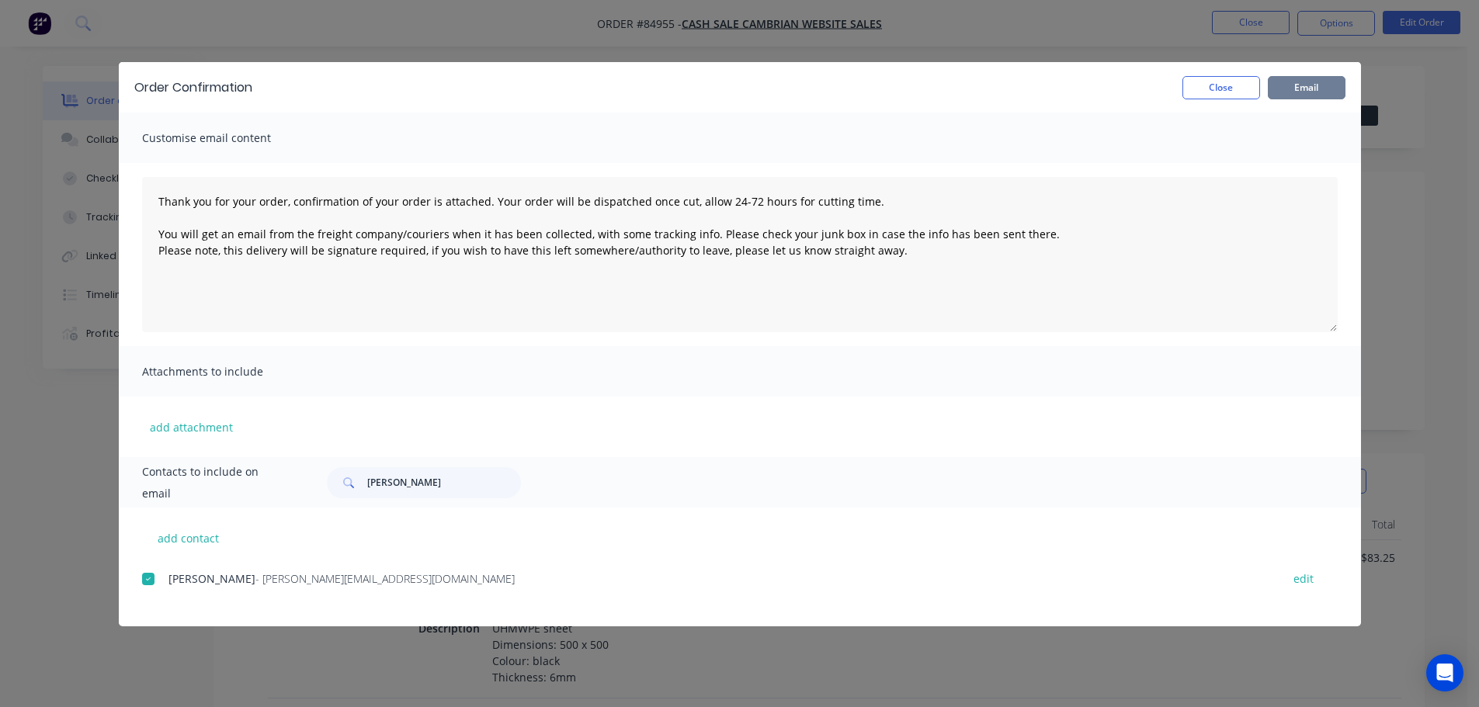
click at [1333, 79] on button "Email" at bounding box center [1307, 87] width 78 height 23
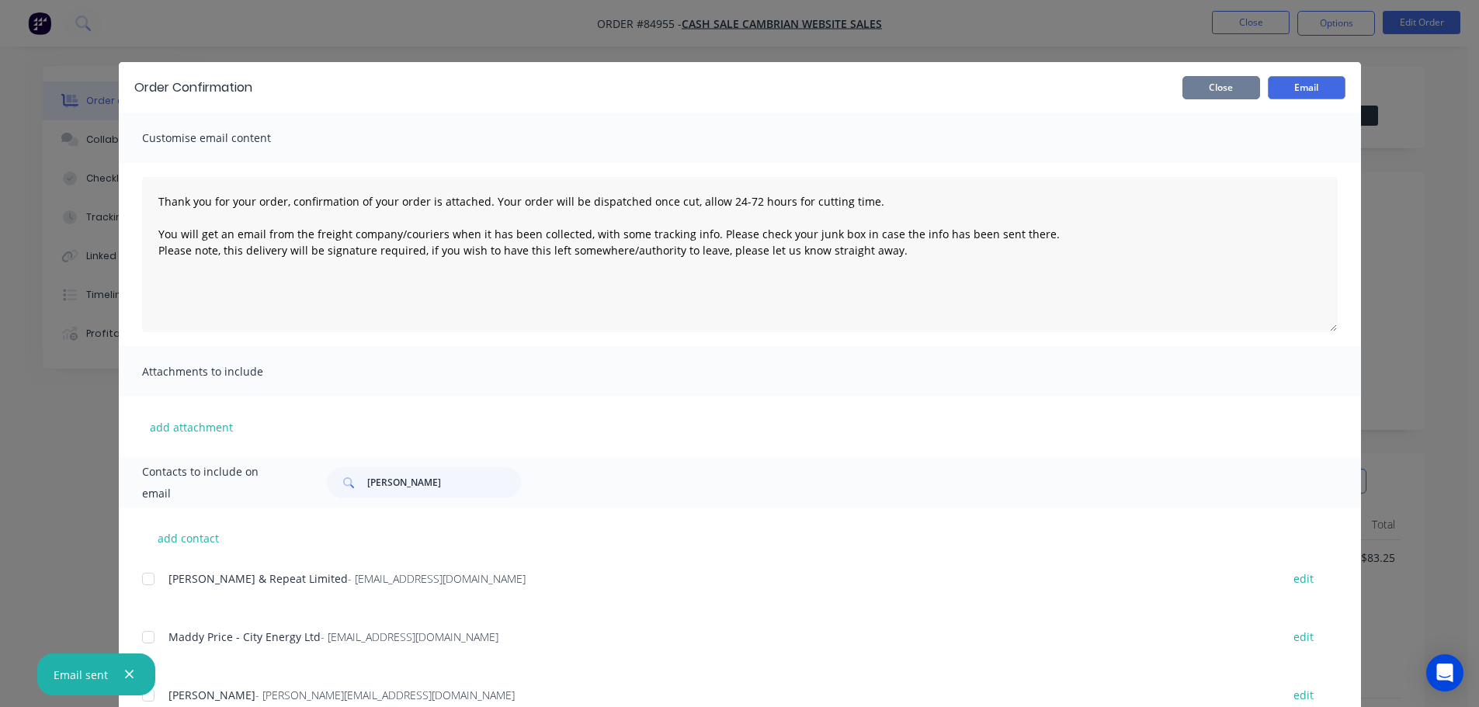
click at [1194, 95] on button "Close" at bounding box center [1221, 87] width 78 height 23
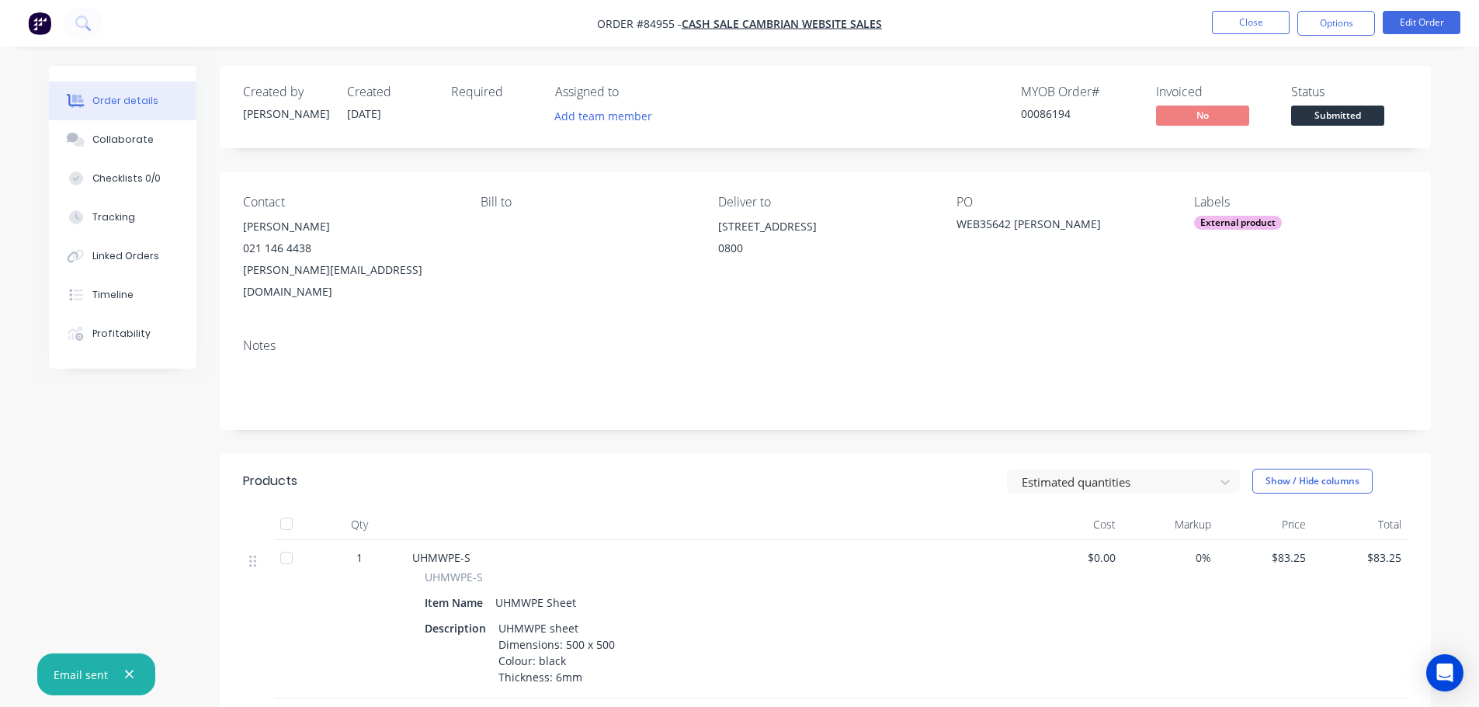
click at [1192, 68] on div "Created by Jess Created 30/09/25 Required Assigned to Add team member MYOB Orde…" at bounding box center [825, 107] width 1211 height 82
click at [1234, 25] on button "Close" at bounding box center [1251, 22] width 78 height 23
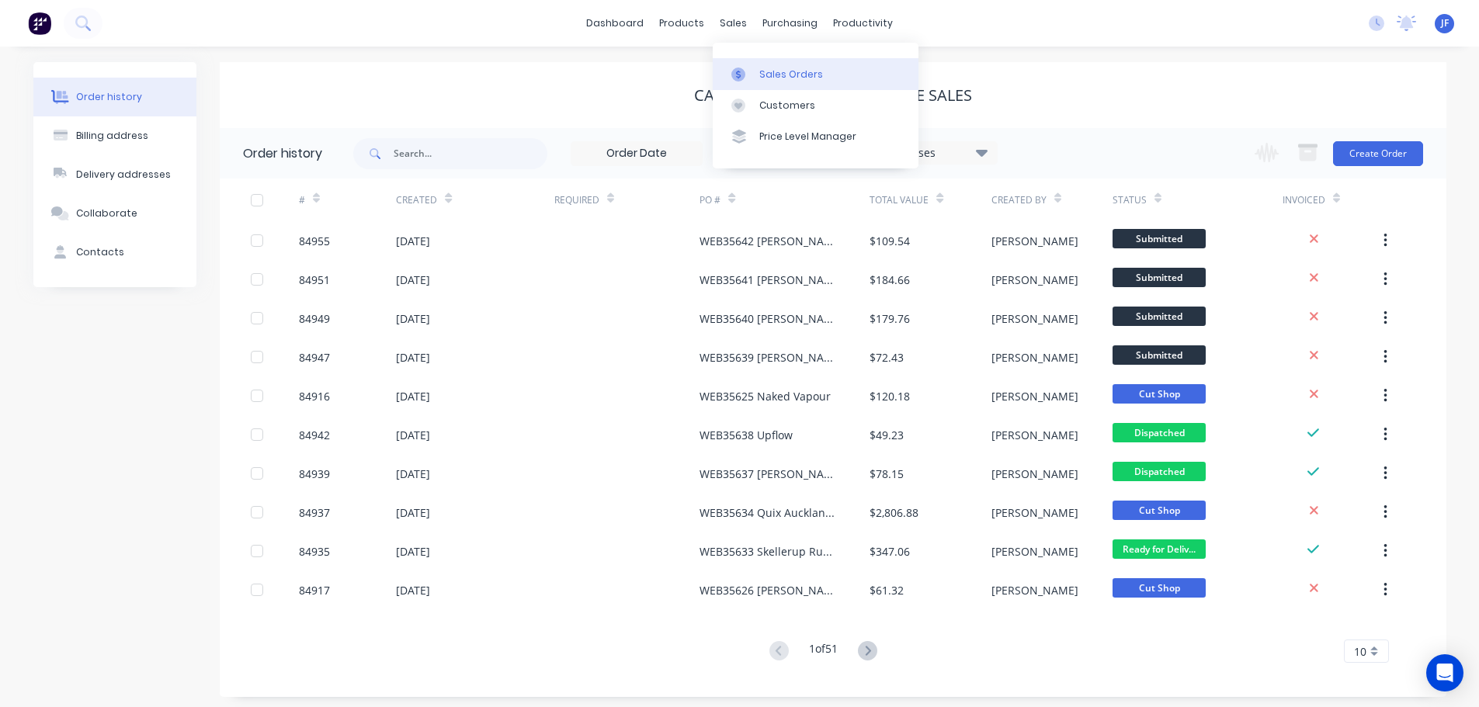
click at [760, 72] on div "Sales Orders" at bounding box center [791, 75] width 64 height 14
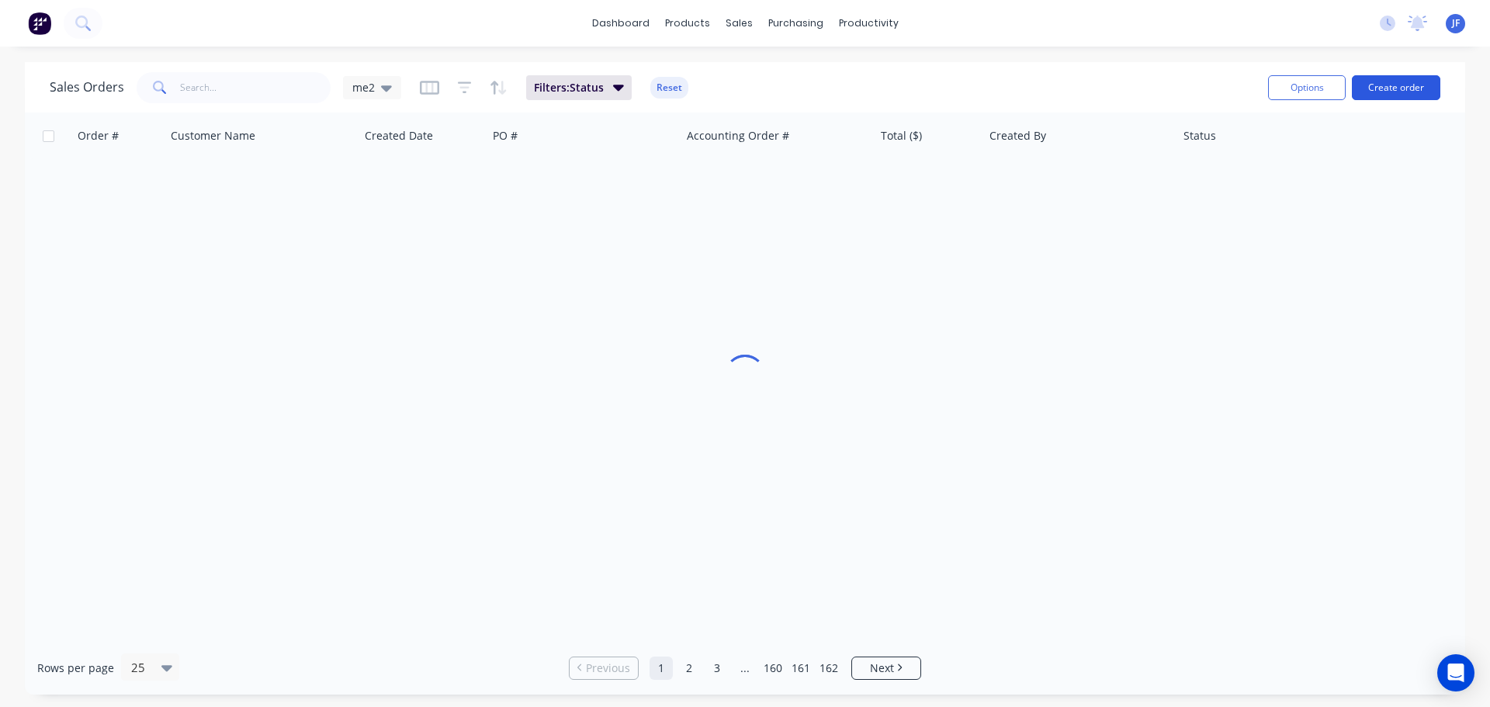
click at [1372, 87] on button "Create order" at bounding box center [1396, 87] width 88 height 25
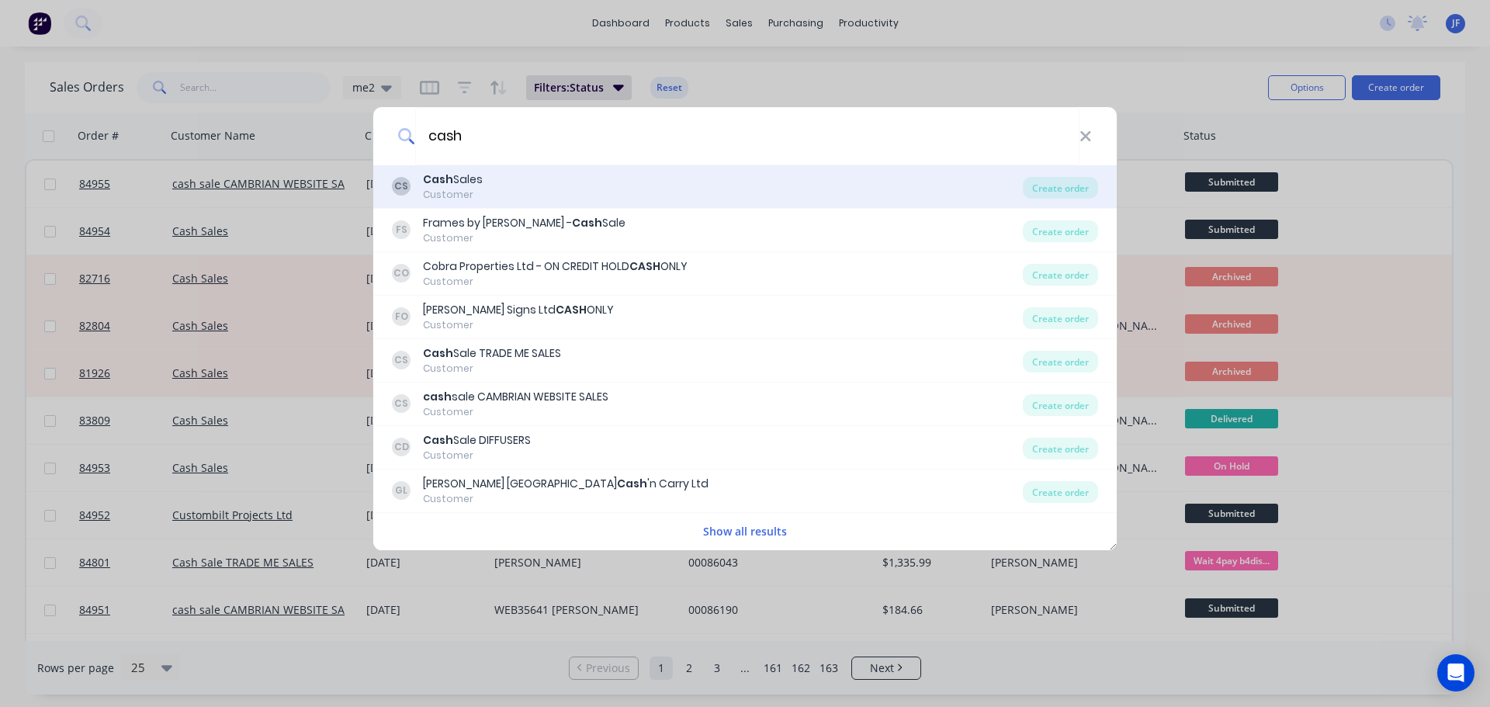
type input "cash"
click at [487, 186] on div "CS Cash Sales Customer" at bounding box center [707, 187] width 631 height 30
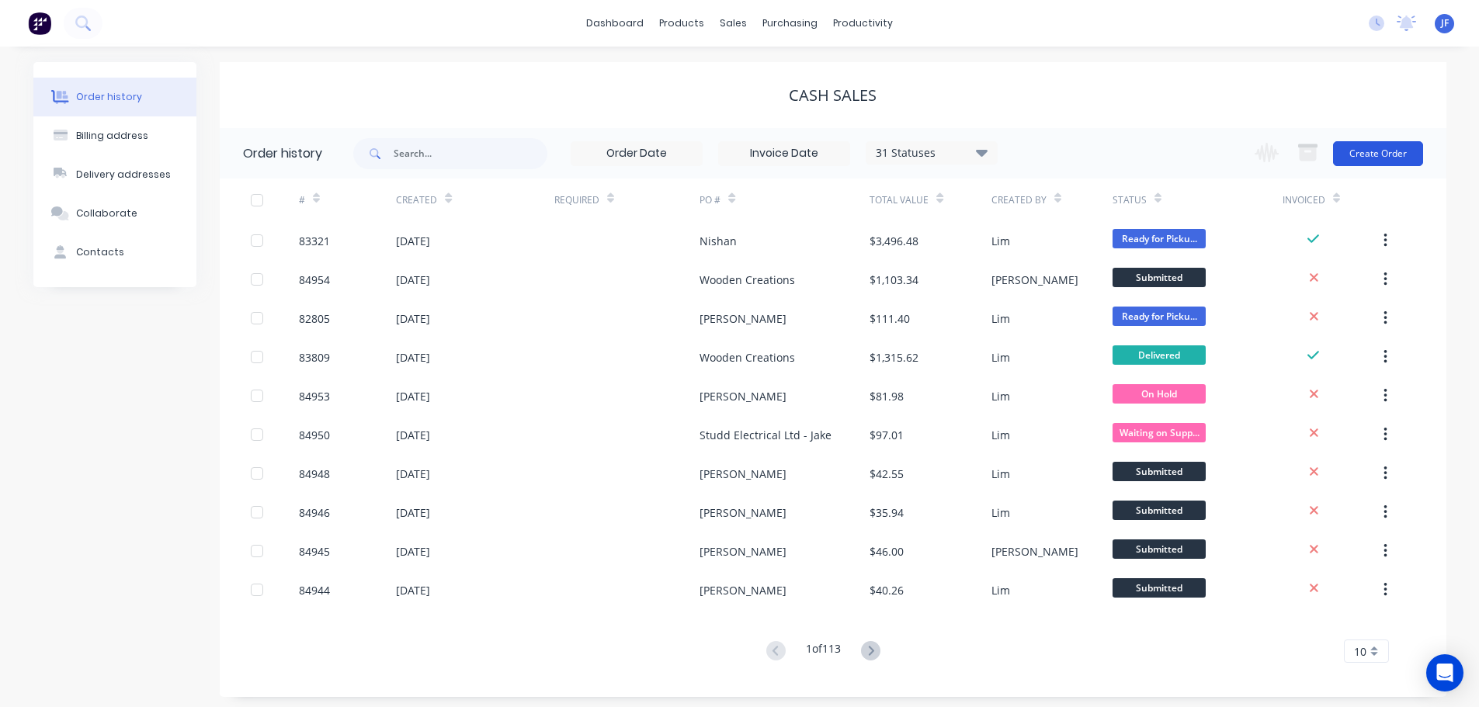
click at [1389, 145] on button "Create Order" at bounding box center [1378, 153] width 90 height 25
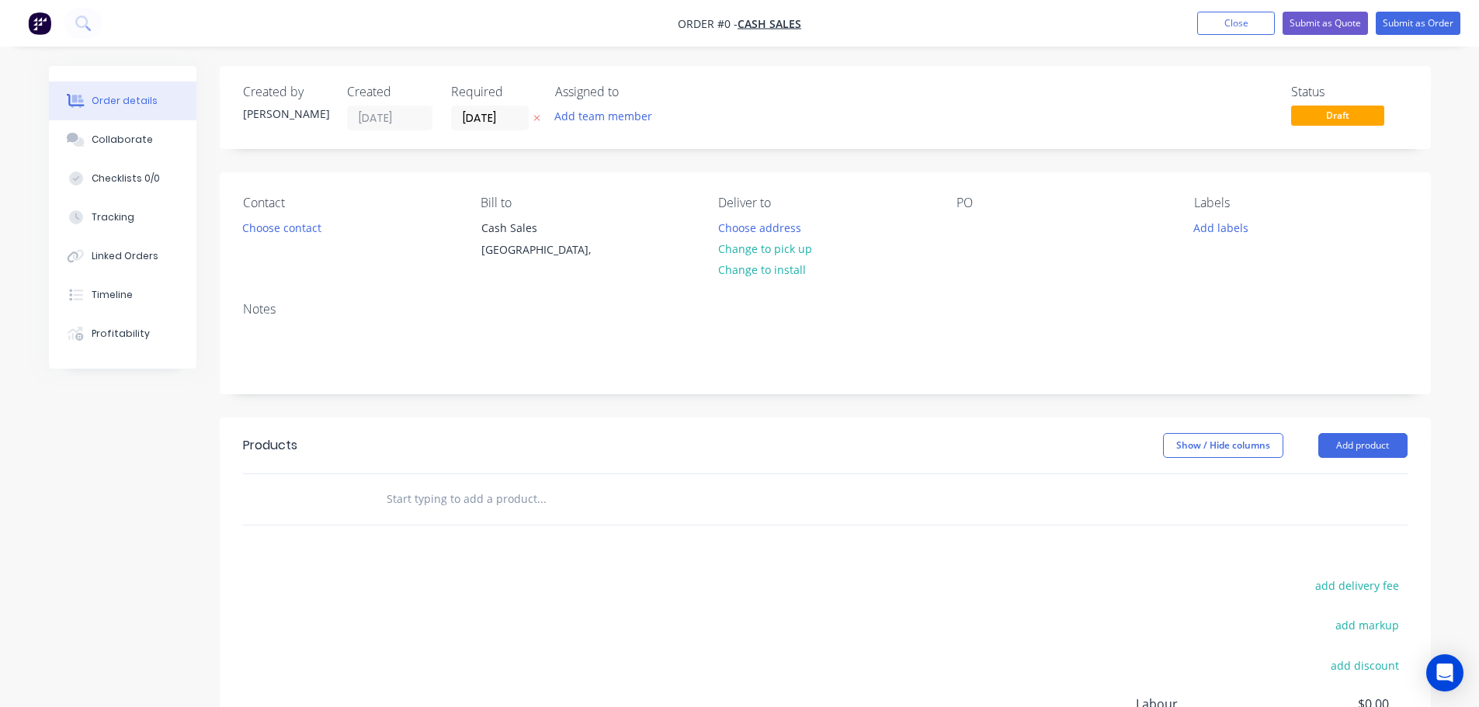
click at [540, 112] on button "button" at bounding box center [537, 118] width 16 height 18
click at [291, 229] on button "Choose contact" at bounding box center [281, 227] width 95 height 21
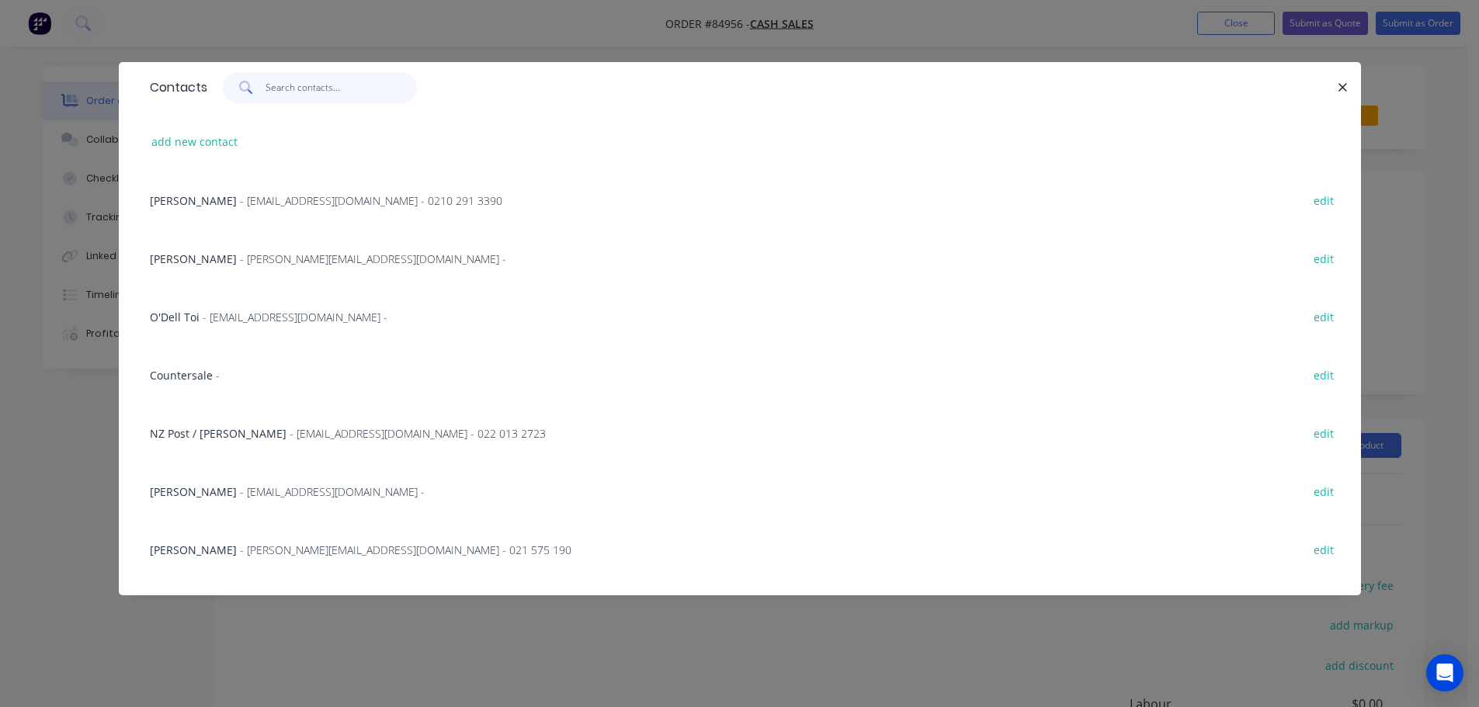
click at [290, 89] on input "text" at bounding box center [340, 87] width 151 height 31
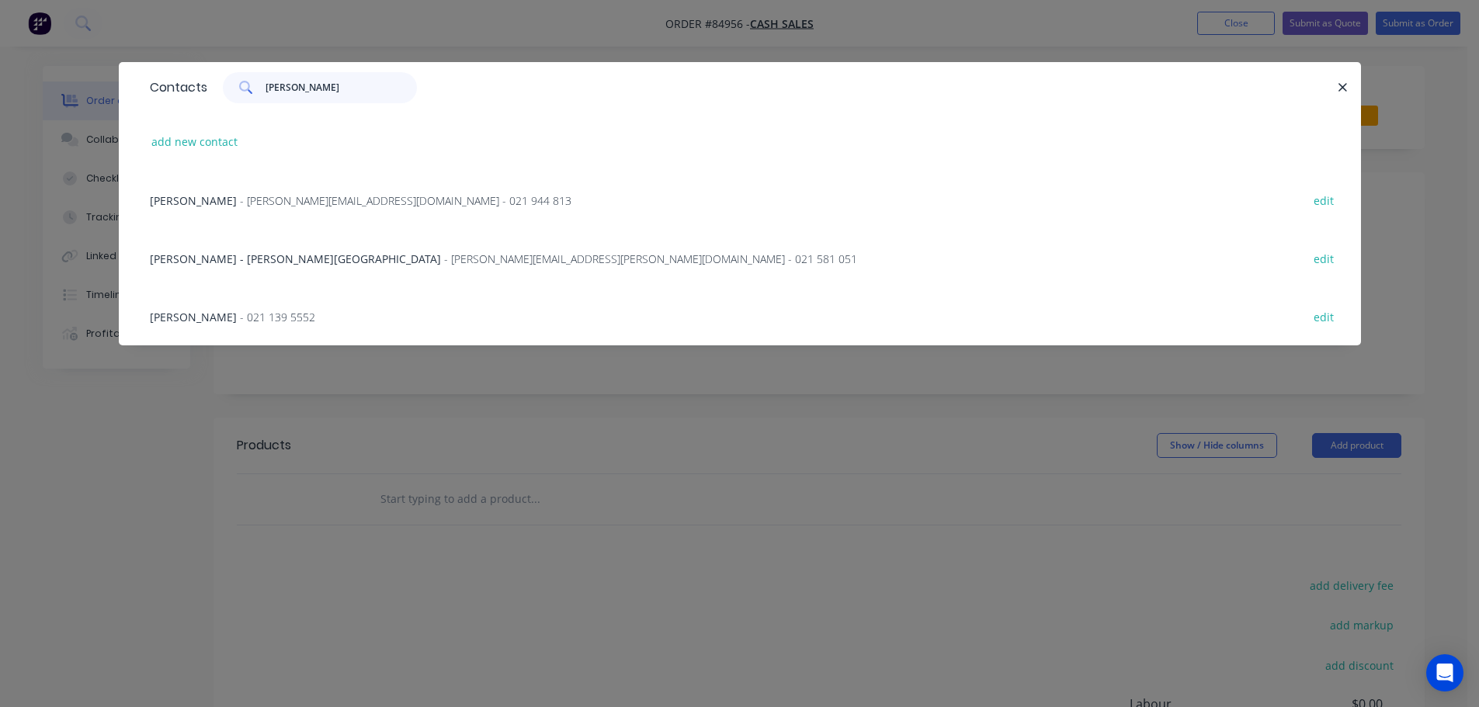
type input "derek"
click at [327, 329] on div "Derek - 021 139 5552 edit" at bounding box center [739, 316] width 1195 height 58
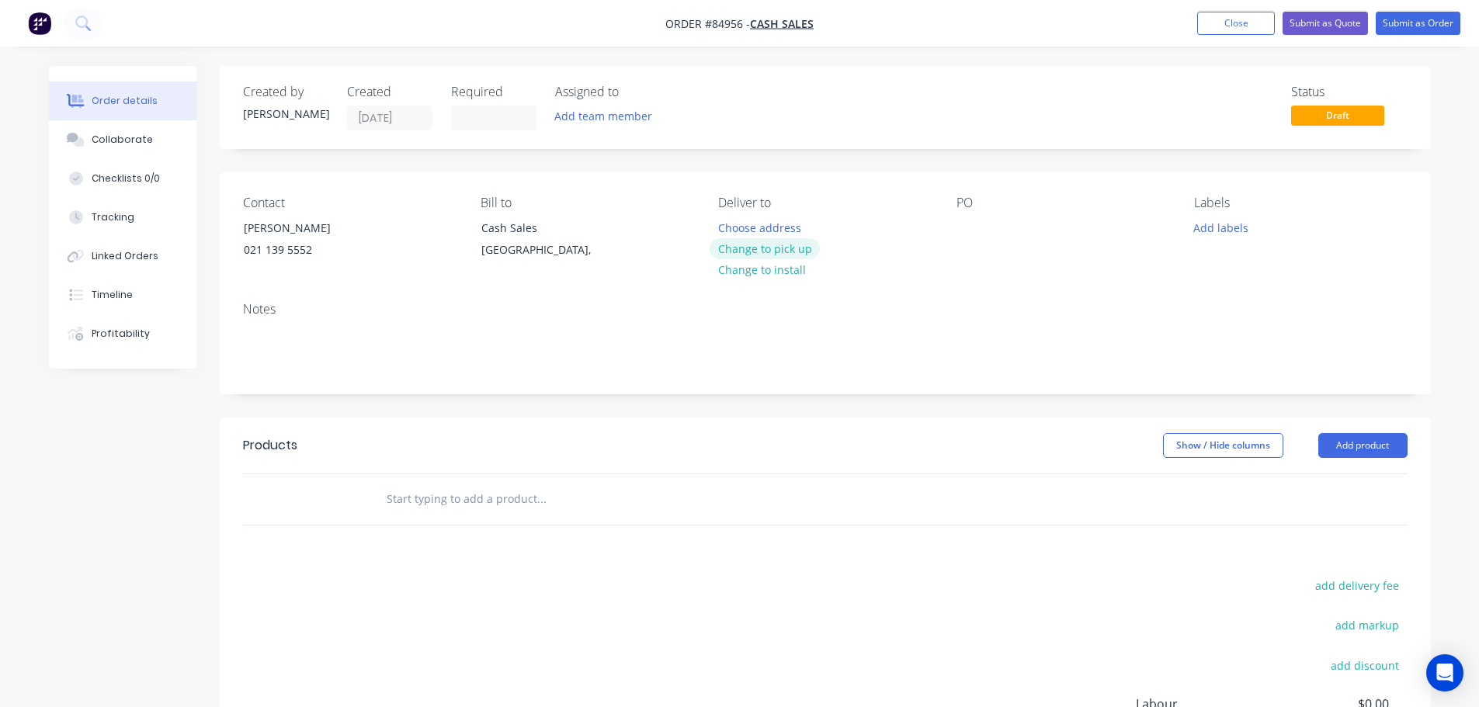
click at [780, 242] on button "Change to pick up" at bounding box center [764, 248] width 110 height 21
drag, startPoint x: 241, startPoint y: 228, endPoint x: 661, endPoint y: 227, distance: 419.2
click at [456, 229] on div "Contact Derek 021 139 5552 Bill to Cash Sales Auckland, Pick up Change to deliv…" at bounding box center [825, 230] width 1211 height 117
copy div "[PERSON_NAME]"
click at [955, 222] on div "Contact Derek 021 139 5552 Bill to Cash Sales Auckland, Pick up Change to deliv…" at bounding box center [825, 230] width 1211 height 117
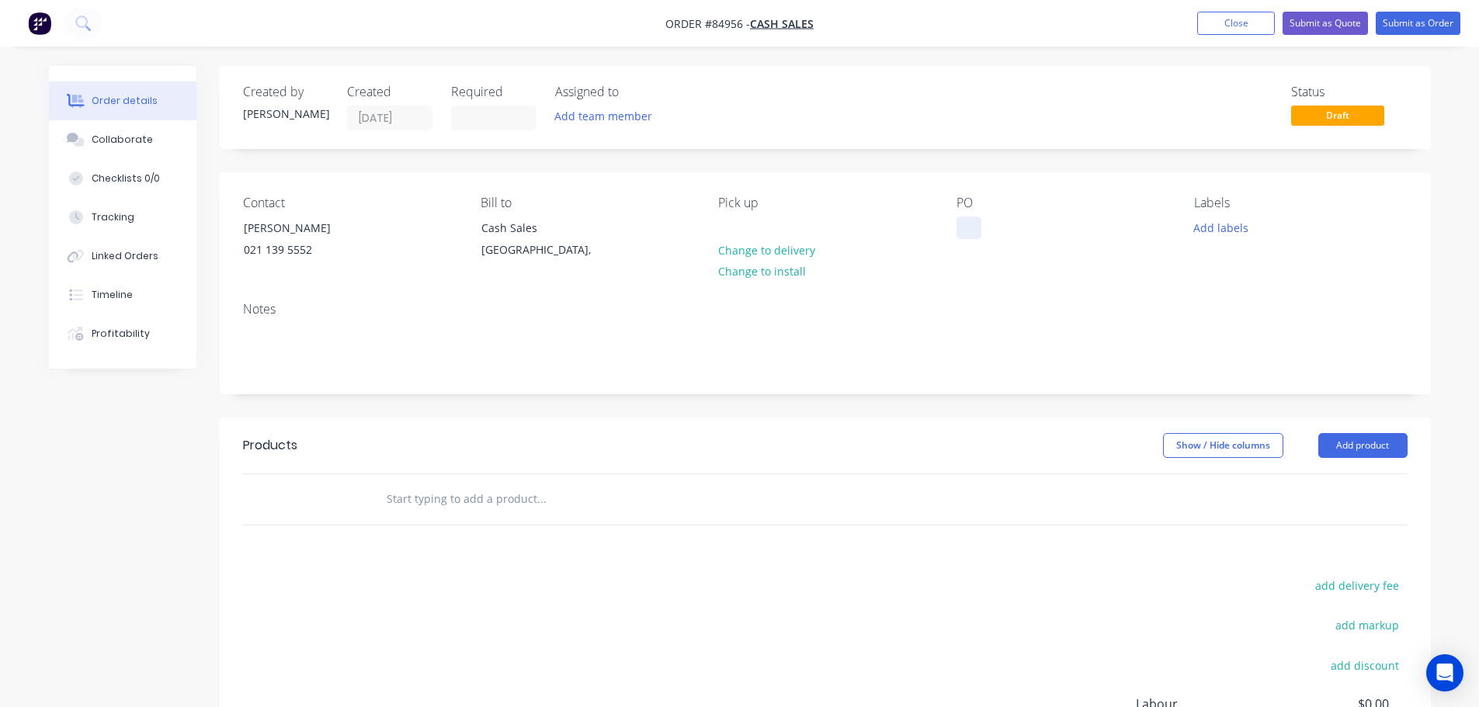
paste div
click at [492, 498] on input "text" at bounding box center [541, 499] width 310 height 31
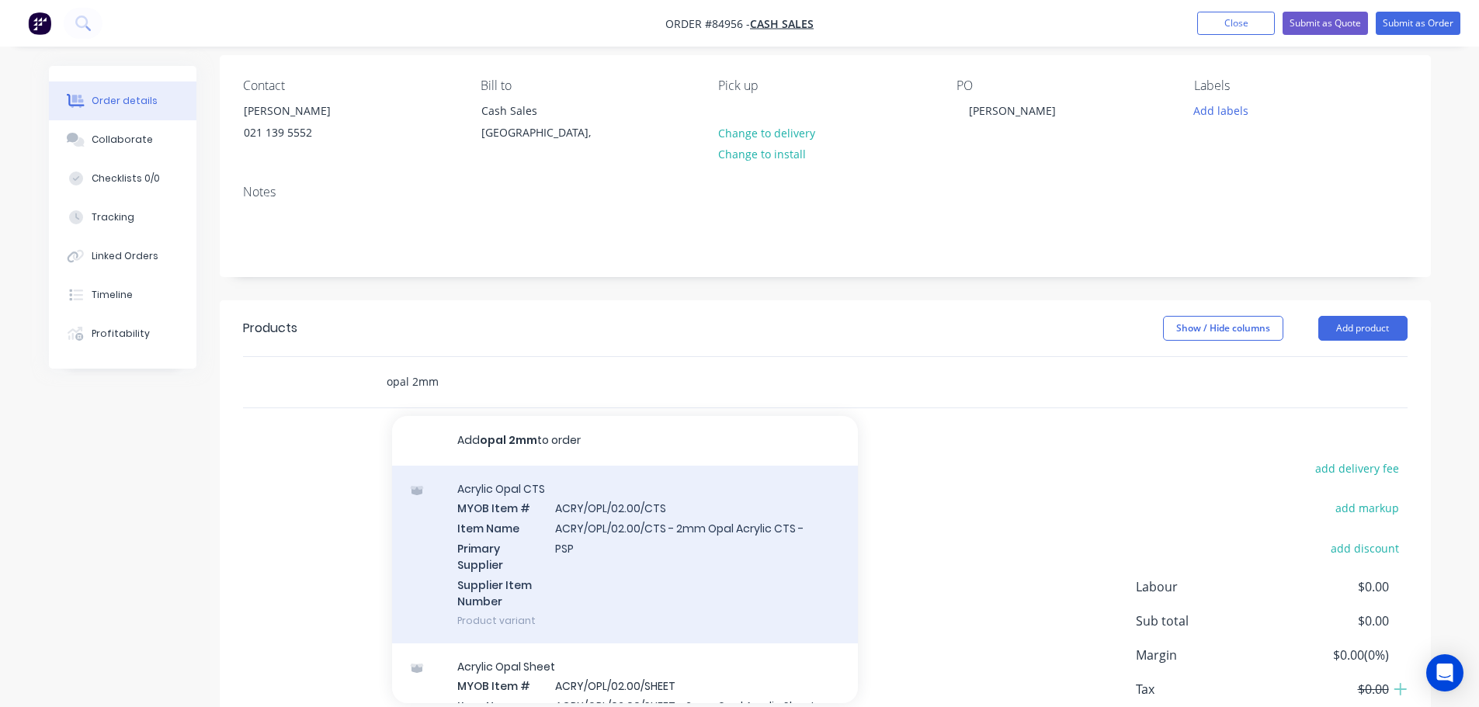
scroll to position [155, 0]
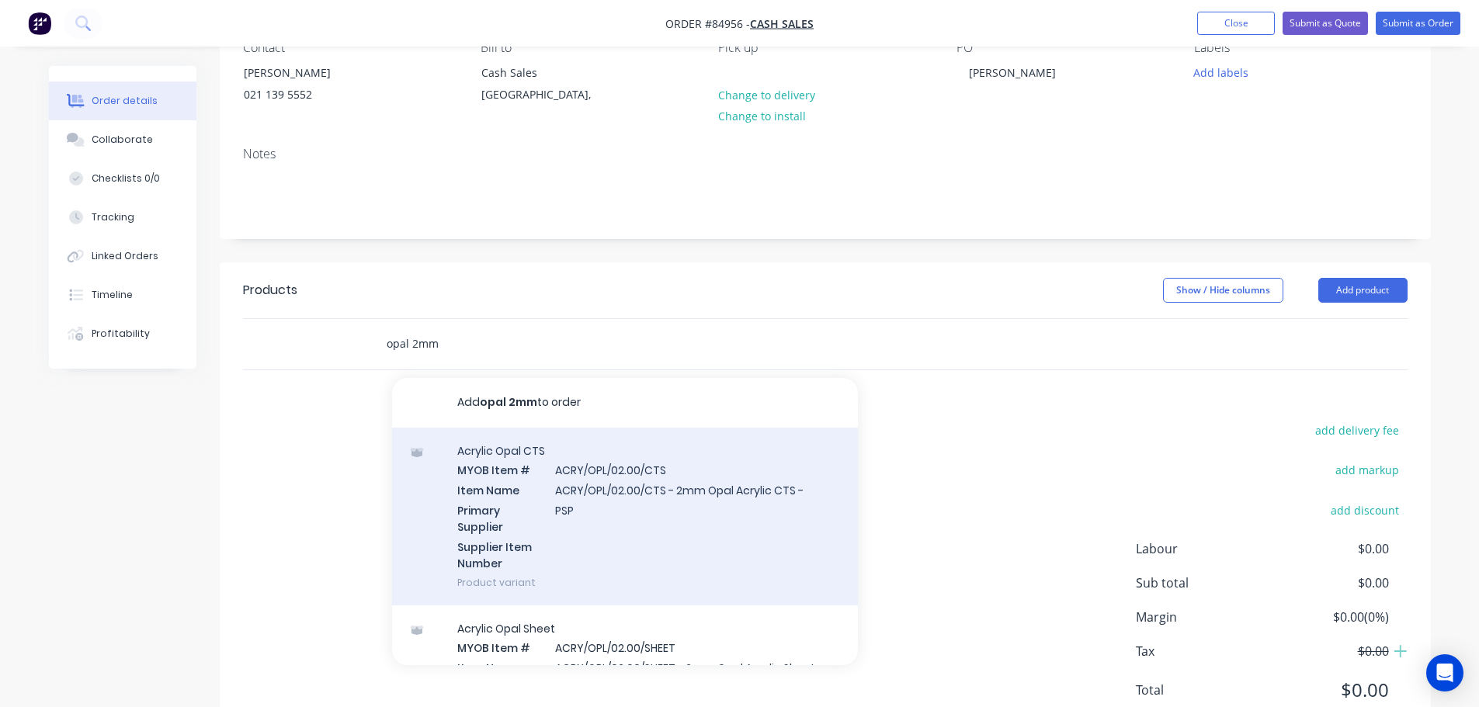
type input "opal 2mm"
click at [691, 496] on div "Acrylic Opal CTS MYOB Item # ACRY/OPL/02.00/CTS Item Name ACRY/OPL/02.00/CTS - …" at bounding box center [625, 517] width 466 height 178
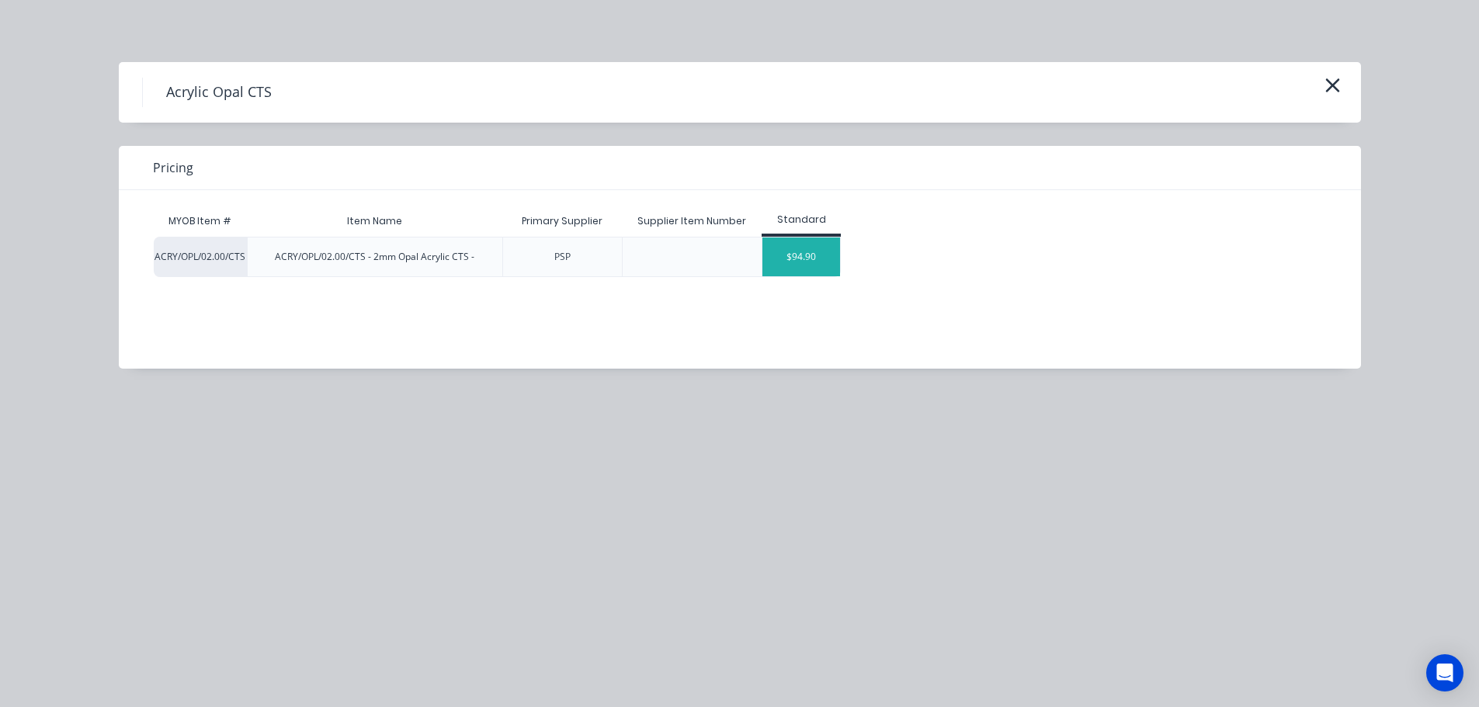
click at [824, 252] on div "$94.90" at bounding box center [801, 257] width 78 height 39
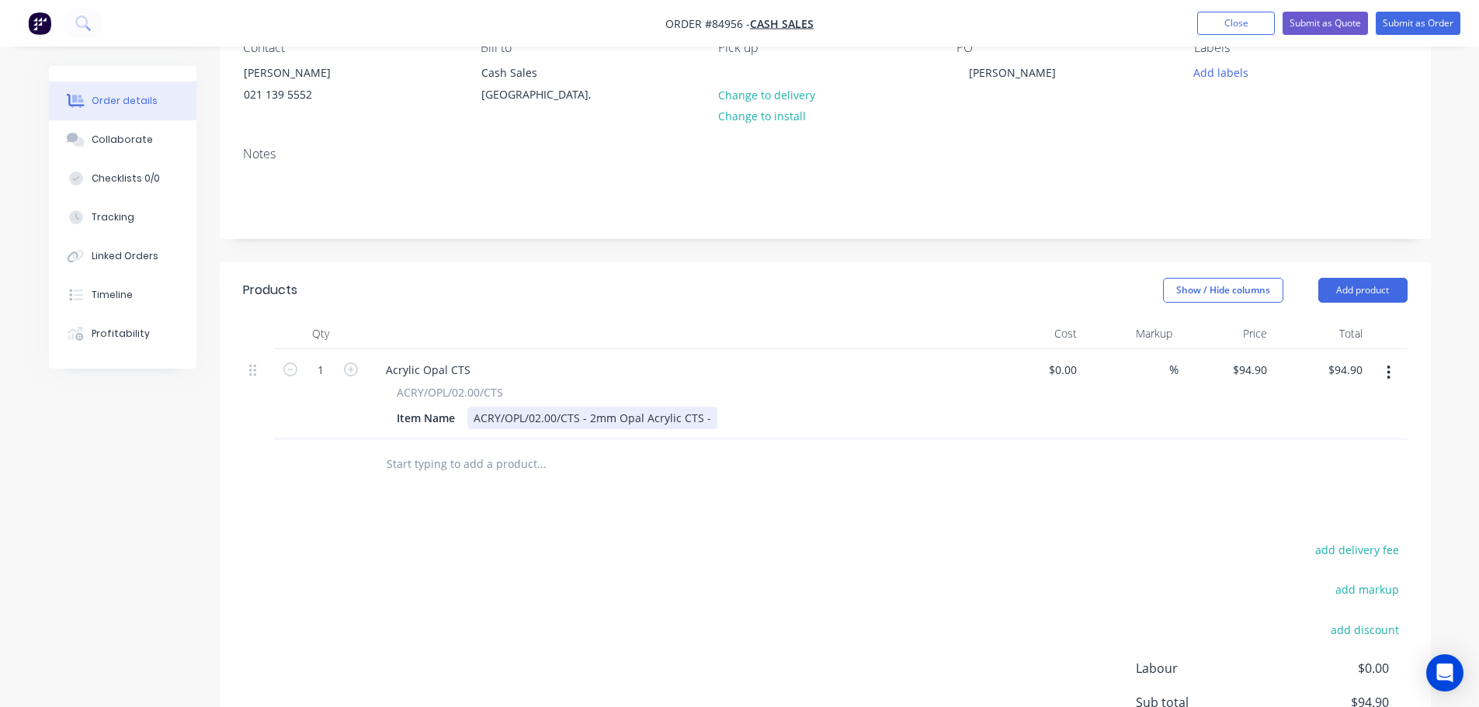
click at [706, 422] on div "ACRY/OPL/02.00/CTS - 2mm Opal Acrylic CTS -" at bounding box center [592, 418] width 250 height 23
click at [731, 499] on div "Products Show / Hide columns Add product Qty Cost Markup Price Total 1 Acrylic …" at bounding box center [825, 562] width 1211 height 600
click at [356, 369] on icon "button" at bounding box center [351, 370] width 14 height 14
type input "2"
type input "$189.80"
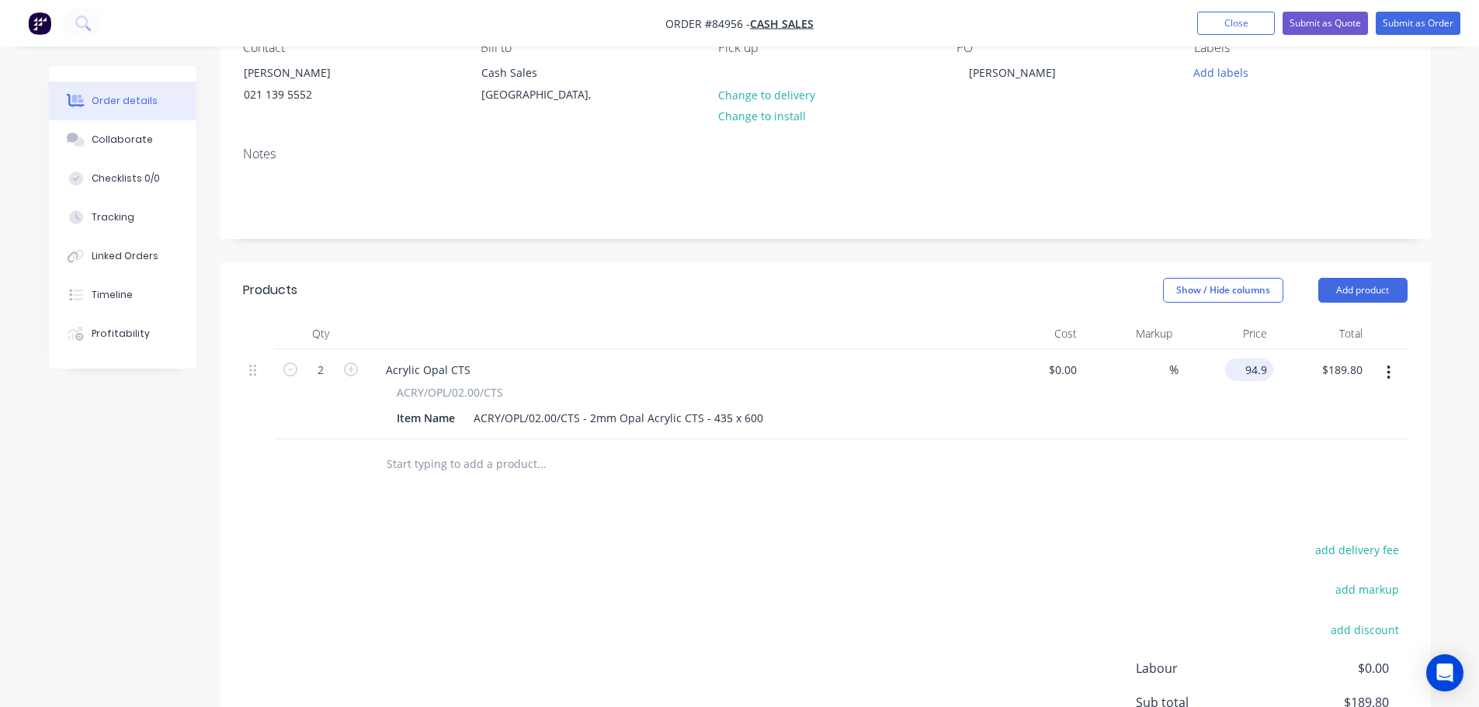
click at [1240, 373] on div "94.9 $94.90" at bounding box center [1249, 370] width 48 height 23
paste input "13.24"
type input "$13.24"
type input "$26.48"
click at [1185, 486] on div at bounding box center [825, 464] width 1164 height 50
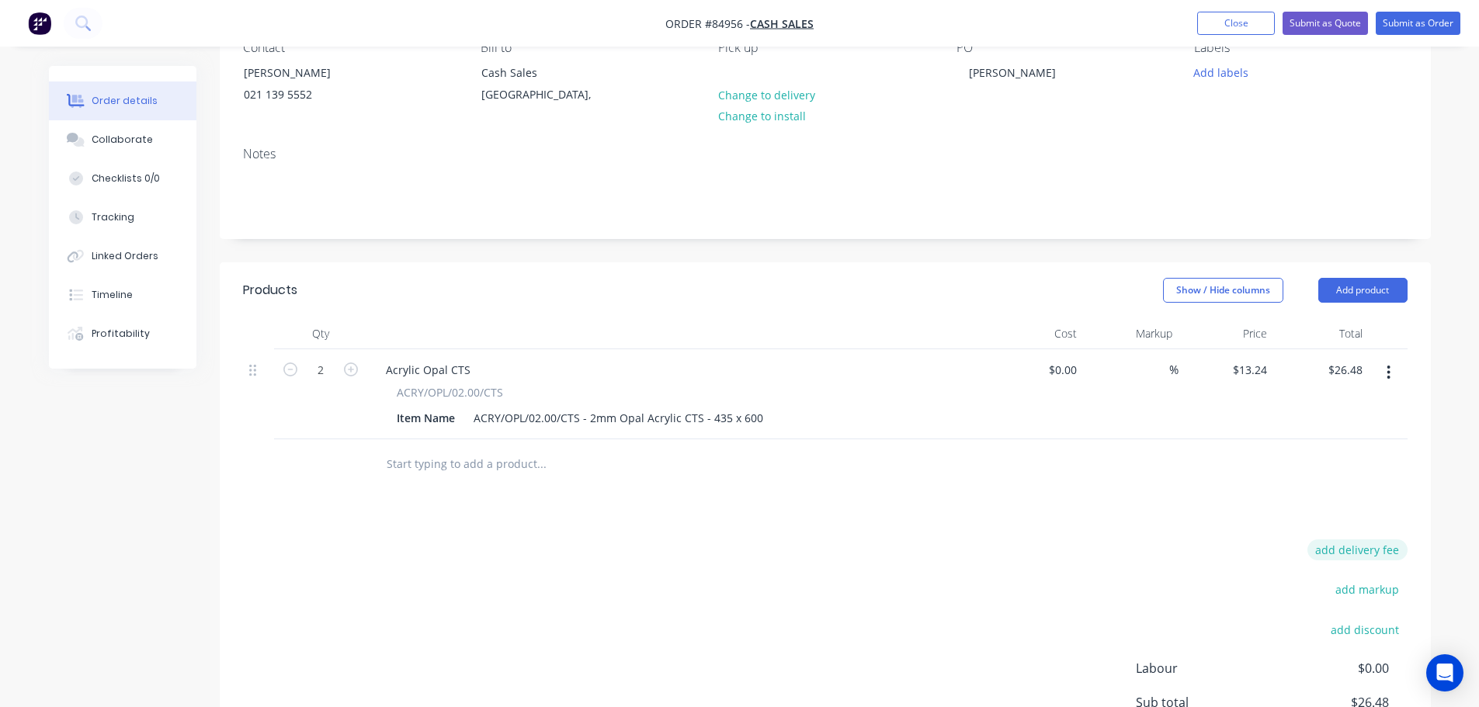
click at [1365, 543] on button "add delivery fee" at bounding box center [1357, 549] width 100 height 21
click at [1045, 491] on div "Products Show / Hide columns Add product Qty Cost Markup Price Total 2 Acrylic …" at bounding box center [825, 560] width 1211 height 596
click at [1398, 553] on icon at bounding box center [1400, 551] width 16 height 16
click at [1219, 80] on button "Add labels" at bounding box center [1220, 71] width 71 height 21
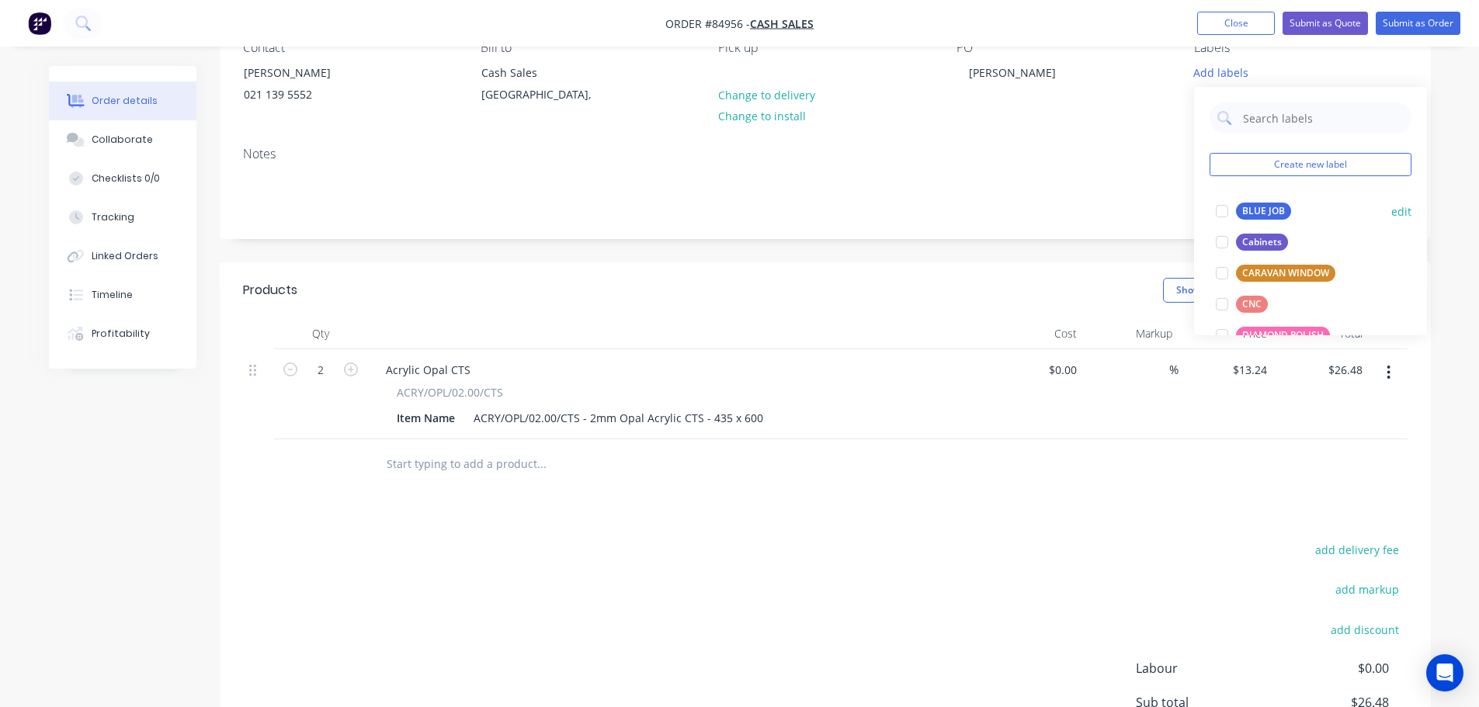
click at [1230, 215] on div at bounding box center [1221, 211] width 31 height 31
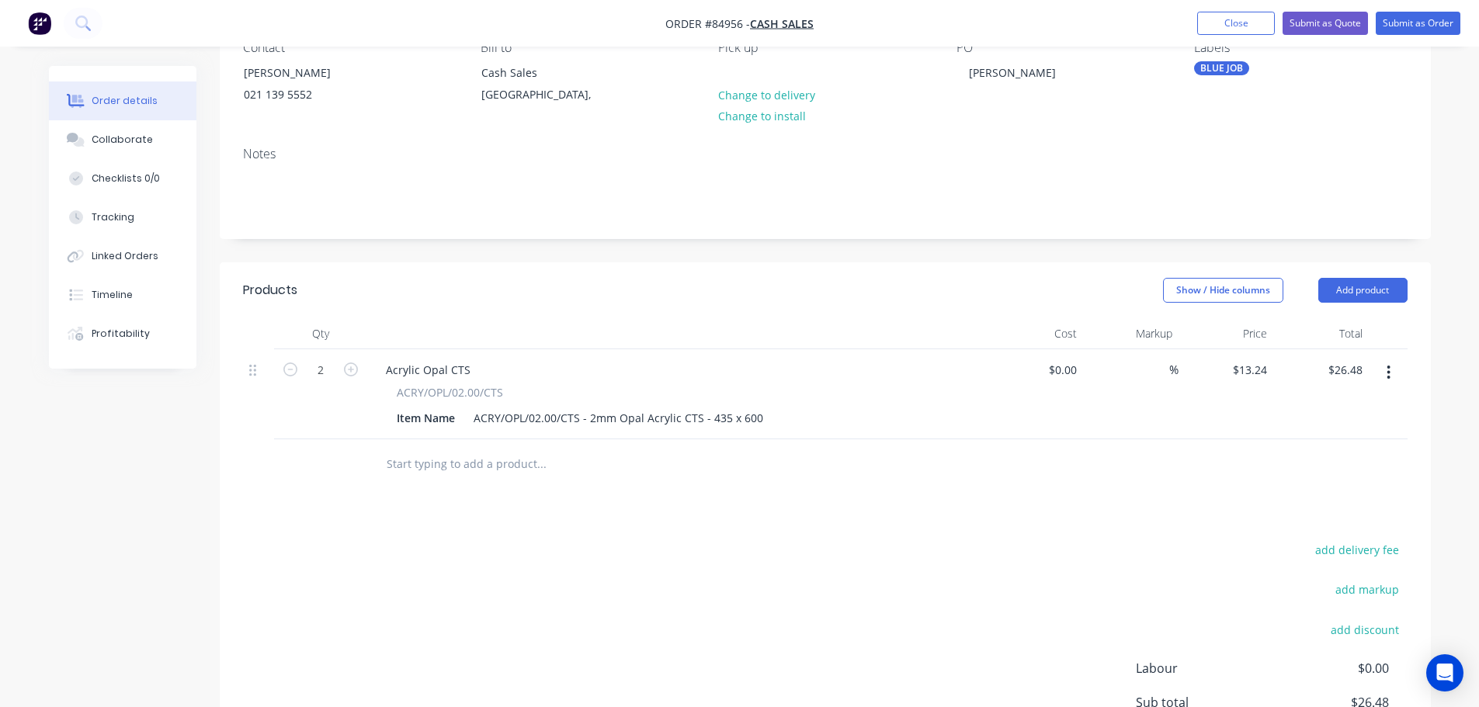
click at [1156, 140] on div "Notes" at bounding box center [825, 186] width 1211 height 104
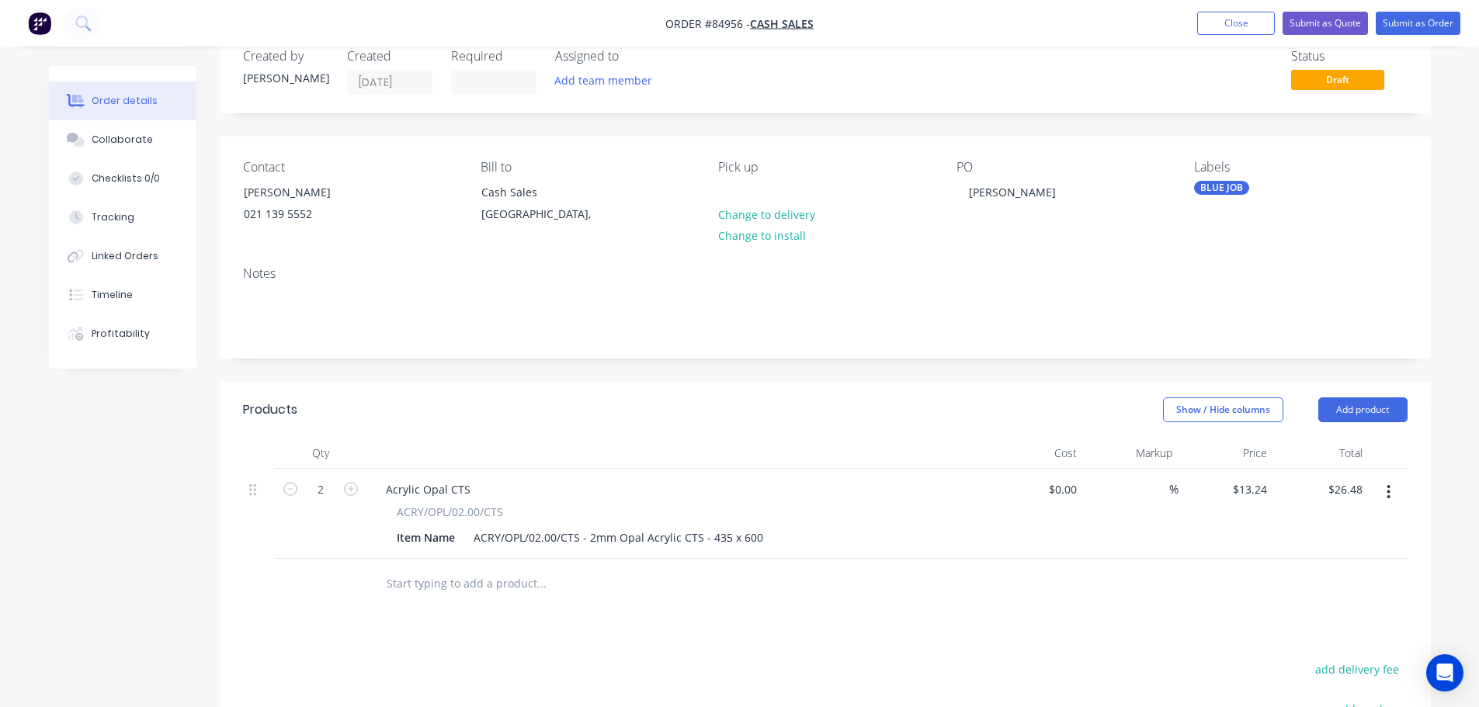
scroll to position [0, 0]
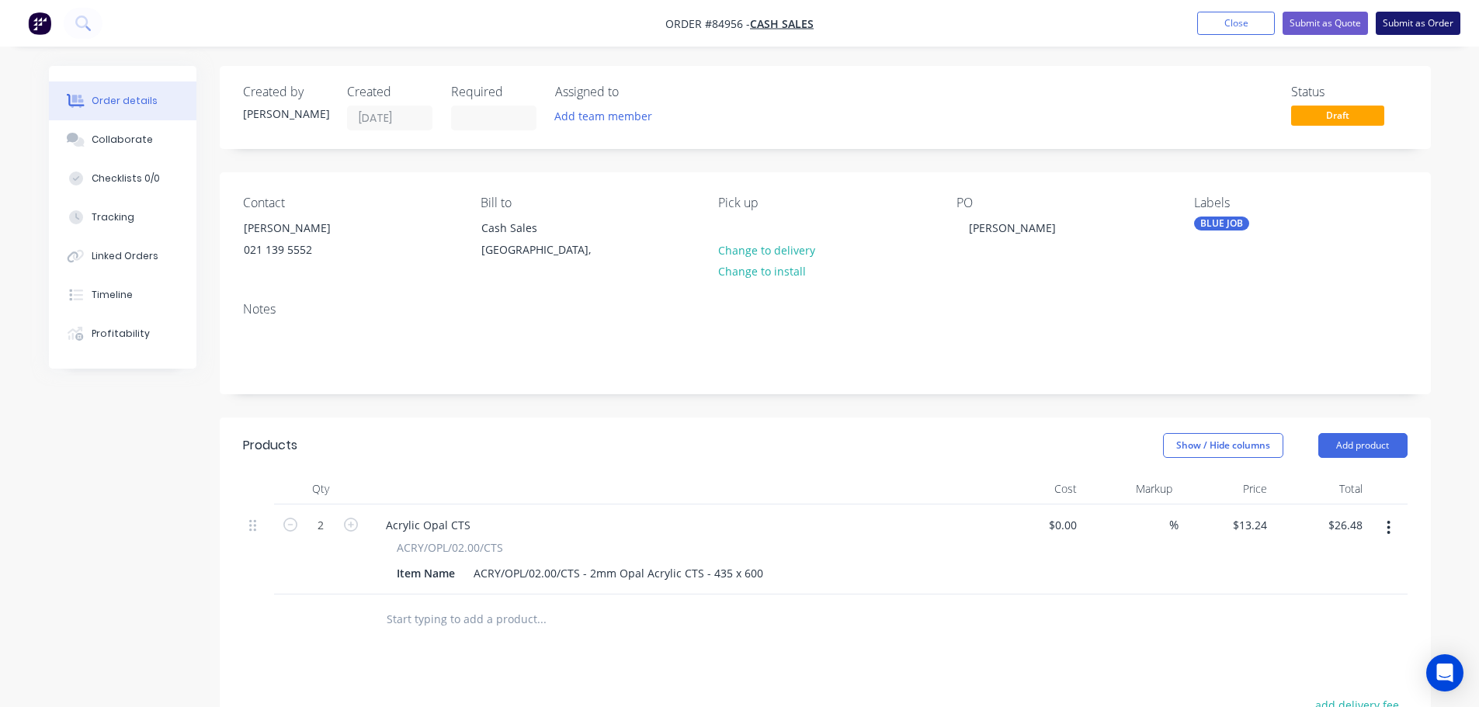
click at [1406, 28] on button "Submit as Order" at bounding box center [1417, 23] width 85 height 23
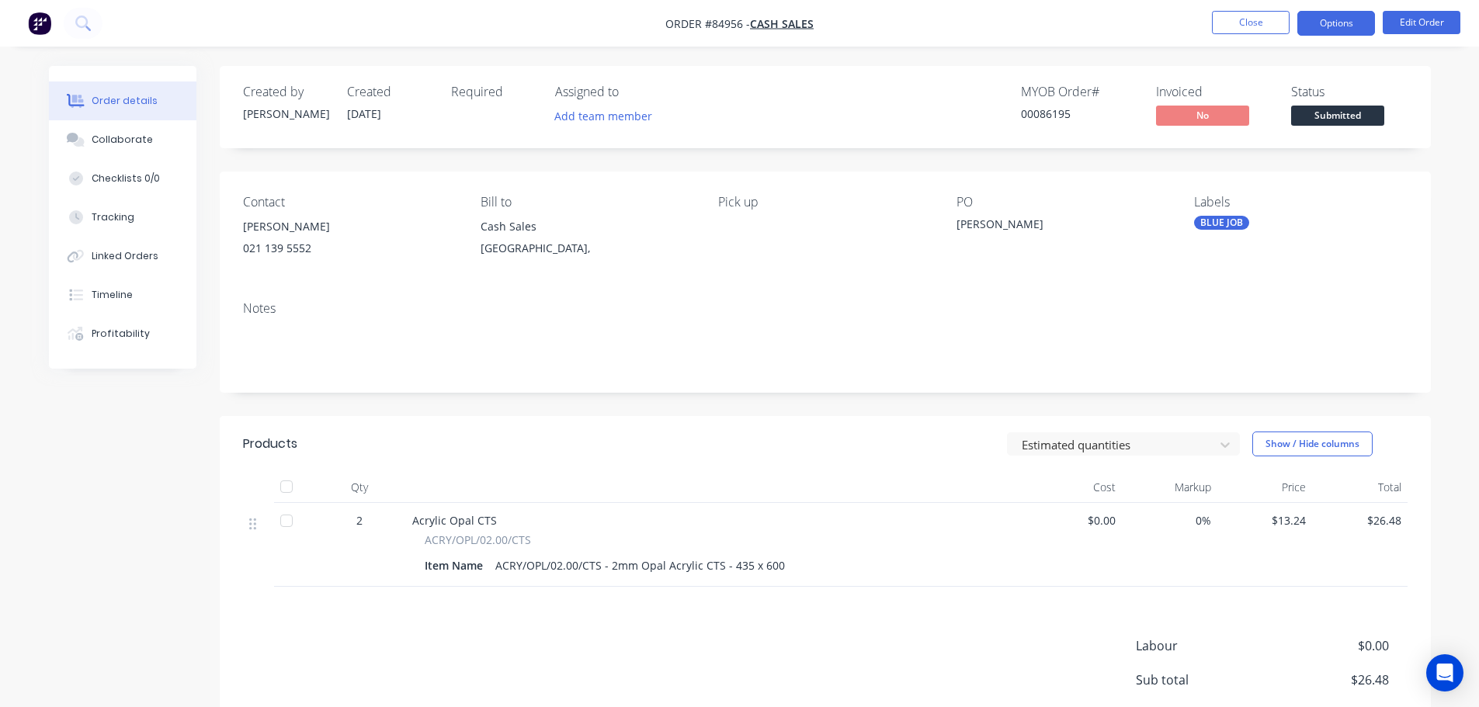
drag, startPoint x: 1368, startPoint y: 14, endPoint x: 1362, endPoint y: 31, distance: 18.2
click at [1367, 14] on button "Options" at bounding box center [1336, 23] width 78 height 25
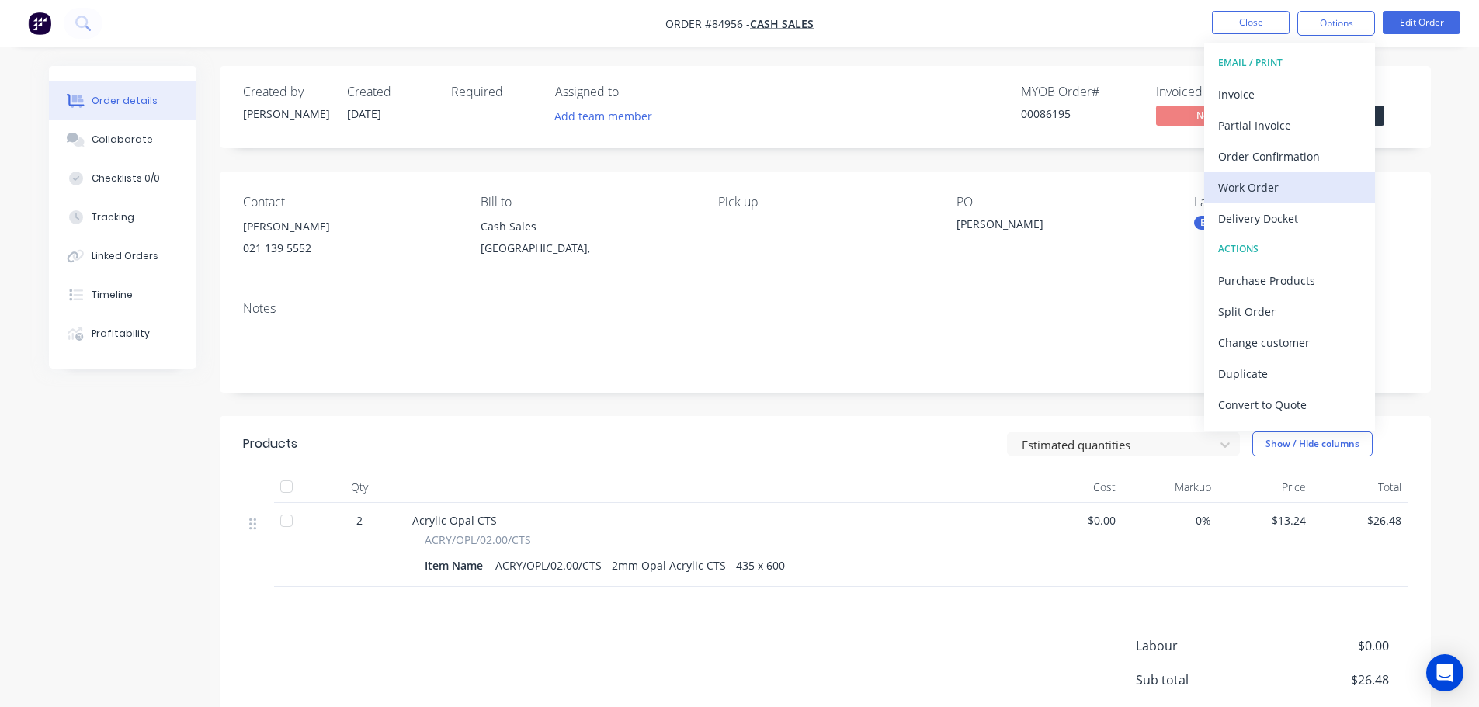
click at [1237, 190] on div "Work Order" at bounding box center [1289, 187] width 143 height 23
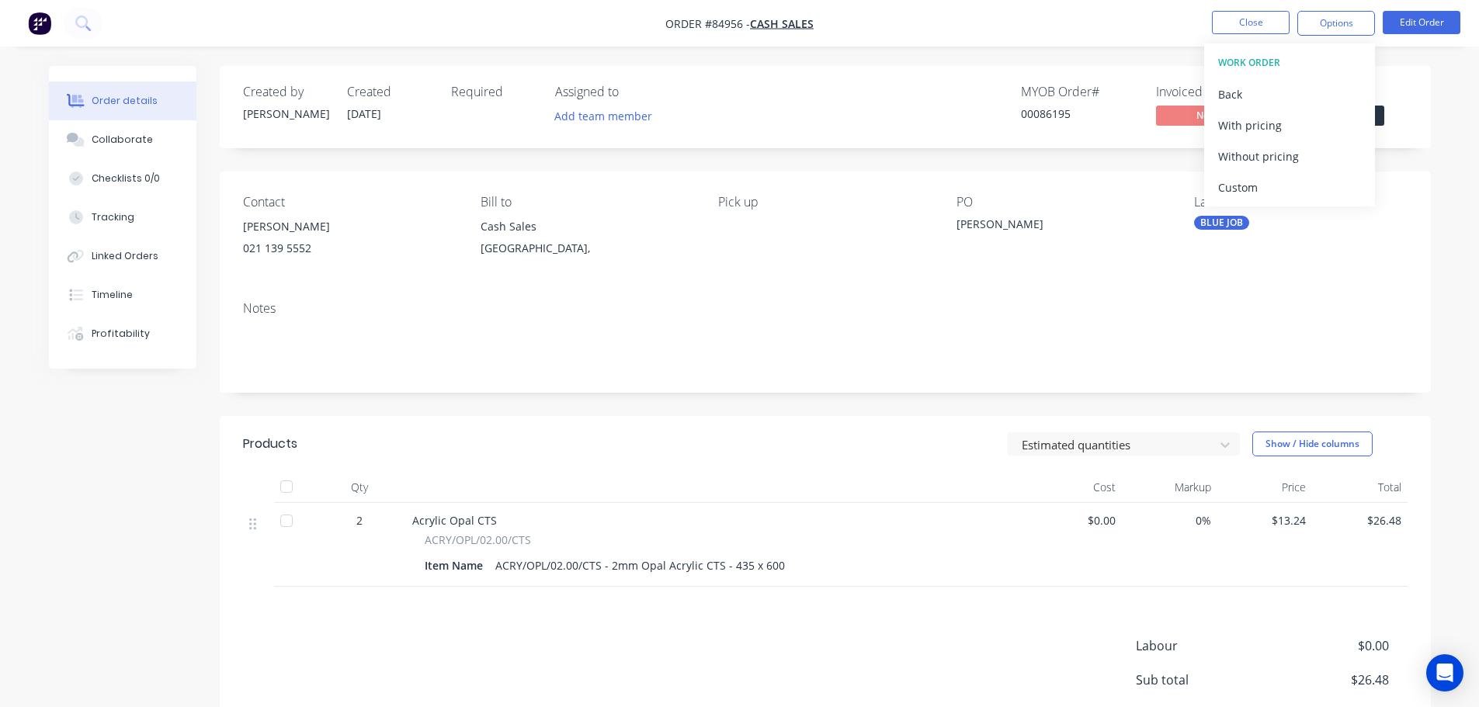
click at [1258, 147] on div "Without pricing" at bounding box center [1289, 156] width 143 height 23
click at [1327, 20] on button "Options" at bounding box center [1336, 23] width 78 height 25
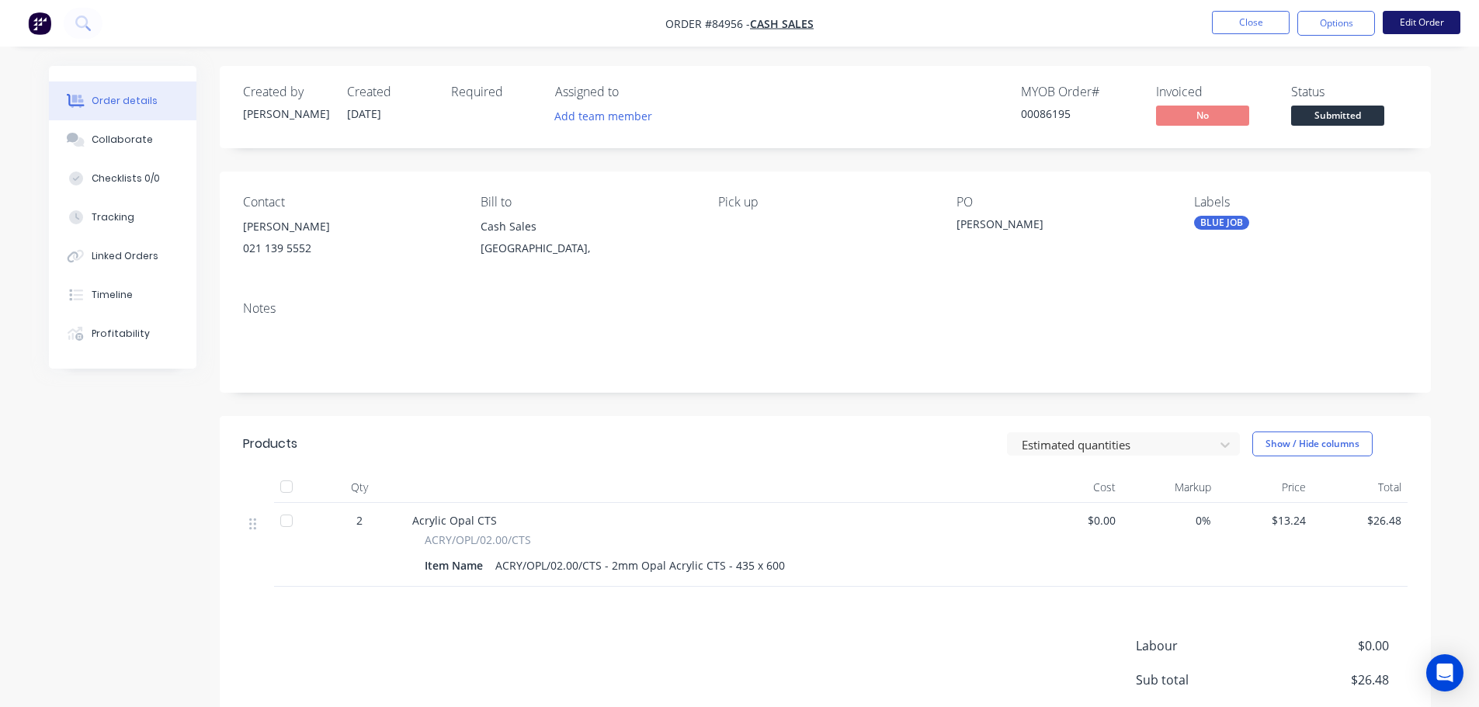
click at [1433, 19] on button "Edit Order" at bounding box center [1421, 22] width 78 height 23
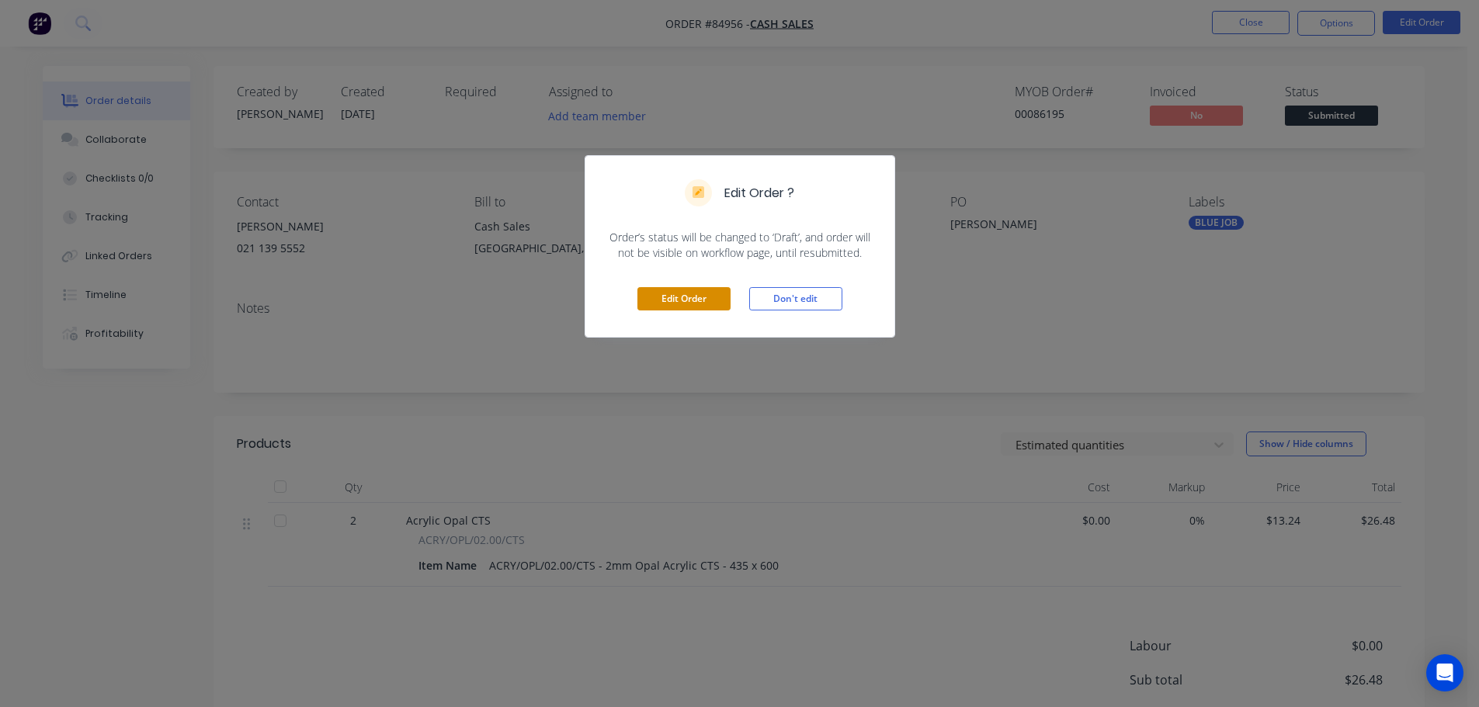
click at [672, 302] on button "Edit Order" at bounding box center [683, 298] width 93 height 23
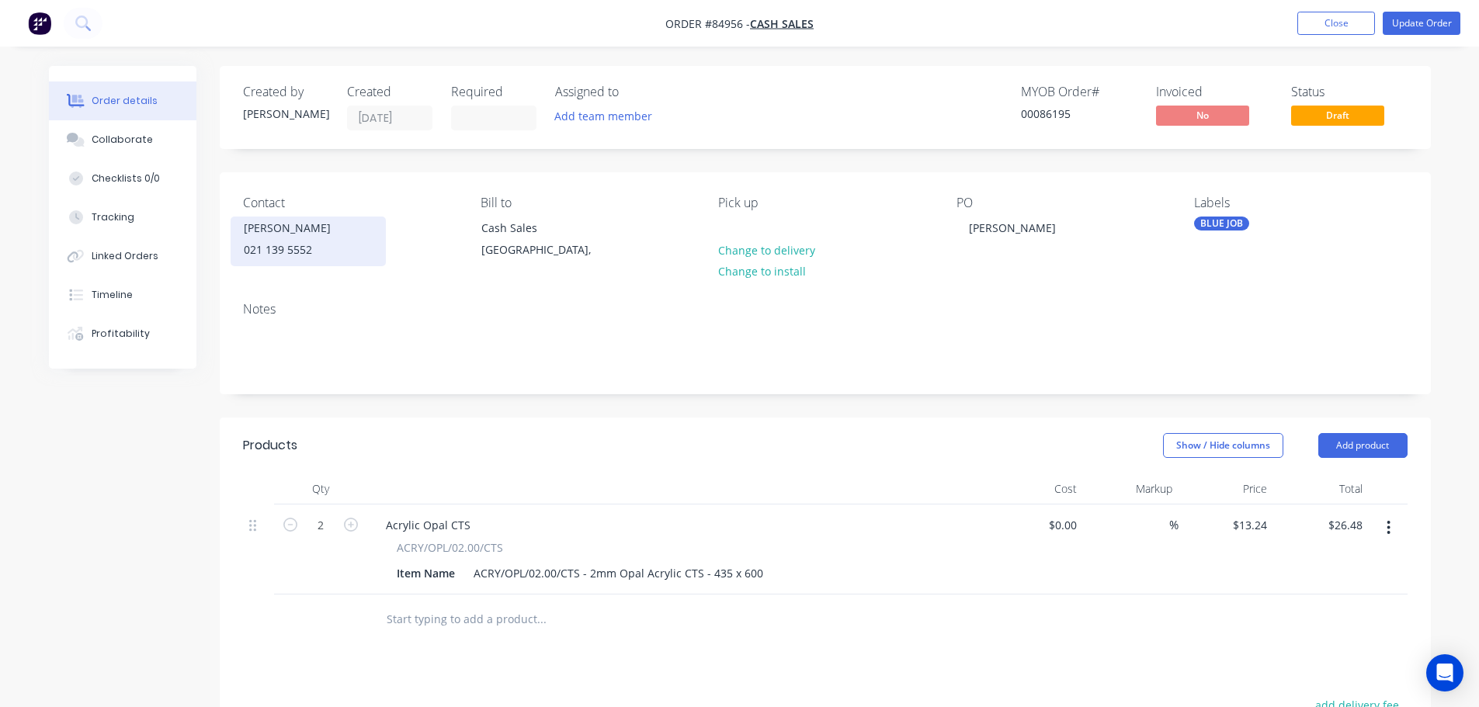
click at [286, 249] on div "021 139 5552" at bounding box center [308, 250] width 129 height 22
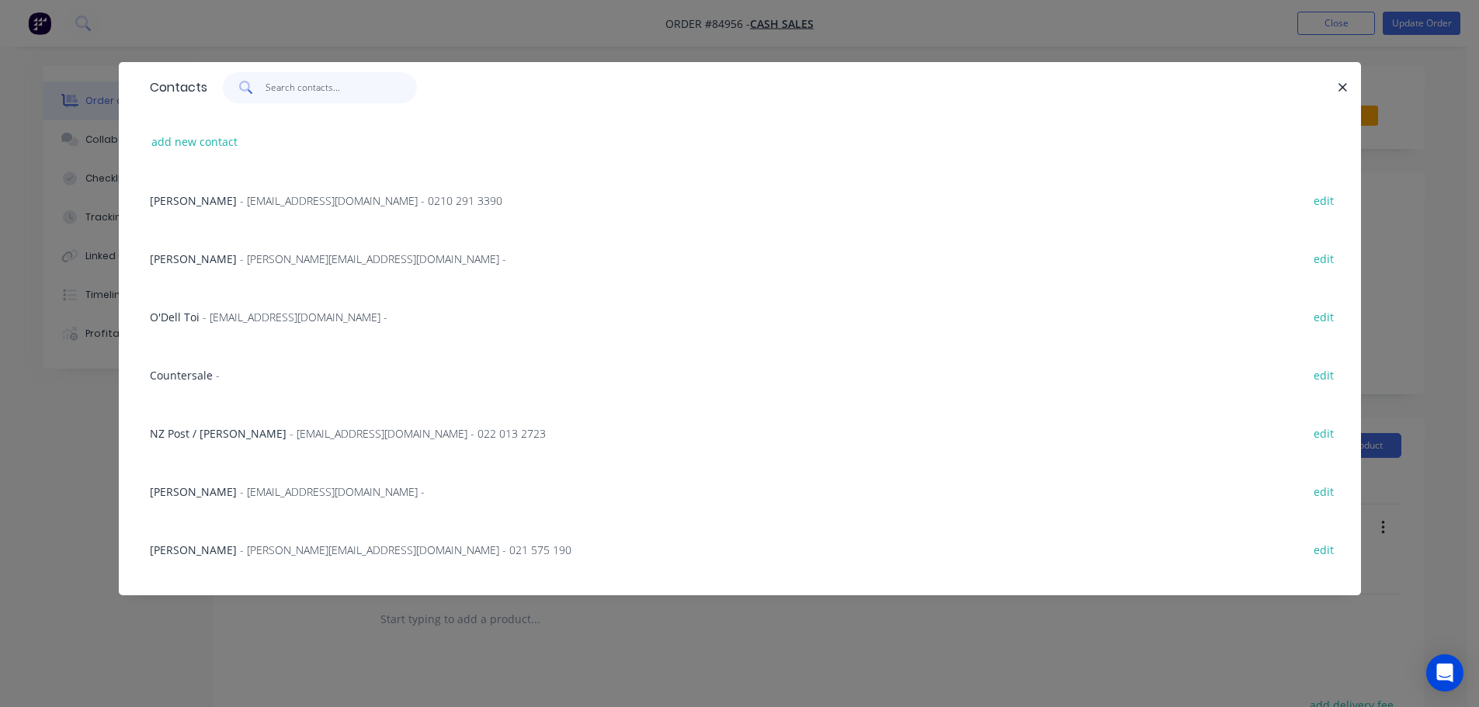
click at [343, 93] on input "text" at bounding box center [340, 87] width 151 height 31
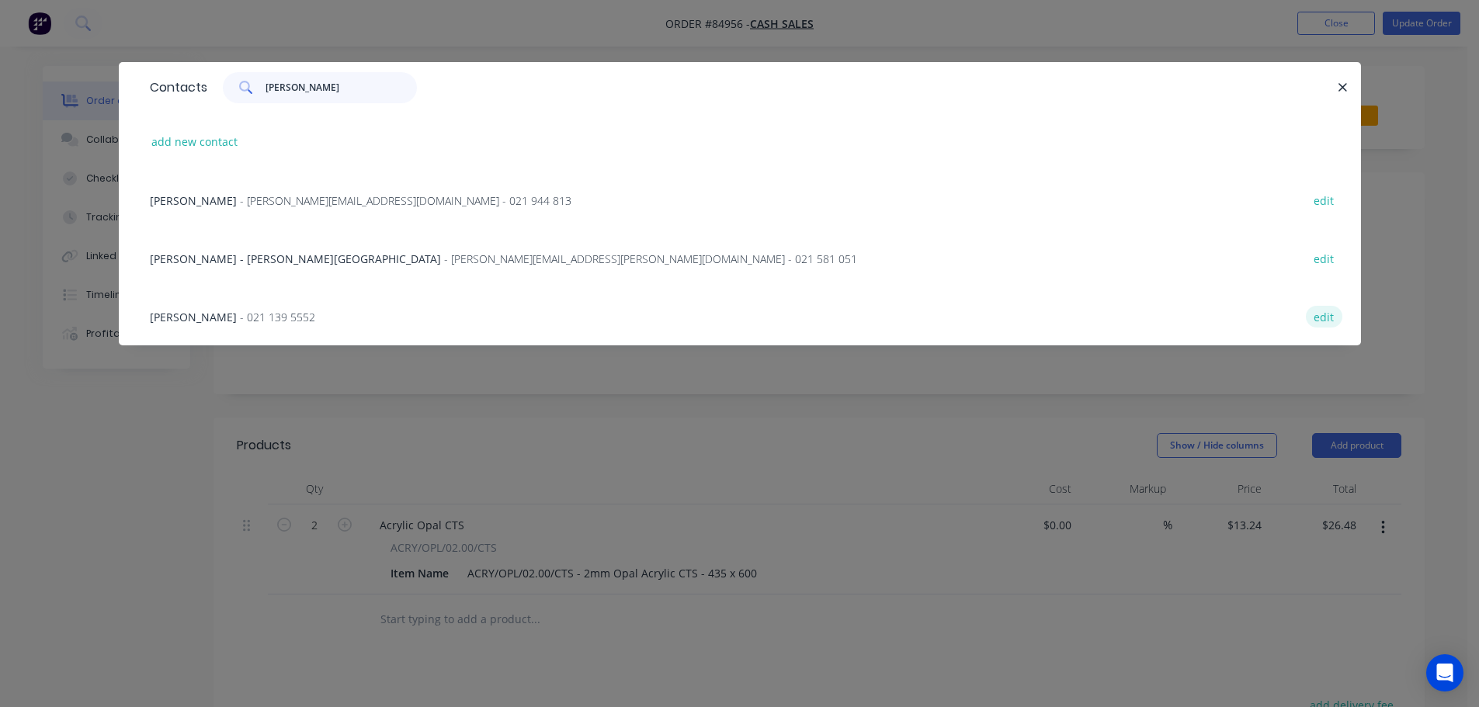
type input "derek"
click at [1331, 317] on button "edit" at bounding box center [1324, 316] width 36 height 21
select select "NZ"
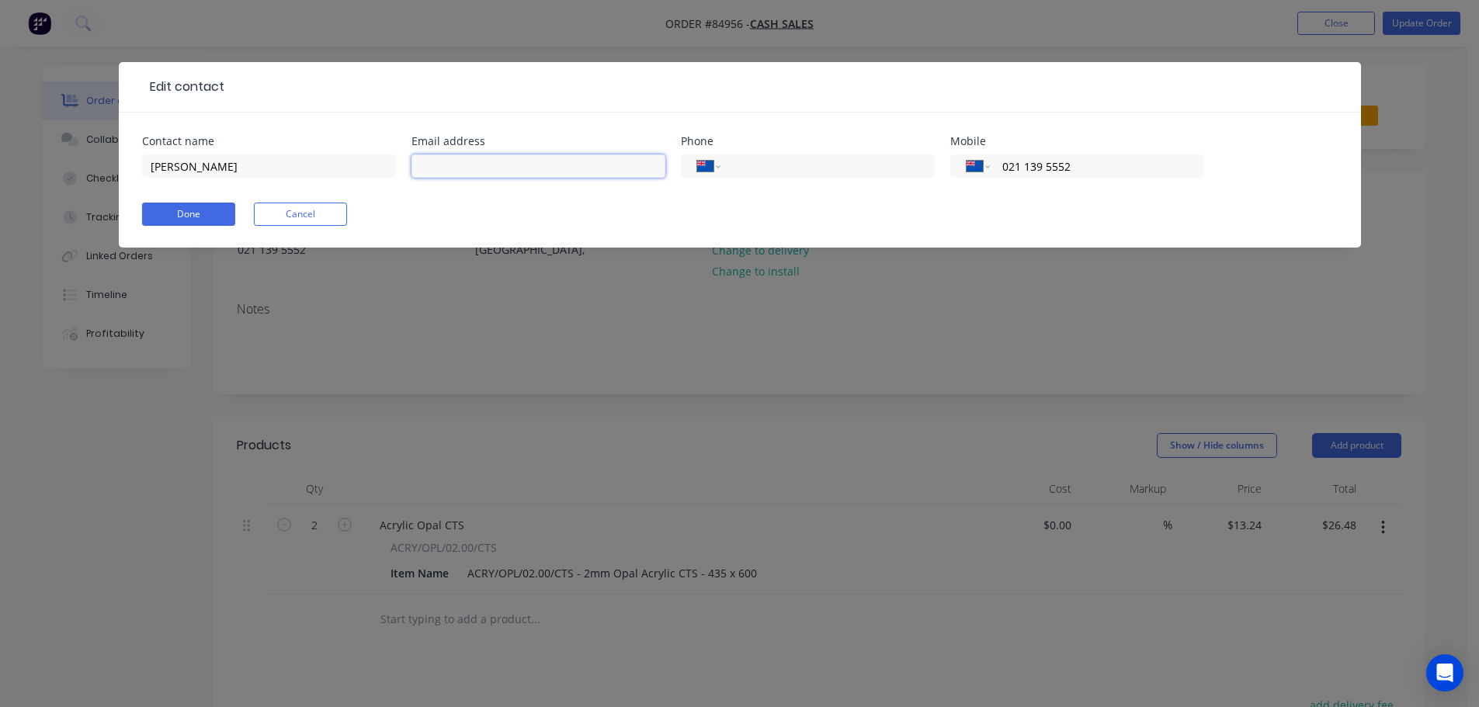
click at [532, 159] on input "text" at bounding box center [538, 165] width 254 height 23
paste input "burnoutnz@gmail.com"
type input "burnoutnz@gmail.com"
click at [195, 220] on button "Done" at bounding box center [188, 214] width 93 height 23
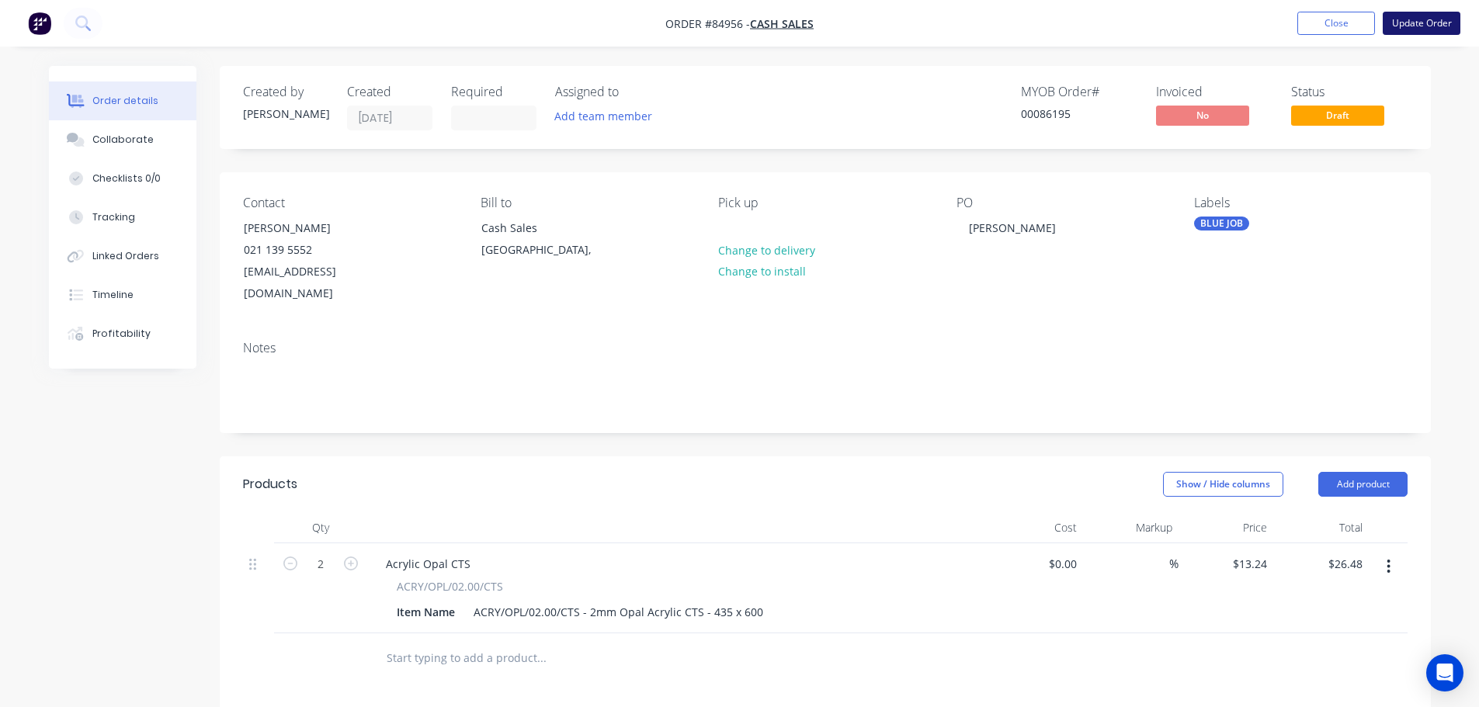
click at [1437, 22] on button "Update Order" at bounding box center [1421, 23] width 78 height 23
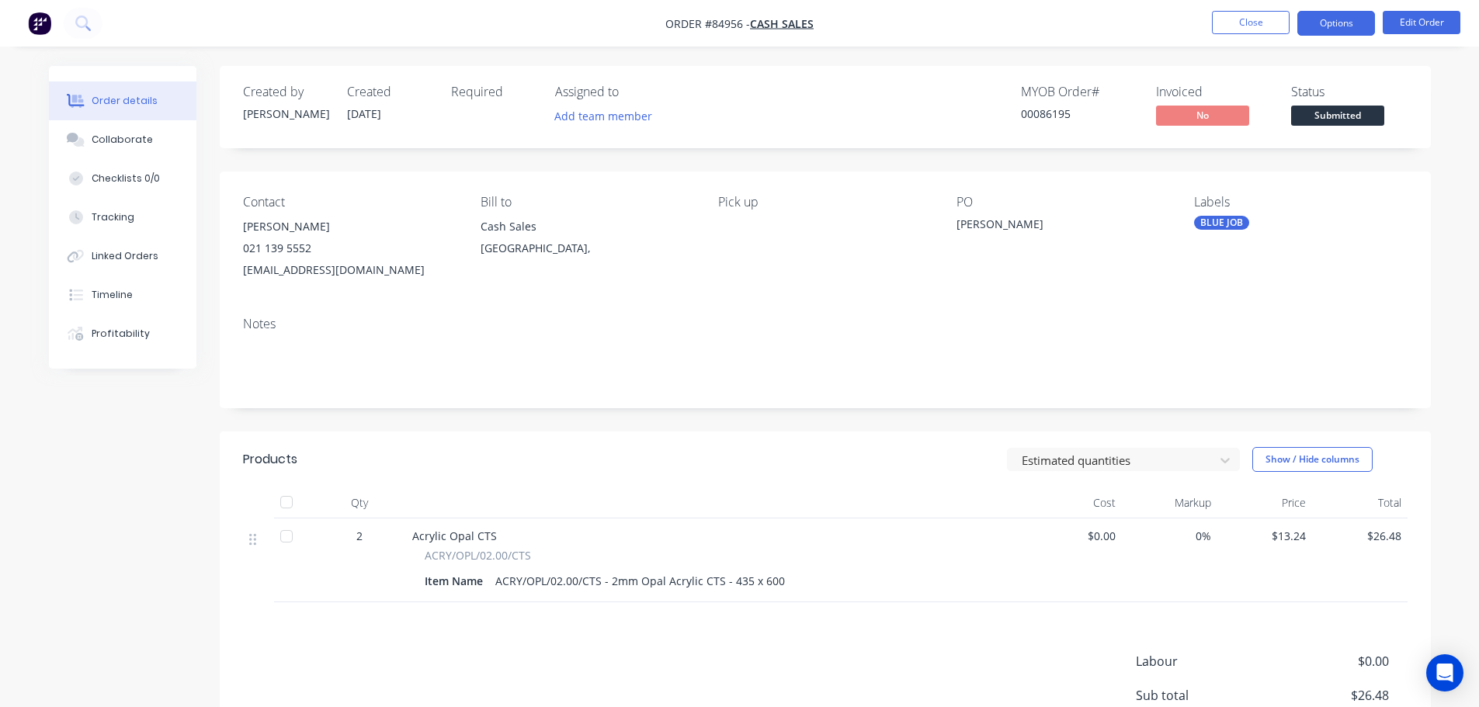
click at [1314, 14] on button "Options" at bounding box center [1336, 23] width 78 height 25
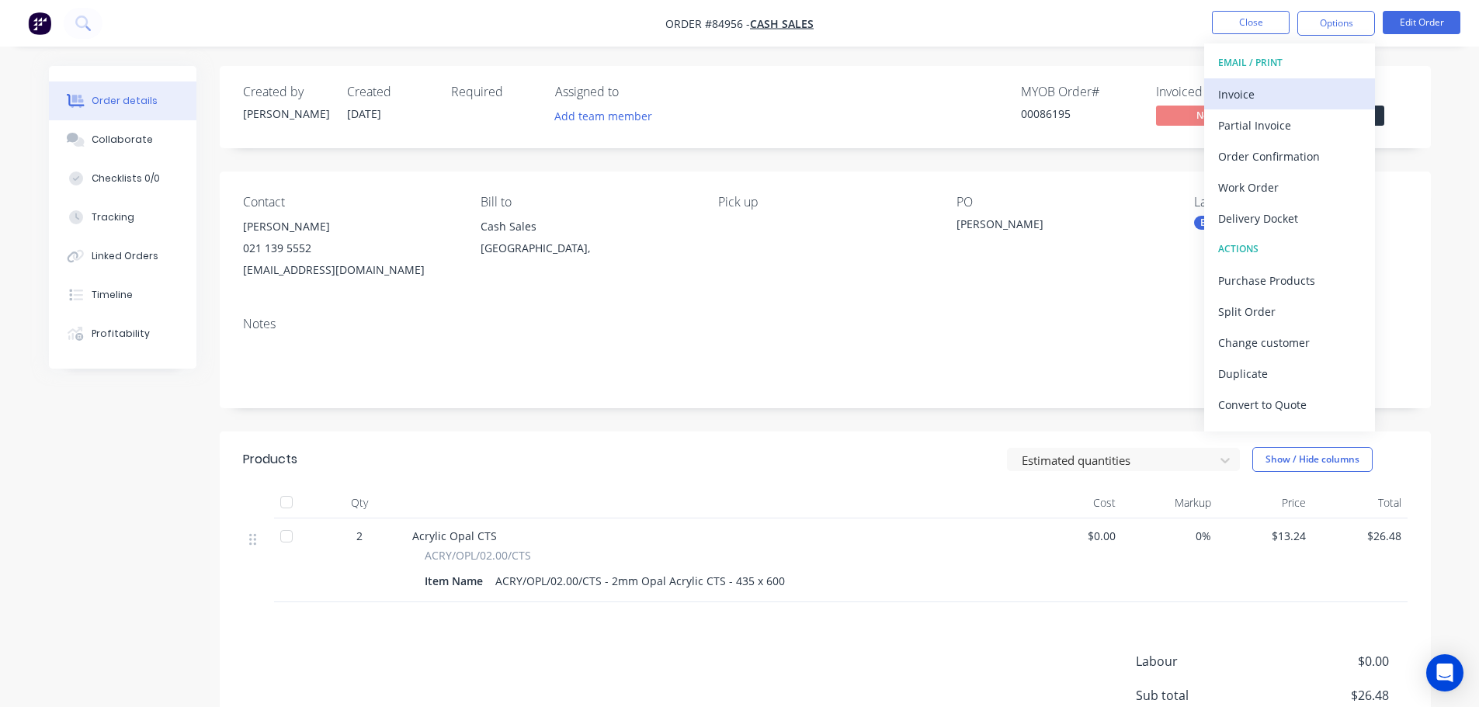
click at [1330, 92] on div "Invoice" at bounding box center [1289, 94] width 143 height 23
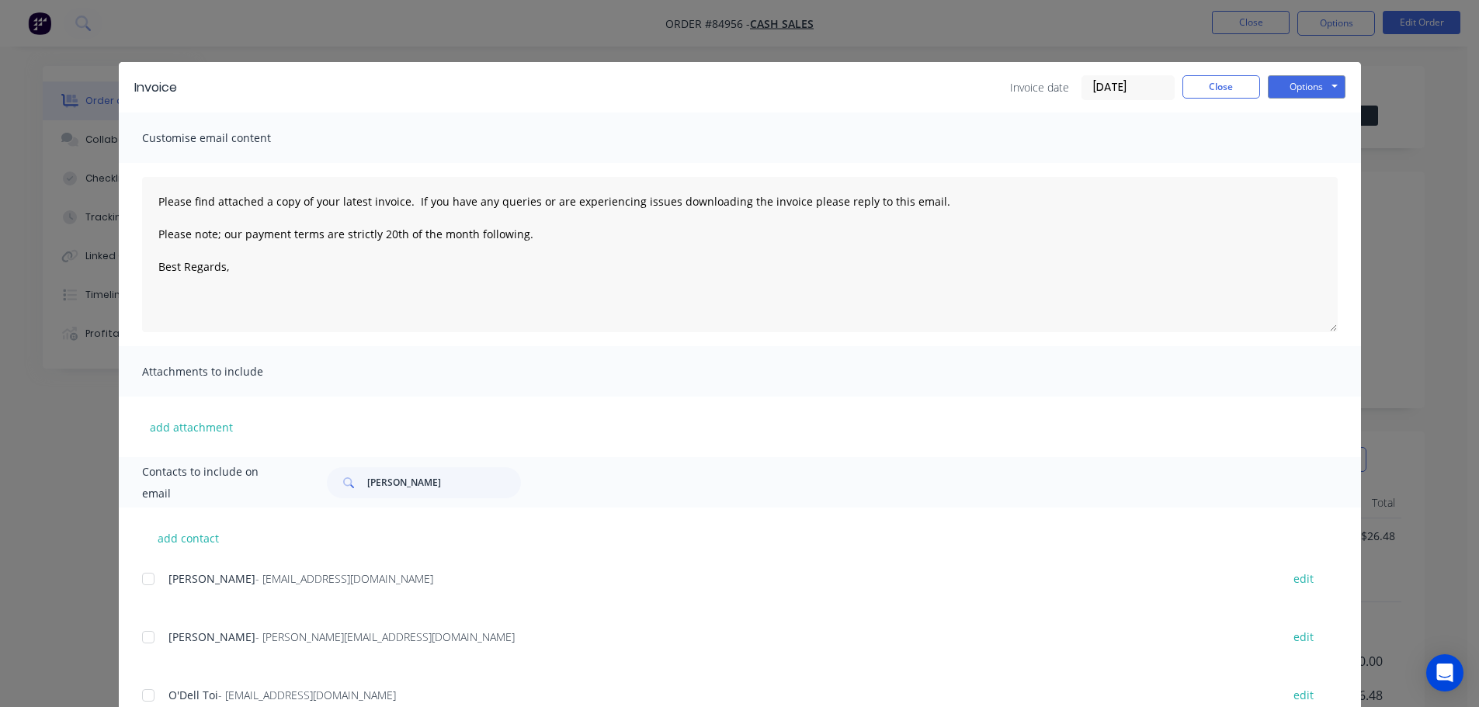
click at [1325, 85] on button "Options" at bounding box center [1307, 86] width 78 height 23
click at [1327, 110] on button "Preview" at bounding box center [1317, 115] width 99 height 26
click at [91, 17] on div "Invoice Invoice date 30/09/25 Close Options Preview Print Email Customise email…" at bounding box center [739, 353] width 1479 height 707
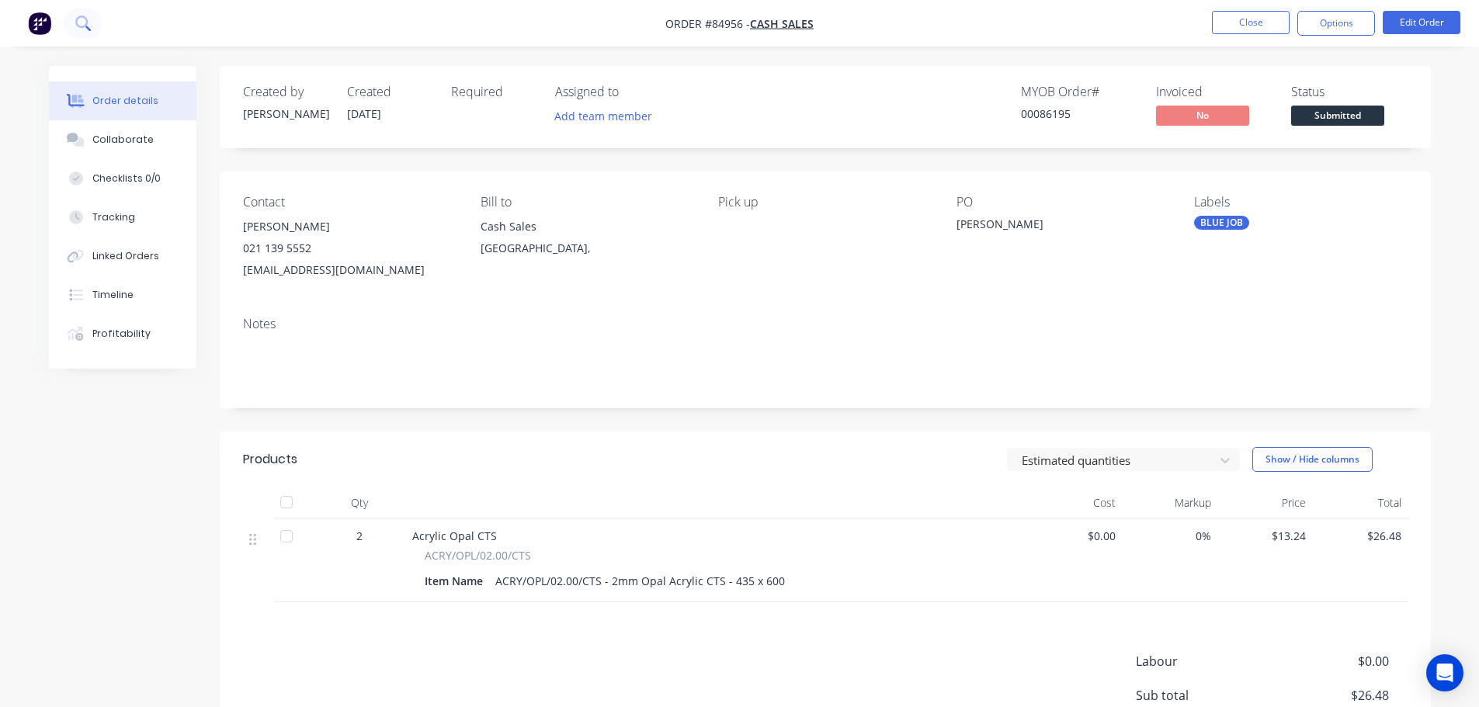
click at [82, 19] on icon at bounding box center [82, 23] width 15 height 15
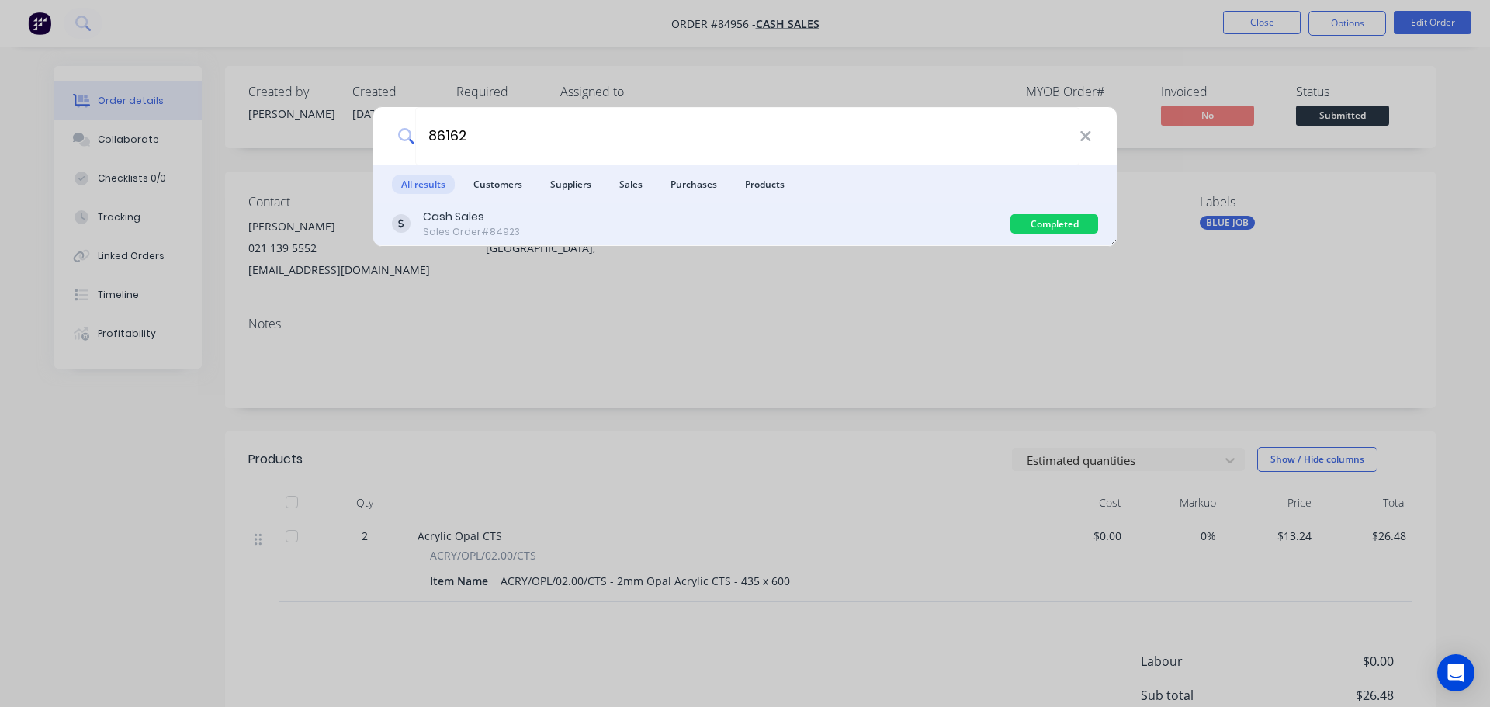
type input "86162"
click at [897, 226] on div "Cash Sales Sales Order #84923" at bounding box center [701, 224] width 619 height 30
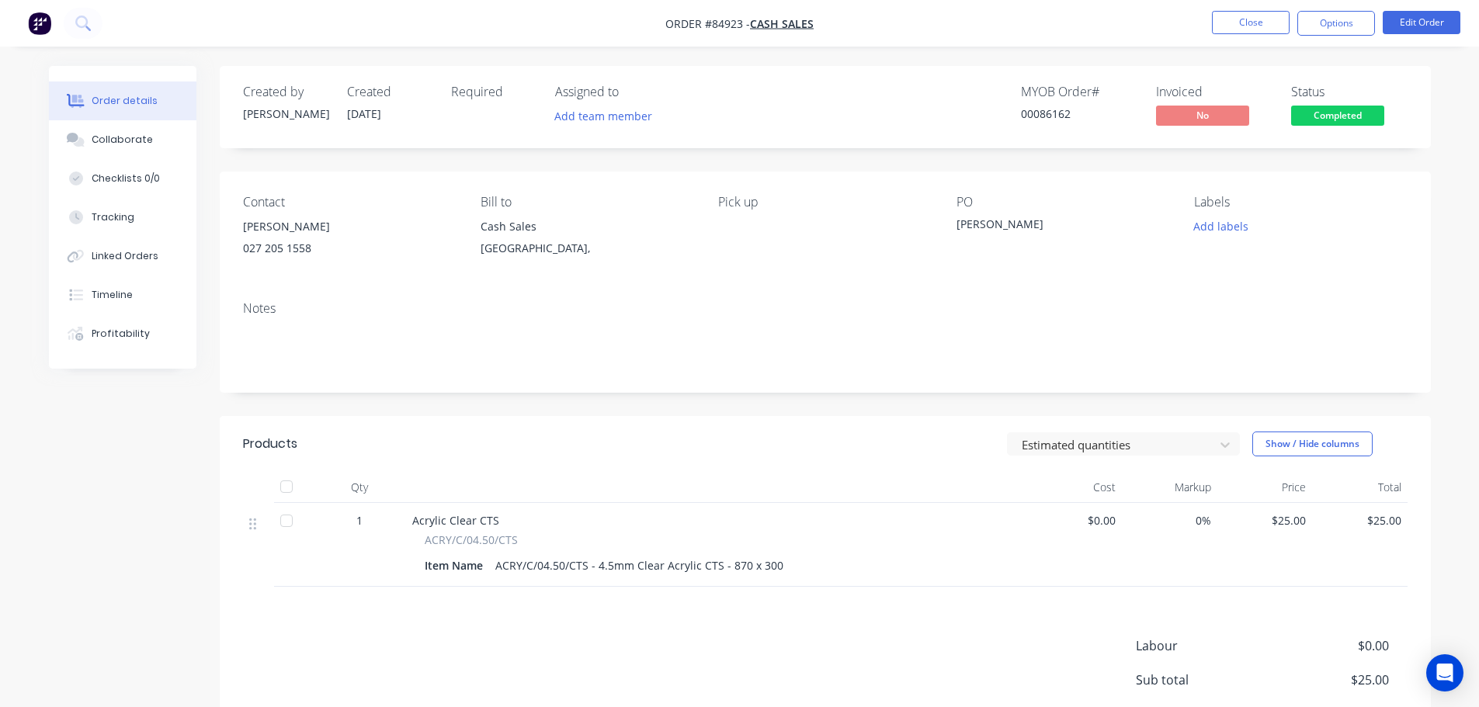
click at [1362, 112] on span "Completed" at bounding box center [1337, 115] width 93 height 19
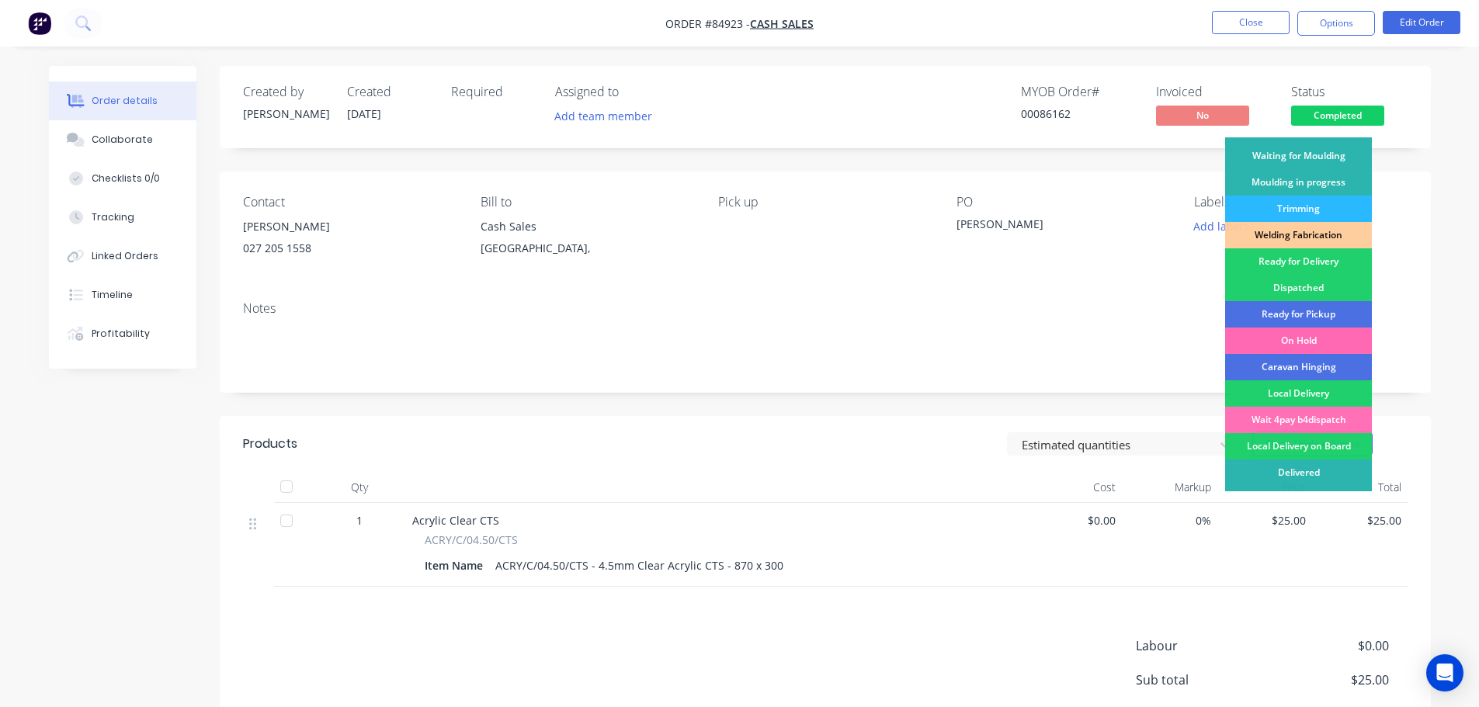
scroll to position [306, 0]
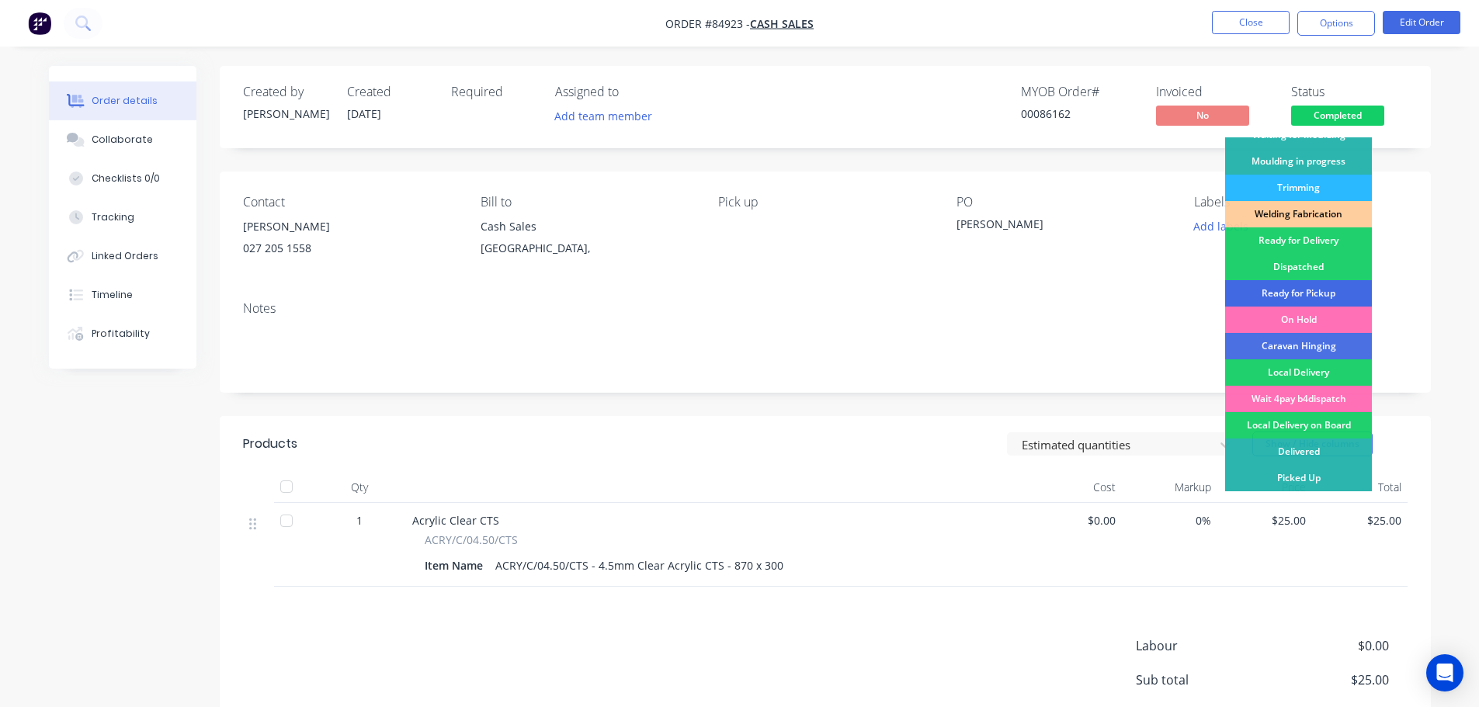
click at [1307, 290] on div "Ready for Pickup" at bounding box center [1298, 293] width 147 height 26
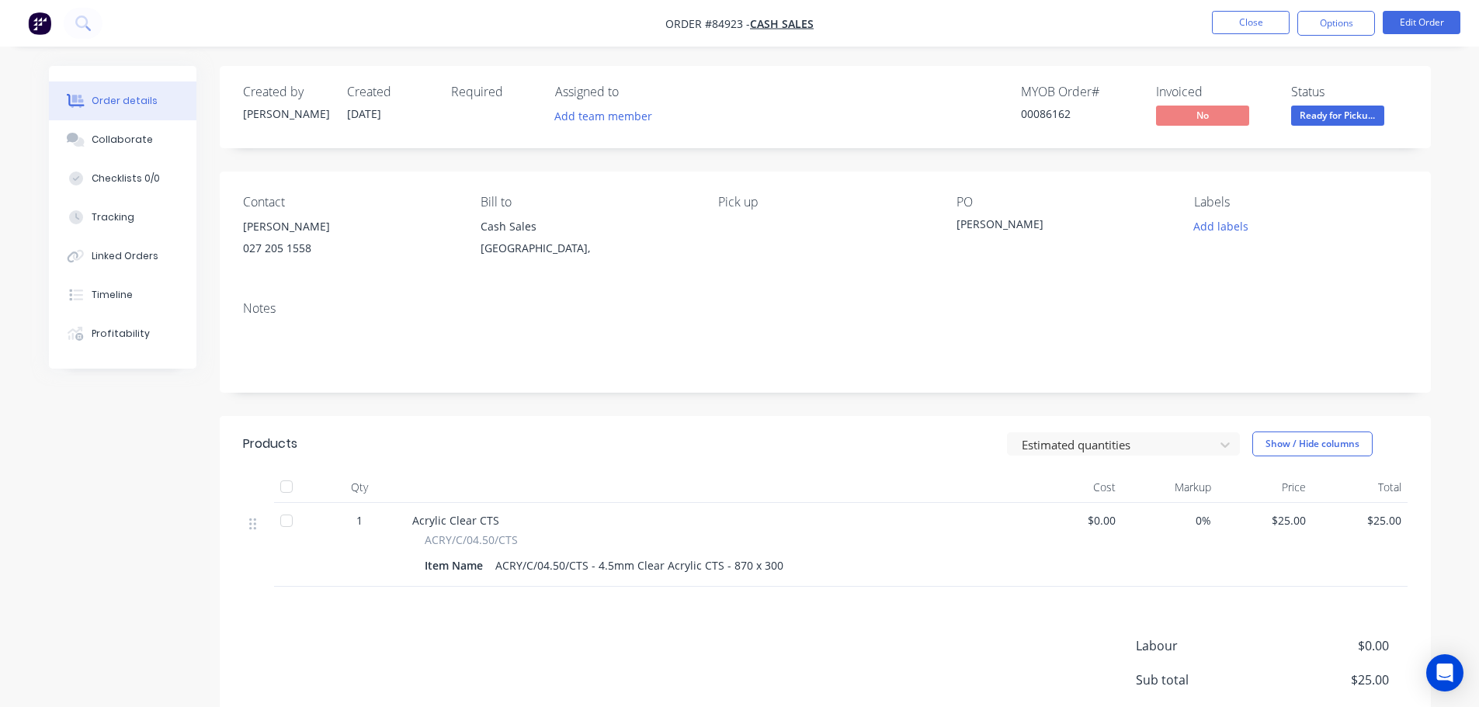
drag, startPoint x: 1343, startPoint y: 109, endPoint x: 1345, endPoint y: 134, distance: 25.7
click at [1344, 110] on span "Ready for Picku..." at bounding box center [1337, 115] width 93 height 19
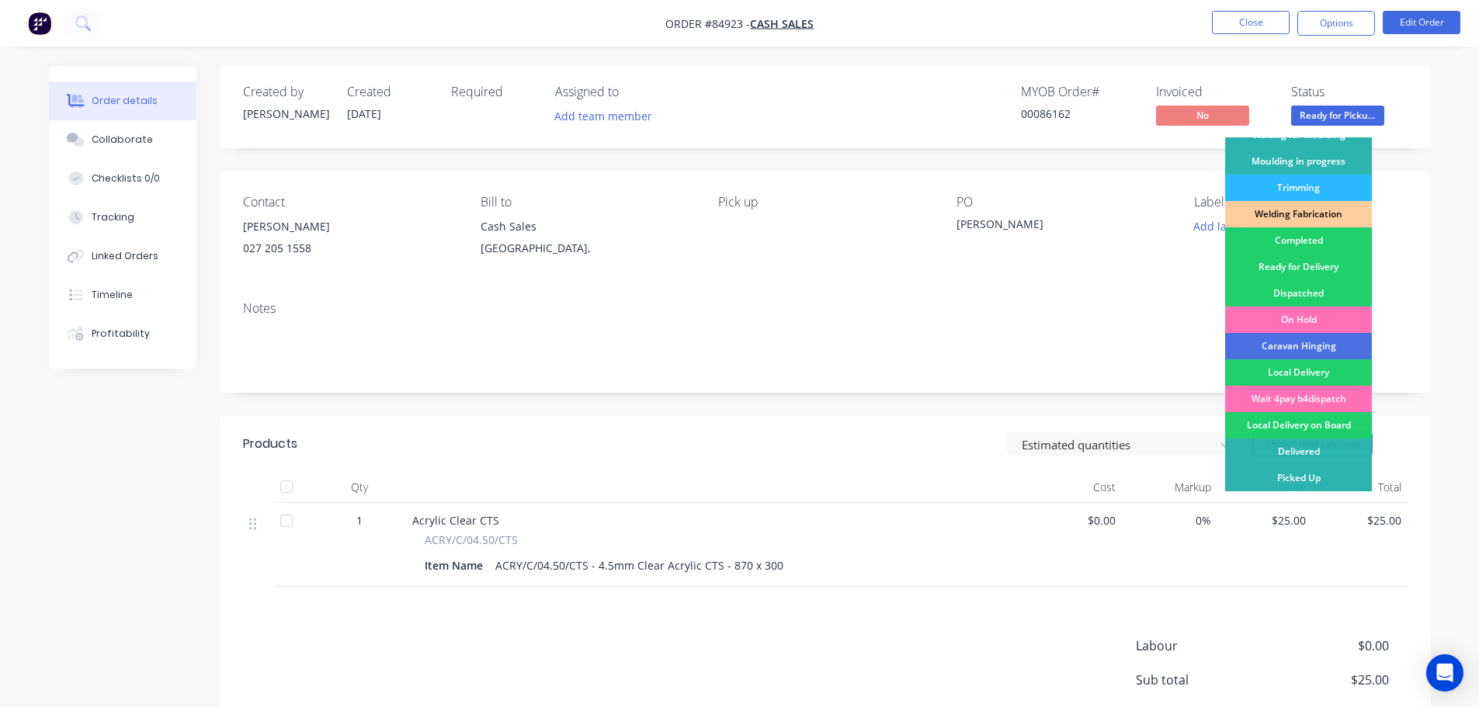
click at [1324, 472] on div "Picked Up" at bounding box center [1298, 478] width 147 height 26
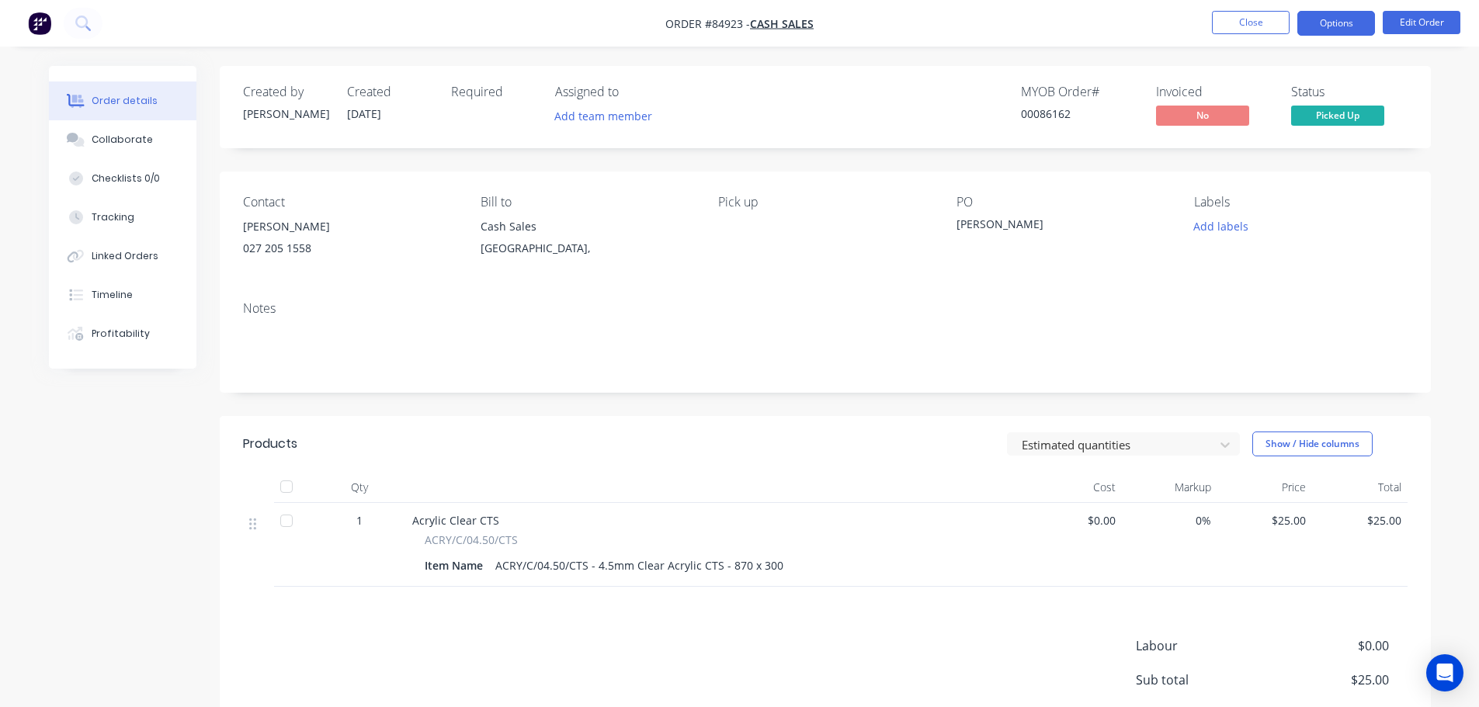
click at [1322, 24] on button "Options" at bounding box center [1336, 23] width 78 height 25
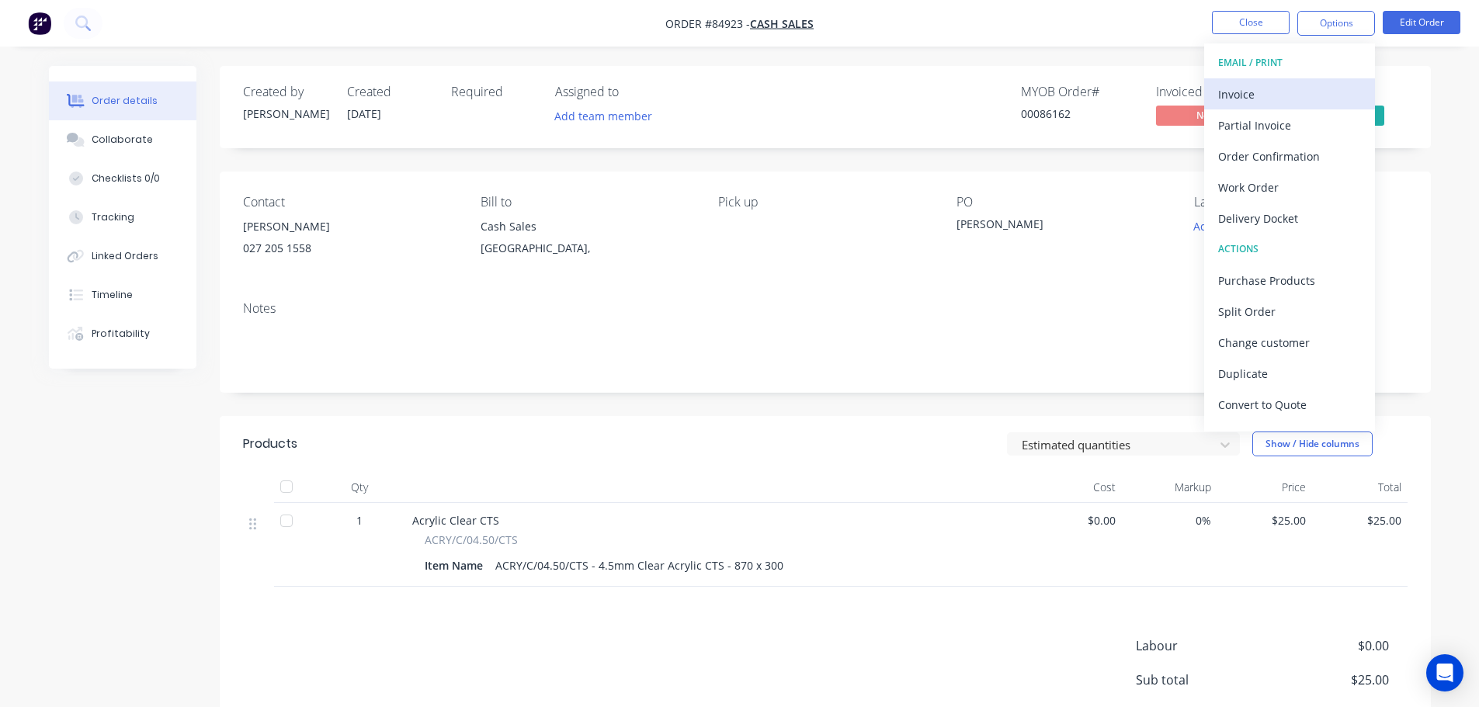
click at [1279, 99] on div "Invoice" at bounding box center [1289, 94] width 143 height 23
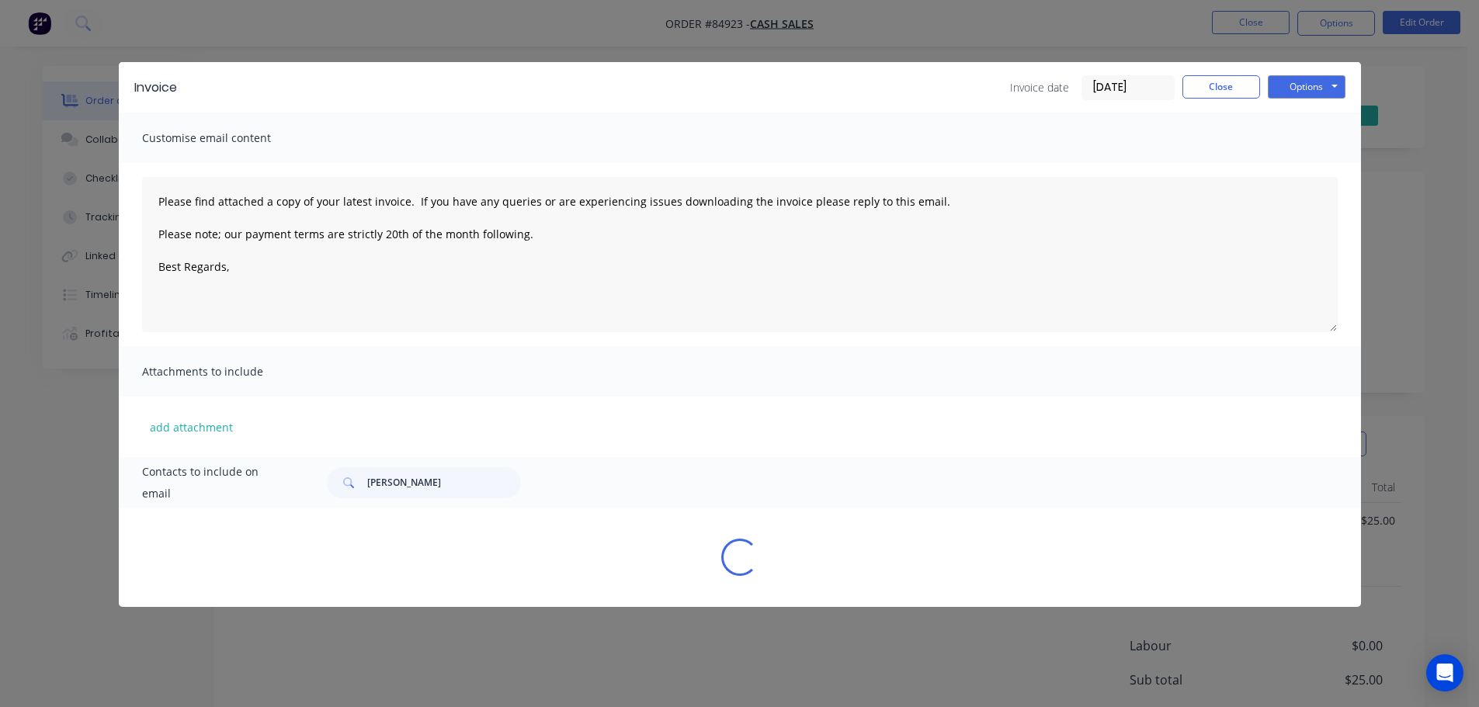
click at [1326, 86] on button "Options" at bounding box center [1307, 86] width 78 height 23
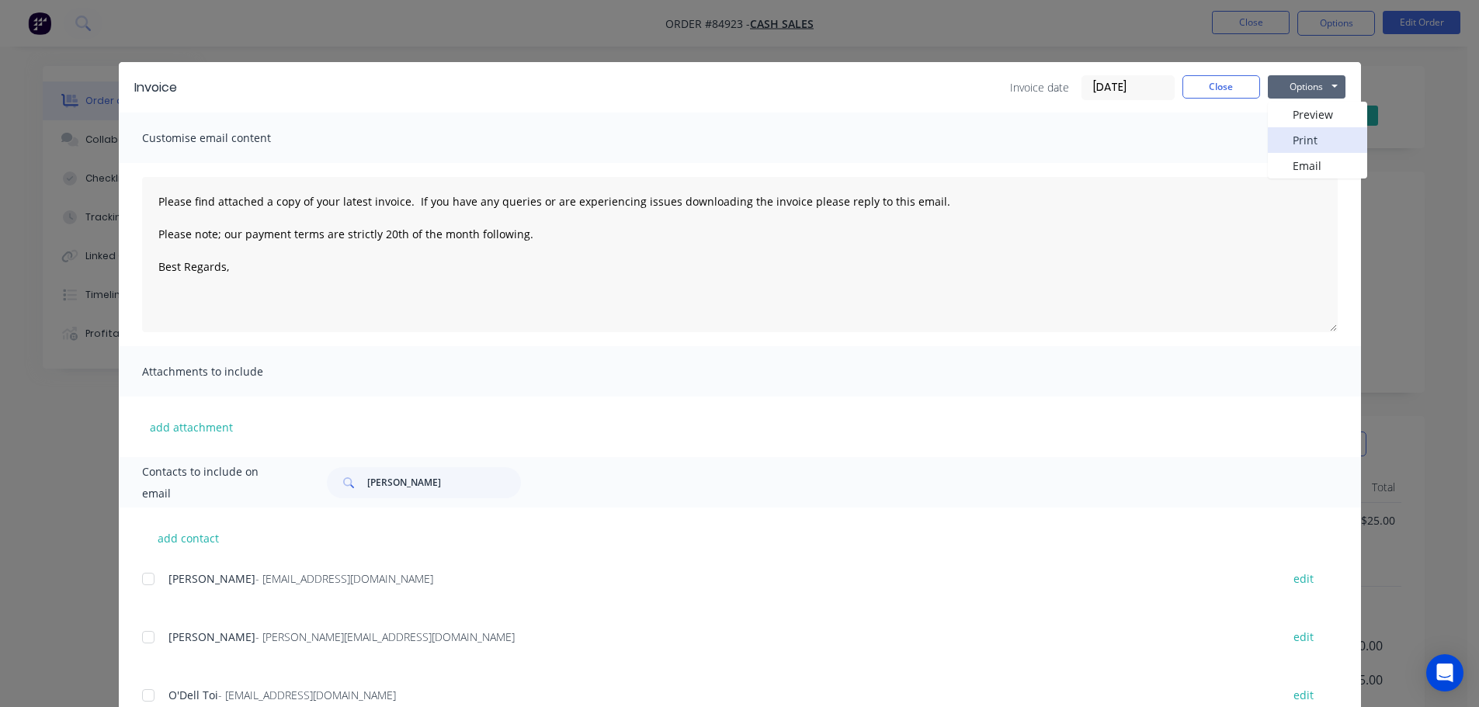
click at [1314, 137] on button "Print" at bounding box center [1317, 140] width 99 height 26
click at [96, 51] on div "Invoice Invoice date 30/09/25 Close Options Preview Print Email Customise email…" at bounding box center [739, 353] width 1479 height 707
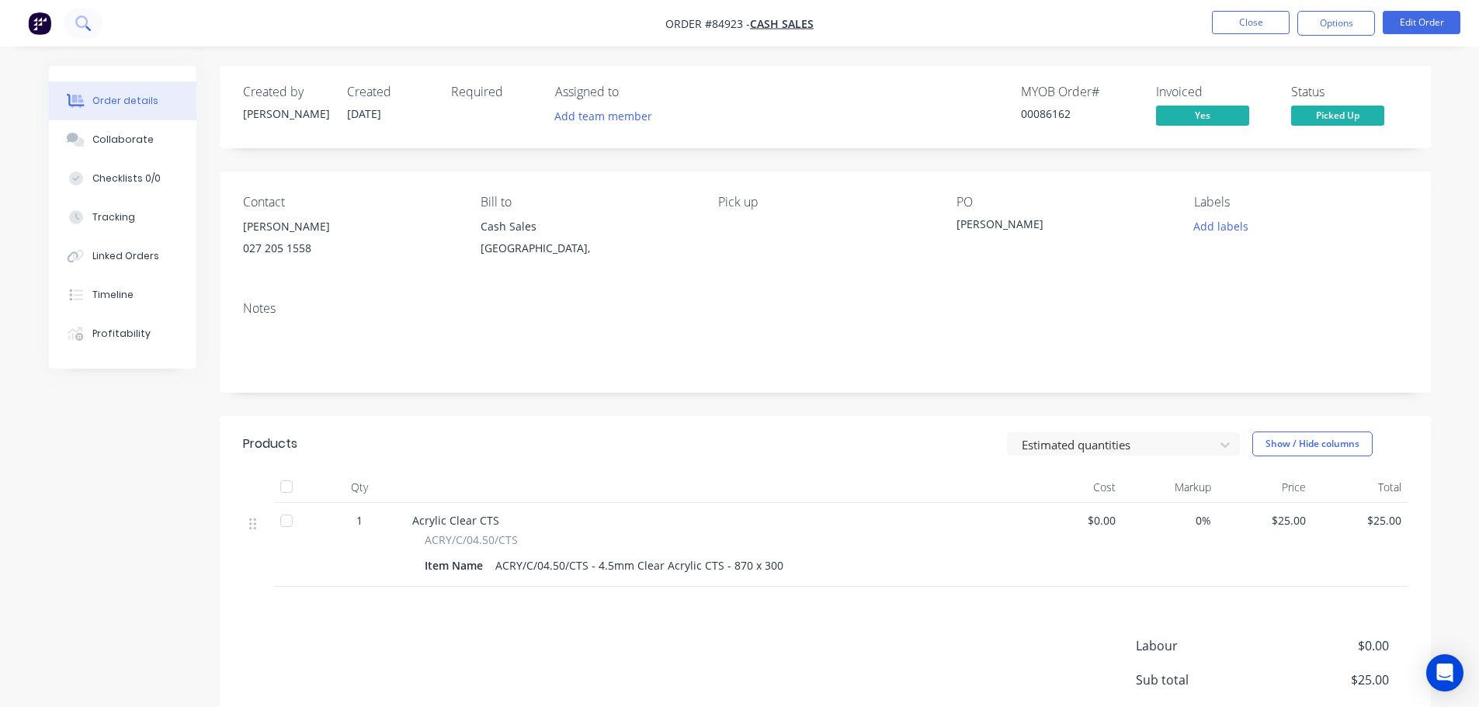
click at [74, 23] on button at bounding box center [83, 23] width 39 height 31
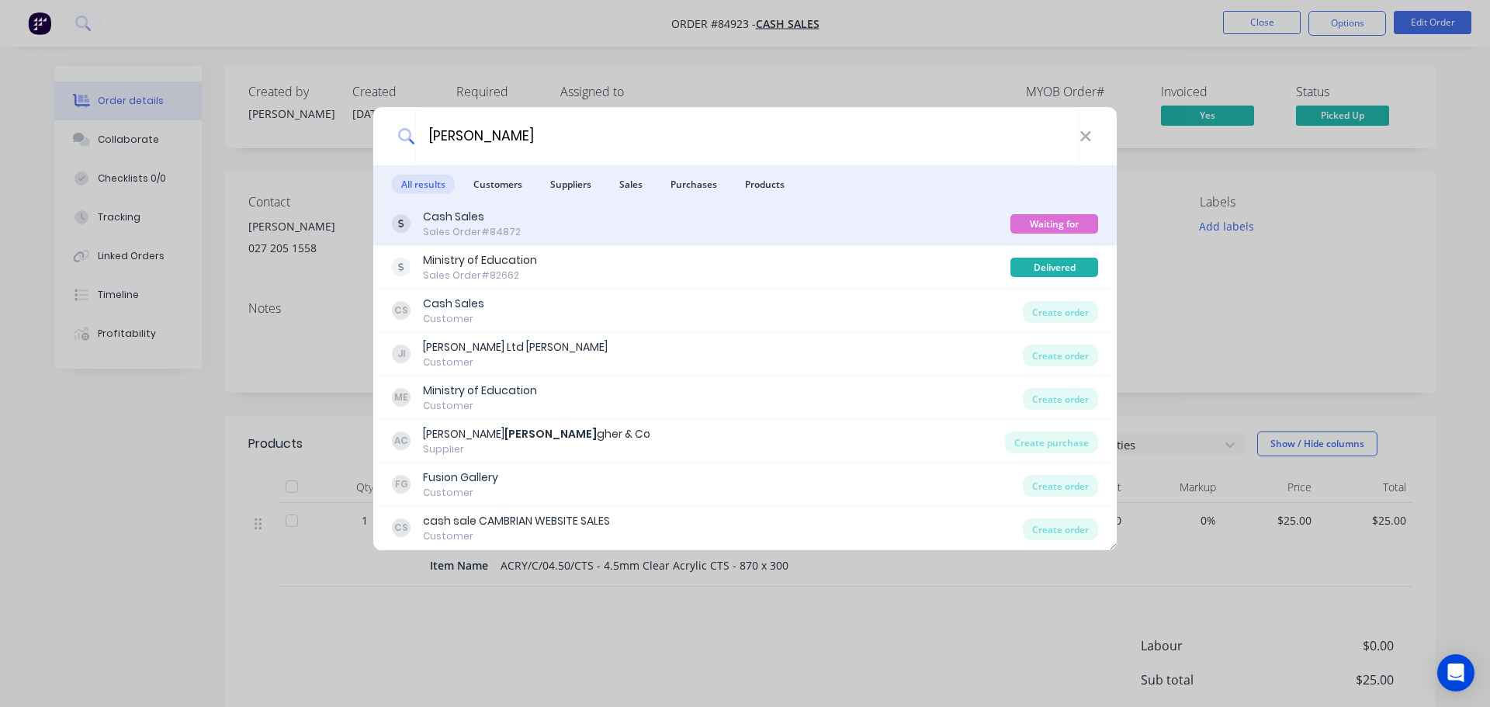
type input "galla"
click at [719, 231] on div "Cash Sales Sales Order #84872" at bounding box center [701, 224] width 619 height 30
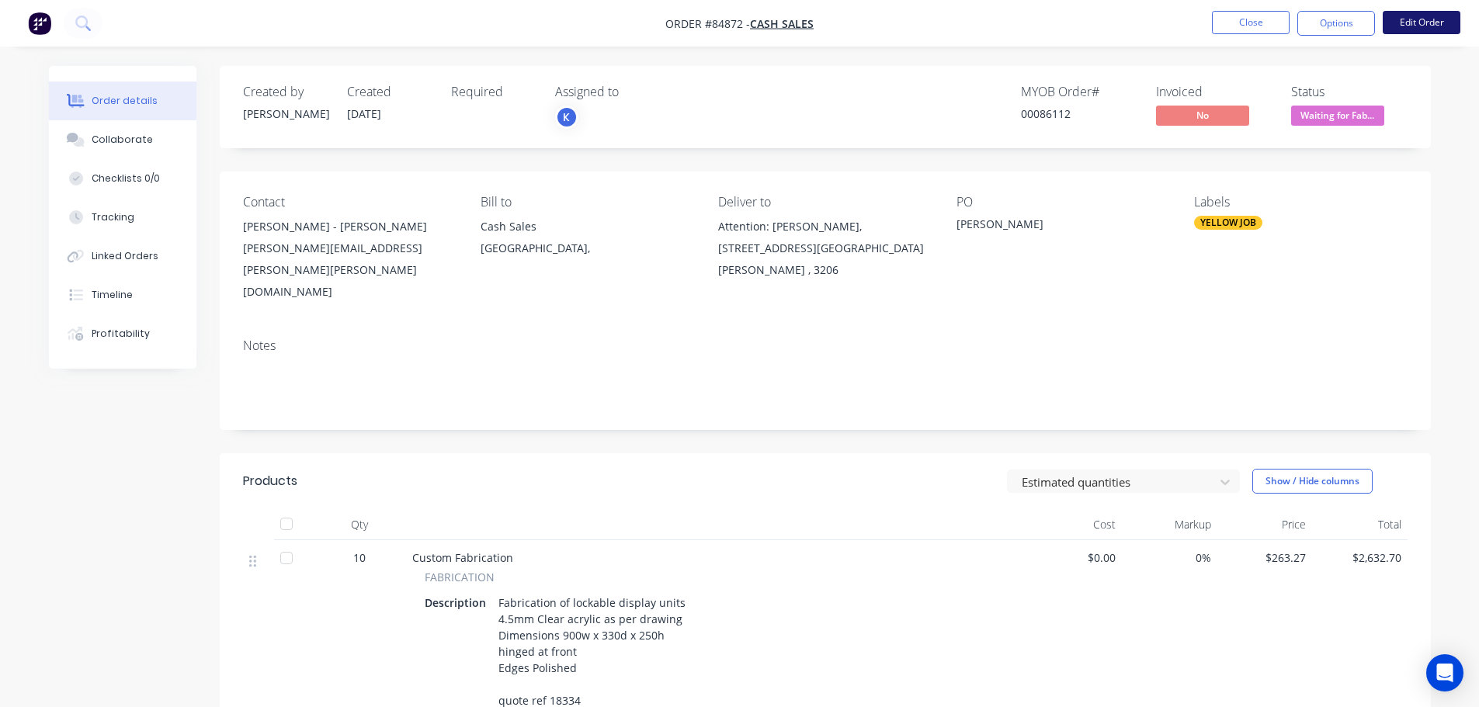
click at [1431, 22] on button "Edit Order" at bounding box center [1421, 22] width 78 height 23
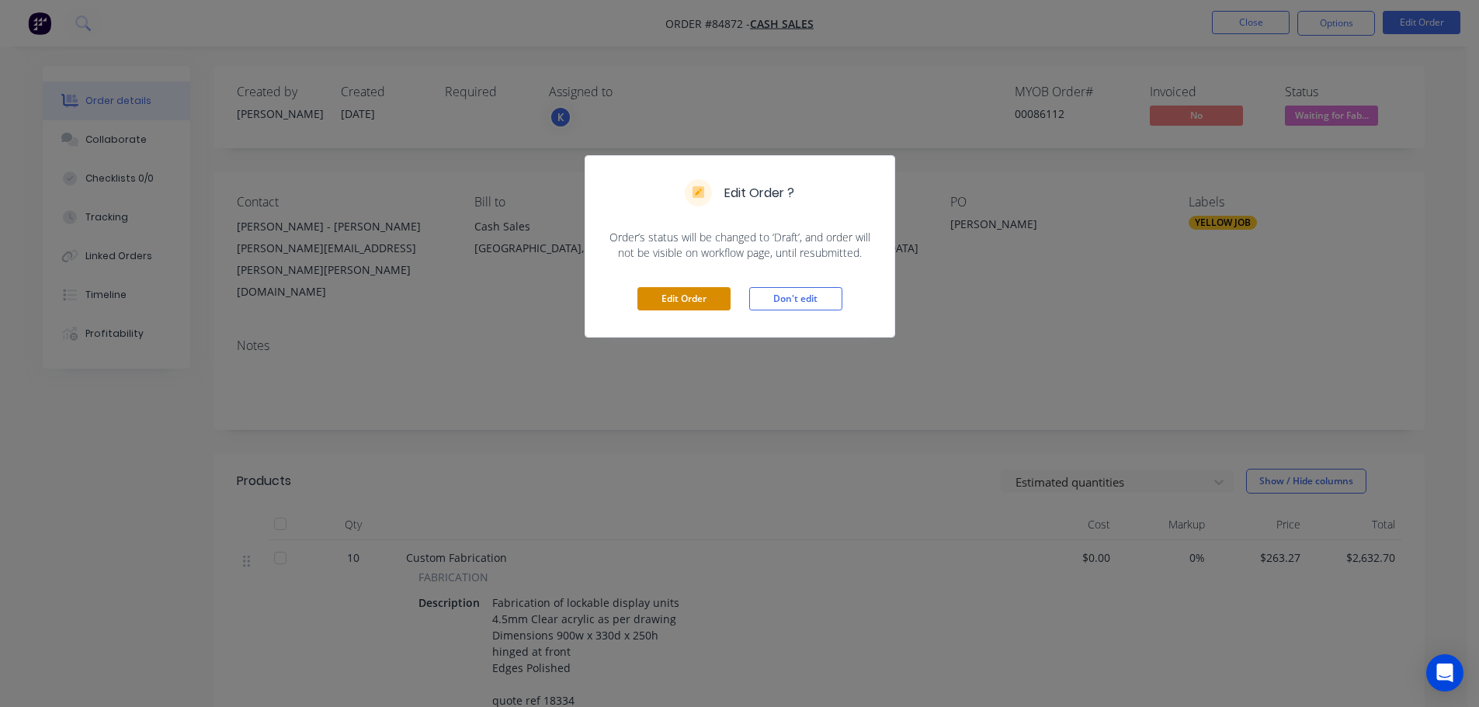
click at [682, 291] on button "Edit Order" at bounding box center [683, 298] width 93 height 23
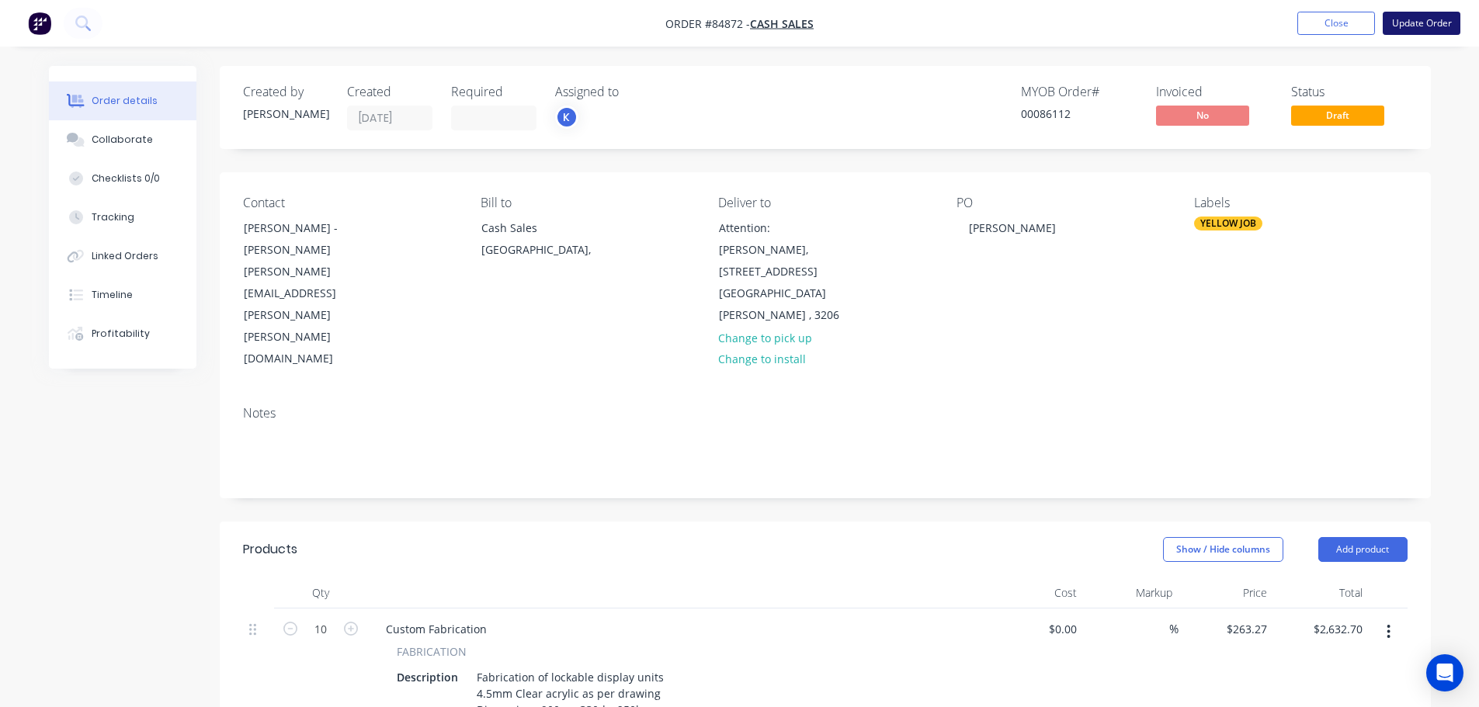
click at [1420, 19] on button "Update Order" at bounding box center [1421, 23] width 78 height 23
click at [1422, 36] on nav "Order #84872 - Cash Sales Add product Close Update Order" at bounding box center [739, 23] width 1479 height 47
click at [1425, 3] on nav "Order #84872 - Cash Sales Add product Close Update Order" at bounding box center [739, 23] width 1479 height 47
click at [1423, 25] on button "Update Order" at bounding box center [1421, 23] width 78 height 23
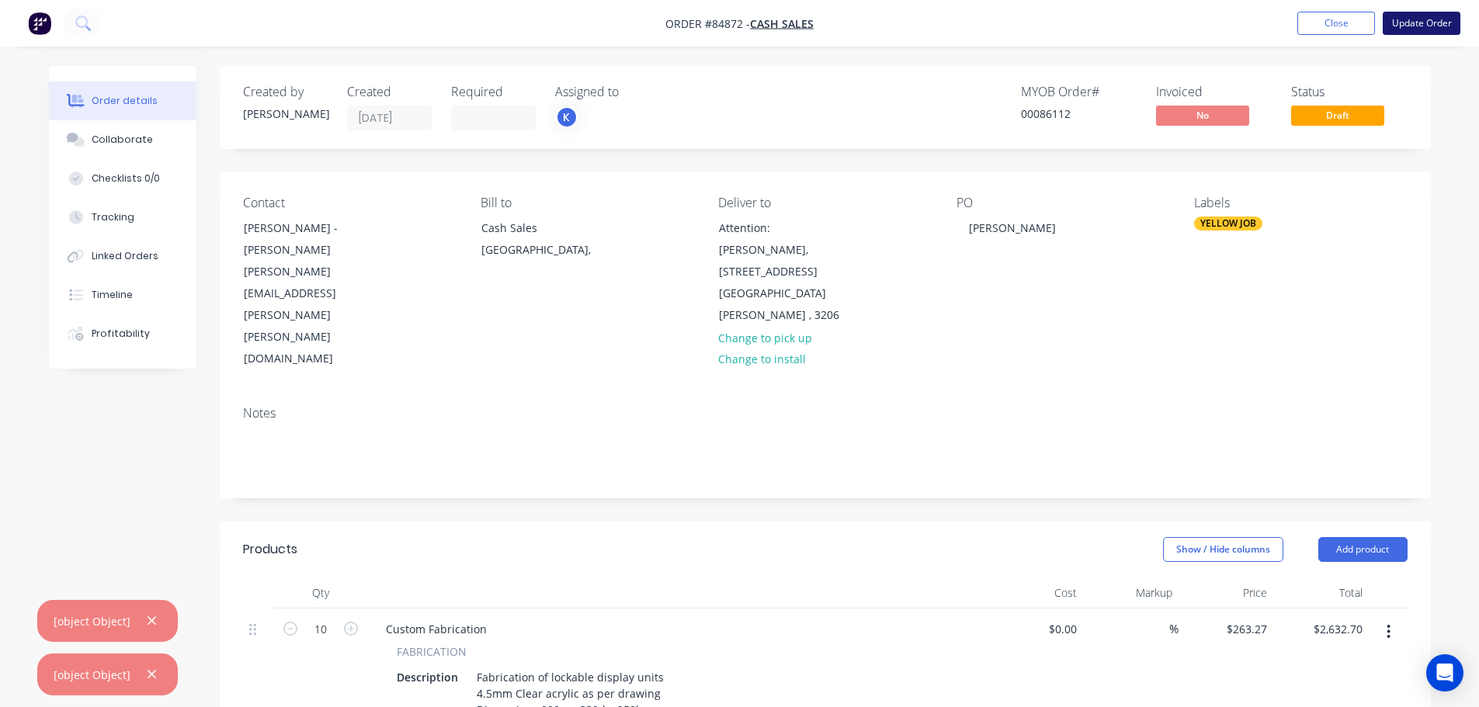
click at [1424, 23] on button "Update Order" at bounding box center [1421, 23] width 78 height 23
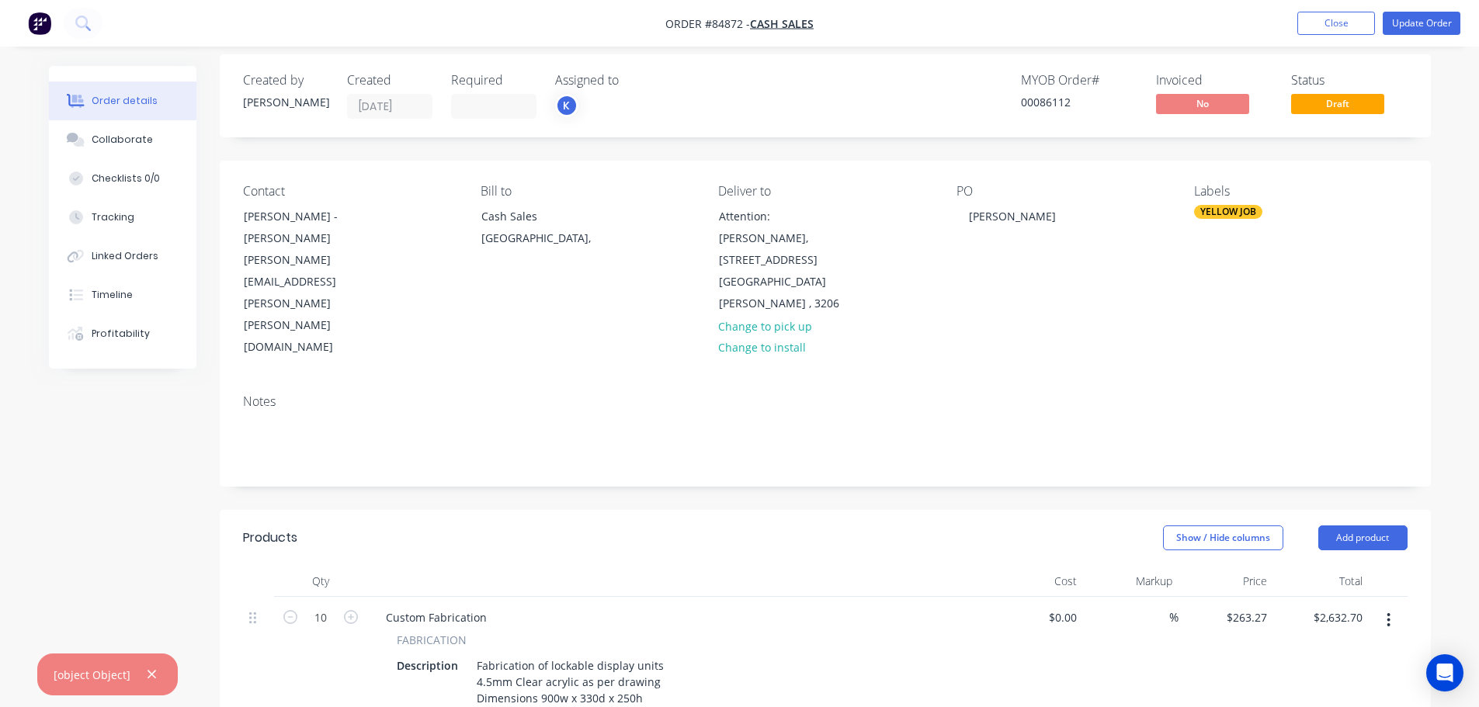
scroll to position [463, 0]
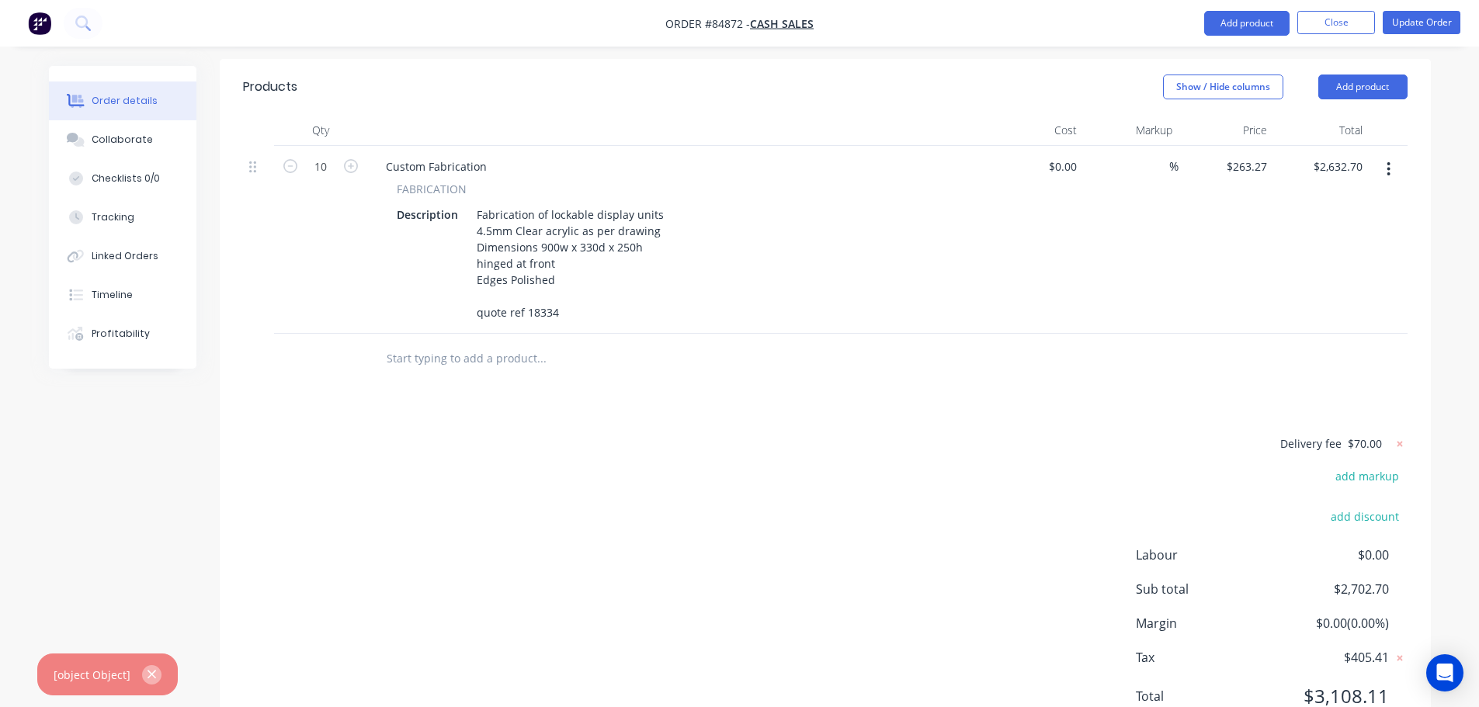
click at [150, 675] on icon "button" at bounding box center [151, 675] width 9 height 9
click at [1269, 155] on input "263.27" at bounding box center [1252, 166] width 42 height 23
type input "$263.20"
type input "$2,632.00"
drag, startPoint x: 1285, startPoint y: 233, endPoint x: 1404, endPoint y: 66, distance: 205.3
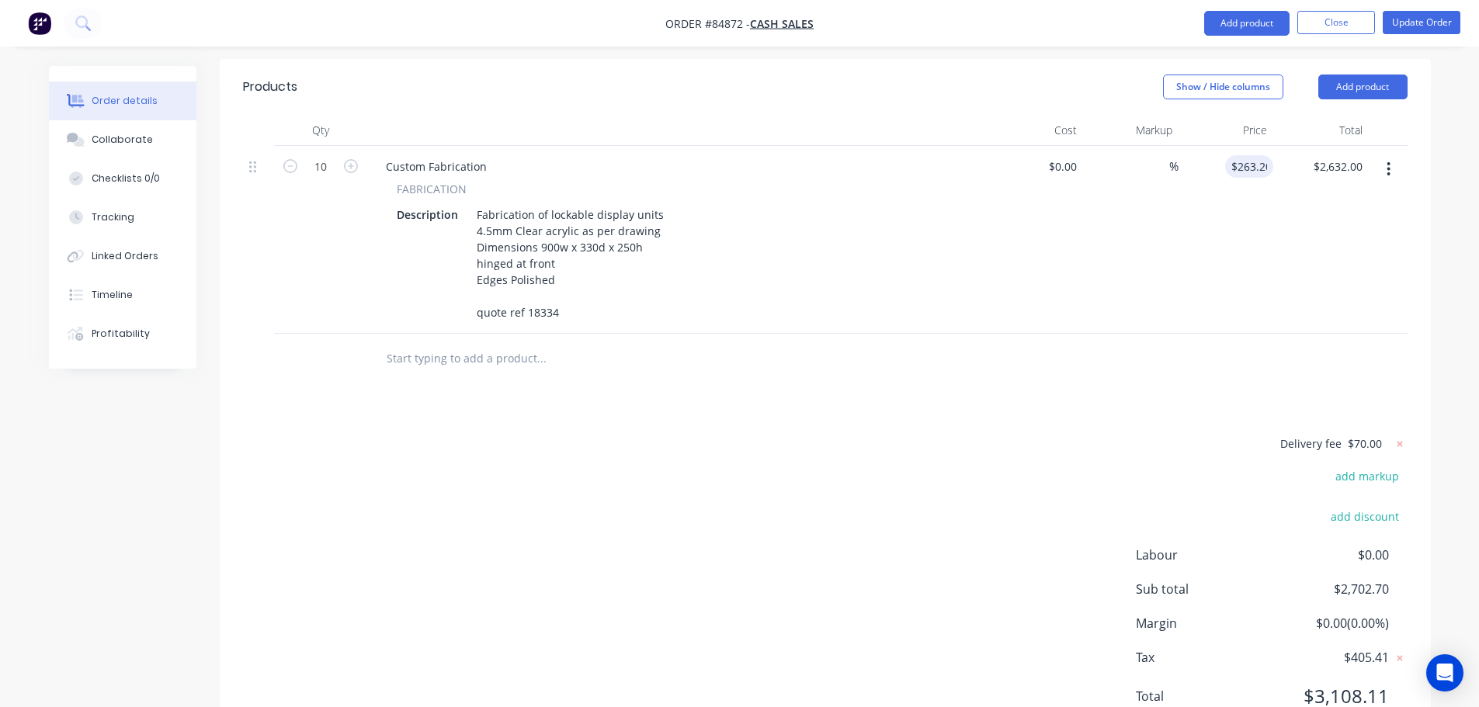
click at [1285, 233] on div "$2,632.00 $2,632.70" at bounding box center [1320, 240] width 95 height 188
click at [1412, 26] on button "Update Order" at bounding box center [1421, 22] width 78 height 23
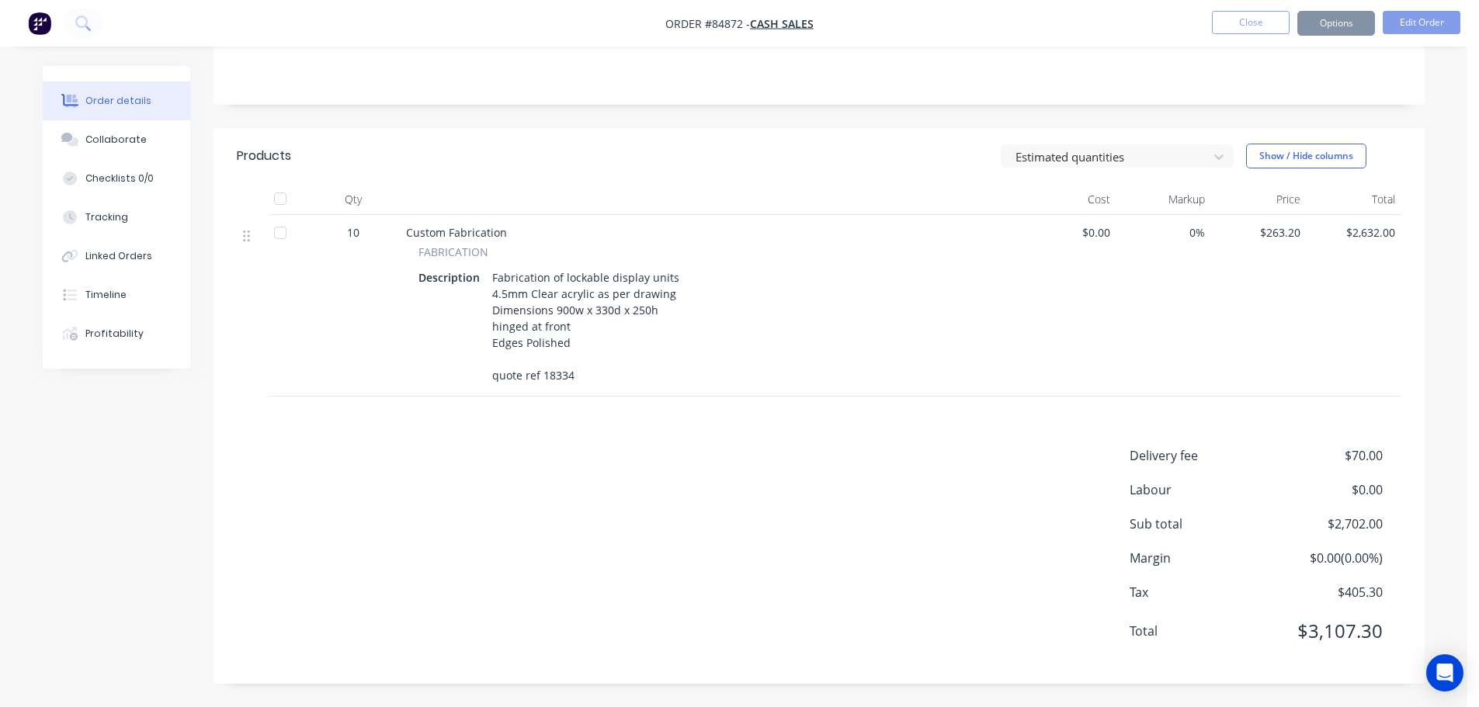
scroll to position [0, 0]
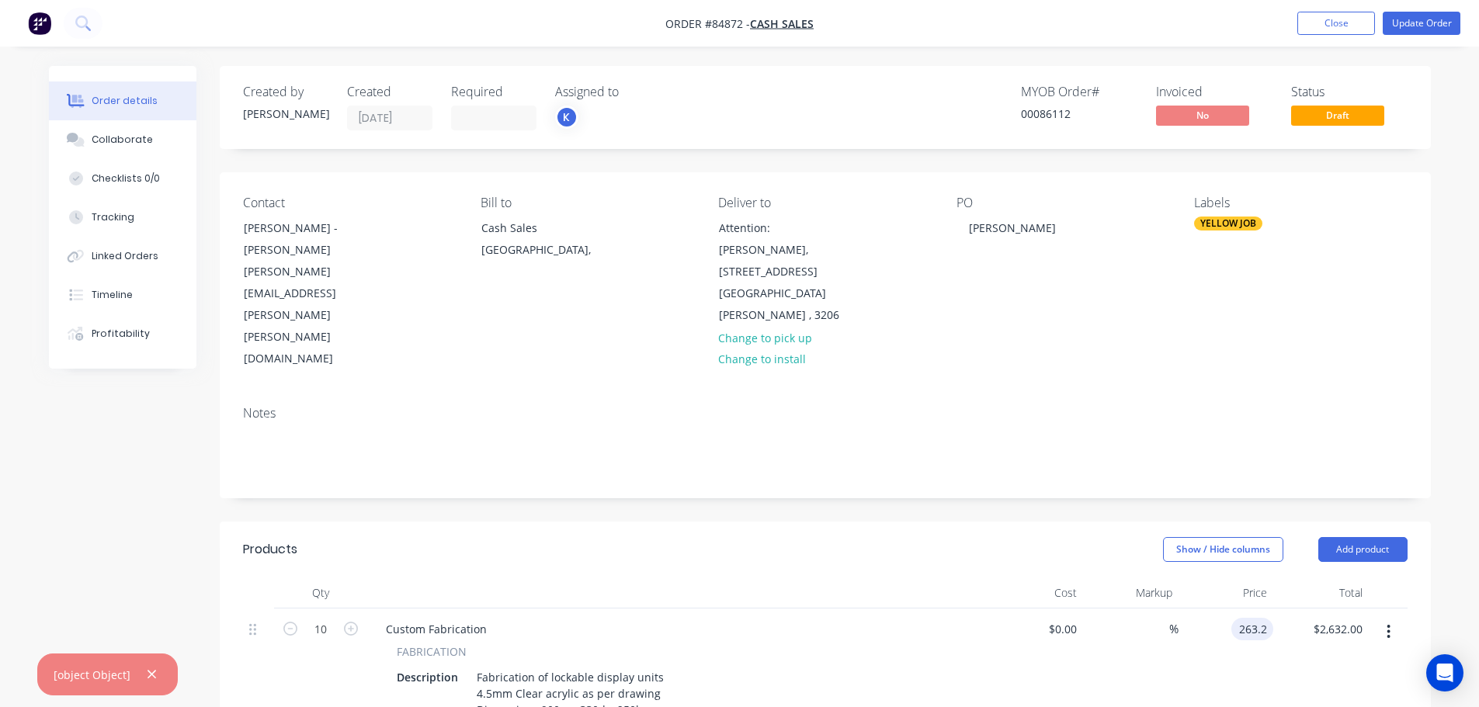
click at [1245, 618] on input "263.2" at bounding box center [1255, 629] width 36 height 23
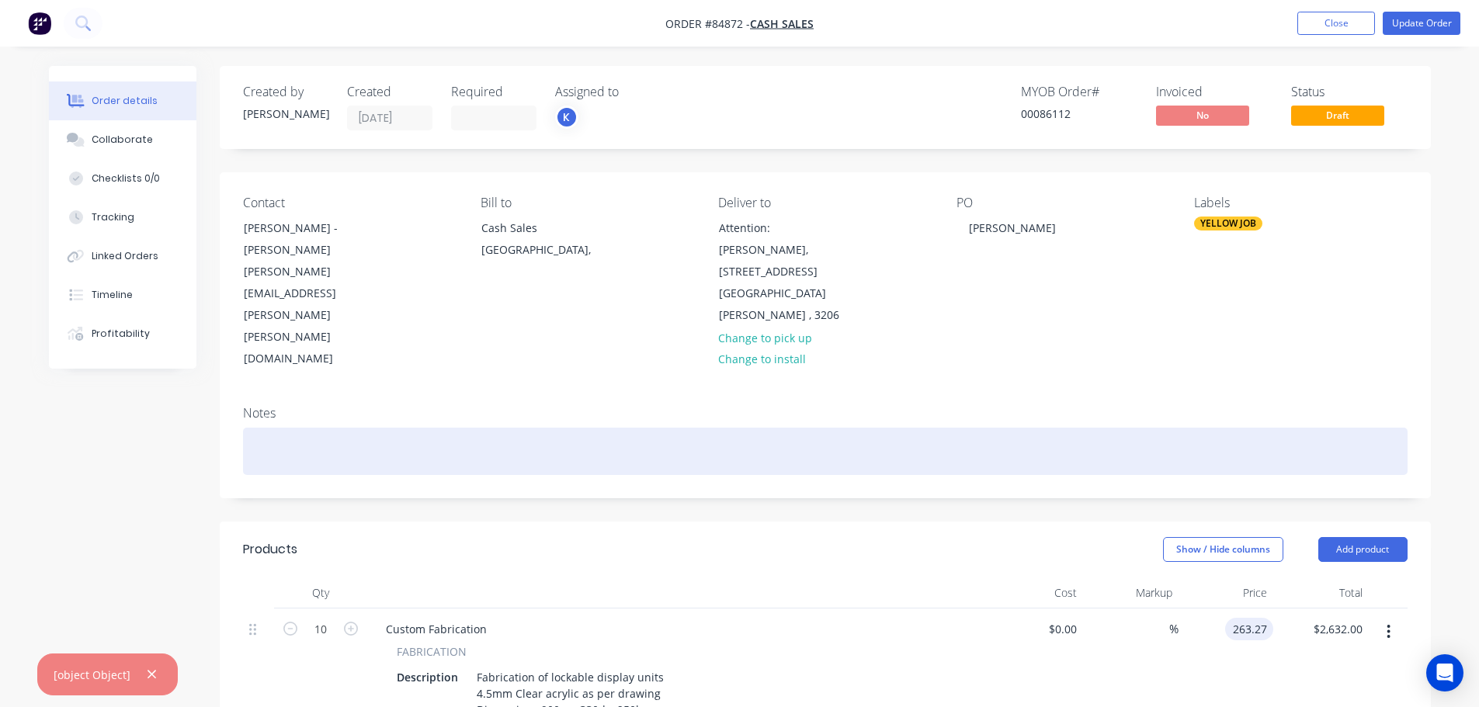
type input "$263.27"
type input "$2,632.70"
click at [1268, 428] on div at bounding box center [825, 451] width 1164 height 47
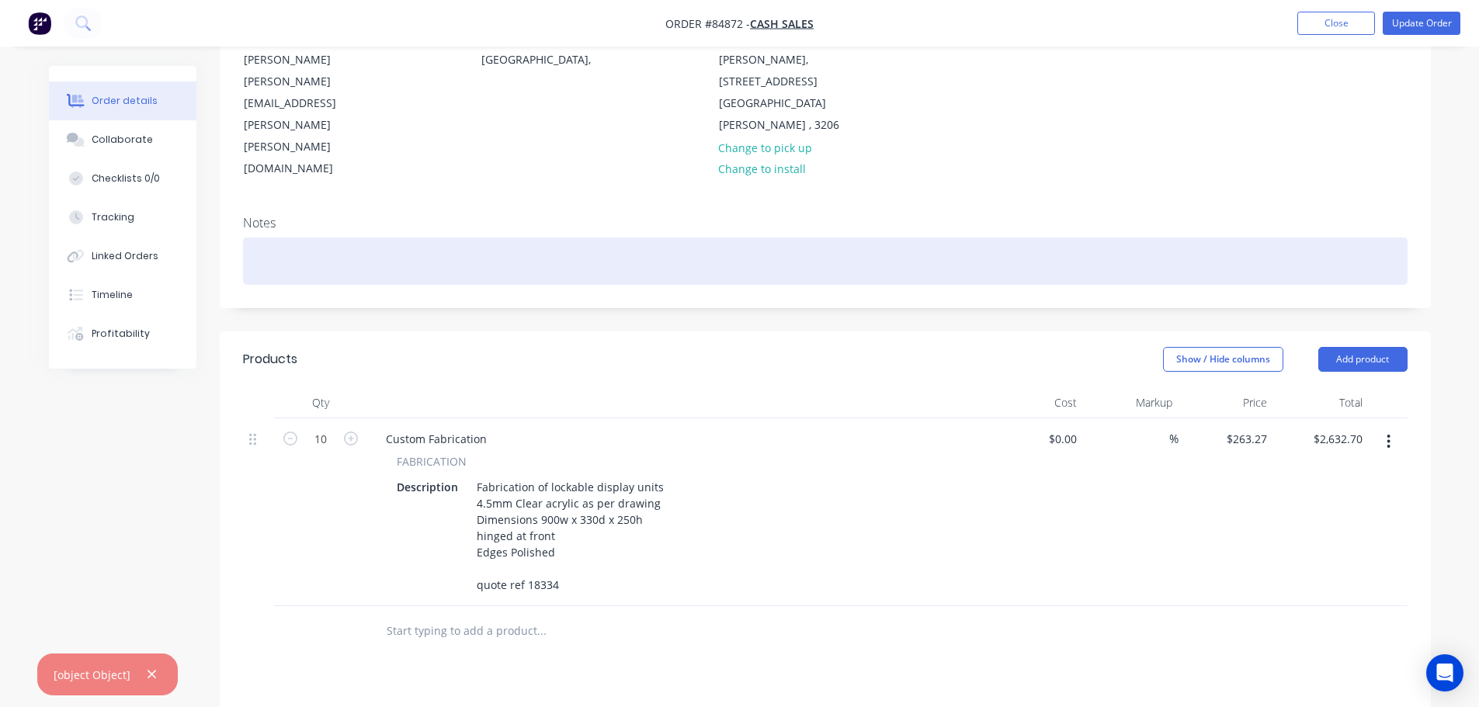
scroll to position [310, 0]
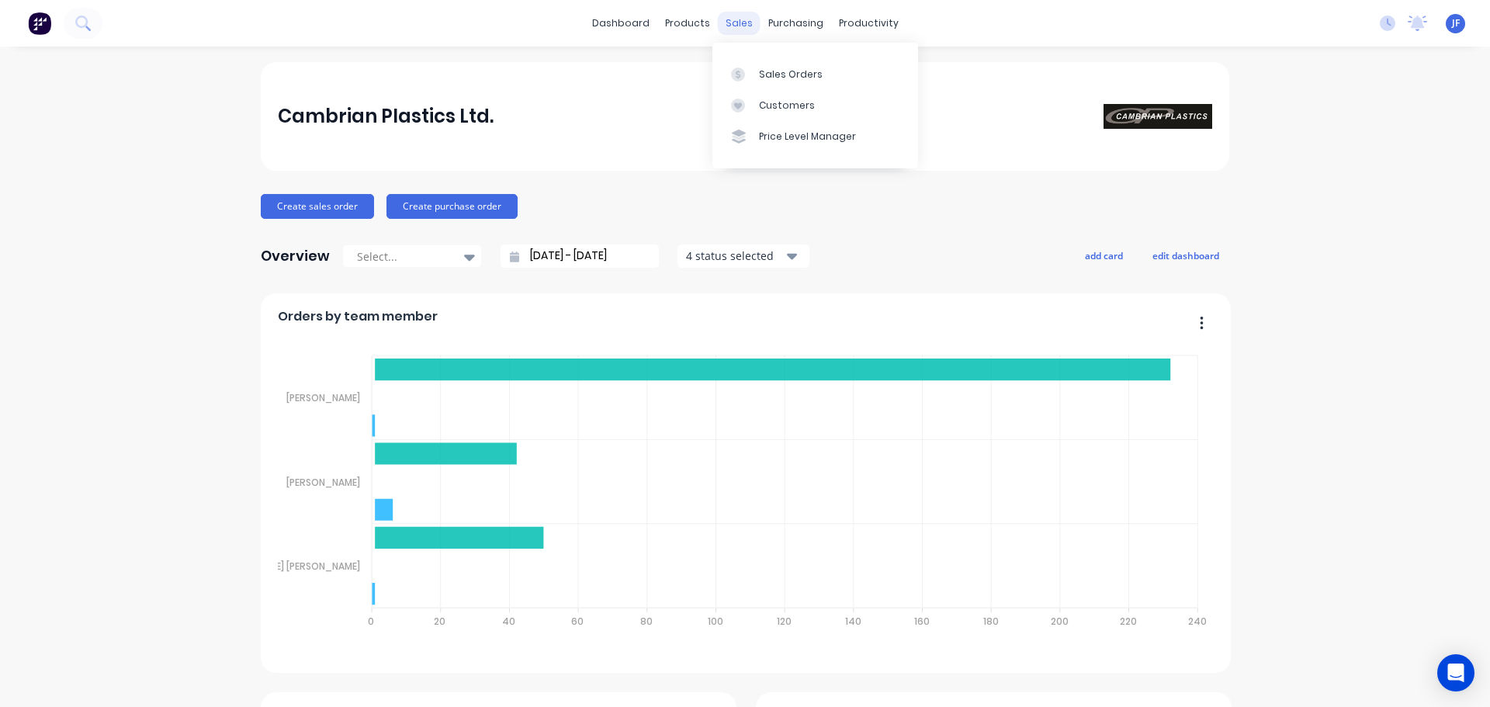
click at [742, 26] on div "sales" at bounding box center [739, 23] width 43 height 23
click at [756, 64] on link "Sales Orders" at bounding box center [816, 73] width 206 height 31
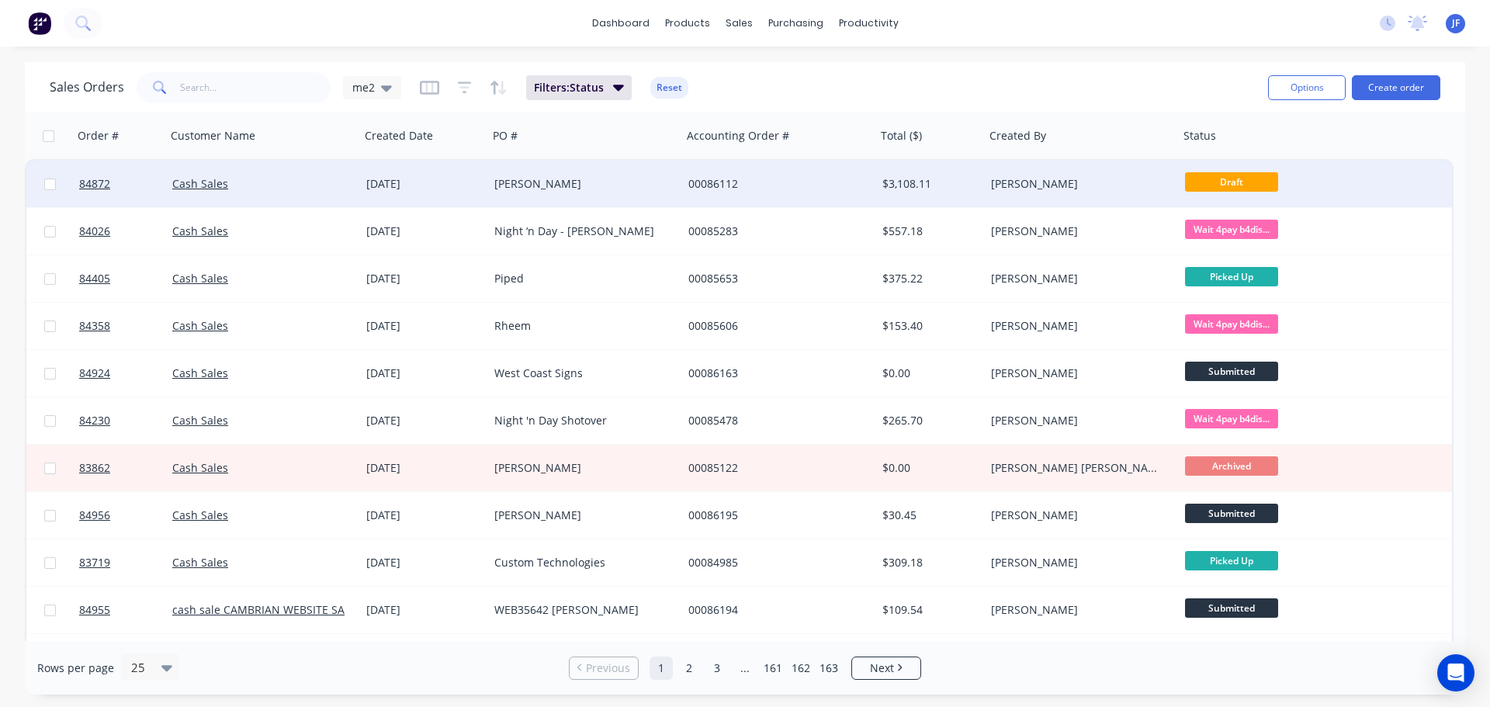
click at [578, 177] on div "[PERSON_NAME]" at bounding box center [580, 184] width 172 height 16
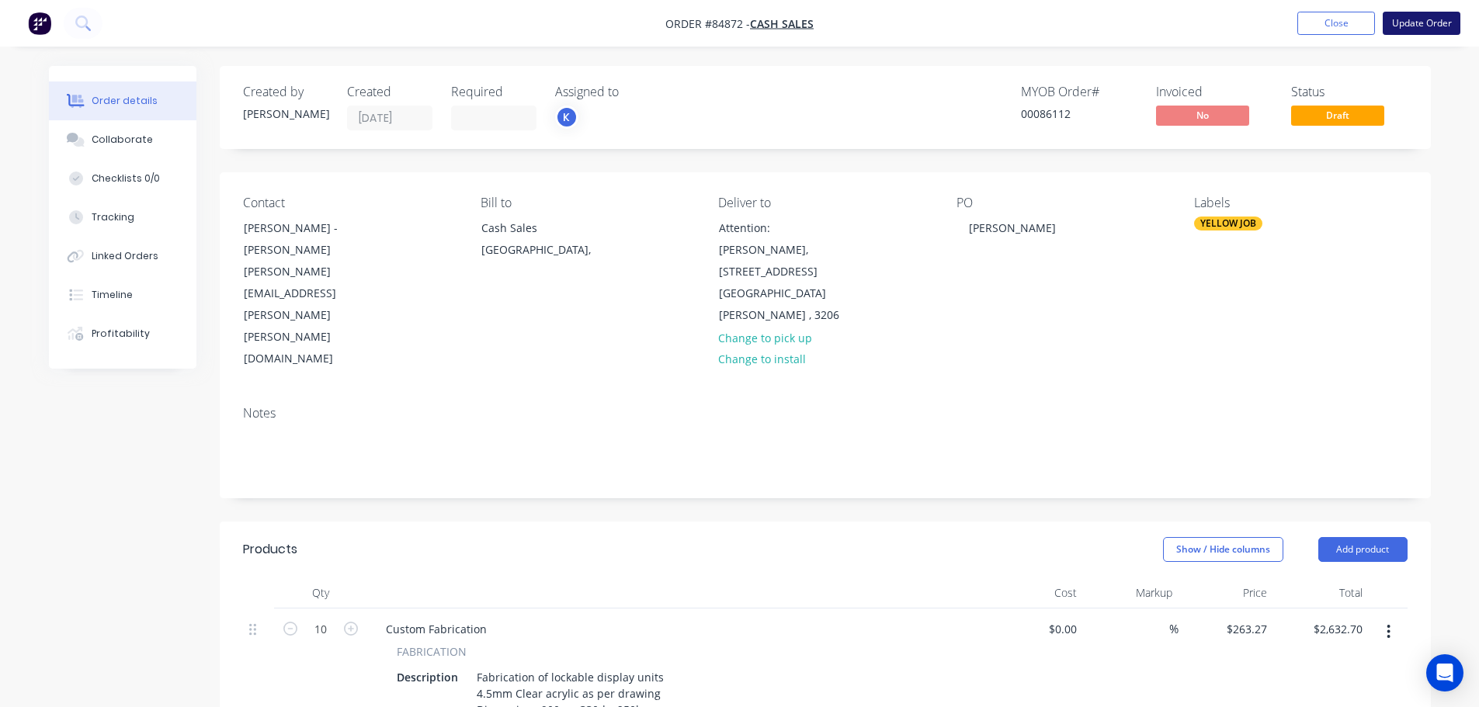
click at [1399, 24] on button "Update Order" at bounding box center [1421, 23] width 78 height 23
